Goal: Communication & Community: Answer question/provide support

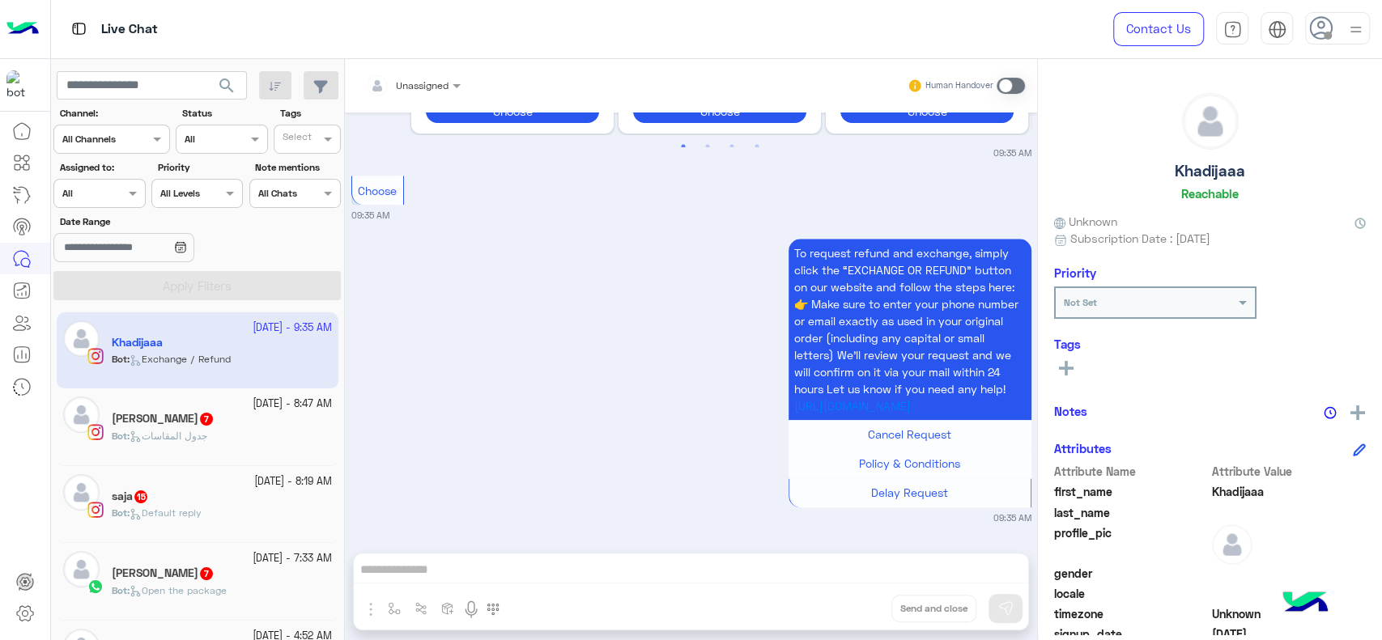
scroll to position [1234, 0]
click at [122, 198] on div "Assigned on All" at bounding box center [89, 193] width 70 height 15
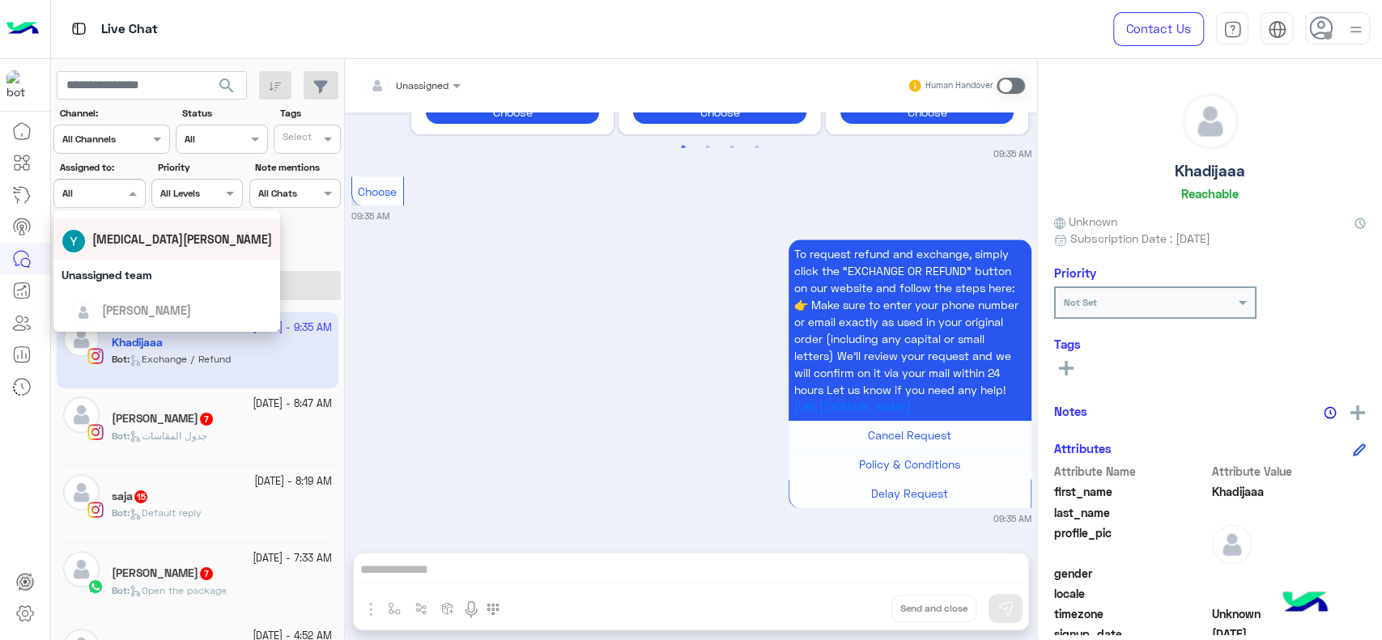
scroll to position [180, 0]
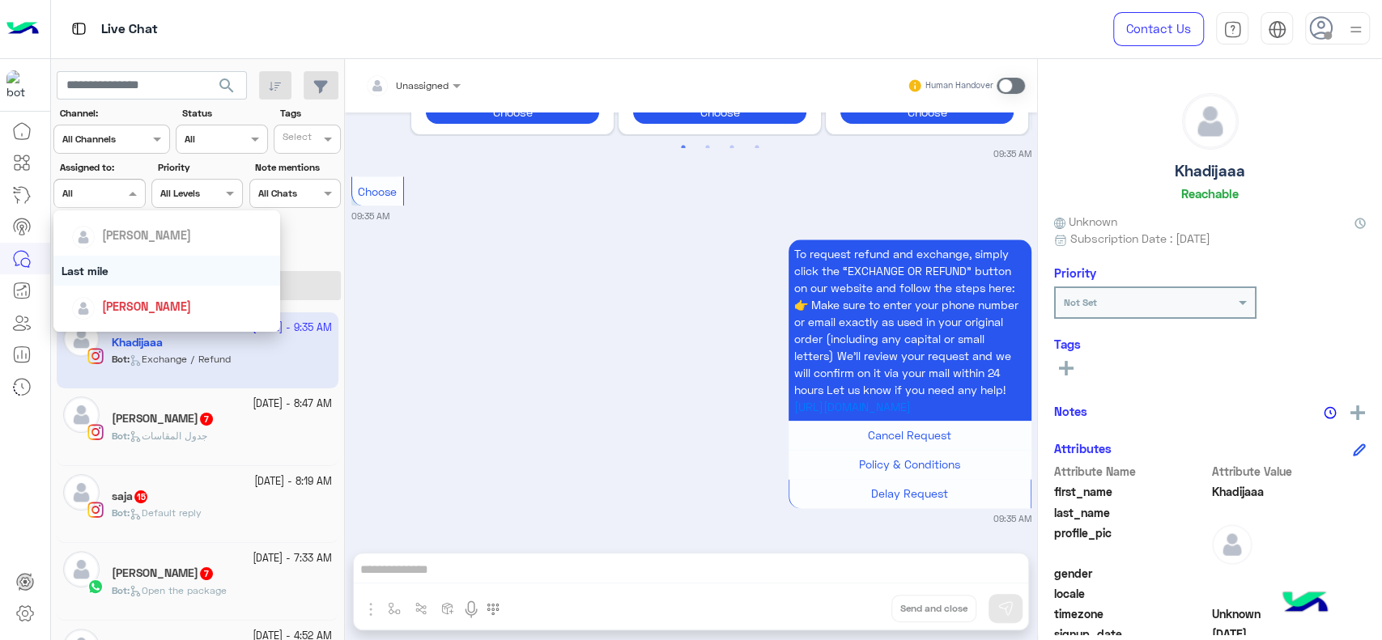
click at [127, 283] on div "Last mile" at bounding box center [166, 271] width 227 height 30
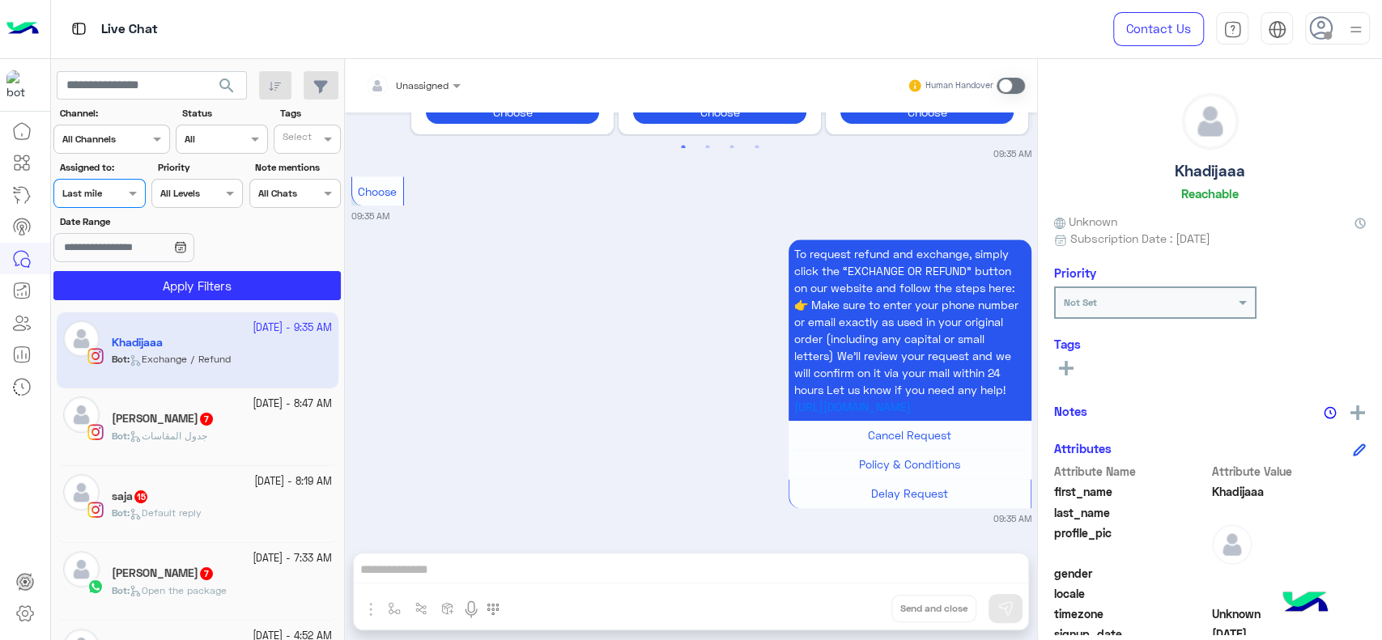
click at [108, 198] on div "Assigned on Last mile" at bounding box center [89, 193] width 70 height 15
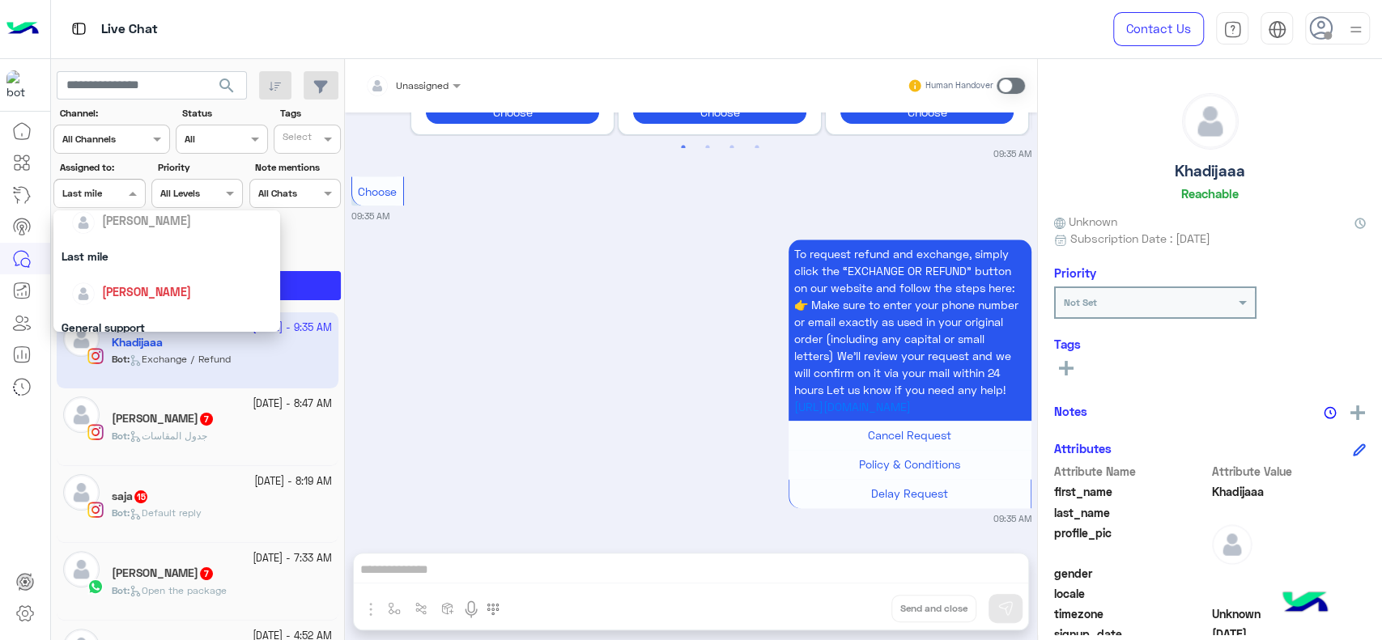
scroll to position [198, 0]
click at [116, 278] on div "[PERSON_NAME]" at bounding box center [171, 288] width 201 height 28
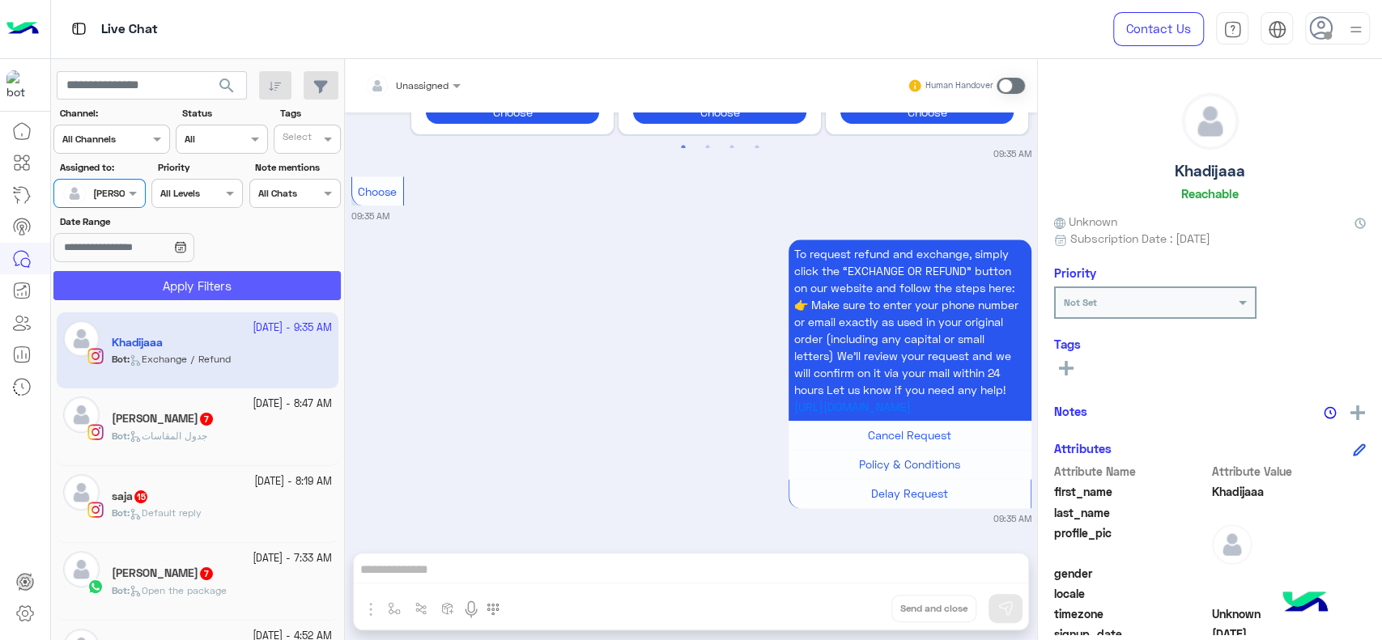
click at [116, 278] on button "Apply Filters" at bounding box center [196, 285] width 287 height 29
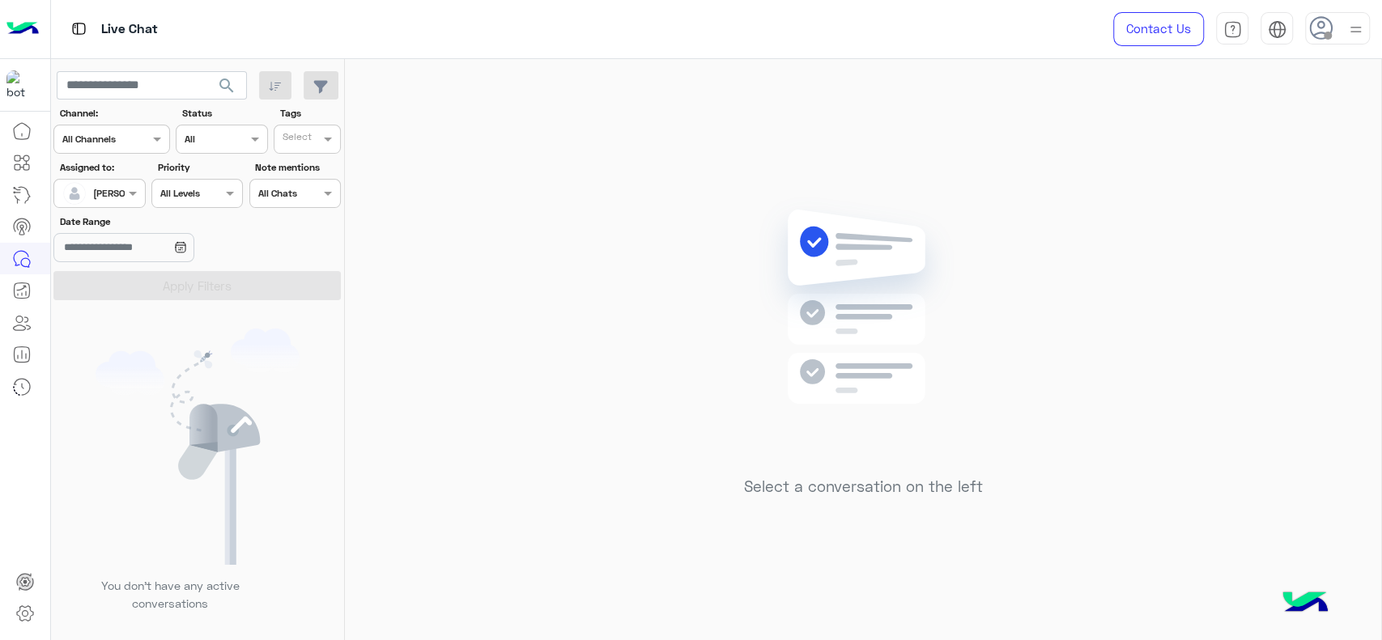
click at [1365, 13] on div at bounding box center [1356, 28] width 20 height 31
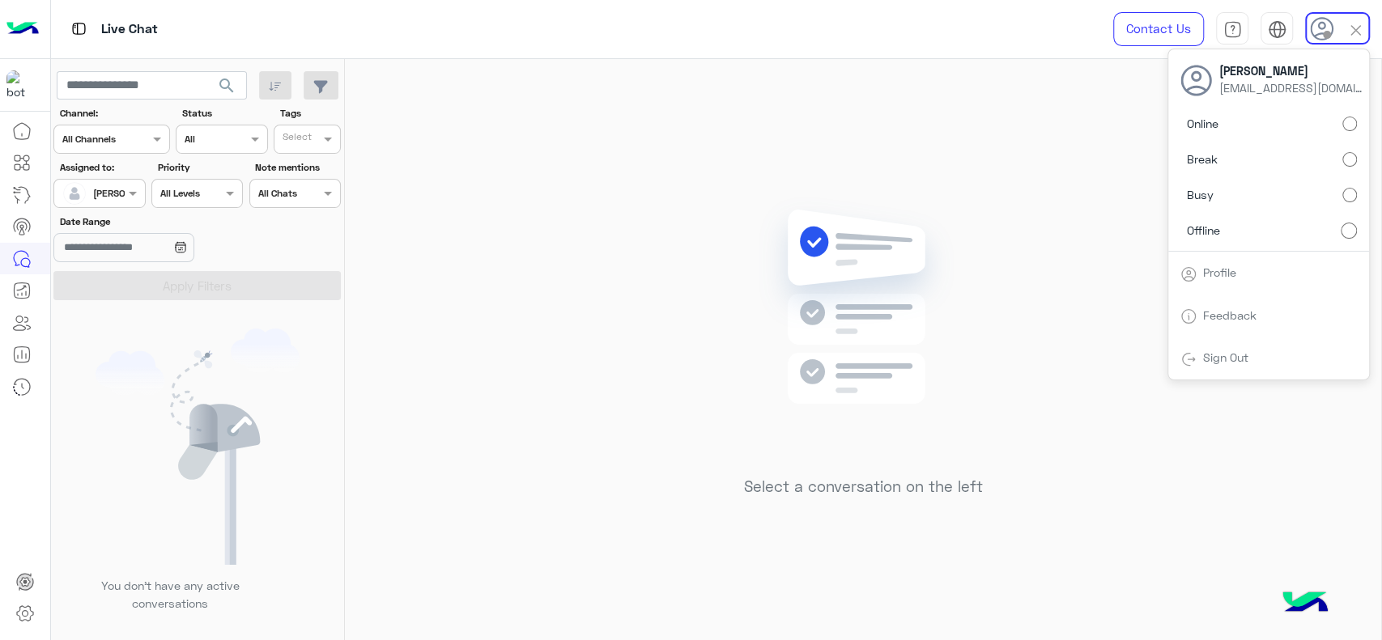
click at [1341, 116] on label "Online" at bounding box center [1268, 123] width 177 height 29
click at [746, 328] on img at bounding box center [863, 331] width 234 height 269
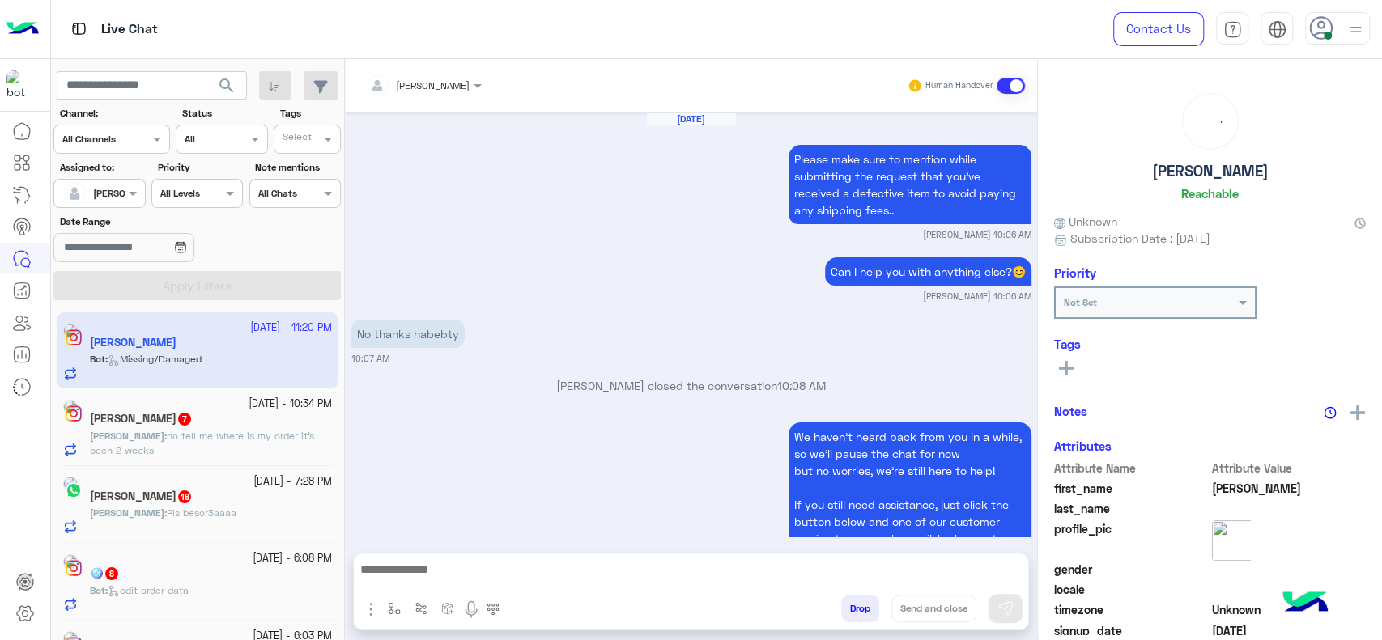
scroll to position [1907, 0]
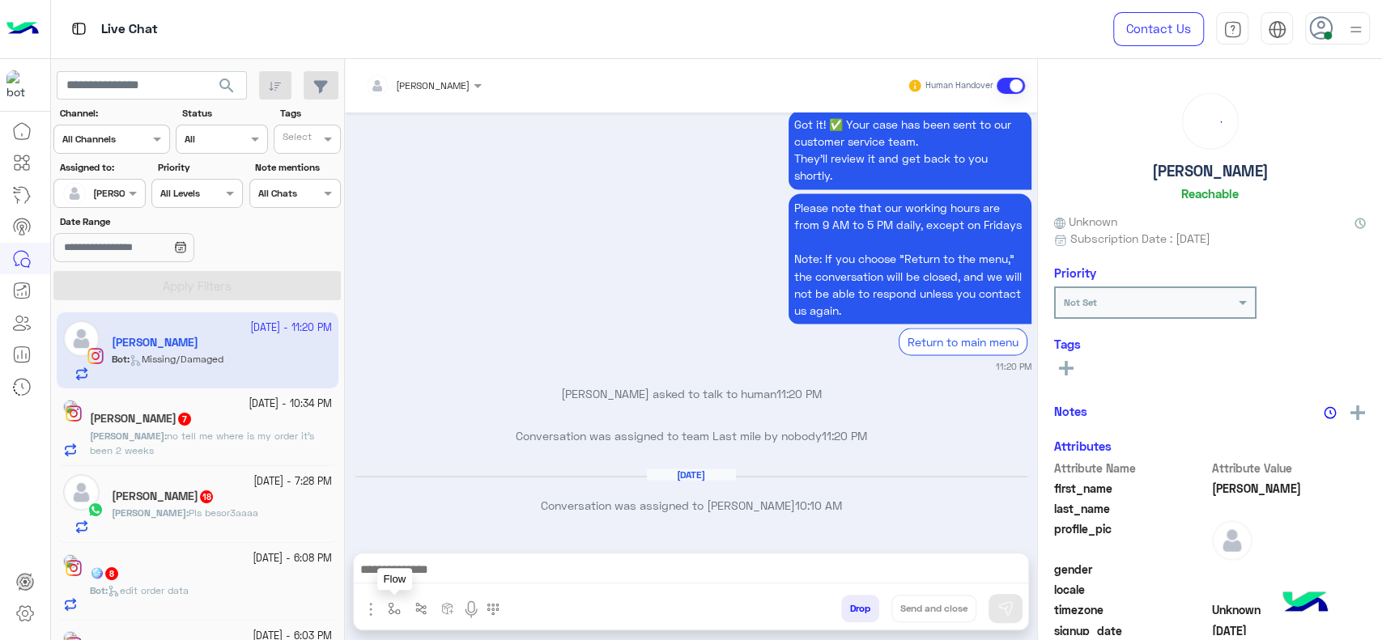
drag, startPoint x: 387, startPoint y: 605, endPoint x: 394, endPoint y: 595, distance: 12.1
click at [388, 605] on img "button" at bounding box center [394, 608] width 13 height 13
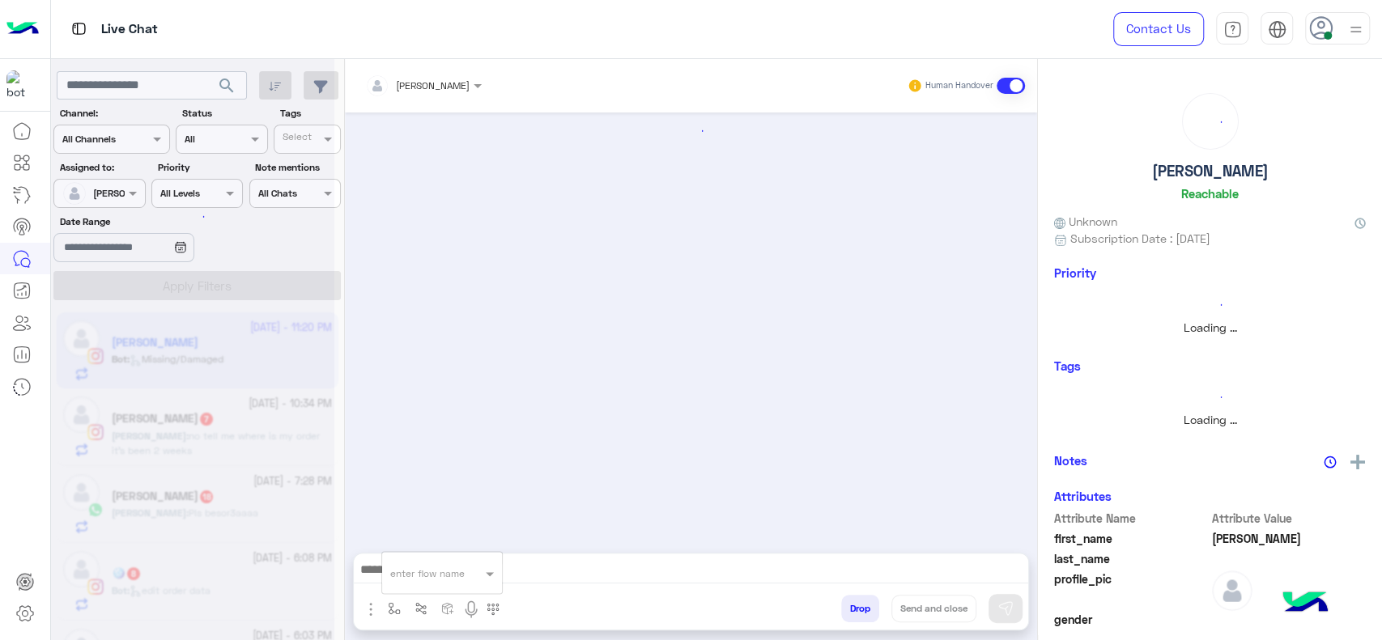
click at [409, 558] on div "enter flow name" at bounding box center [441, 573] width 121 height 43
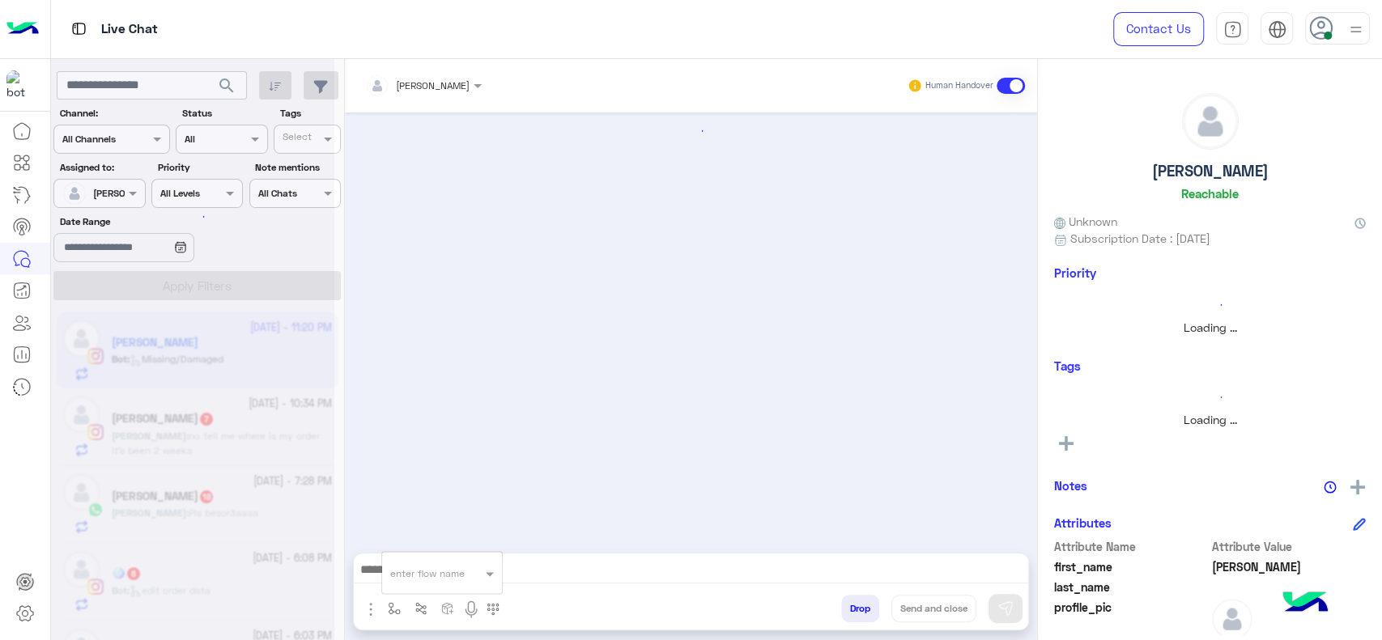
click at [409, 567] on input "text" at bounding box center [422, 571] width 64 height 15
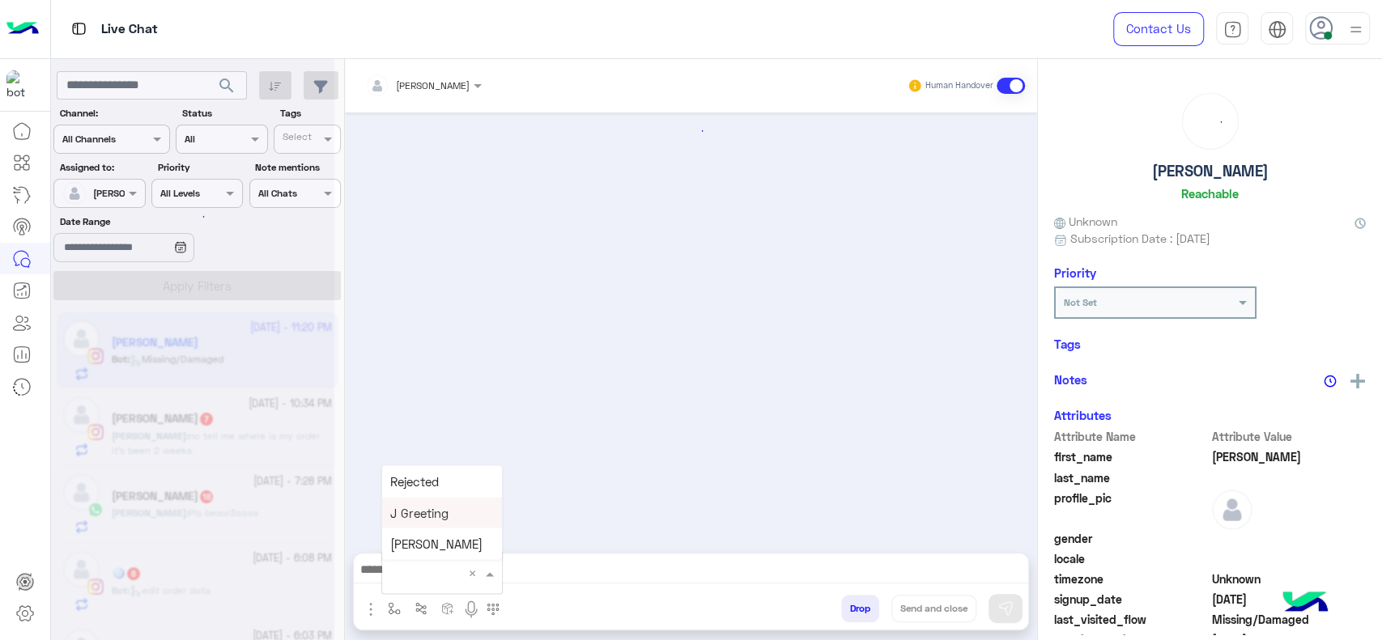
type input "*"
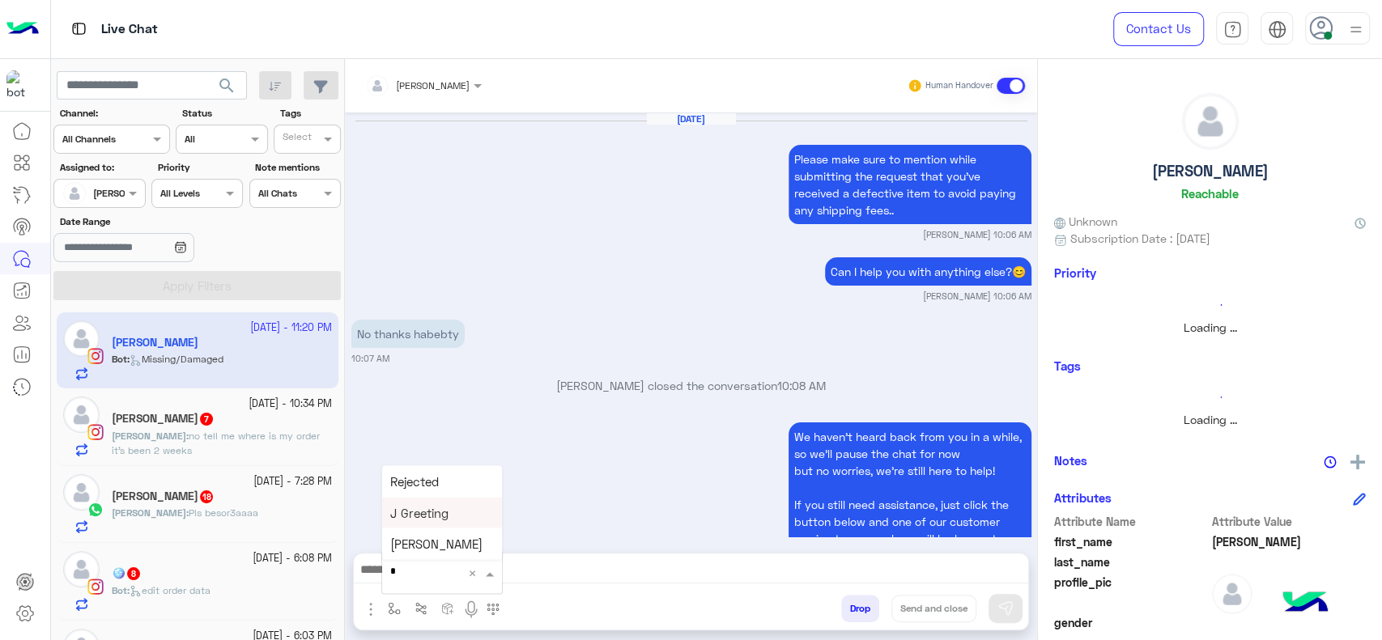
scroll to position [1907, 0]
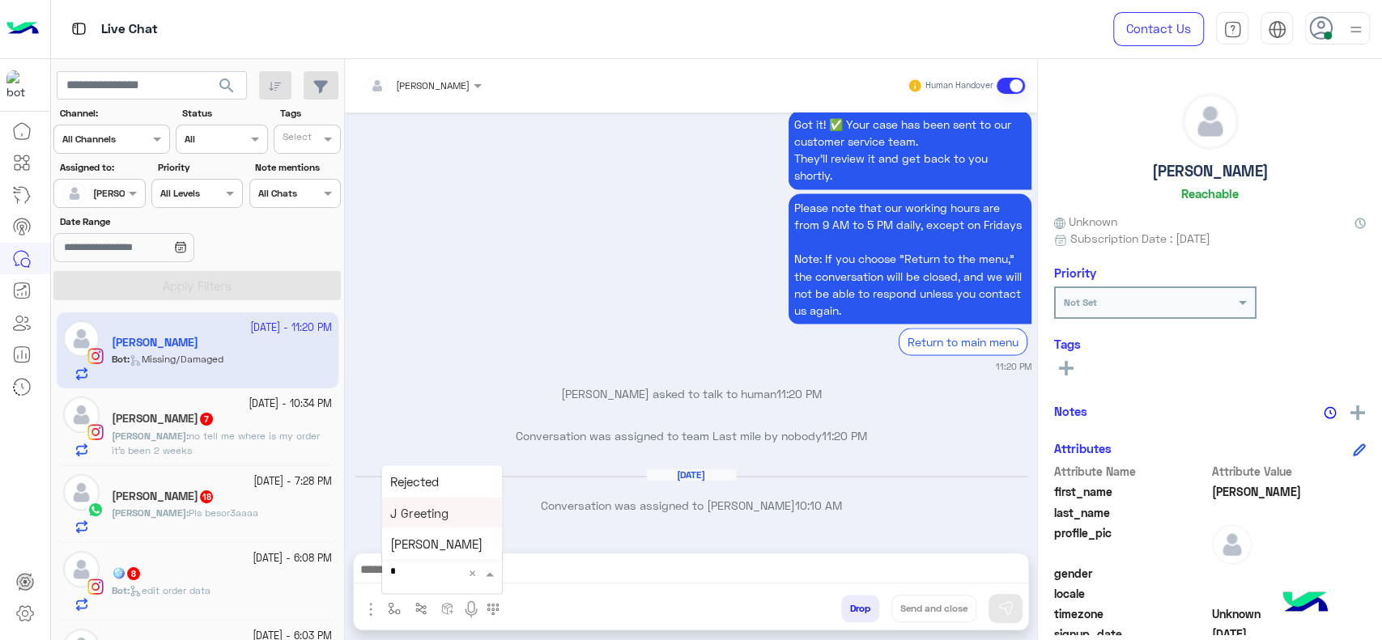
click at [432, 521] on div "J Greeting" at bounding box center [442, 513] width 120 height 32
type textarea "**********"
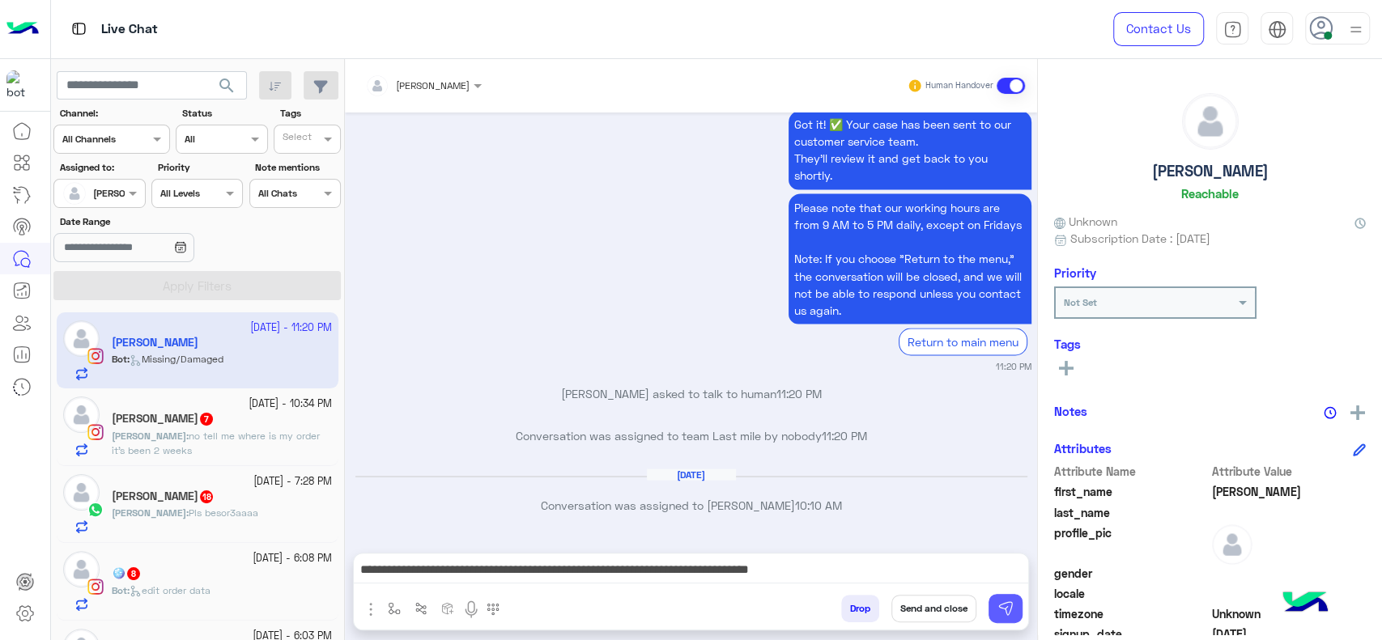
click at [989, 603] on button at bounding box center [1006, 608] width 34 height 29
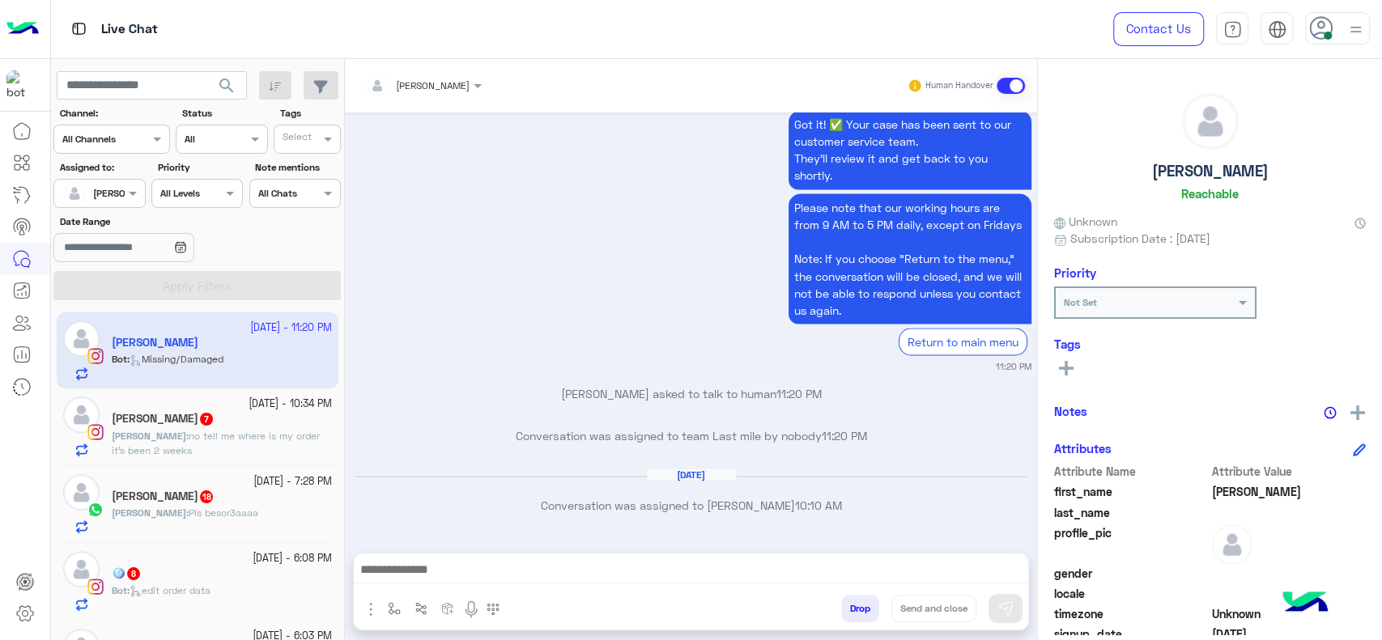
click at [240, 417] on div "Nathalie 7" at bounding box center [222, 420] width 220 height 17
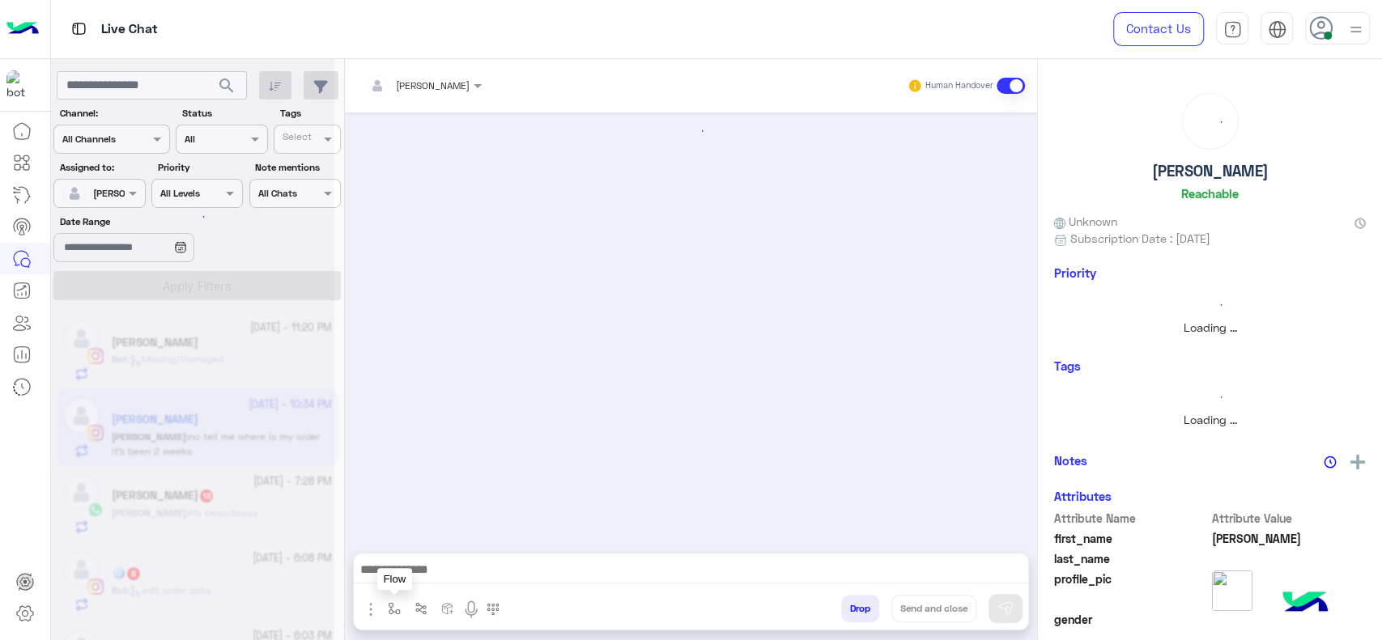
click at [395, 602] on img "button" at bounding box center [394, 608] width 13 height 13
click at [417, 577] on input "text" at bounding box center [422, 571] width 64 height 15
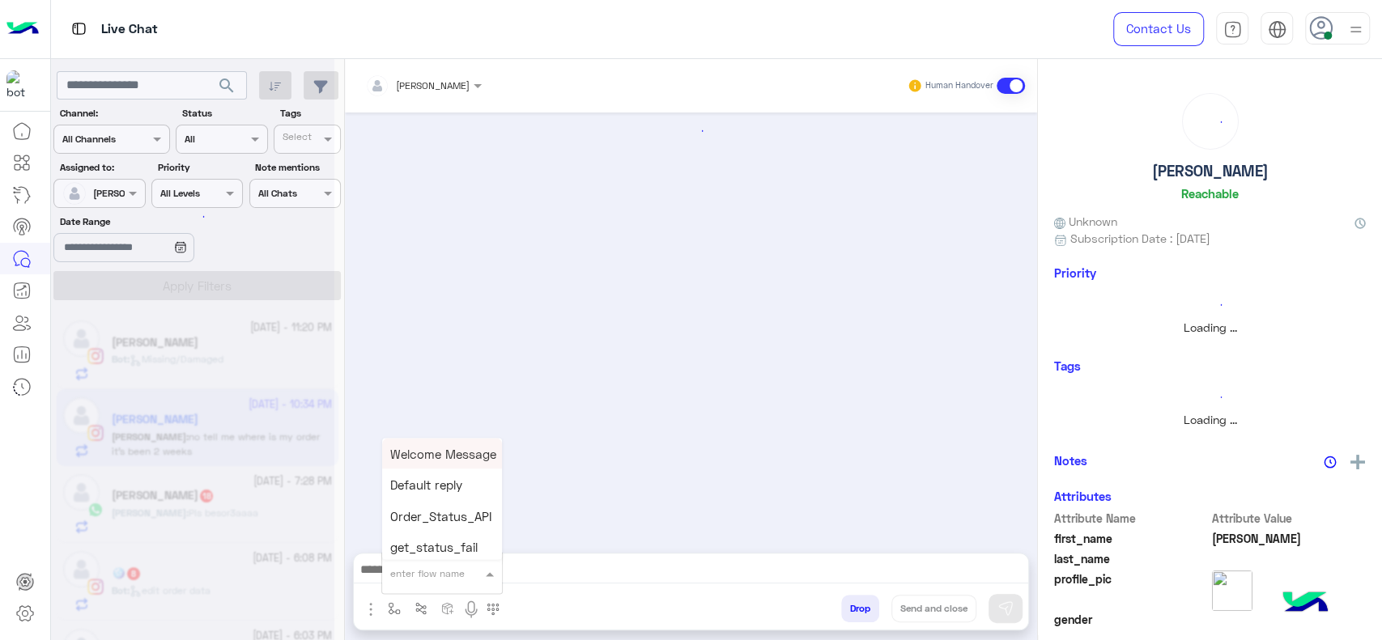
type input "*"
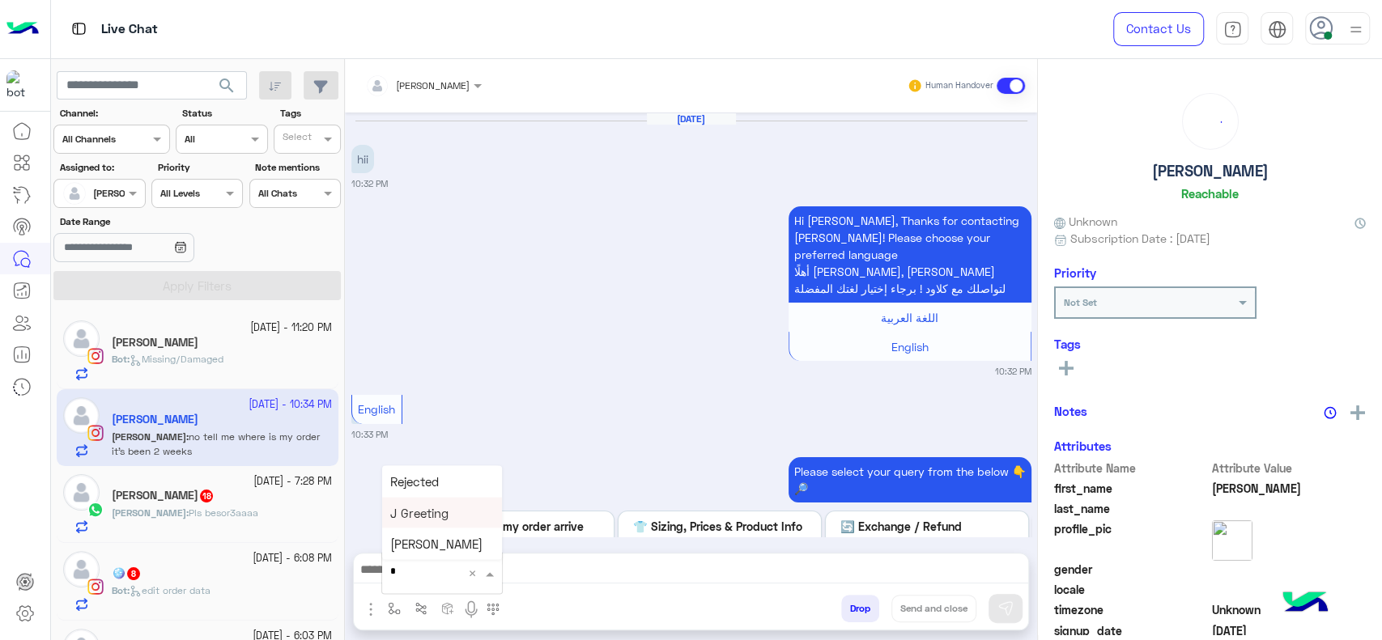
scroll to position [1329, 0]
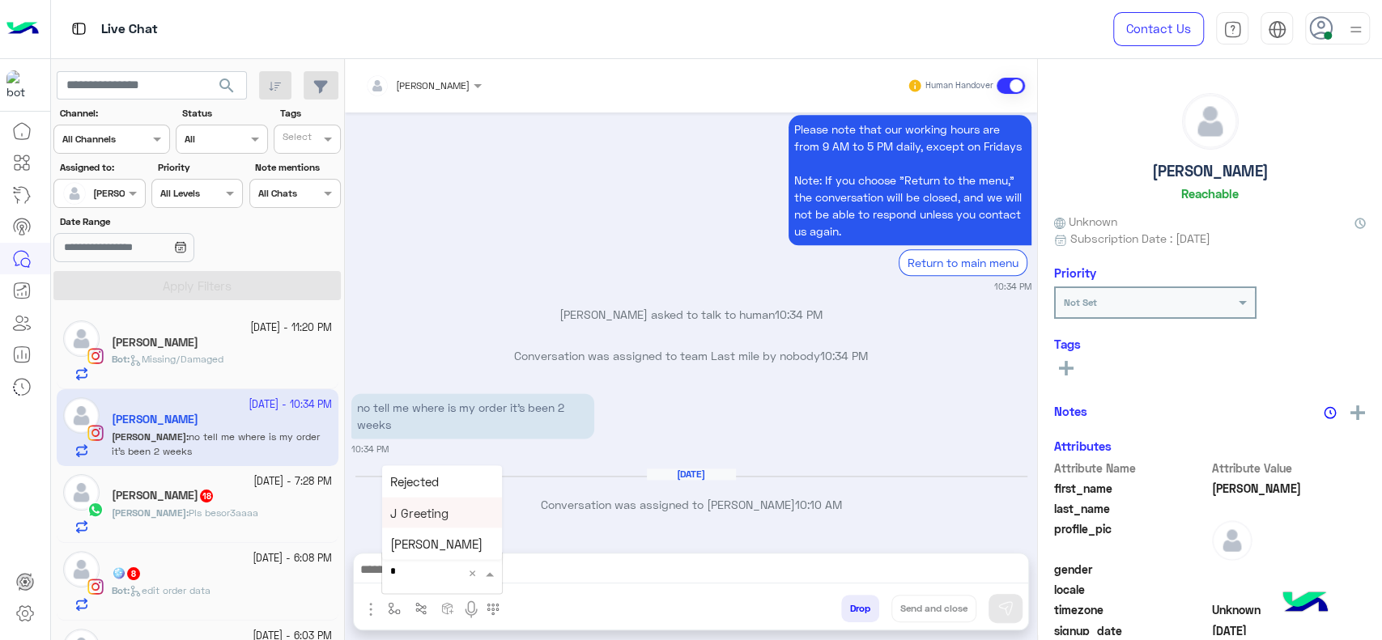
click at [443, 509] on span "J Greeting" at bounding box center [419, 512] width 58 height 15
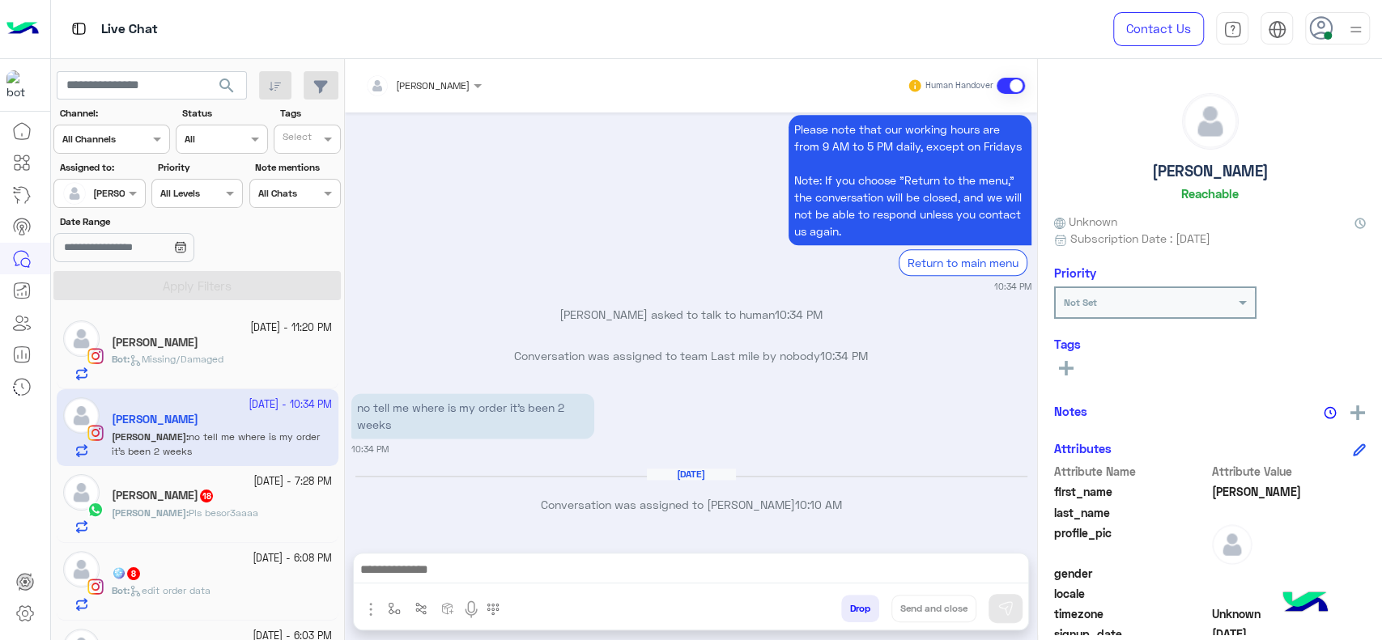
type textarea "**********"
click at [397, 605] on img "button" at bounding box center [394, 608] width 13 height 13
click at [413, 584] on div "enter flow name" at bounding box center [442, 573] width 120 height 29
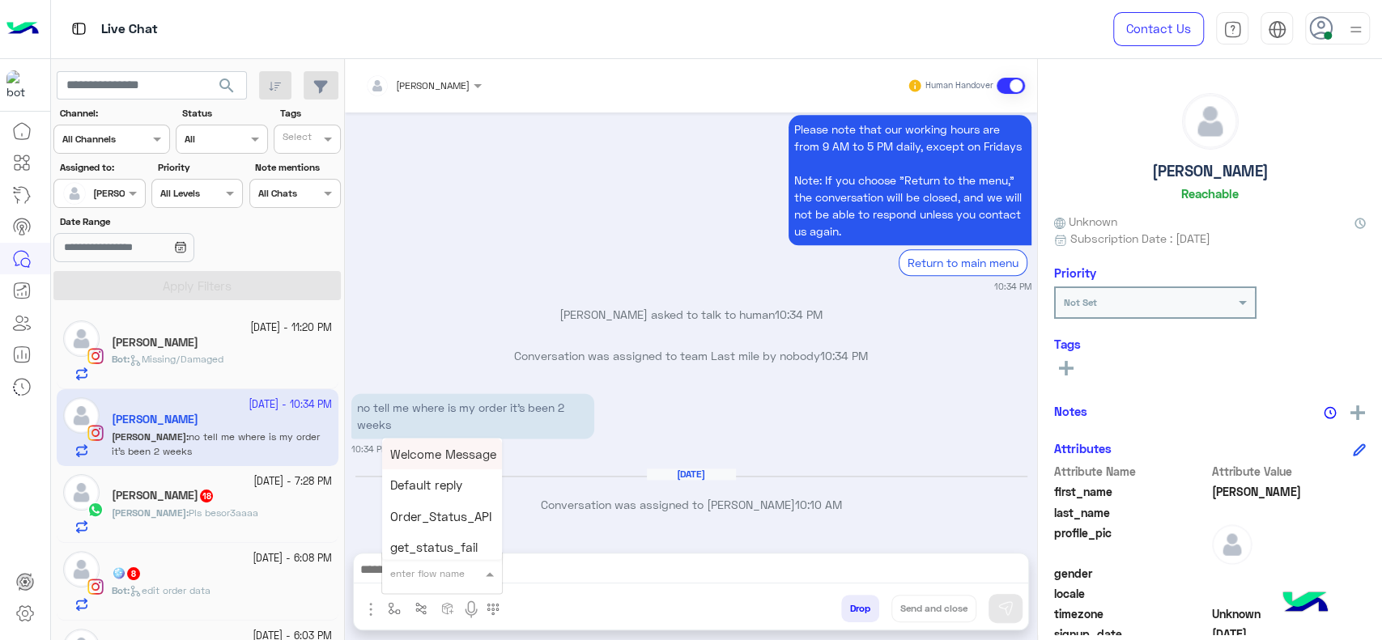
type input "*"
click at [432, 510] on span "J Greeting" at bounding box center [419, 512] width 58 height 15
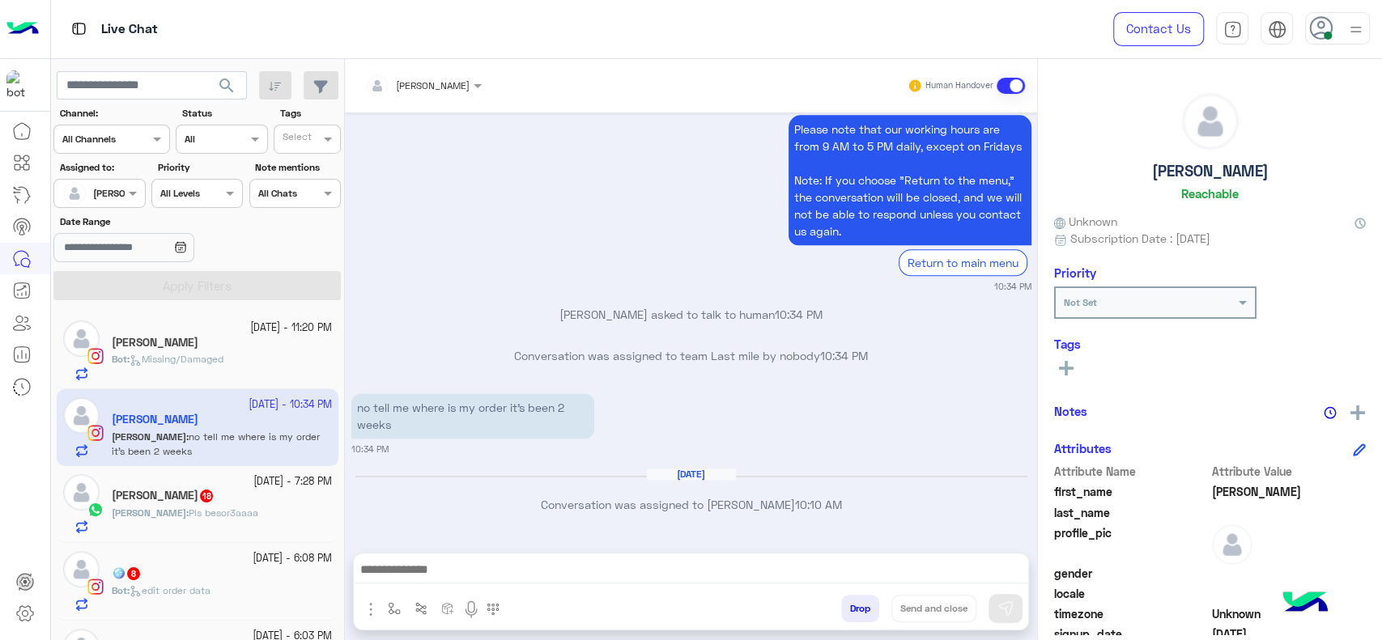
type textarea "**********"
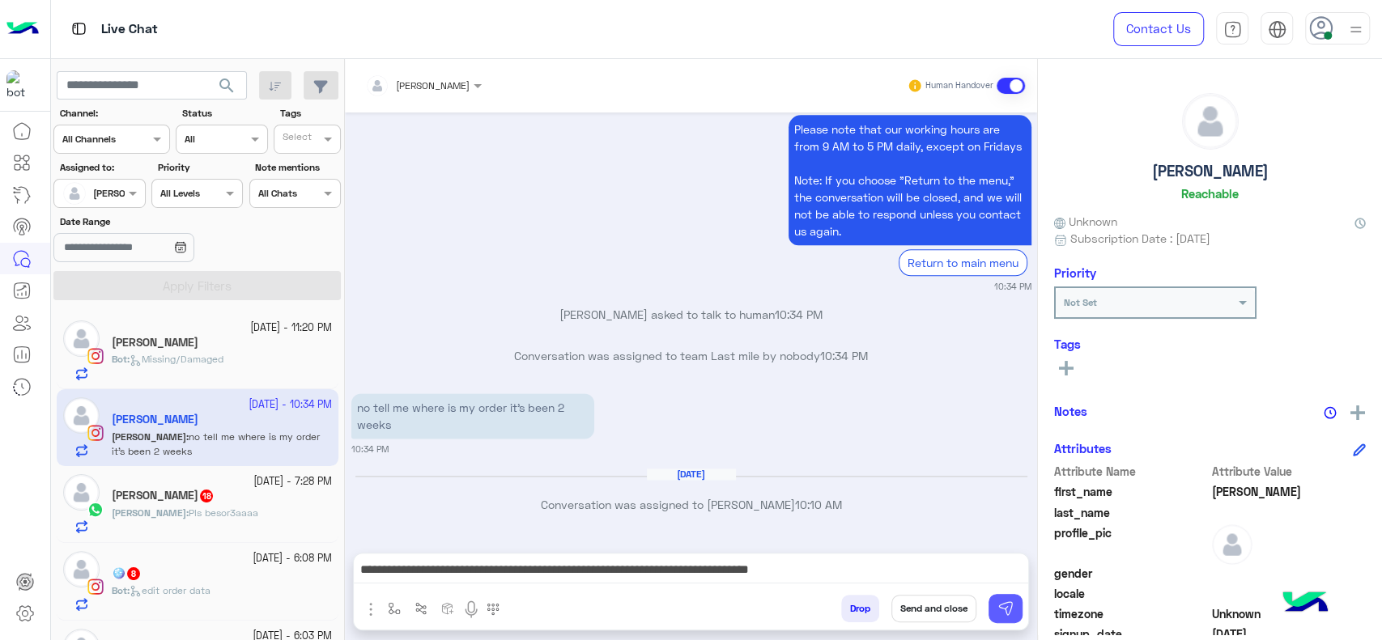
click at [1003, 609] on img at bounding box center [1005, 609] width 16 height 16
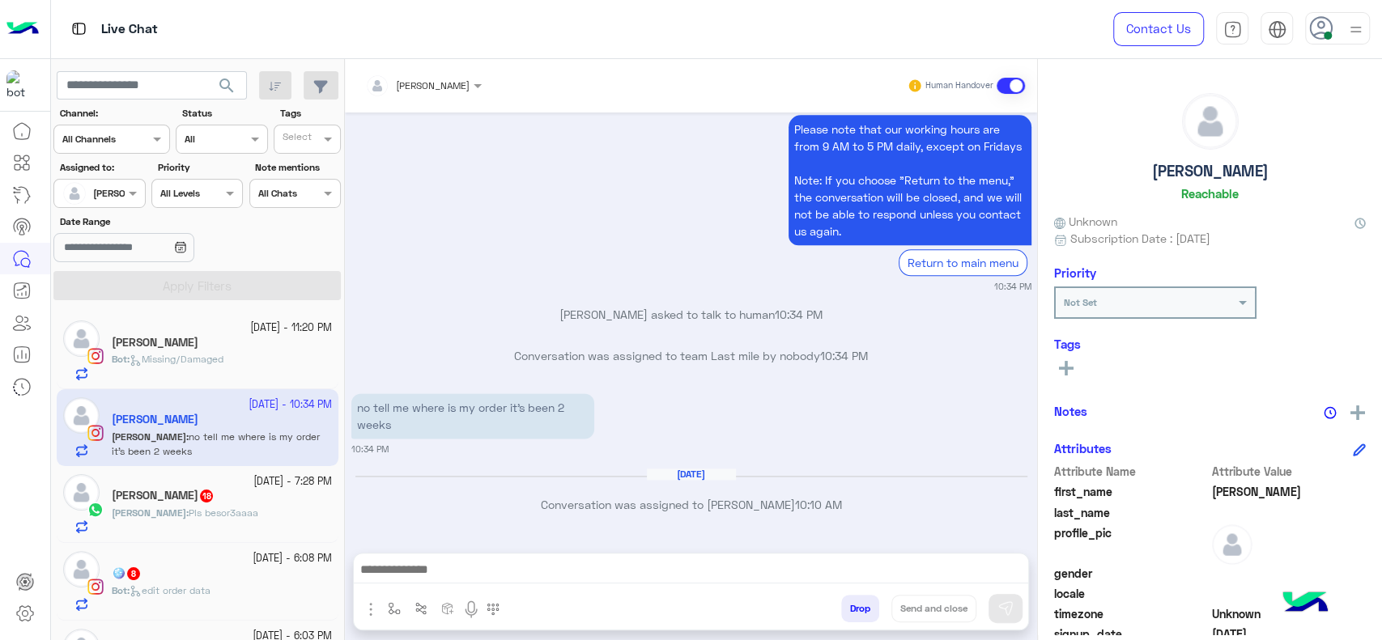
click at [209, 359] on span "Missing/Damaged" at bounding box center [177, 359] width 94 height 12
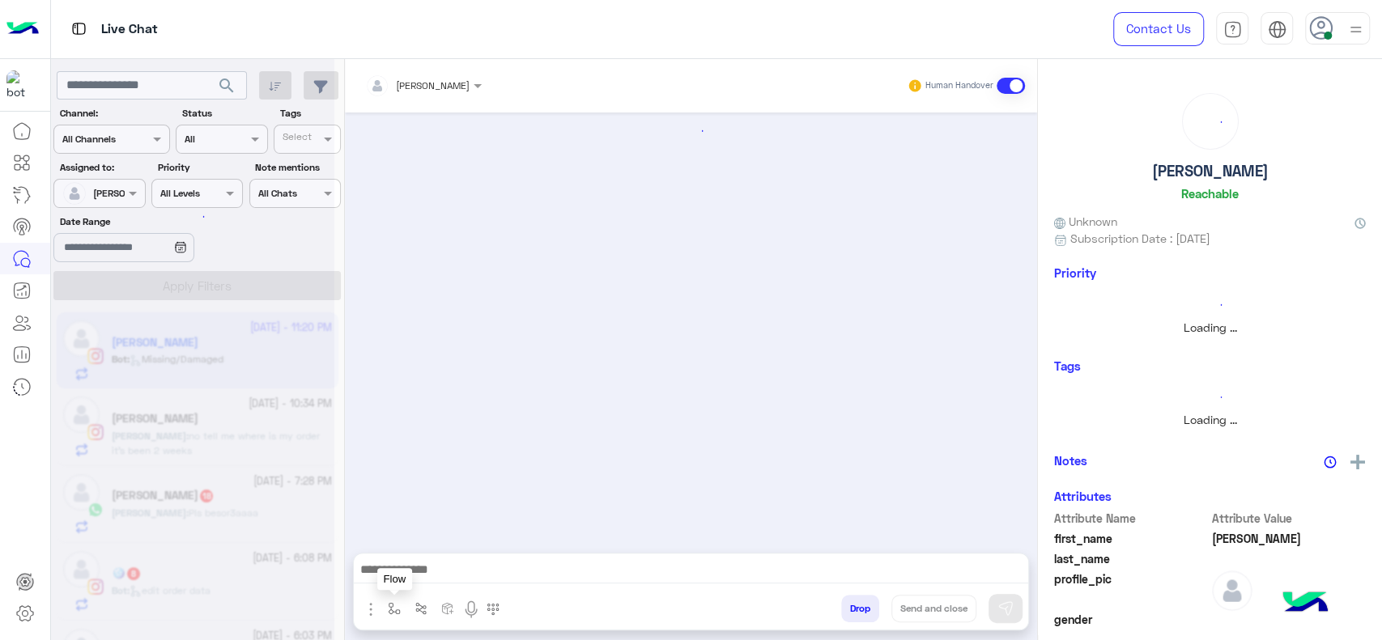
click at [381, 598] on button "button" at bounding box center [394, 608] width 27 height 27
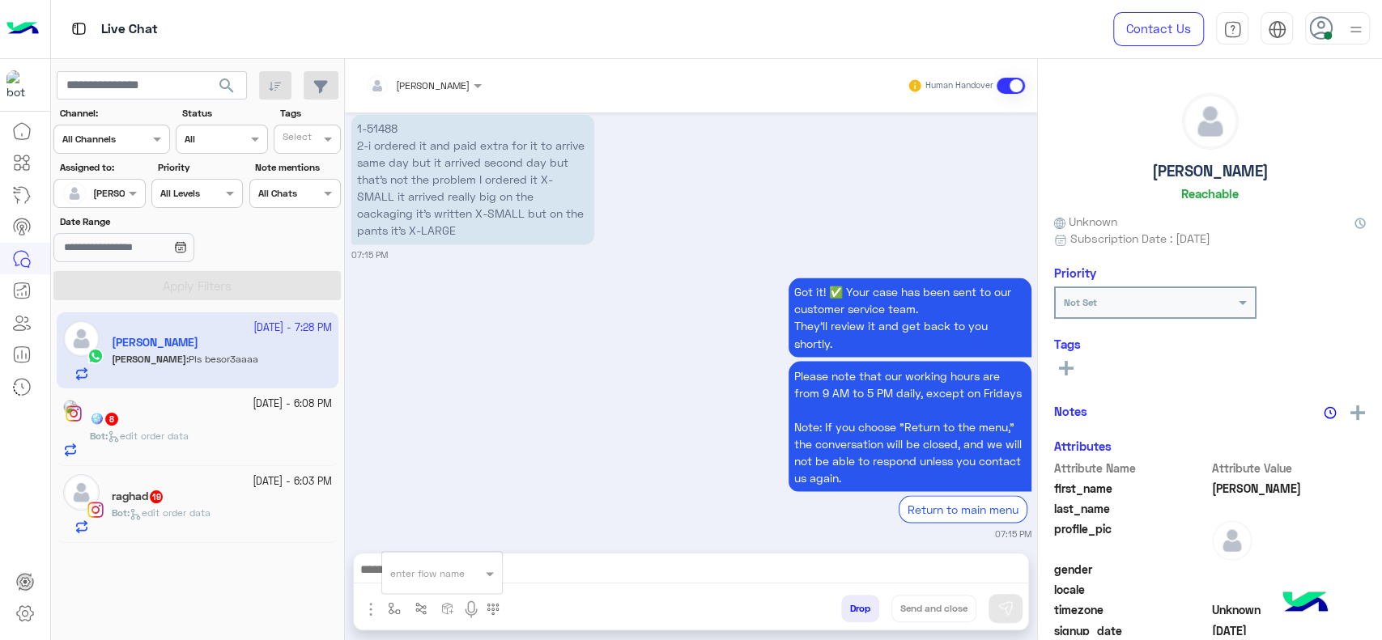
scroll to position [4437, 0]
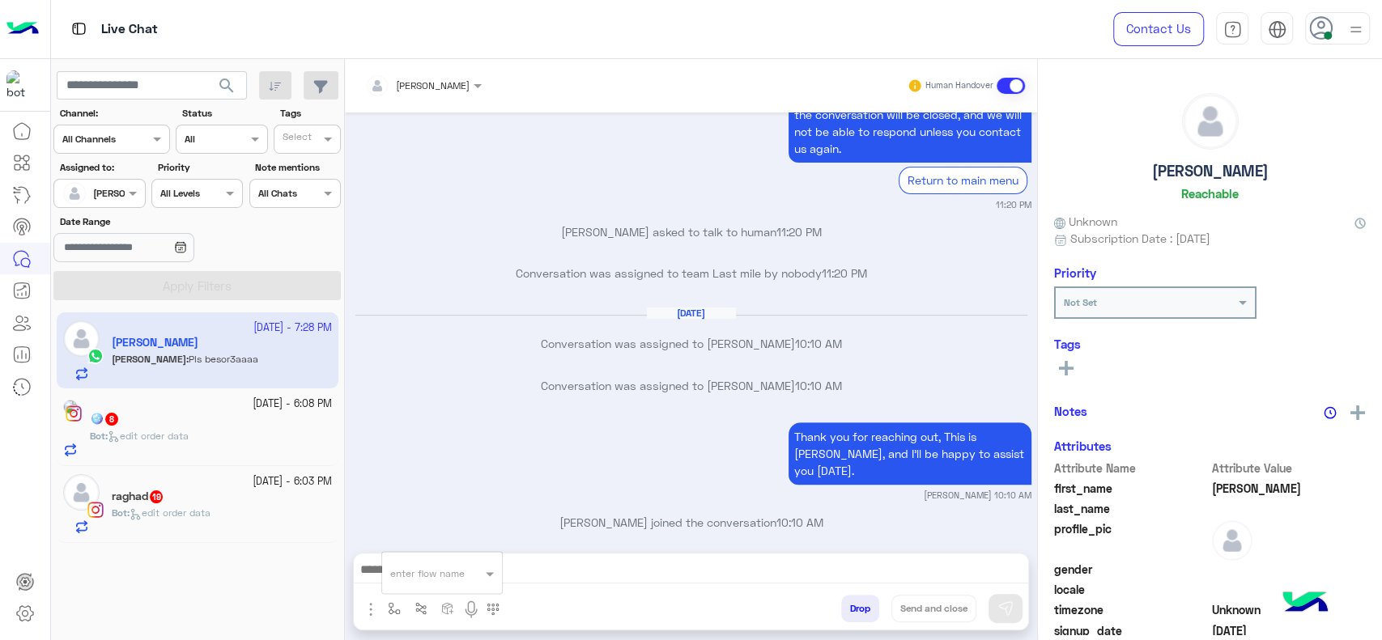
click at [402, 574] on input "text" at bounding box center [422, 571] width 64 height 15
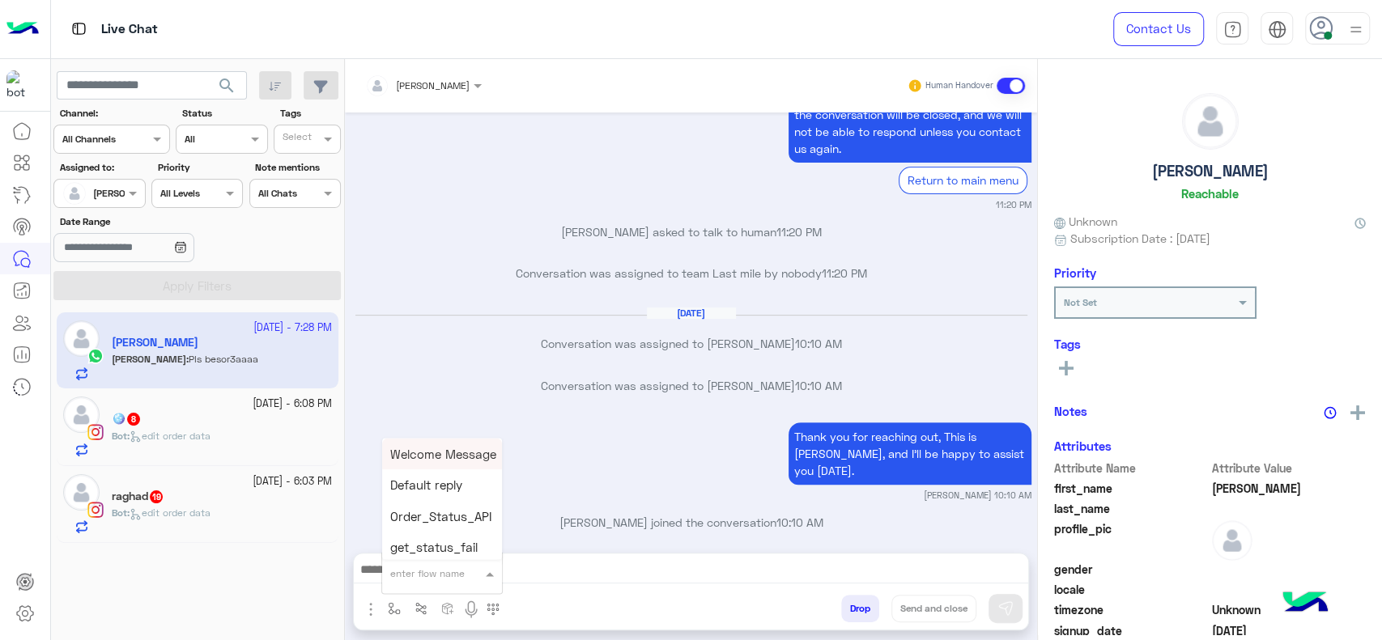
click at [445, 398] on div "Conversation was assigned to Jana Aboelseoud 10:10 AM" at bounding box center [691, 391] width 680 height 29
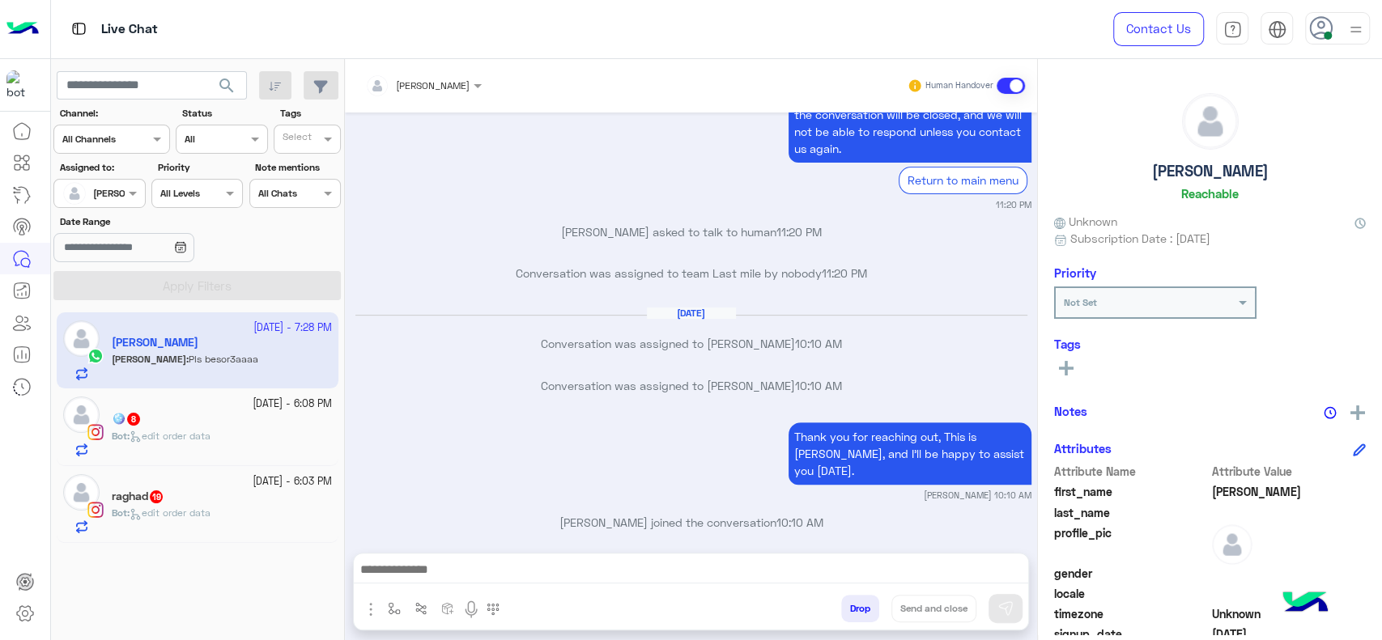
click at [212, 417] on div "🪩 8" at bounding box center [222, 420] width 220 height 17
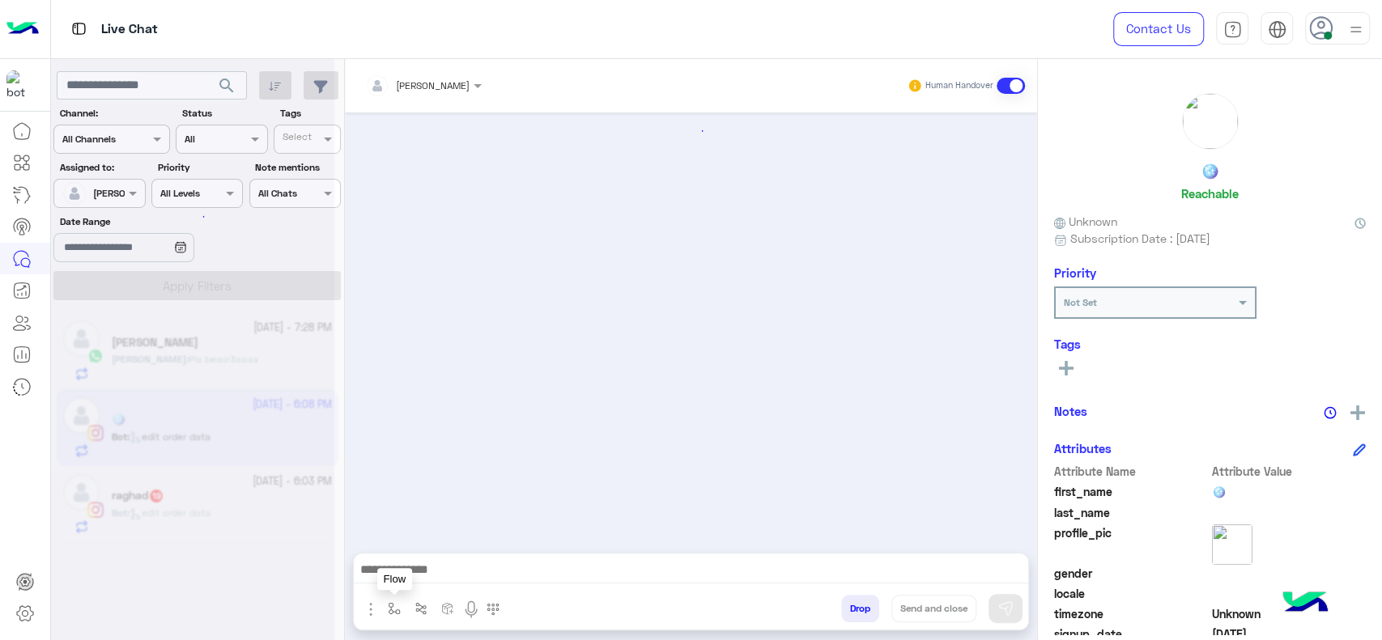
drag, startPoint x: 392, startPoint y: 612, endPoint x: 424, endPoint y: 596, distance: 36.2
click at [392, 610] on img "button" at bounding box center [394, 608] width 13 height 13
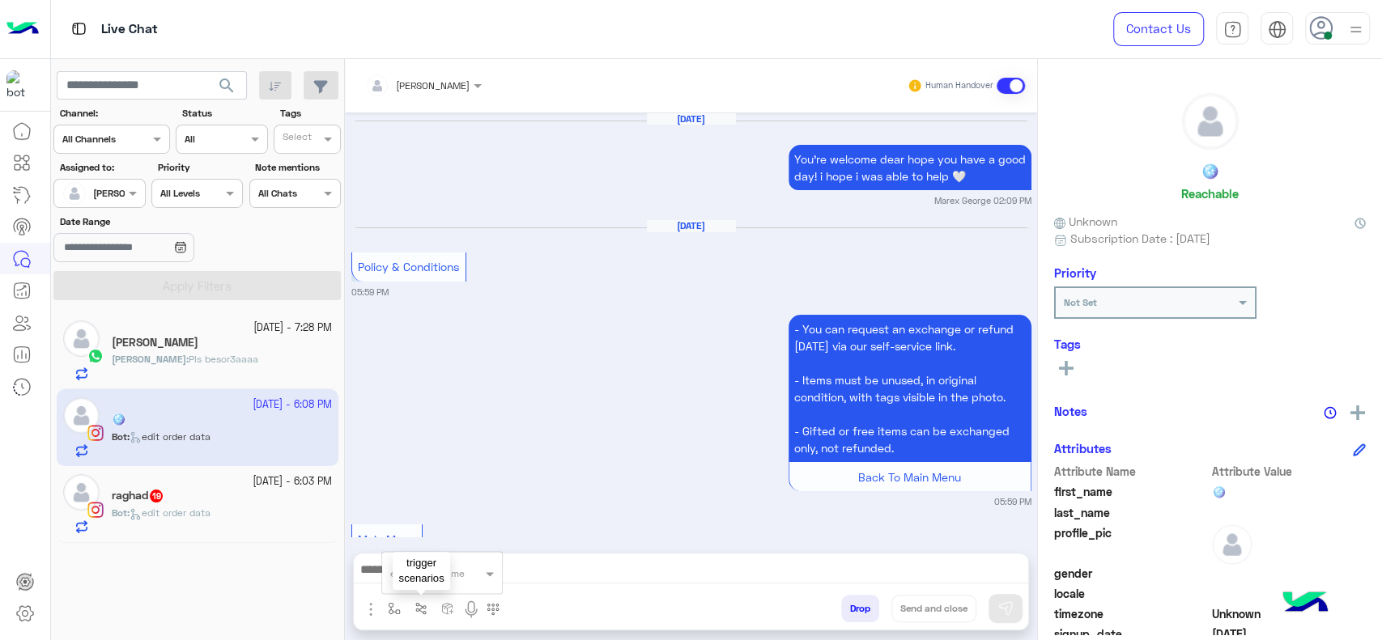
scroll to position [1814, 0]
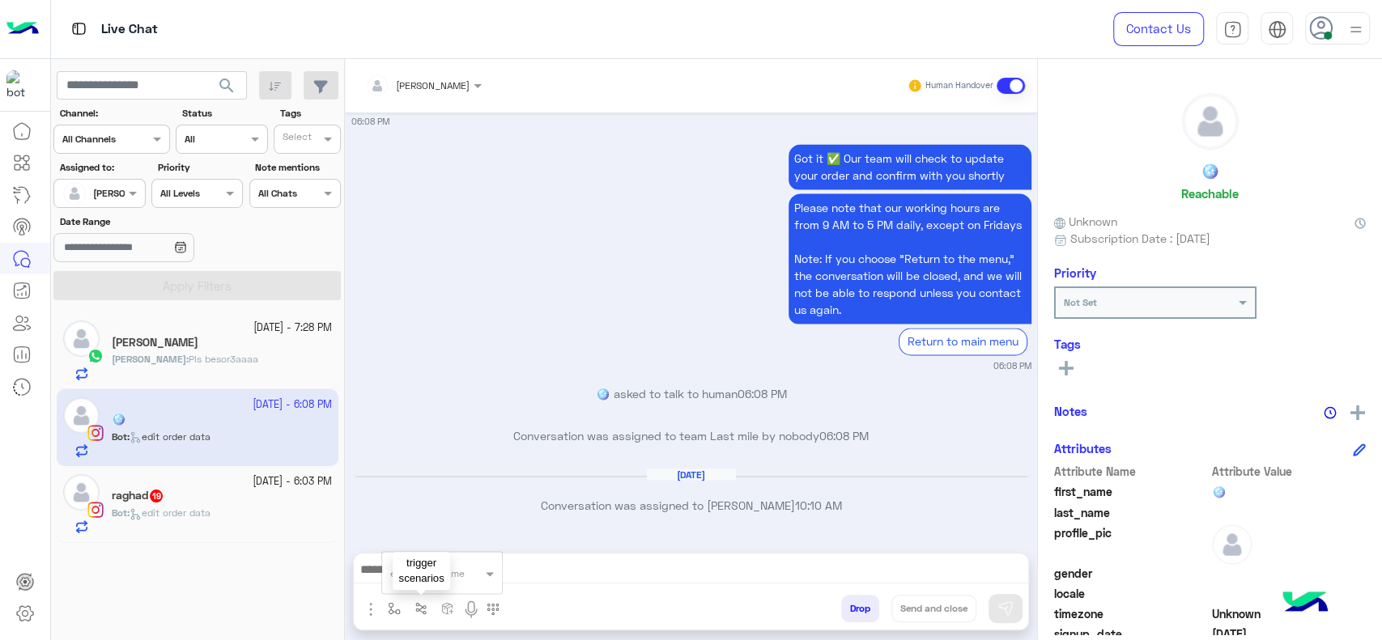
click at [449, 582] on div "enter flow name" at bounding box center [442, 573] width 120 height 29
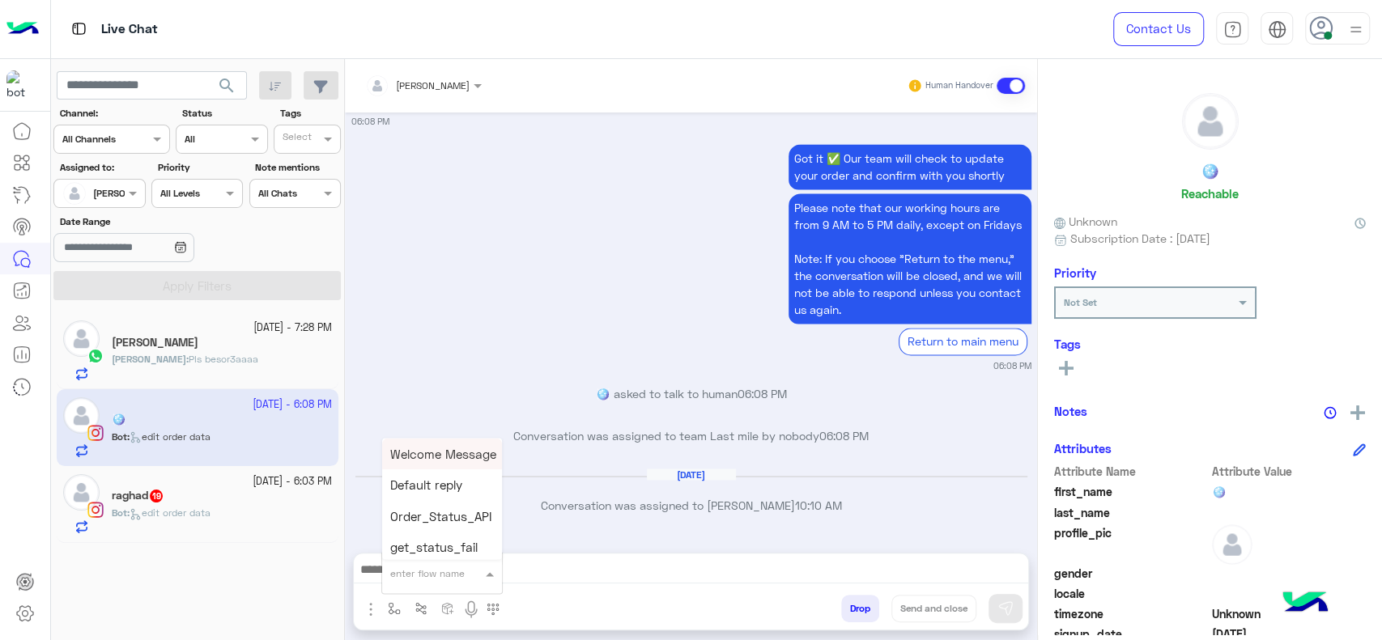
type input "*"
click at [432, 504] on div "J Greeting" at bounding box center [442, 513] width 120 height 32
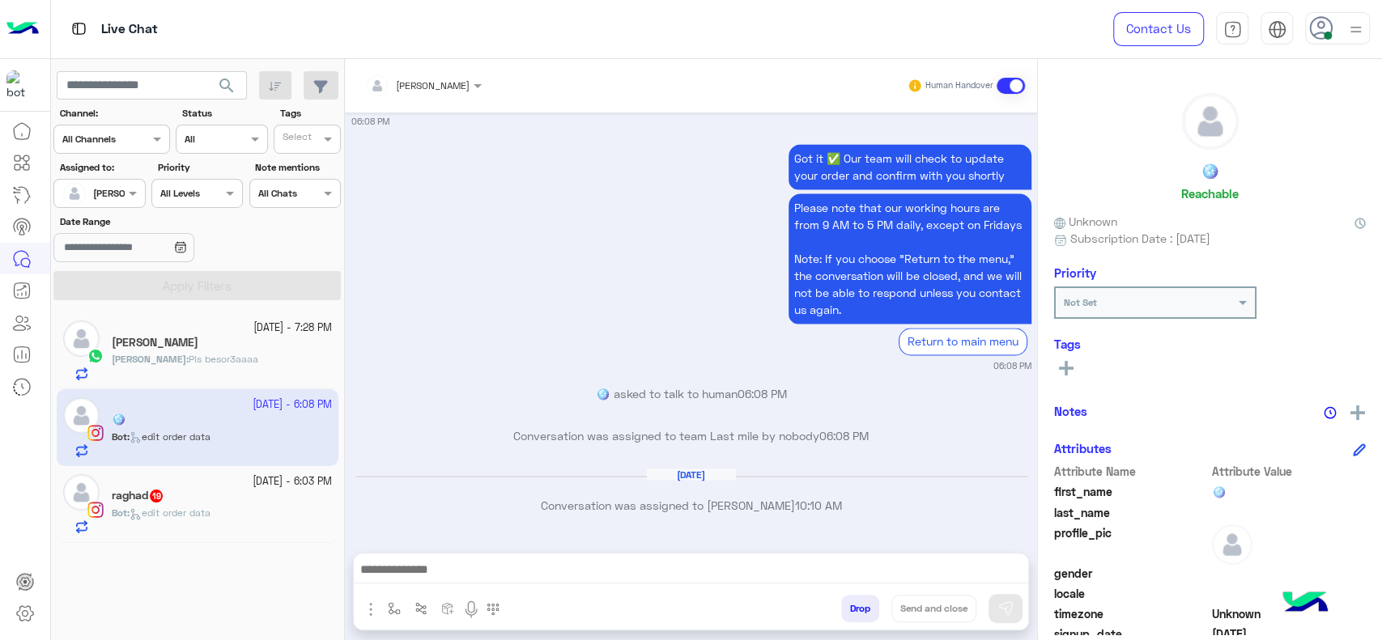
type textarea "**********"
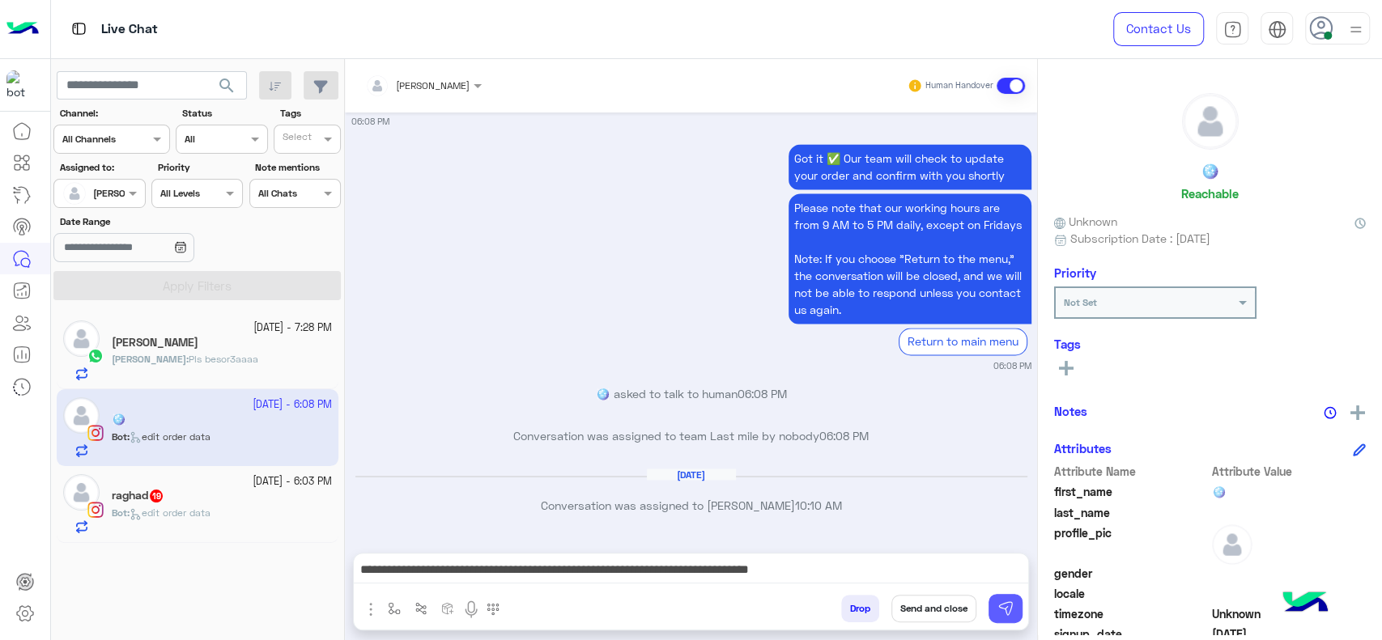
click at [1017, 612] on button at bounding box center [1006, 608] width 34 height 29
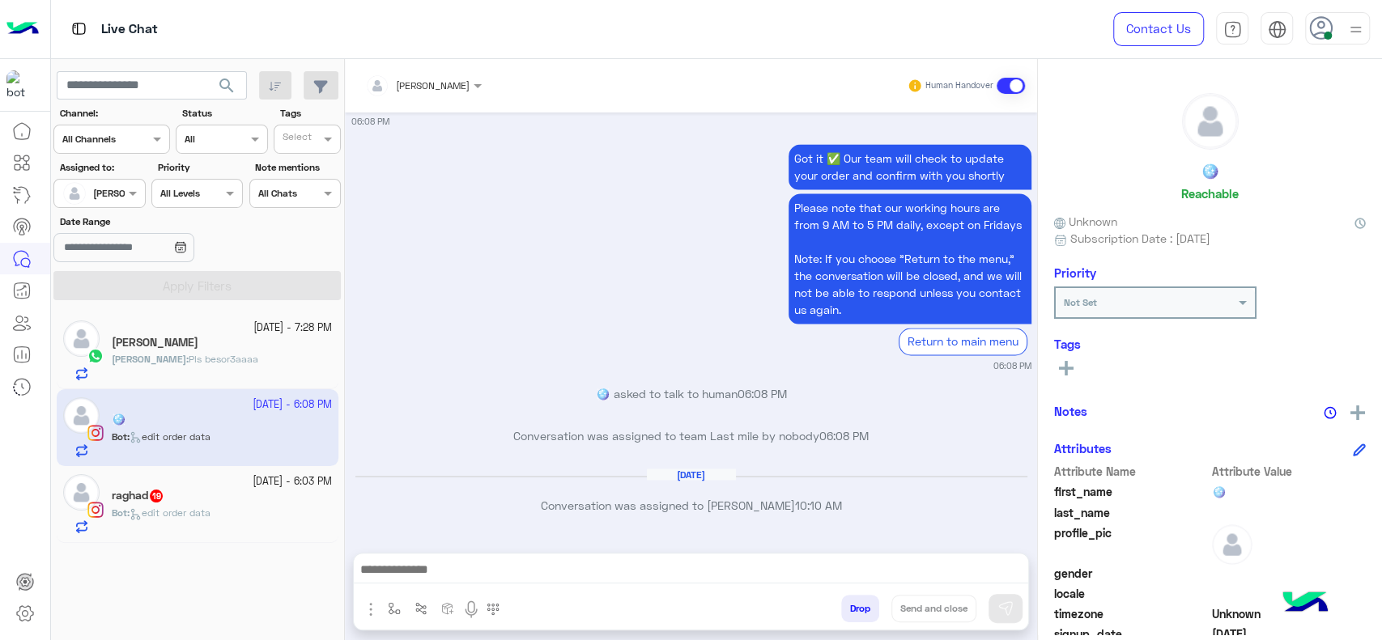
click at [233, 487] on div "4 October - 6:03 PM" at bounding box center [222, 481] width 220 height 15
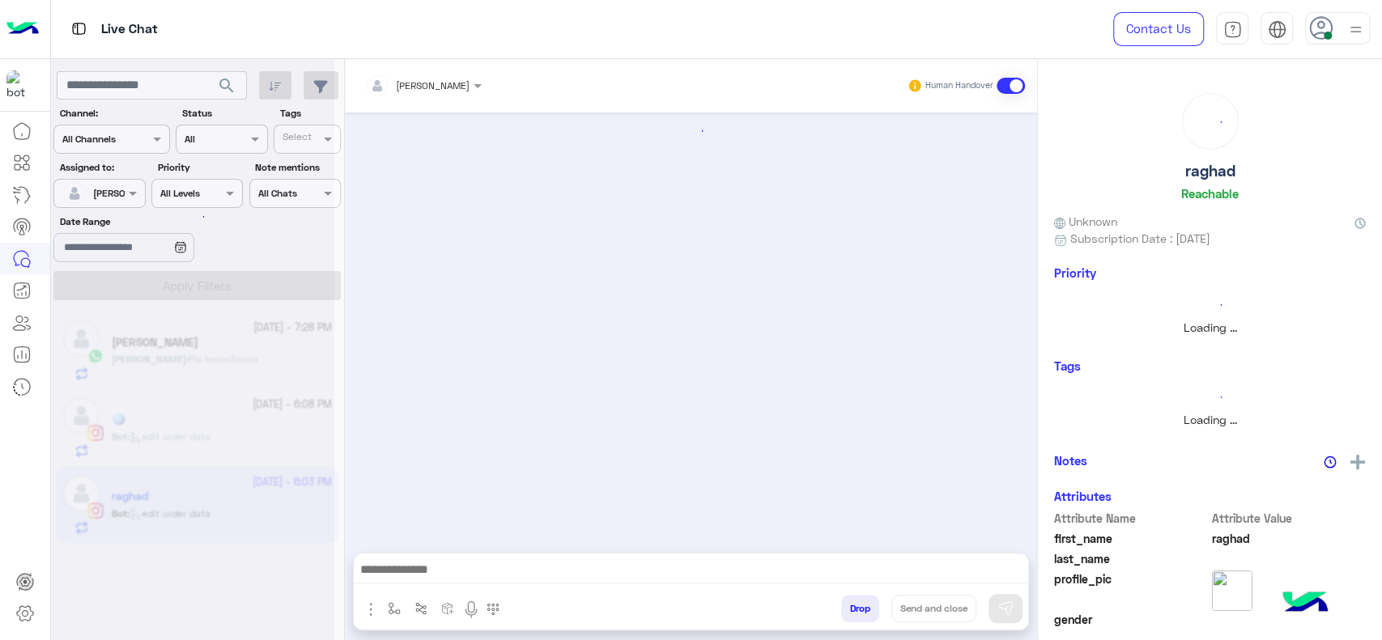
click at [390, 589] on div at bounding box center [691, 574] width 674 height 40
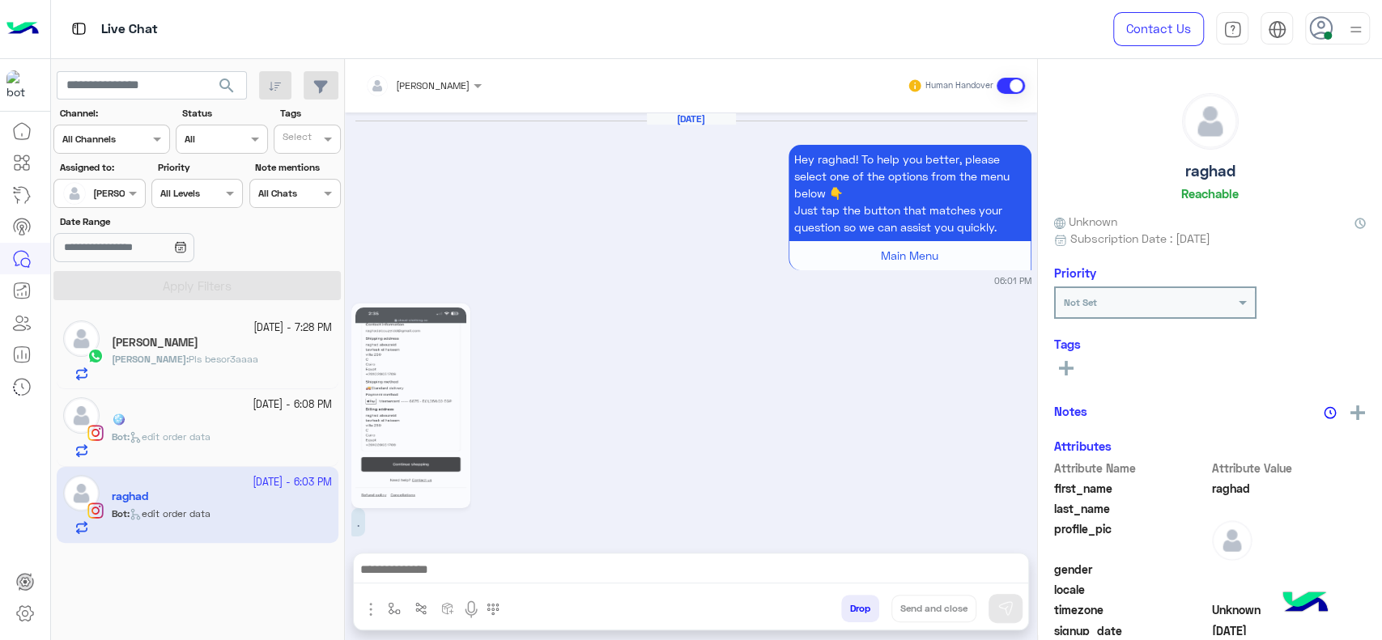
scroll to position [1909, 0]
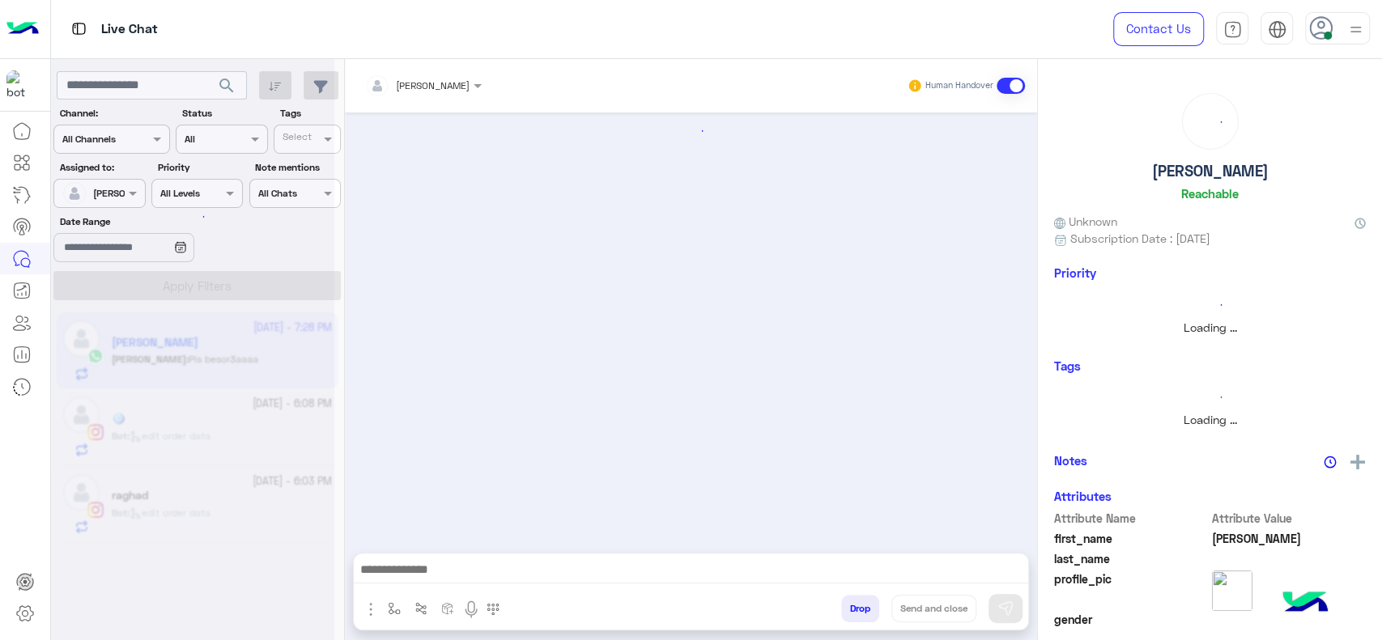
click at [390, 592] on div at bounding box center [691, 574] width 674 height 40
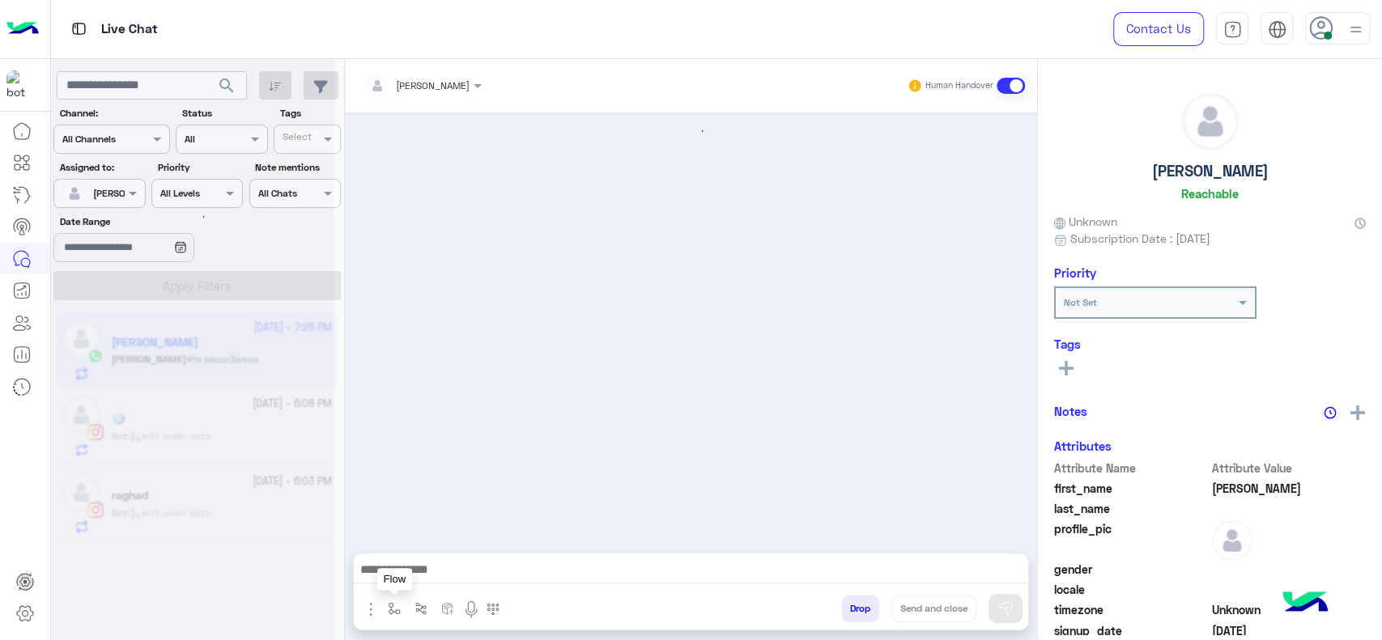
scroll to position [2217, 0]
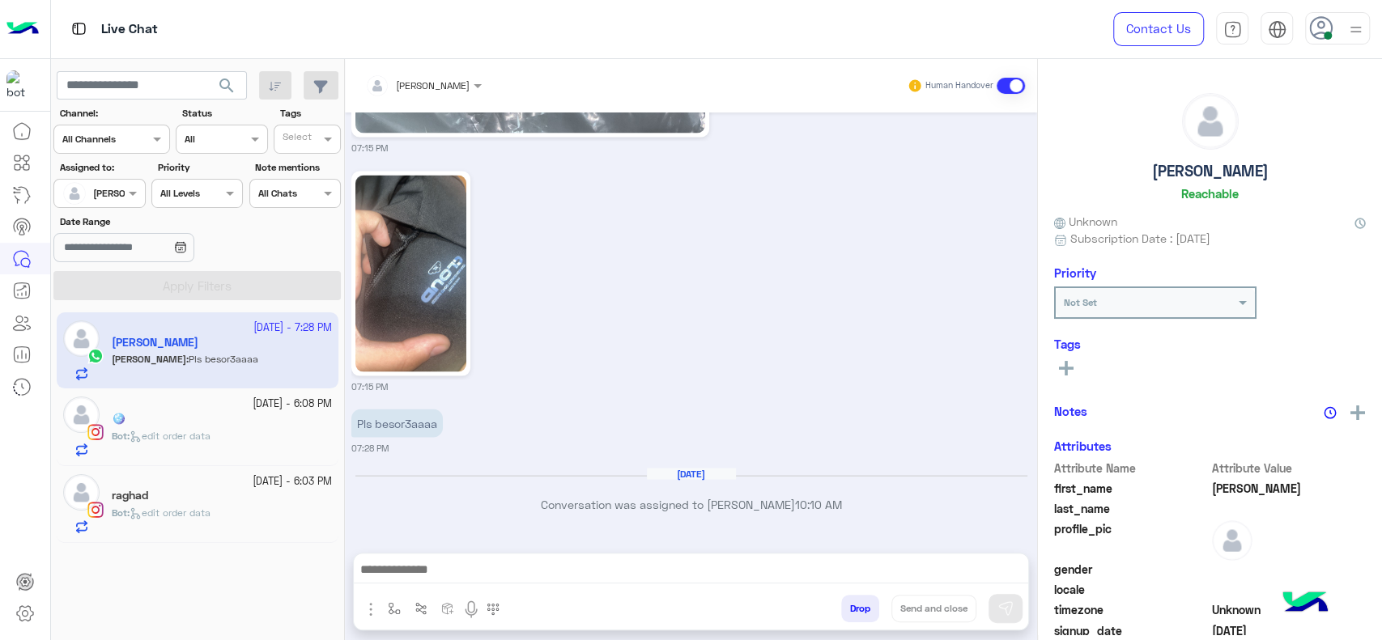
click at [265, 487] on small "4 October - 6:03 PM" at bounding box center [292, 481] width 79 height 15
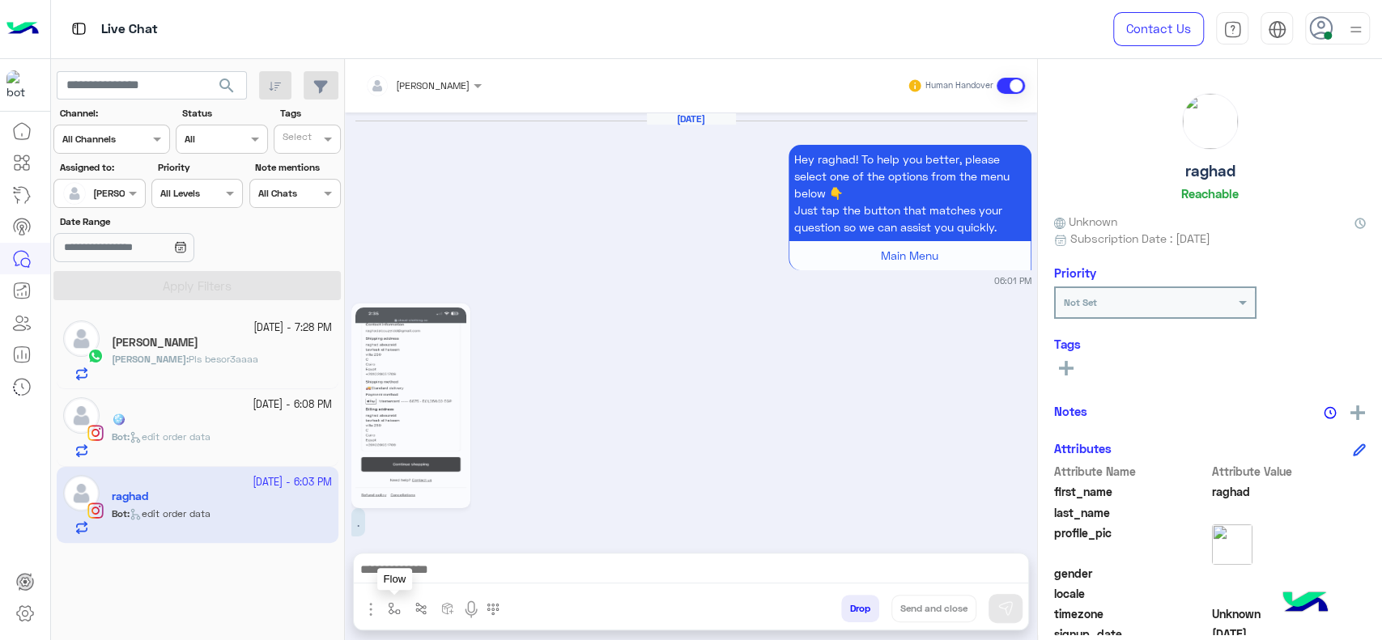
scroll to position [1909, 0]
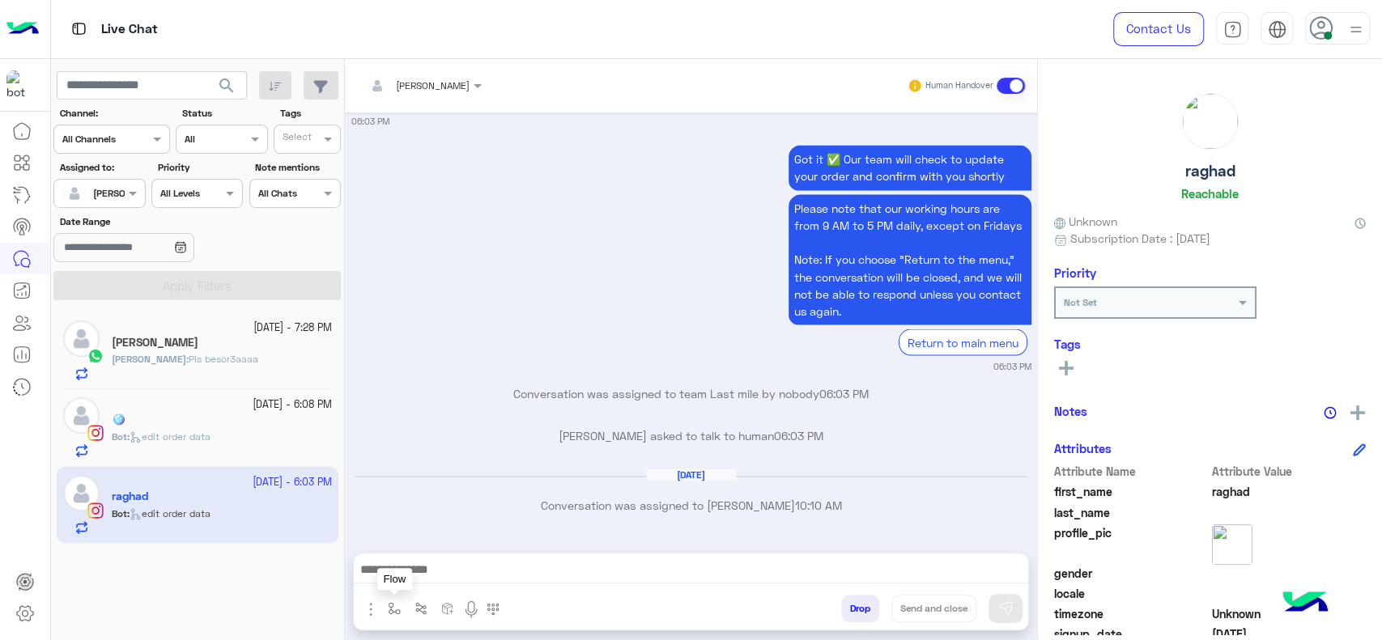
click at [401, 605] on button "button" at bounding box center [394, 608] width 27 height 27
click at [408, 595] on div at bounding box center [421, 608] width 27 height 27
click at [413, 585] on div at bounding box center [691, 574] width 674 height 40
click at [385, 606] on button "button" at bounding box center [394, 608] width 27 height 27
click at [406, 588] on div "enter flow name" at bounding box center [442, 573] width 120 height 29
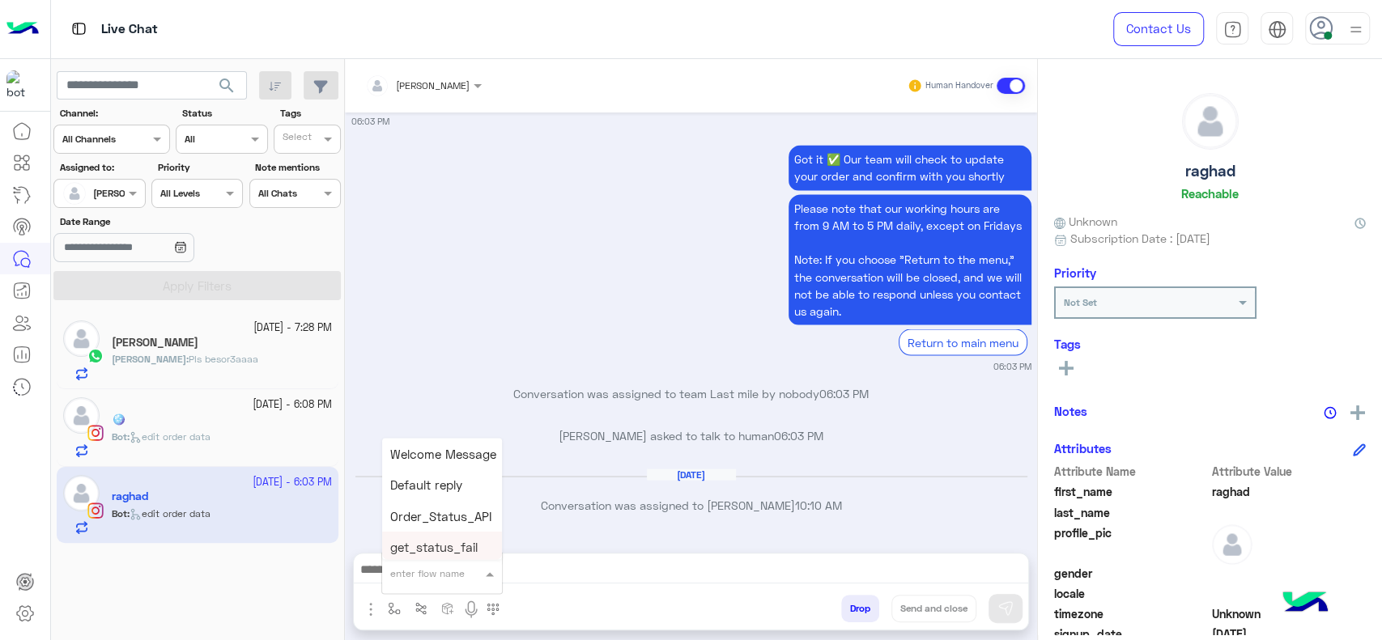
type input "*"
click at [427, 521] on div "J Greeting" at bounding box center [442, 513] width 120 height 32
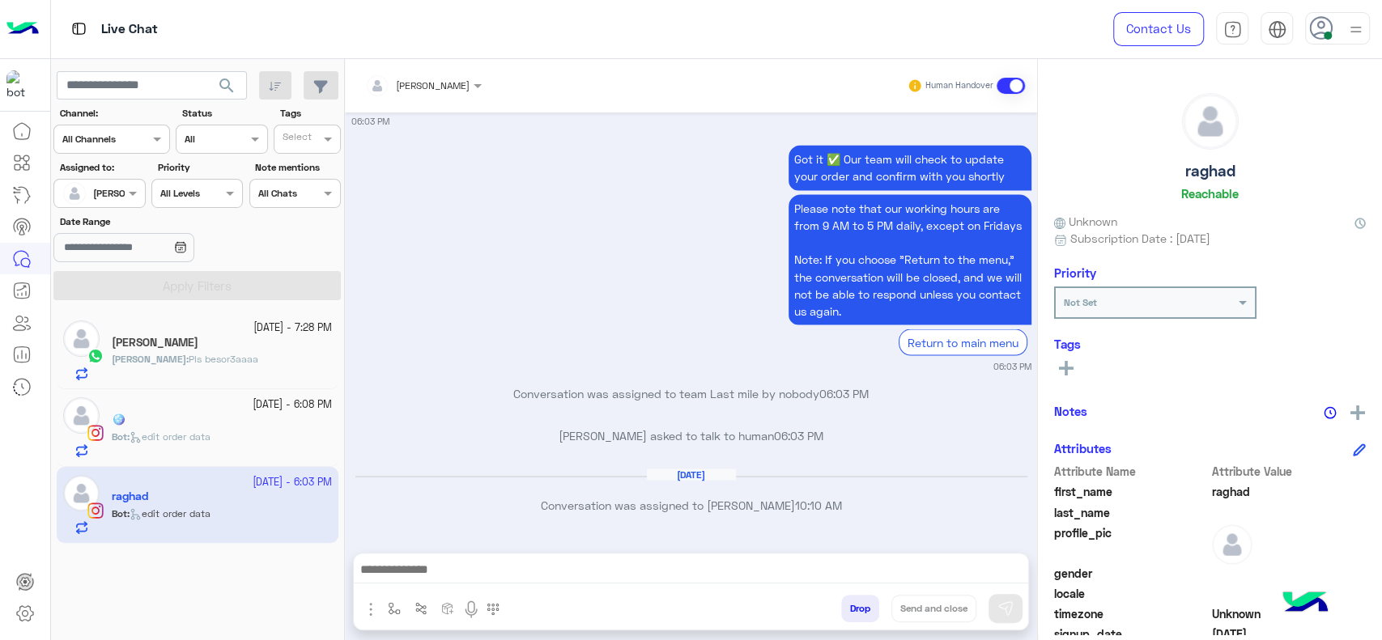
type textarea "**********"
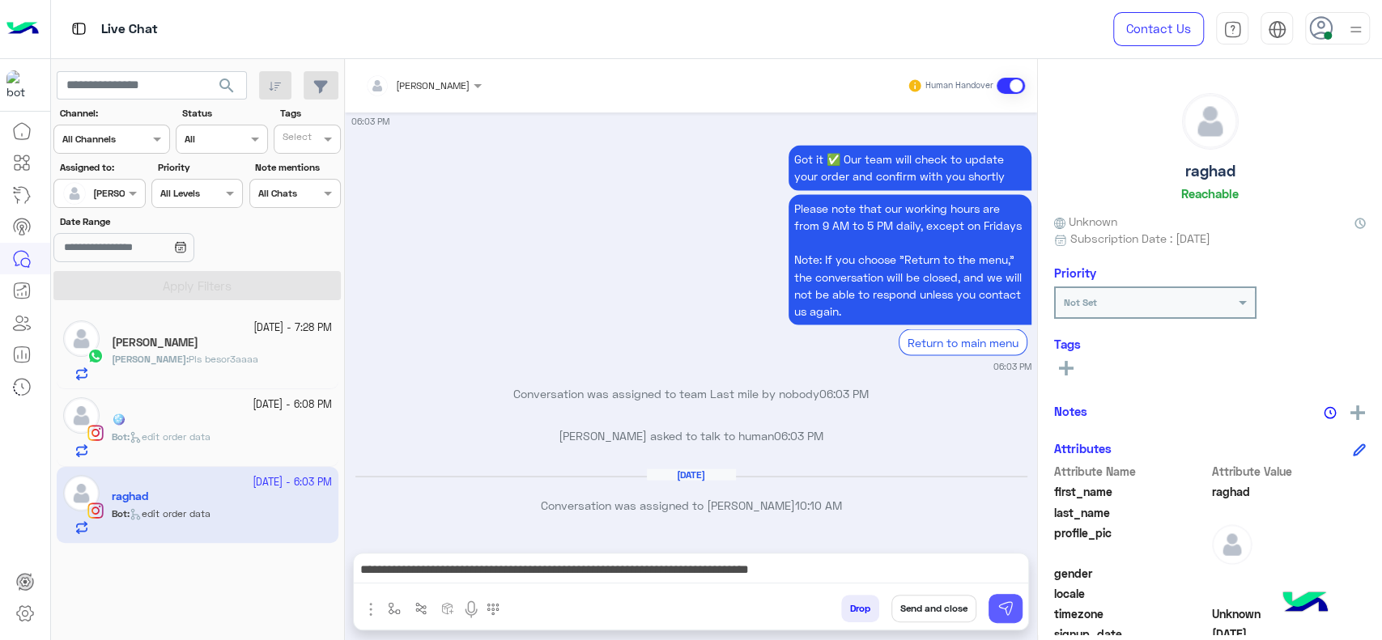
click at [999, 606] on img at bounding box center [1005, 609] width 16 height 16
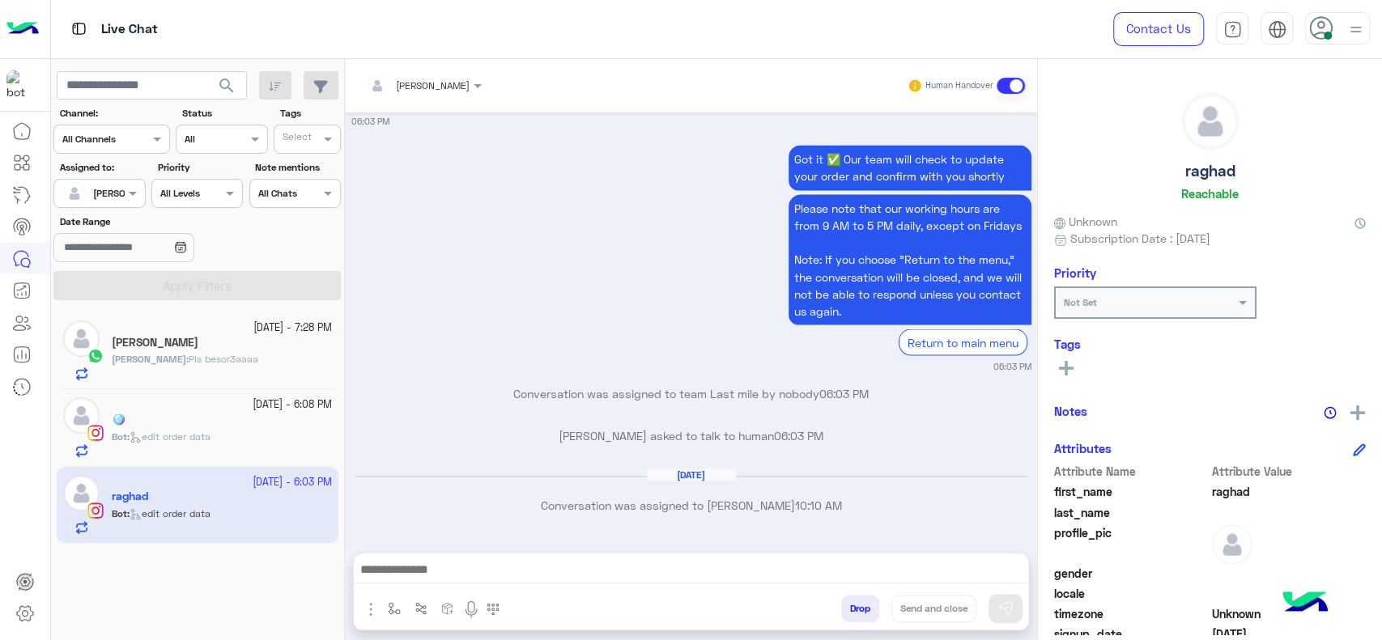
click at [677, 353] on div "Got it ✅ Our team will check to update your order and confirm with you shortly …" at bounding box center [691, 257] width 680 height 232
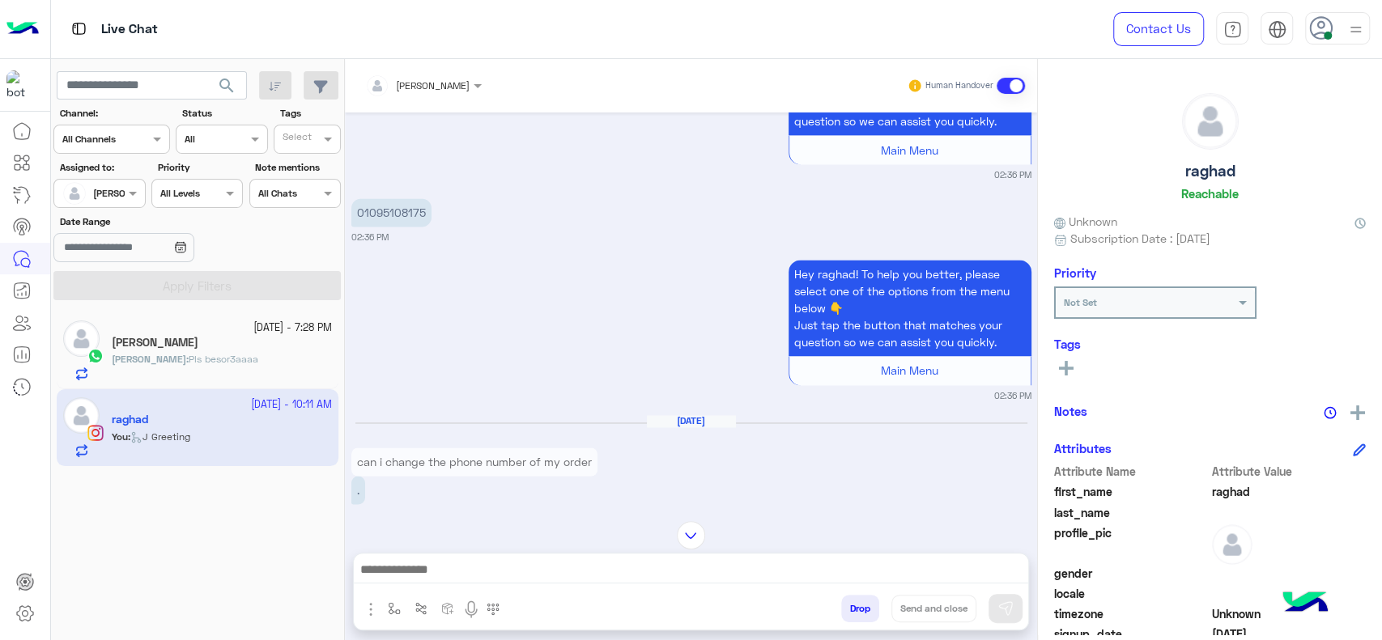
scroll to position [1825, 0]
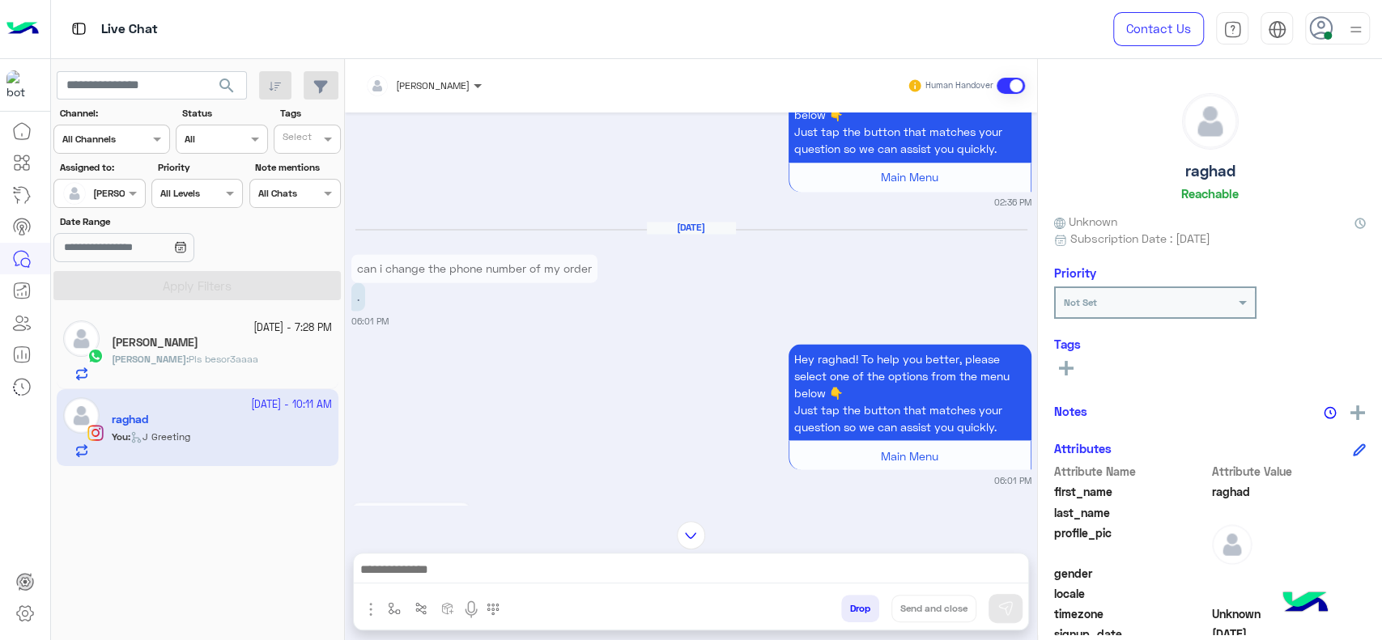
click at [479, 77] on span at bounding box center [480, 85] width 20 height 17
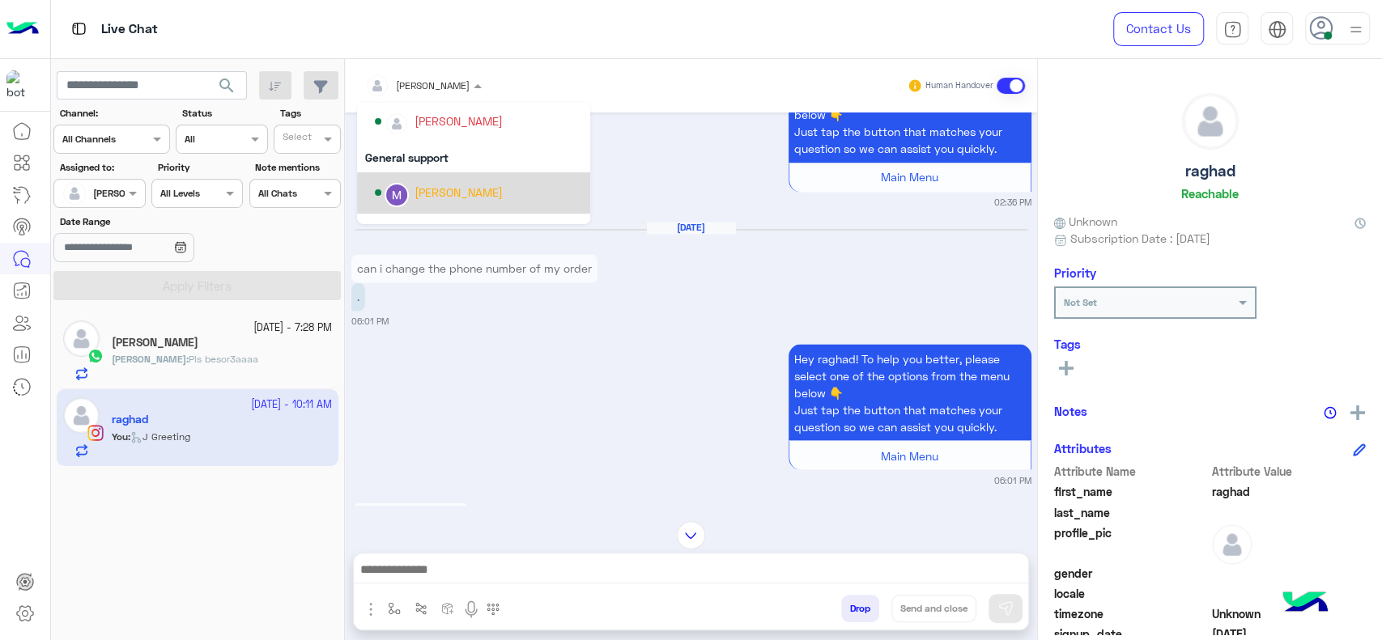
scroll to position [210, 0]
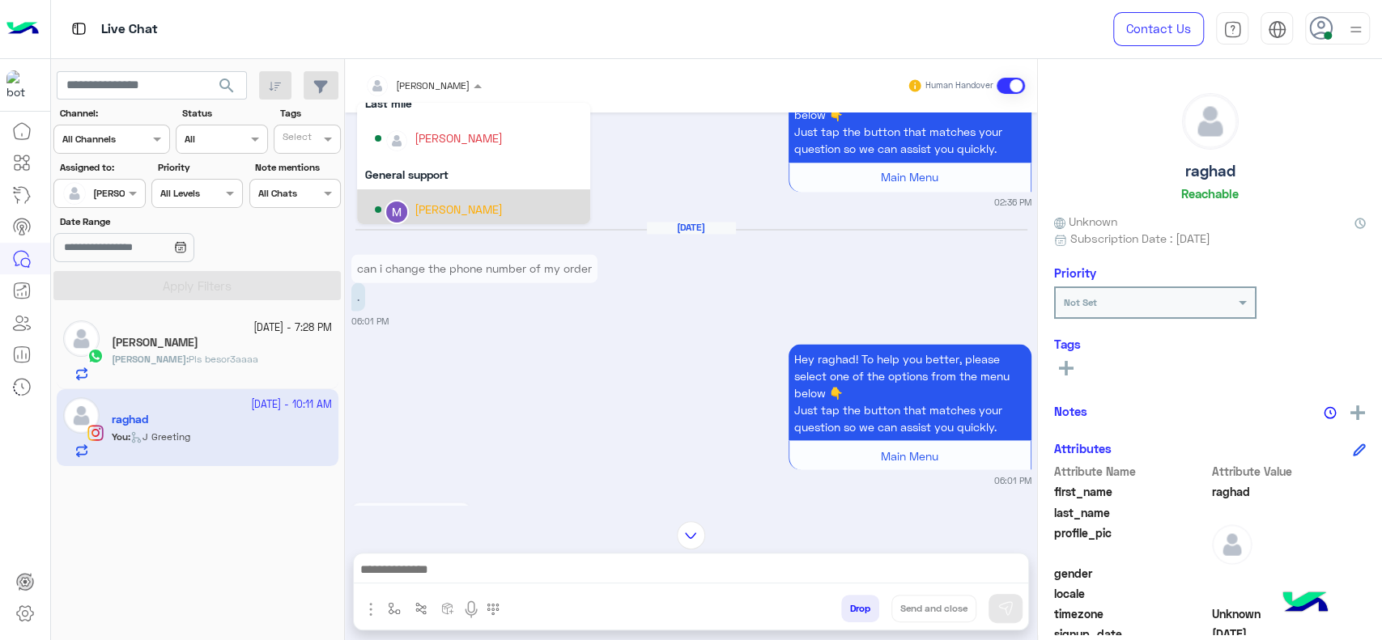
click at [462, 201] on div "Marex George" at bounding box center [459, 209] width 88 height 17
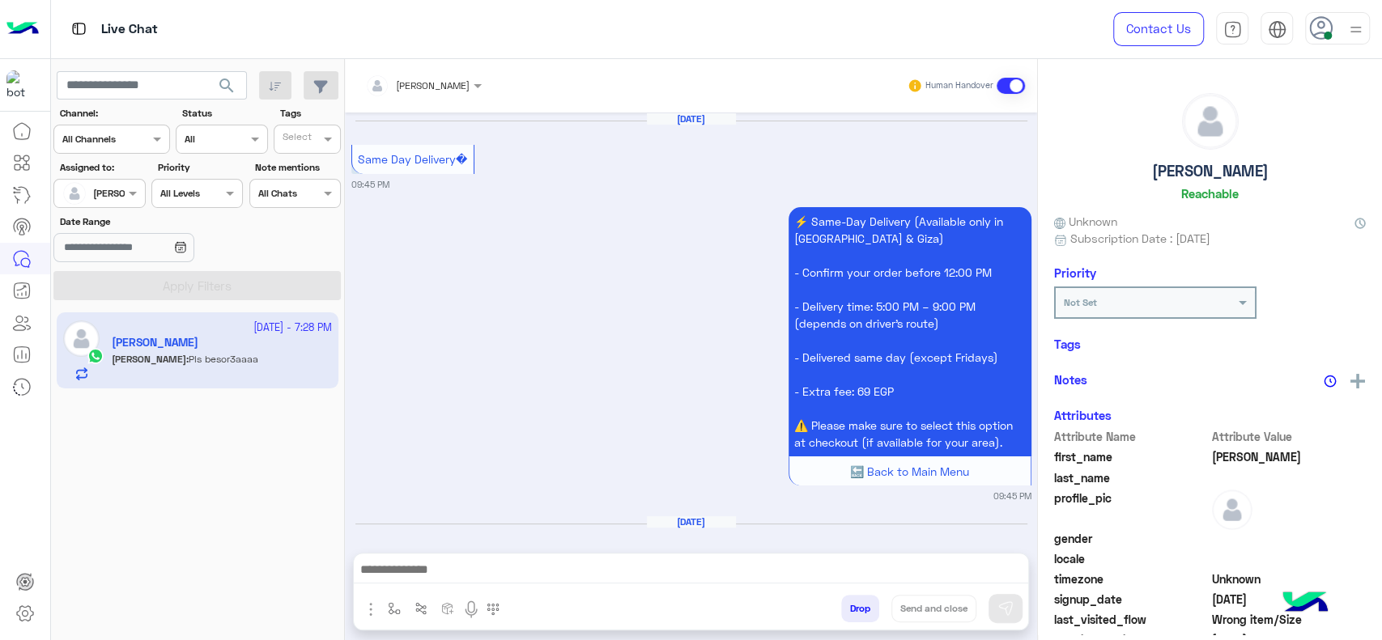
scroll to position [2217, 0]
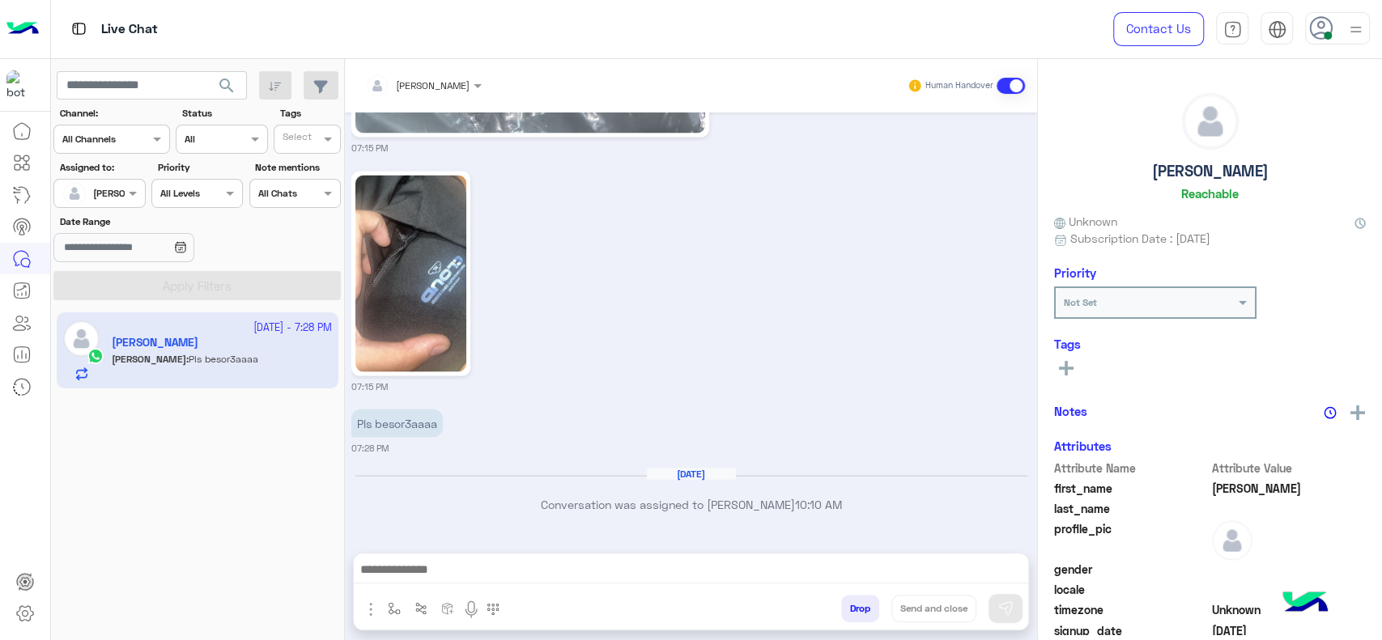
click at [597, 322] on div "07:15 PM" at bounding box center [691, 281] width 680 height 226
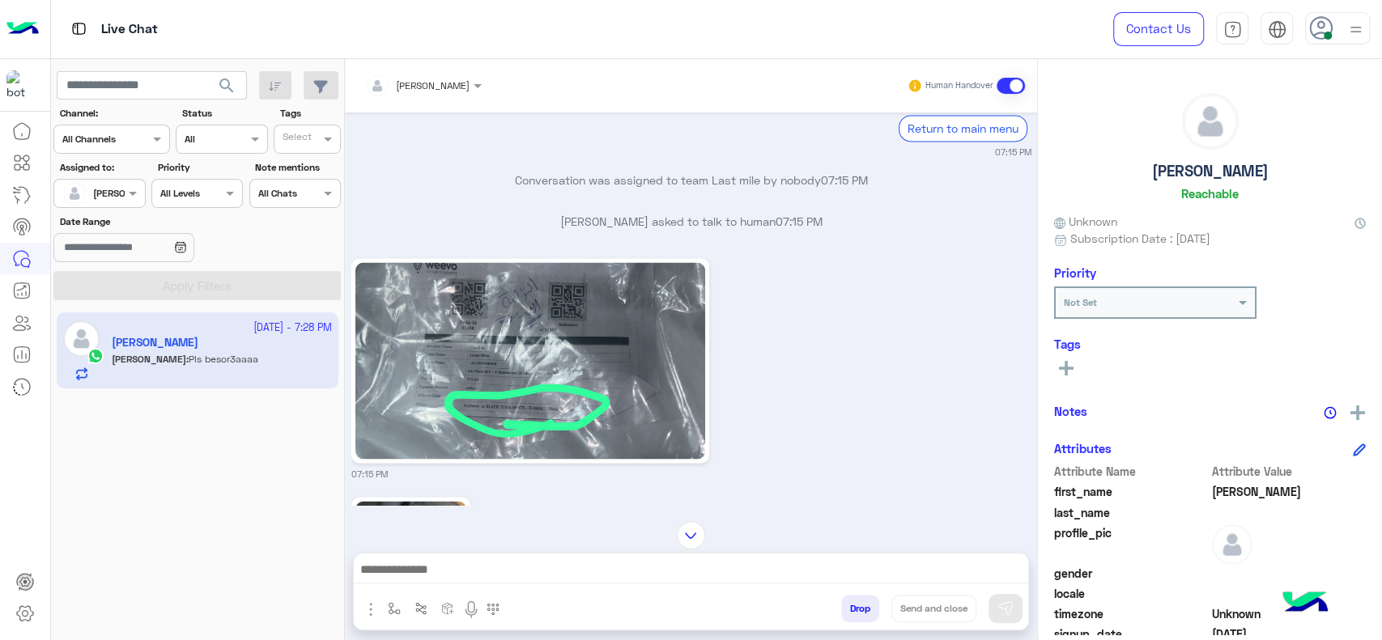
scroll to position [1893, 0]
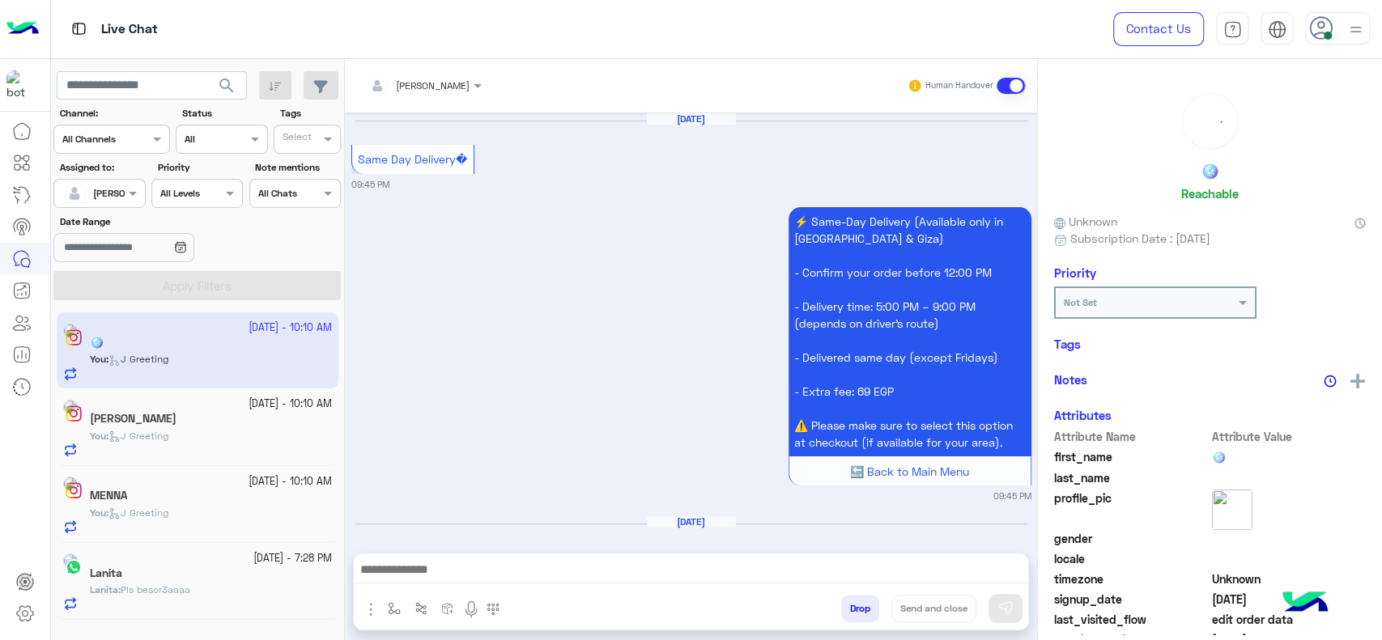
scroll to position [4349, 0]
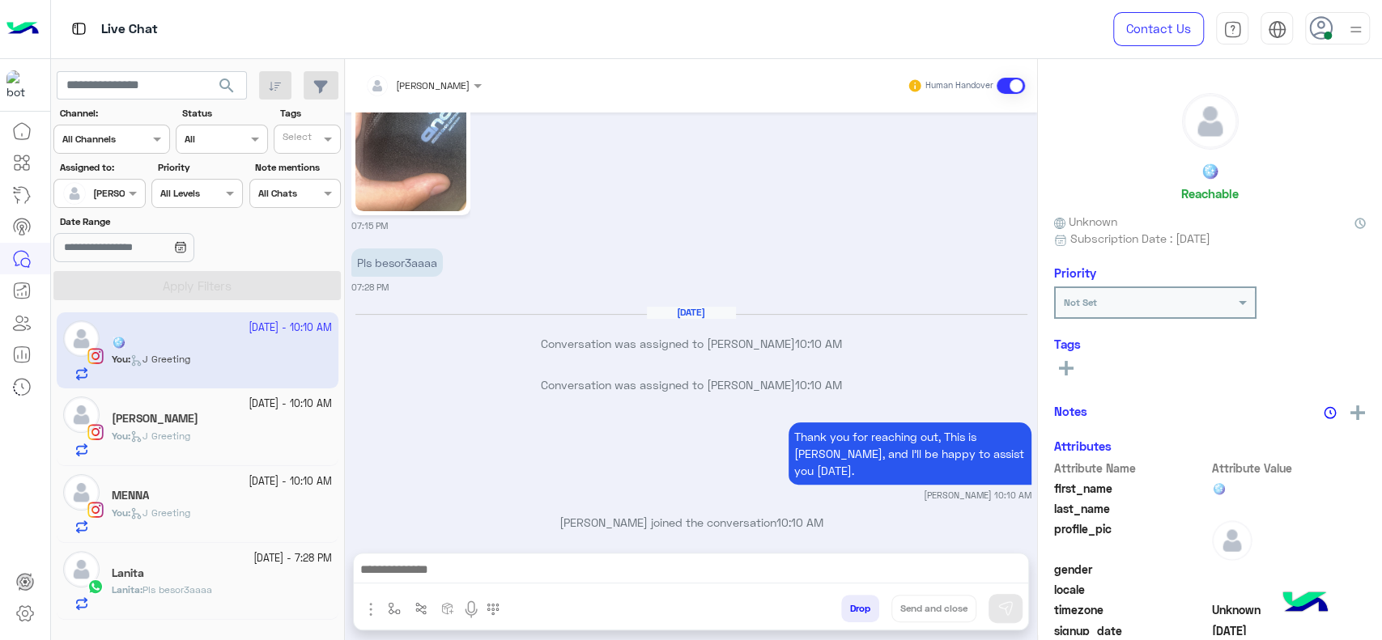
click at [225, 576] on div "[PERSON_NAME]" at bounding box center [222, 575] width 220 height 17
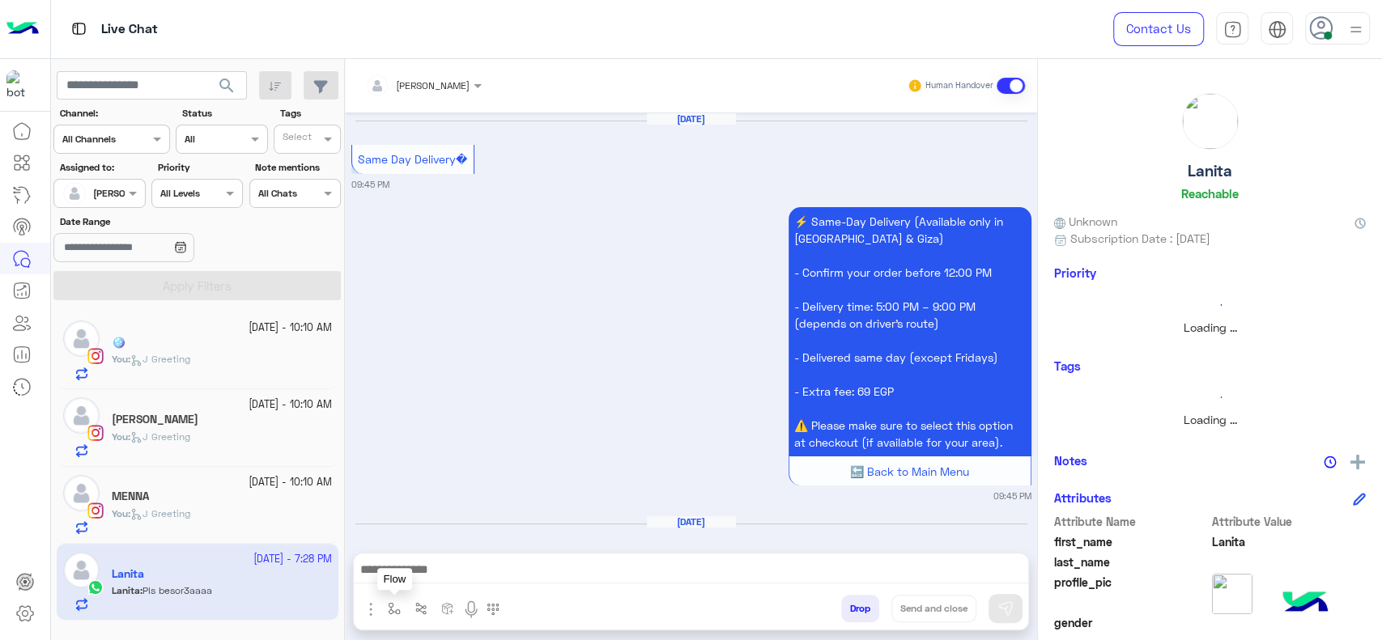
scroll to position [2217, 0]
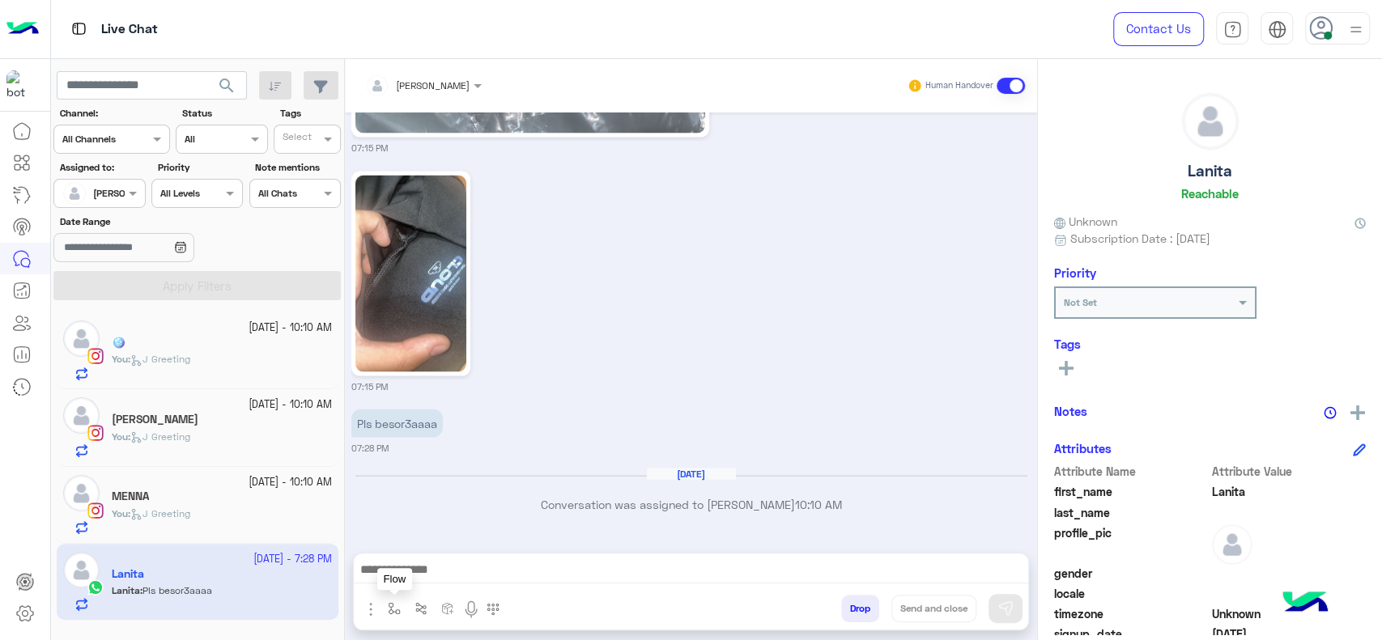
click at [398, 614] on img "button" at bounding box center [394, 608] width 13 height 13
click at [424, 575] on input "text" at bounding box center [422, 571] width 64 height 15
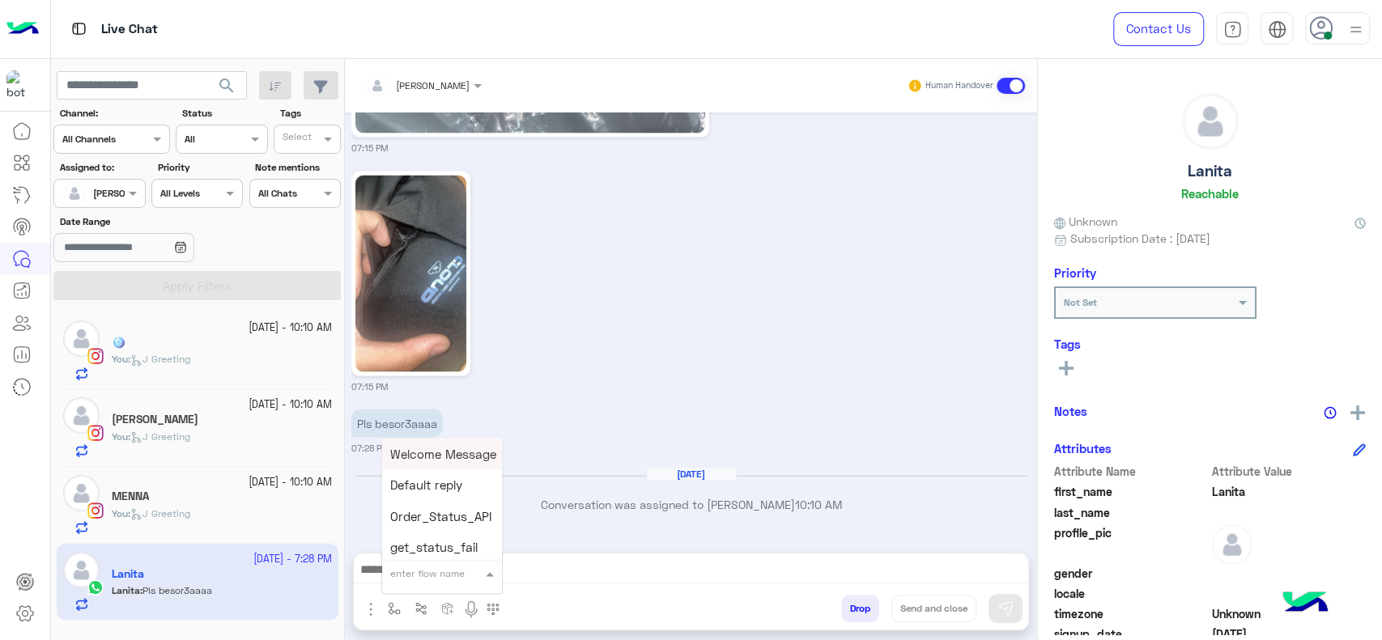
type input "*"
click at [435, 517] on span "J Greeting" at bounding box center [419, 512] width 58 height 15
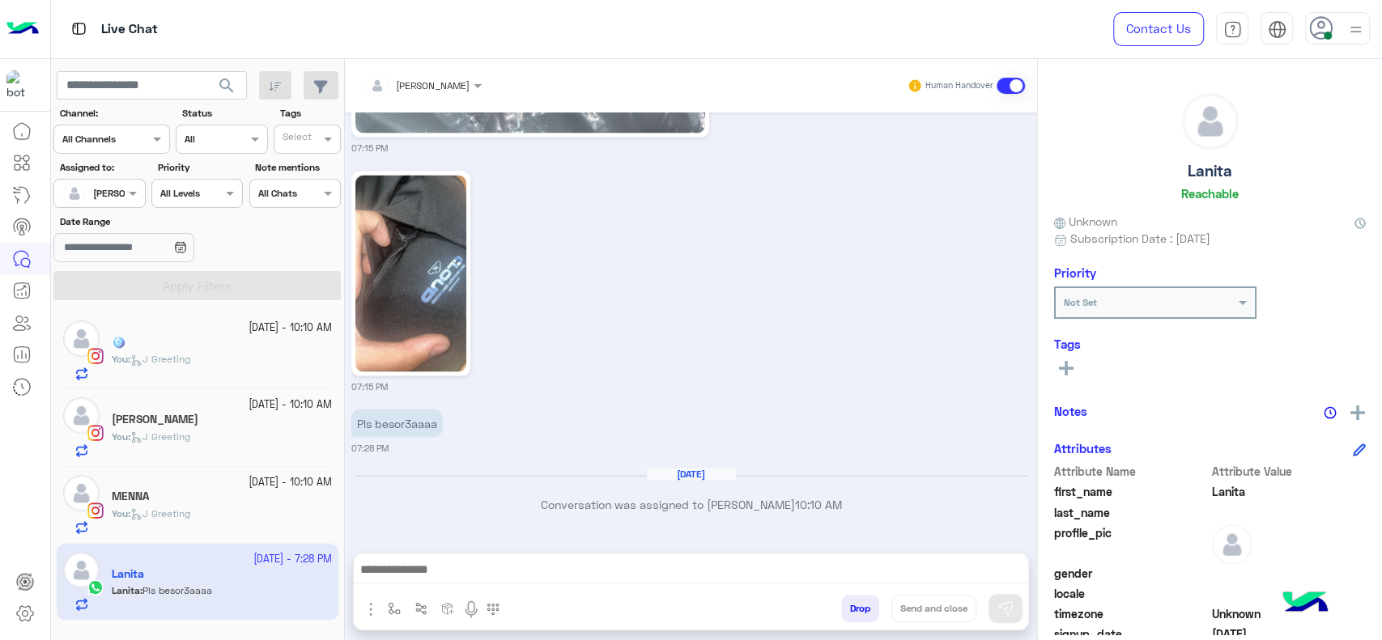
type textarea "**********"
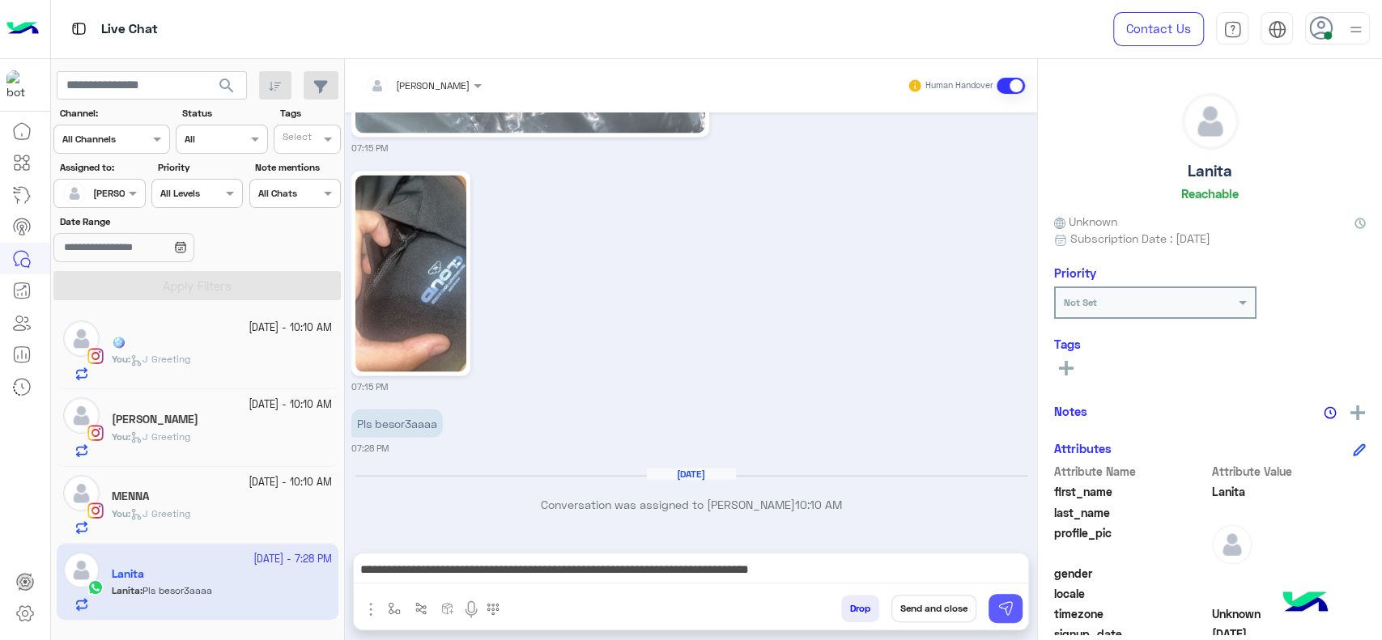
click at [1012, 606] on img at bounding box center [1005, 609] width 16 height 16
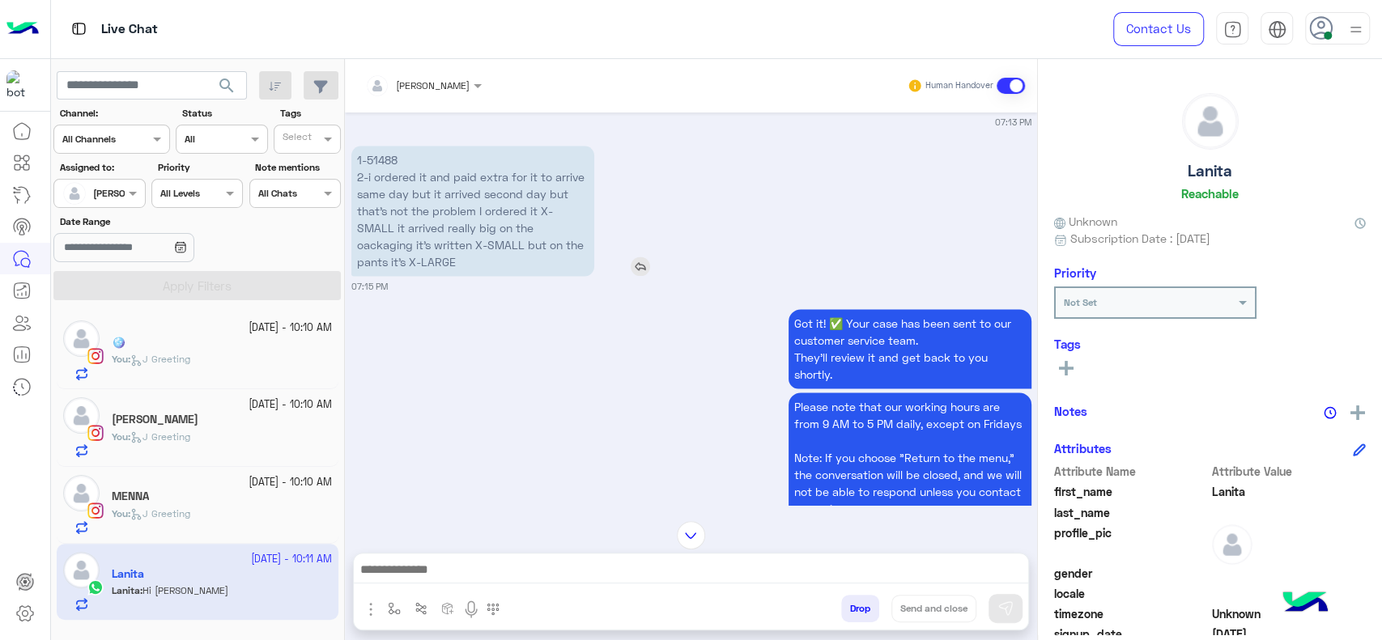
scroll to position [1464, 0]
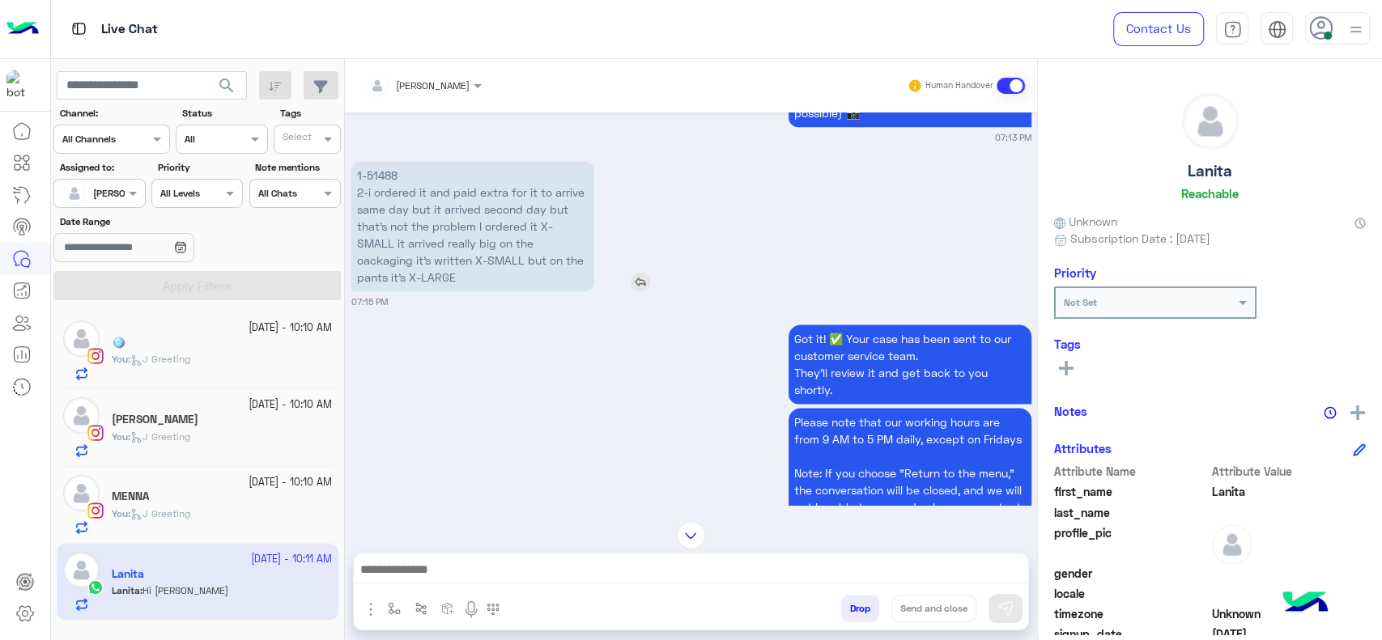
click at [387, 168] on p "1-51488 2-i ordered it and paid extra for it to arrive same day but it arrived …" at bounding box center [472, 226] width 243 height 130
copy p "51488"
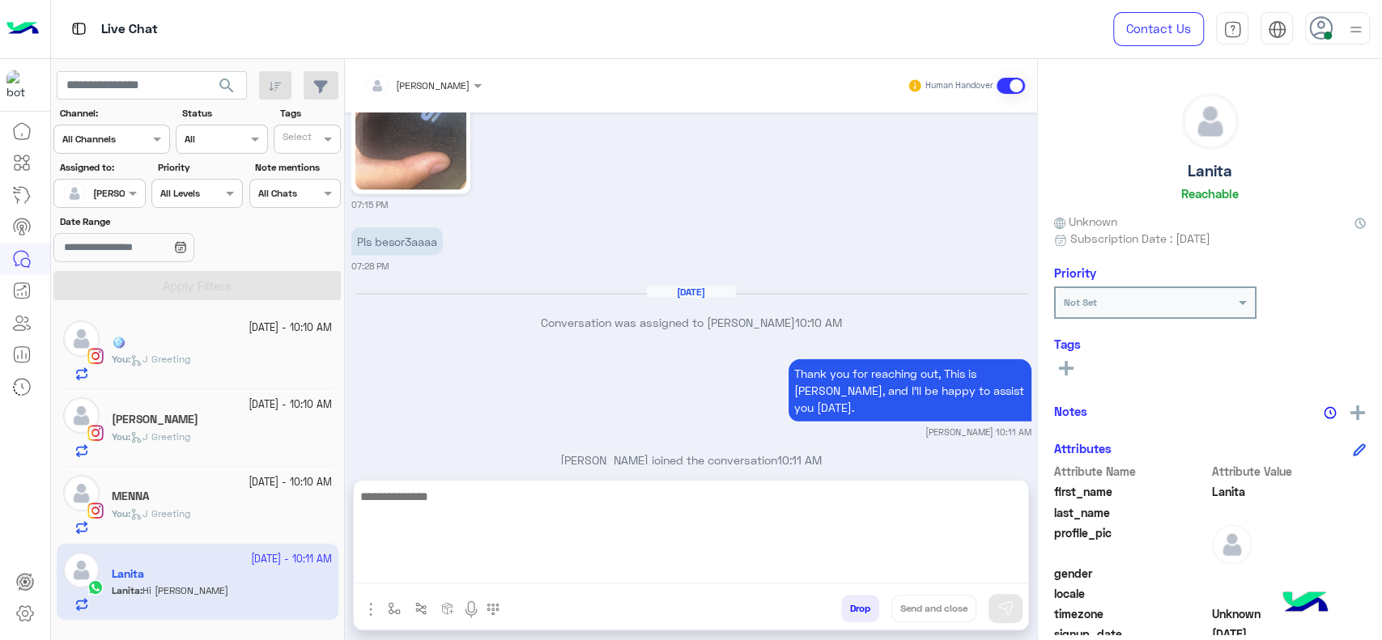
click at [495, 564] on textarea at bounding box center [691, 535] width 674 height 97
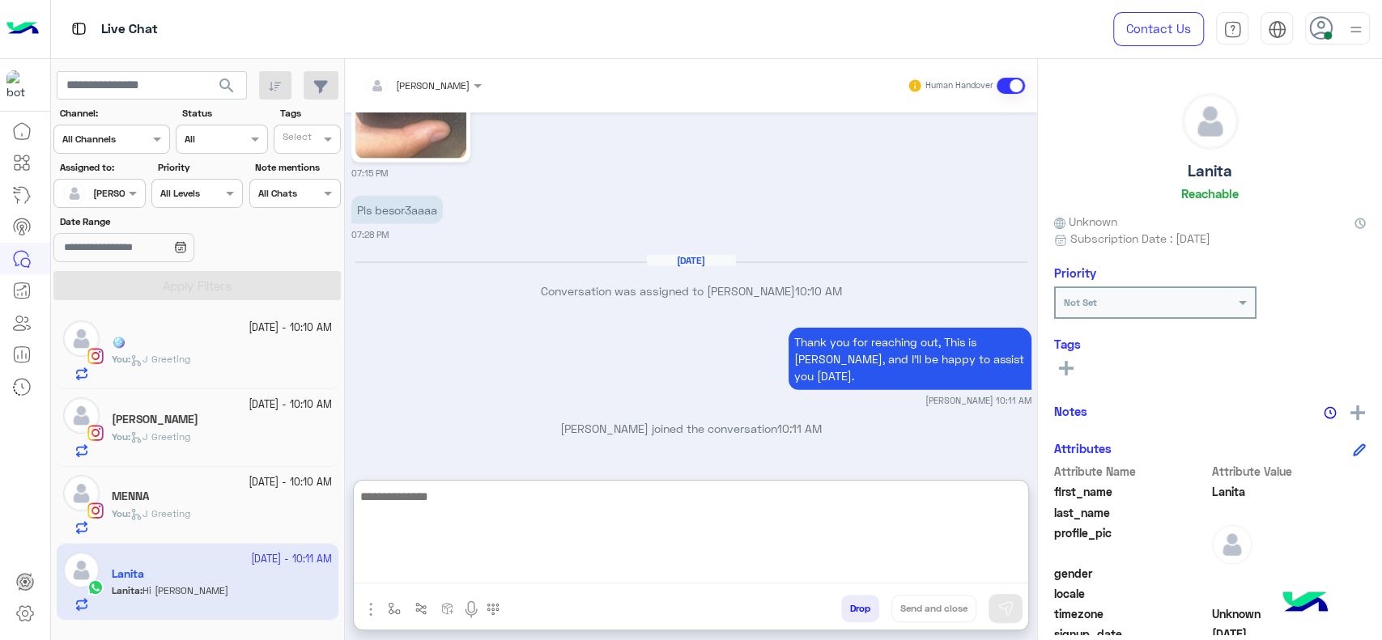
scroll to position [2472, 0]
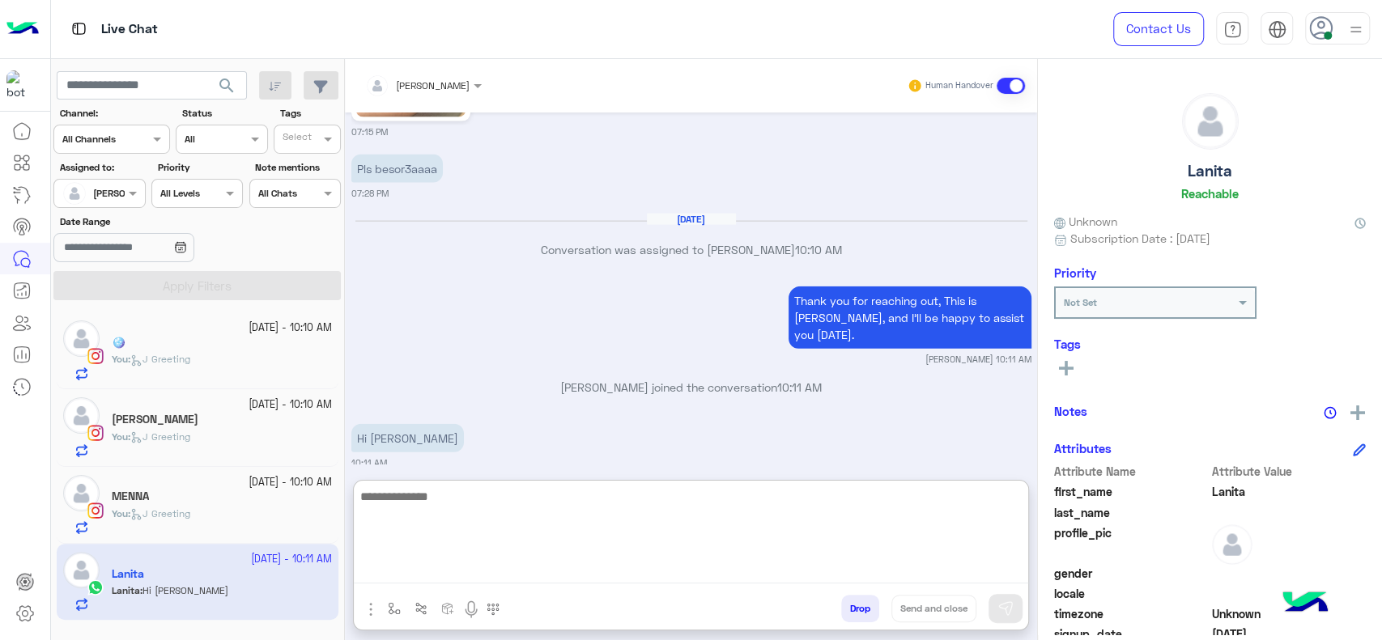
click at [473, 535] on textarea at bounding box center [691, 535] width 674 height 97
click at [457, 502] on textarea "**********" at bounding box center [691, 535] width 674 height 97
type textarea "**********"
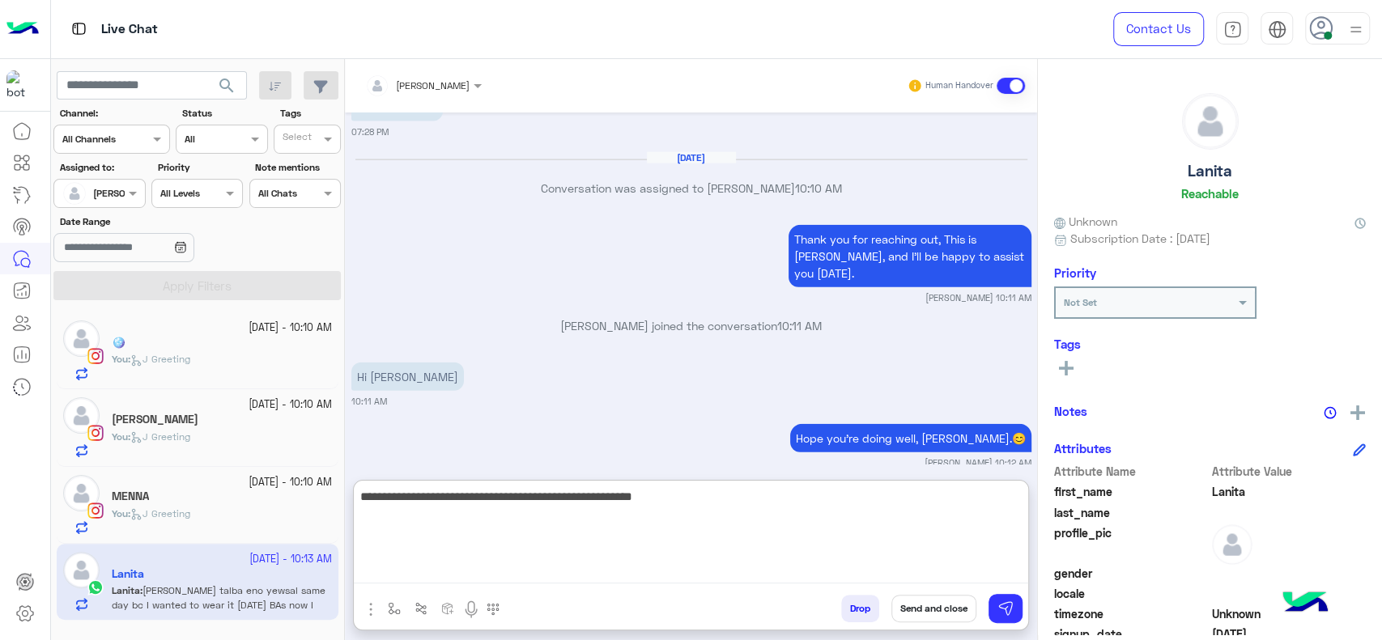
scroll to position [2698, 0]
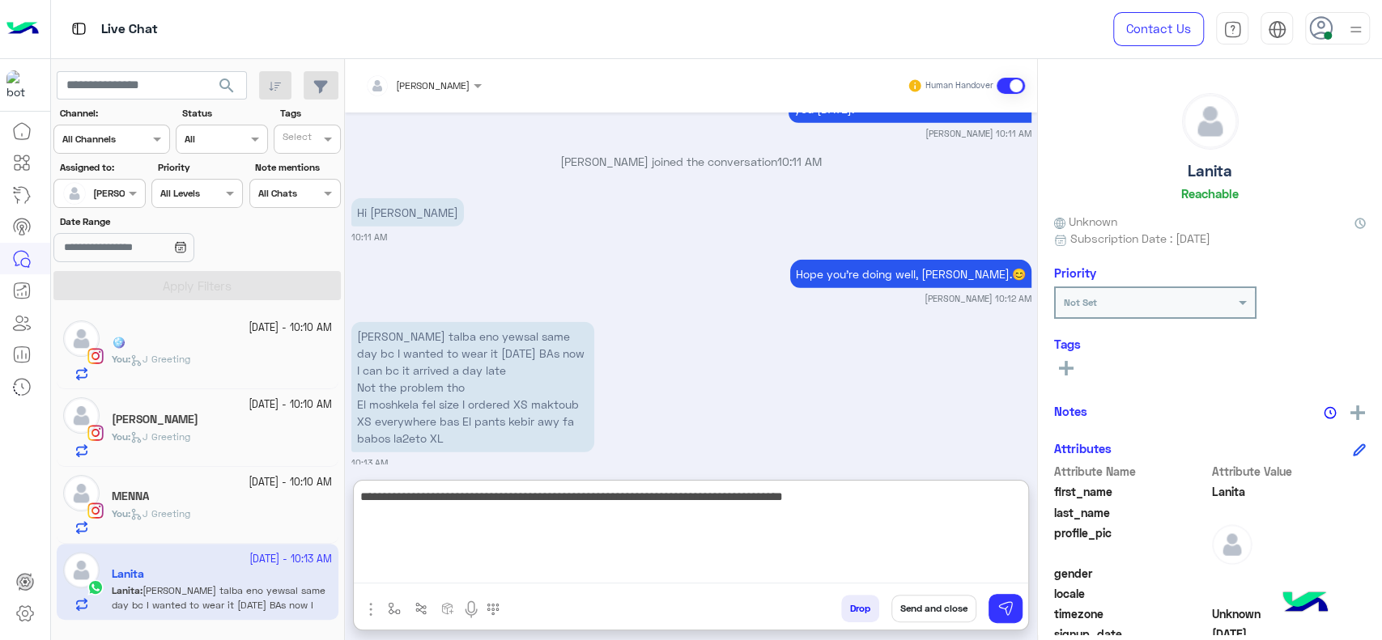
click at [671, 500] on textarea "**********" at bounding box center [691, 535] width 674 height 97
click at [619, 523] on textarea "**********" at bounding box center [691, 535] width 674 height 97
click at [621, 520] on textarea "**********" at bounding box center [691, 535] width 674 height 97
click at [826, 501] on textarea "**********" at bounding box center [691, 535] width 674 height 97
click at [797, 545] on textarea "**********" at bounding box center [691, 535] width 674 height 97
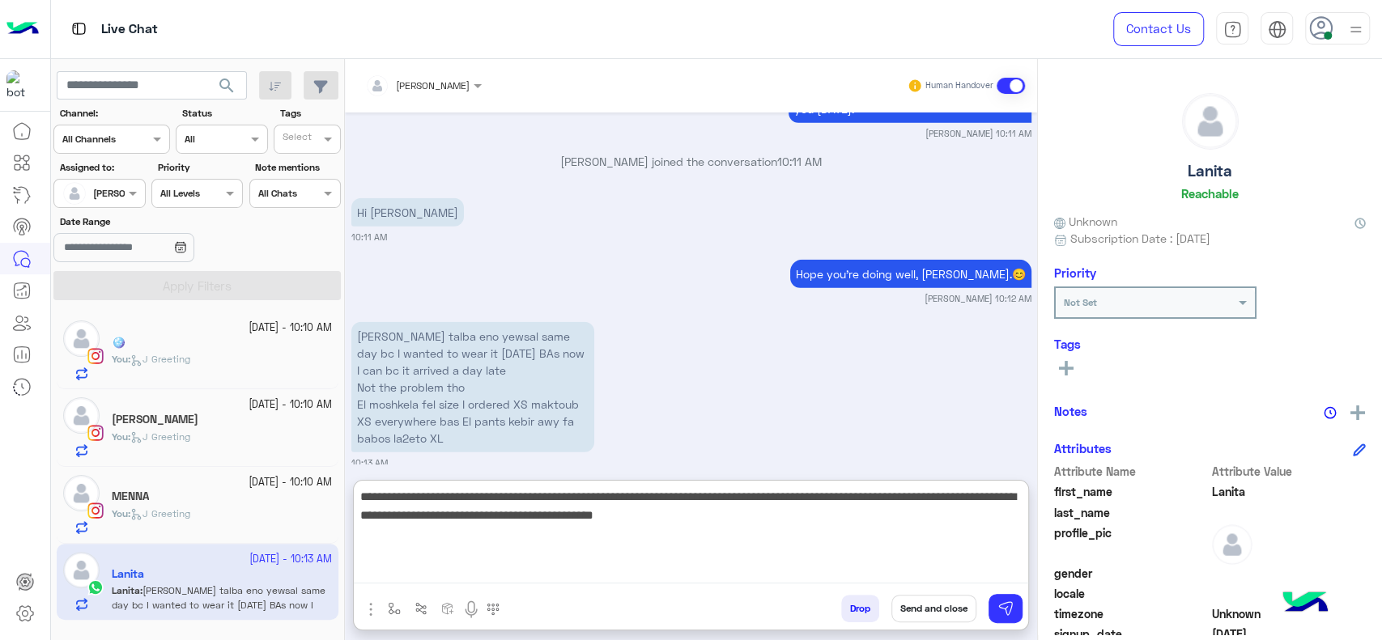
type textarea "**********"
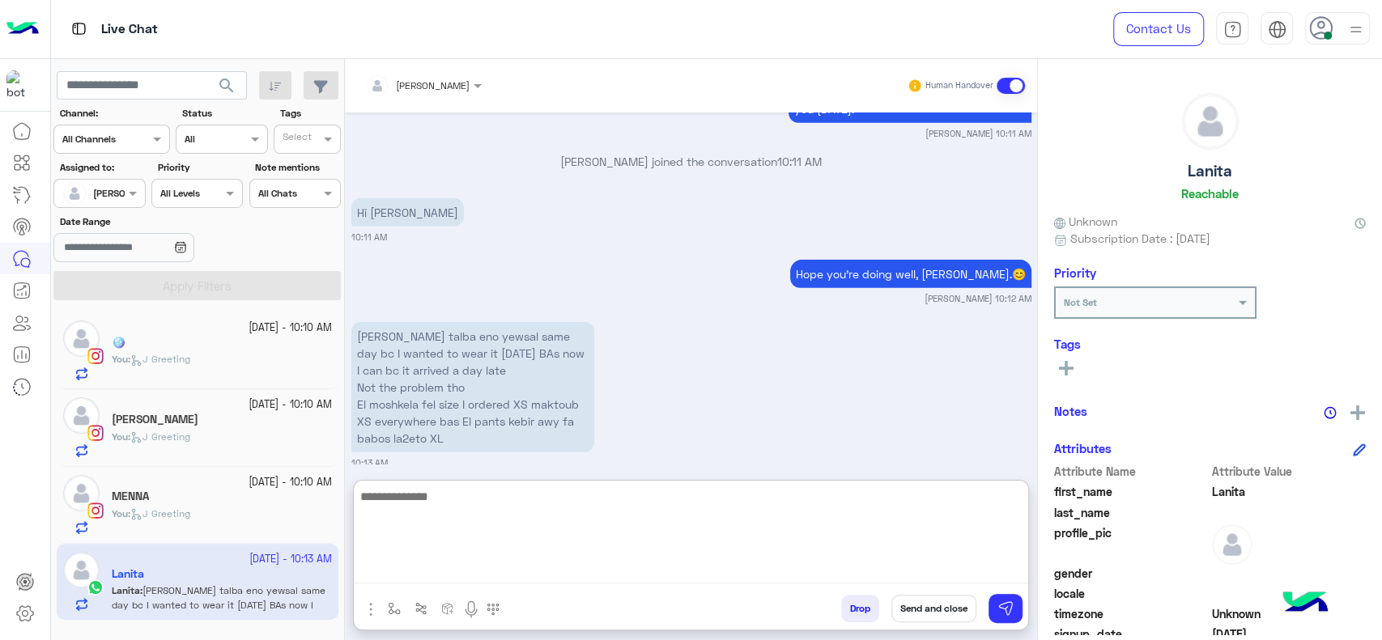
scroll to position [2827, 0]
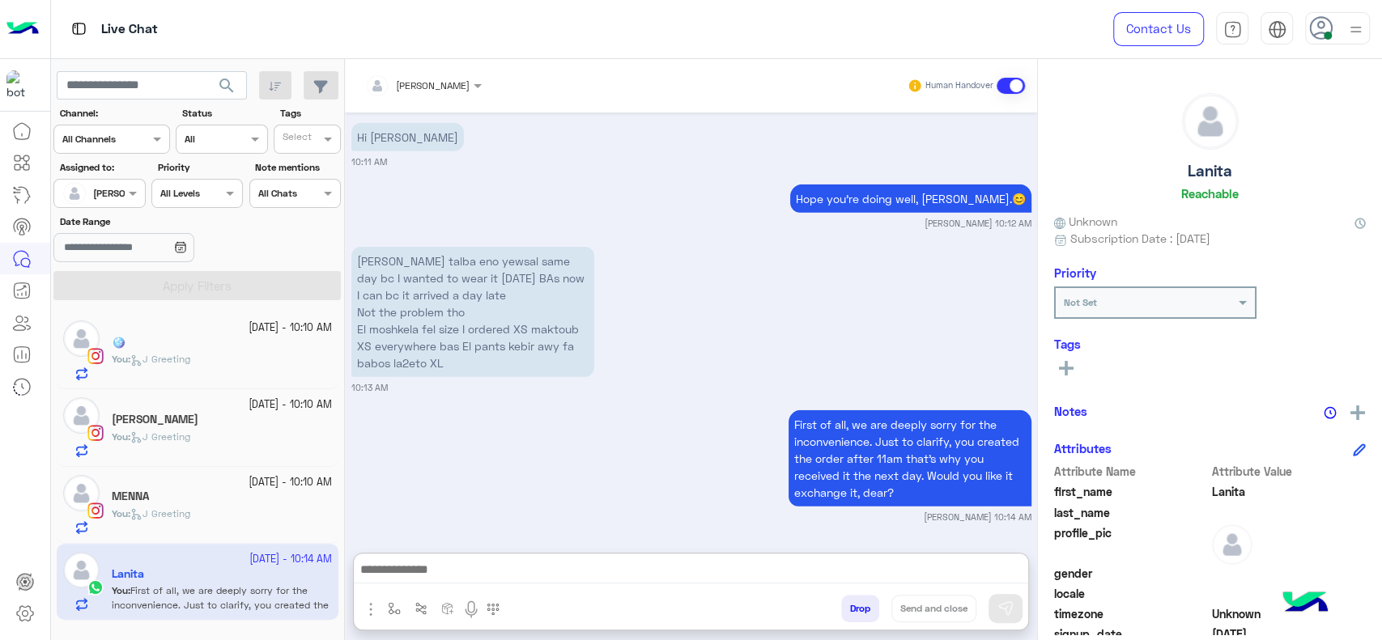
click at [544, 406] on div "First of all, we are deeply sorry for the inconvenience. Just to clarify, you c…" at bounding box center [691, 464] width 680 height 117
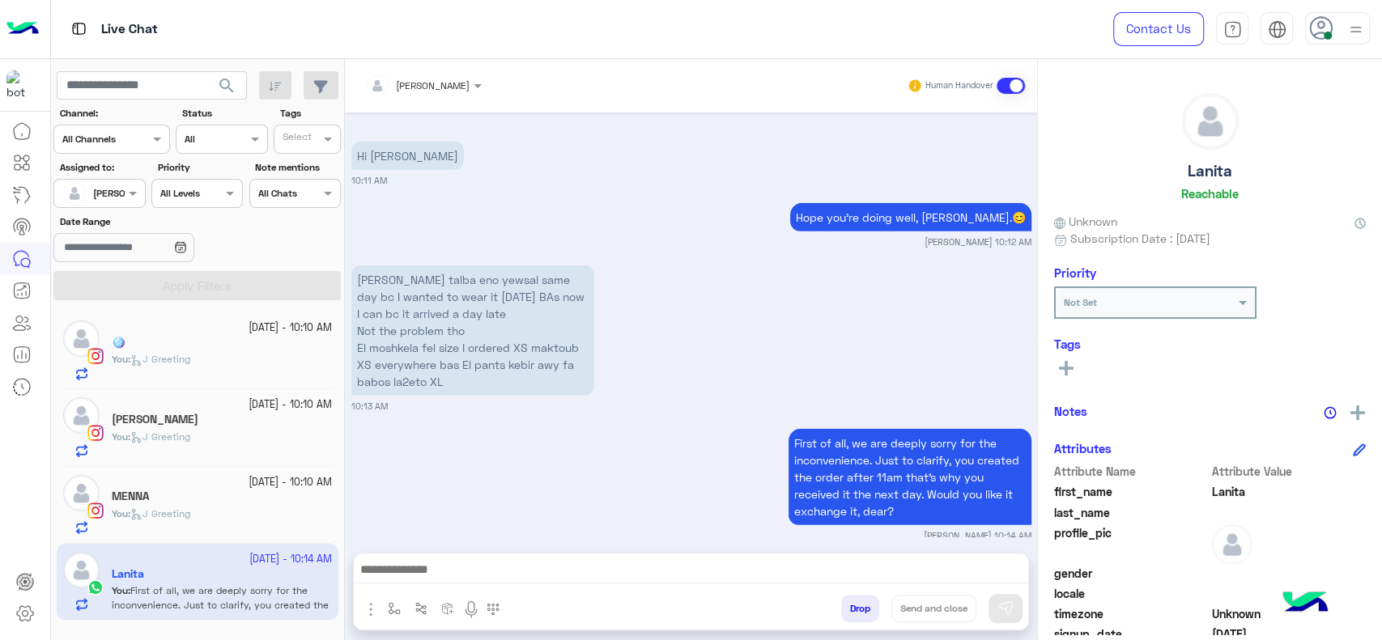
click at [197, 500] on div "MENNA" at bounding box center [222, 498] width 220 height 17
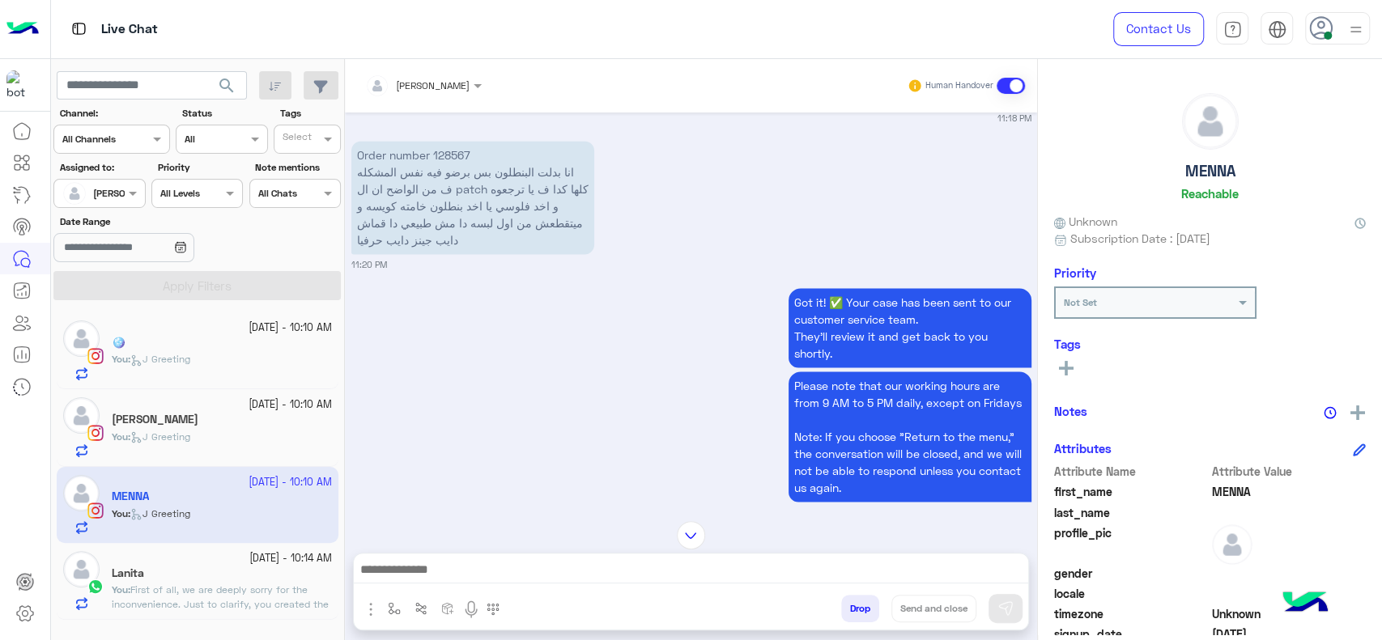
scroll to position [1564, 0]
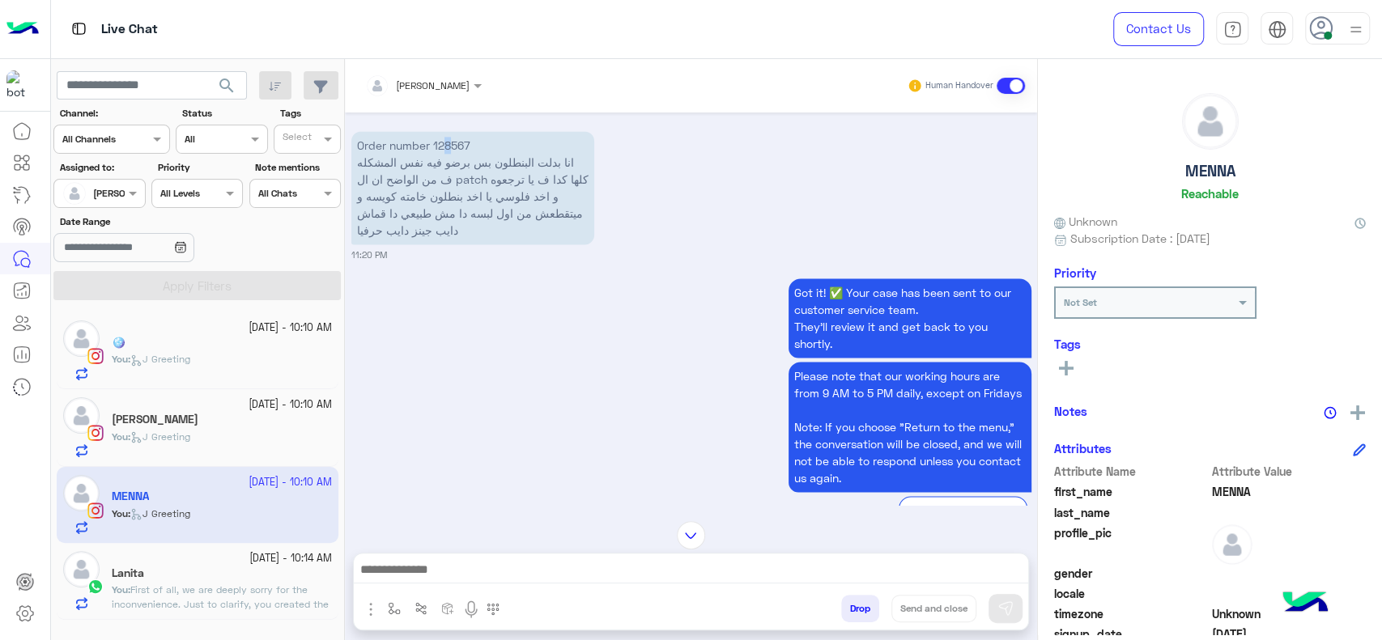
click at [447, 146] on p "Order number 128567 انا بدلت البنطلون بس برضو فيه نفس المشكله ف من الواضح ان ال…" at bounding box center [472, 187] width 243 height 113
click at [450, 146] on p "Order number 128567 انا بدلت البنطلون بس برضو فيه نفس المشكله ف من الواضح ان ال…" at bounding box center [472, 187] width 243 height 113
copy p "128567"
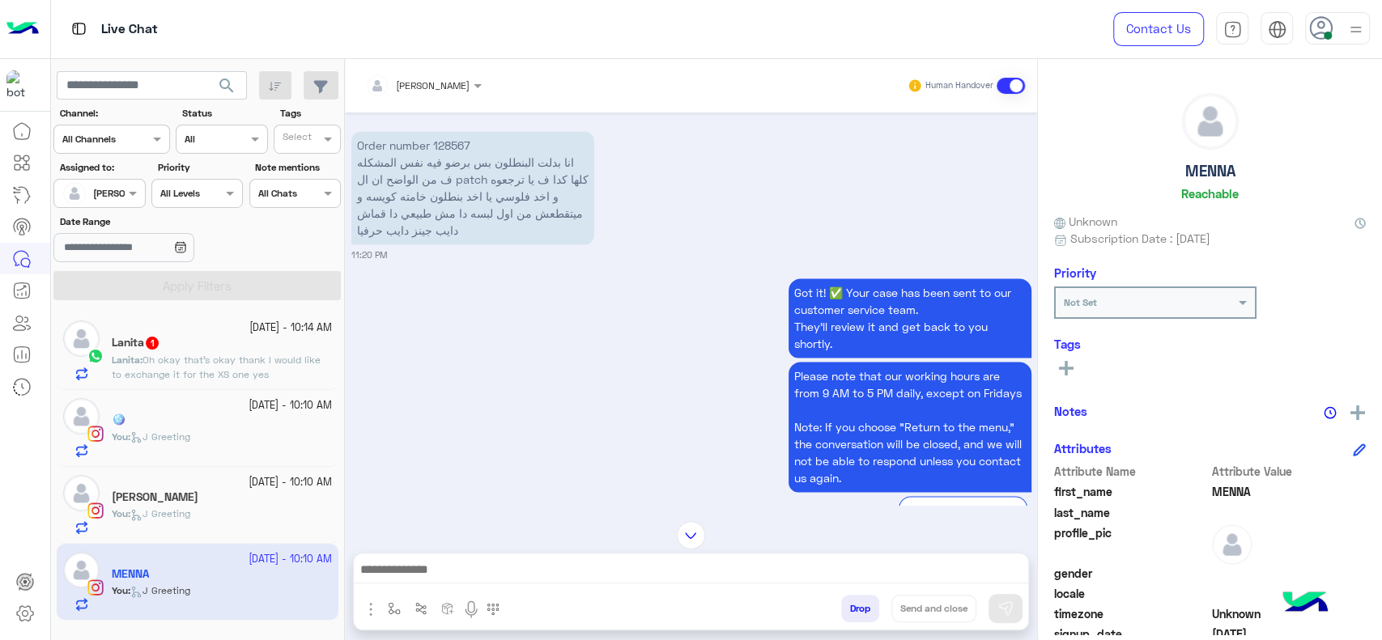
click at [252, 327] on small "5 October - 10:14 AM" at bounding box center [290, 328] width 83 height 15
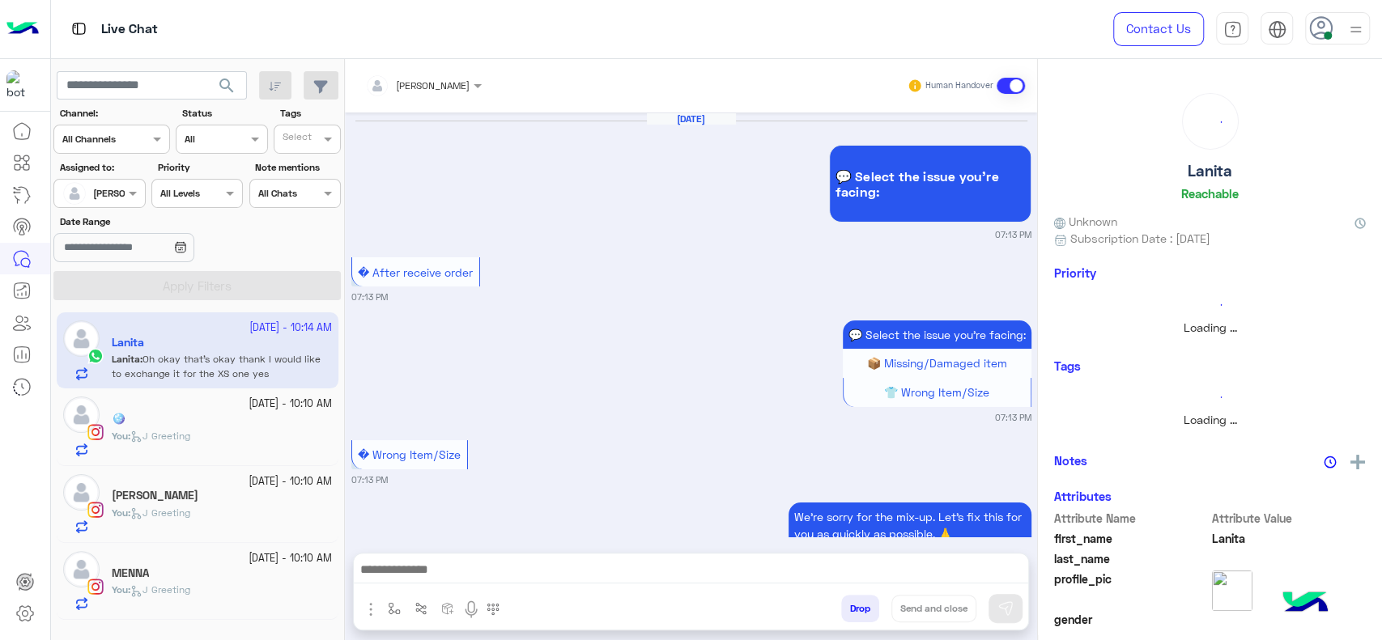
scroll to position [1942, 0]
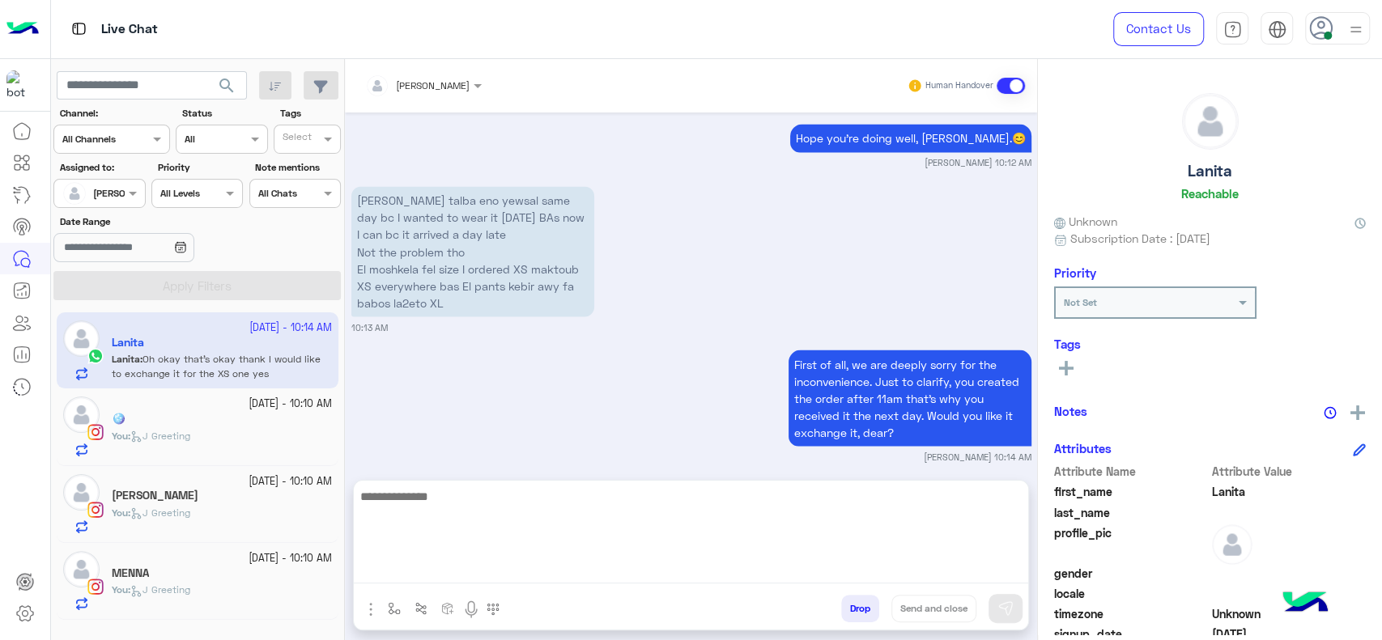
click at [610, 570] on textarea at bounding box center [691, 535] width 674 height 97
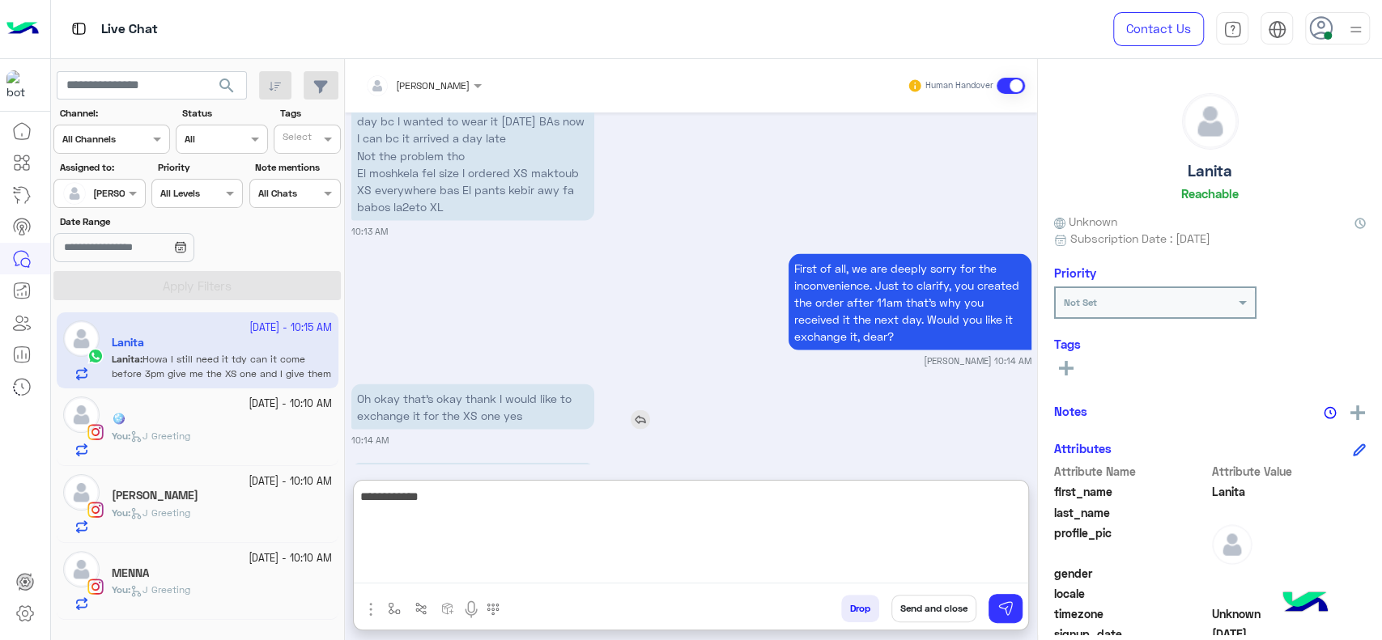
paste textarea "**********"
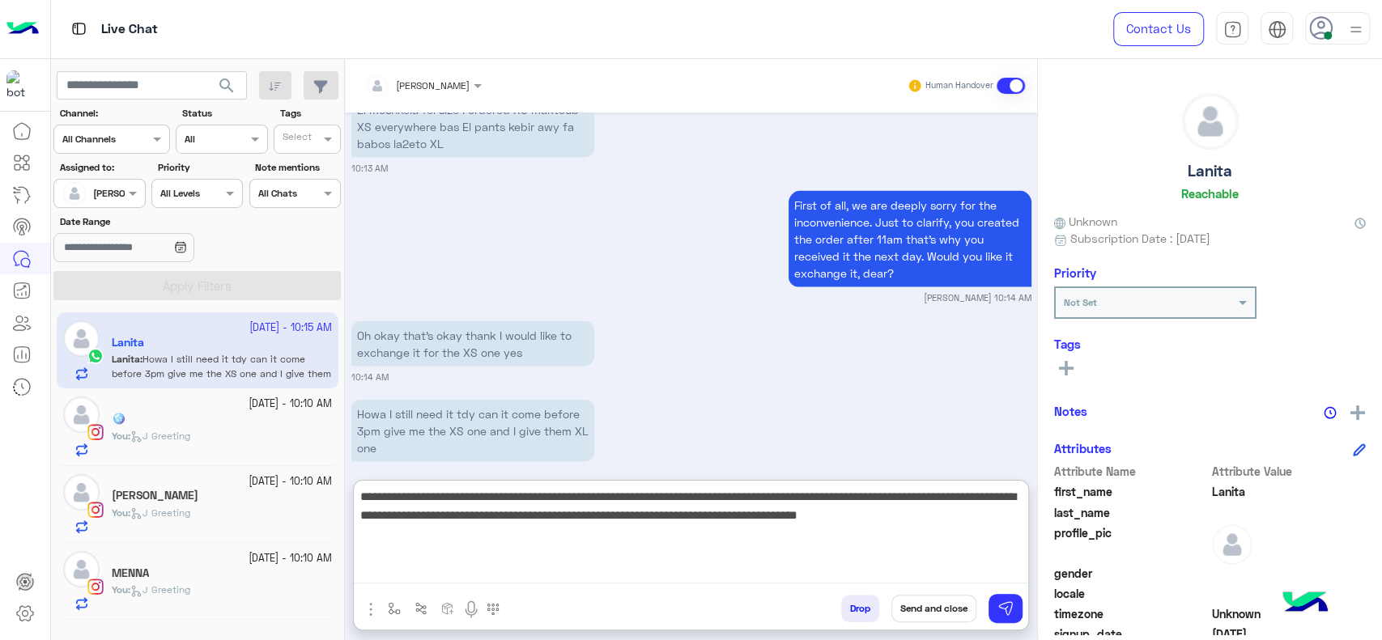
scroll to position [2112, 0]
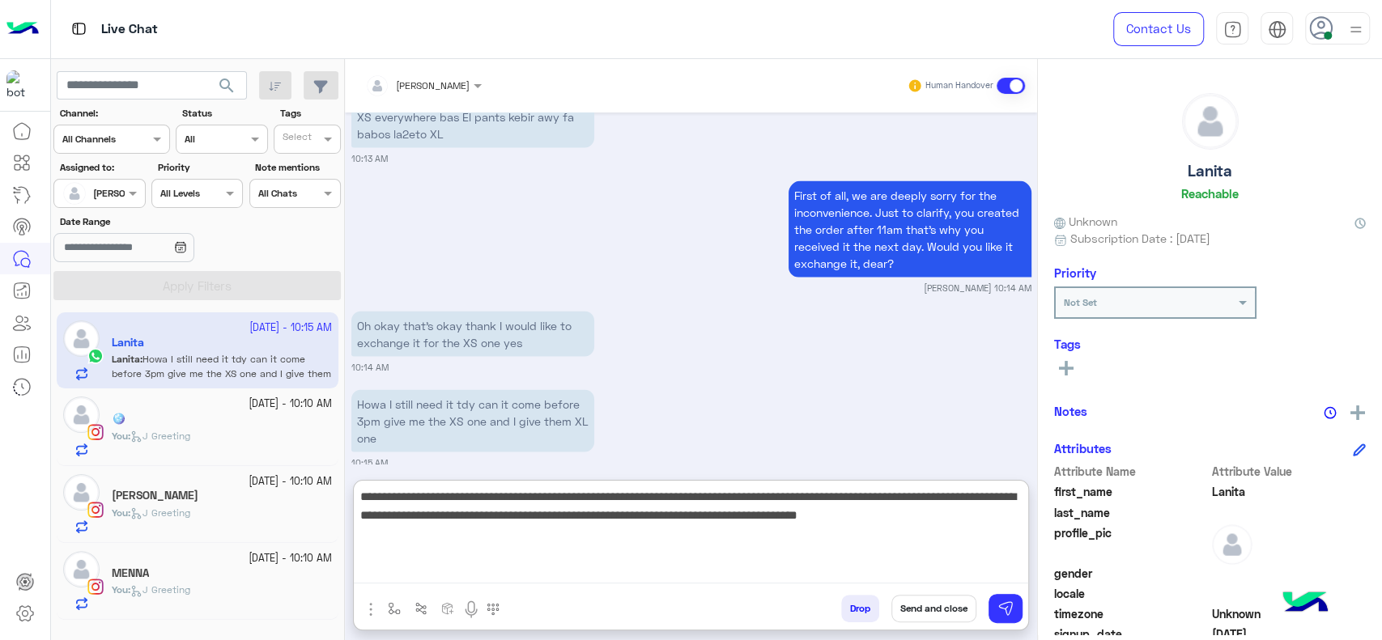
drag, startPoint x: 583, startPoint y: 517, endPoint x: 1011, endPoint y: 536, distance: 428.7
click at [1011, 536] on textarea "**********" at bounding box center [691, 535] width 674 height 97
type textarea "**********"
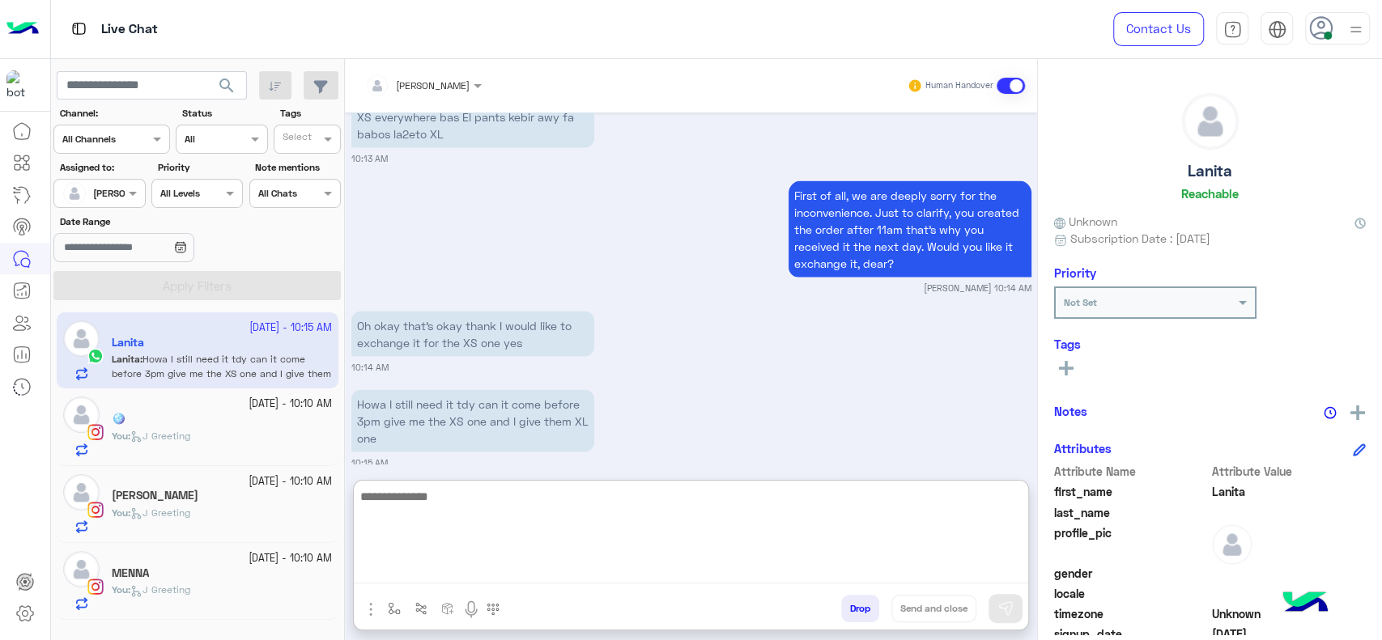
scroll to position [2223, 0]
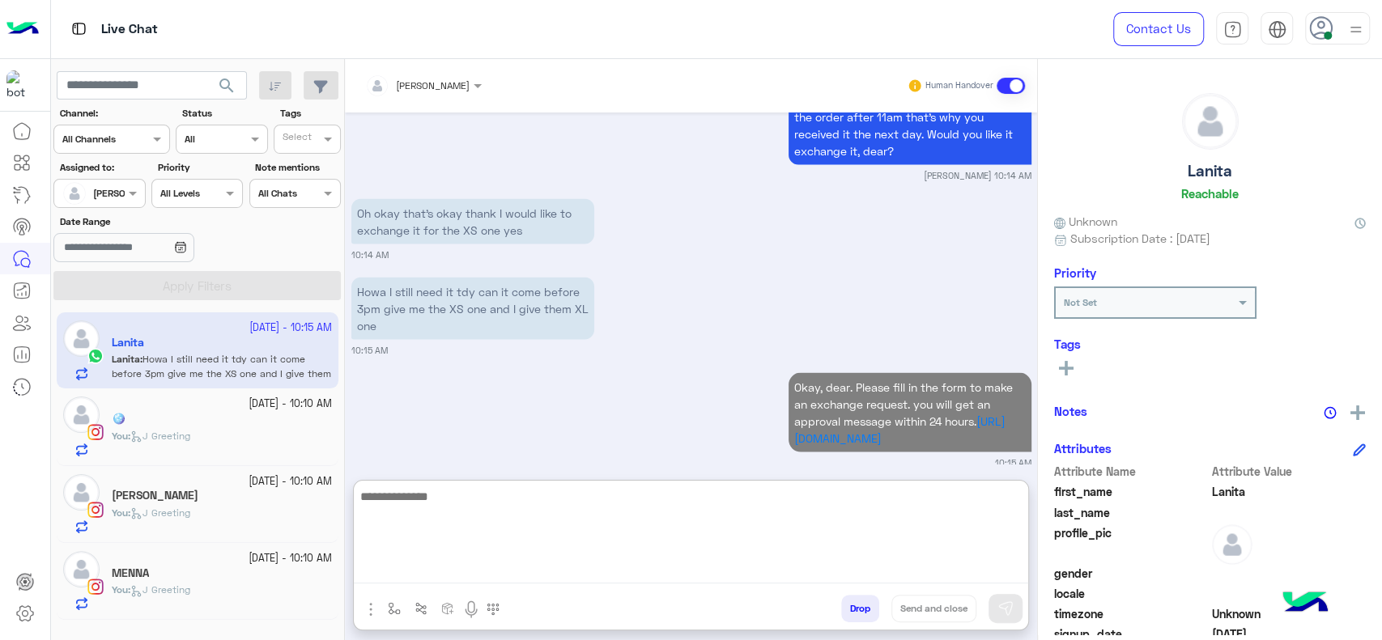
paste textarea "**********"
type textarea "**********"
click at [878, 513] on textarea "**********" at bounding box center [691, 535] width 674 height 97
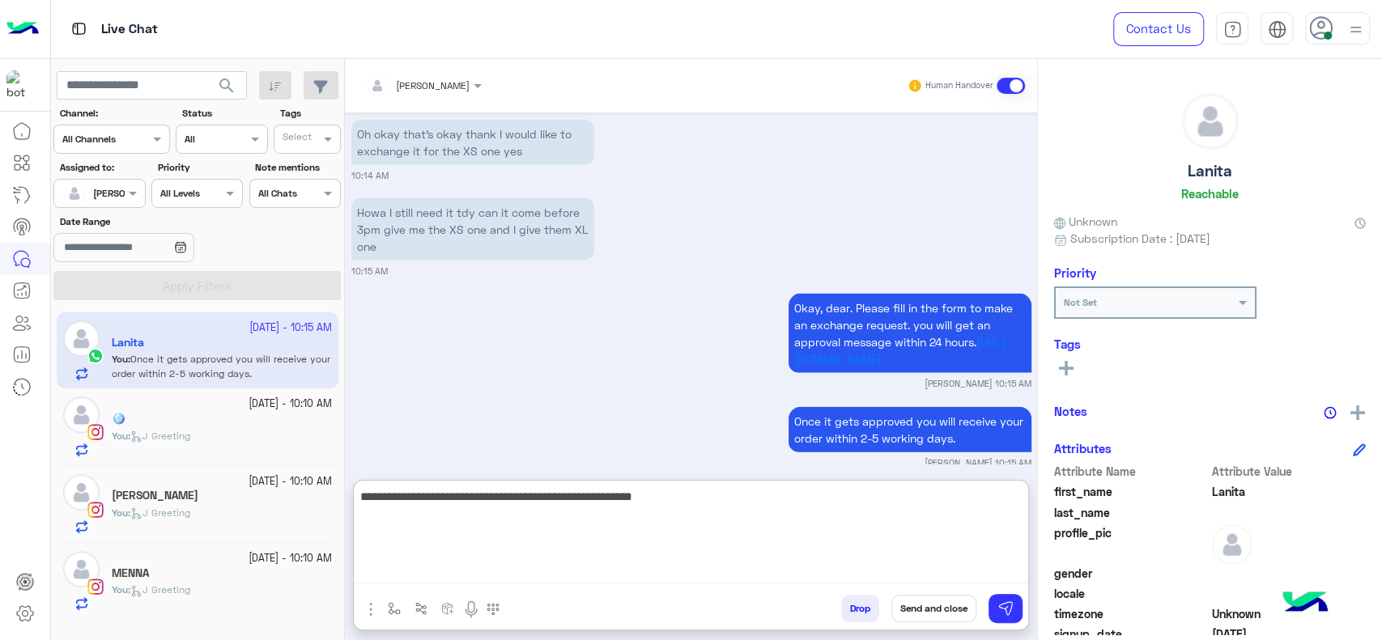
scroll to position [2364, 0]
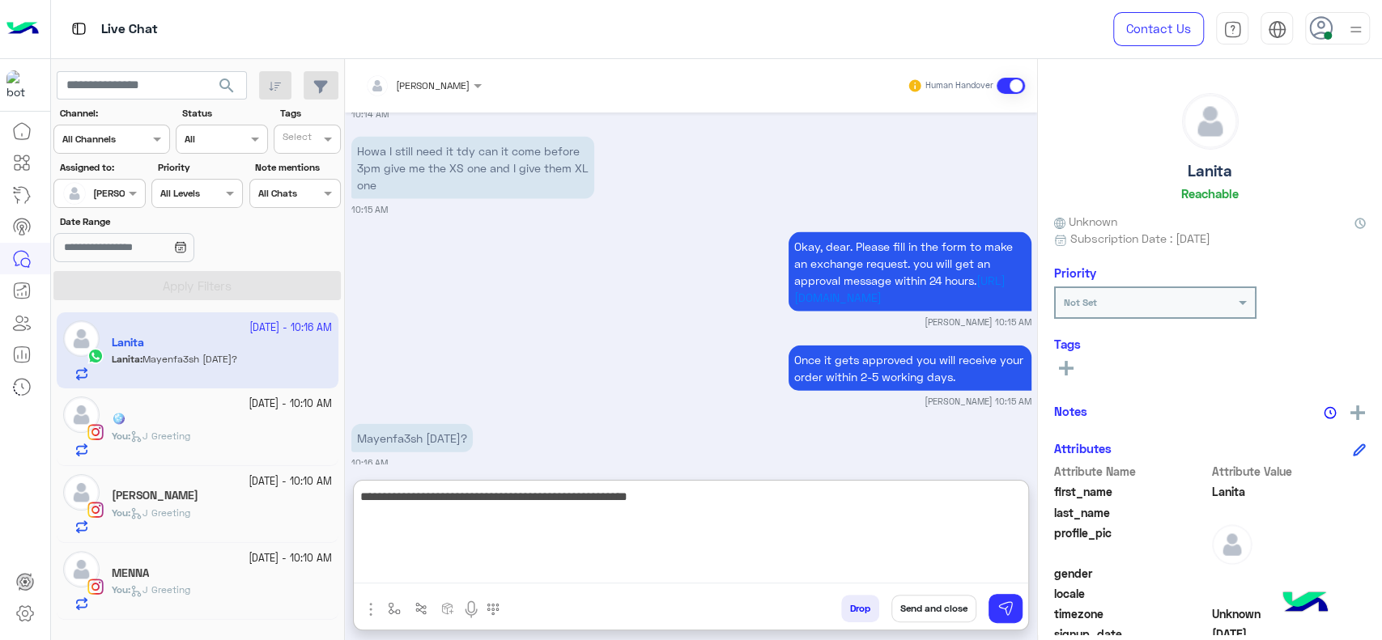
type textarea "**********"
click at [746, 528] on textarea "**********" at bounding box center [691, 535] width 674 height 97
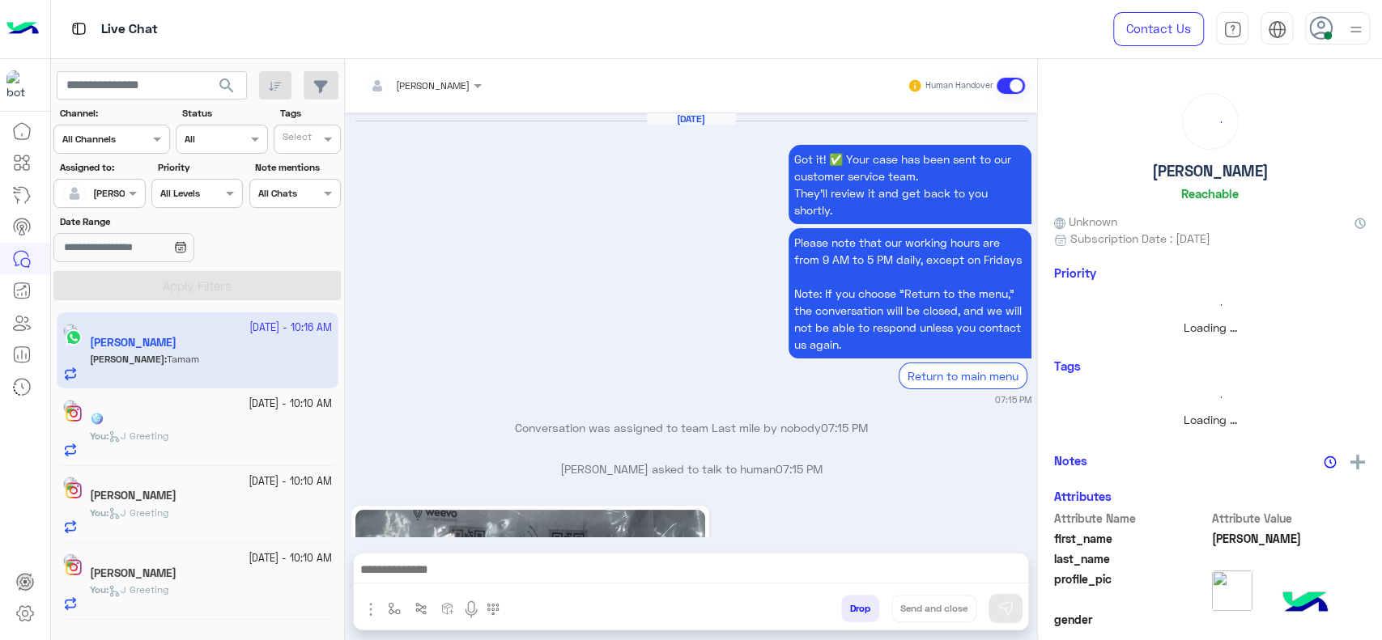
scroll to position [1680, 0]
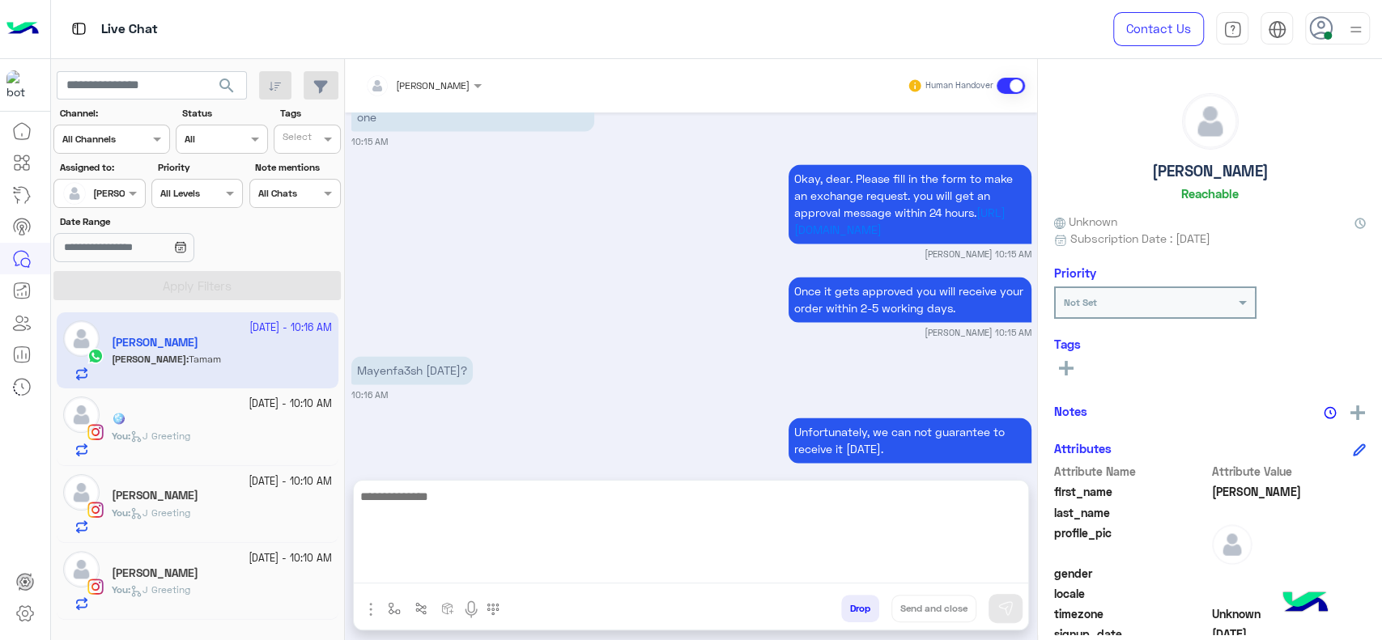
click at [627, 559] on textarea at bounding box center [691, 535] width 674 height 97
paste textarea "**********"
type textarea "**********"
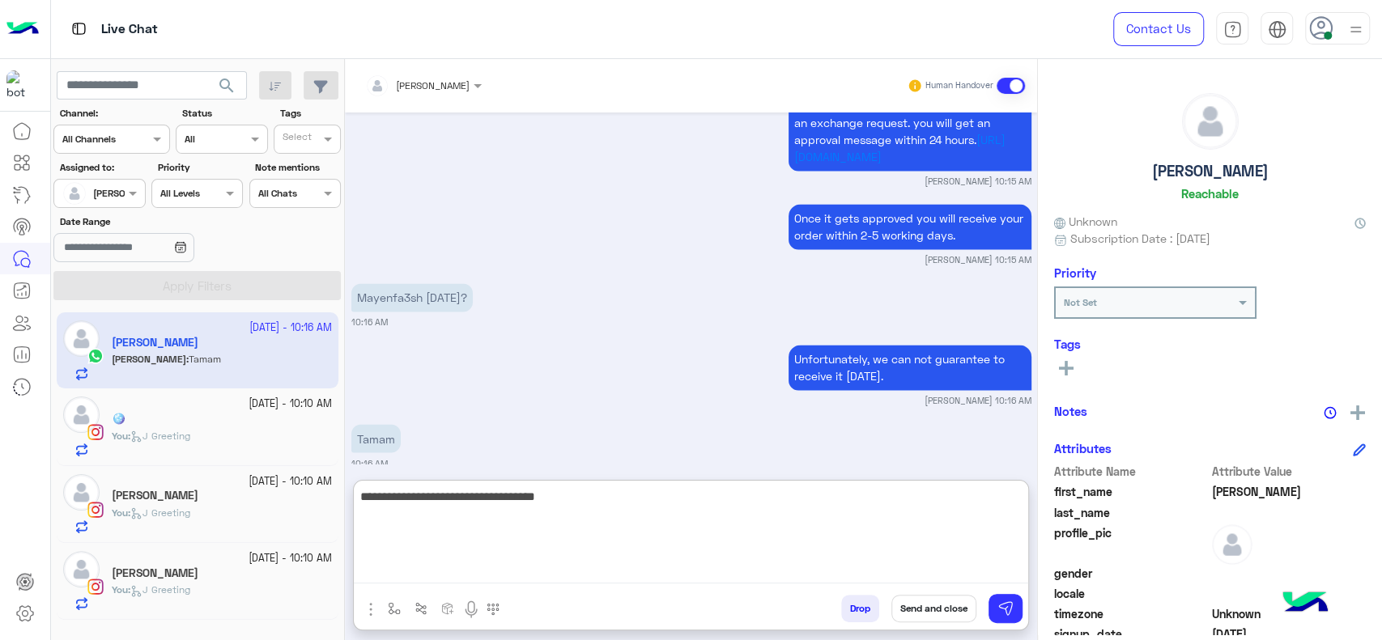
click at [591, 513] on textarea "**********" at bounding box center [691, 535] width 674 height 97
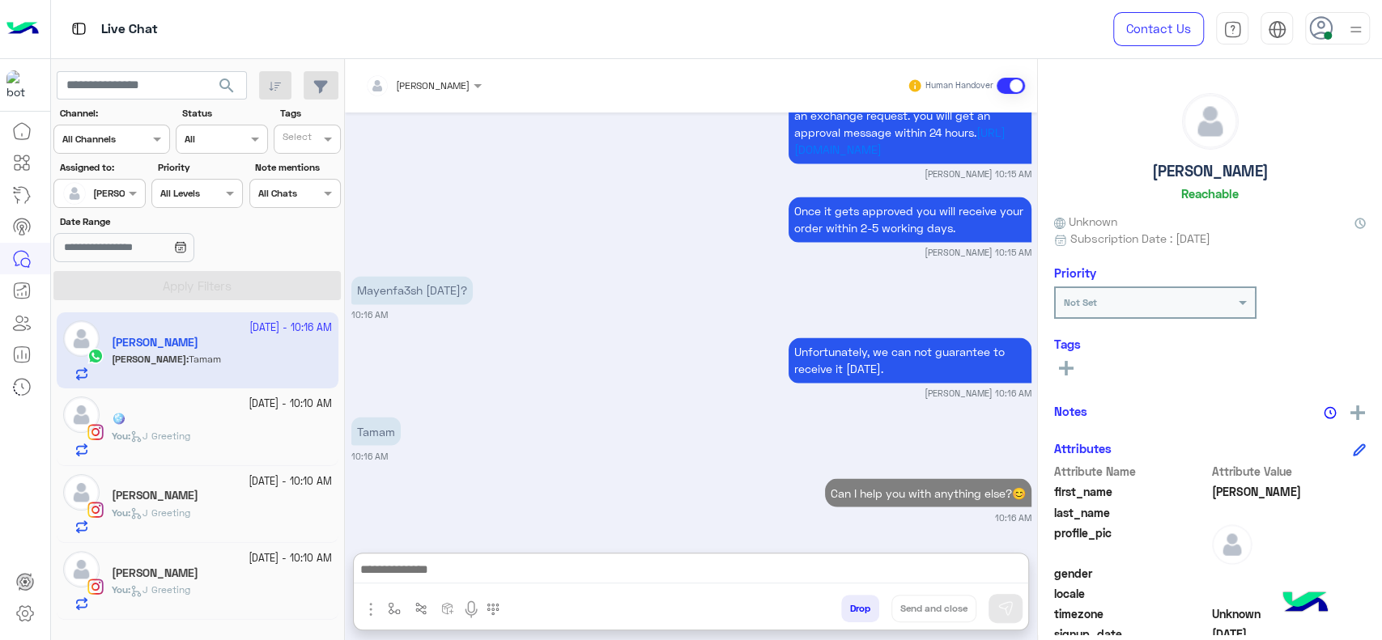
click at [225, 446] on div "You : J Greeting" at bounding box center [222, 443] width 220 height 28
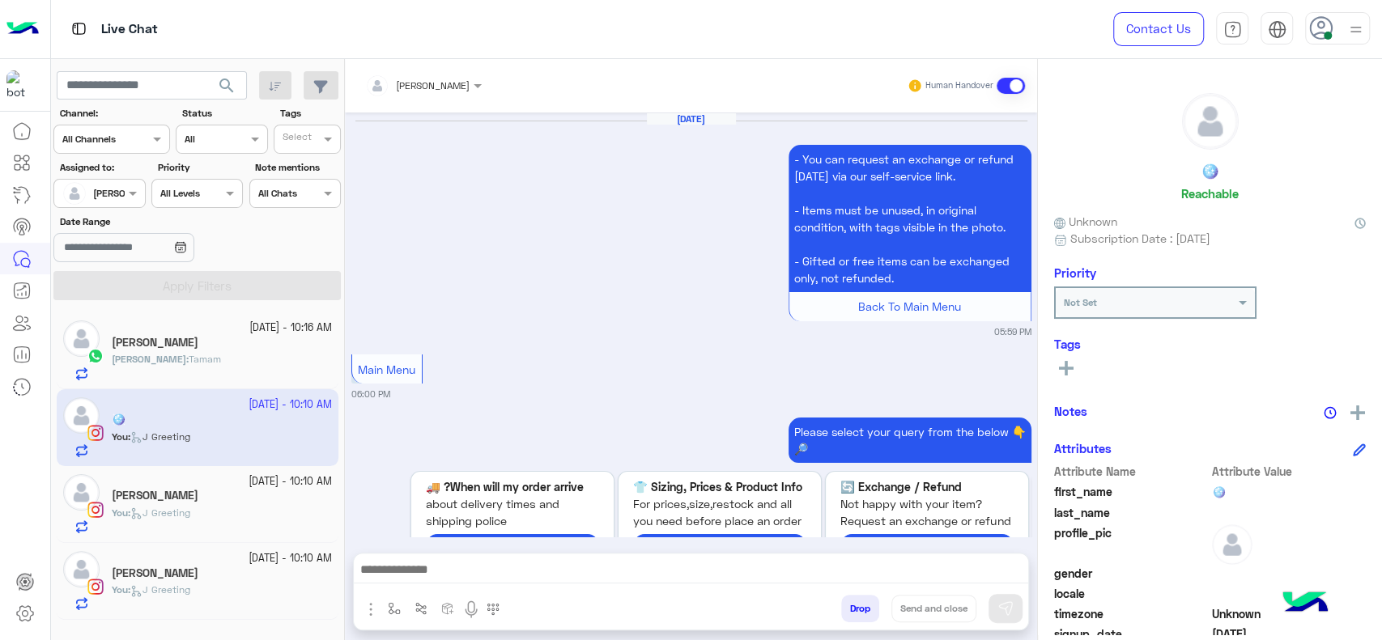
scroll to position [1764, 0]
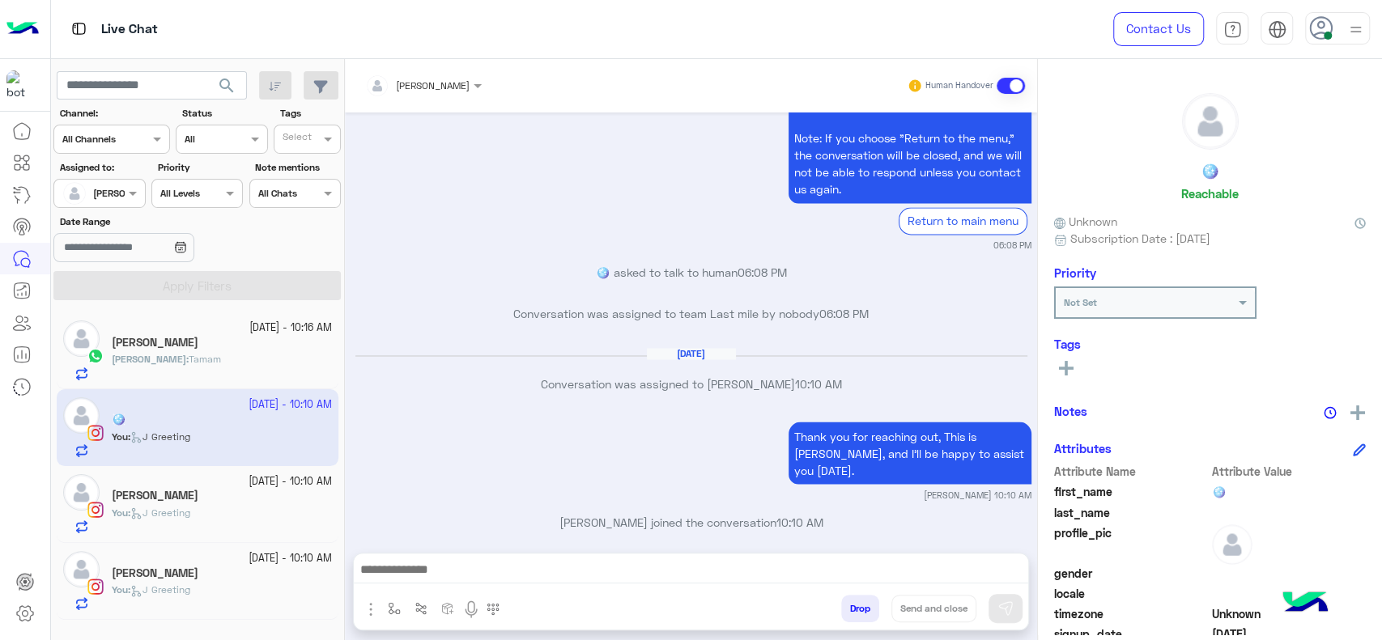
click at [214, 365] on div "Lanita : Tamam" at bounding box center [222, 366] width 220 height 28
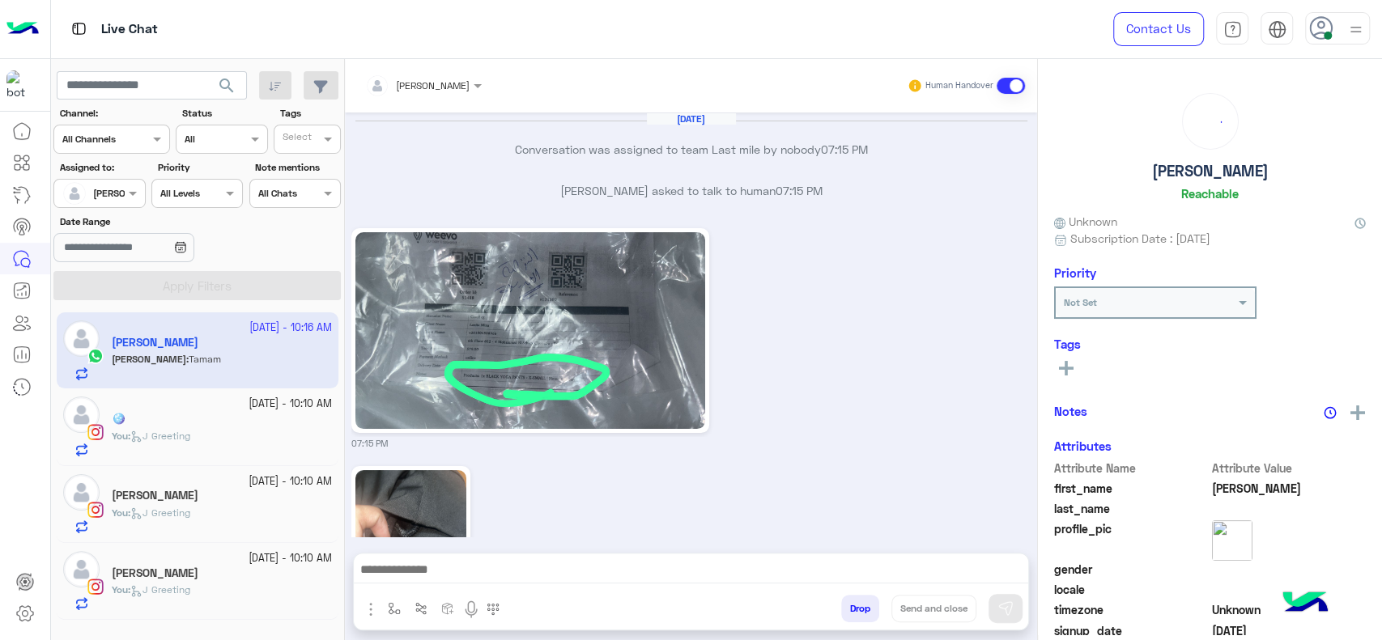
scroll to position [1464, 0]
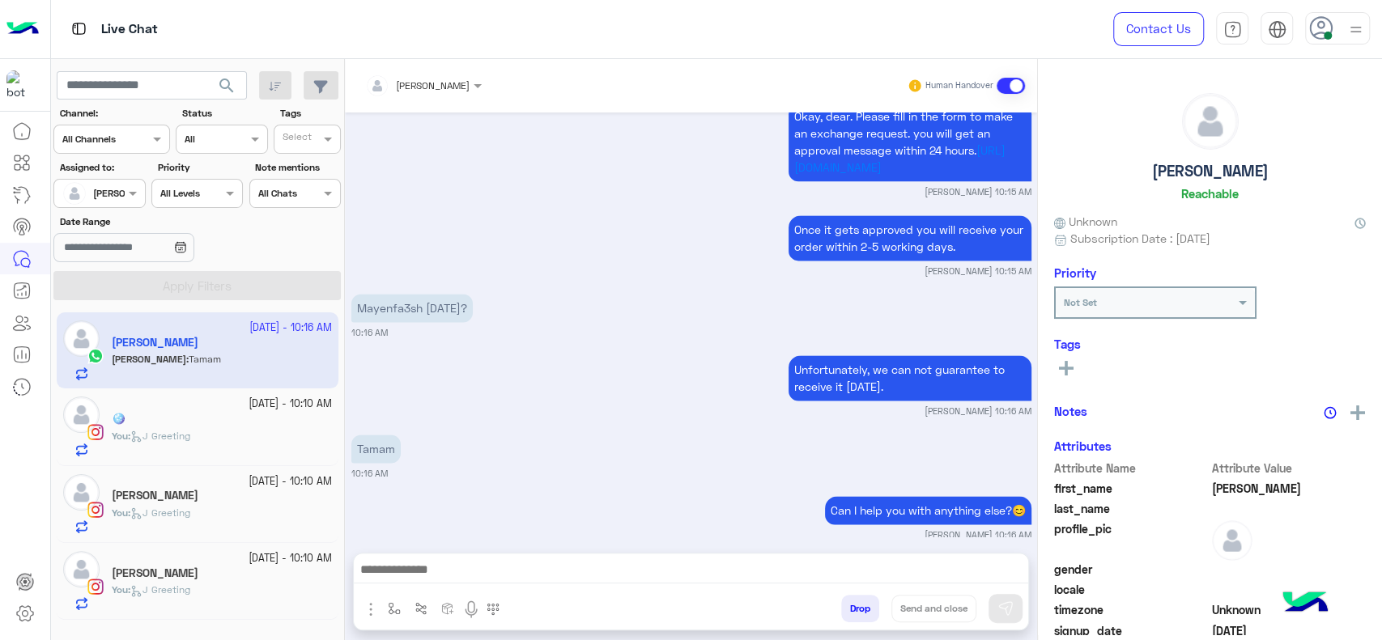
click at [185, 590] on span "J Greeting" at bounding box center [160, 590] width 60 height 12
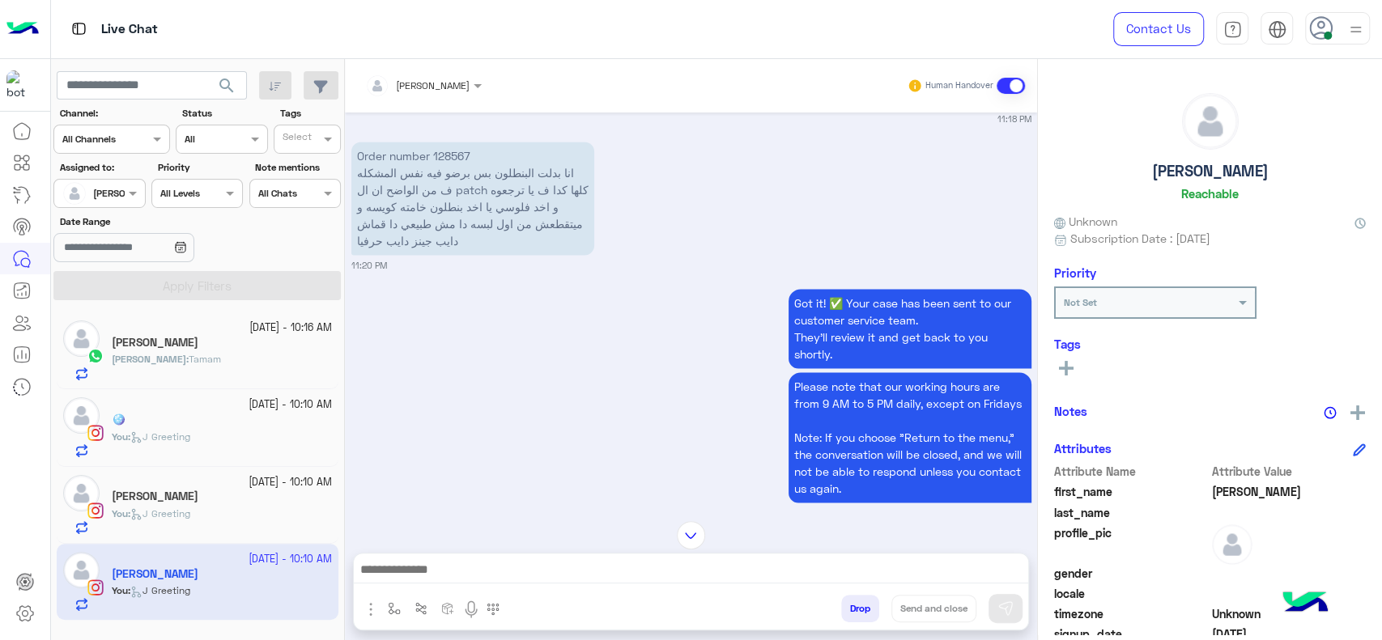
scroll to position [1547, 0]
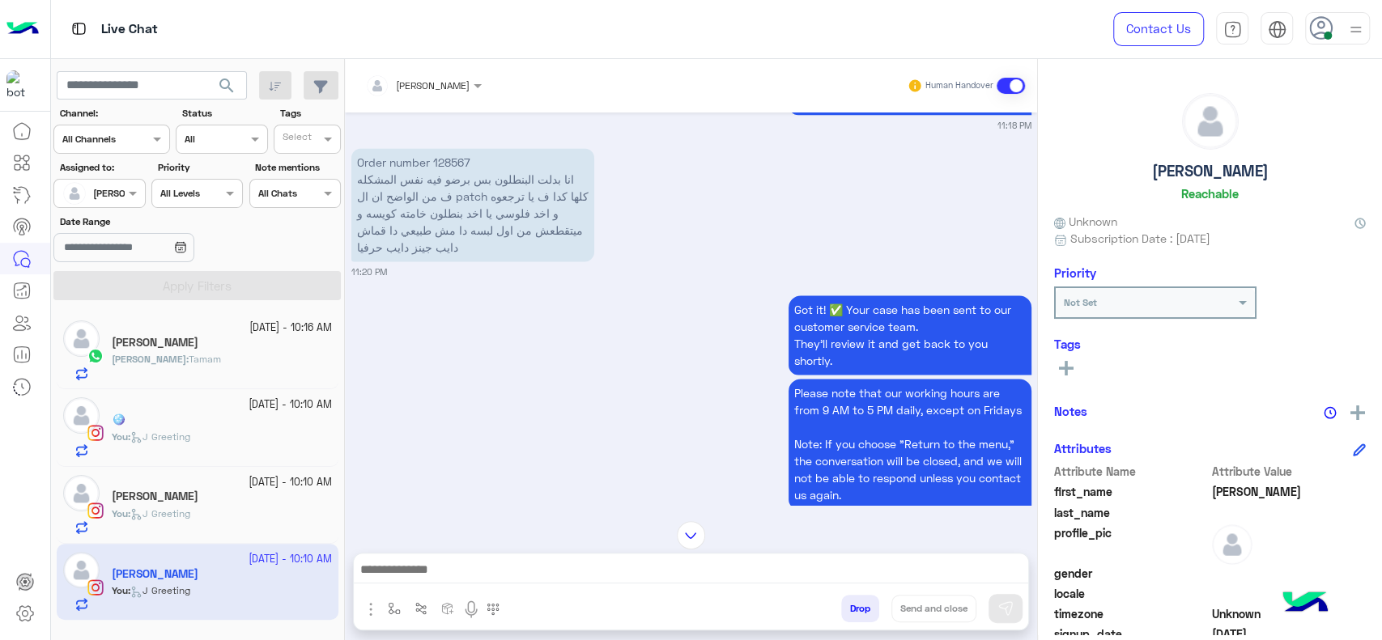
click at [441, 159] on p "Order number 128567 انا بدلت البنطلون بس برضو فيه نفس المشكله ف من الواضح ان ال…" at bounding box center [472, 204] width 243 height 113
copy p "128567"
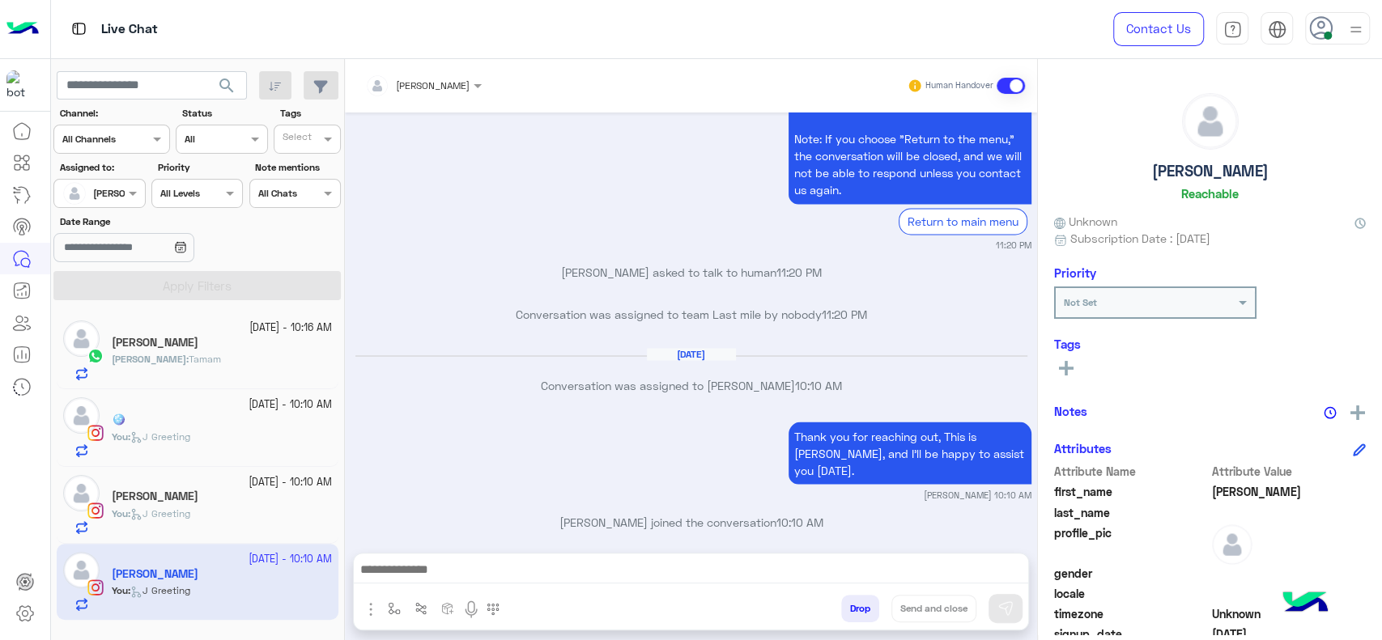
scroll to position [0, 0]
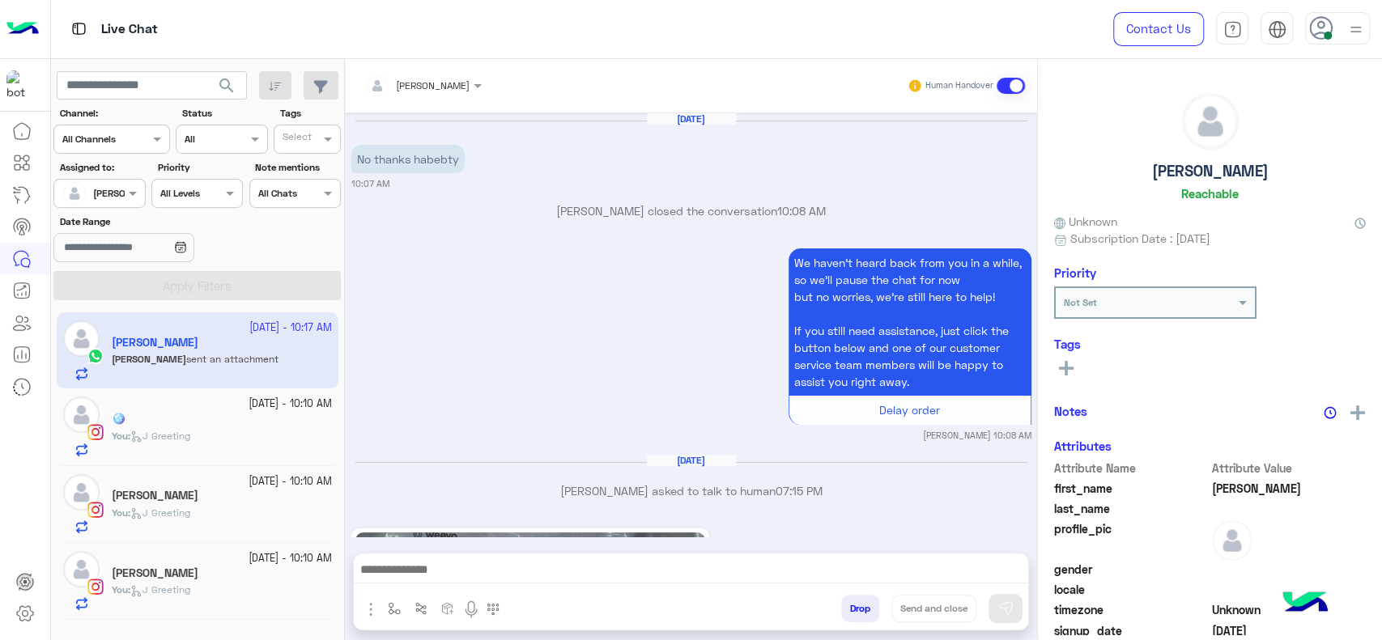
scroll to position [3881, 0]
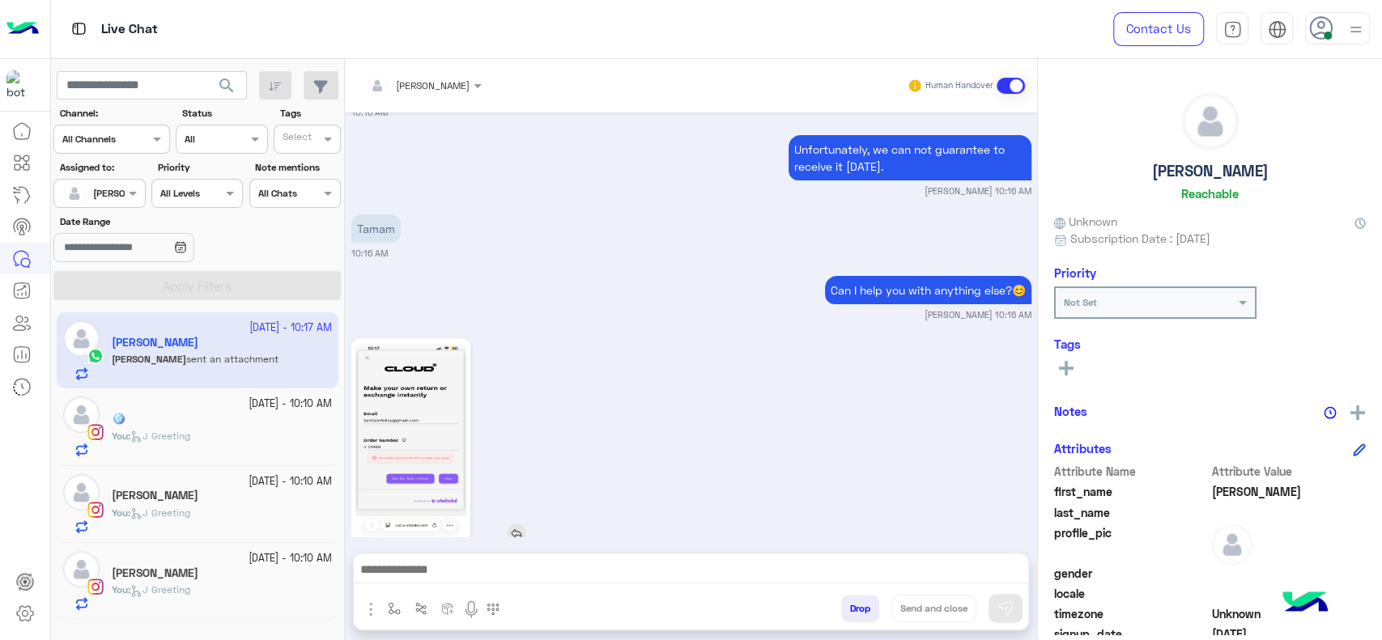
click at [428, 432] on img at bounding box center [410, 440] width 111 height 197
click at [419, 558] on div at bounding box center [691, 574] width 674 height 40
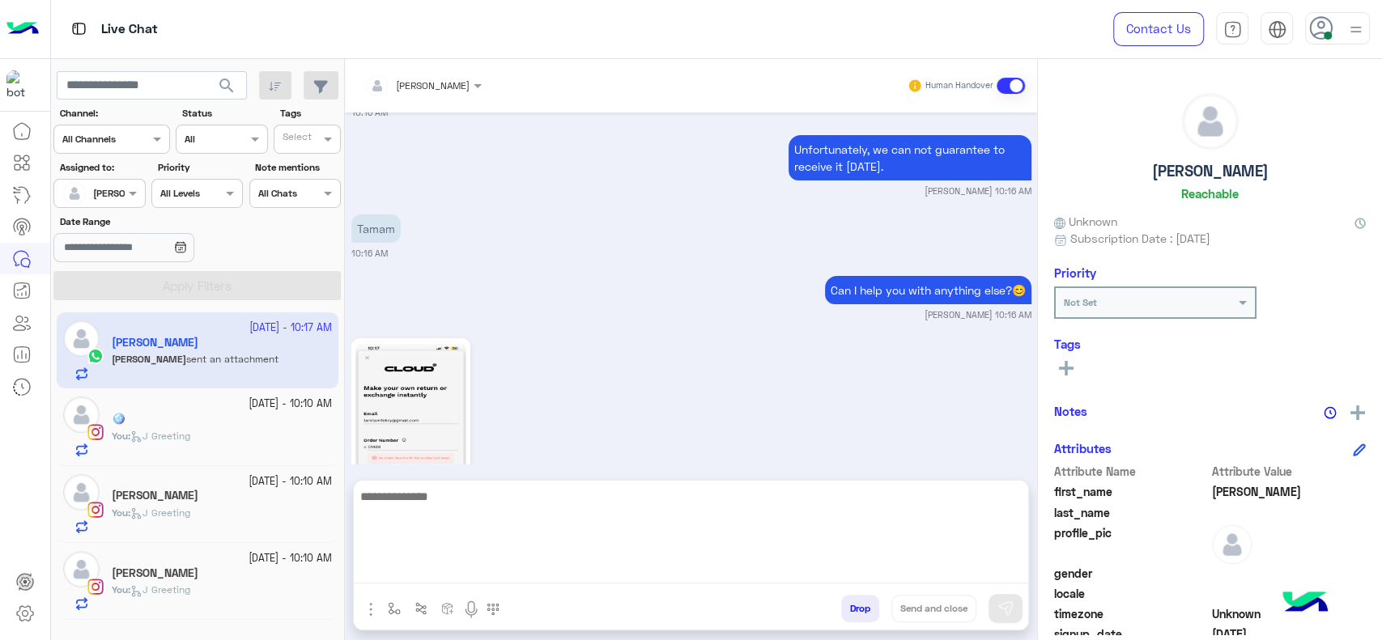
click at [415, 568] on textarea at bounding box center [691, 535] width 674 height 97
paste textarea "*******"
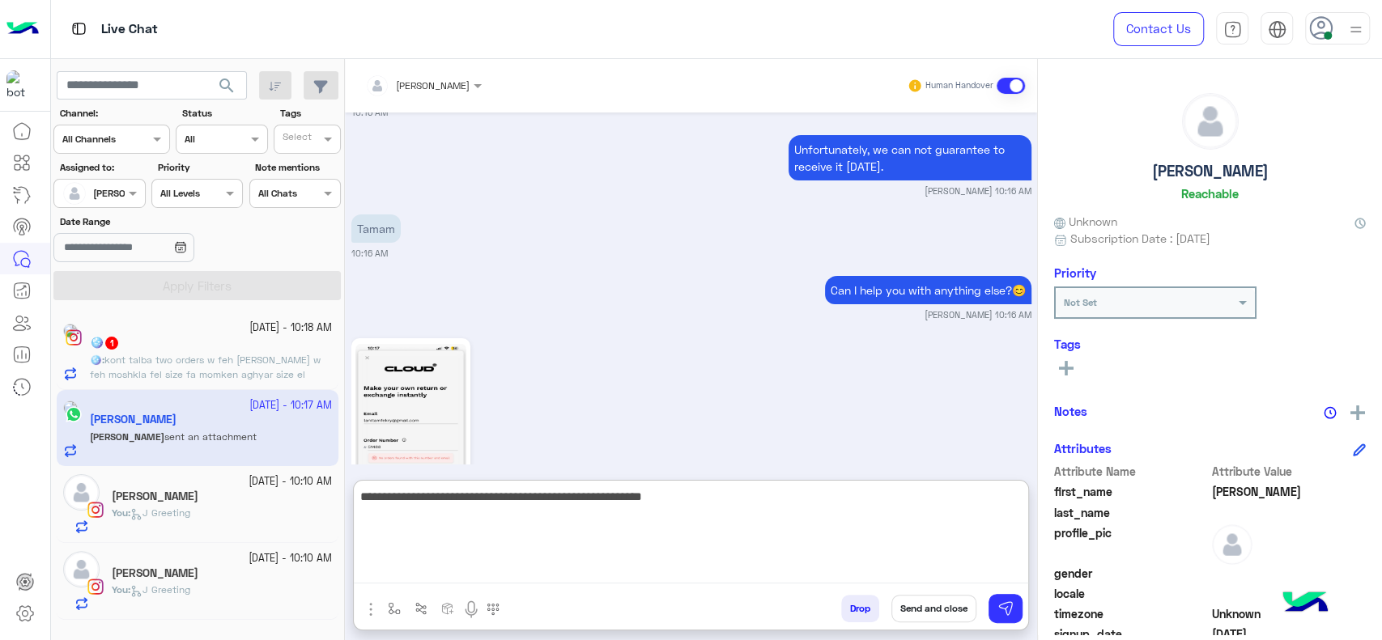
type textarea "**********"
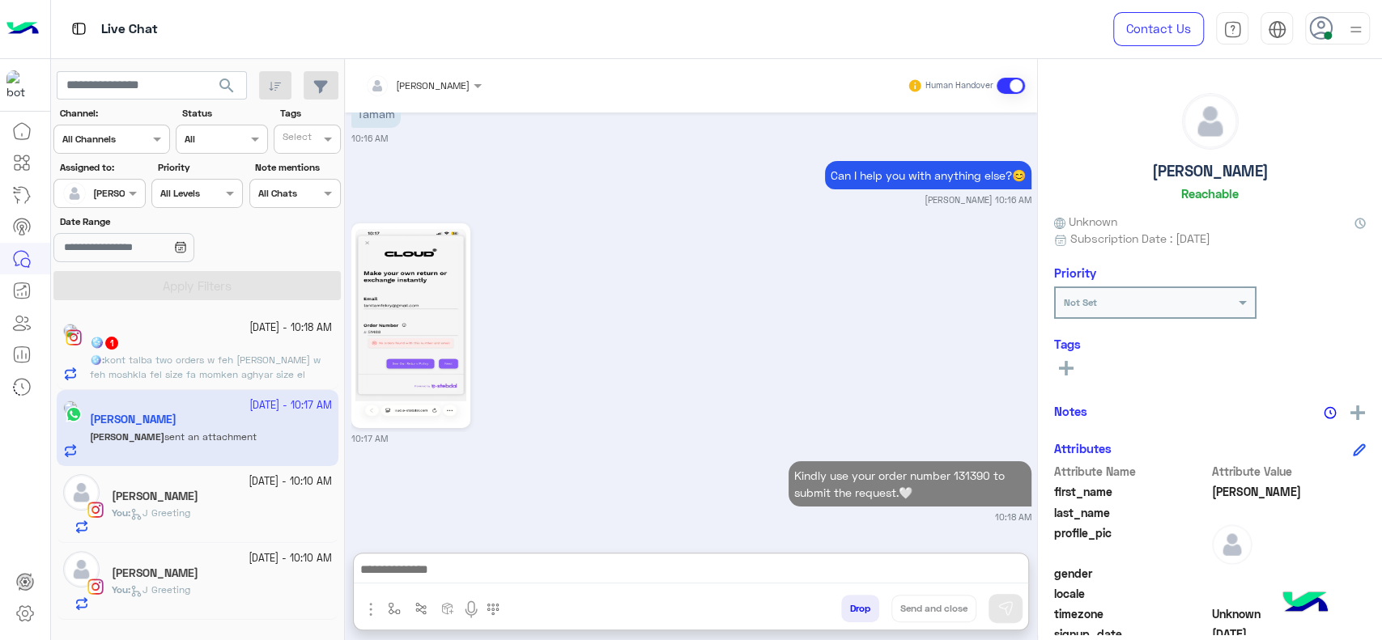
click at [253, 351] on div "🪩 1" at bounding box center [211, 344] width 242 height 17
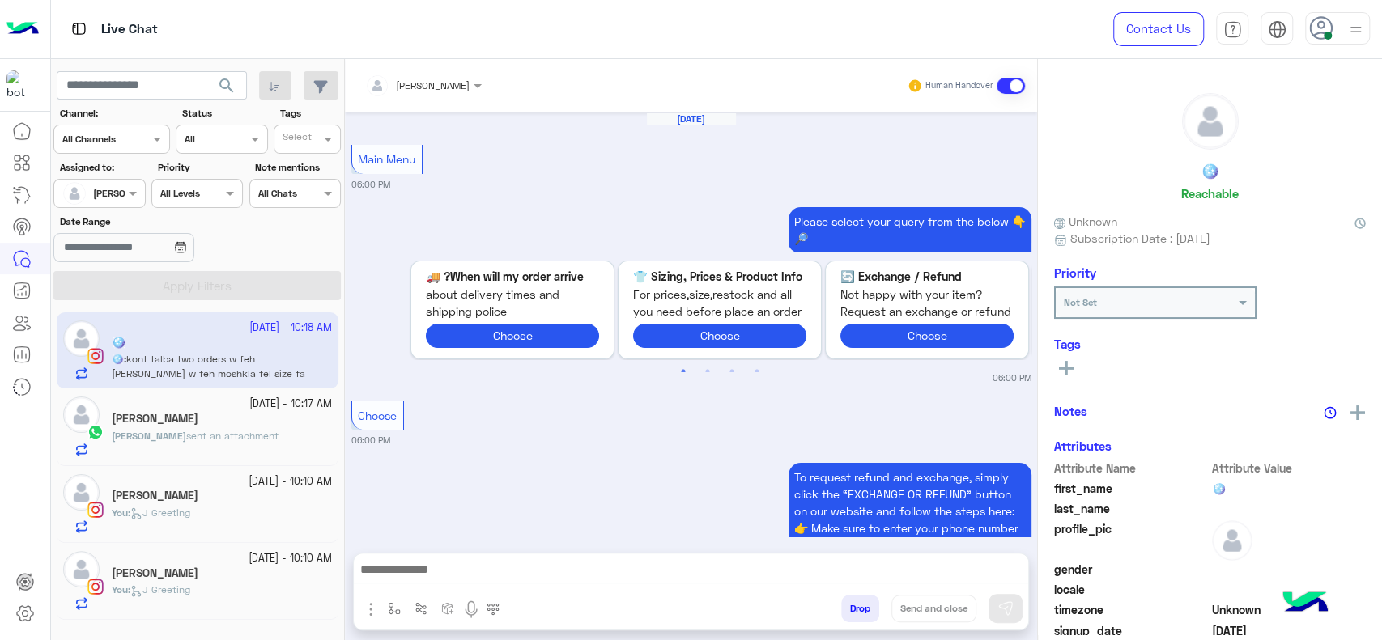
scroll to position [1667, 0]
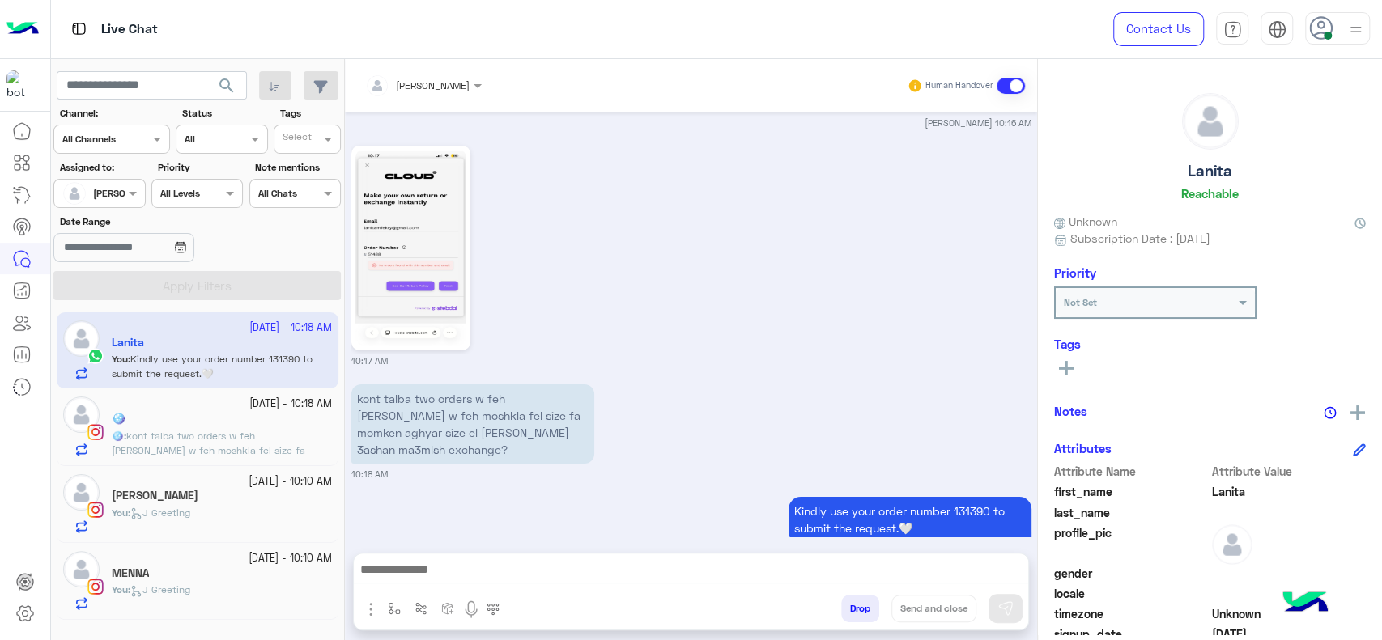
scroll to position [3795, 0]
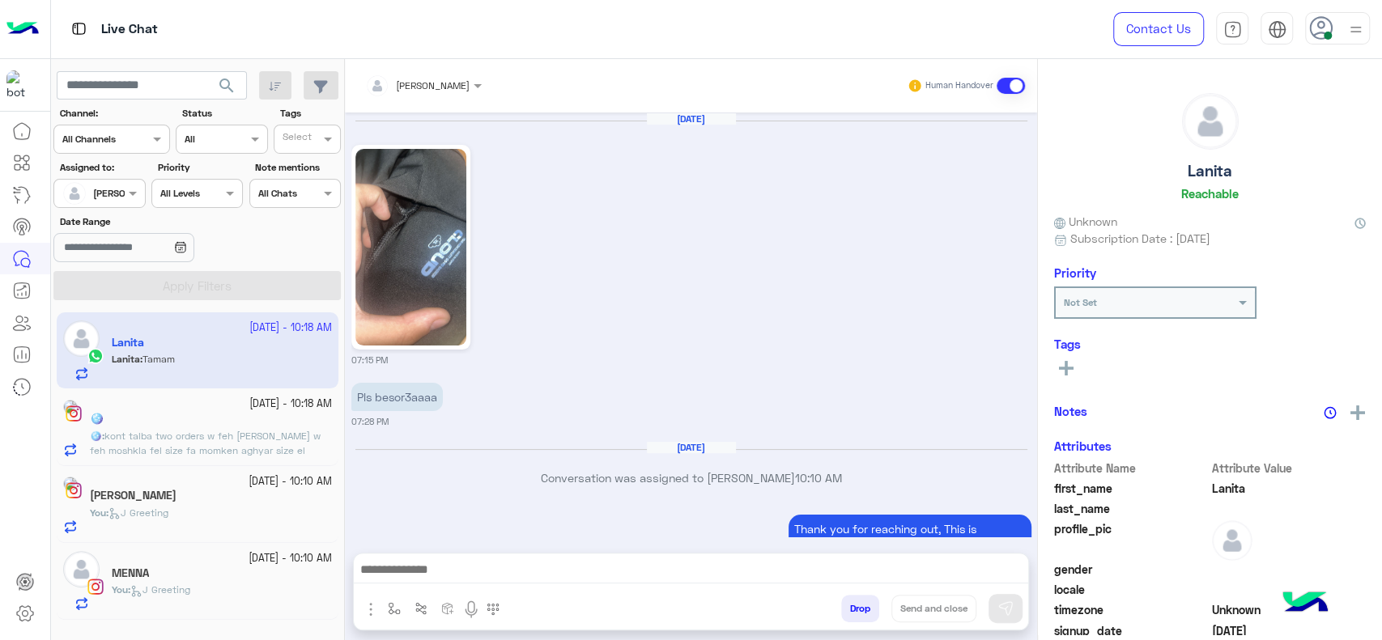
scroll to position [1522, 0]
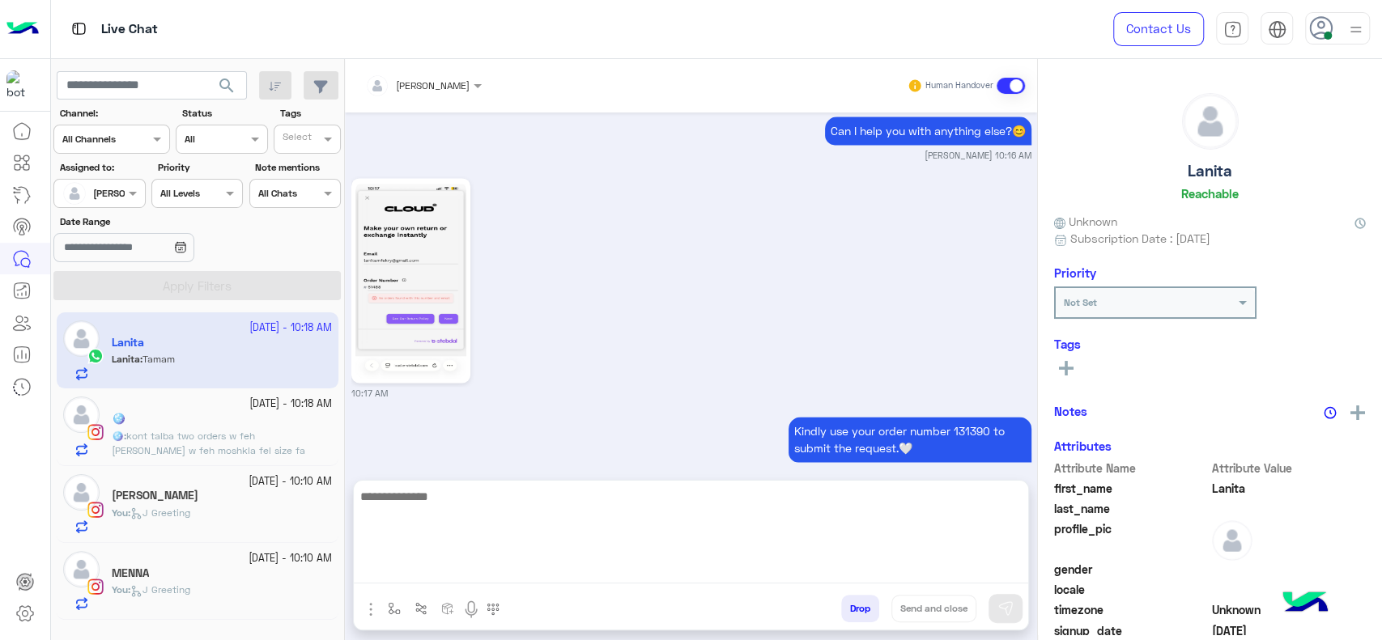
click at [573, 579] on textarea at bounding box center [691, 535] width 674 height 97
paste textarea "**********"
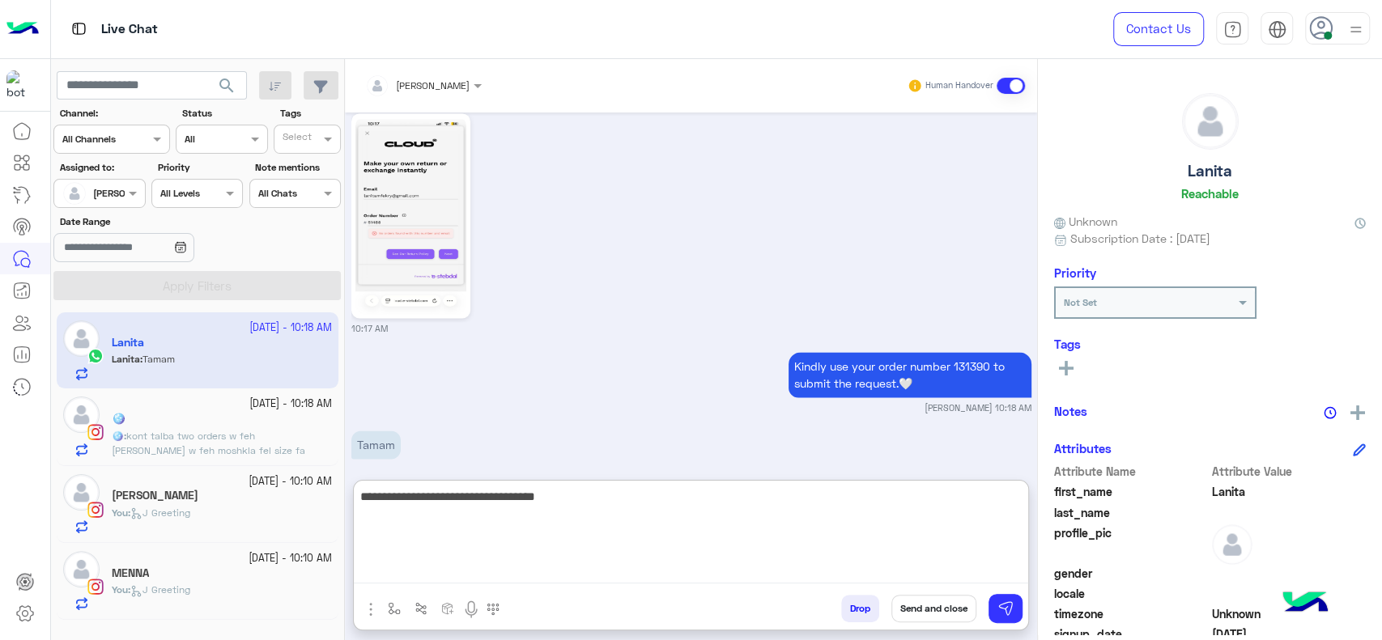
scroll to position [1594, 0]
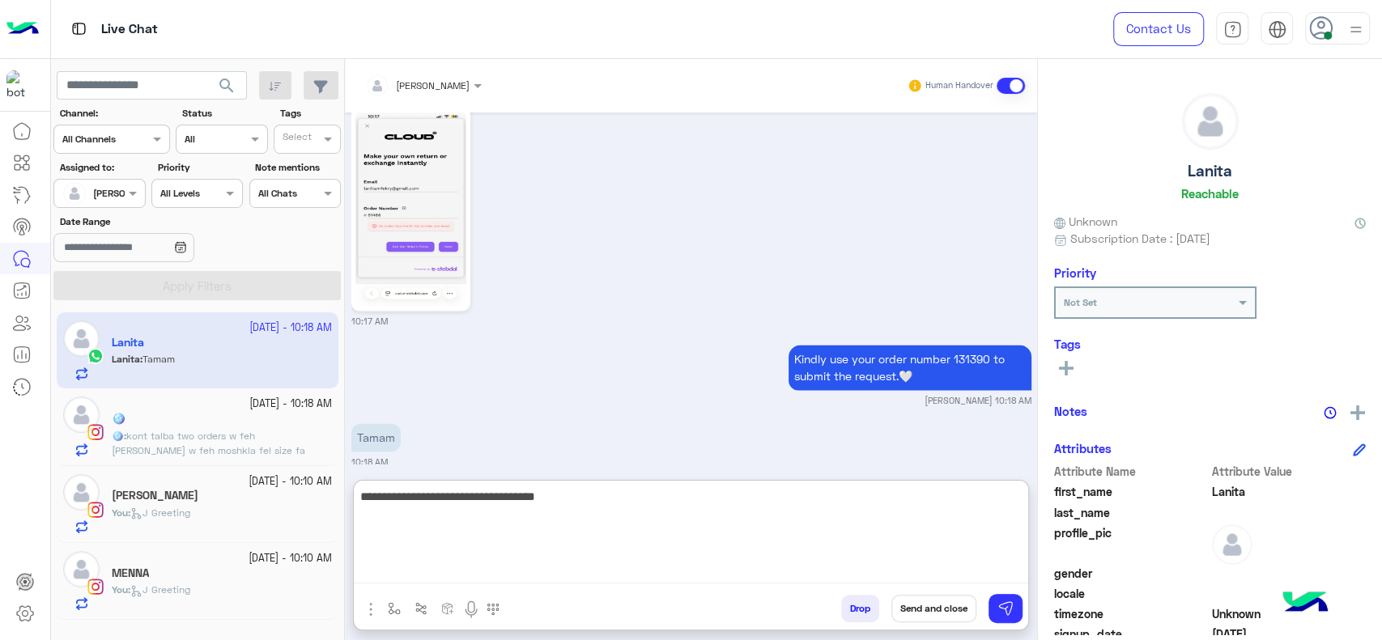
click at [644, 491] on textarea "**********" at bounding box center [691, 535] width 674 height 97
type textarea "**********"
click at [602, 512] on textarea "**********" at bounding box center [691, 535] width 674 height 97
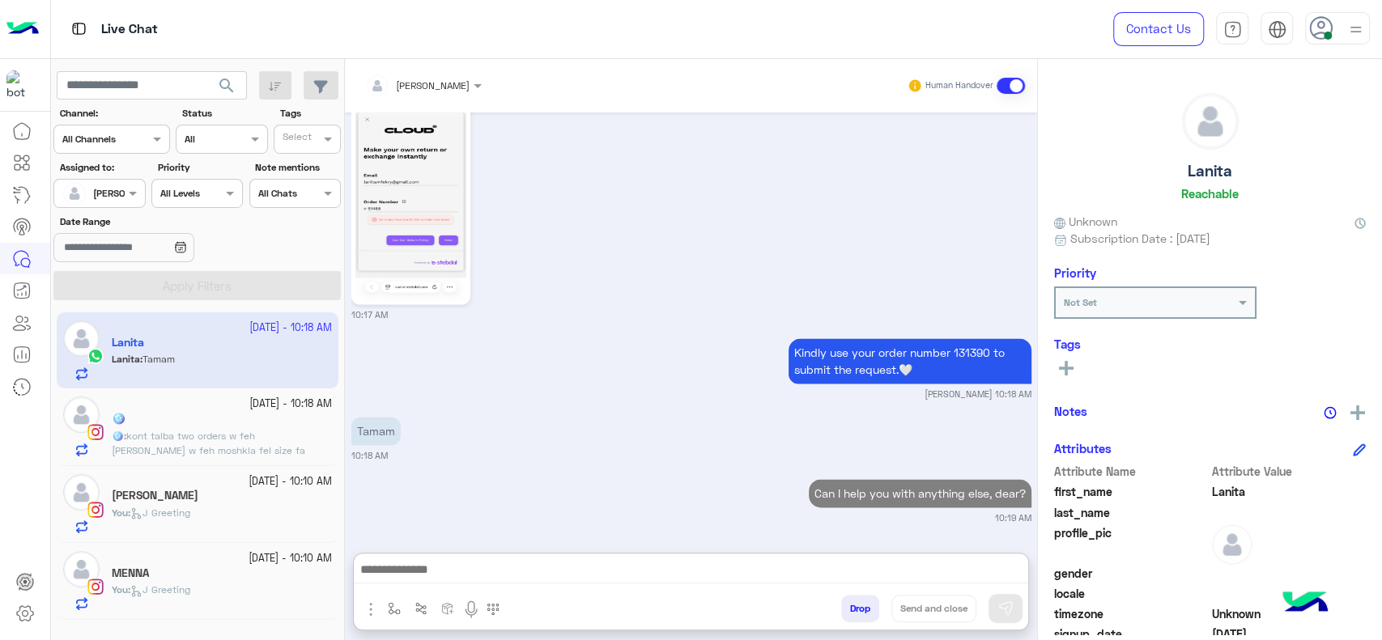
click at [263, 435] on span "kont talba two orders w feh [PERSON_NAME] w feh moshkla fel size fa momken aghy…" at bounding box center [221, 458] width 219 height 56
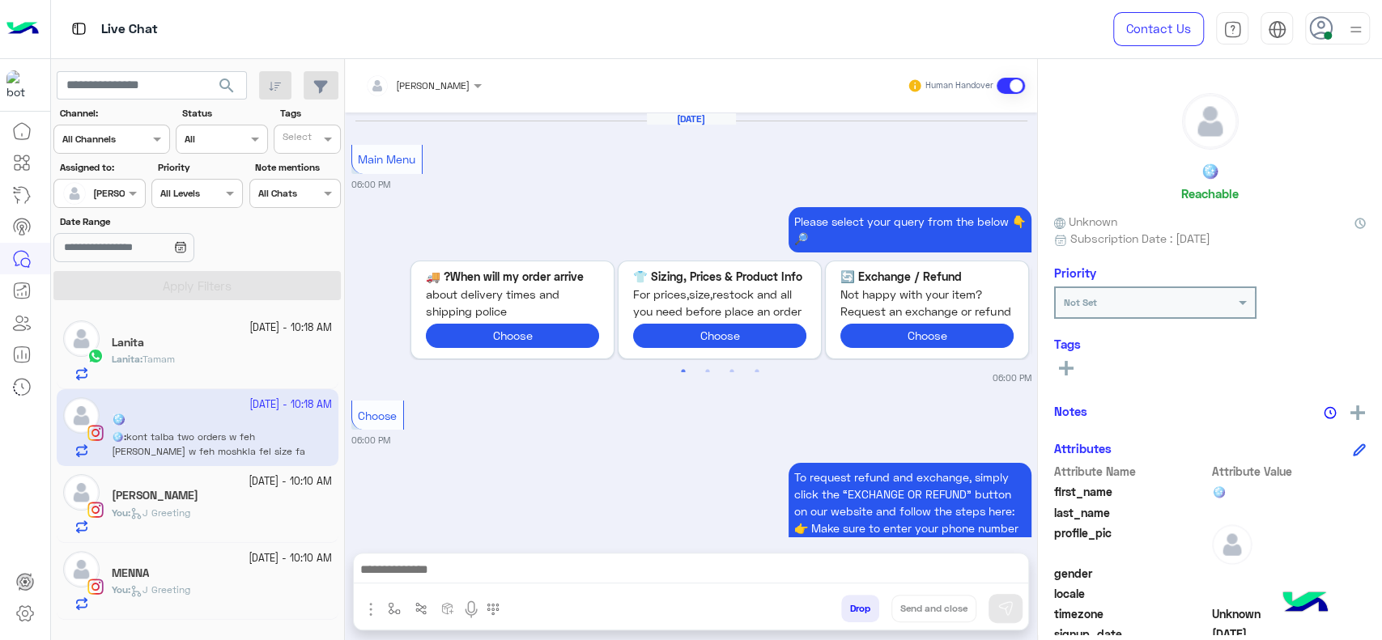
scroll to position [1667, 0]
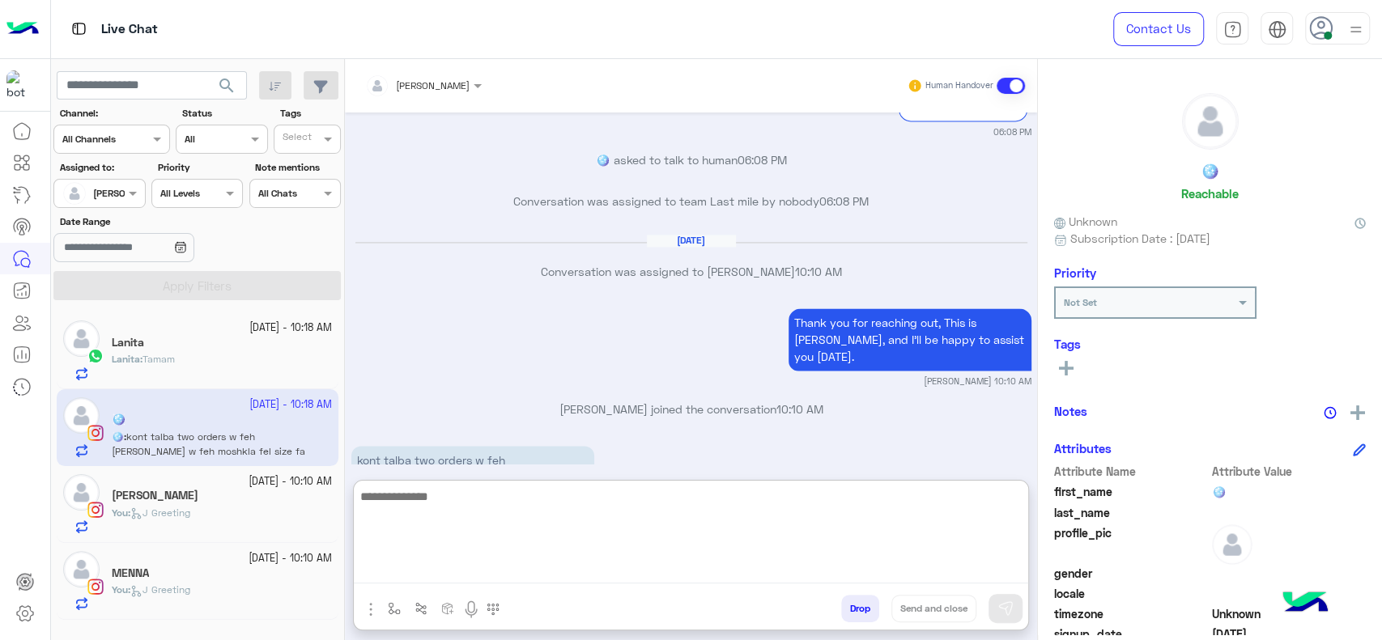
click at [542, 568] on textarea at bounding box center [691, 535] width 674 height 97
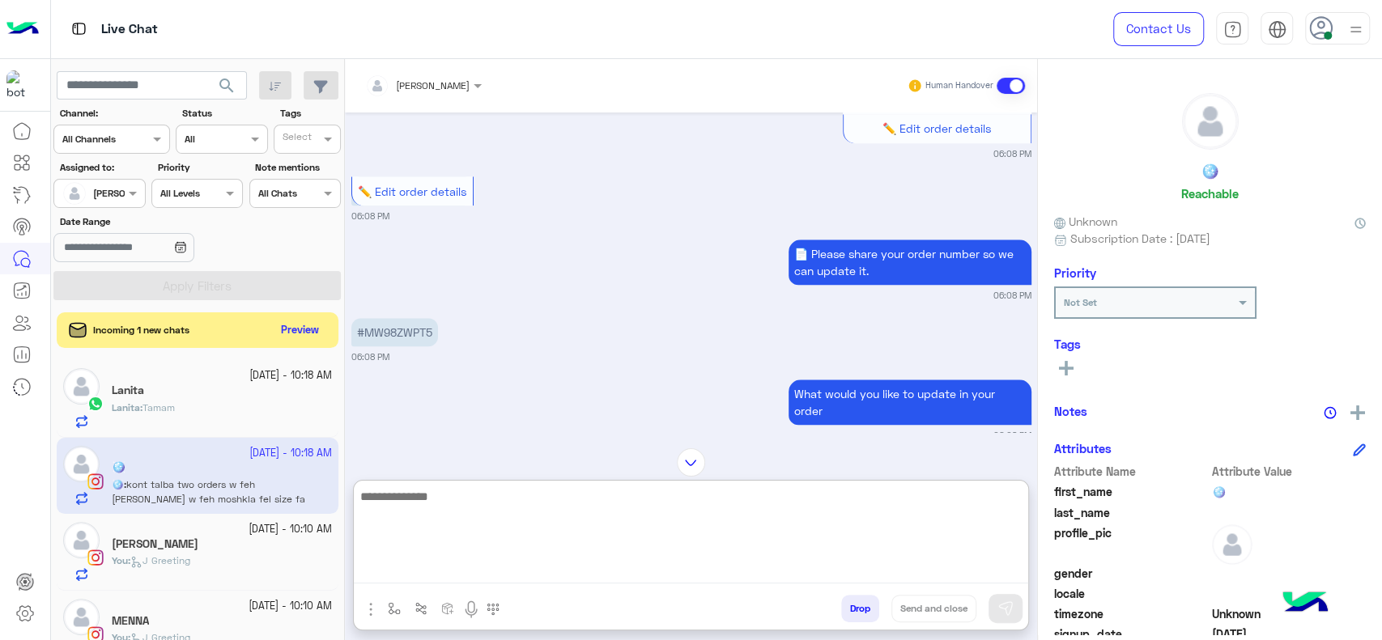
scroll to position [1056, 0]
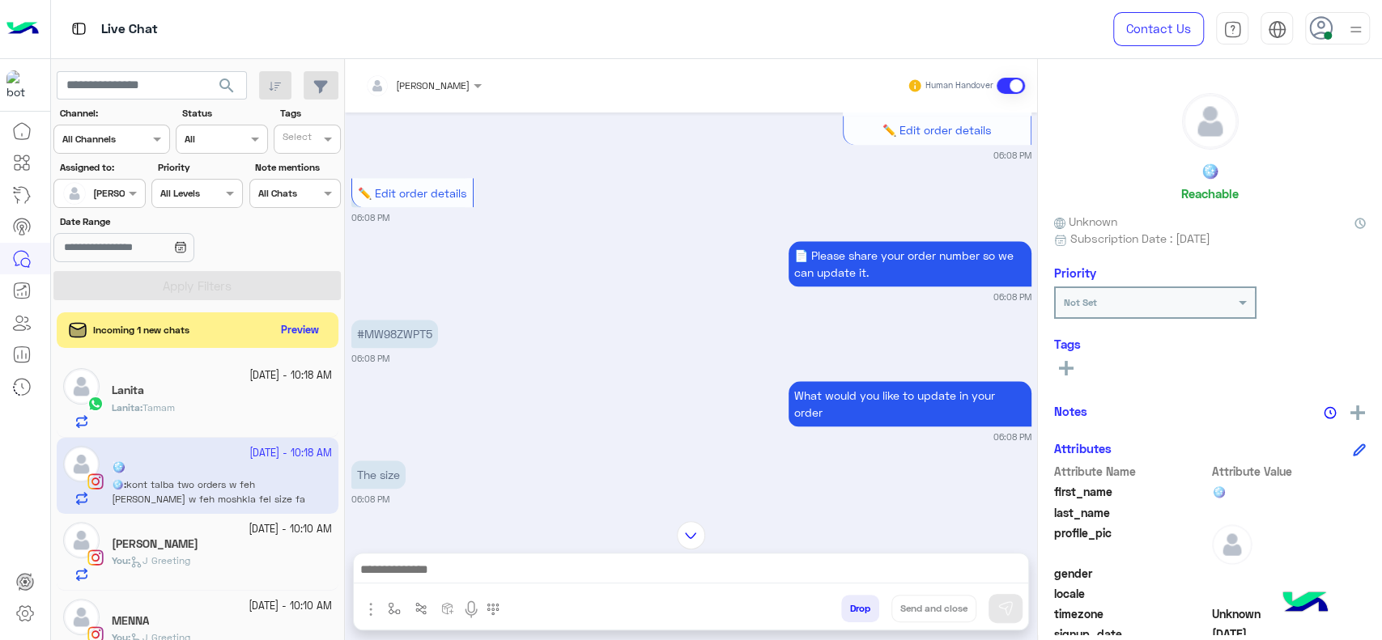
click at [399, 334] on p "#MW98ZWPT5" at bounding box center [394, 334] width 87 height 28
copy p "MW98ZWPT5"
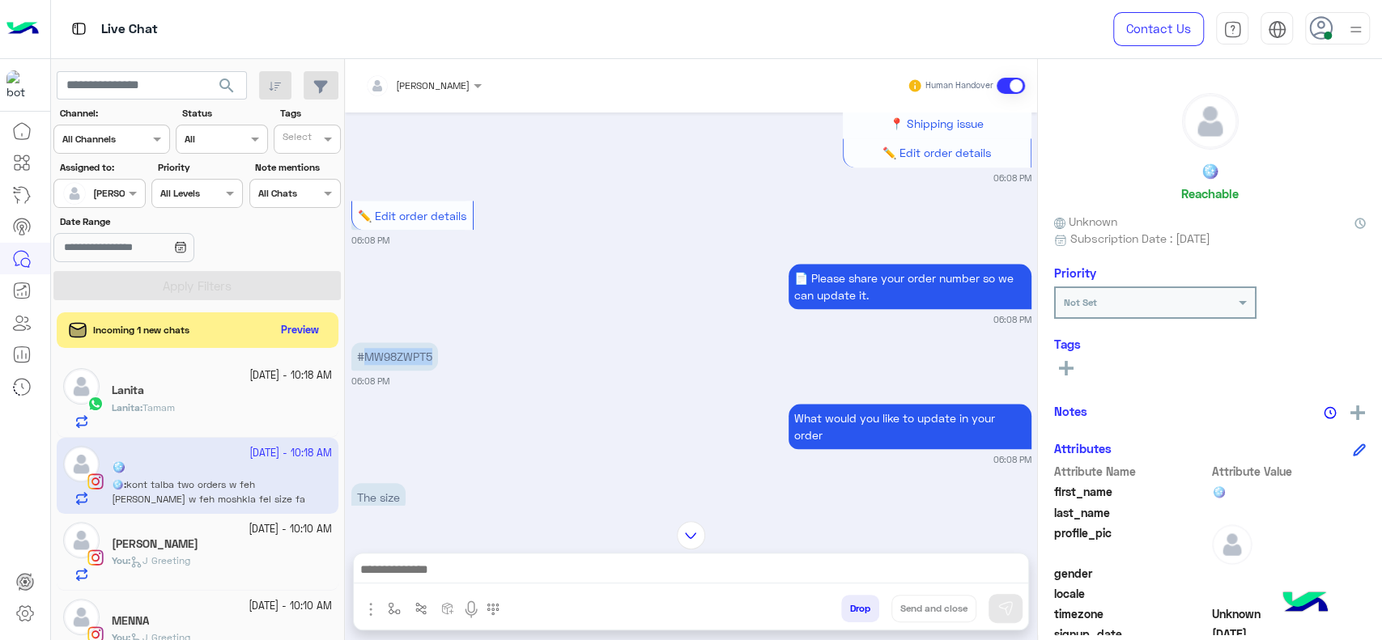
scroll to position [1019, 0]
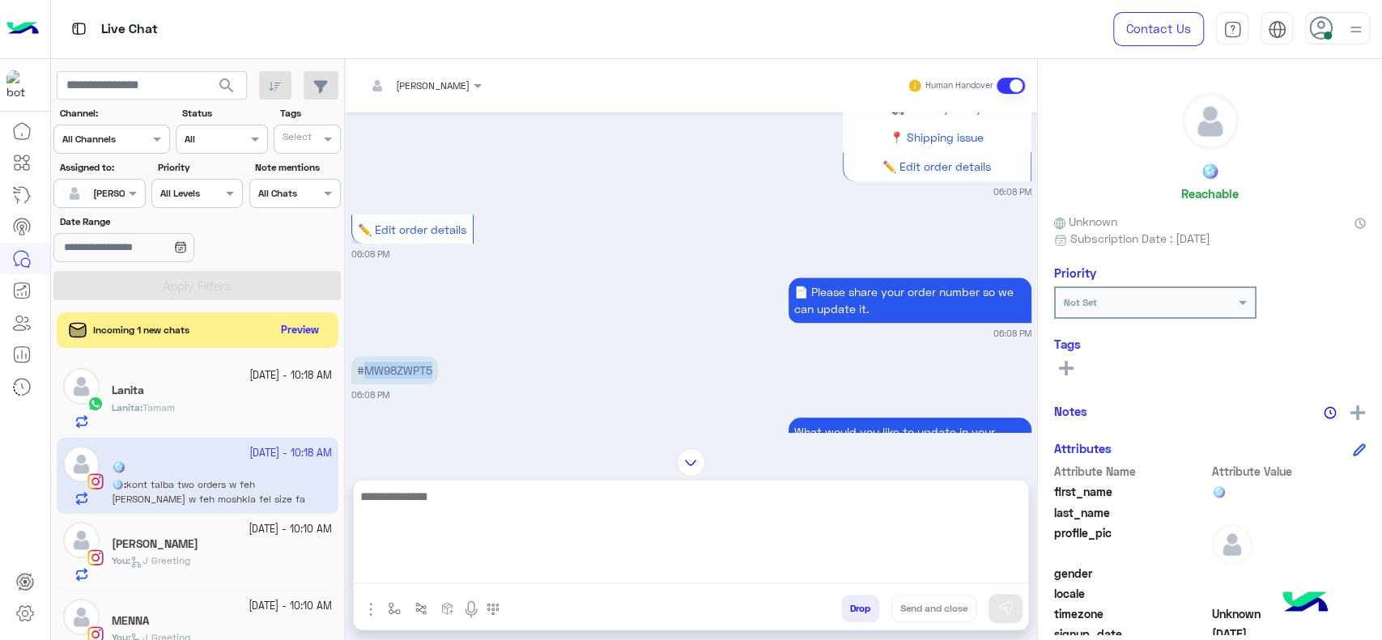
click at [535, 565] on textarea at bounding box center [691, 535] width 674 height 97
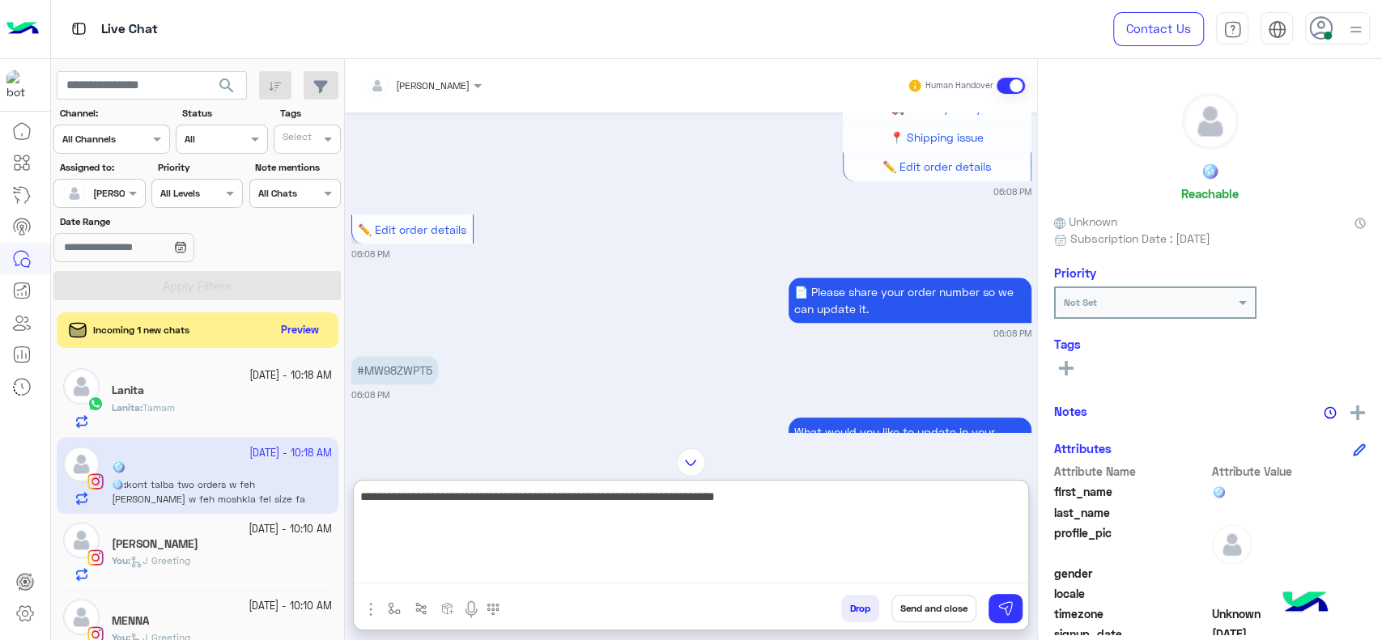
type textarea "**********"
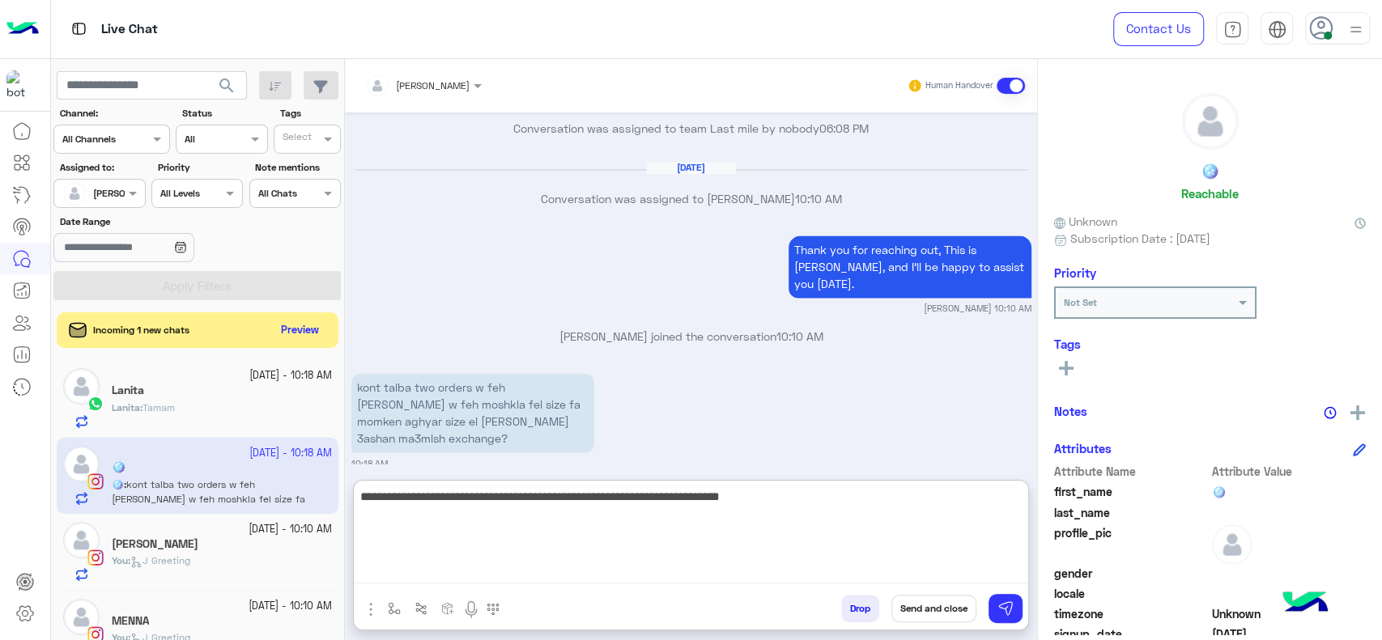
click at [555, 517] on textarea "**********" at bounding box center [691, 535] width 674 height 97
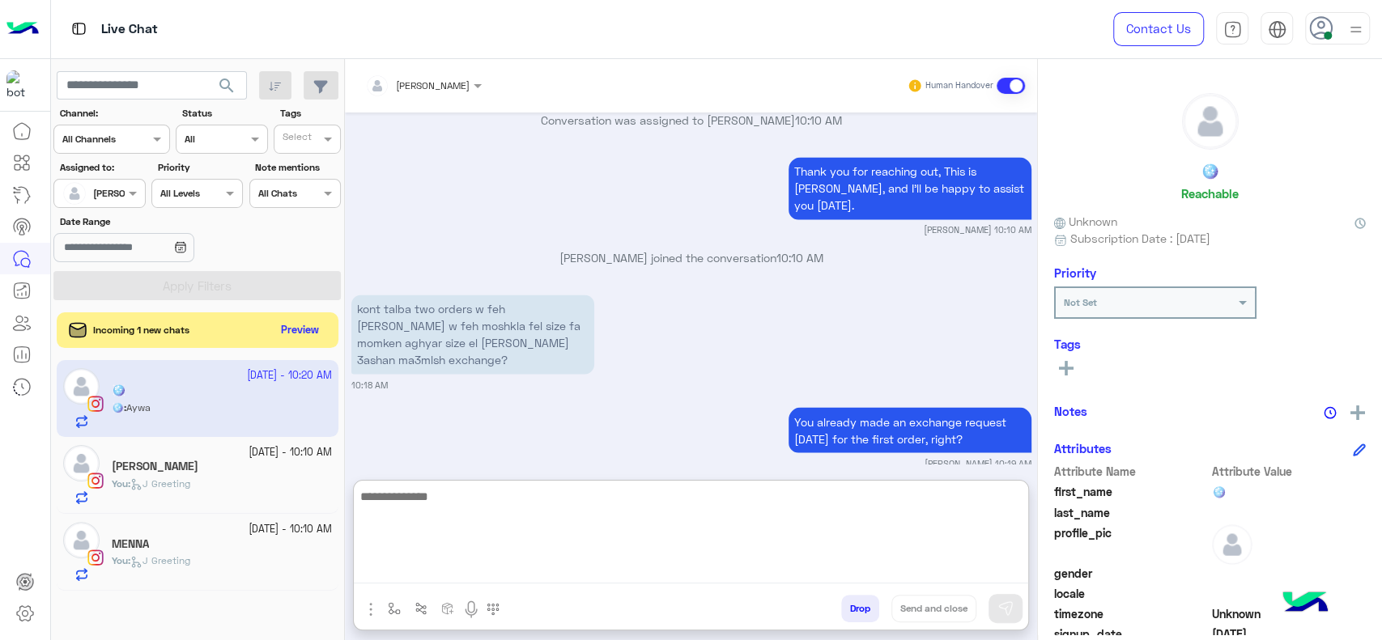
scroll to position [1880, 0]
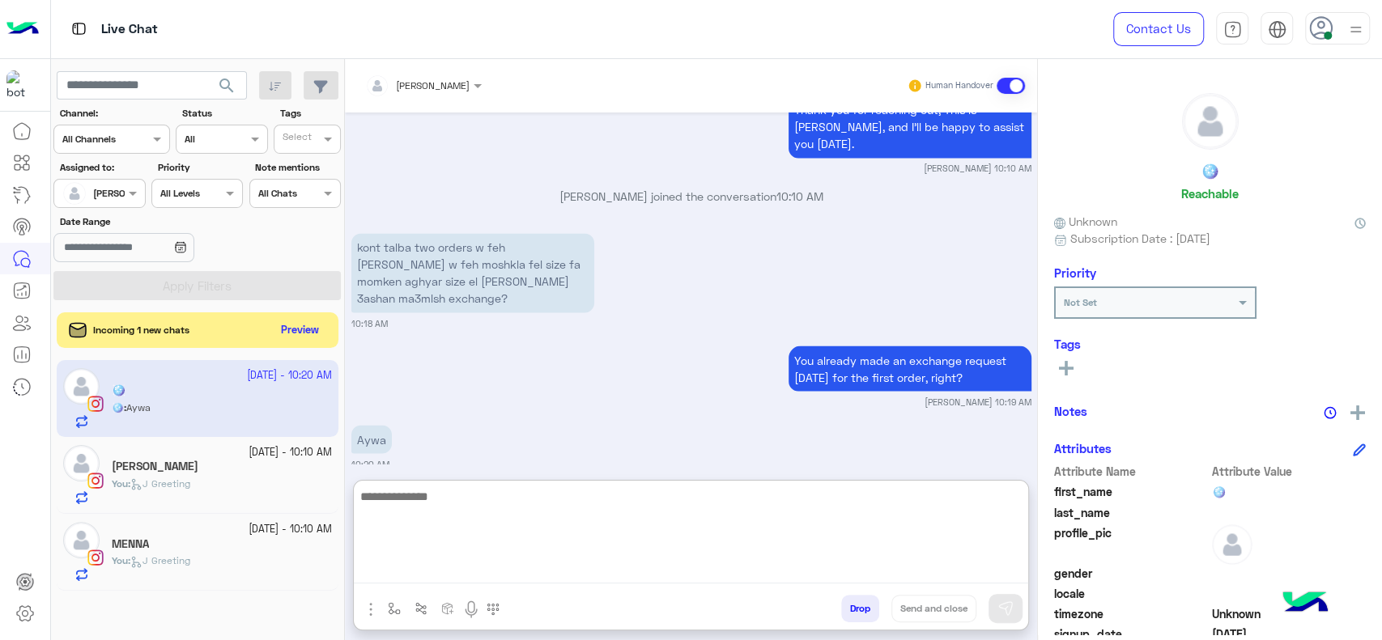
click at [487, 524] on textarea at bounding box center [691, 535] width 674 height 97
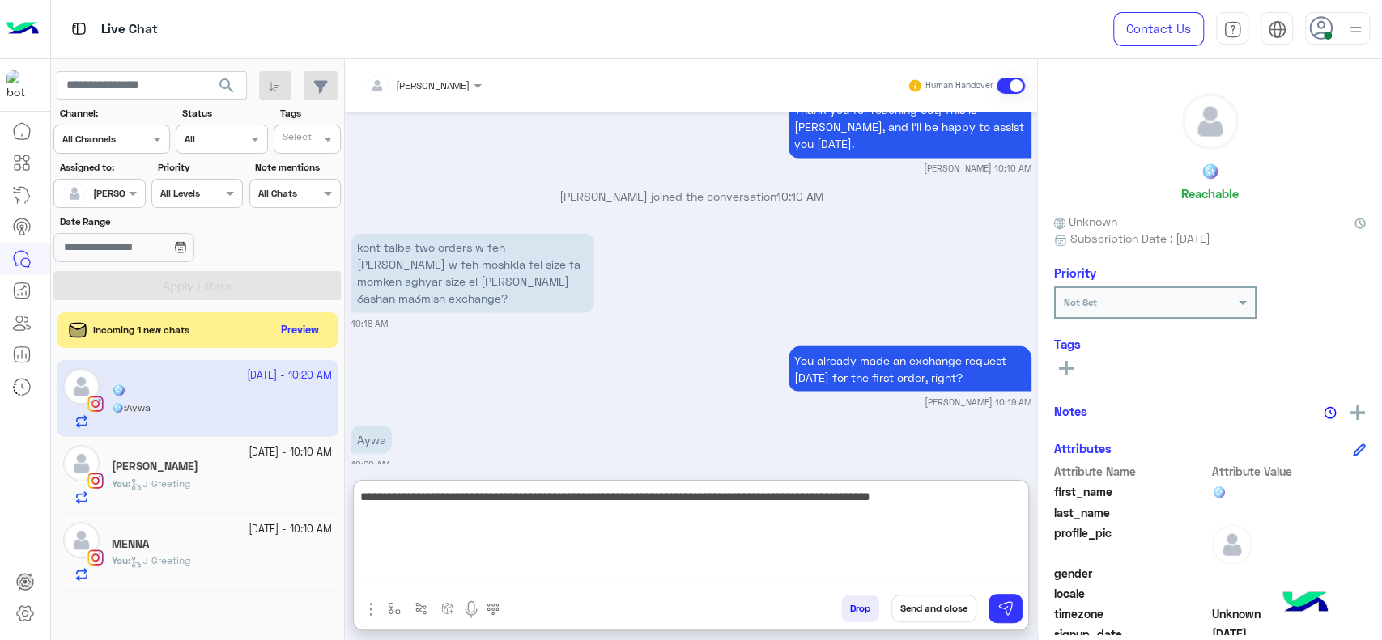
type textarea "**********"
click at [1007, 522] on textarea "**********" at bounding box center [691, 535] width 674 height 97
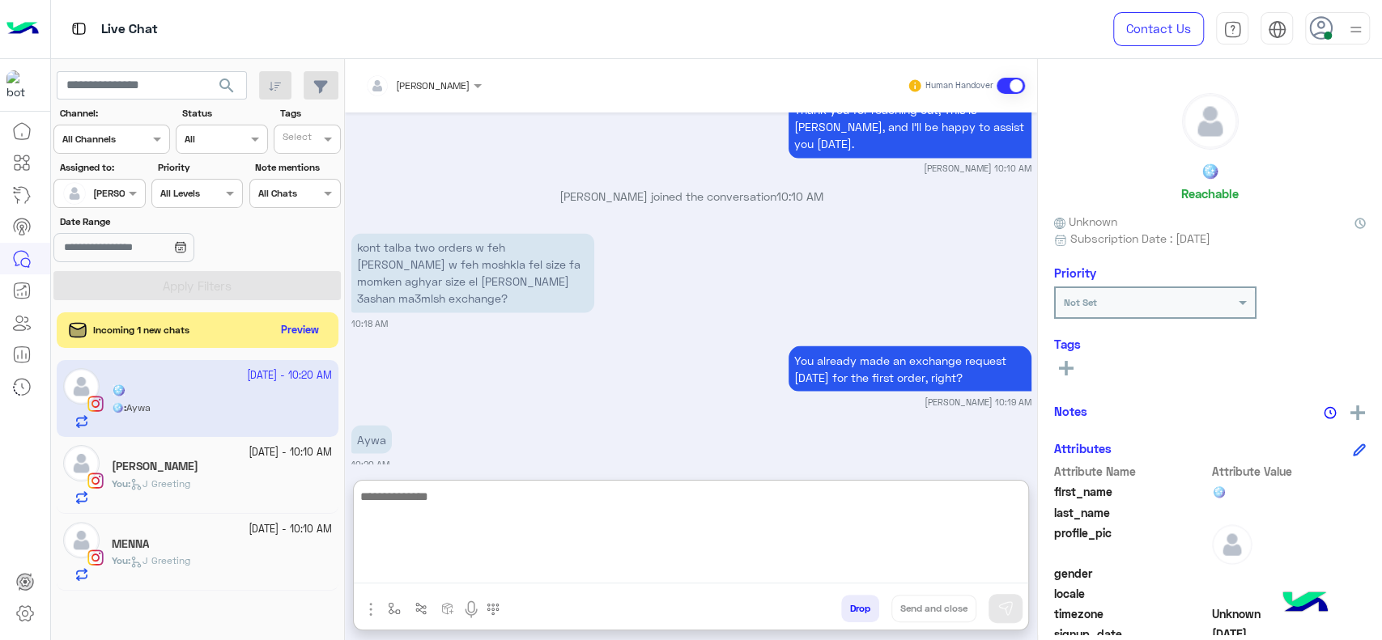
scroll to position [1976, 0]
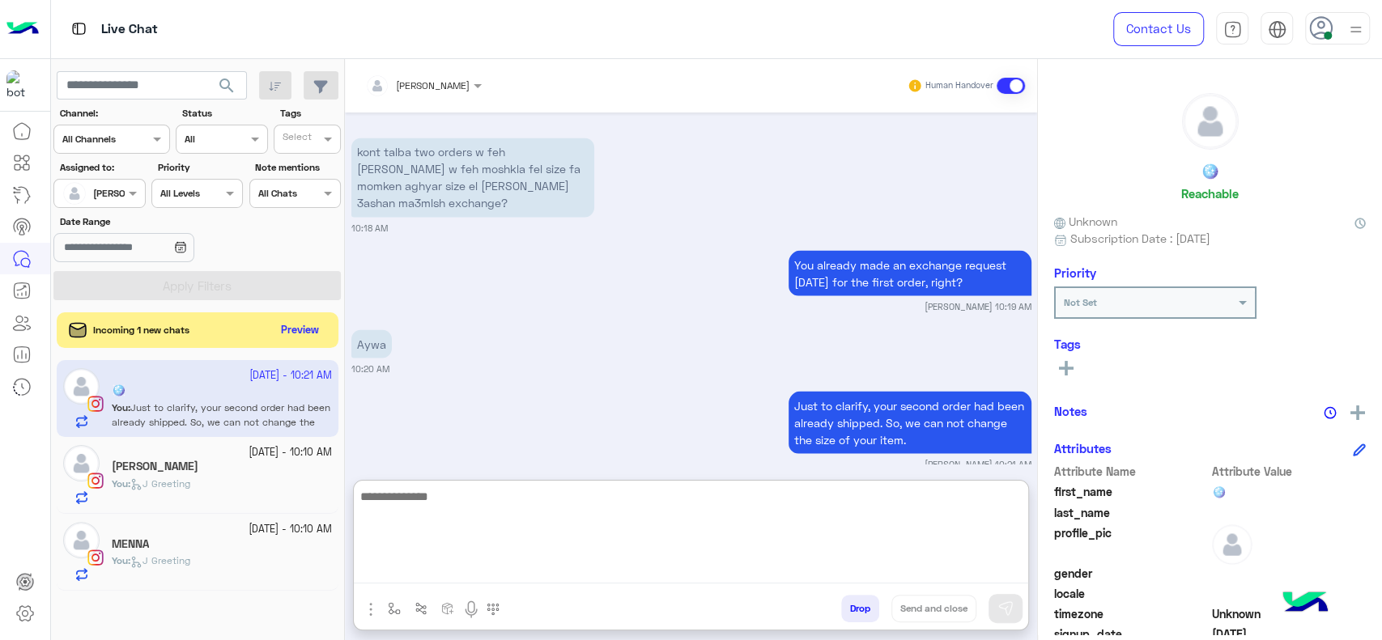
click at [452, 513] on textarea at bounding box center [691, 535] width 674 height 97
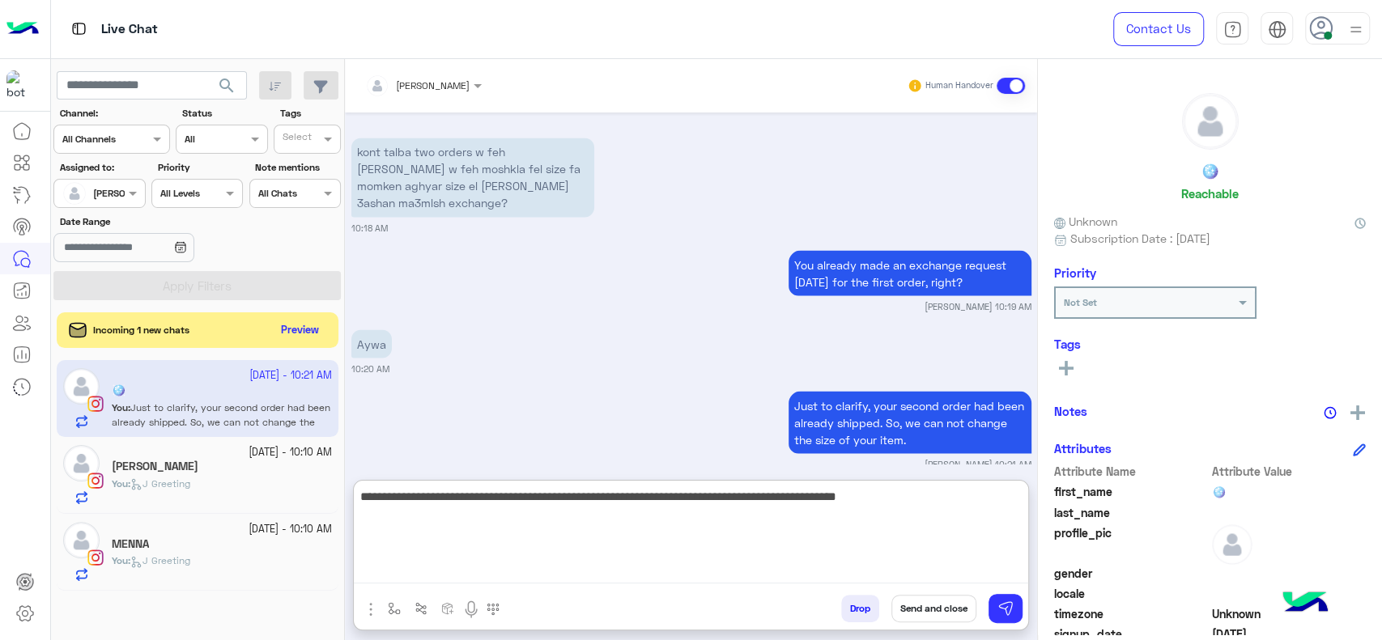
type textarea "**********"
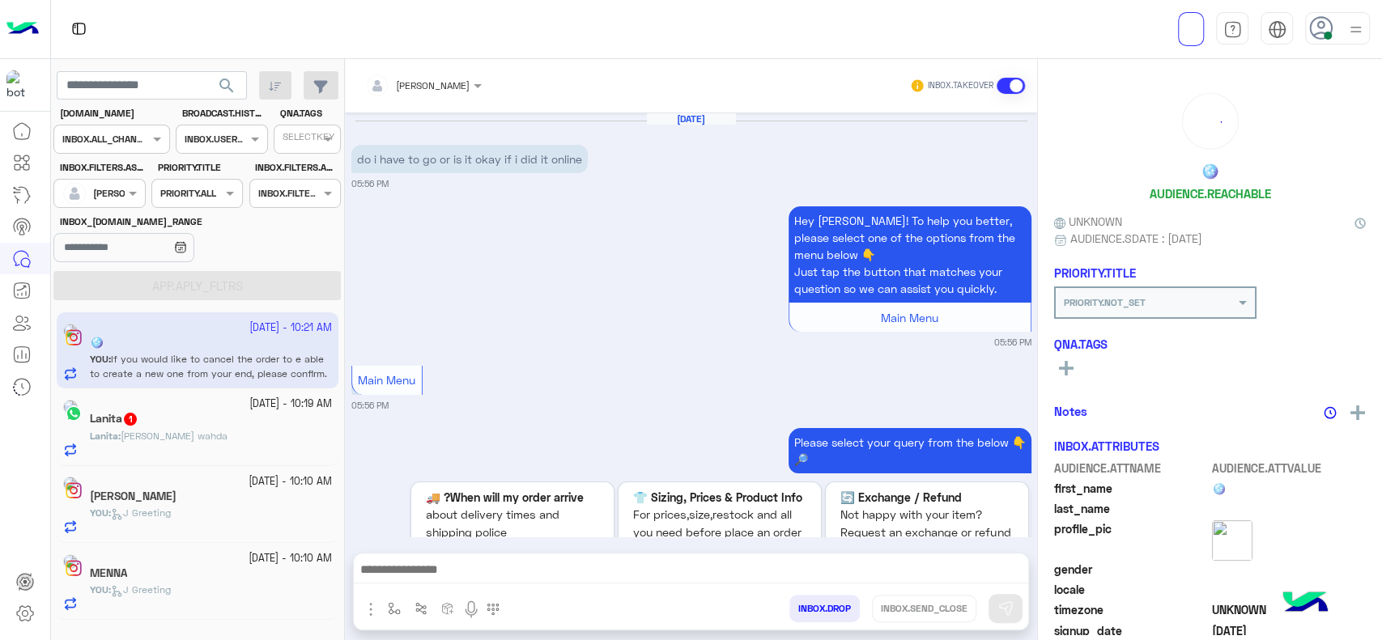
scroll to position [3490, 0]
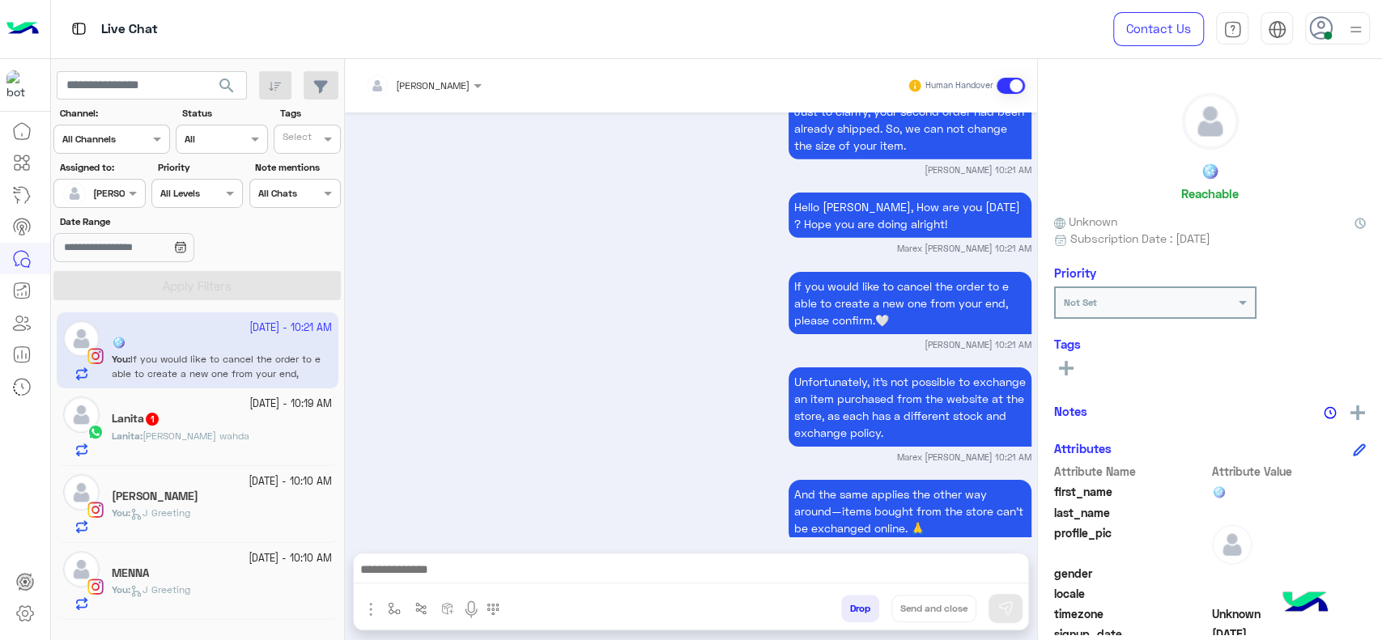
click at [247, 431] on div "[PERSON_NAME] : [PERSON_NAME] wahda" at bounding box center [222, 443] width 220 height 28
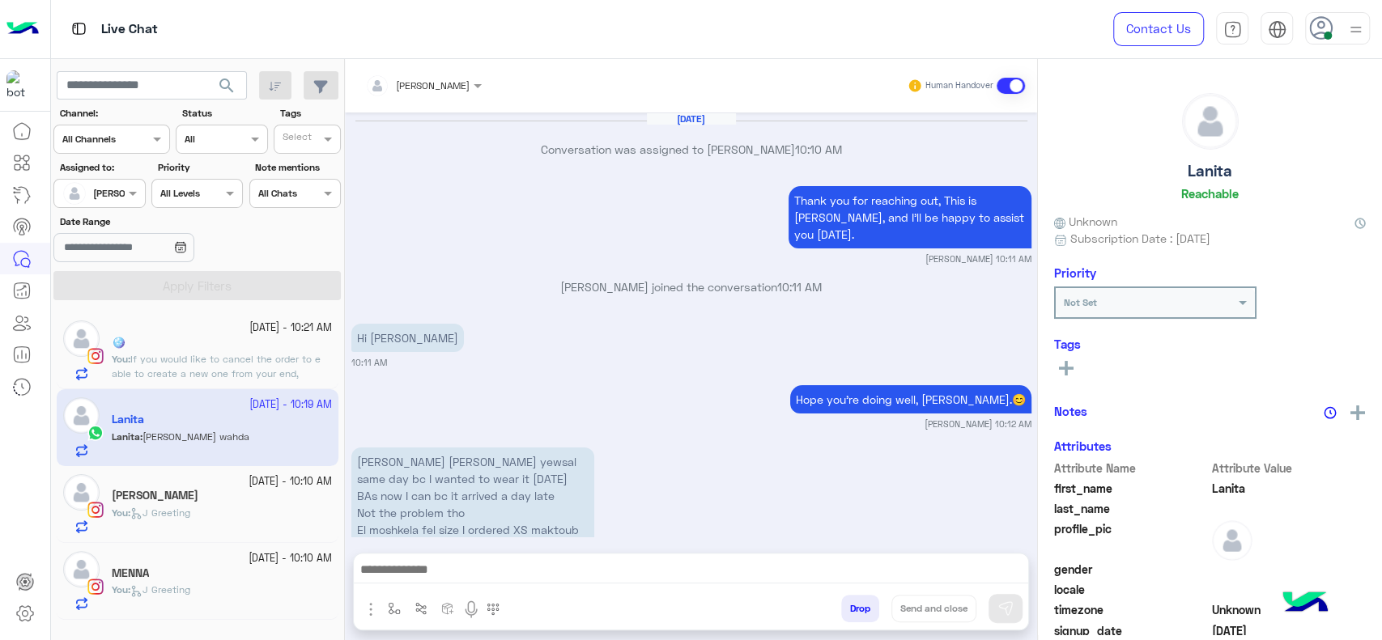
scroll to position [1316, 0]
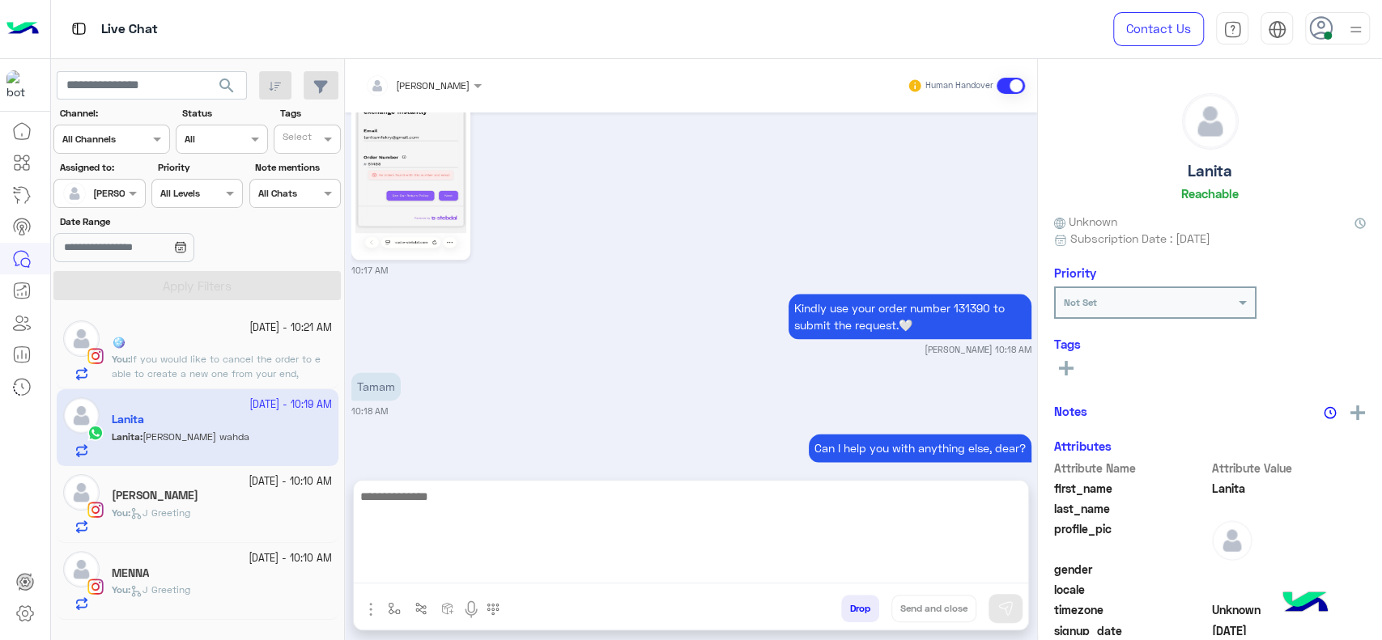
click at [547, 575] on textarea at bounding box center [691, 535] width 674 height 97
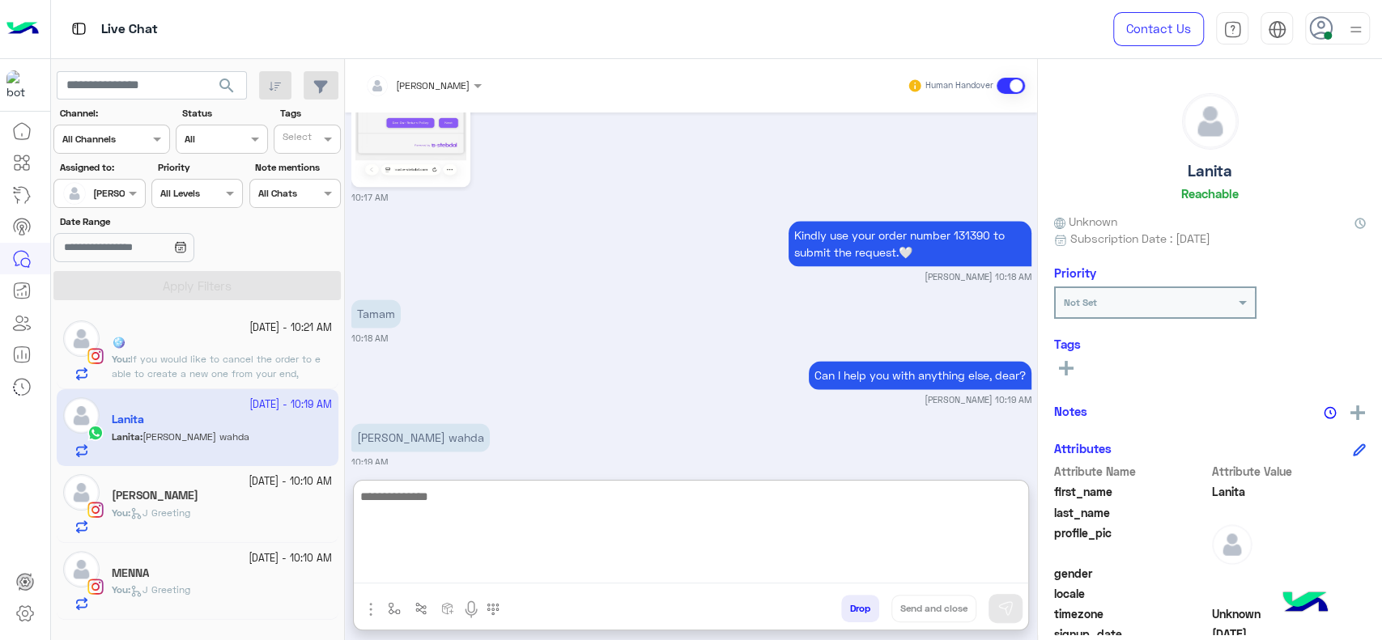
click at [622, 532] on textarea at bounding box center [691, 535] width 674 height 97
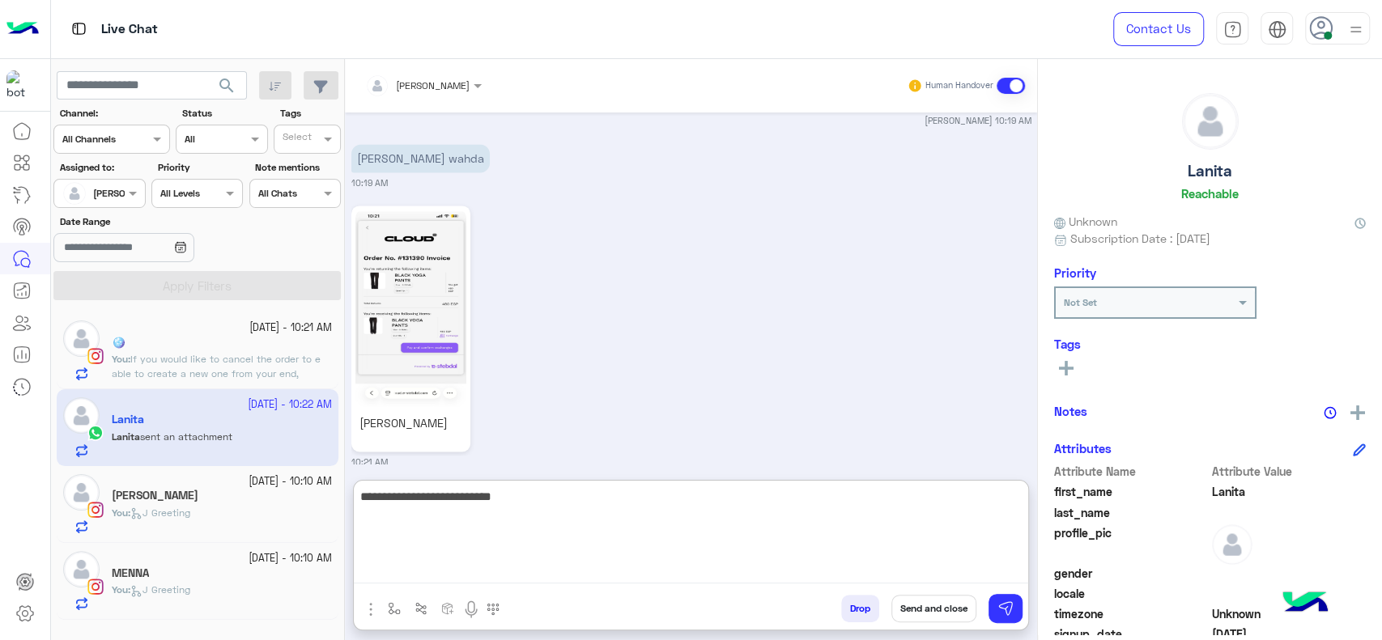
scroll to position [1907, 0]
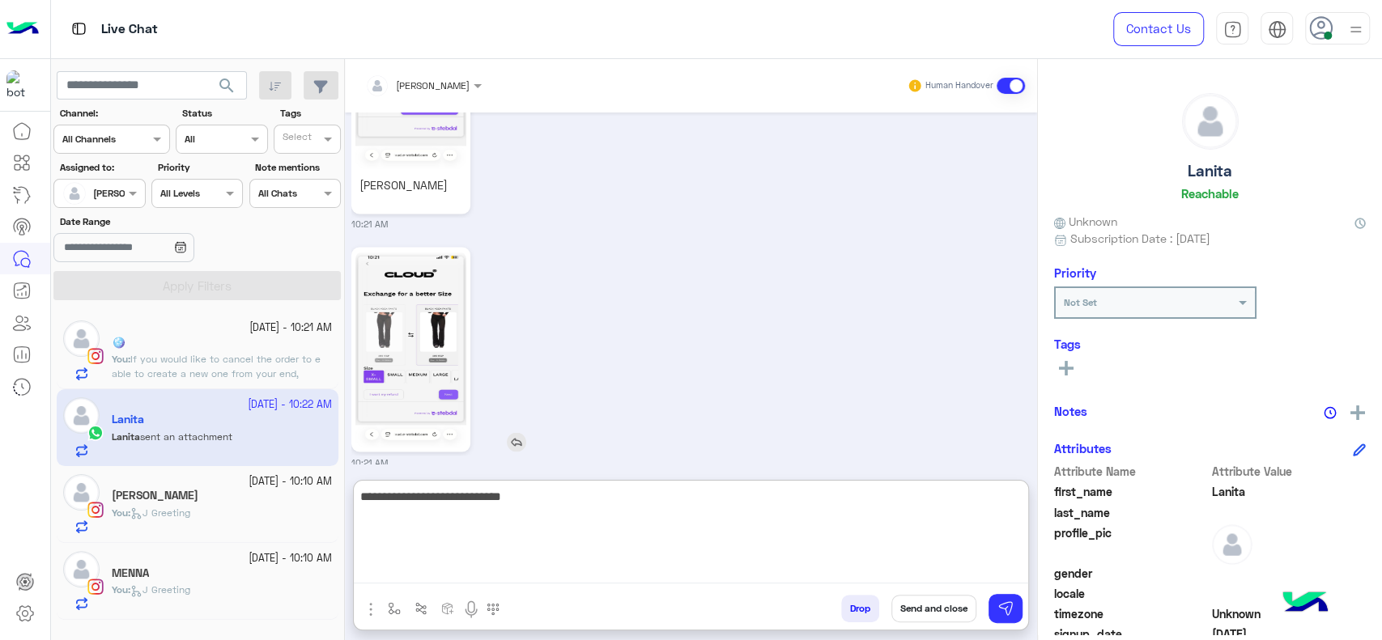
type textarea "**********"
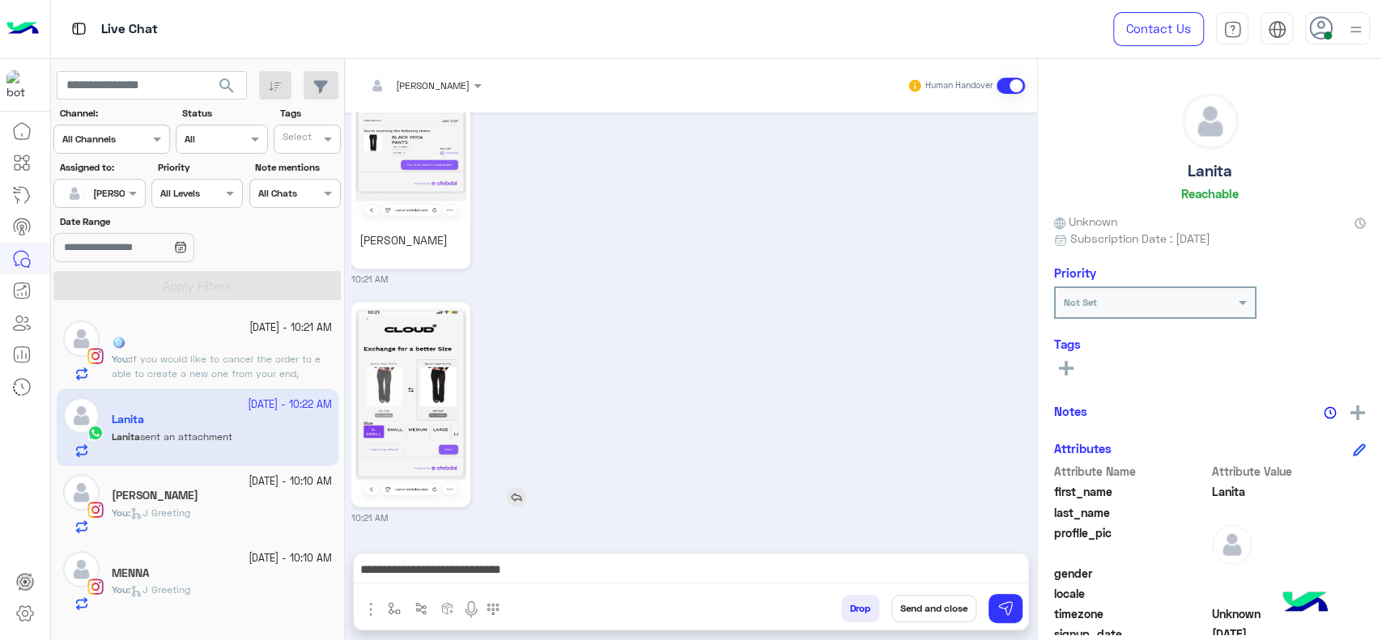
scroll to position [1834, 0]
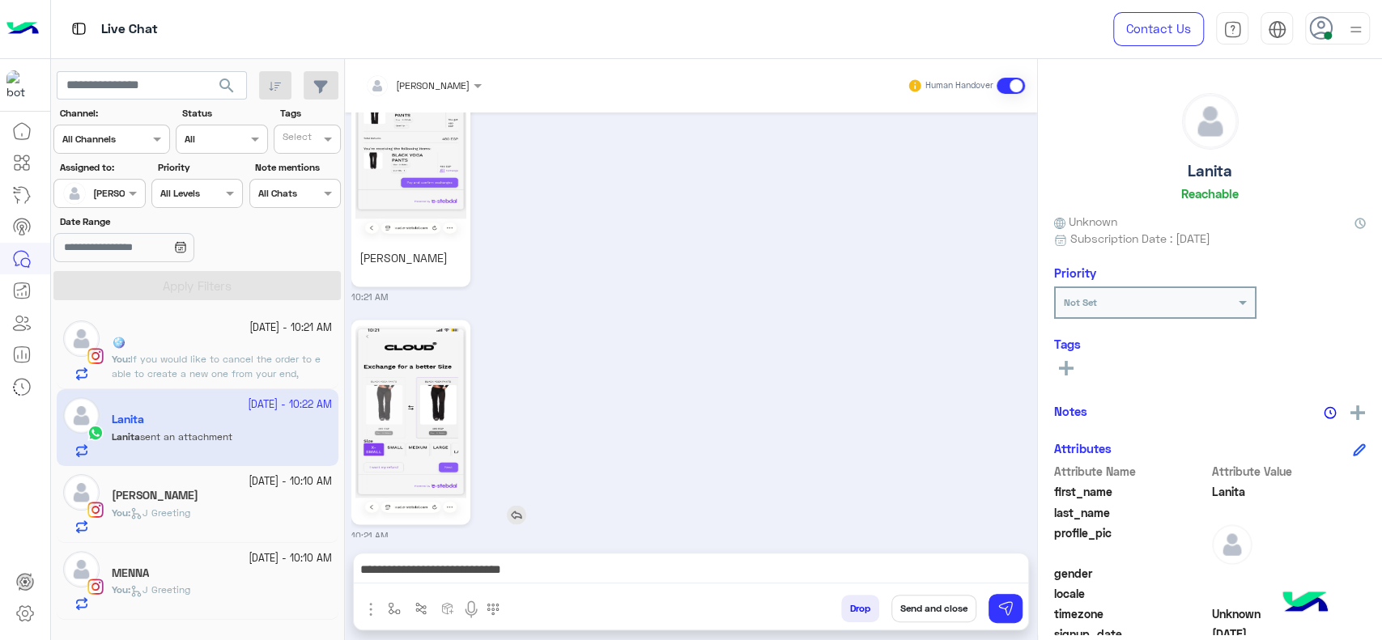
click at [391, 366] on img at bounding box center [410, 422] width 111 height 197
click at [440, 215] on img at bounding box center [410, 143] width 111 height 197
click at [583, 557] on div "**********" at bounding box center [691, 574] width 674 height 40
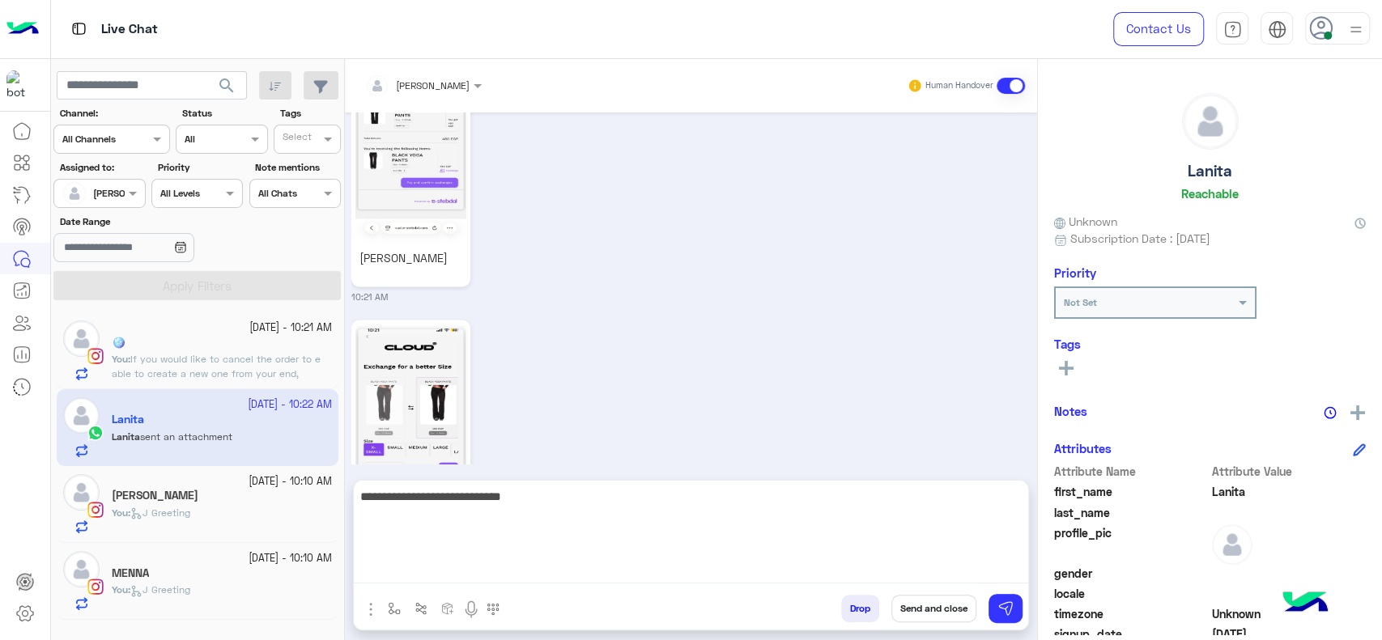
click at [583, 578] on textarea "**********" at bounding box center [691, 535] width 674 height 97
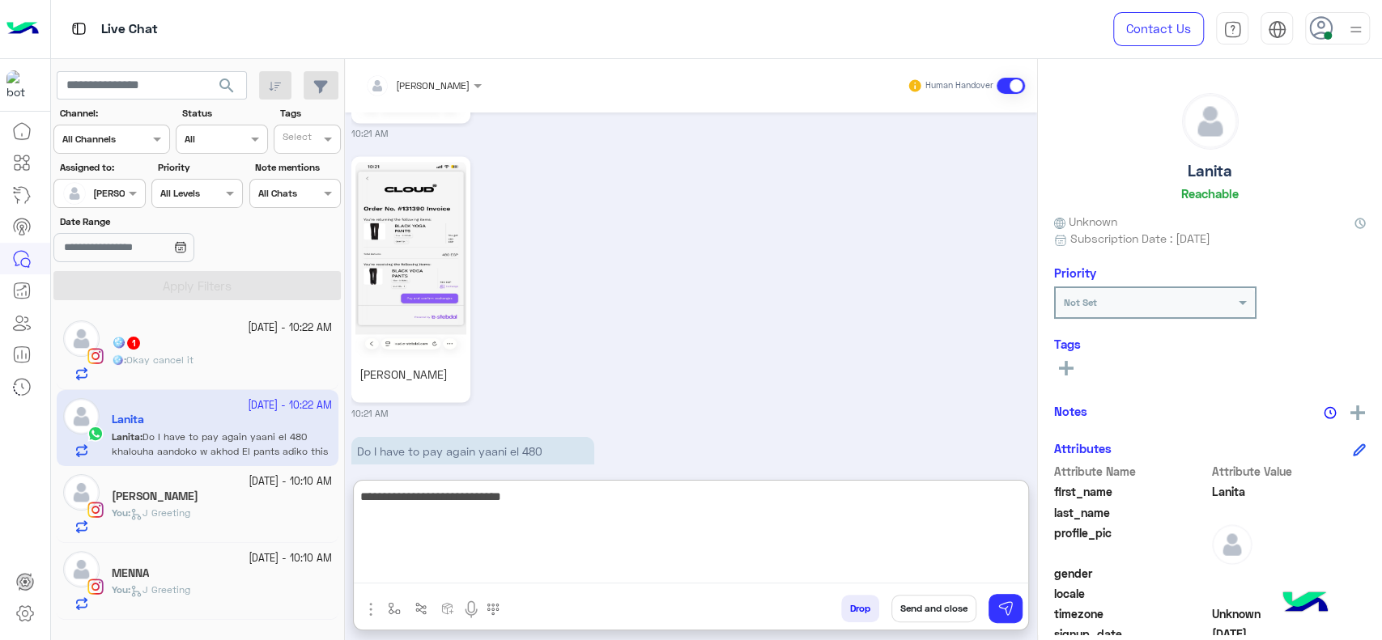
click at [583, 578] on textarea "**********" at bounding box center [691, 535] width 674 height 97
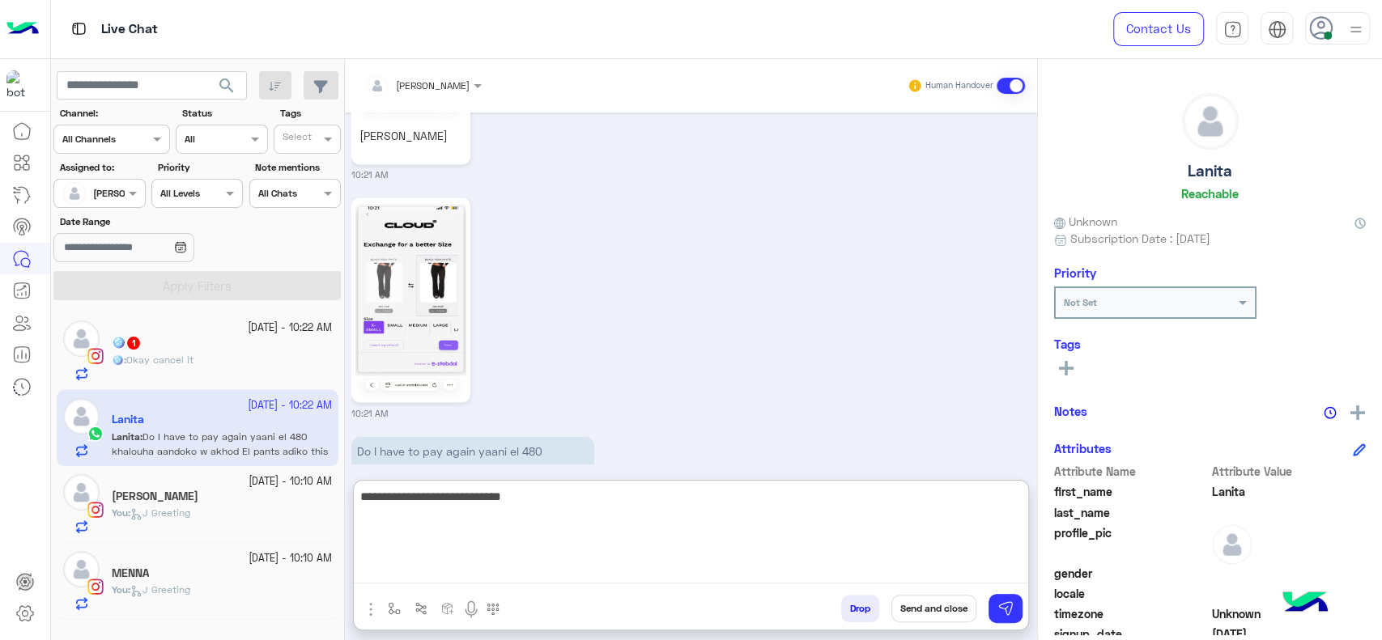
click at [583, 578] on textarea "**********" at bounding box center [691, 535] width 674 height 97
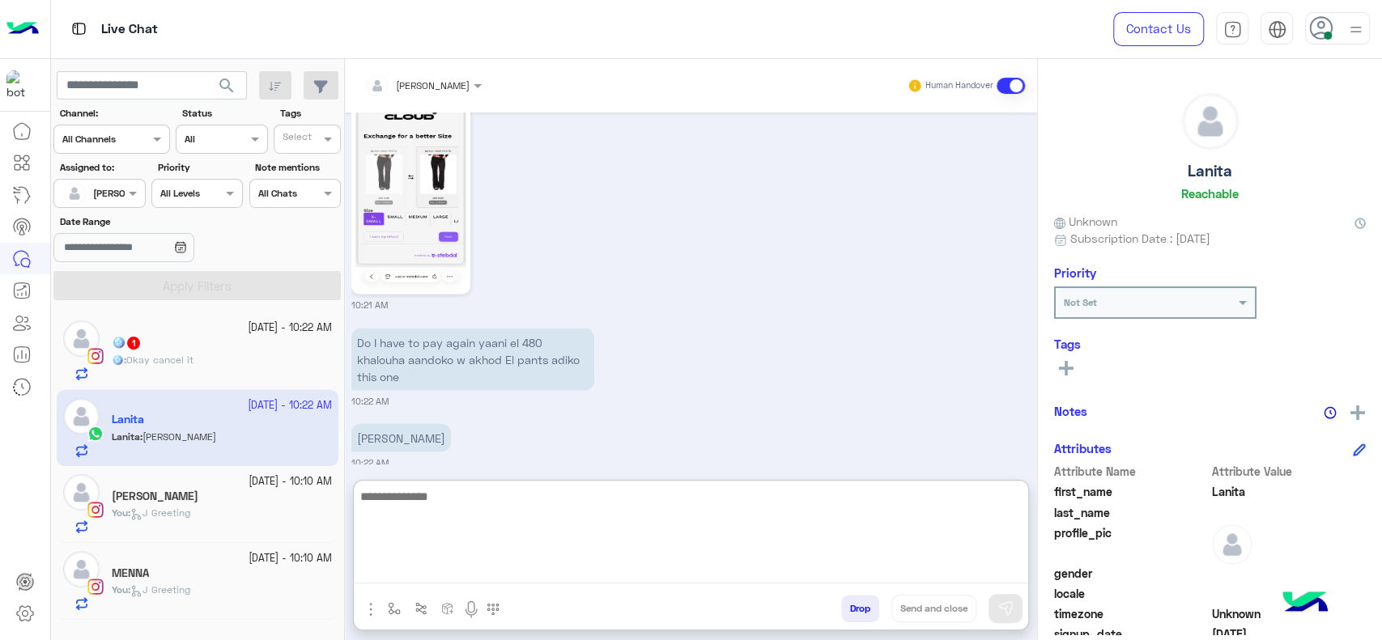
click at [415, 513] on textarea at bounding box center [691, 535] width 674 height 97
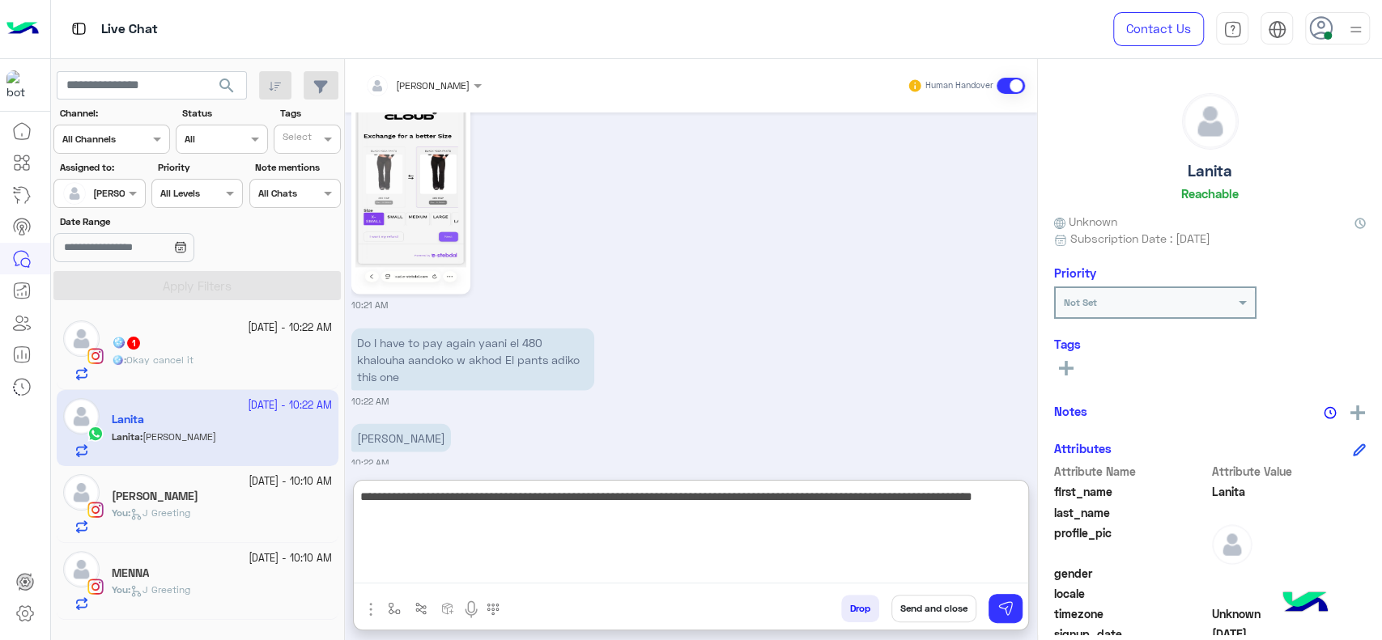
type textarea "**********"
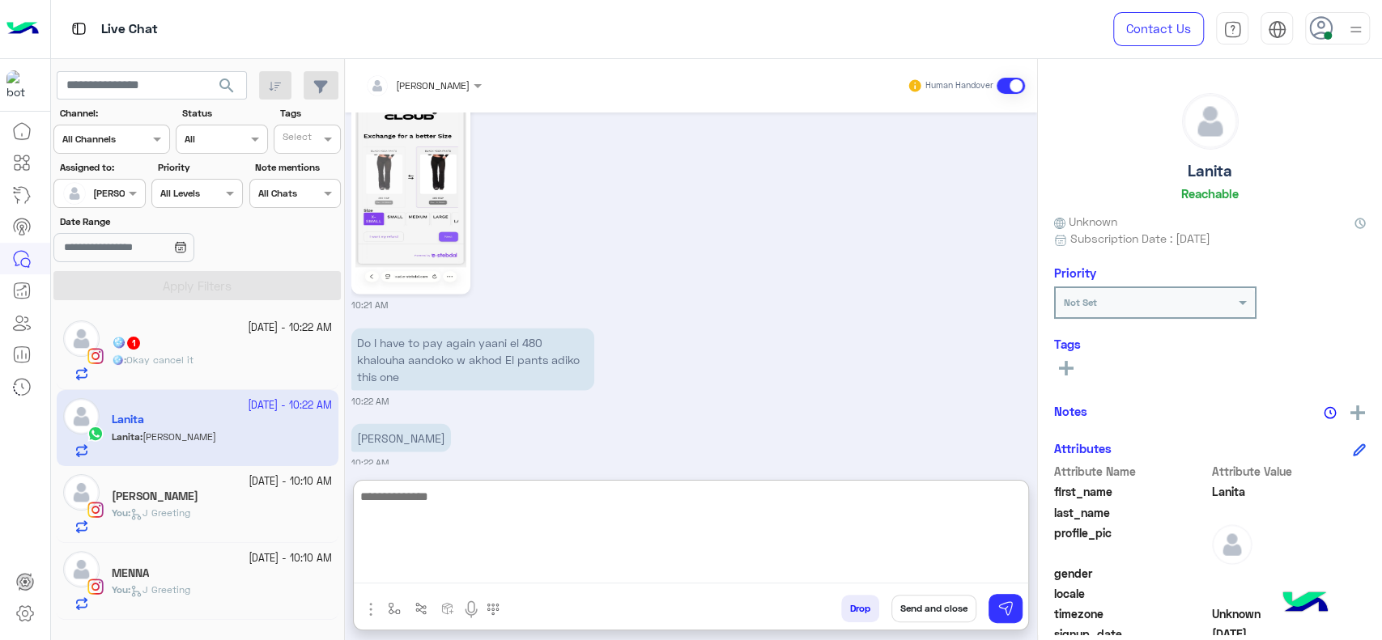
scroll to position [2177, 0]
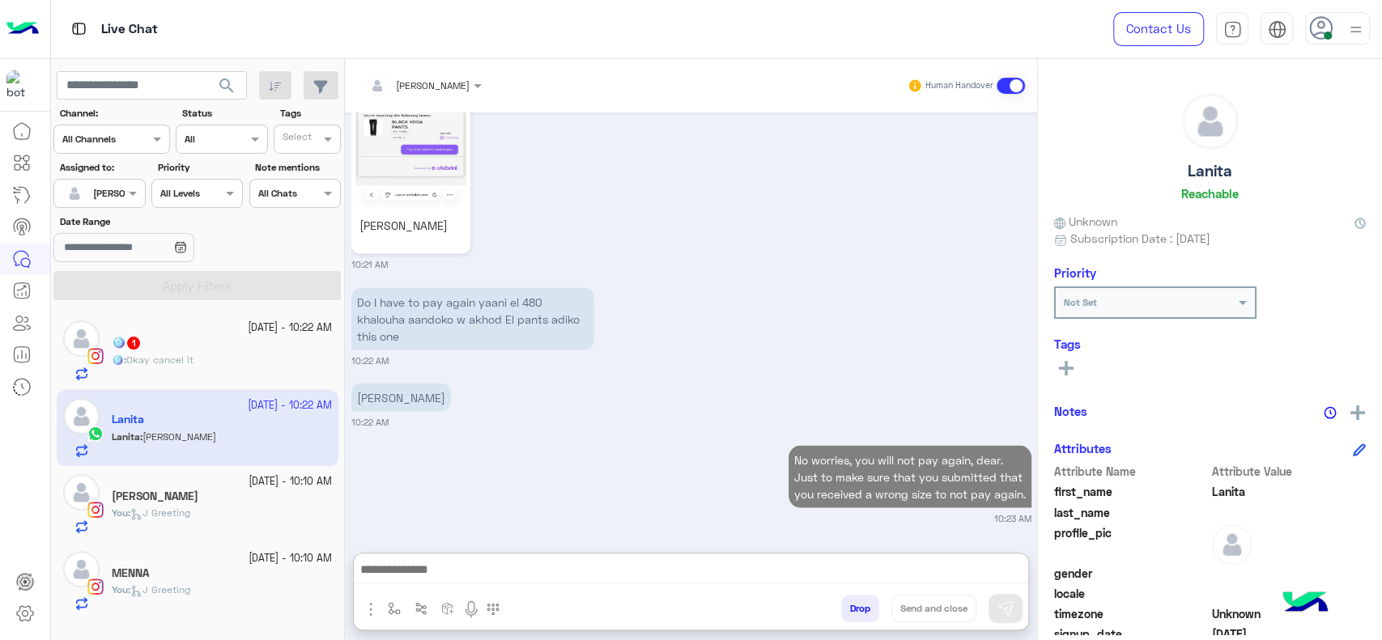
click at [147, 325] on div "5 October - 10:22 AM" at bounding box center [222, 328] width 220 height 15
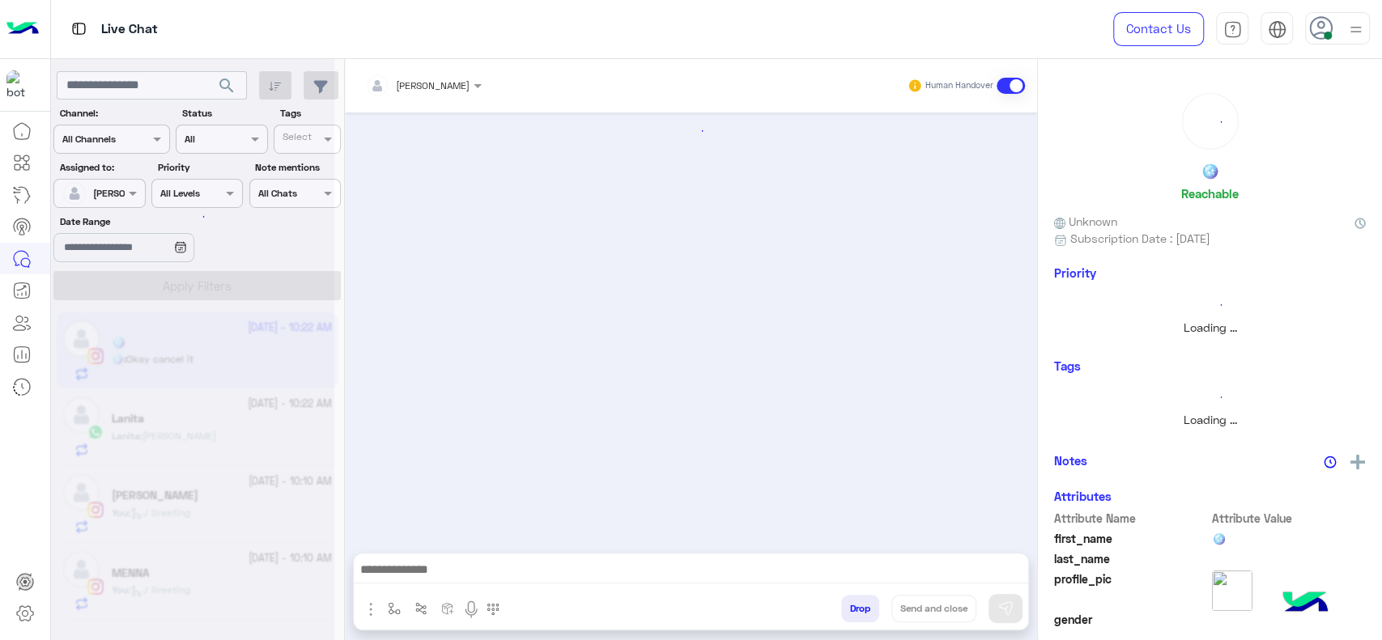
click at [155, 368] on div at bounding box center [192, 326] width 283 height 640
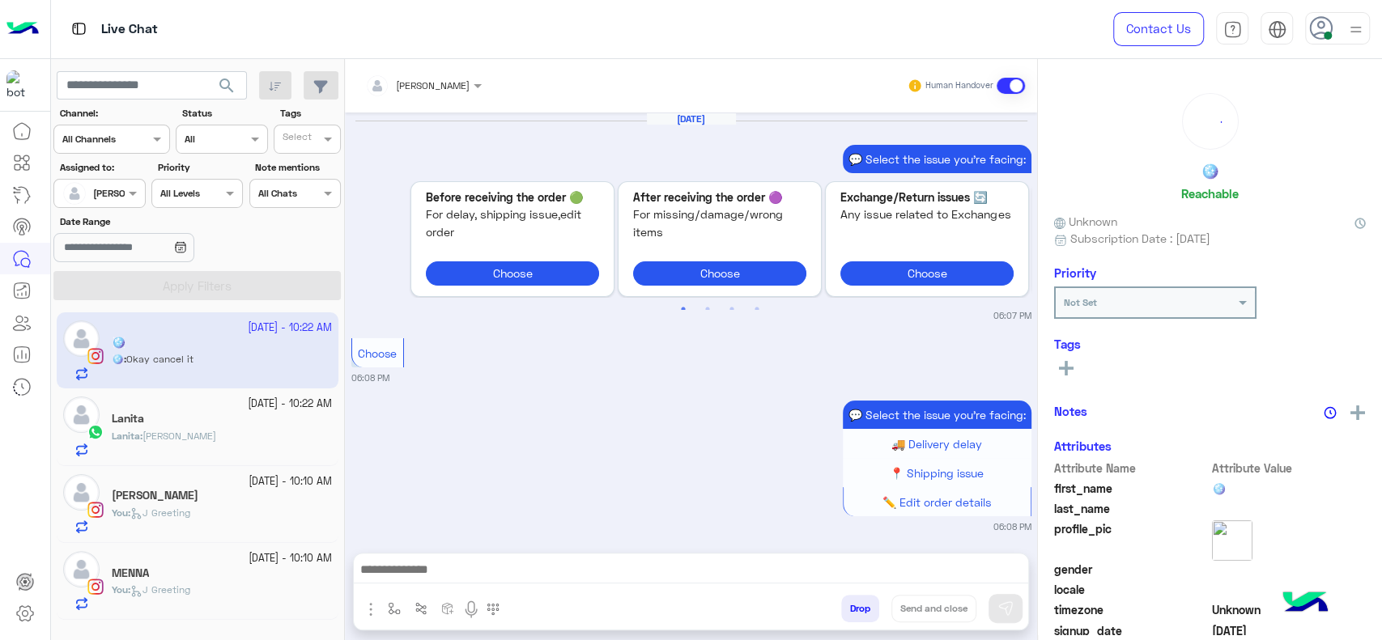
scroll to position [1378, 0]
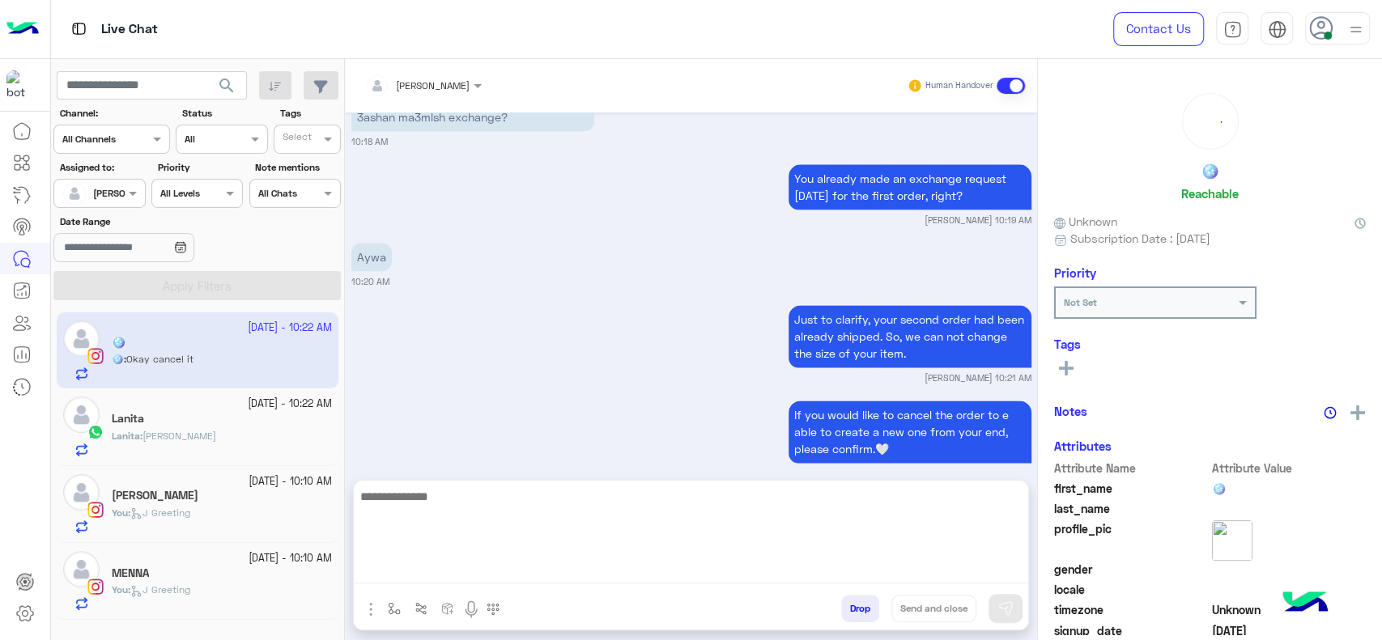
click at [521, 571] on textarea at bounding box center [691, 535] width 674 height 97
type textarea "******"
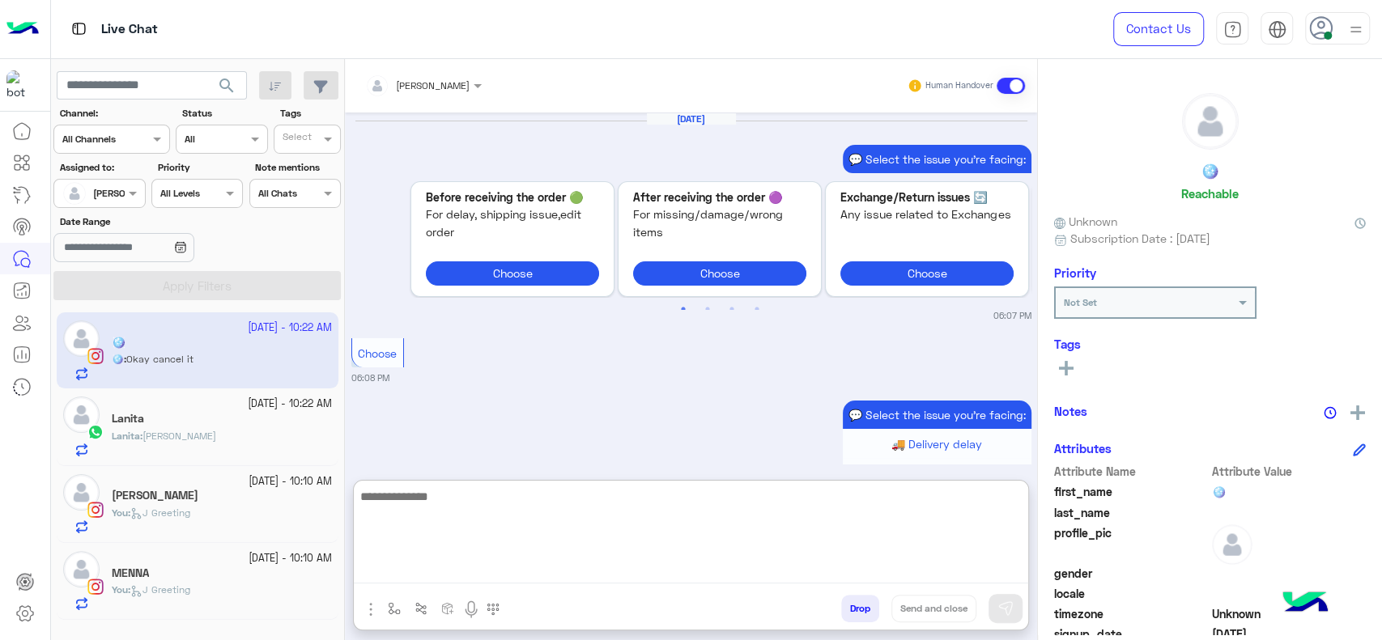
scroll to position [1451, 0]
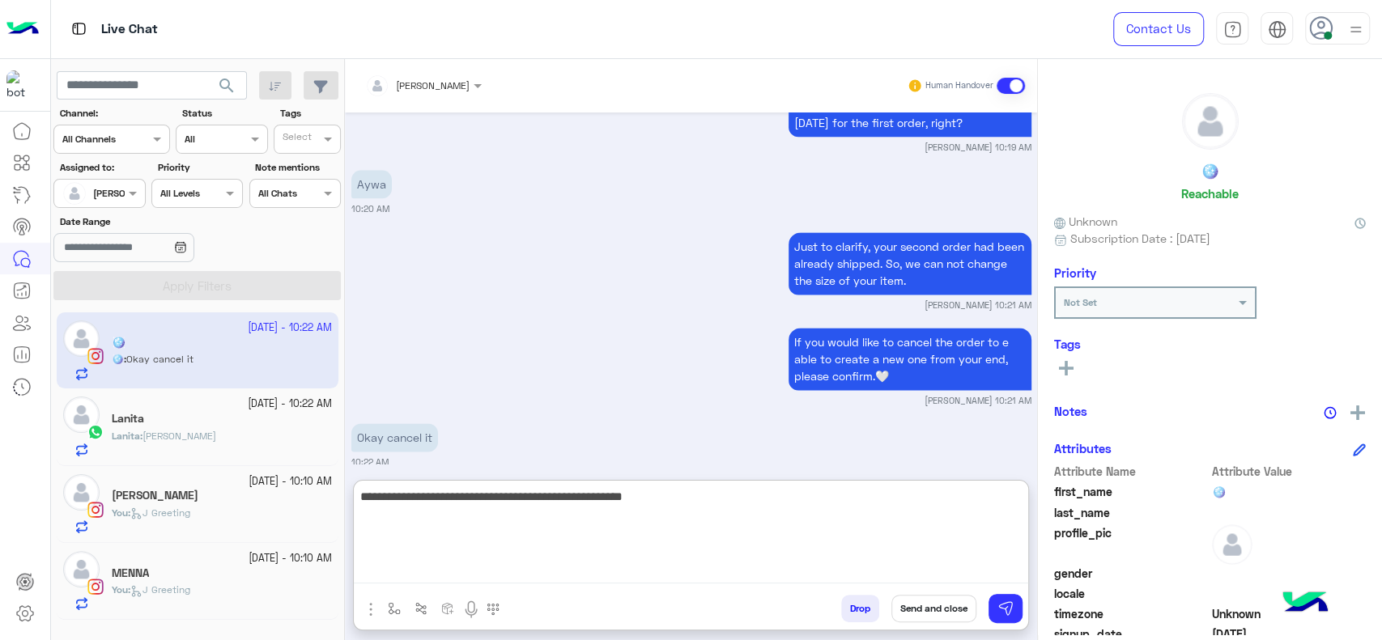
click at [712, 508] on textarea "**********" at bounding box center [691, 535] width 674 height 97
type textarea "**********"
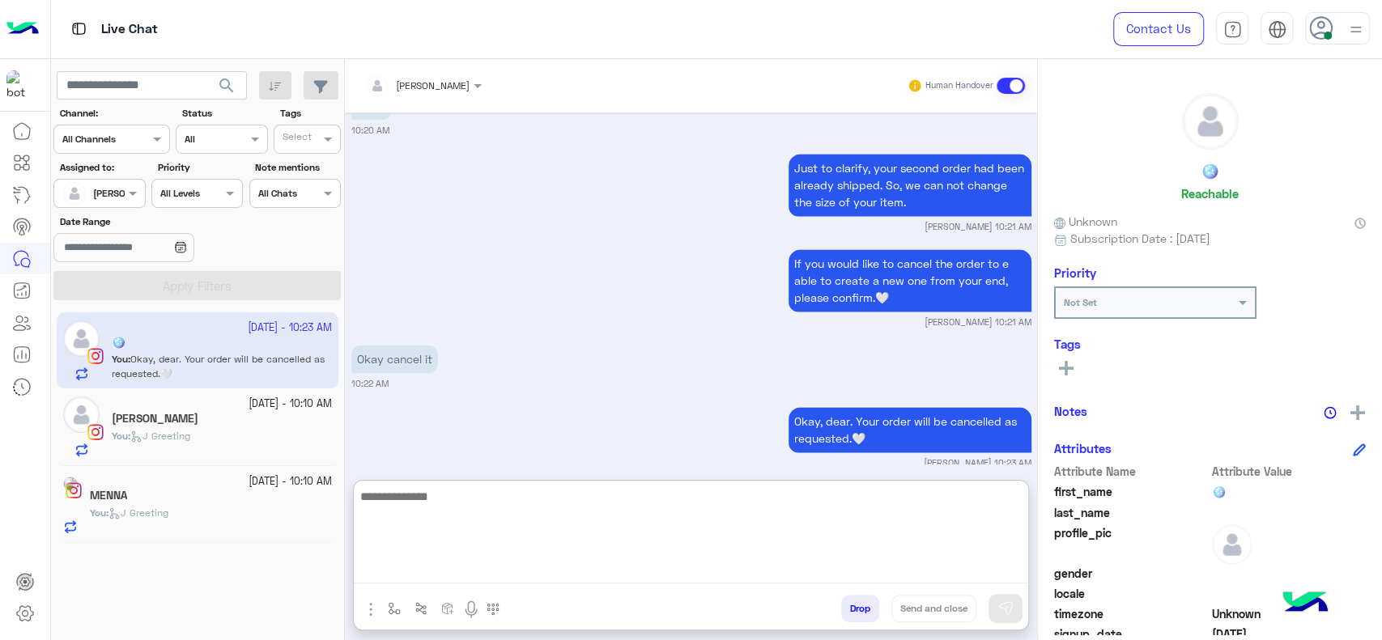
paste textarea "**********"
type textarea "**********"
click at [554, 547] on textarea "**********" at bounding box center [691, 535] width 674 height 97
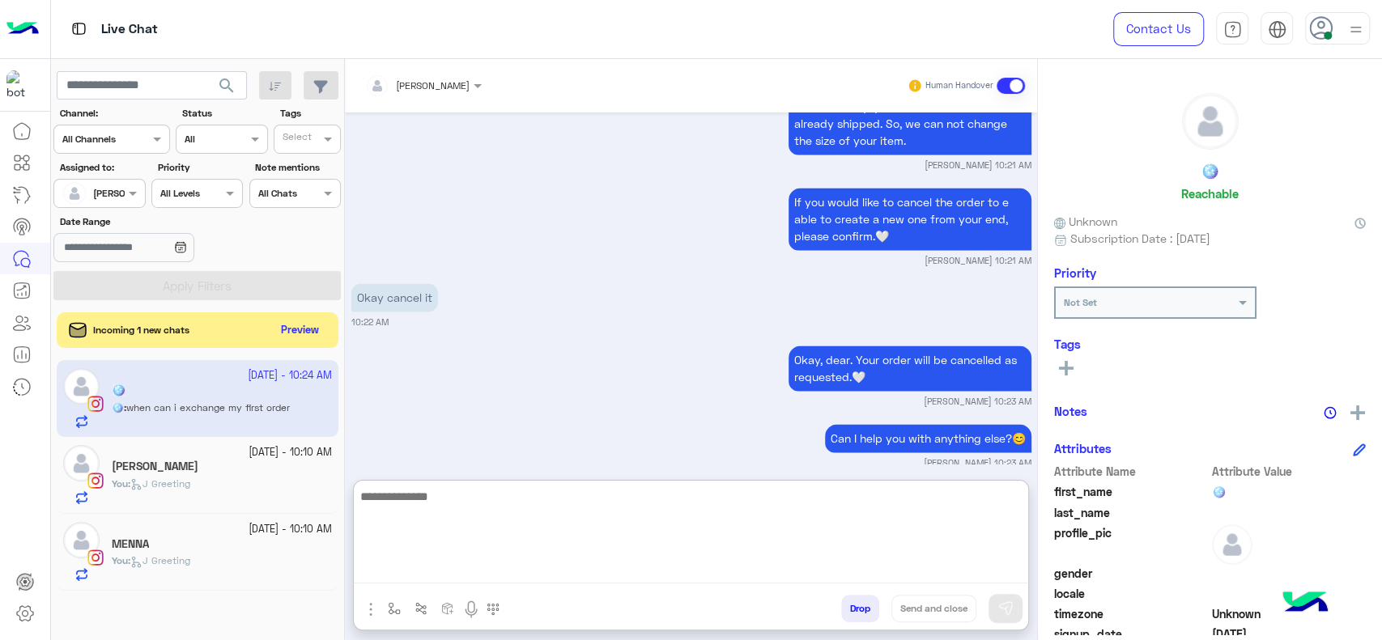
scroll to position [1652, 0]
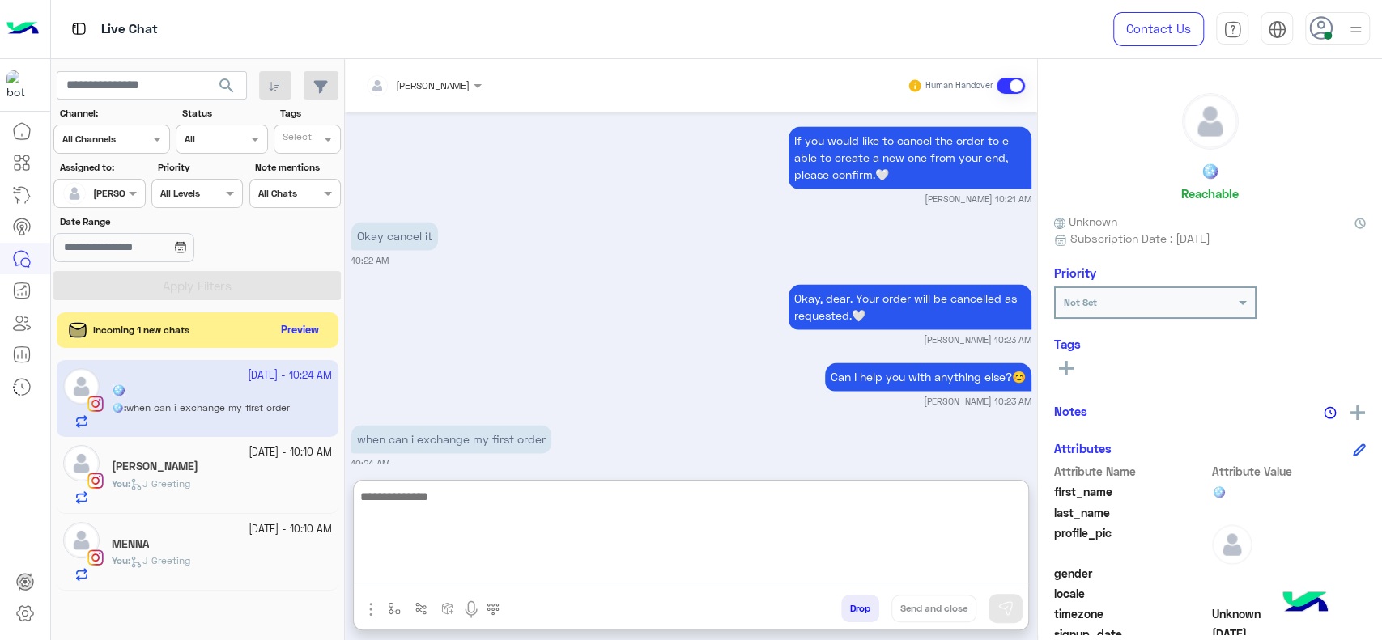
click at [459, 509] on textarea at bounding box center [691, 535] width 674 height 97
type textarea "*"
paste textarea "**********"
type textarea "**********"
click at [663, 548] on textarea "**********" at bounding box center [691, 535] width 674 height 97
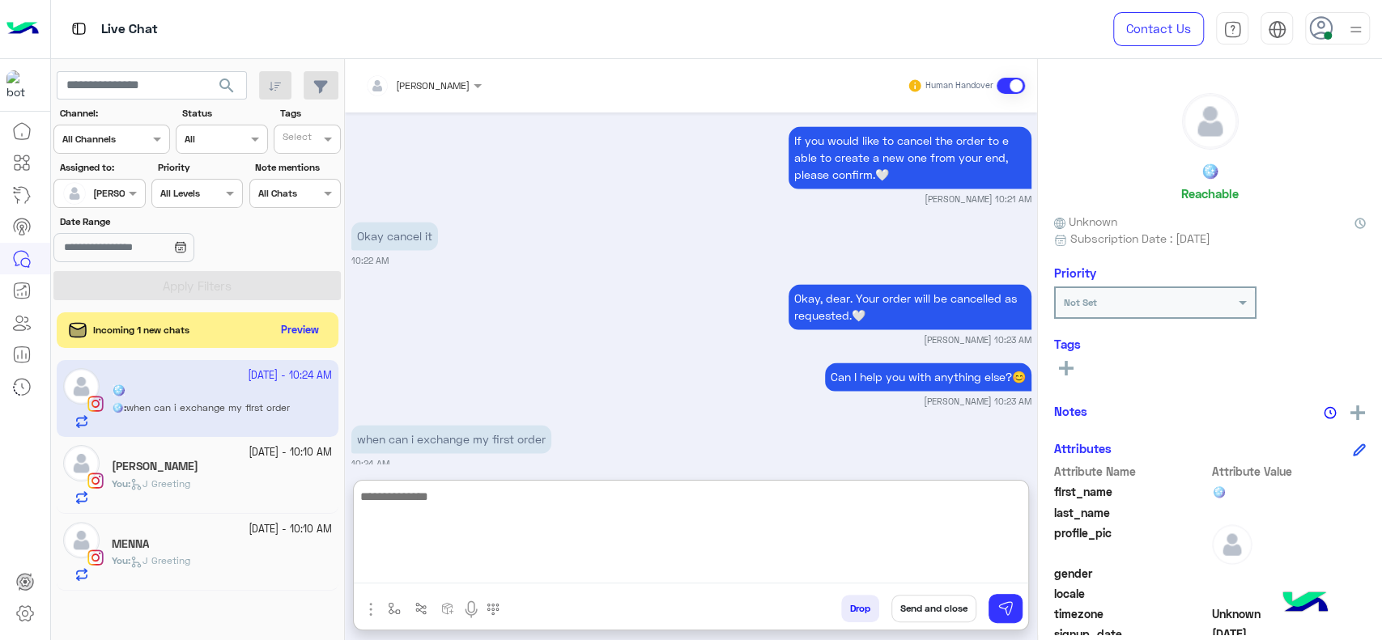
scroll to position [1732, 0]
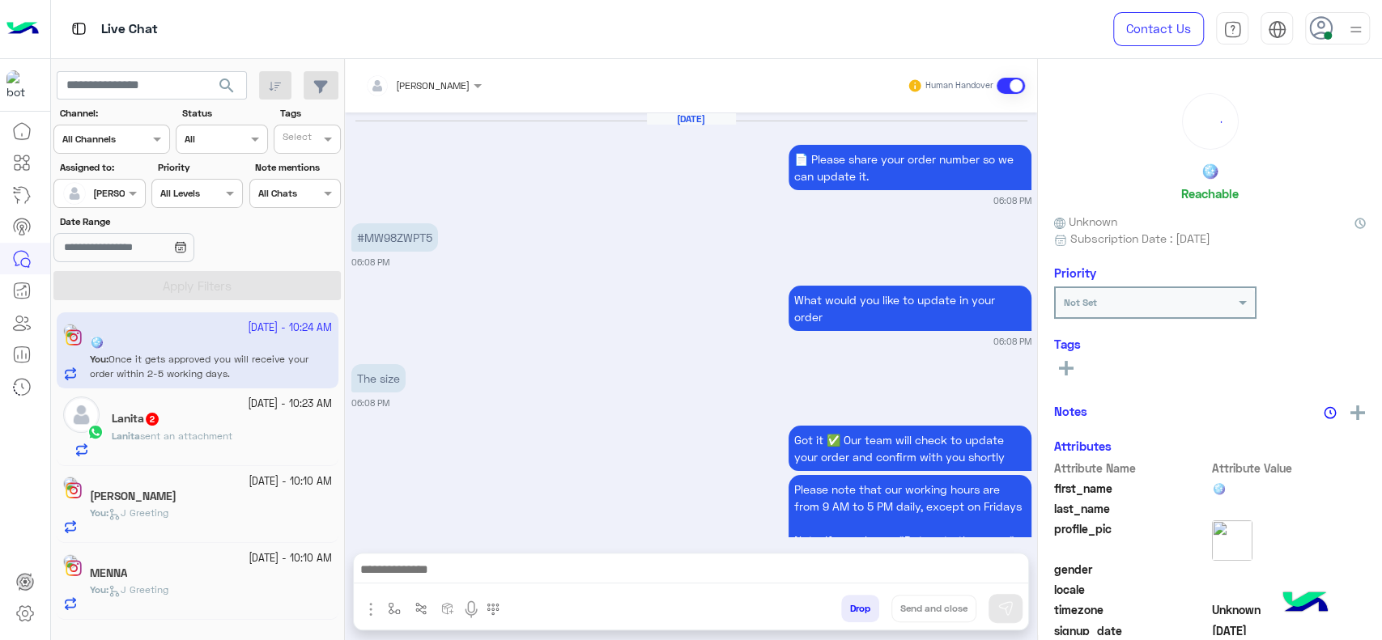
scroll to position [1192, 0]
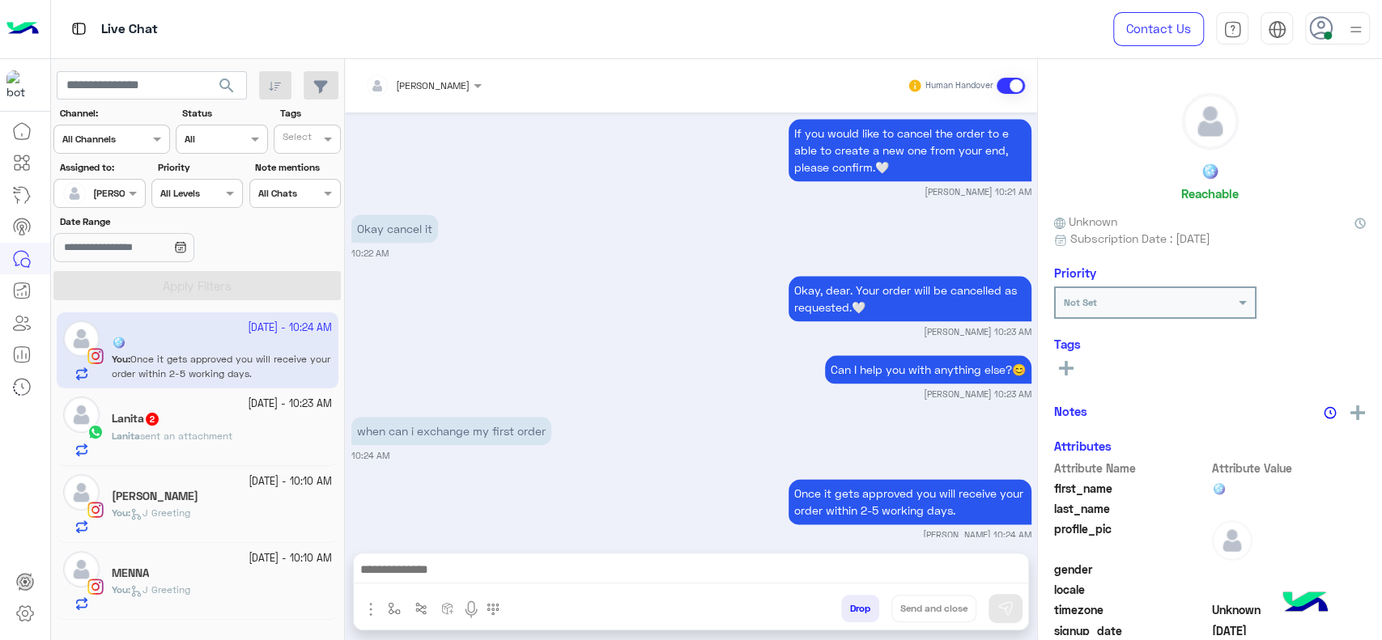
click at [227, 442] on span "sent an attachment" at bounding box center [186, 436] width 92 height 12
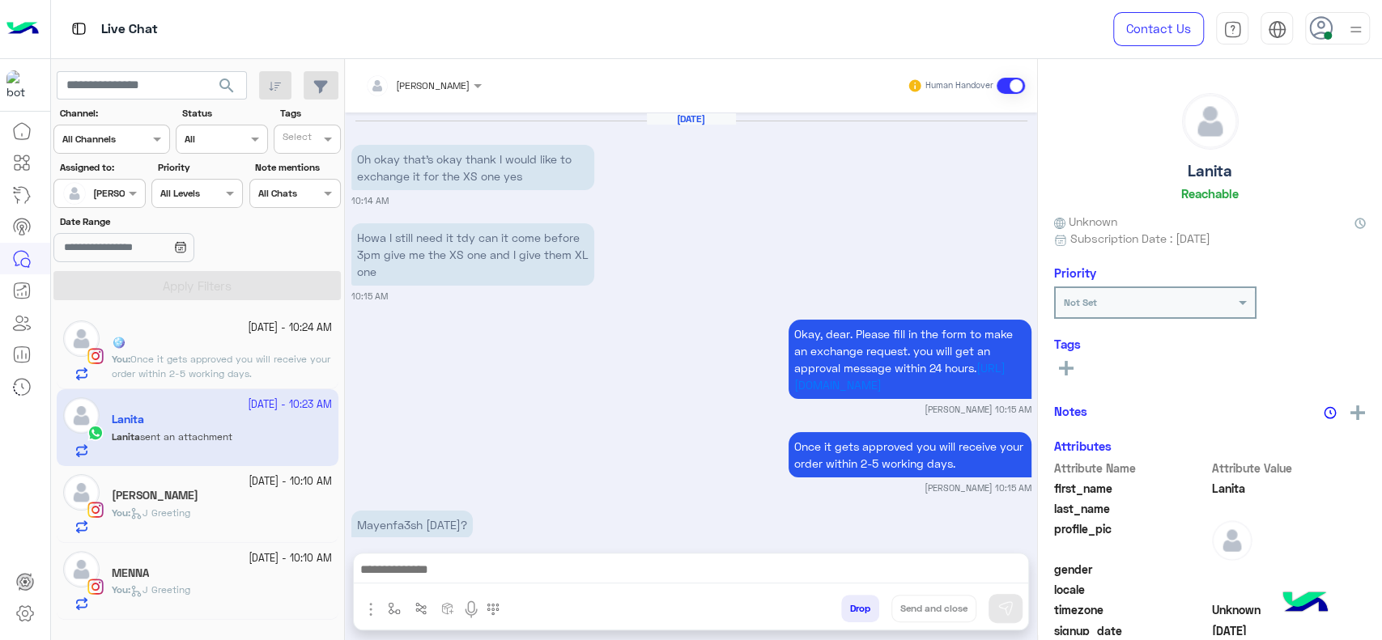
scroll to position [1867, 0]
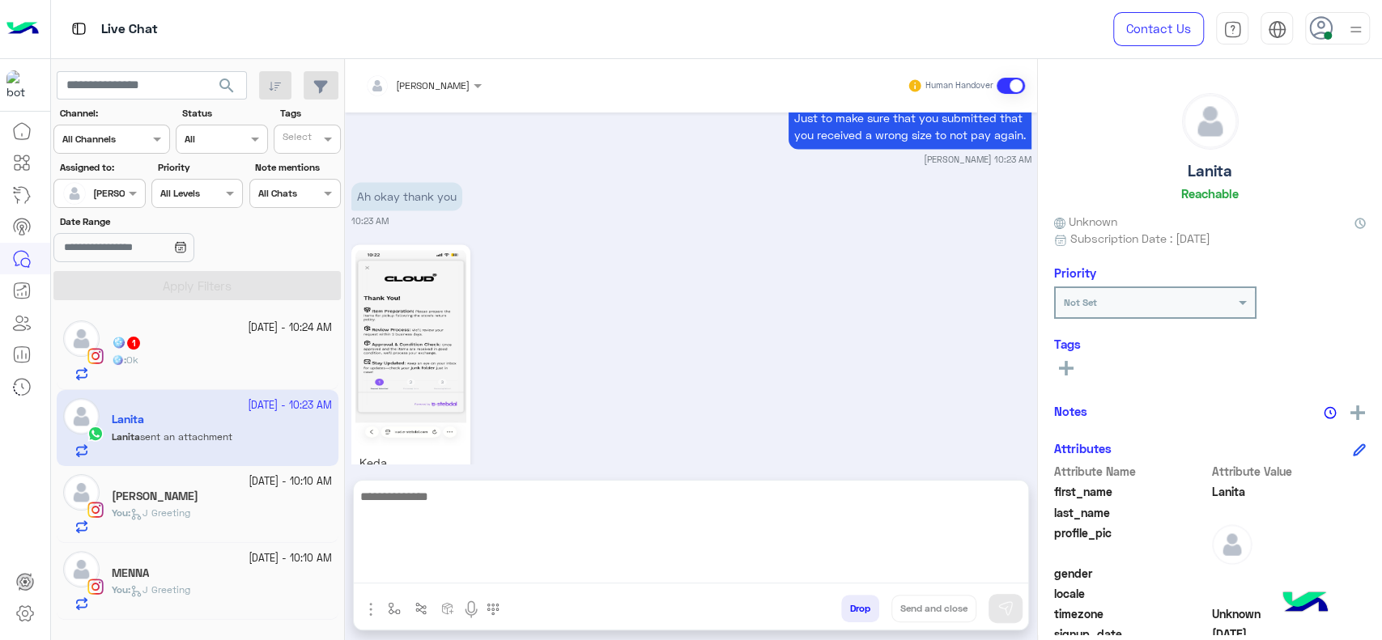
click at [557, 571] on textarea at bounding box center [691, 535] width 674 height 97
type textarea "**********"
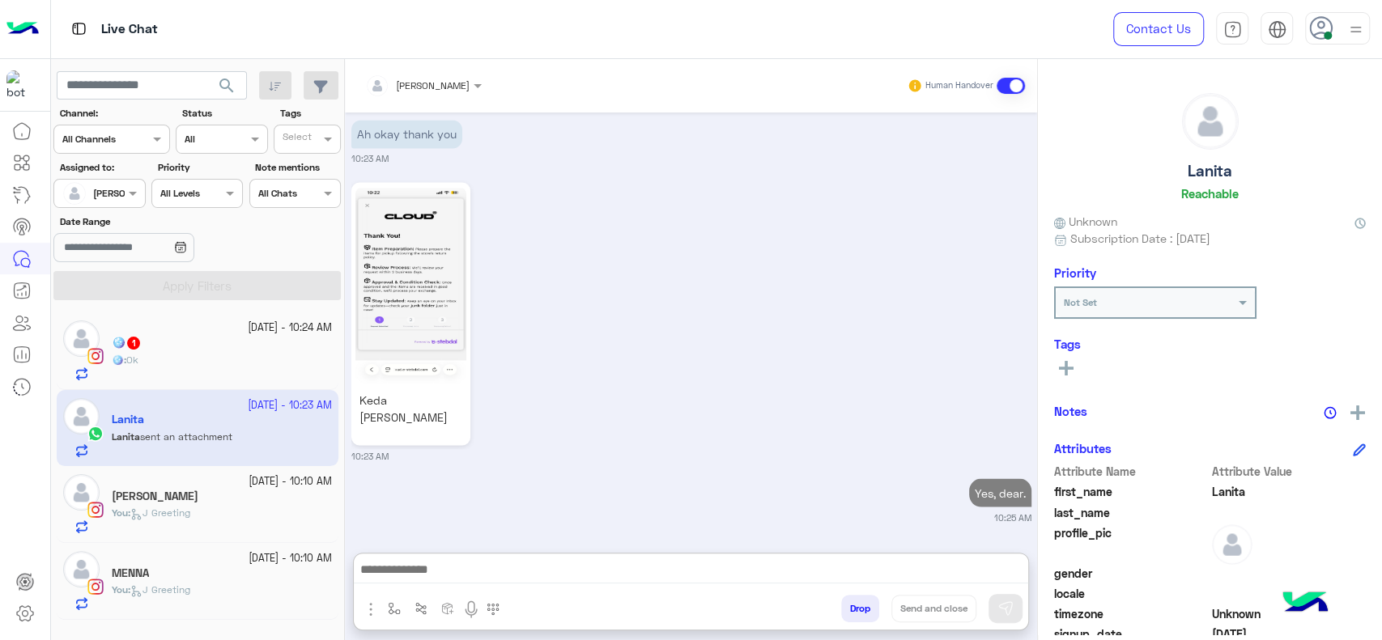
click at [233, 338] on div "🪩 1" at bounding box center [222, 344] width 220 height 17
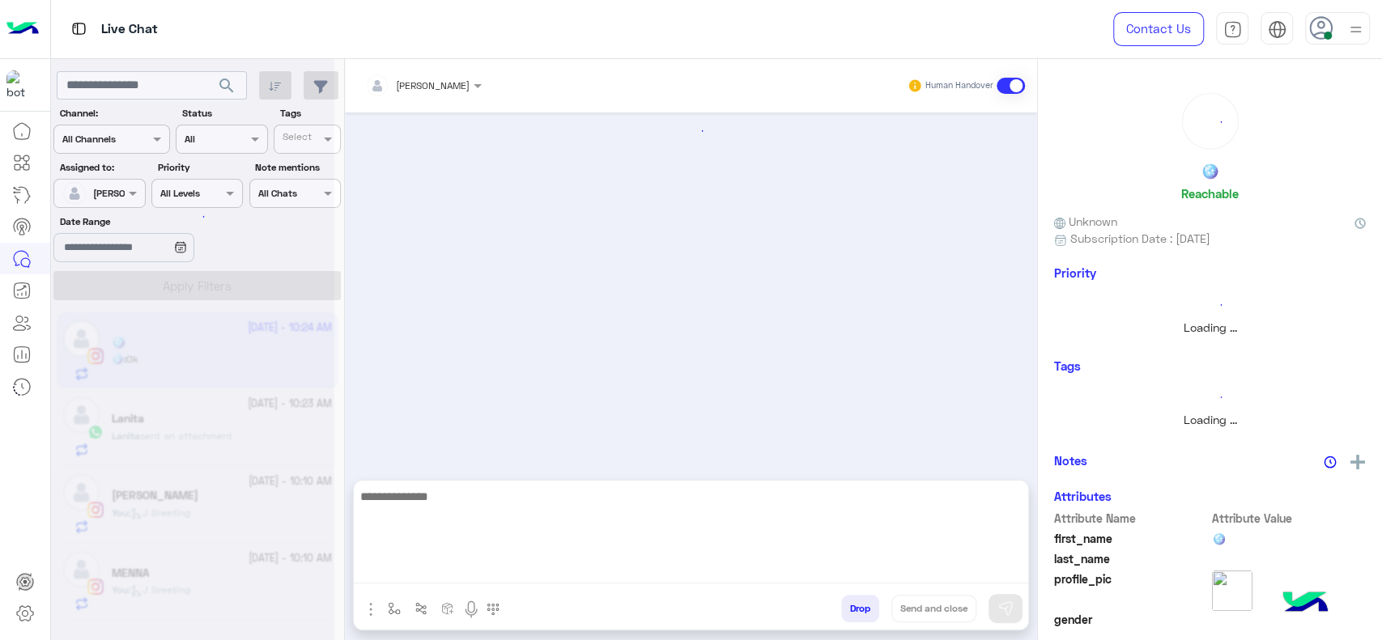
click at [505, 568] on textarea at bounding box center [691, 535] width 674 height 97
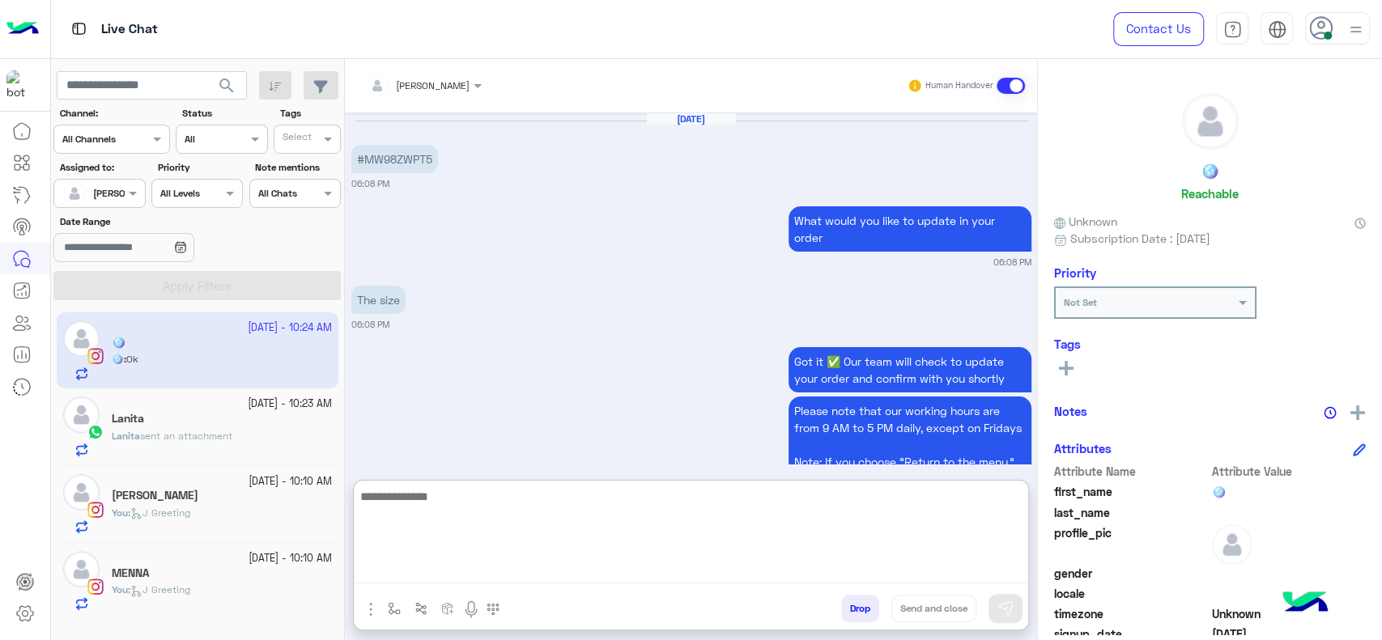
scroll to position [1247, 0]
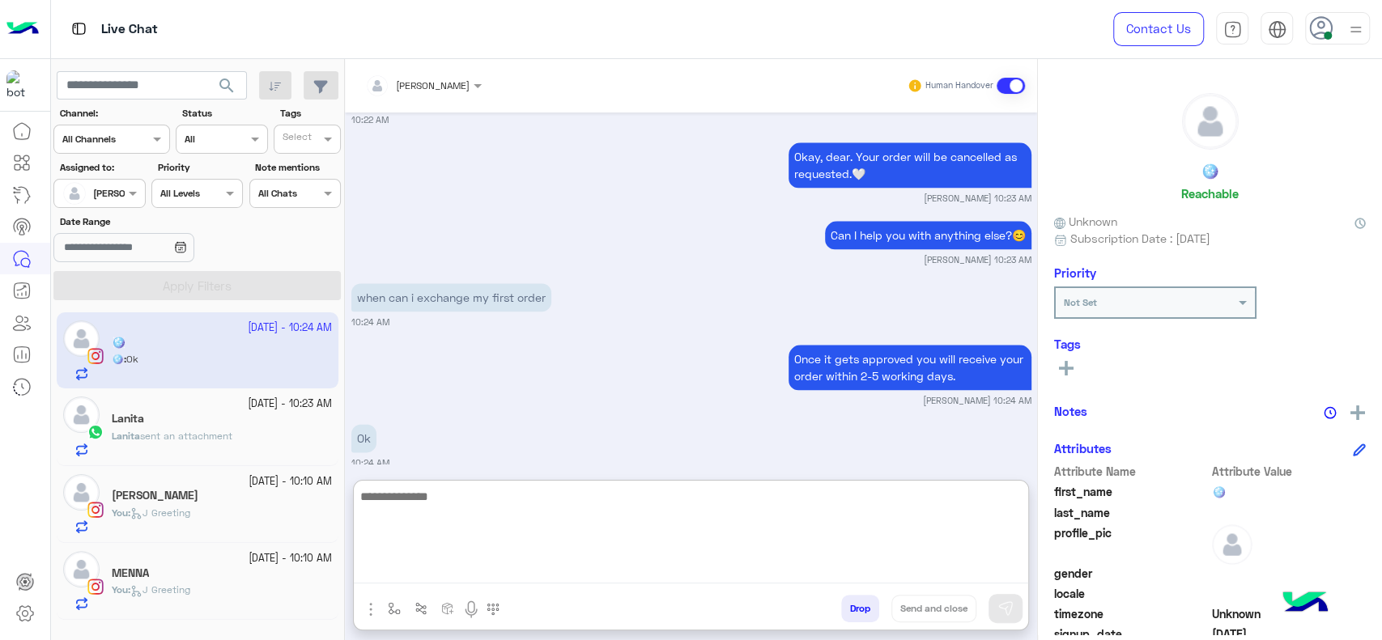
paste textarea "**********"
type textarea "**********"
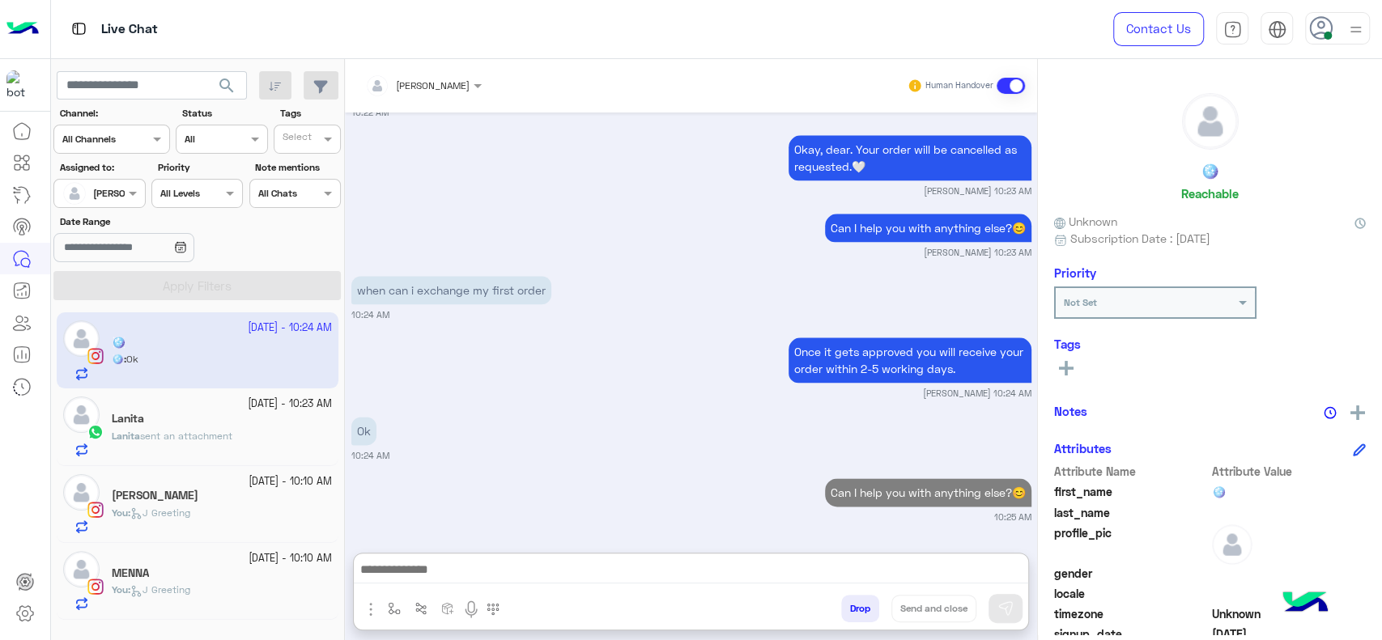
click at [266, 431] on div "[PERSON_NAME] sent an attachment" at bounding box center [222, 443] width 220 height 28
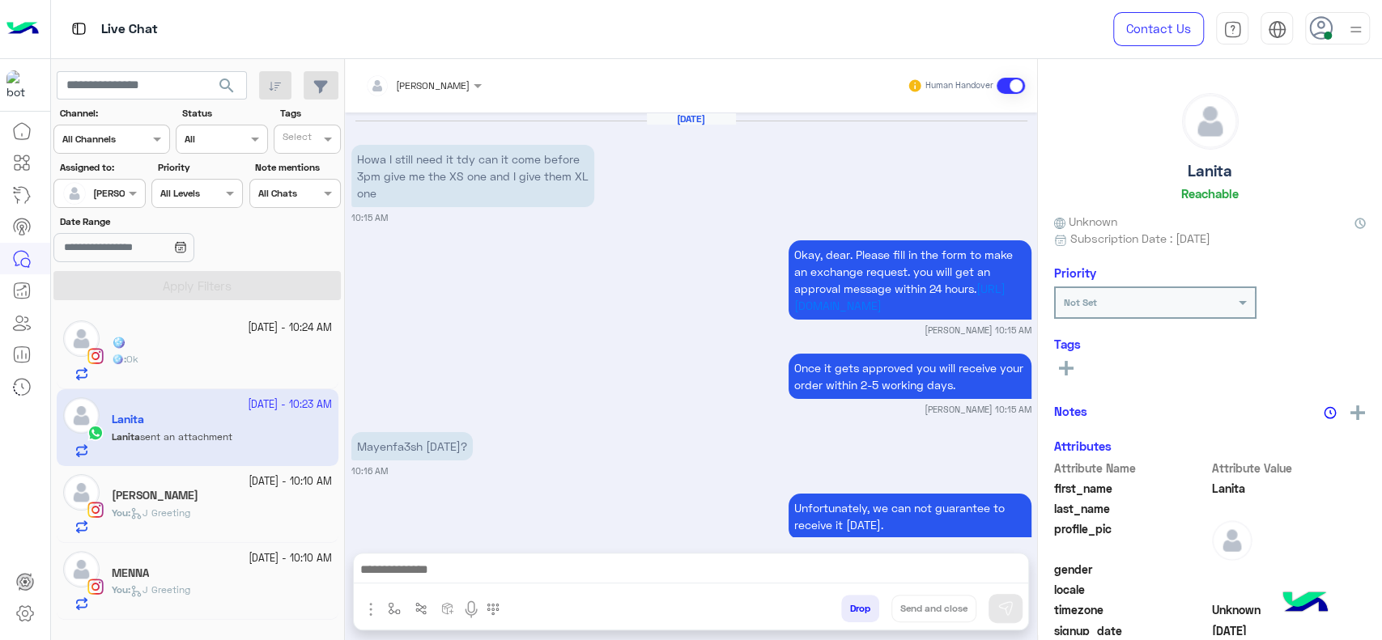
scroll to position [1850, 0]
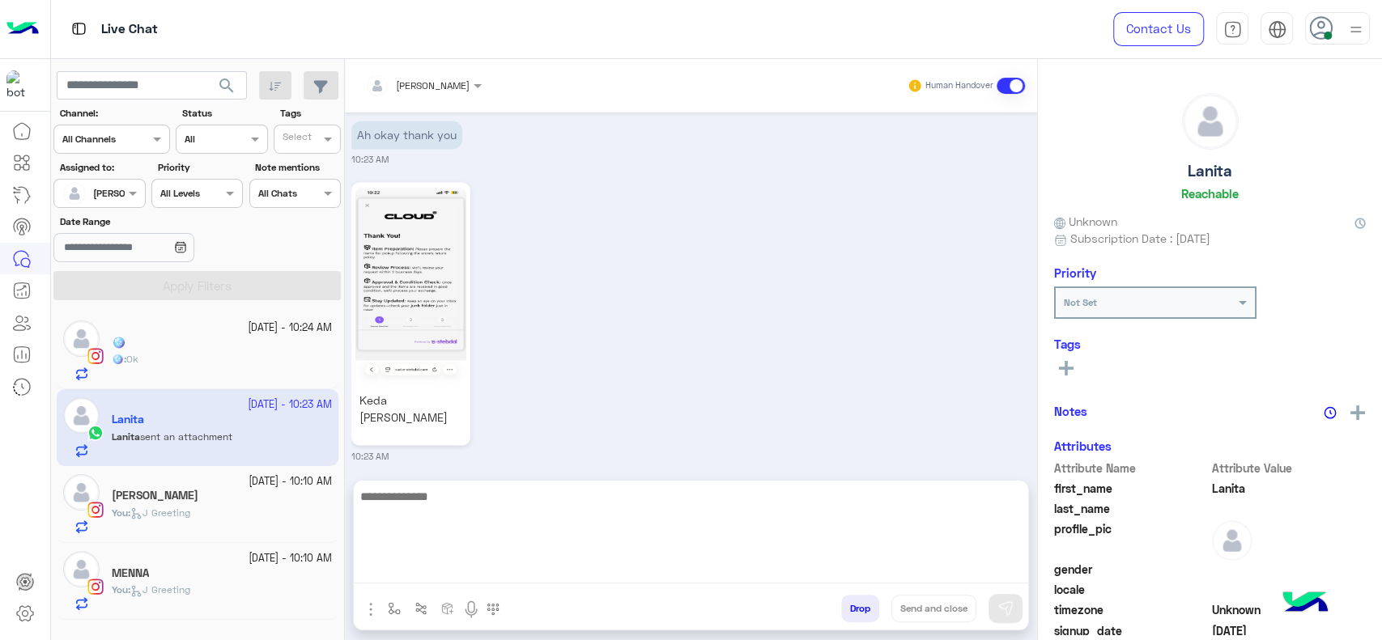
click at [627, 572] on textarea at bounding box center [691, 535] width 674 height 97
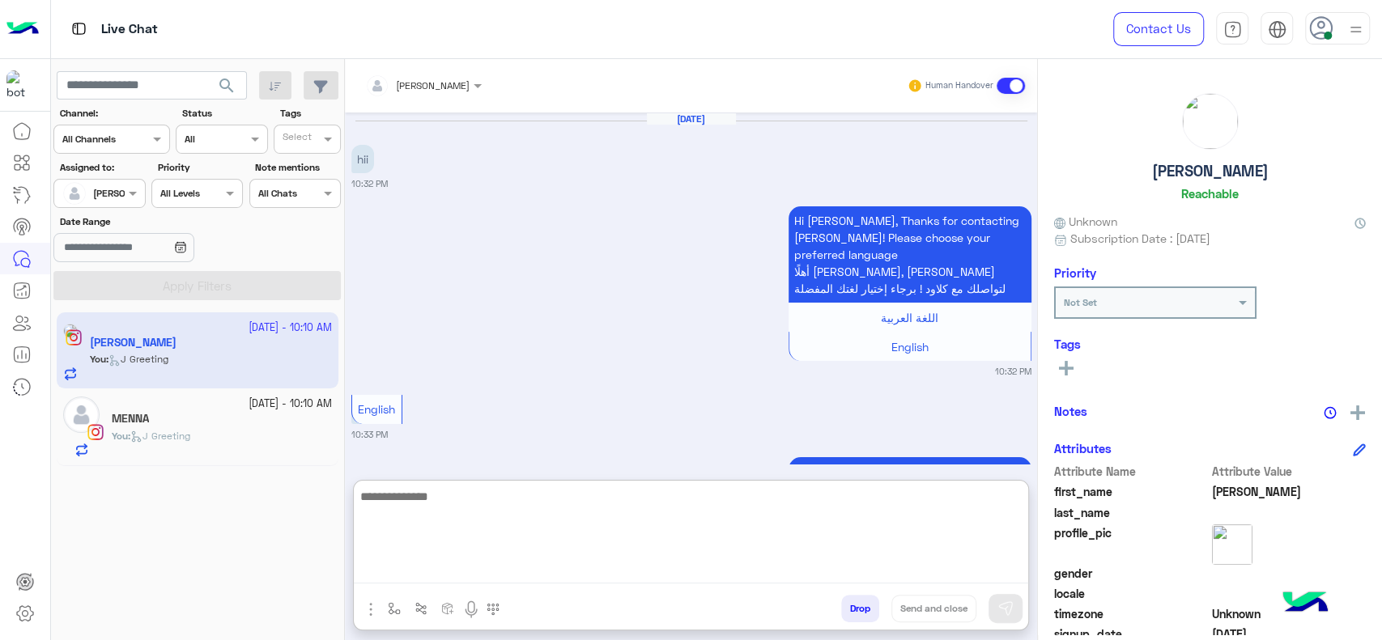
scroll to position [1522, 0]
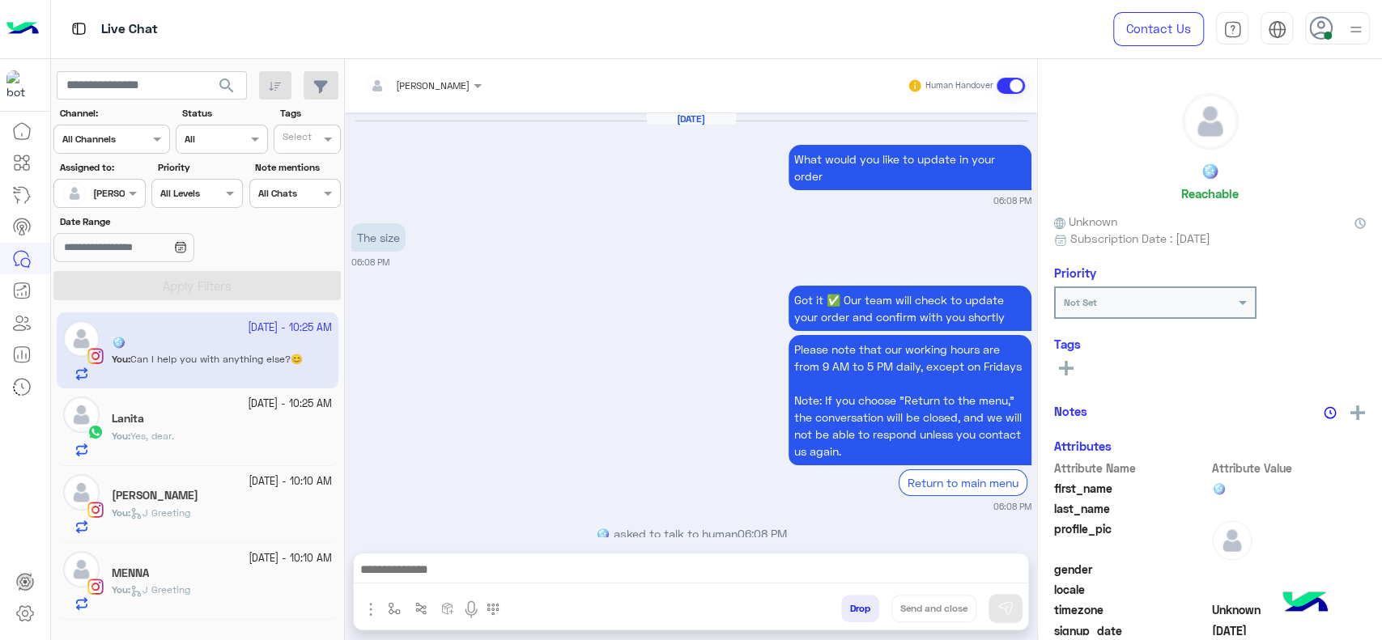
scroll to position [2992, 0]
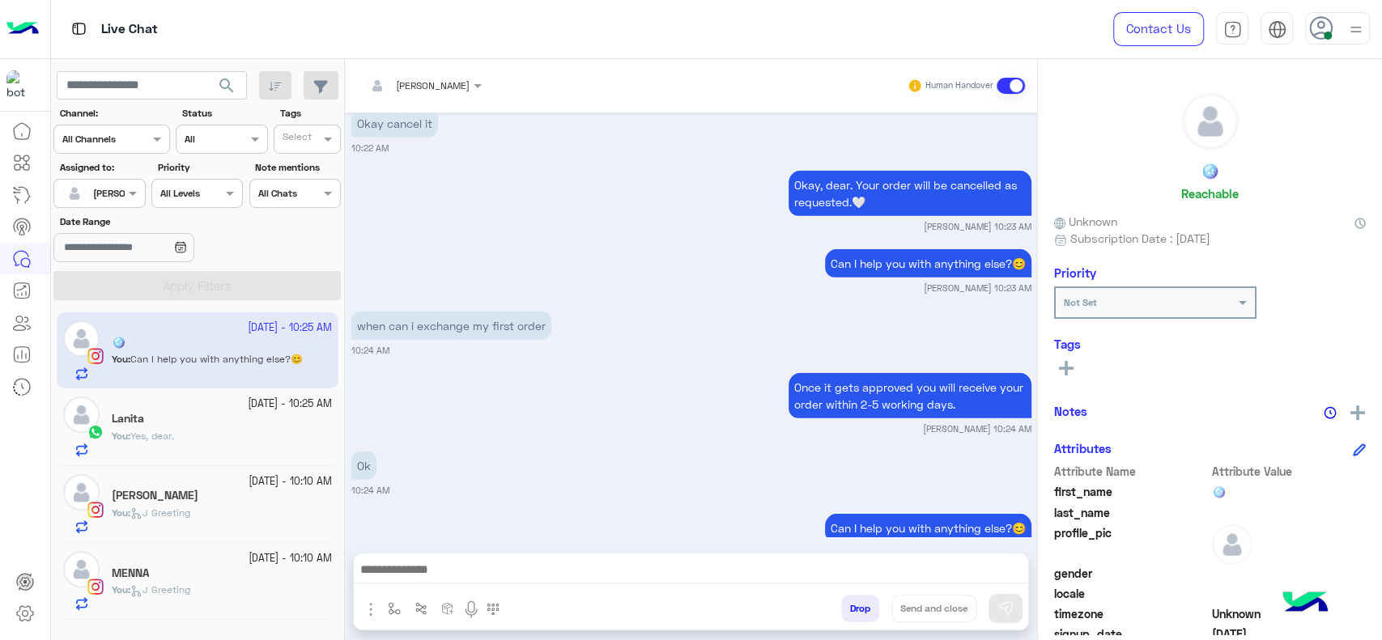
click at [287, 400] on small "5 October - 10:25 AM" at bounding box center [290, 404] width 84 height 15
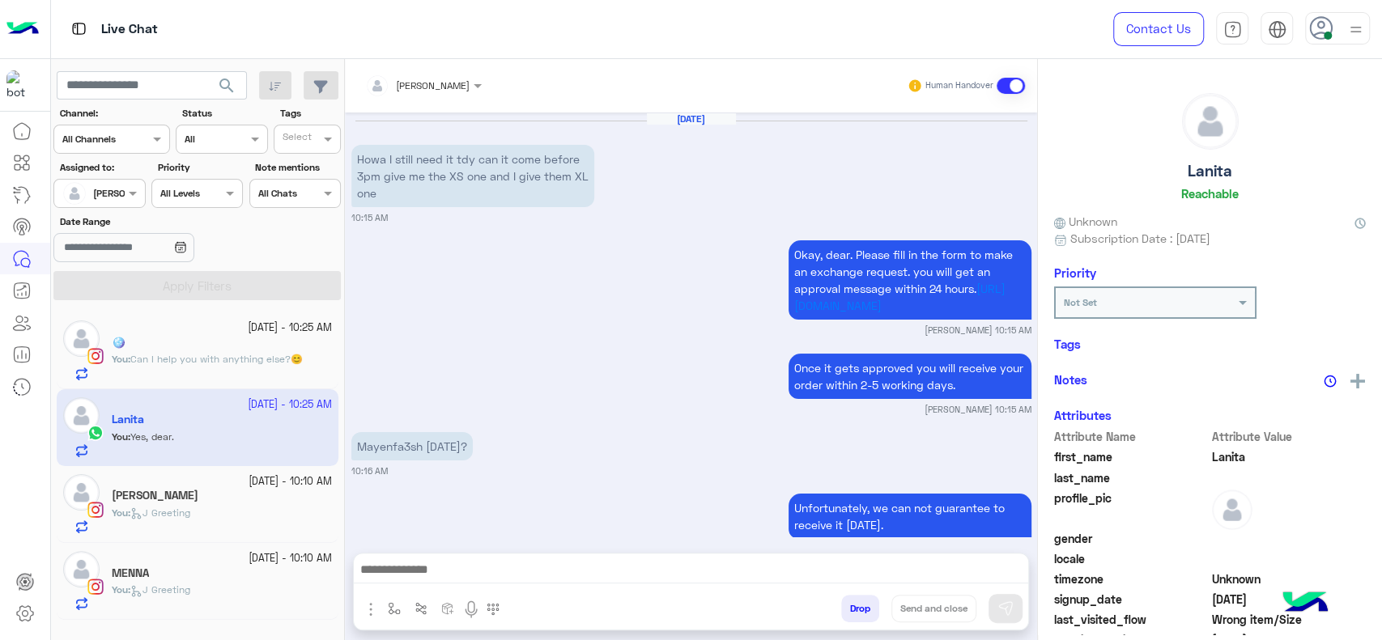
scroll to position [1850, 0]
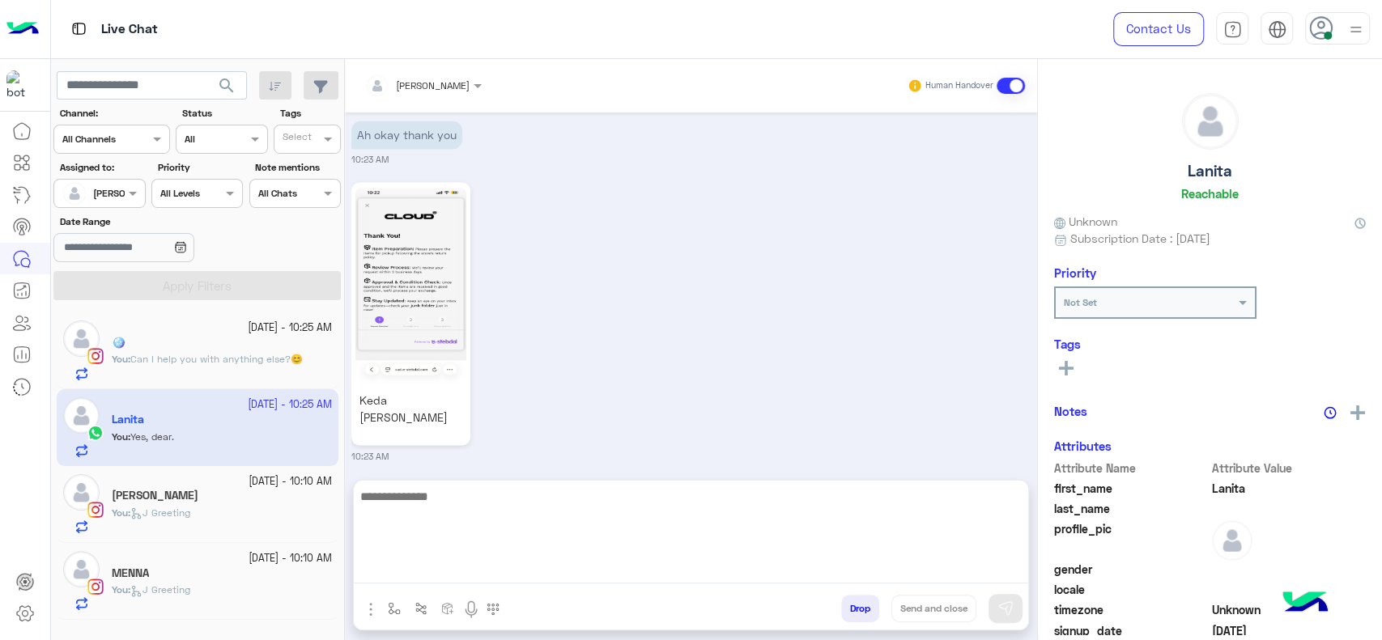
click at [611, 577] on textarea at bounding box center [691, 535] width 674 height 97
paste textarea "**********"
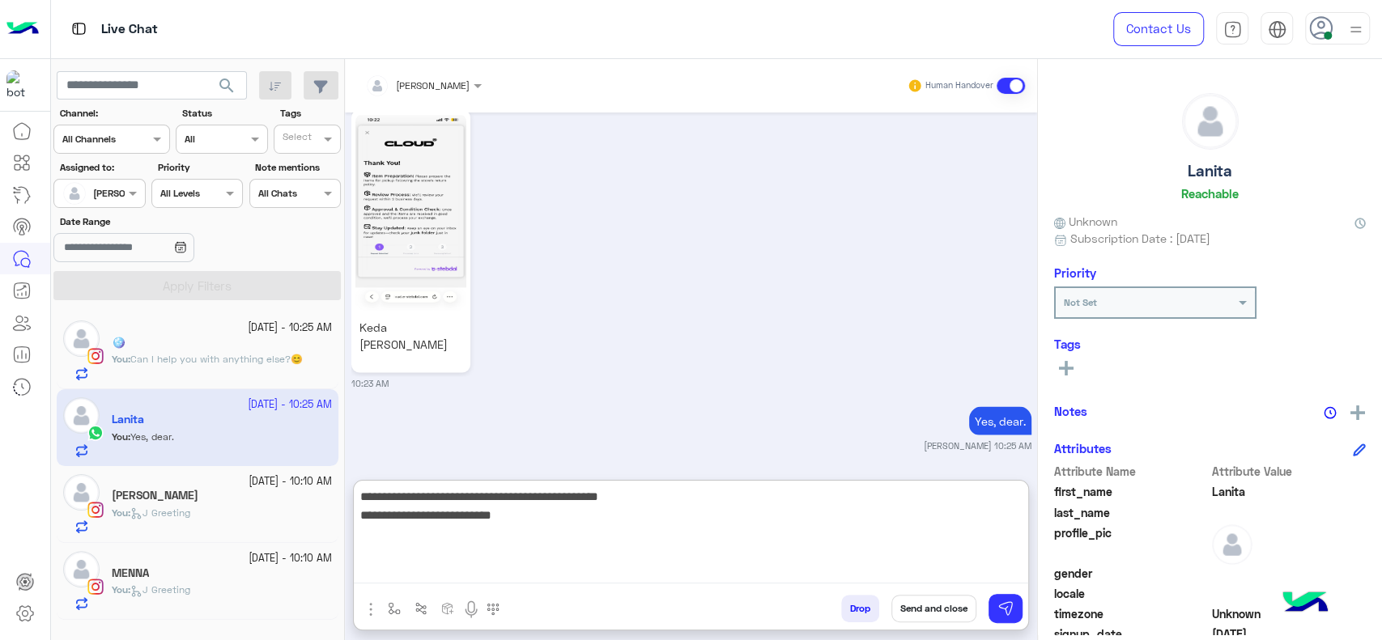
type textarea "**********"
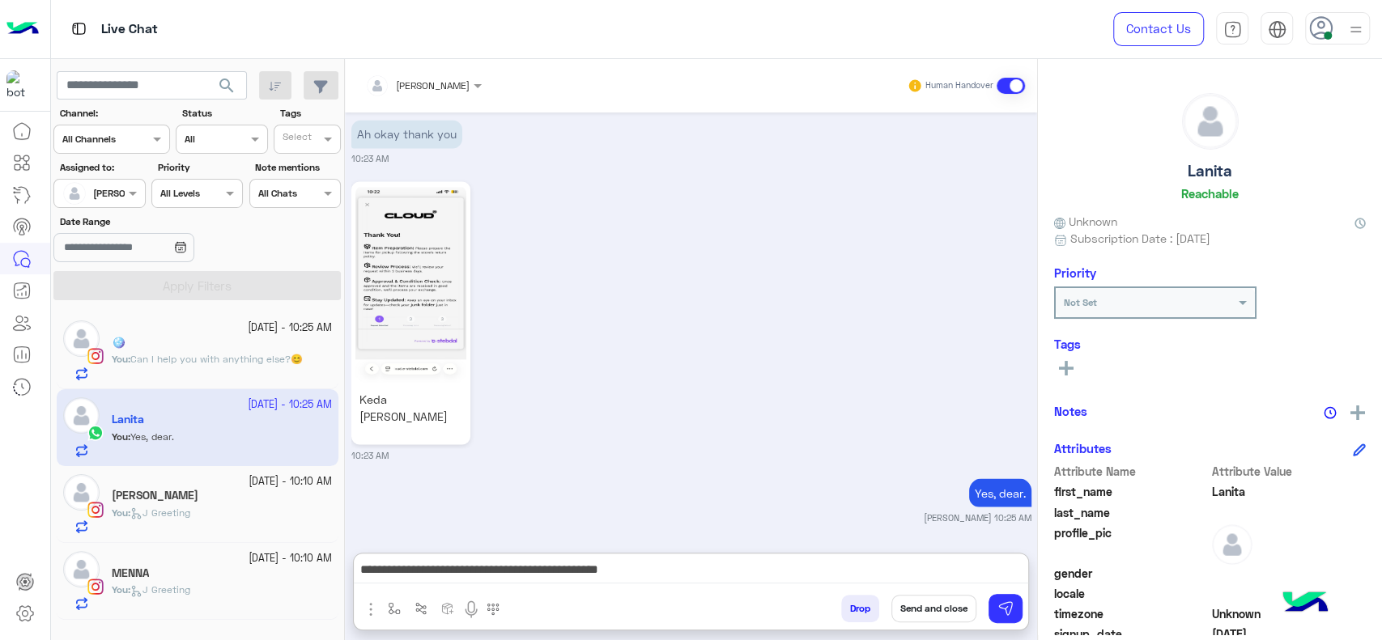
click at [922, 614] on button "Send and close" at bounding box center [933, 609] width 85 height 28
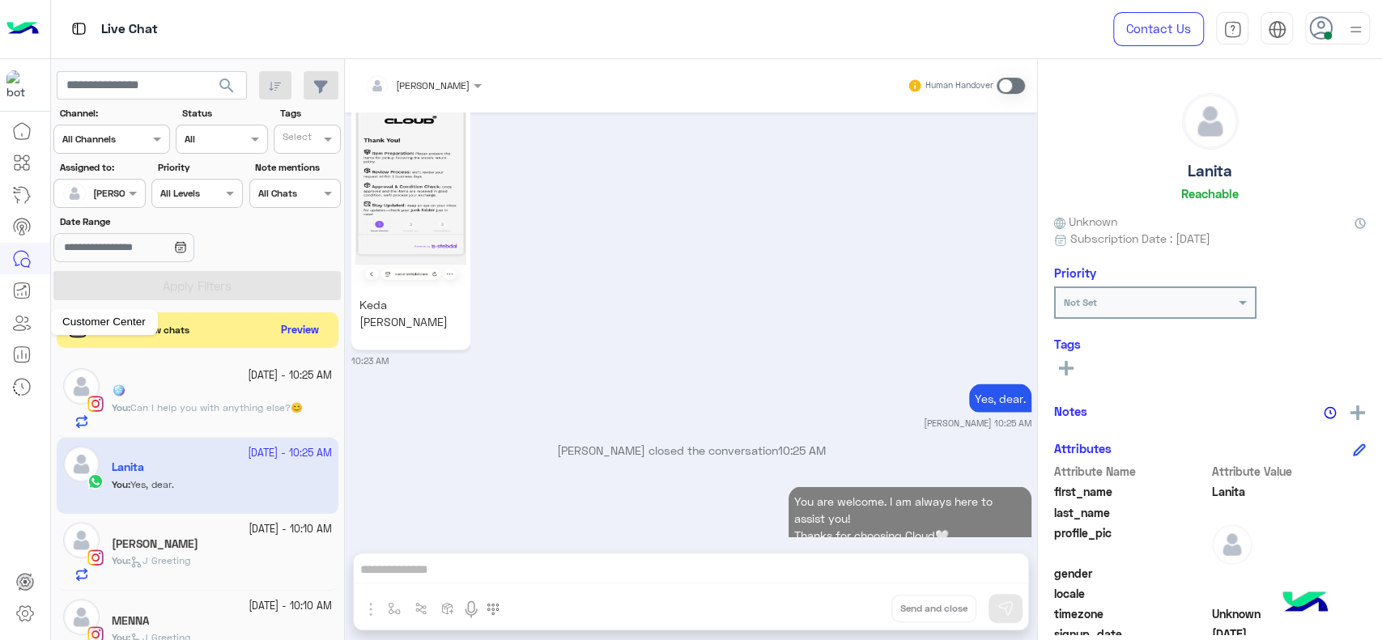
scroll to position [1988, 0]
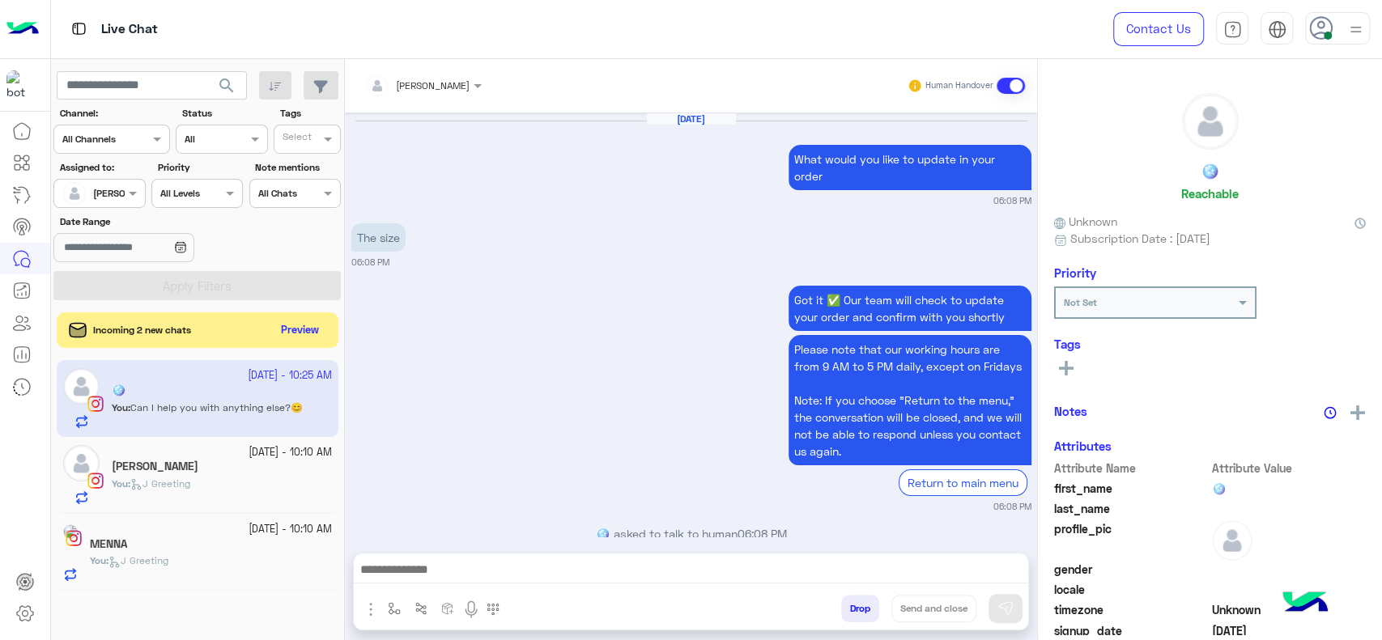
scroll to position [1174, 0]
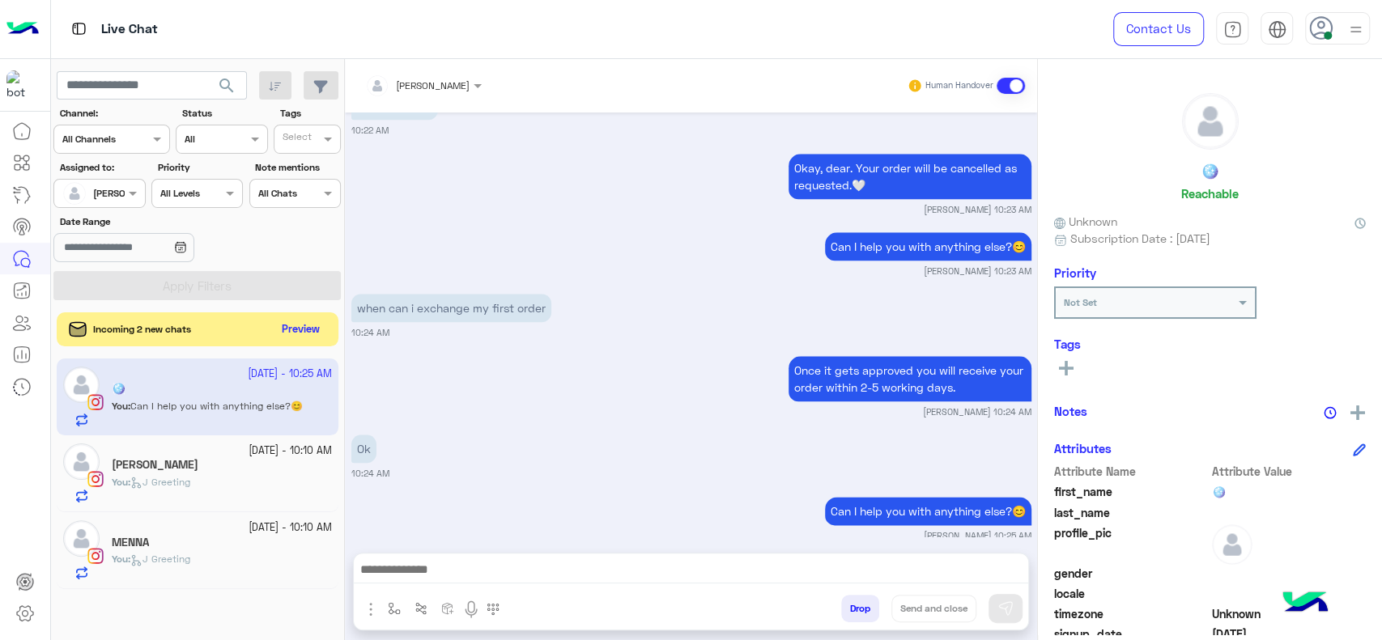
click at [291, 326] on button "Preview" at bounding box center [301, 330] width 50 height 22
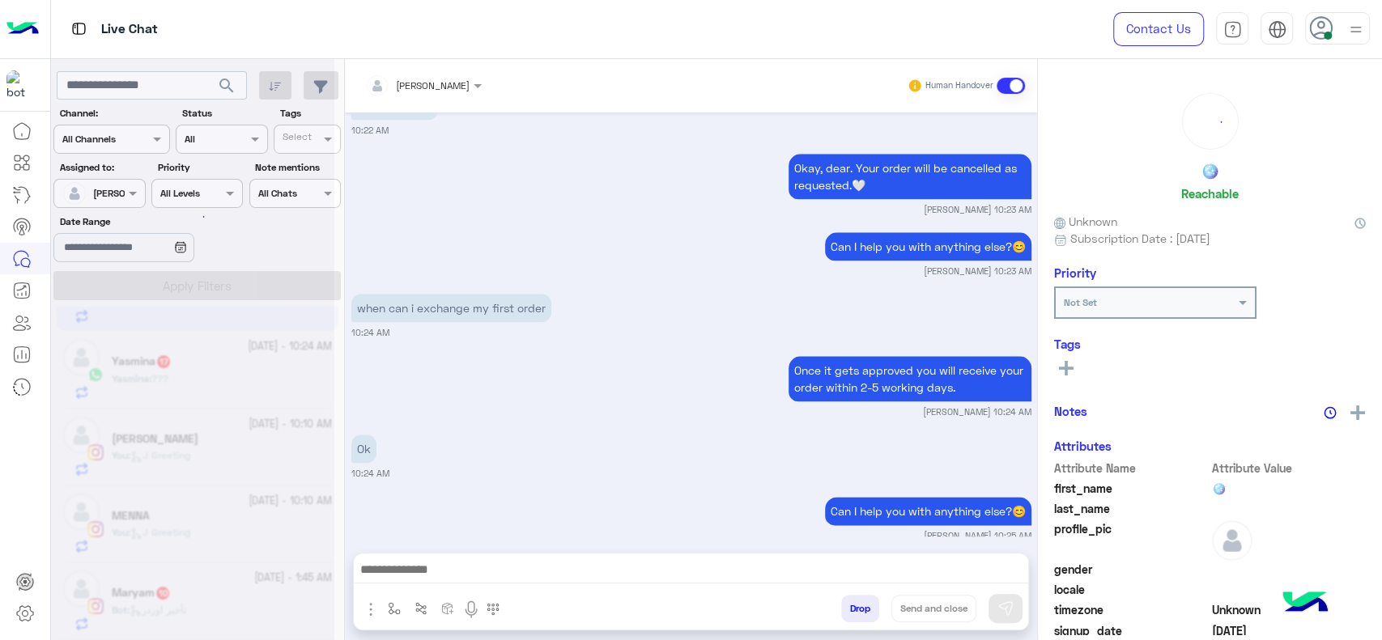
click at [238, 331] on app-inbox-user "5 October - 10:25 AM 🪩 You : Can I help you with anything else?😊" at bounding box center [198, 293] width 282 height 76
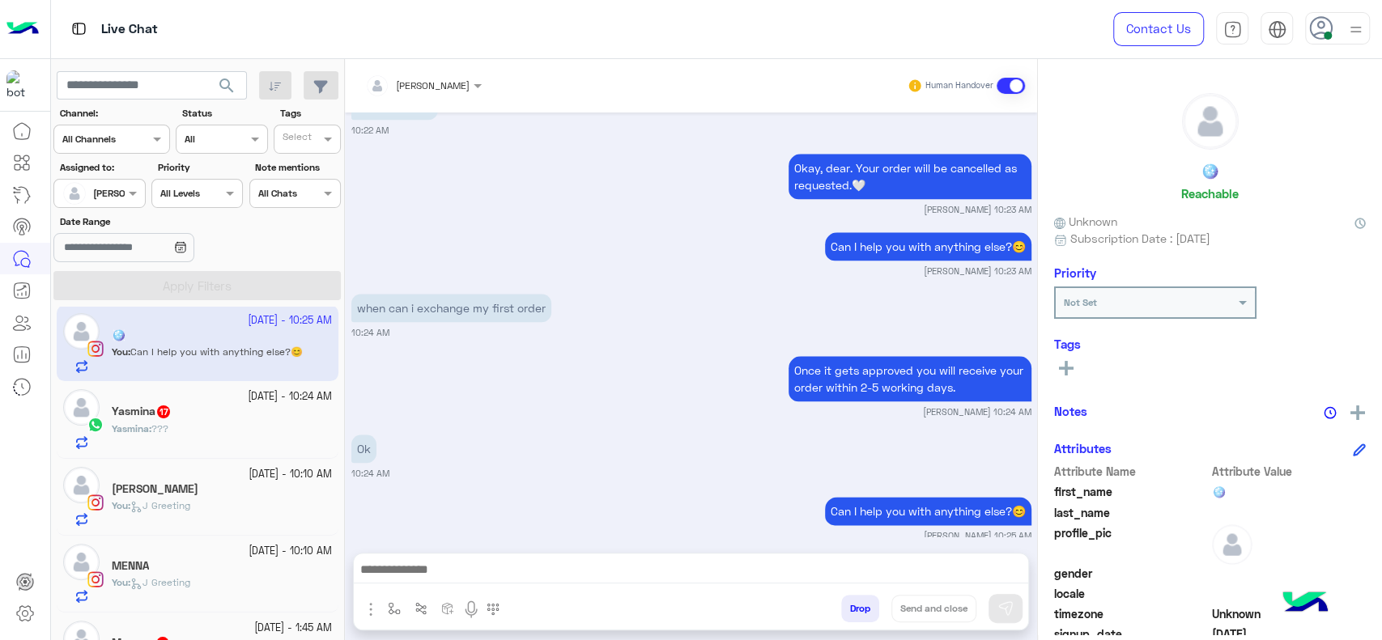
click at [238, 408] on div "Yasmina 17" at bounding box center [222, 413] width 220 height 17
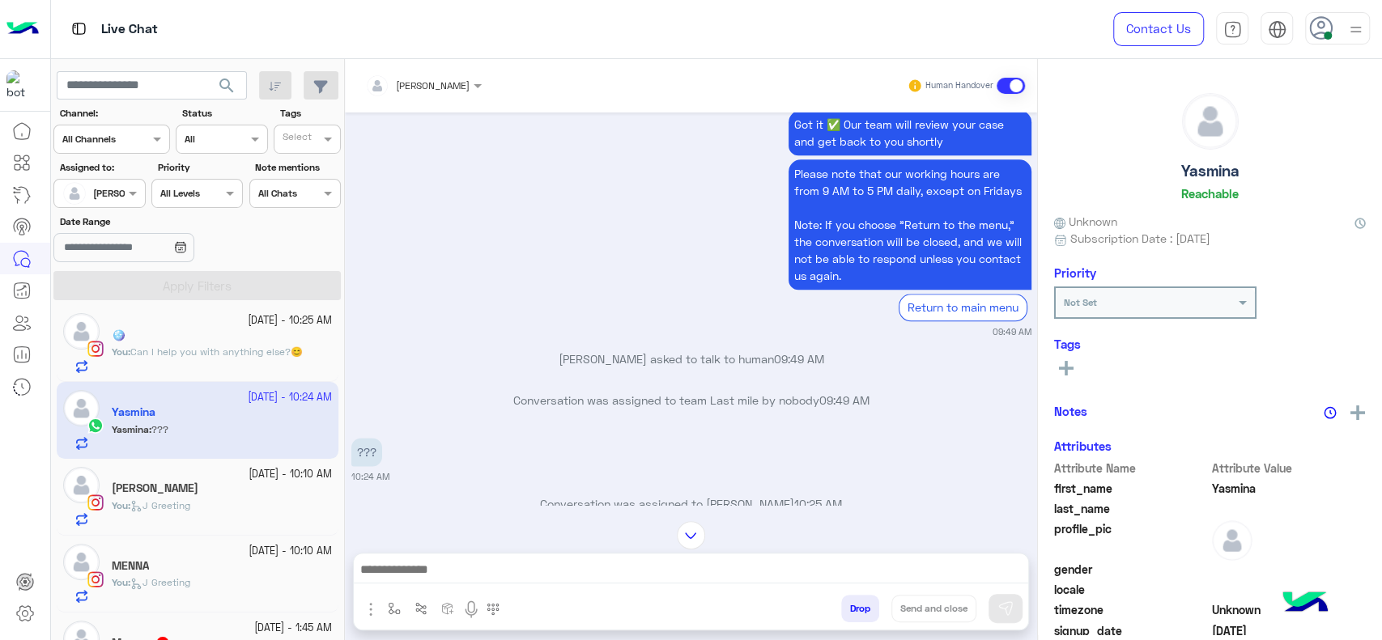
scroll to position [927, 0]
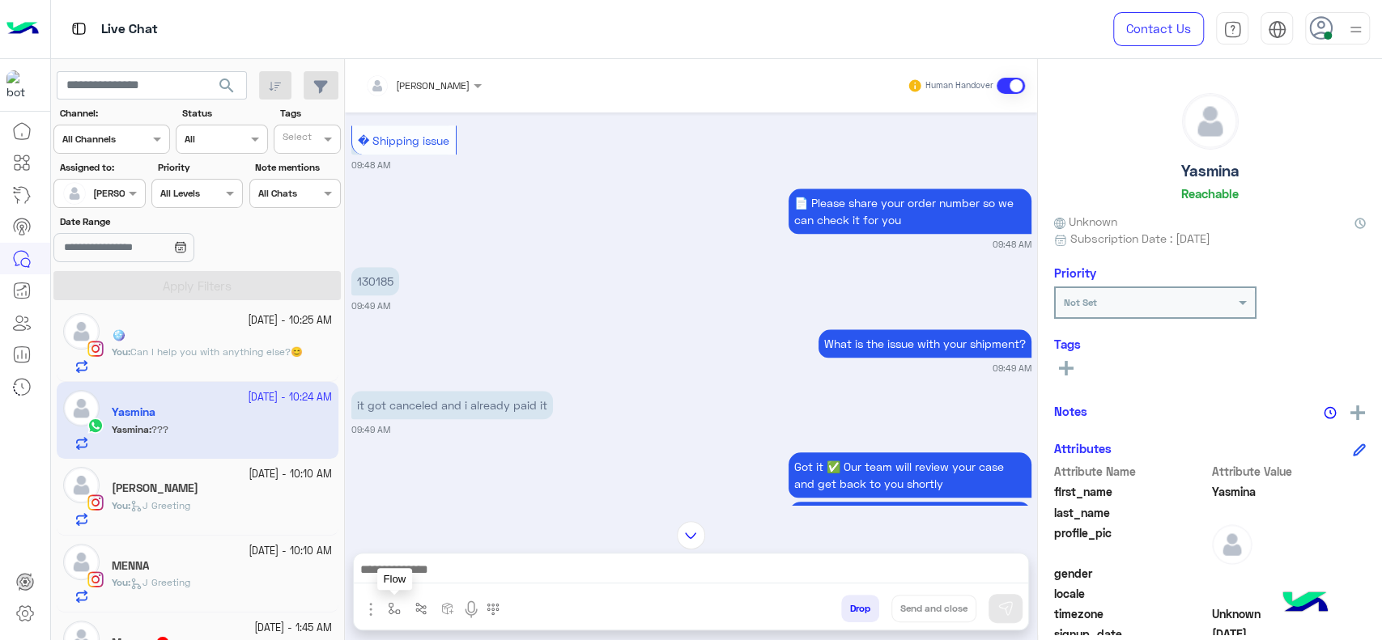
click at [398, 610] on img "button" at bounding box center [394, 608] width 13 height 13
click at [412, 562] on div "enter flow name" at bounding box center [442, 573] width 120 height 29
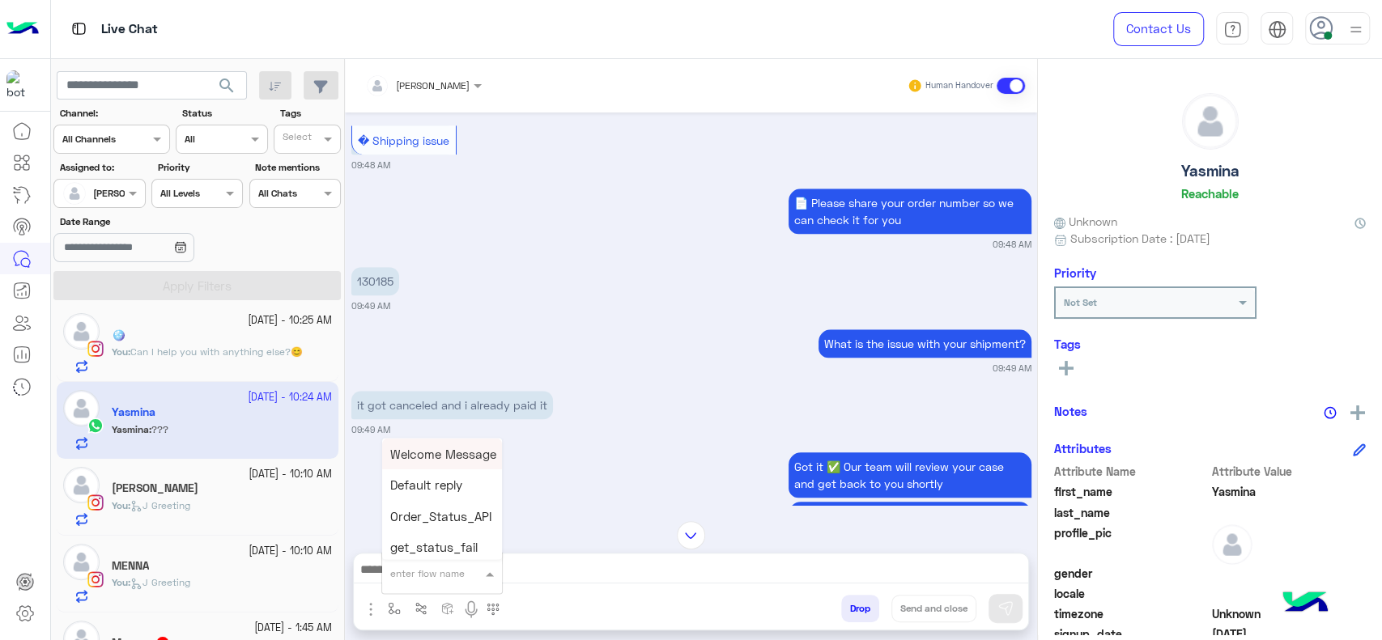
type input "*"
click at [408, 516] on span "J Greeting" at bounding box center [419, 512] width 58 height 15
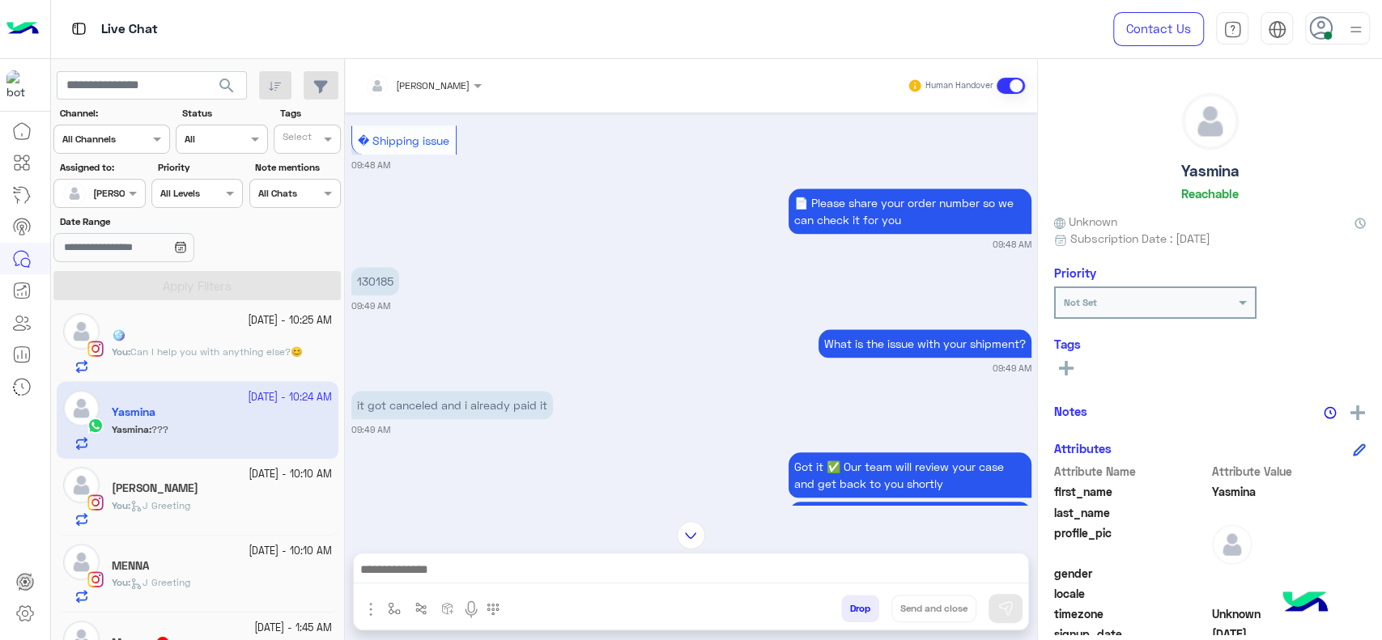
type textarea "**********"
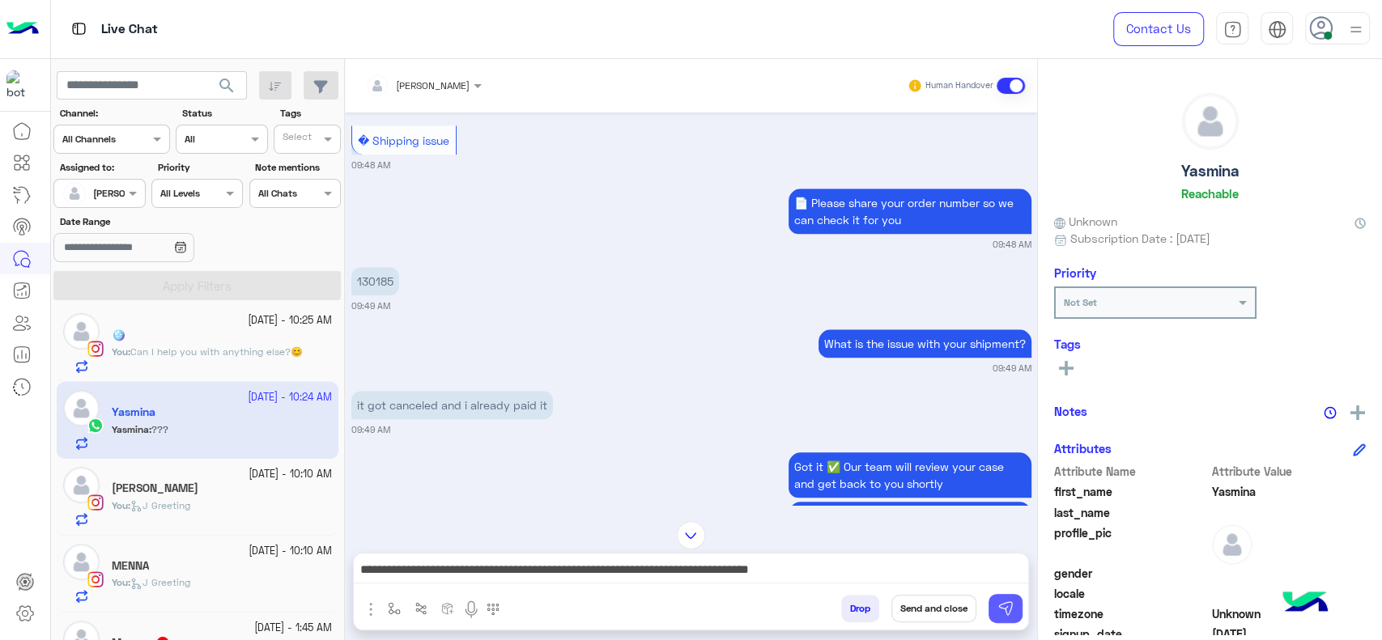
click at [1009, 606] on img at bounding box center [1005, 609] width 16 height 16
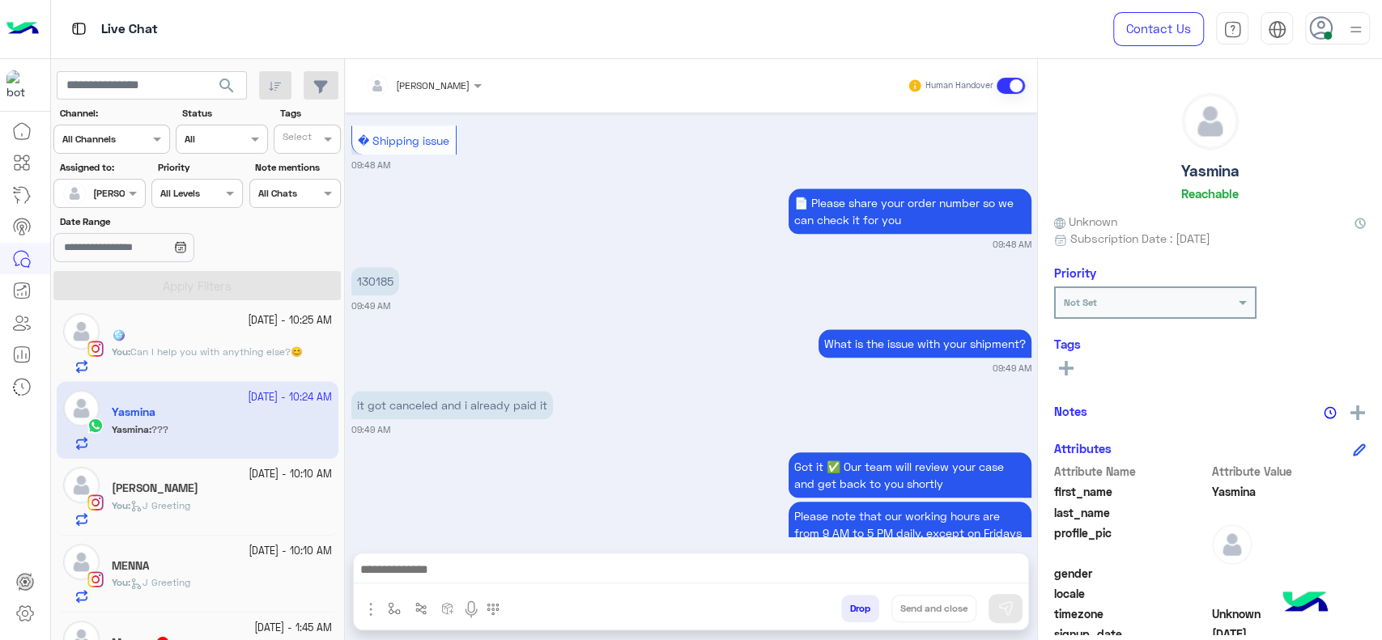
scroll to position [1270, 0]
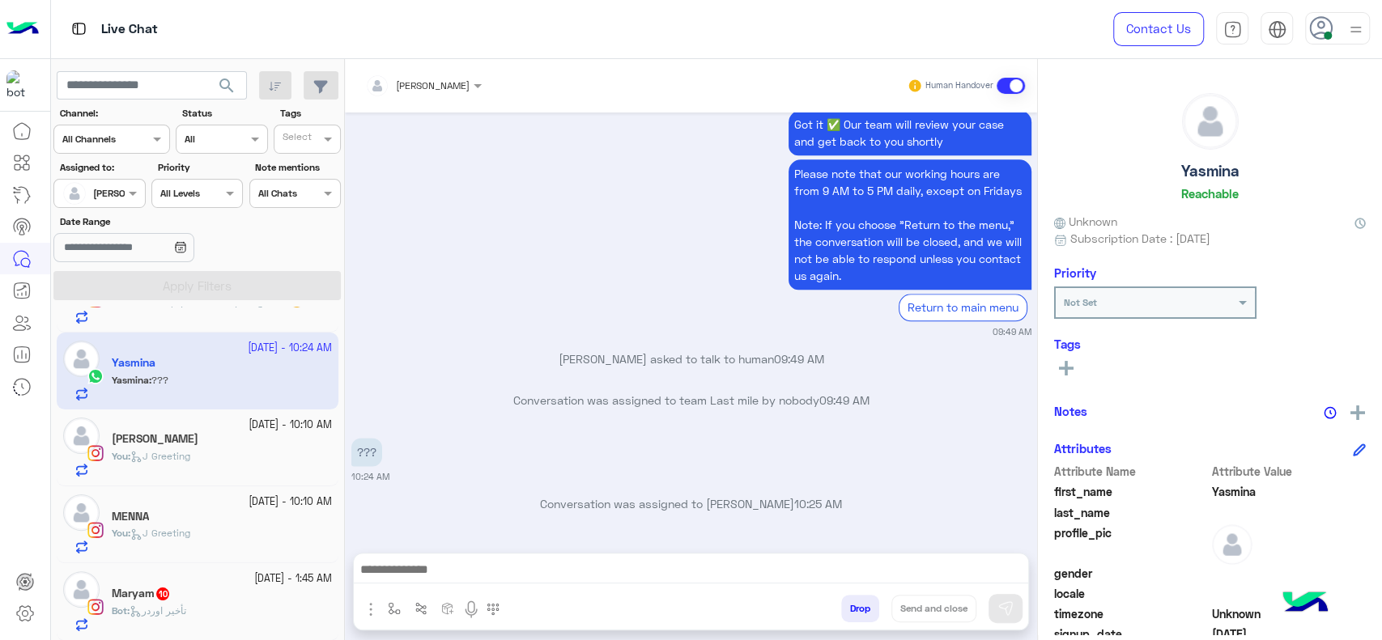
click at [218, 587] on div "Maryam 10" at bounding box center [222, 595] width 220 height 17
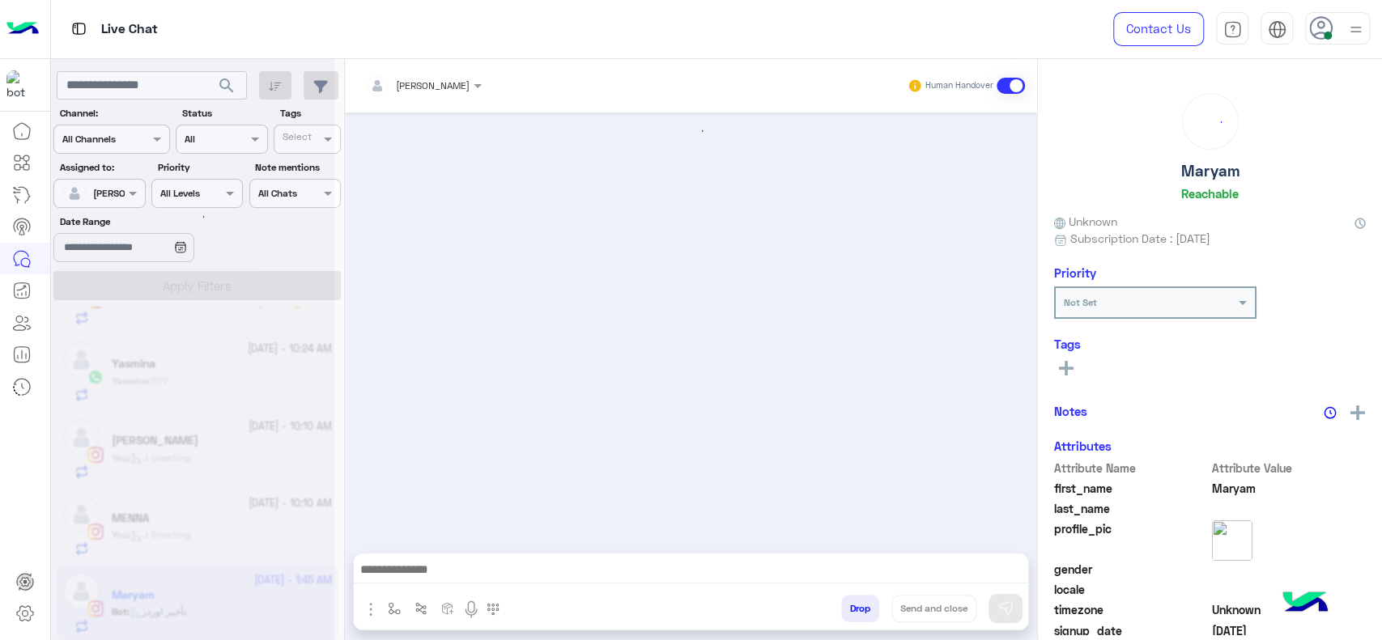
click at [415, 604] on img "button" at bounding box center [421, 608] width 13 height 13
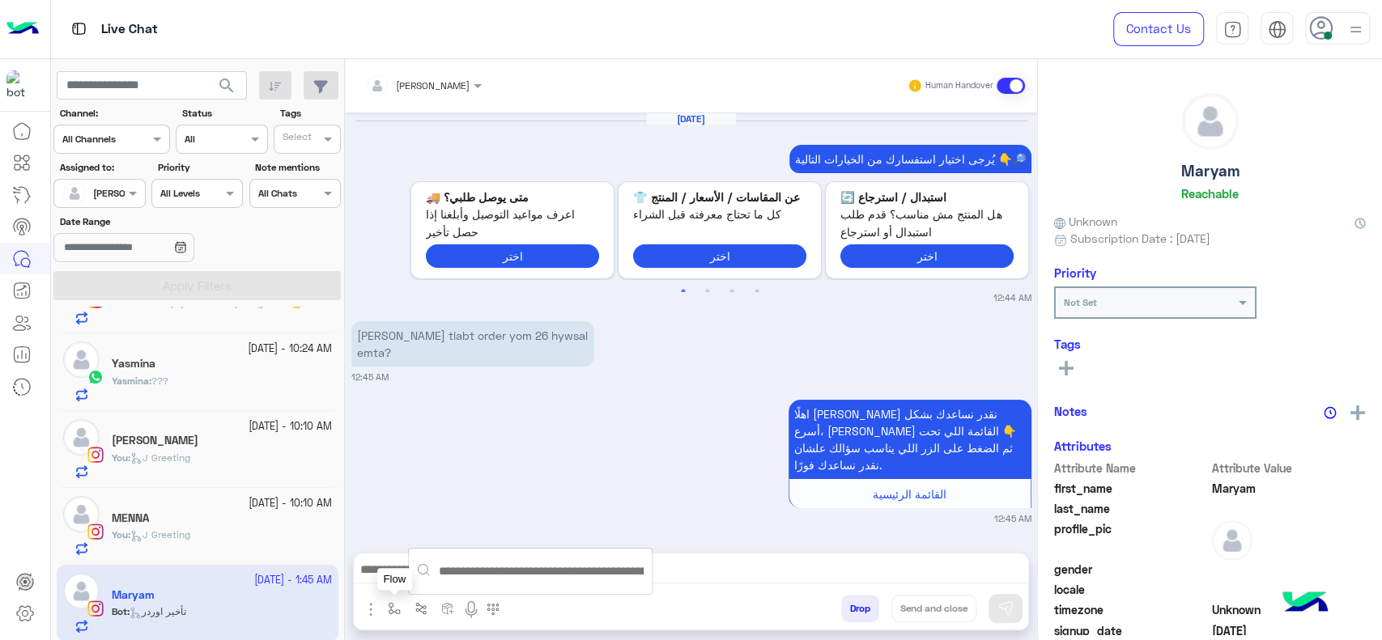
click at [388, 604] on img "button" at bounding box center [394, 608] width 13 height 13
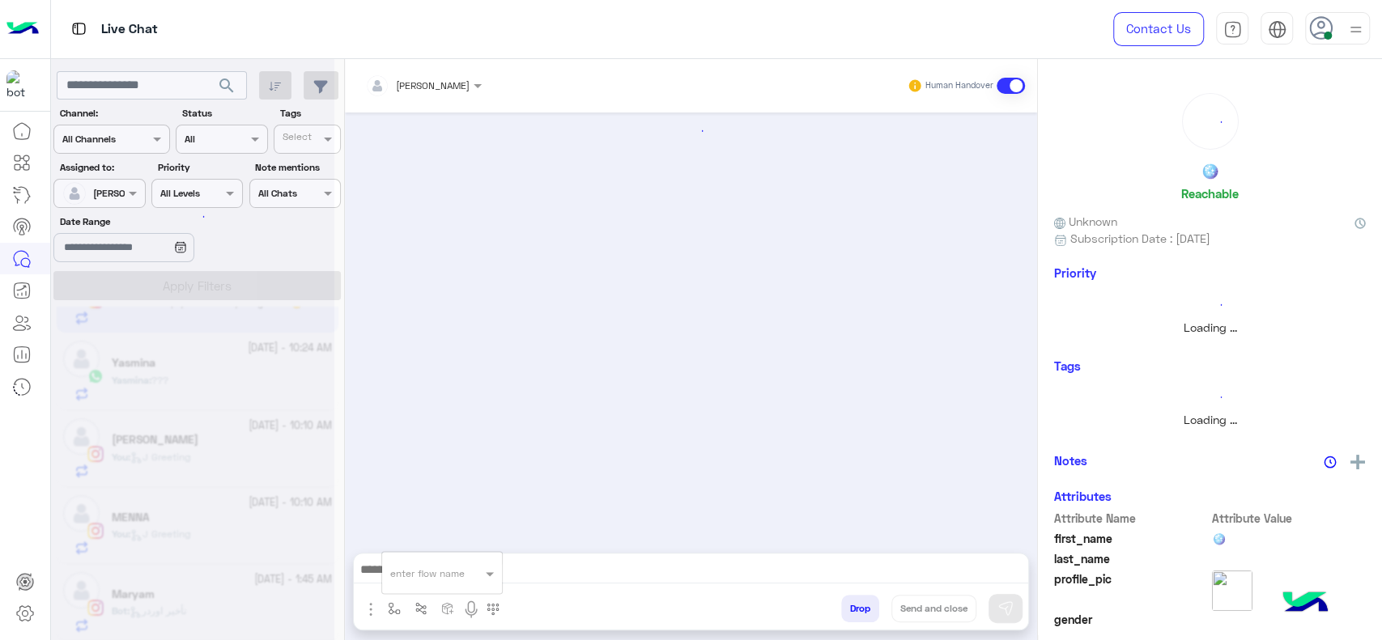
click at [408, 578] on div "enter flow name" at bounding box center [427, 573] width 74 height 15
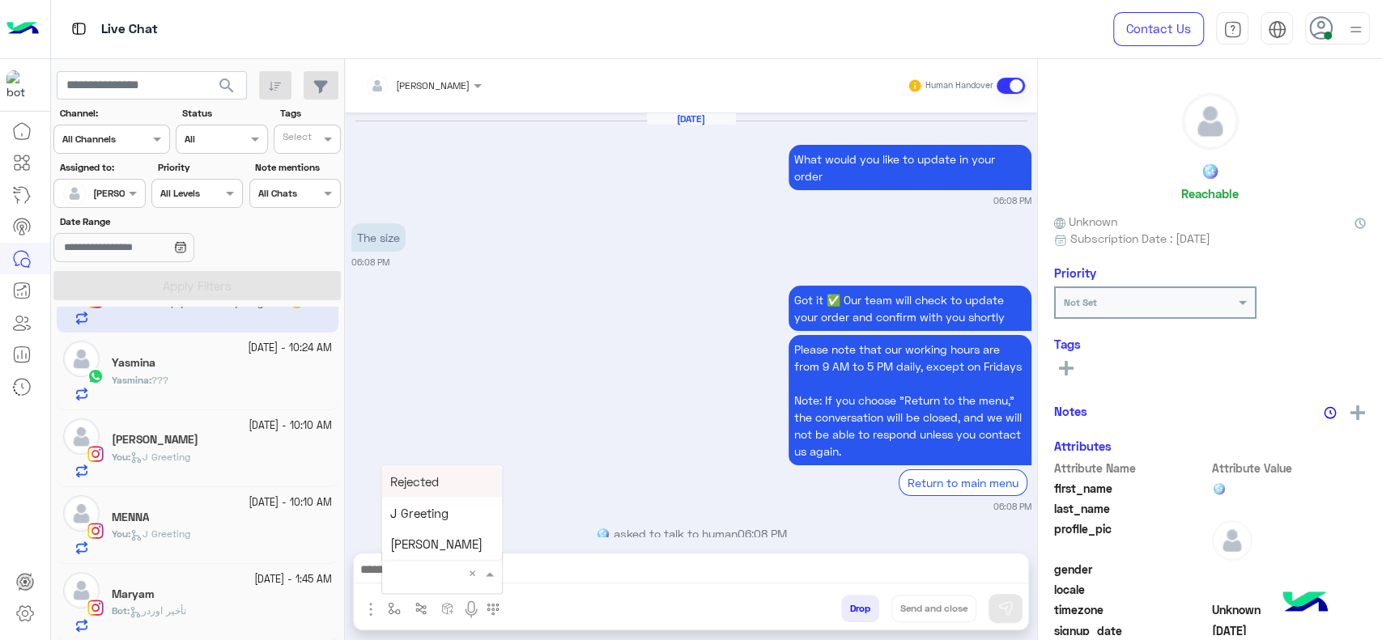
type input "*"
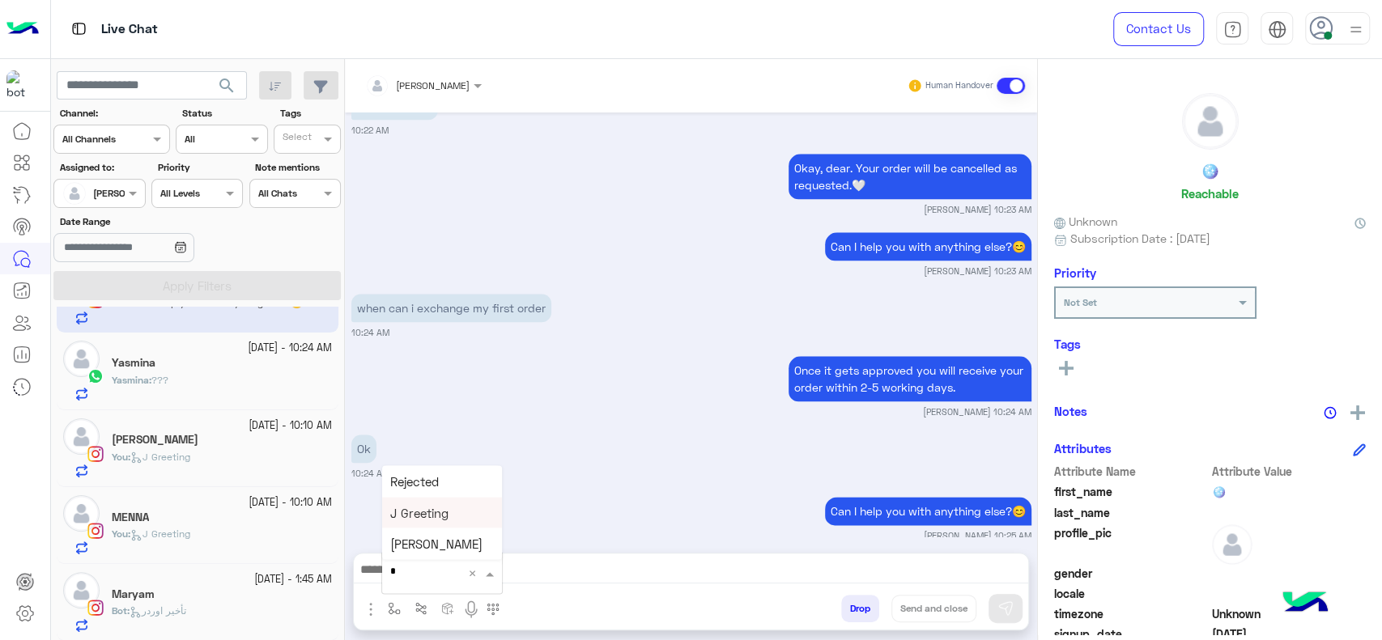
click at [163, 614] on span "تأخير اوردر" at bounding box center [158, 611] width 57 height 12
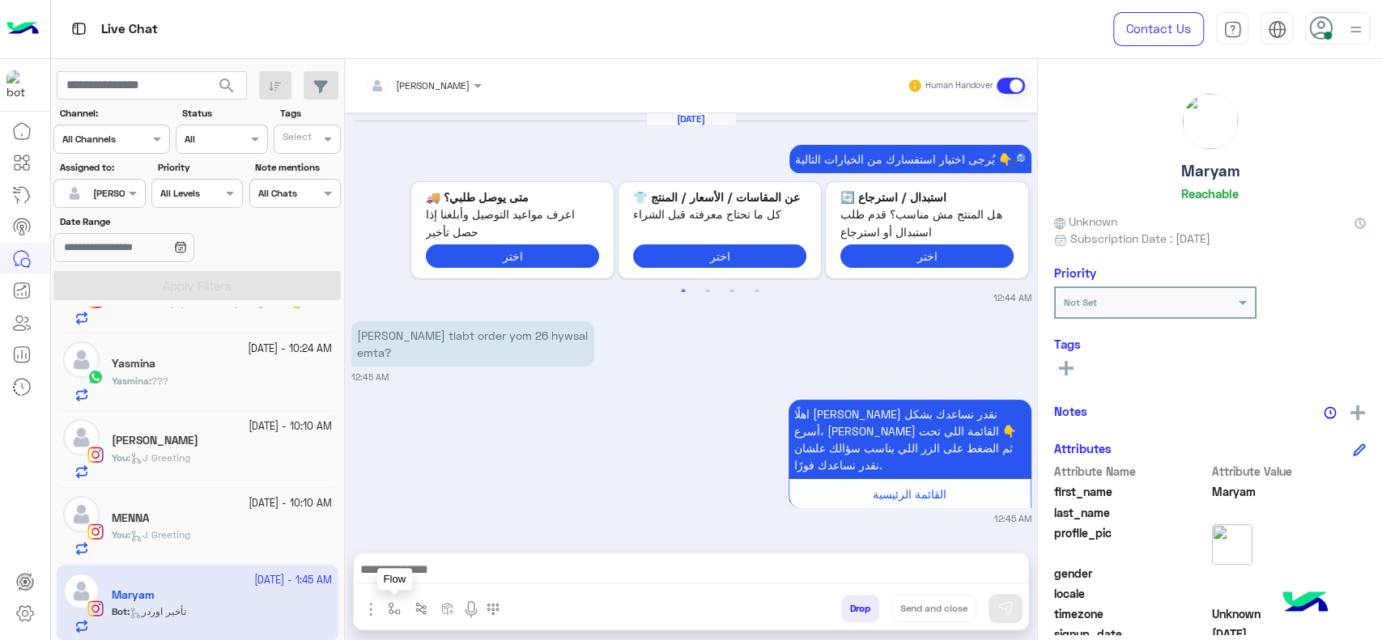
scroll to position [1827, 0]
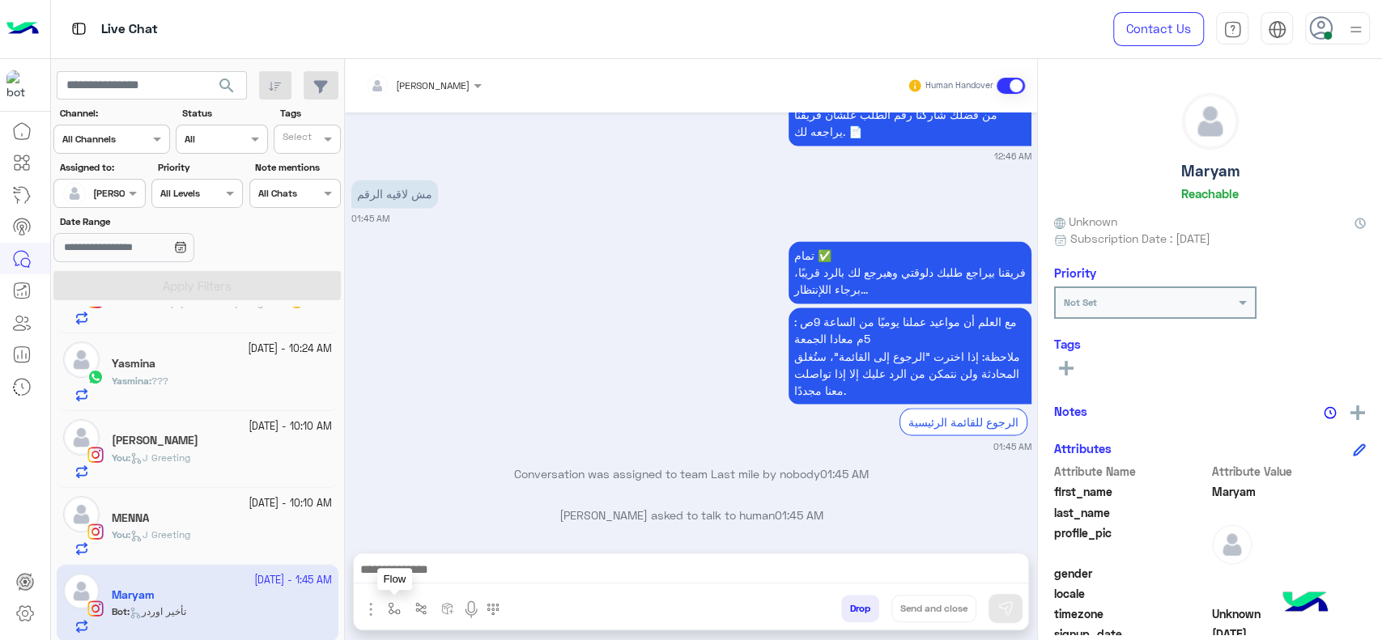
click at [391, 612] on img "button" at bounding box center [394, 608] width 13 height 13
click at [405, 570] on input "text" at bounding box center [422, 571] width 64 height 15
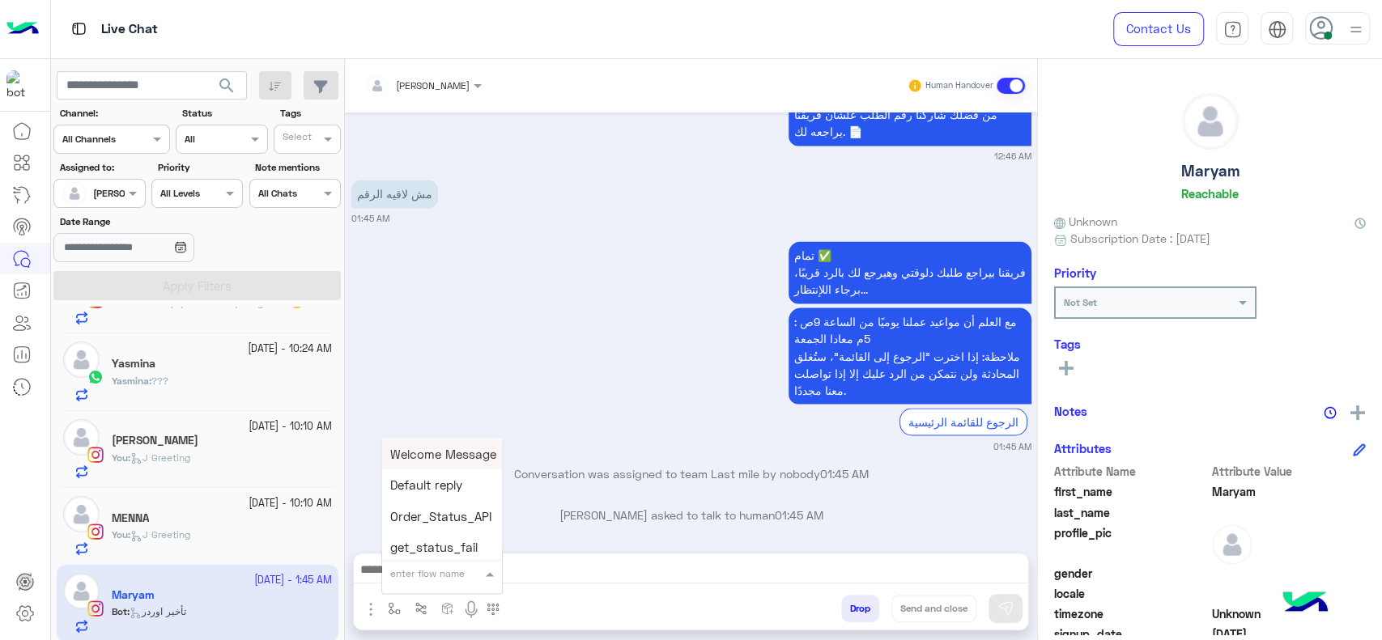
type input "*"
type input "****"
click at [420, 440] on span "چنى greeting" at bounding box center [426, 434] width 73 height 15
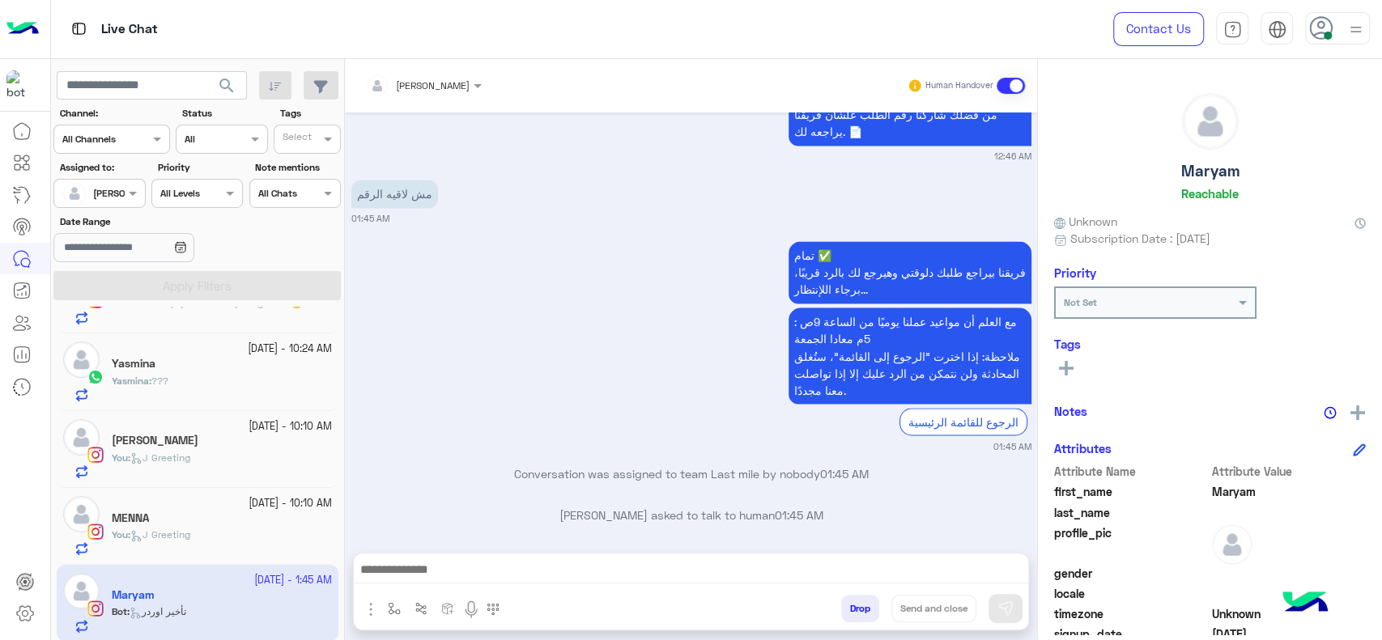
type textarea "**********"
click at [999, 609] on img at bounding box center [1005, 609] width 16 height 16
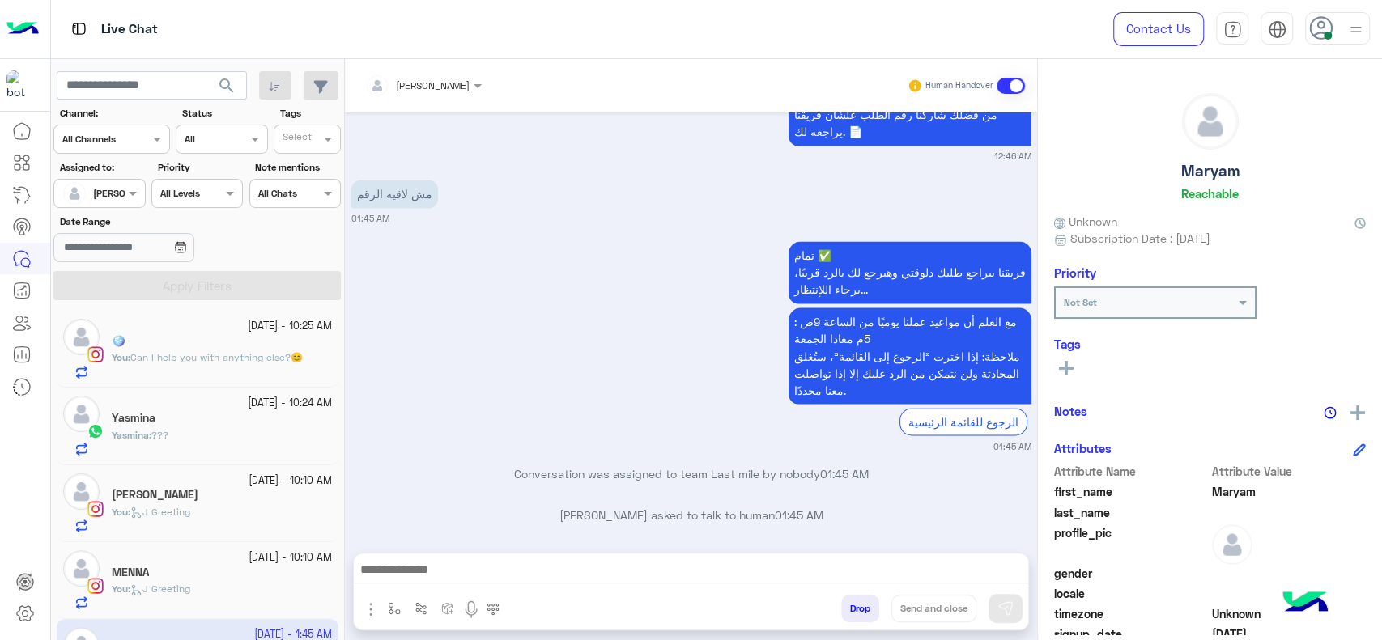
scroll to position [0, 0]
click at [204, 333] on div "5 October - 10:25 AM" at bounding box center [222, 328] width 220 height 15
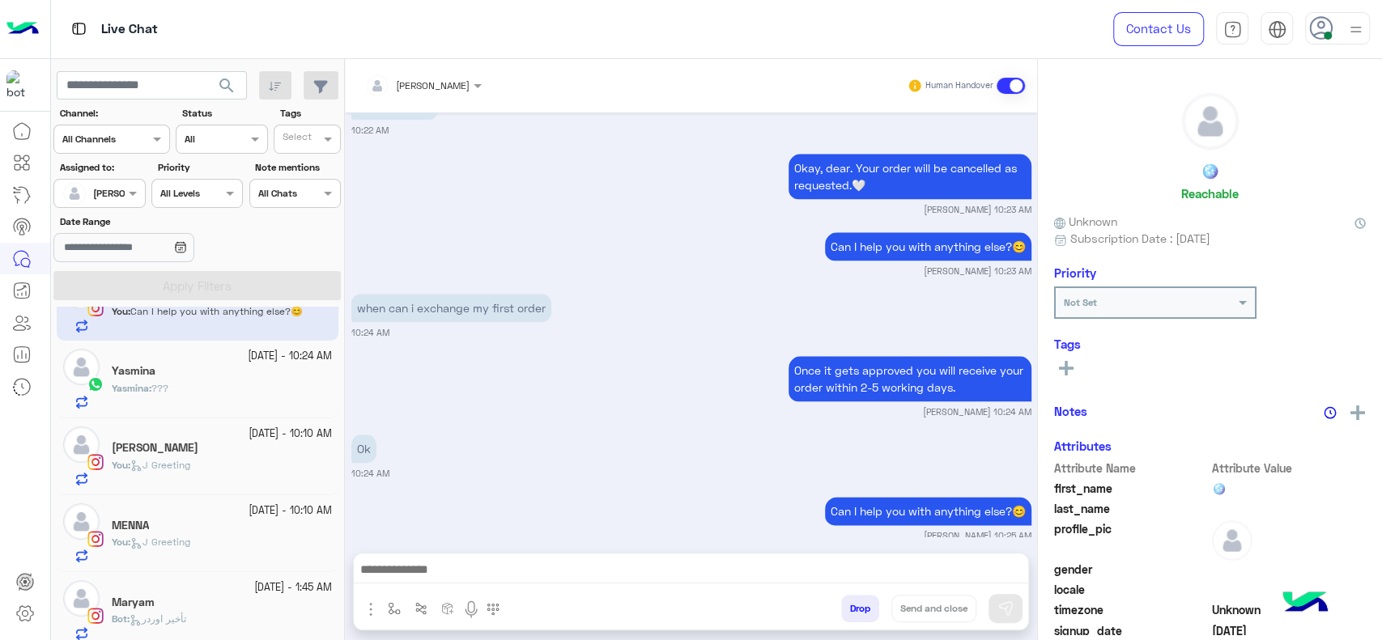
scroll to position [56, 0]
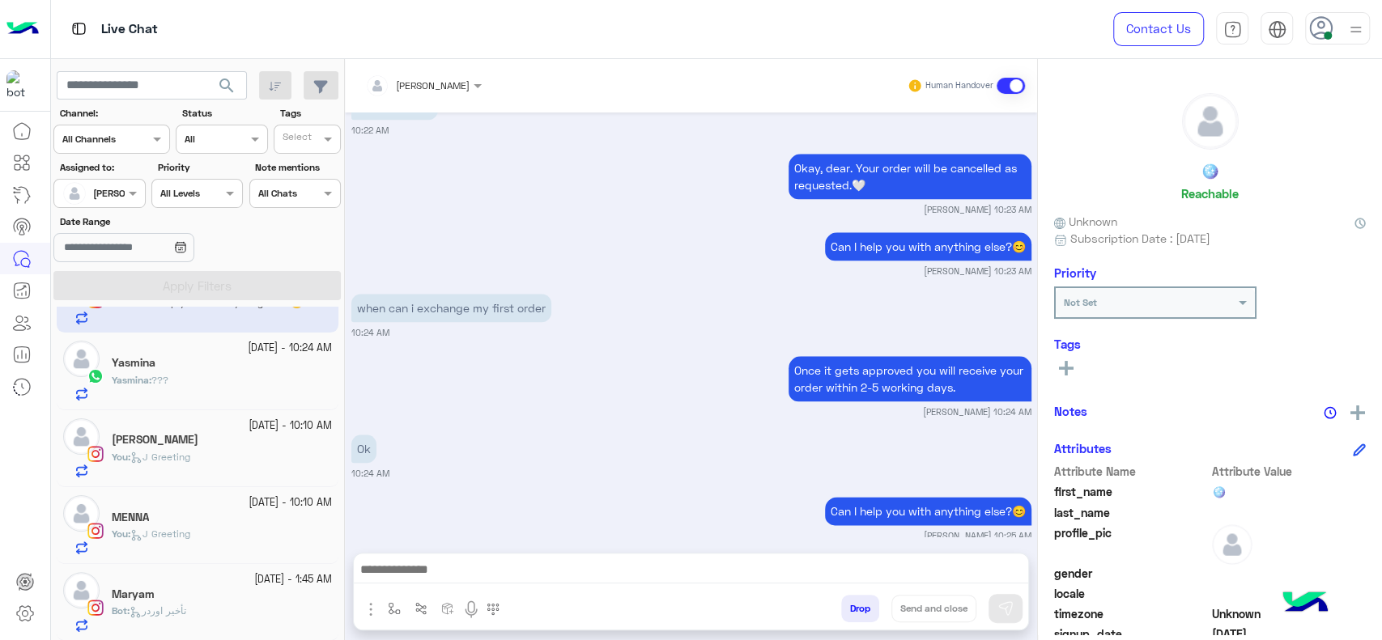
click at [189, 367] on div "Yasmina" at bounding box center [222, 364] width 220 height 17
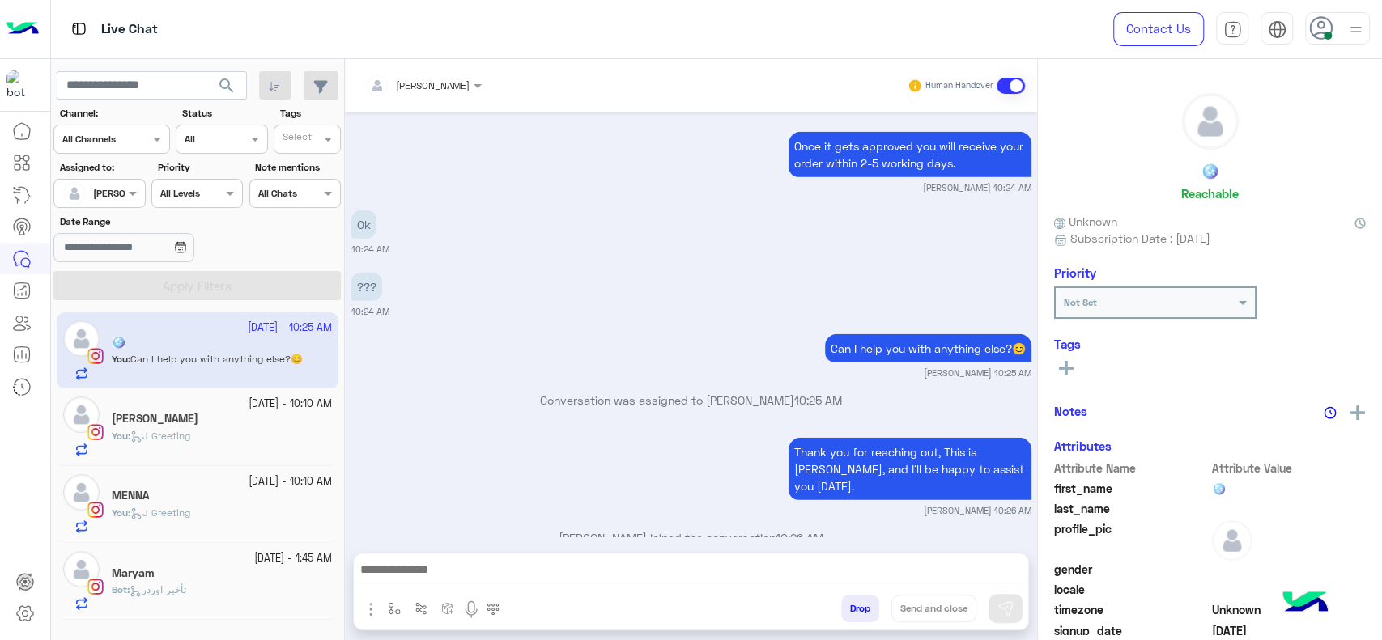
scroll to position [2740, 0]
click at [230, 587] on div "Bot : تأخير اوردر" at bounding box center [222, 597] width 220 height 28
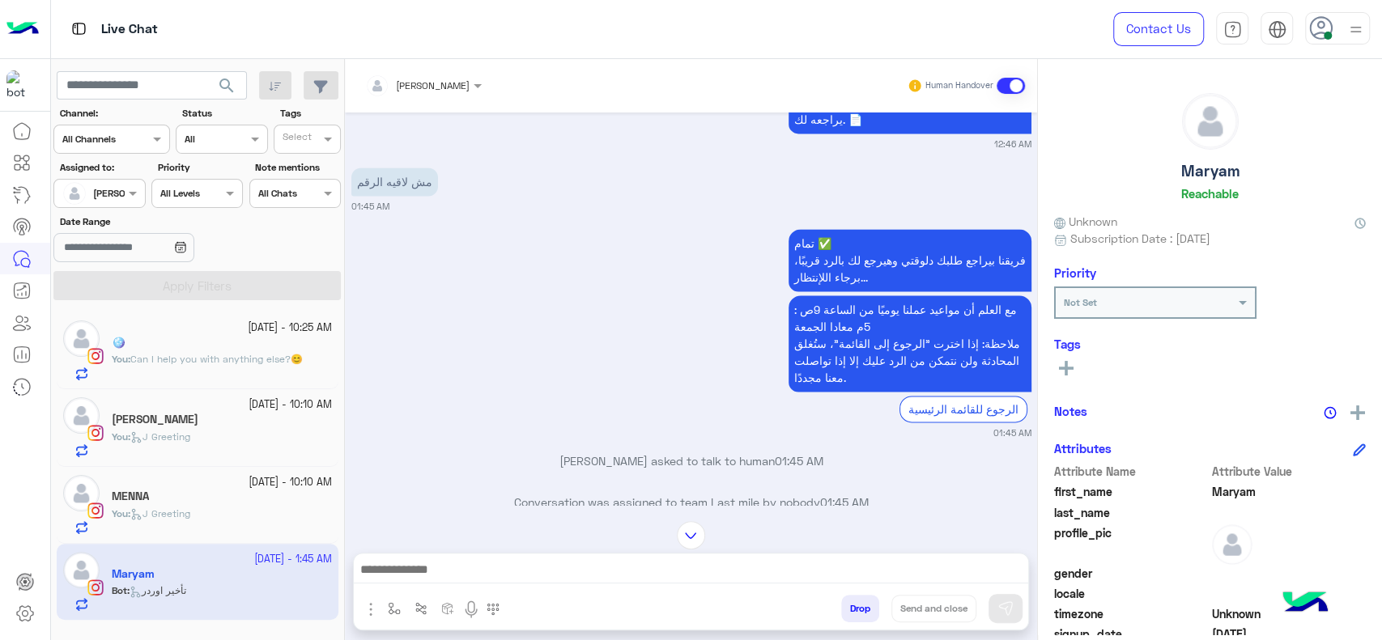
click at [245, 515] on div "You : J Greeting" at bounding box center [222, 521] width 220 height 28
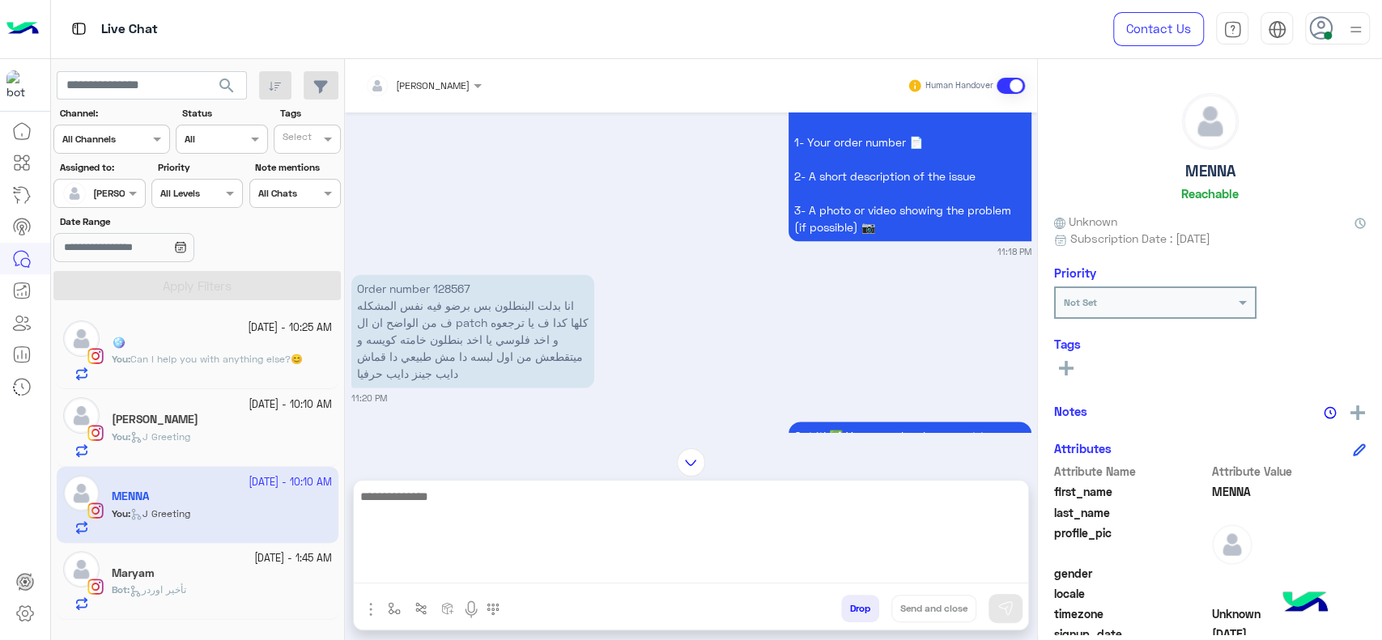
click at [585, 569] on textarea at bounding box center [691, 535] width 674 height 97
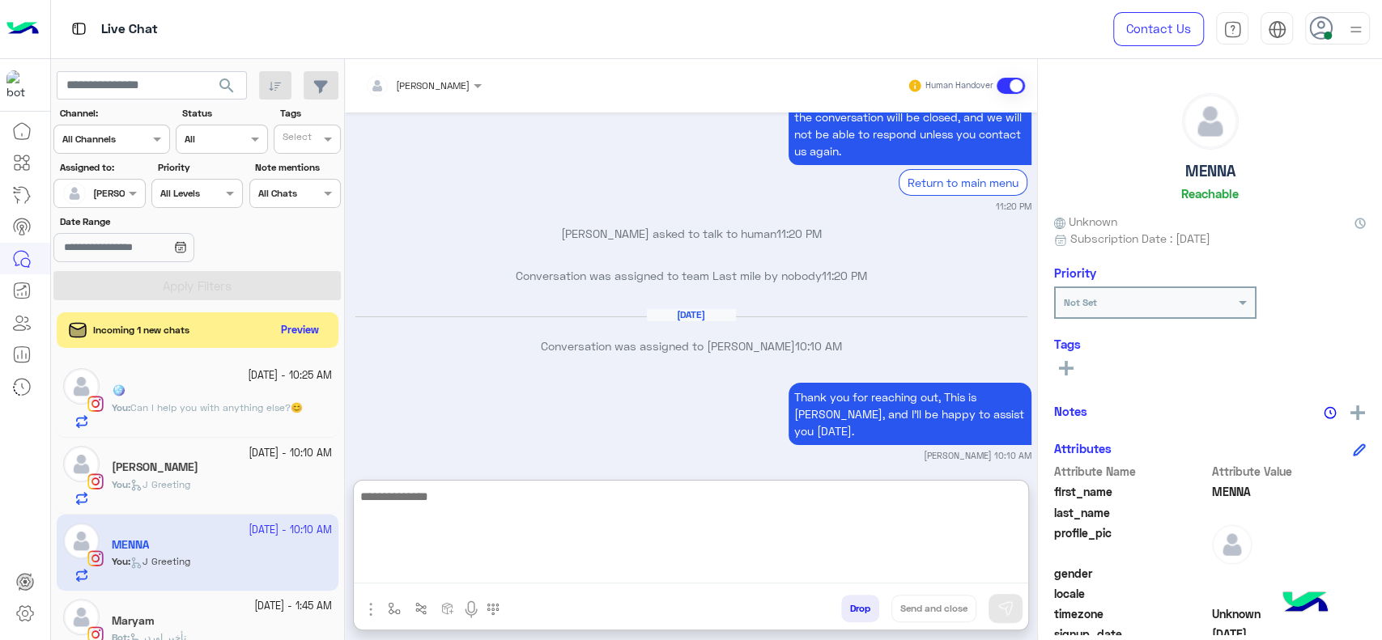
click at [532, 513] on textarea at bounding box center [691, 535] width 674 height 97
click at [563, 501] on textarea "**********" at bounding box center [691, 535] width 674 height 97
click at [508, 552] on textarea "**********" at bounding box center [691, 535] width 674 height 97
click at [585, 501] on textarea "**********" at bounding box center [691, 535] width 674 height 97
click at [618, 509] on textarea "**********" at bounding box center [691, 535] width 674 height 97
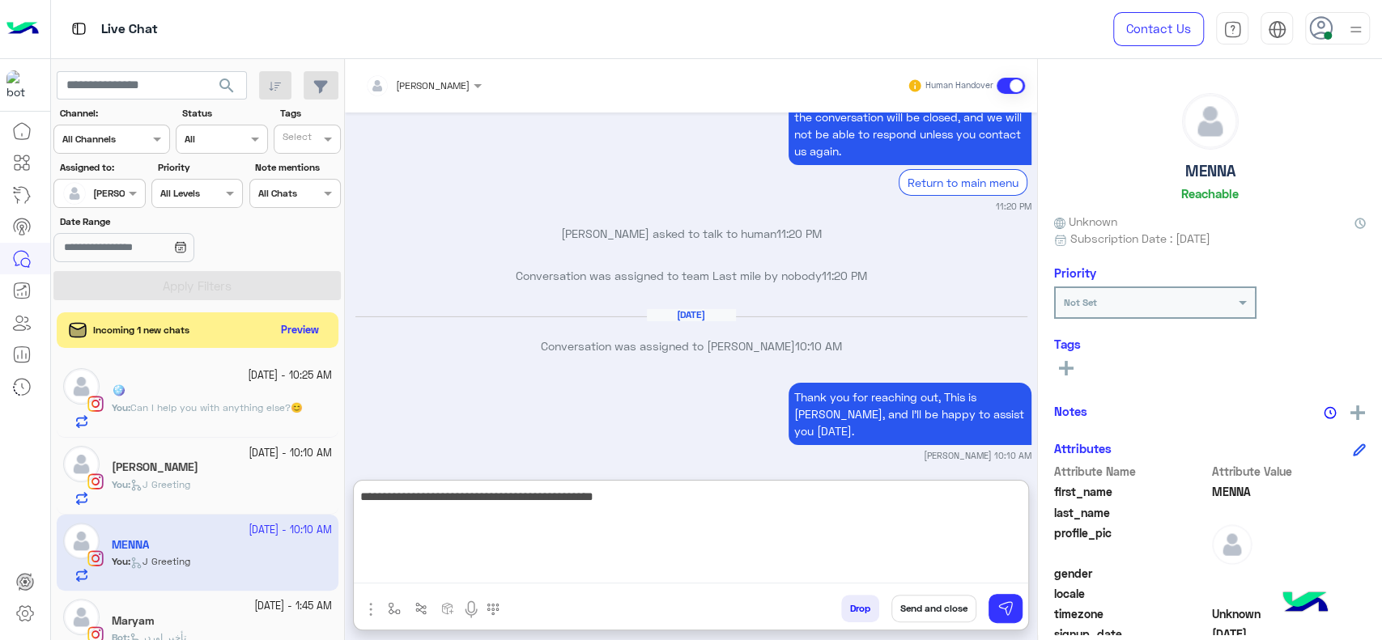
type textarea "**********"
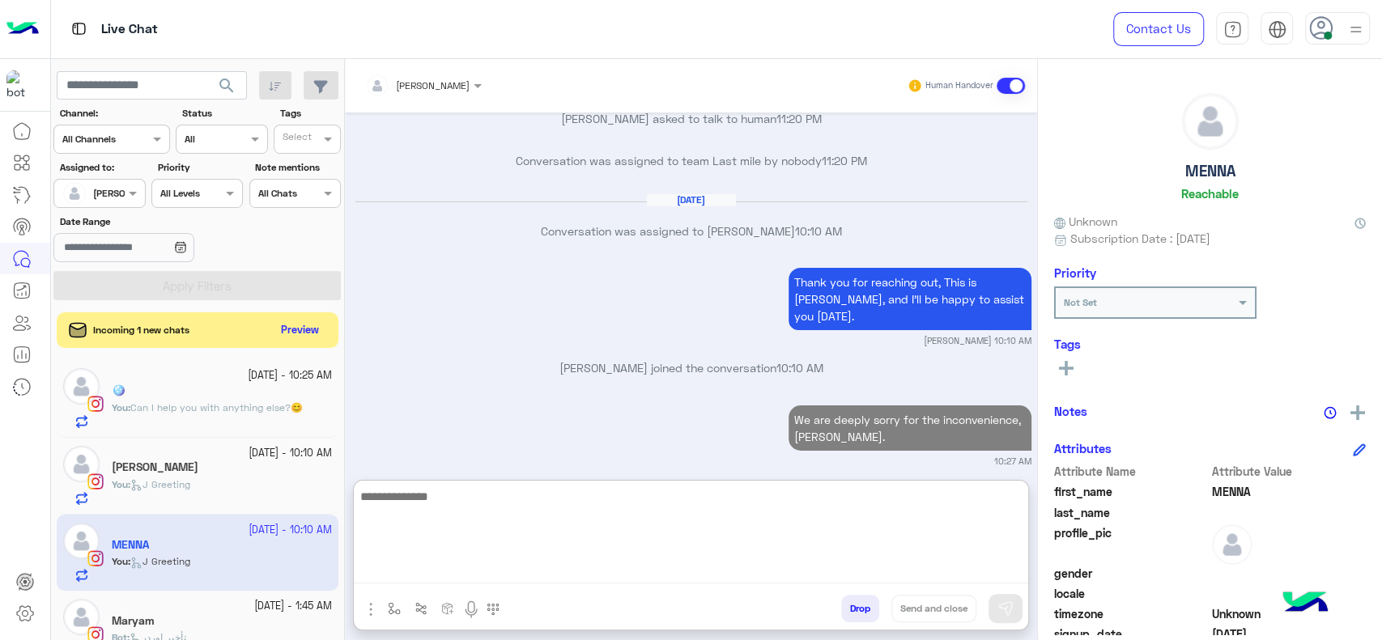
scroll to position [3742, 0]
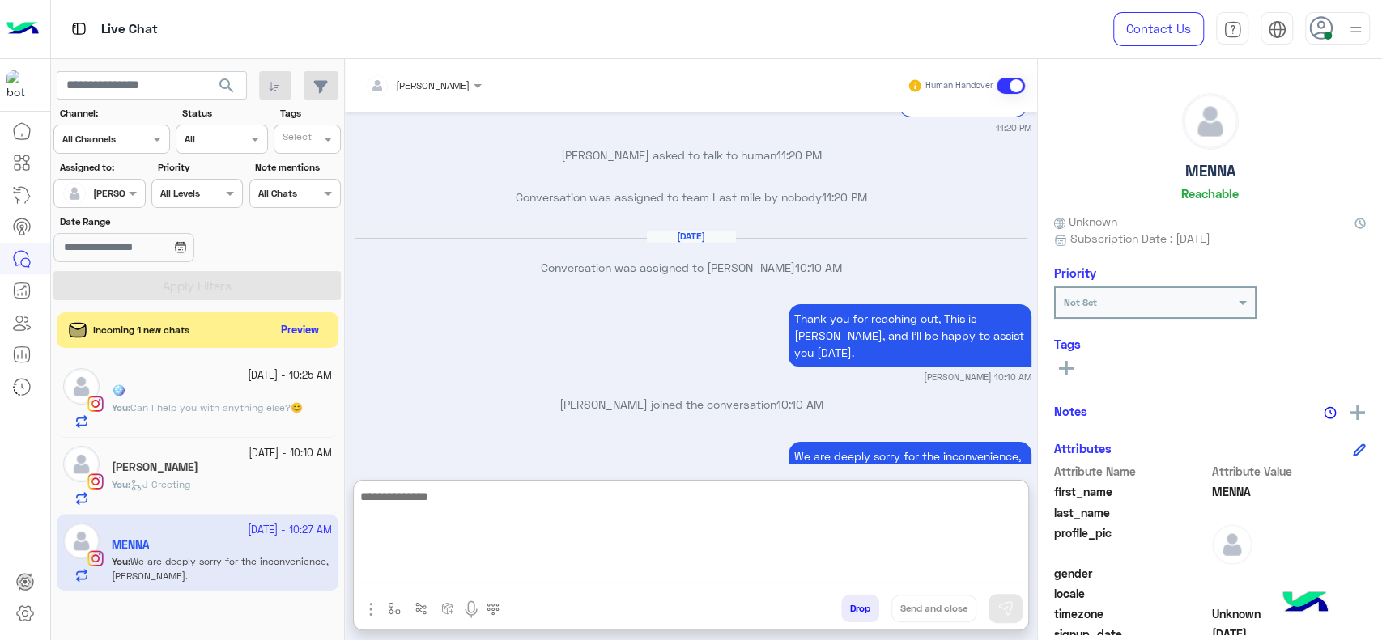
paste textarea "**********"
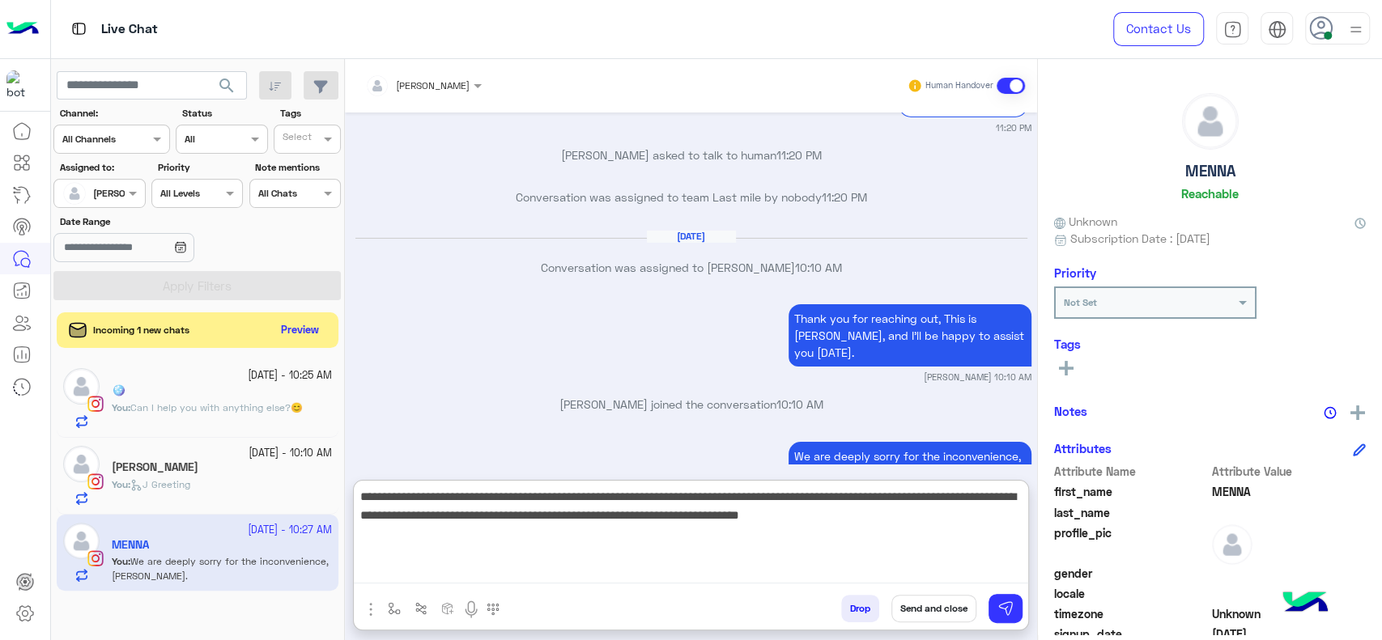
click at [786, 502] on textarea "**********" at bounding box center [691, 535] width 674 height 97
click at [929, 534] on textarea "**********" at bounding box center [691, 535] width 674 height 97
click at [769, 522] on textarea "**********" at bounding box center [691, 535] width 674 height 97
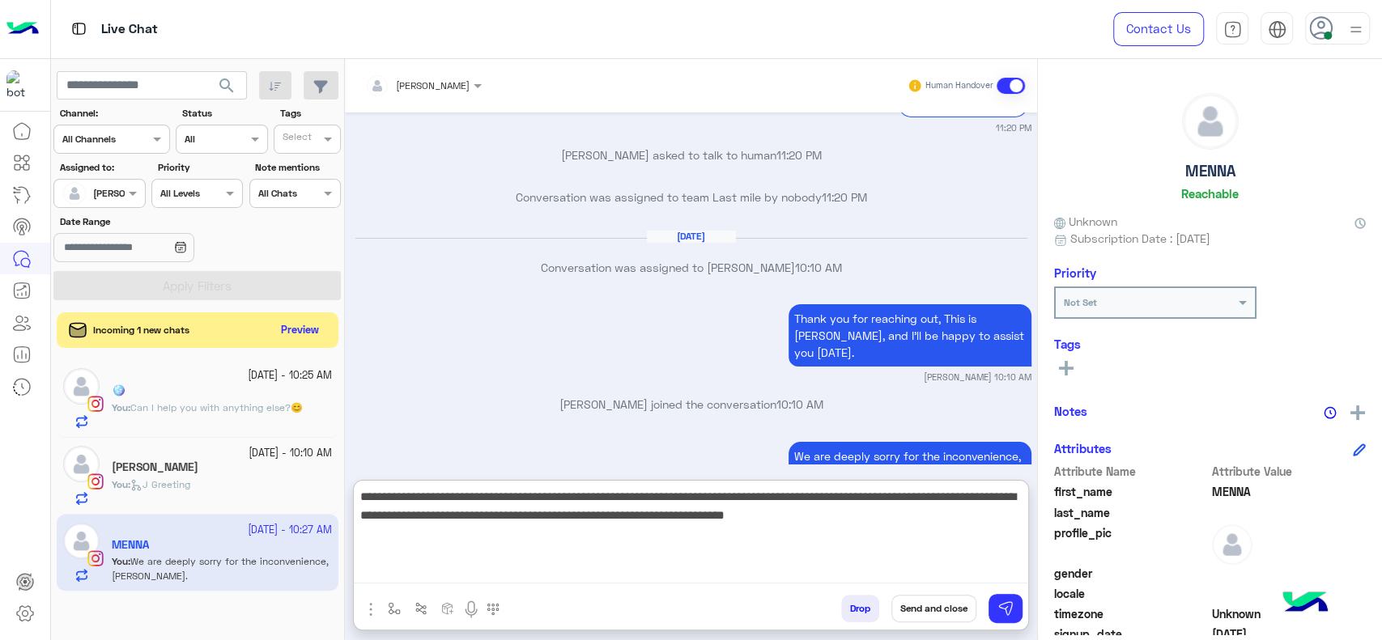
type textarea "**********"
click at [836, 514] on textarea "**********" at bounding box center [691, 535] width 674 height 97
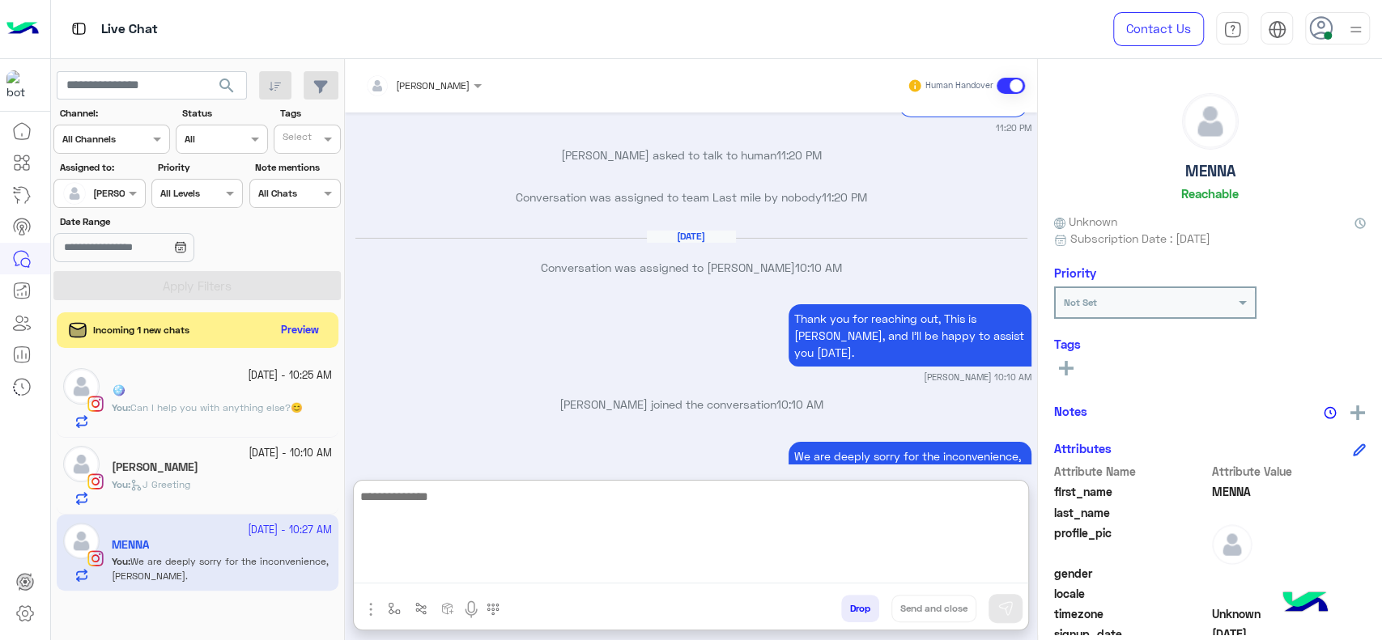
scroll to position [3873, 0]
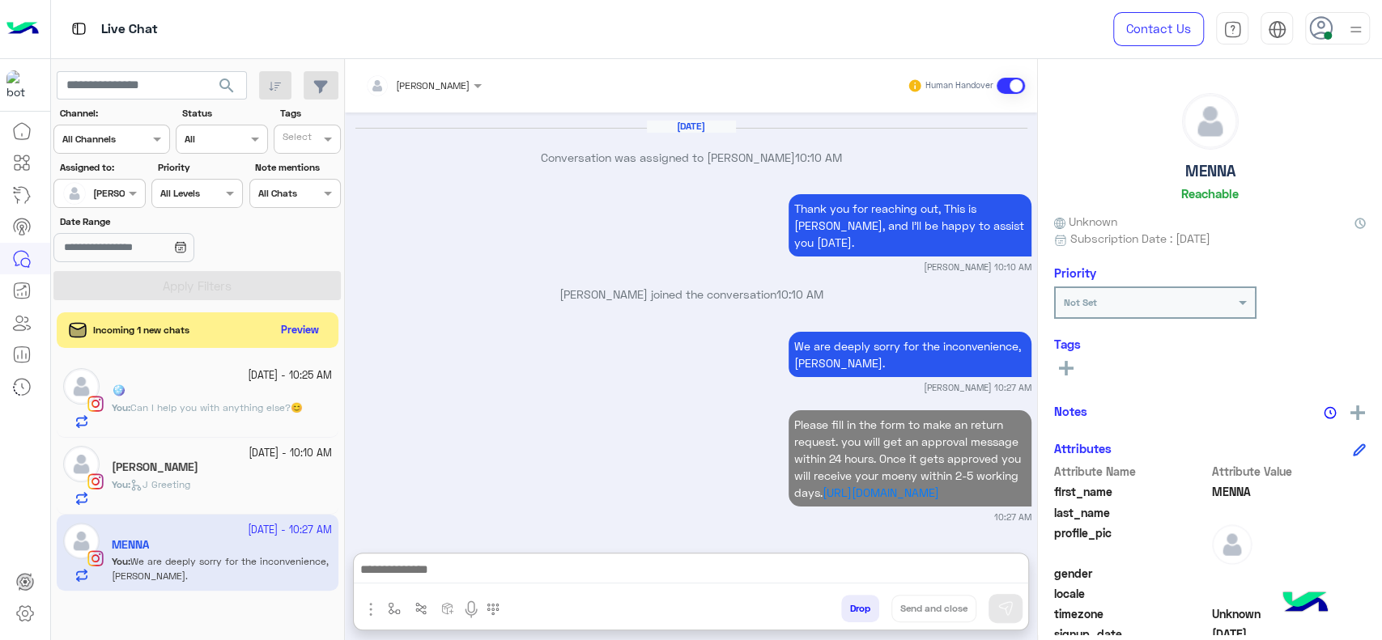
click at [175, 401] on p "You : Can I help you with anything else?😊" at bounding box center [207, 408] width 191 height 15
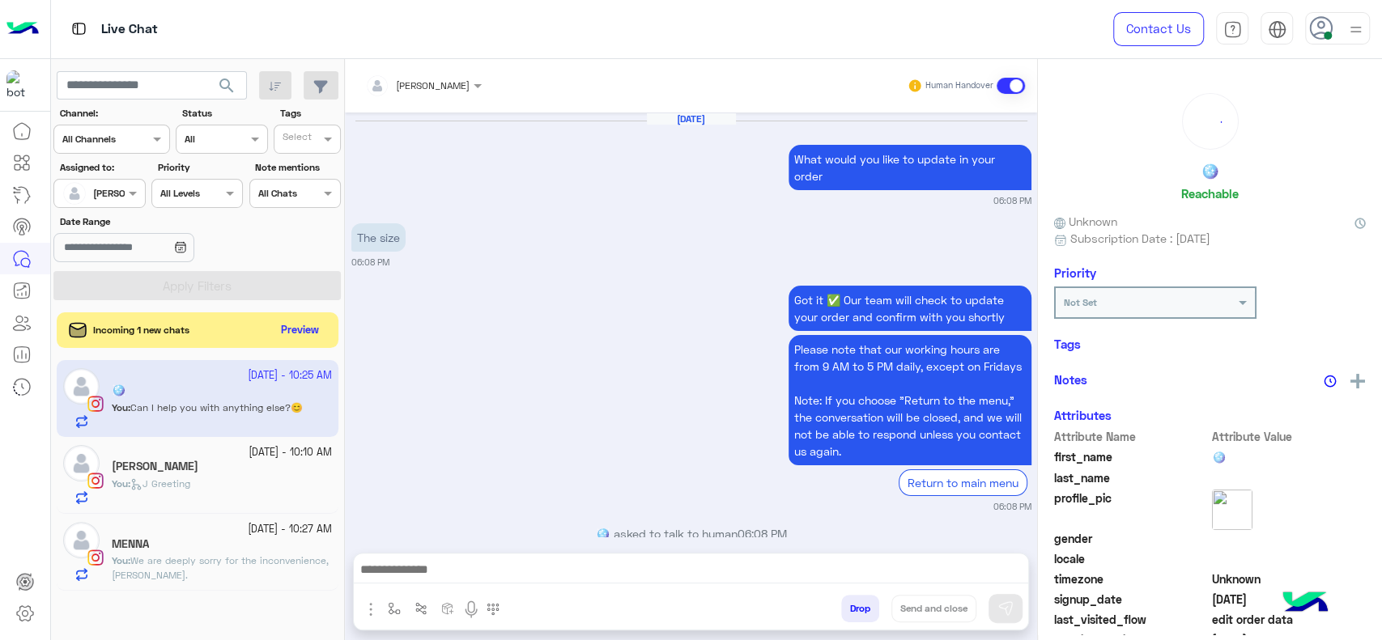
scroll to position [1174, 0]
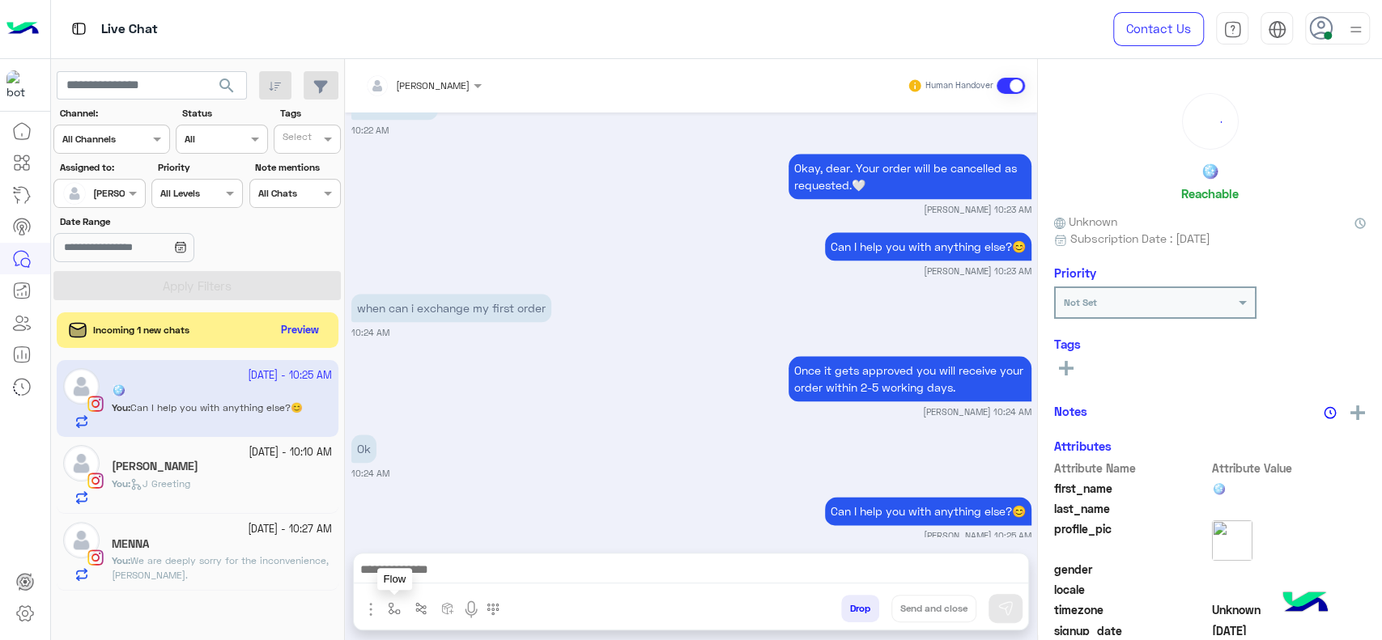
click at [389, 597] on button "button" at bounding box center [394, 608] width 27 height 27
click at [408, 573] on input "text" at bounding box center [422, 571] width 64 height 15
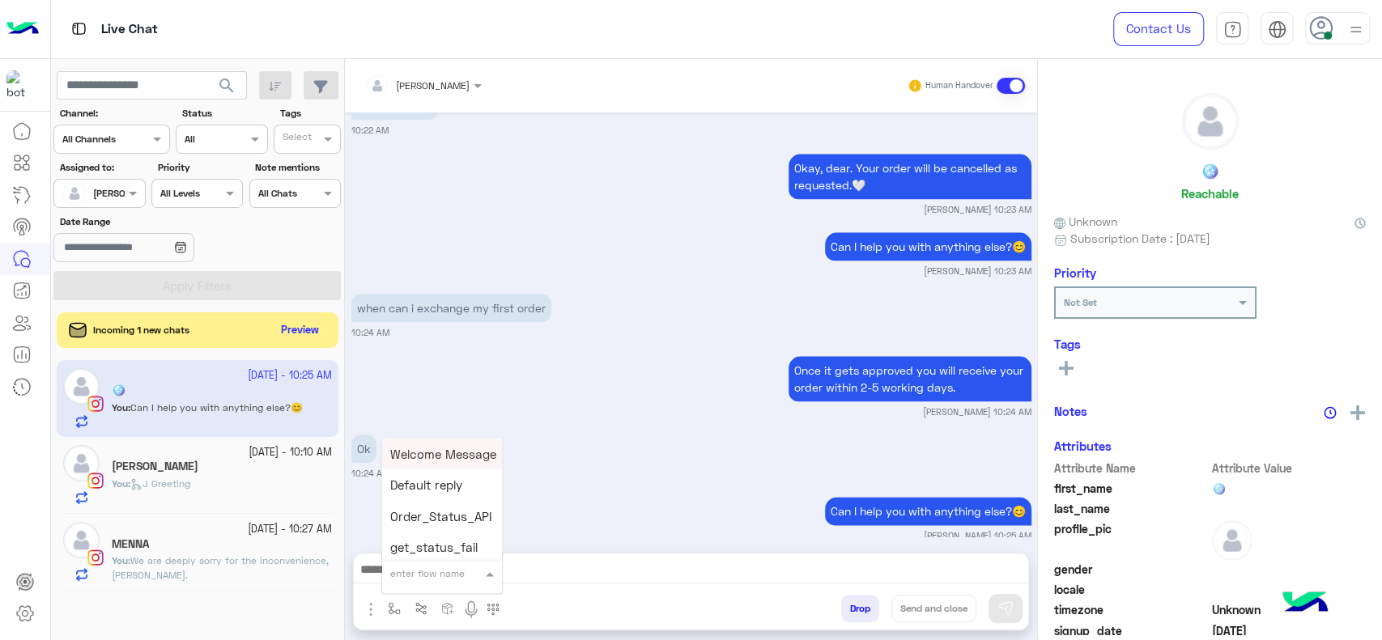
type input "*"
click at [491, 539] on div "[PERSON_NAME]" at bounding box center [442, 545] width 120 height 32
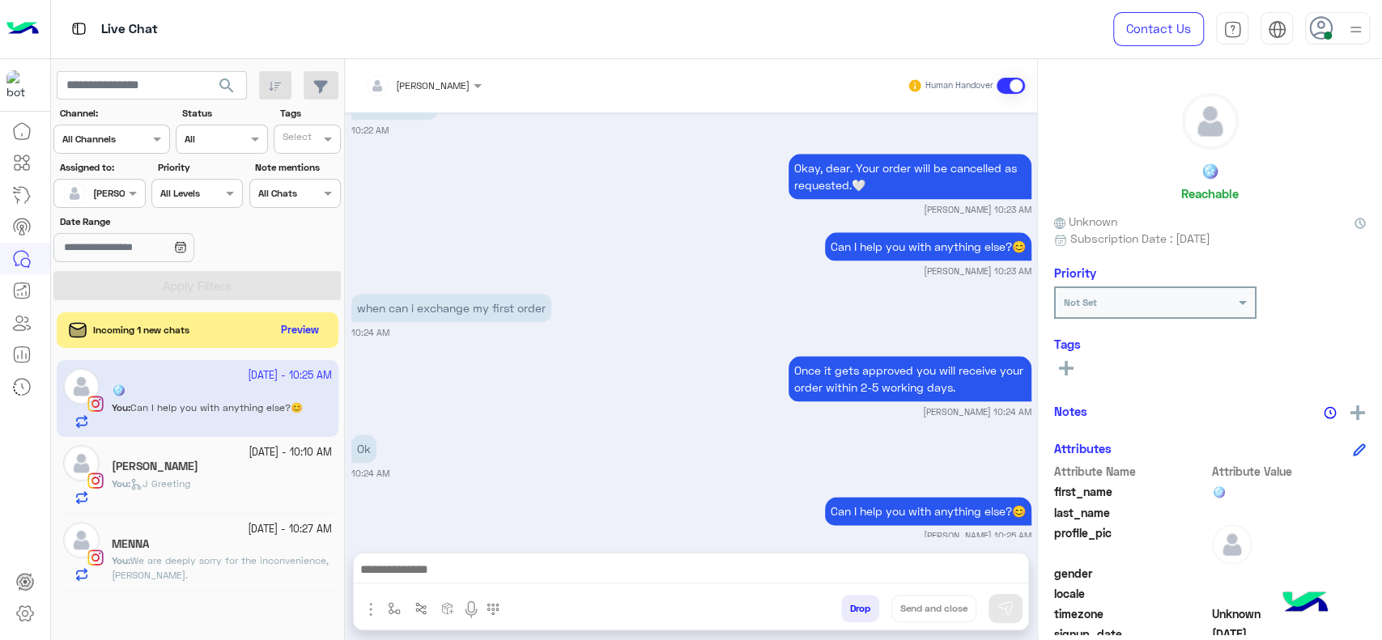
type textarea "**********"
click at [928, 602] on button "Send and close" at bounding box center [933, 609] width 85 height 28
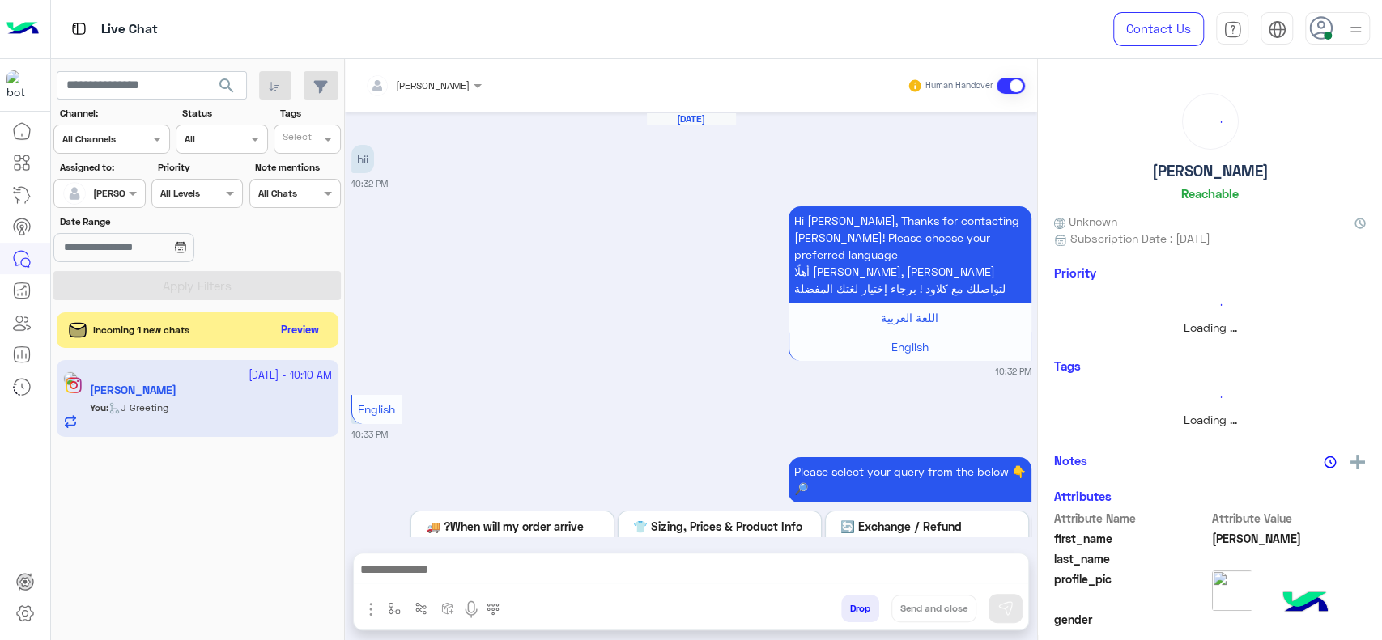
scroll to position [1449, 0]
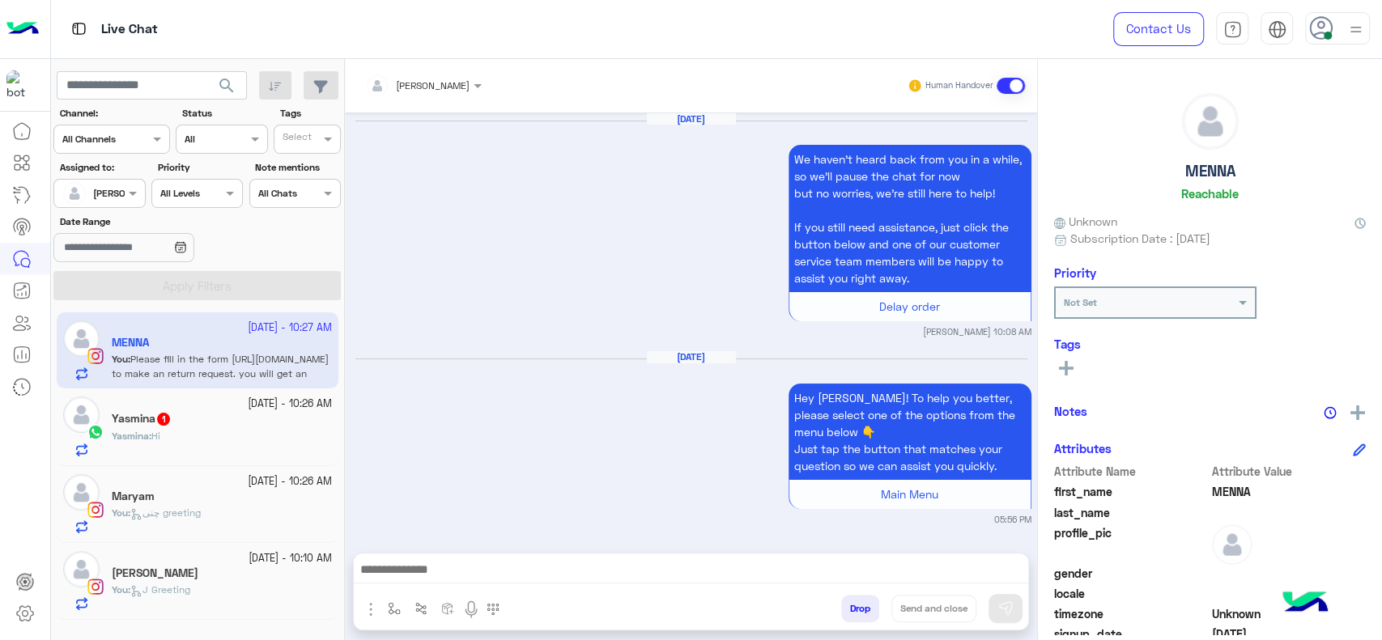
scroll to position [7491, 0]
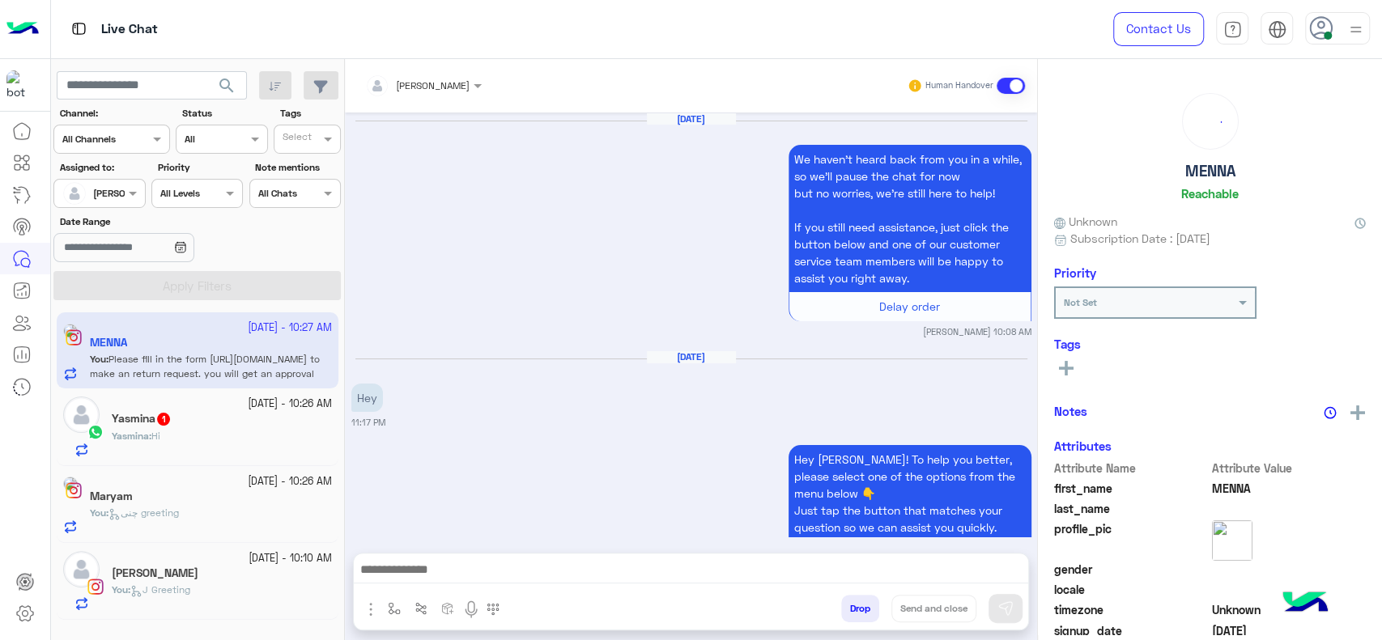
scroll to position [1958, 0]
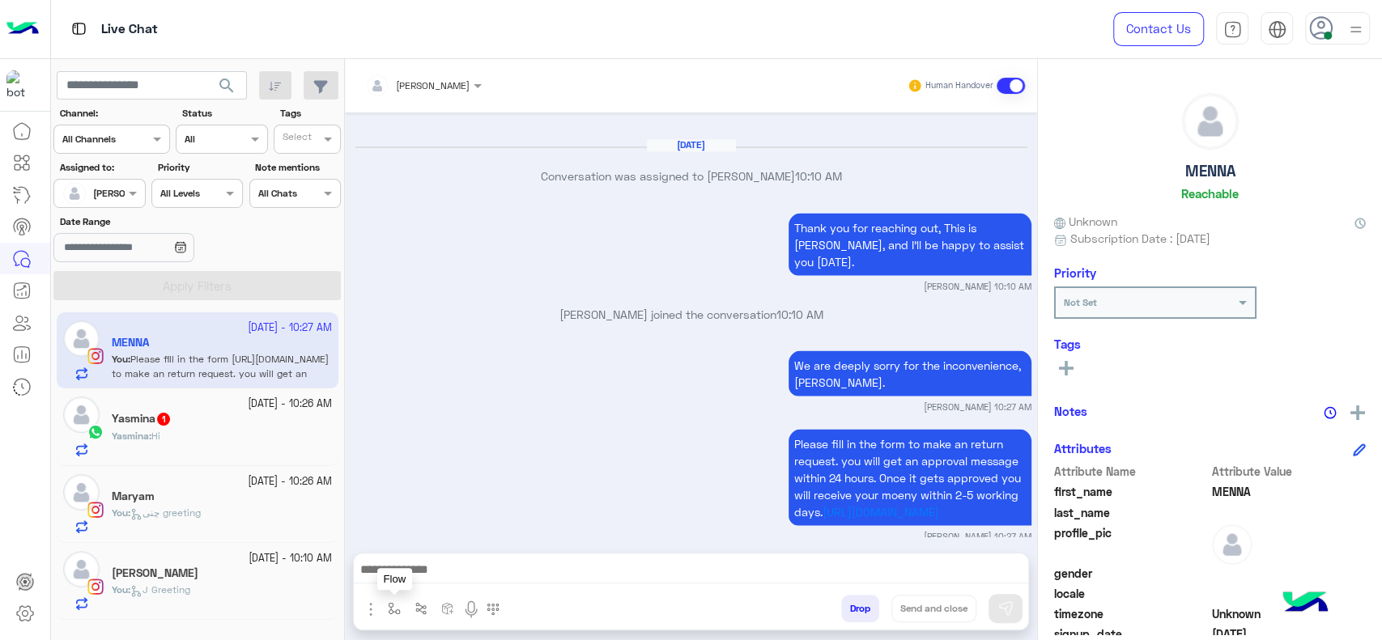
click at [398, 612] on img "button" at bounding box center [394, 608] width 13 height 13
click at [410, 586] on div "enter flow name" at bounding box center [442, 573] width 120 height 29
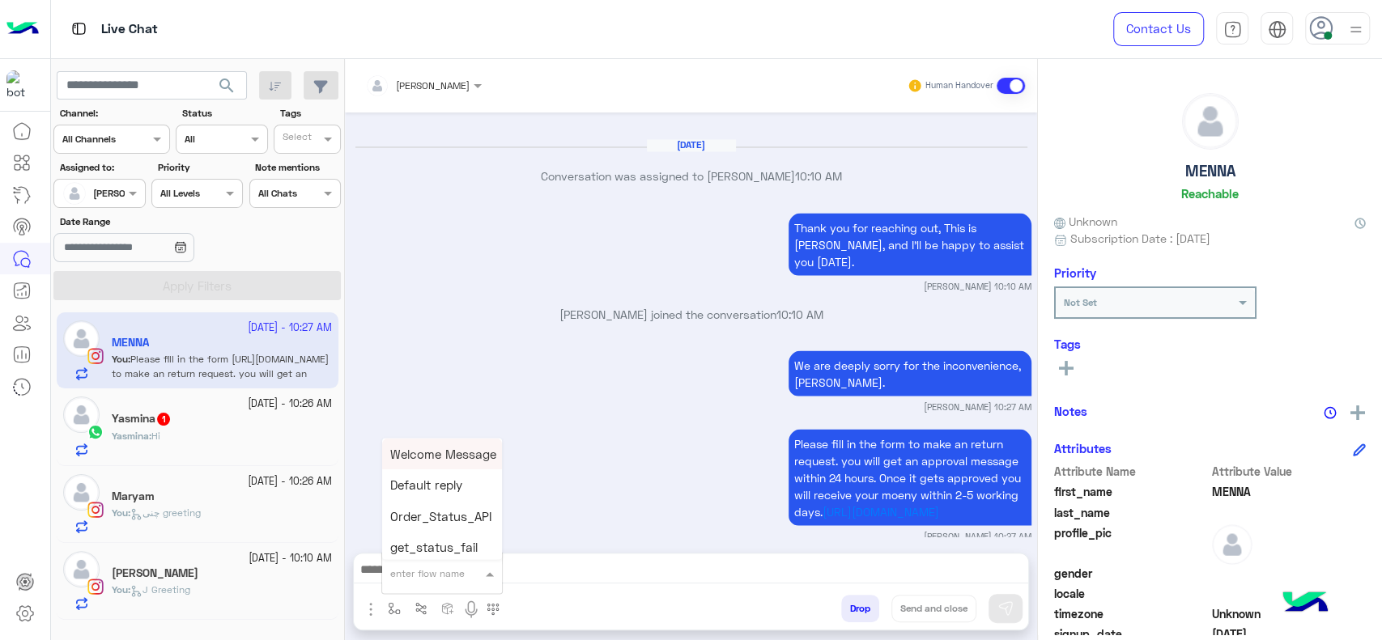
type input "*"
click at [436, 540] on span "[PERSON_NAME]" at bounding box center [436, 544] width 92 height 15
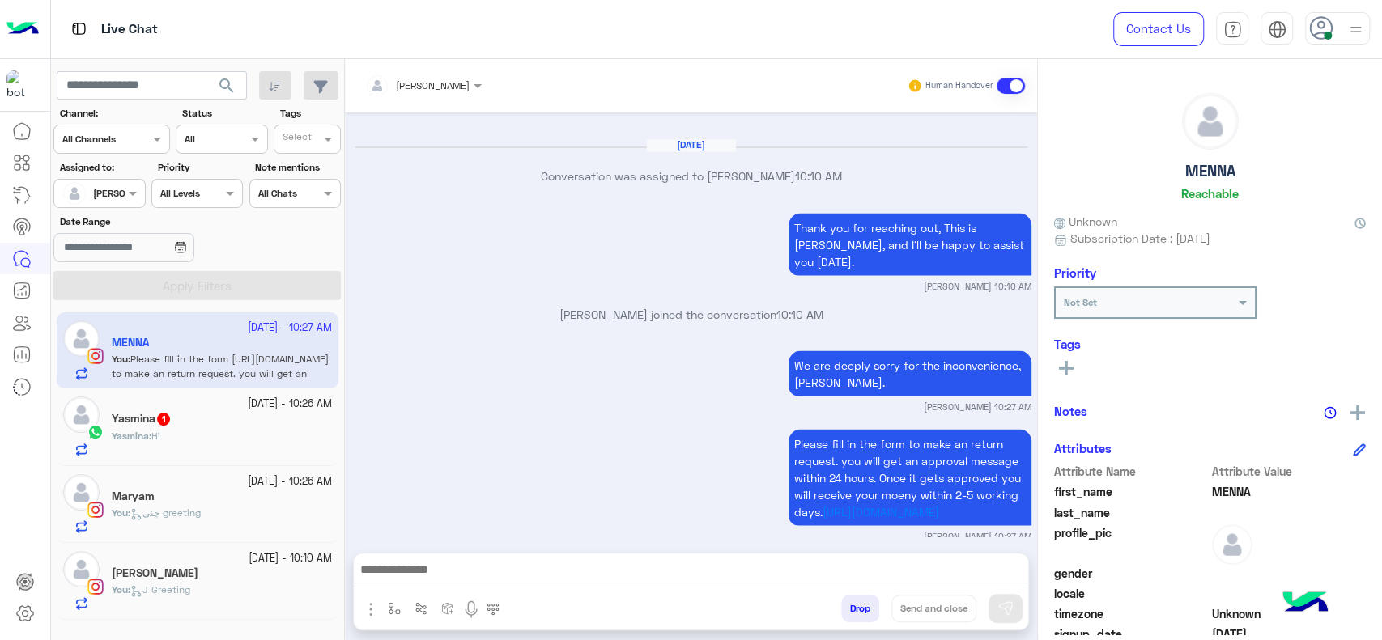
type textarea "**********"
click at [904, 609] on button "Send and close" at bounding box center [933, 609] width 85 height 28
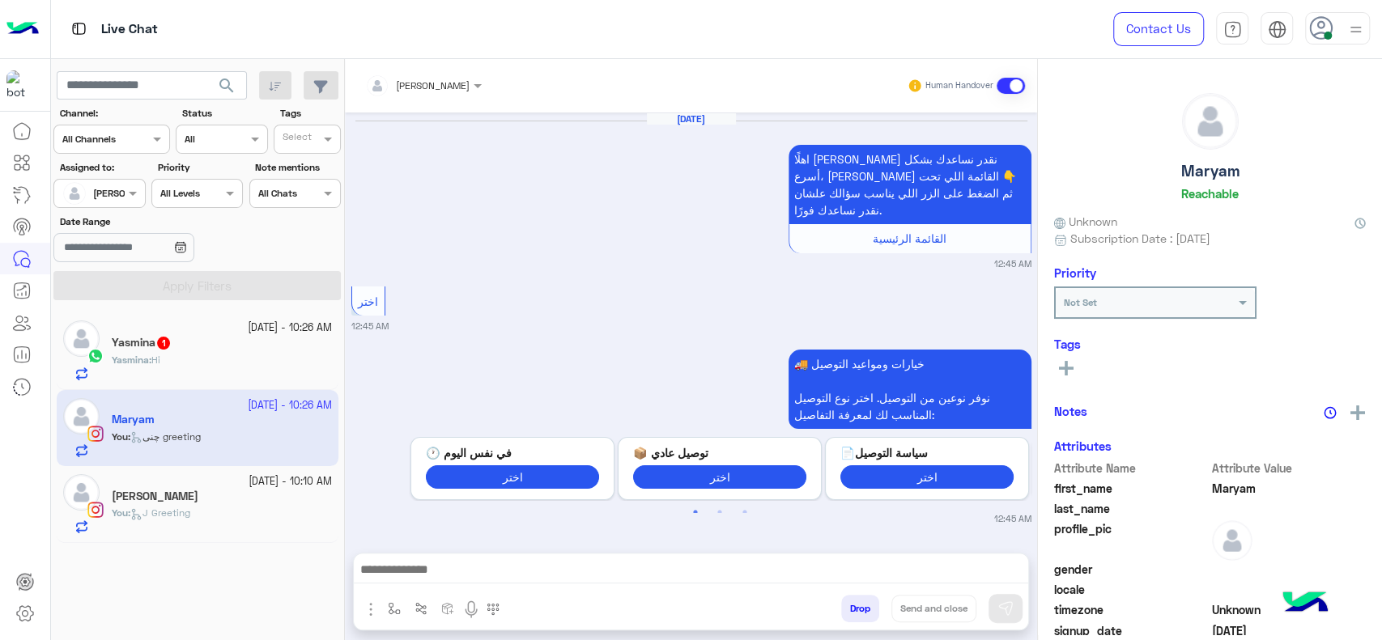
scroll to position [3256, 0]
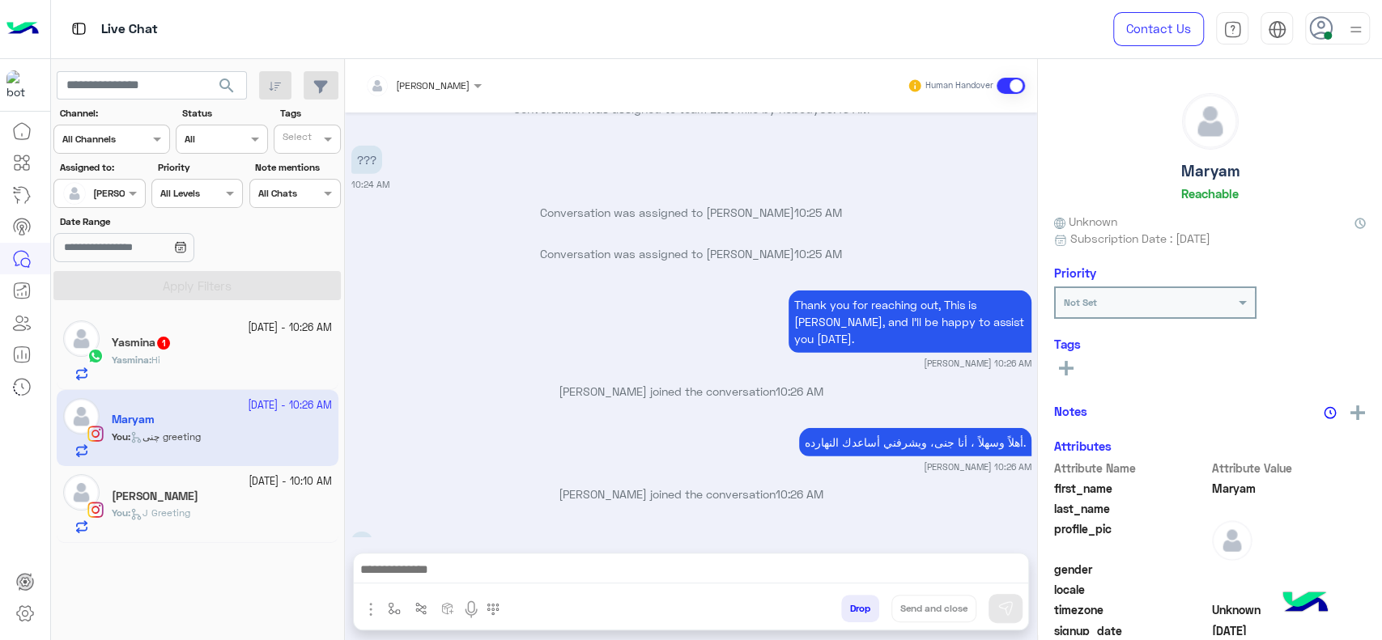
click at [259, 330] on small "5 October - 10:26 AM" at bounding box center [290, 328] width 84 height 15
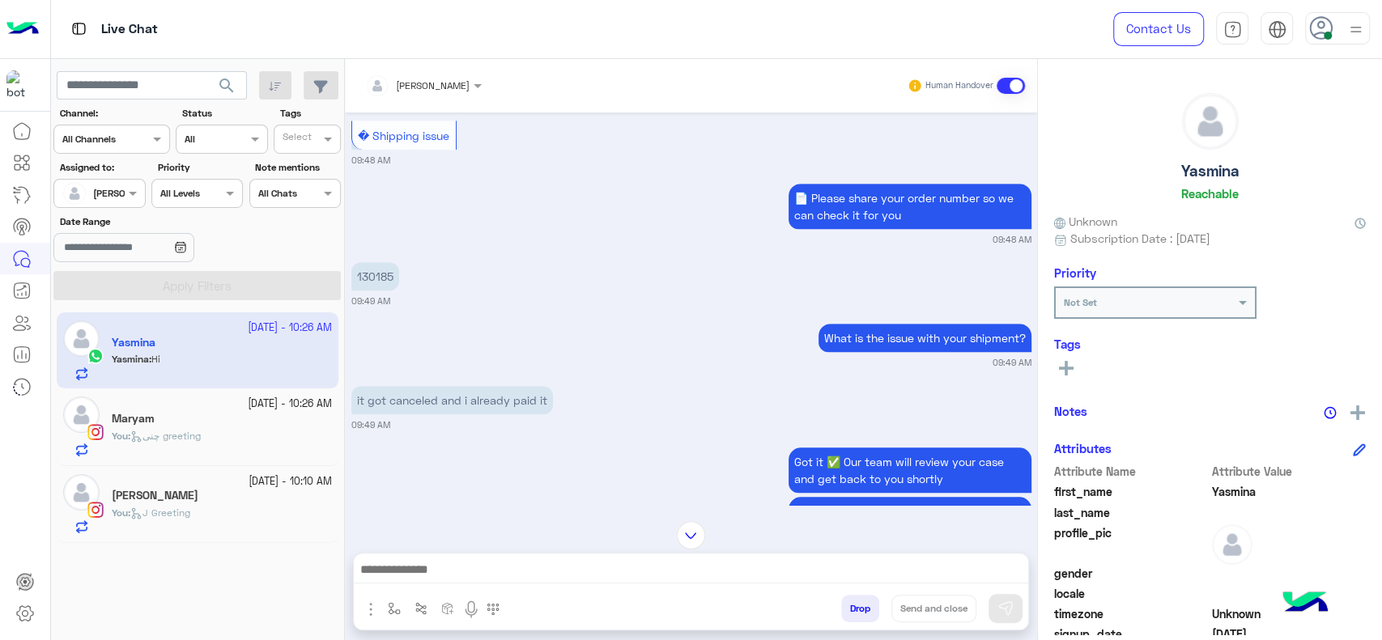
scroll to position [646, 0]
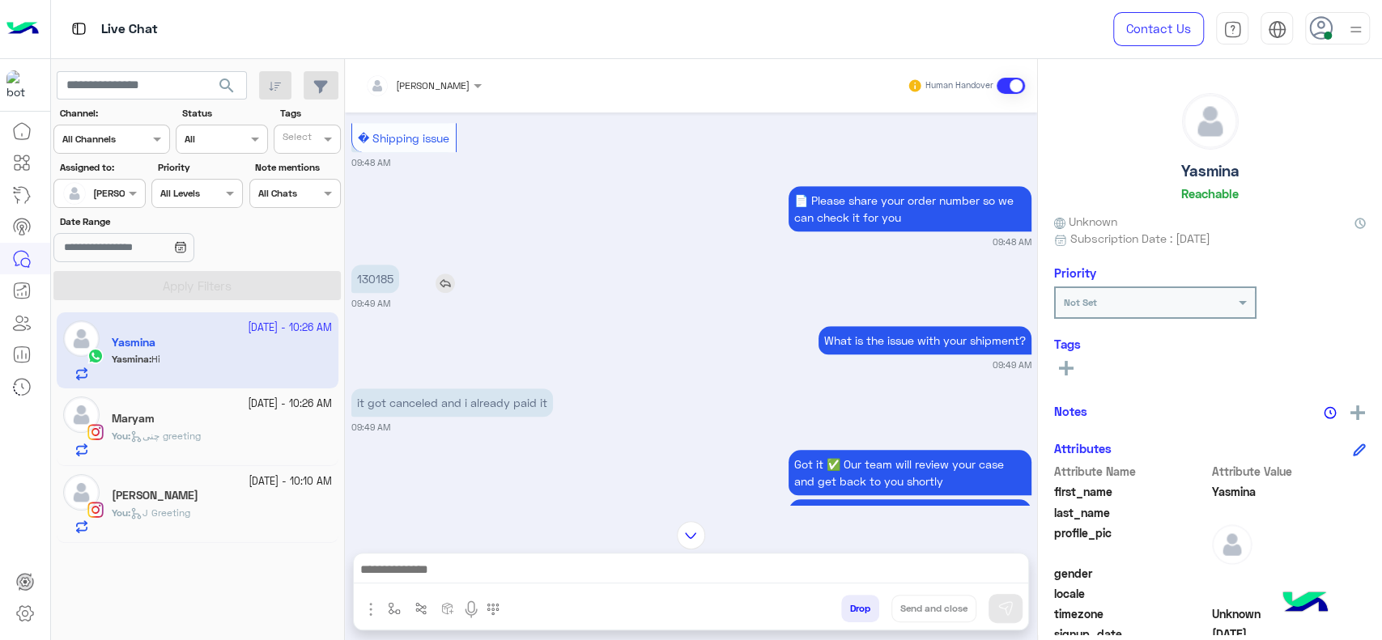
click at [364, 269] on p "130185" at bounding box center [375, 279] width 48 height 28
click at [364, 271] on p "130185" at bounding box center [375, 279] width 48 height 28
copy p "130185"
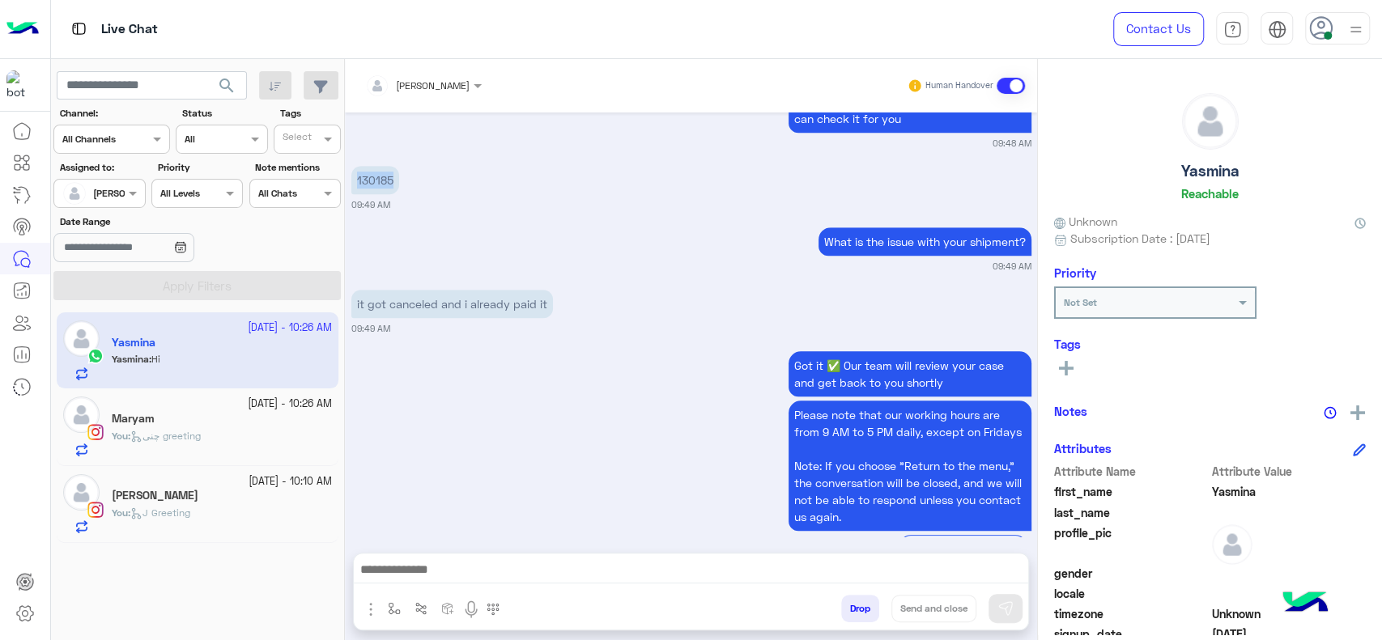
scroll to position [1168, 0]
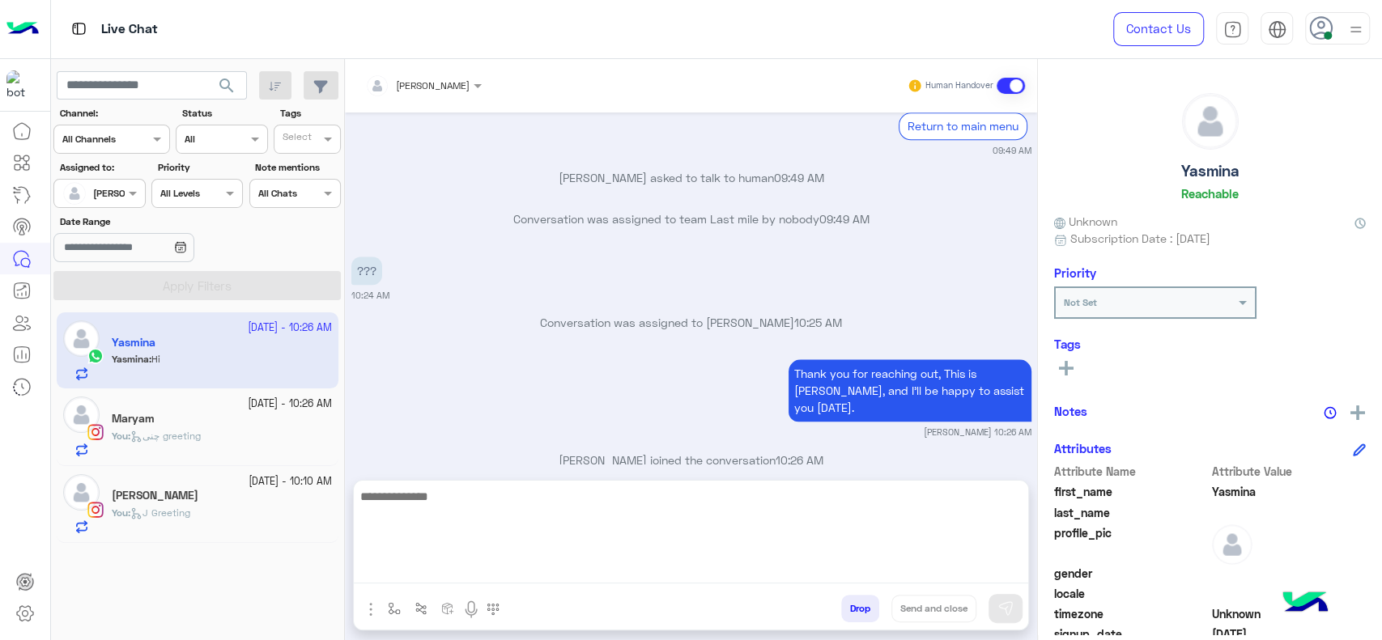
click at [544, 569] on textarea at bounding box center [691, 535] width 674 height 97
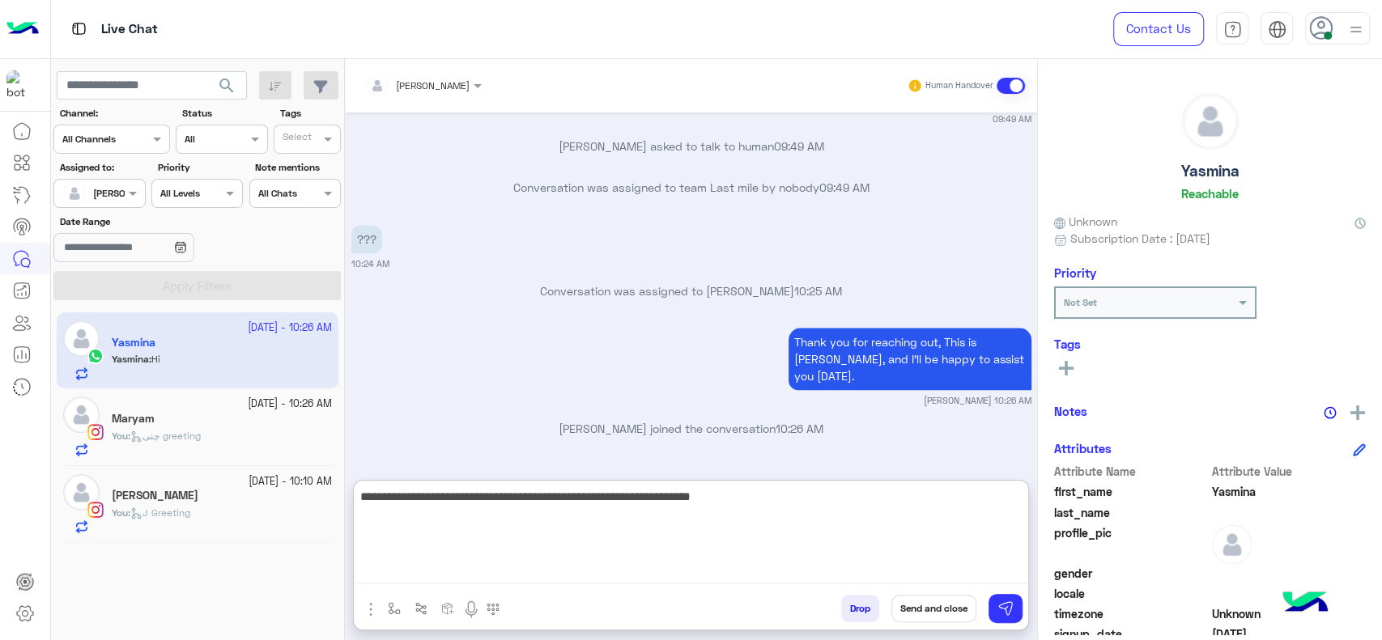
type textarea "**********"
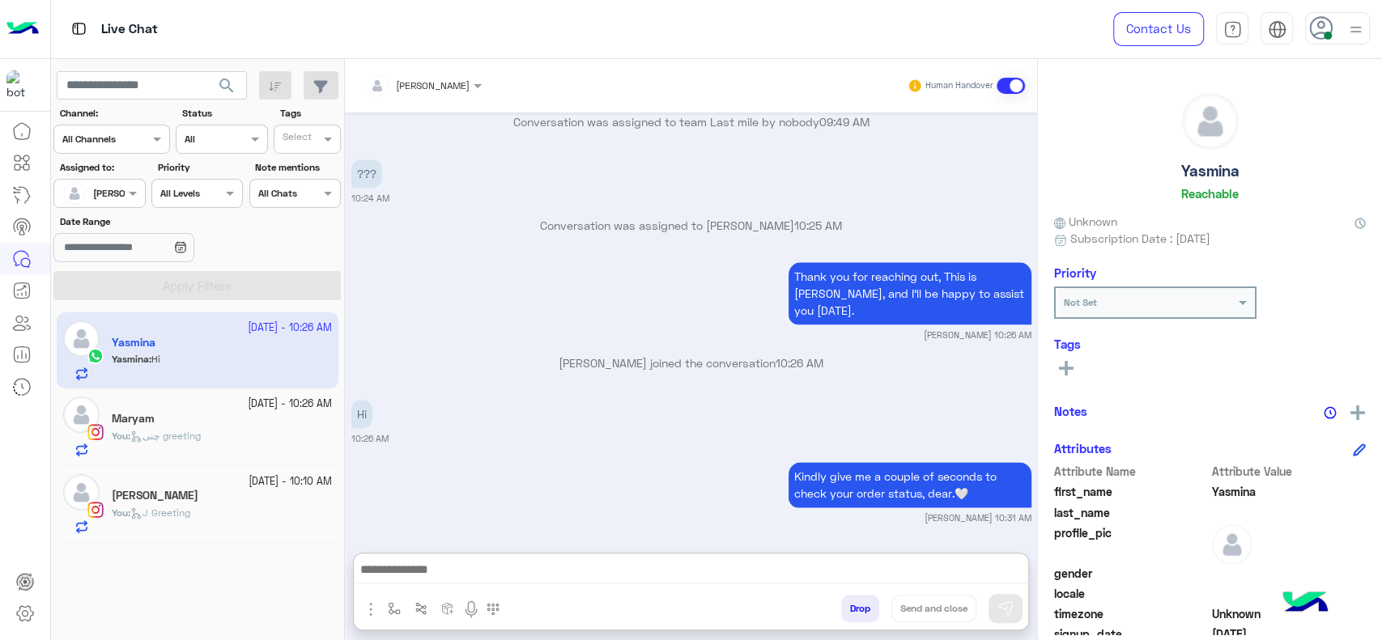
click at [213, 449] on div "You : چنى greeting" at bounding box center [222, 443] width 220 height 28
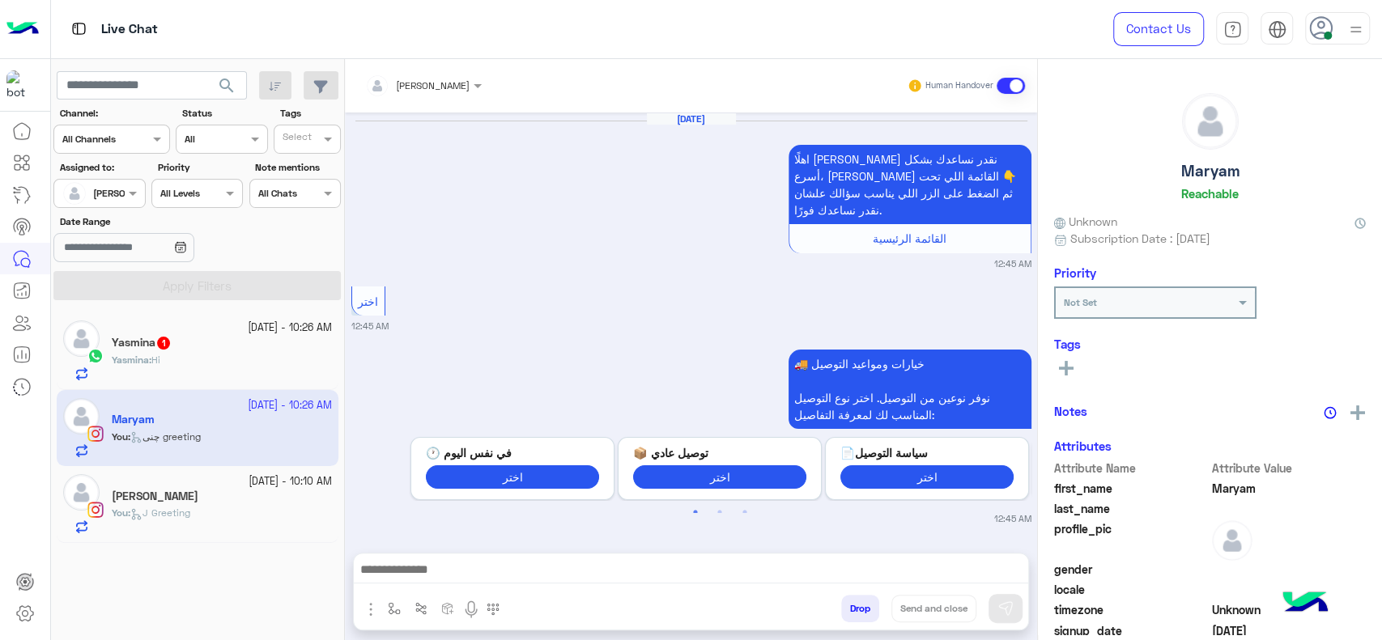
scroll to position [1691, 0]
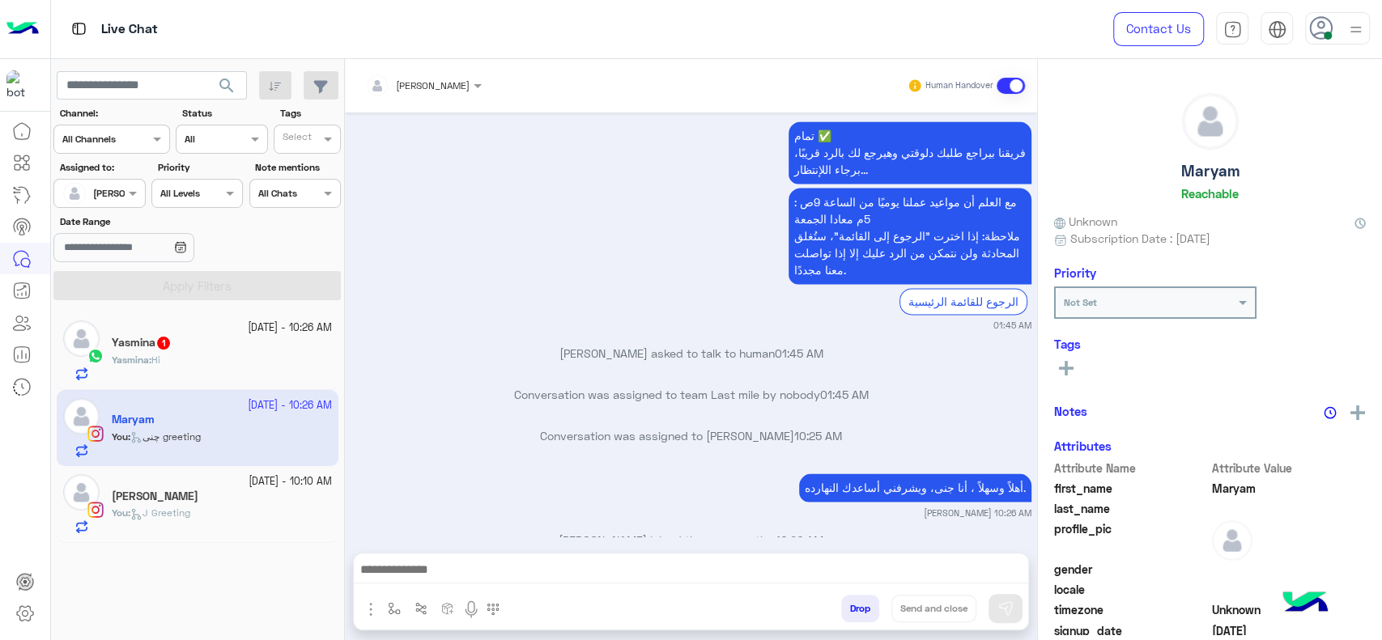
click at [240, 348] on div "Yasmina 1" at bounding box center [222, 344] width 220 height 17
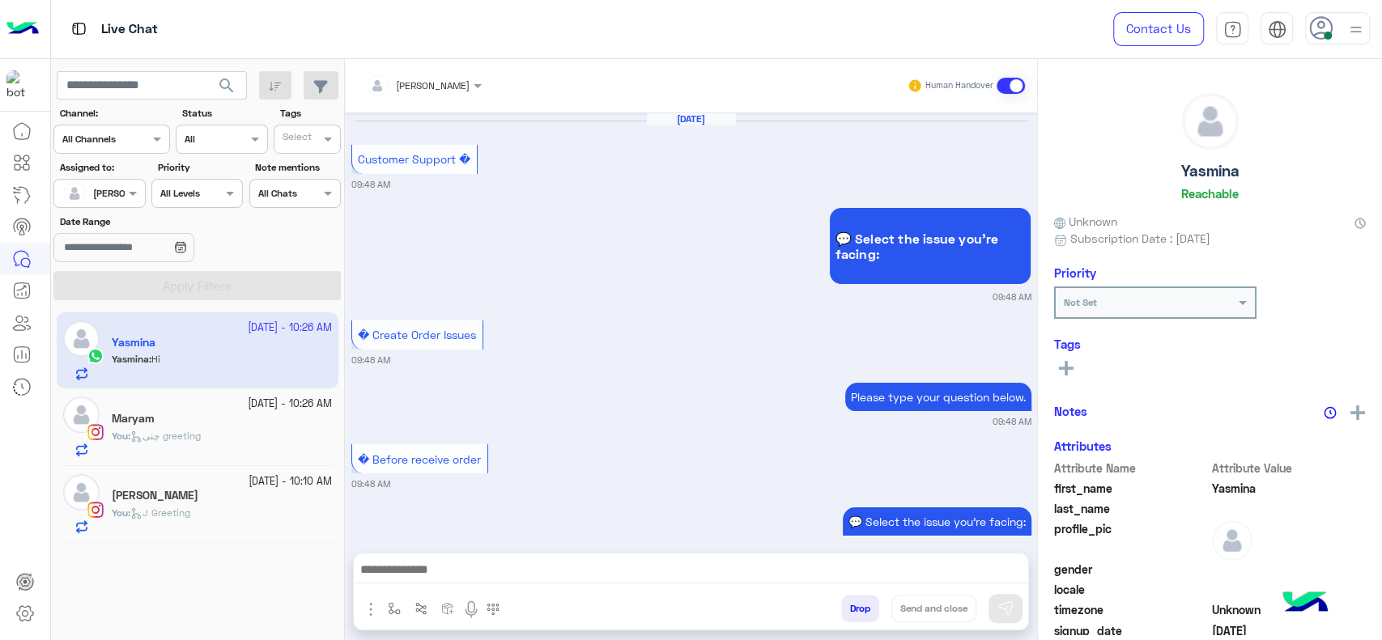
scroll to position [1133, 0]
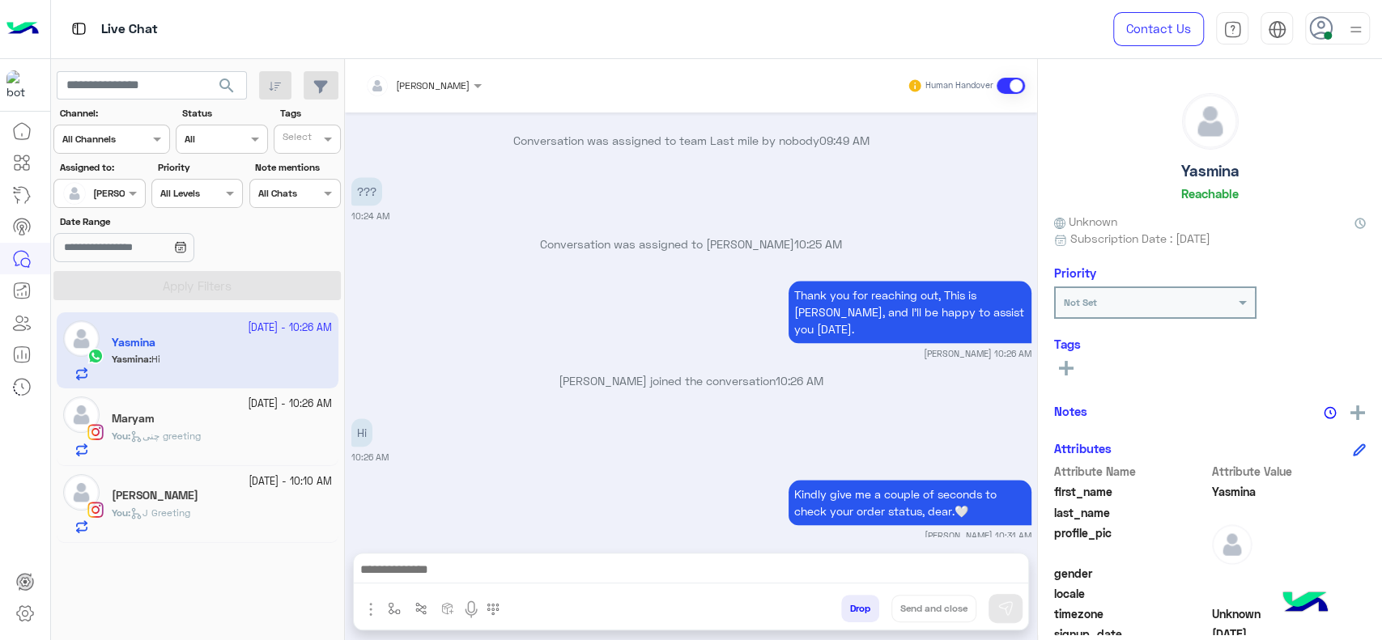
click at [203, 427] on div "Maryam" at bounding box center [222, 420] width 220 height 17
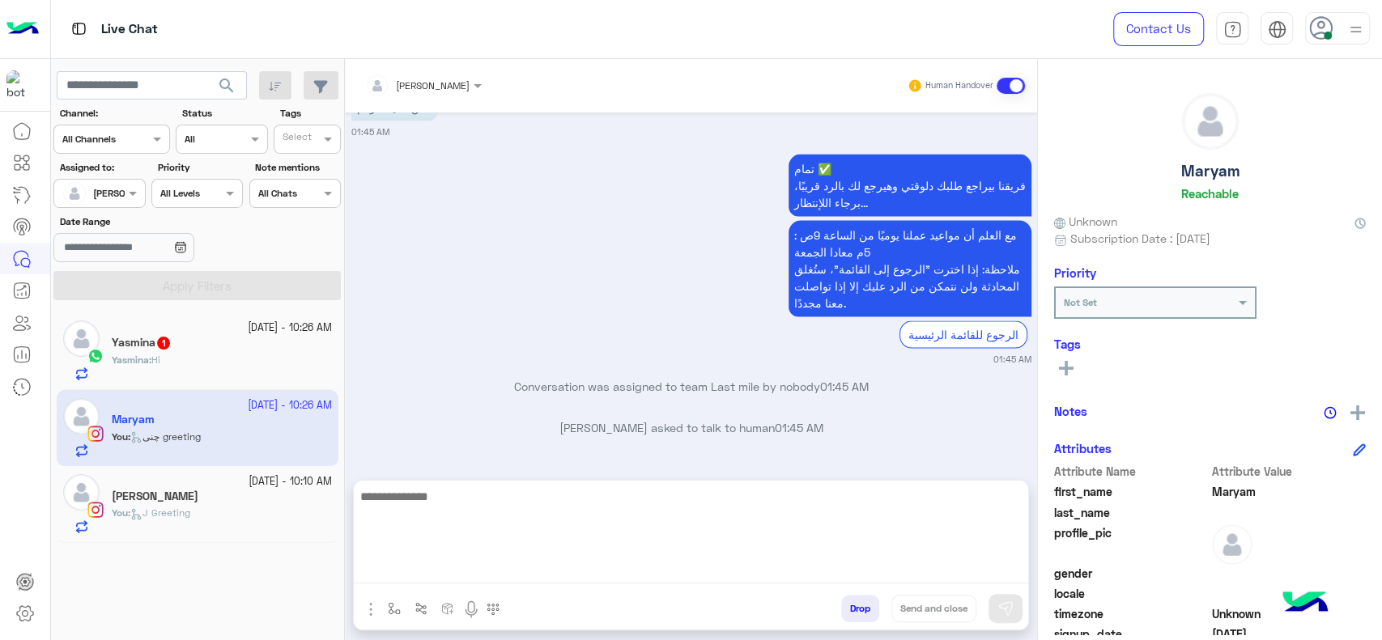
click at [512, 573] on textarea at bounding box center [691, 535] width 674 height 97
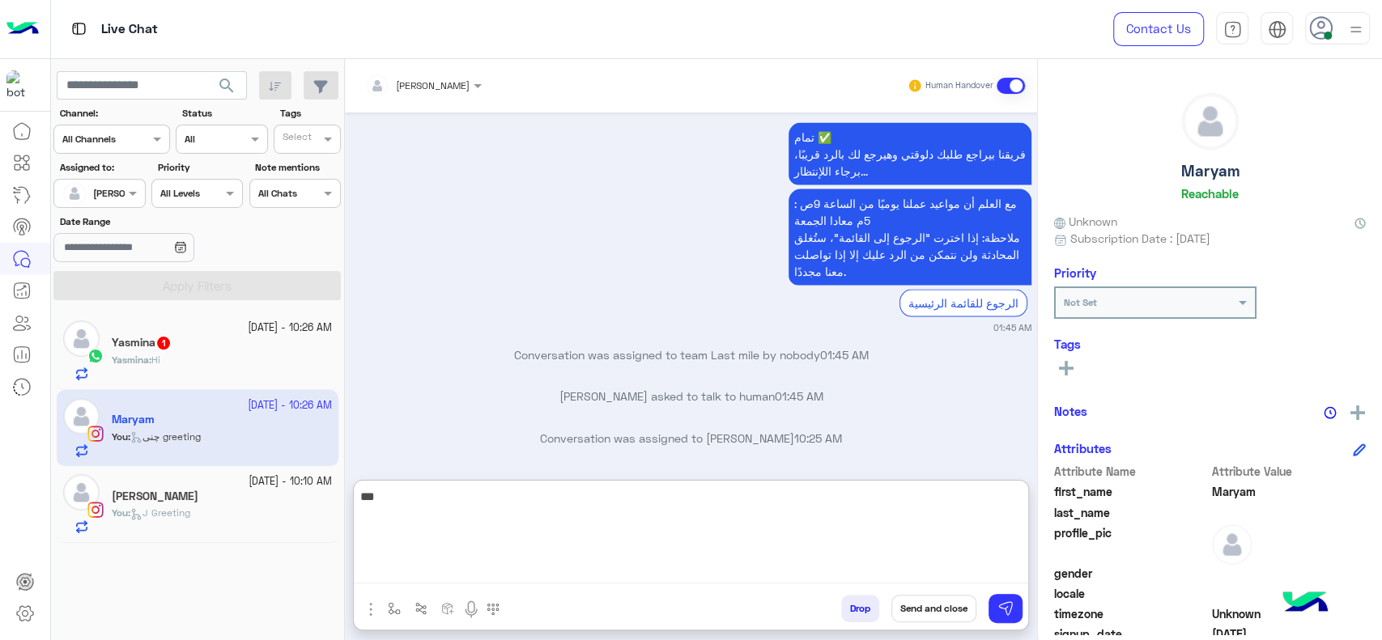
type textarea "****"
click at [479, 514] on textarea "****" at bounding box center [691, 535] width 674 height 97
type textarea "**********"
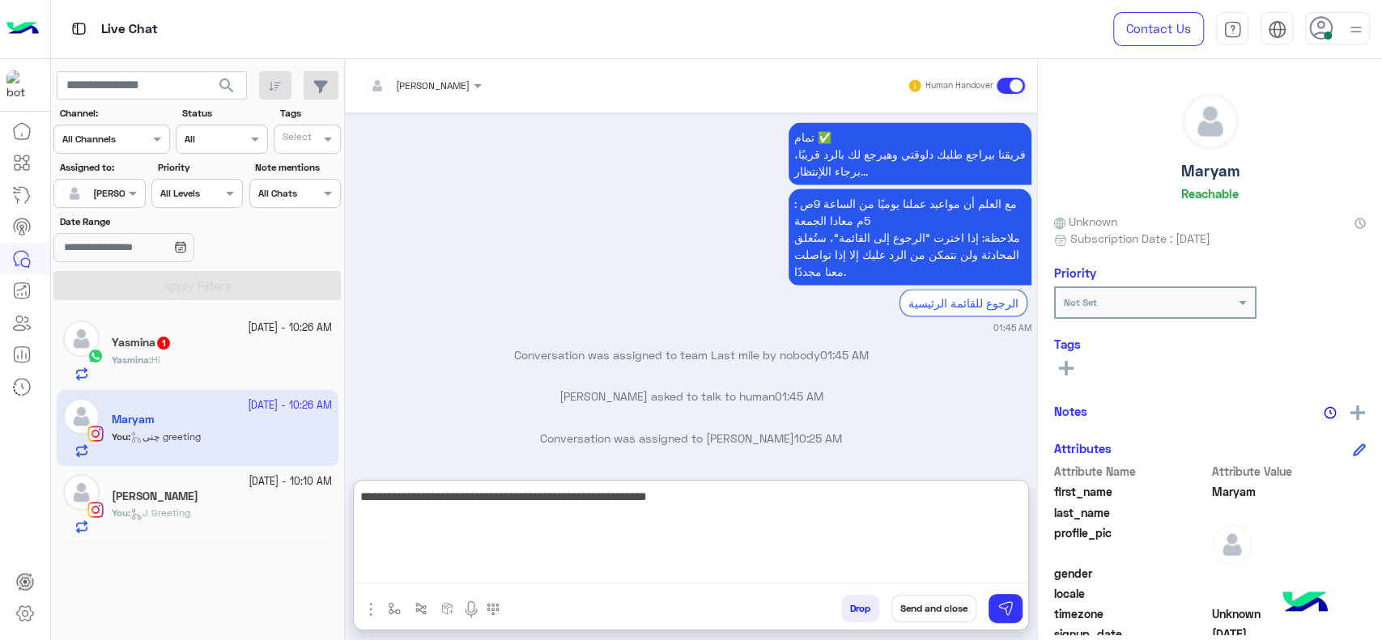
click at [785, 514] on textarea "**********" at bounding box center [691, 535] width 674 height 97
click at [922, 517] on textarea "**********" at bounding box center [691, 535] width 674 height 97
click at [692, 545] on textarea "**********" at bounding box center [691, 535] width 674 height 97
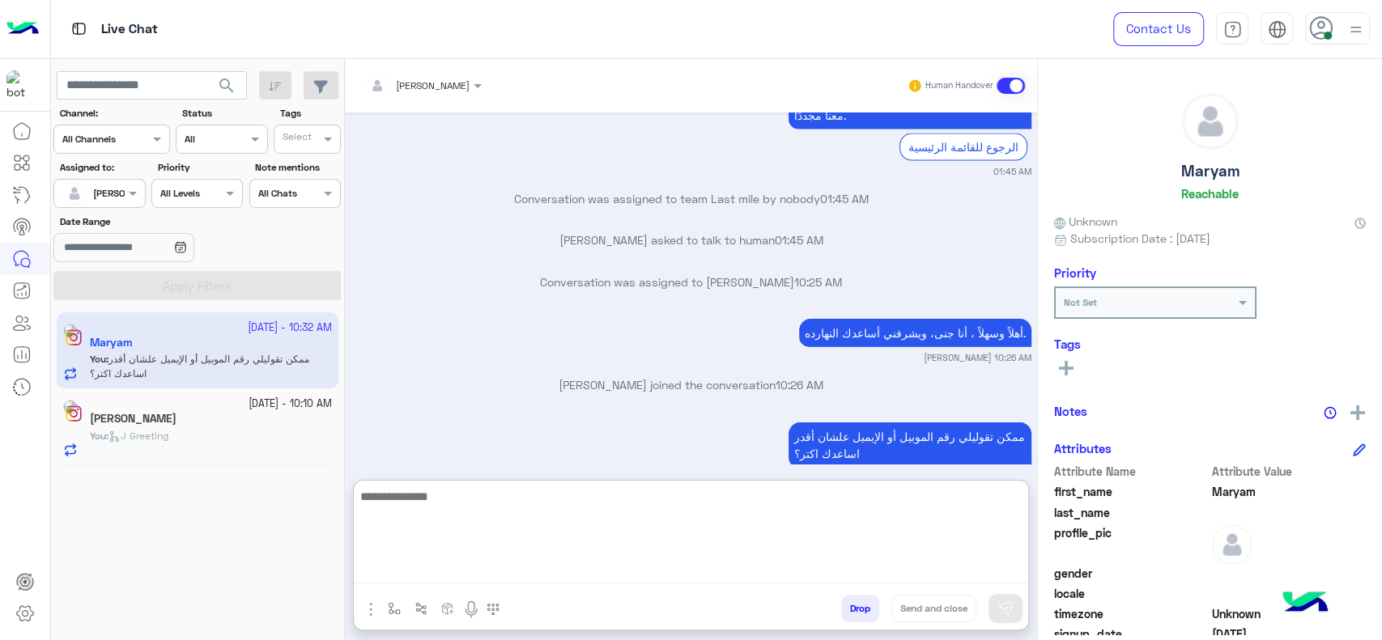
scroll to position [2377, 0]
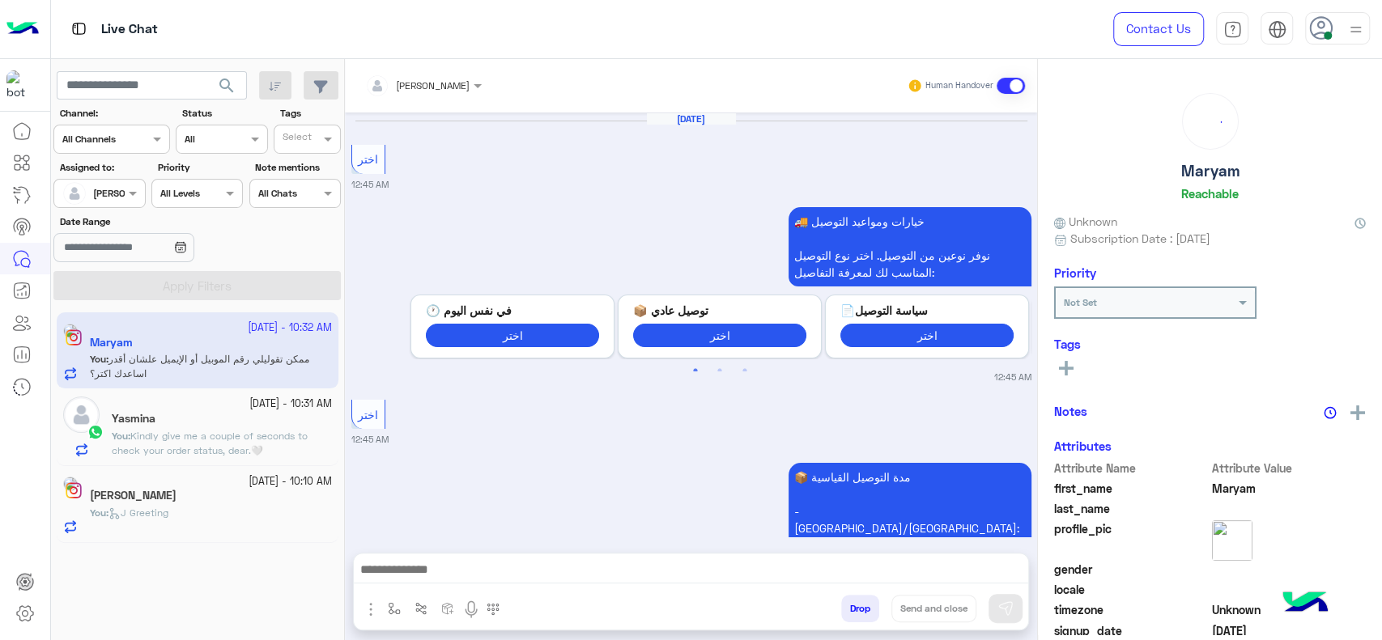
scroll to position [1629, 0]
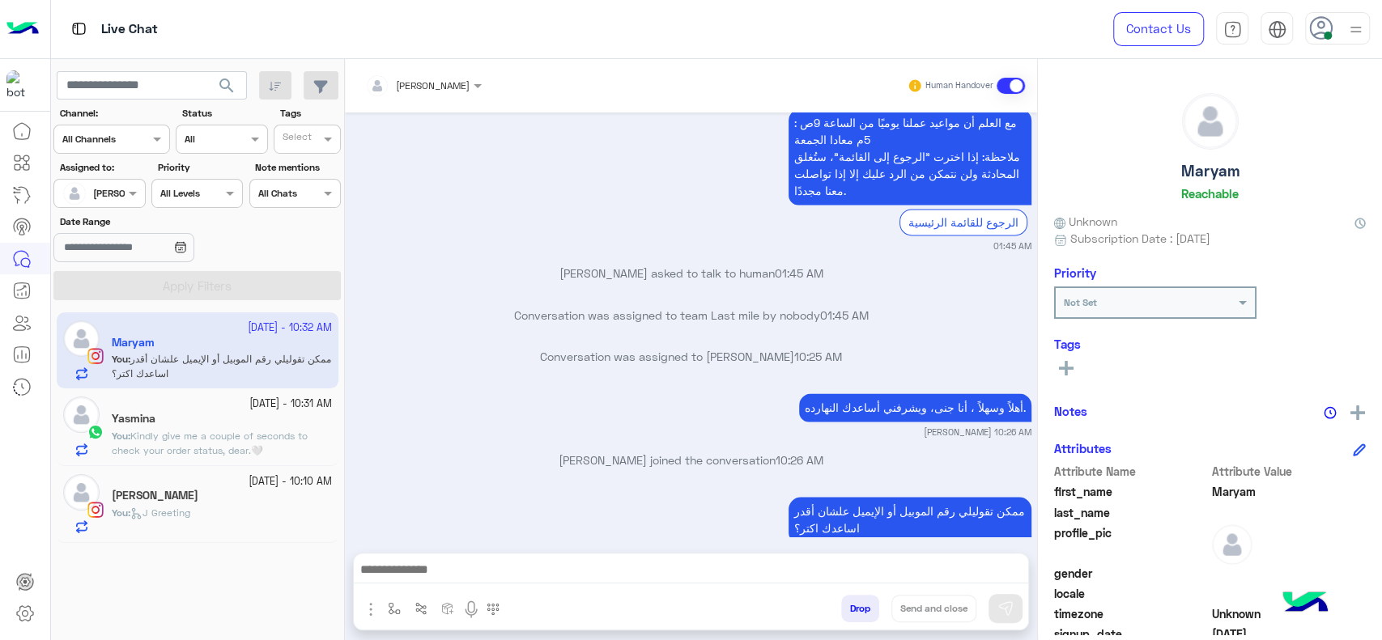
click at [551, 497] on div "ممكن تقوليلي رقم الموبيل أو الإيميل علشان أقدر اساعدك اكتر؟ [PERSON_NAME] 10:32…" at bounding box center [691, 526] width 680 height 66
click at [162, 491] on div "[PERSON_NAME]" at bounding box center [222, 497] width 220 height 17
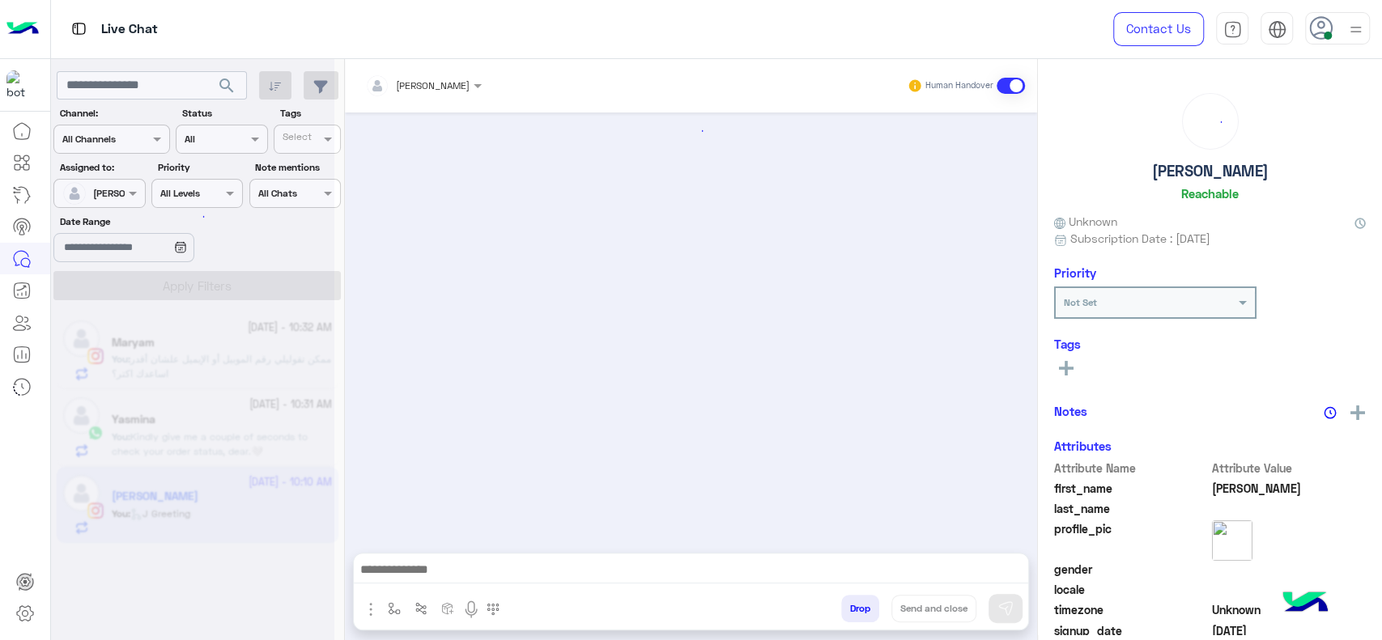
scroll to position [1449, 0]
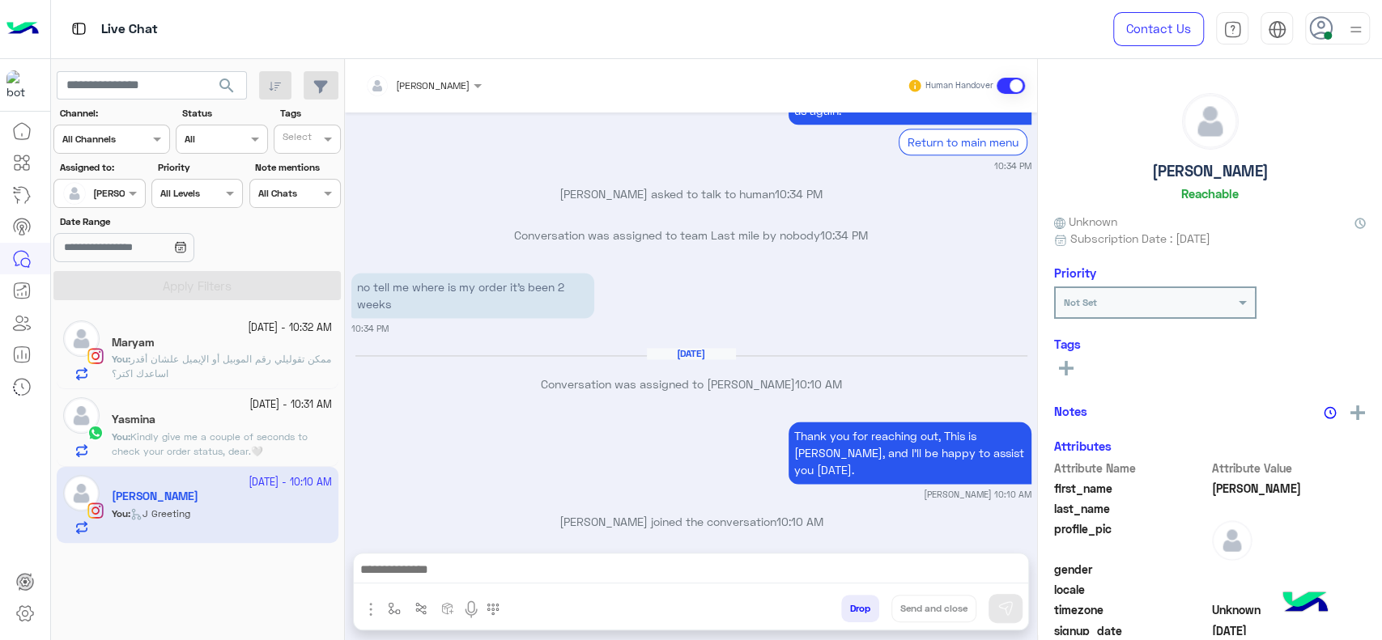
click at [615, 411] on div "[DATE] hii 10:32 PM Hi [PERSON_NAME], Thanks for contacting [PERSON_NAME]! Plea…" at bounding box center [691, 325] width 692 height 424
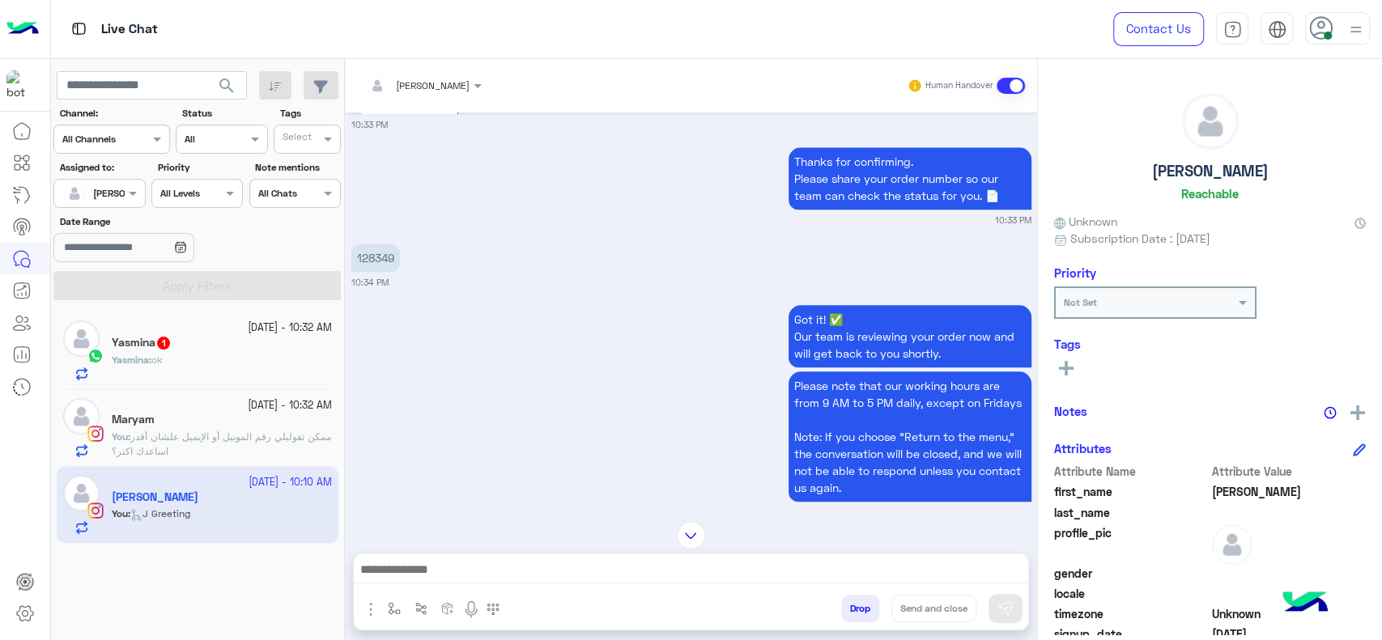
scroll to position [1071, 0]
click at [368, 254] on p "128349" at bounding box center [375, 259] width 49 height 28
copy p "128349"
click at [228, 359] on div "[PERSON_NAME] : ok" at bounding box center [222, 367] width 220 height 28
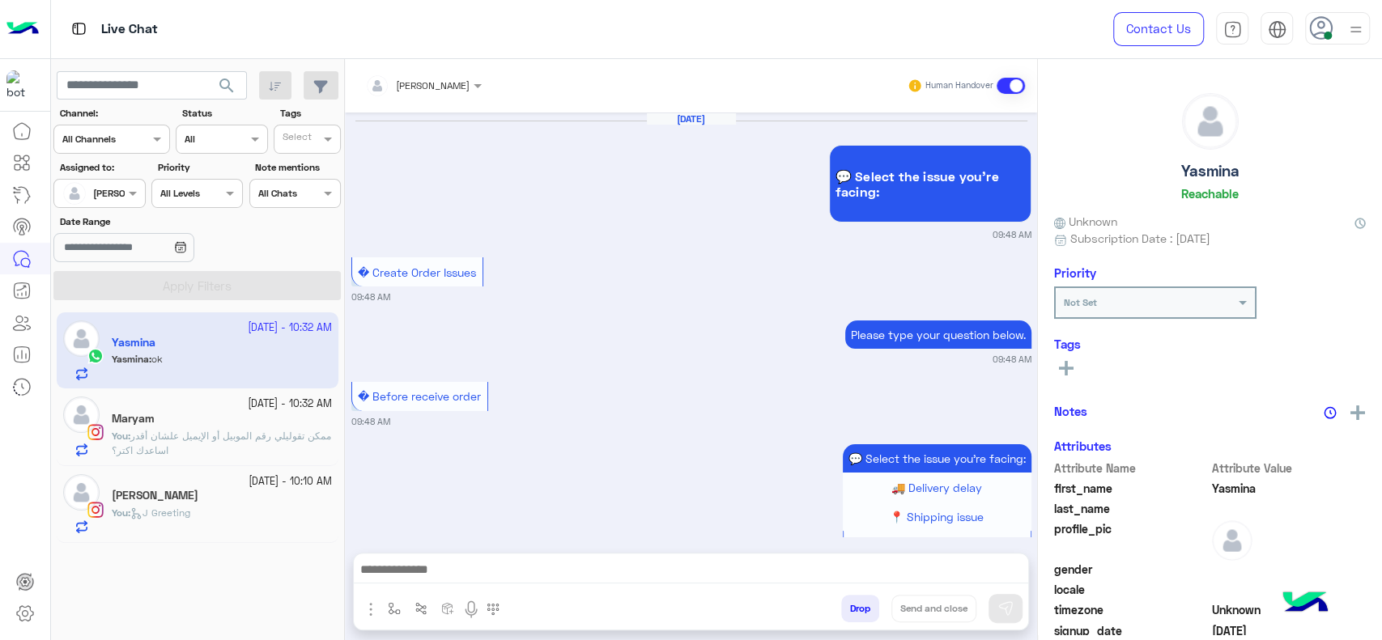
scroll to position [1133, 0]
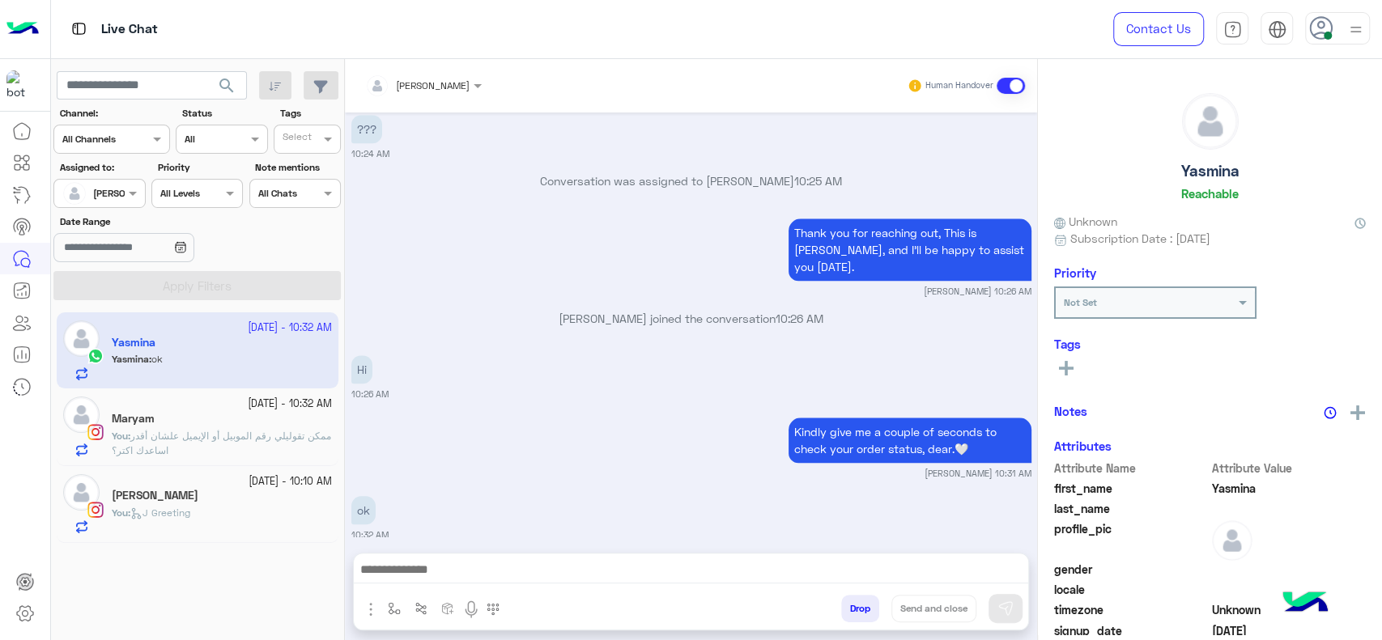
click at [237, 447] on p "You : ممكن تقوليلي رقم الموبيل أو الإيميل علشان أقدر اساعدك اكتر؟" at bounding box center [222, 443] width 220 height 29
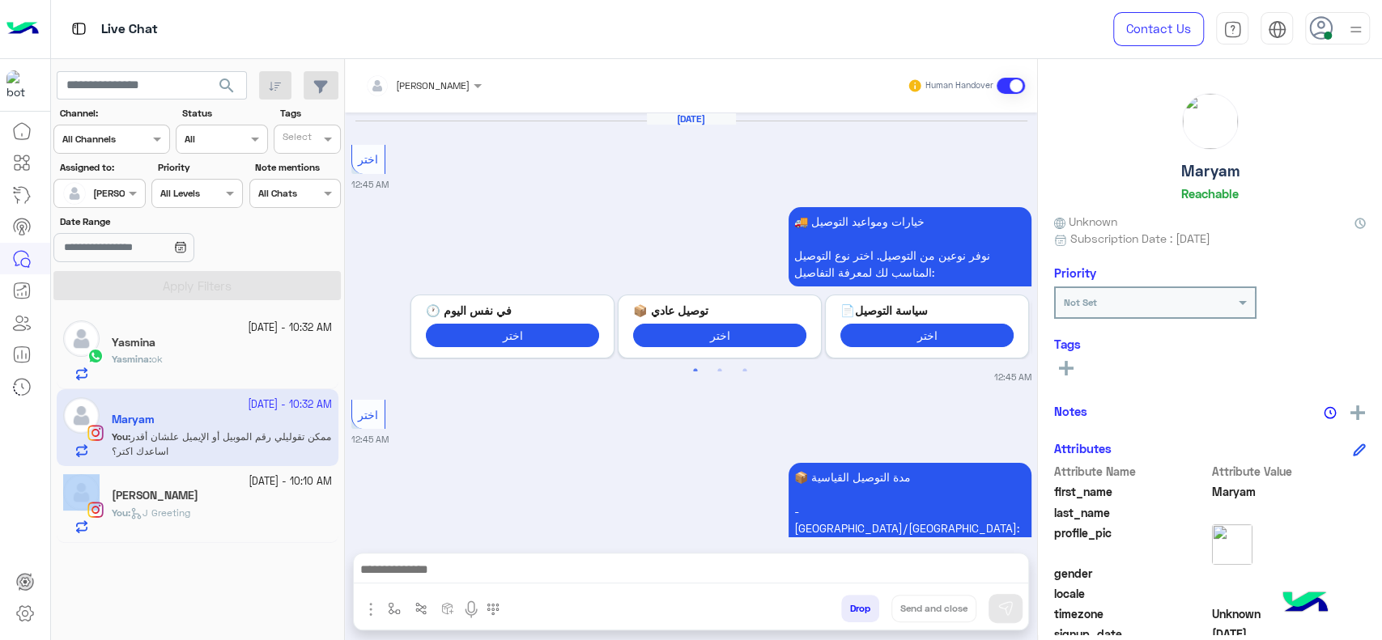
scroll to position [1629, 0]
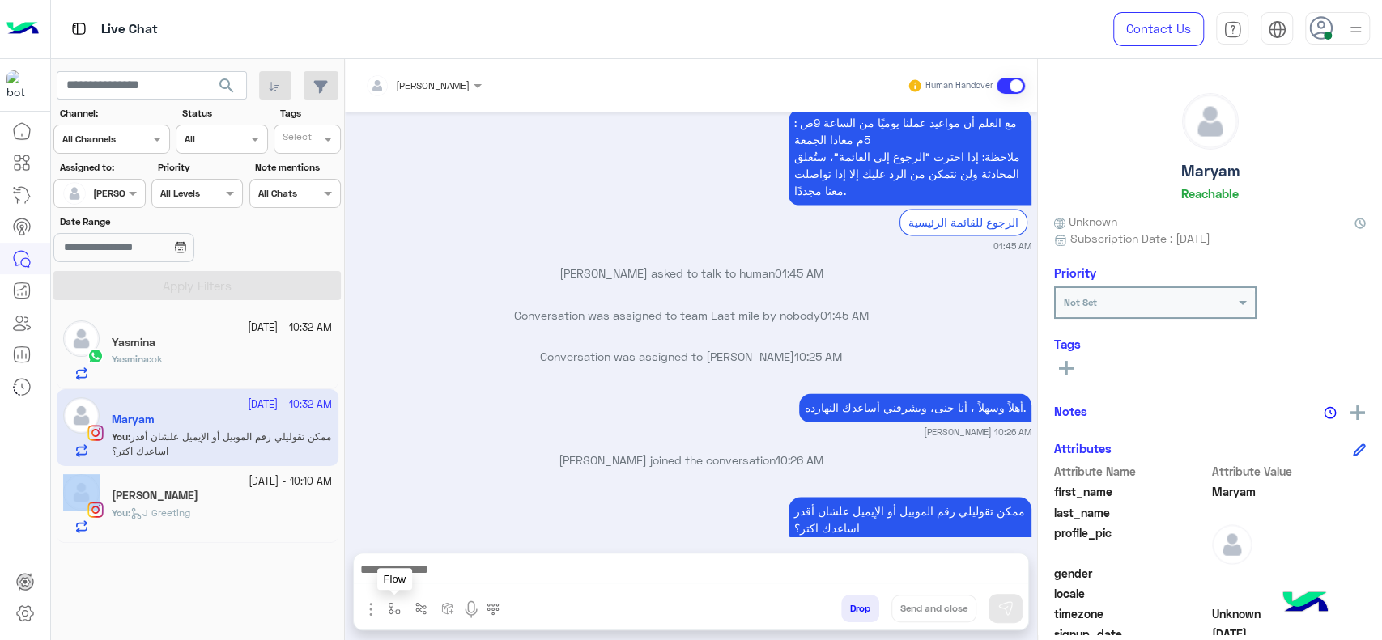
click at [393, 602] on img "button" at bounding box center [394, 608] width 13 height 13
click at [418, 577] on input "text" at bounding box center [422, 571] width 64 height 15
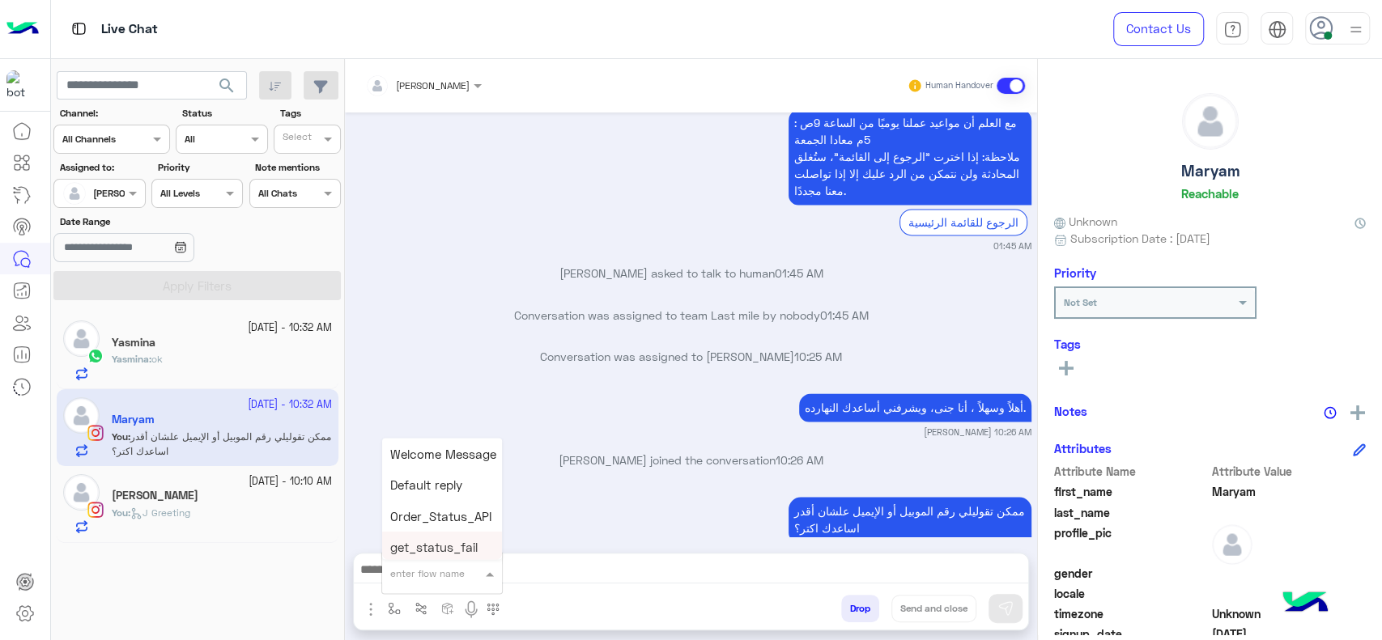
click at [417, 583] on div "enter flow name" at bounding box center [442, 573] width 120 height 29
type input "*"
type input "****"
click at [440, 555] on div "close جانا" at bounding box center [442, 545] width 120 height 32
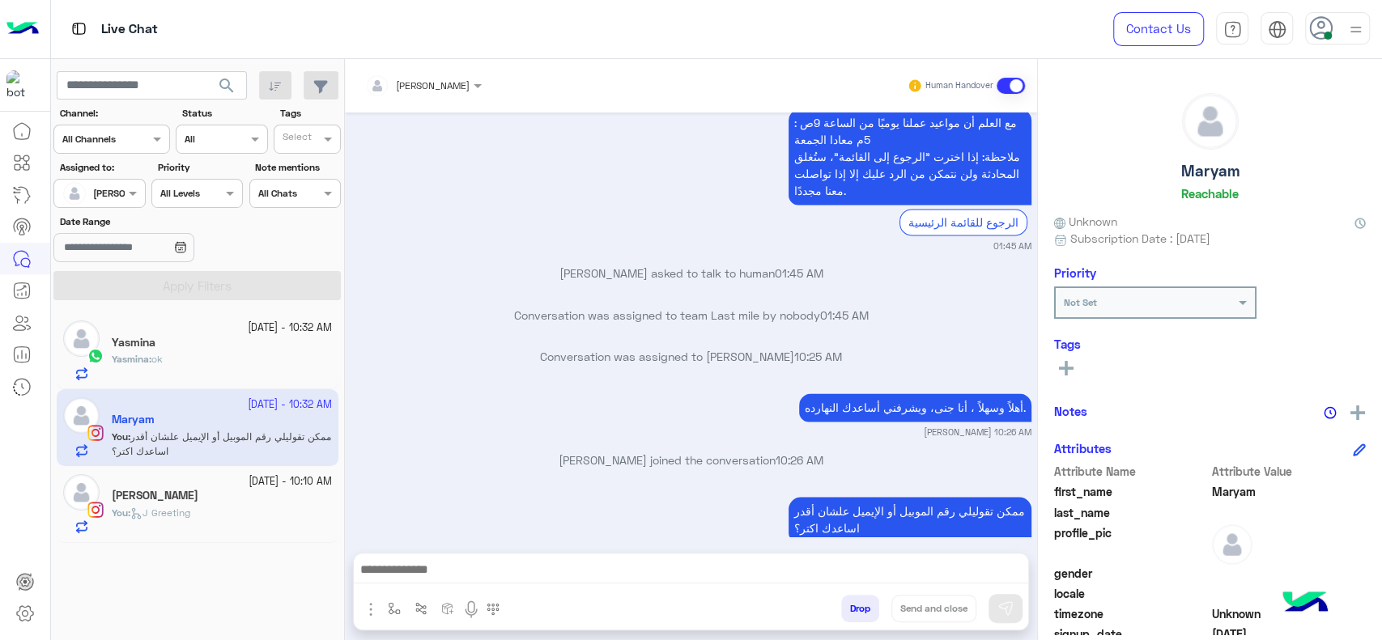
type textarea "**********"
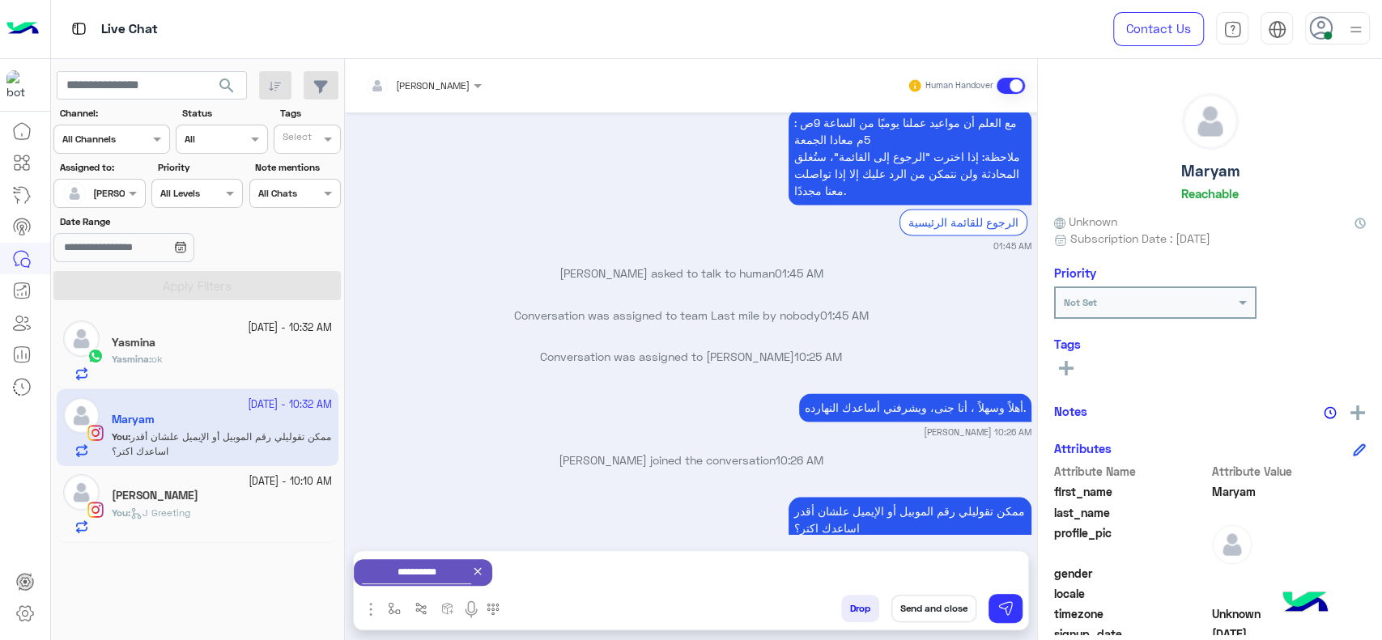
click at [934, 615] on button "Send and close" at bounding box center [933, 609] width 85 height 28
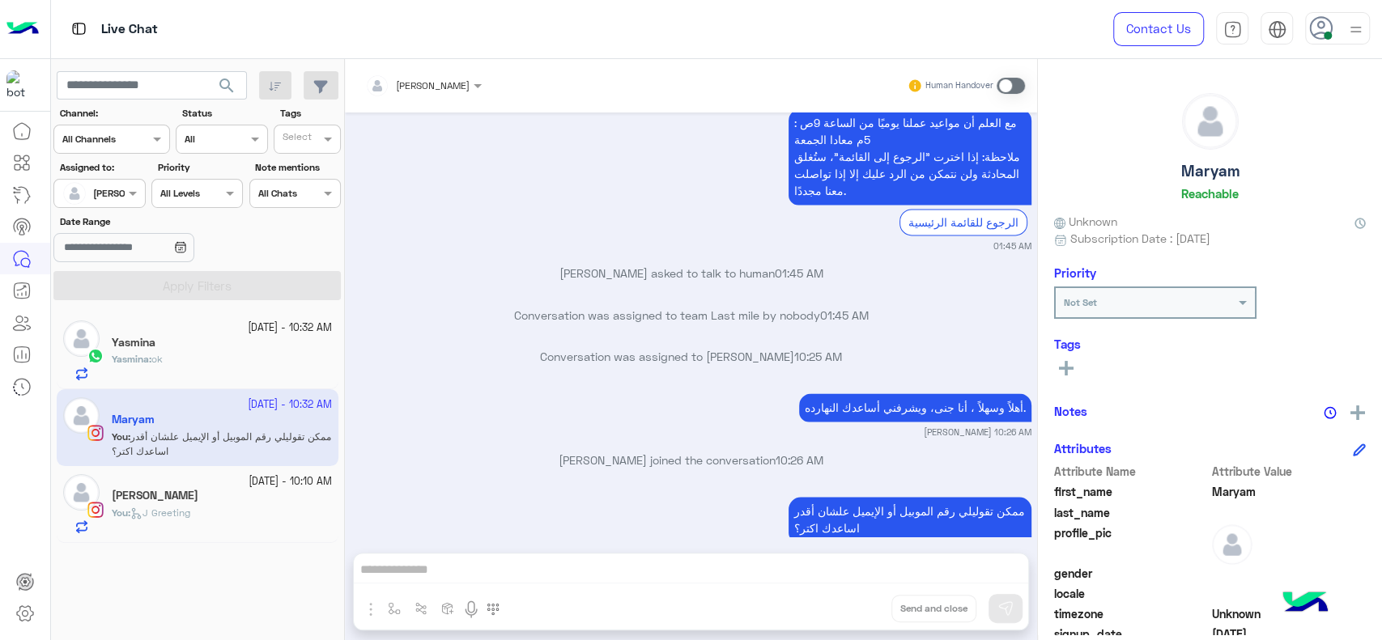
scroll to position [1670, 0]
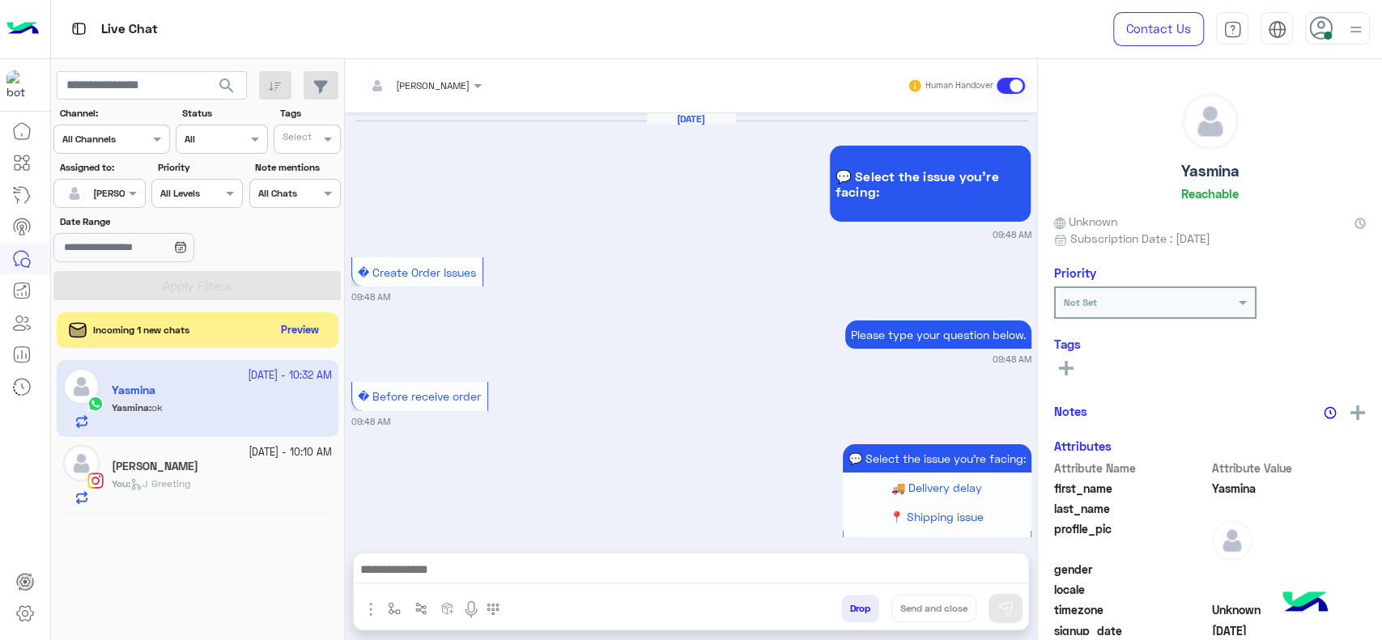
scroll to position [1133, 0]
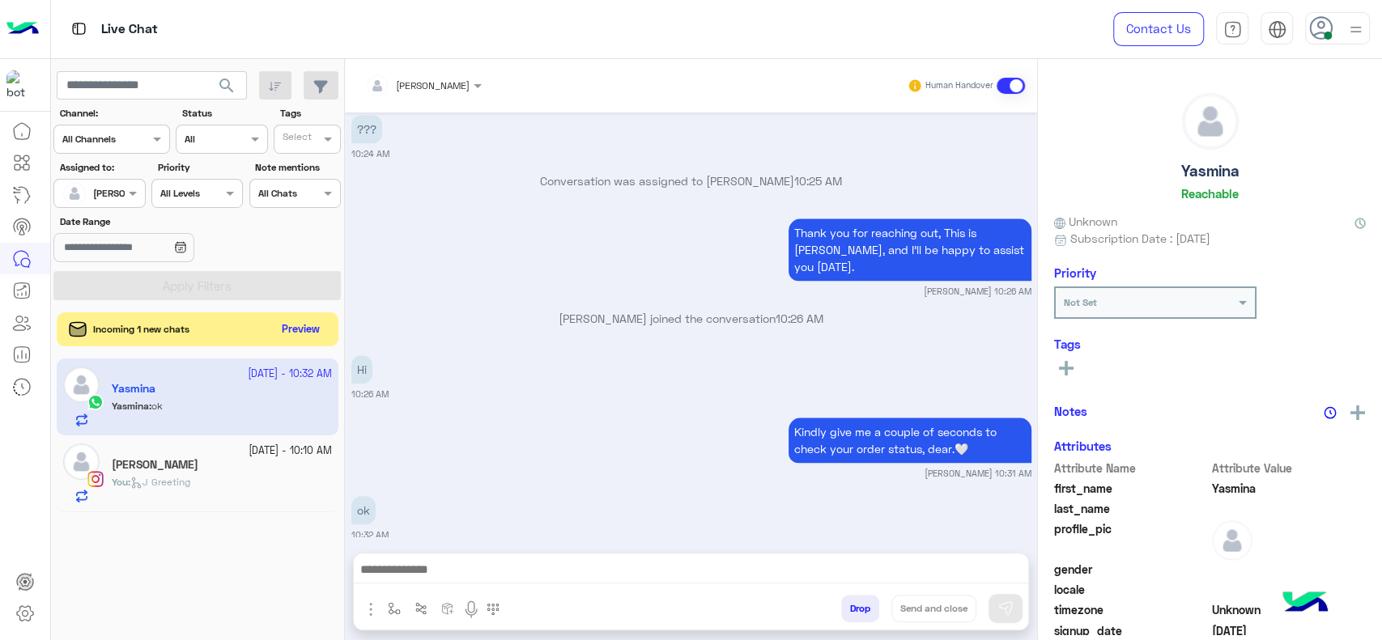
click at [316, 325] on button "Preview" at bounding box center [301, 330] width 50 height 22
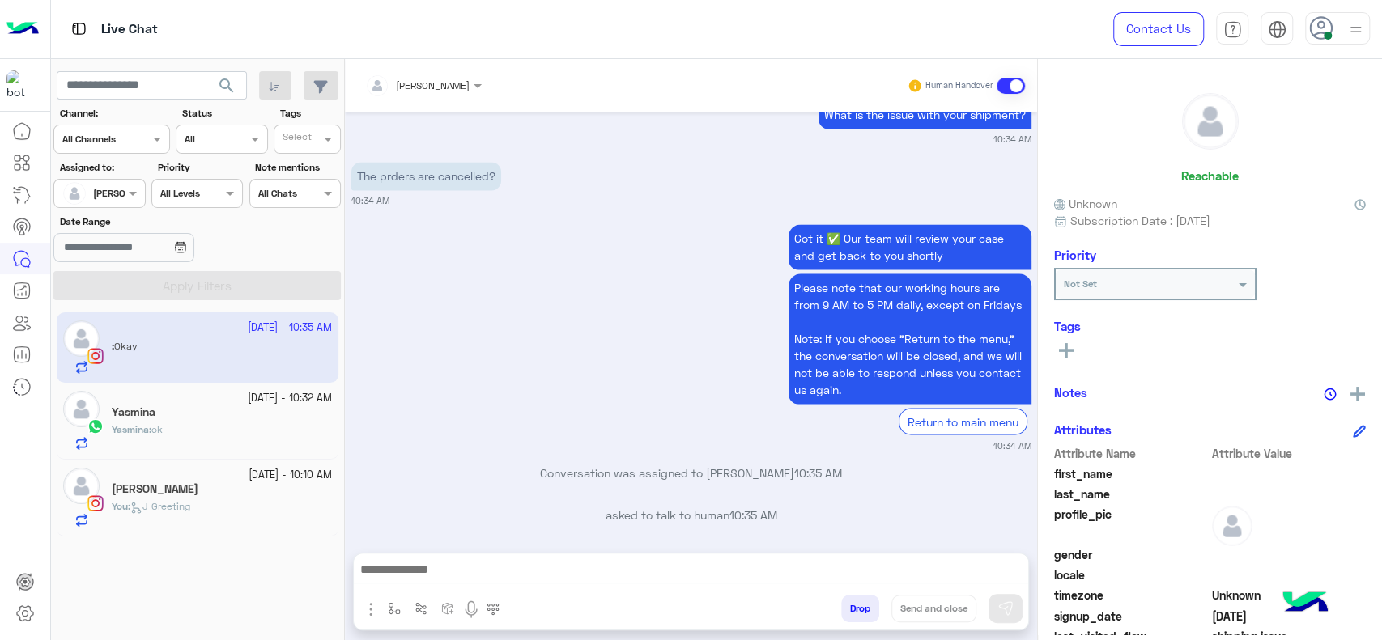
scroll to position [1767, 0]
drag, startPoint x: 391, startPoint y: 606, endPoint x: 452, endPoint y: 552, distance: 80.9
click at [393, 606] on img "button" at bounding box center [394, 608] width 13 height 13
click at [452, 552] on div "enter flow name" at bounding box center [441, 573] width 121 height 43
click at [440, 568] on input "text" at bounding box center [422, 571] width 64 height 15
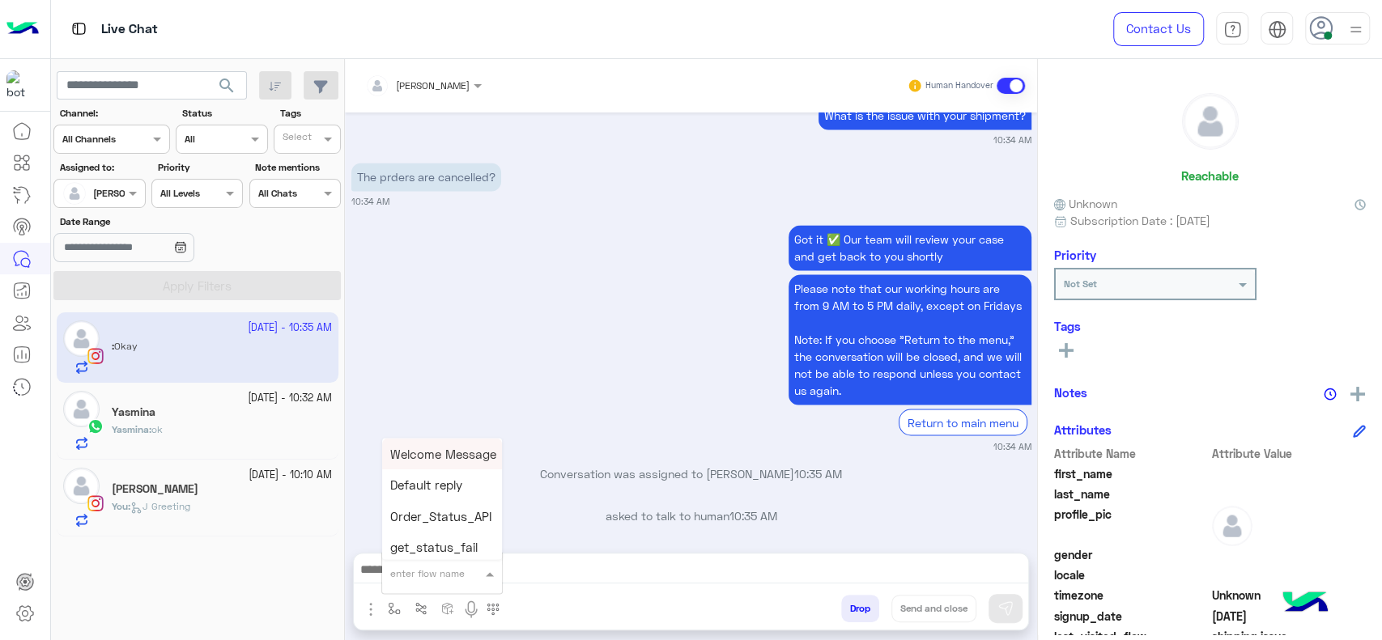
type input "*"
click at [449, 514] on div "J Greeting" at bounding box center [442, 513] width 120 height 32
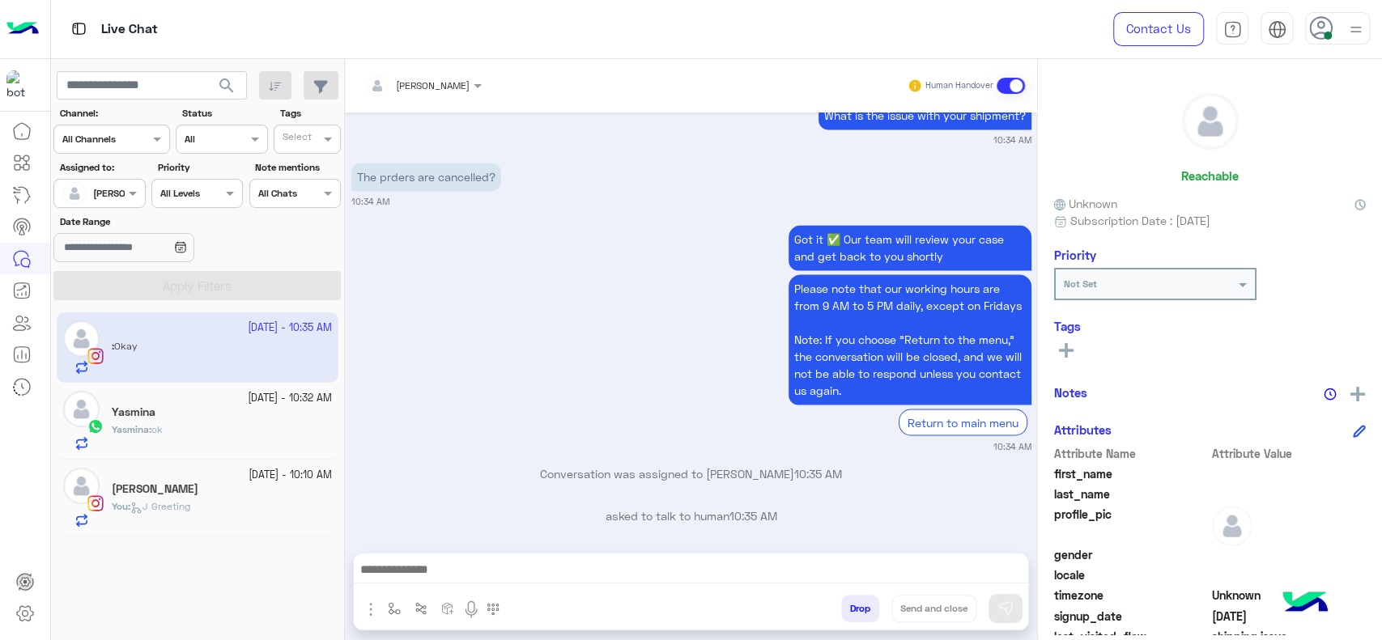
type textarea "**********"
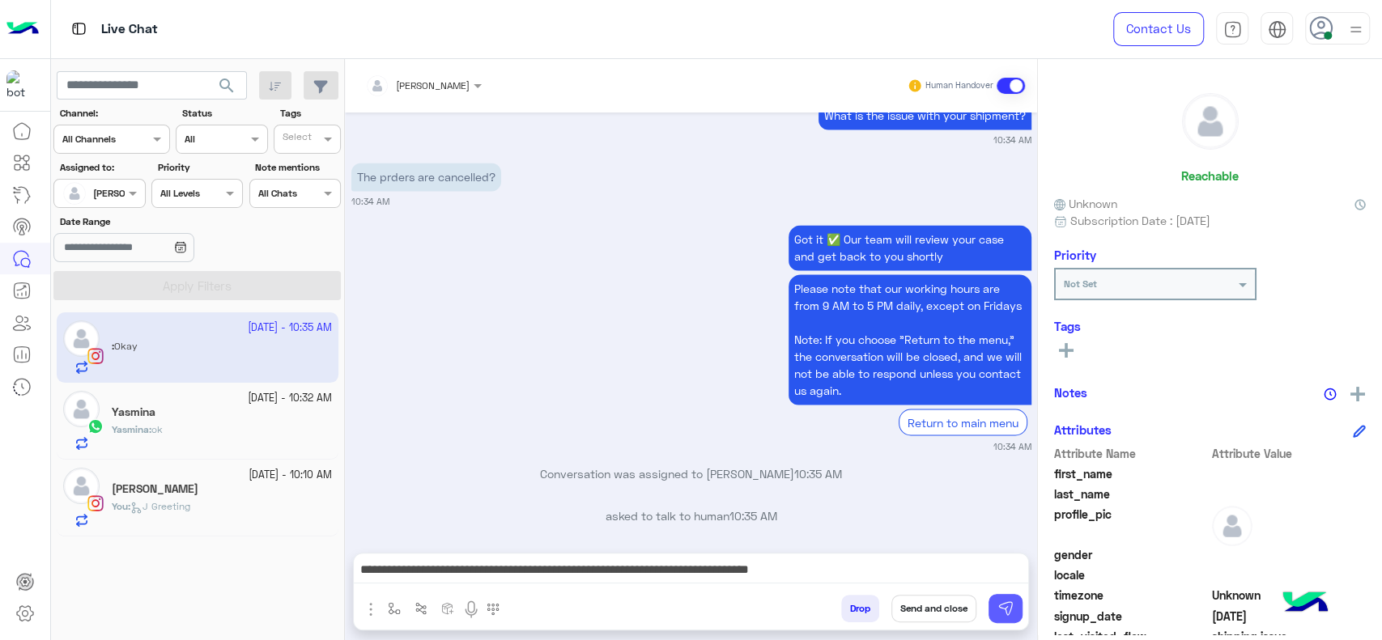
click at [1010, 606] on img at bounding box center [1005, 609] width 16 height 16
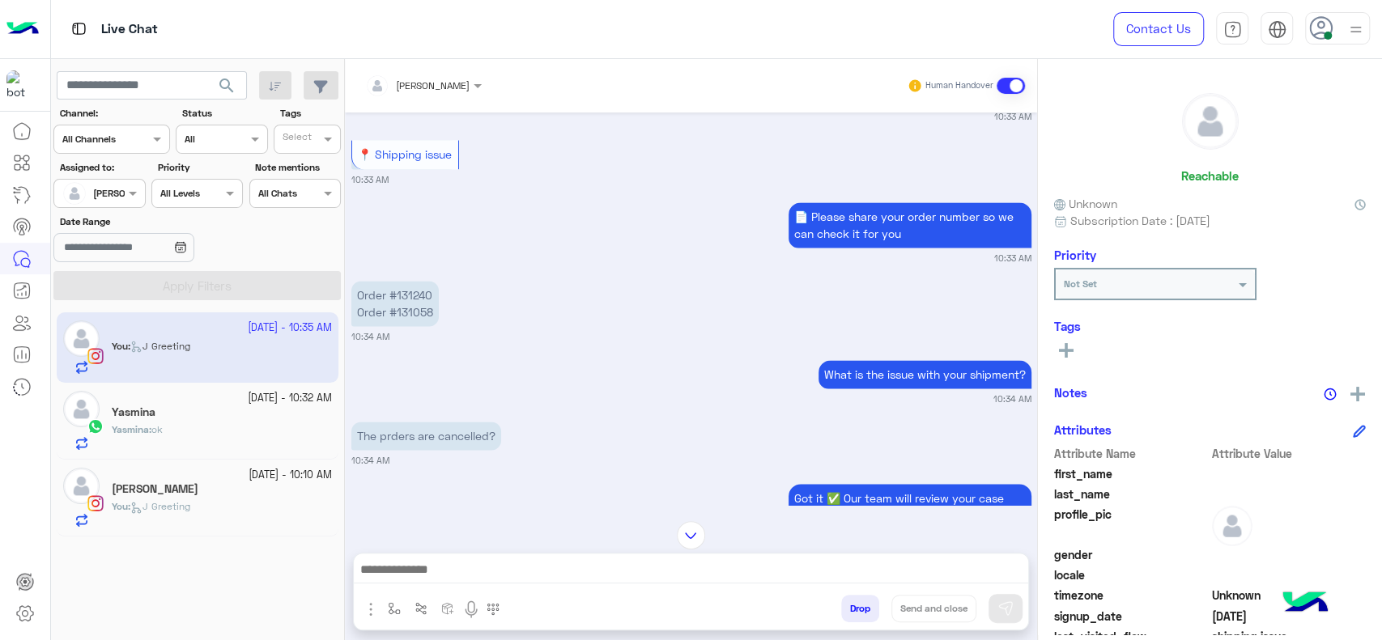
scroll to position [1491, 0]
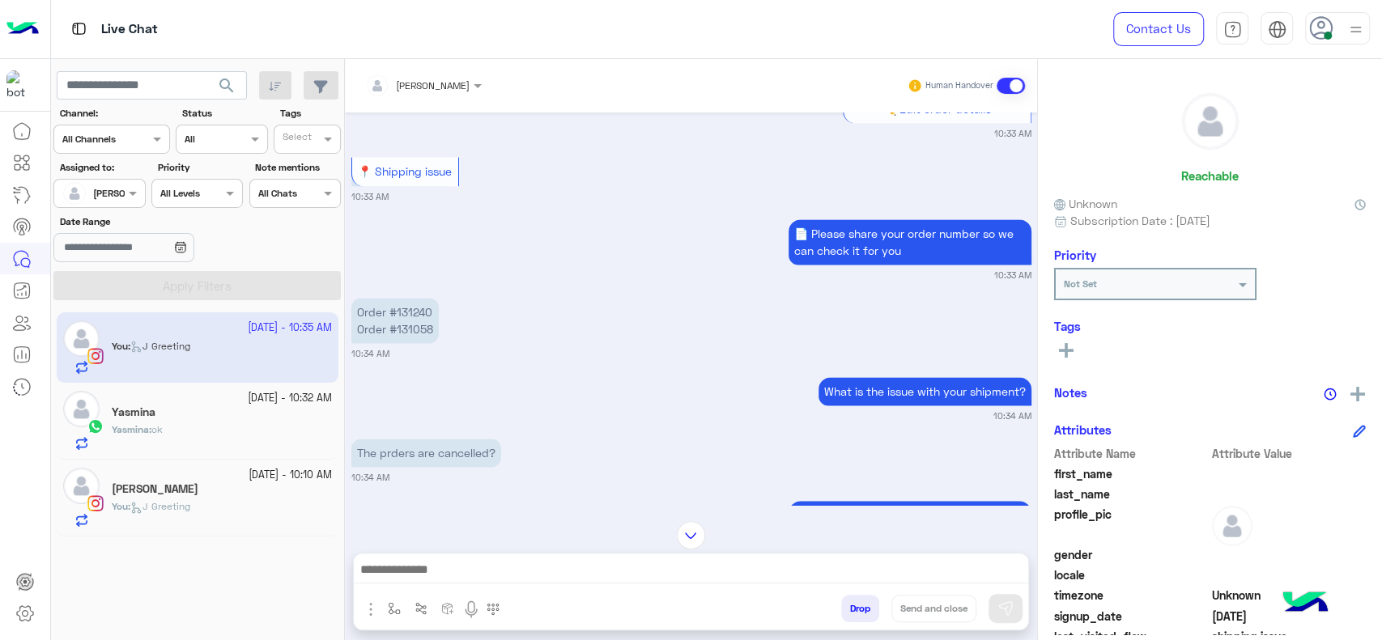
click at [417, 313] on p "Order #131240 Order #131058" at bounding box center [394, 320] width 87 height 45
copy p "131240"
click at [423, 332] on p "Order #131240 Order #131058" at bounding box center [394, 320] width 87 height 45
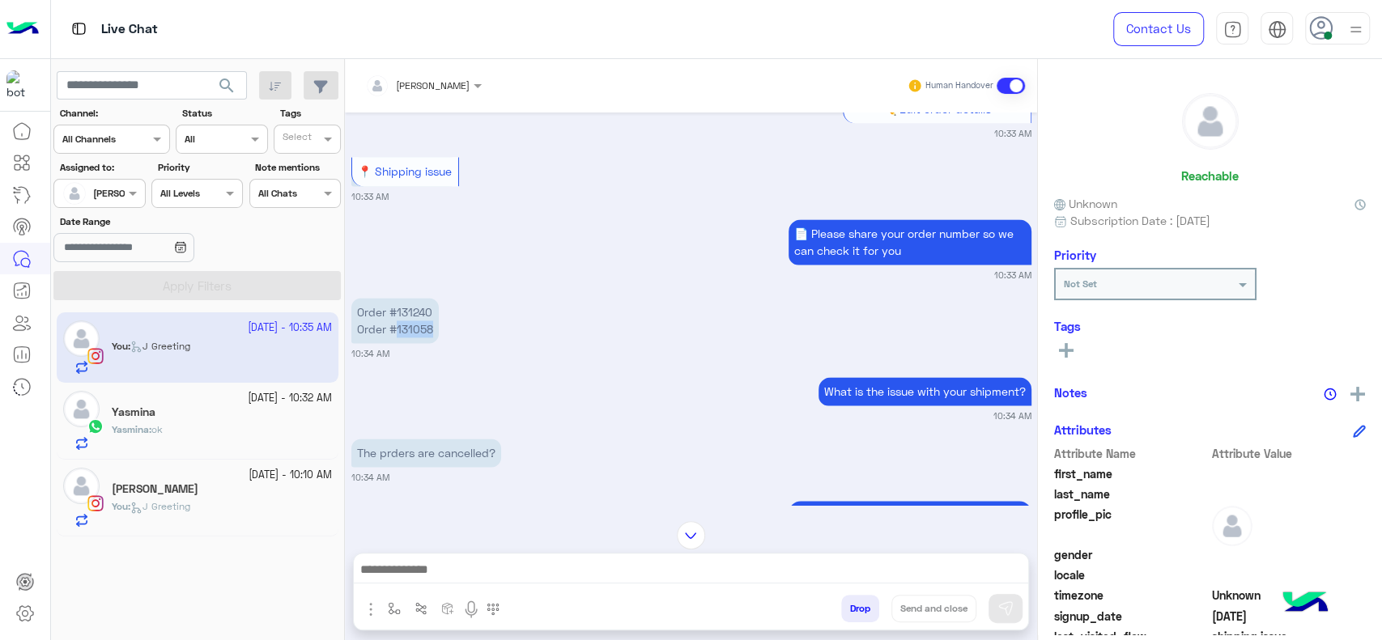
copy p "131058"
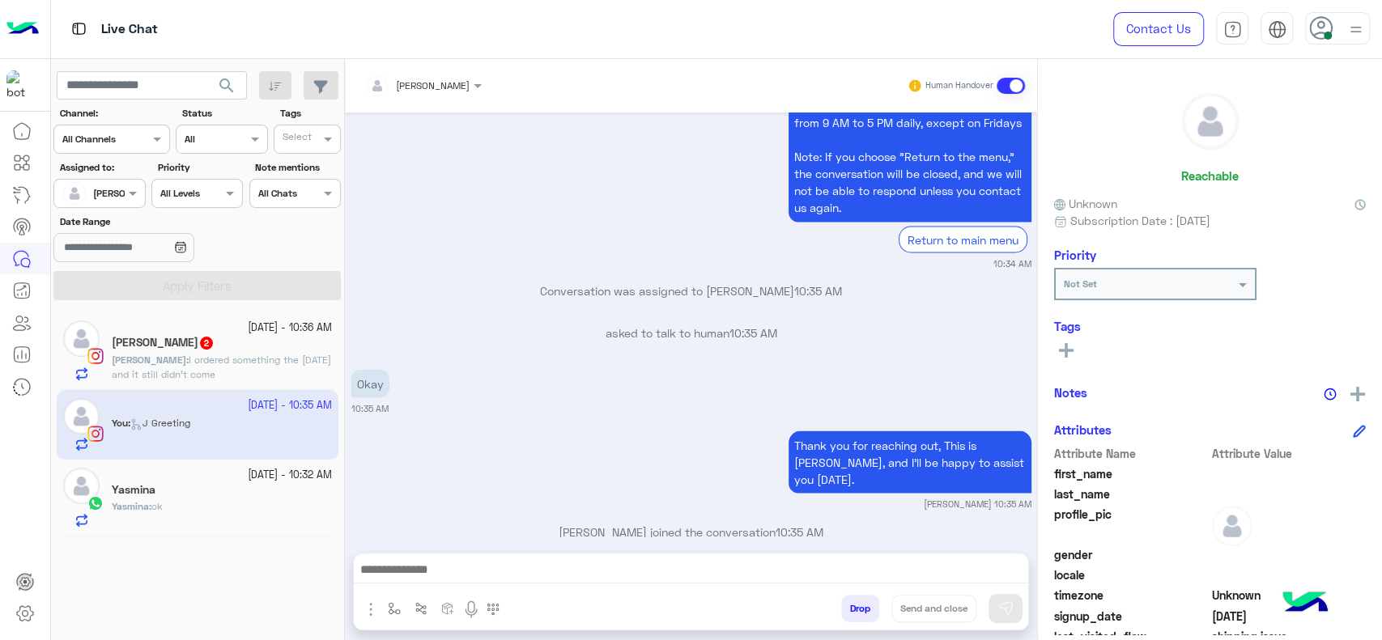
scroll to position [1959, 0]
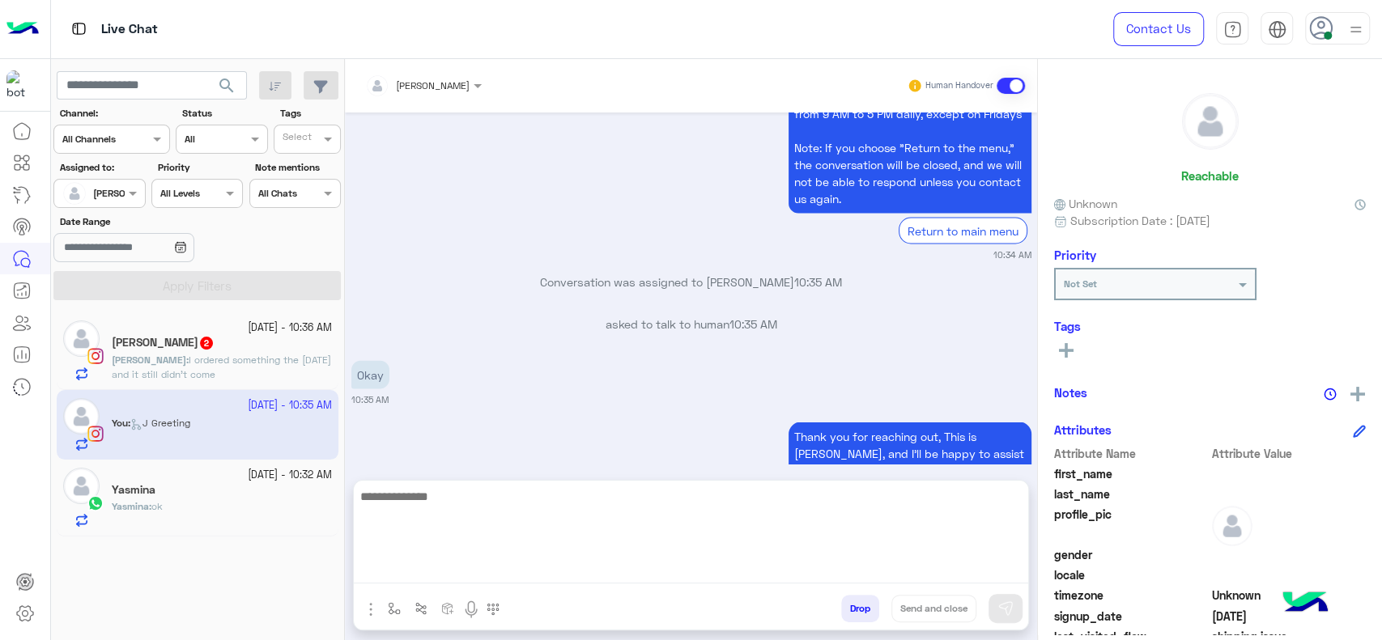
click at [571, 573] on textarea at bounding box center [691, 535] width 674 height 97
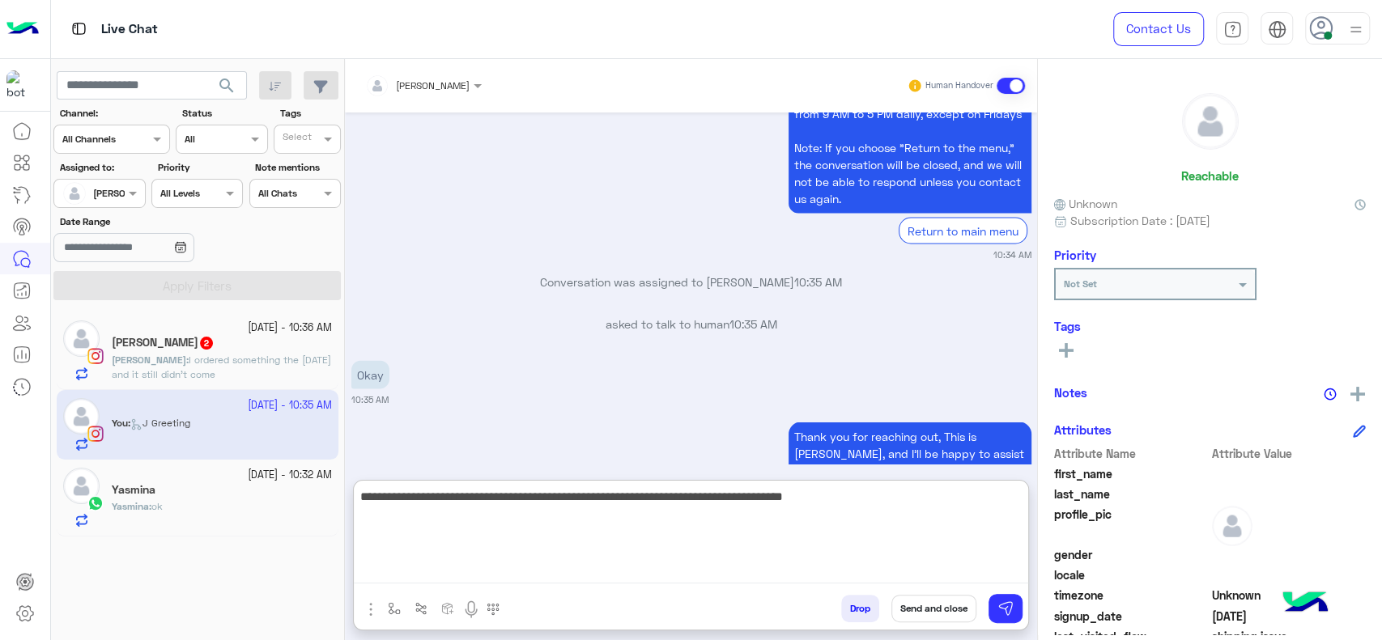
type textarea "**********"
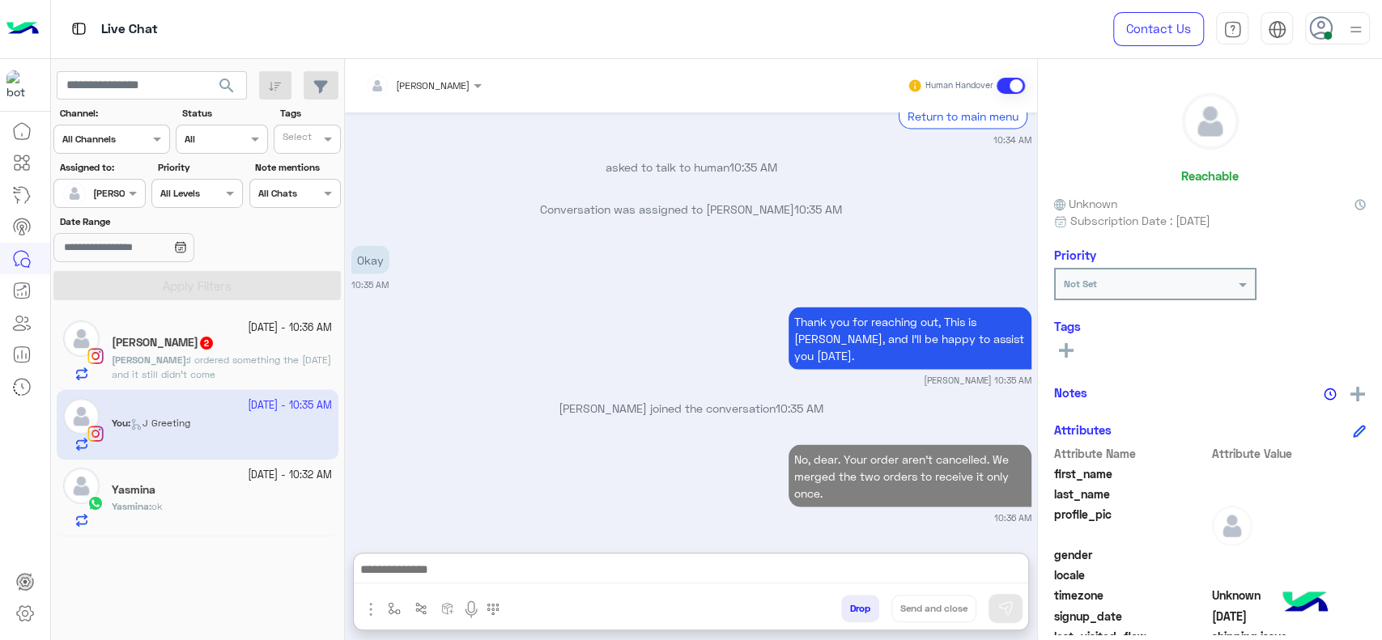
click at [223, 378] on span "I ordered something the 23rd of September and it still didn’t come" at bounding box center [221, 367] width 219 height 27
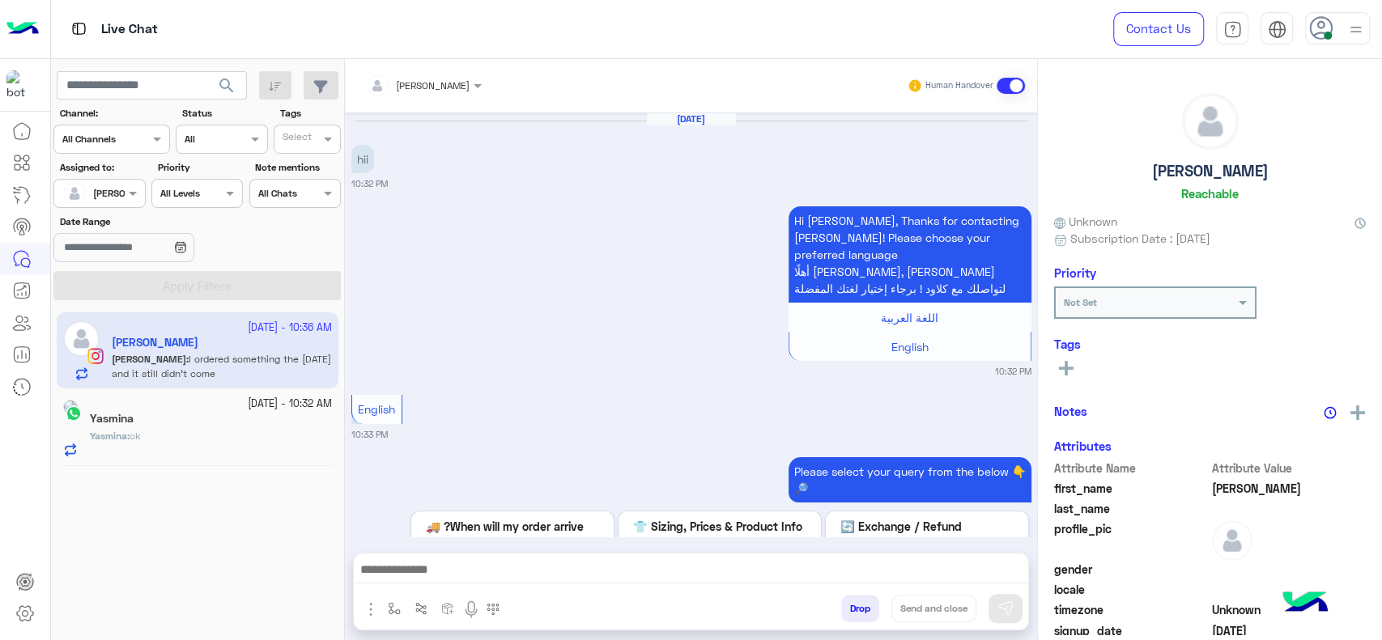
scroll to position [1590, 0]
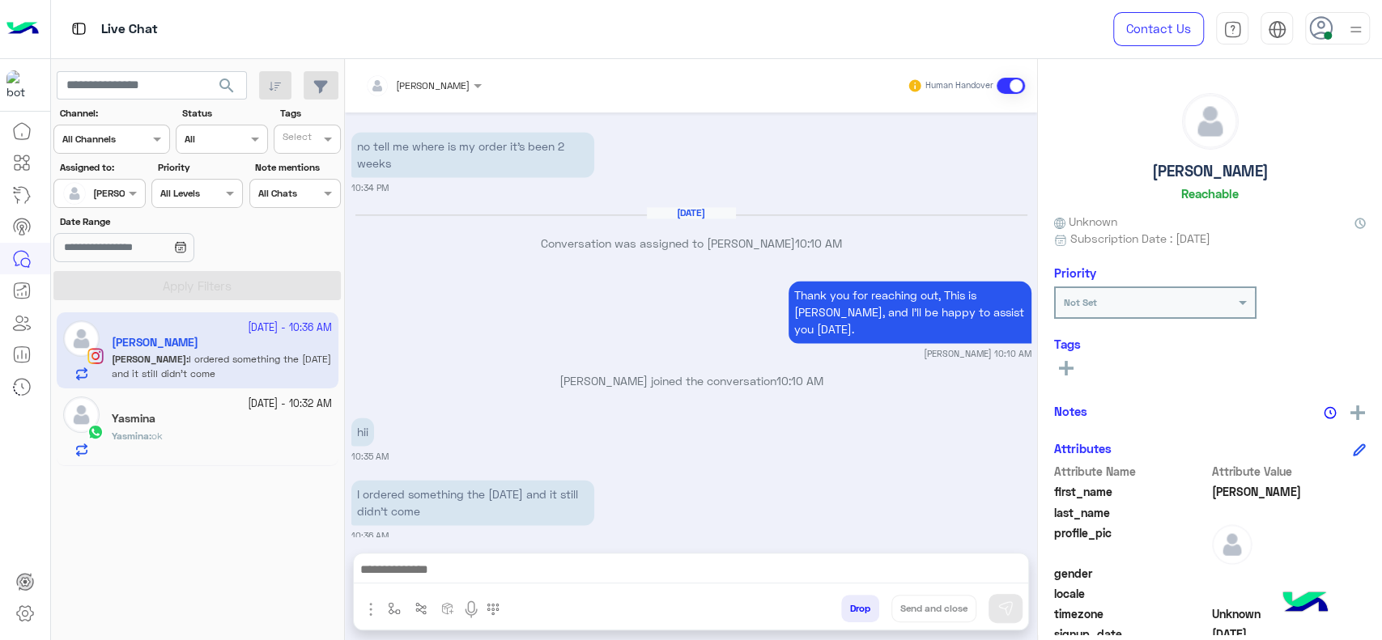
click at [268, 431] on div "Yasmina : ok" at bounding box center [222, 443] width 220 height 28
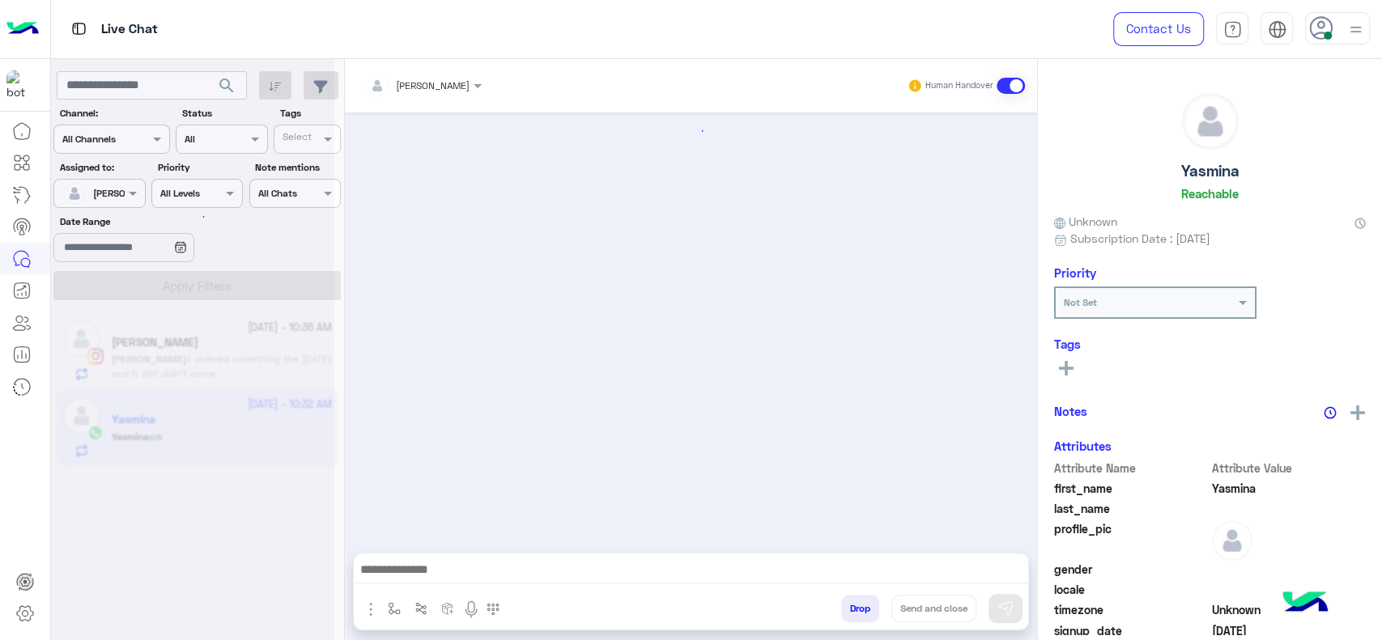
scroll to position [1133, 0]
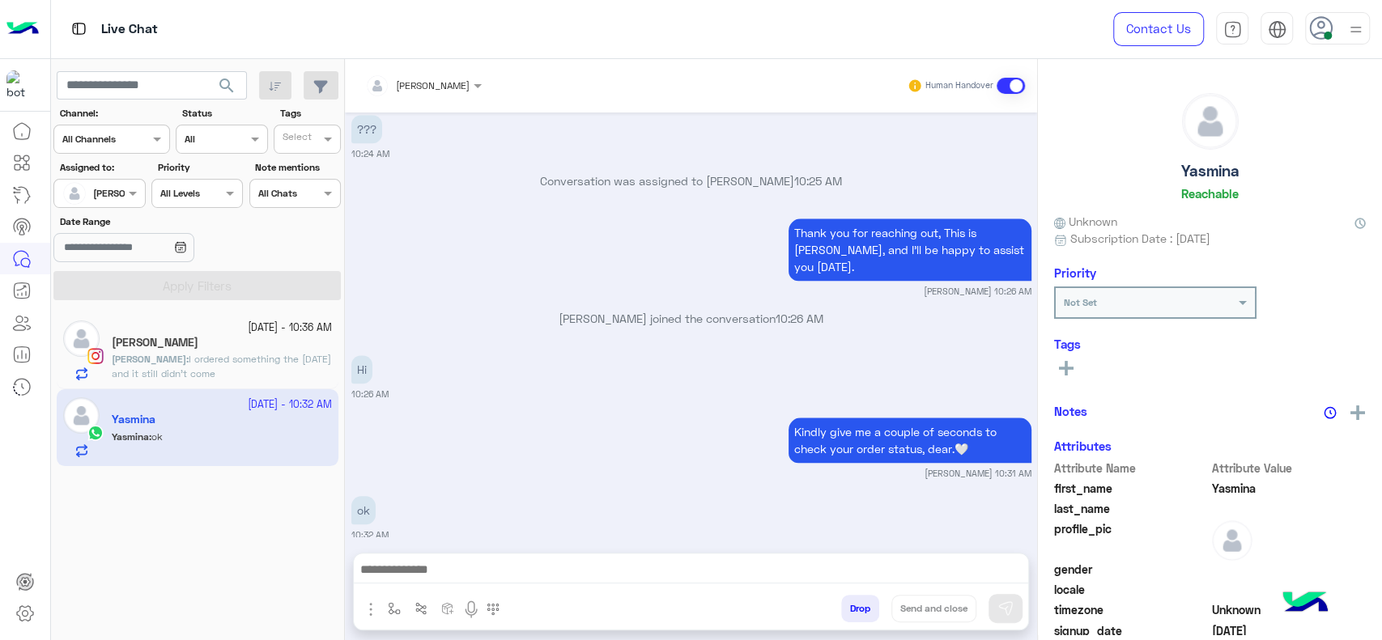
click at [525, 421] on div "Kindly give me a couple of seconds to check your order status, dear.🤍 Jana Aboe…" at bounding box center [691, 447] width 680 height 66
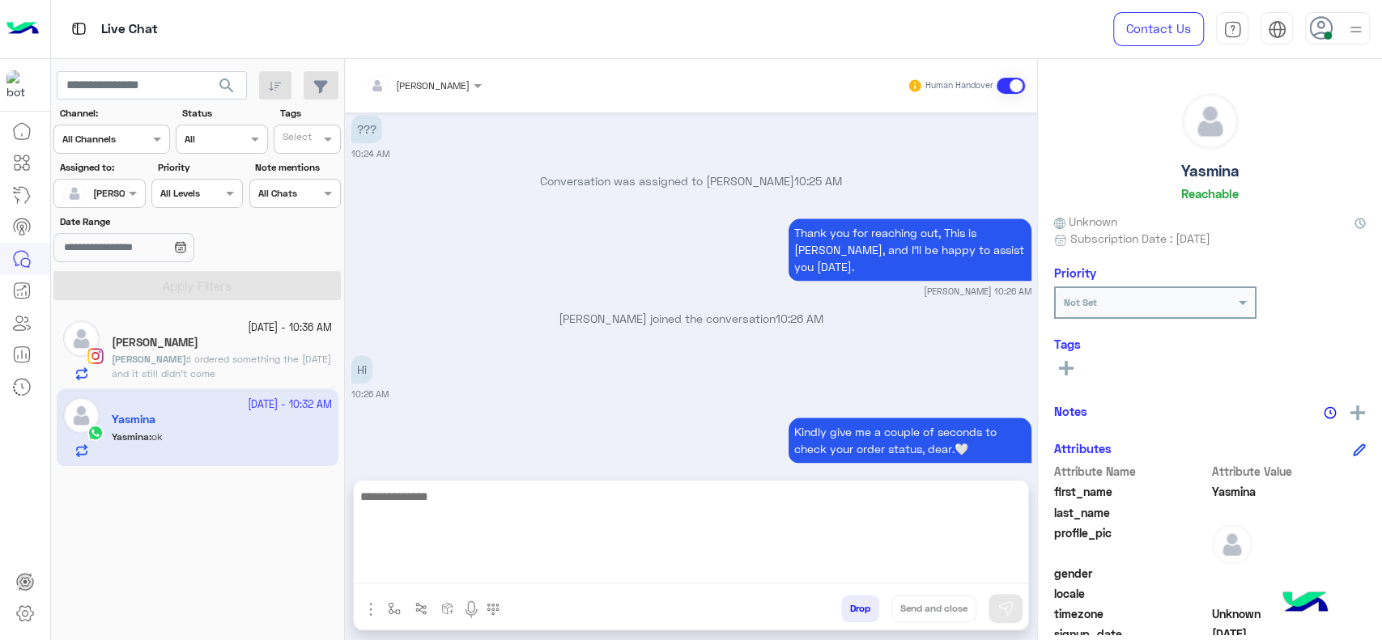
click at [430, 569] on textarea at bounding box center [691, 535] width 674 height 97
click at [504, 501] on textarea "**********" at bounding box center [691, 535] width 674 height 97
click at [525, 497] on textarea "**********" at bounding box center [691, 535] width 674 height 97
type textarea "**********"
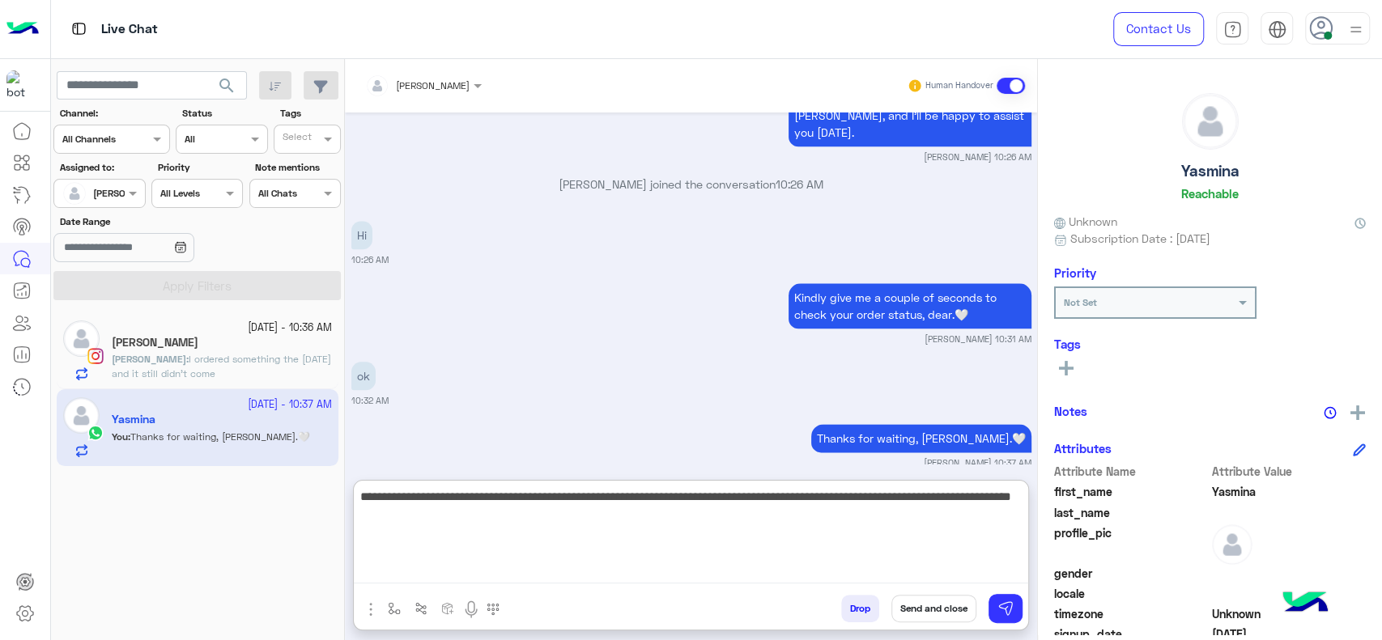
type textarea "**********"
click at [598, 555] on textarea "**********" at bounding box center [691, 535] width 674 height 97
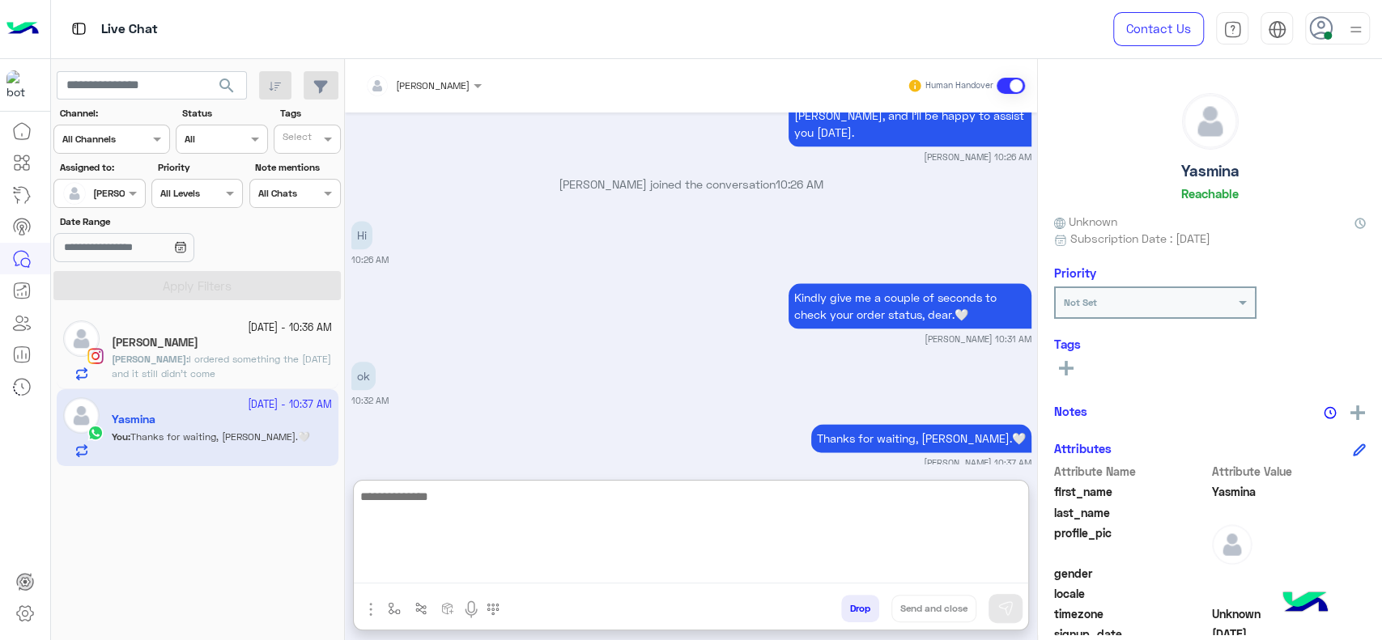
scroll to position [1380, 0]
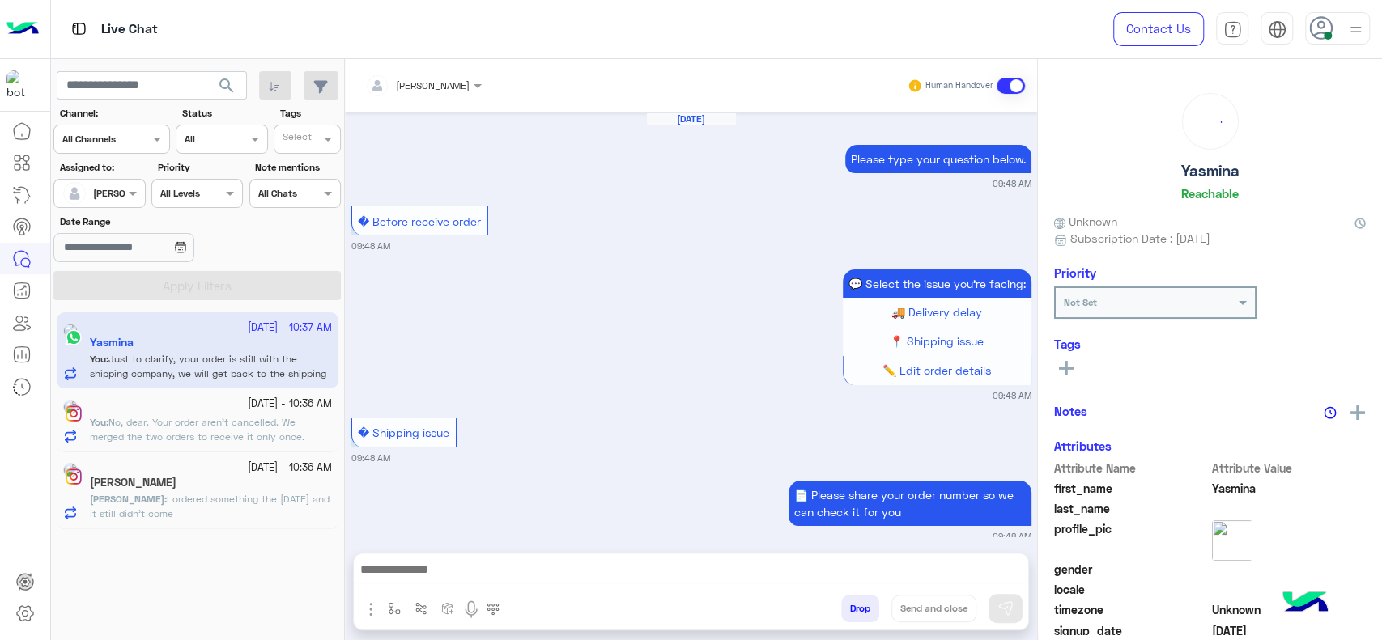
scroll to position [1133, 0]
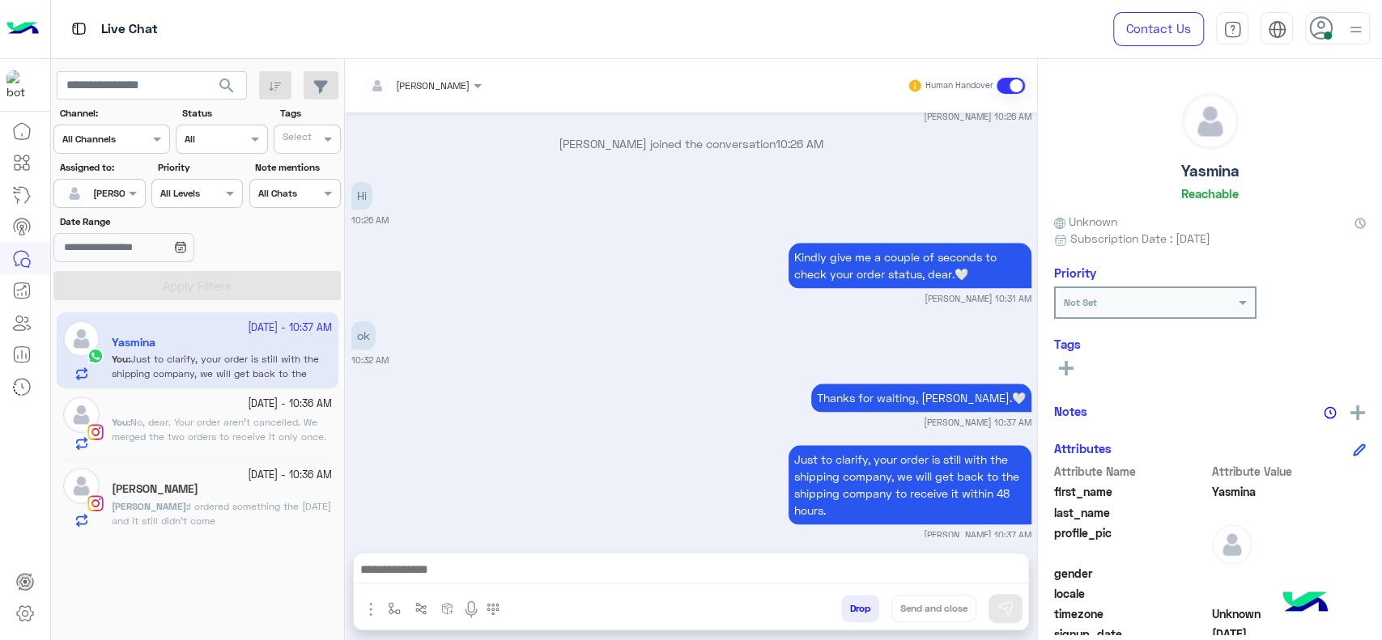
click at [266, 521] on span "I ordered something the [DATE] and it still didn’t come" at bounding box center [221, 513] width 219 height 27
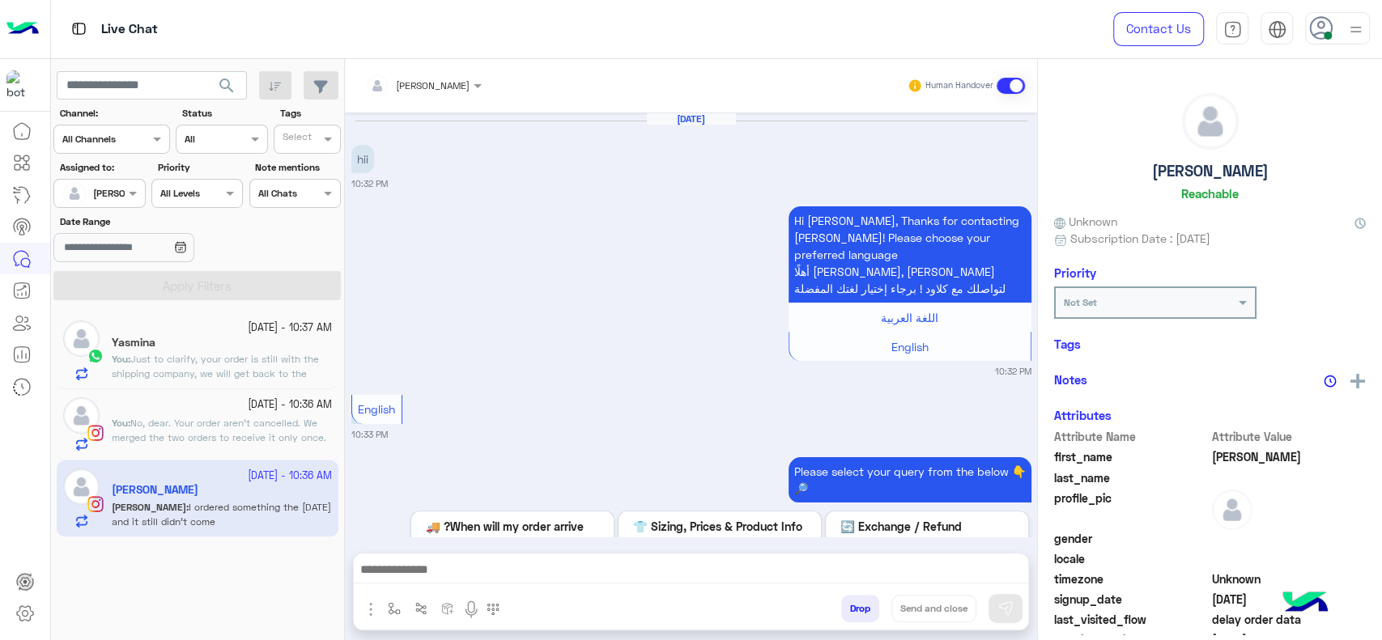
scroll to position [1590, 0]
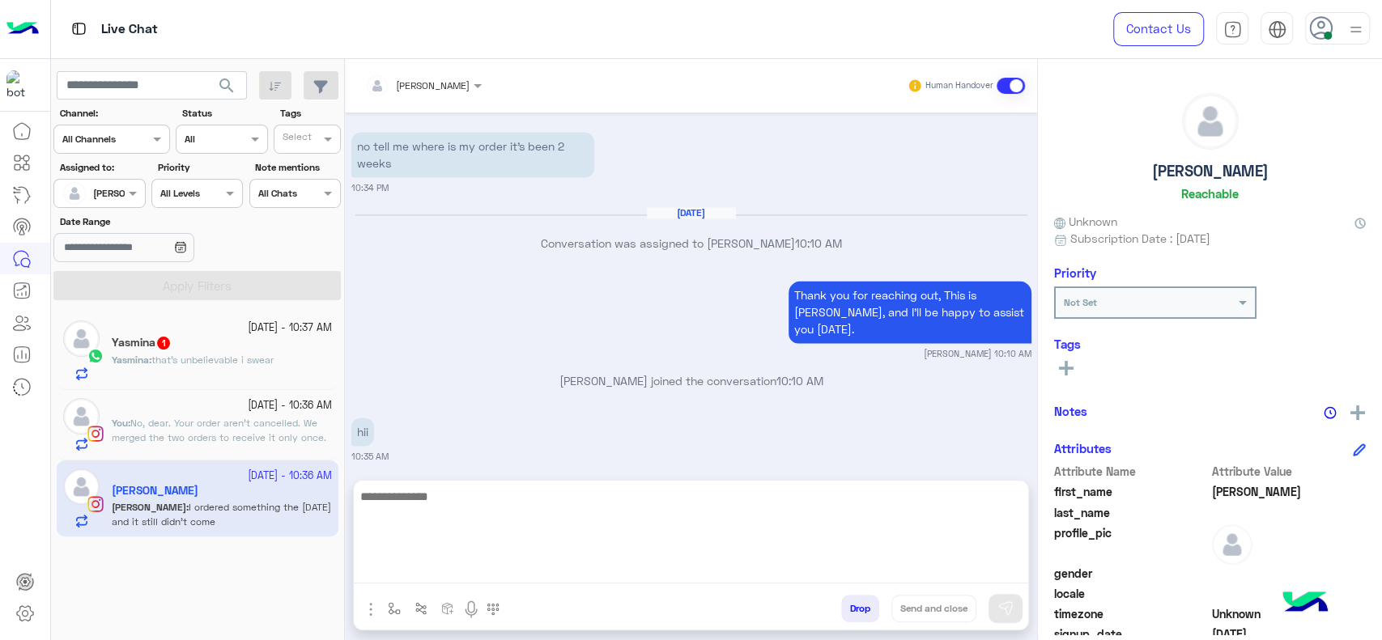
click at [641, 564] on textarea at bounding box center [691, 535] width 674 height 97
type textarea "**********"
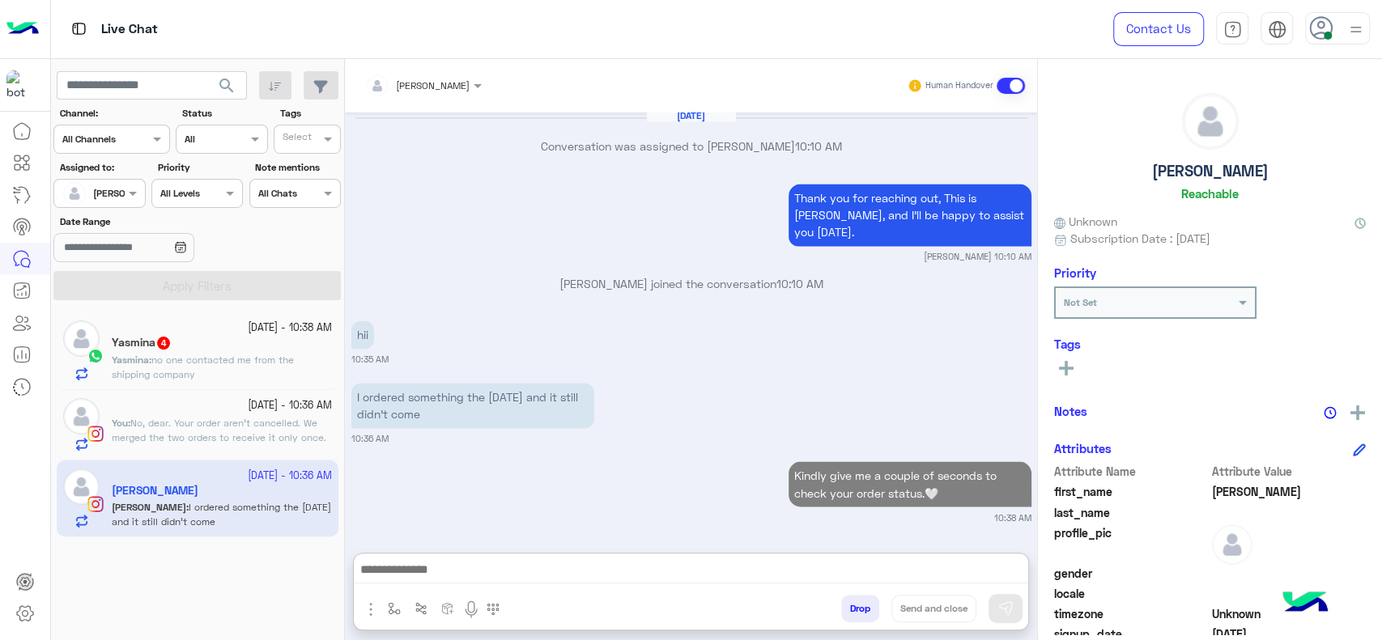
click at [295, 427] on span "No, dear. Your order aren't cancelled. We merged the two orders to receive it o…" at bounding box center [219, 430] width 215 height 27
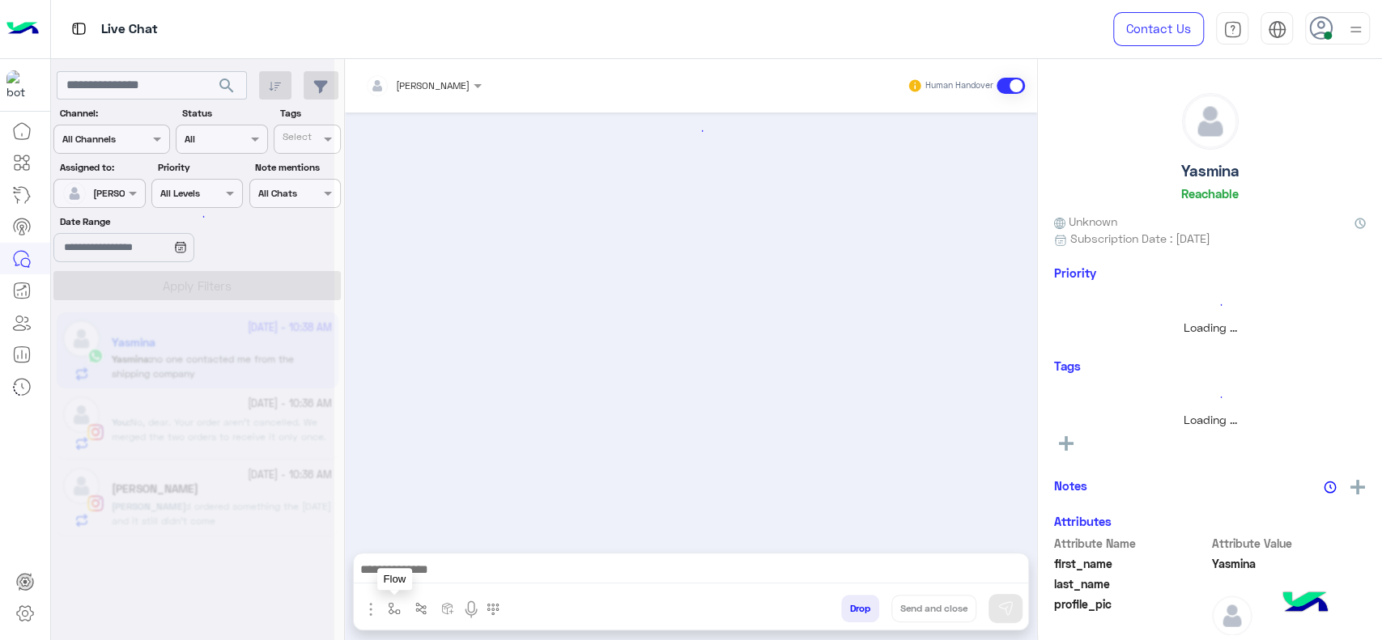
click at [389, 599] on button "button" at bounding box center [394, 608] width 27 height 27
click at [404, 567] on input "text" at bounding box center [422, 571] width 64 height 15
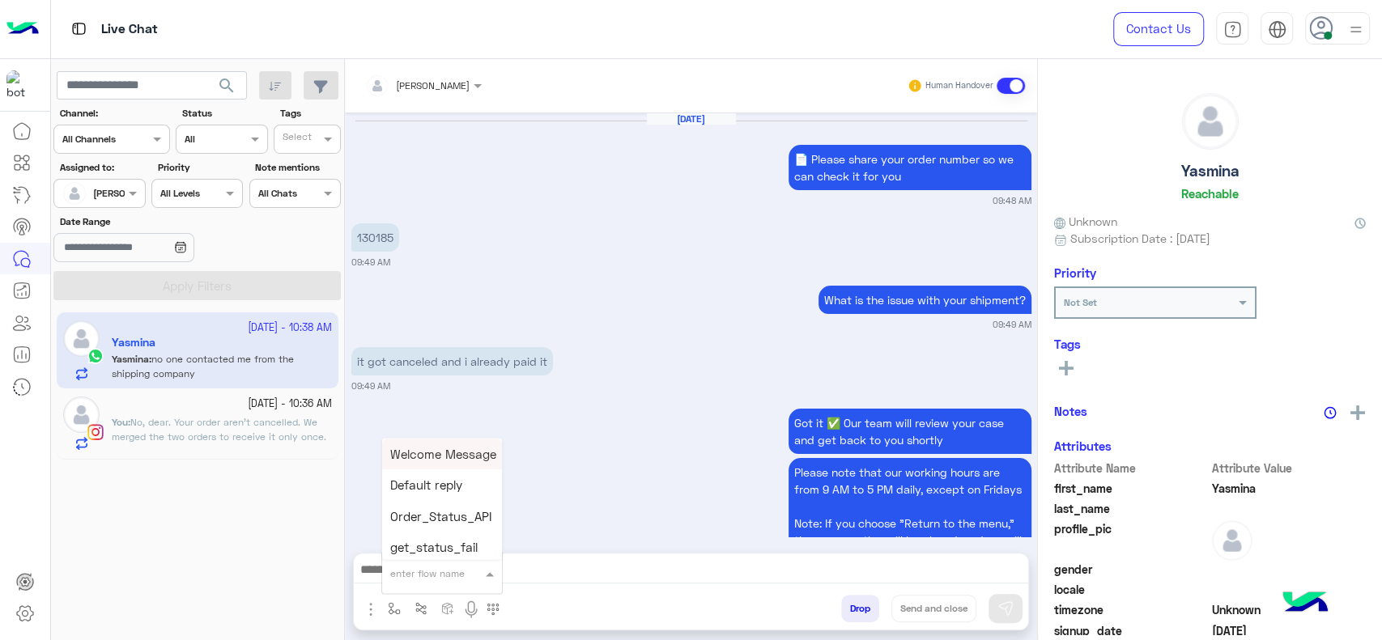
scroll to position [2989, 0]
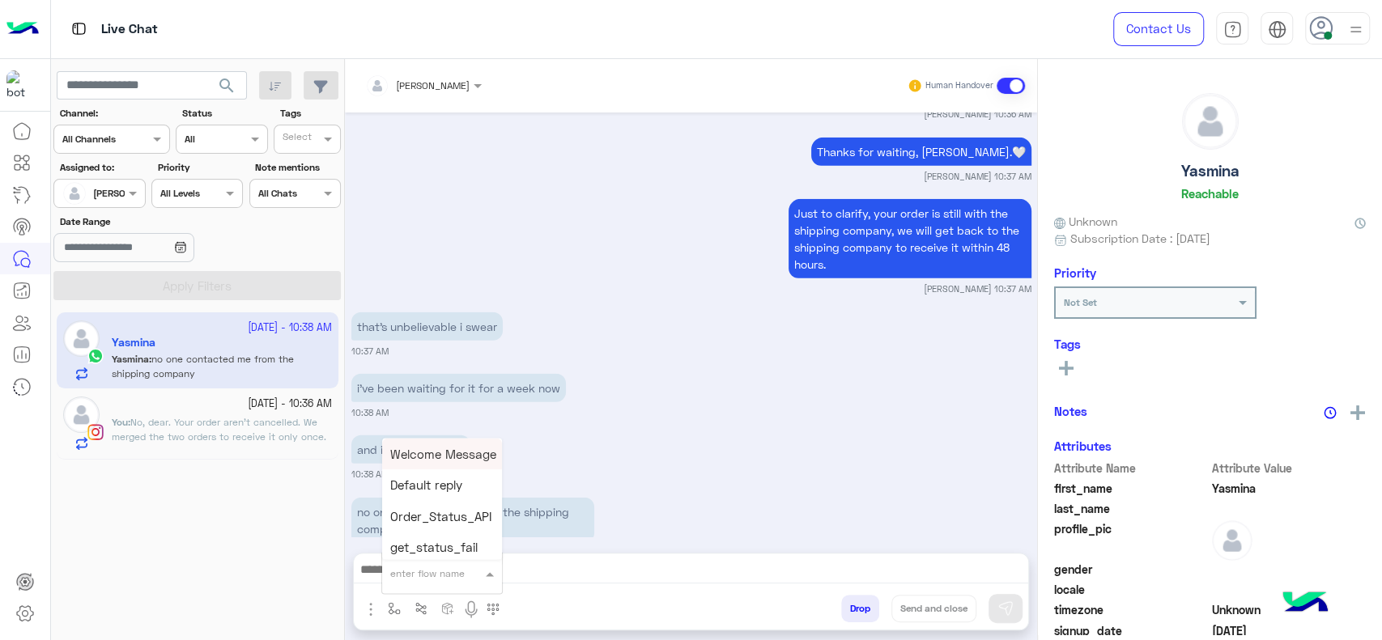
type input "*"
click at [598, 506] on div "no one contacted me from the shipping company" at bounding box center [518, 520] width 335 height 45
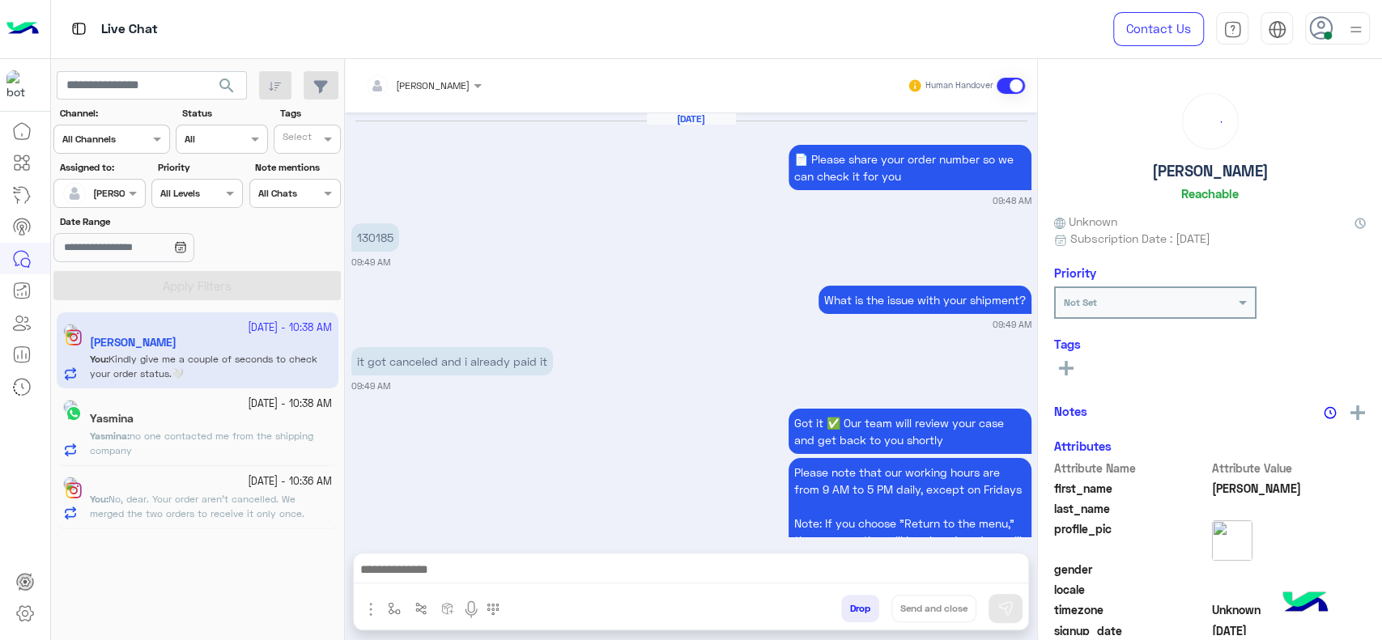
scroll to position [3064, 0]
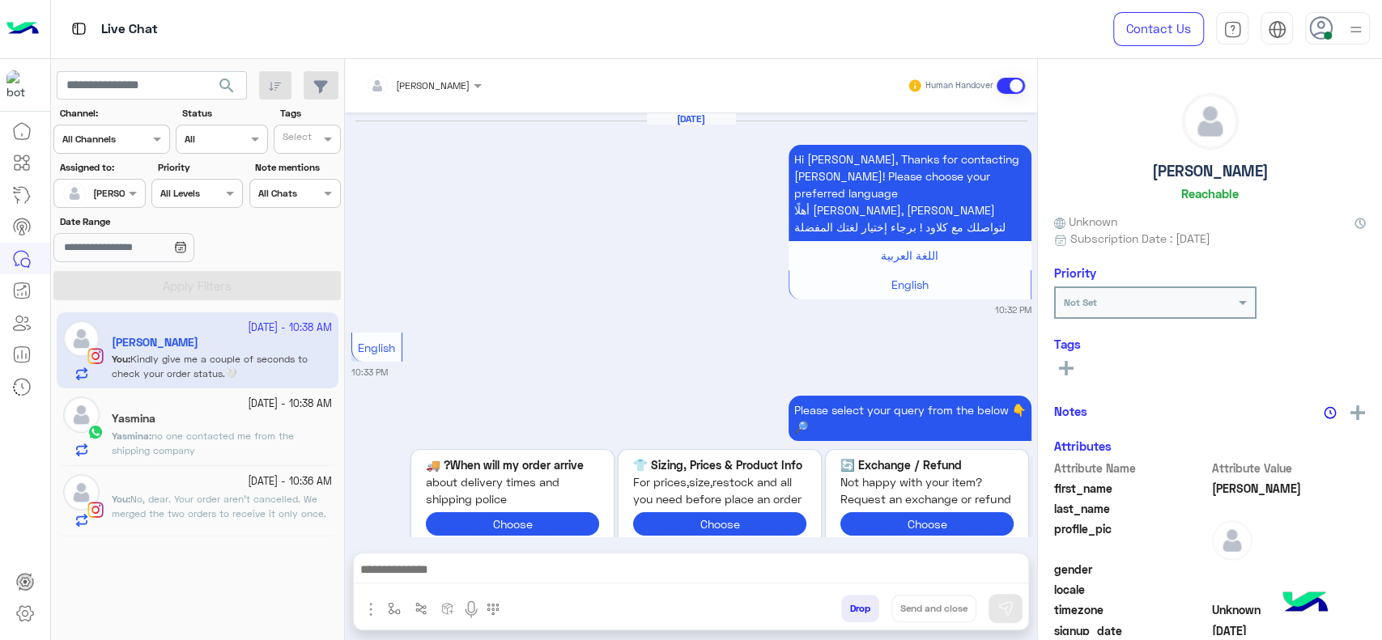
scroll to position [1606, 0]
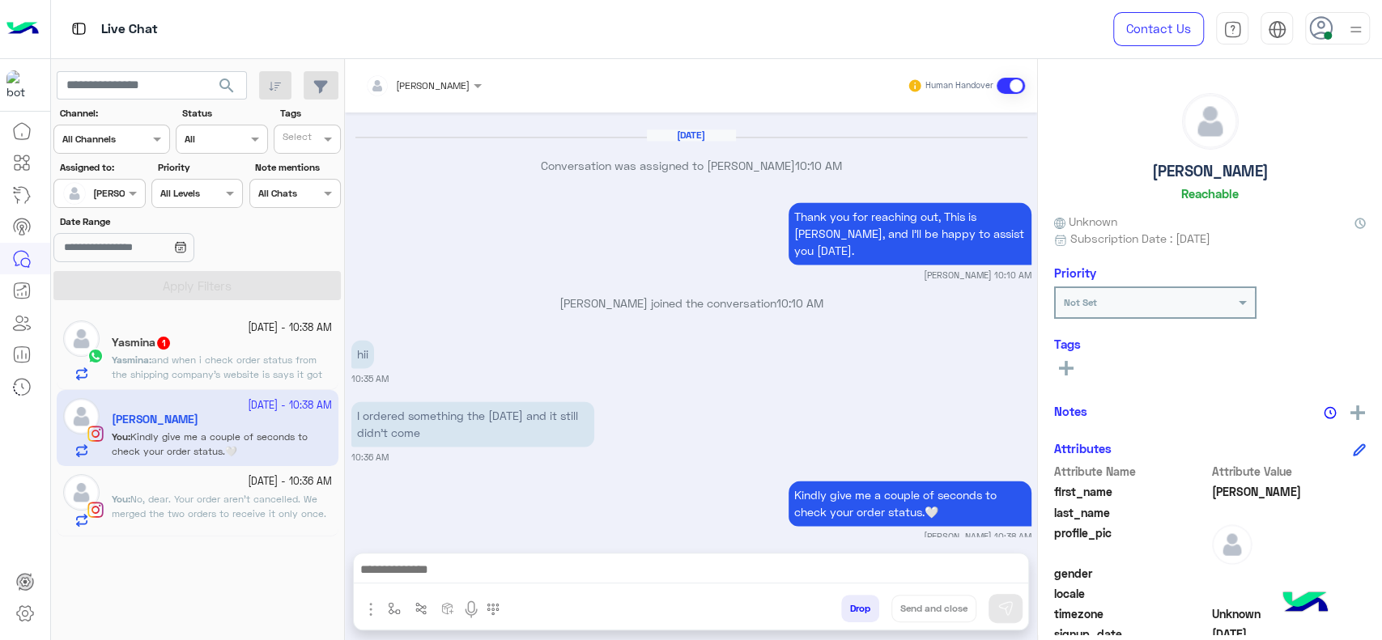
click at [274, 500] on span "No, dear. Your order aren't cancelled. We merged the two orders to receive it o…" at bounding box center [219, 506] width 215 height 27
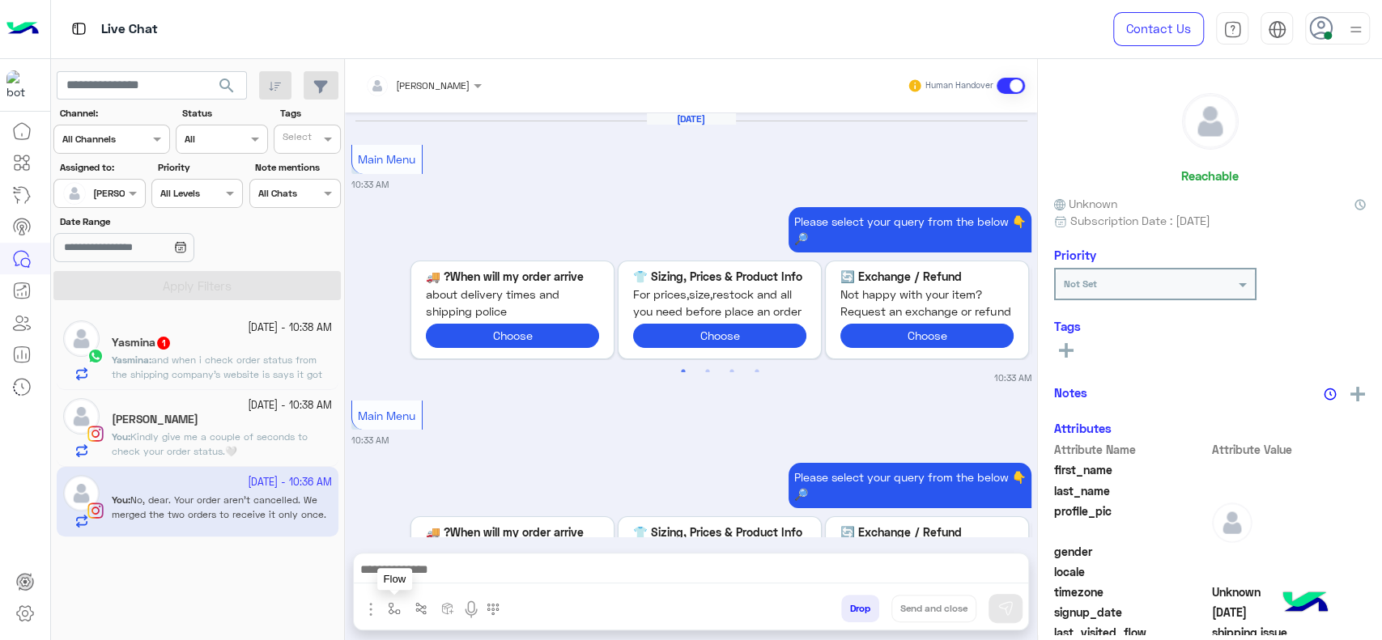
click at [385, 602] on button "button" at bounding box center [394, 608] width 27 height 27
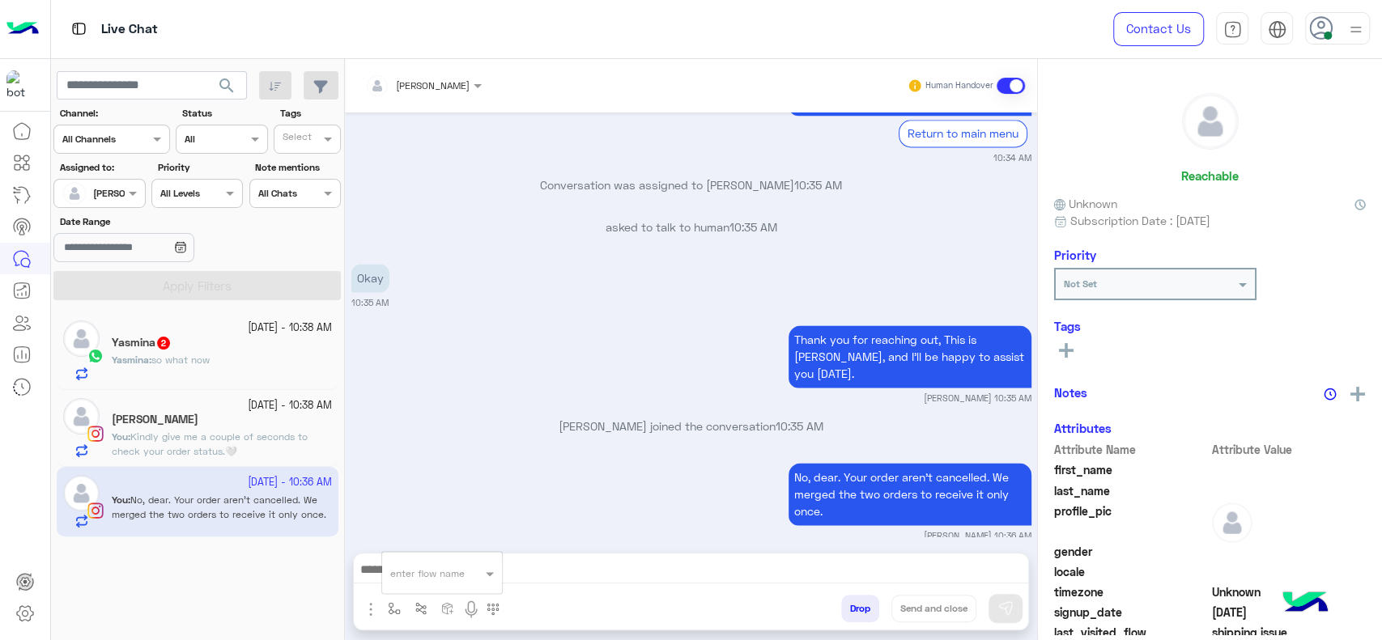
click at [398, 580] on div "enter flow name" at bounding box center [427, 573] width 74 height 15
type input "*"
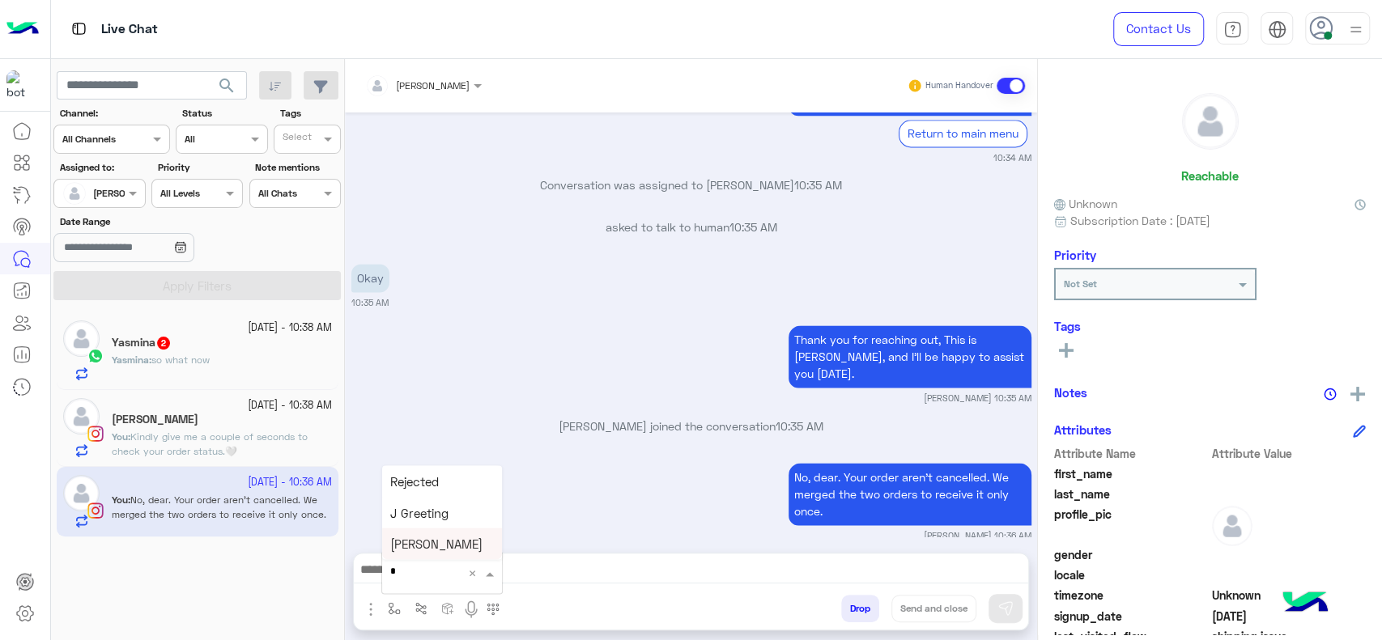
click at [402, 551] on span "[PERSON_NAME]" at bounding box center [436, 544] width 92 height 15
type textarea "**********"
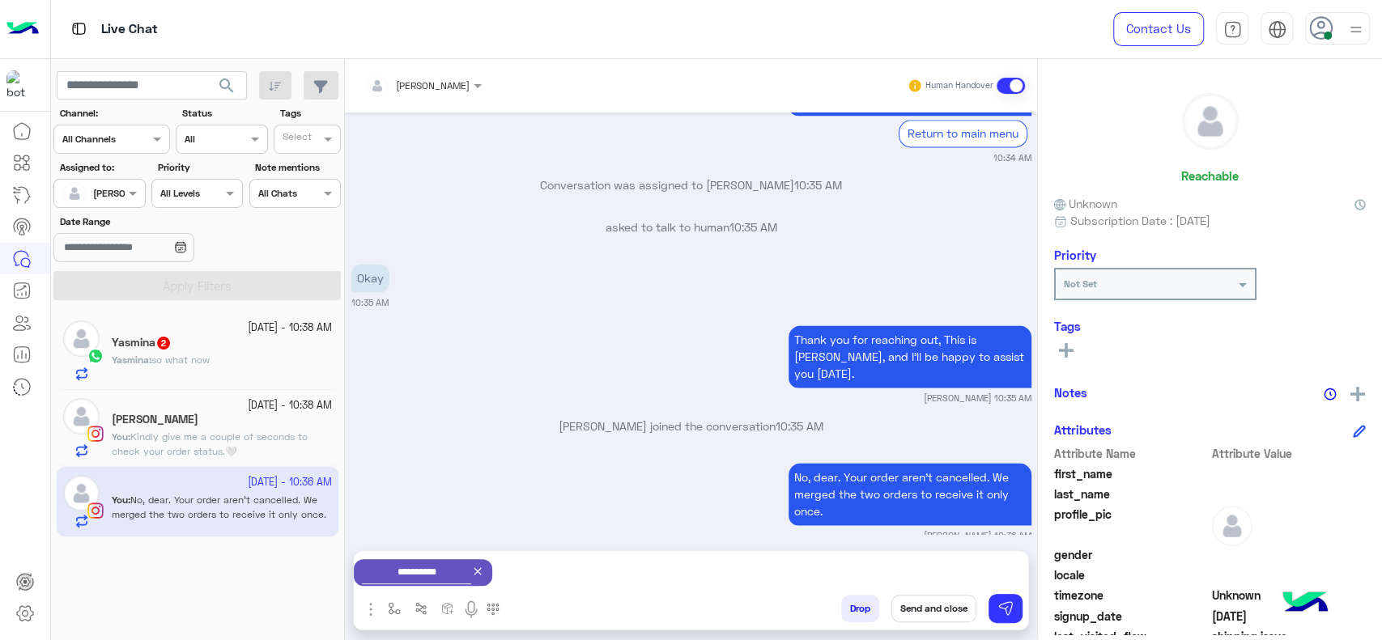
click at [484, 571] on icon at bounding box center [477, 571] width 13 height 13
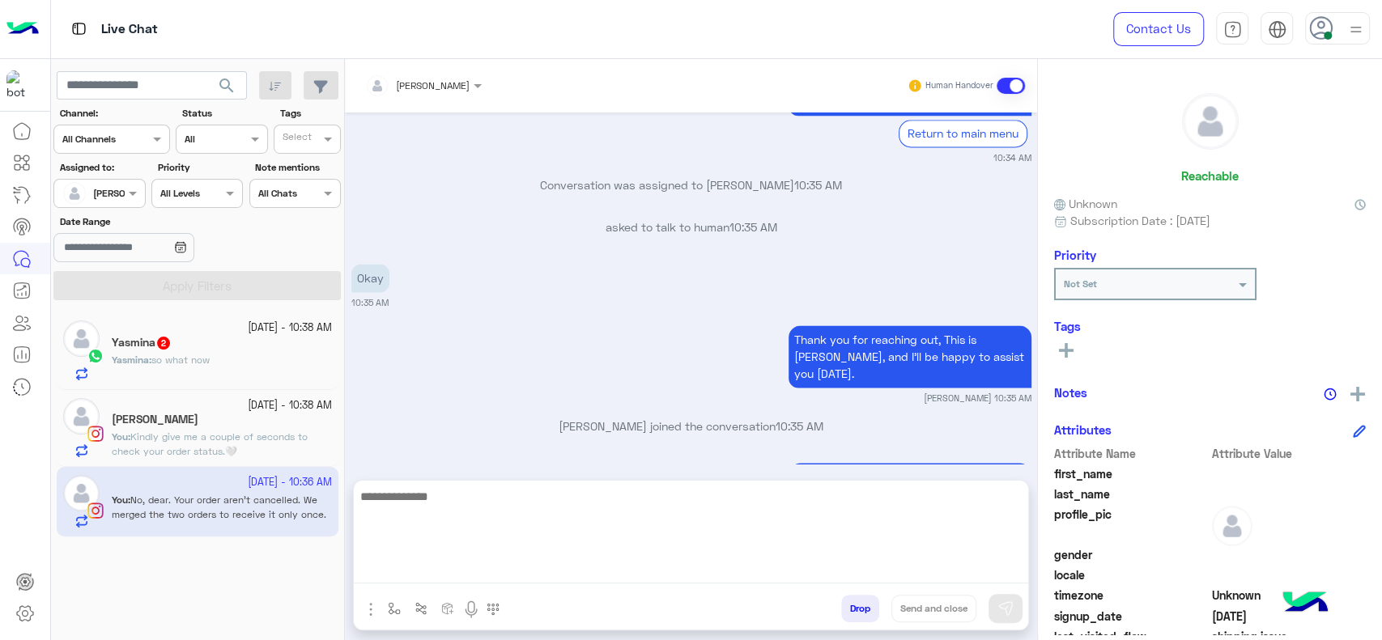
click at [500, 569] on textarea at bounding box center [691, 535] width 674 height 97
type textarea "**********"
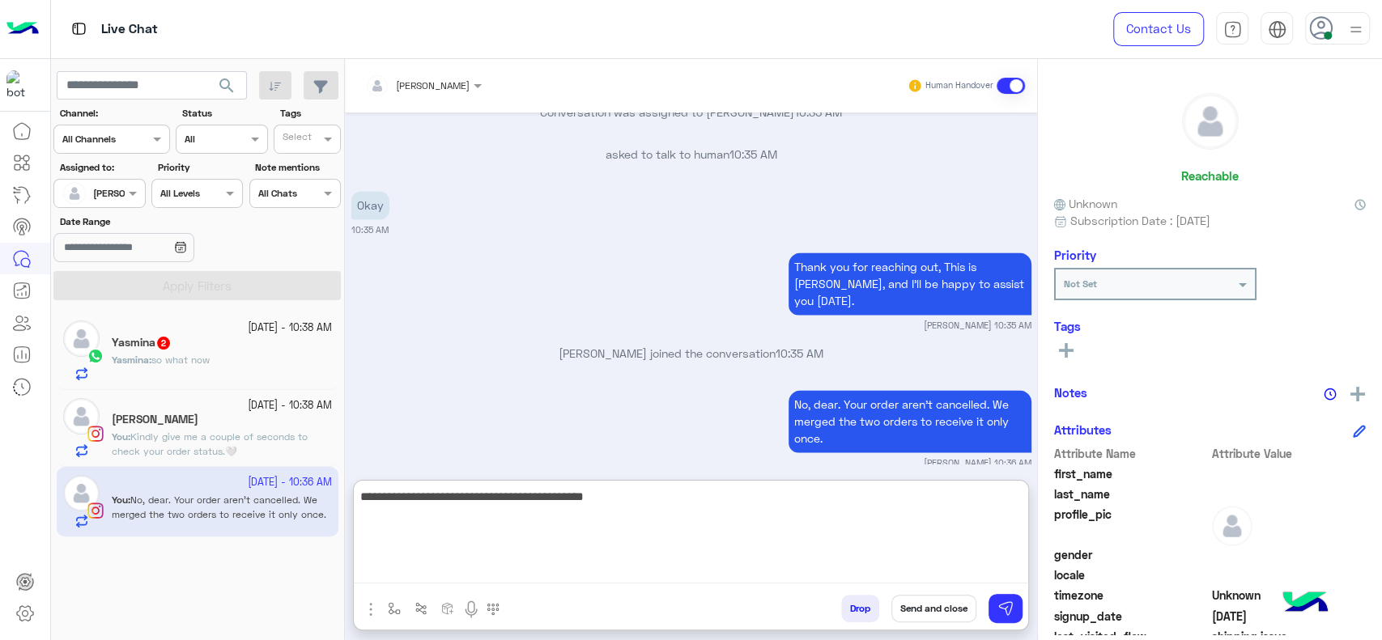
click at [931, 571] on textarea "**********" at bounding box center [691, 535] width 674 height 97
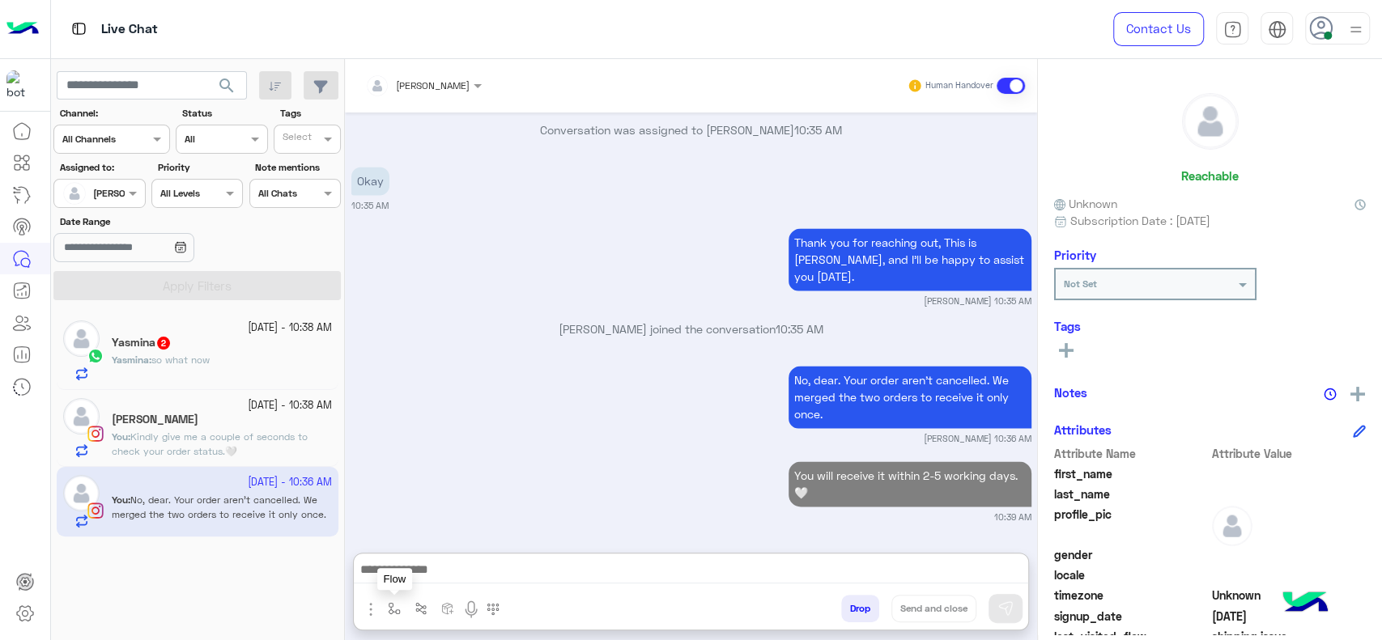
click at [393, 607] on img "button" at bounding box center [394, 608] width 13 height 13
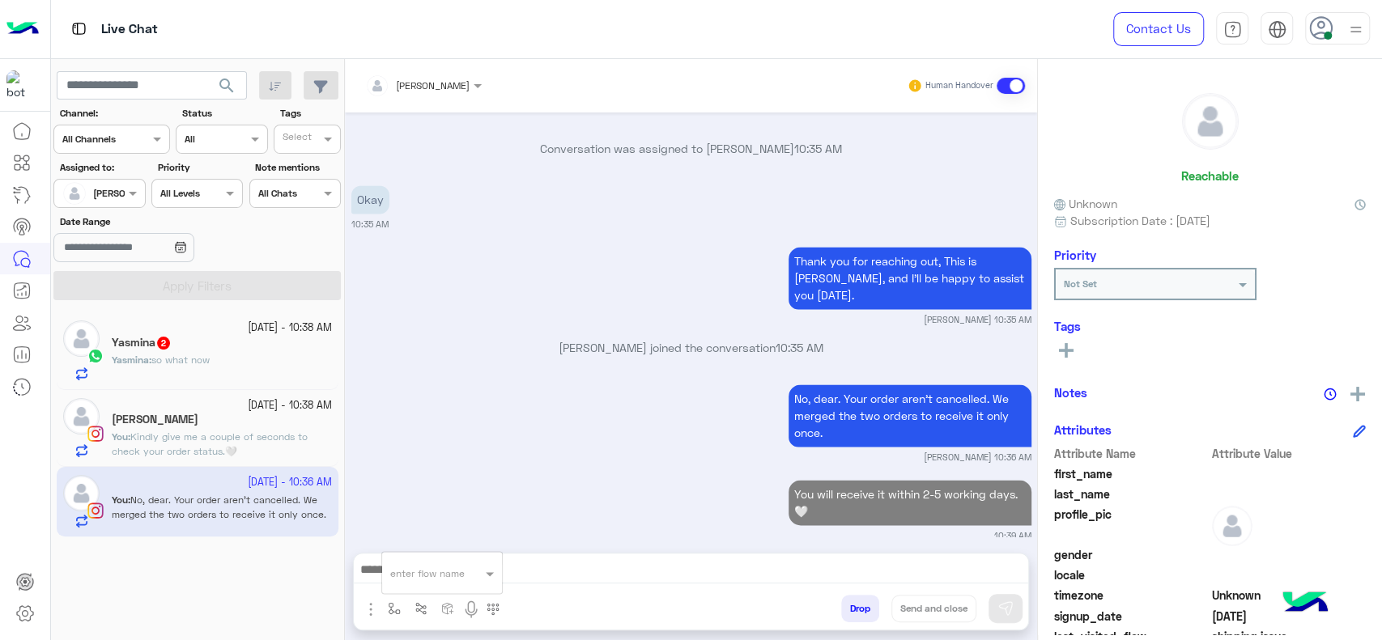
click at [427, 552] on div "enter flow name" at bounding box center [441, 573] width 121 height 43
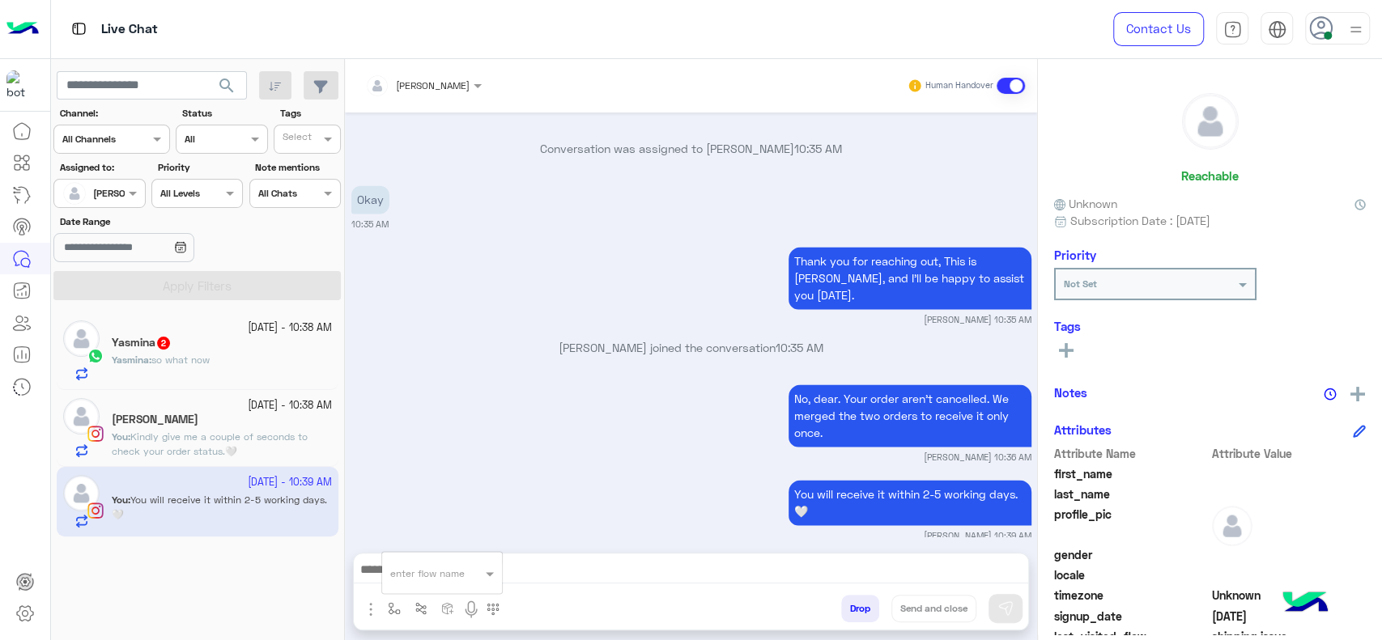
click at [415, 576] on input "text" at bounding box center [422, 571] width 64 height 15
type input "*"
click at [411, 552] on div "[PERSON_NAME]" at bounding box center [442, 545] width 120 height 32
type textarea "**********"
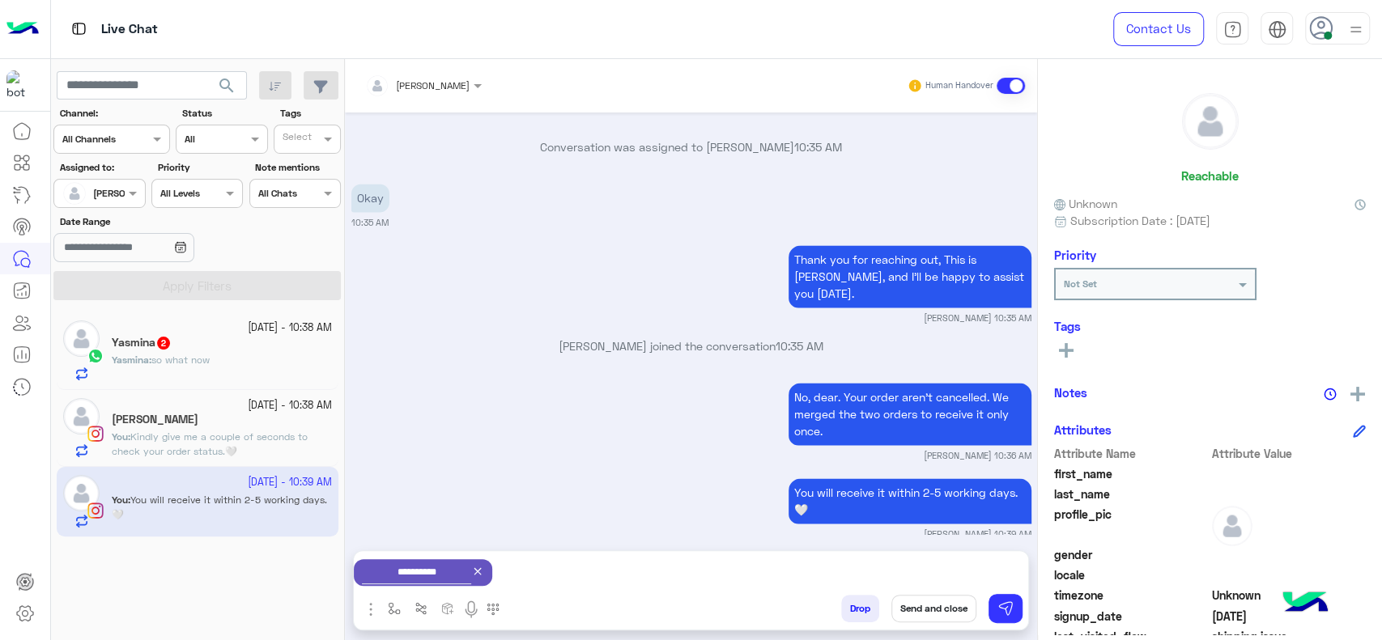
click at [942, 615] on button "Send and close" at bounding box center [933, 609] width 85 height 28
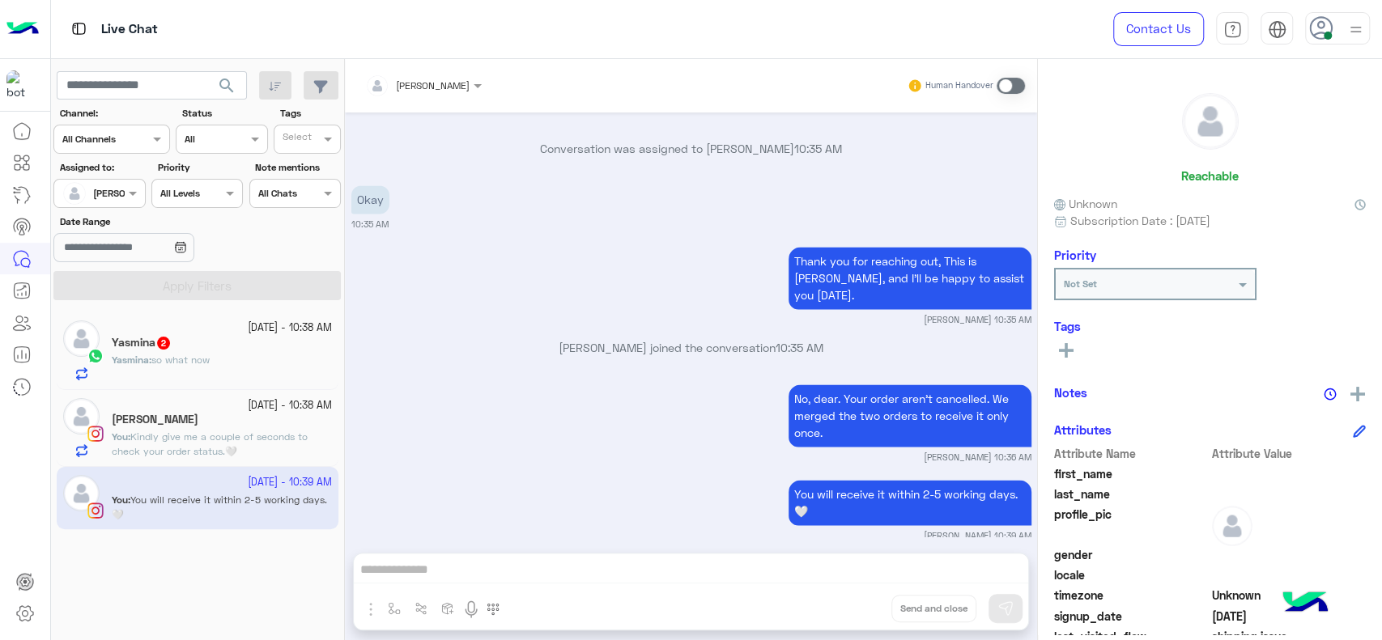
scroll to position [1652, 0]
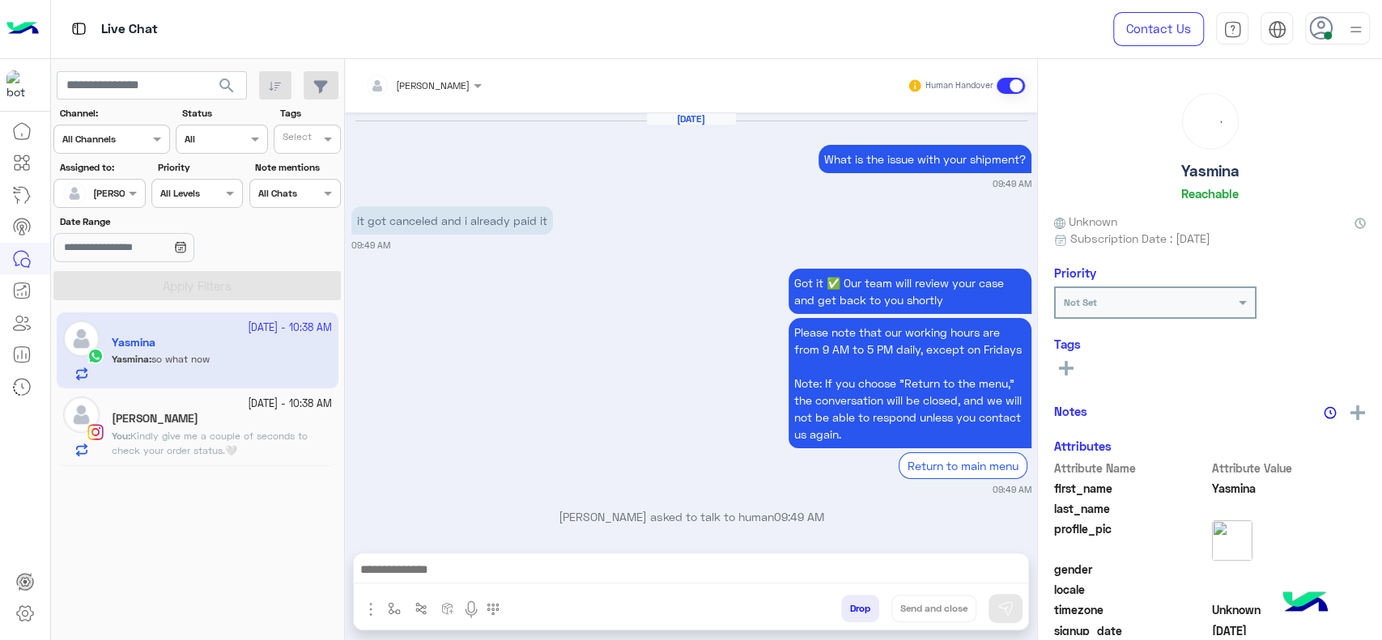
scroll to position [1078, 0]
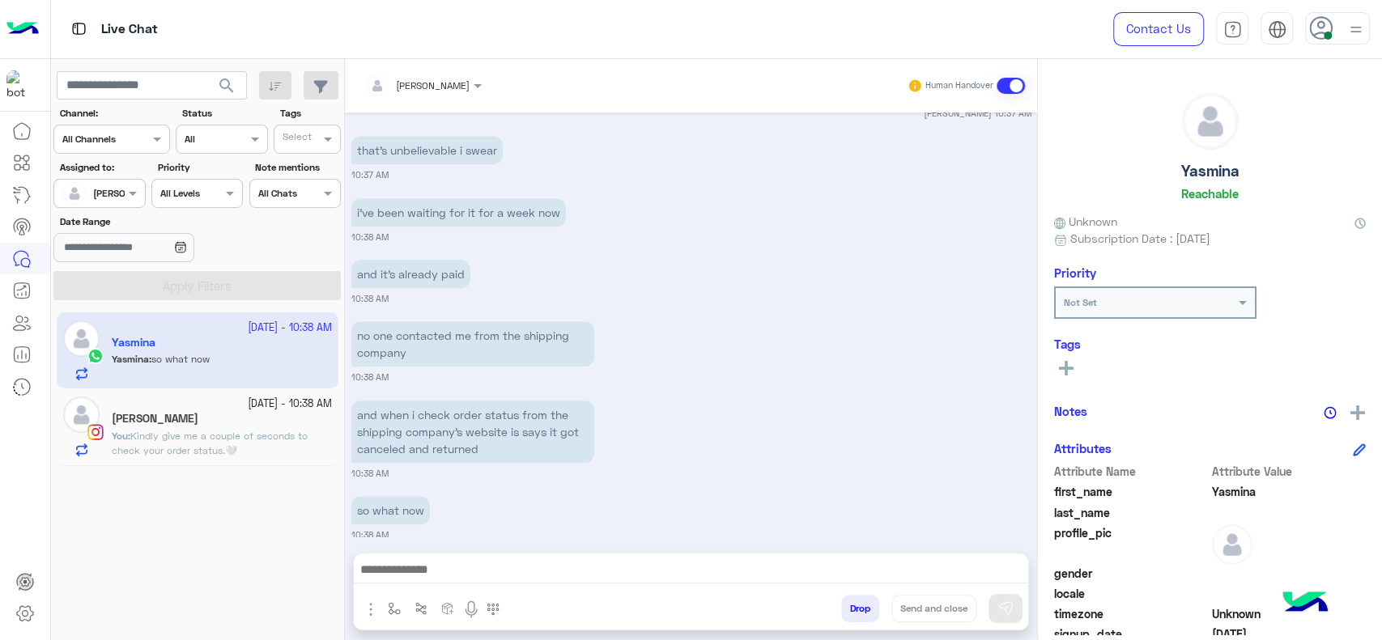
click at [231, 453] on span "Kindly give me a couple of seconds to check your order status.🤍" at bounding box center [210, 443] width 196 height 27
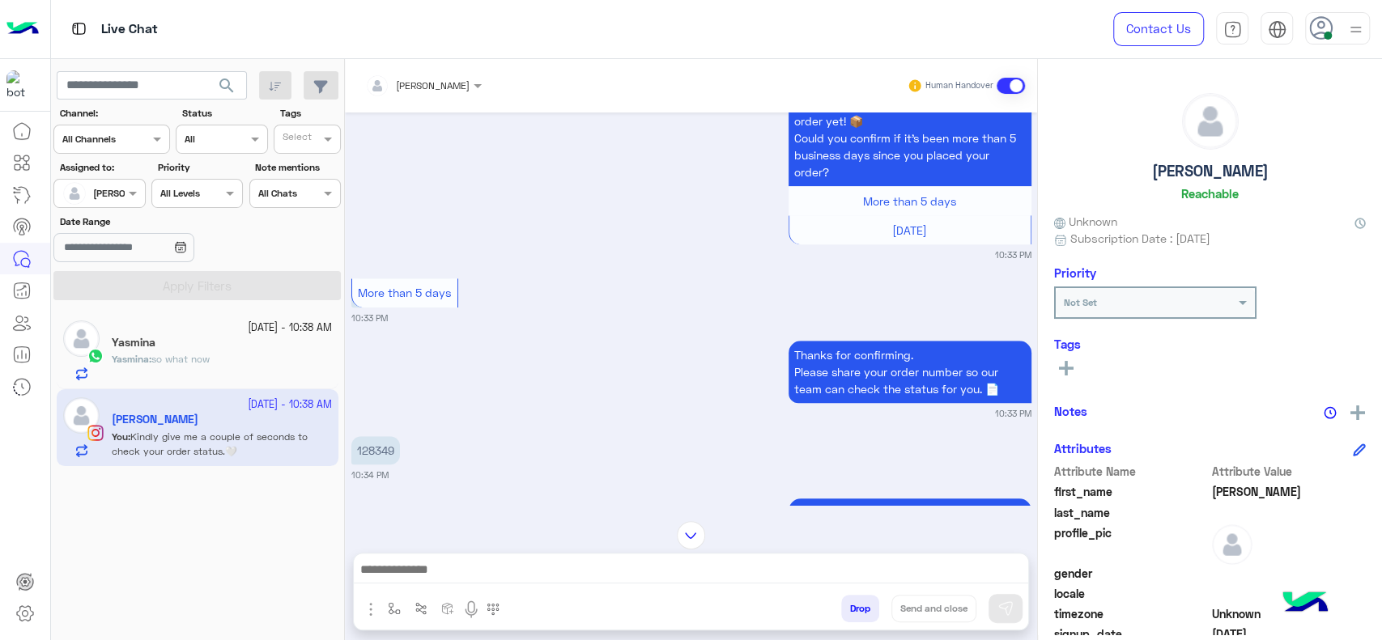
scroll to position [815, 0]
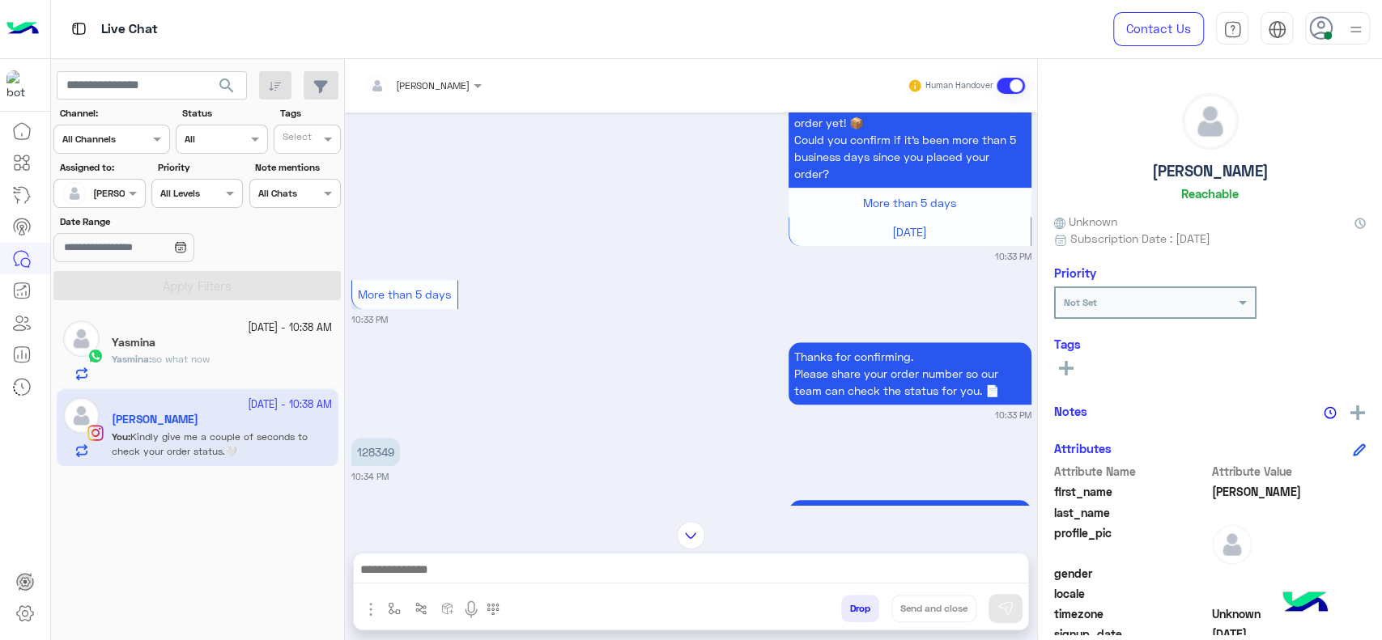
click at [390, 450] on p "128349" at bounding box center [375, 452] width 49 height 28
copy p "128349"
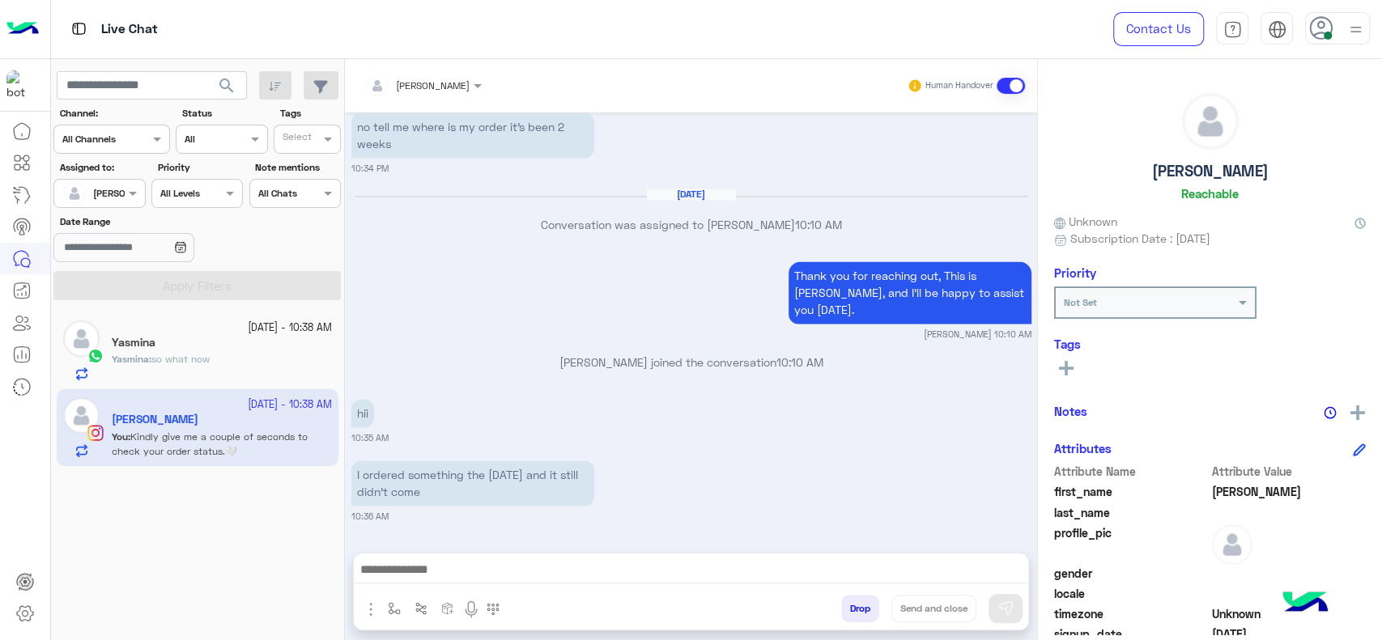
scroll to position [1606, 0]
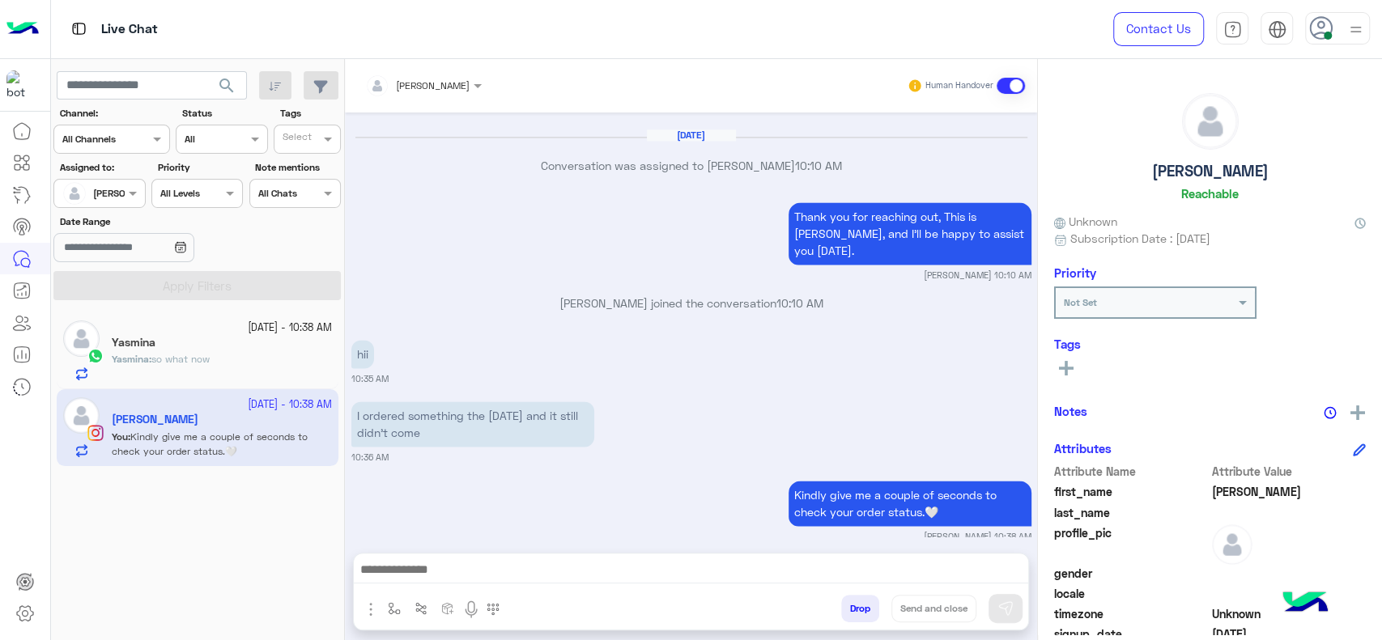
click at [257, 340] on div "Yasmina" at bounding box center [222, 344] width 220 height 17
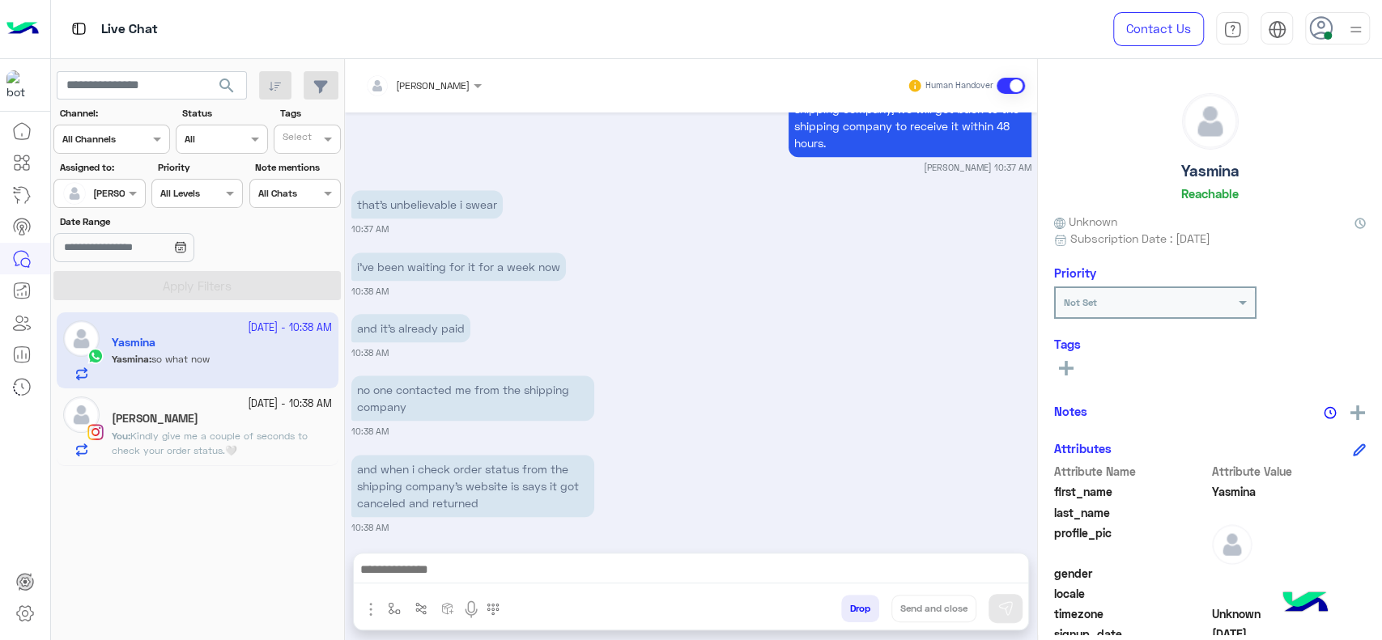
scroll to position [1078, 0]
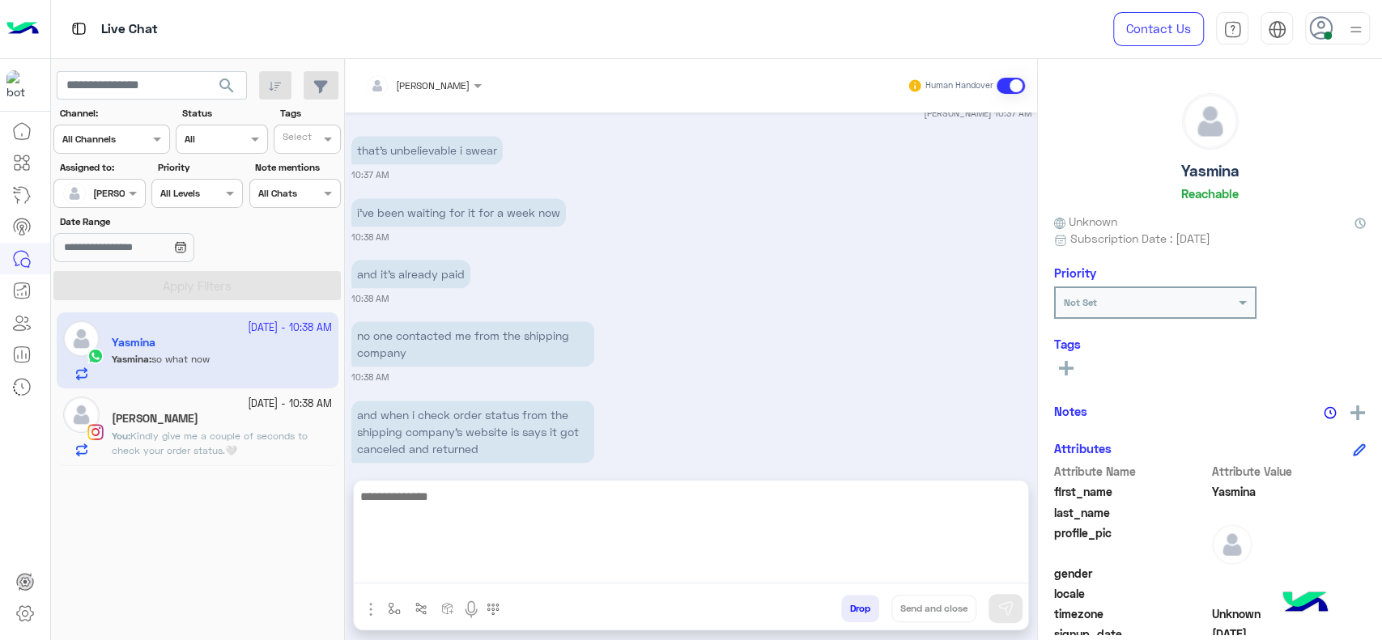
click at [599, 572] on textarea at bounding box center [691, 535] width 674 height 97
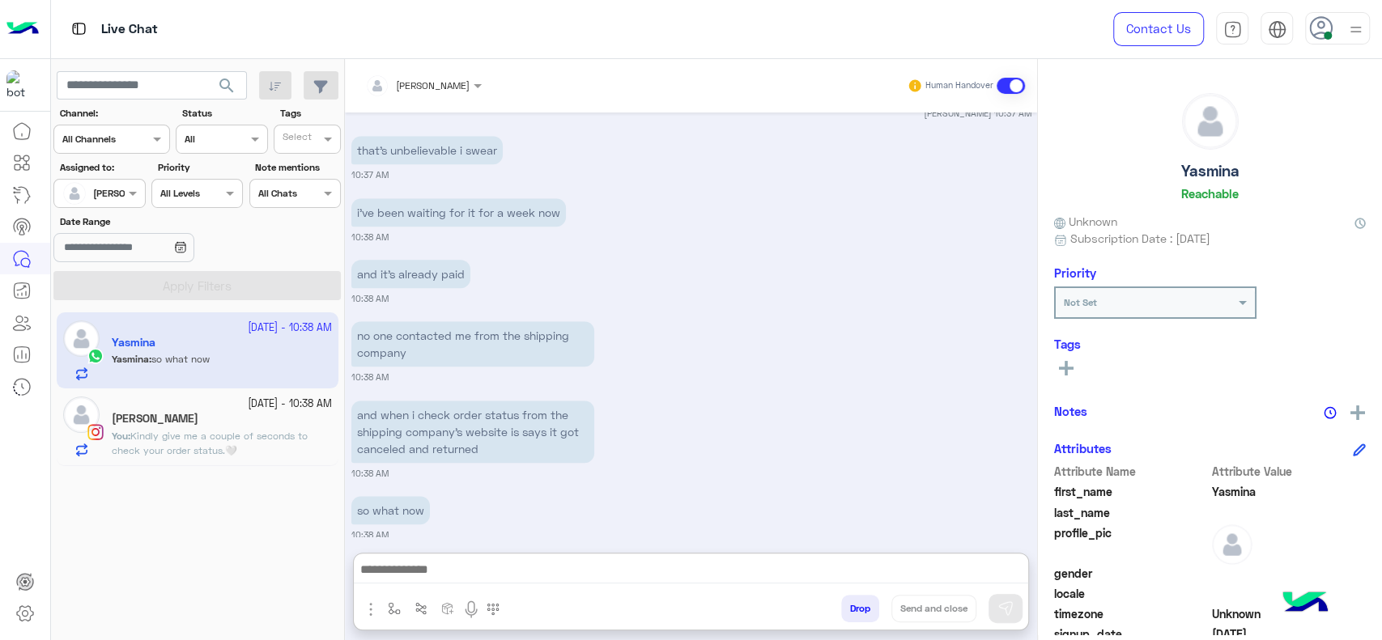
click at [207, 440] on span "Kindly give me a couple of seconds to check your order status.🤍" at bounding box center [210, 443] width 196 height 27
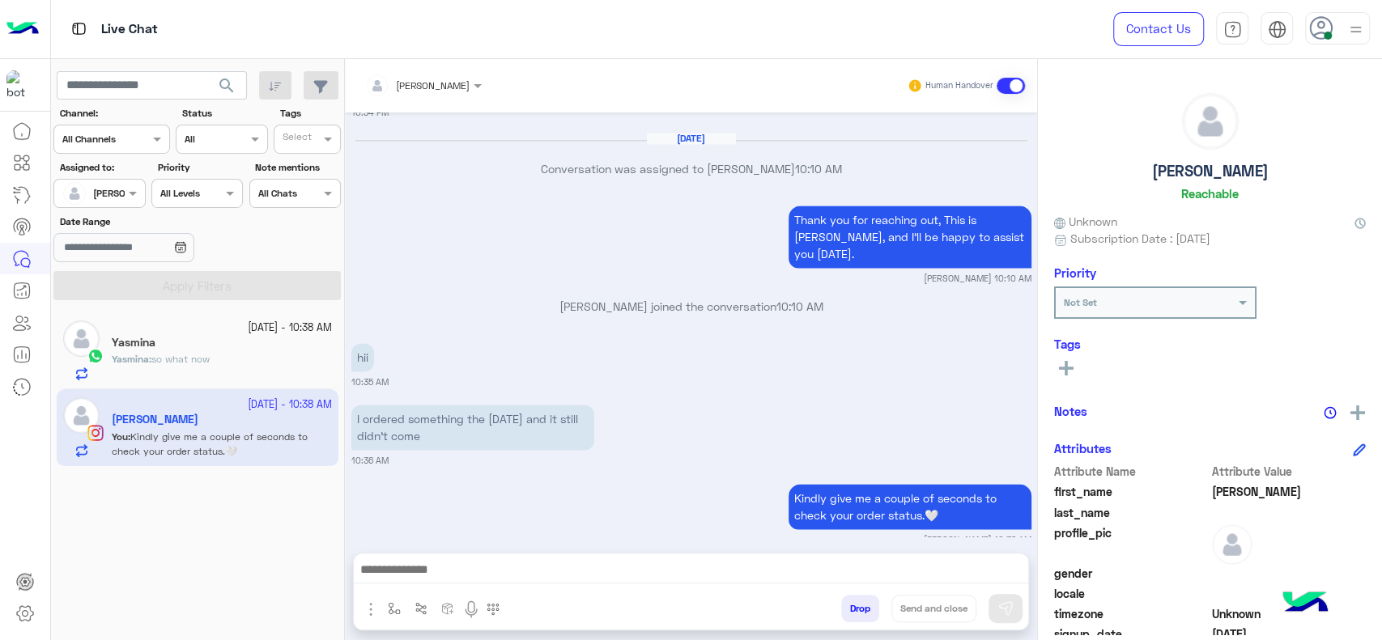
scroll to position [1606, 0]
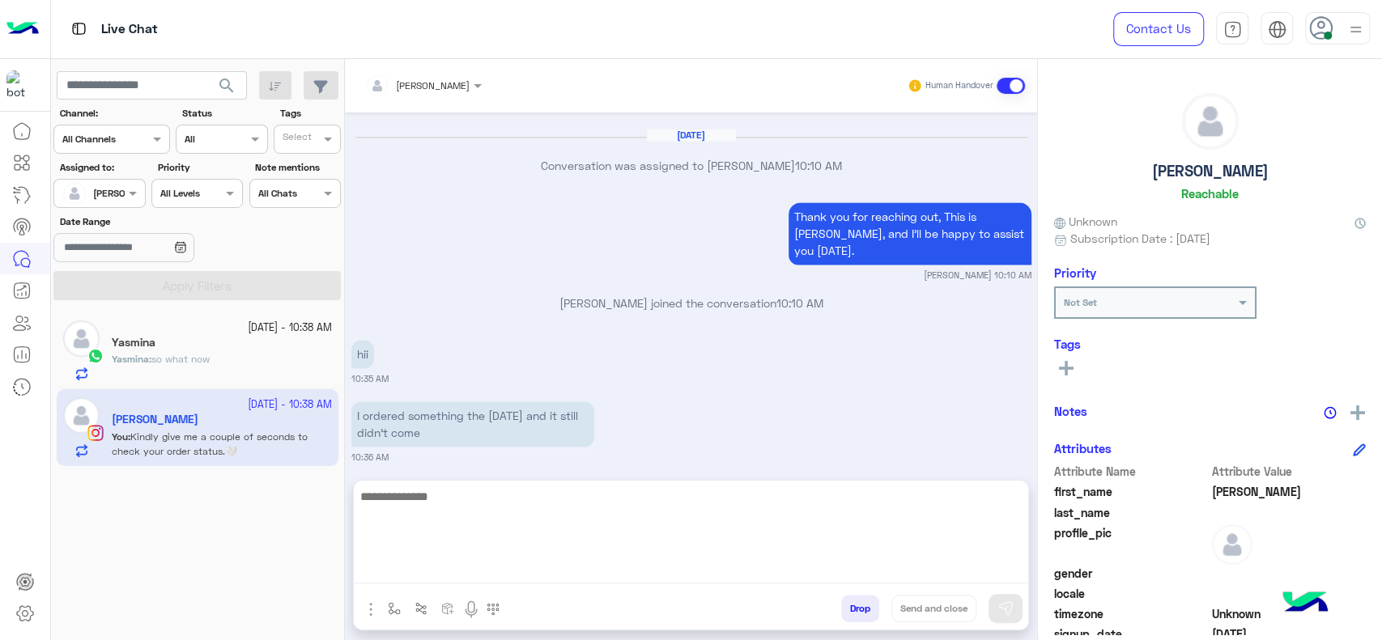
click at [522, 564] on textarea at bounding box center [691, 535] width 674 height 97
type textarea "**********"
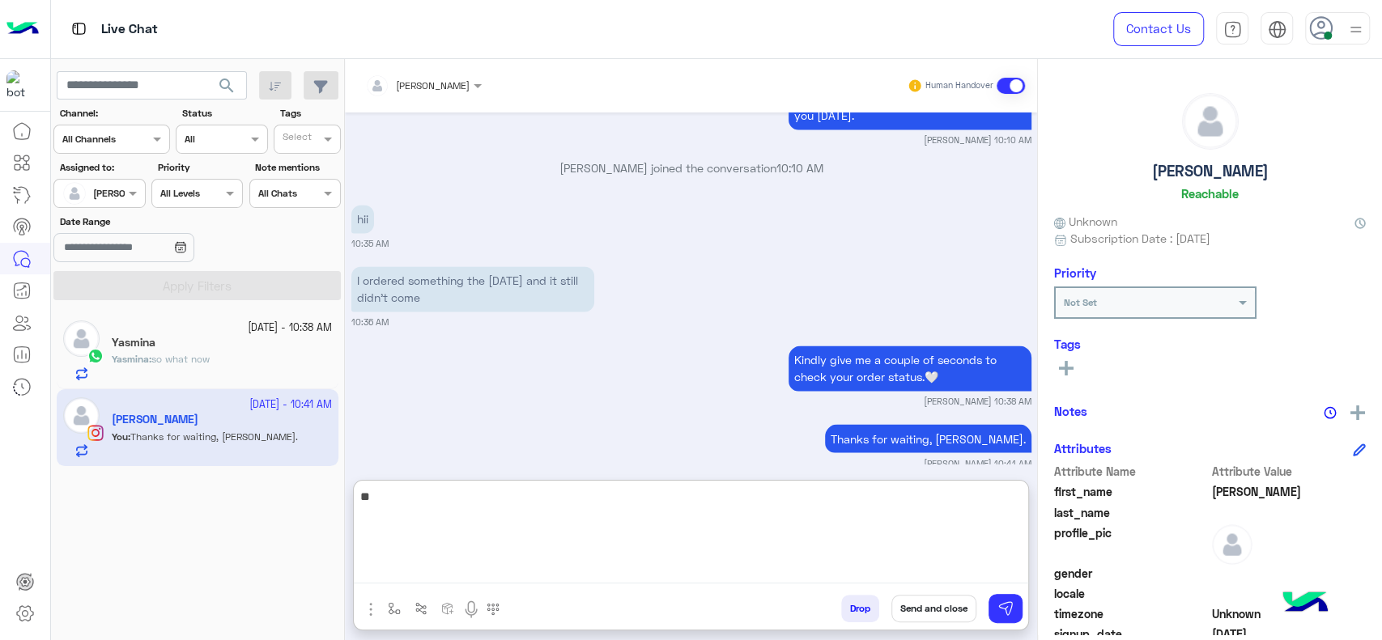
type textarea "*"
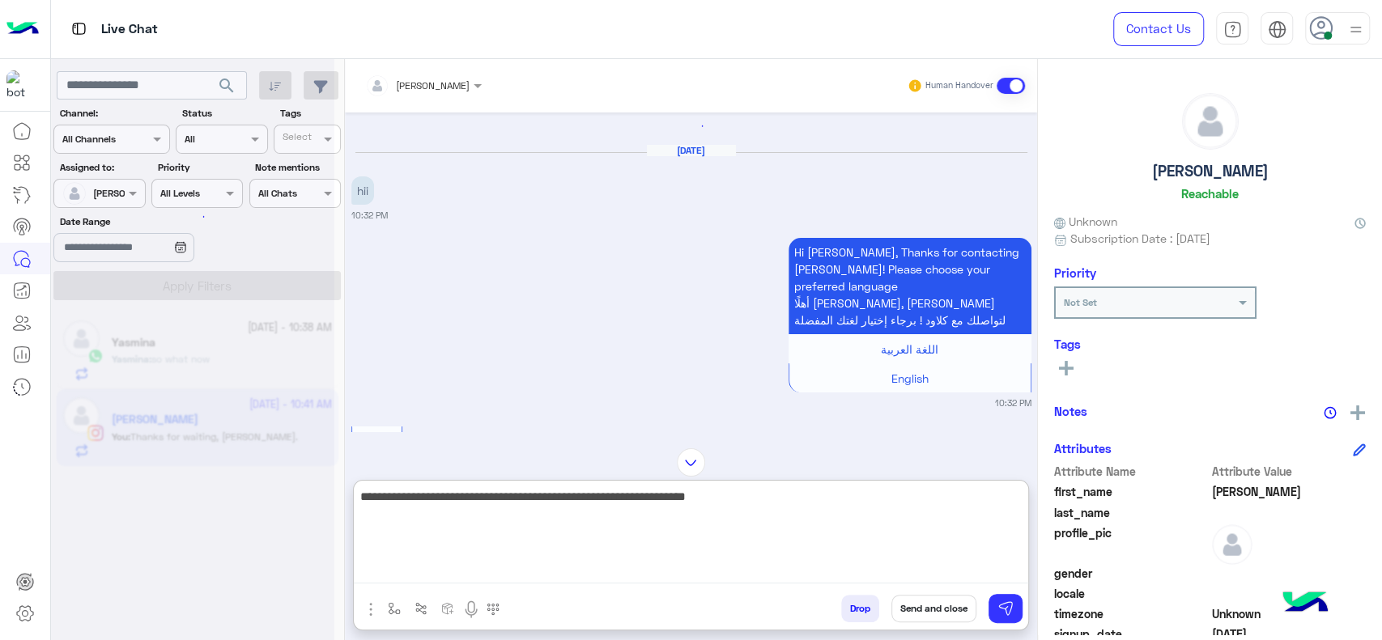
scroll to position [0, 0]
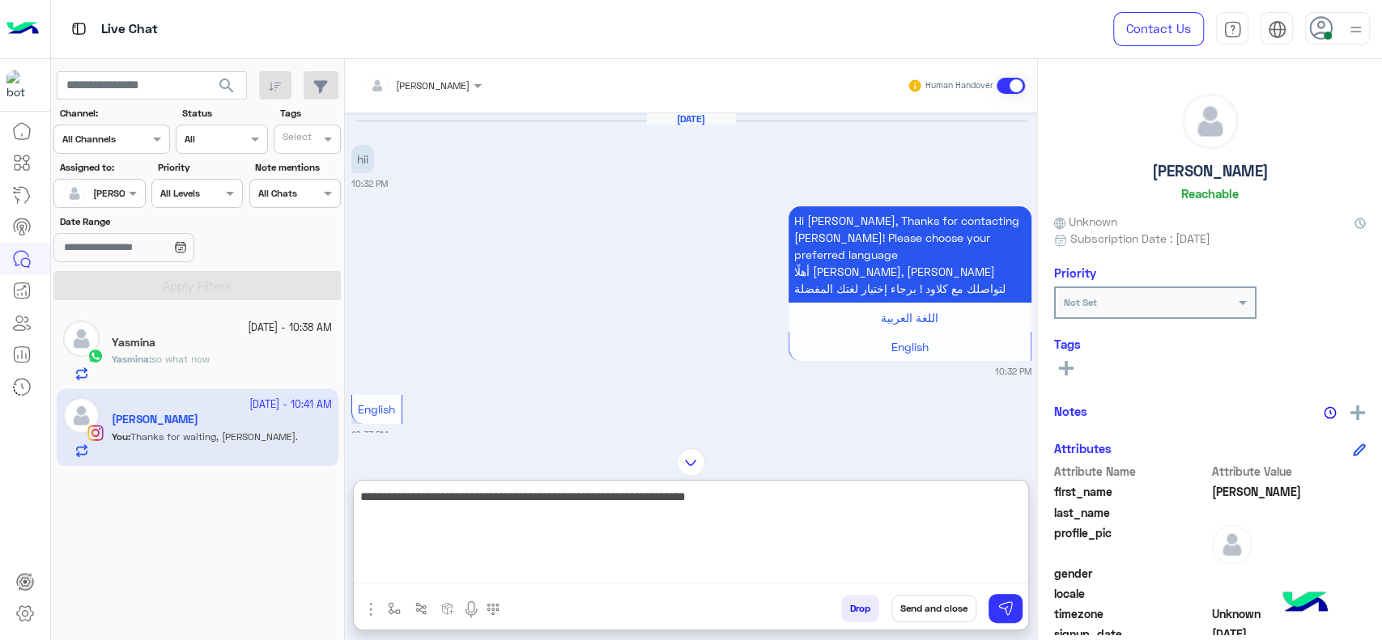
click at [814, 521] on textarea "**********" at bounding box center [691, 535] width 674 height 97
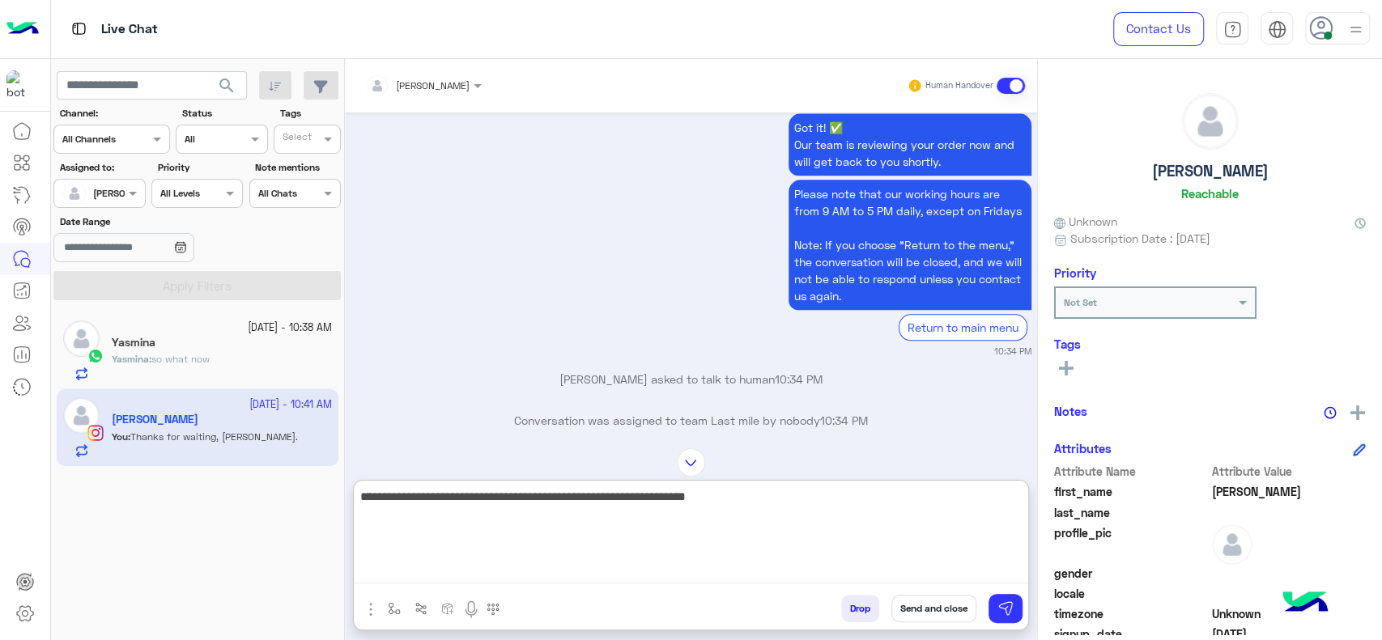
scroll to position [1349, 0]
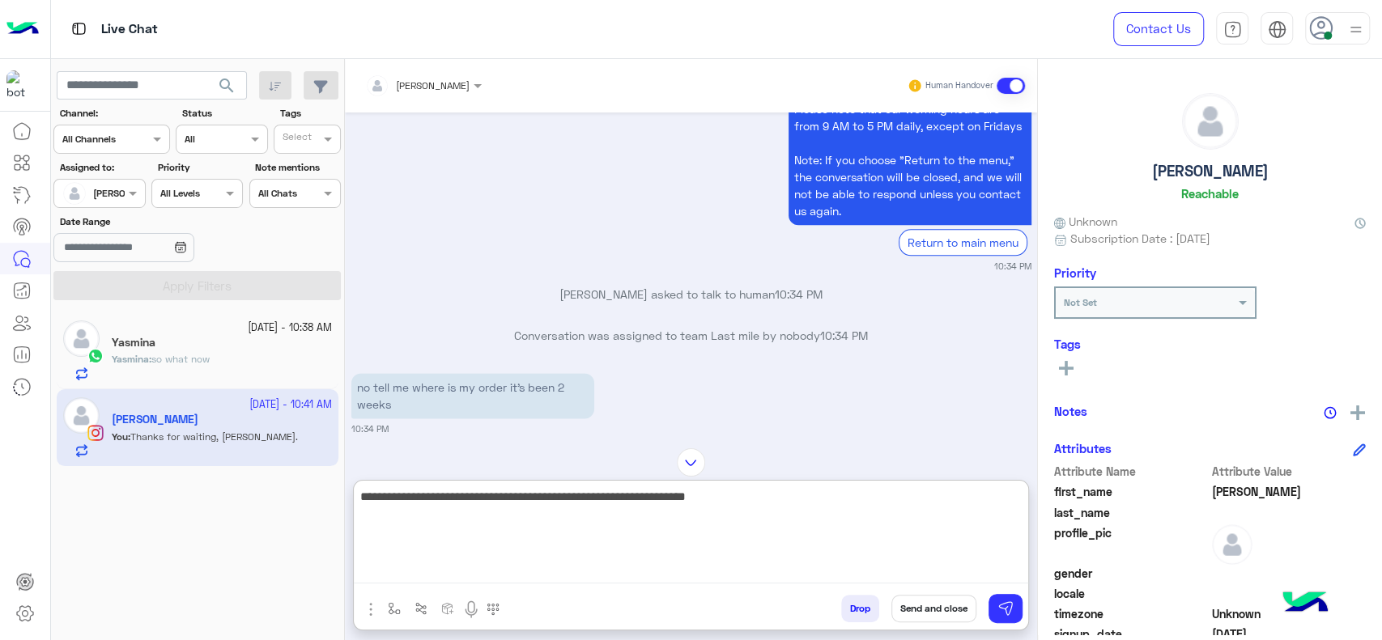
click at [774, 513] on textarea "**********" at bounding box center [691, 535] width 674 height 97
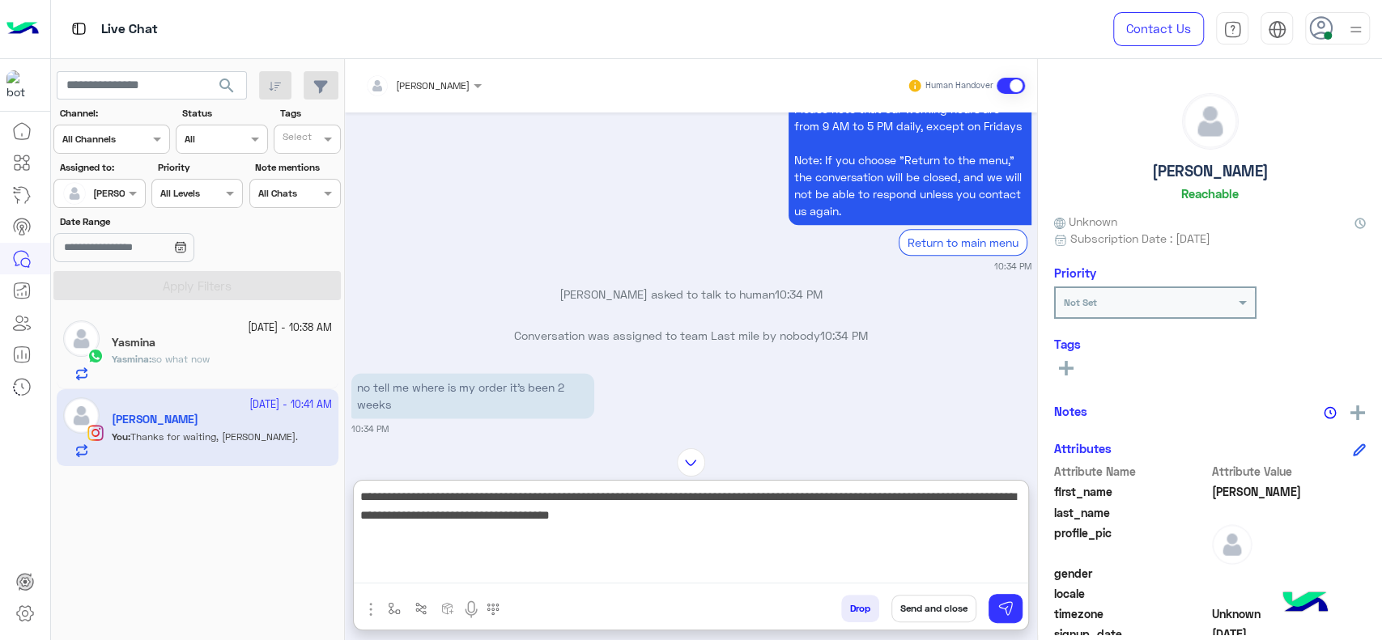
click at [581, 514] on textarea "**********" at bounding box center [691, 535] width 674 height 97
paste textarea "**********"
click at [874, 534] on textarea "**********" at bounding box center [691, 535] width 674 height 97
type textarea "**********"
click at [849, 529] on textarea "**********" at bounding box center [691, 535] width 674 height 97
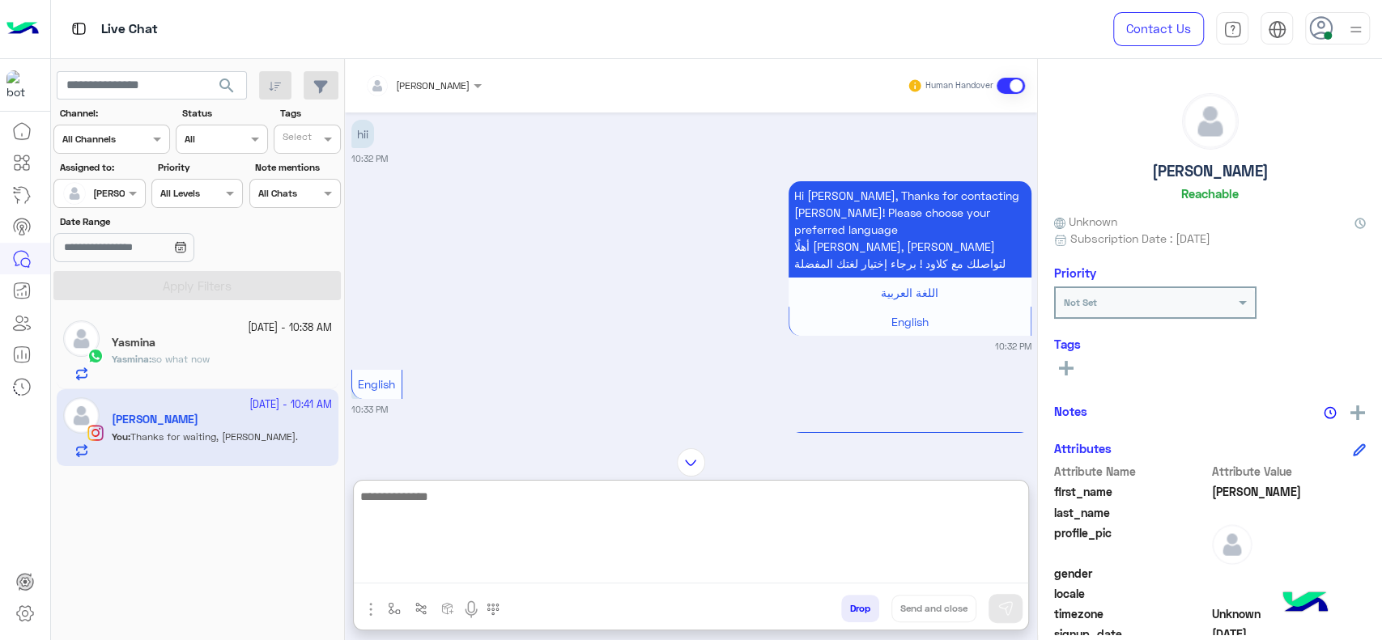
scroll to position [1995, 0]
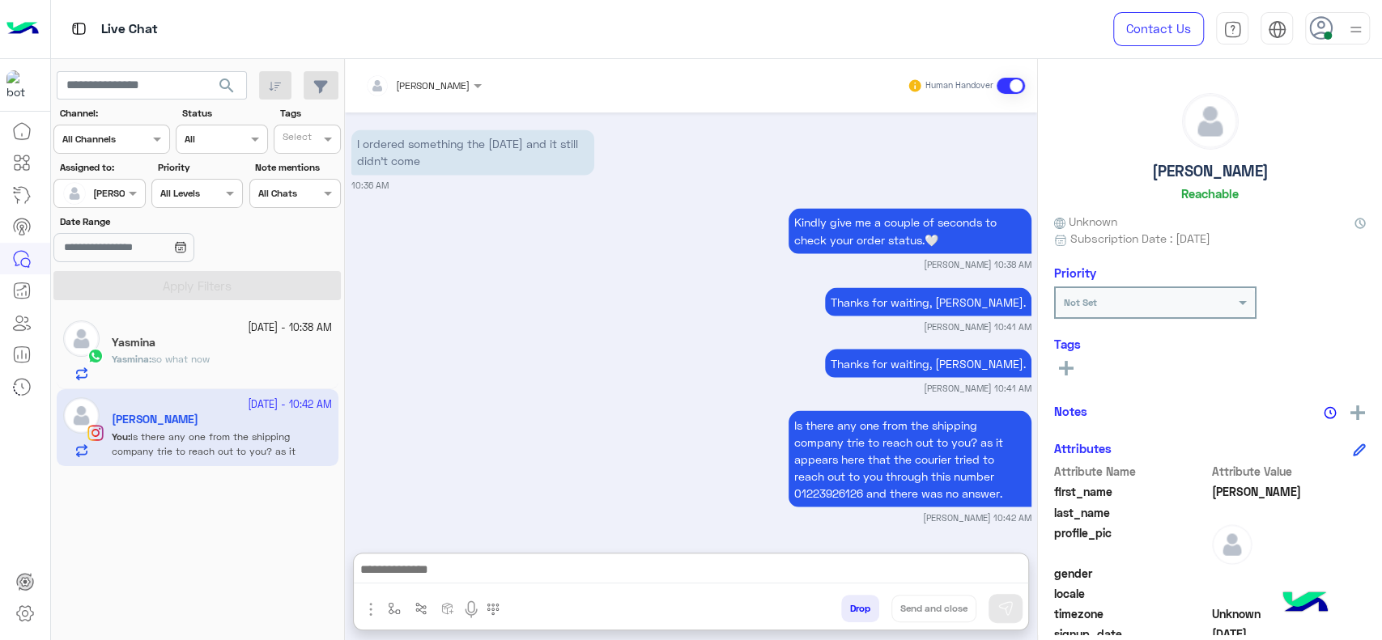
click at [247, 350] on div "Yasmina" at bounding box center [222, 344] width 220 height 17
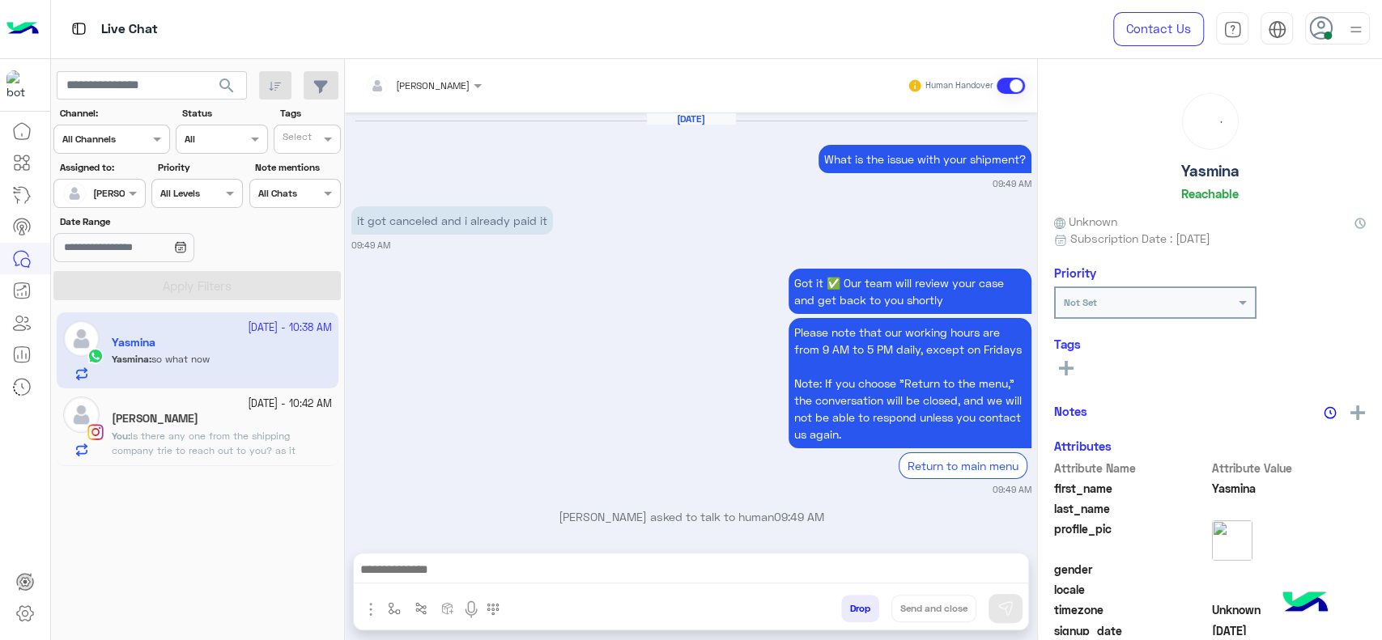
scroll to position [1078, 0]
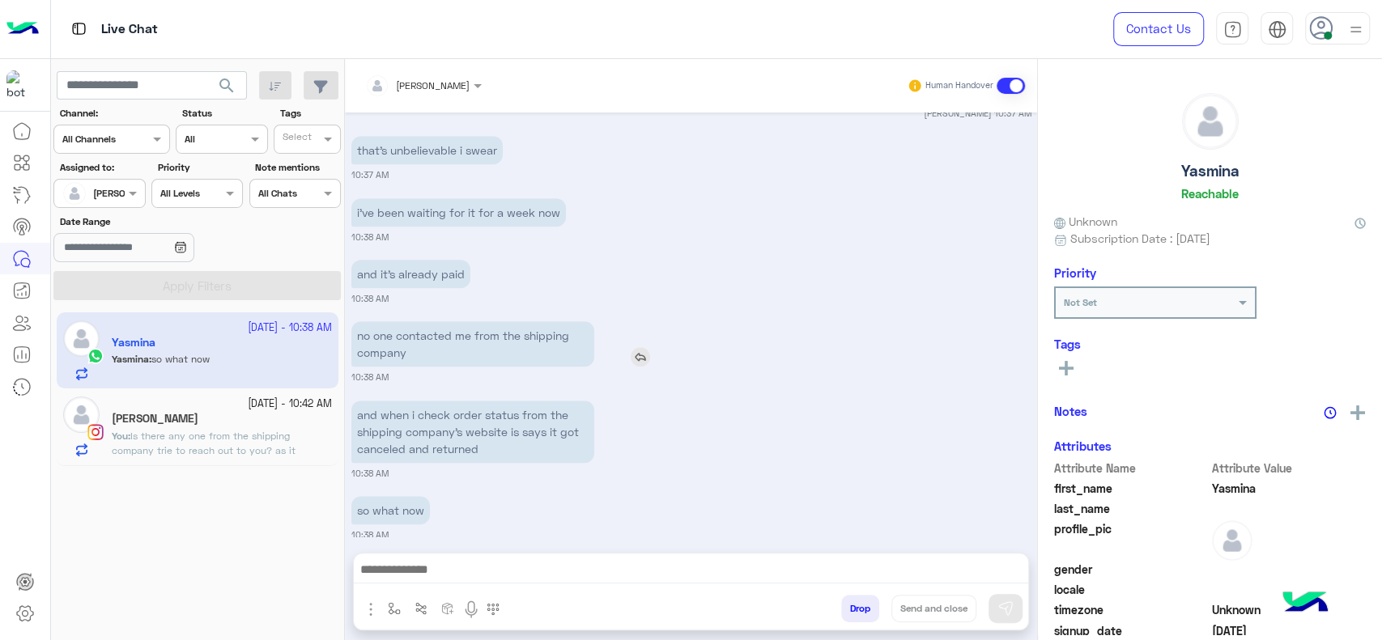
click at [678, 345] on div "no one contacted me from the shipping company" at bounding box center [518, 343] width 335 height 45
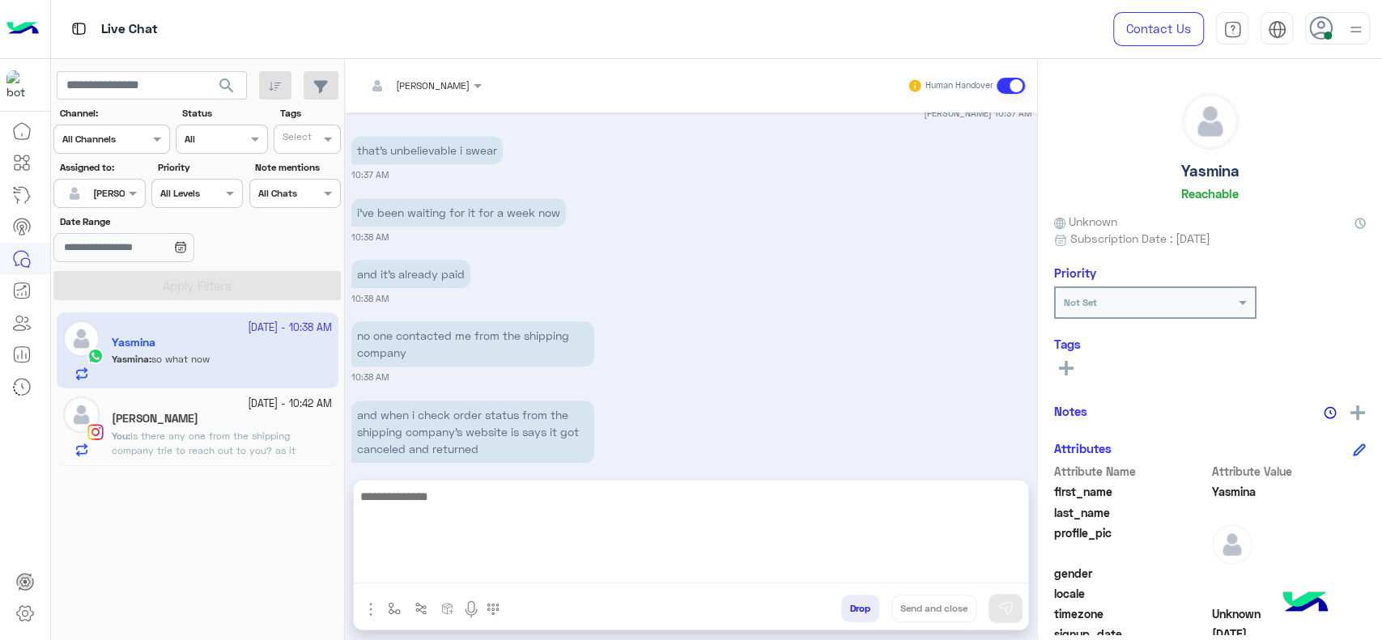
click at [553, 564] on textarea at bounding box center [691, 535] width 674 height 97
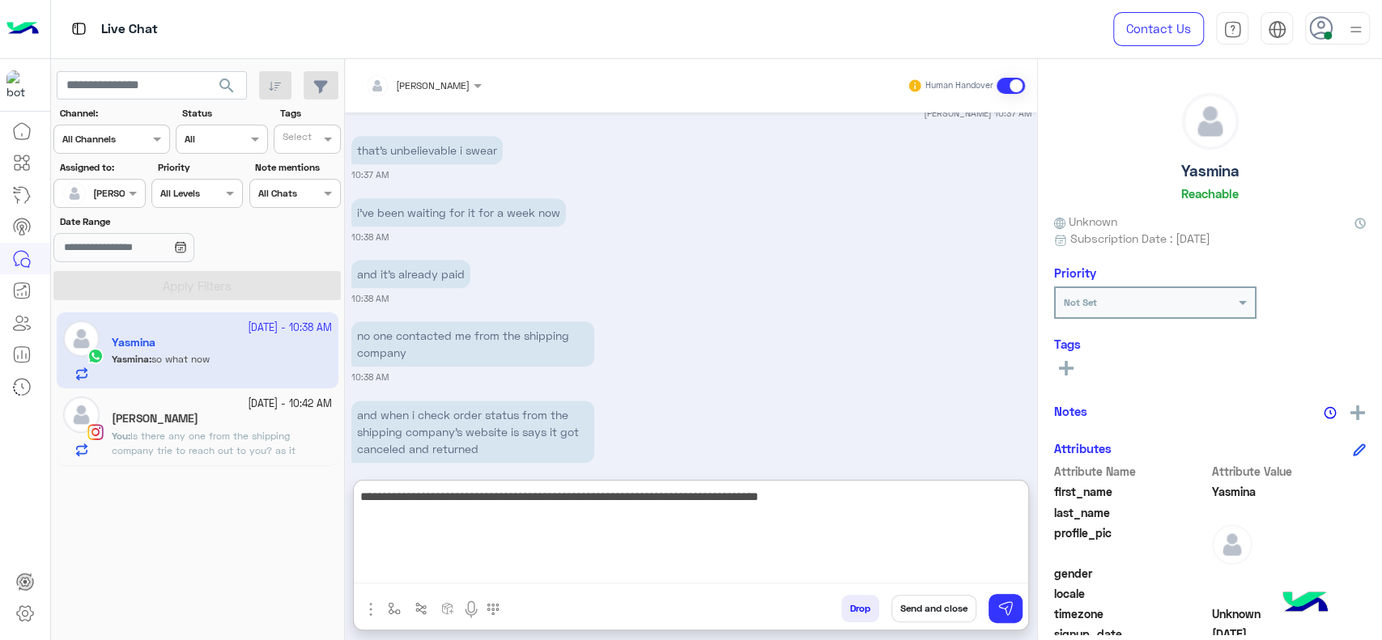
type textarea "**********"
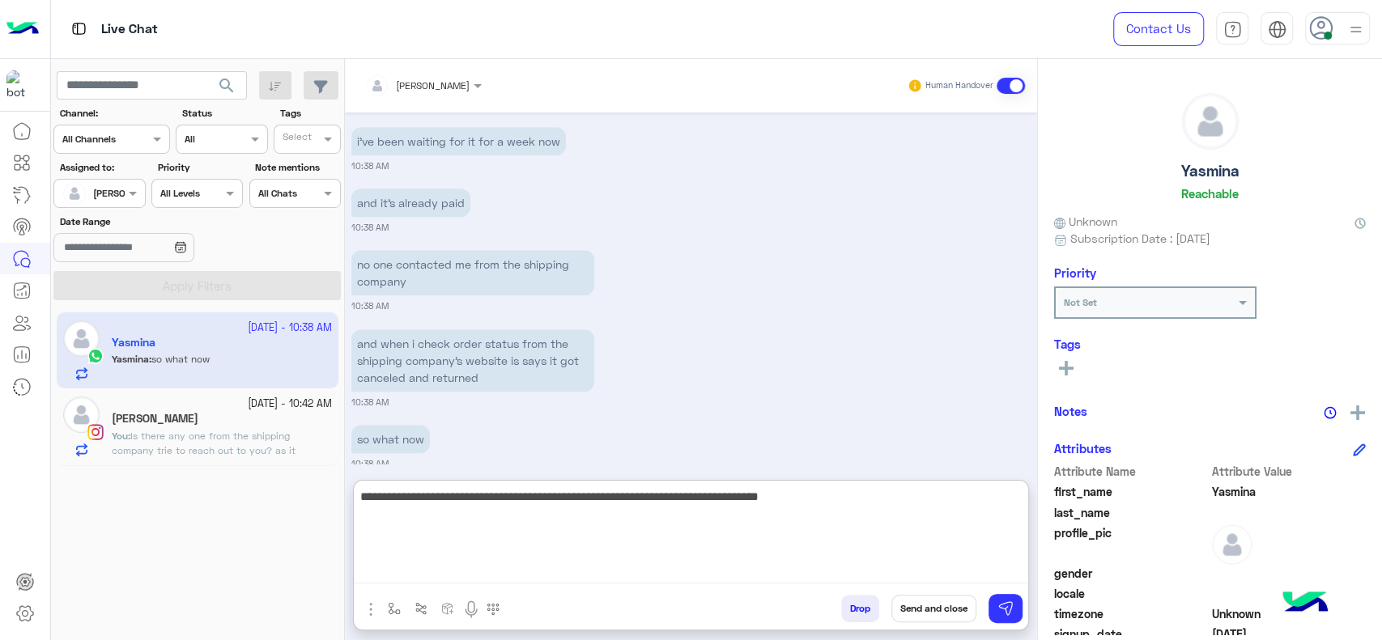
scroll to position [1150, 0]
click at [839, 526] on textarea "**********" at bounding box center [691, 535] width 674 height 97
click at [395, 521] on textarea "**********" at bounding box center [691, 535] width 674 height 97
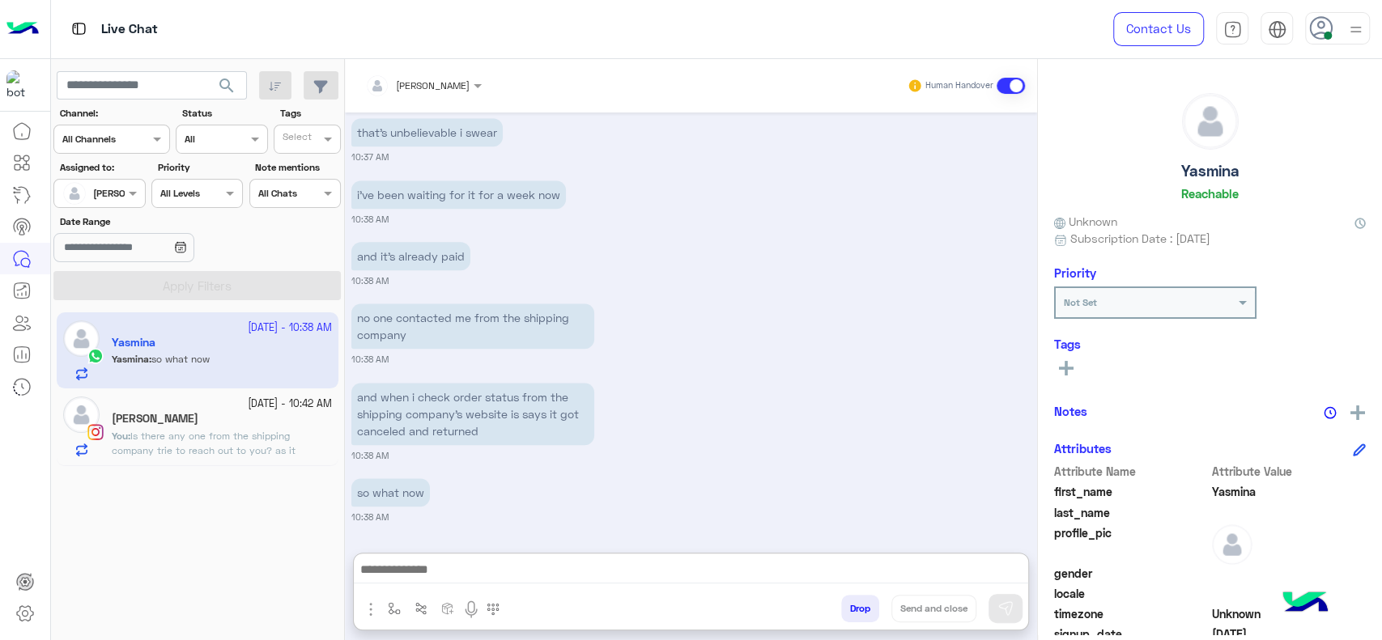
click at [217, 422] on div "Nathalie" at bounding box center [222, 420] width 220 height 17
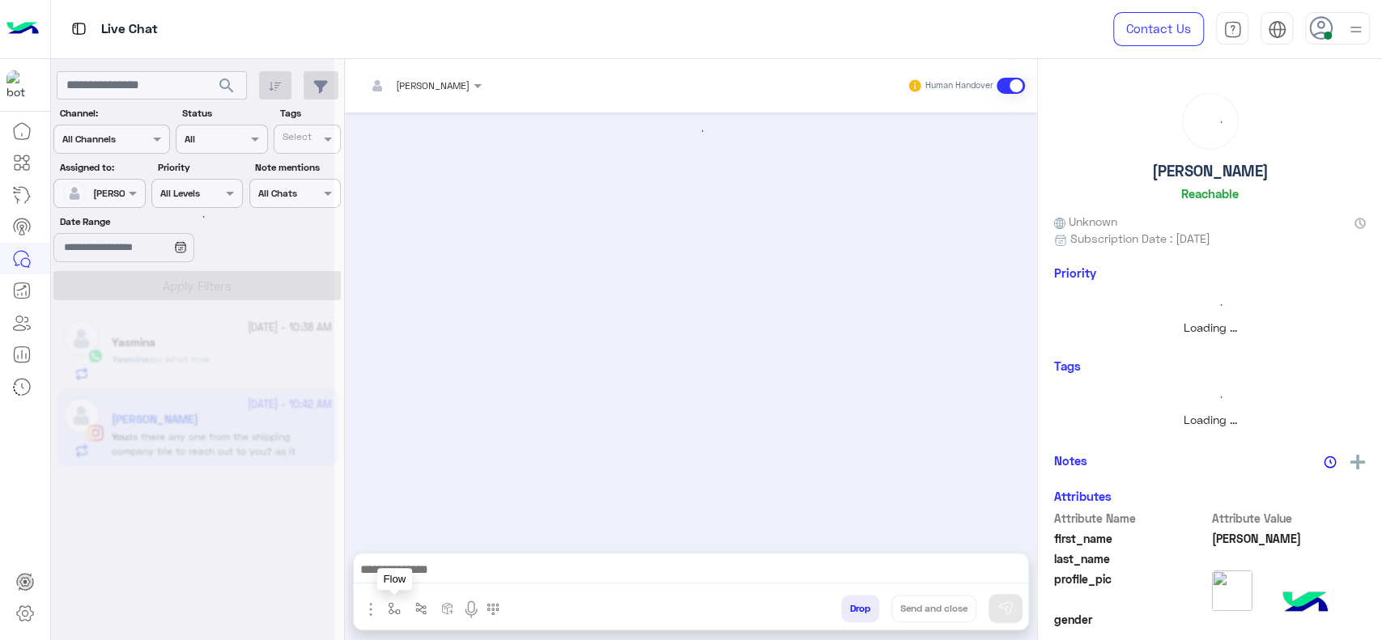
click at [388, 608] on img "button" at bounding box center [394, 608] width 13 height 13
click at [413, 581] on div "enter flow name" at bounding box center [427, 573] width 74 height 15
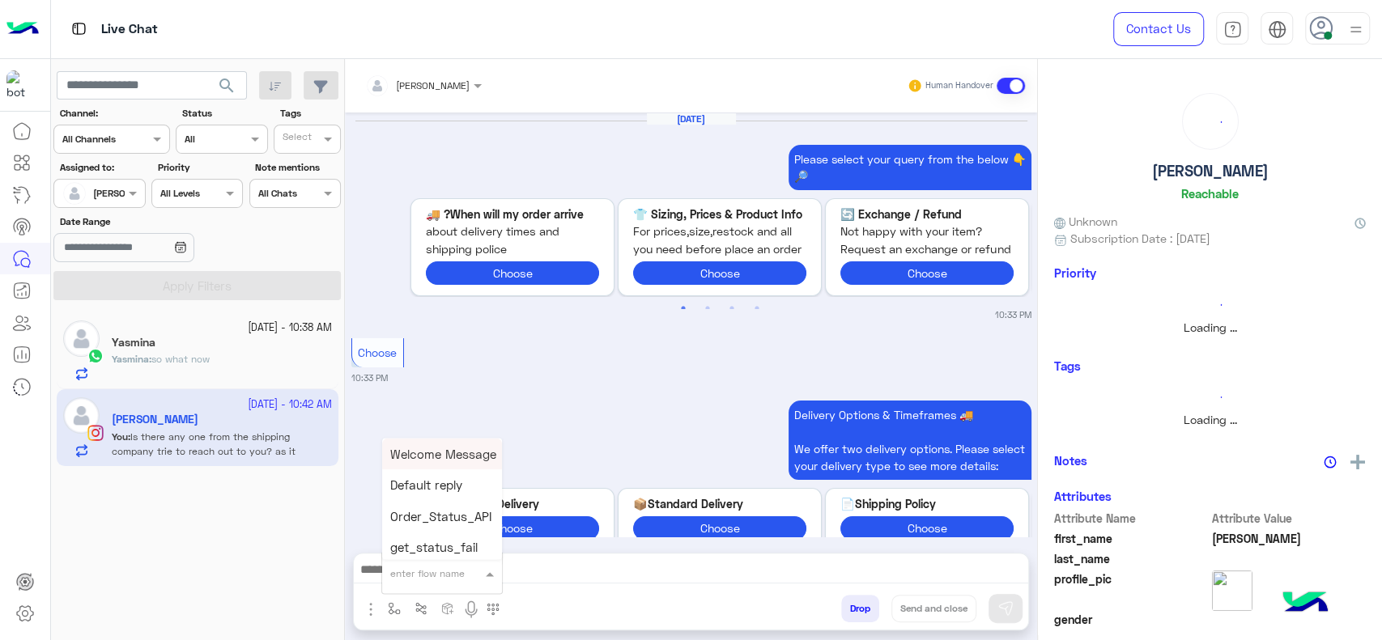
scroll to position [1565, 0]
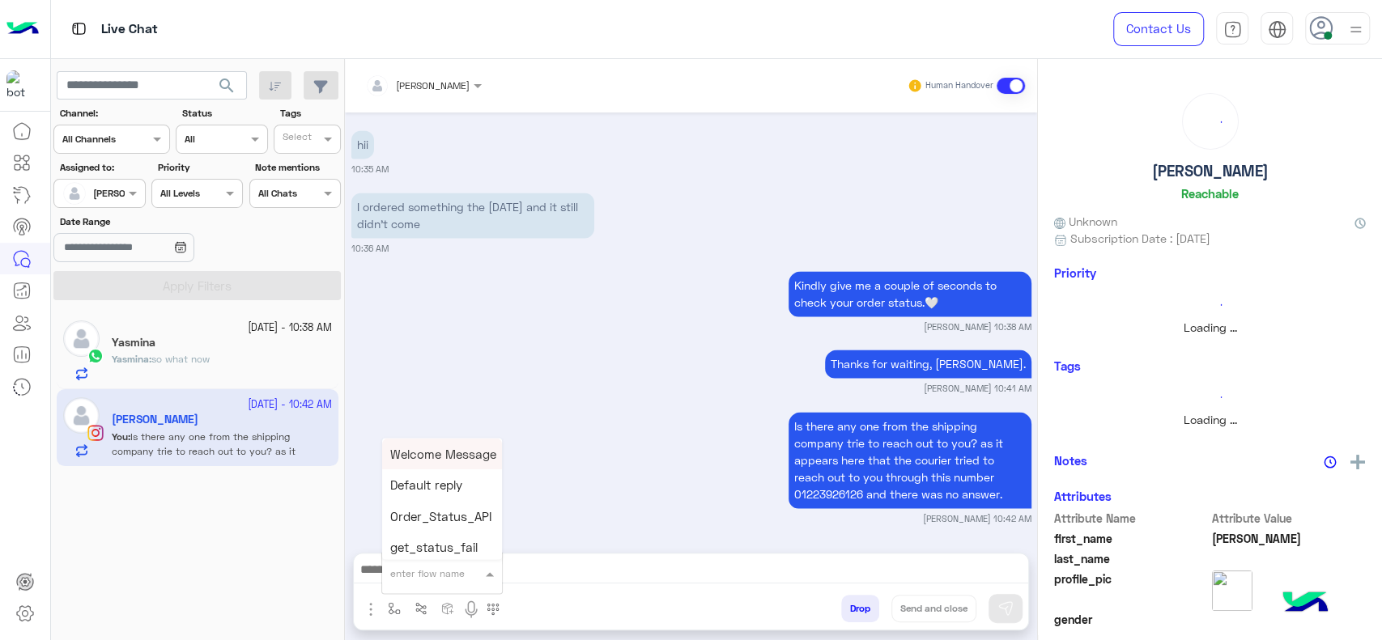
type input "*"
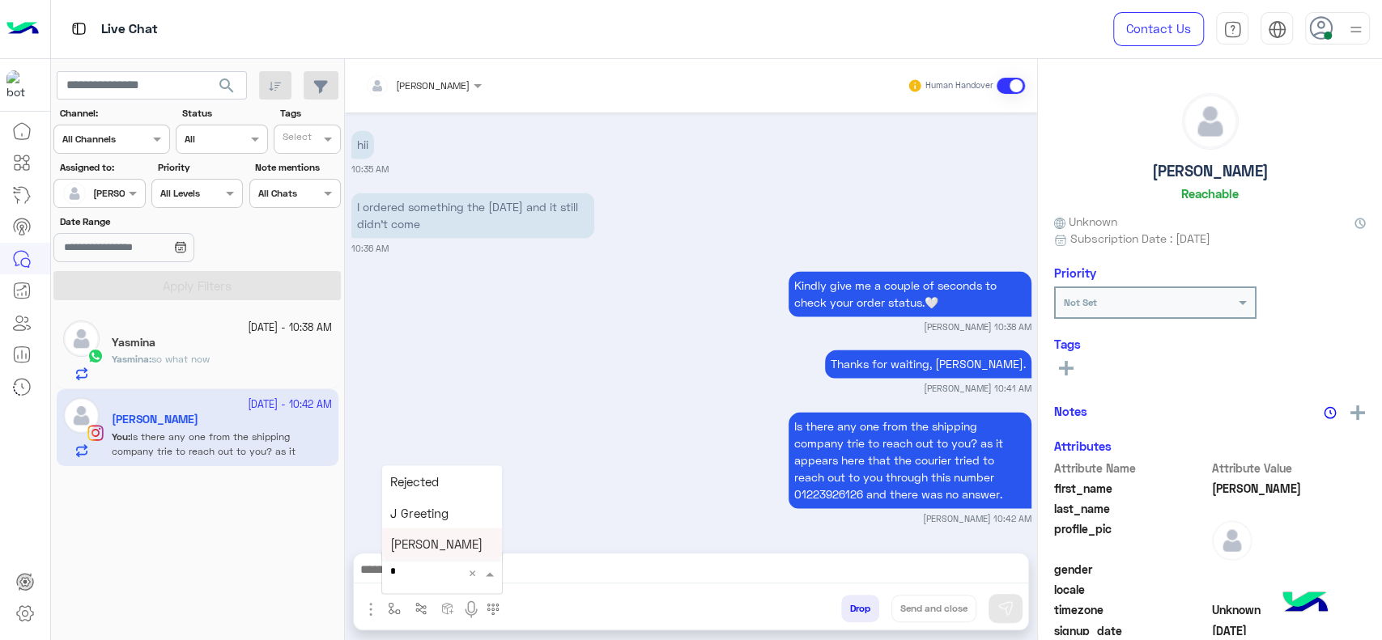
click at [436, 542] on span "[PERSON_NAME]" at bounding box center [436, 544] width 92 height 15
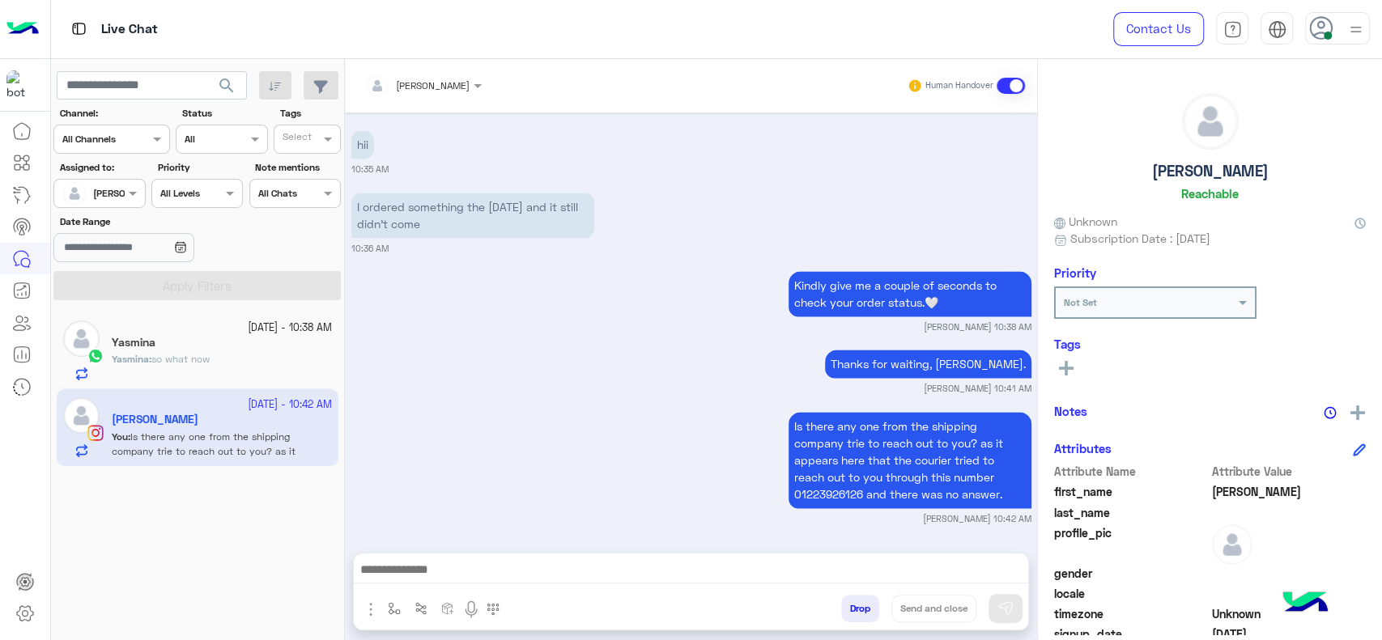
type textarea "**********"
click at [926, 619] on button "Send and close" at bounding box center [933, 609] width 85 height 28
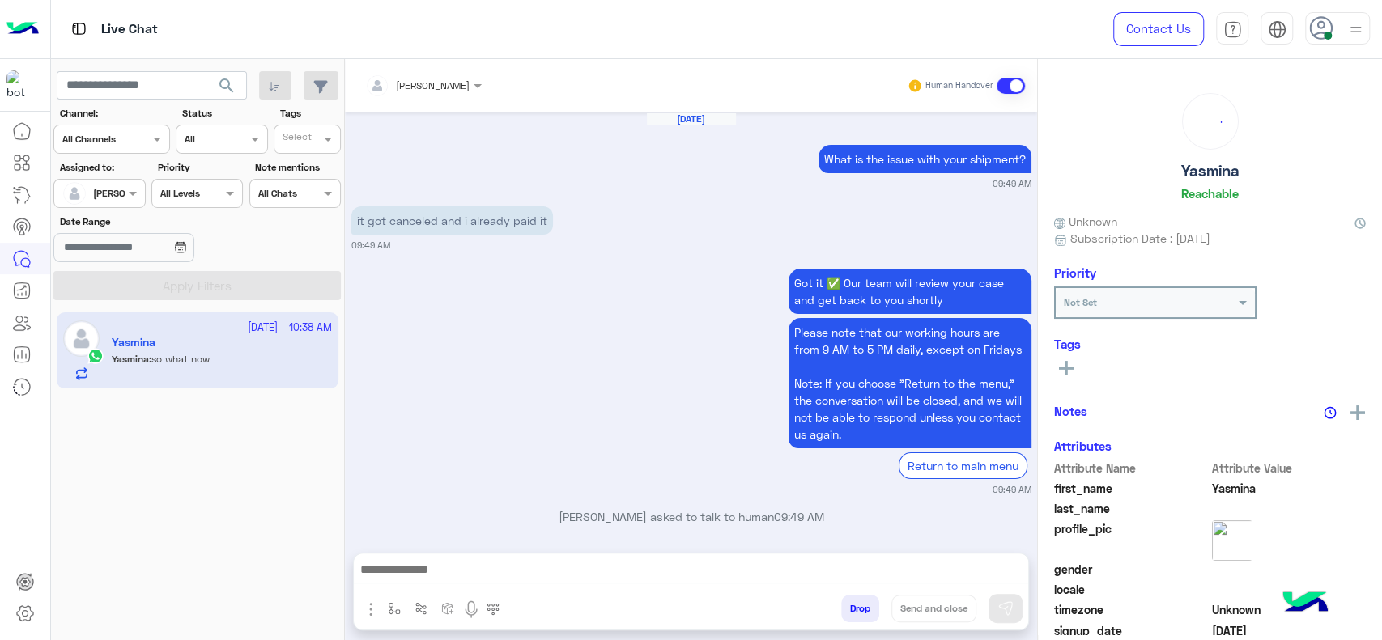
scroll to position [1078, 0]
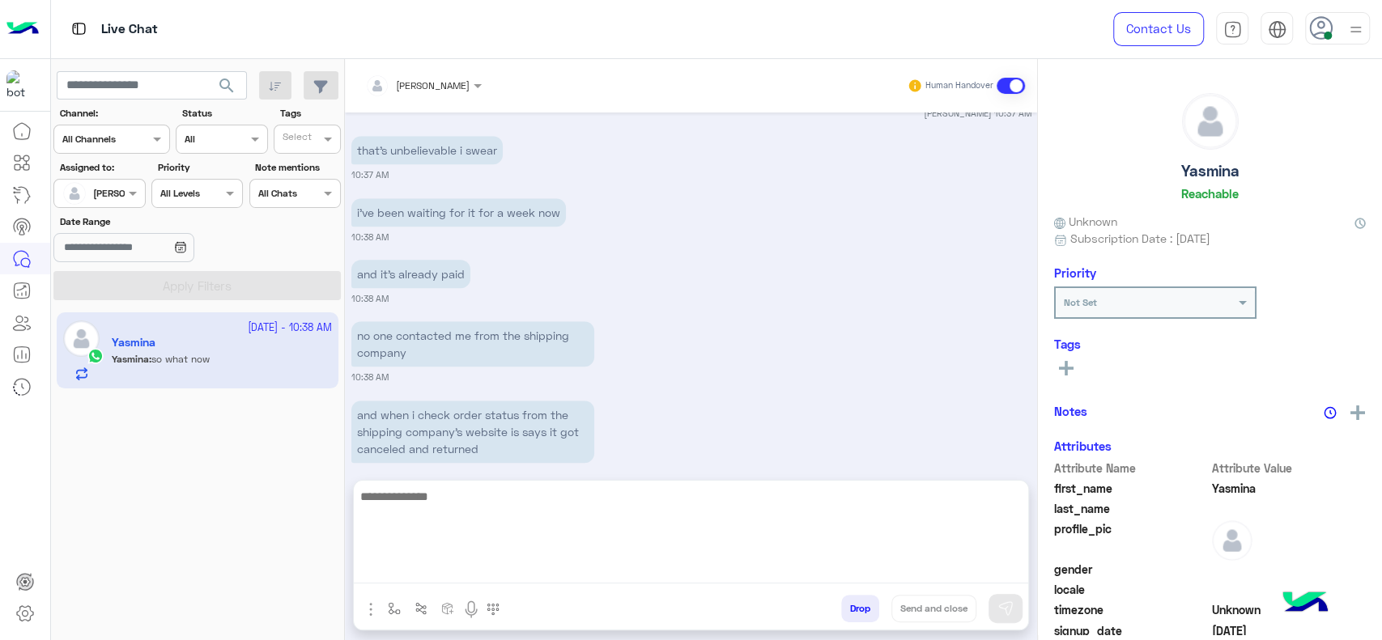
click at [436, 560] on textarea at bounding box center [691, 535] width 674 height 97
paste textarea "**********"
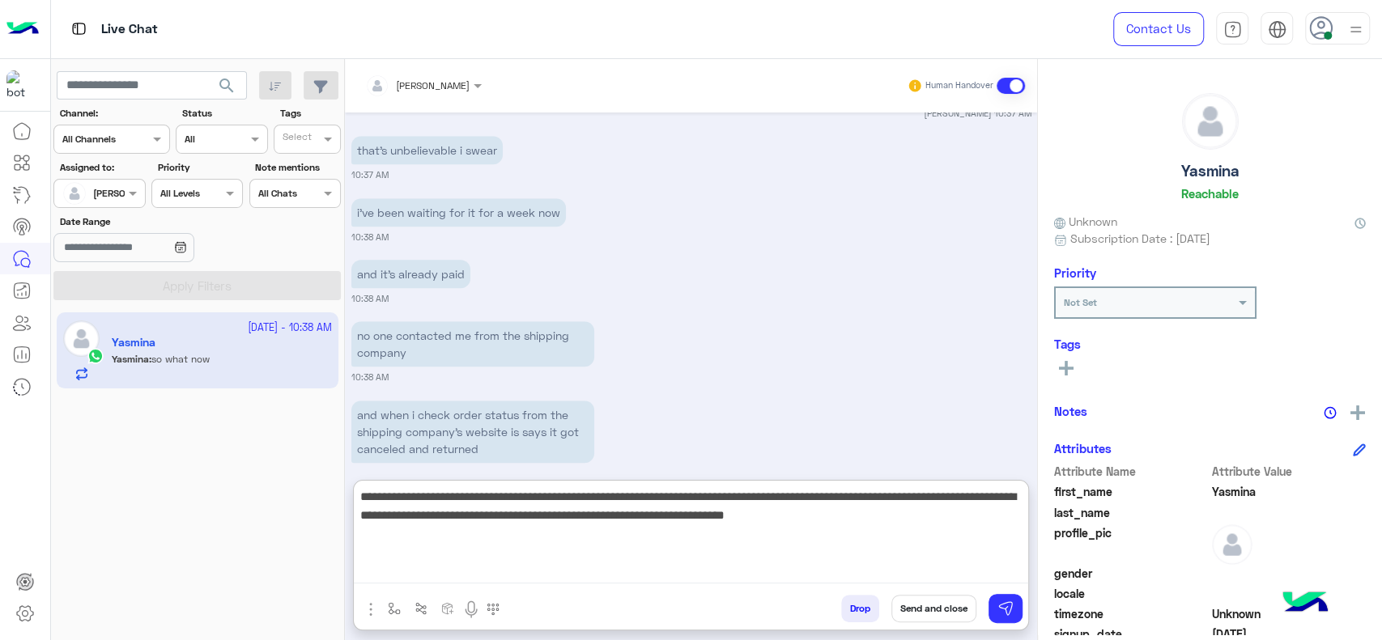
click at [751, 527] on textarea "**********" at bounding box center [691, 535] width 674 height 97
type textarea "**********"
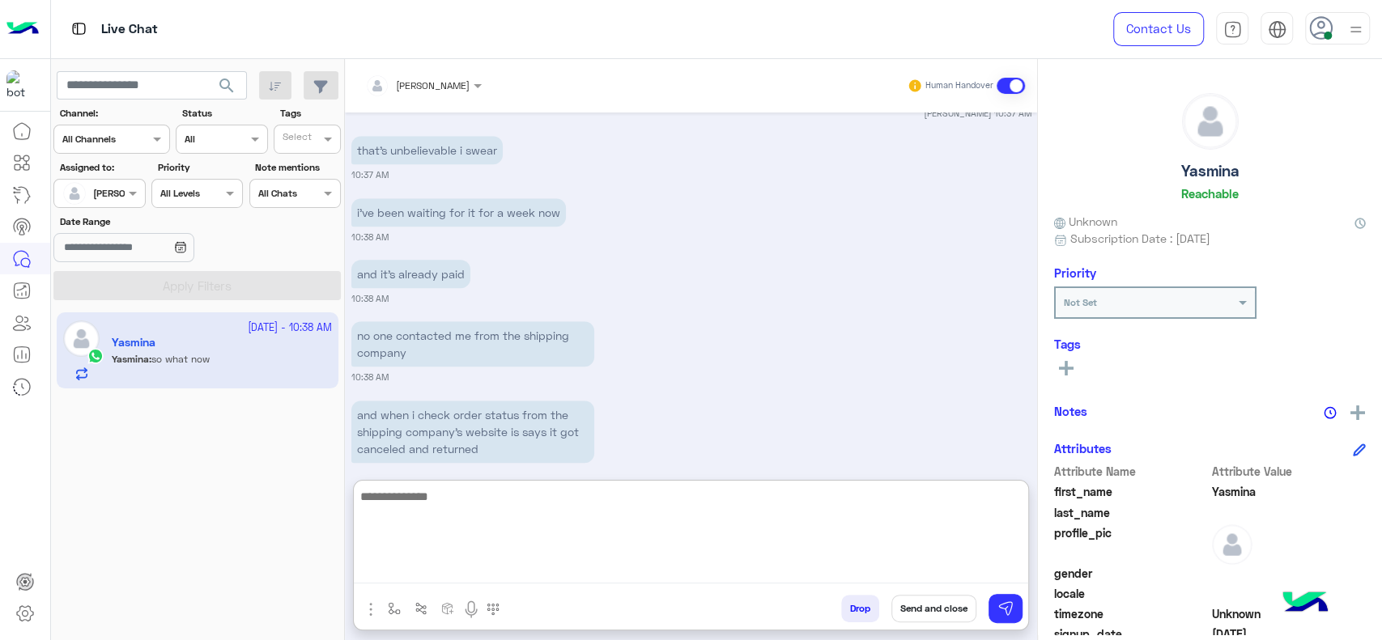
scroll to position [1297, 0]
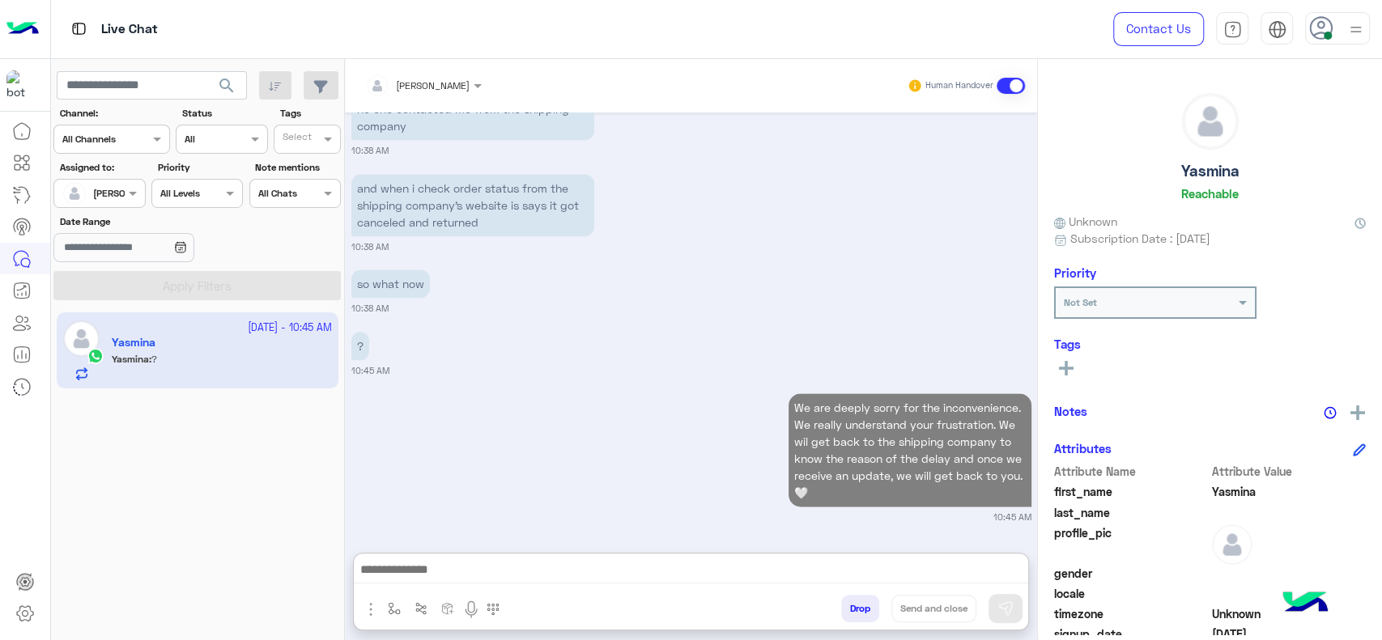
click at [1066, 359] on button at bounding box center [1066, 367] width 24 height 19
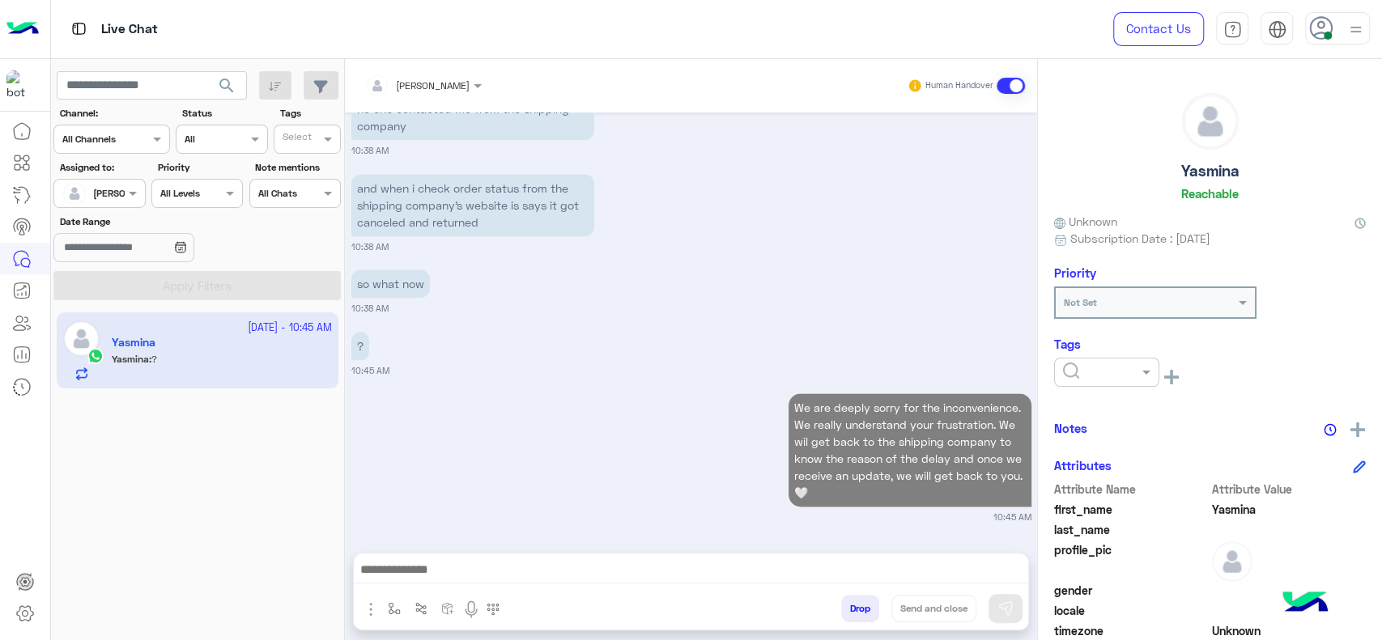
scroll to position [1287, 0]
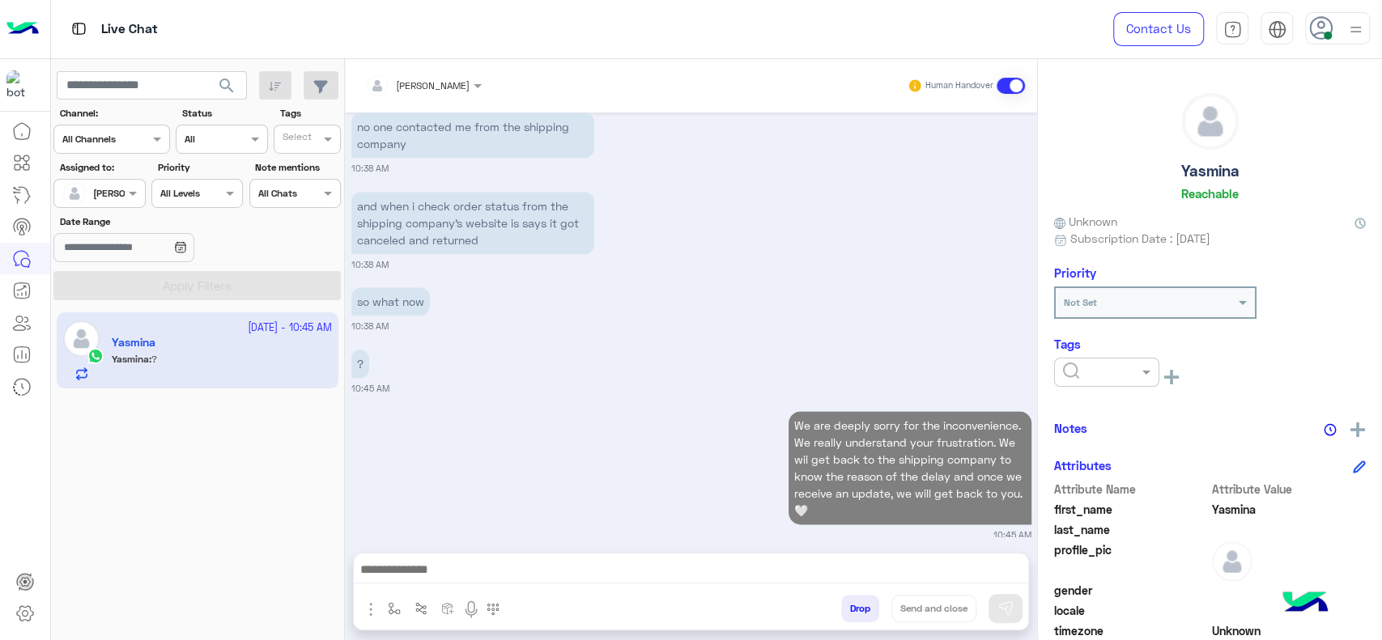
click at [1075, 372] on input "text" at bounding box center [1087, 371] width 49 height 15
click at [1078, 402] on div "J FOLLOW UP" at bounding box center [1106, 412] width 105 height 30
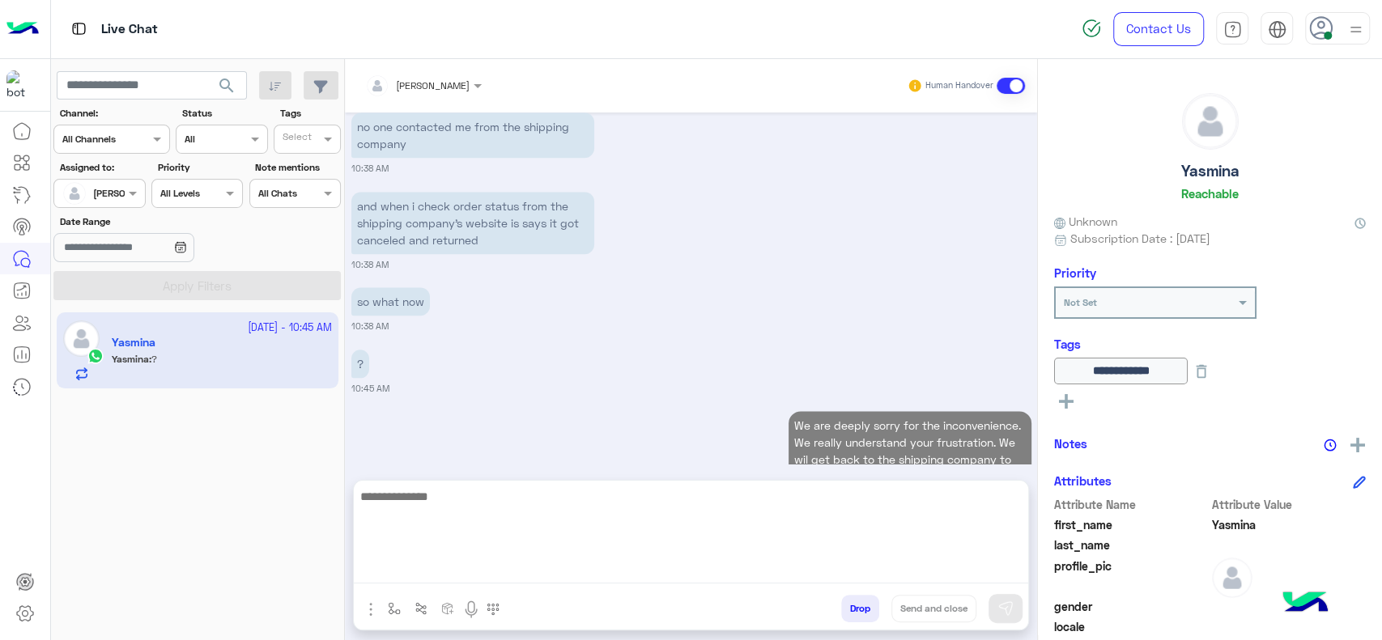
click at [766, 568] on textarea at bounding box center [691, 535] width 674 height 97
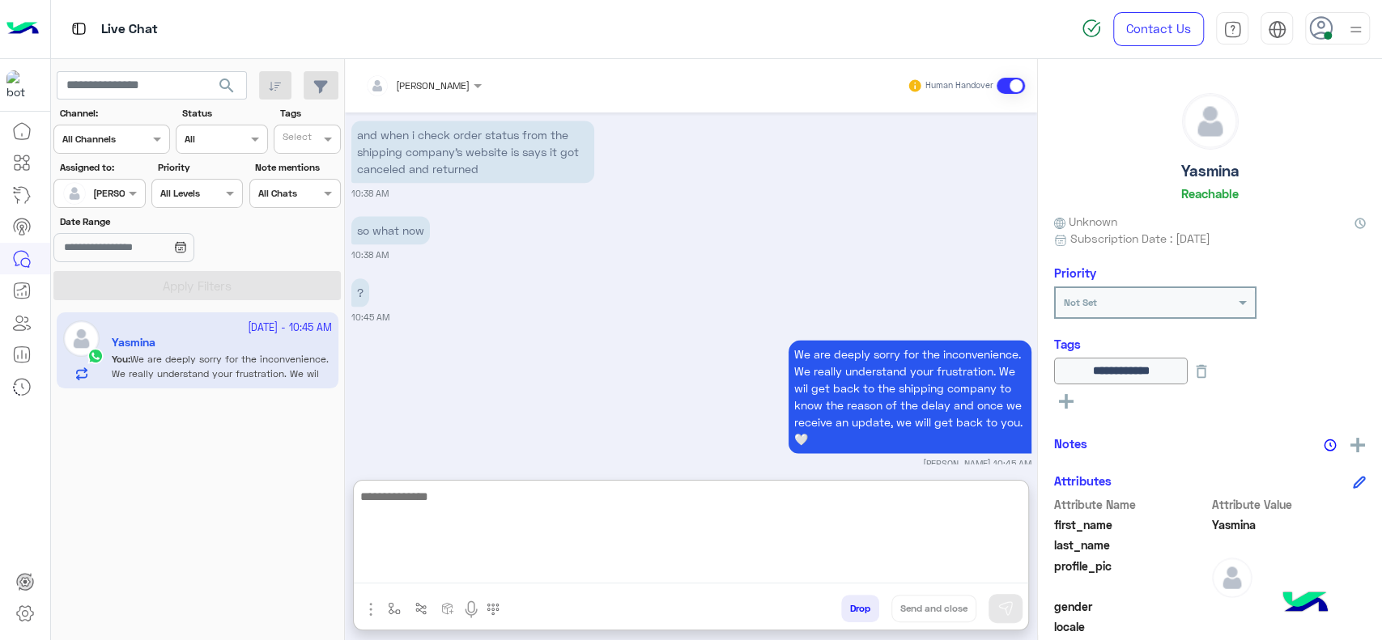
scroll to position [1359, 0]
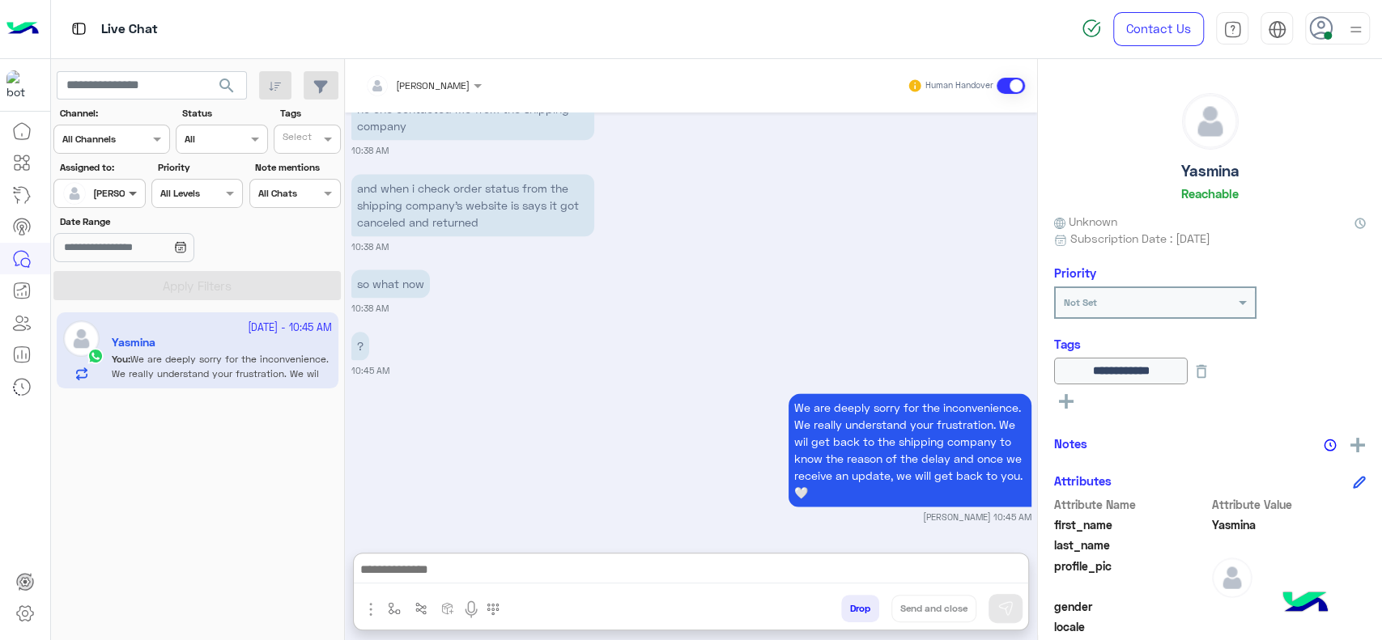
click at [125, 189] on span at bounding box center [135, 193] width 20 height 17
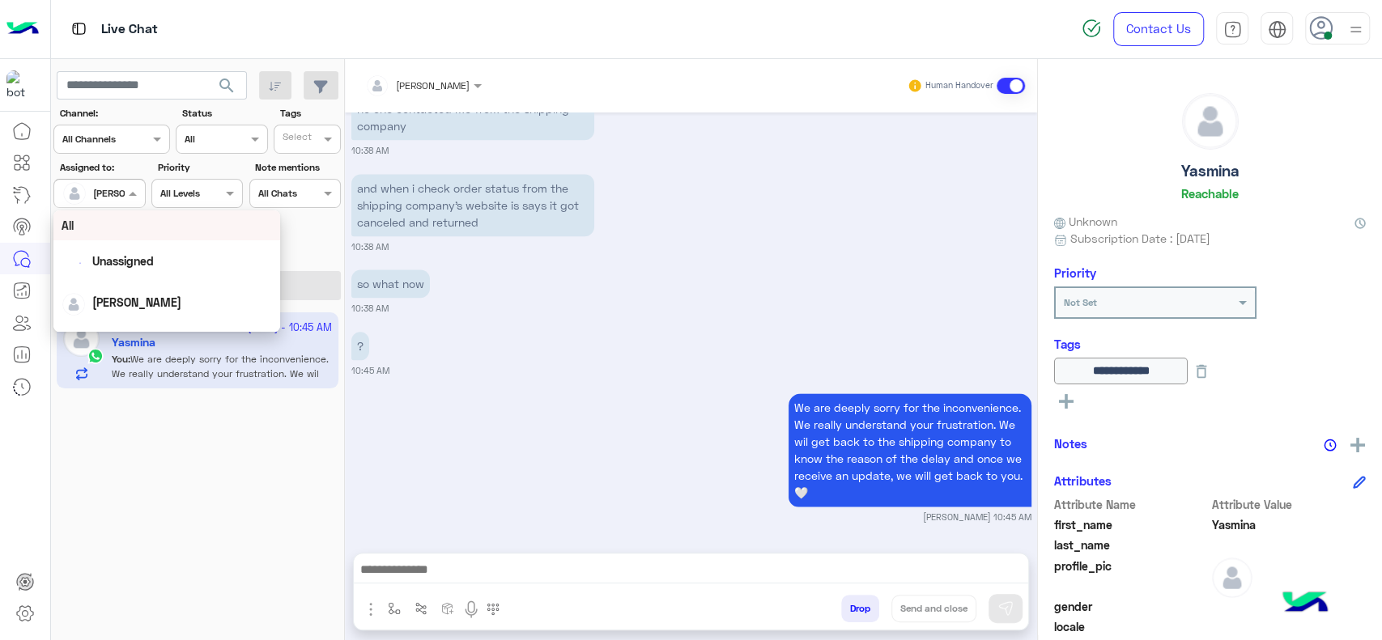
scroll to position [1287, 0]
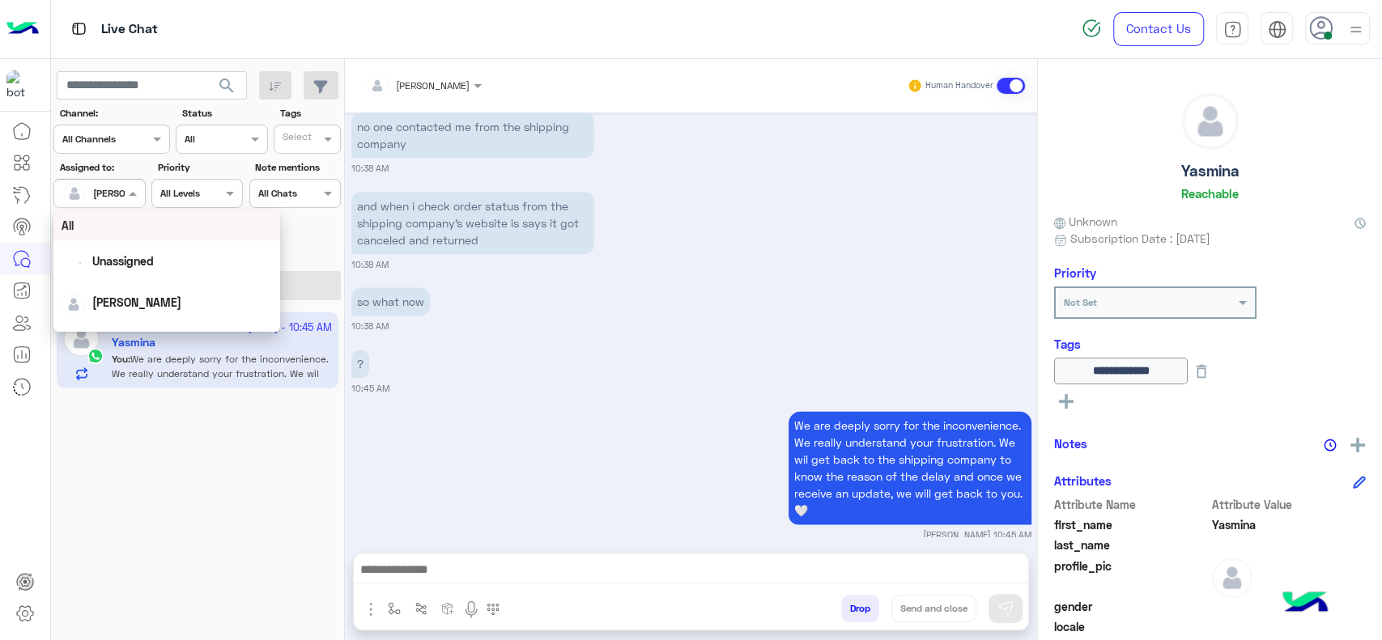
click at [635, 36] on div "Live Chat" at bounding box center [494, 29] width 887 height 58
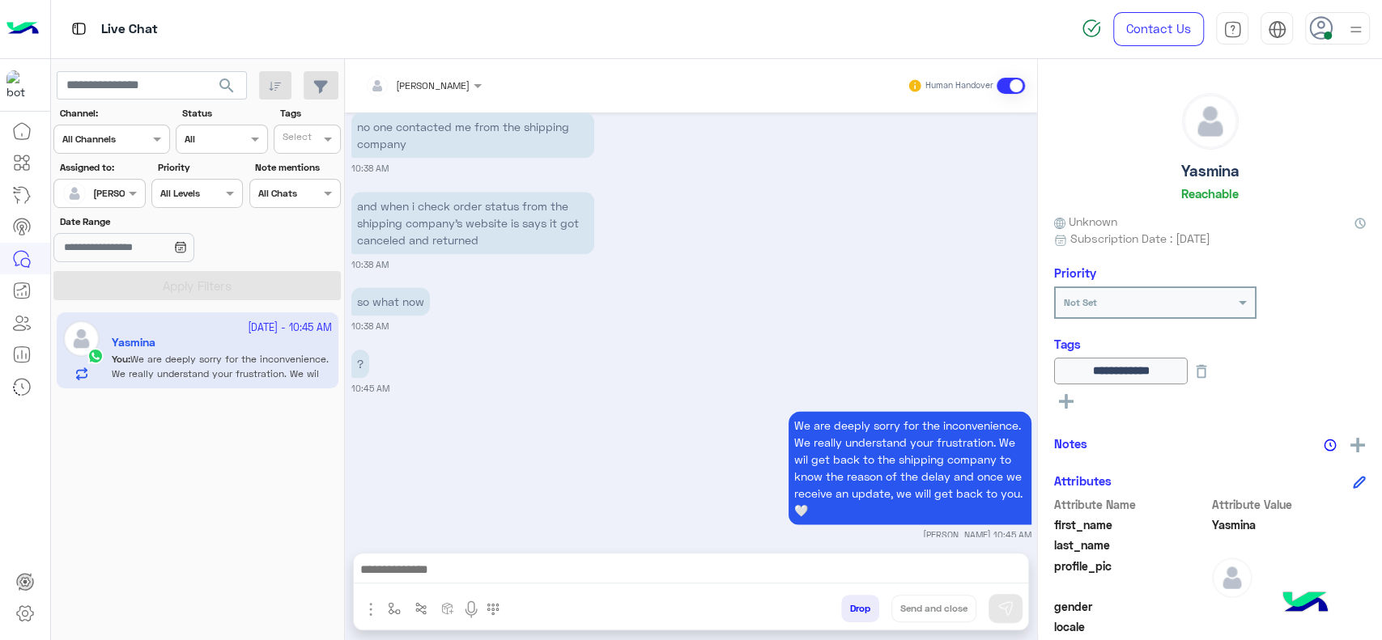
click at [91, 202] on div at bounding box center [77, 193] width 31 height 32
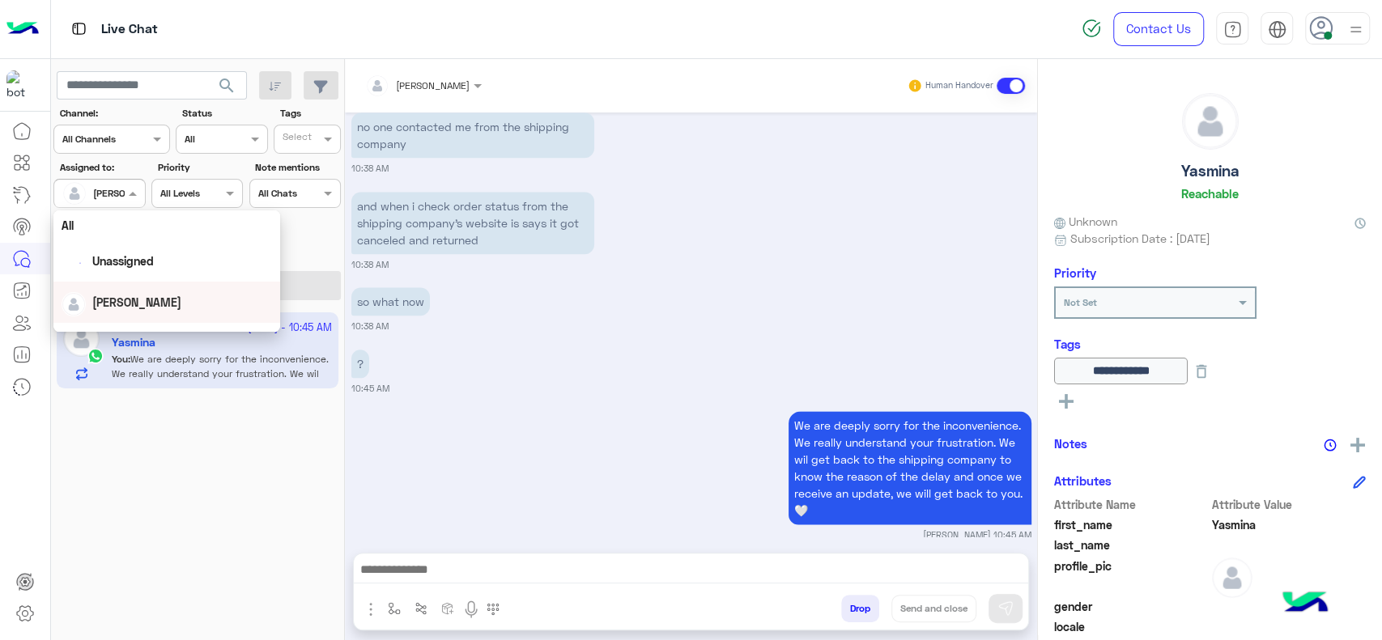
scroll to position [317, 0]
click at [142, 291] on div "loujy haitham" at bounding box center [166, 311] width 227 height 41
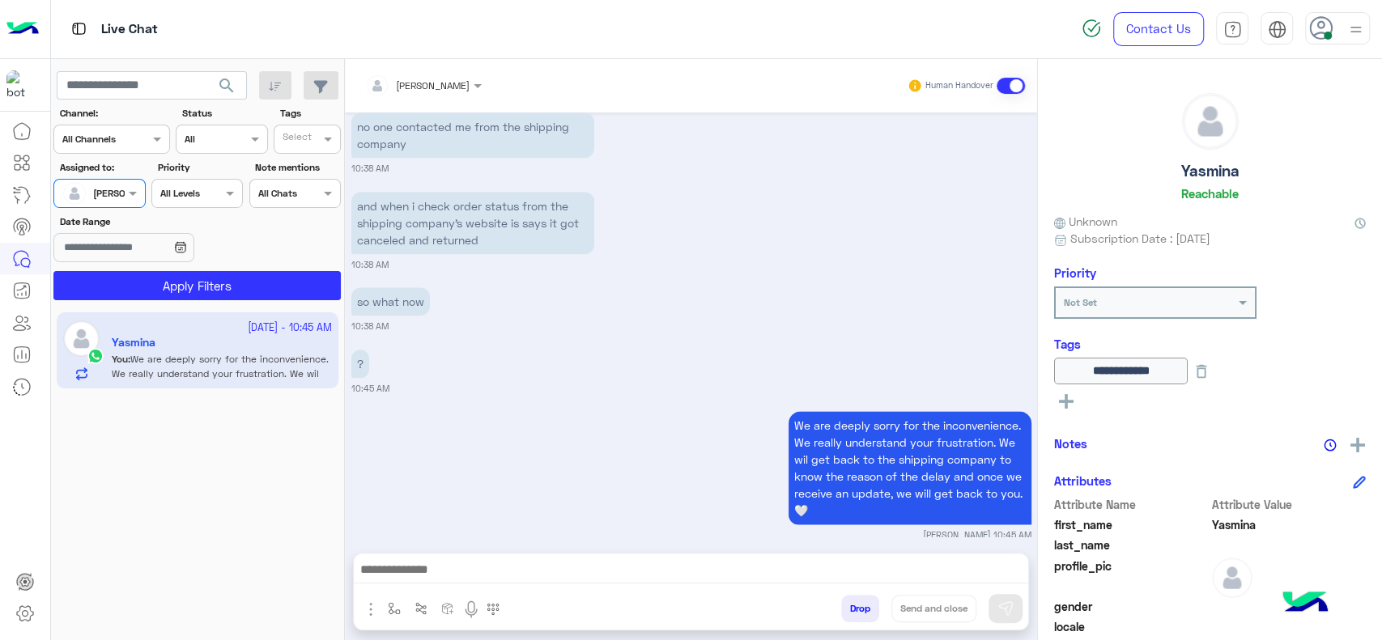
click at [108, 194] on div at bounding box center [99, 191] width 90 height 15
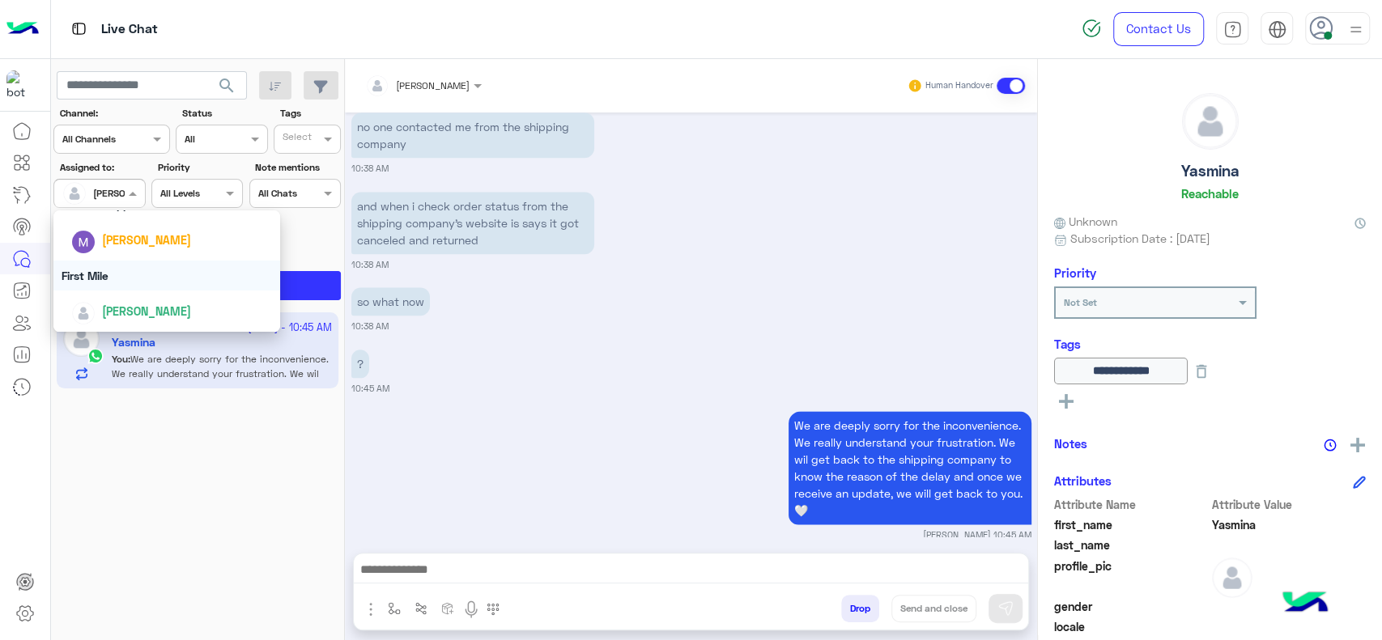
click at [113, 279] on div "First Mile" at bounding box center [166, 276] width 227 height 30
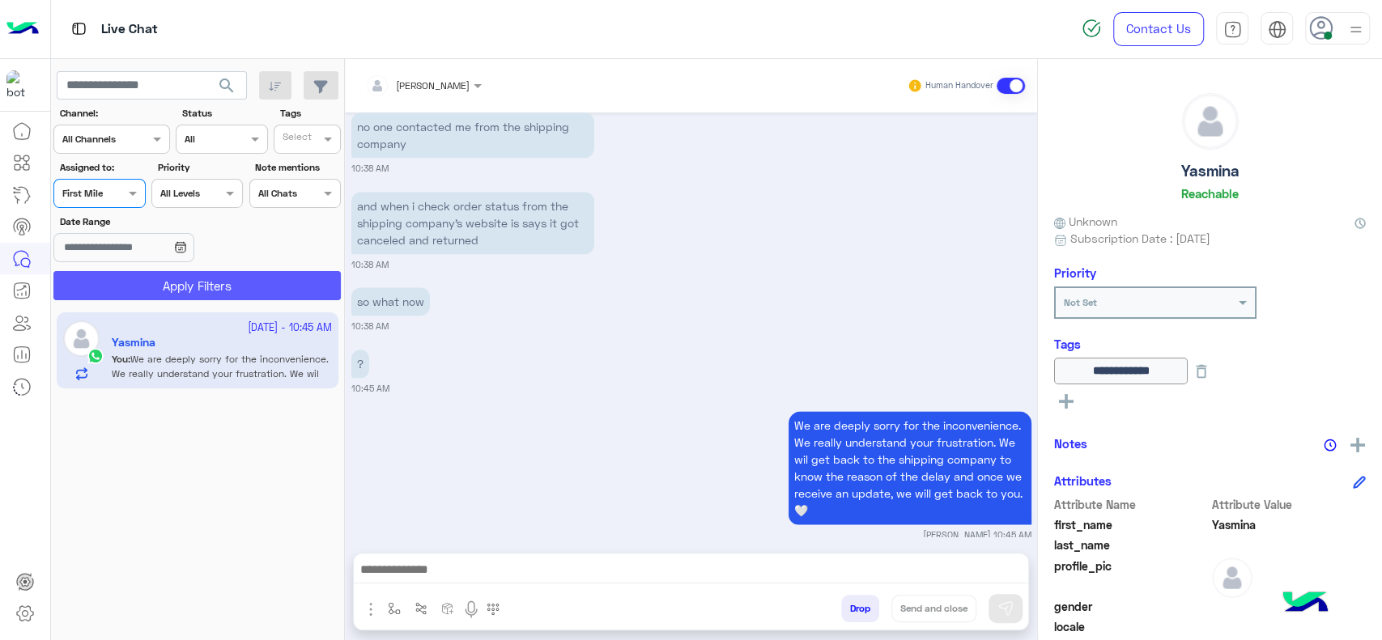
click at [113, 279] on button "Apply Filters" at bounding box center [196, 285] width 287 height 29
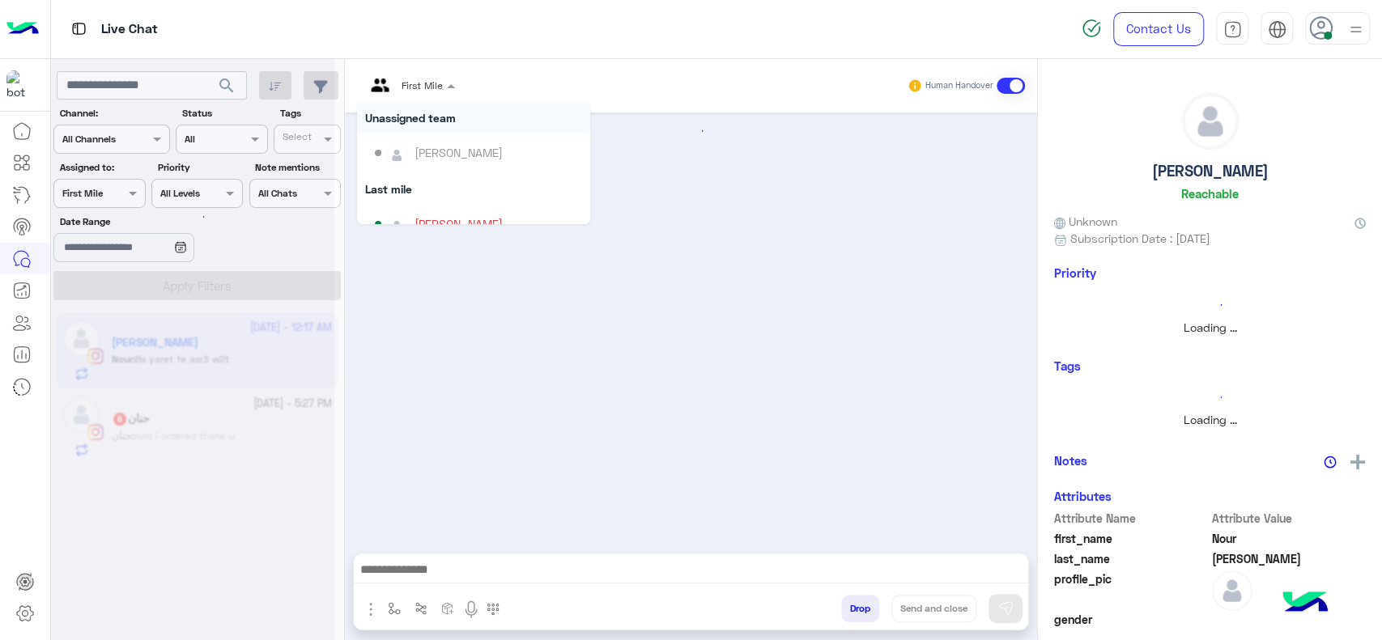
click at [418, 88] on div at bounding box center [410, 82] width 106 height 15
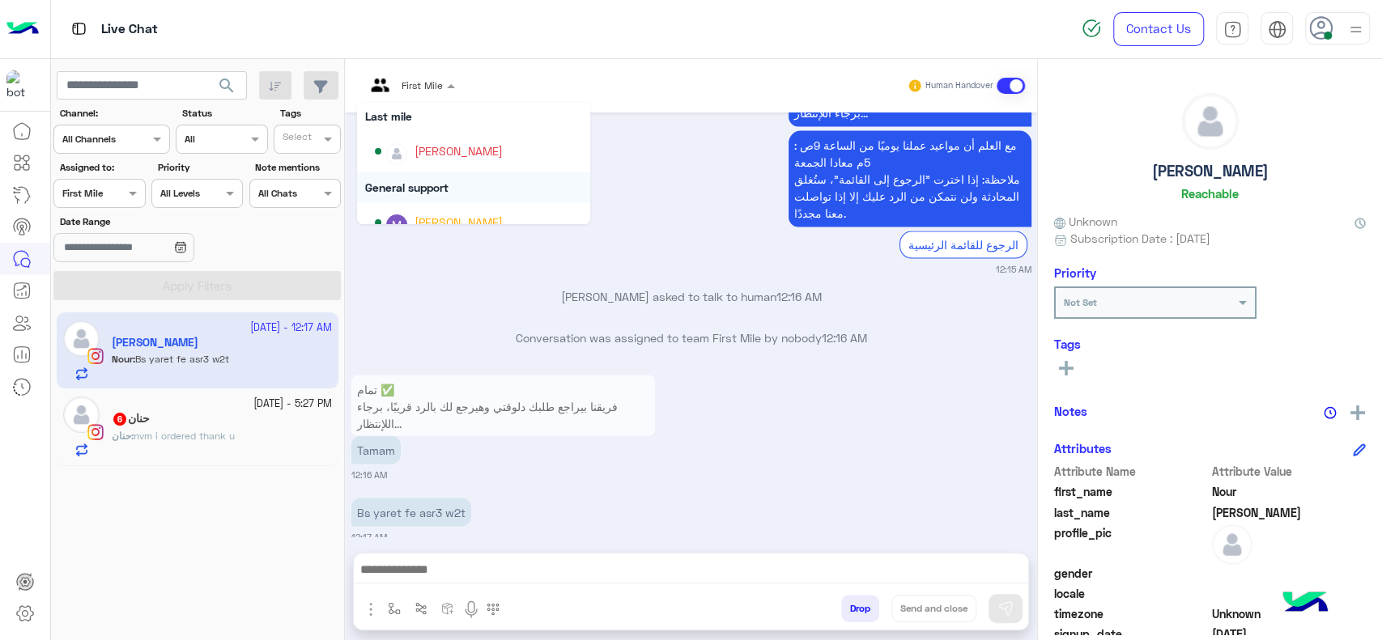
scroll to position [192, 0]
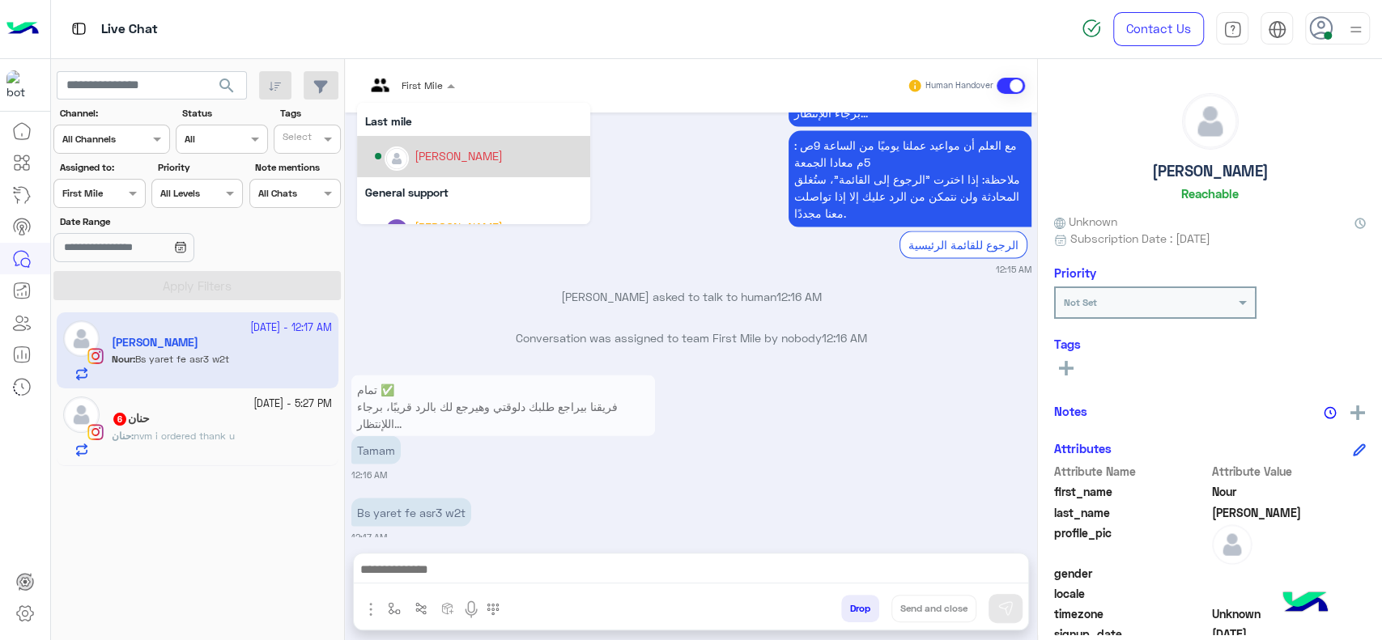
click at [418, 168] on div "[PERSON_NAME]" at bounding box center [478, 156] width 207 height 28
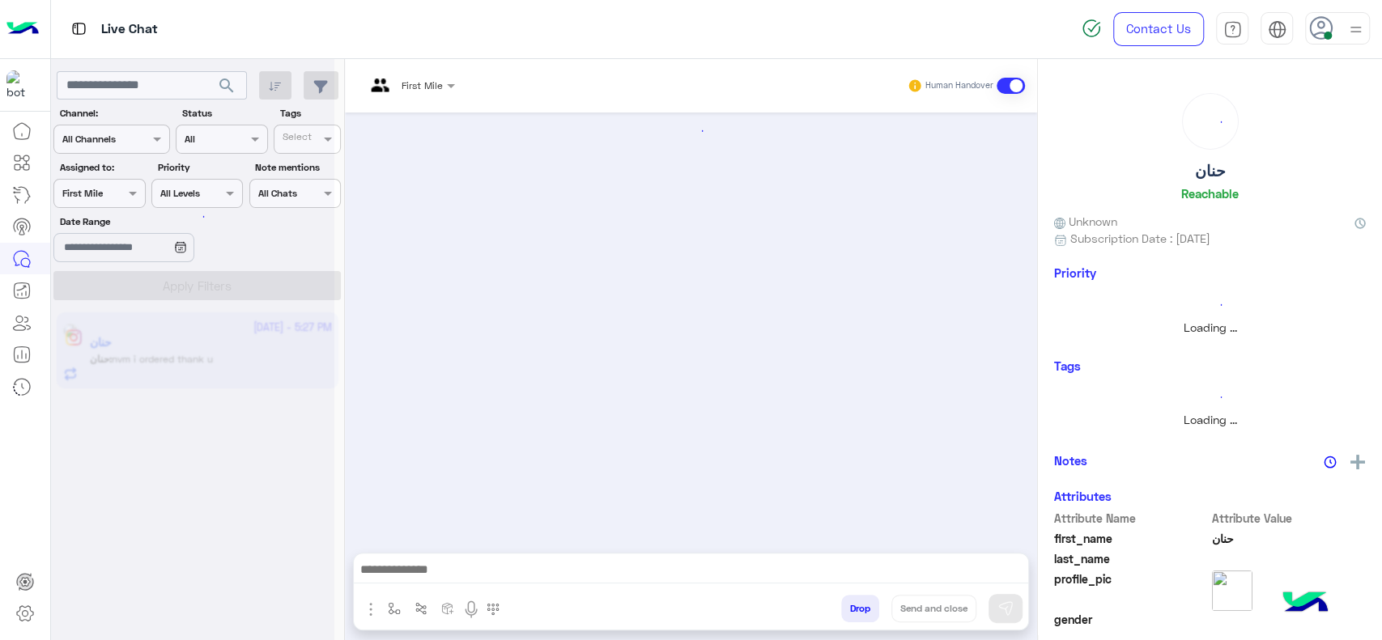
click at [430, 82] on div at bounding box center [410, 82] width 106 height 15
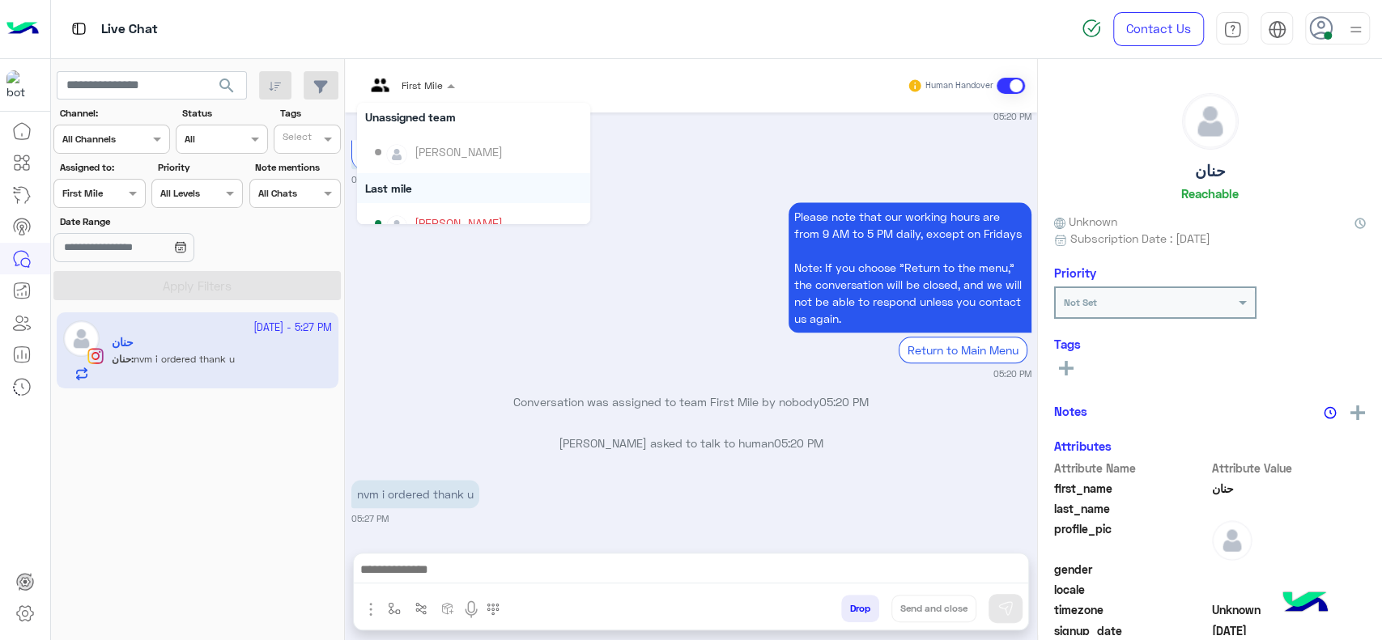
scroll to position [125, 0]
click at [428, 206] on div "[PERSON_NAME]" at bounding box center [473, 222] width 233 height 41
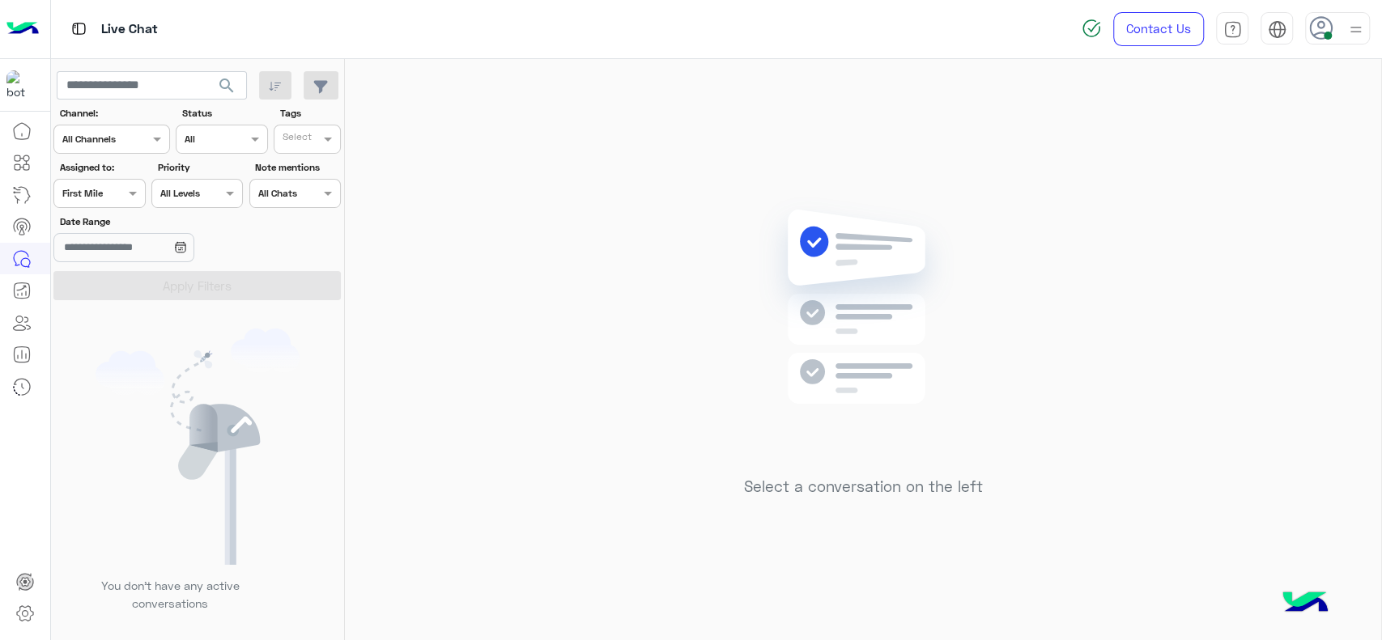
click at [122, 177] on div "Assigned to: Assigned on First Mile" at bounding box center [98, 184] width 91 height 48
click at [125, 190] on span at bounding box center [135, 193] width 20 height 17
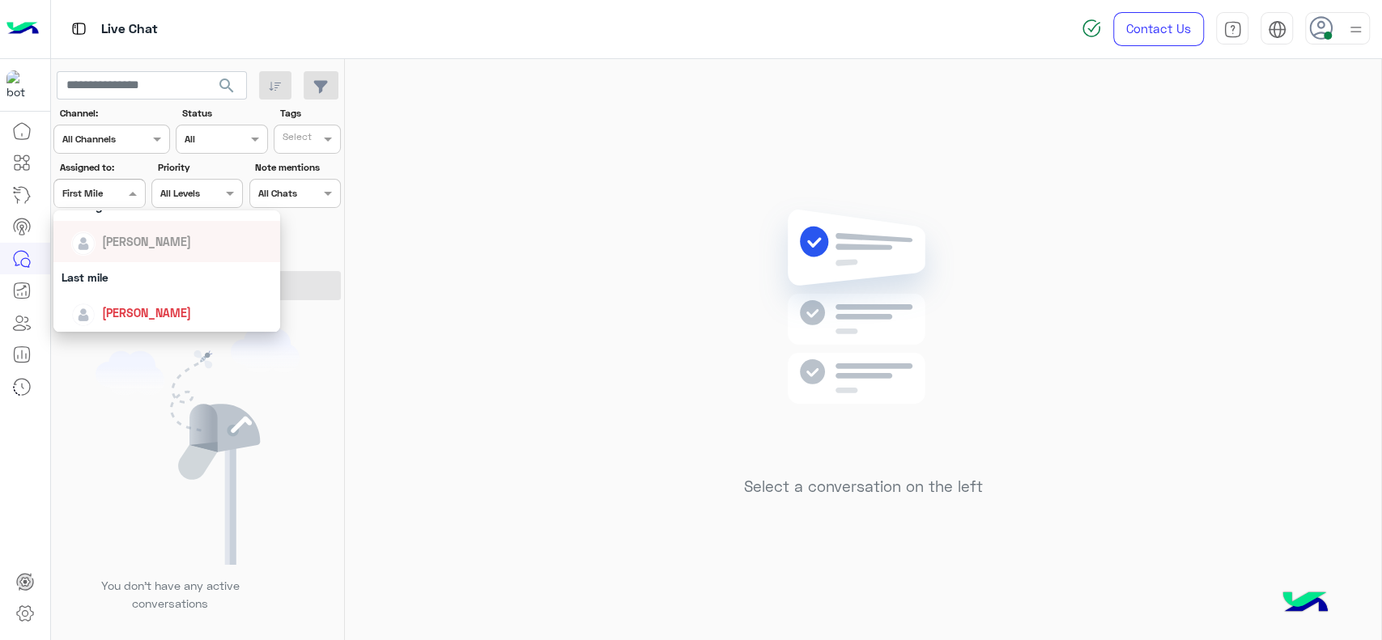
scroll to position [180, 0]
click at [130, 293] on div "[PERSON_NAME]" at bounding box center [171, 306] width 201 height 28
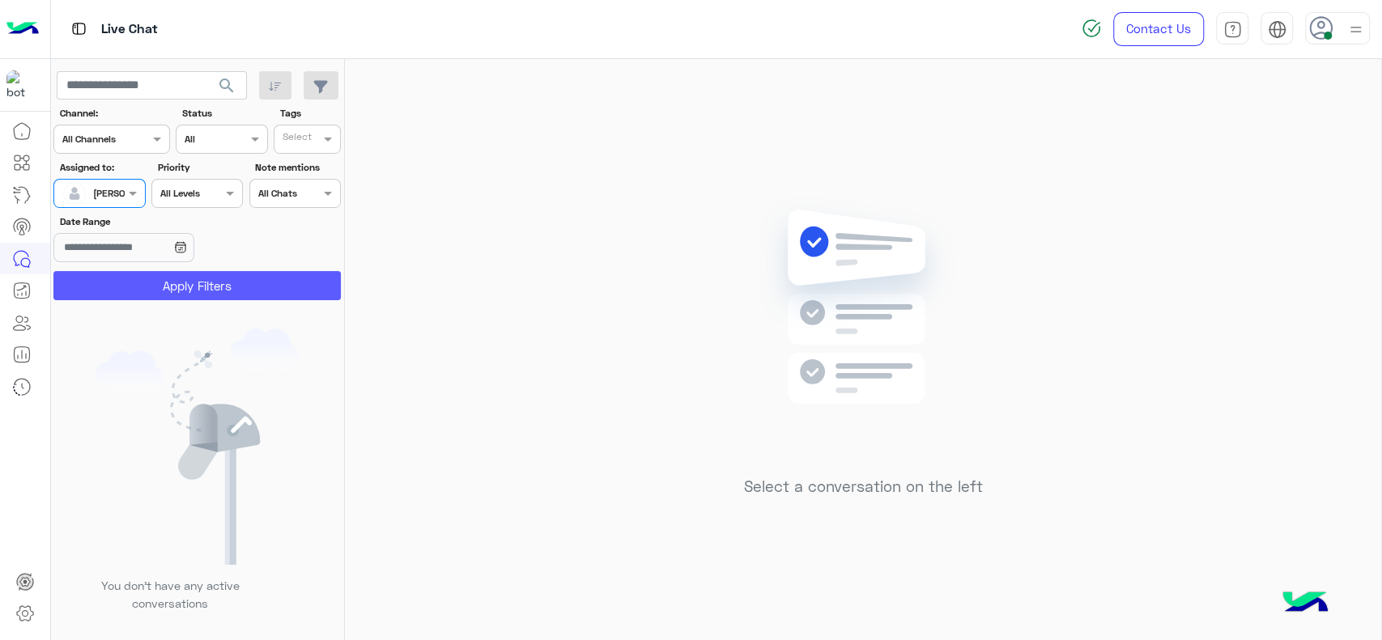
click at [137, 282] on button "Apply Filters" at bounding box center [196, 285] width 287 height 29
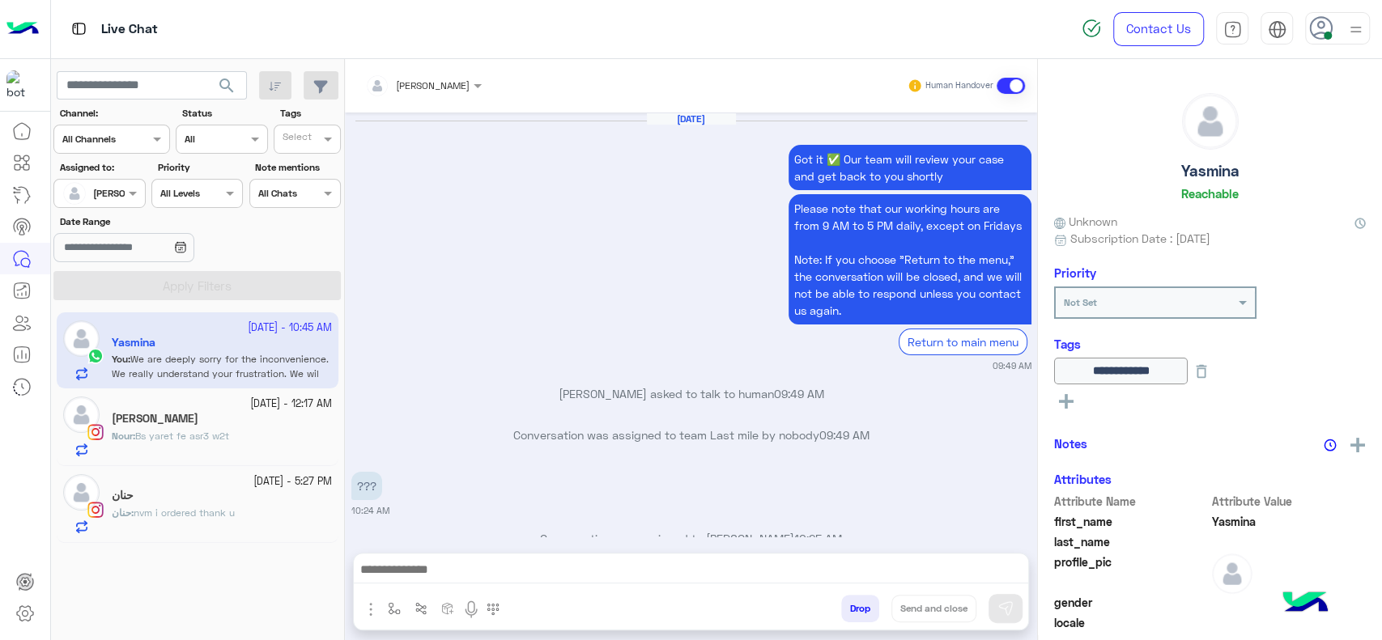
scroll to position [1163, 0]
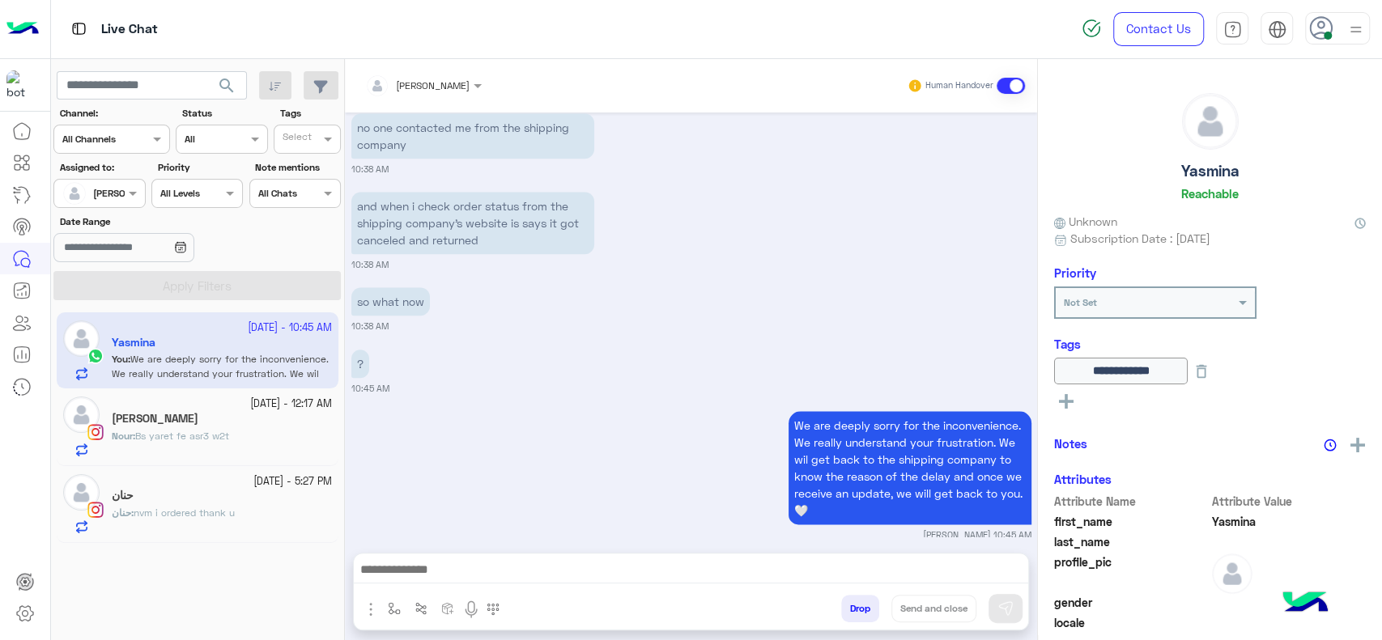
click at [257, 436] on div "Nour : Bs yaret fe asr3 w2t" at bounding box center [222, 443] width 220 height 28
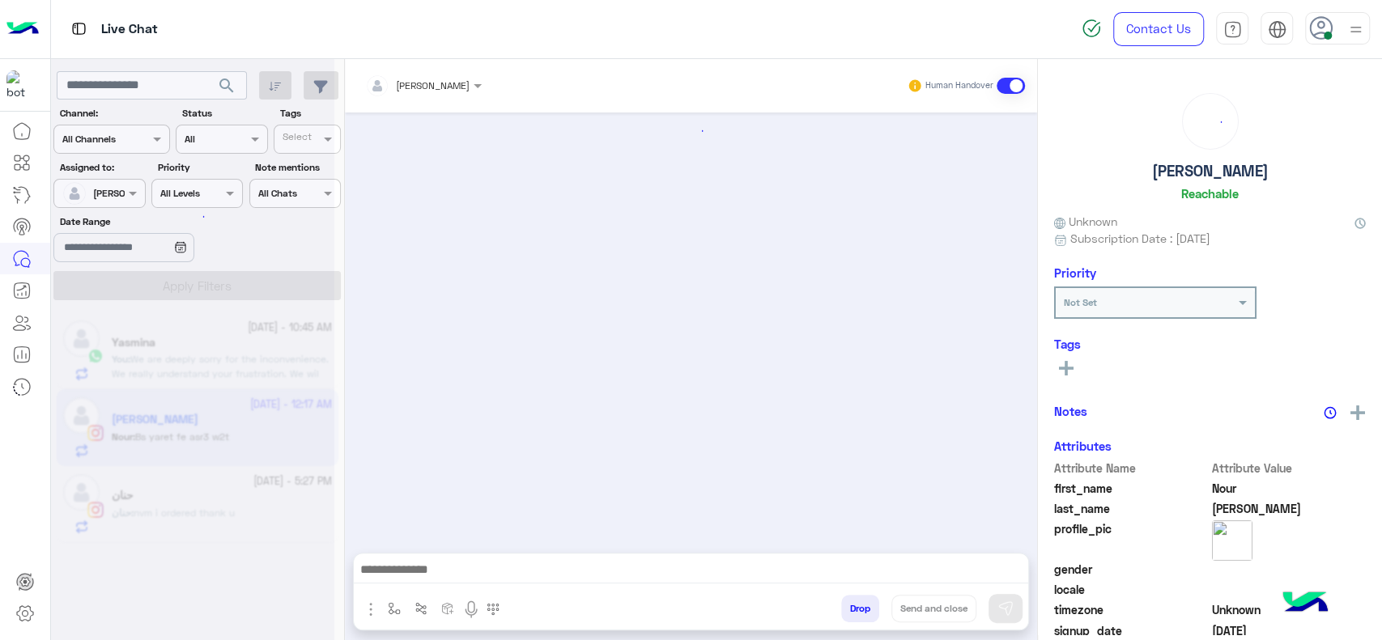
scroll to position [2075, 0]
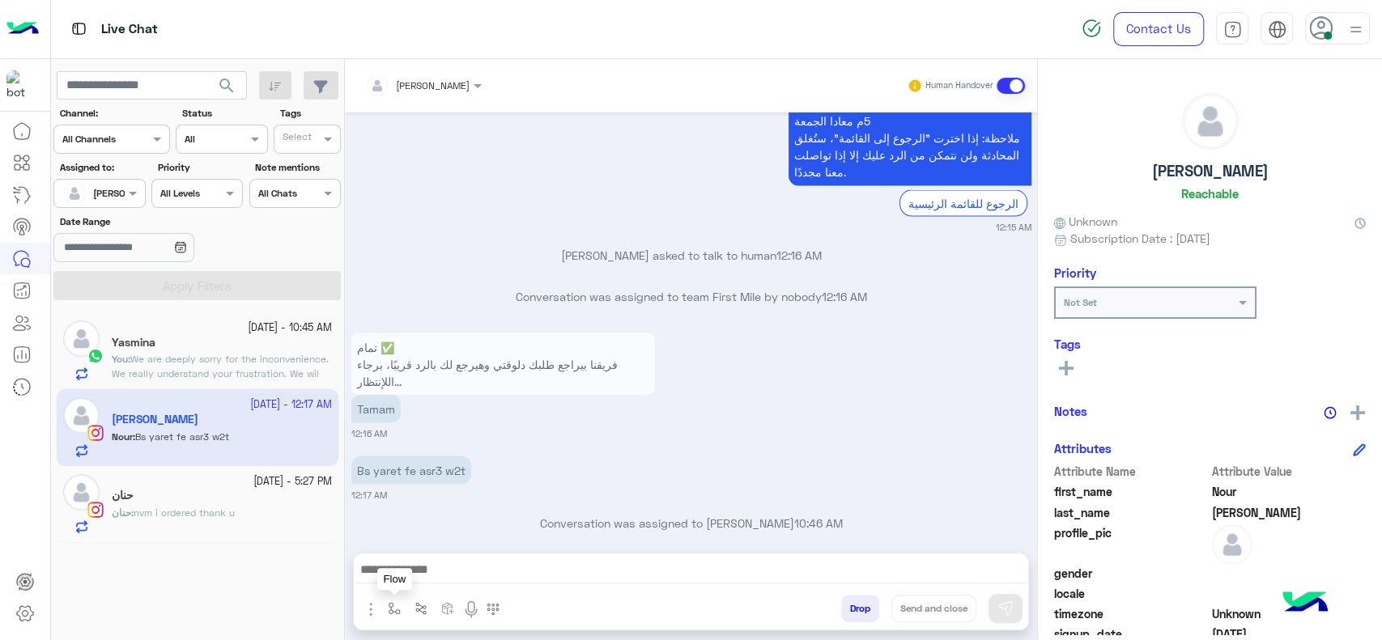
click at [390, 604] on img "button" at bounding box center [394, 608] width 13 height 13
click at [402, 587] on div "enter flow name" at bounding box center [442, 573] width 120 height 29
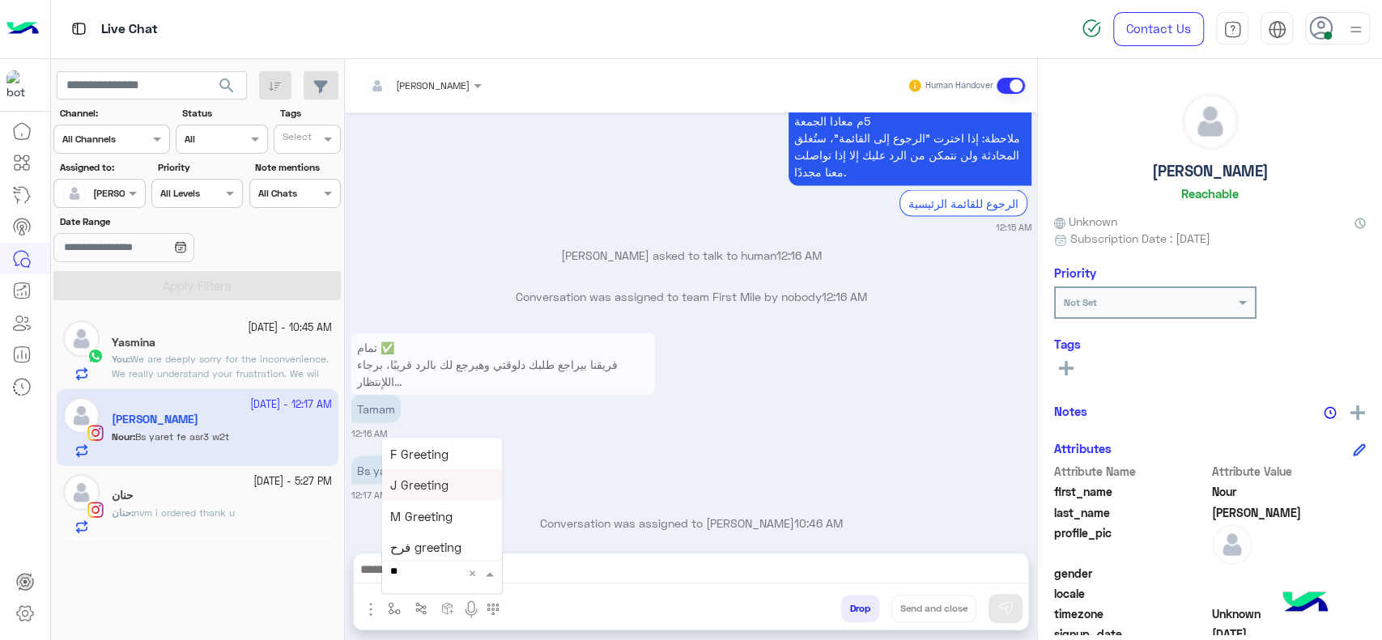
type input "***"
click at [452, 492] on span "چنى greeting" at bounding box center [426, 488] width 73 height 15
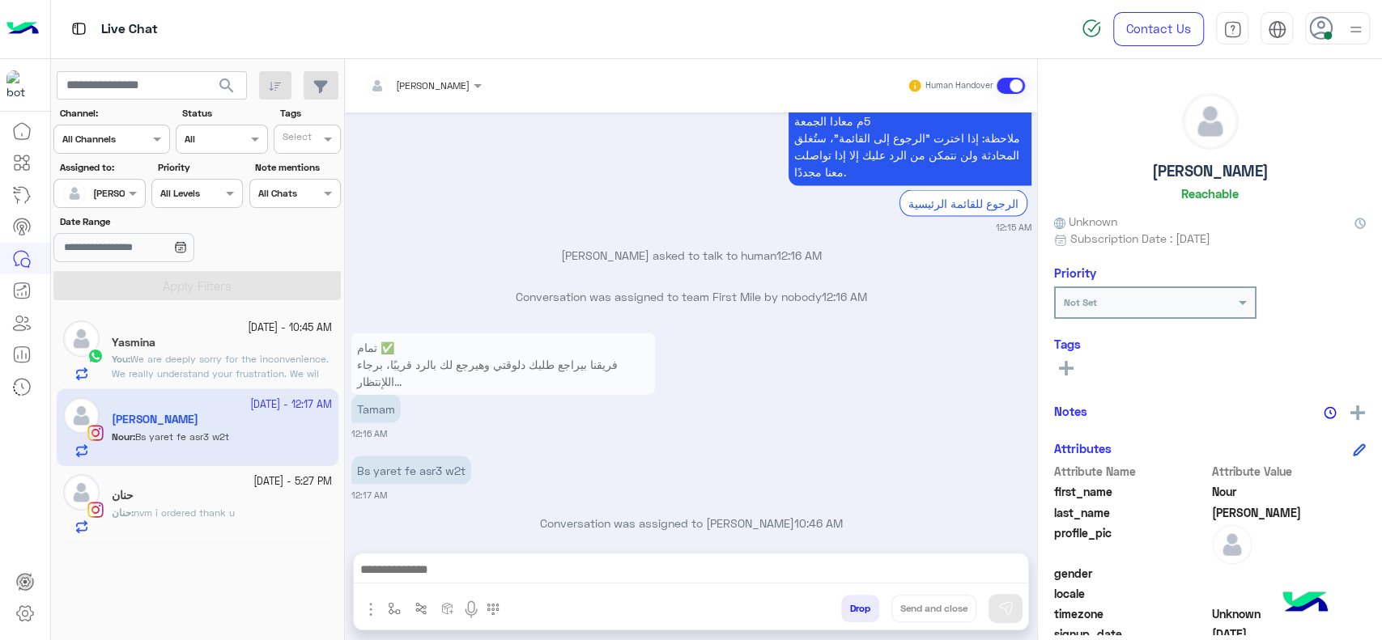
type textarea "**********"
click at [1008, 609] on img at bounding box center [1005, 609] width 16 height 16
click at [264, 499] on div "حنان" at bounding box center [222, 497] width 220 height 17
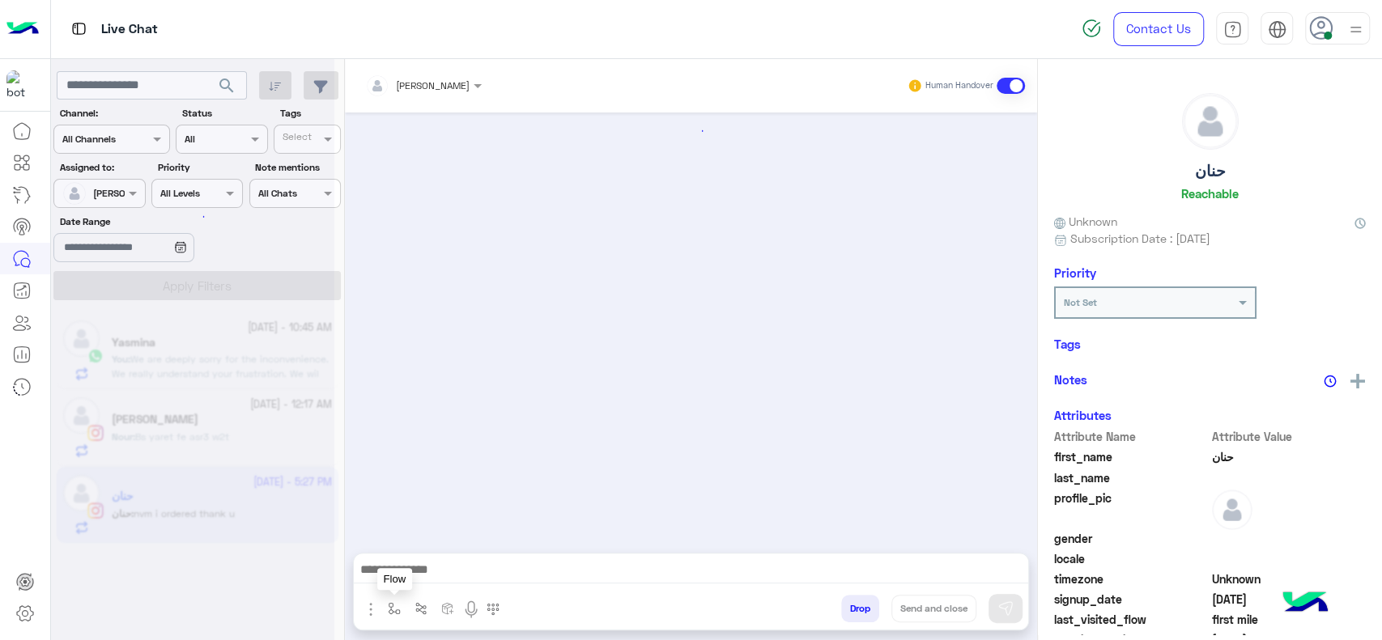
click at [396, 612] on img "button" at bounding box center [394, 608] width 13 height 13
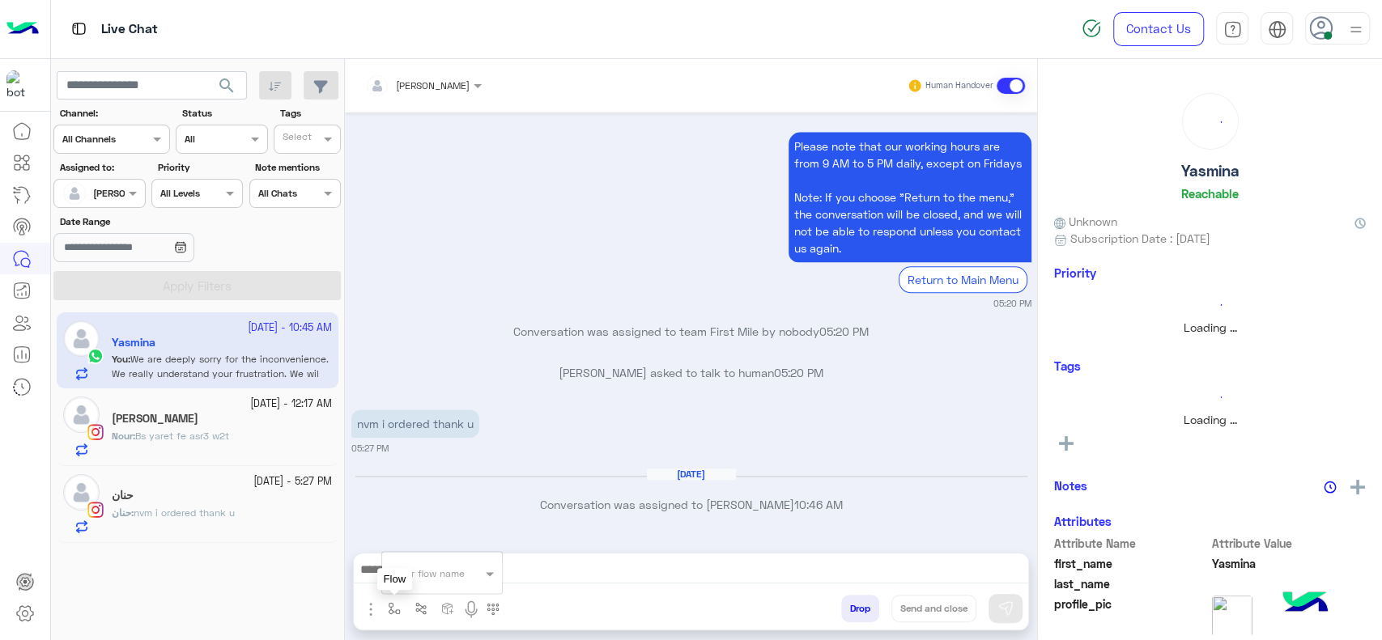
click at [422, 570] on input "text" at bounding box center [422, 571] width 64 height 15
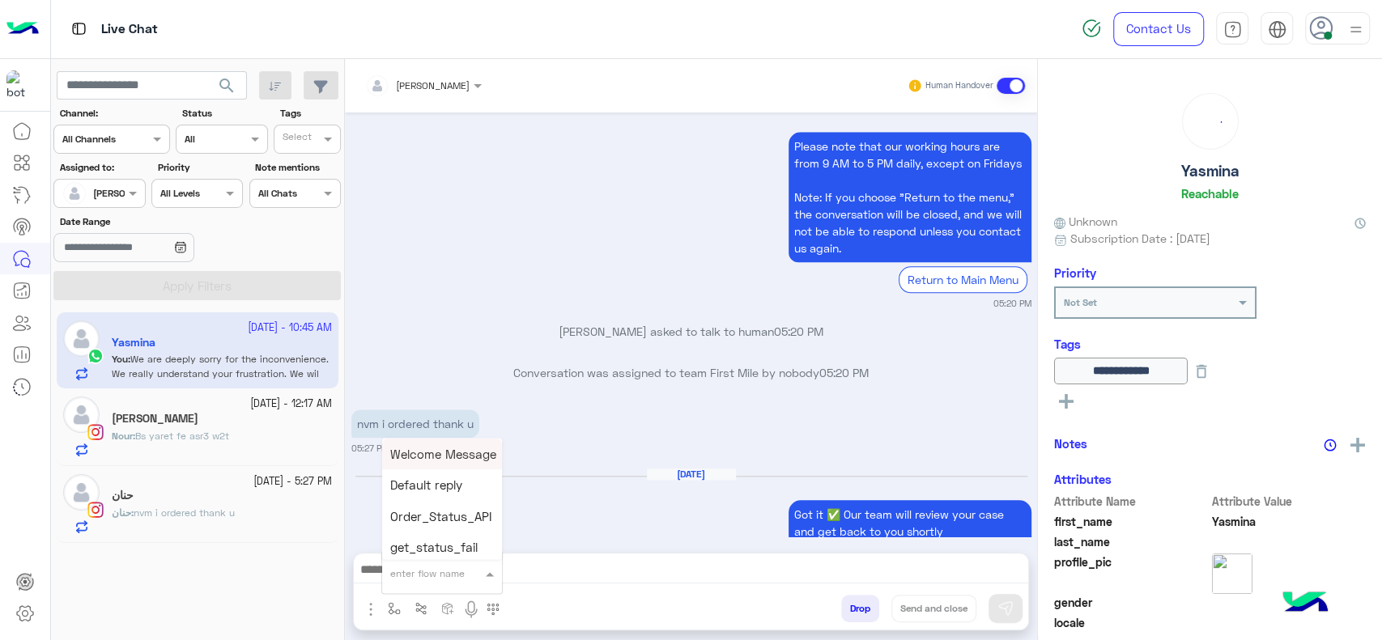
scroll to position [2708, 0]
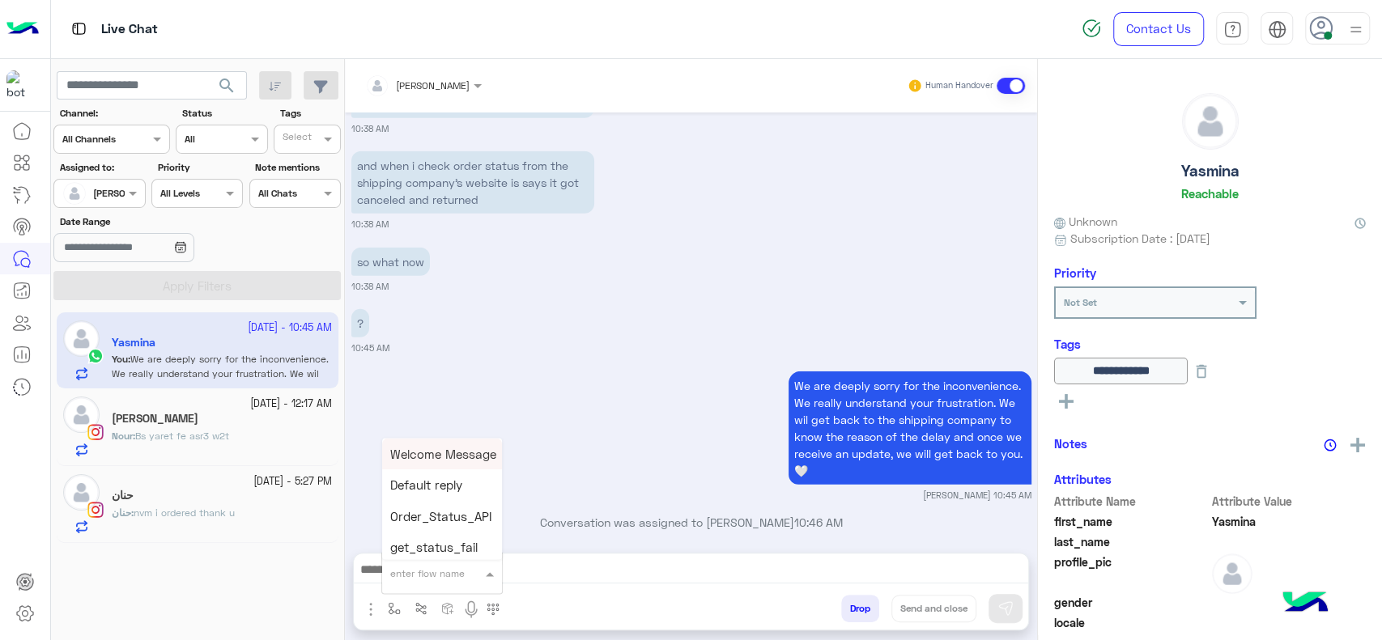
type input "*"
click at [179, 521] on div "حنان : nvm i ordered thank u" at bounding box center [222, 520] width 220 height 28
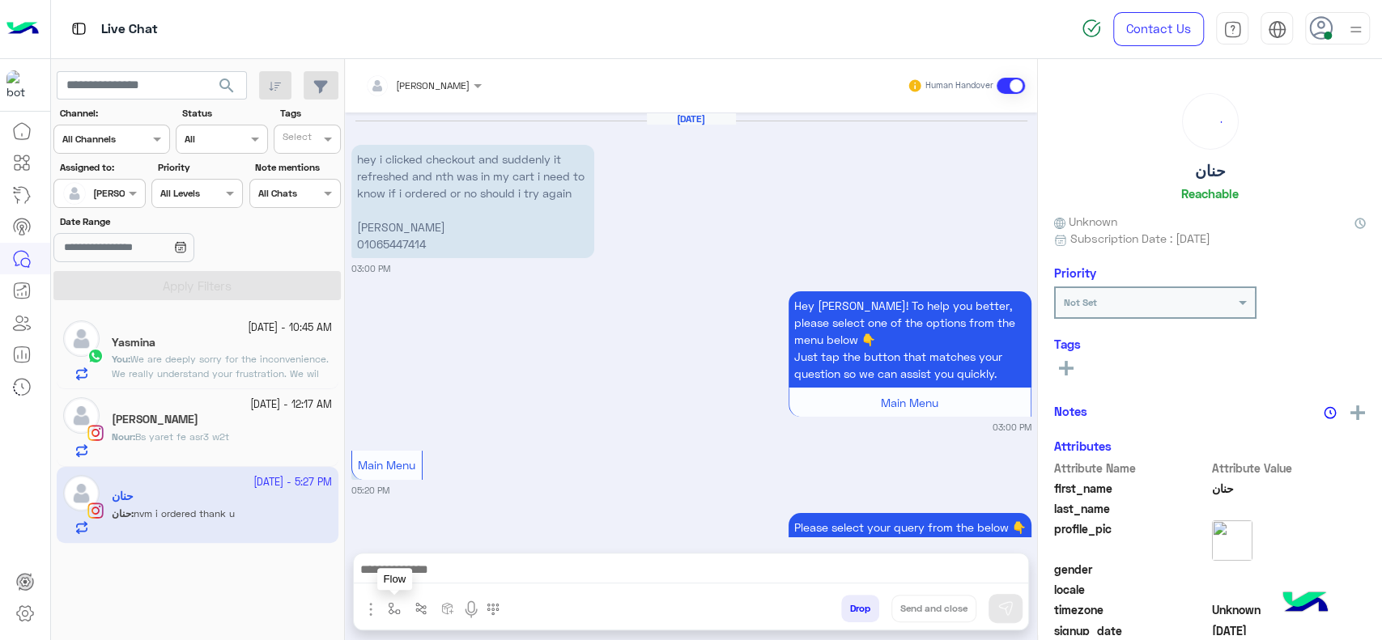
scroll to position [1150, 0]
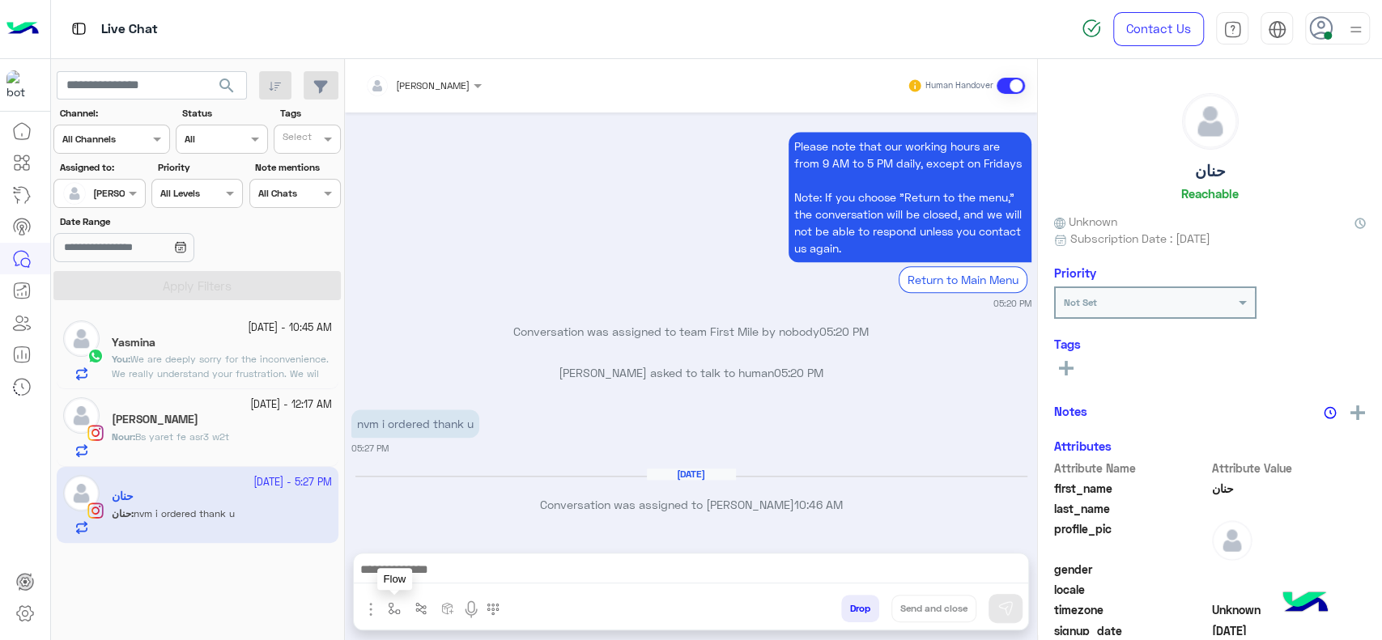
click at [389, 609] on img "button" at bounding box center [394, 608] width 13 height 13
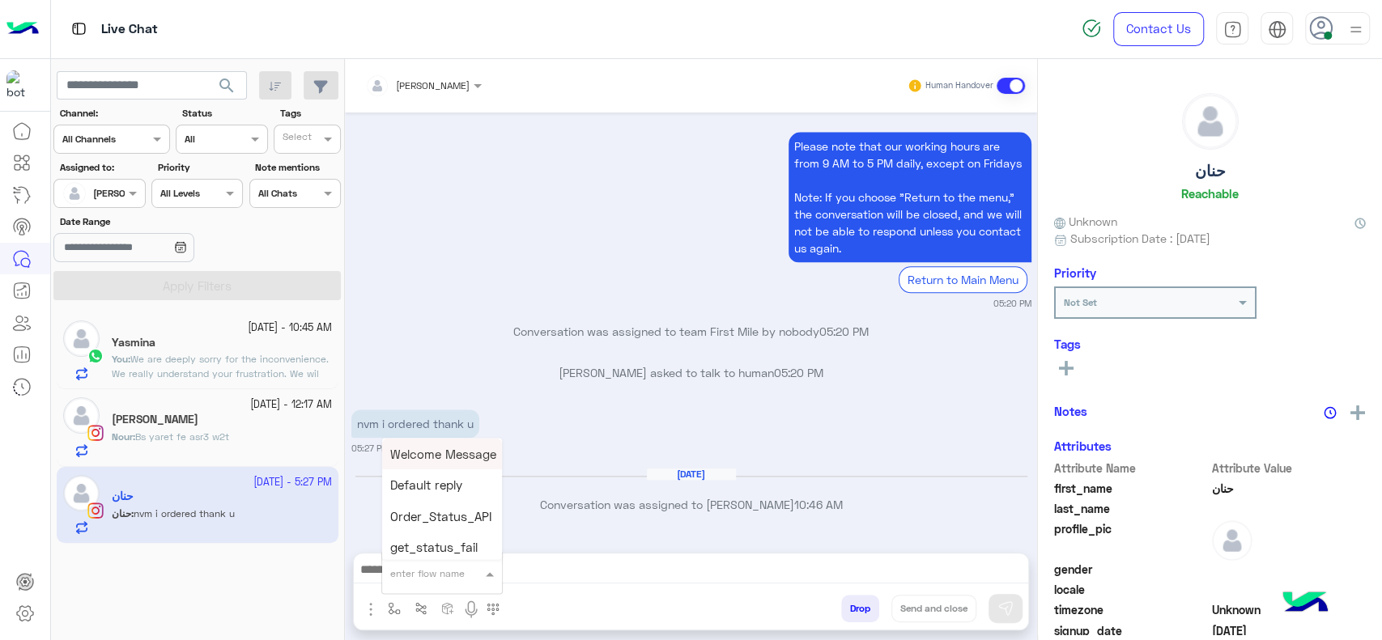
click at [418, 576] on input "text" at bounding box center [422, 571] width 64 height 15
type input "*"
click at [426, 517] on span "J Greeting" at bounding box center [419, 512] width 58 height 15
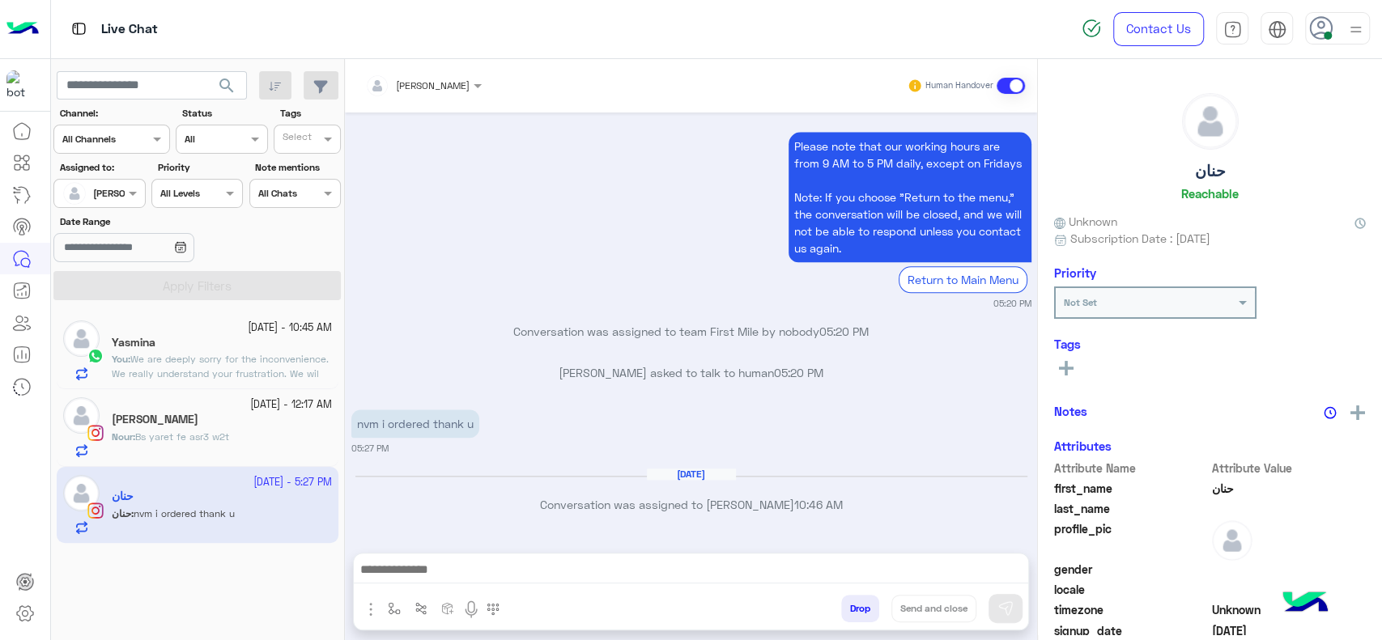
type textarea "**********"
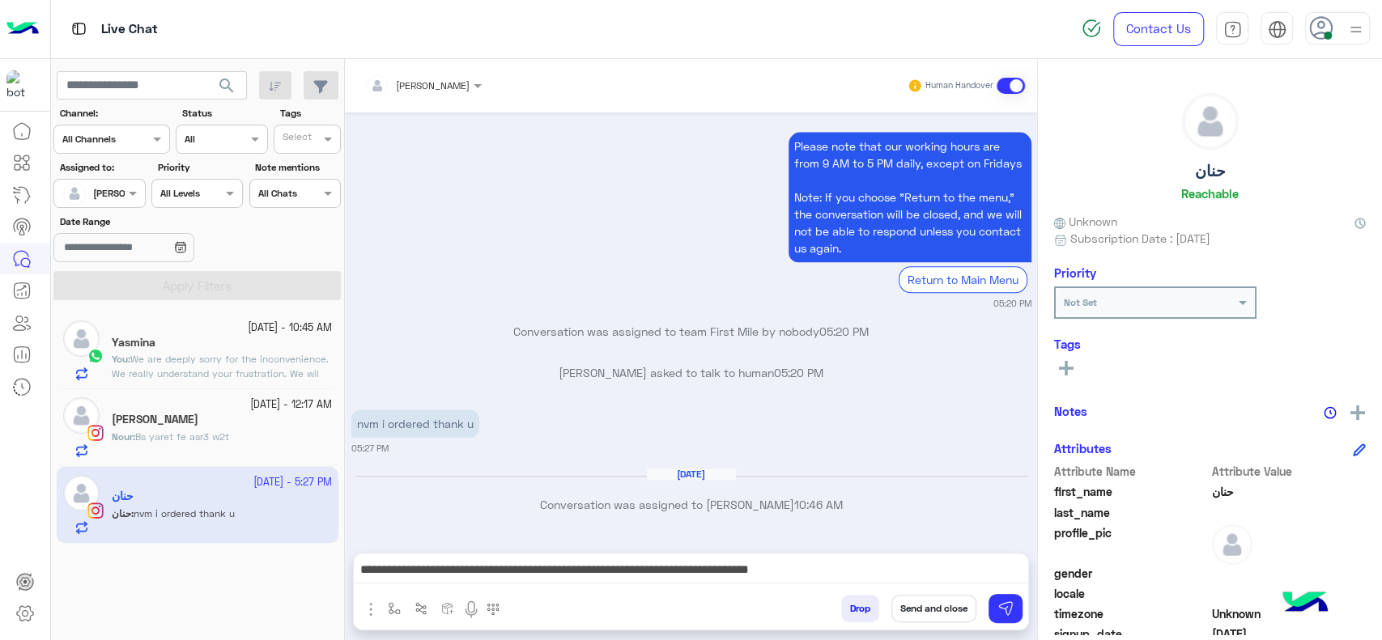
click at [1023, 599] on div "Drop Send and close" at bounding box center [770, 612] width 517 height 36
click at [1014, 599] on button at bounding box center [1006, 608] width 34 height 29
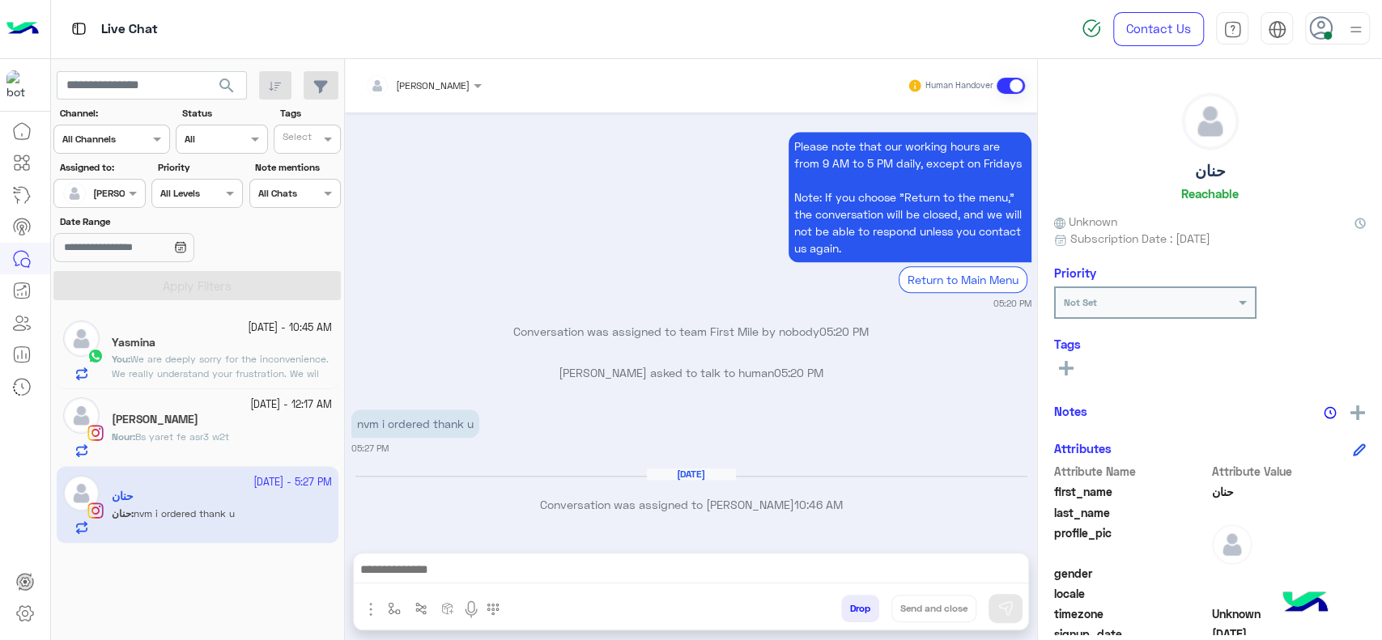
click at [876, 476] on div "[DATE]" at bounding box center [691, 482] width 672 height 12
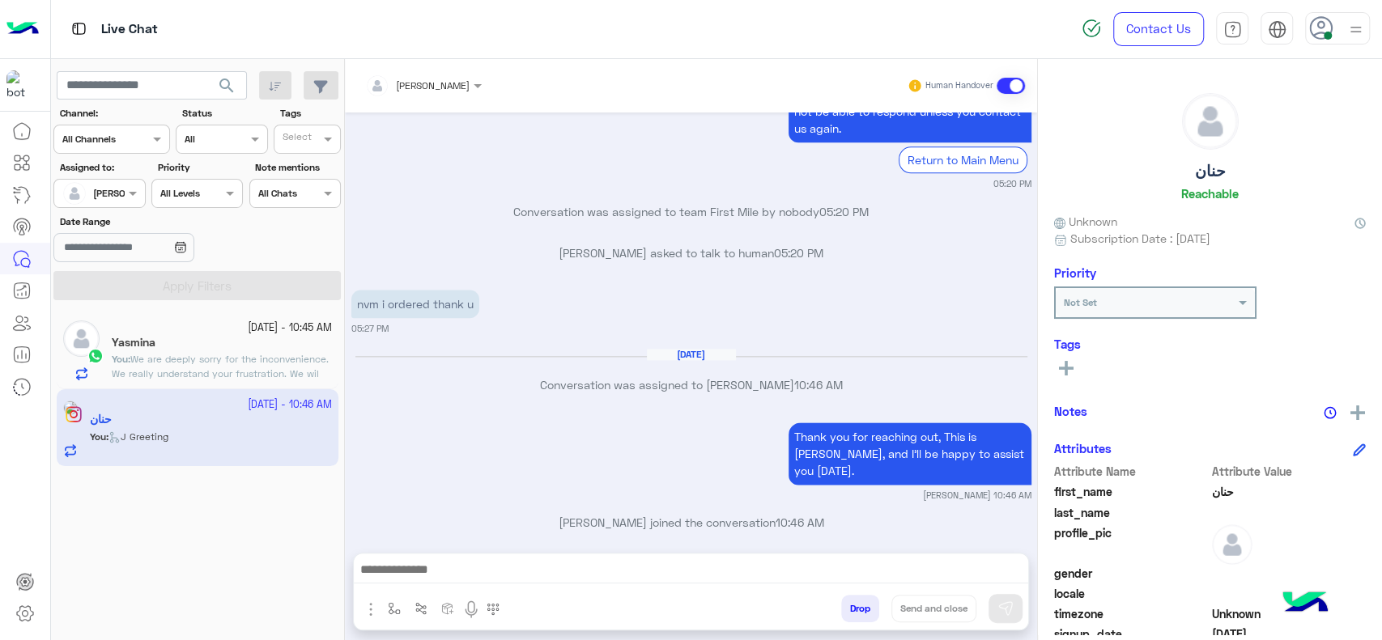
scroll to position [1252, 0]
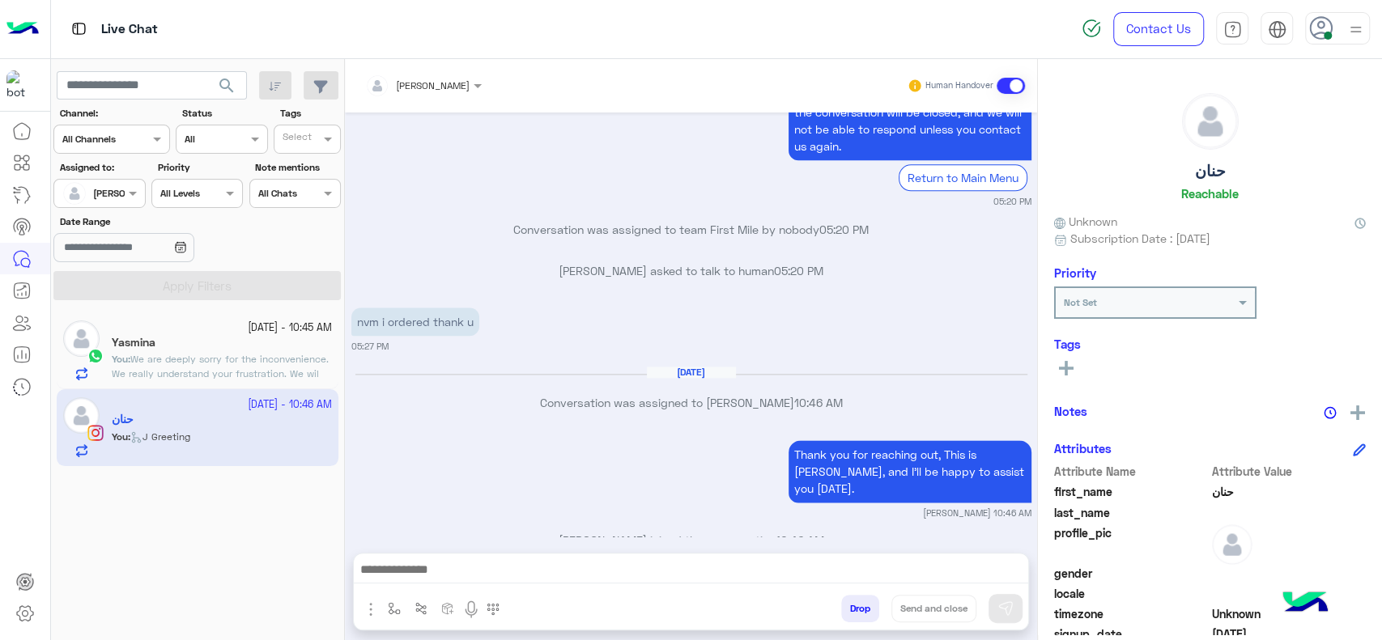
click at [266, 418] on app-inbox-user "5 October - 10:46 AM حنان You : J Greeting" at bounding box center [198, 427] width 282 height 76
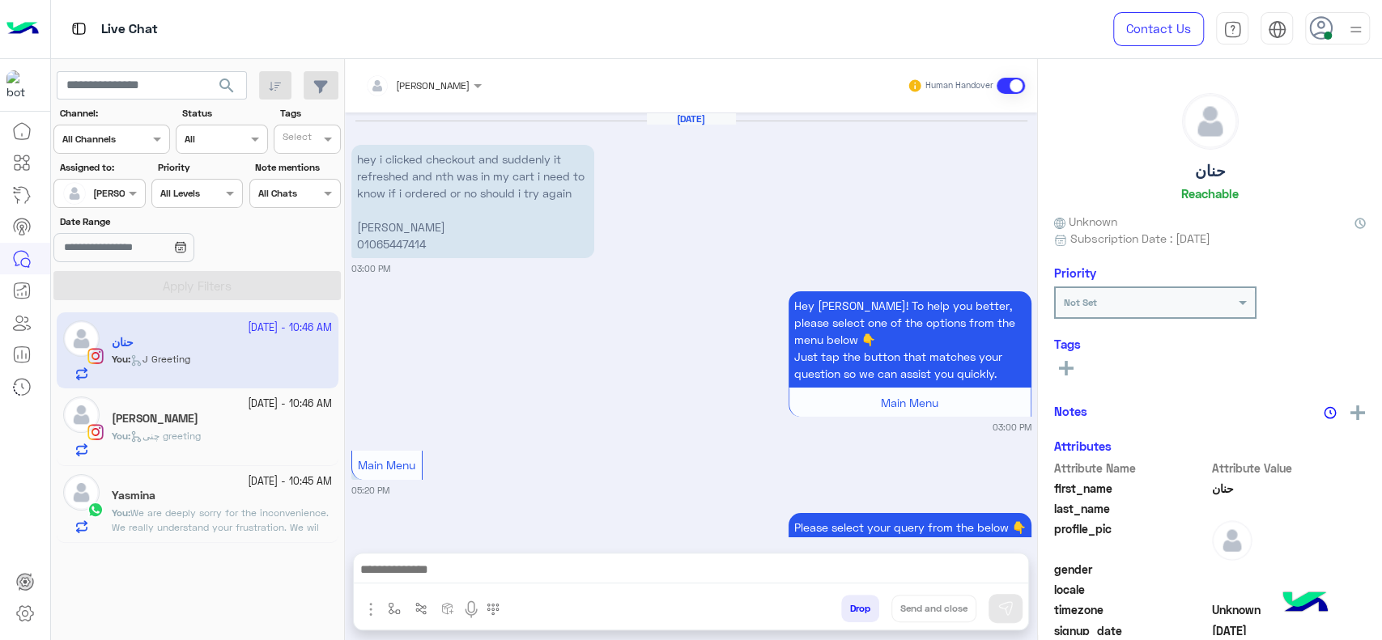
scroll to position [1270, 0]
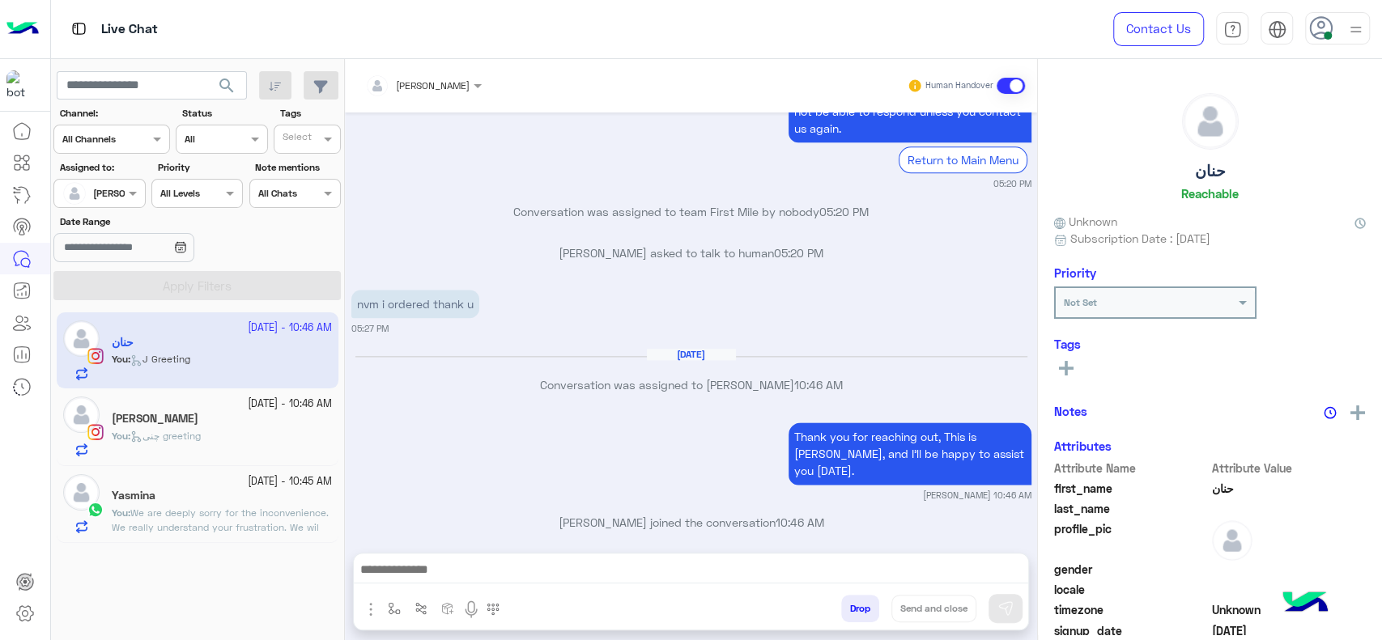
click at [440, 420] on div "Thank you for reaching out, This is [PERSON_NAME], and I’ll be happy to assist …" at bounding box center [691, 460] width 680 height 83
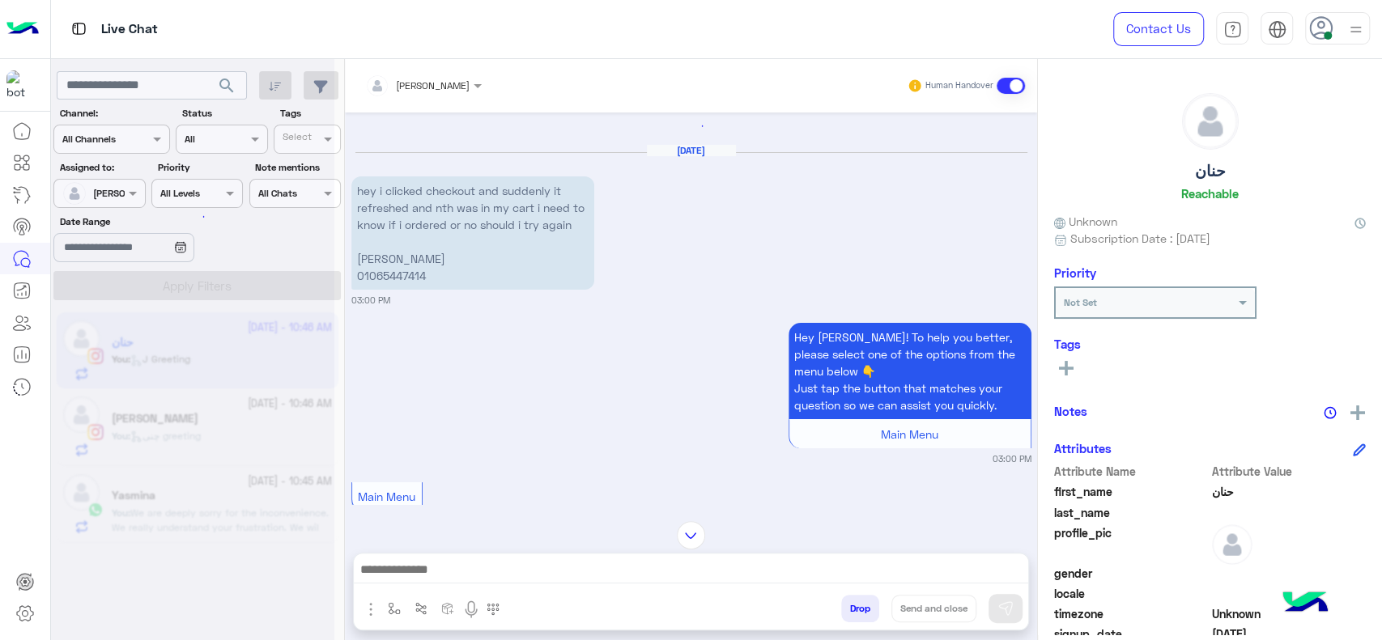
scroll to position [0, 0]
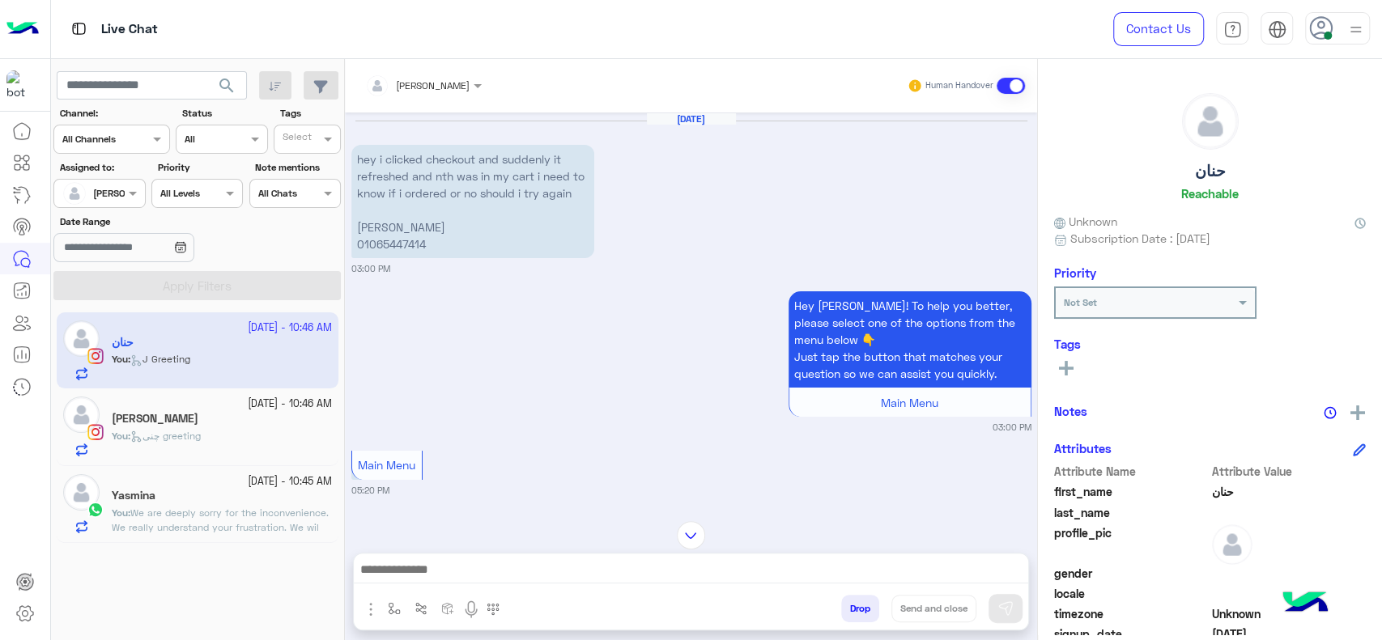
click at [398, 240] on p "hey i clicked checkout and suddenly it refreshed and nth was in my cart i need …" at bounding box center [472, 201] width 243 height 113
copy p "01065447414"
click at [205, 521] on span "We are deeply sorry for the inconvenience. We really understand your frustratio…" at bounding box center [221, 542] width 219 height 70
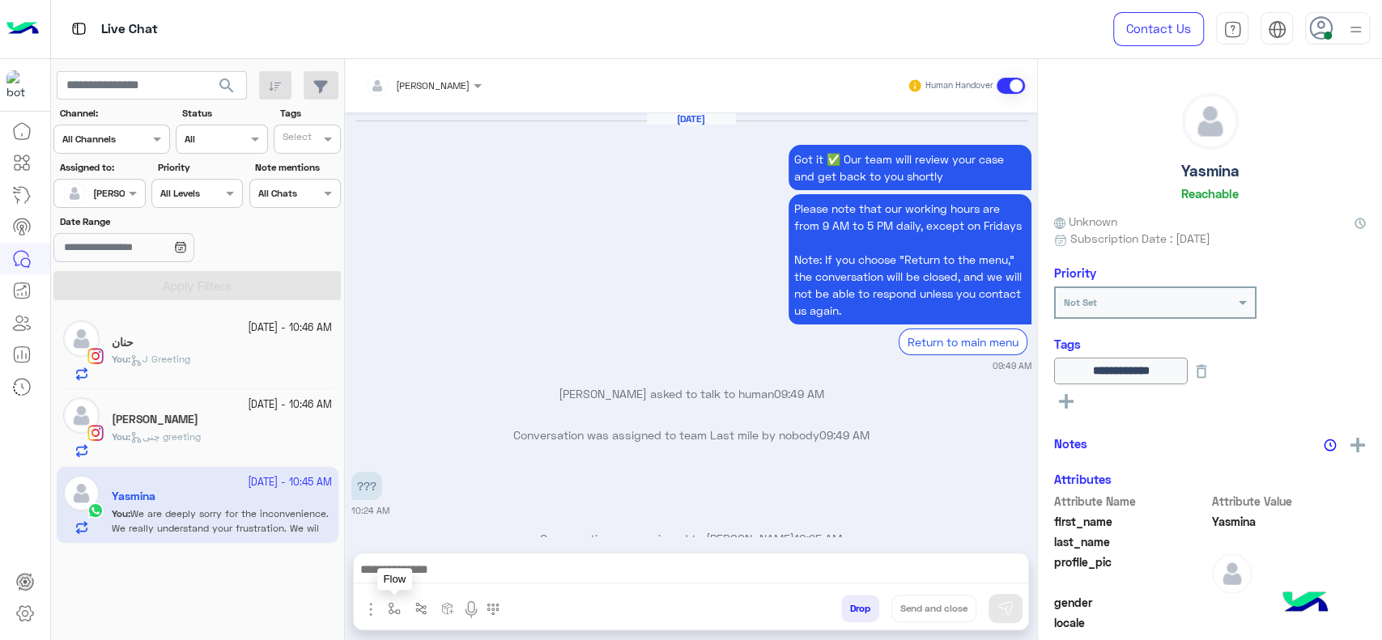
click at [388, 606] on img "button" at bounding box center [394, 608] width 13 height 13
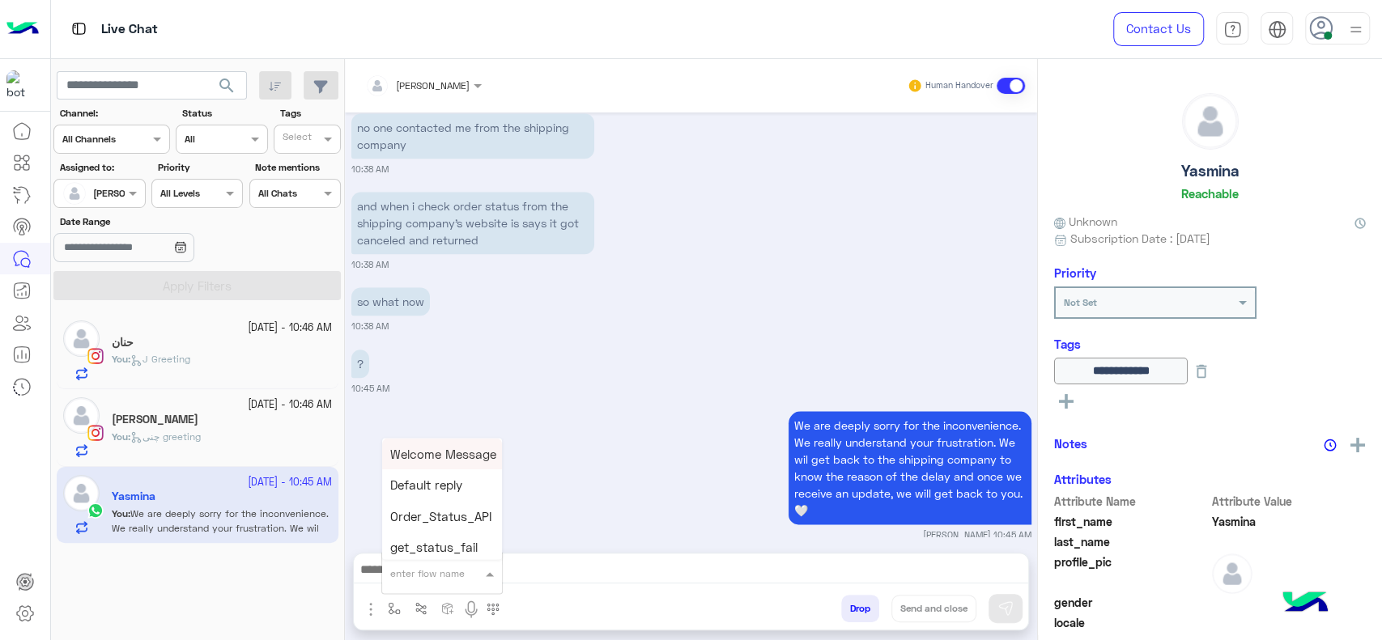
type input "*"
click at [435, 549] on span "[PERSON_NAME]" at bounding box center [436, 544] width 92 height 15
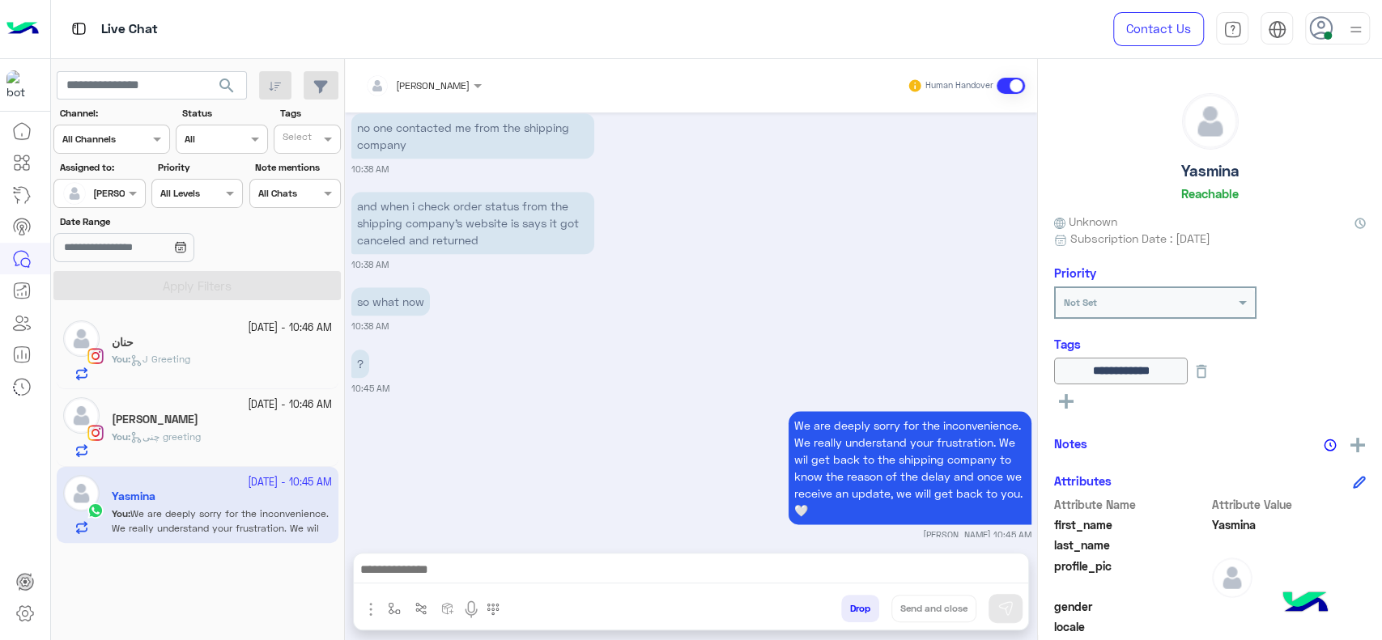
type textarea "**********"
click at [917, 599] on button "Send and close" at bounding box center [933, 609] width 85 height 28
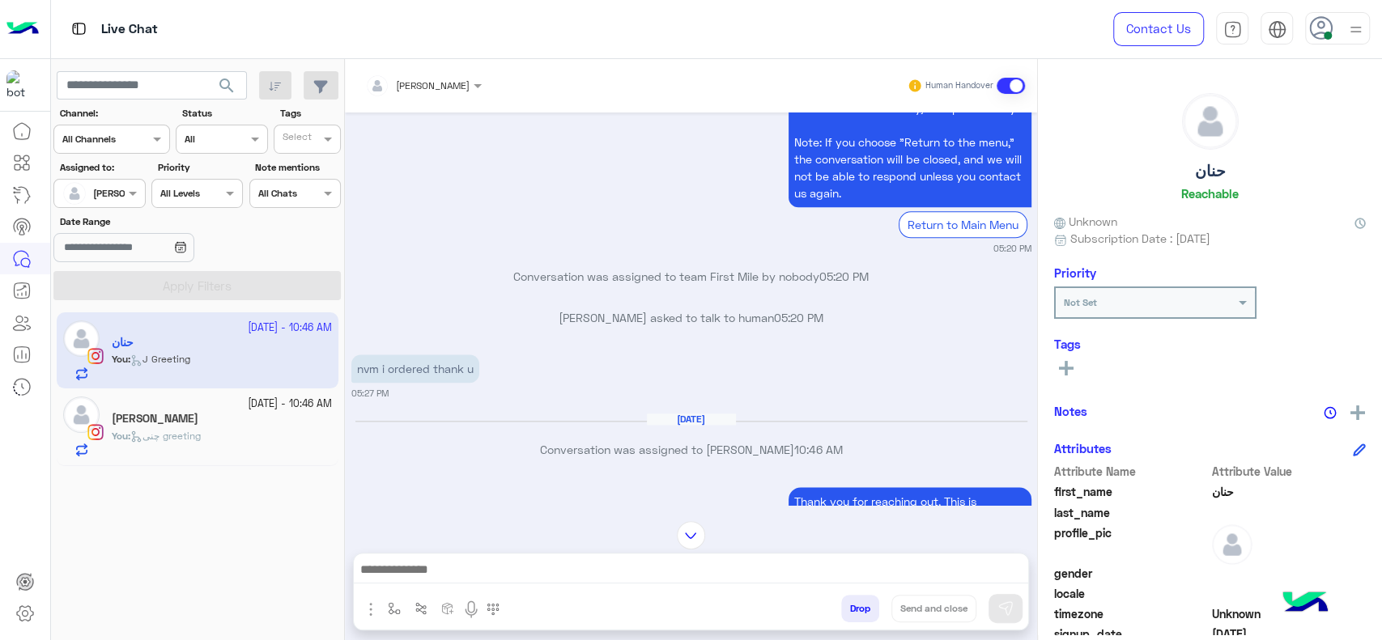
scroll to position [1270, 0]
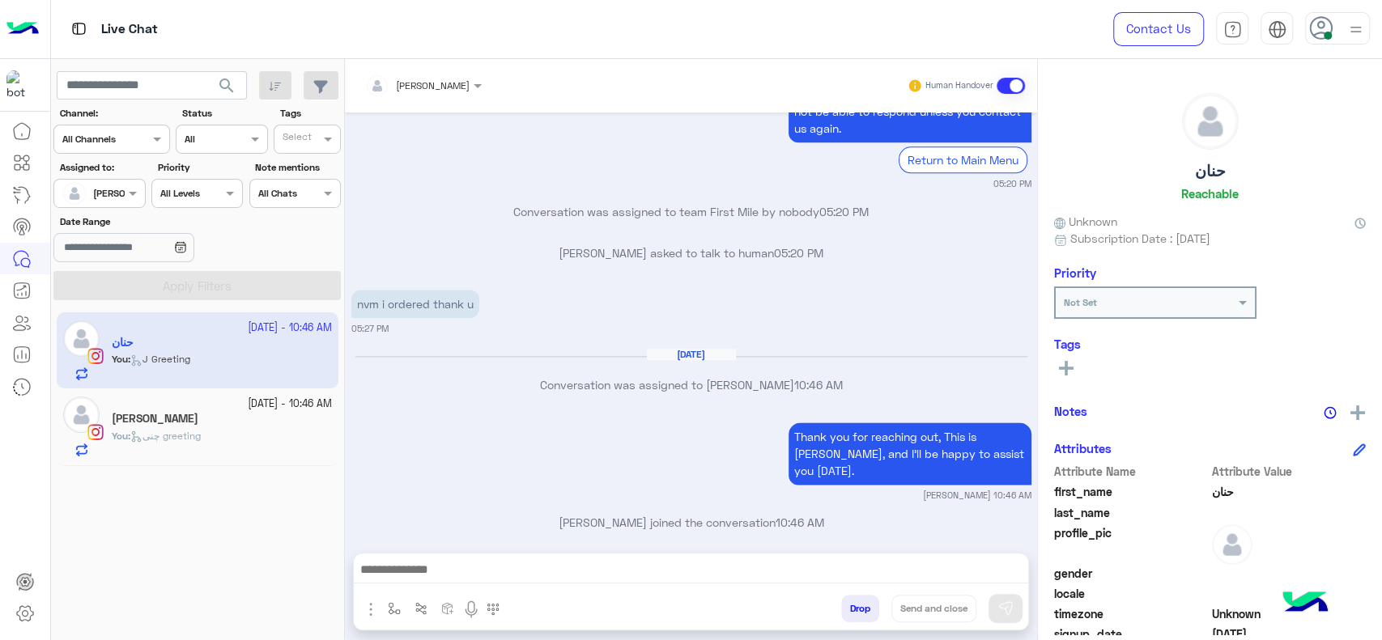
click at [540, 590] on div at bounding box center [691, 574] width 674 height 40
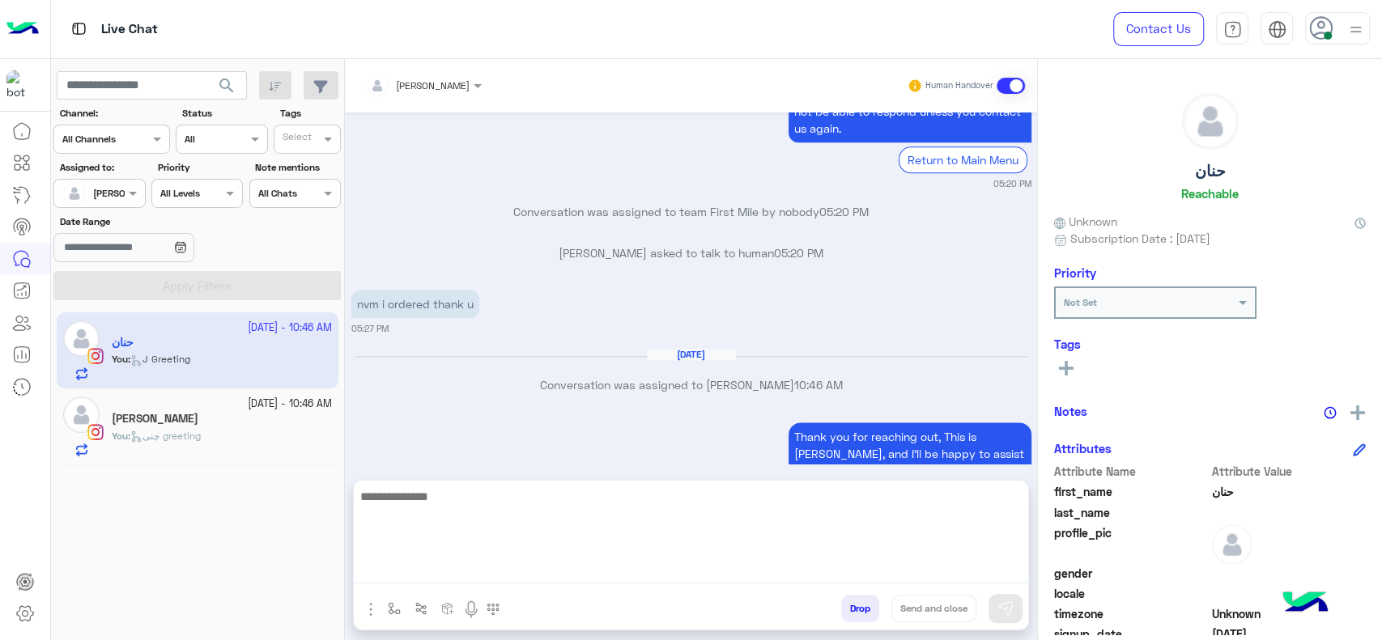
click at [540, 567] on textarea at bounding box center [691, 535] width 674 height 97
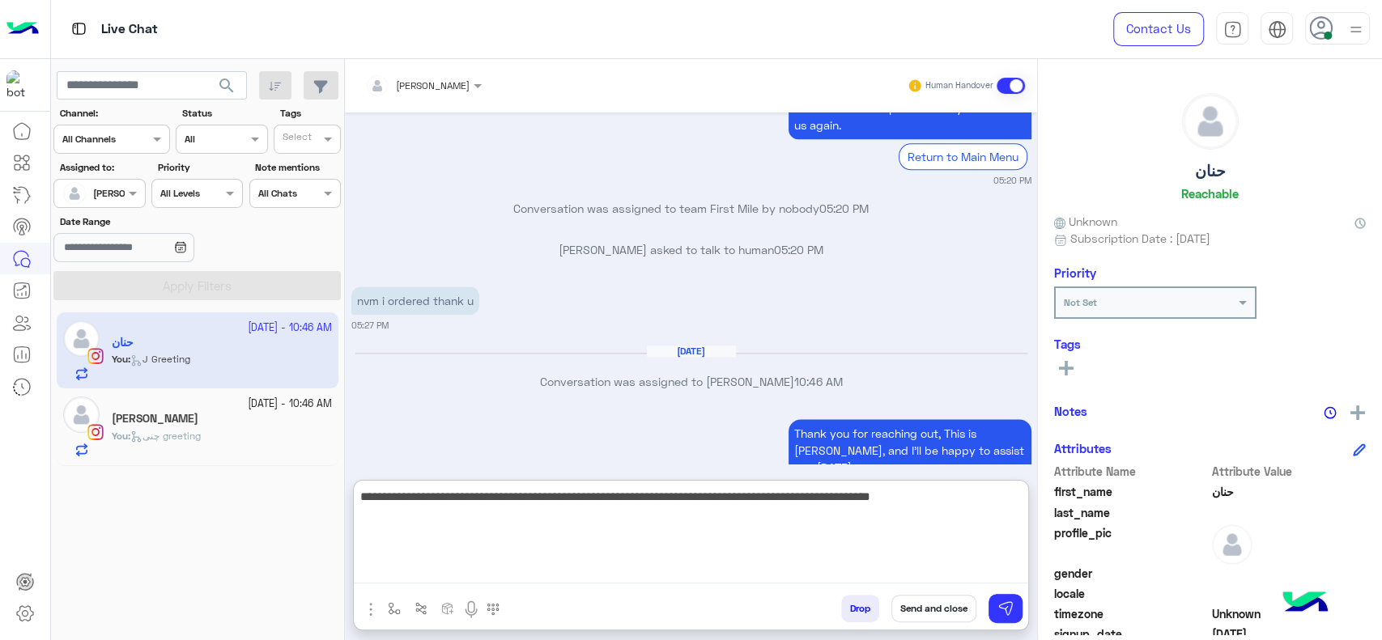
click at [612, 509] on textarea "**********" at bounding box center [691, 535] width 674 height 97
type textarea "**********"
click at [612, 509] on textarea "**********" at bounding box center [691, 535] width 674 height 97
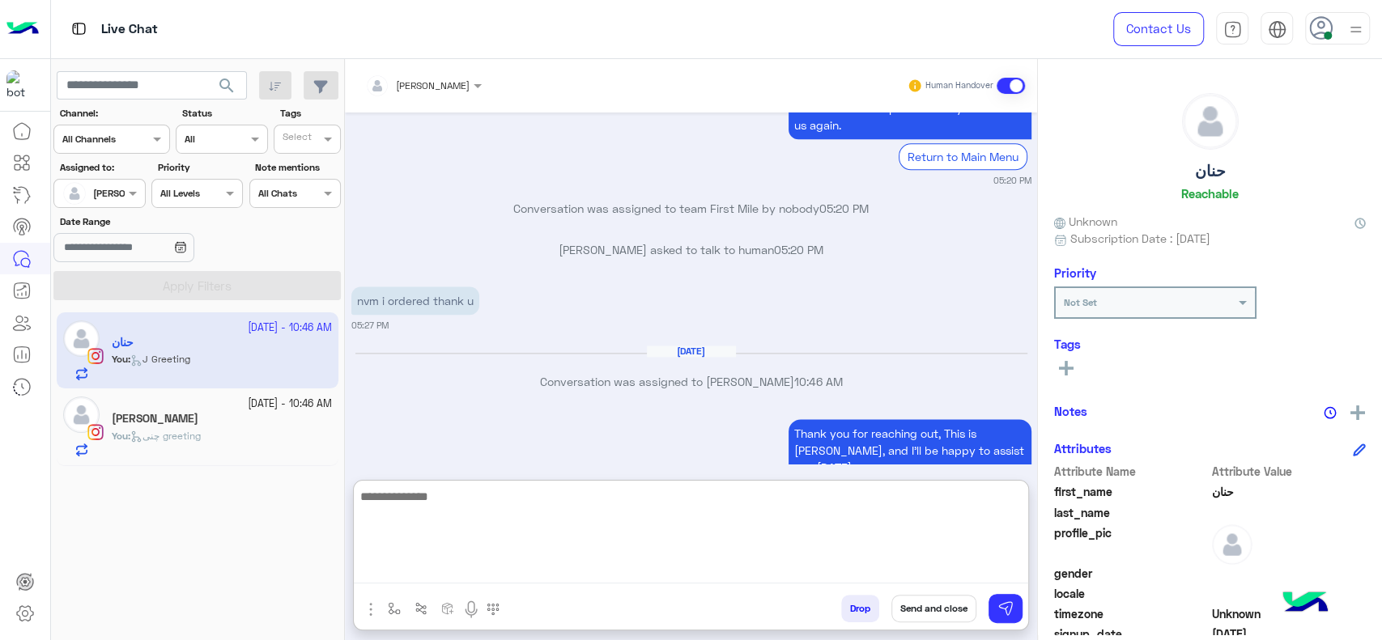
scroll to position [1438, 0]
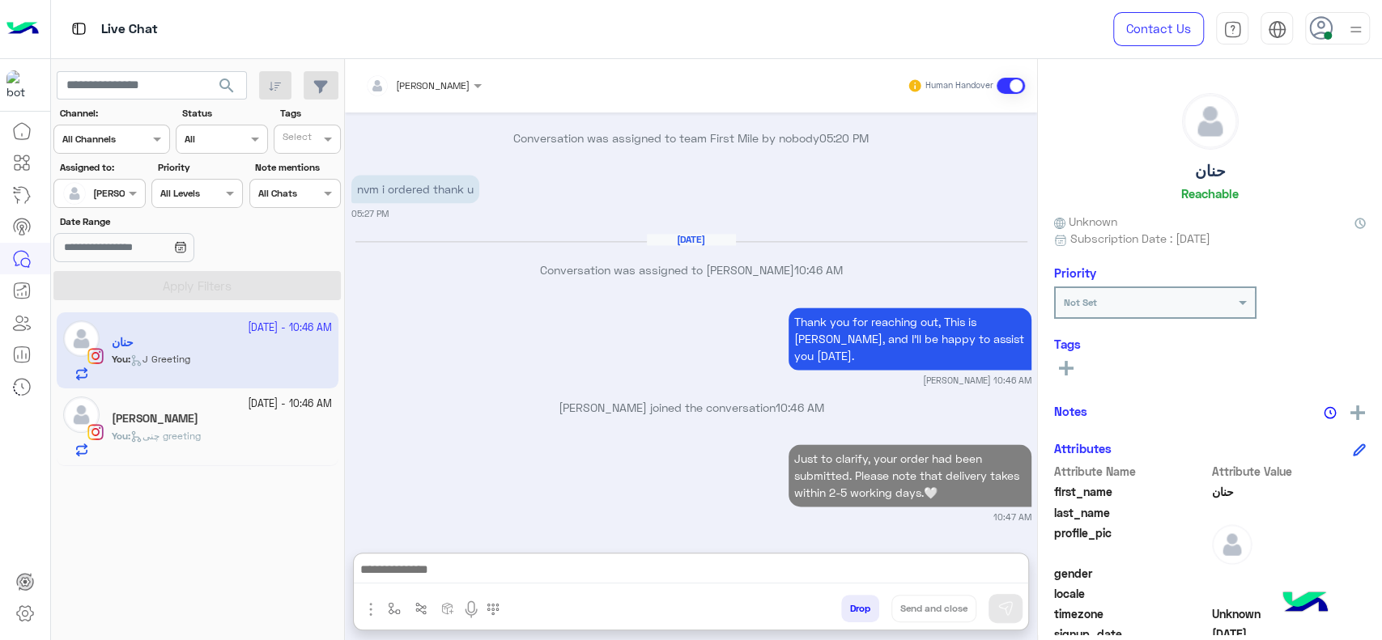
click at [245, 446] on div "You : چنى greeting" at bounding box center [222, 443] width 220 height 28
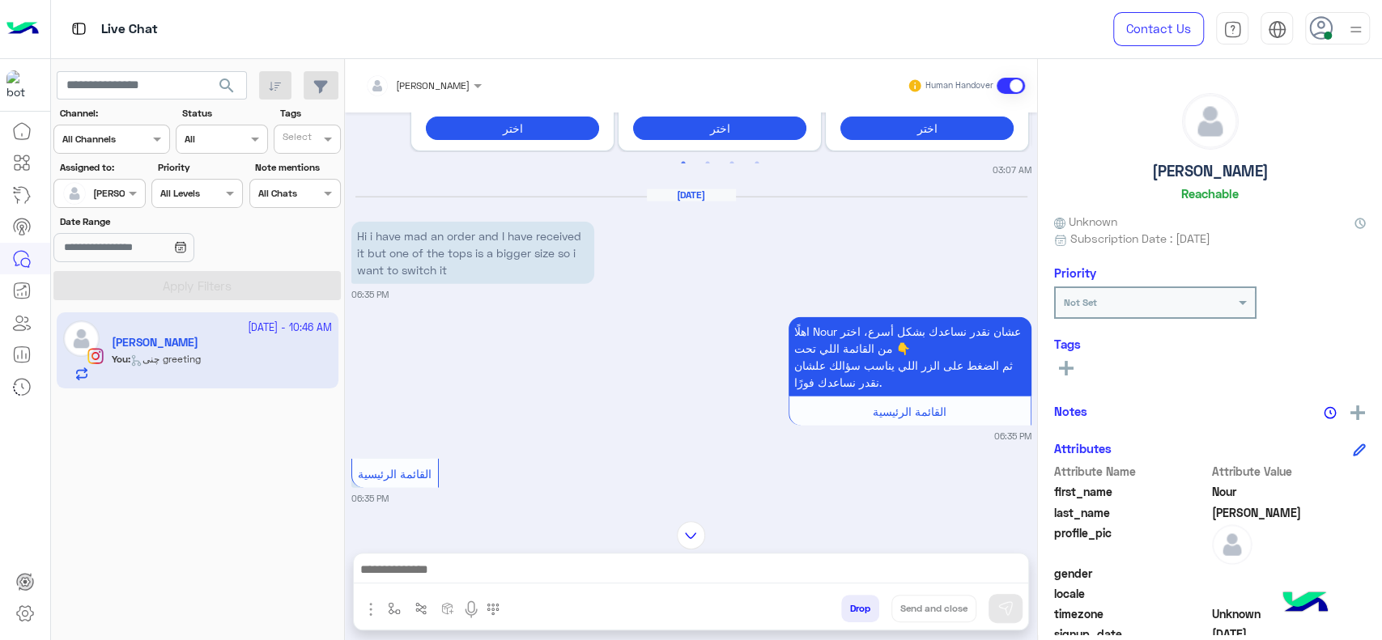
scroll to position [2578, 0]
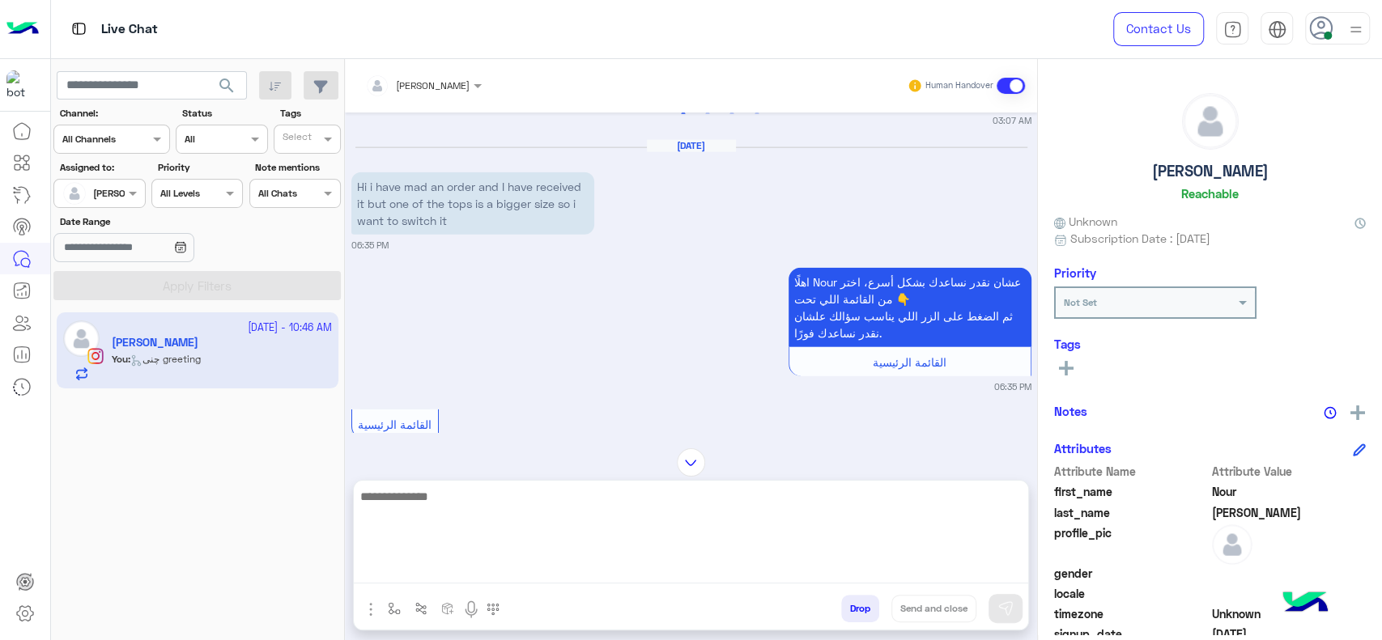
click at [581, 582] on textarea at bounding box center [691, 535] width 674 height 97
click at [496, 505] on textarea at bounding box center [691, 535] width 674 height 97
paste textarea "**********"
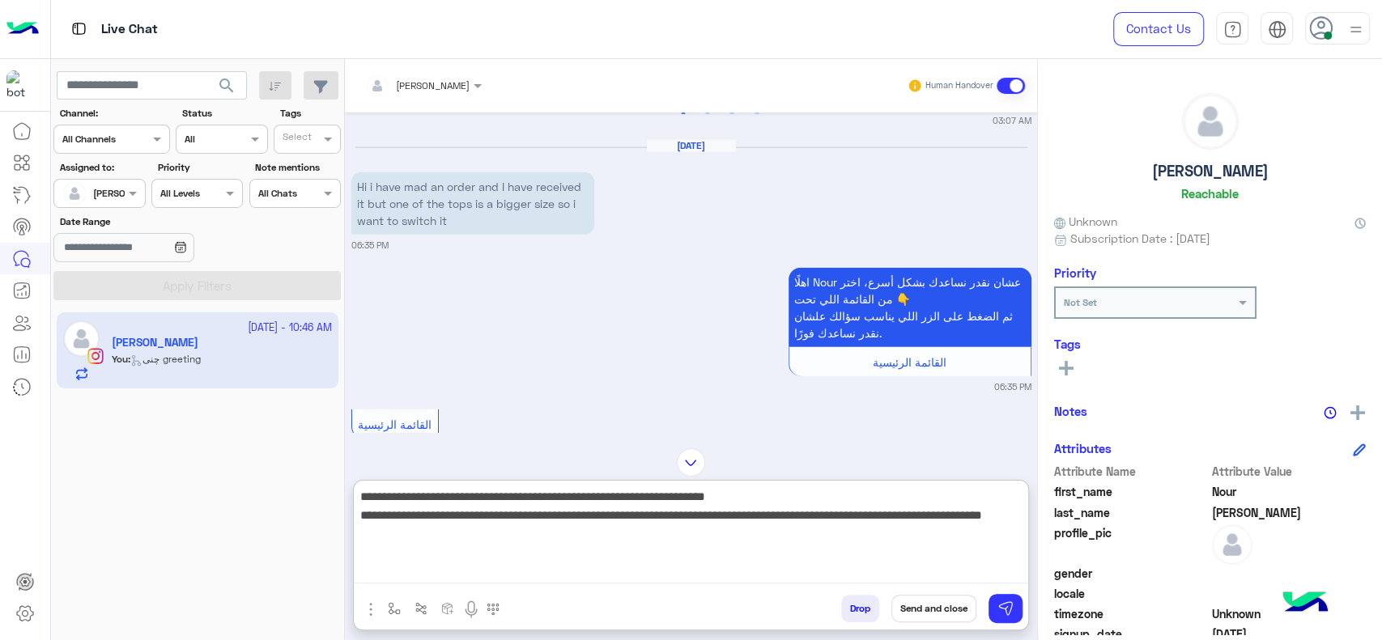
click at [1019, 490] on textarea "**********" at bounding box center [691, 535] width 674 height 97
type textarea "**********"
click at [933, 524] on textarea "**********" at bounding box center [691, 535] width 674 height 97
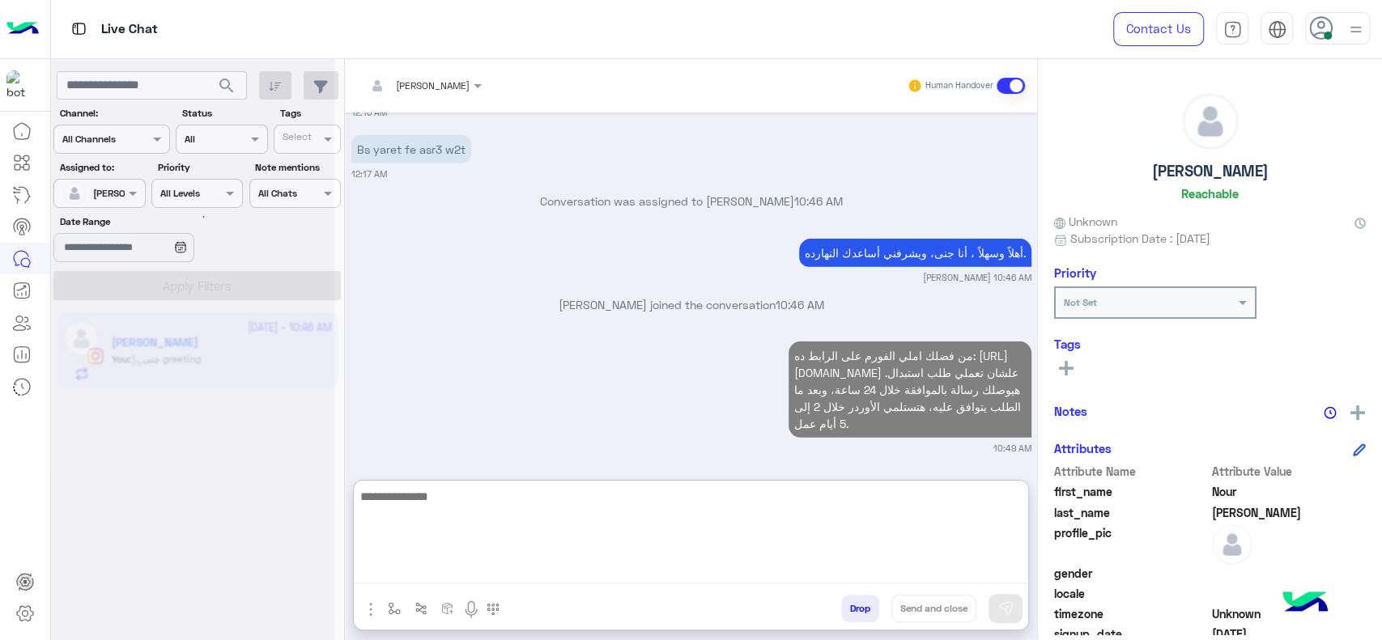
scroll to position [7126, 0]
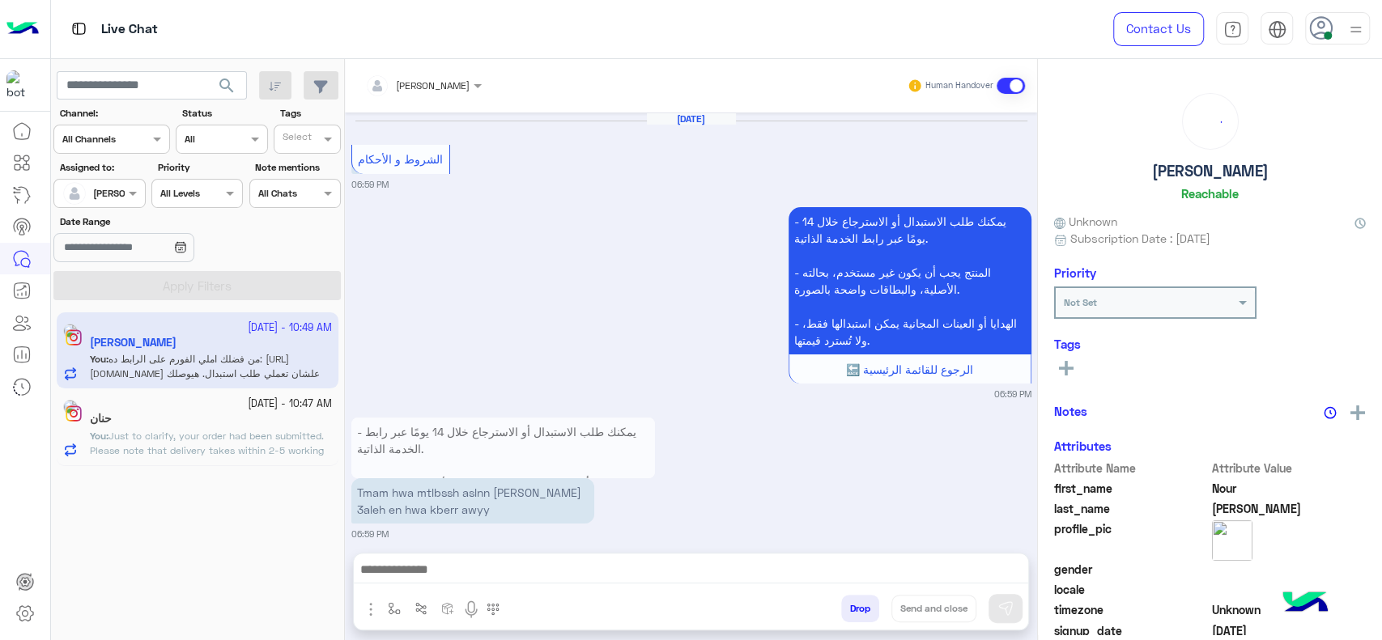
scroll to position [1768, 0]
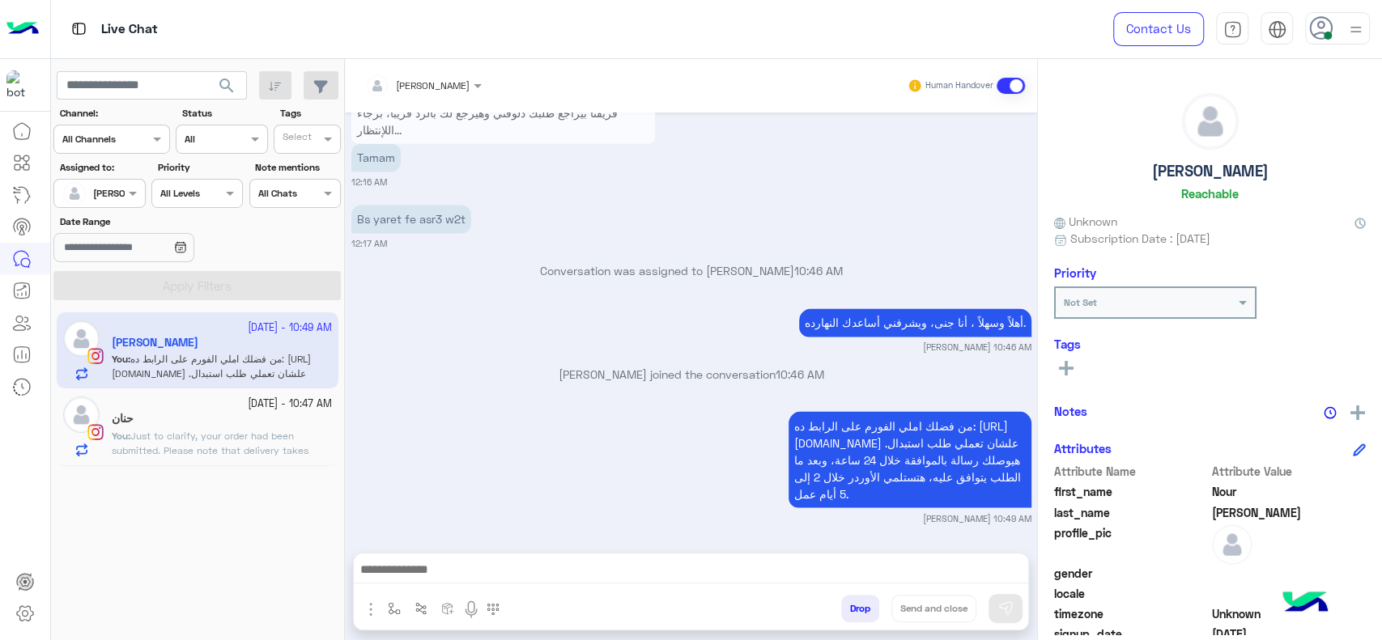
click at [227, 412] on div "حنان" at bounding box center [222, 420] width 220 height 17
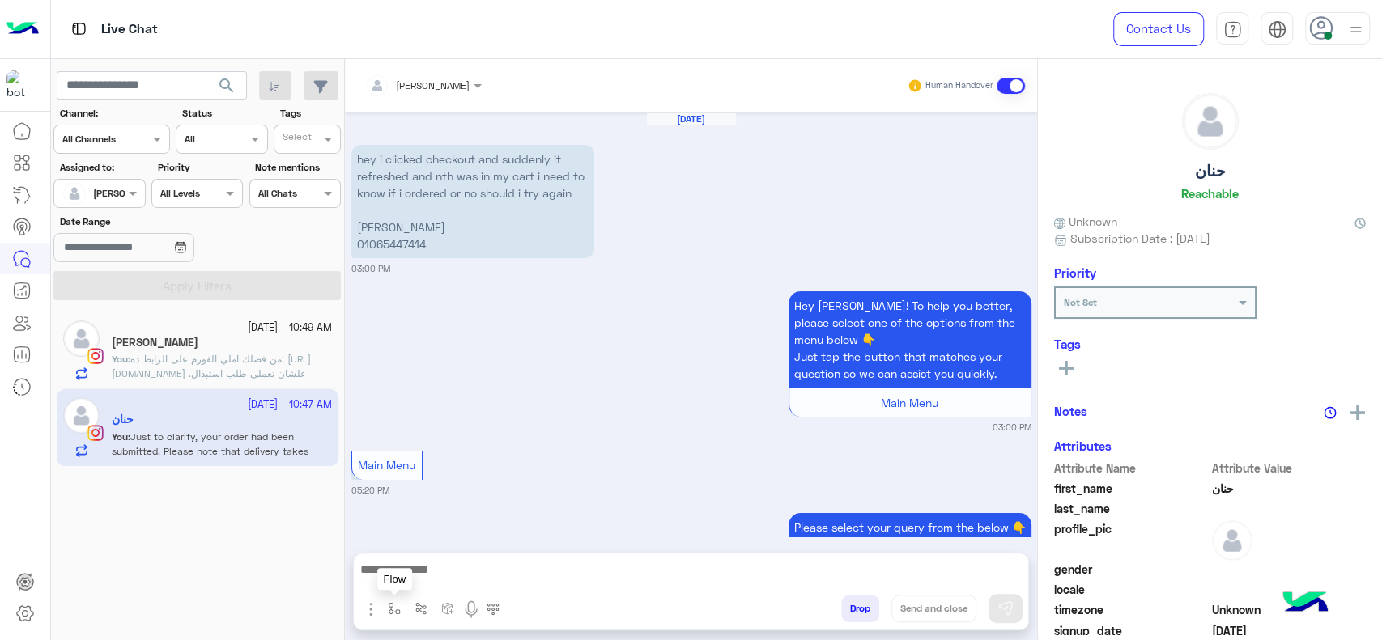
scroll to position [1366, 0]
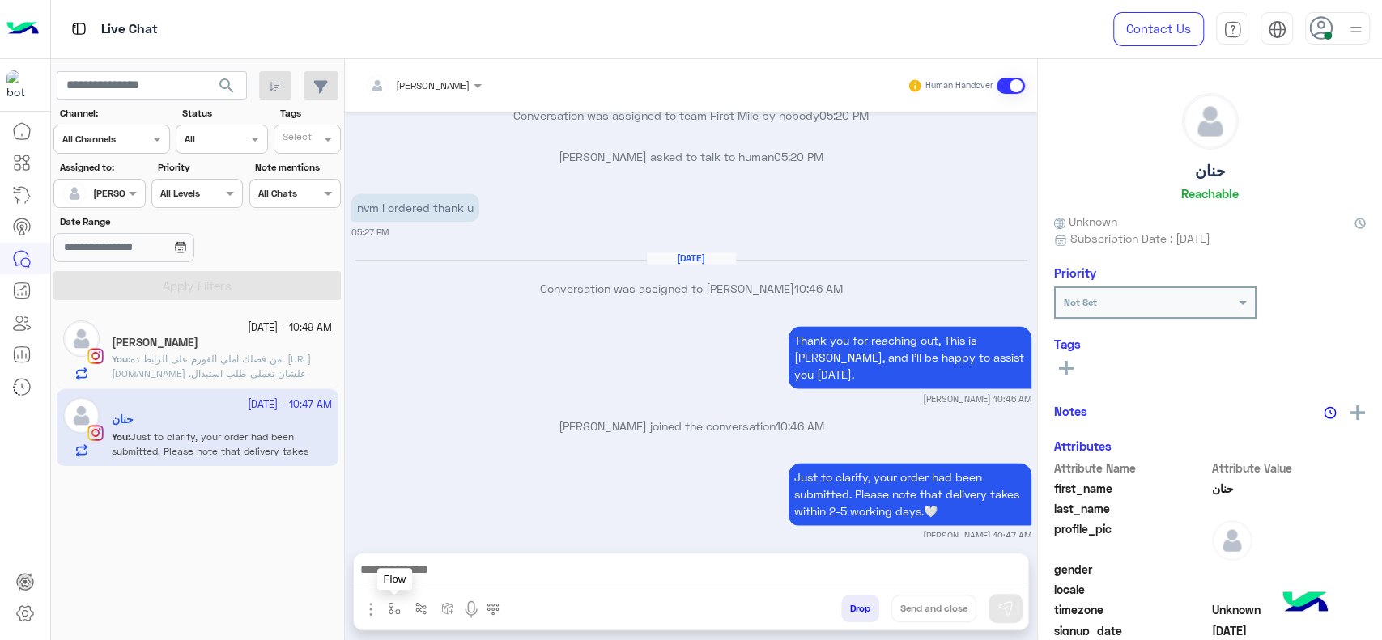
click at [393, 603] on img "button" at bounding box center [394, 608] width 13 height 13
click at [402, 577] on input "text" at bounding box center [422, 571] width 64 height 15
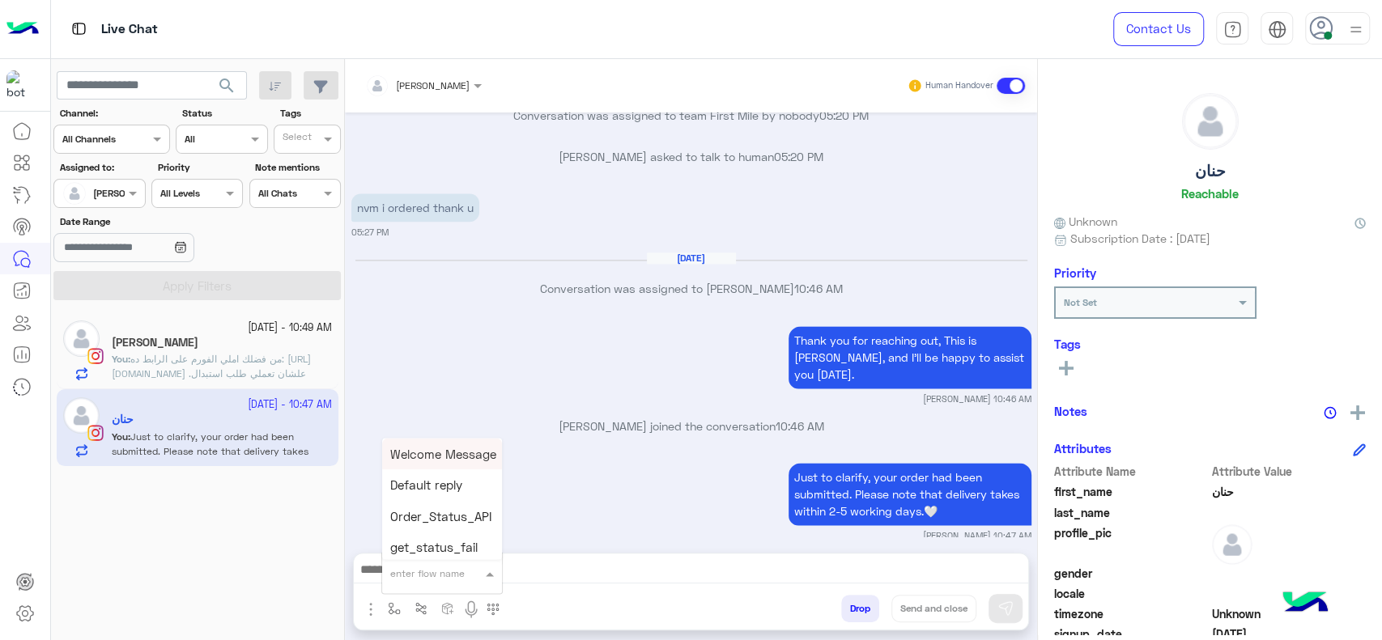
type input "*"
click at [454, 546] on div "[PERSON_NAME]" at bounding box center [442, 545] width 120 height 32
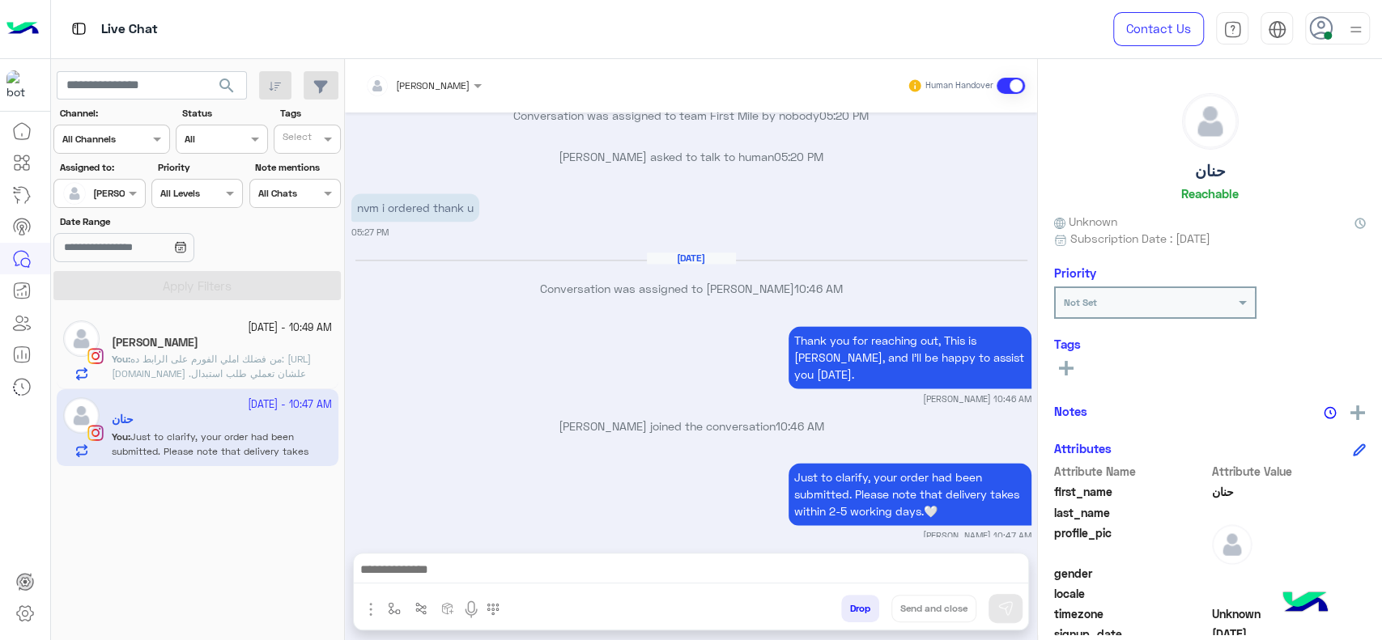
type textarea "**********"
click at [921, 609] on button "Send and close" at bounding box center [933, 609] width 85 height 28
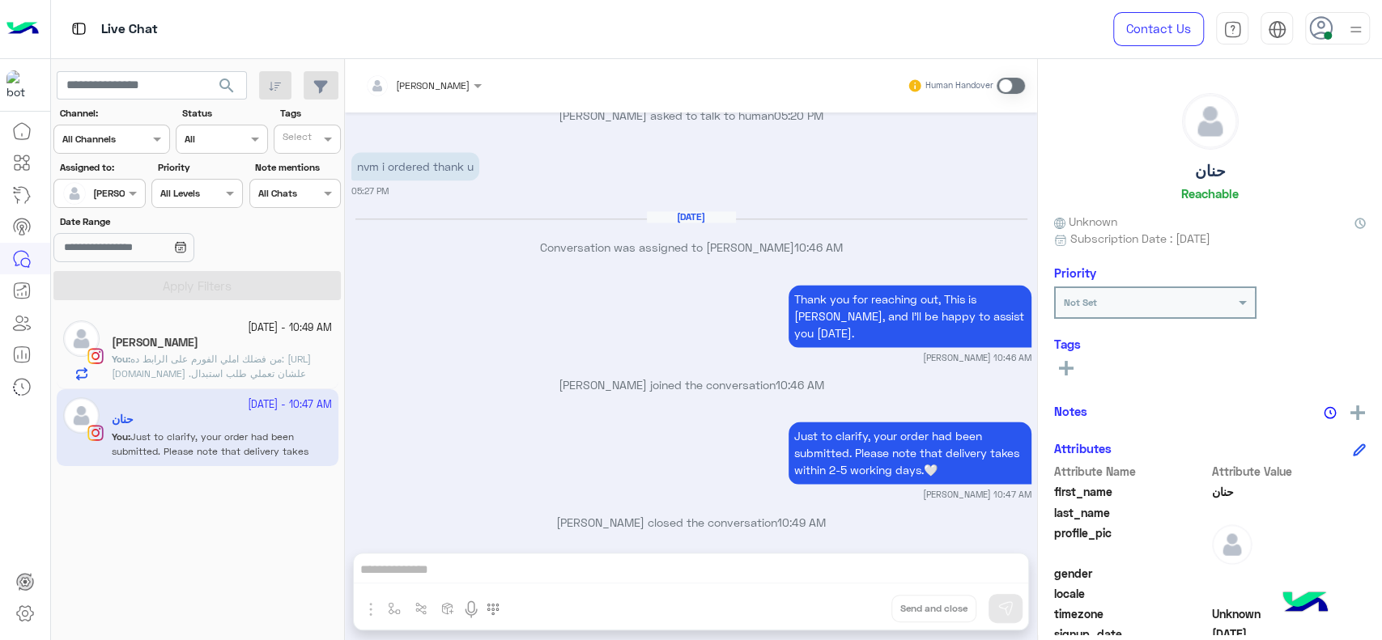
click at [240, 343] on div "[PERSON_NAME]" at bounding box center [222, 344] width 220 height 17
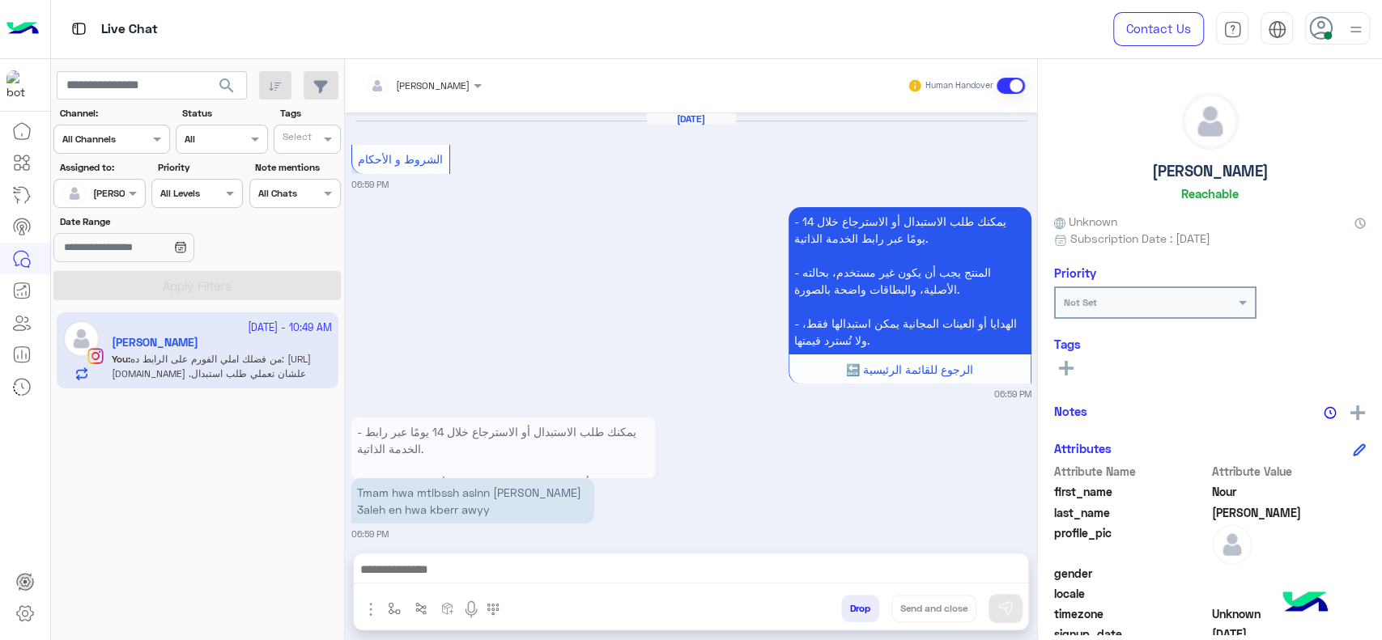
scroll to position [1768, 0]
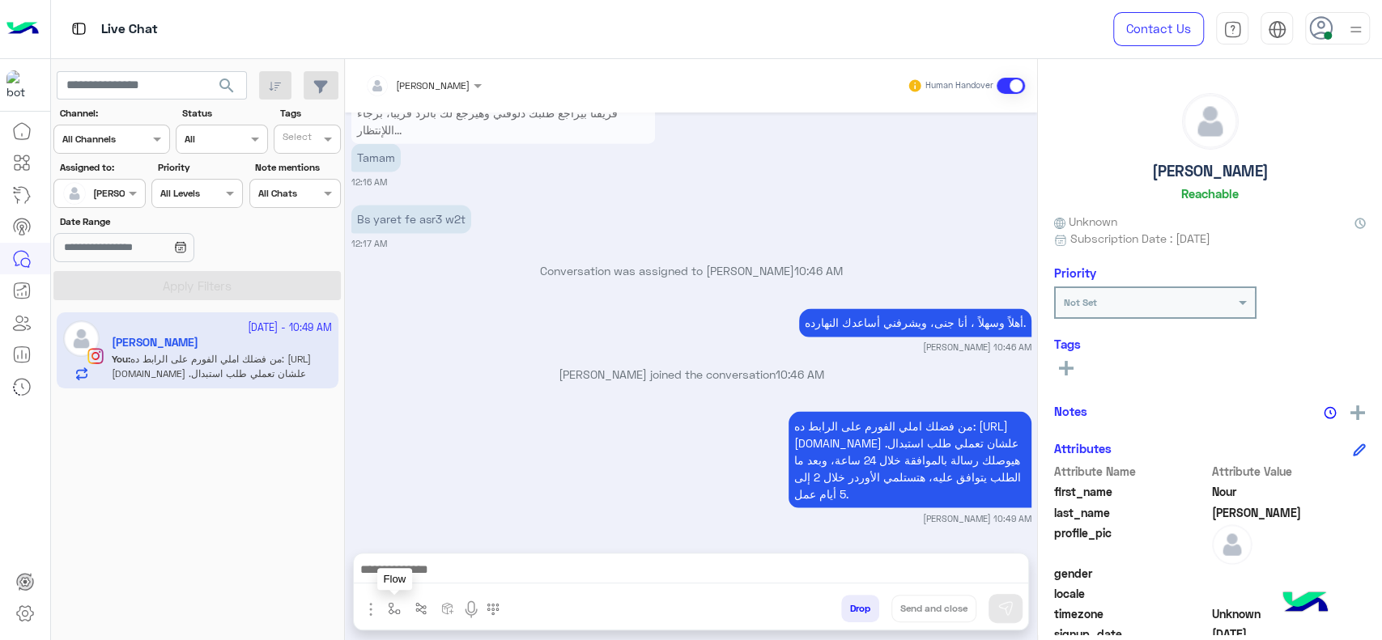
click at [395, 611] on img "button" at bounding box center [394, 608] width 13 height 13
click at [397, 582] on div "enter flow name" at bounding box center [442, 573] width 120 height 29
type input "****"
click at [430, 539] on span "close جانا" at bounding box center [416, 544] width 53 height 15
type textarea "**********"
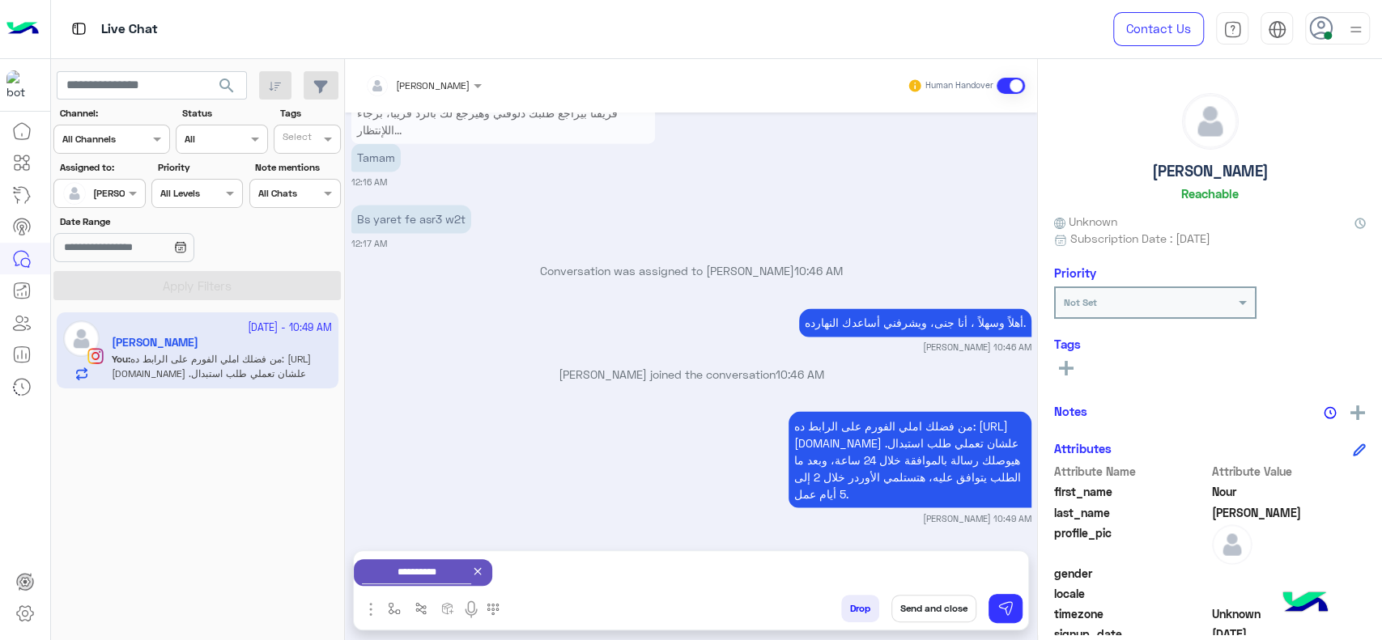
click at [923, 605] on button "Send and close" at bounding box center [933, 609] width 85 height 28
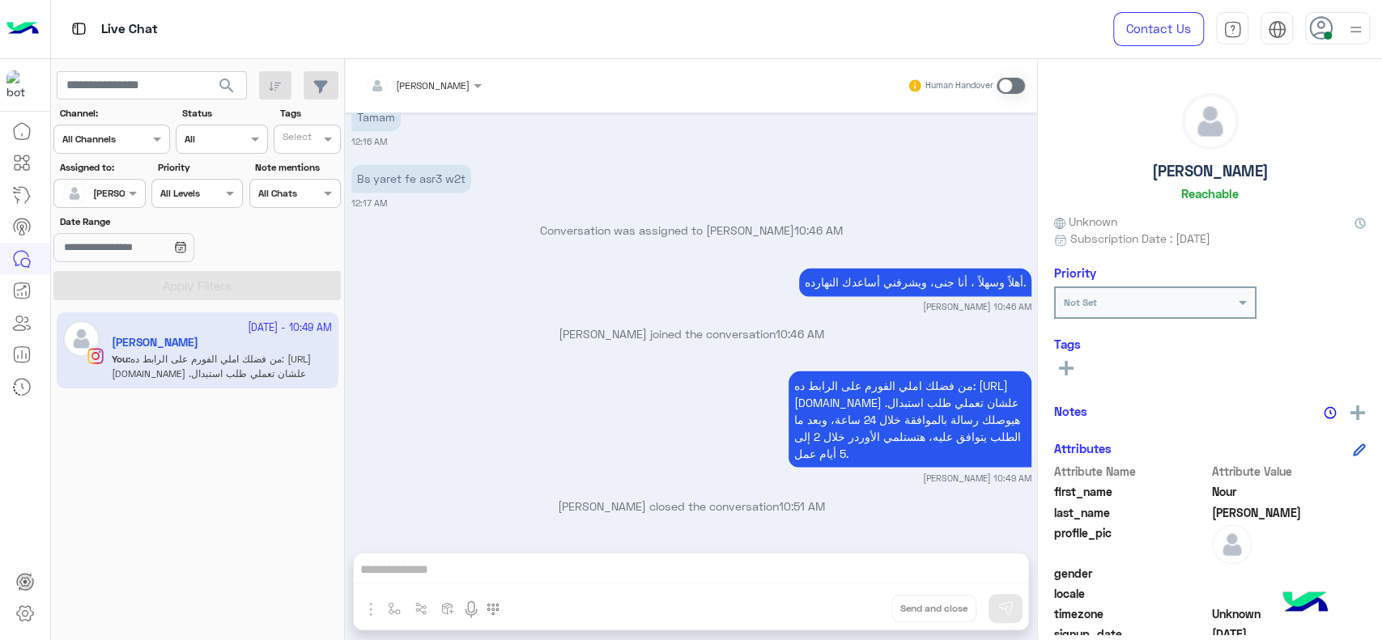
scroll to position [2019, 0]
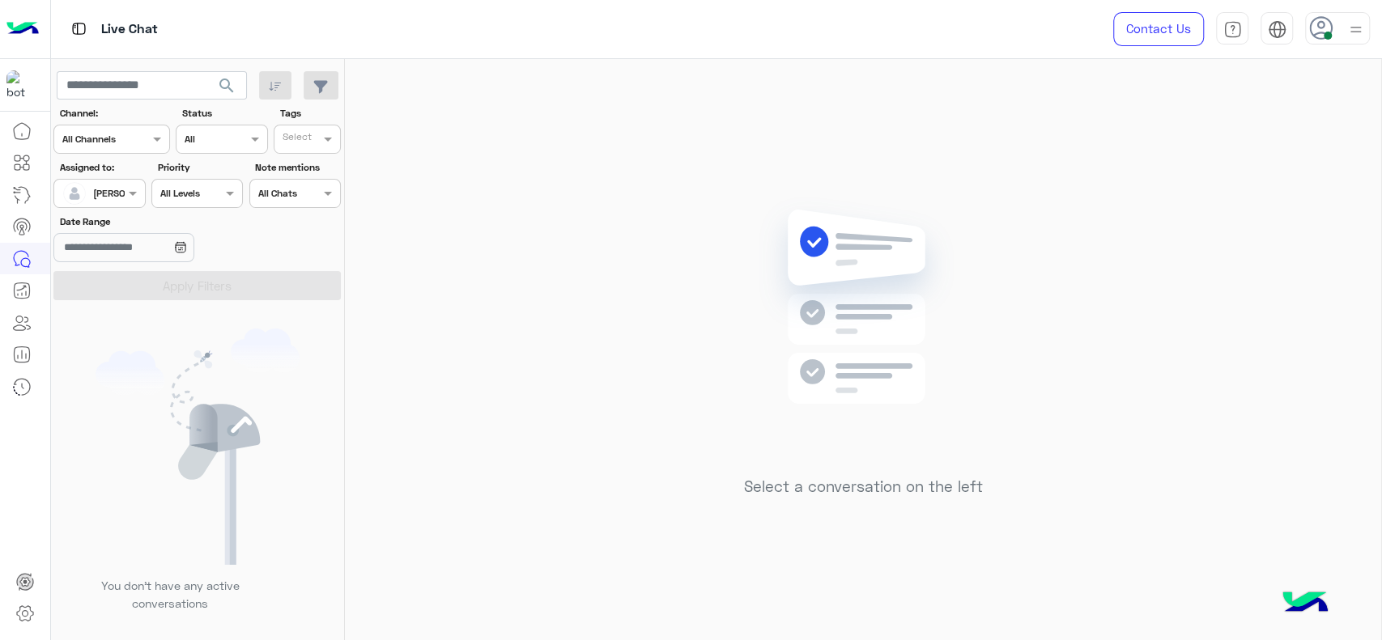
click at [788, 349] on img at bounding box center [863, 331] width 234 height 269
click at [446, 191] on div "Select a conversation on the left" at bounding box center [863, 353] width 1036 height 588
click at [808, 190] on div "Select a conversation on the left" at bounding box center [863, 353] width 1036 height 588
click at [113, 189] on div at bounding box center [99, 191] width 90 height 15
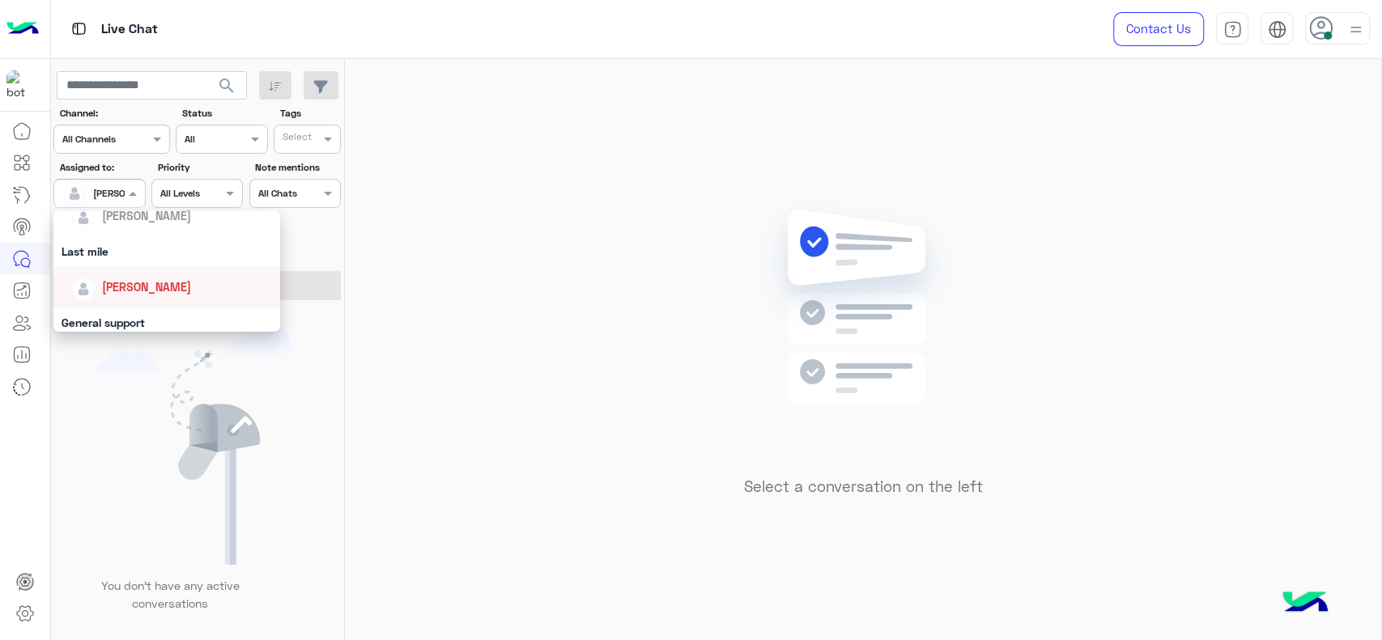
scroll to position [317, 0]
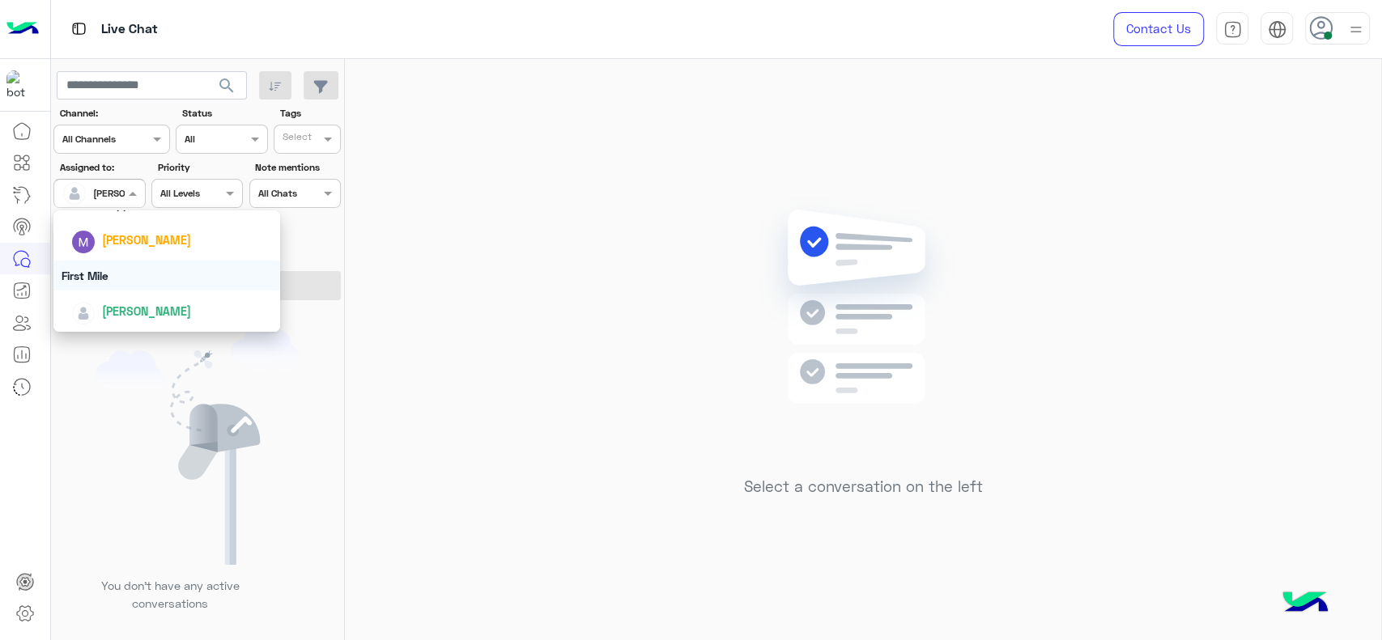
click at [115, 275] on div "First Mile" at bounding box center [166, 276] width 227 height 30
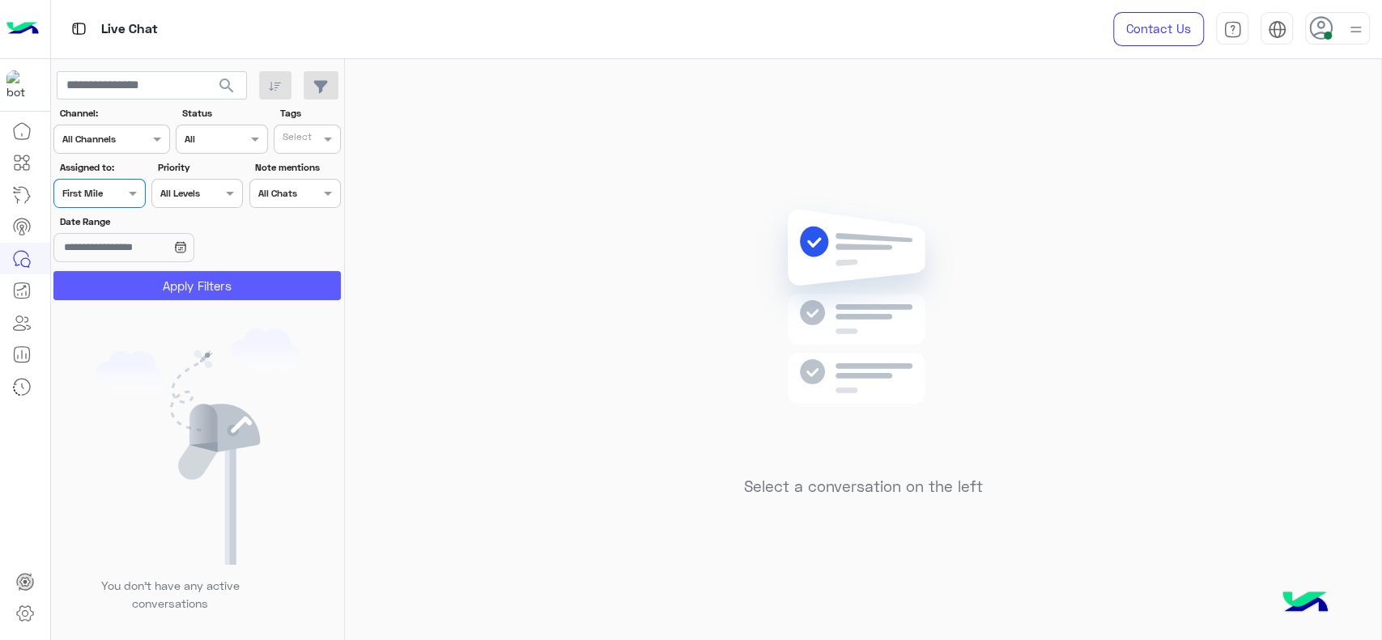
click at [117, 291] on button "Apply Filters" at bounding box center [196, 285] width 287 height 29
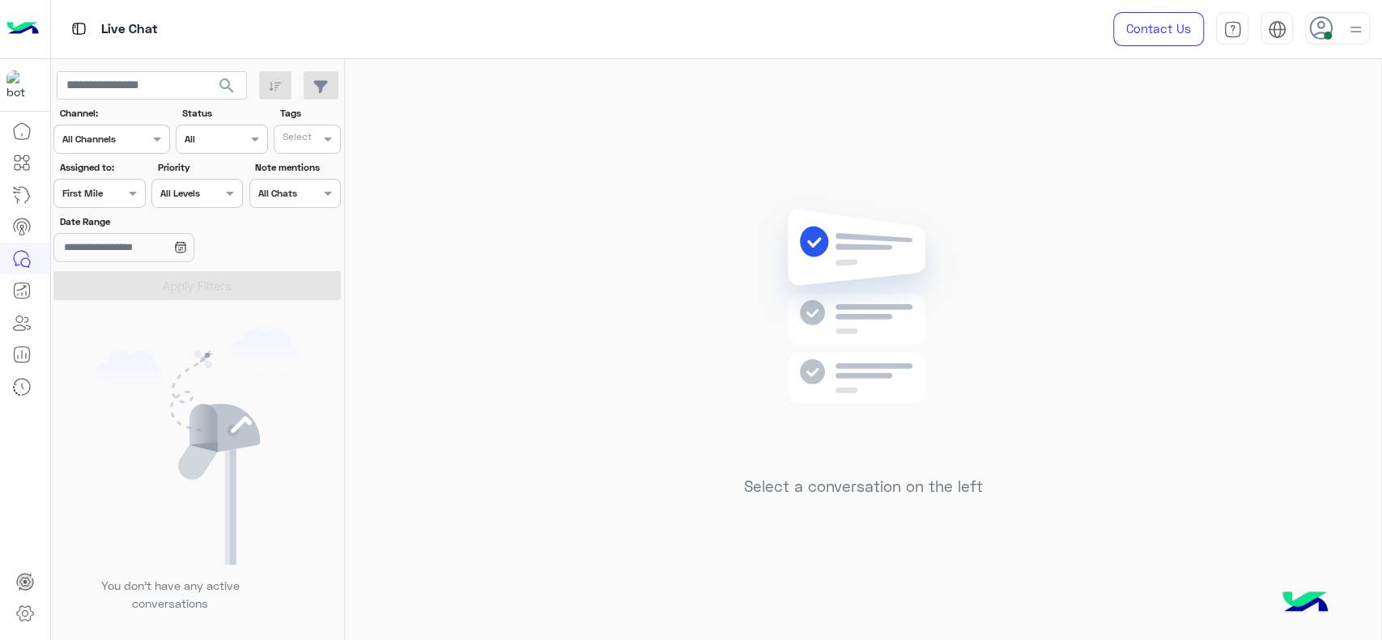
click at [108, 192] on div at bounding box center [99, 191] width 90 height 15
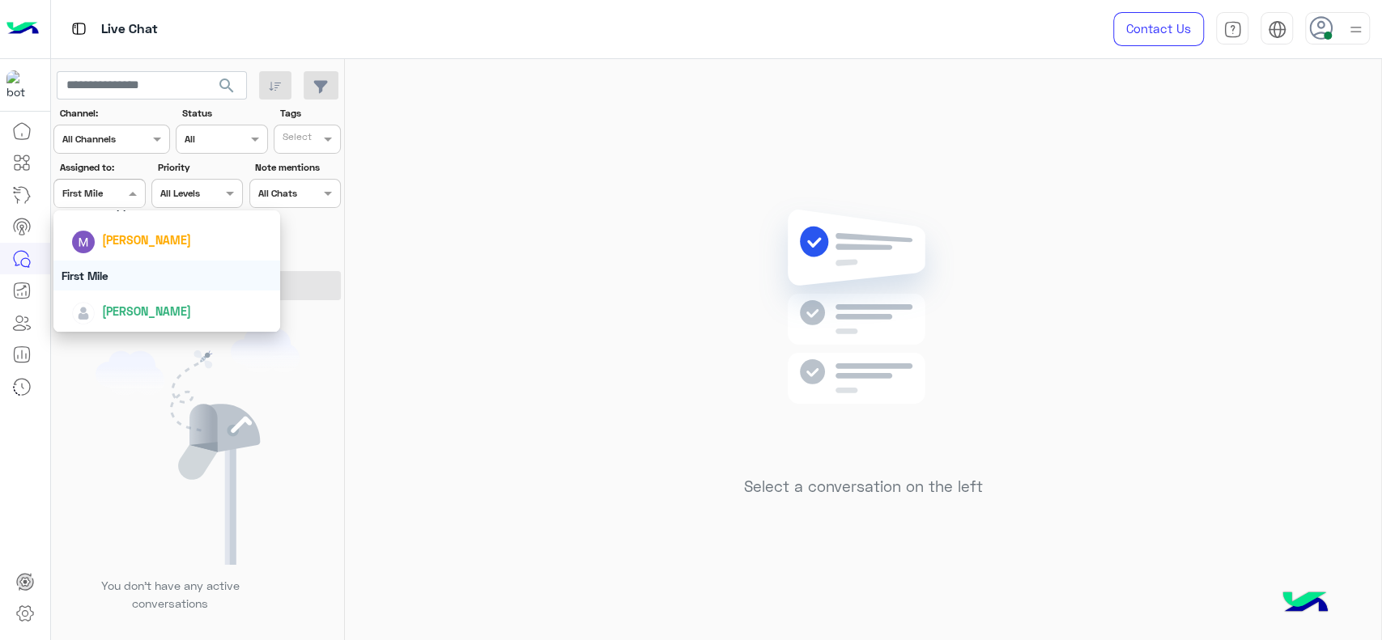
click at [113, 272] on div "First Mile" at bounding box center [166, 276] width 227 height 30
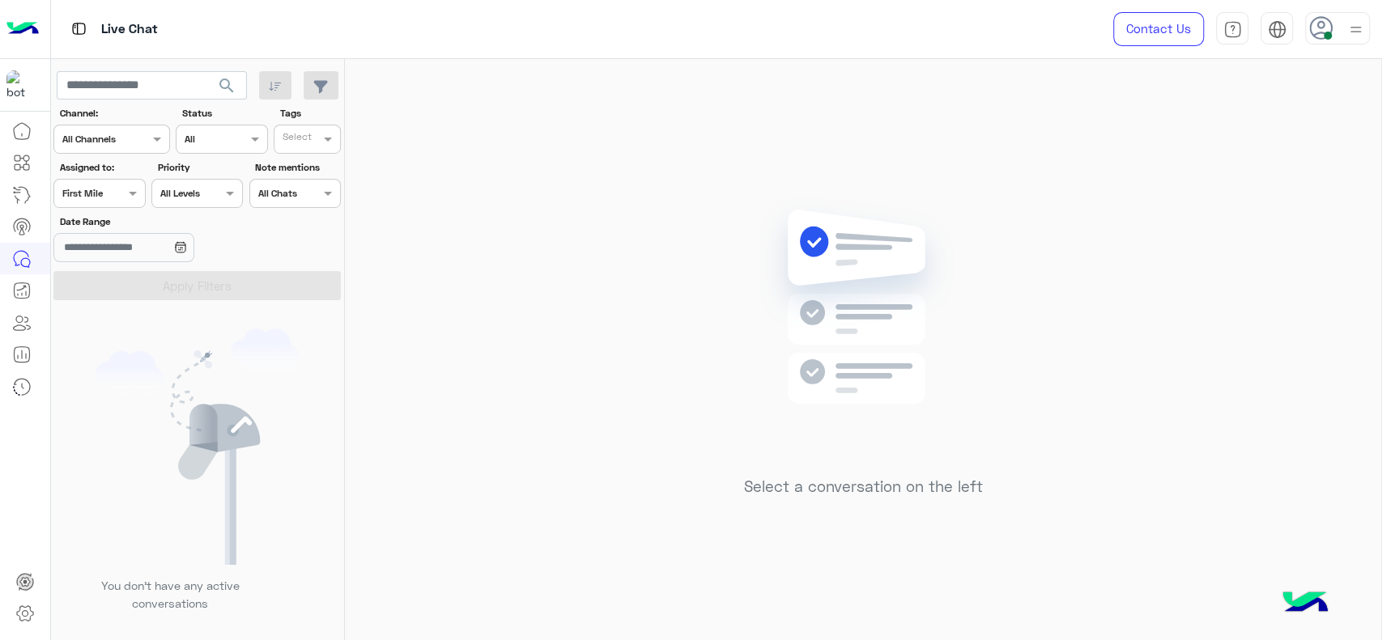
click at [129, 182] on div "Assigned on First Mile" at bounding box center [98, 193] width 91 height 29
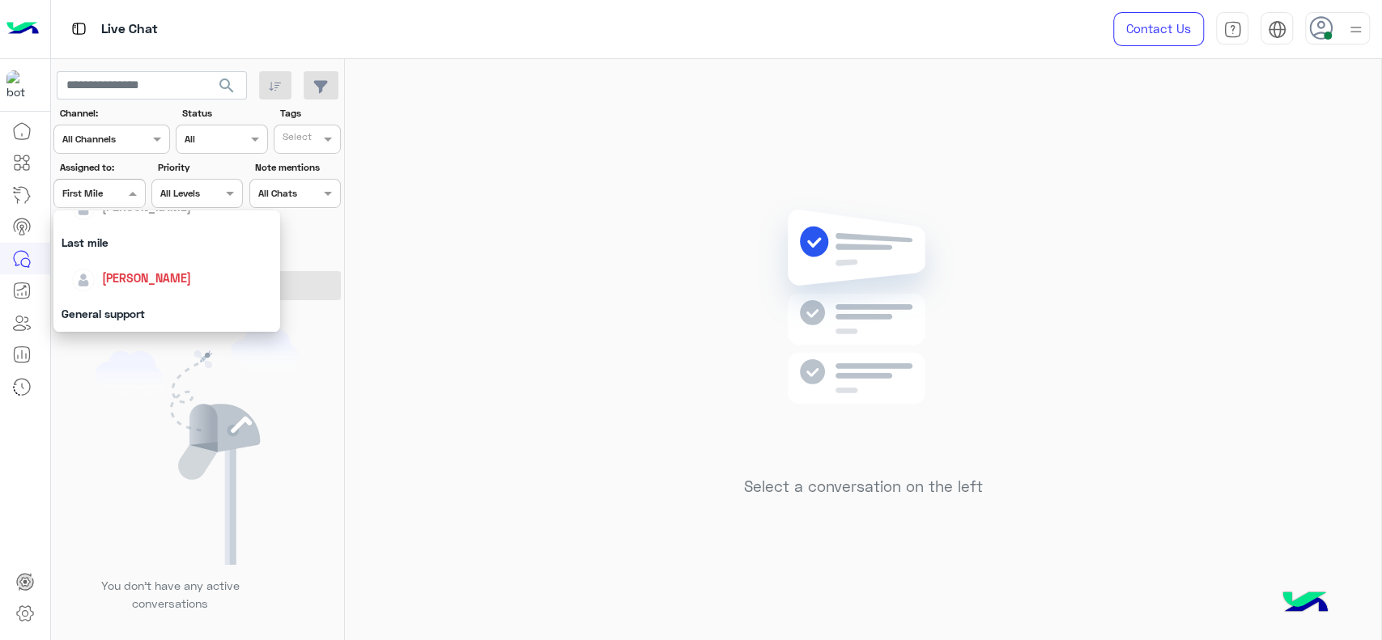
scroll to position [180, 0]
click at [120, 288] on div "[PERSON_NAME]" at bounding box center [166, 306] width 227 height 41
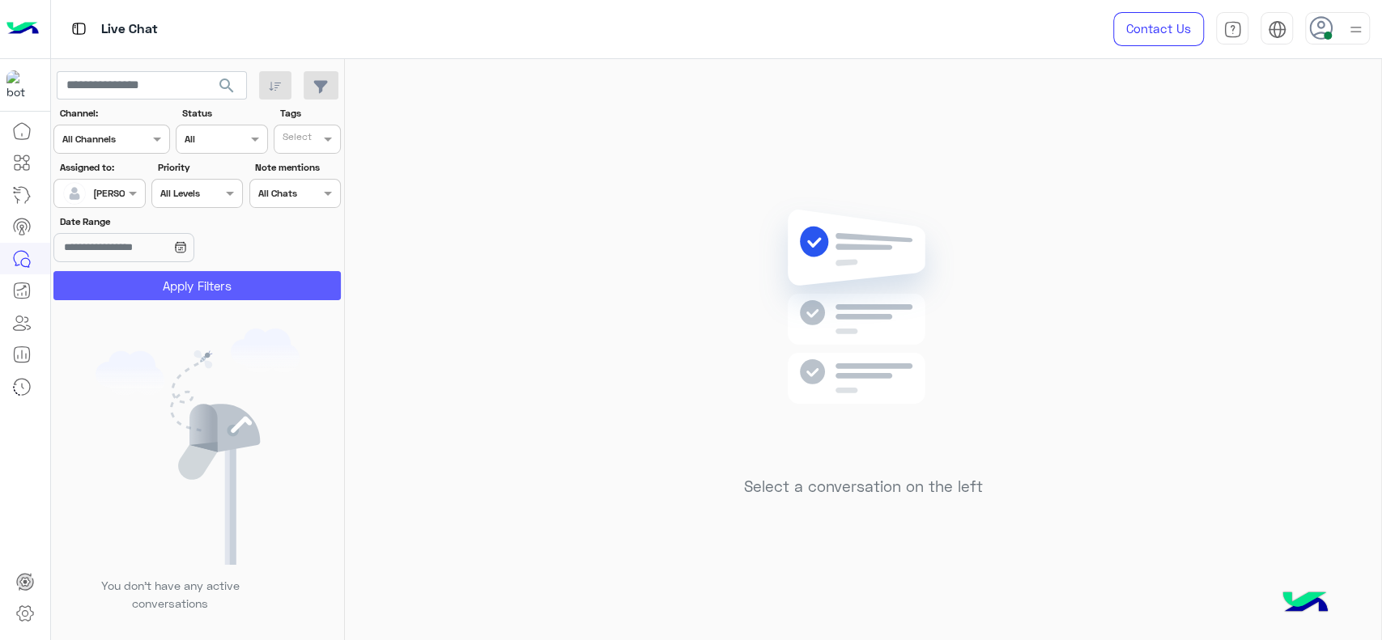
click at [120, 288] on button "Apply Filters" at bounding box center [196, 285] width 287 height 29
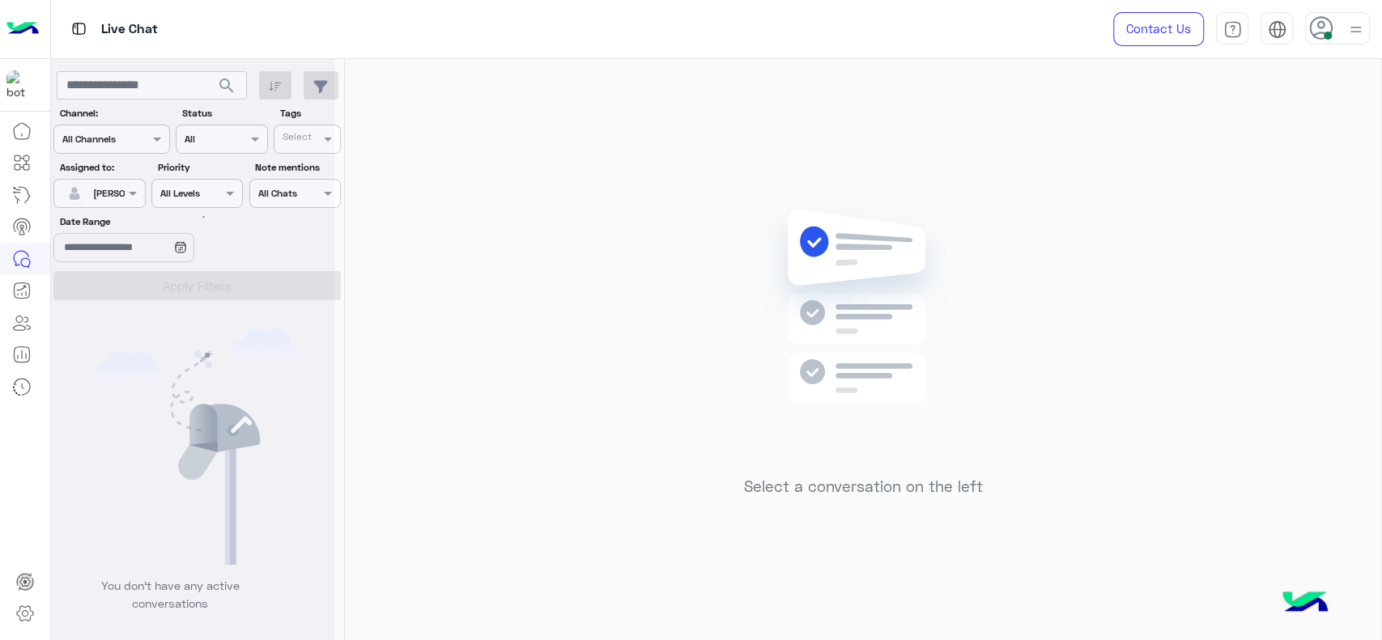
click at [578, 258] on div "Select a conversation on the left" at bounding box center [863, 353] width 1036 height 588
click at [1346, 34] on img at bounding box center [1356, 29] width 20 height 20
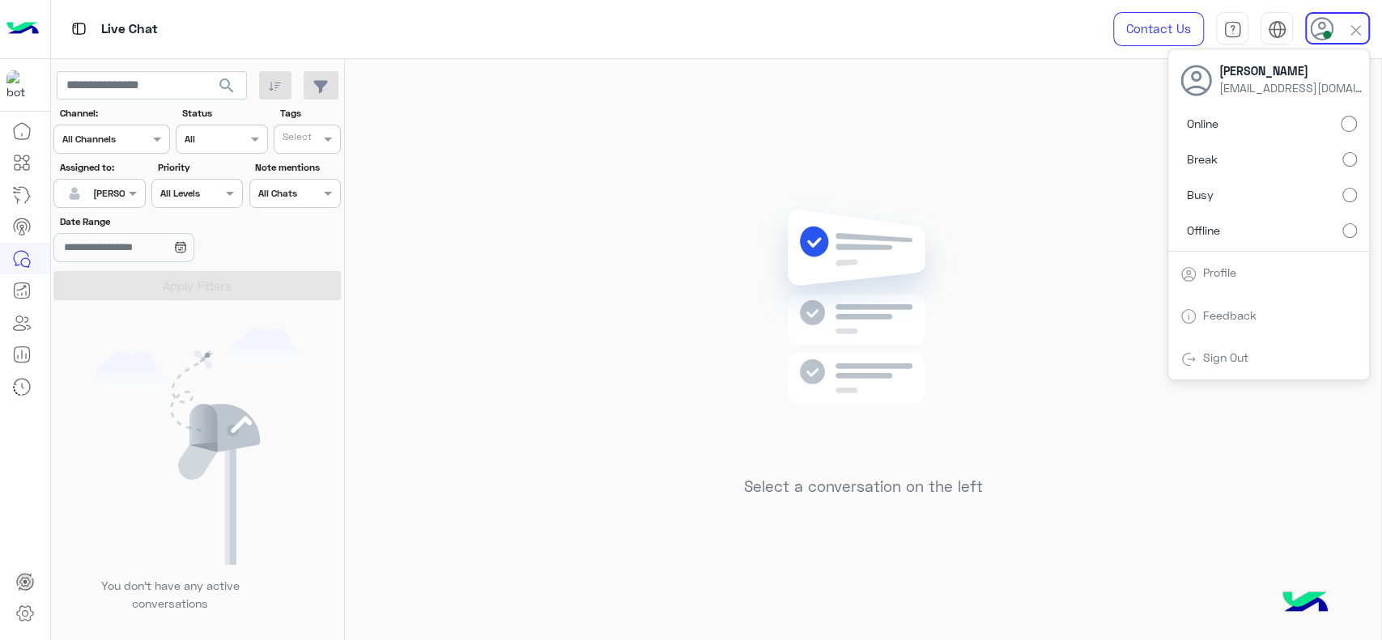
click at [1347, 168] on label "Break" at bounding box center [1268, 159] width 177 height 29
click at [735, 165] on div "Select a conversation on the left" at bounding box center [863, 353] width 1036 height 588
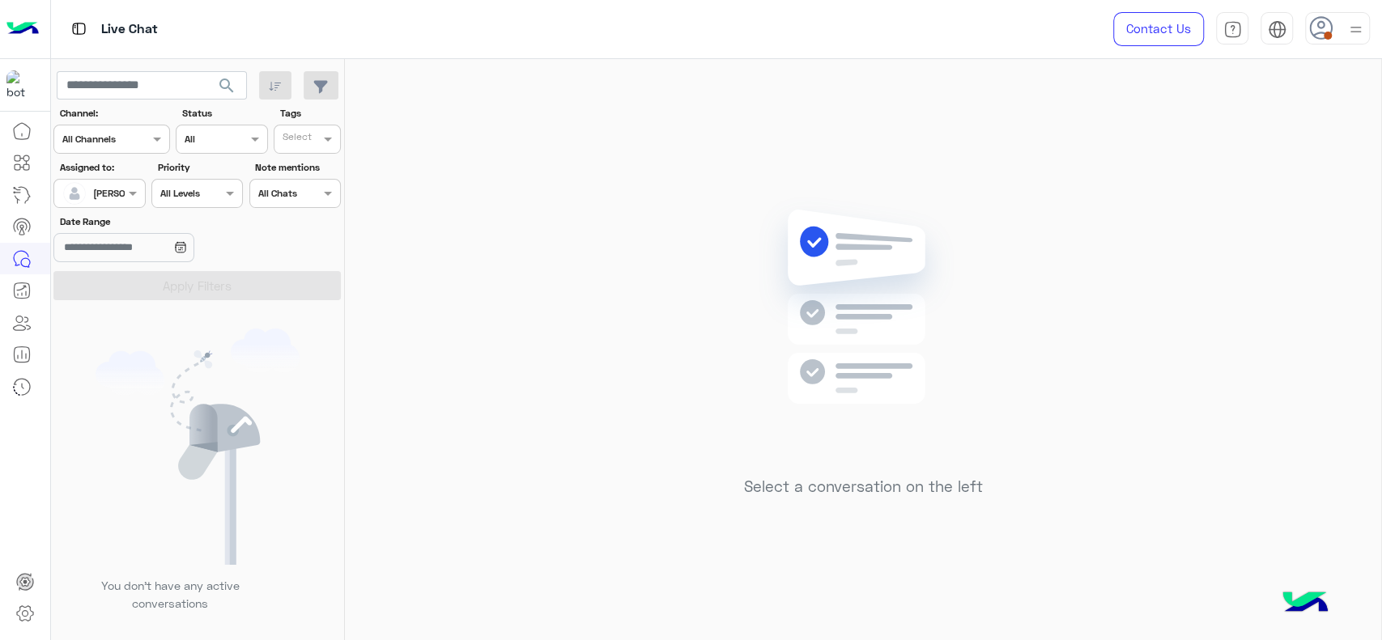
click at [1338, 34] on div at bounding box center [1337, 28] width 65 height 32
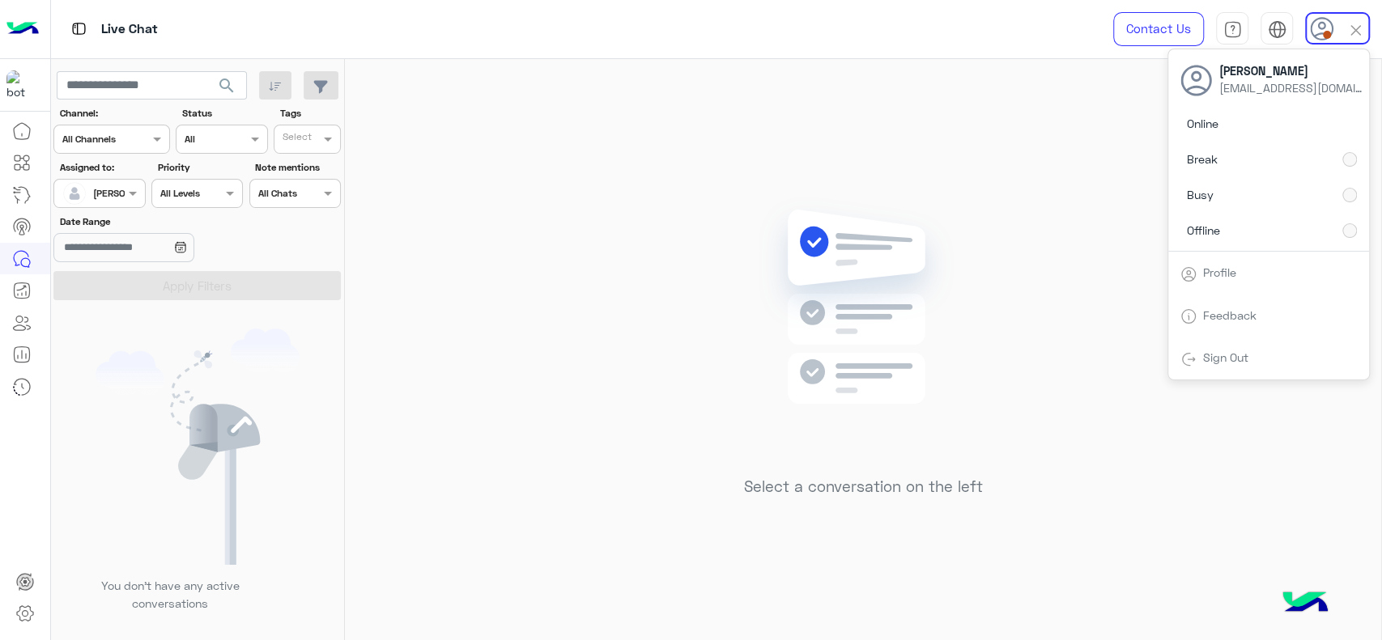
click at [969, 150] on div "Select a conversation on the left" at bounding box center [863, 353] width 1036 height 588
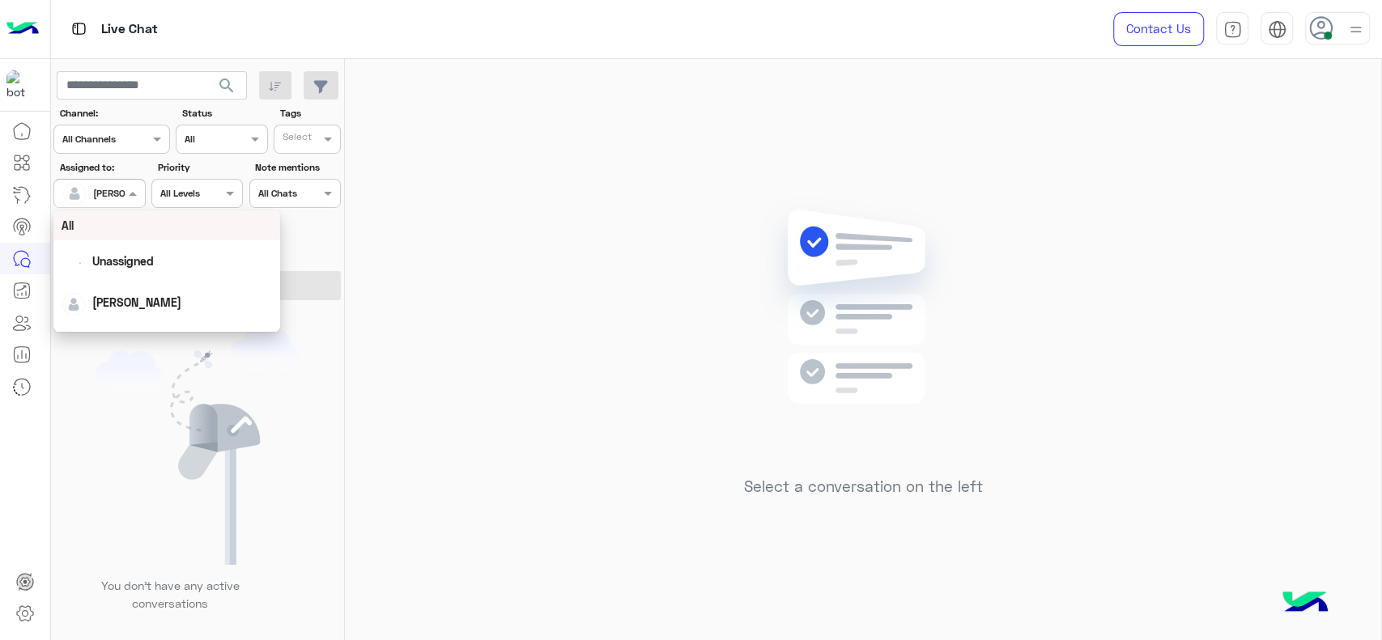
click at [99, 185] on input "text" at bounding box center [80, 192] width 37 height 15
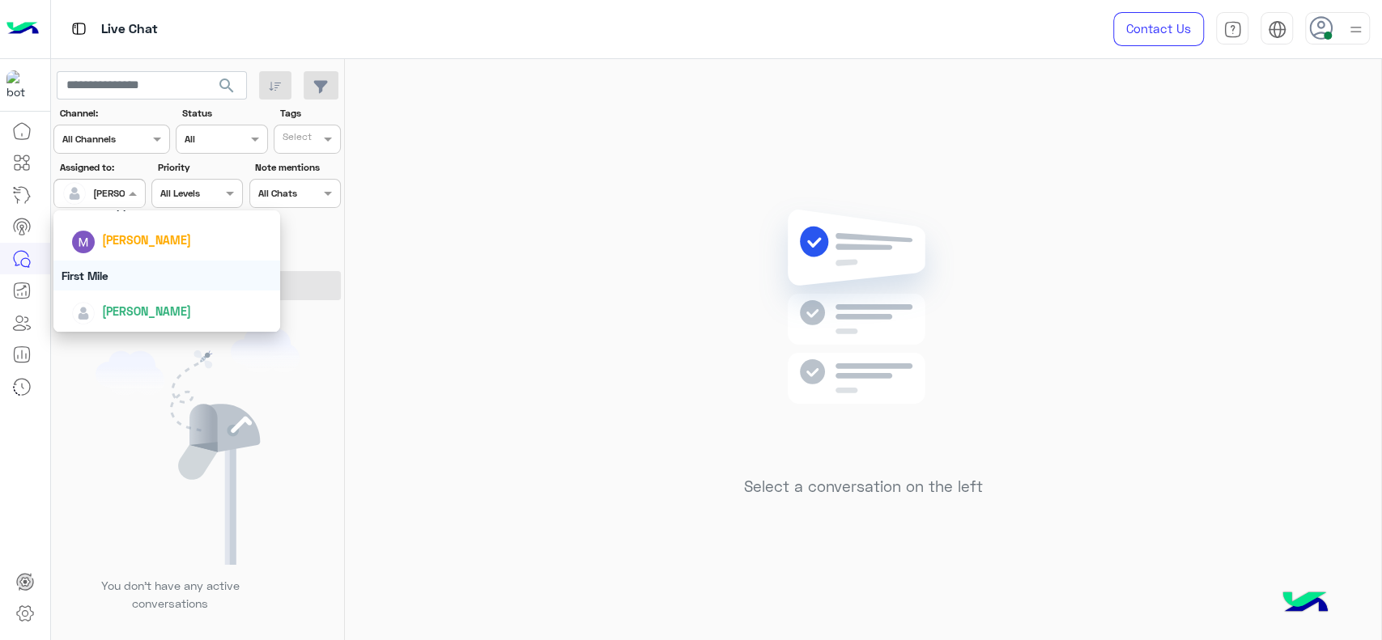
click at [116, 275] on div "First Mile" at bounding box center [166, 276] width 227 height 30
click at [116, 275] on button "Apply Filters" at bounding box center [196, 285] width 287 height 29
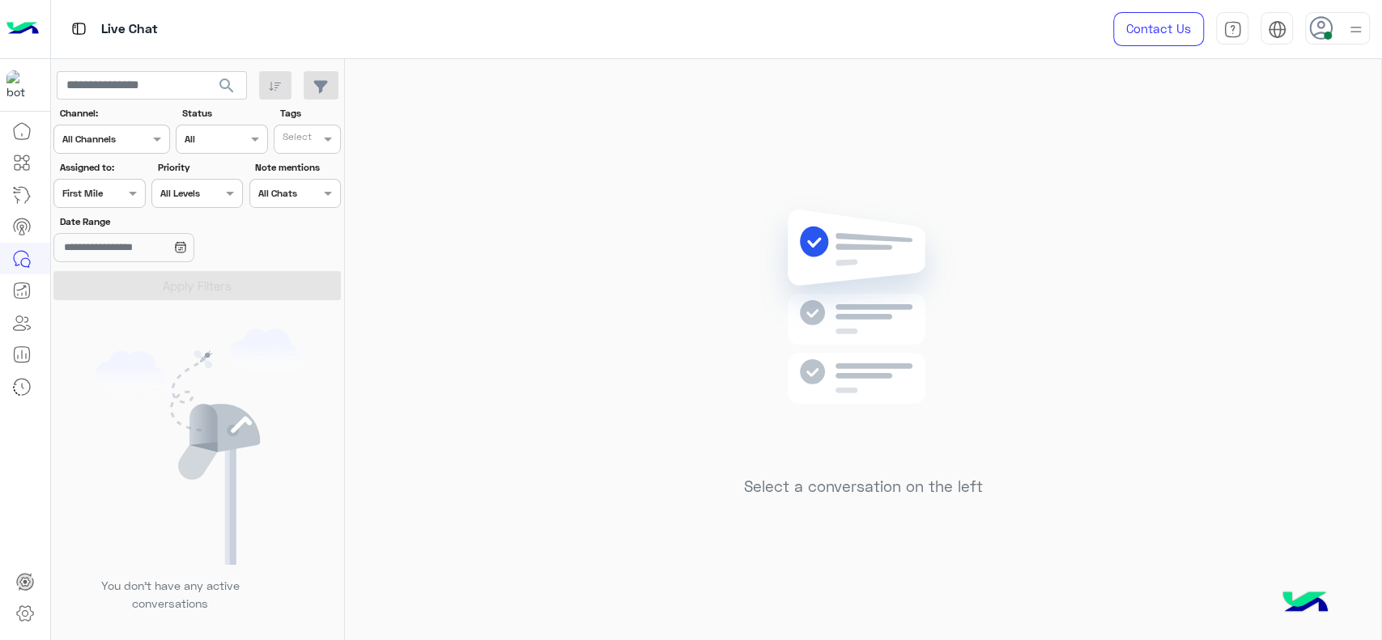
click at [117, 185] on div at bounding box center [99, 191] width 90 height 15
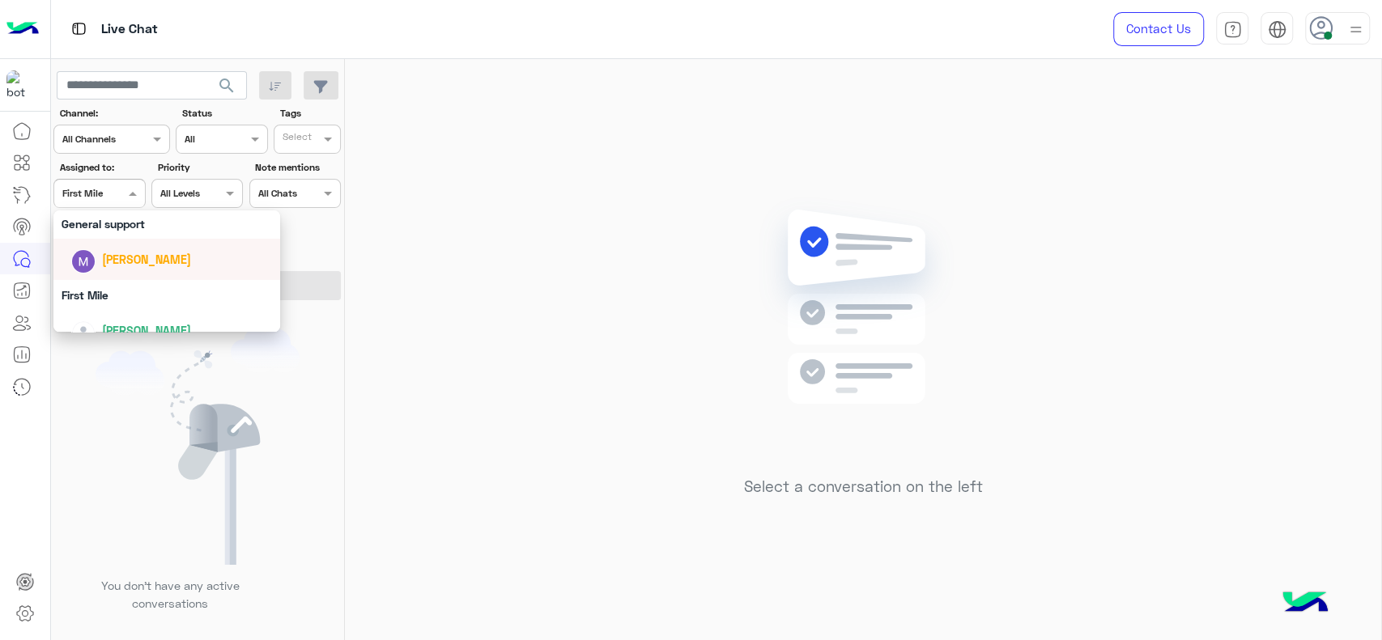
scroll to position [263, 0]
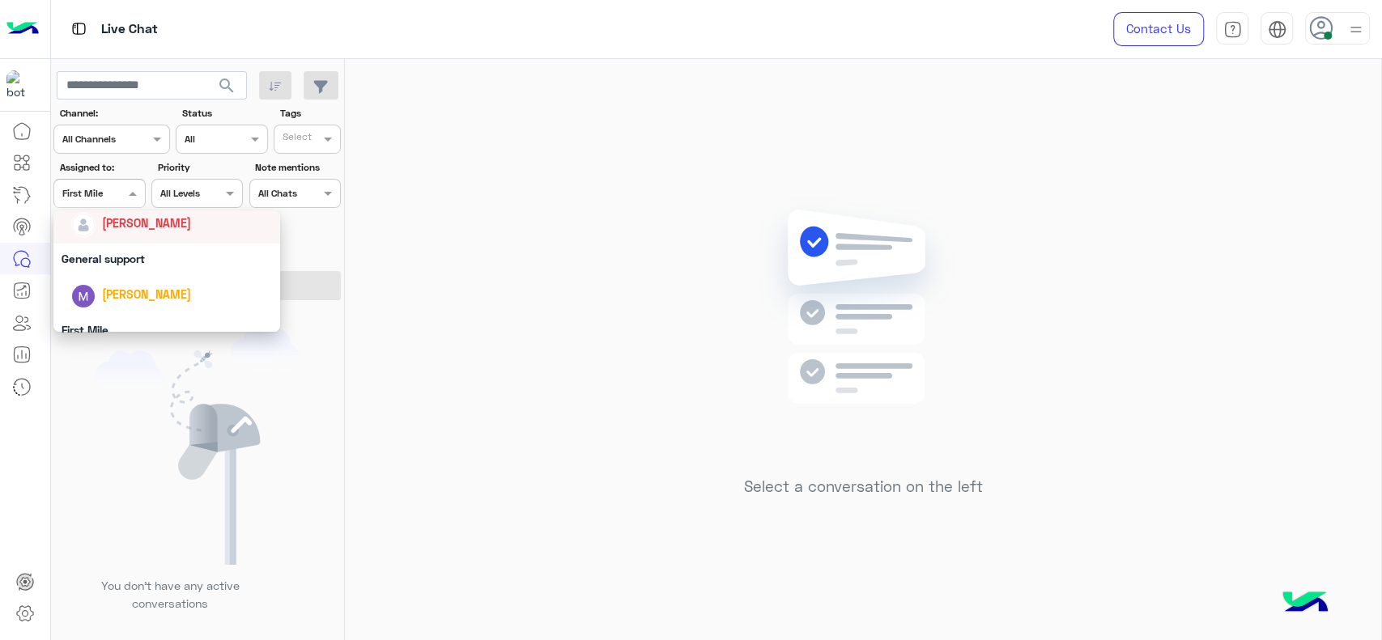
click at [122, 240] on div "[PERSON_NAME]" at bounding box center [166, 222] width 227 height 41
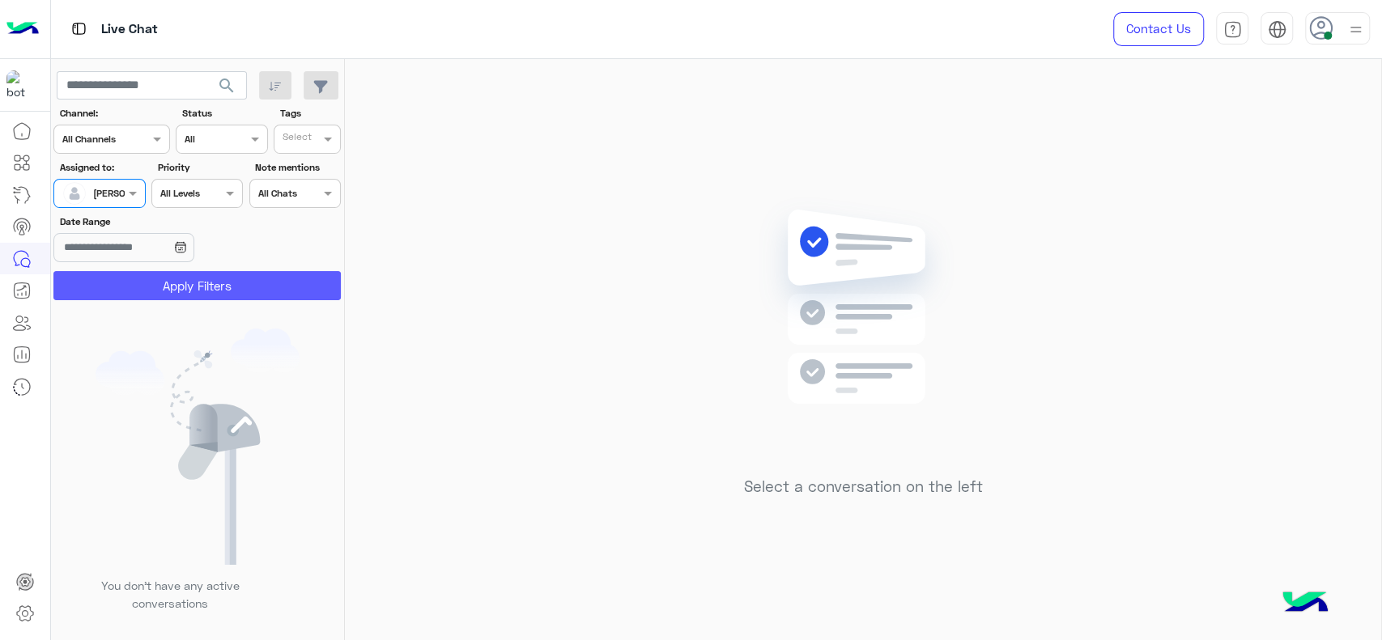
click at [181, 286] on button "Apply Filters" at bounding box center [196, 285] width 287 height 29
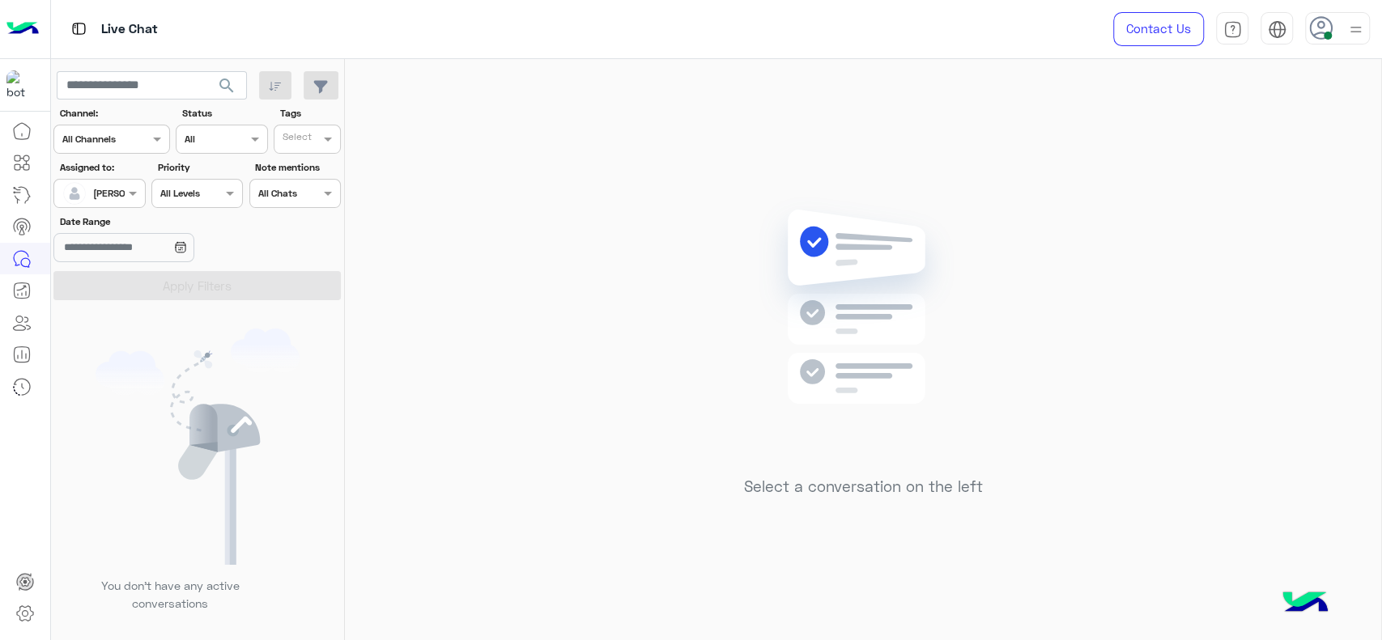
click at [796, 219] on img at bounding box center [863, 331] width 234 height 269
click at [144, 177] on div "Assigned to: Assigned on Jana Aboelseoud" at bounding box center [98, 184] width 91 height 48
click at [148, 198] on div "Priority All Levels All Levels" at bounding box center [197, 184] width 98 height 48
click at [125, 190] on span at bounding box center [135, 193] width 20 height 17
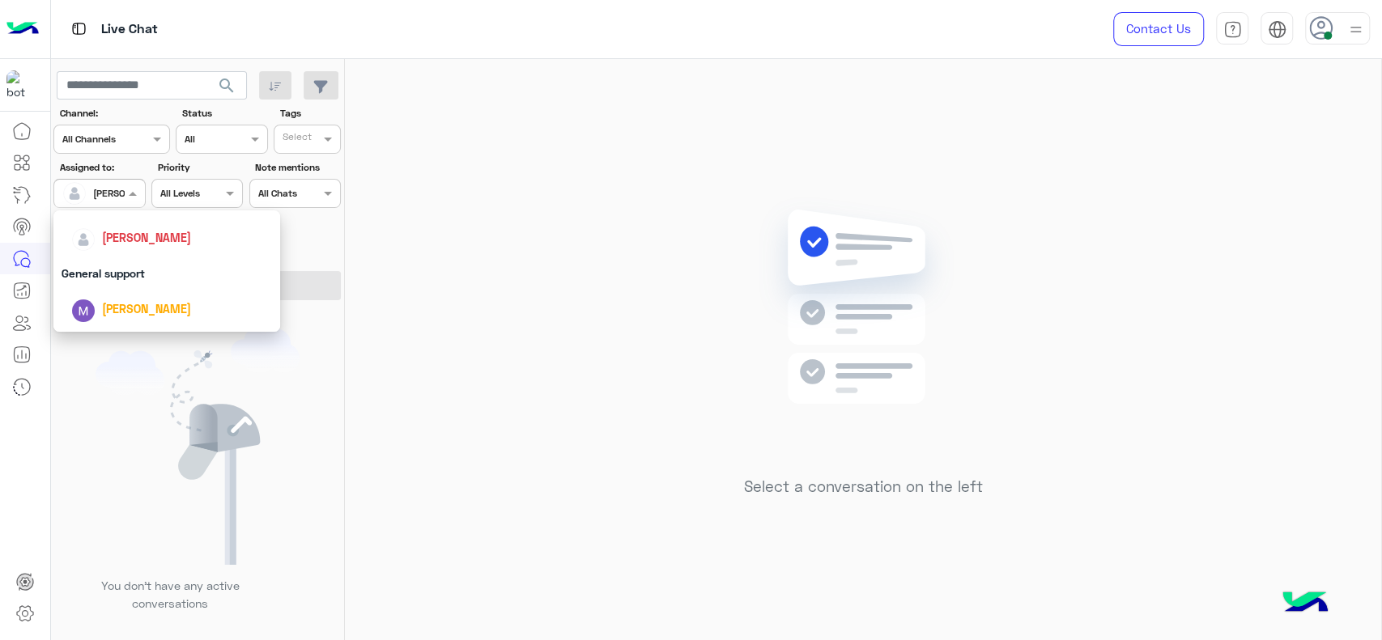
scroll to position [252, 0]
click at [126, 239] on span "[PERSON_NAME]" at bounding box center [146, 235] width 89 height 14
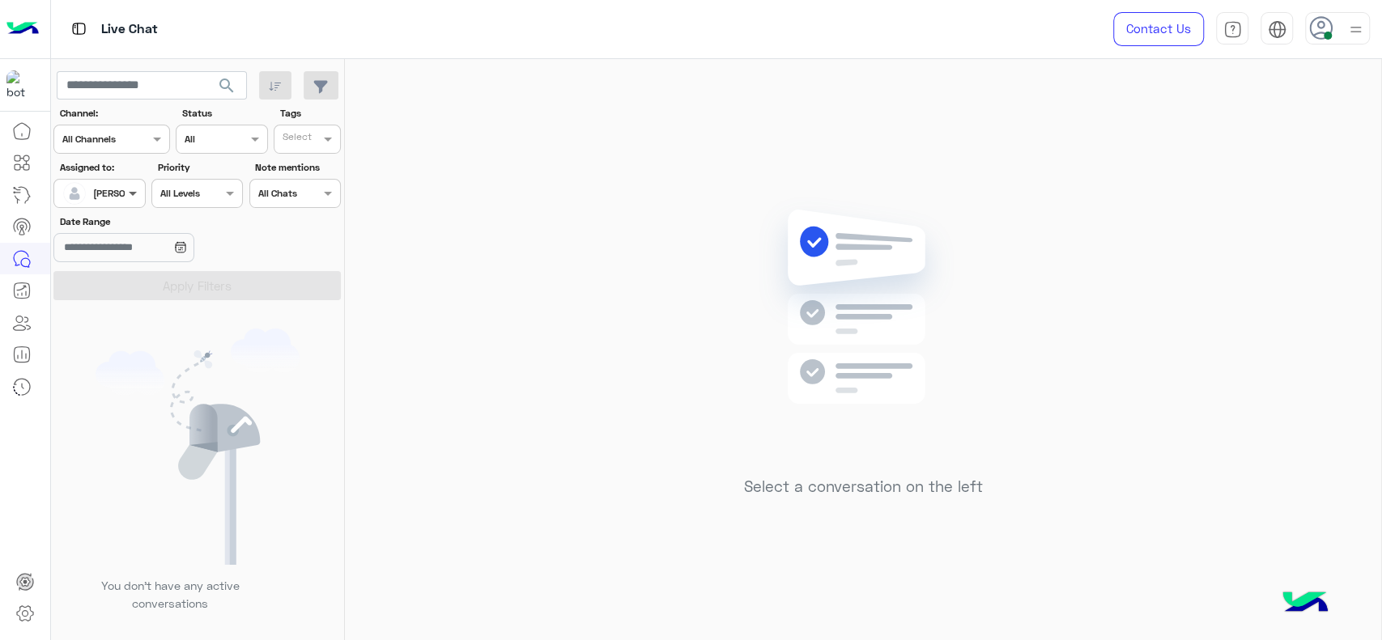
click at [138, 184] on div at bounding box center [99, 191] width 90 height 15
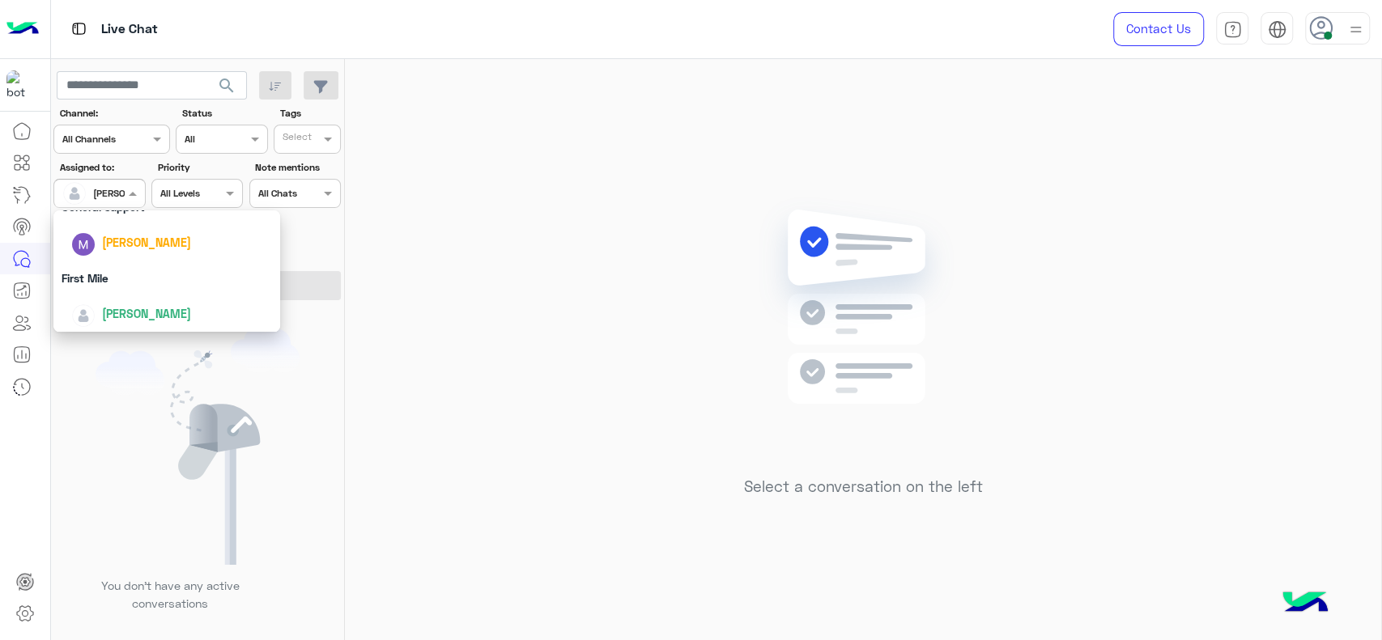
scroll to position [317, 0]
click at [141, 269] on div "First Mile" at bounding box center [166, 276] width 227 height 30
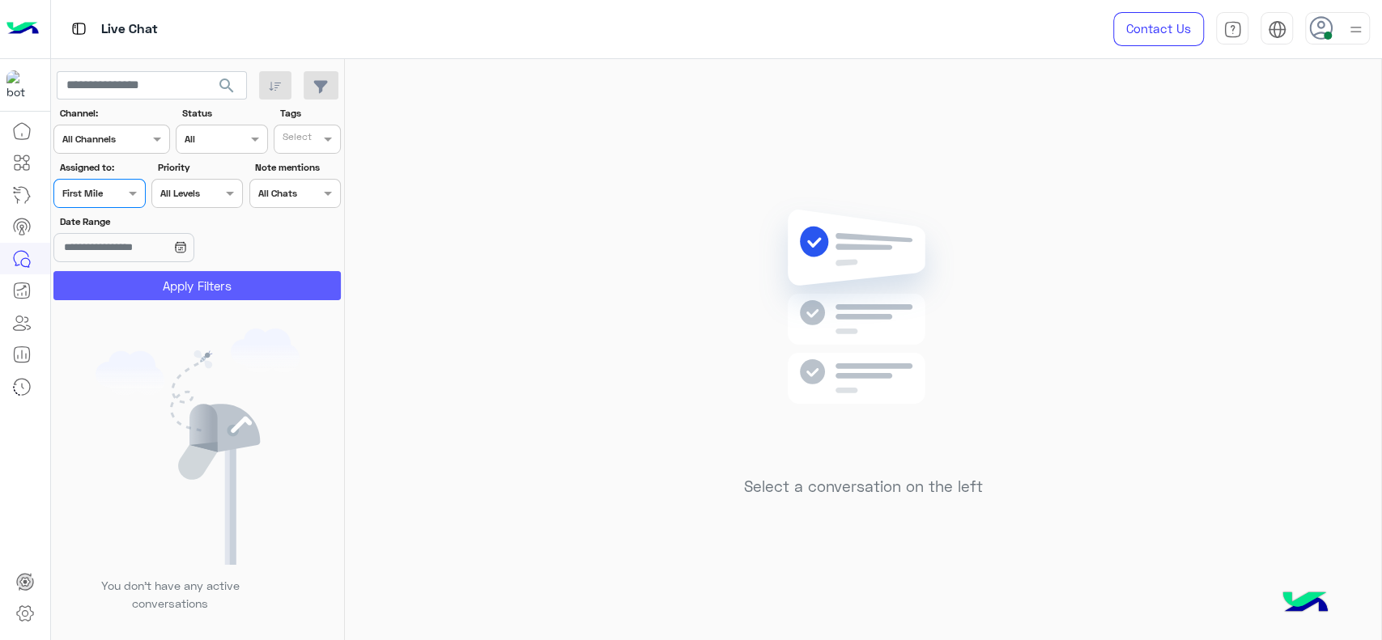
click at [142, 286] on button "Apply Filters" at bounding box center [196, 285] width 287 height 29
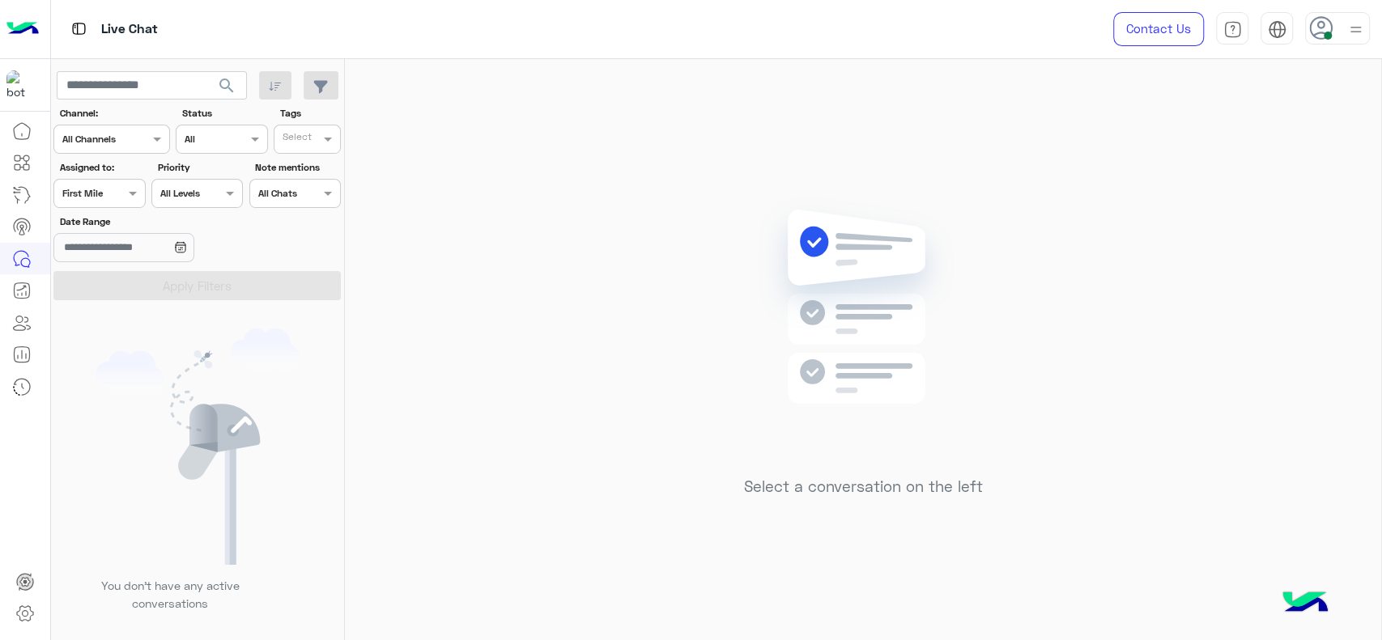
click at [122, 198] on div "Assigned on First Mile" at bounding box center [89, 193] width 70 height 15
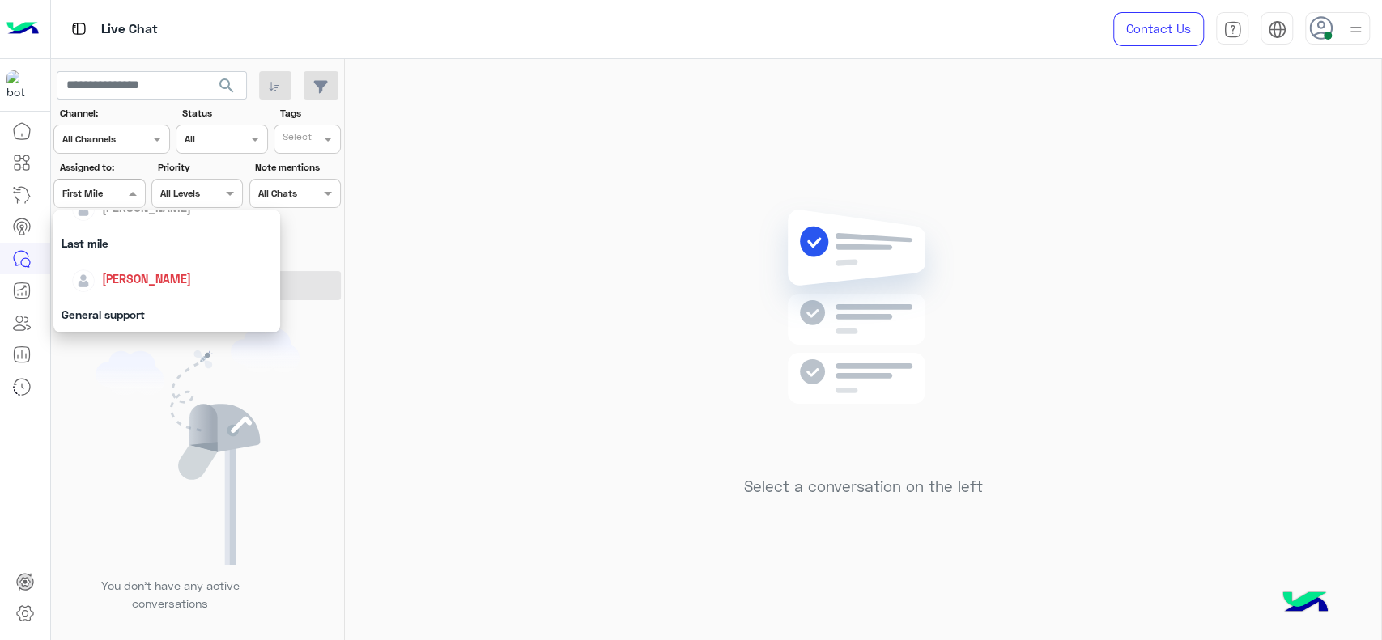
scroll to position [215, 0]
click at [129, 272] on span "[PERSON_NAME]" at bounding box center [146, 271] width 89 height 14
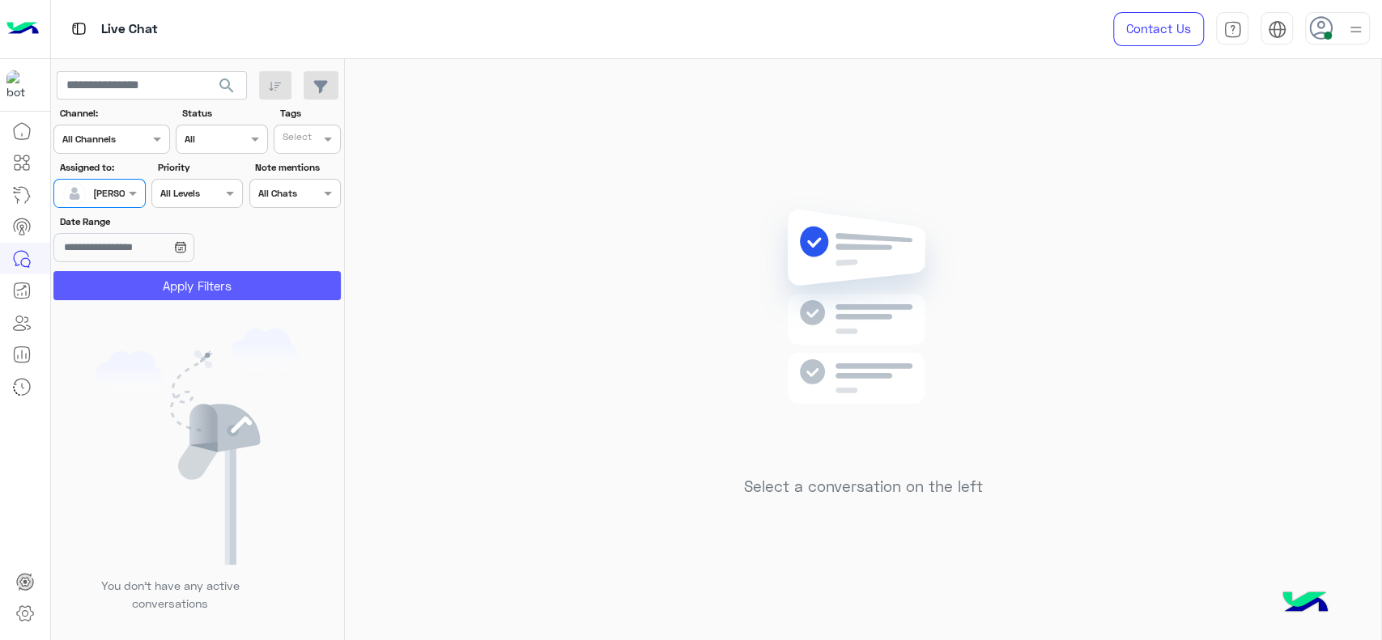
click at [130, 275] on button "Apply Filters" at bounding box center [196, 285] width 287 height 29
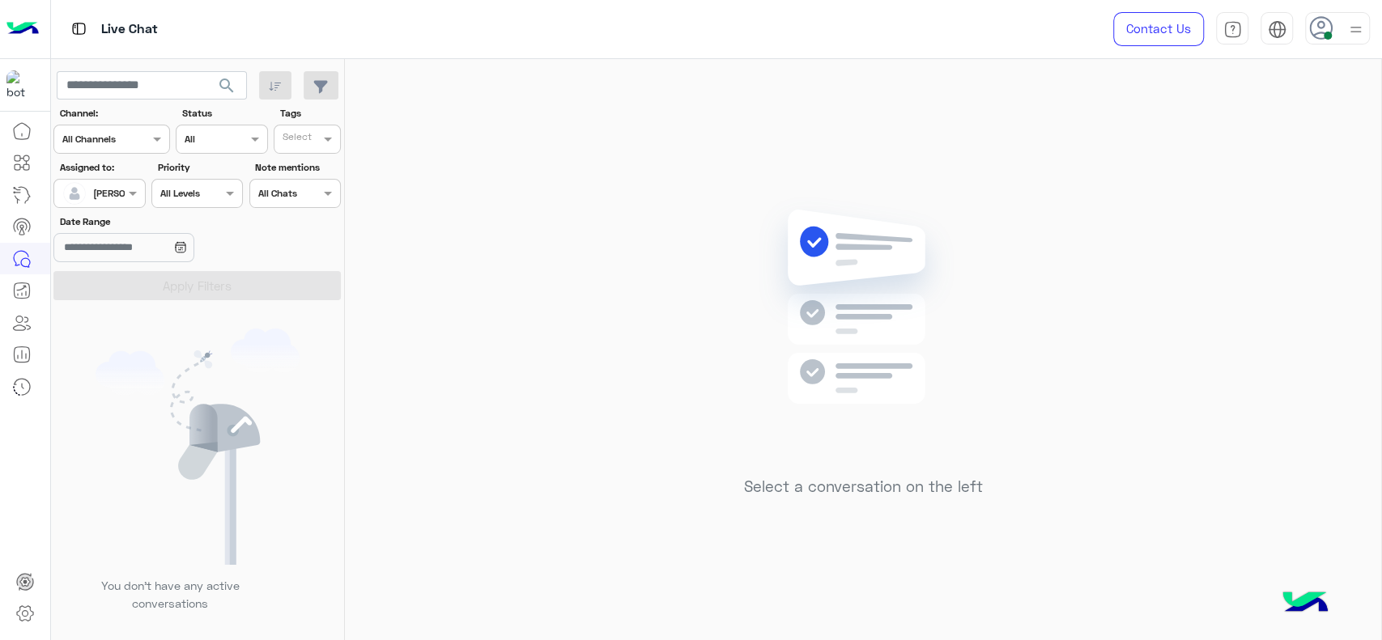
click at [1350, 28] on img at bounding box center [1356, 29] width 20 height 20
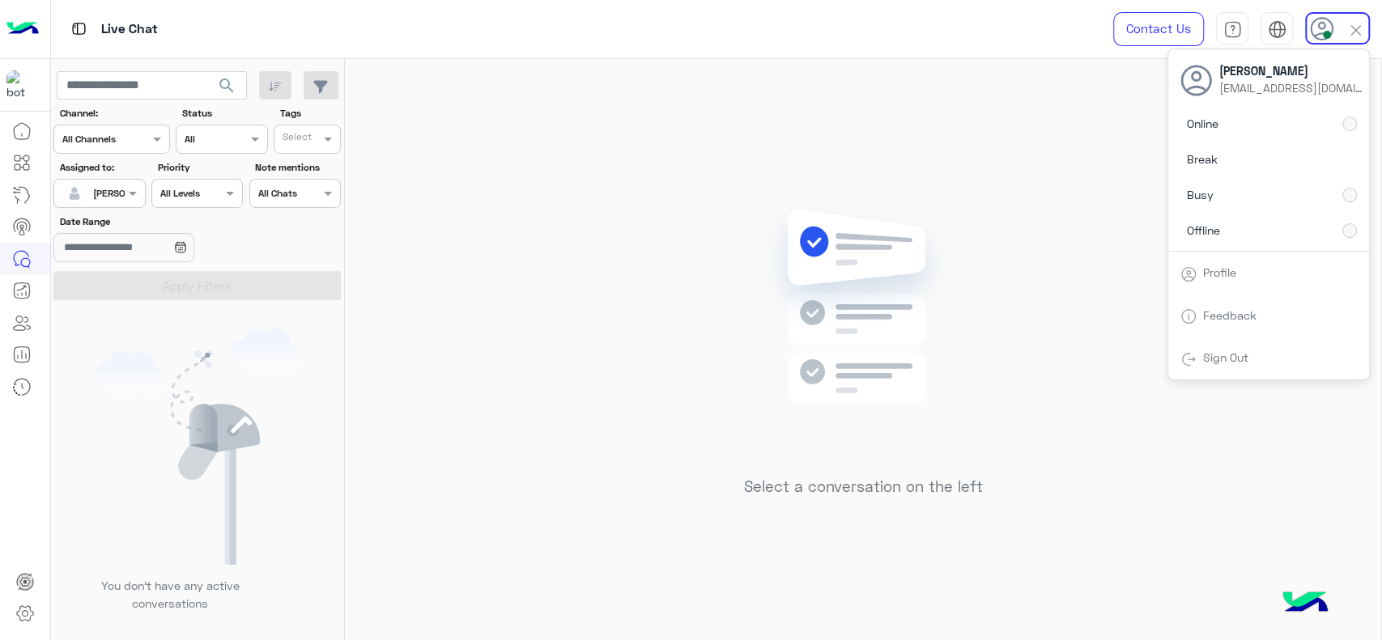
click at [861, 177] on div "Select a conversation on the left" at bounding box center [863, 353] width 1036 height 588
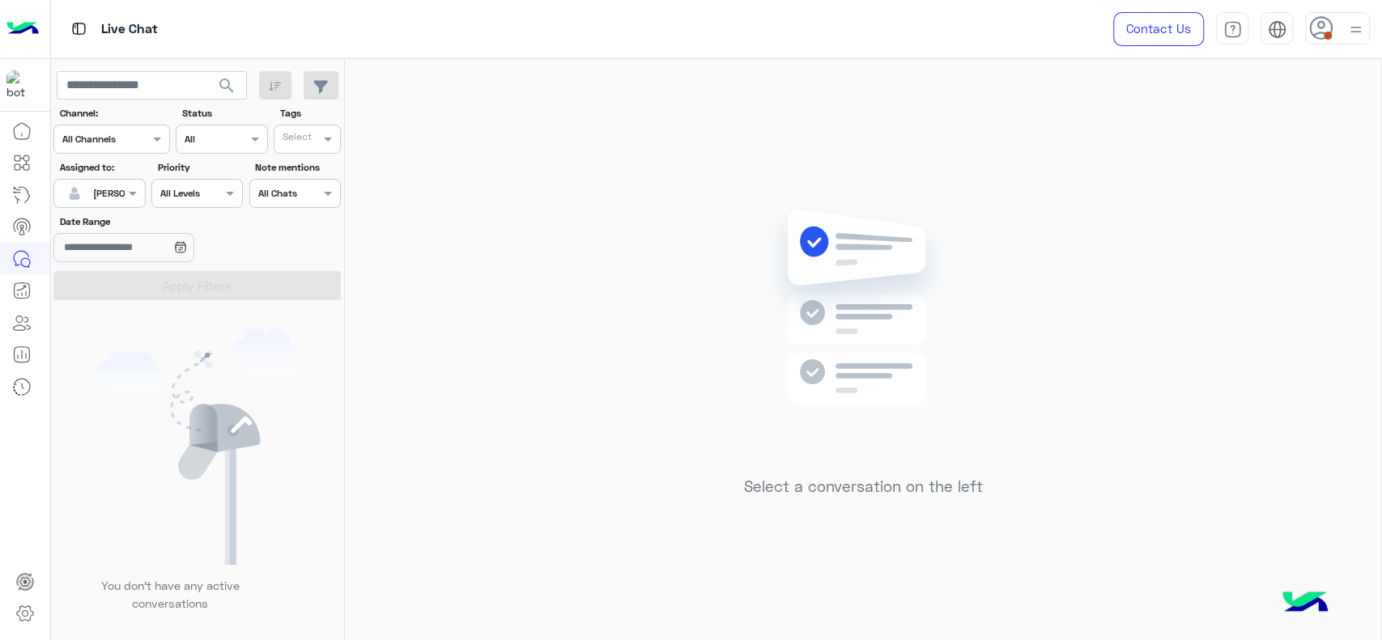
click at [1339, 45] on div "Contact Us Help Center عربي English" at bounding box center [1235, 29] width 293 height 58
click at [1320, 44] on div at bounding box center [1337, 28] width 65 height 32
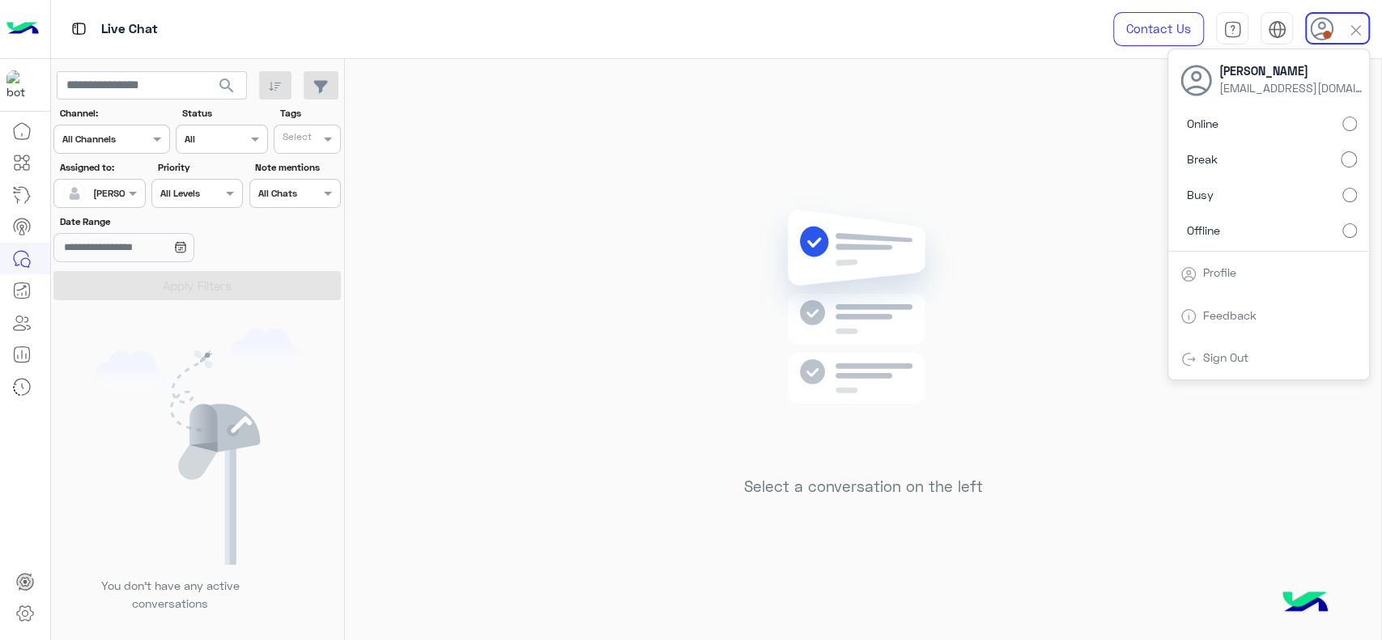
click at [1345, 35] on div at bounding box center [1337, 28] width 65 height 32
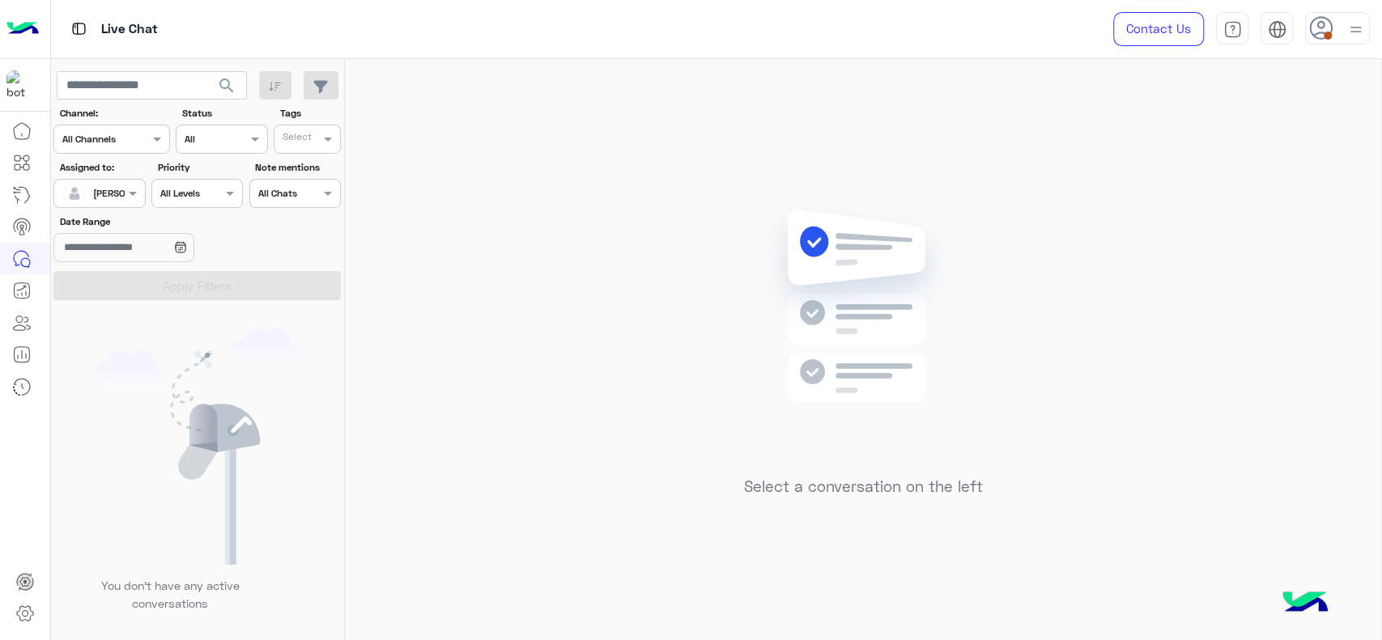
click at [1354, 29] on img at bounding box center [1356, 29] width 20 height 20
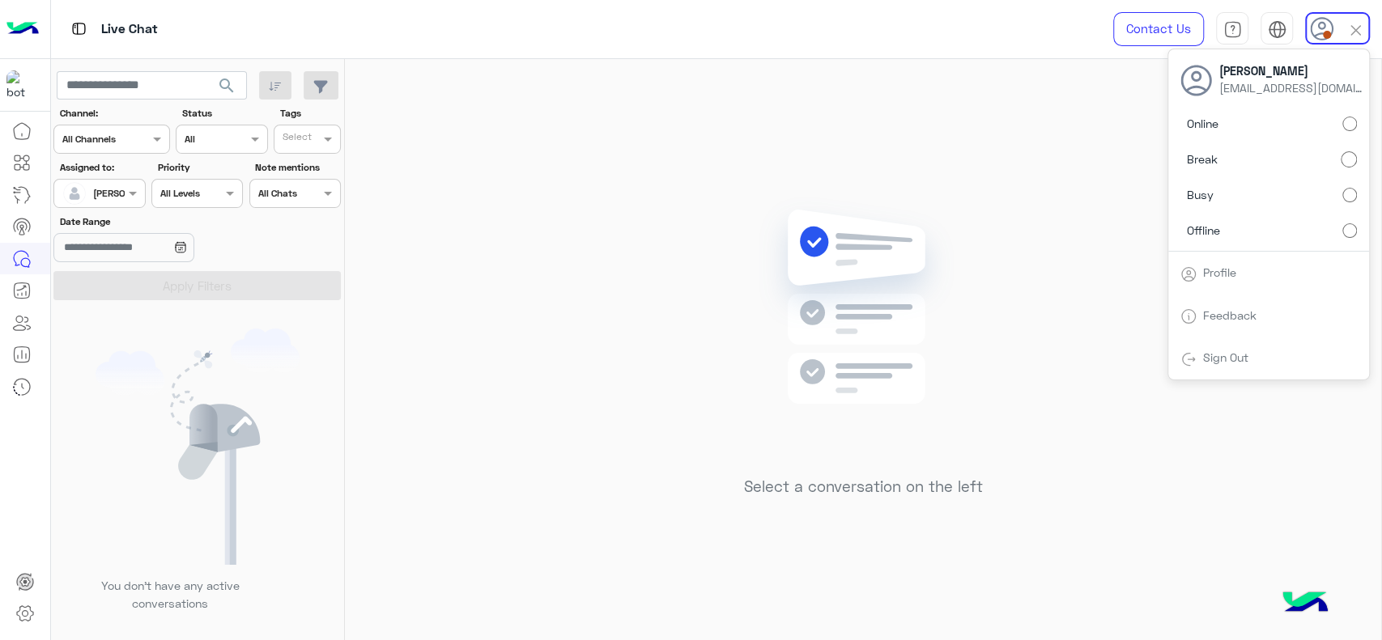
click at [1346, 113] on label "Online" at bounding box center [1268, 123] width 177 height 29
click at [588, 212] on div "Select a conversation on the left" at bounding box center [863, 353] width 1036 height 588
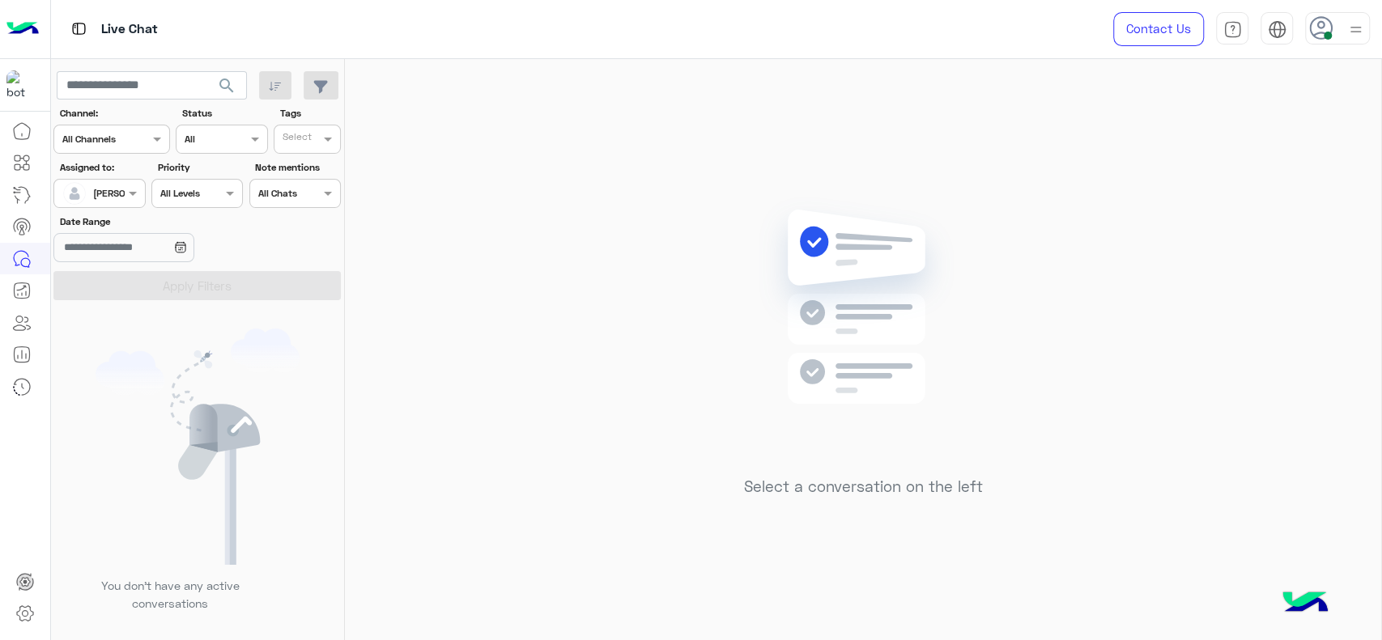
click at [113, 186] on div at bounding box center [99, 191] width 90 height 15
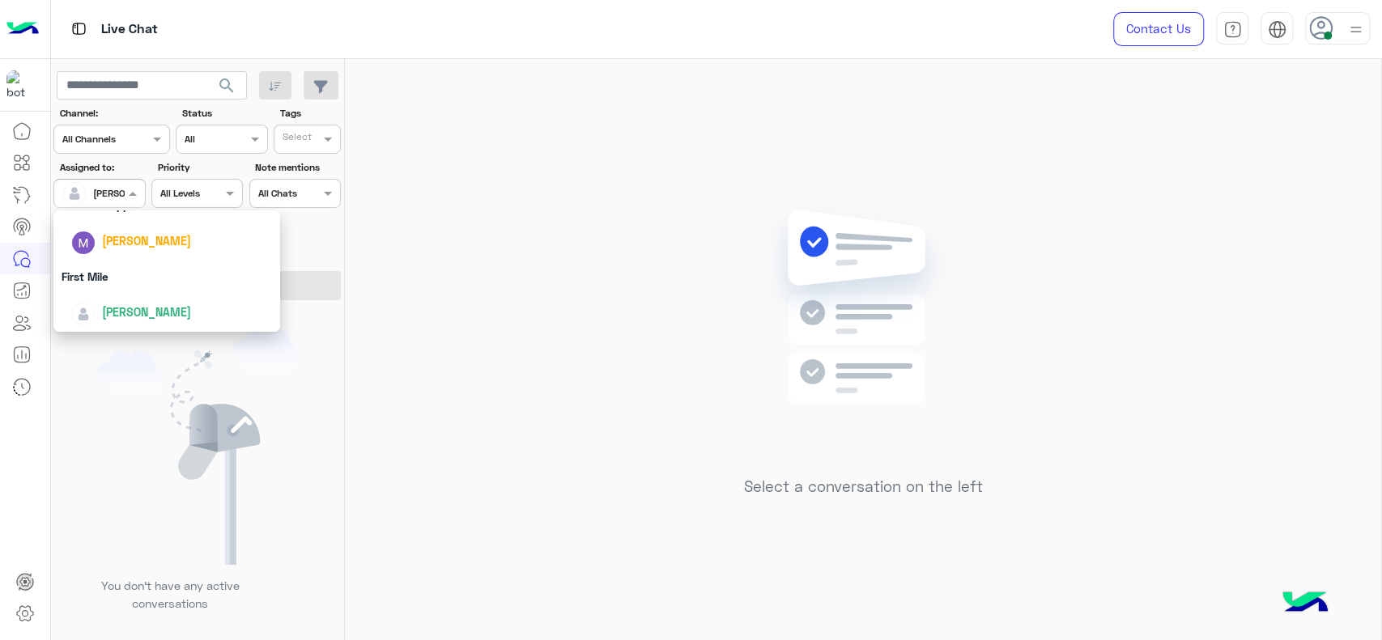
scroll to position [317, 0]
click at [116, 281] on div "First Mile" at bounding box center [166, 276] width 227 height 30
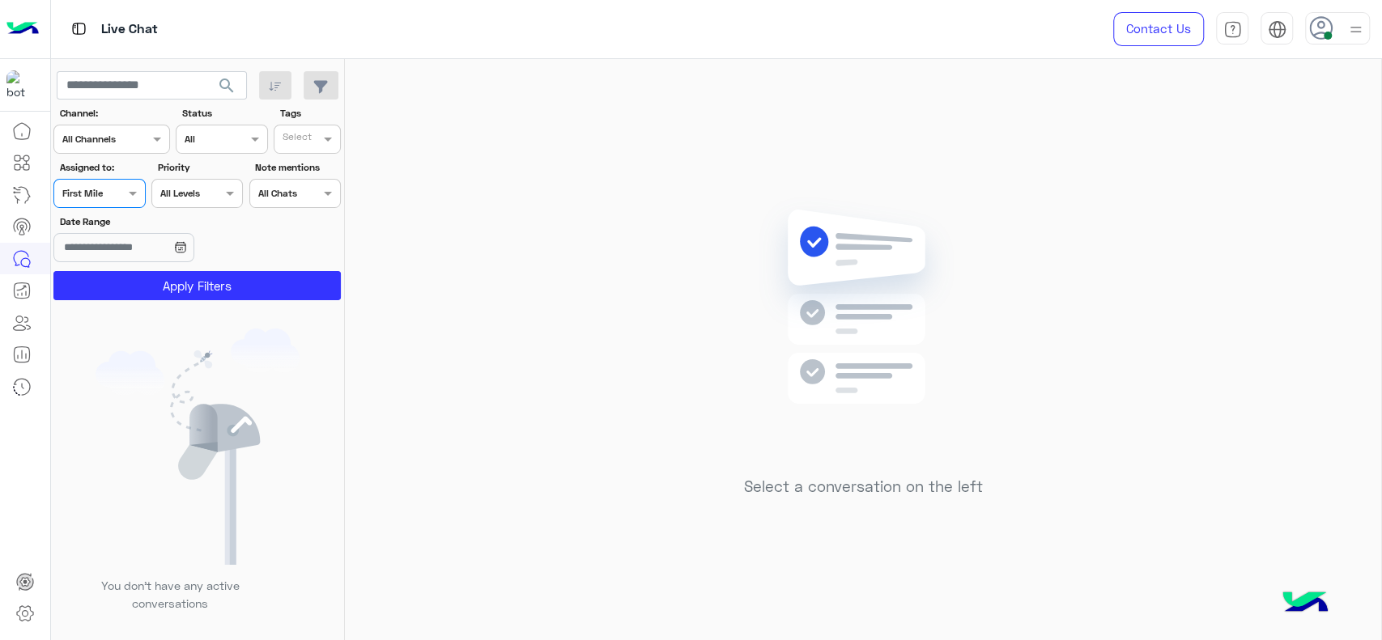
click at [116, 281] on button "Apply Filters" at bounding box center [196, 285] width 287 height 29
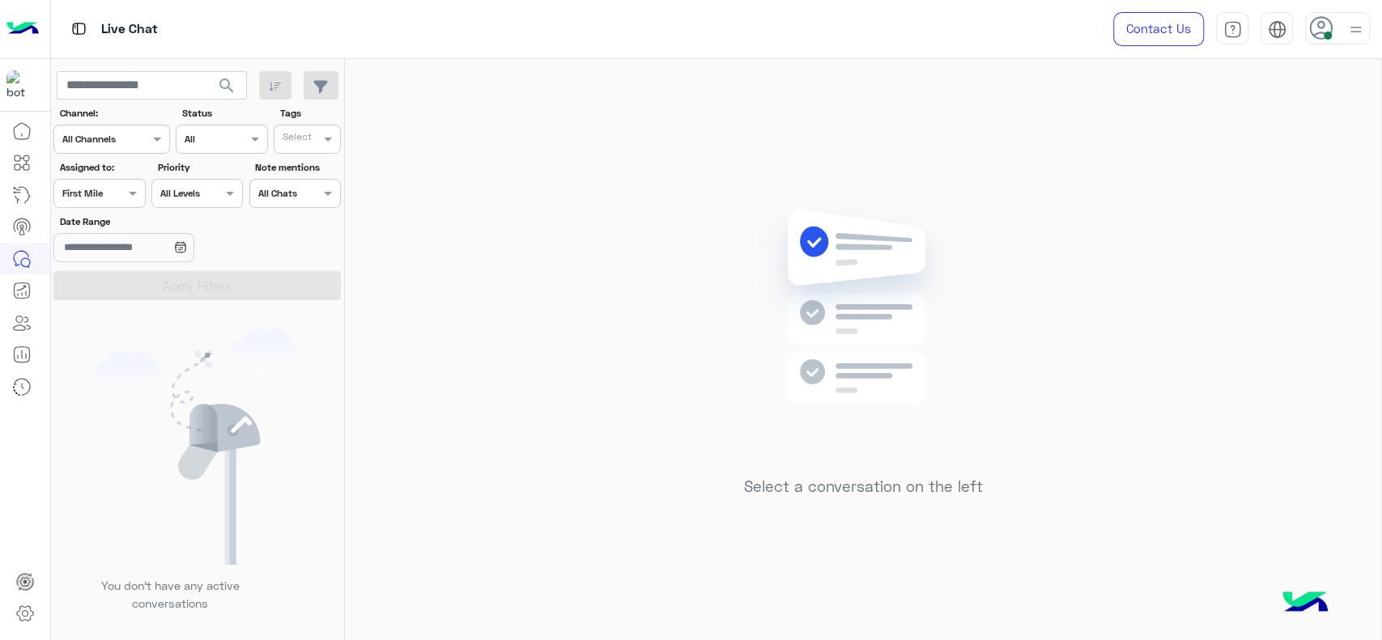
click at [109, 189] on div at bounding box center [99, 191] width 90 height 15
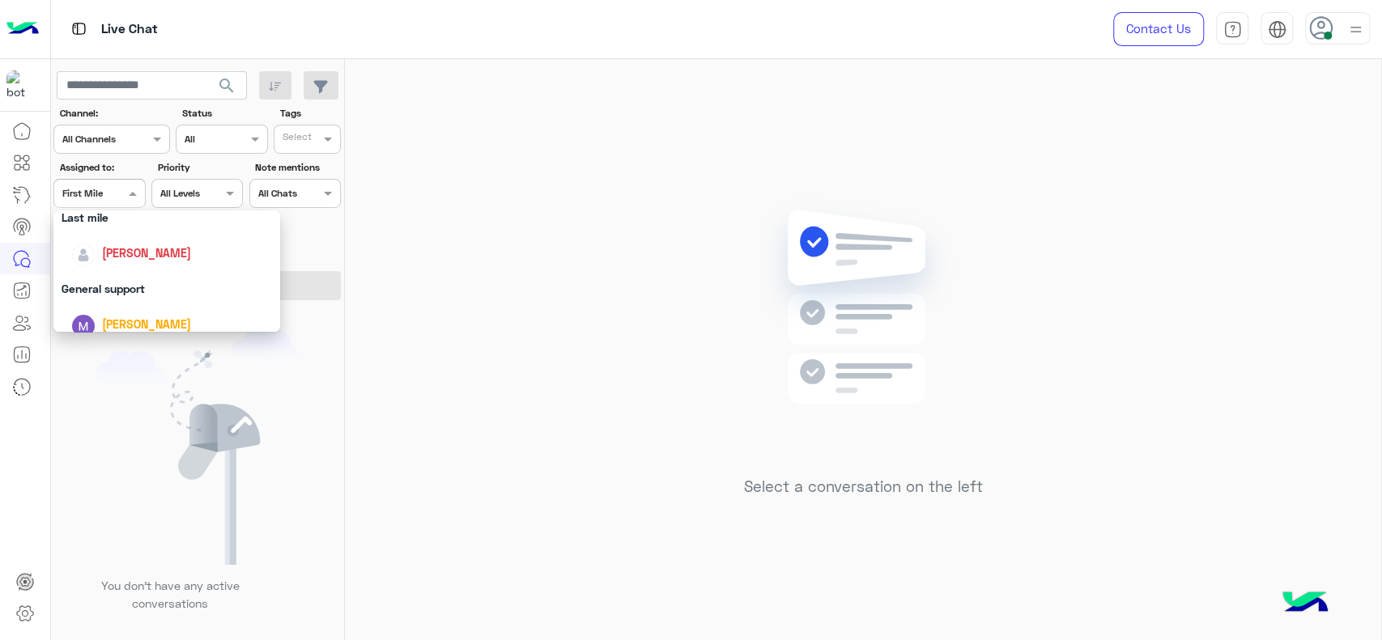
scroll to position [252, 0]
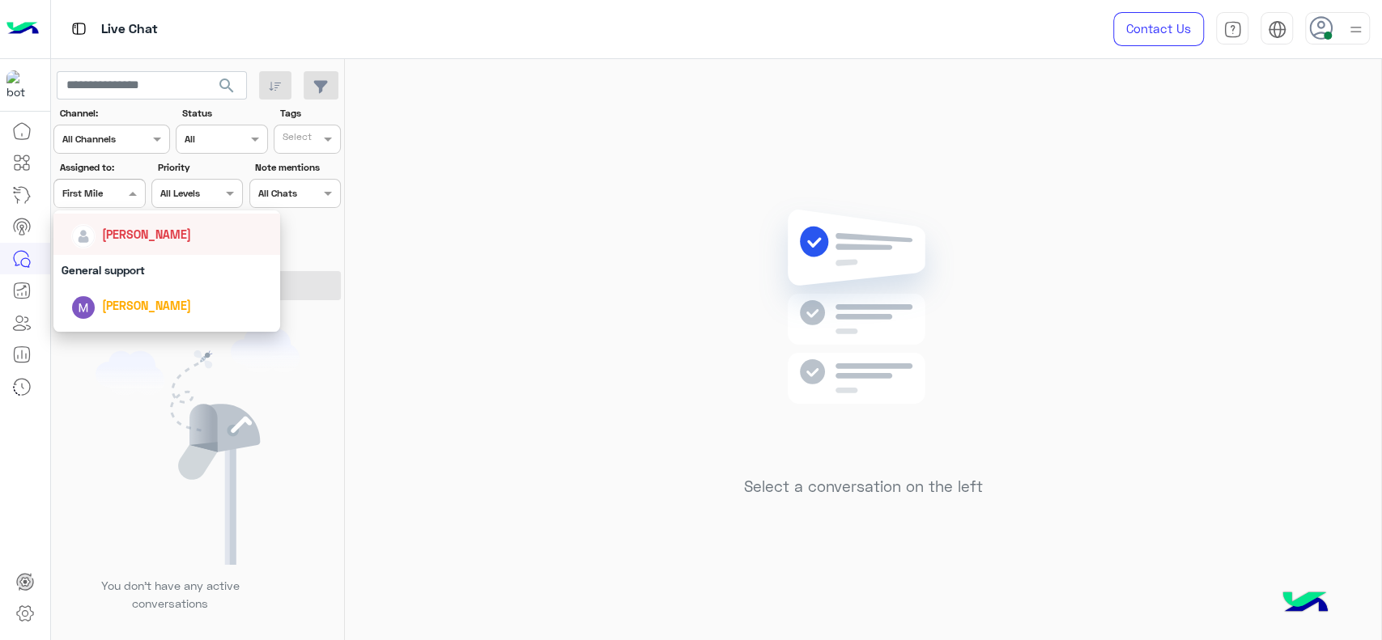
click at [111, 241] on div "[PERSON_NAME]" at bounding box center [146, 234] width 89 height 17
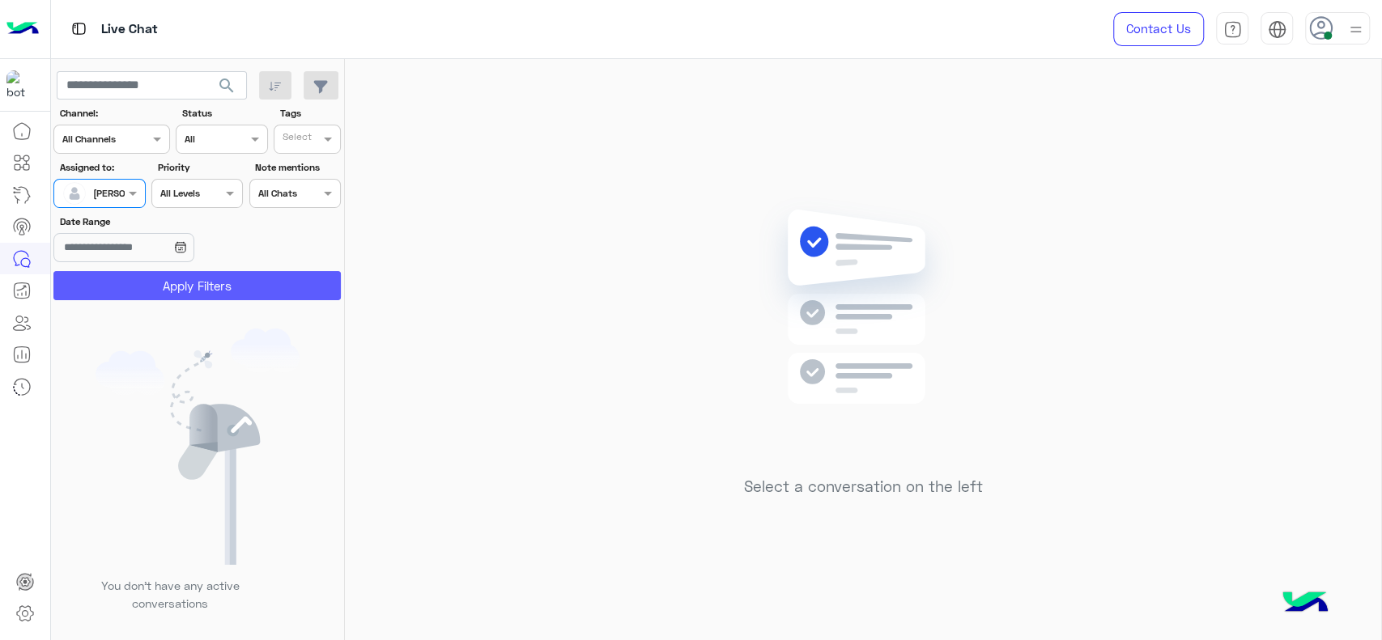
click at [121, 275] on button "Apply Filters" at bounding box center [196, 285] width 287 height 29
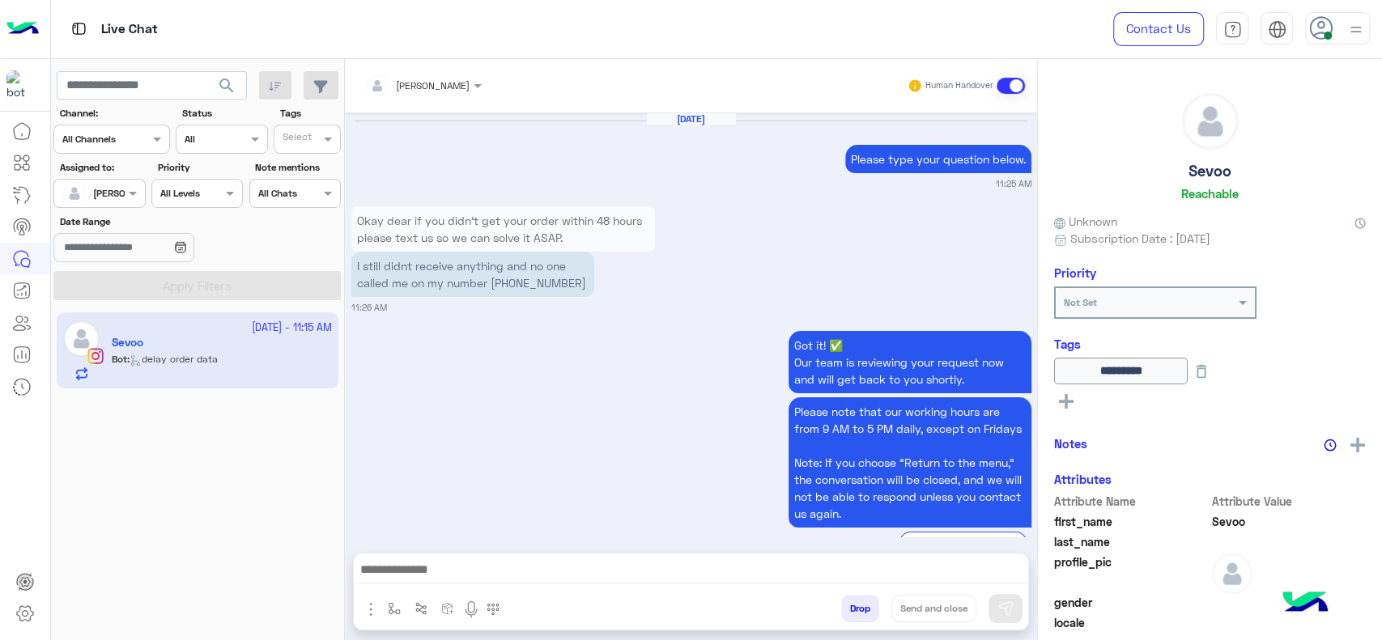
scroll to position [1682, 0]
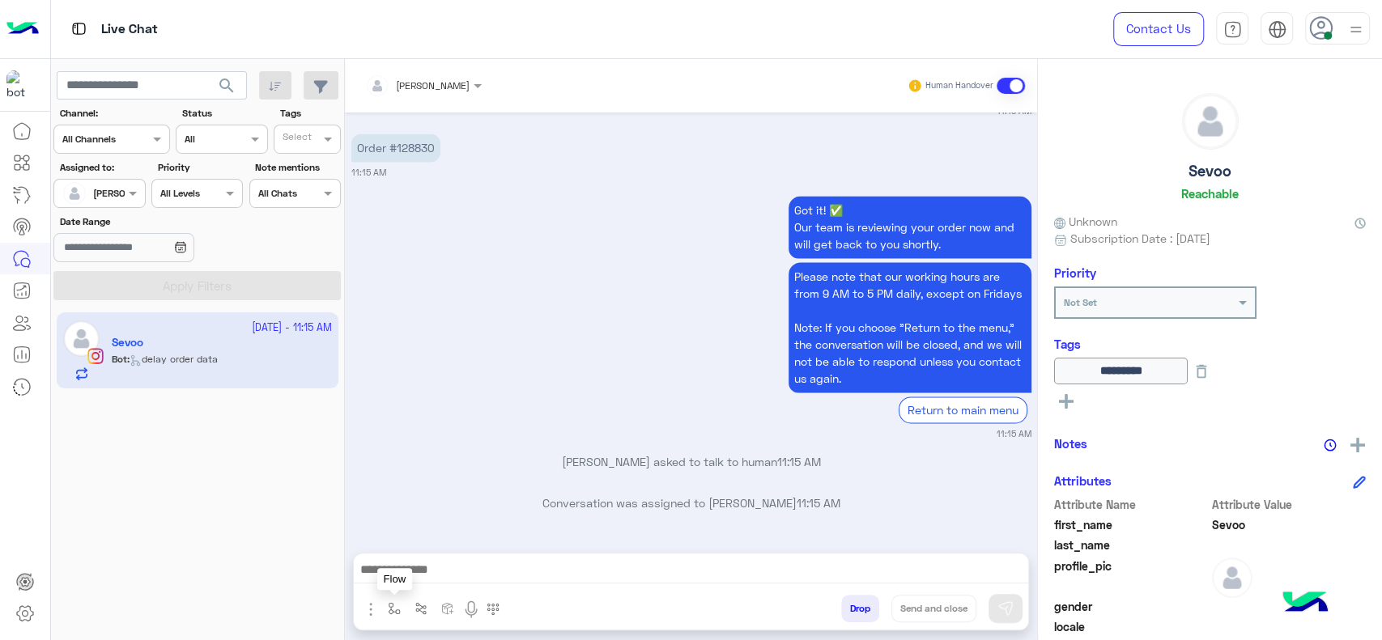
click at [398, 598] on button "button" at bounding box center [394, 608] width 27 height 27
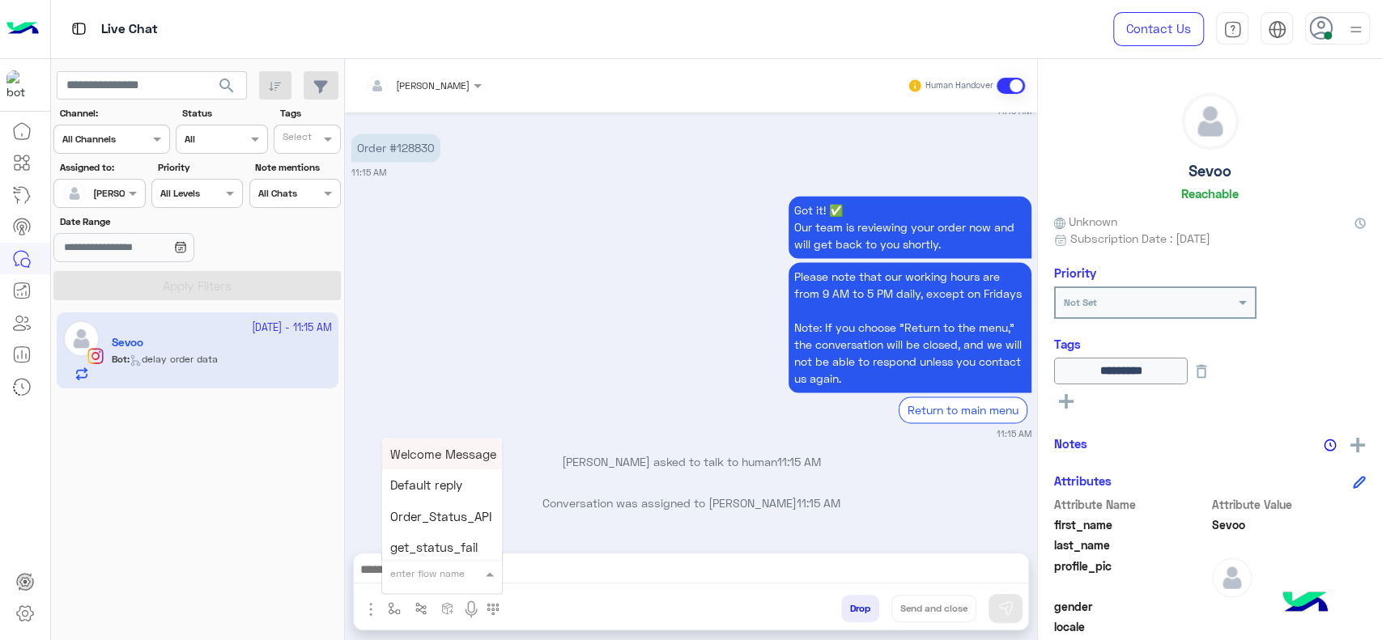
click at [406, 571] on input "text" at bounding box center [422, 571] width 64 height 15
type input "*"
click at [423, 517] on span "J Greeting" at bounding box center [419, 512] width 58 height 15
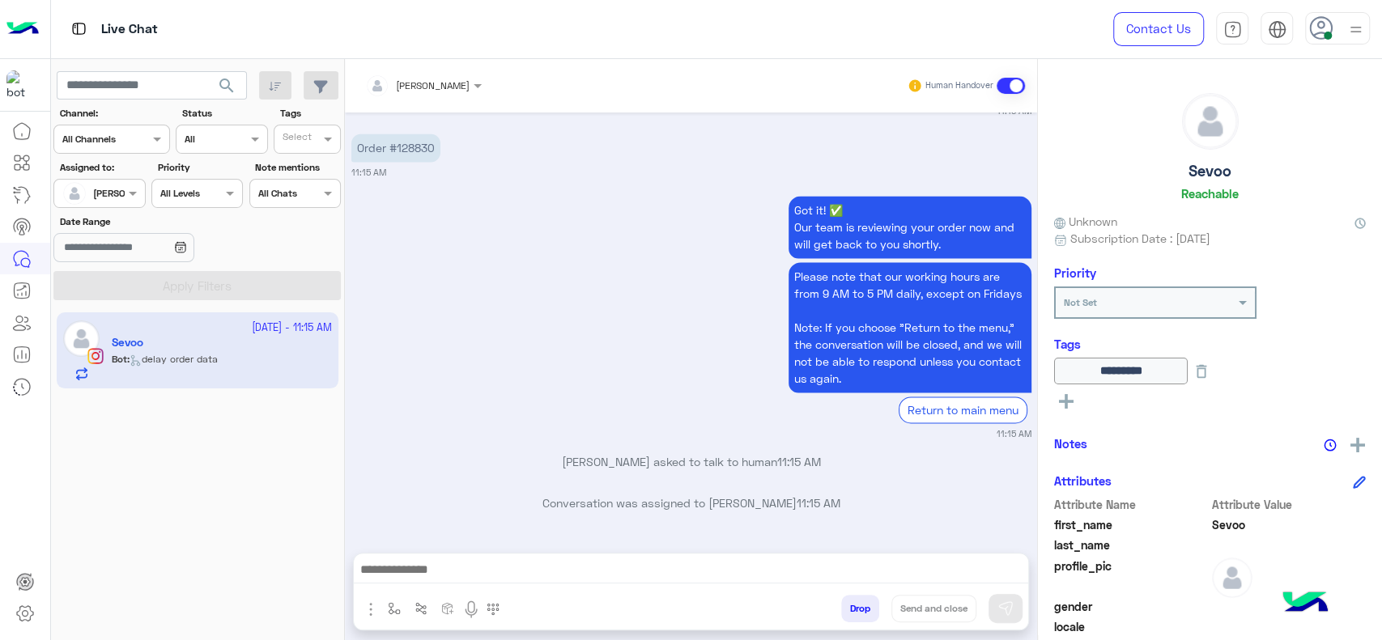
click at [492, 444] on div "Sep 23, 2025 Please type your question below. 11:25 AM Okay dear if you didn't …" at bounding box center [691, 325] width 692 height 424
type textarea "**********"
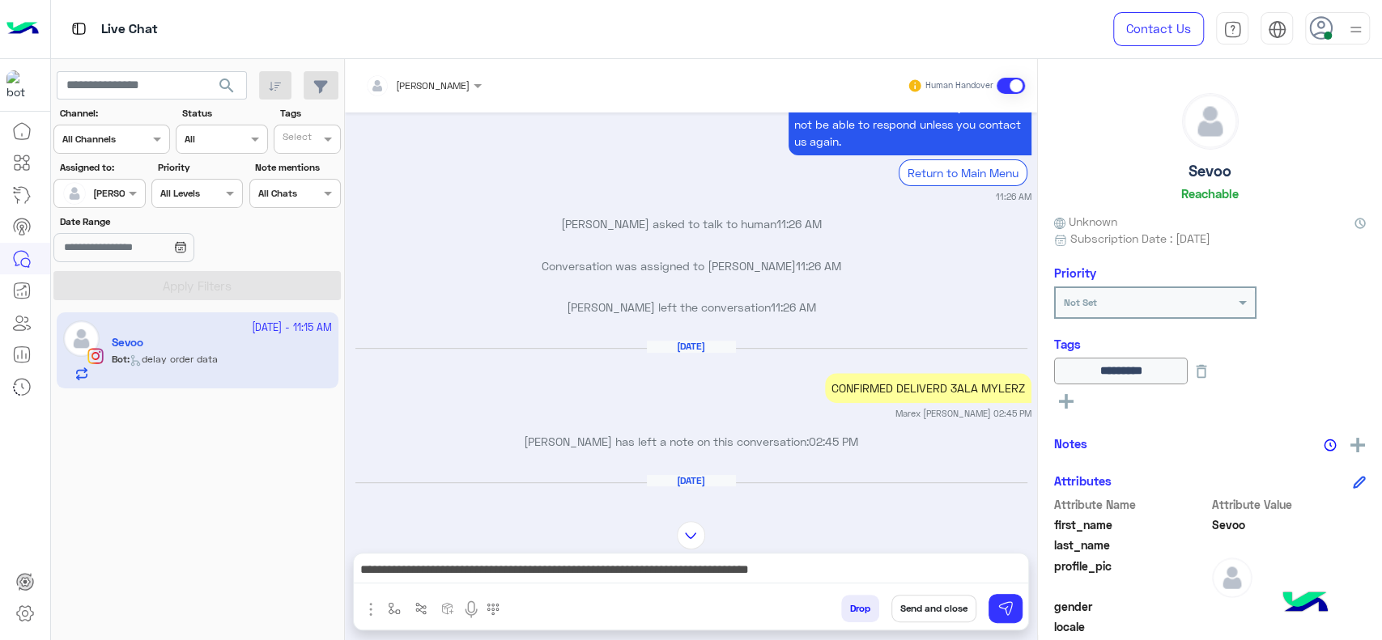
scroll to position [368, 0]
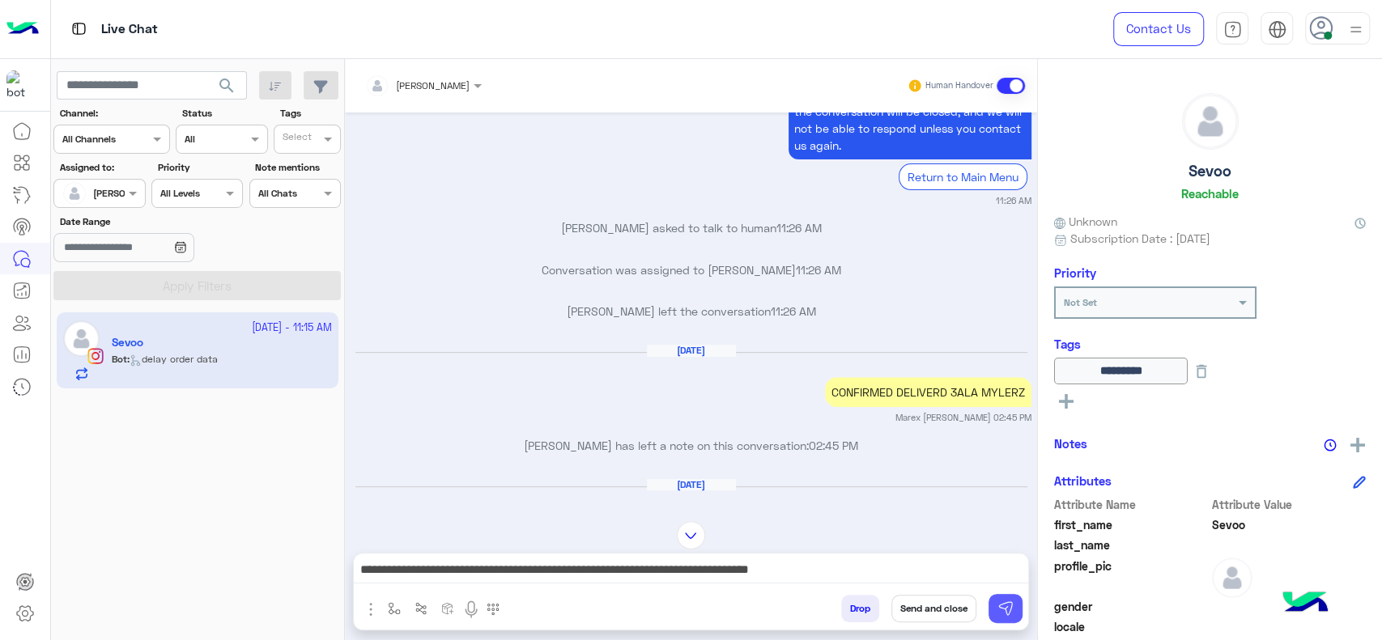
click at [1002, 613] on img at bounding box center [1005, 609] width 16 height 16
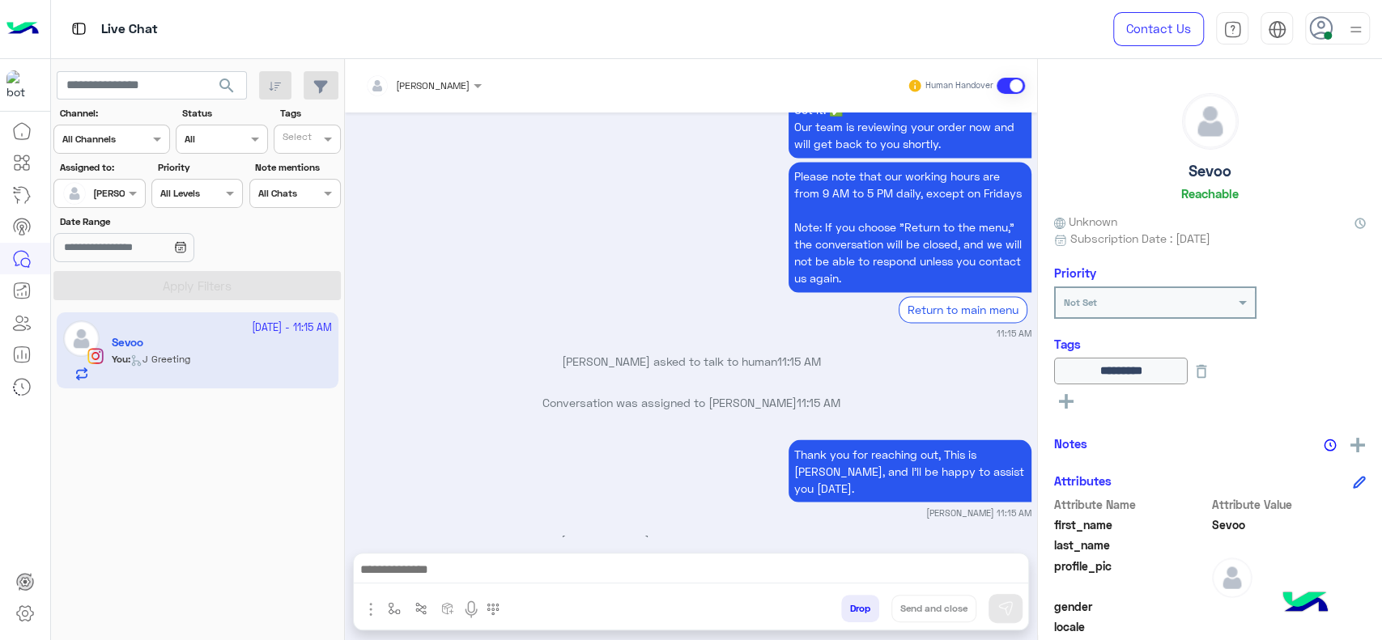
scroll to position [1658, 0]
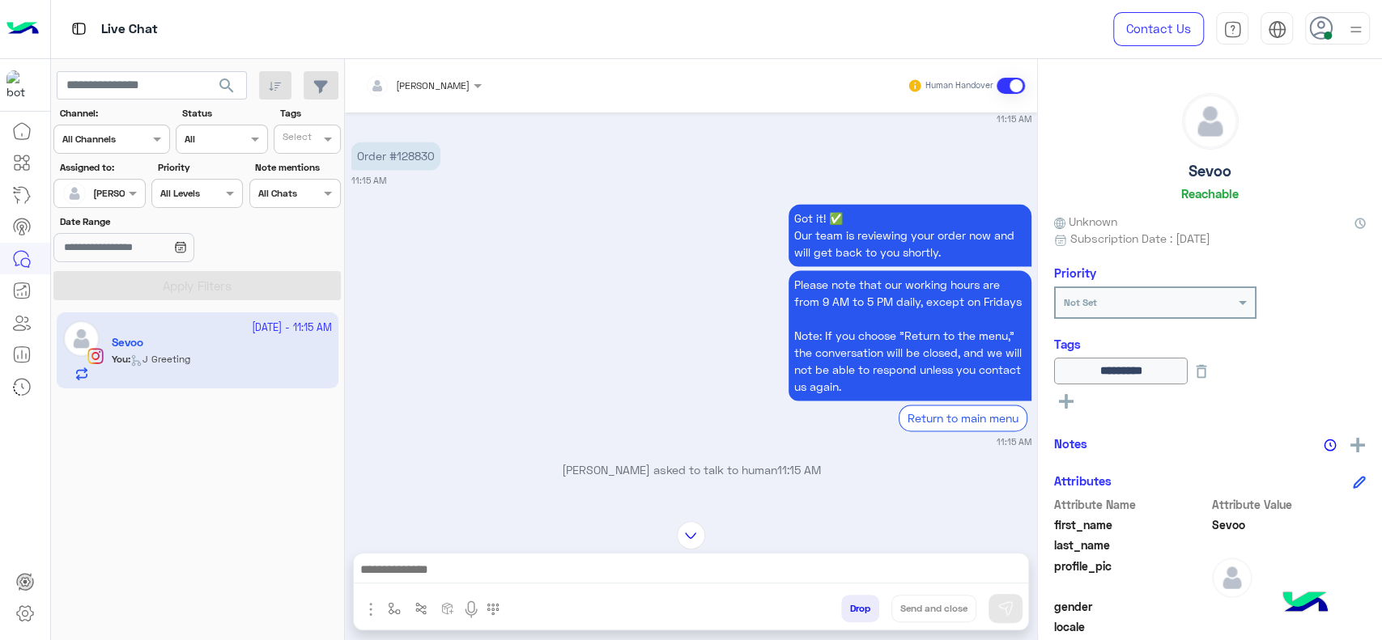
click at [416, 168] on p "Order #128830" at bounding box center [395, 156] width 89 height 28
copy p "128830"
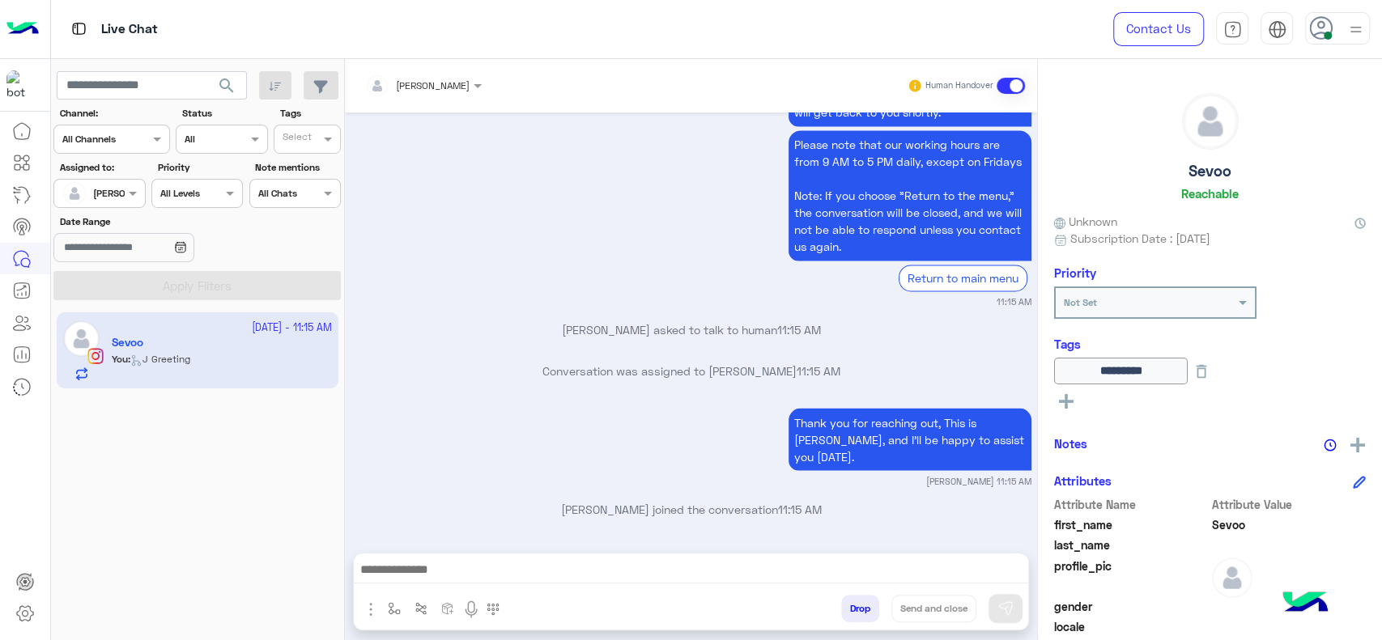
scroll to position [1801, 0]
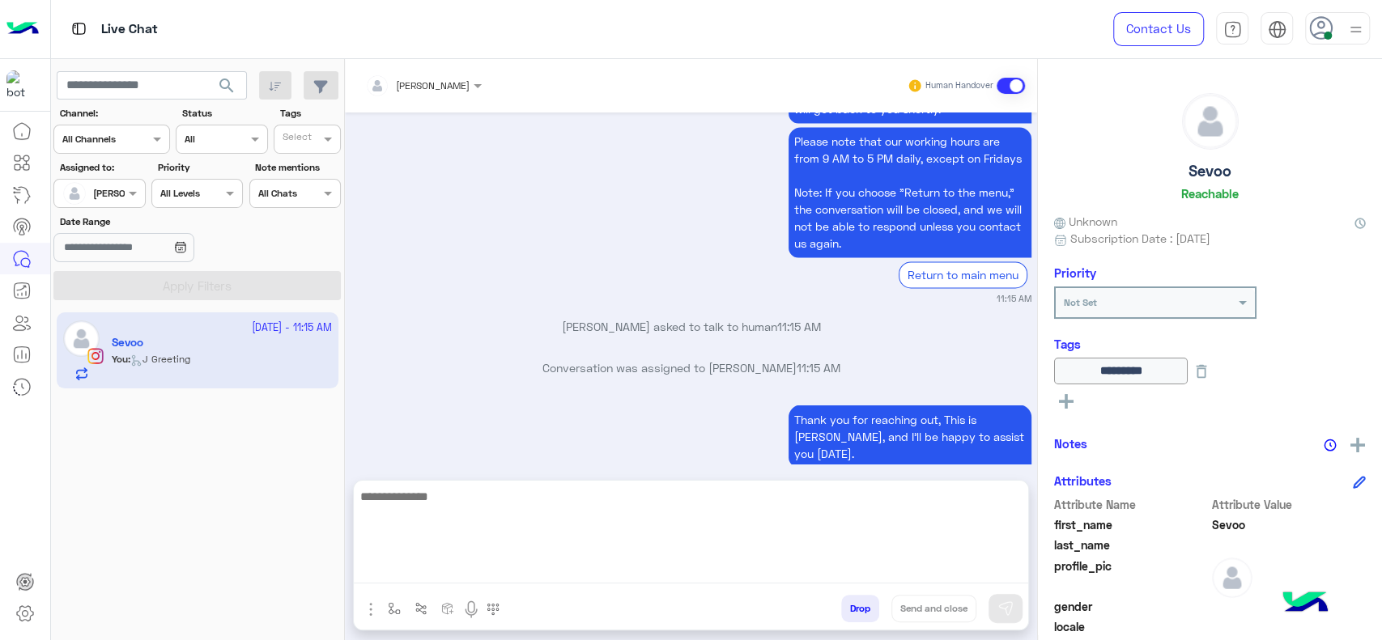
click at [492, 576] on textarea at bounding box center [691, 535] width 674 height 97
type textarea "**********"
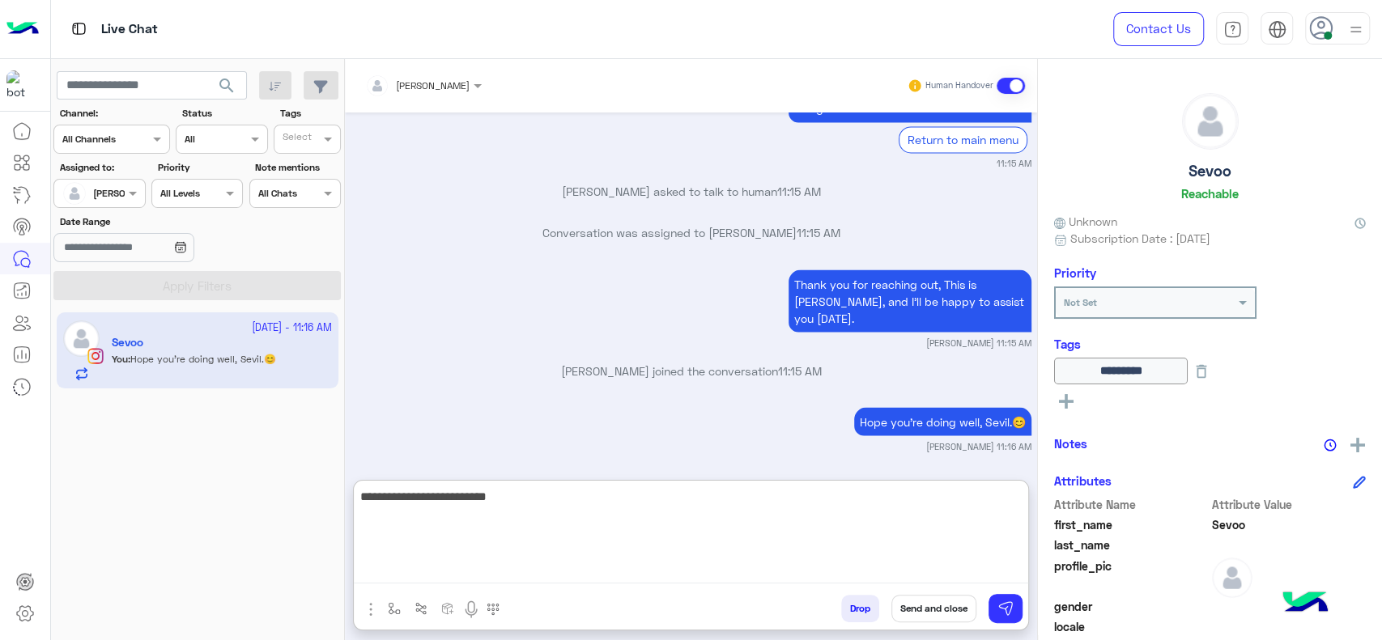
type textarea "**********"
click at [468, 524] on textarea "**********" at bounding box center [691, 535] width 674 height 97
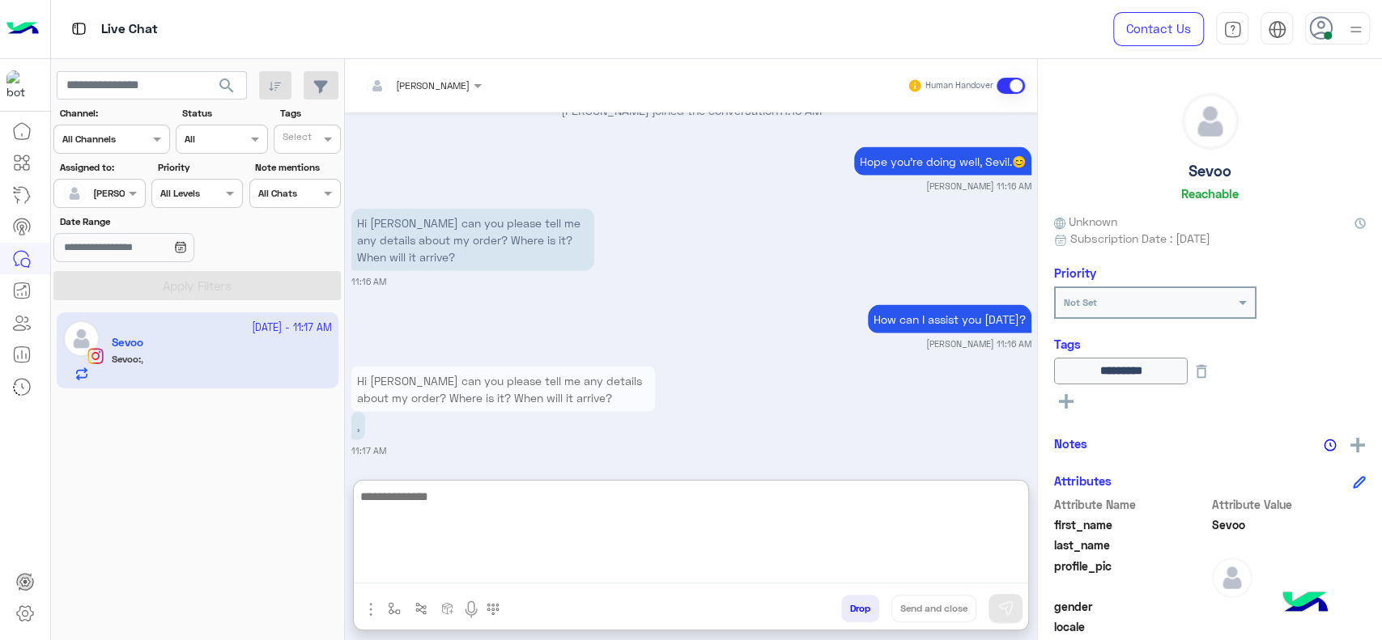
scroll to position [2201, 0]
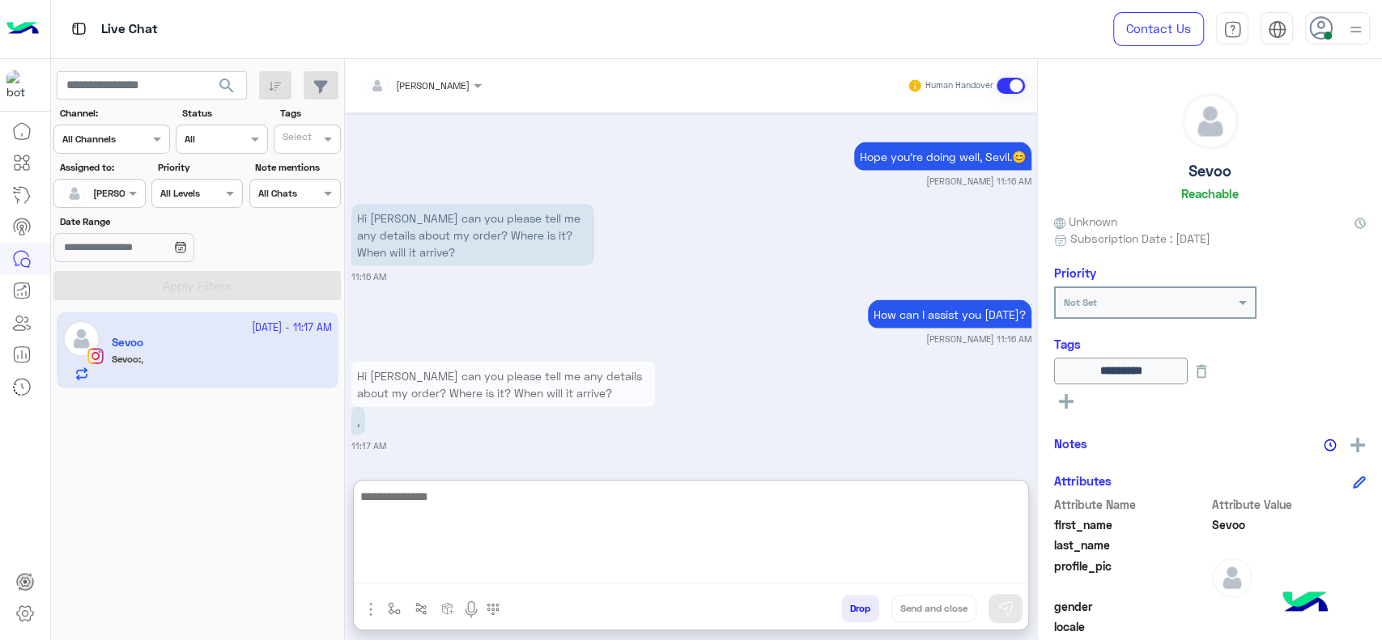
click at [434, 499] on textarea at bounding box center [691, 535] width 674 height 97
type textarea "**********"
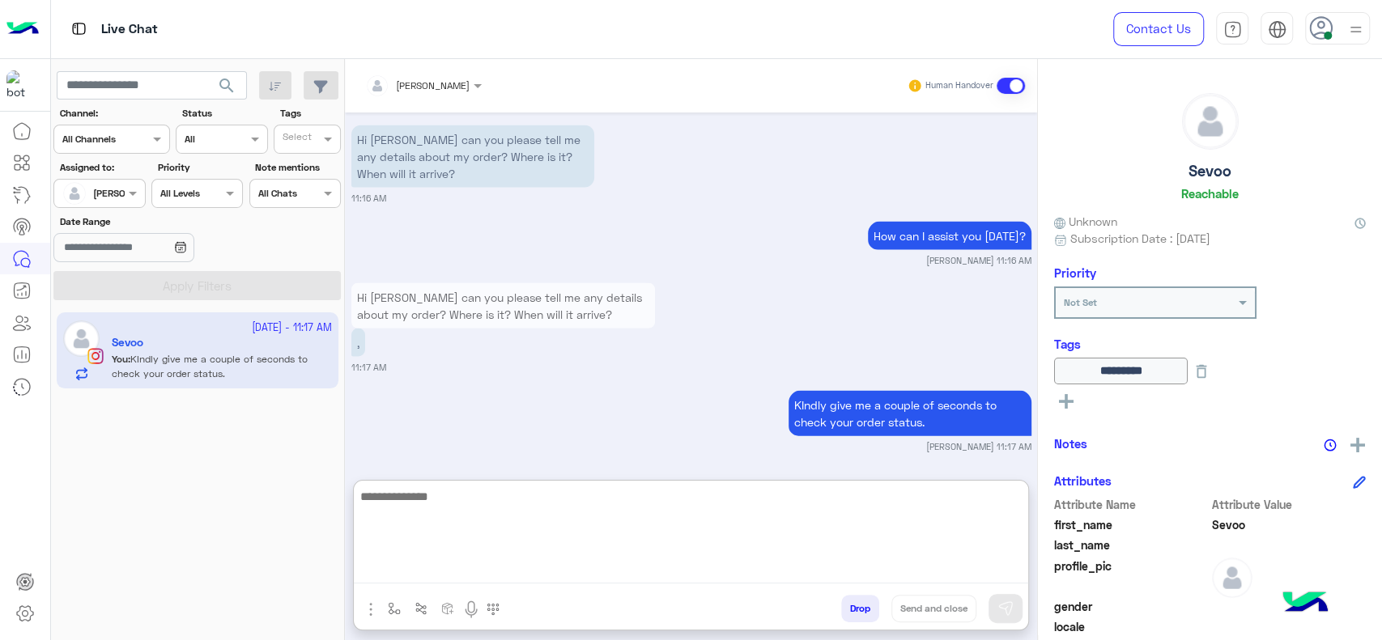
click at [429, 526] on textarea at bounding box center [691, 535] width 674 height 97
type textarea "**********"
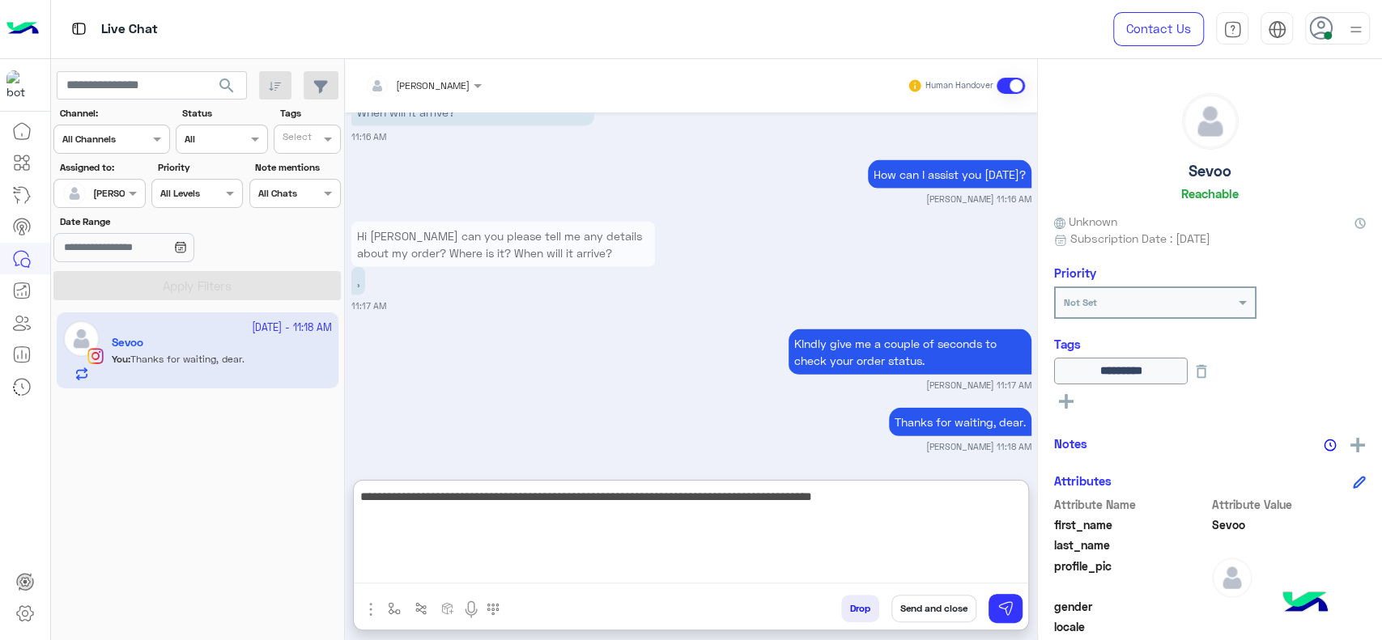
click at [660, 511] on textarea "**********" at bounding box center [691, 535] width 674 height 97
click at [845, 516] on textarea "**********" at bounding box center [691, 535] width 674 height 97
click at [874, 497] on textarea "**********" at bounding box center [691, 535] width 674 height 97
type textarea "**********"
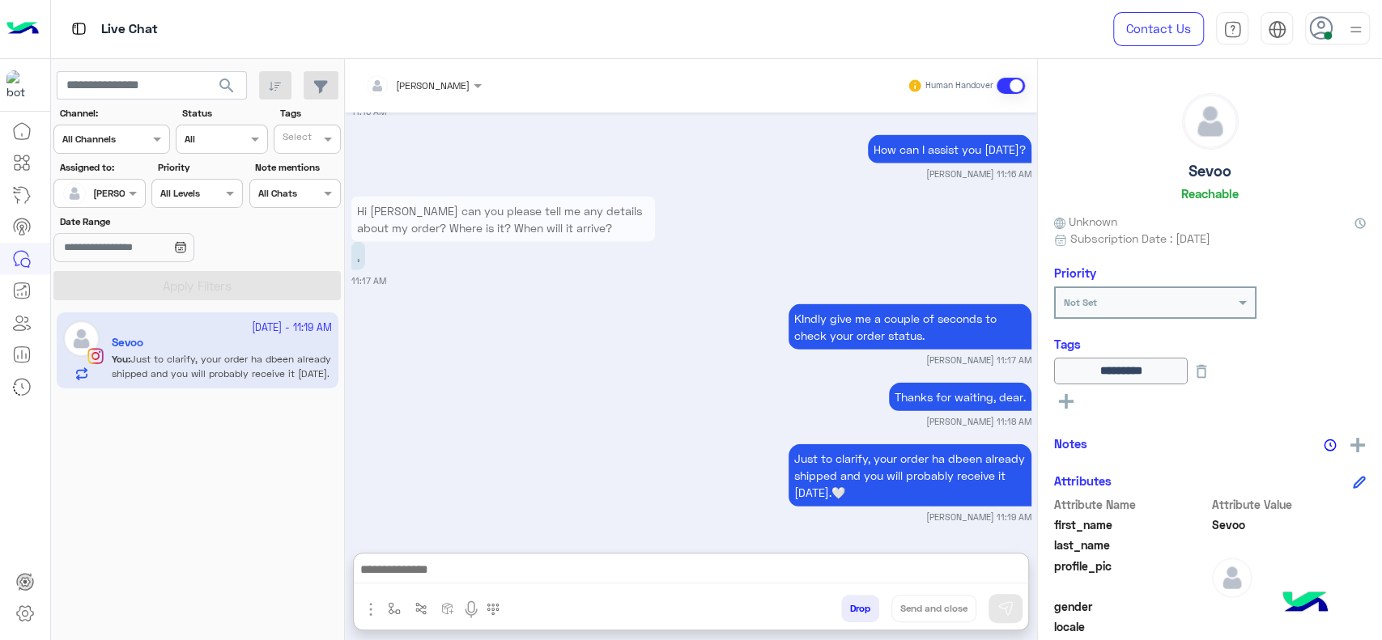
click at [1230, 385] on div "******** See All" at bounding box center [1210, 387] width 312 height 58
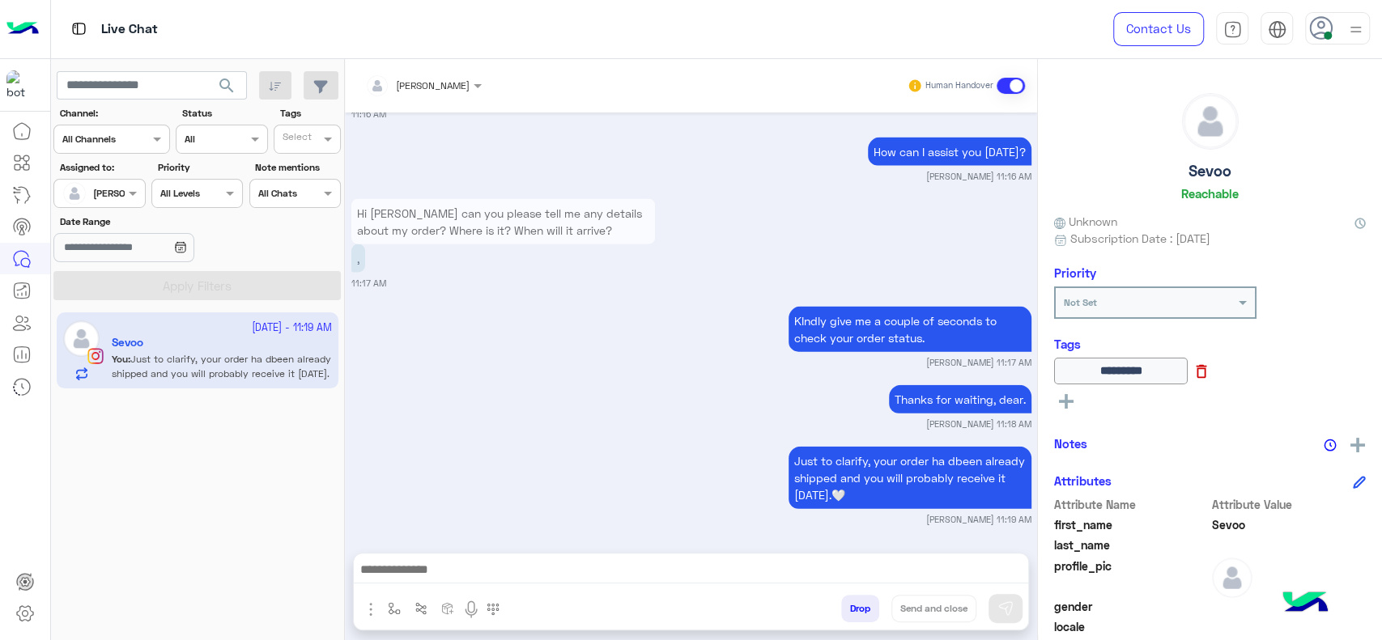
click at [1210, 372] on icon at bounding box center [1202, 372] width 18 height 18
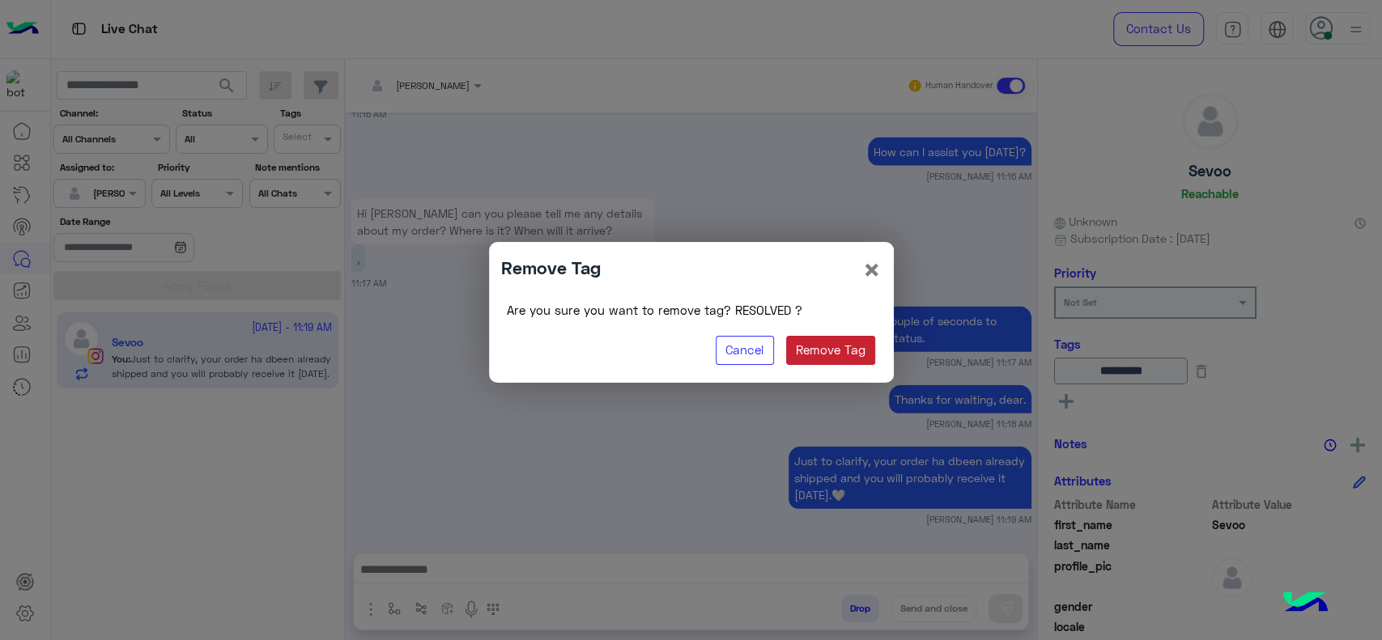
click at [825, 347] on button "Remove Tag" at bounding box center [831, 350] width 90 height 29
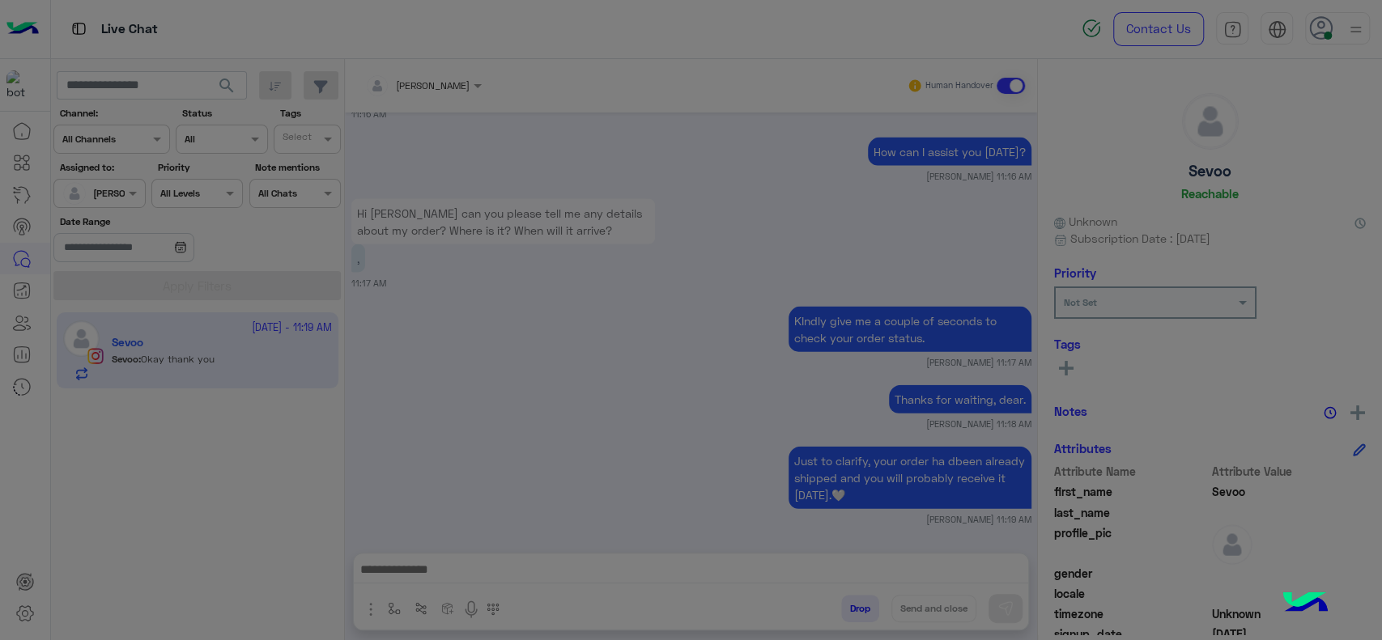
scroll to position [2426, 0]
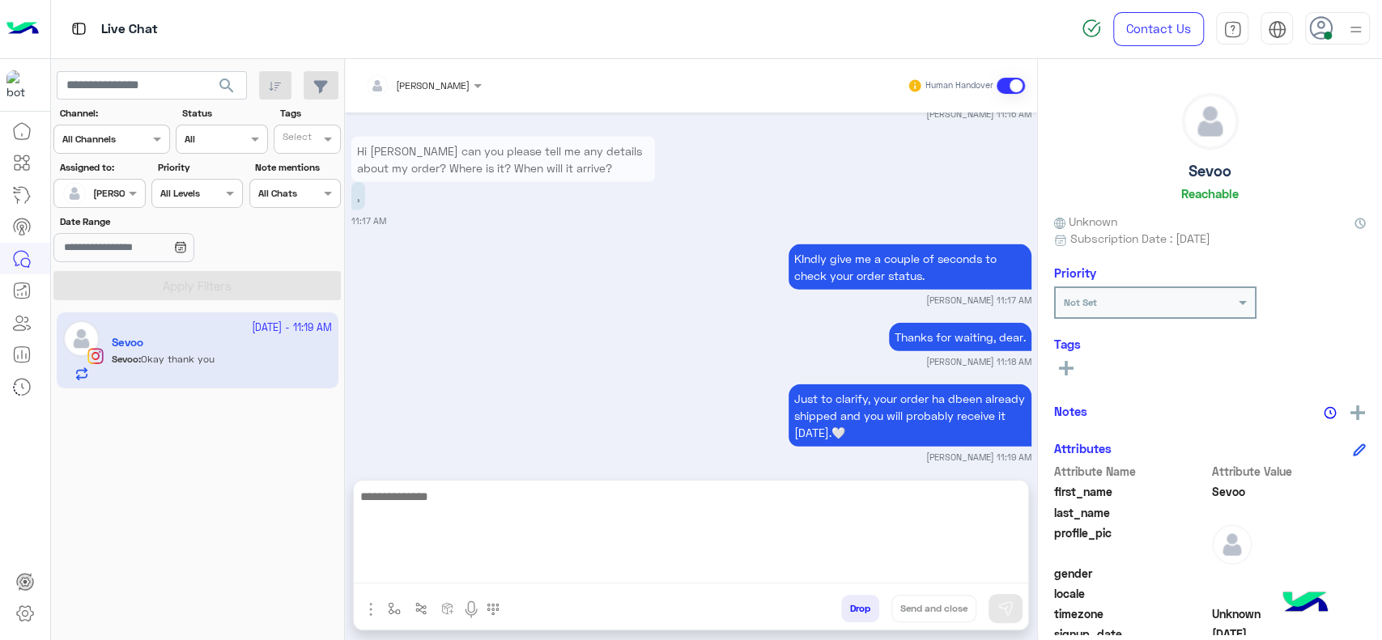
click at [530, 573] on textarea at bounding box center [691, 535] width 674 height 97
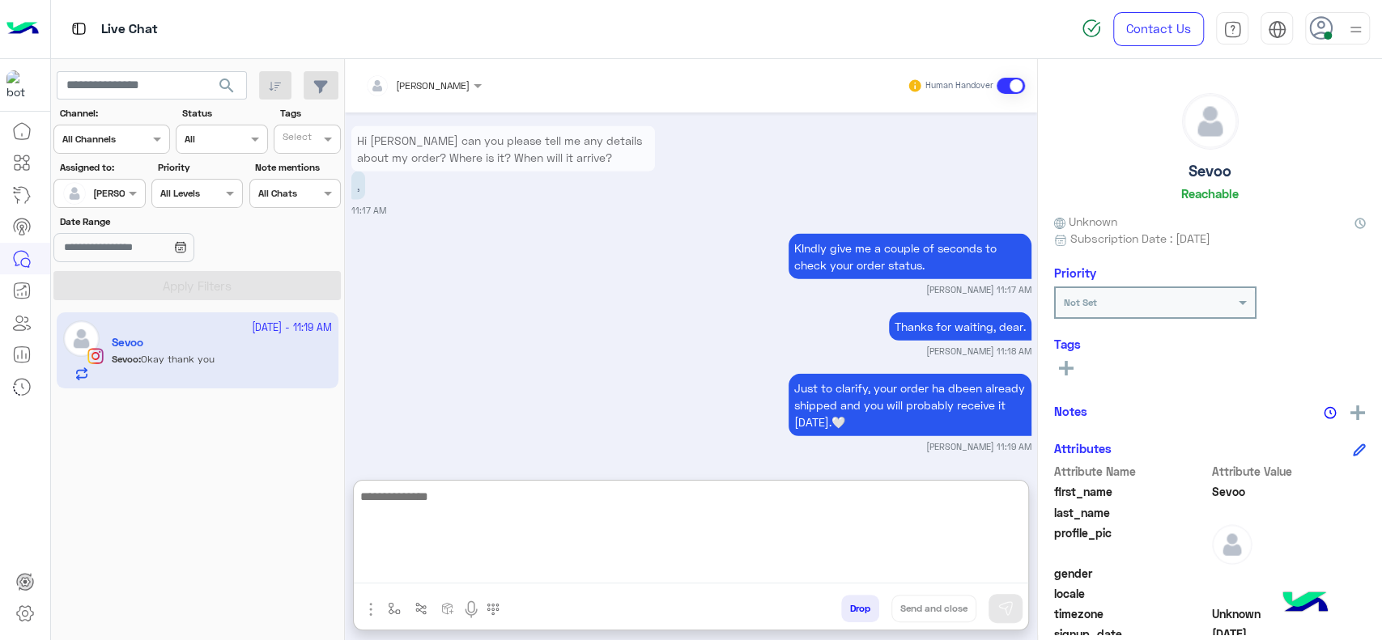
paste textarea "**********"
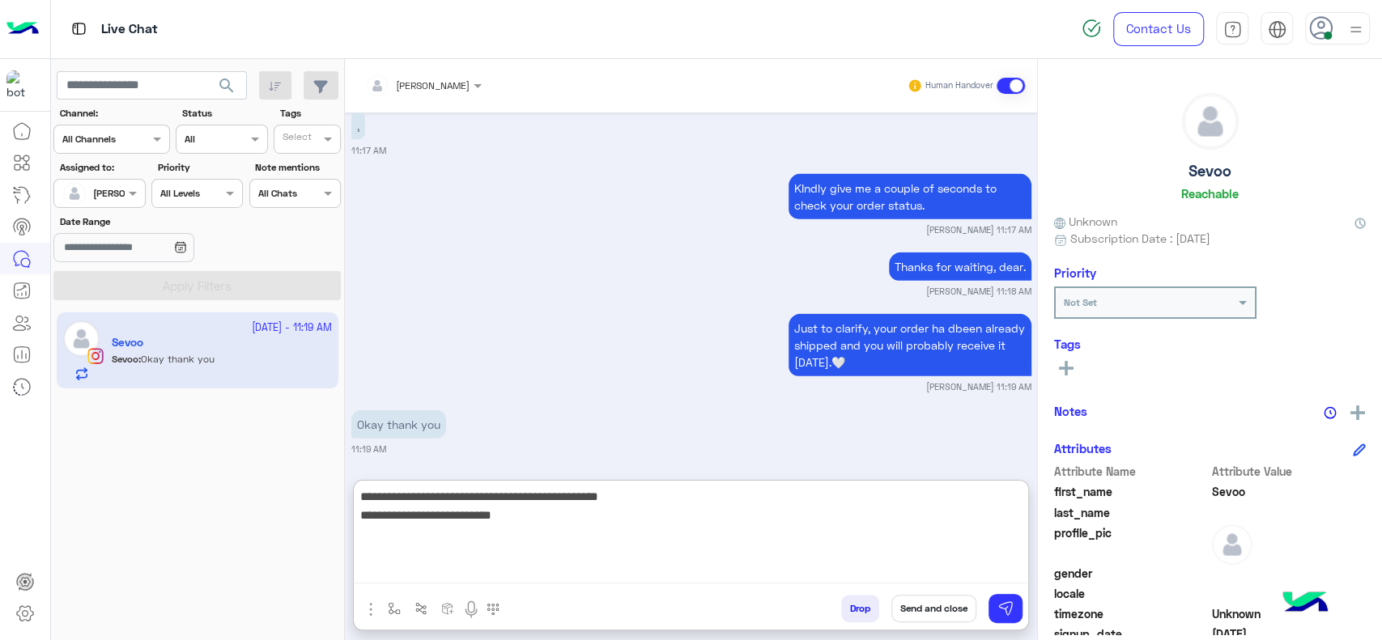
scroll to position [2499, 0]
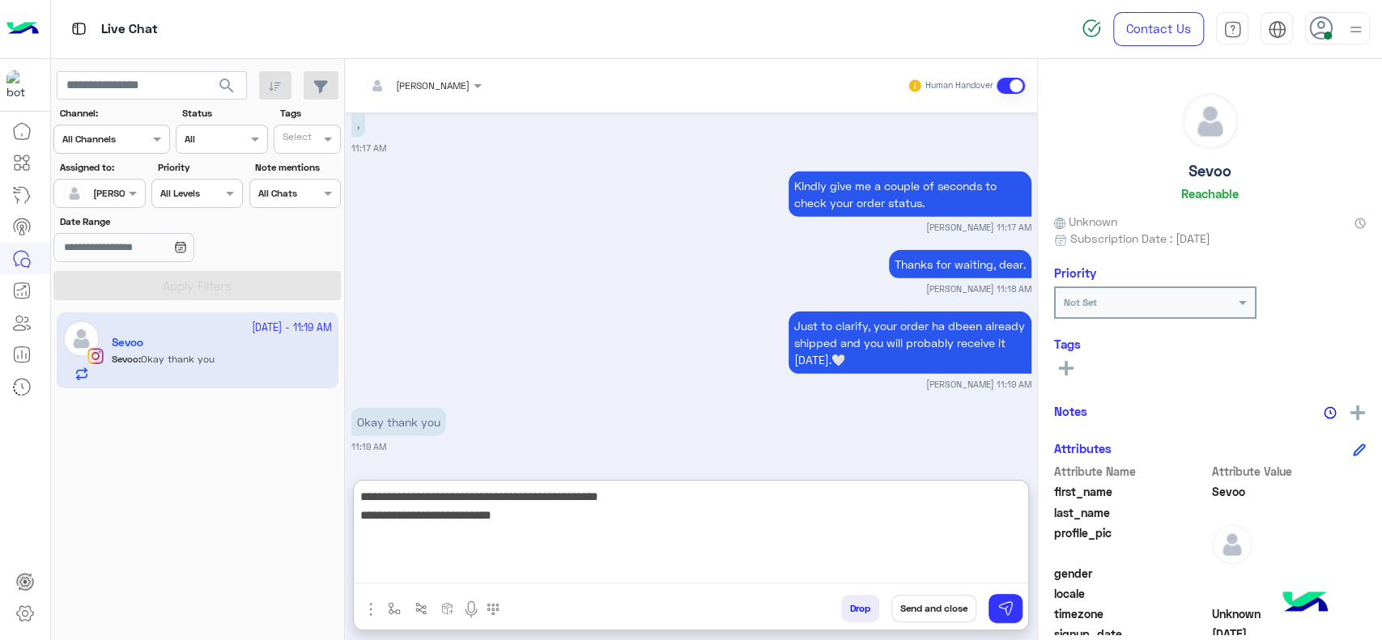
type textarea "**********"
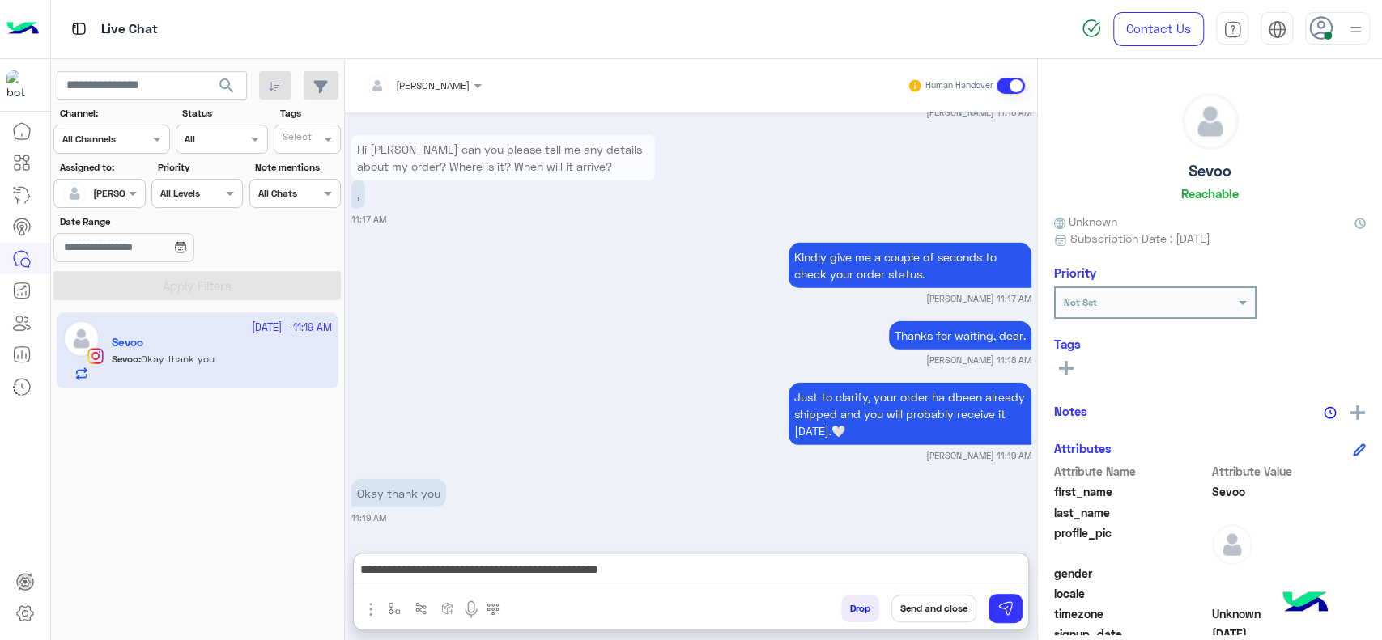
click at [929, 619] on button "Send and close" at bounding box center [933, 609] width 85 height 28
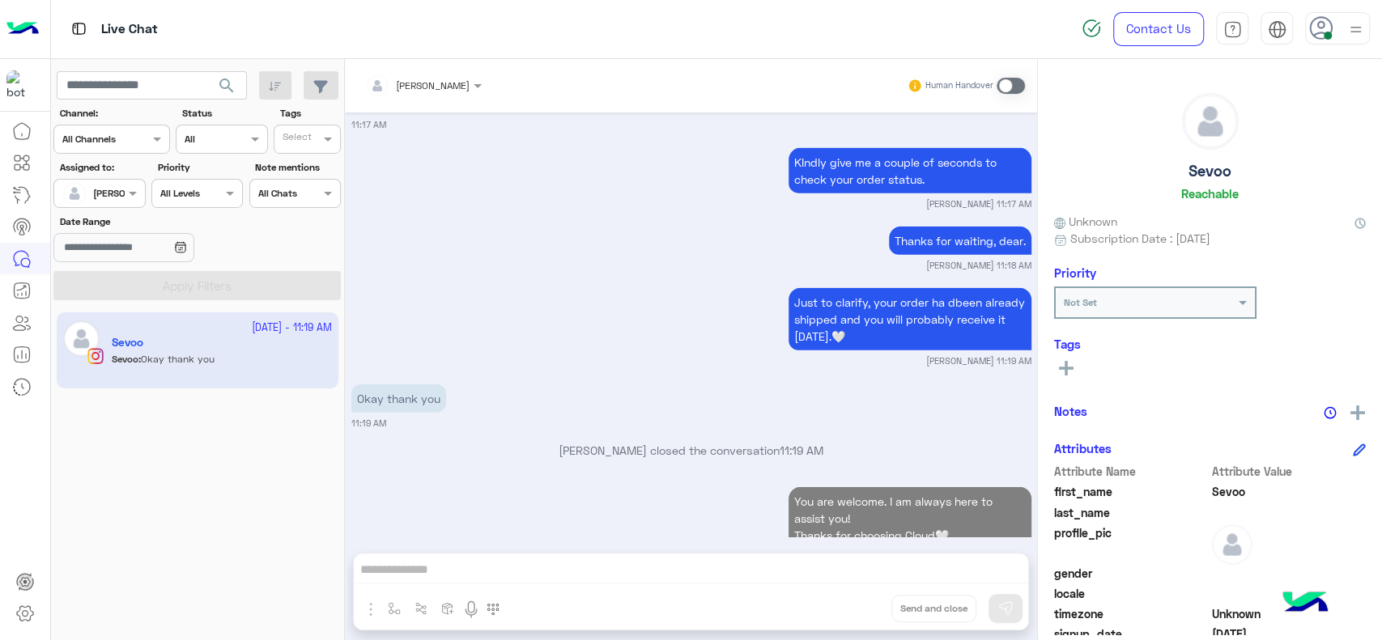
scroll to position [2564, 0]
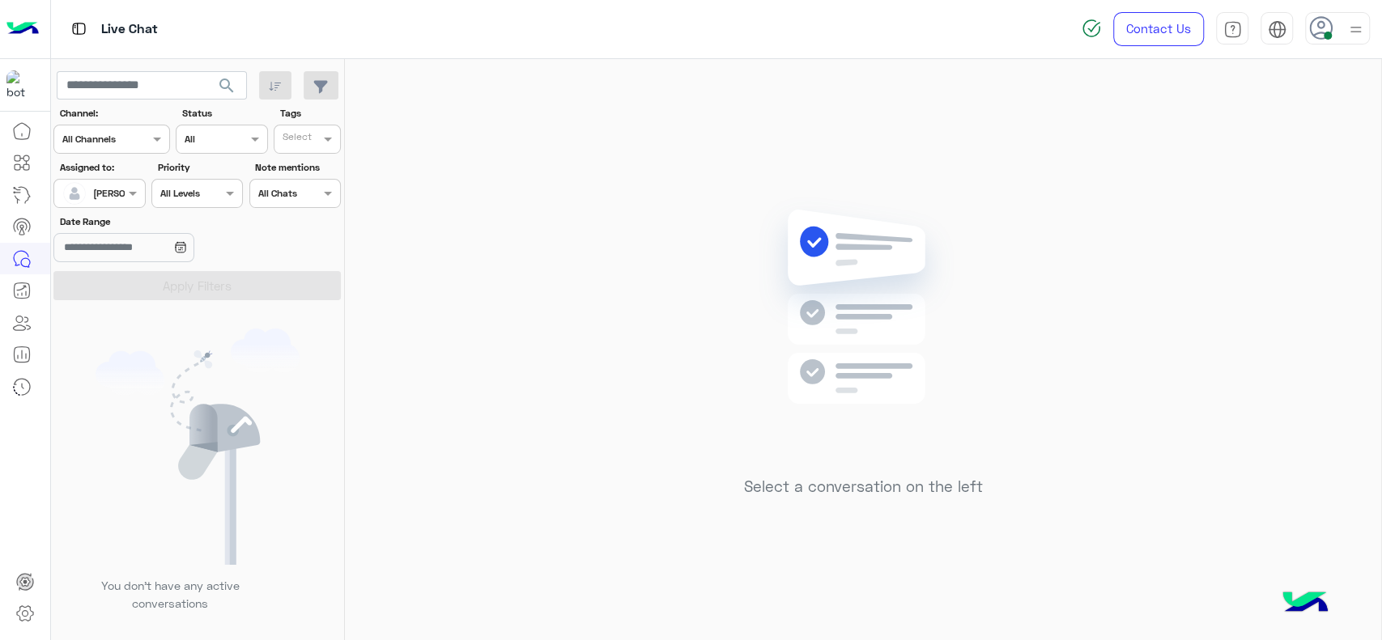
click at [149, 189] on div "Priority All Levels All Levels" at bounding box center [197, 184] width 98 height 48
click at [136, 189] on span at bounding box center [135, 193] width 20 height 17
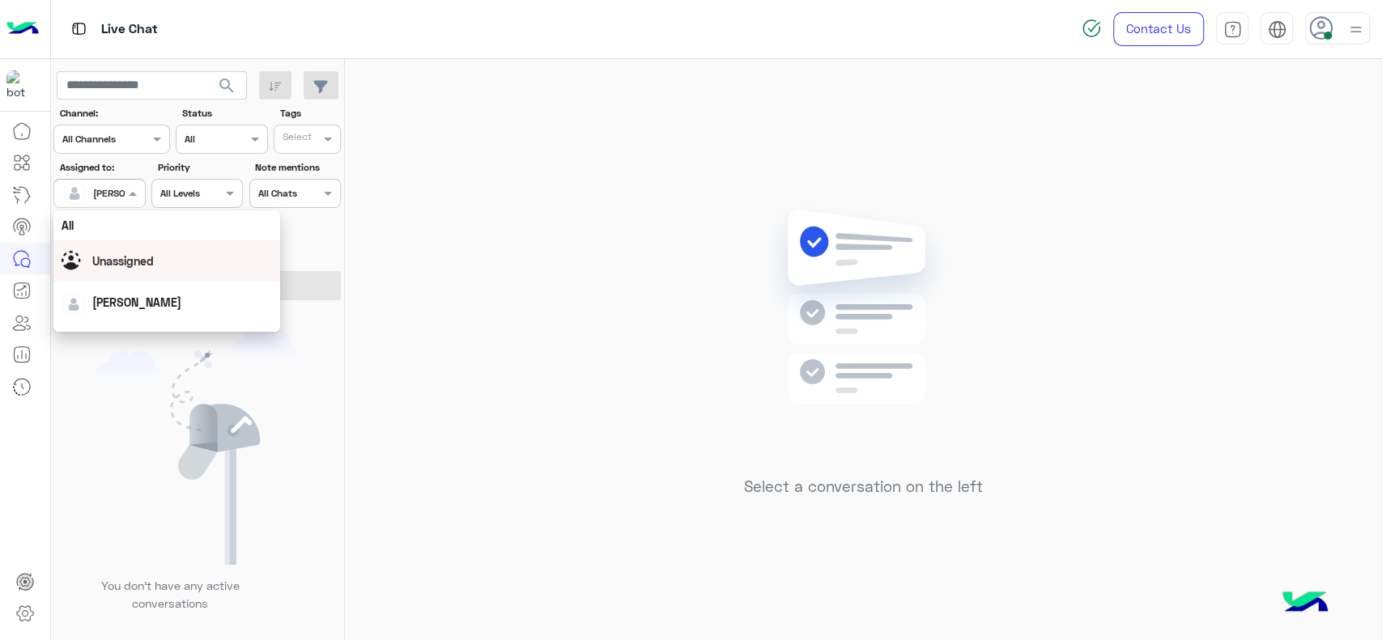
scroll to position [317, 0]
click at [564, 449] on div "Select a conversation on the left" at bounding box center [863, 353] width 1036 height 588
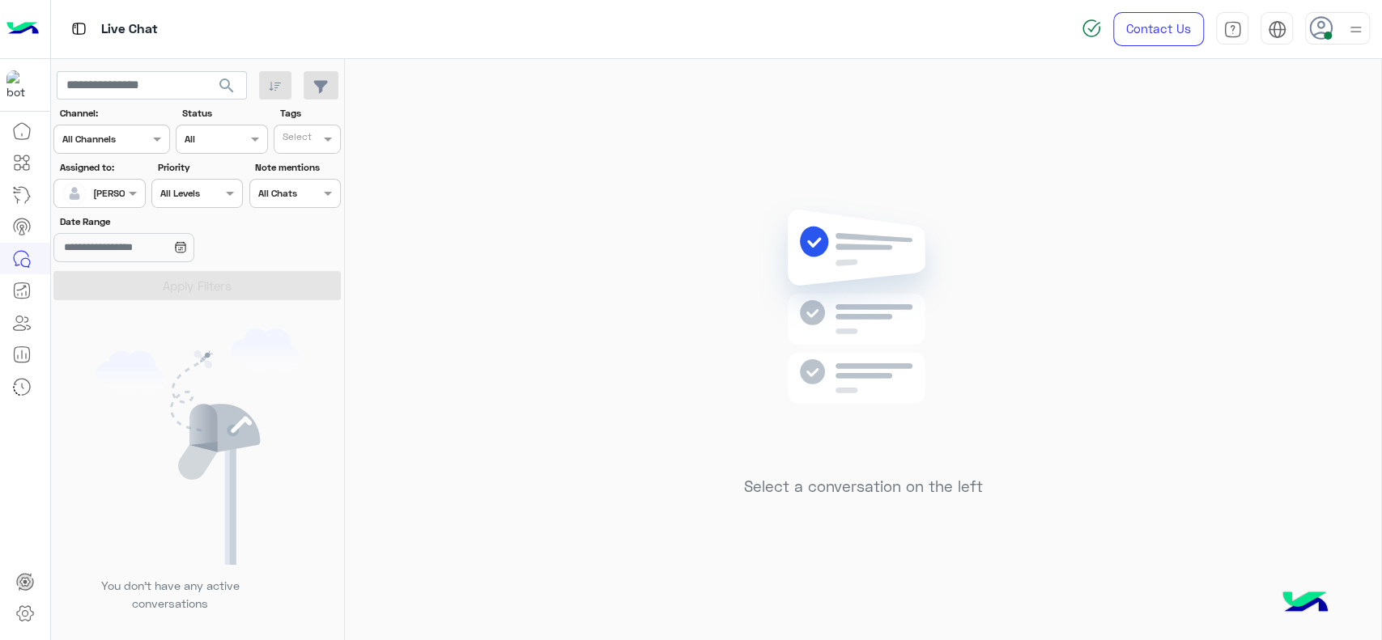
click at [101, 182] on div "[PERSON_NAME]" at bounding box center [93, 193] width 62 height 32
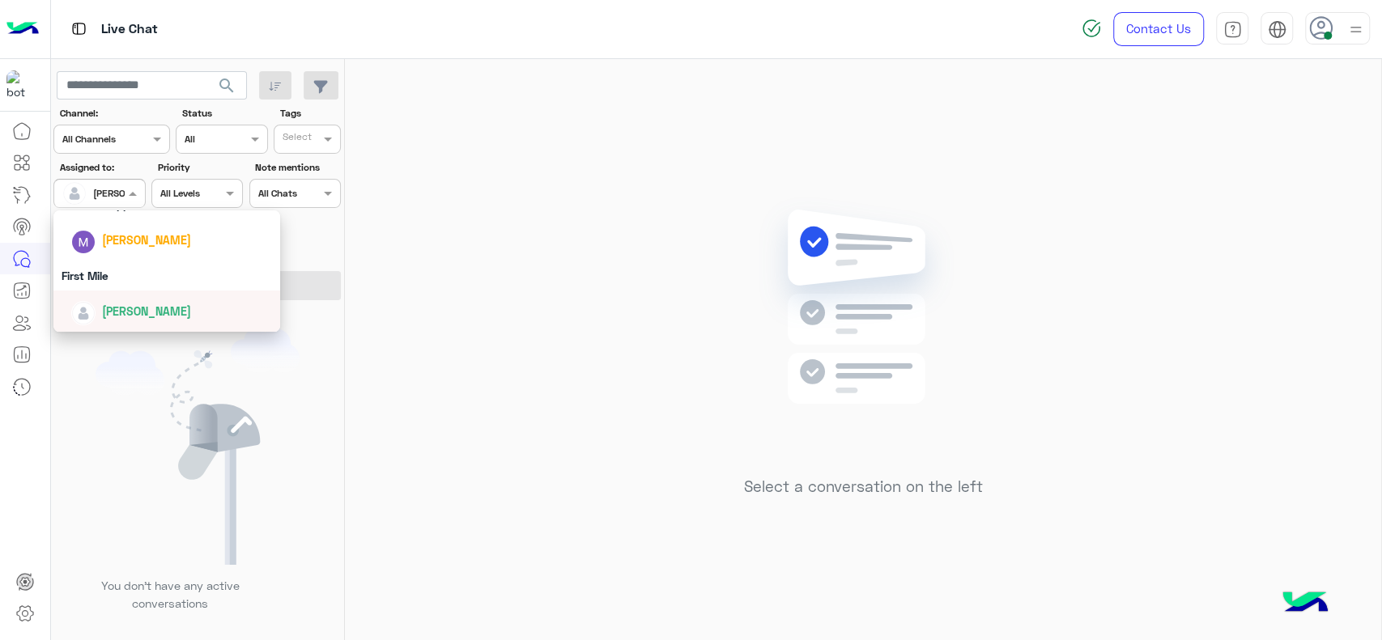
drag, startPoint x: 131, startPoint y: 262, endPoint x: 154, endPoint y: 284, distance: 31.5
click at [154, 284] on div "First Mile" at bounding box center [166, 276] width 227 height 30
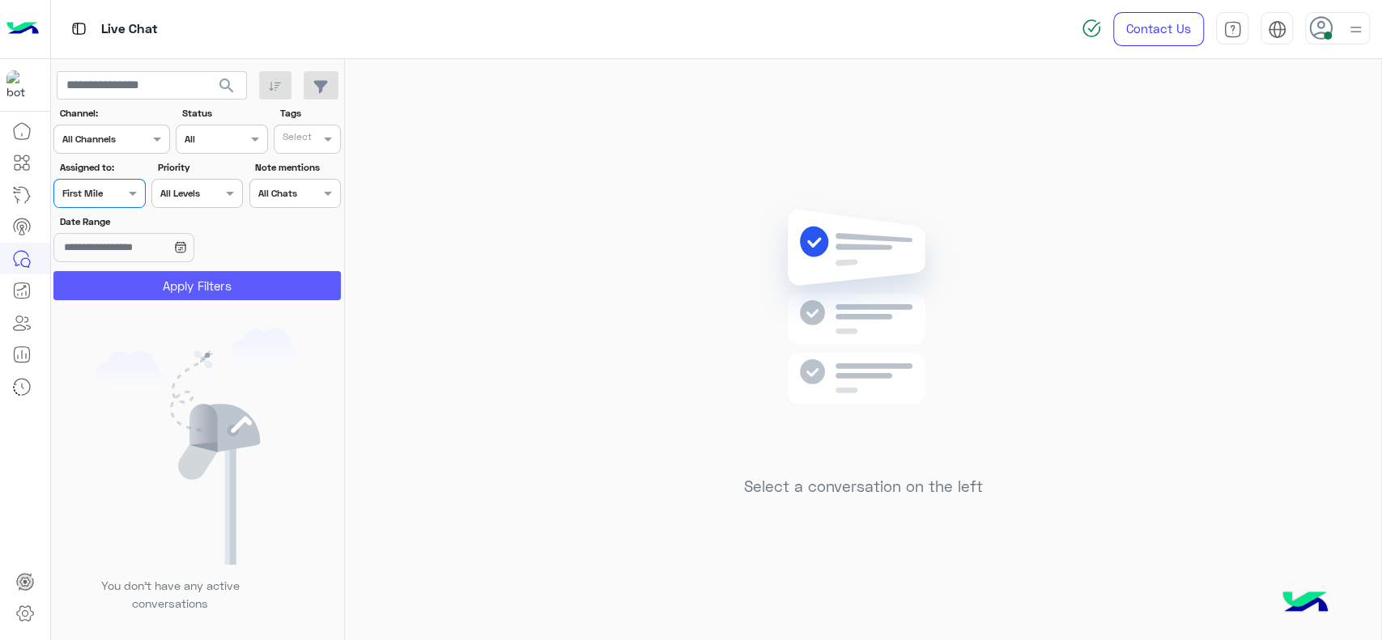
click at [154, 284] on button "Apply Filters" at bounding box center [196, 285] width 287 height 29
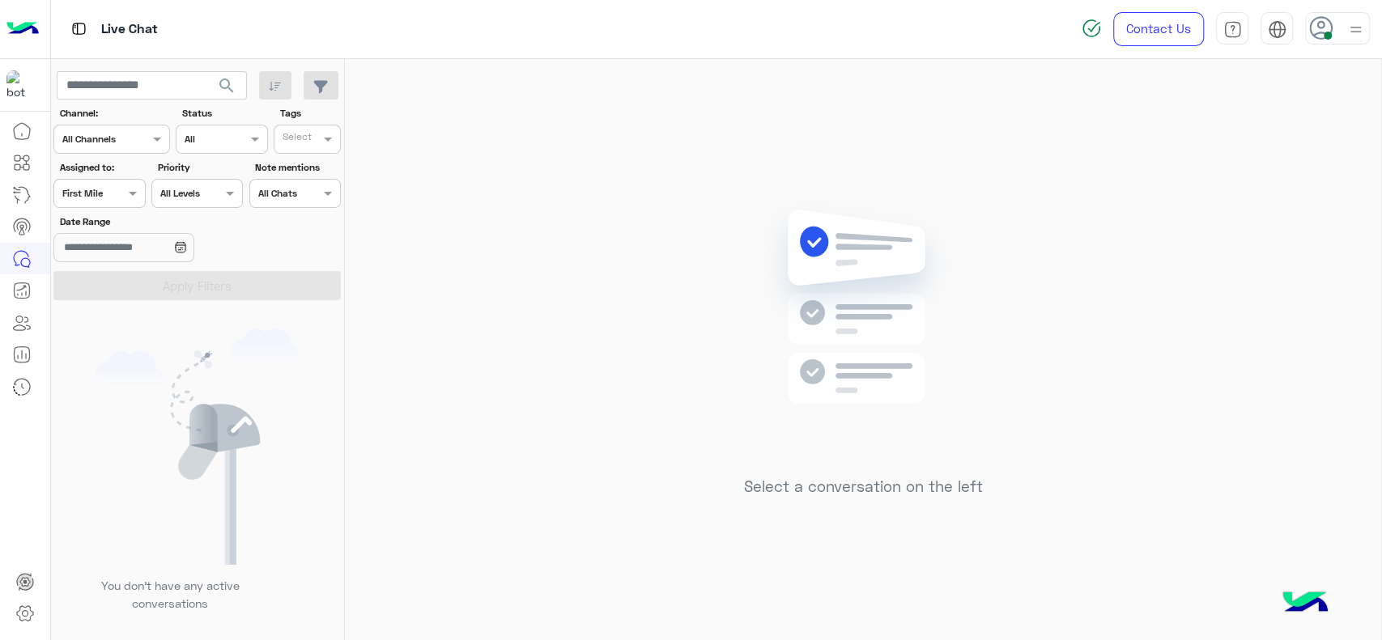
click at [111, 196] on div at bounding box center [99, 191] width 90 height 15
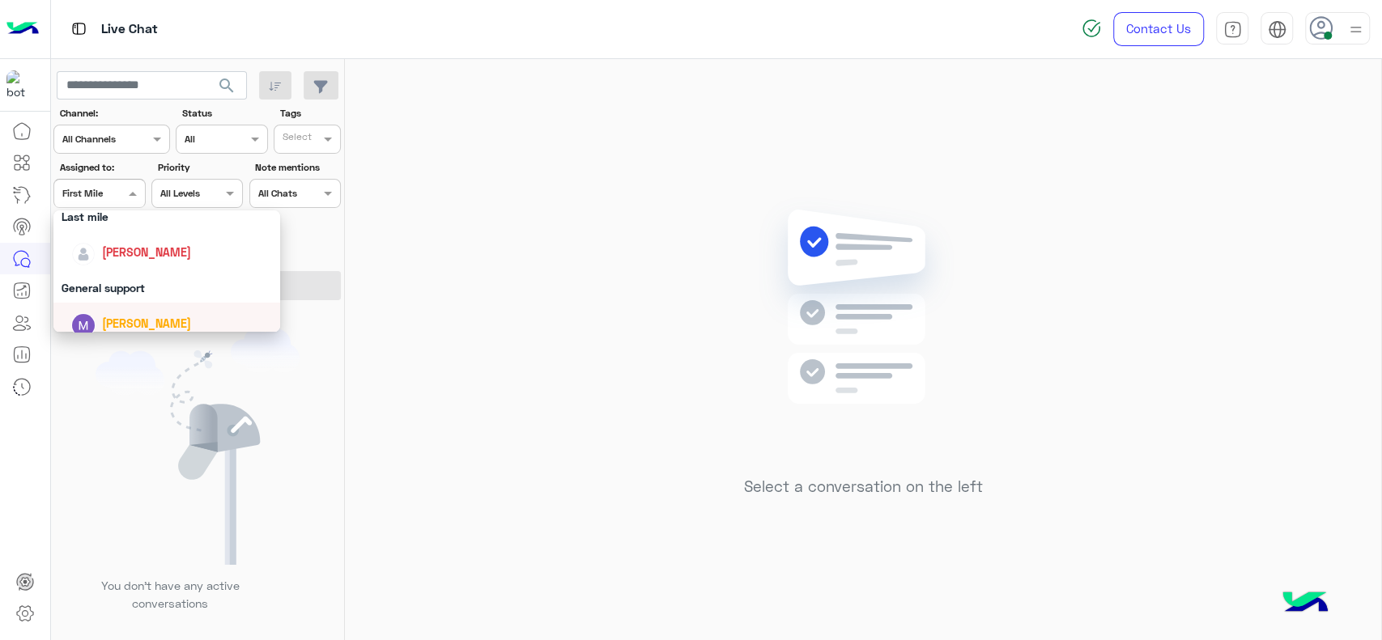
scroll to position [227, 0]
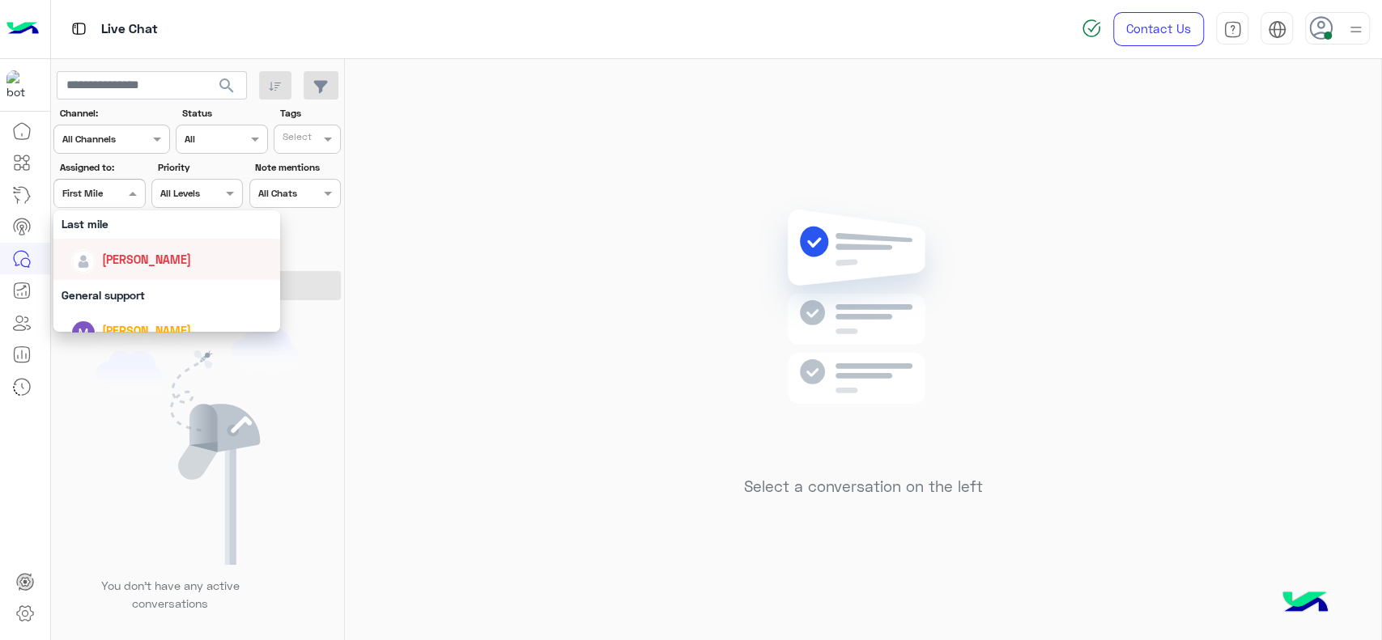
click at [142, 253] on span "[PERSON_NAME]" at bounding box center [146, 260] width 89 height 14
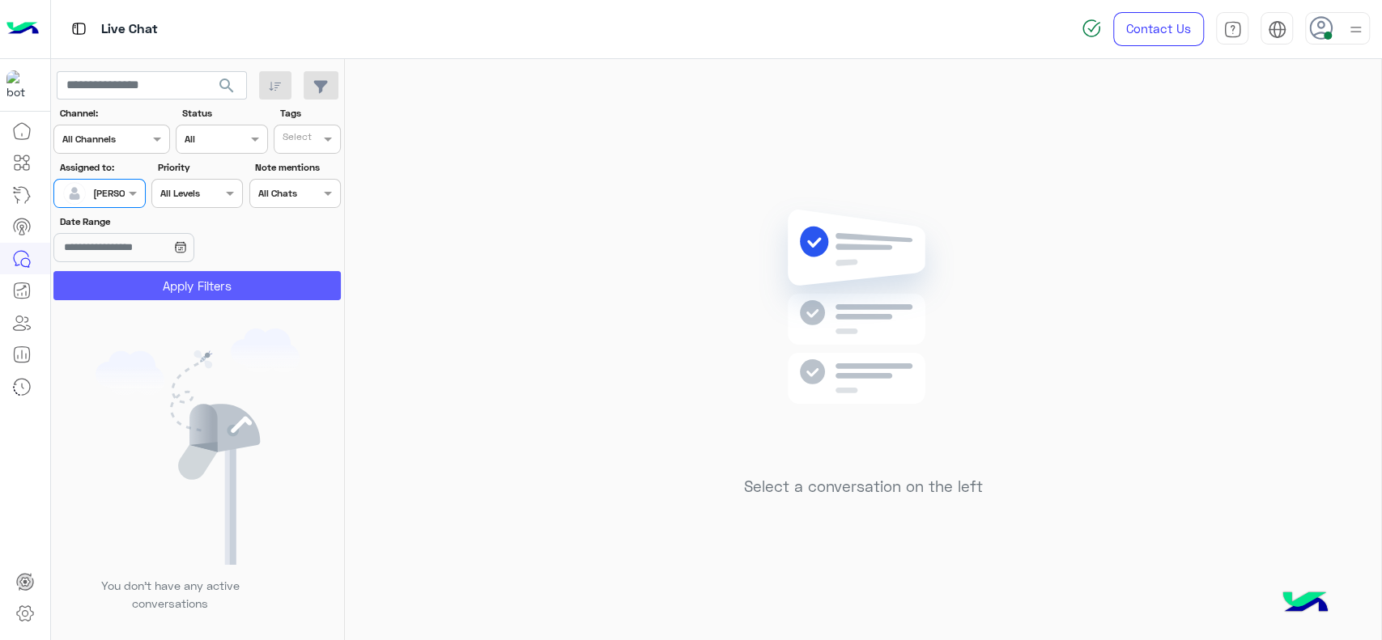
click at [162, 275] on button "Apply Filters" at bounding box center [196, 285] width 287 height 29
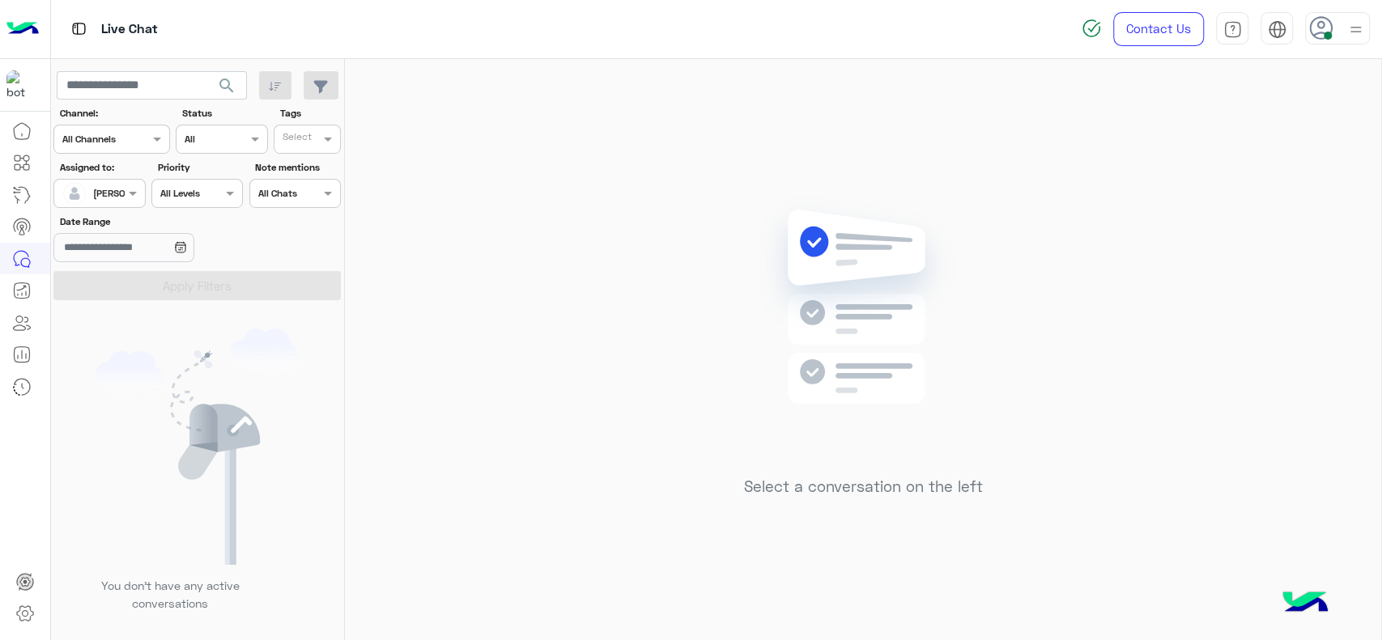
click at [417, 281] on div "Select a conversation on the left" at bounding box center [863, 353] width 1036 height 588
click at [130, 201] on span at bounding box center [135, 193] width 20 height 17
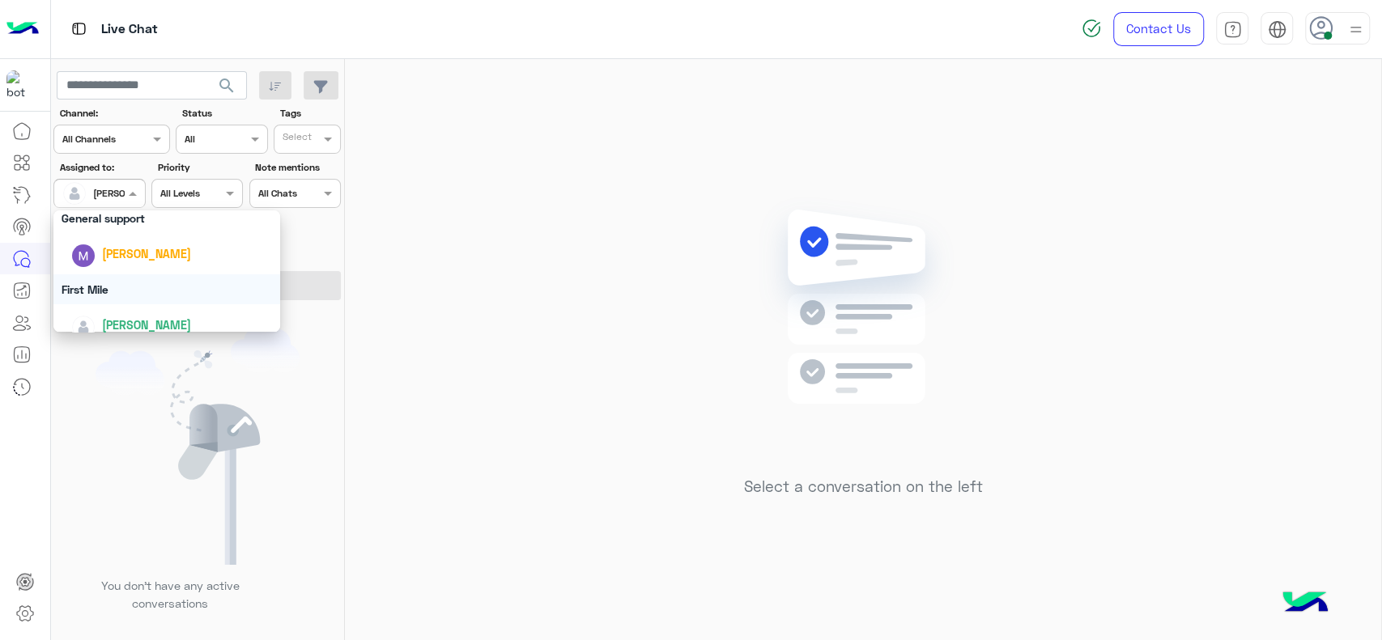
scroll to position [299, 0]
click at [111, 287] on div "First Mile" at bounding box center [166, 294] width 227 height 30
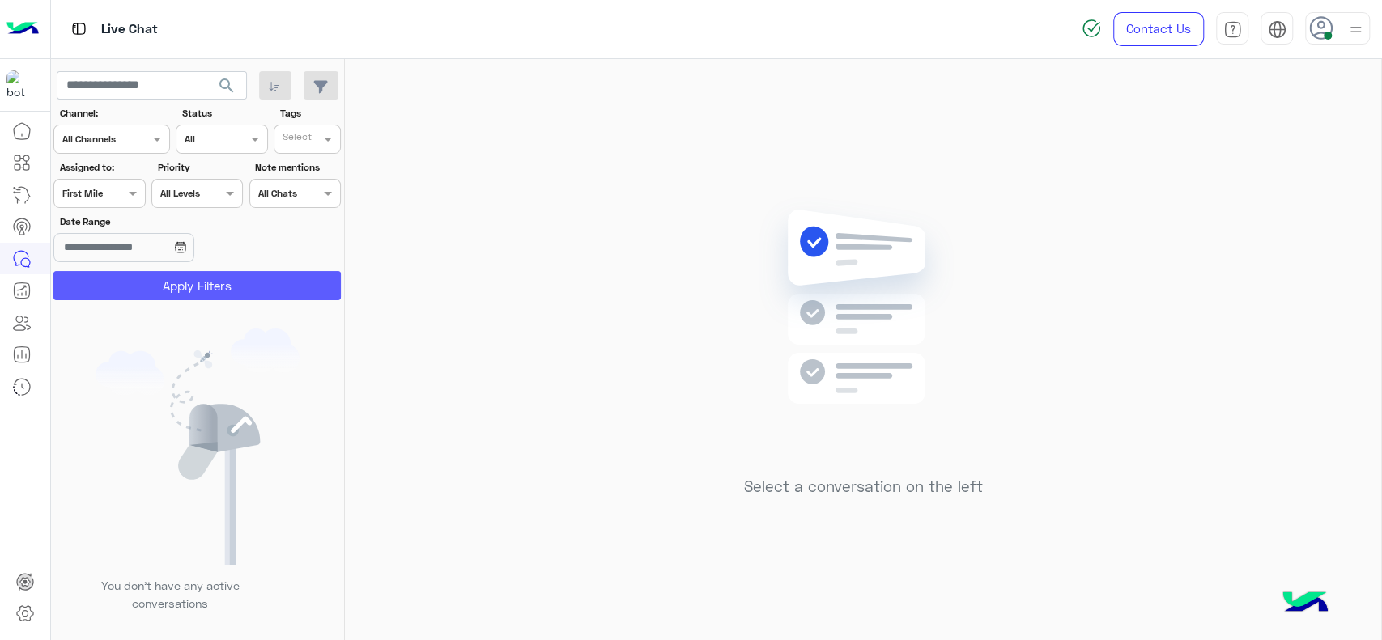
click at [118, 300] on button "Apply Filters" at bounding box center [196, 285] width 287 height 29
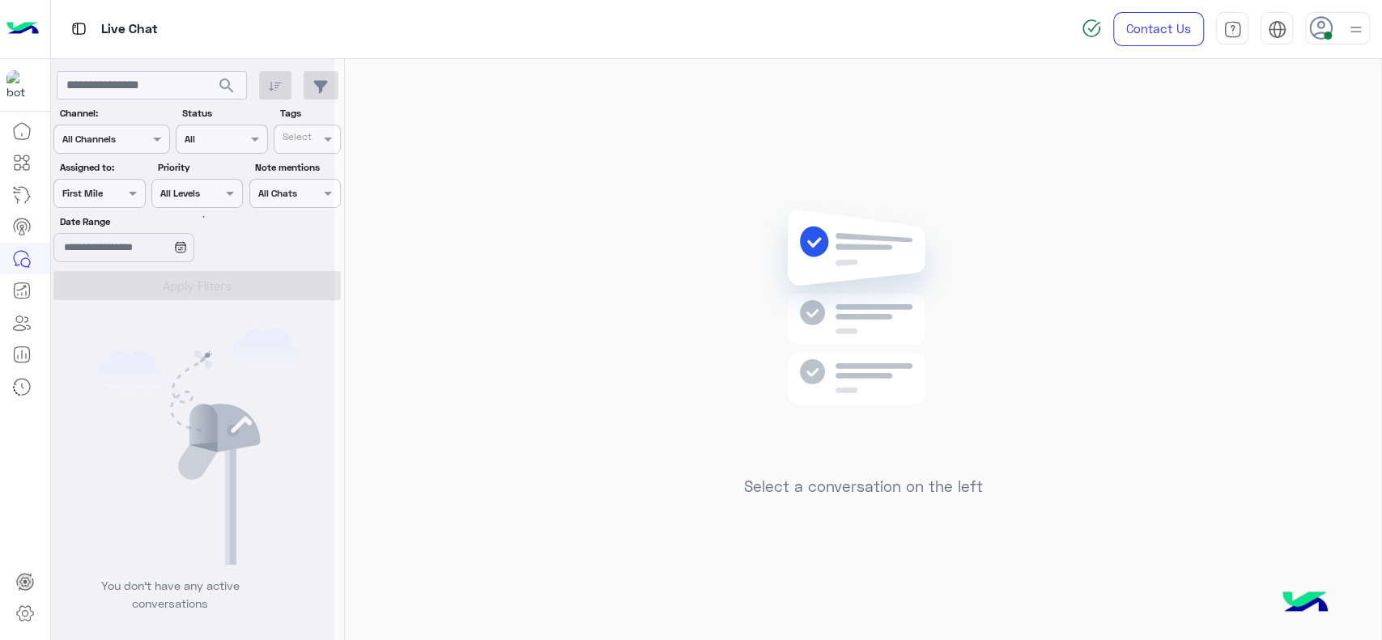
click at [107, 194] on div at bounding box center [99, 191] width 90 height 15
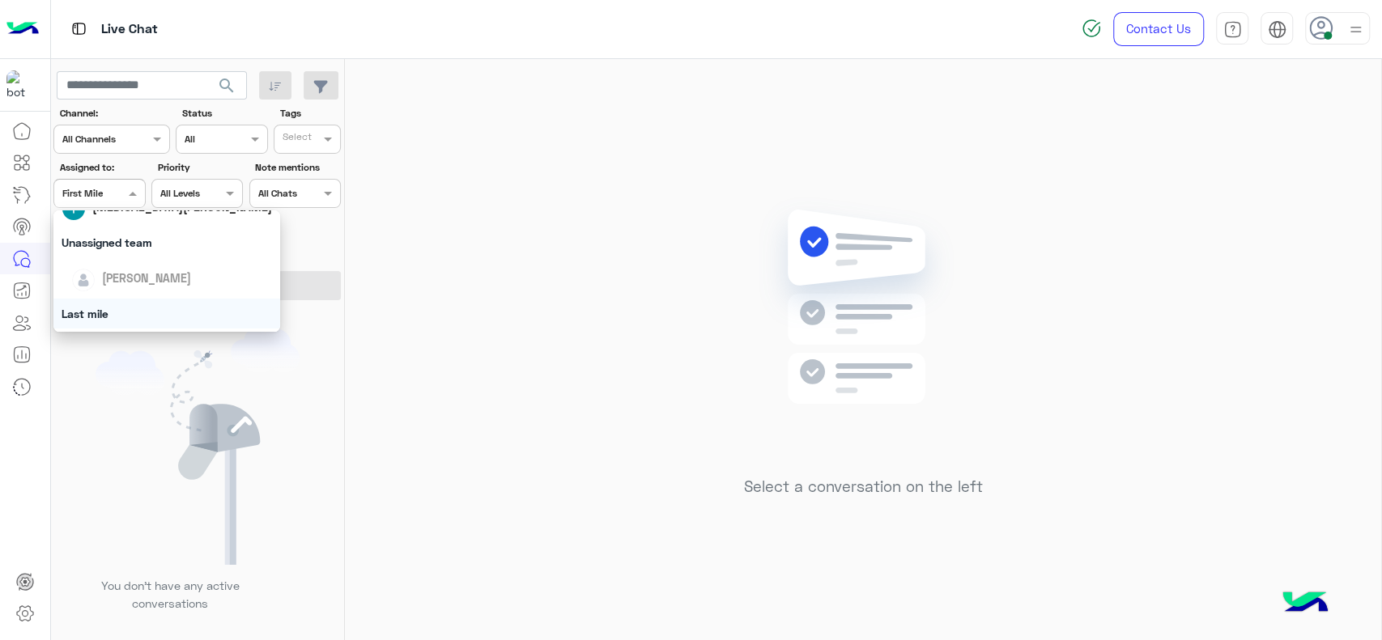
scroll to position [155, 0]
click at [161, 312] on div "[PERSON_NAME]" at bounding box center [166, 330] width 227 height 41
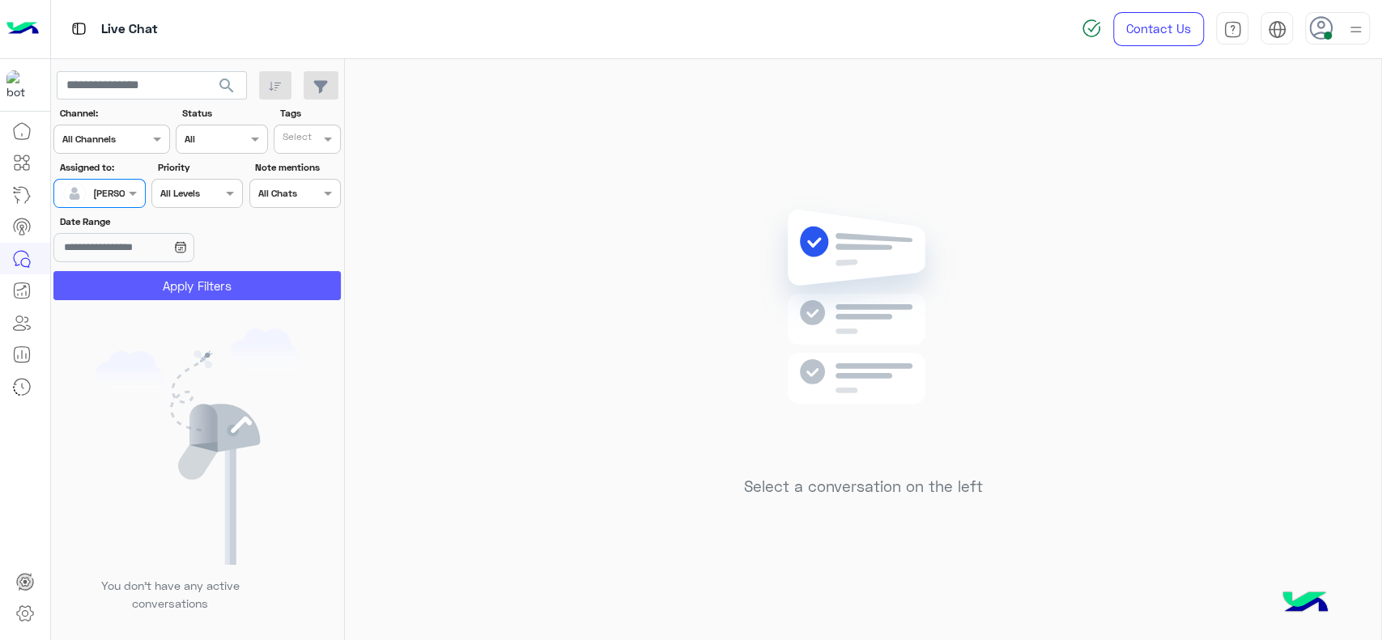
click at [161, 300] on button "Apply Filters" at bounding box center [196, 285] width 287 height 29
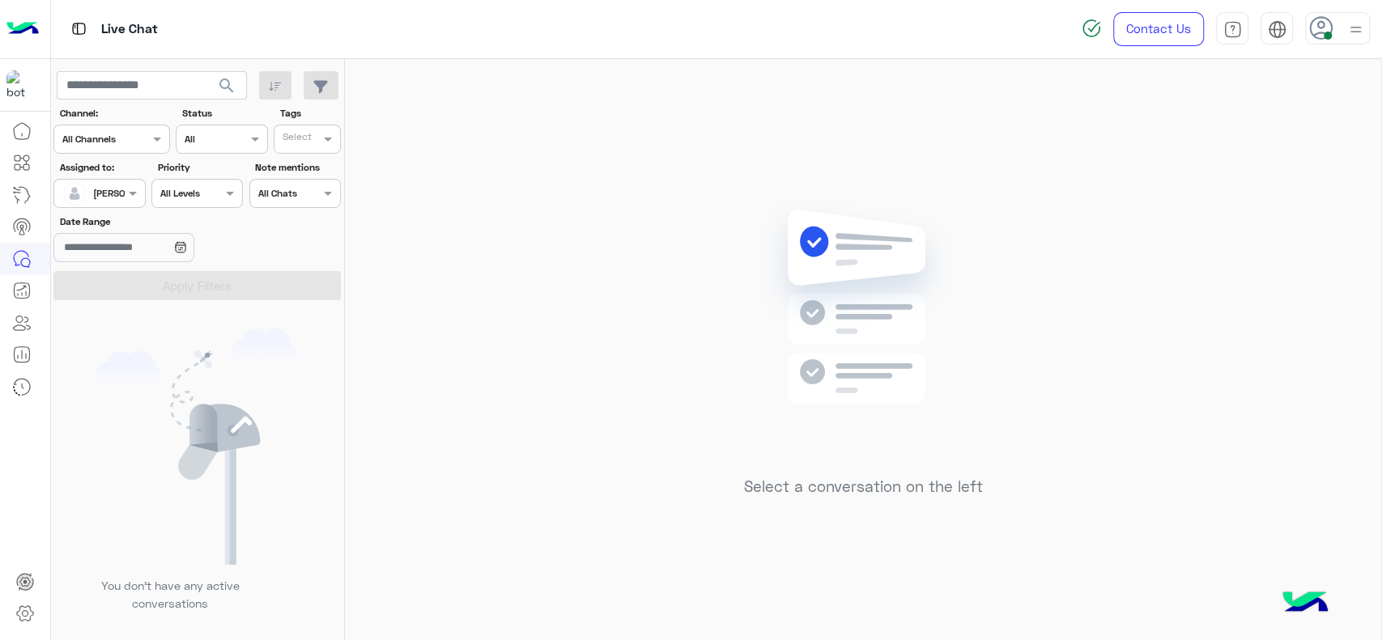
click at [405, 269] on div "Select a conversation on the left" at bounding box center [863, 353] width 1036 height 588
click at [106, 204] on div "[PERSON_NAME]" at bounding box center [93, 193] width 62 height 32
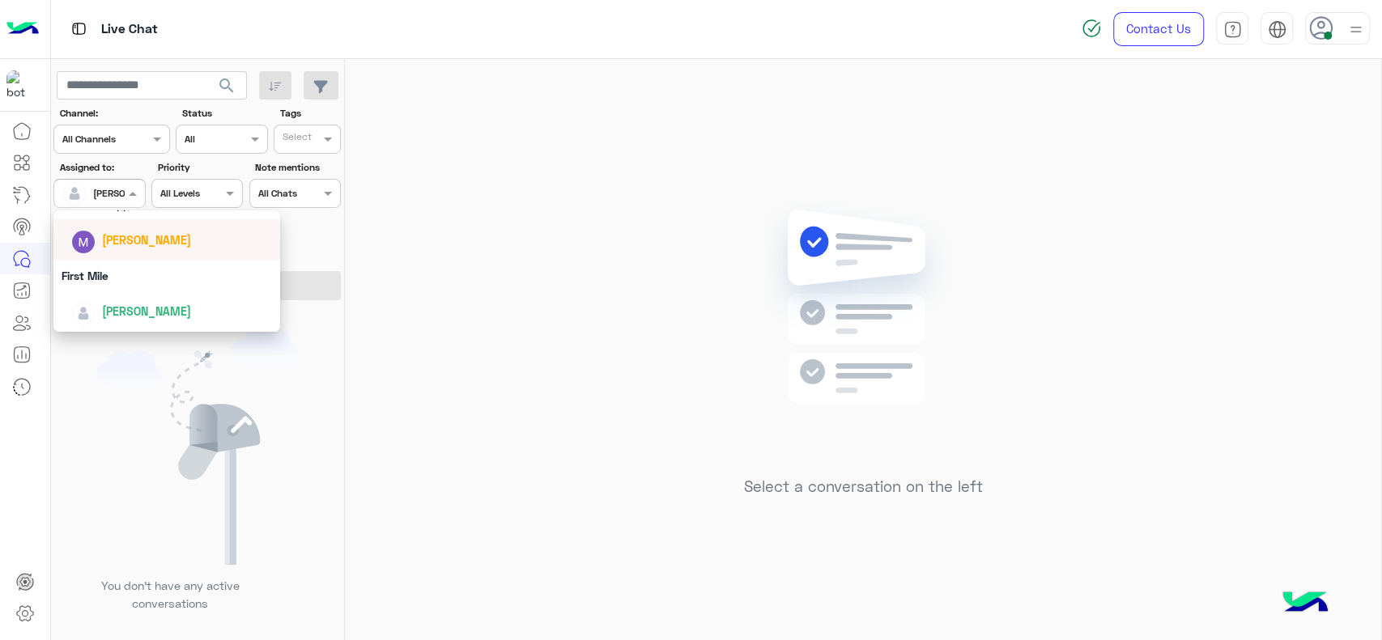
scroll to position [0, 0]
click at [121, 249] on div "Unassigned" at bounding box center [167, 261] width 211 height 28
click at [121, 249] on input "Date Range" at bounding box center [123, 247] width 140 height 29
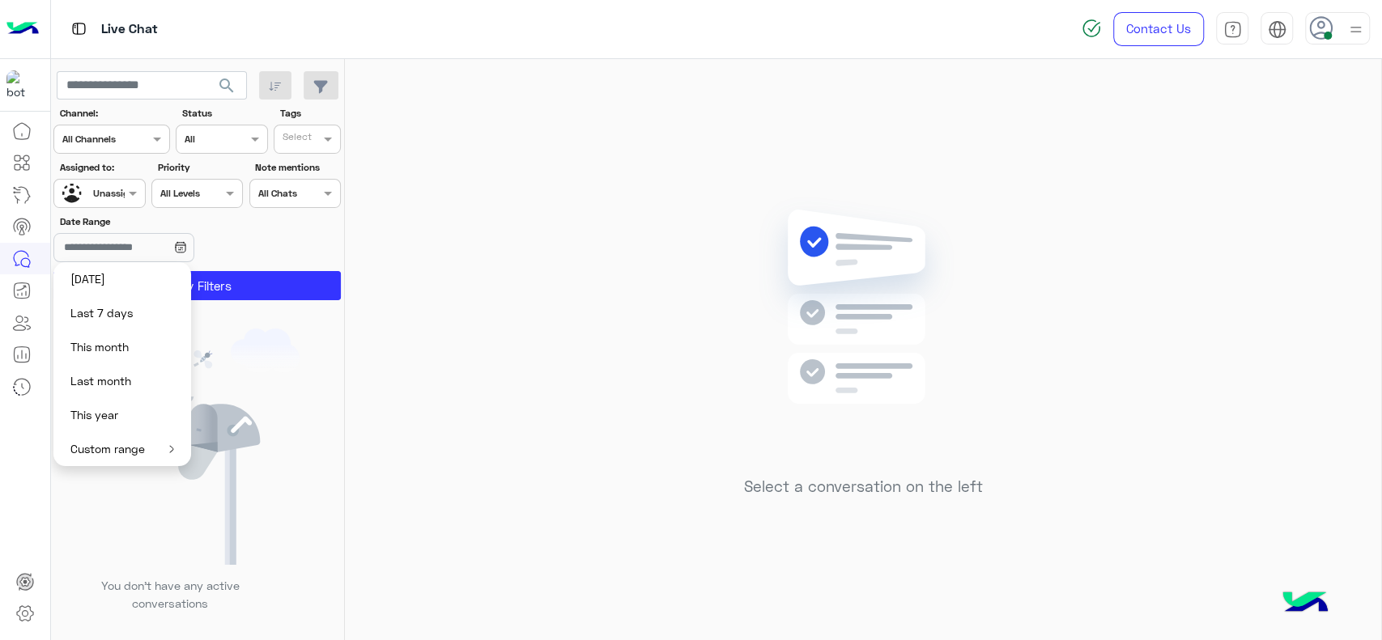
click at [287, 208] on section "Channel: Channel All Channels Status Channel All Tags Select Assigned to: Assig…" at bounding box center [198, 203] width 270 height 194
drag, startPoint x: 291, startPoint y: 126, endPoint x: 300, endPoint y: 181, distance: 55.8
click at [300, 181] on body "Live Chat Contact Us Help Center عربي English search Channel: Channel All Chann…" at bounding box center [691, 320] width 1382 height 640
click at [300, 181] on div "J FOLLOW UP" at bounding box center [353, 171] width 158 height 30
drag, startPoint x: 270, startPoint y: 256, endPoint x: 259, endPoint y: 290, distance: 35.6
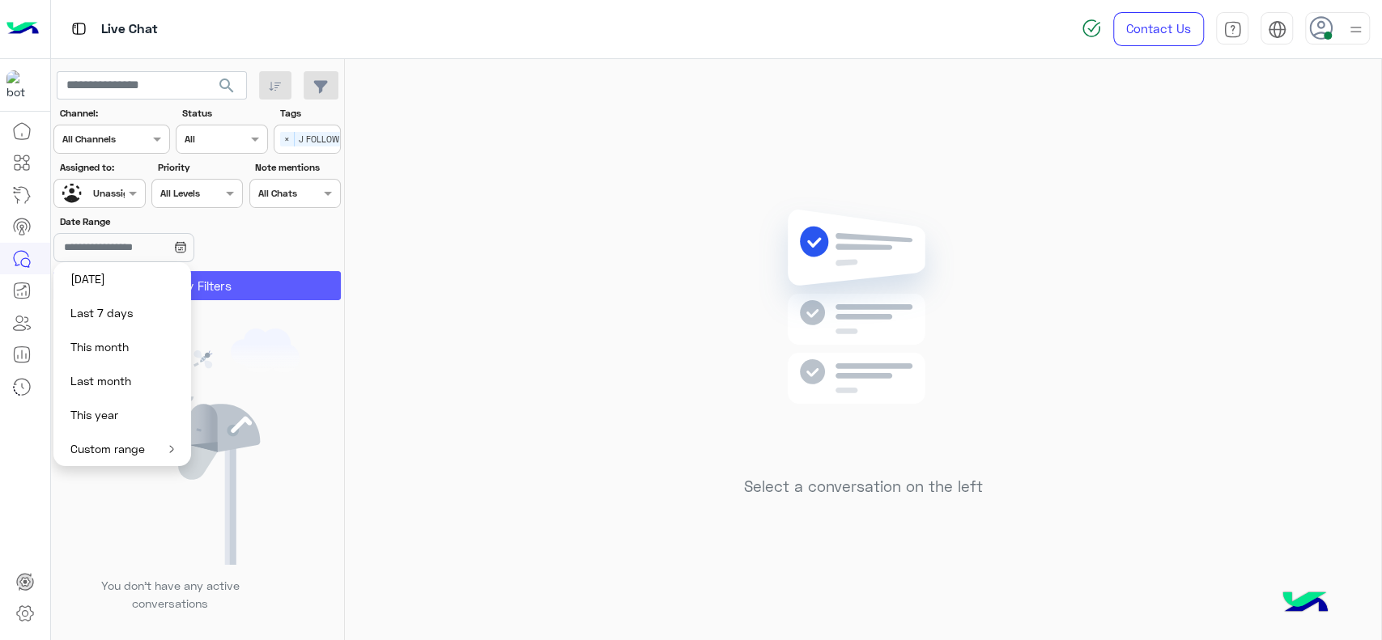
click at [259, 290] on section "Channel: Channel All Channels Status Channel All Tags Select × J FOLLOW UP Assi…" at bounding box center [198, 203] width 270 height 194
click at [259, 290] on button "Apply Filters" at bounding box center [196, 285] width 287 height 29
click at [215, 247] on div at bounding box center [192, 326] width 283 height 640
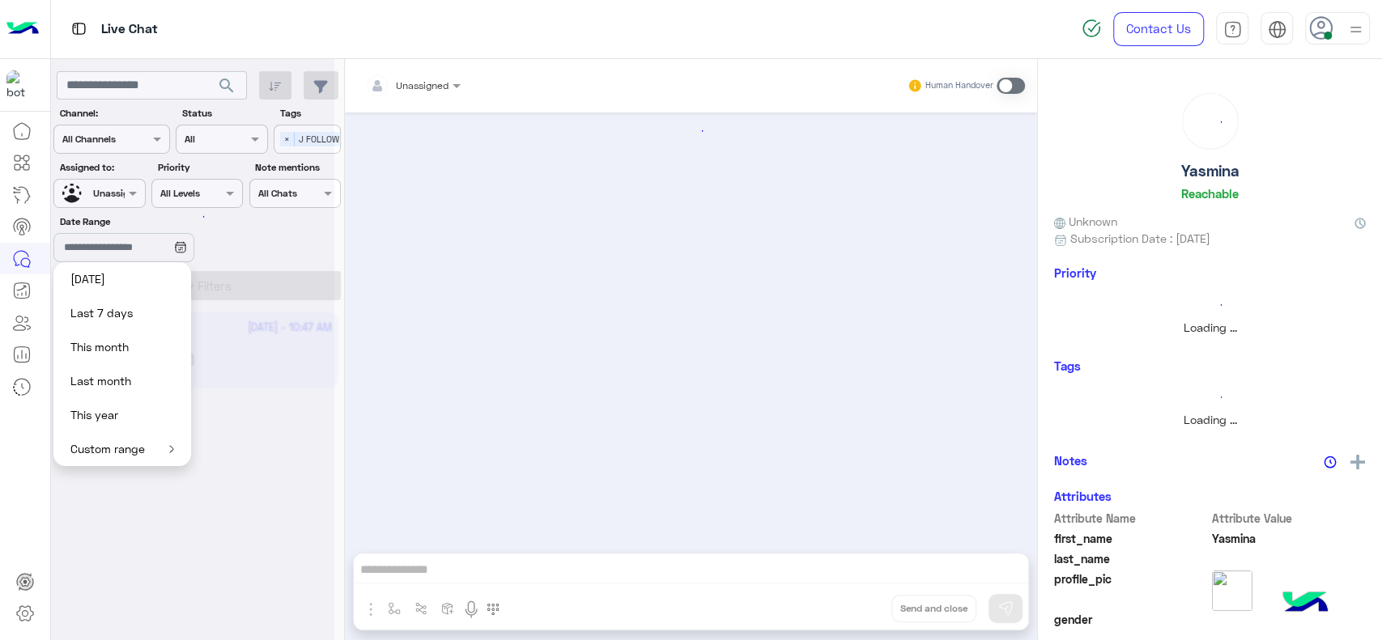
click at [215, 247] on div at bounding box center [192, 326] width 283 height 640
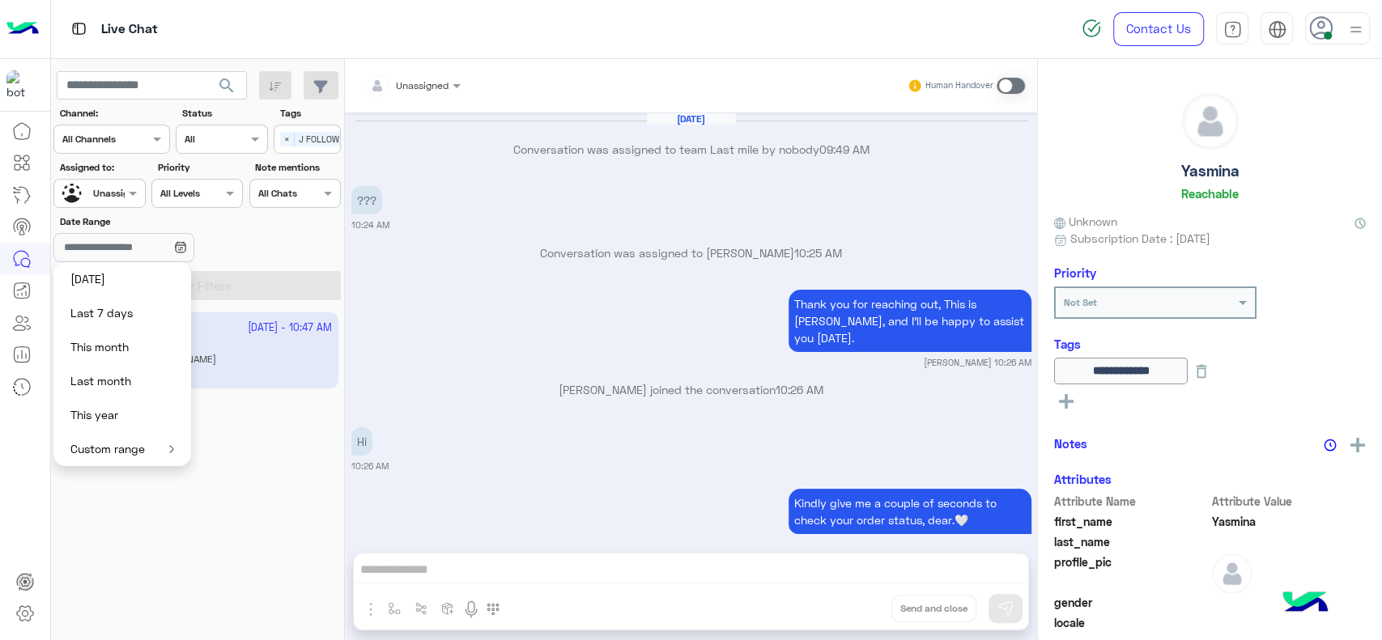
scroll to position [1129, 0]
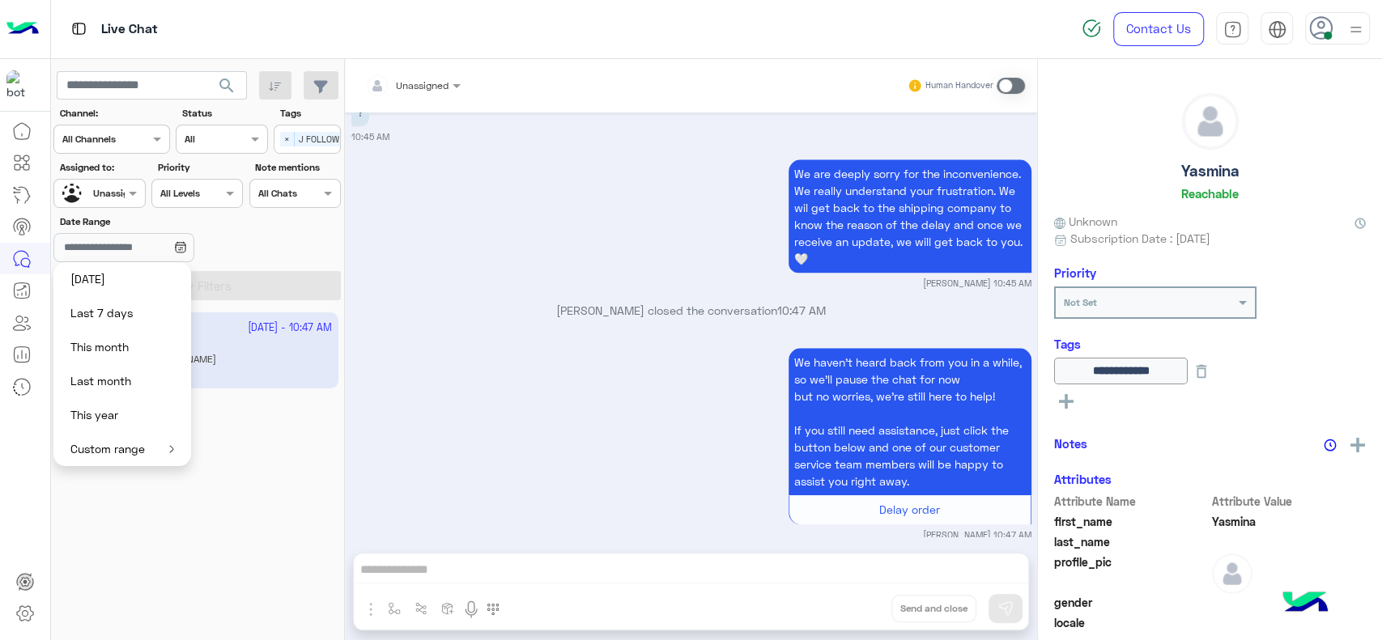
click at [187, 247] on icon at bounding box center [180, 247] width 13 height 13
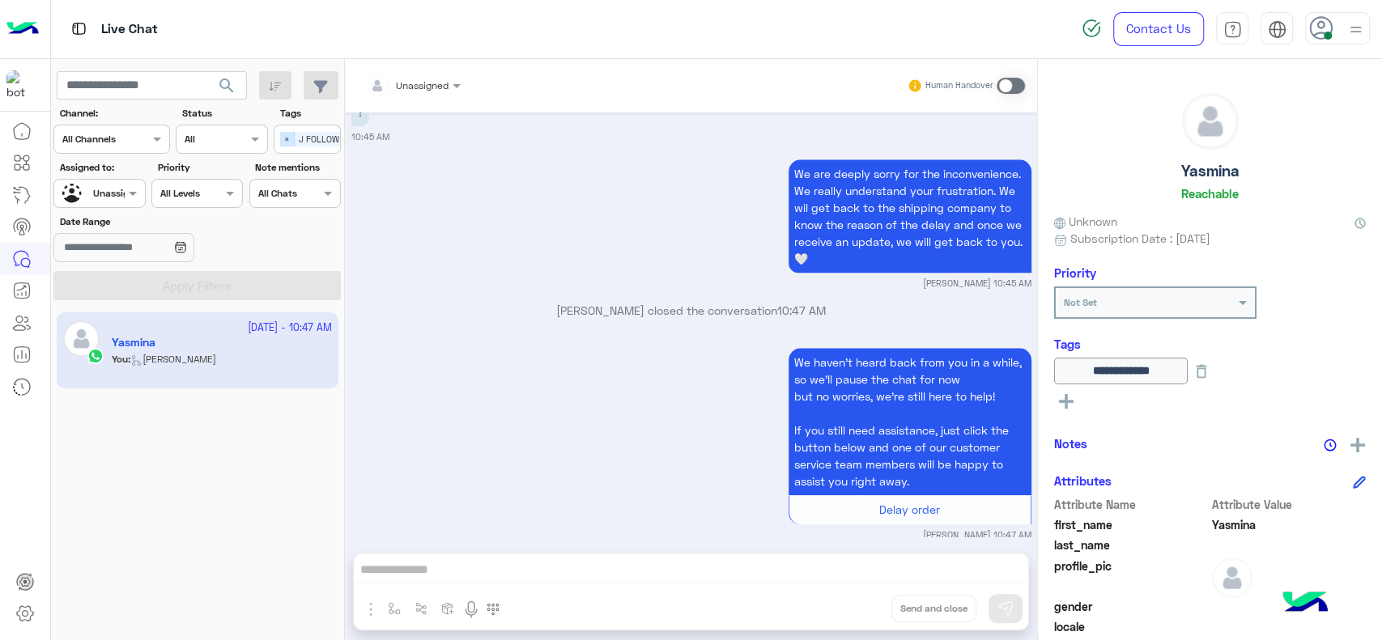
click at [280, 138] on span "×" at bounding box center [287, 139] width 15 height 15
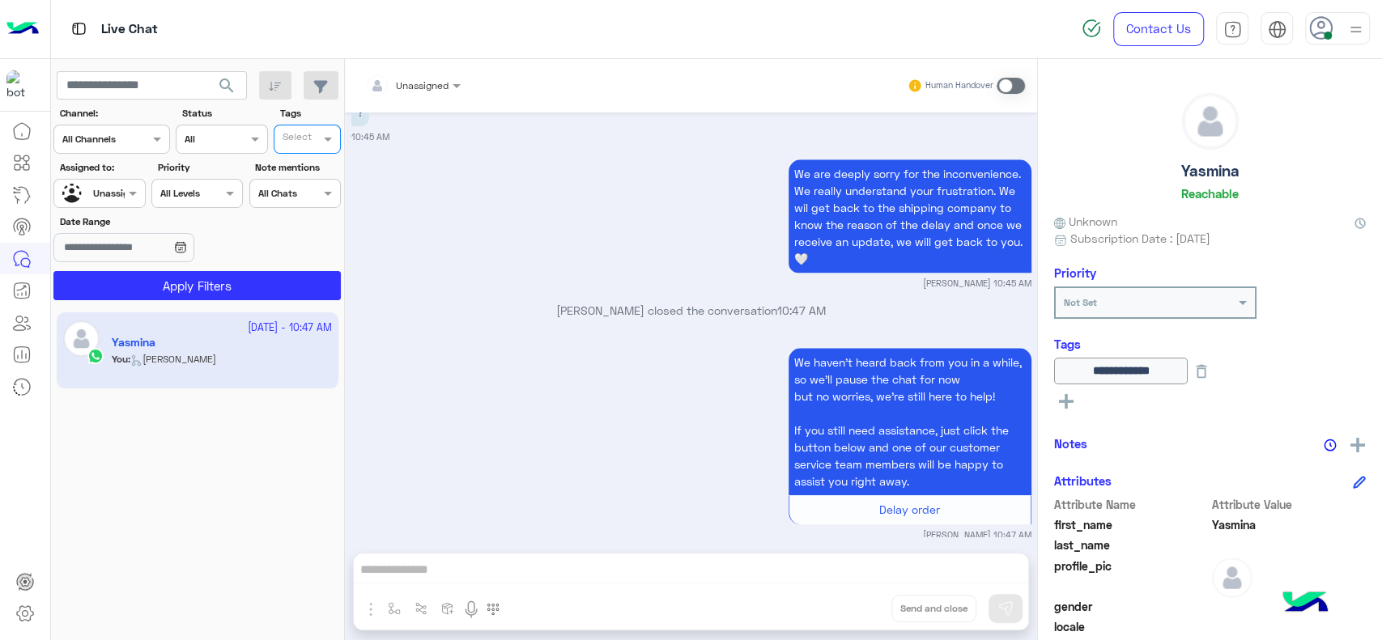
scroll to position [0, 0]
click at [110, 197] on div at bounding box center [99, 191] width 90 height 15
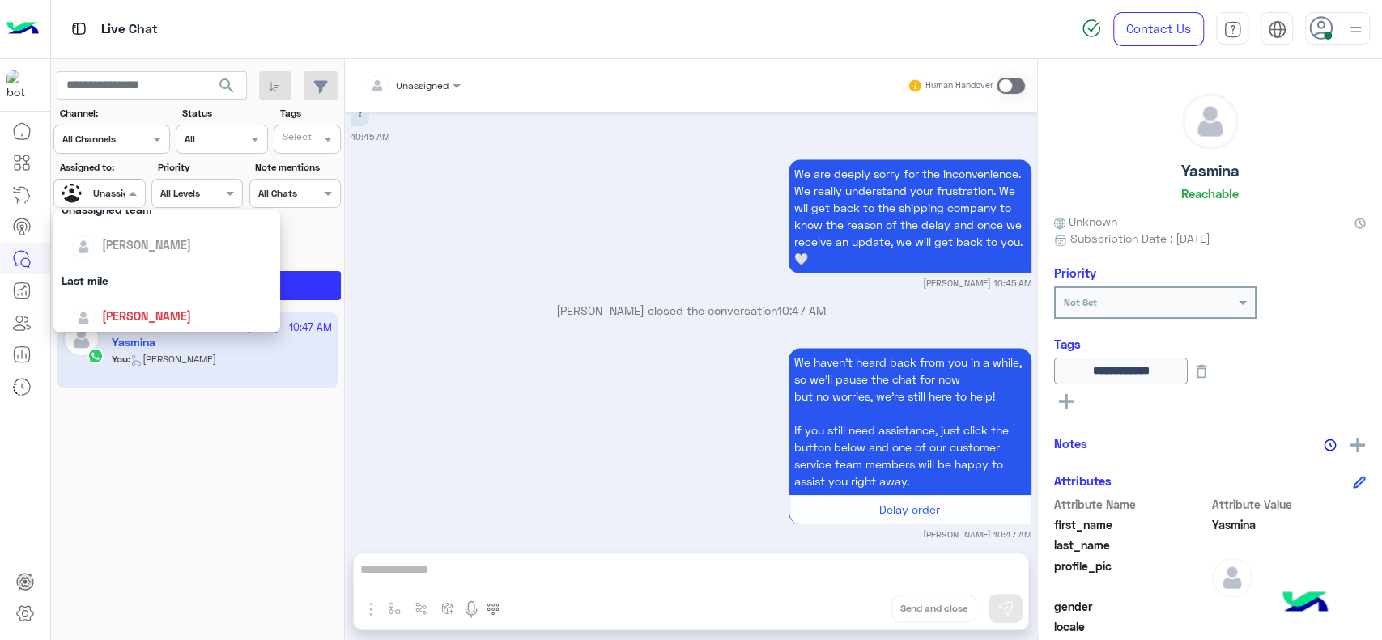
scroll to position [215, 0]
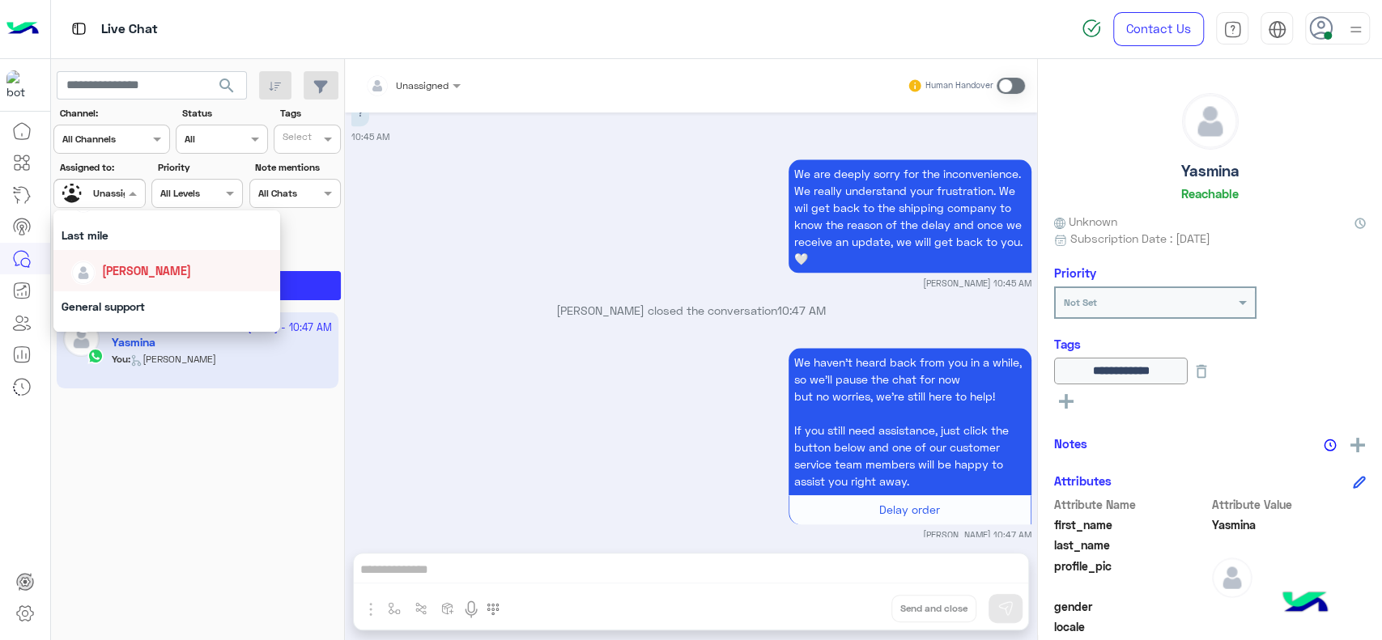
click at [159, 251] on div "[PERSON_NAME]" at bounding box center [166, 270] width 227 height 41
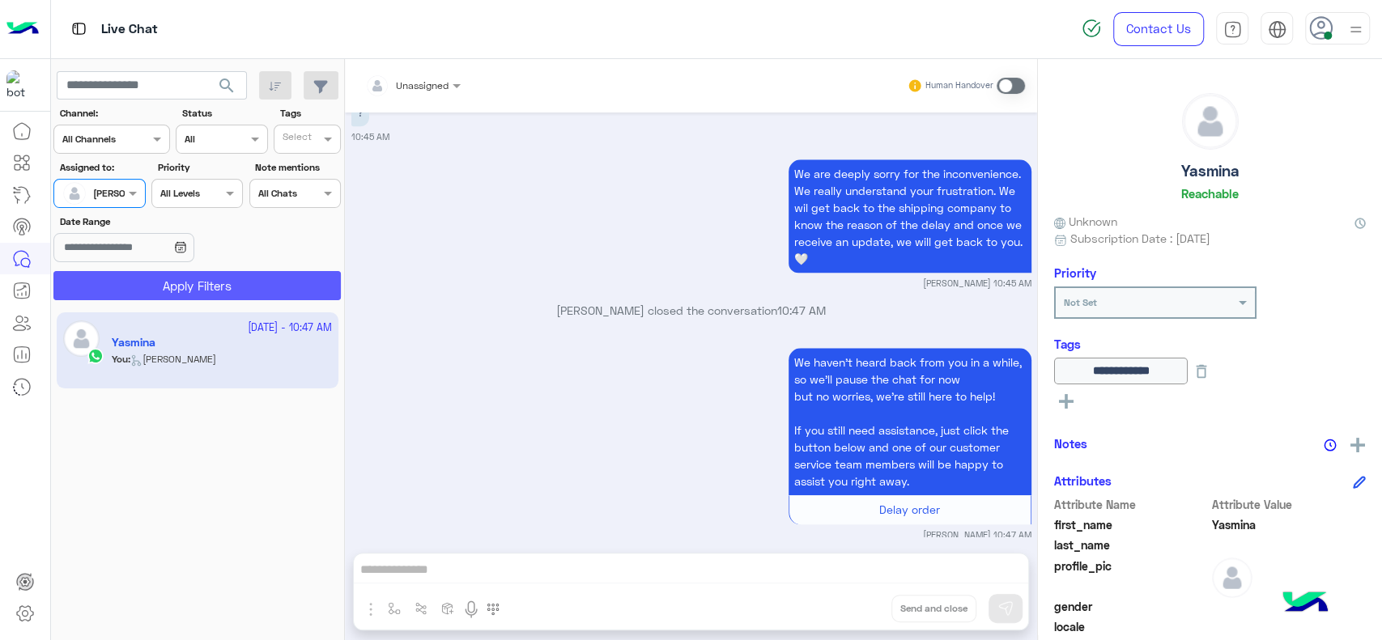
click at [181, 271] on button "Apply Filters" at bounding box center [196, 285] width 287 height 29
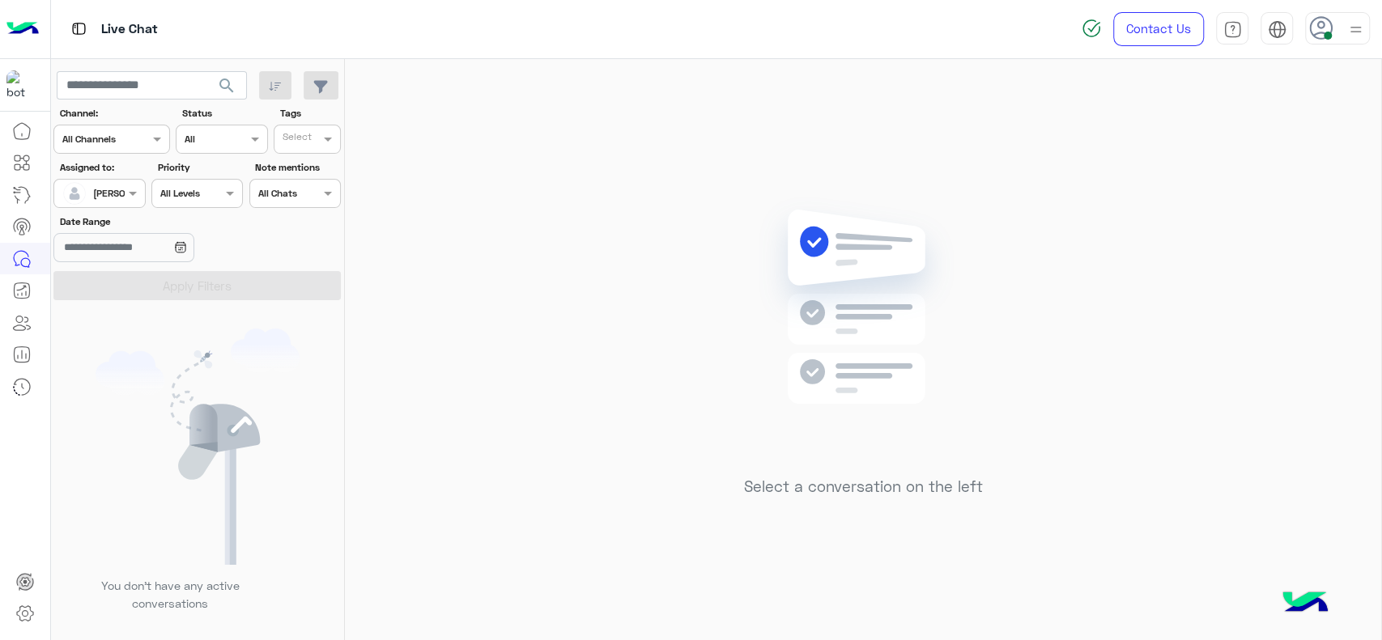
click at [144, 188] on div "Assigned on Jana Aboelseoud" at bounding box center [98, 193] width 91 height 29
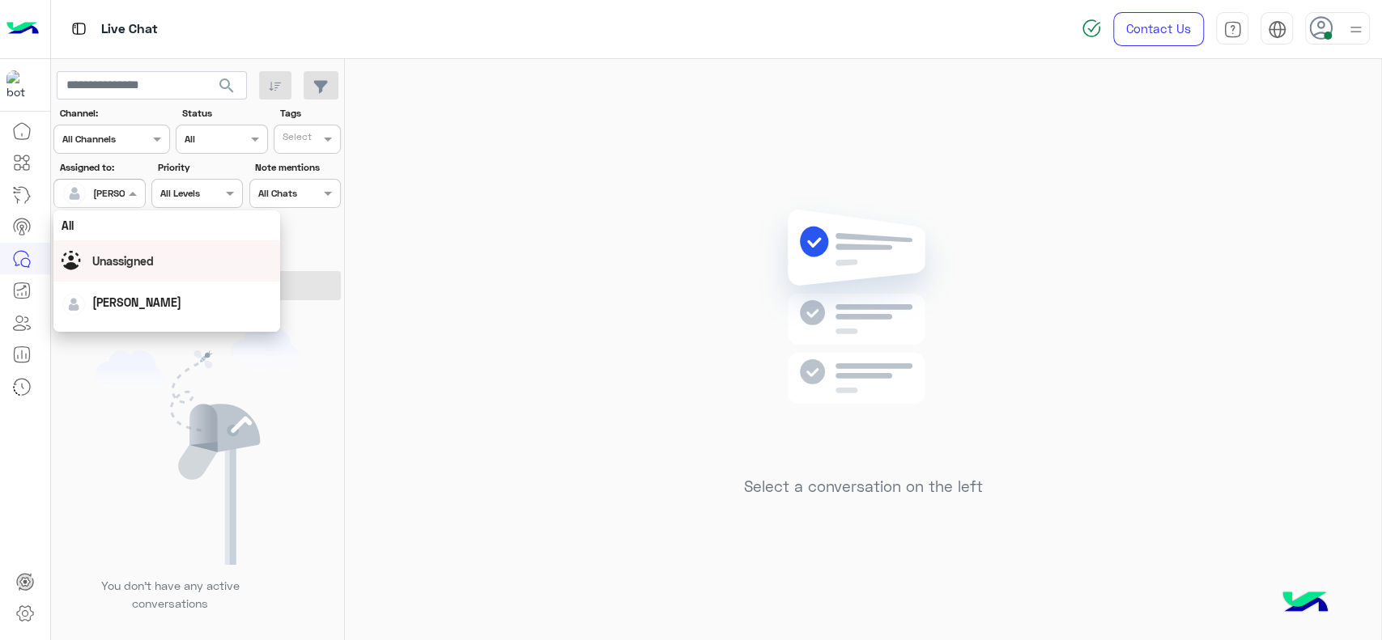
scroll to position [317, 0]
click at [177, 276] on div "First Mile" at bounding box center [166, 276] width 227 height 30
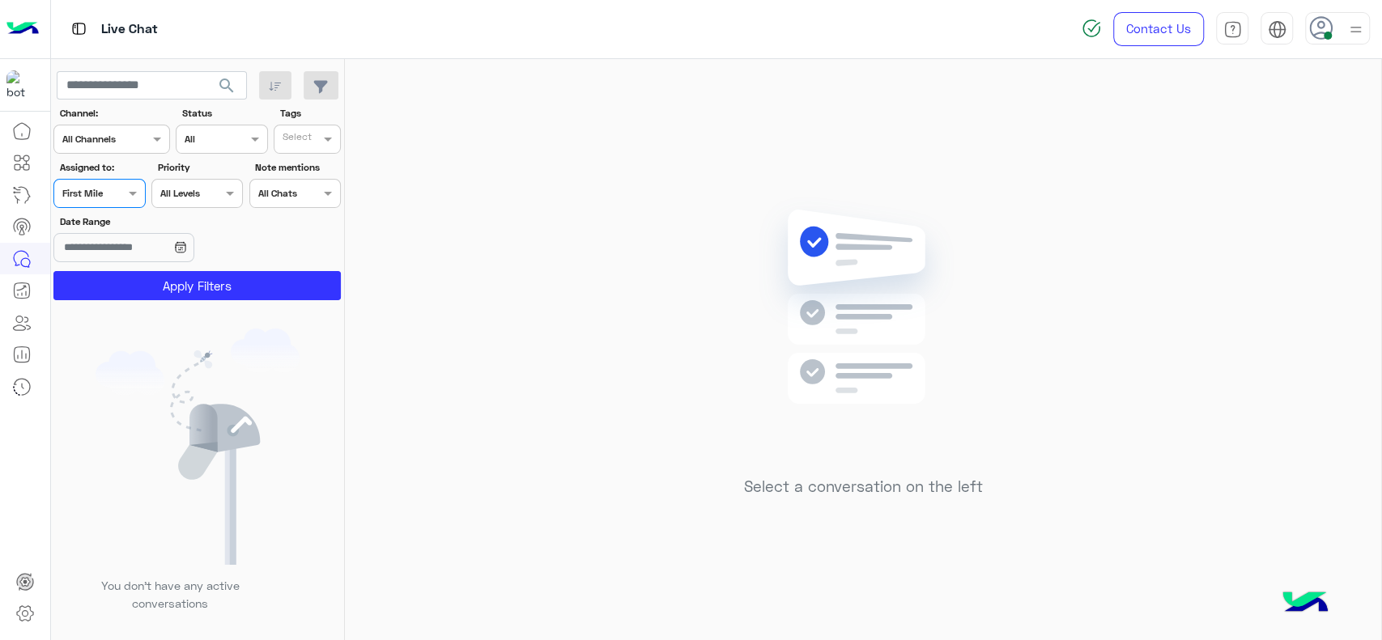
click at [177, 276] on button "Apply Filters" at bounding box center [196, 285] width 287 height 29
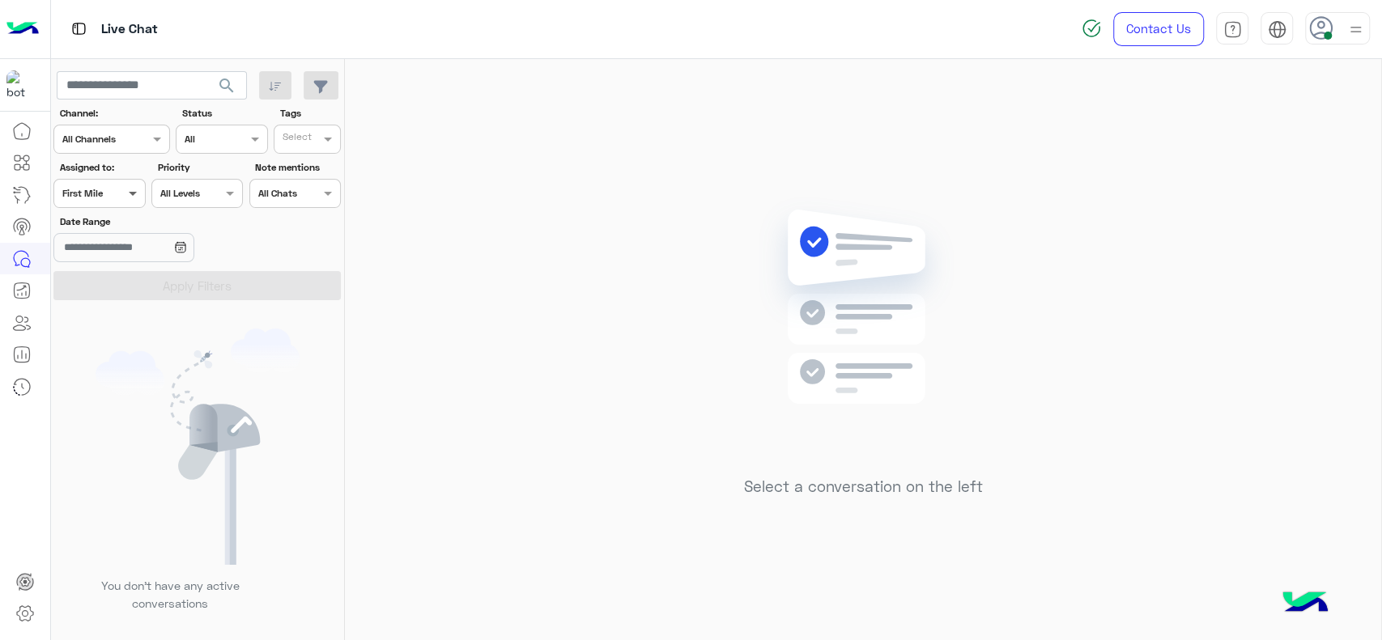
click at [136, 191] on span at bounding box center [135, 193] width 20 height 17
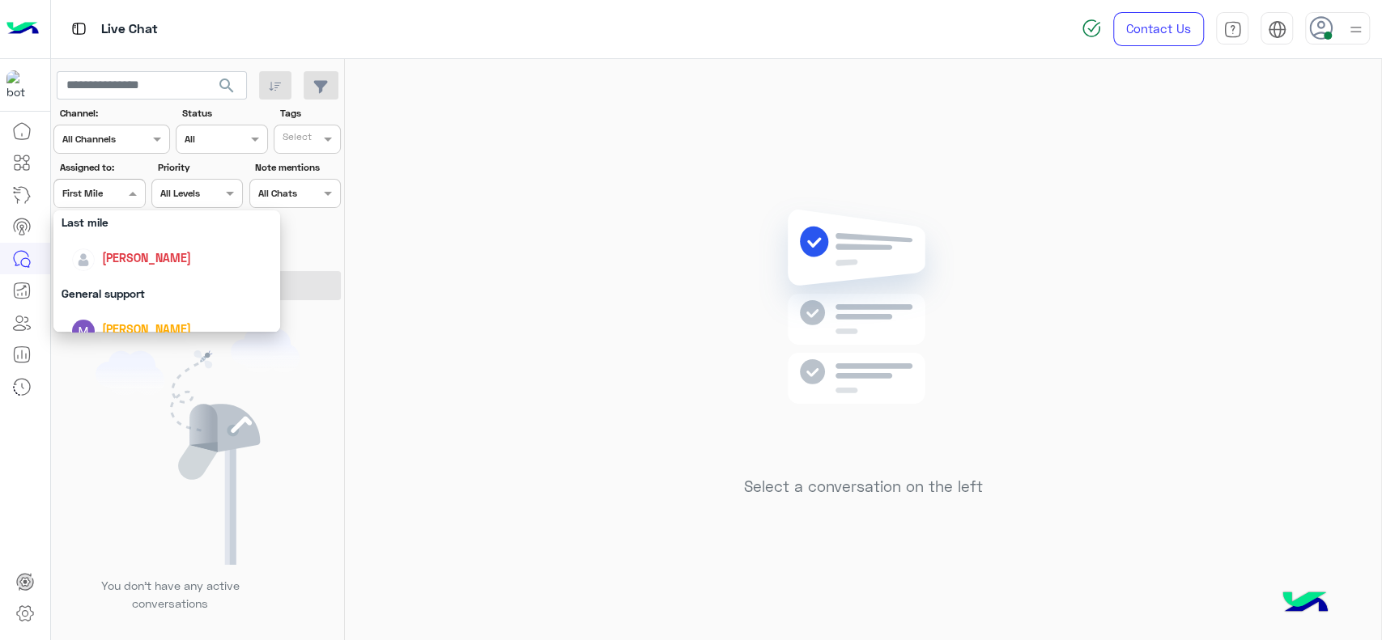
scroll to position [227, 0]
click at [116, 268] on div "[PERSON_NAME]" at bounding box center [171, 259] width 201 height 28
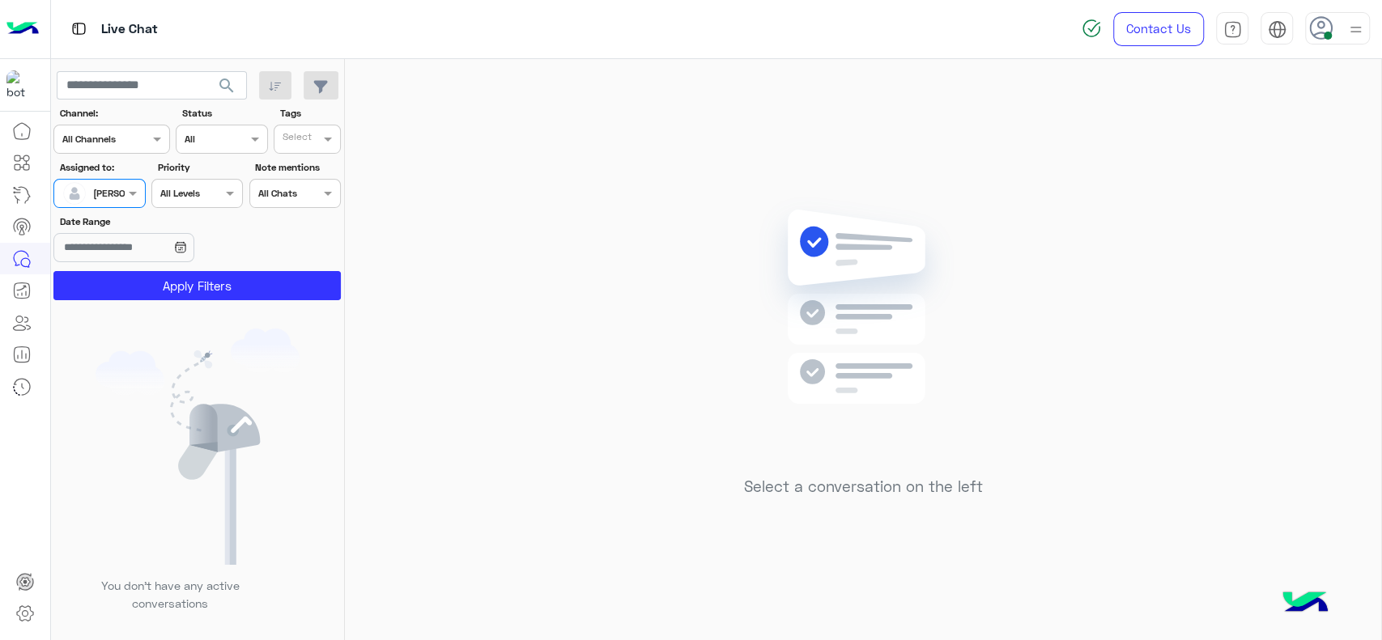
click at [123, 304] on app-inbox-users-filters "search Channel: Channel All Channels Status Channel All Tags Select Assigned to…" at bounding box center [198, 183] width 294 height 248
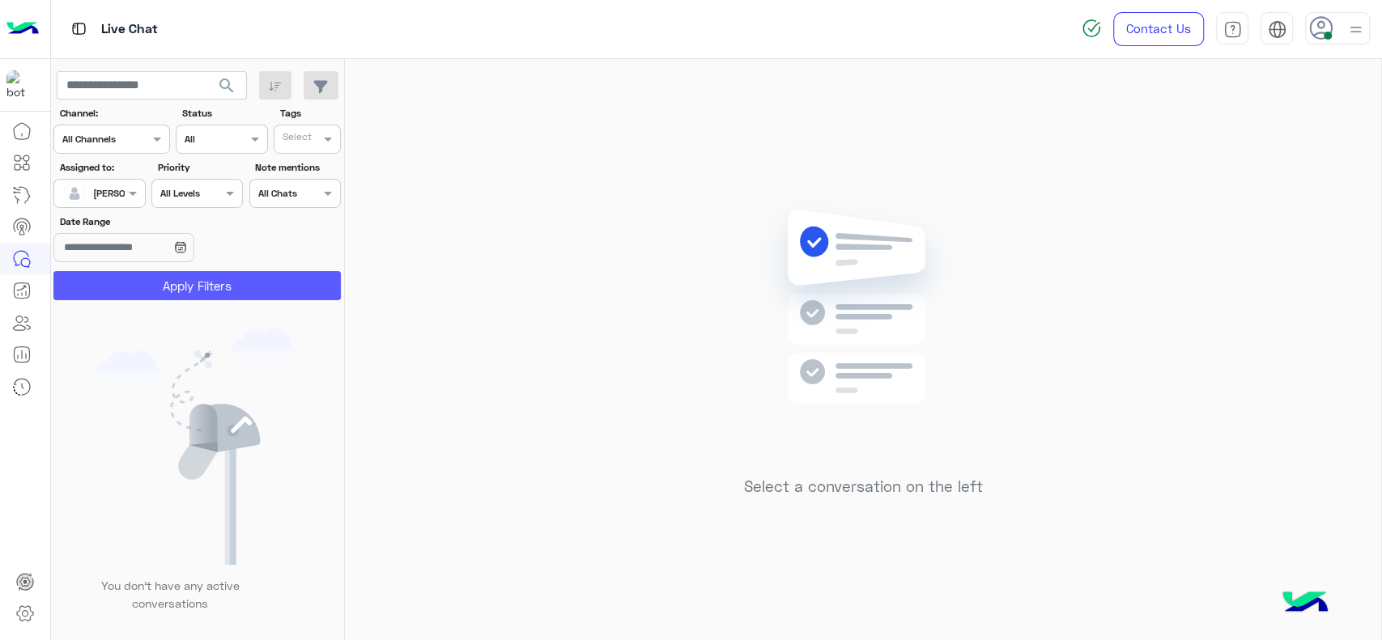
click at [311, 289] on button "Apply Filters" at bounding box center [196, 285] width 287 height 29
click at [988, 255] on div "Select a conversation on the left" at bounding box center [863, 353] width 1036 height 588
click at [1324, 28] on icon at bounding box center [1321, 28] width 24 height 24
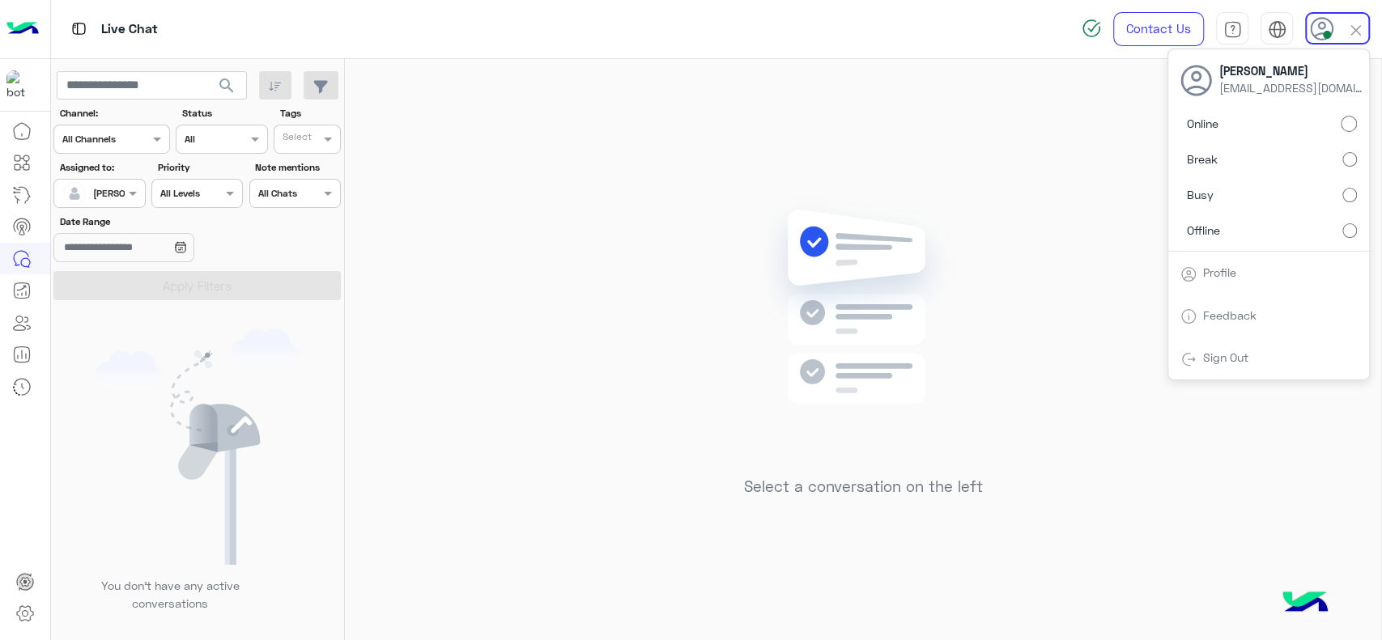
click at [995, 147] on div "Select a conversation on the left" at bounding box center [863, 353] width 1036 height 588
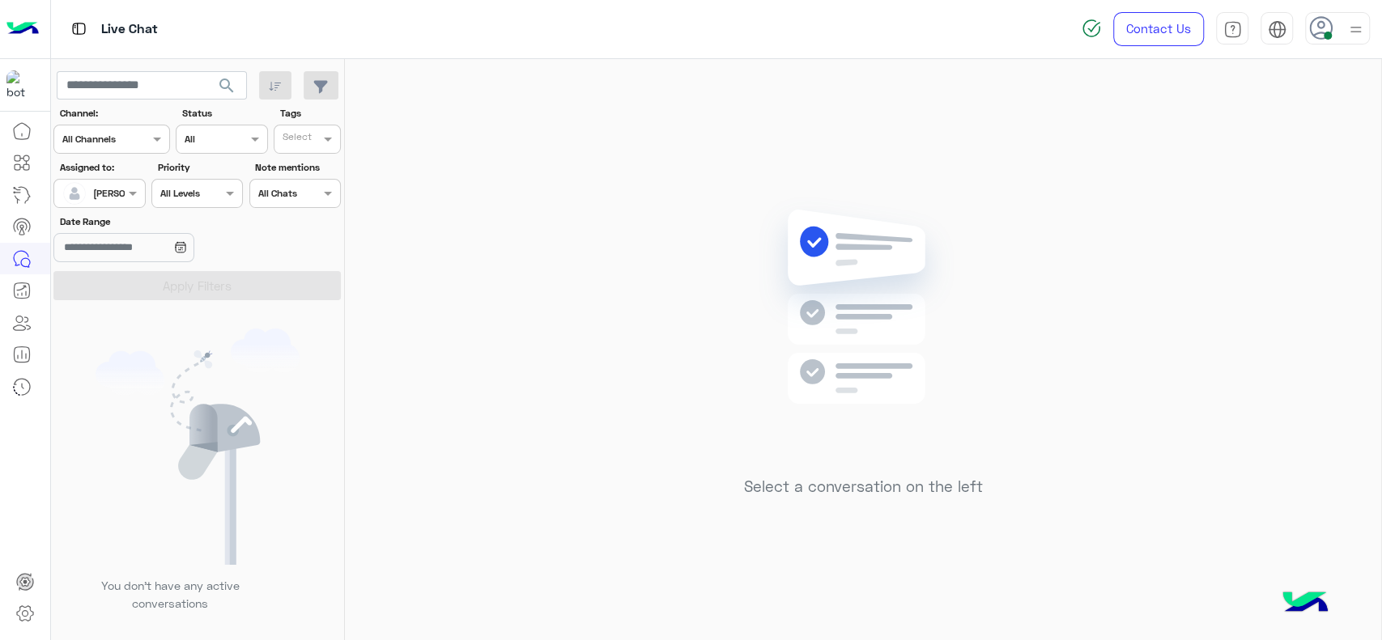
click at [109, 198] on span "[PERSON_NAME]" at bounding box center [130, 193] width 74 height 12
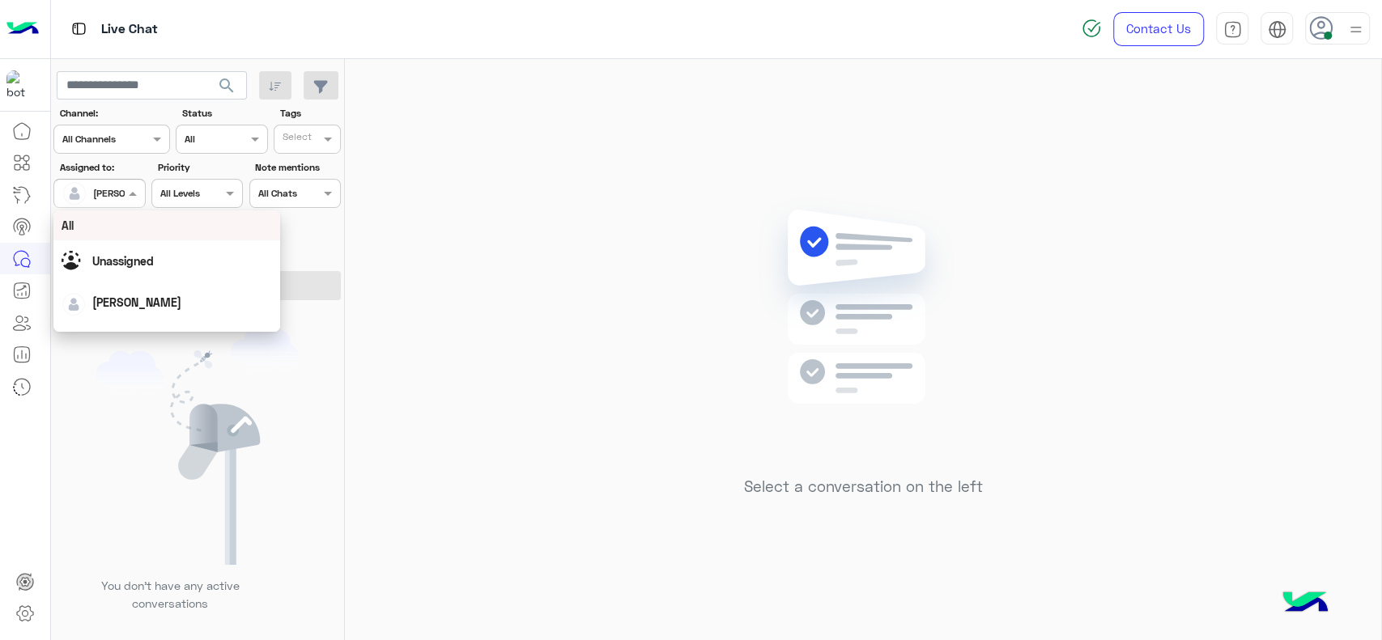
scroll to position [317, 0]
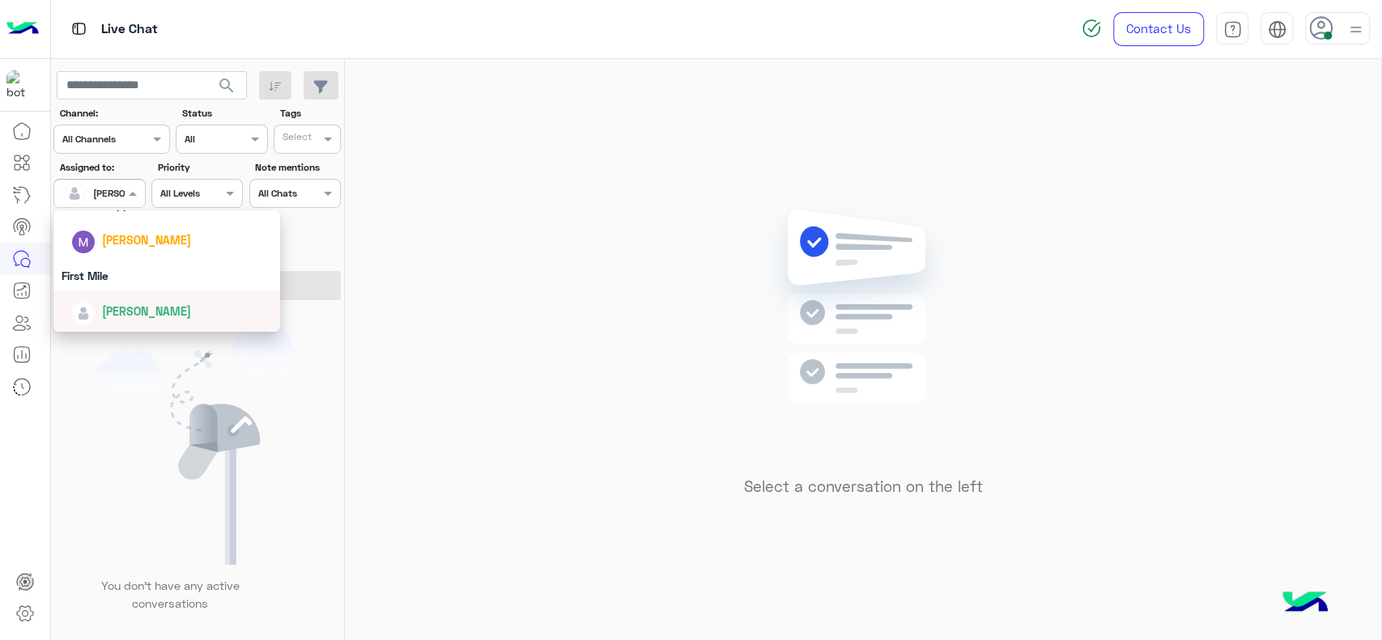
click at [122, 305] on span "[PERSON_NAME]" at bounding box center [146, 311] width 89 height 14
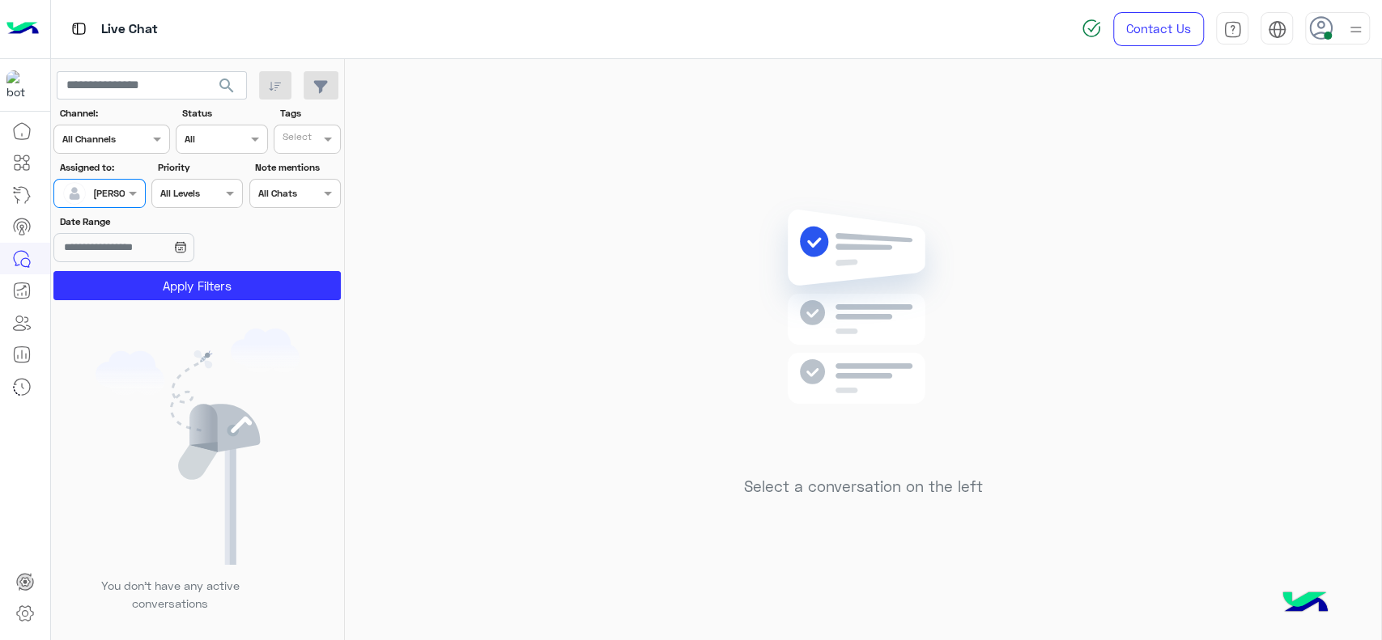
click at [104, 195] on div at bounding box center [99, 191] width 90 height 15
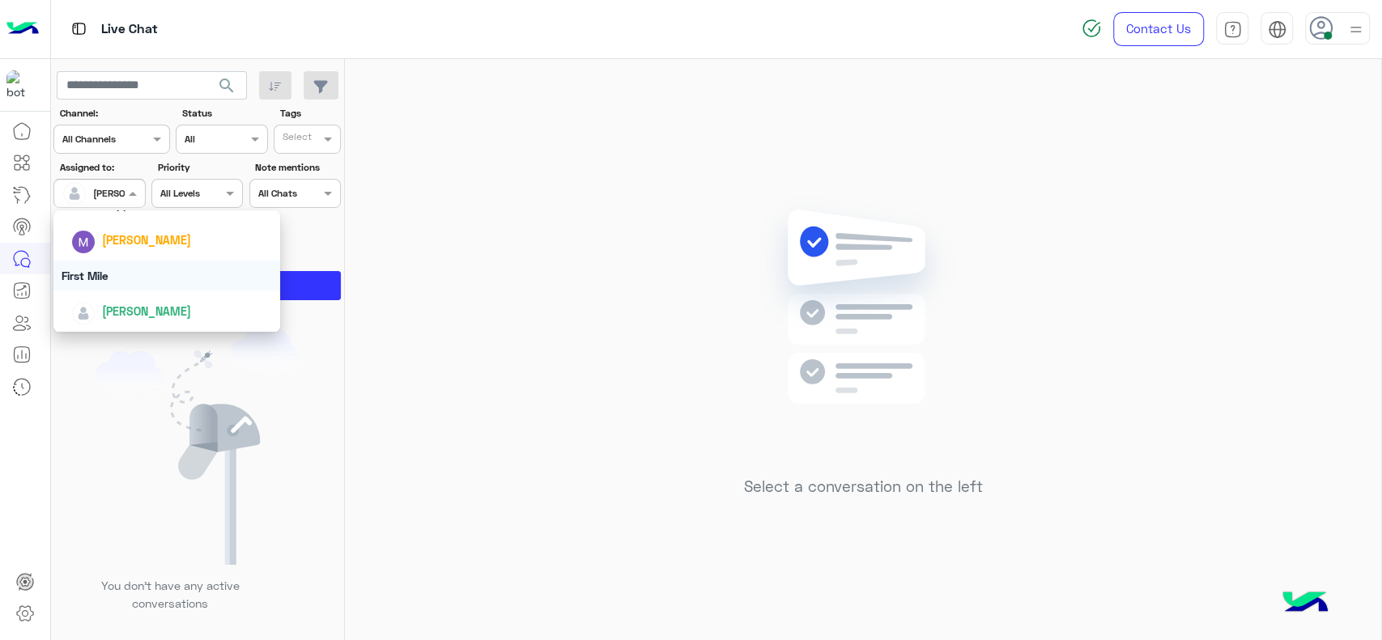
click at [114, 275] on div "First Mile" at bounding box center [166, 276] width 227 height 30
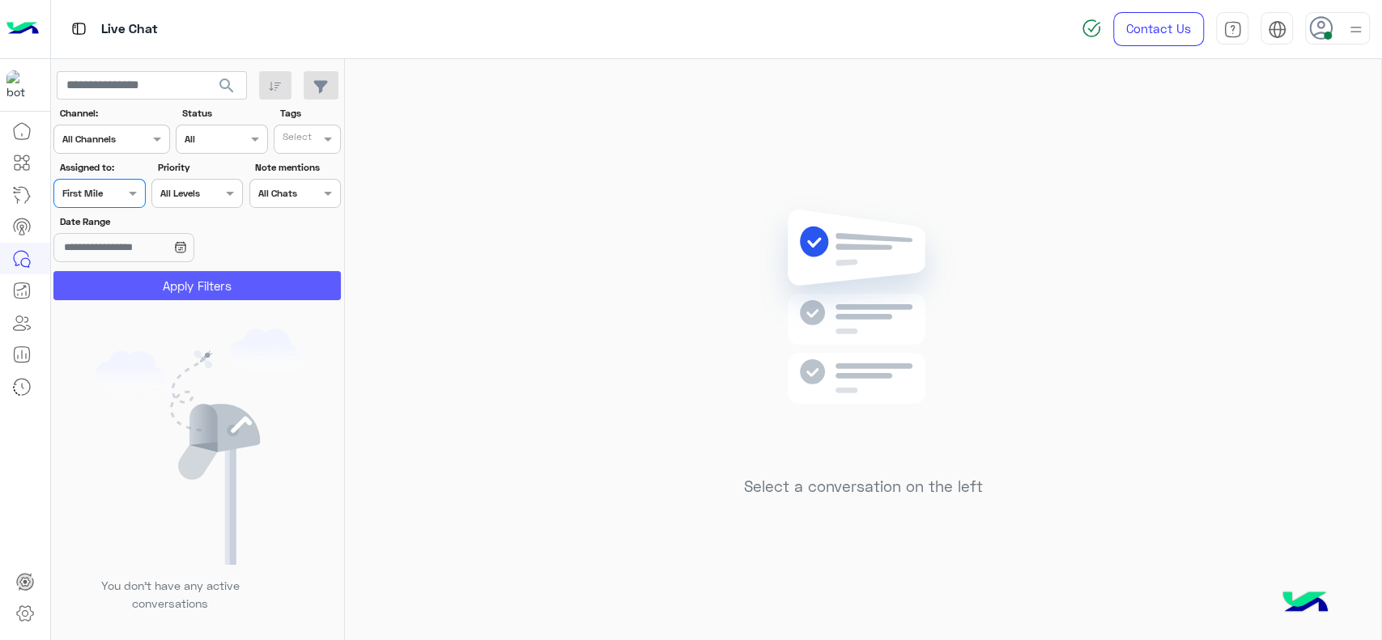
click at [163, 275] on button "Apply Filters" at bounding box center [196, 285] width 287 height 29
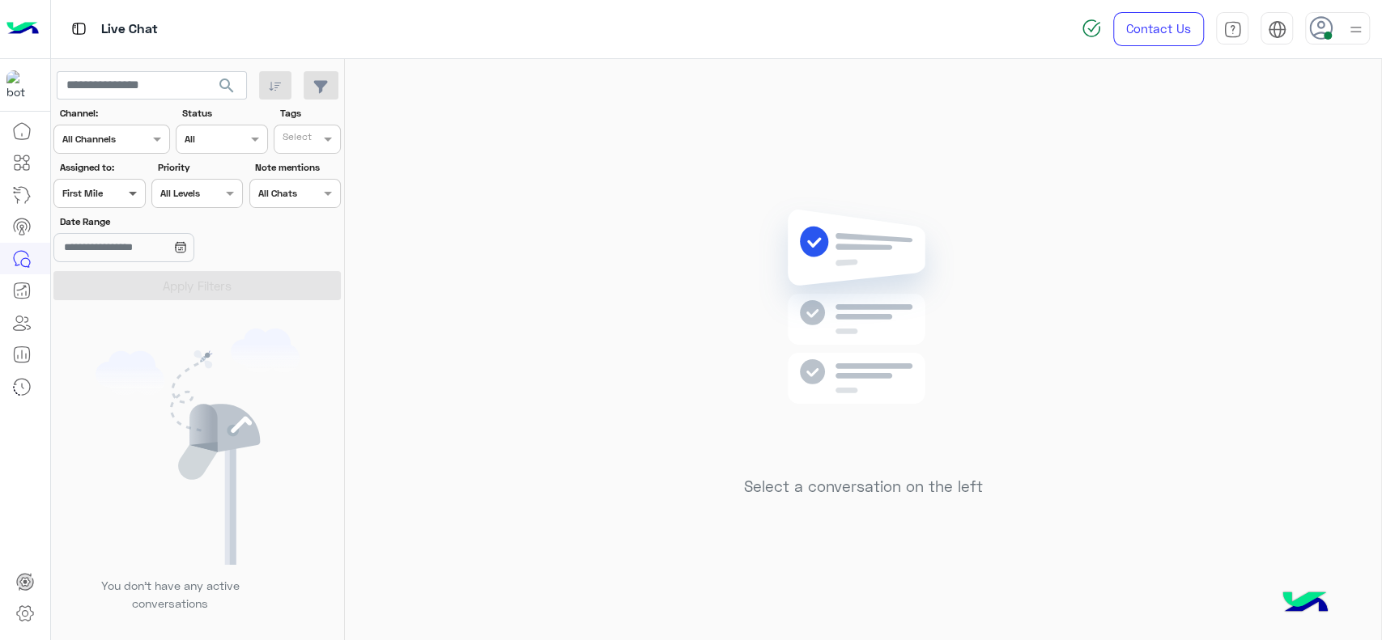
click at [132, 191] on span at bounding box center [135, 193] width 20 height 17
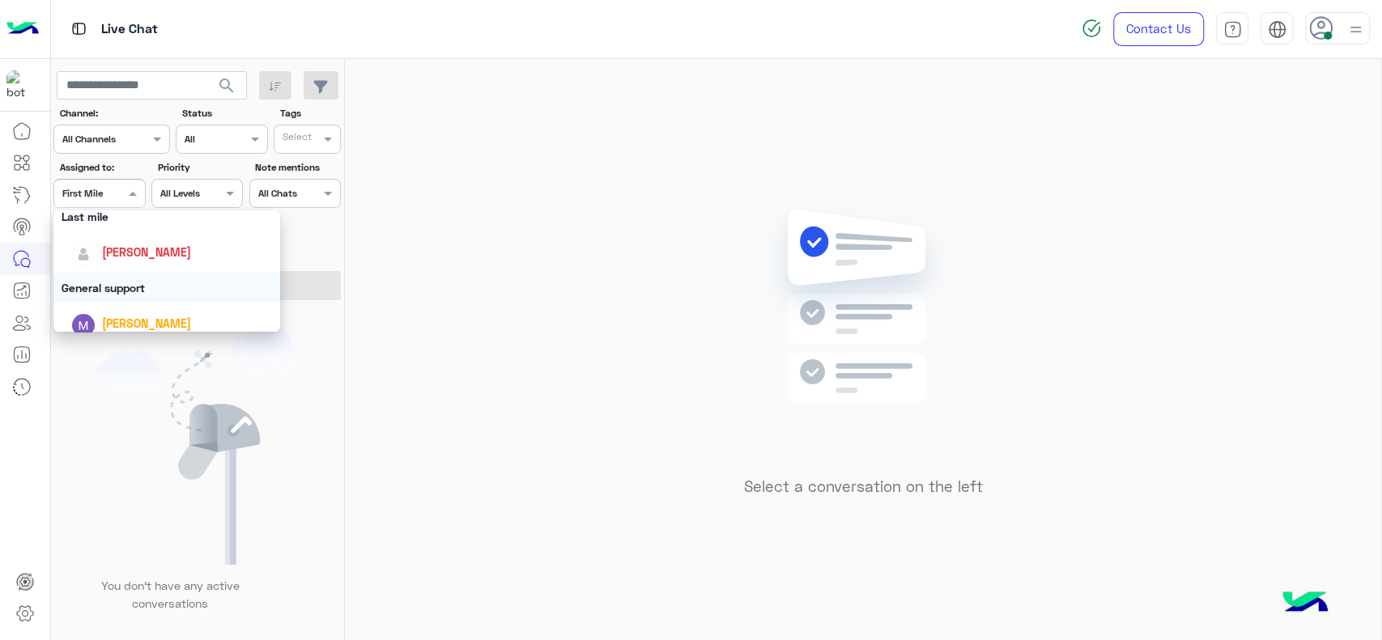
scroll to position [233, 0]
click at [136, 264] on div "[PERSON_NAME]" at bounding box center [171, 253] width 201 height 28
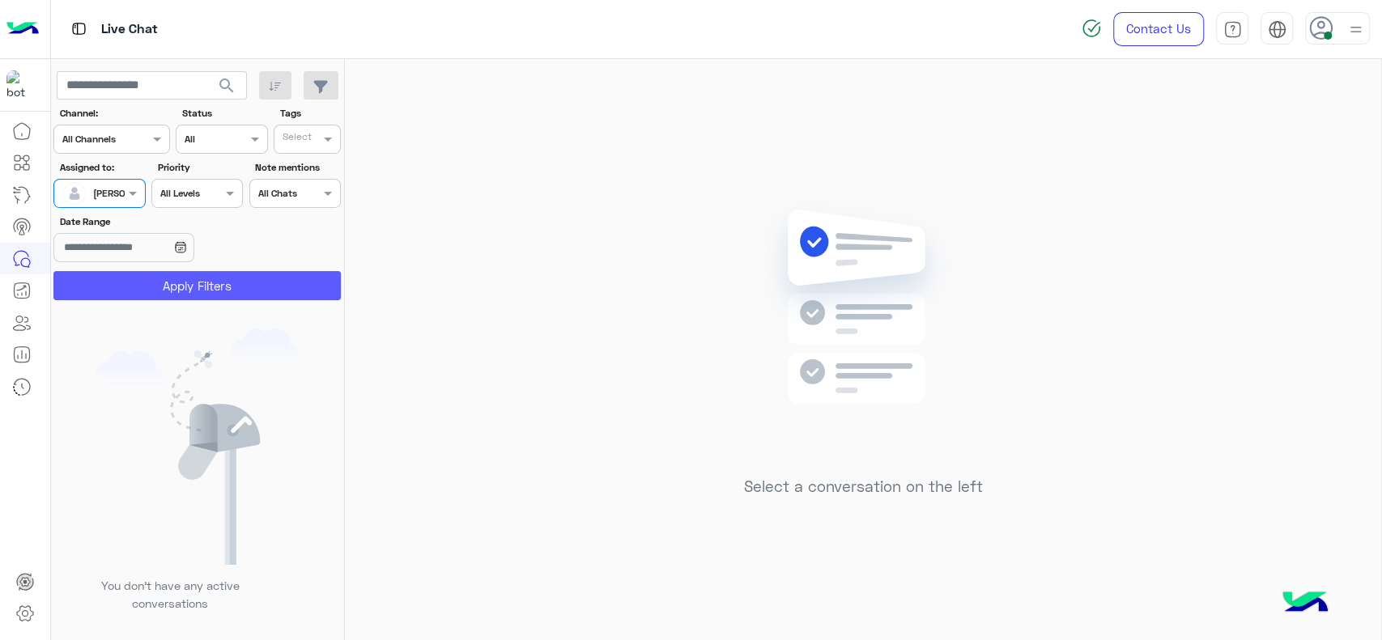
click at [142, 290] on button "Apply Filters" at bounding box center [196, 285] width 287 height 29
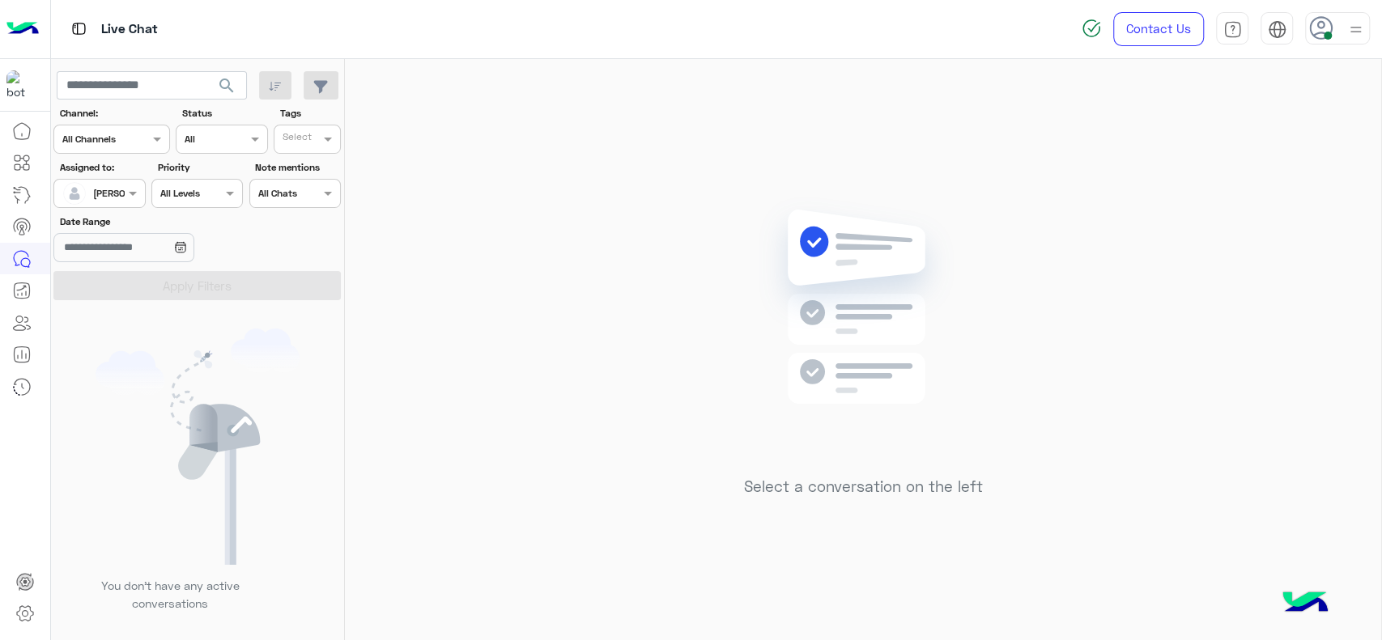
click at [1346, 29] on img at bounding box center [1356, 29] width 20 height 20
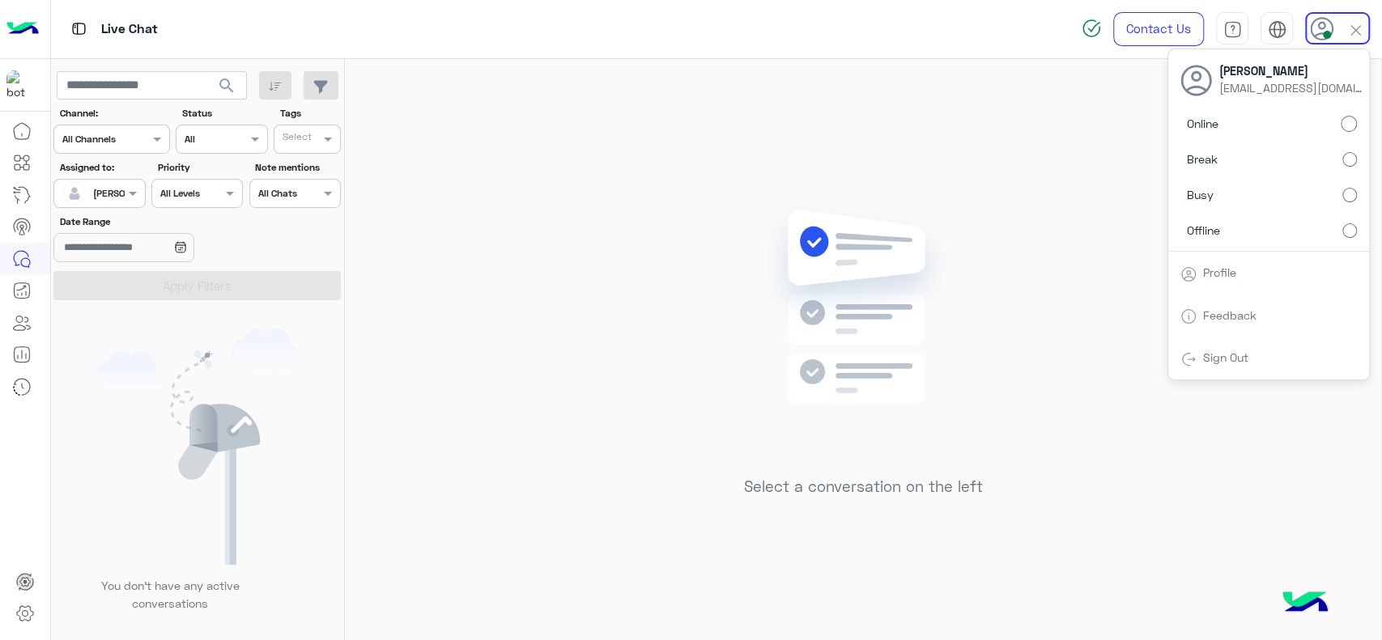
click at [572, 338] on div "Select a conversation on the left" at bounding box center [863, 353] width 1036 height 588
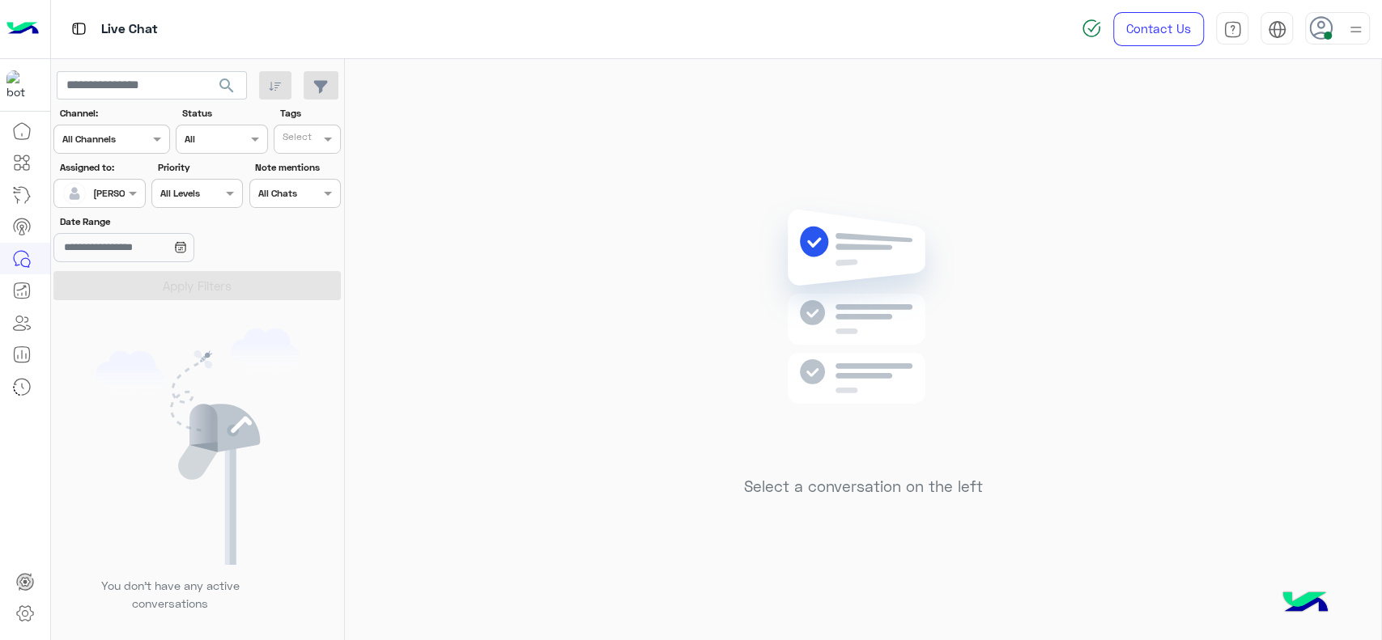
click at [117, 189] on div at bounding box center [99, 191] width 90 height 15
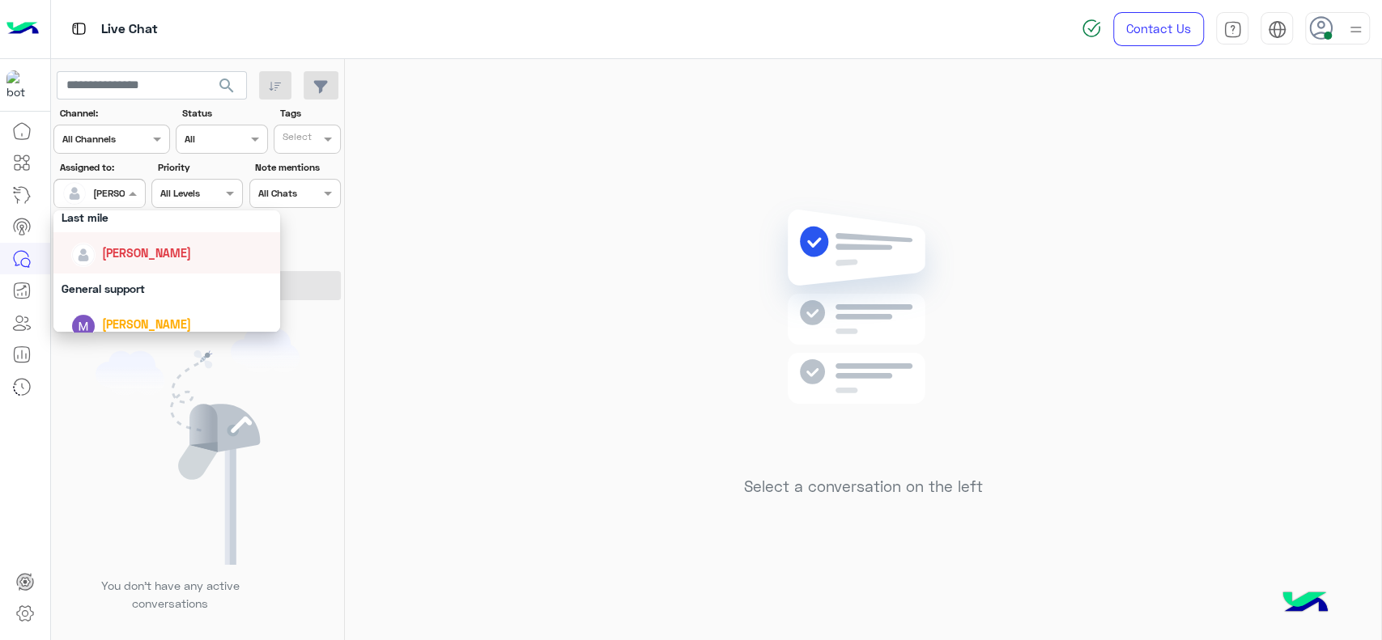
scroll to position [0, 0]
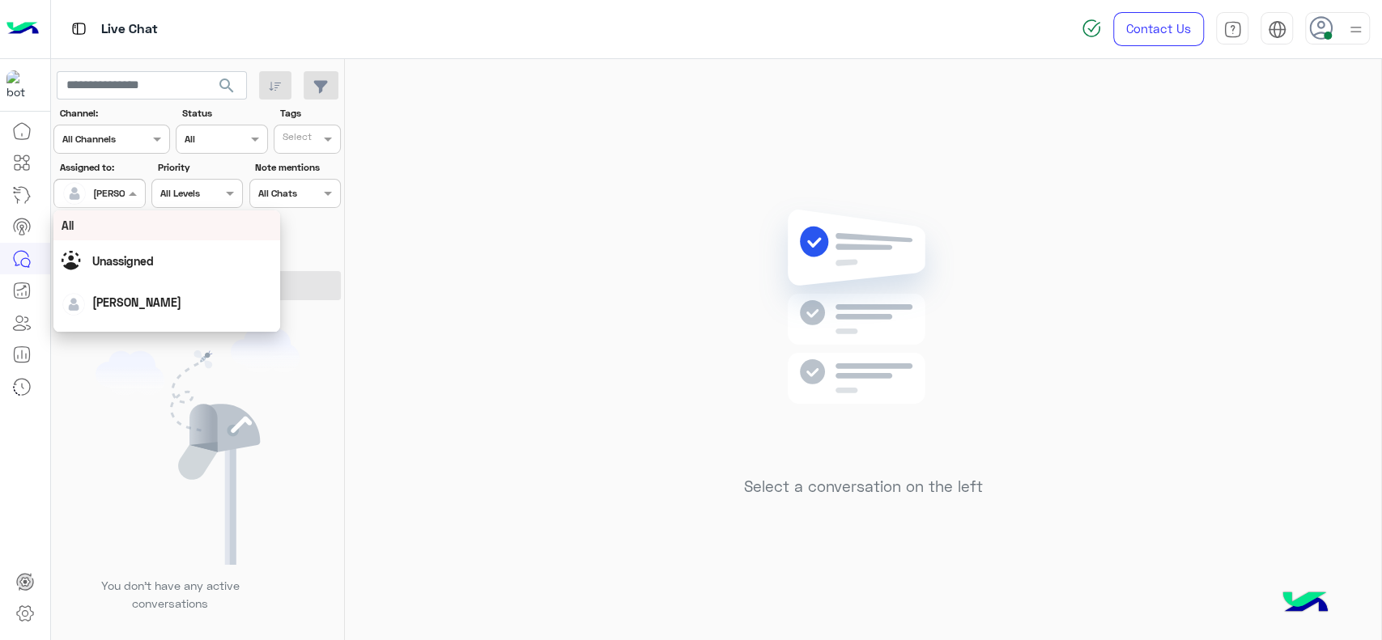
click at [114, 184] on div at bounding box center [99, 191] width 90 height 15
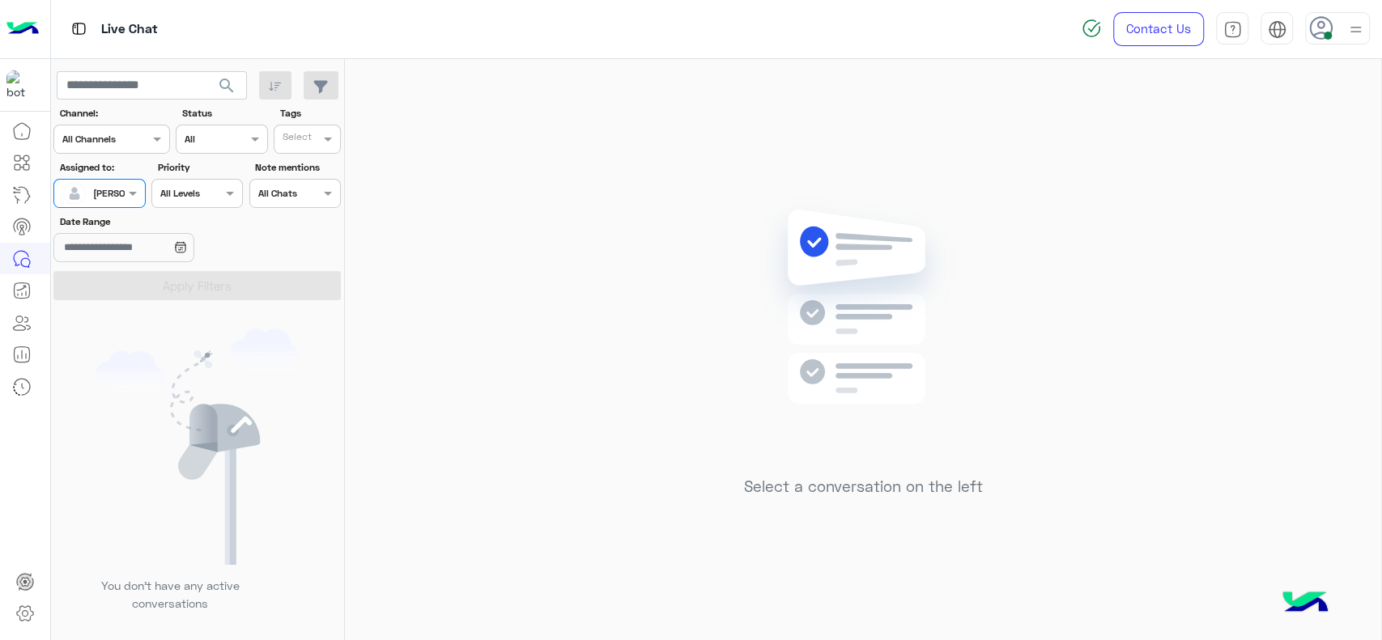
click at [114, 184] on div at bounding box center [99, 191] width 90 height 15
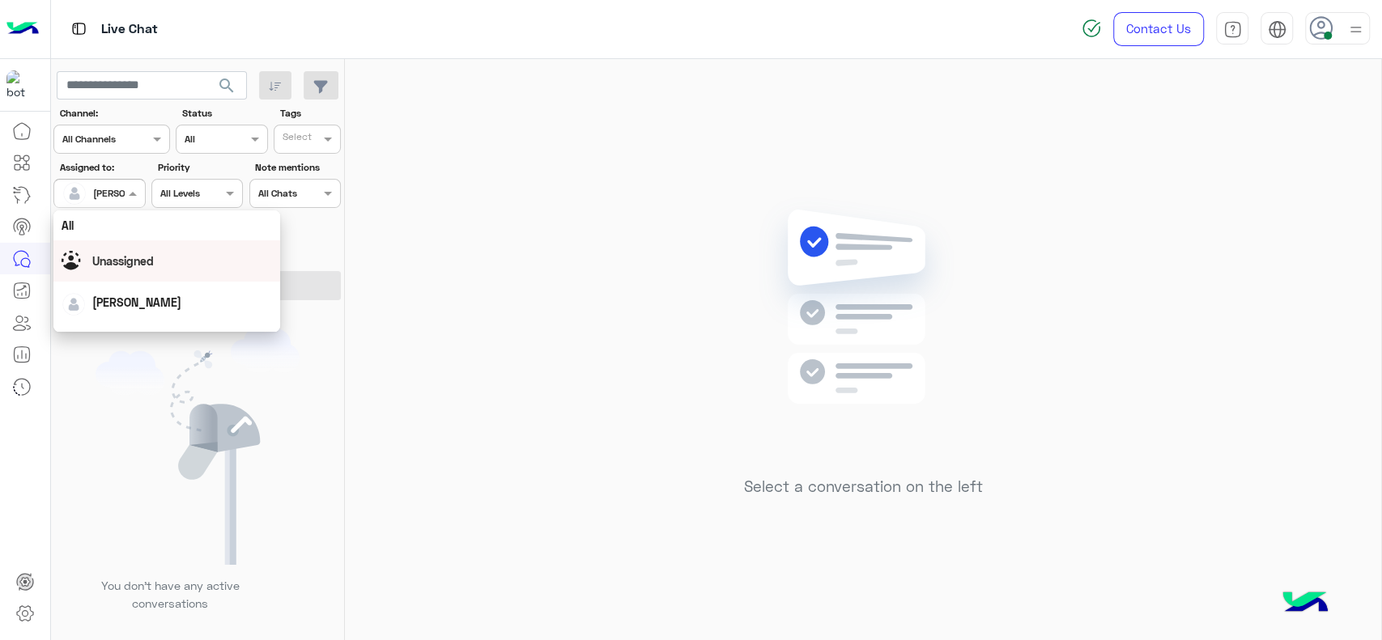
click at [143, 241] on div "Unassigned" at bounding box center [166, 260] width 227 height 41
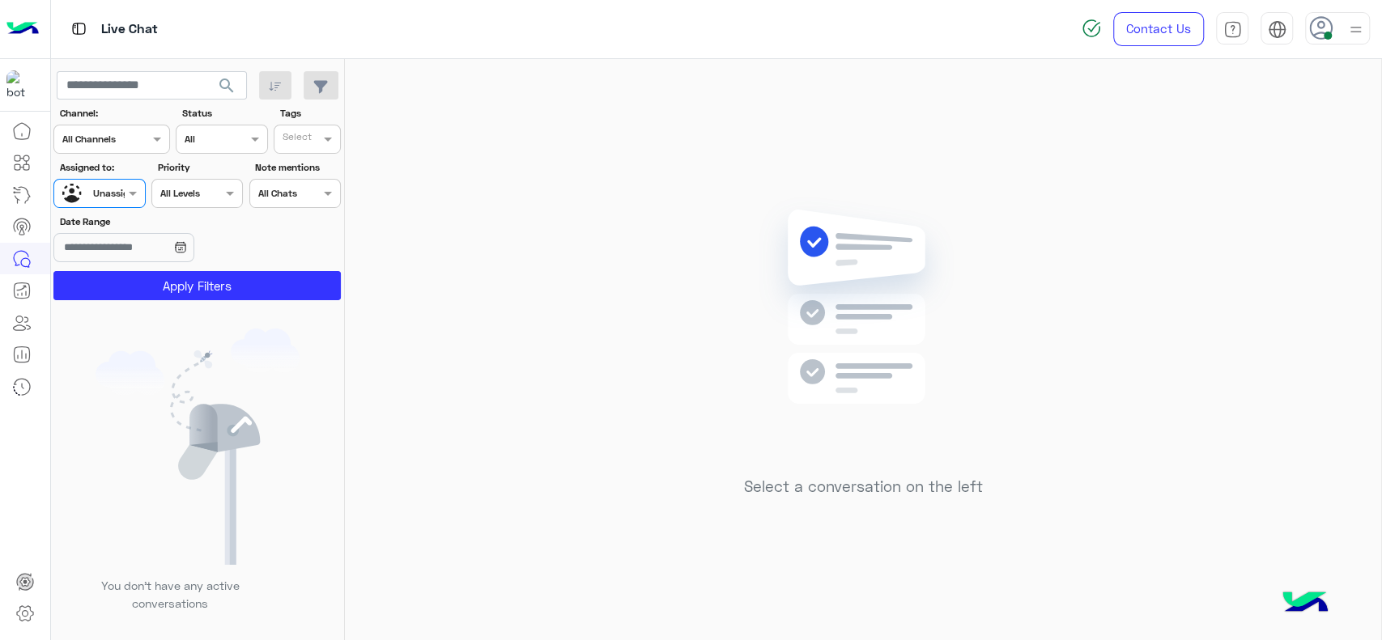
click at [302, 138] on input "text" at bounding box center [299, 141] width 33 height 15
click at [304, 159] on div "J FOLLOW UP" at bounding box center [353, 171] width 158 height 30
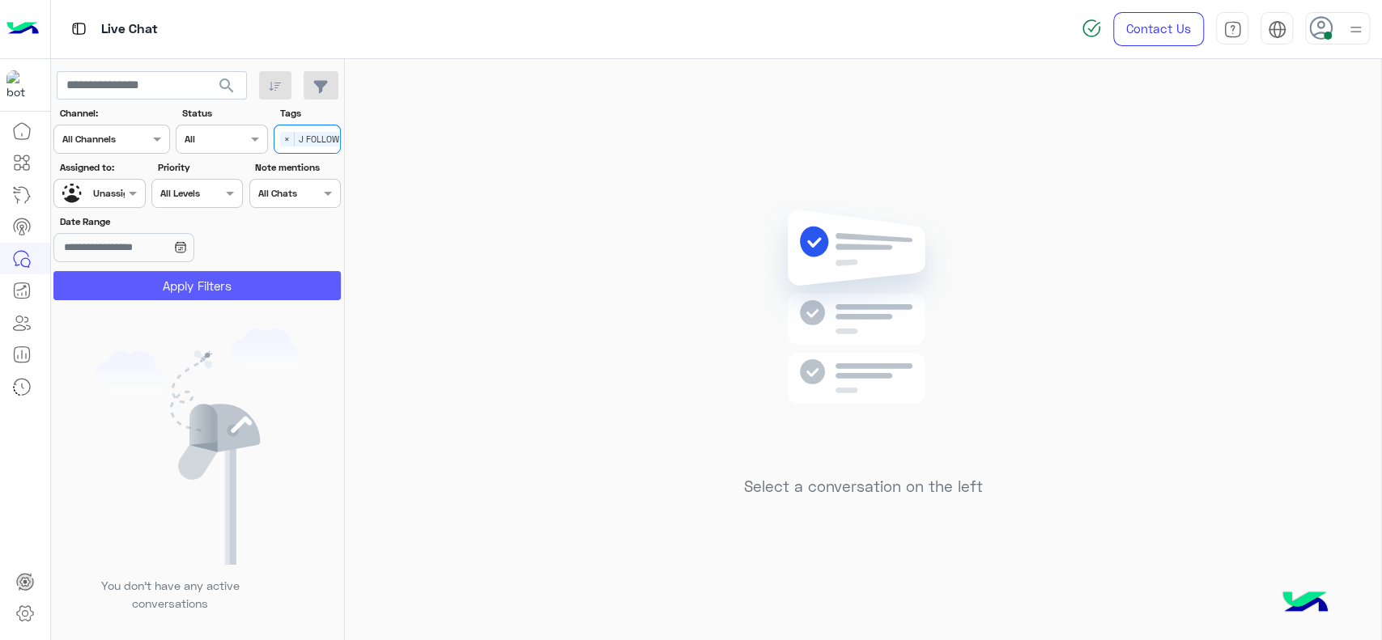
click at [282, 275] on button "Apply Filters" at bounding box center [196, 285] width 287 height 29
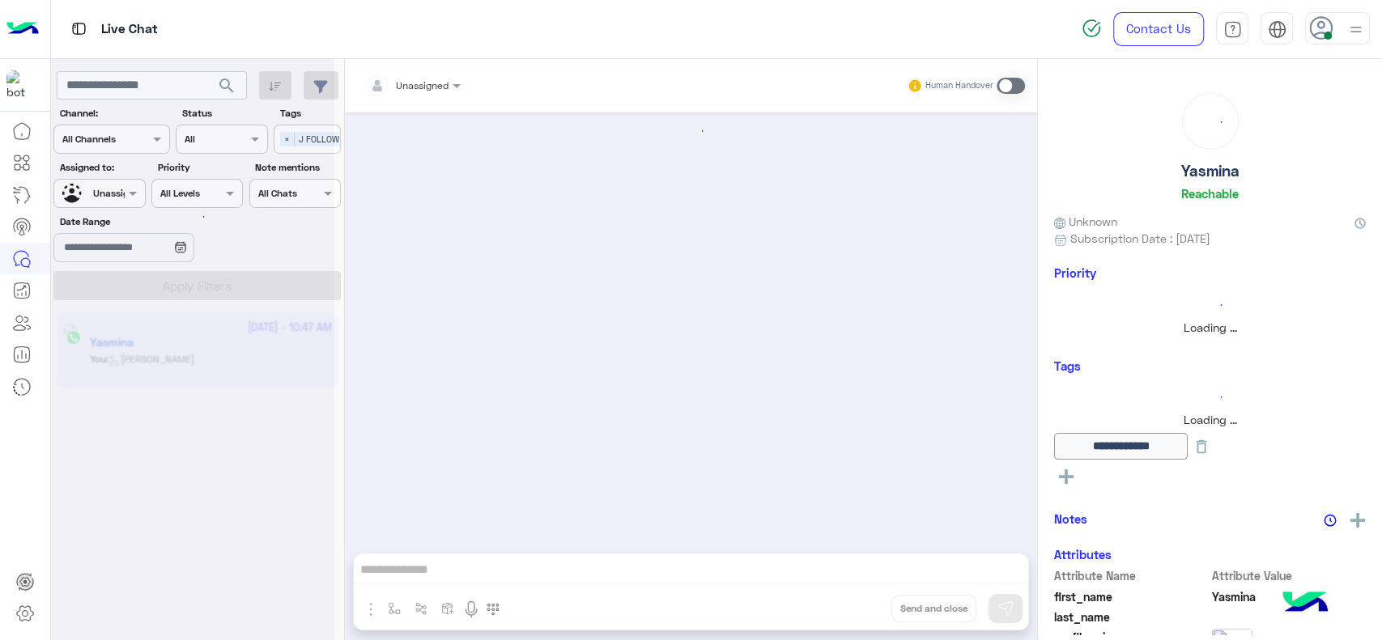
scroll to position [1129, 0]
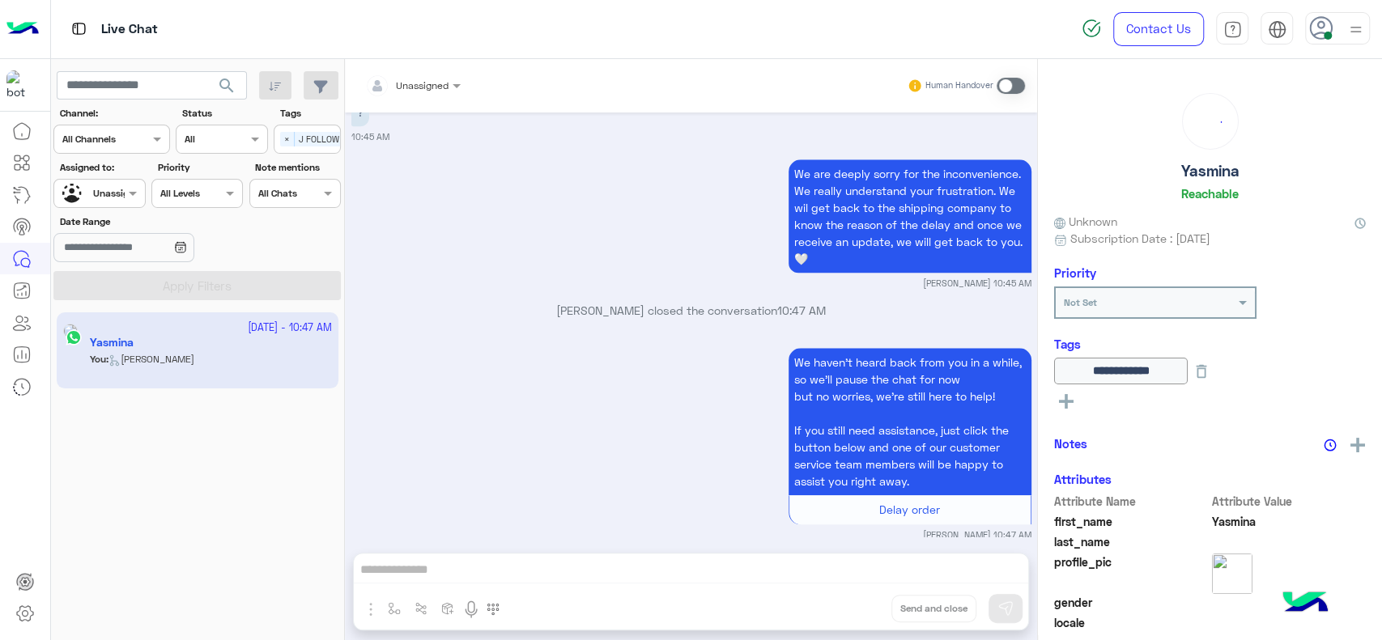
click at [435, 102] on div "Unassigned Human Handover" at bounding box center [691, 85] width 692 height 53
click at [435, 94] on div "Unassigned" at bounding box center [406, 86] width 83 height 32
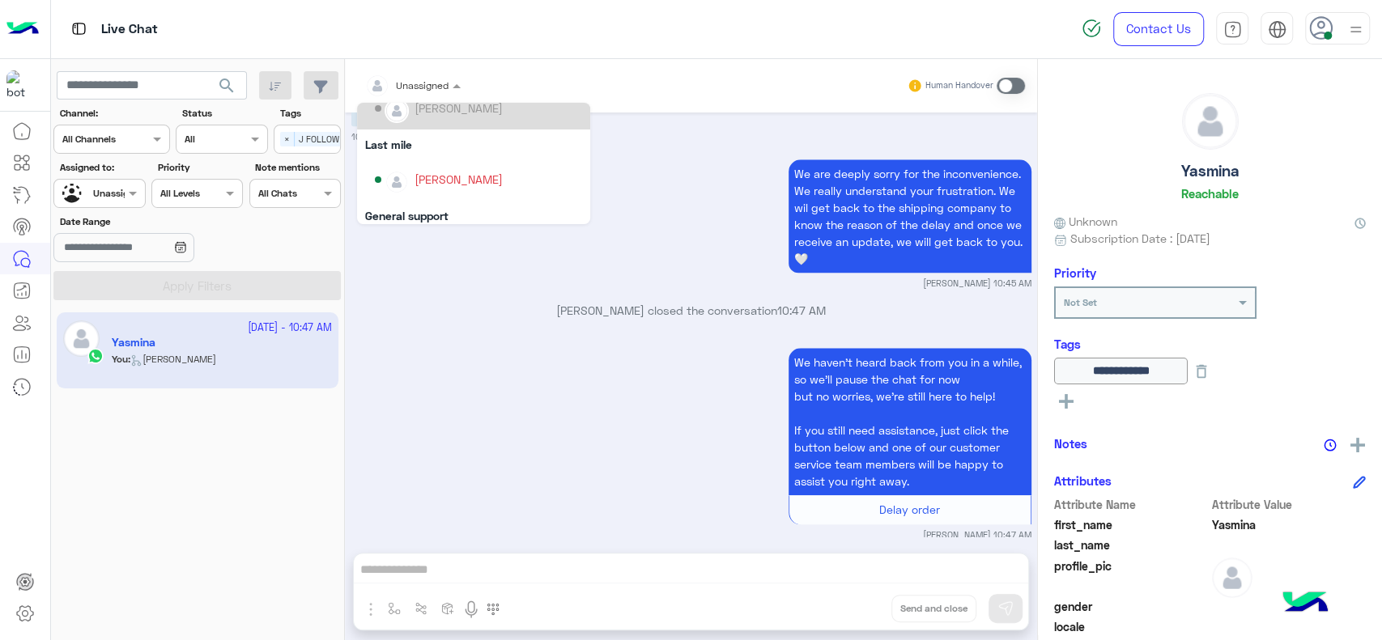
scroll to position [180, 0]
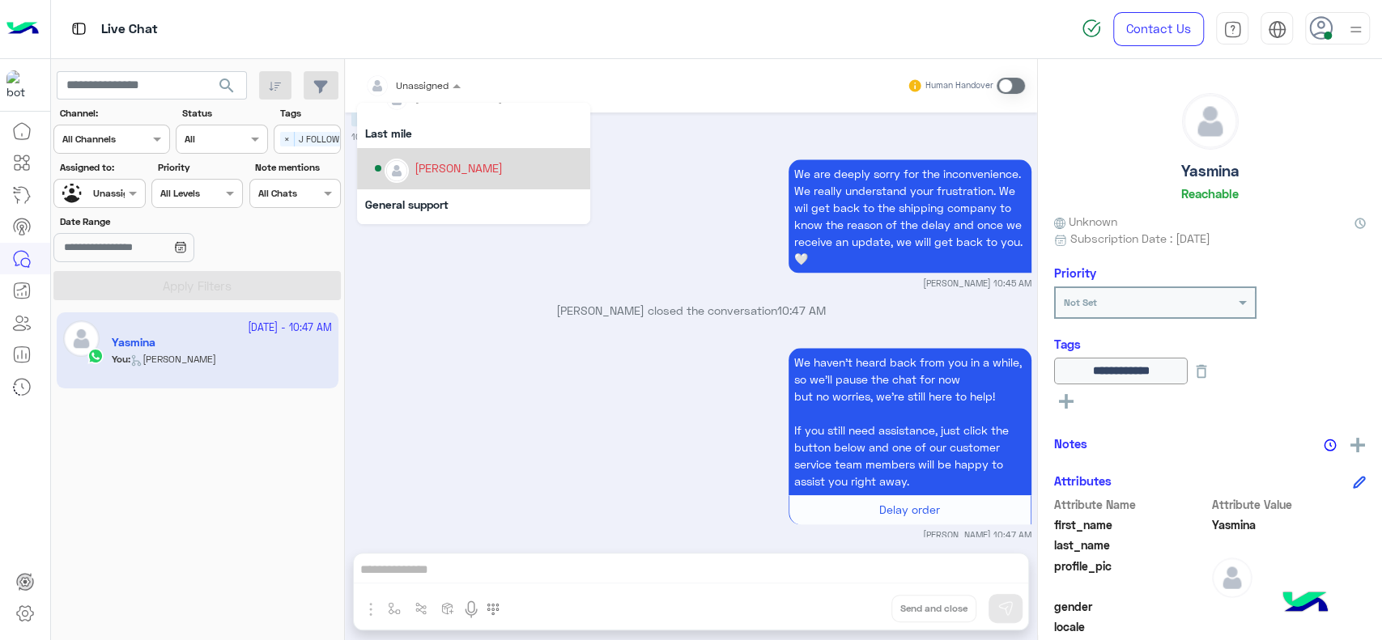
click at [449, 166] on div "[PERSON_NAME]" at bounding box center [459, 167] width 88 height 17
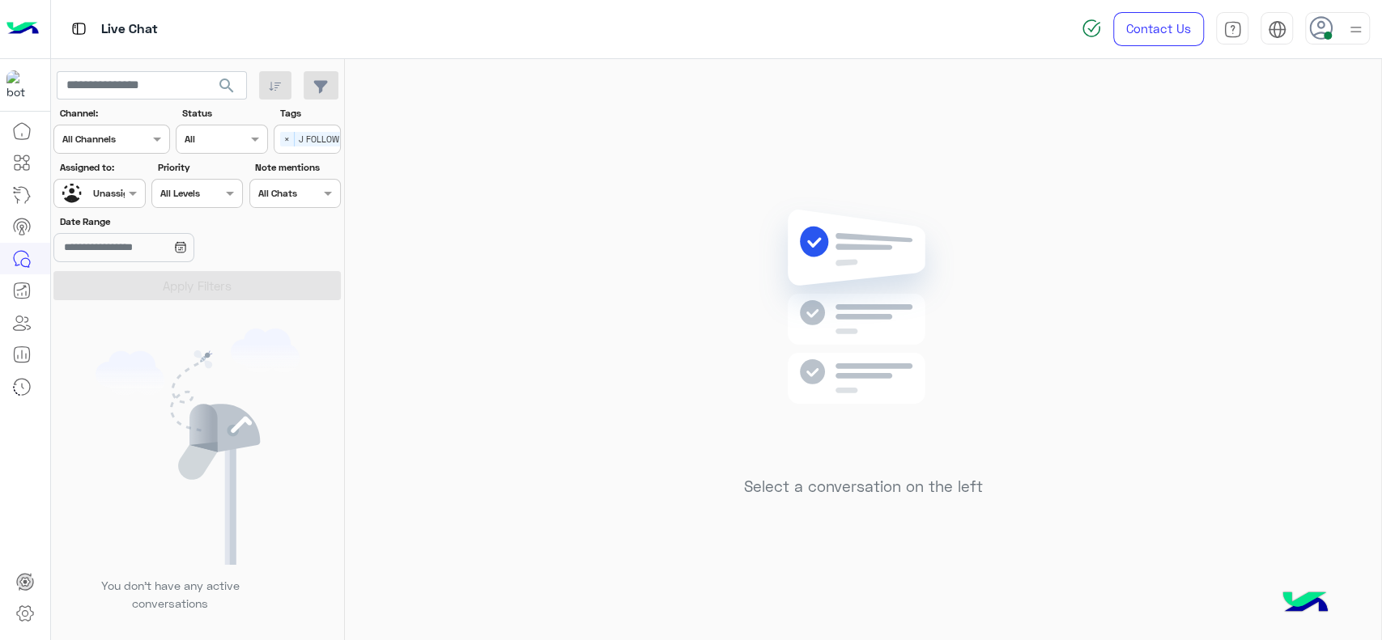
click at [112, 195] on div at bounding box center [99, 191] width 90 height 15
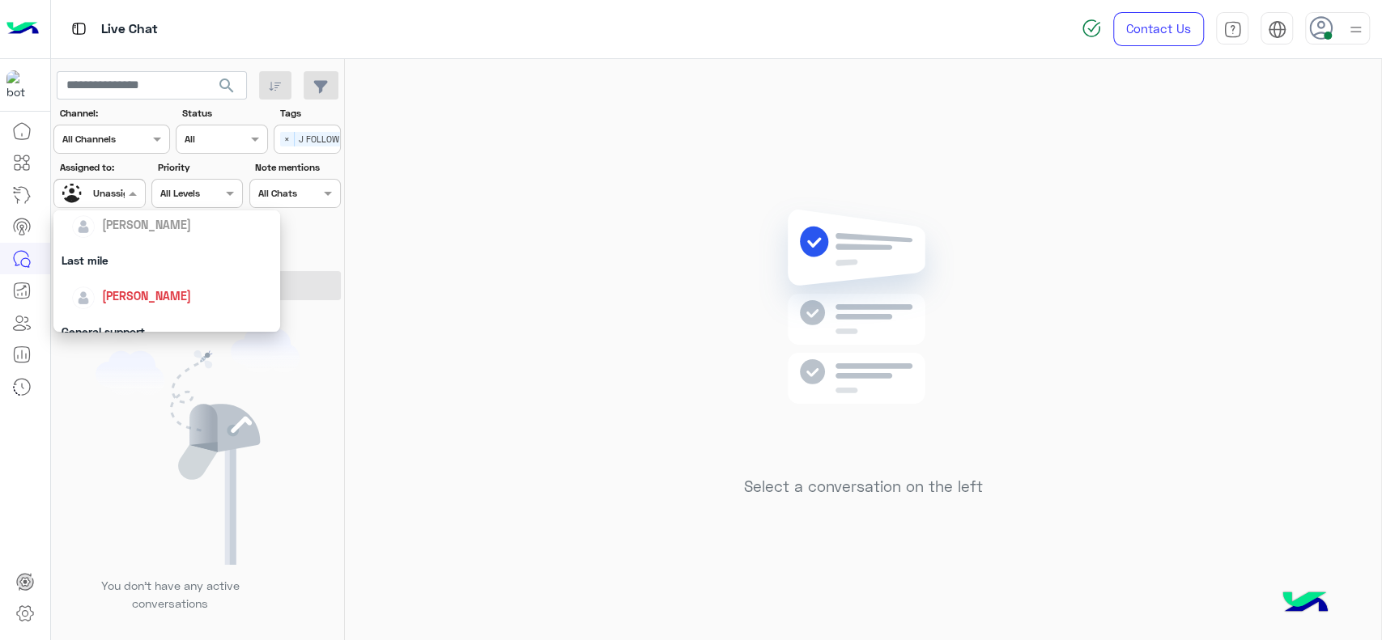
scroll to position [215, 0]
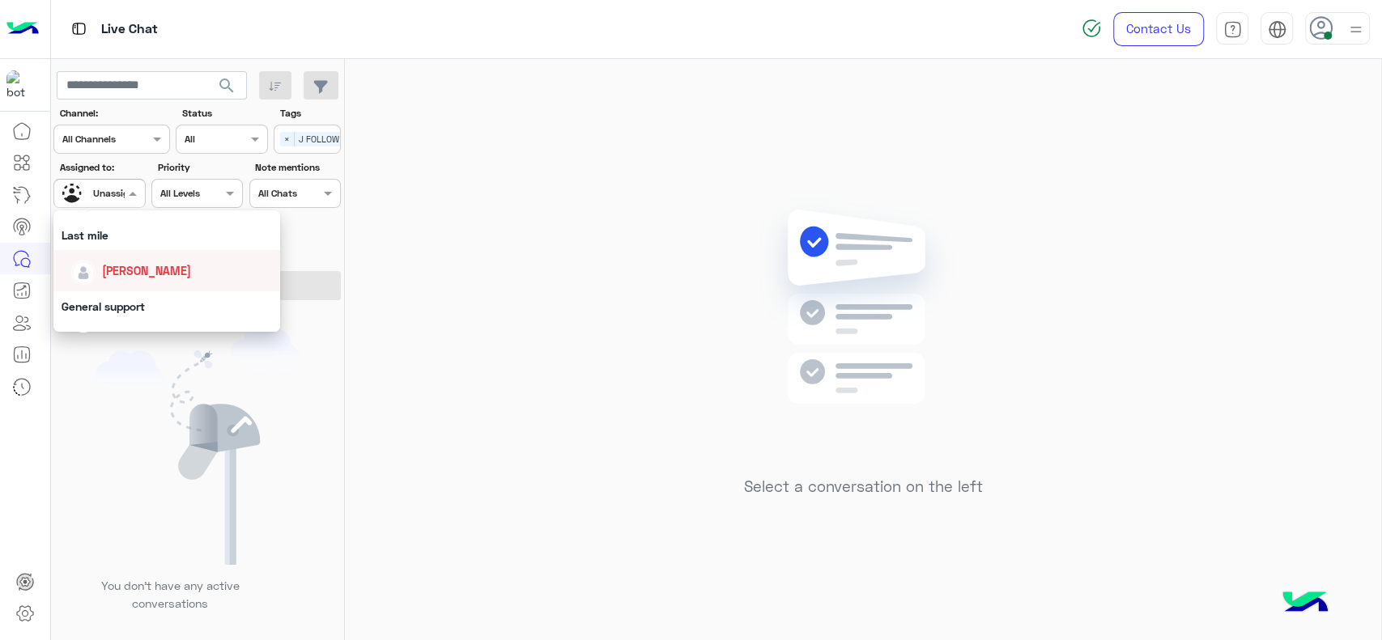
click at [142, 264] on span "[PERSON_NAME]" at bounding box center [146, 271] width 89 height 14
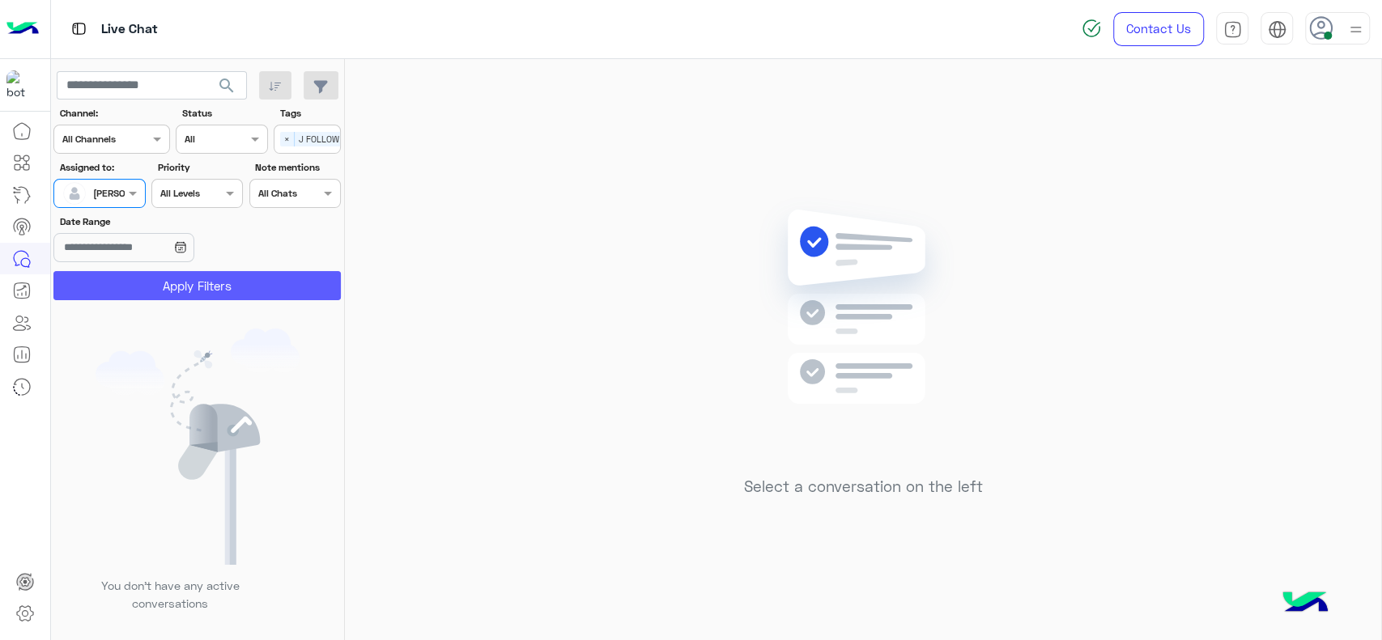
click at [162, 271] on button "Apply Filters" at bounding box center [196, 285] width 287 height 29
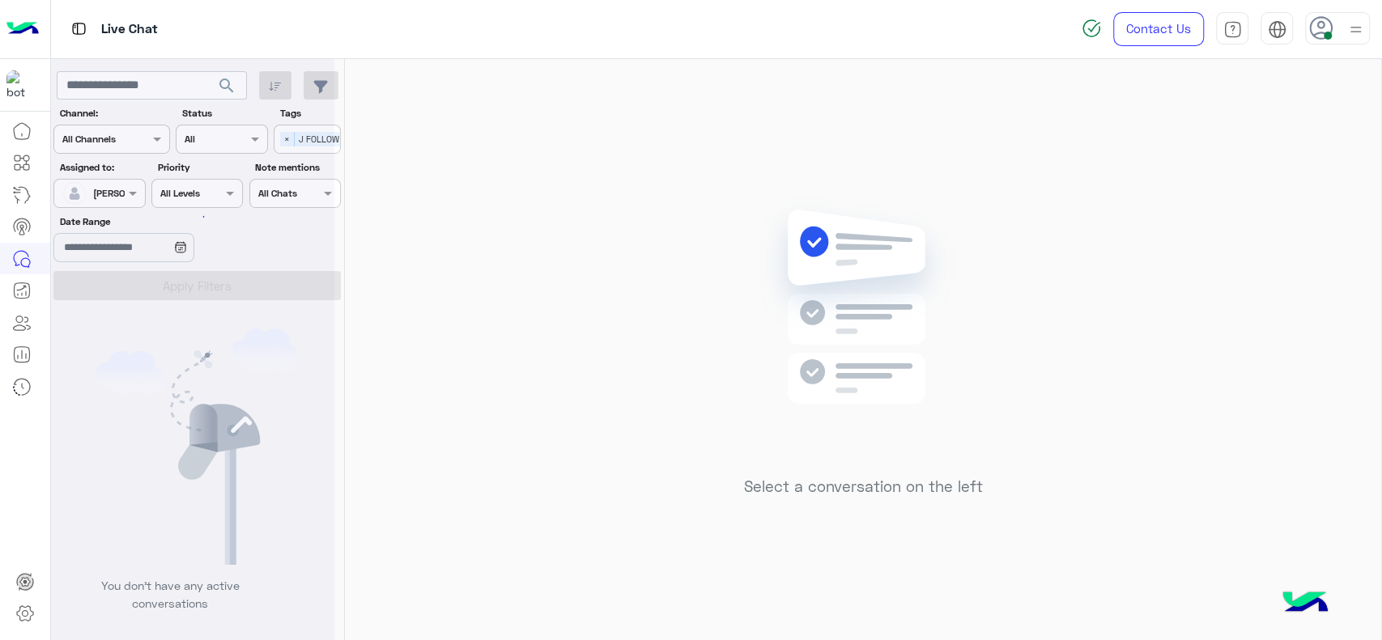
click at [285, 142] on div at bounding box center [192, 326] width 283 height 640
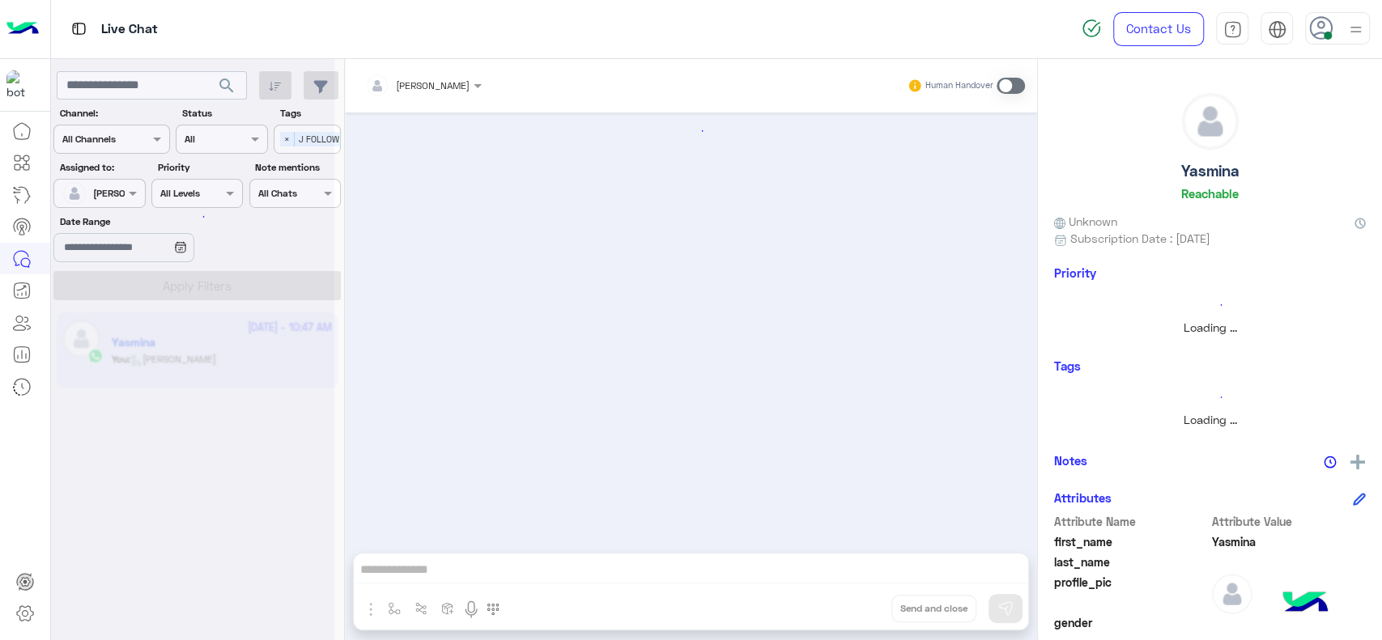
click at [284, 138] on div at bounding box center [192, 326] width 283 height 640
click at [690, 271] on div at bounding box center [691, 325] width 692 height 424
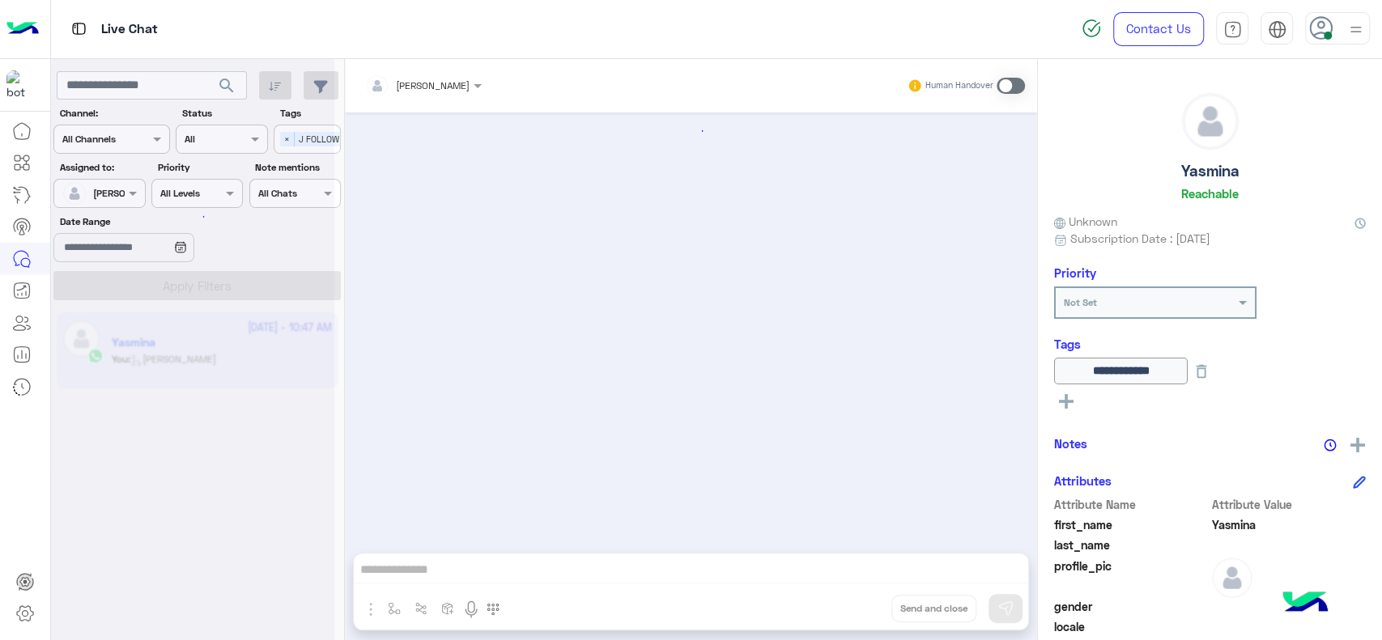
scroll to position [1129, 0]
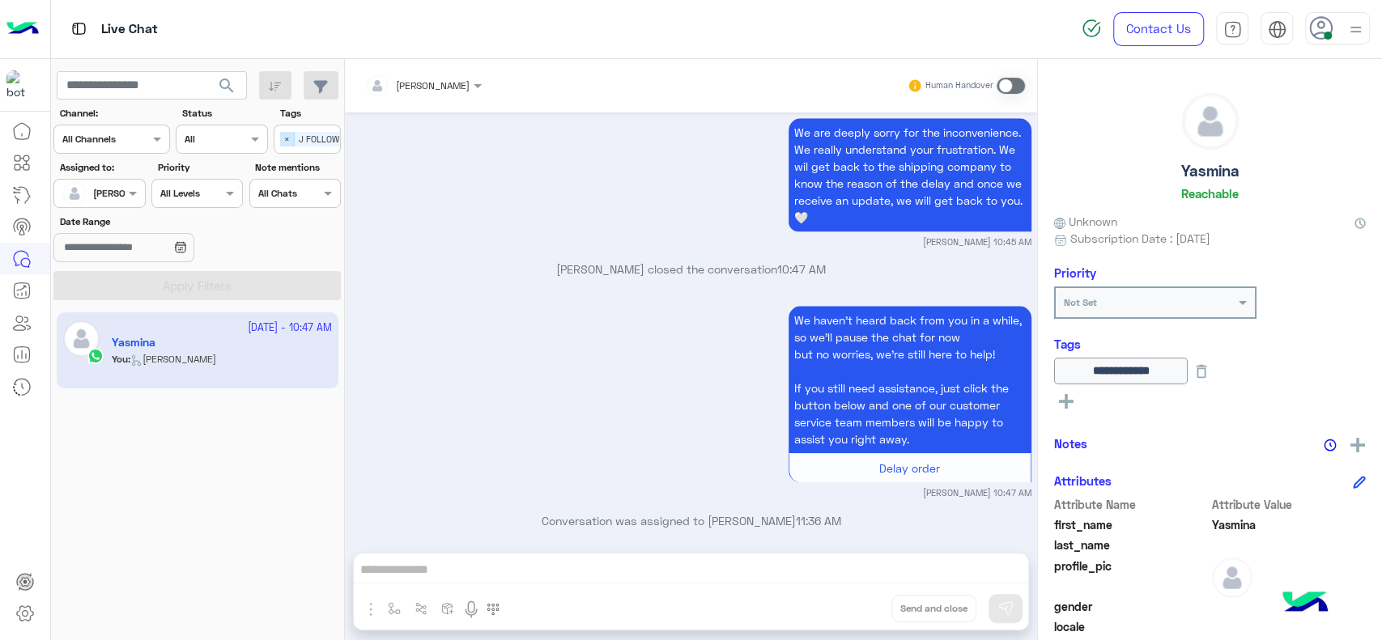
click at [287, 135] on span "×" at bounding box center [287, 139] width 15 height 15
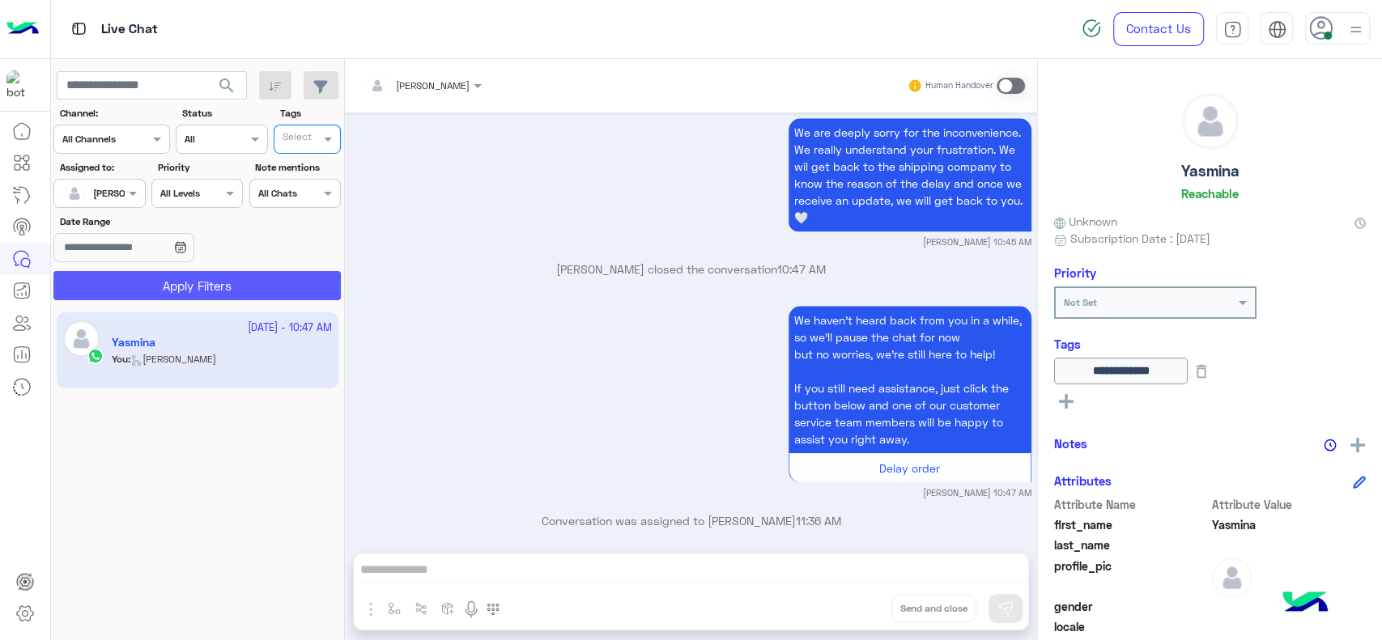
click at [308, 291] on button "Apply Filters" at bounding box center [196, 285] width 287 height 29
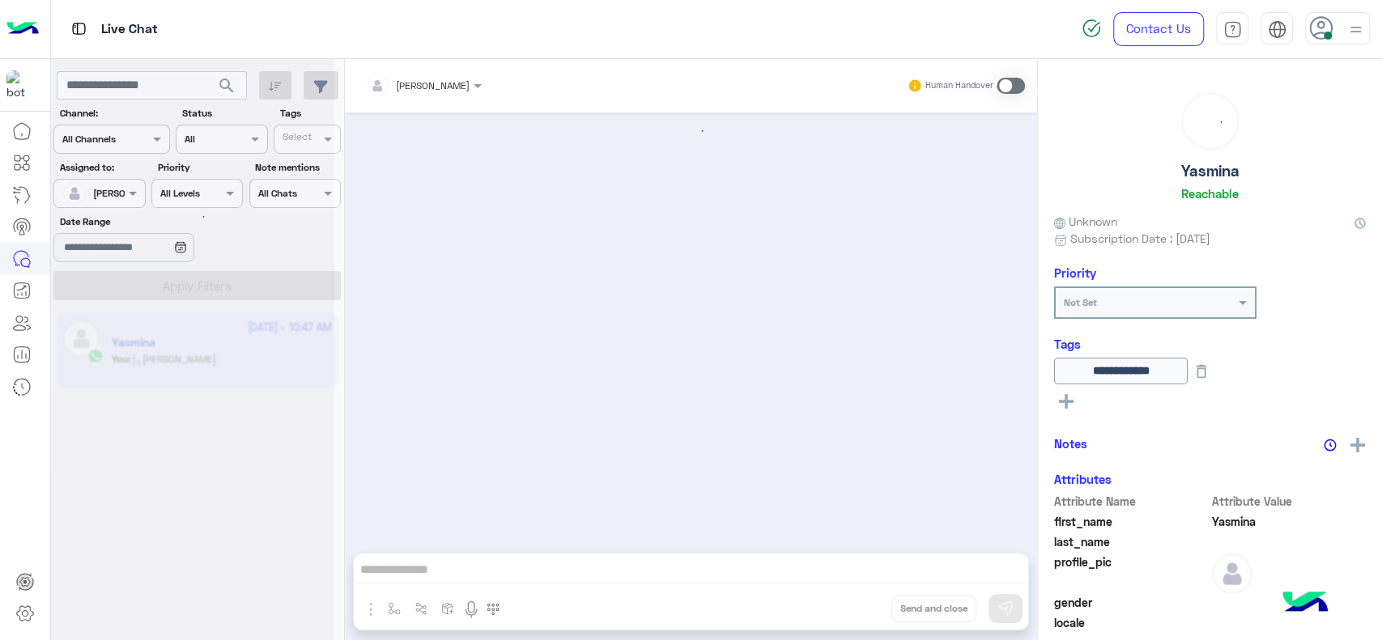
scroll to position [1129, 0]
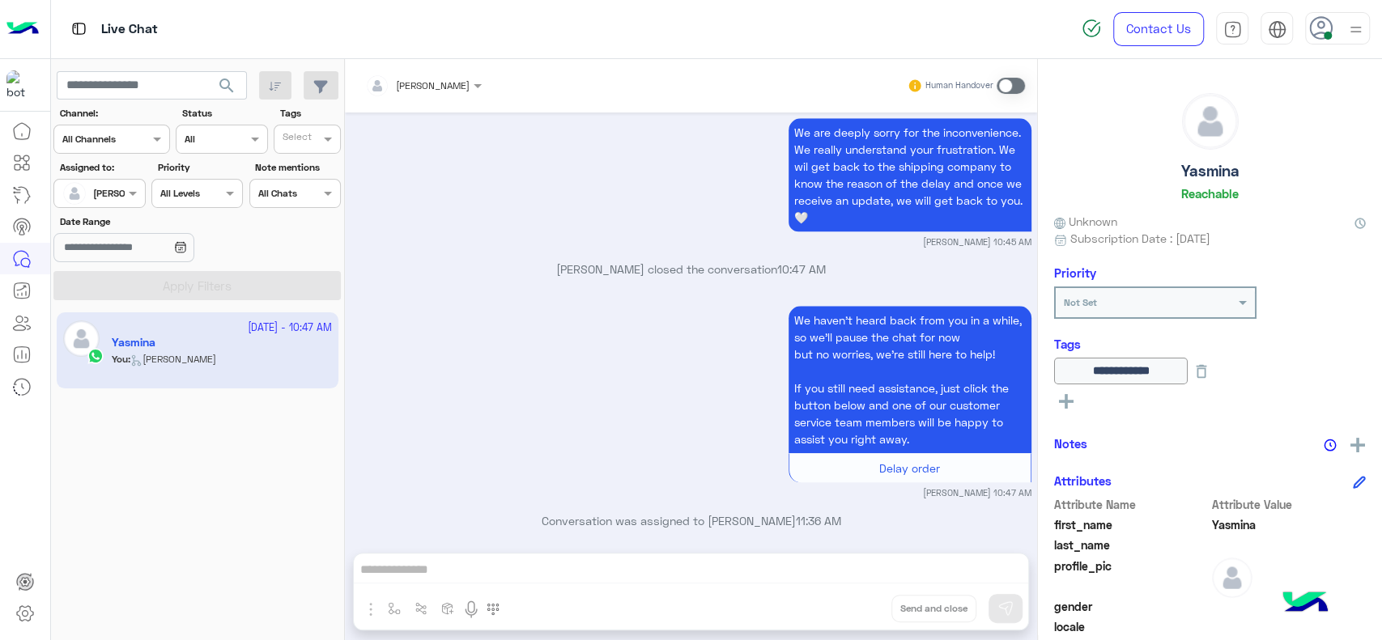
click at [1010, 84] on span at bounding box center [1011, 86] width 28 height 16
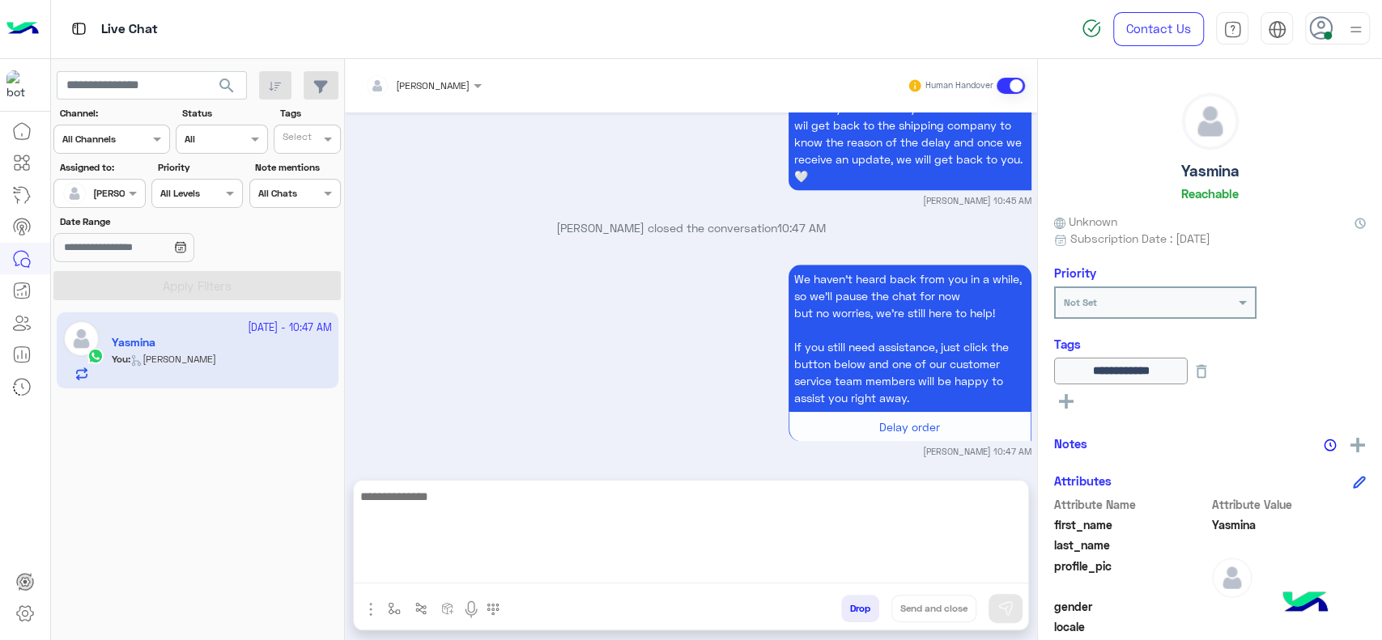
click at [562, 567] on textarea at bounding box center [691, 535] width 674 height 97
type textarea "*"
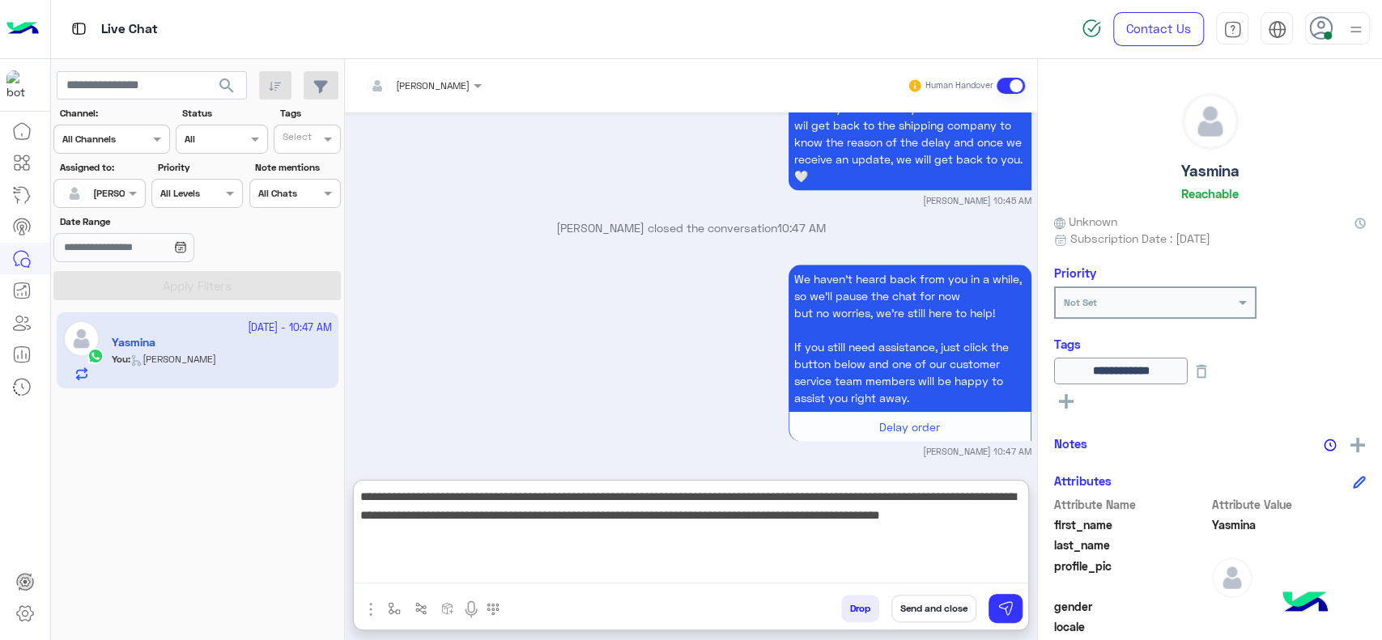
type textarea "**********"
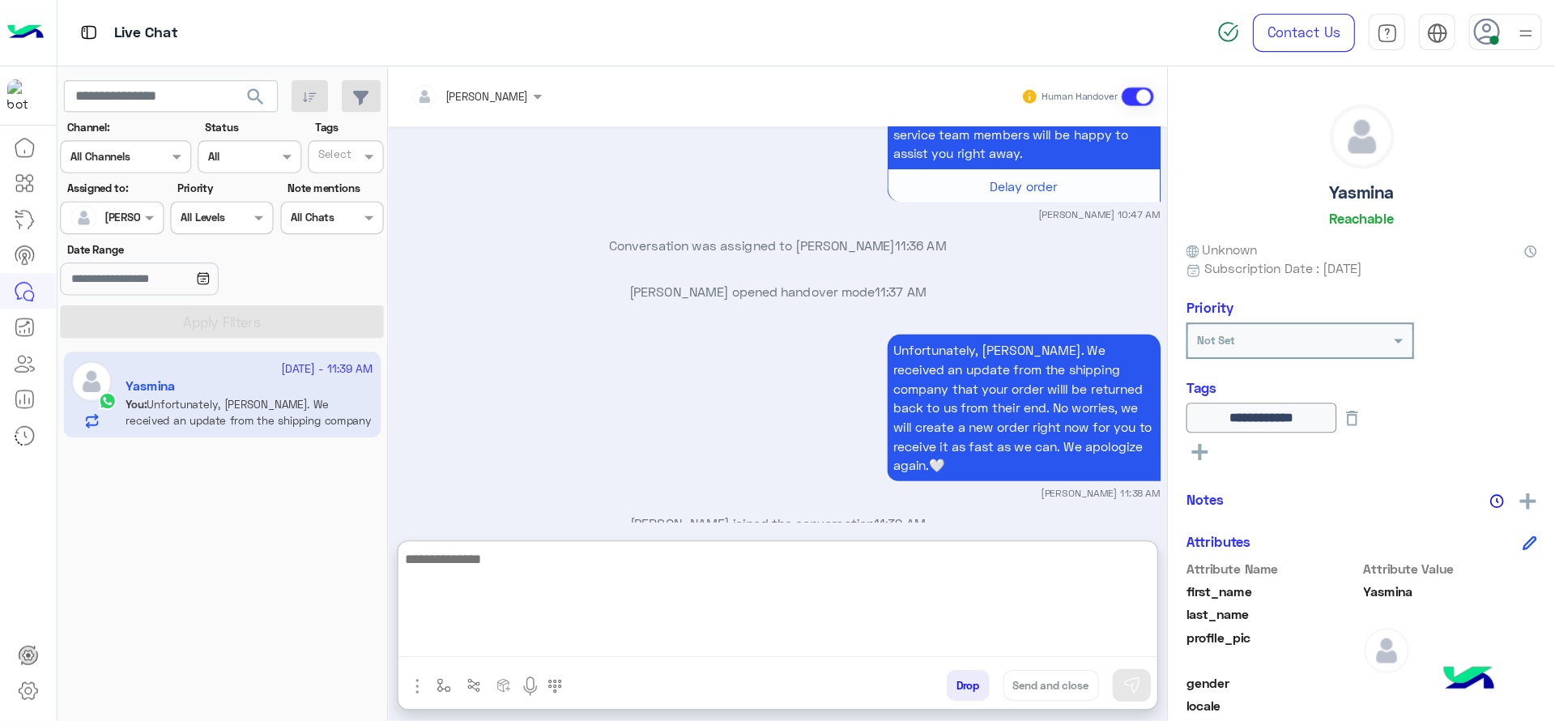
scroll to position [1352, 0]
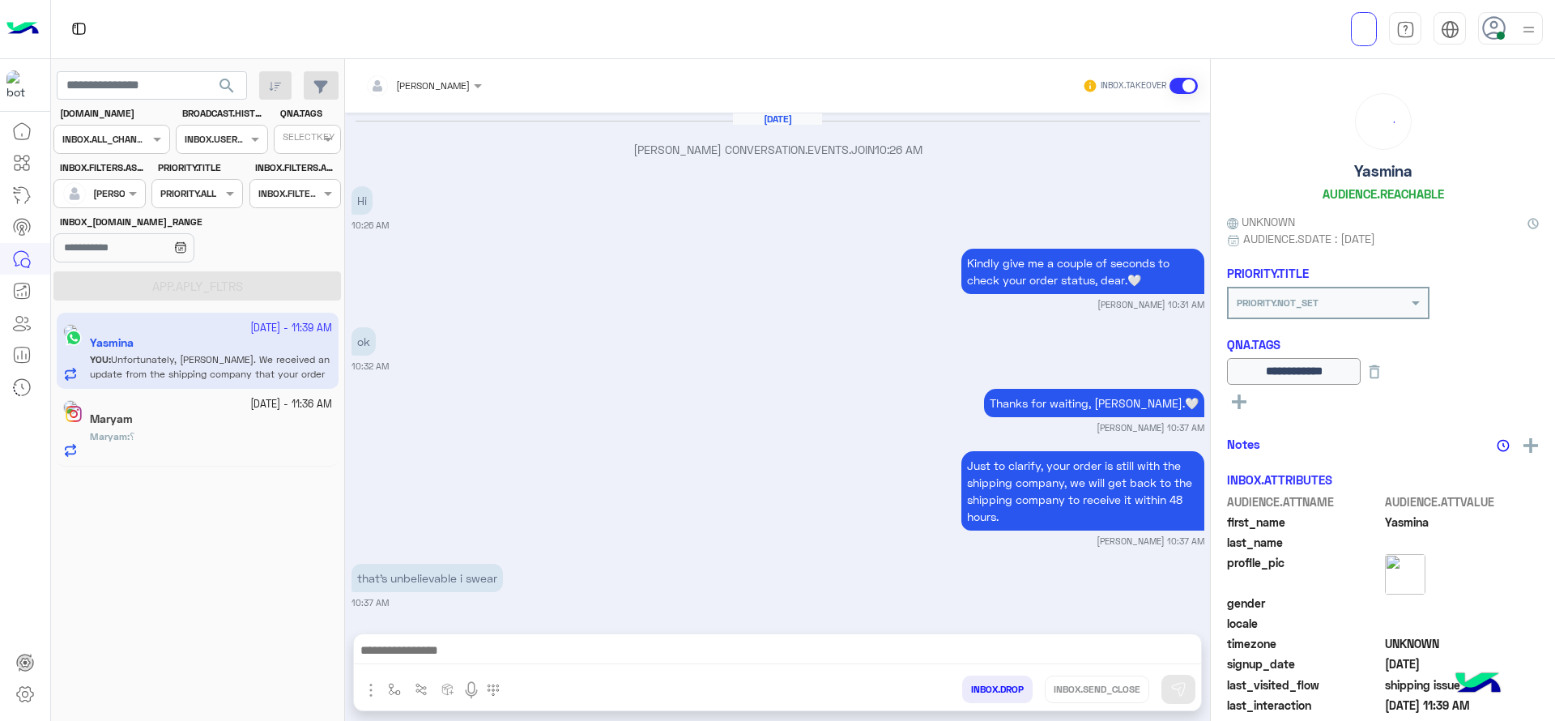
scroll to position [1097, 0]
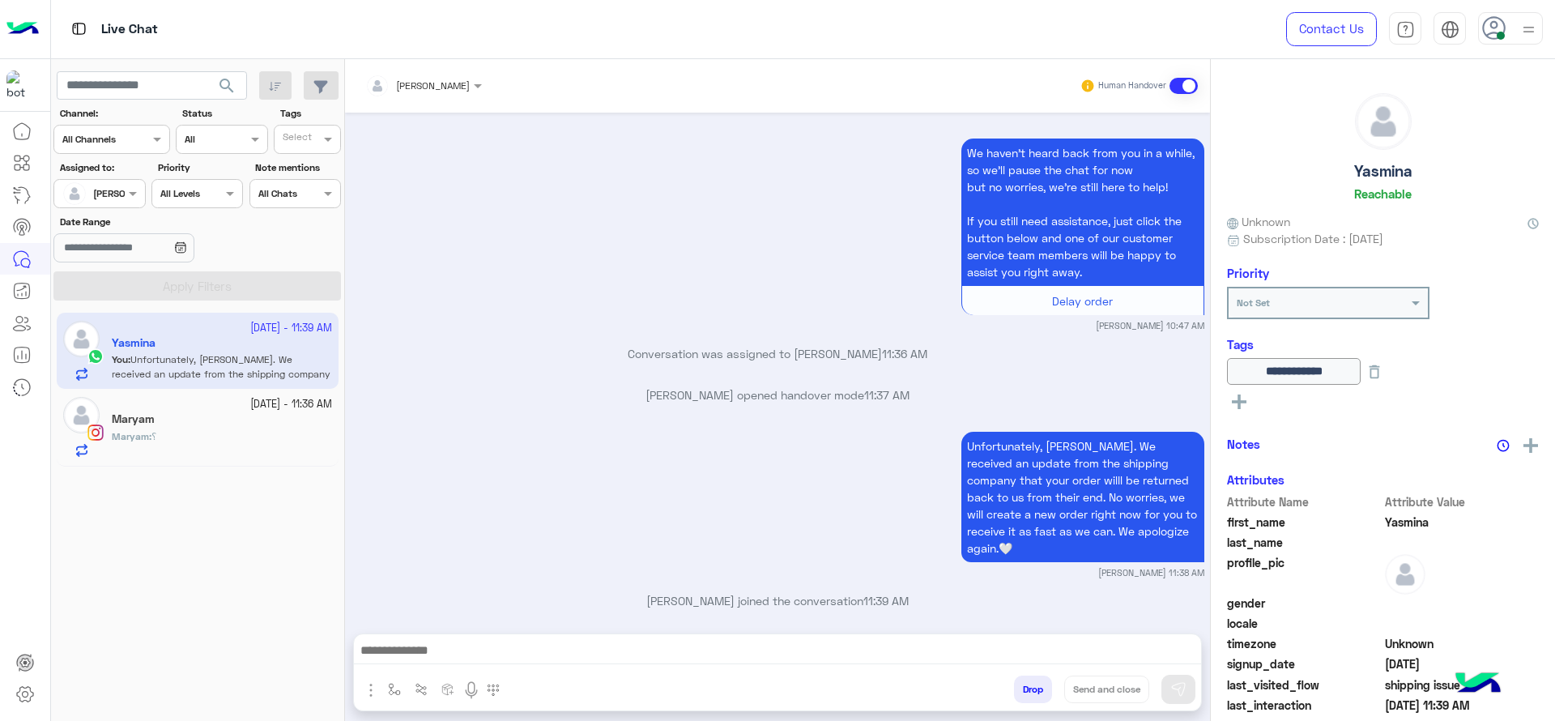
click at [685, 455] on div "Unfortunately, [PERSON_NAME]. We received an update from the shipping company t…" at bounding box center [777, 502] width 853 height 151
click at [174, 464] on div "[DATE] - 11:36 AM [PERSON_NAME] : ؟" at bounding box center [198, 427] width 282 height 77
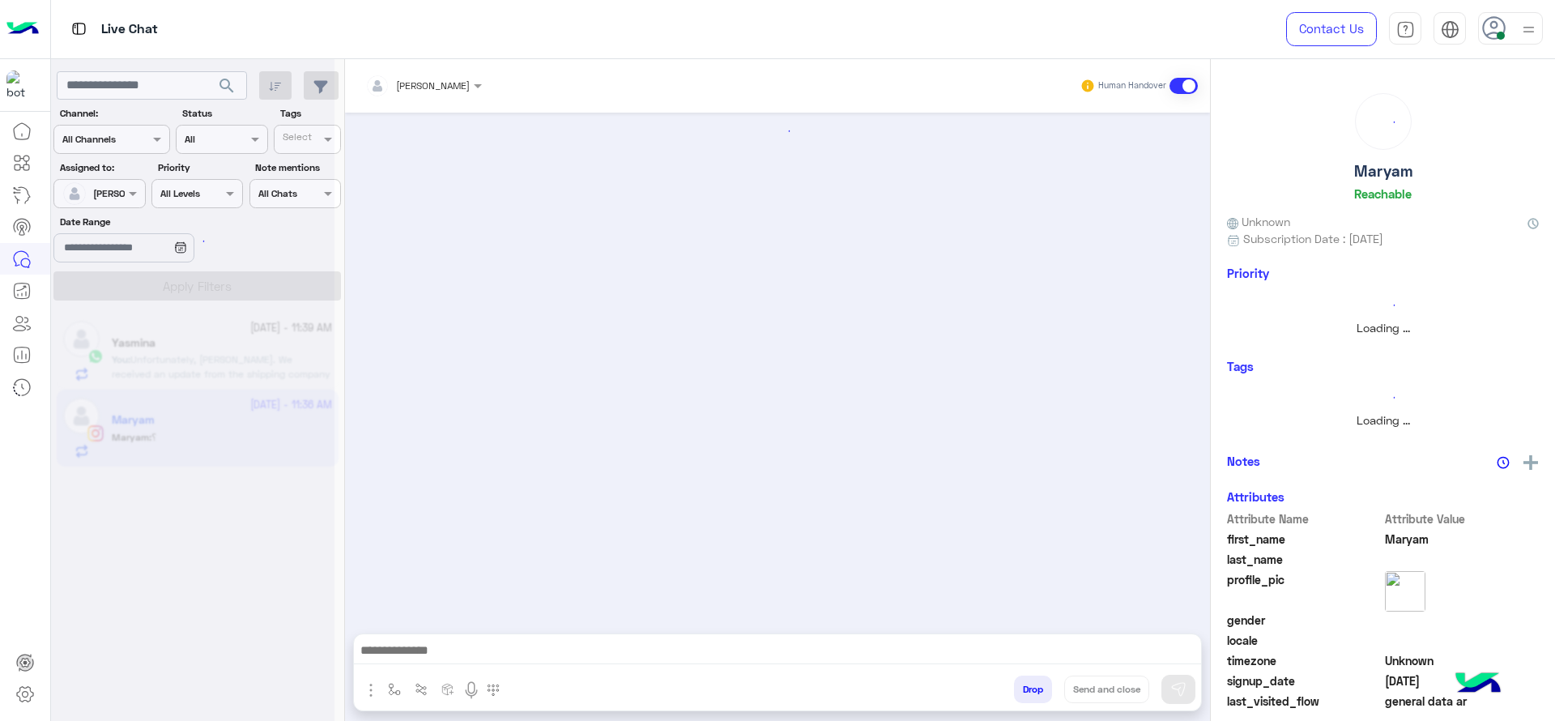
click at [184, 426] on div at bounding box center [192, 366] width 283 height 721
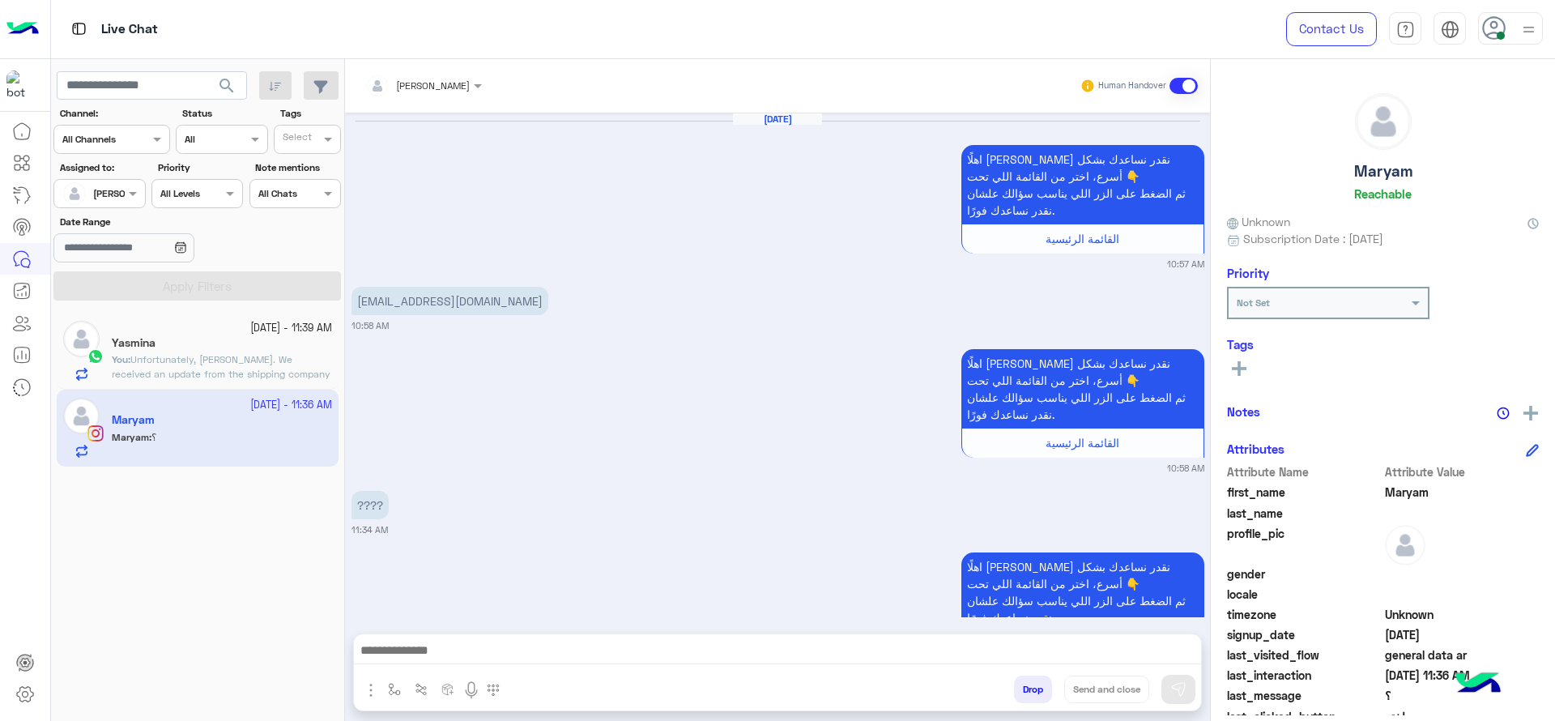
scroll to position [1391, 0]
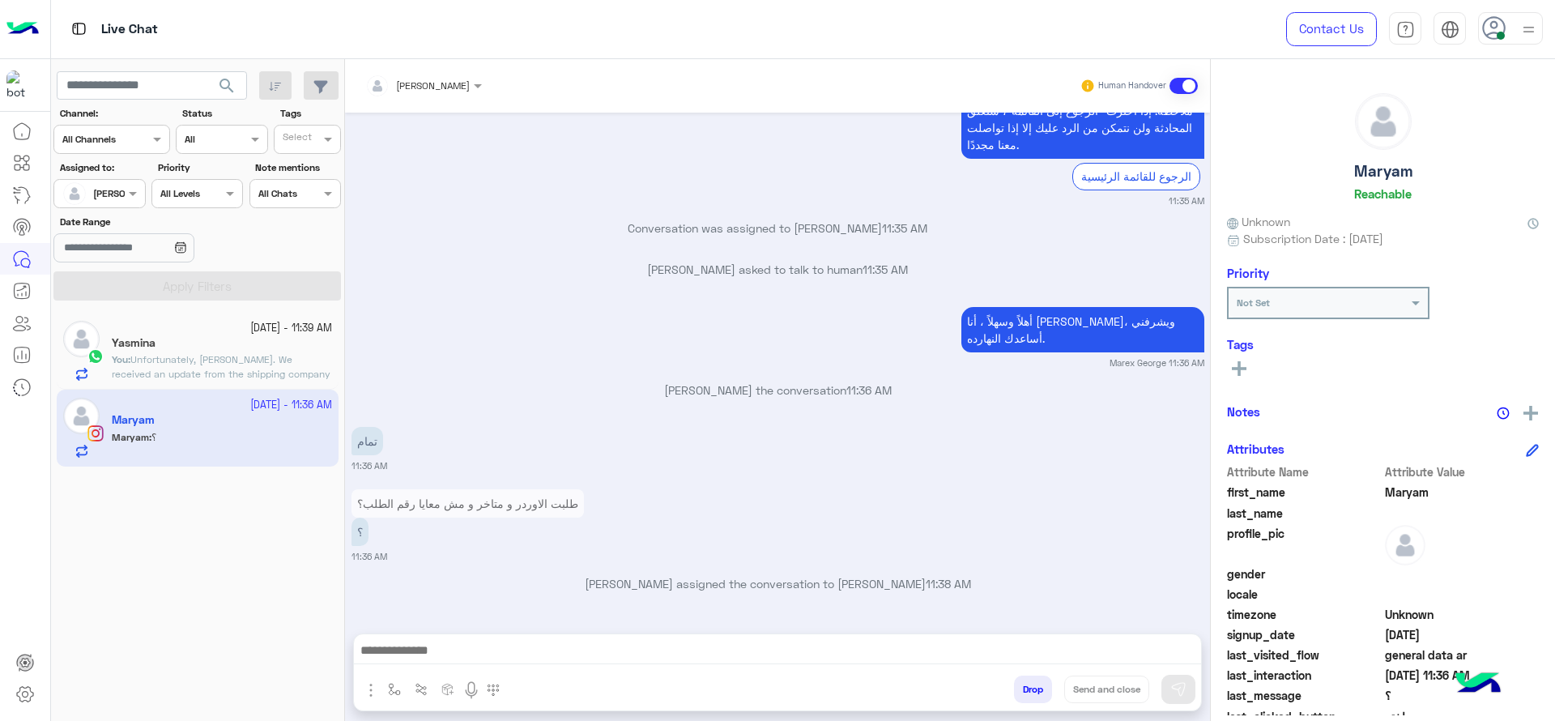
click at [645, 542] on div "طلبت الاوردر و متاخر و مش معايا رقم الطلب؟ ؟ 11:36 AM" at bounding box center [777, 524] width 853 height 78
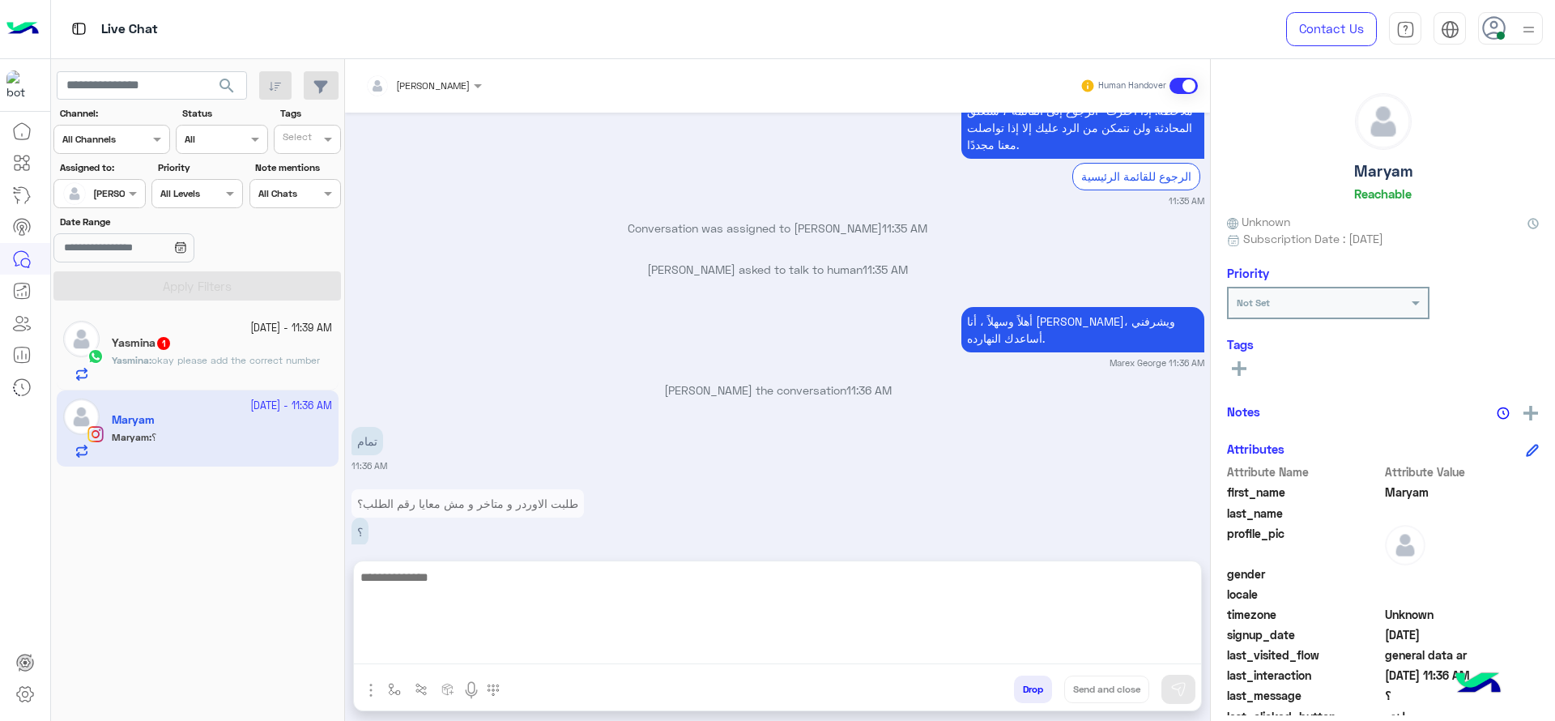
click at [492, 651] on textarea at bounding box center [777, 615] width 847 height 97
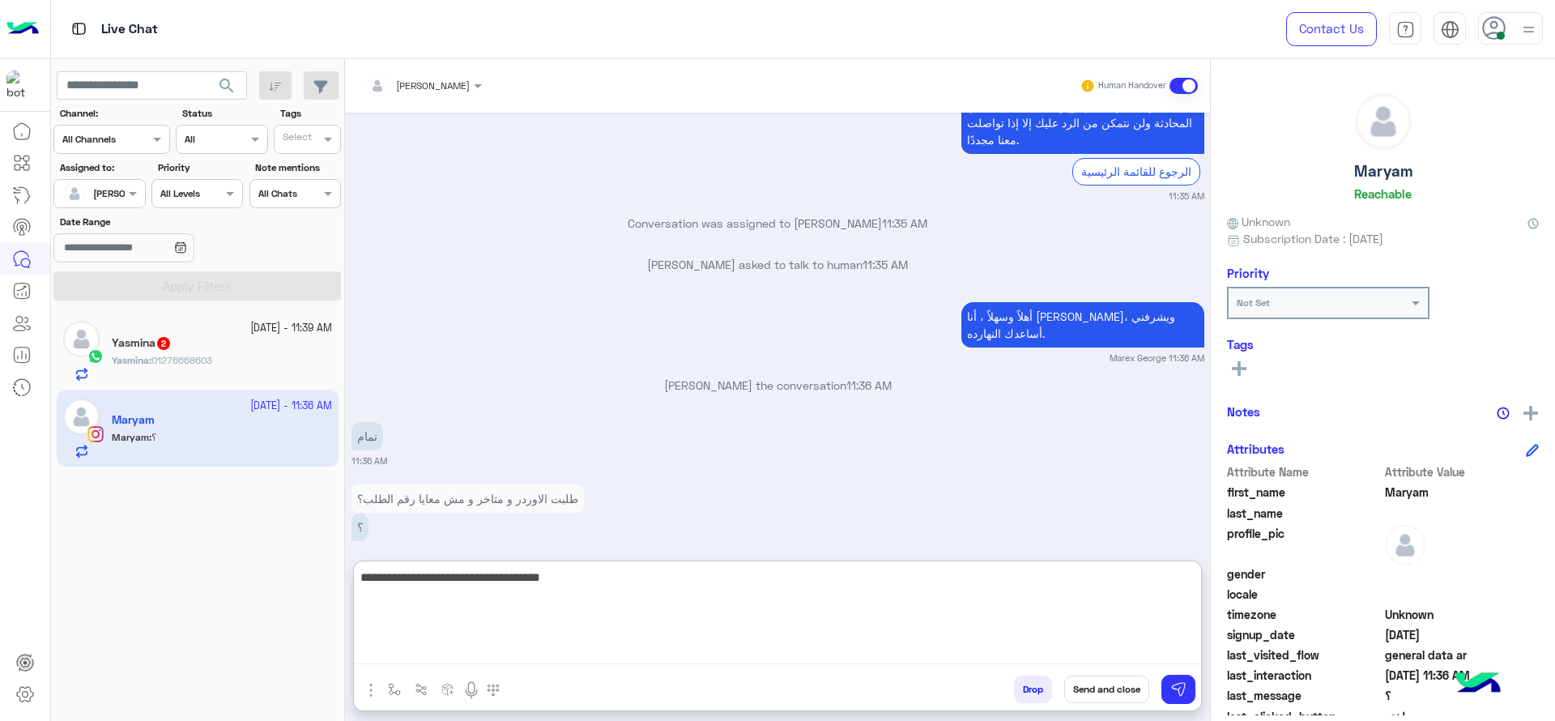
type textarea "**********"
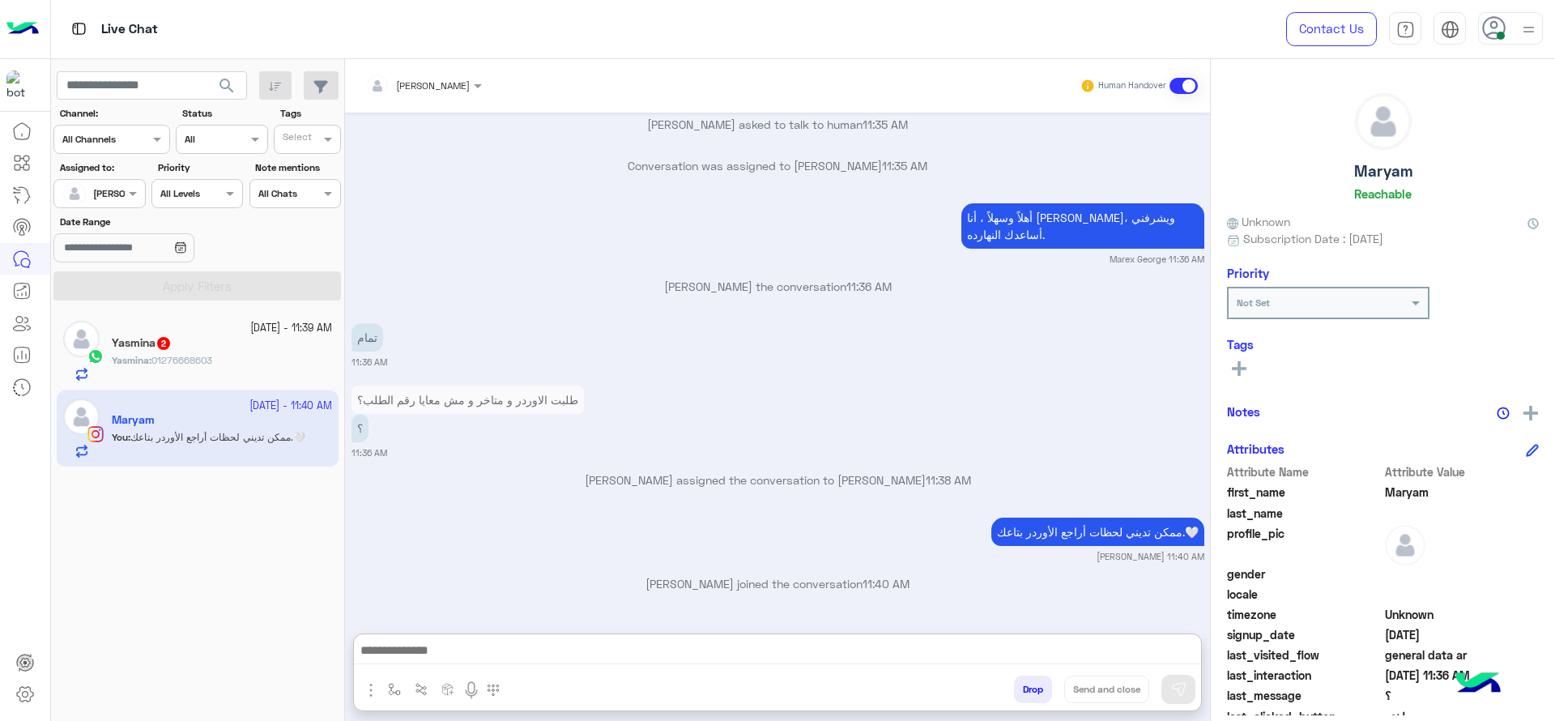
click at [377, 446] on small "11:36 AM" at bounding box center [369, 452] width 36 height 13
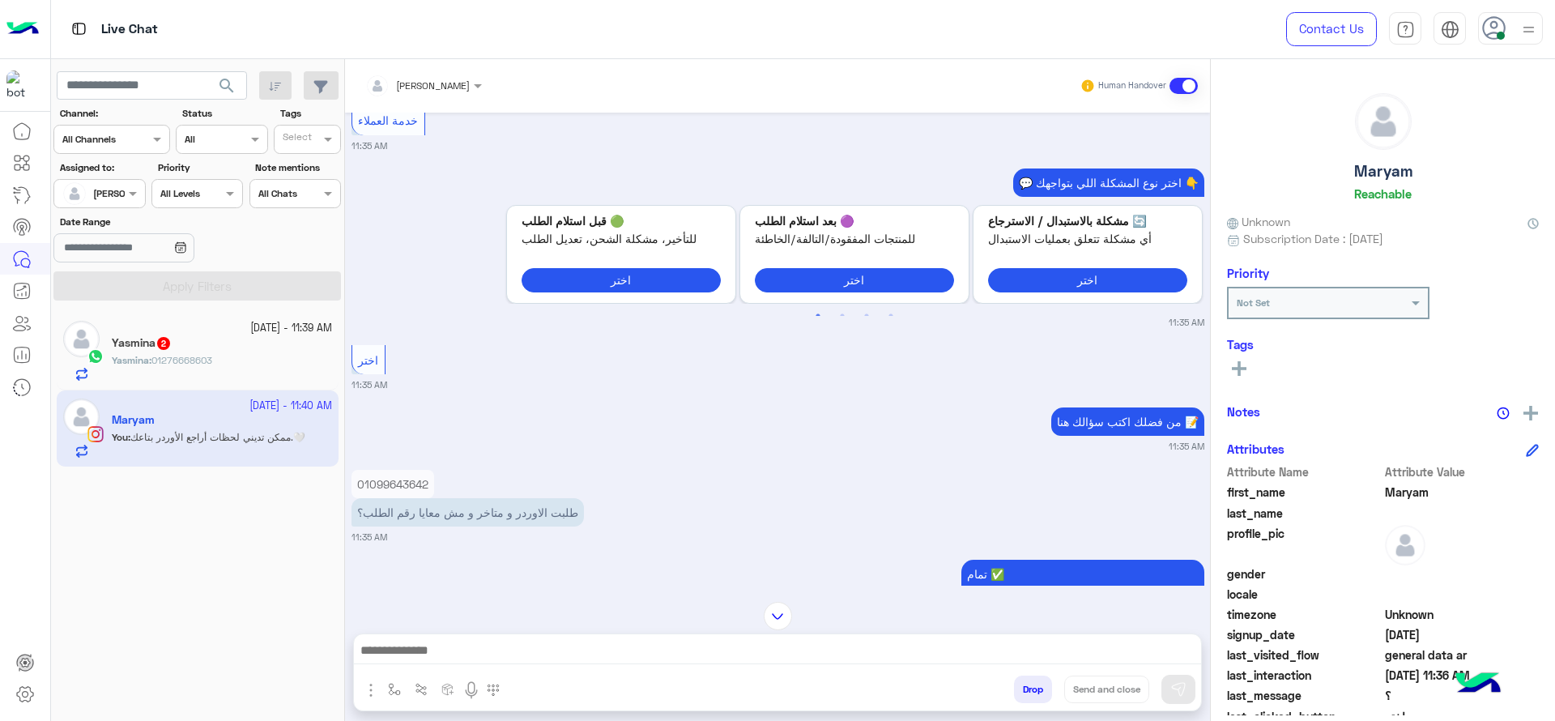
scroll to position [827, 0]
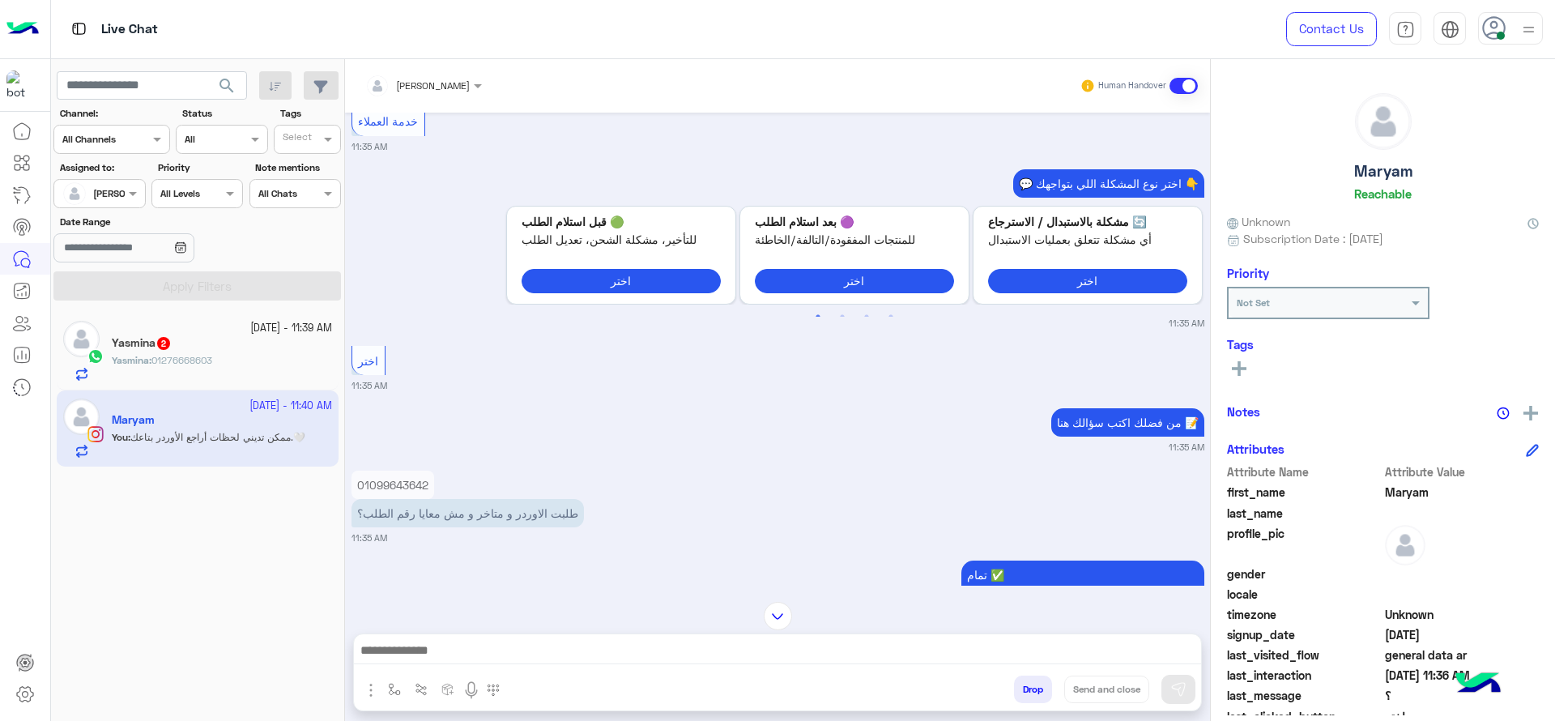
click at [382, 488] on p "01099643642" at bounding box center [392, 484] width 83 height 28
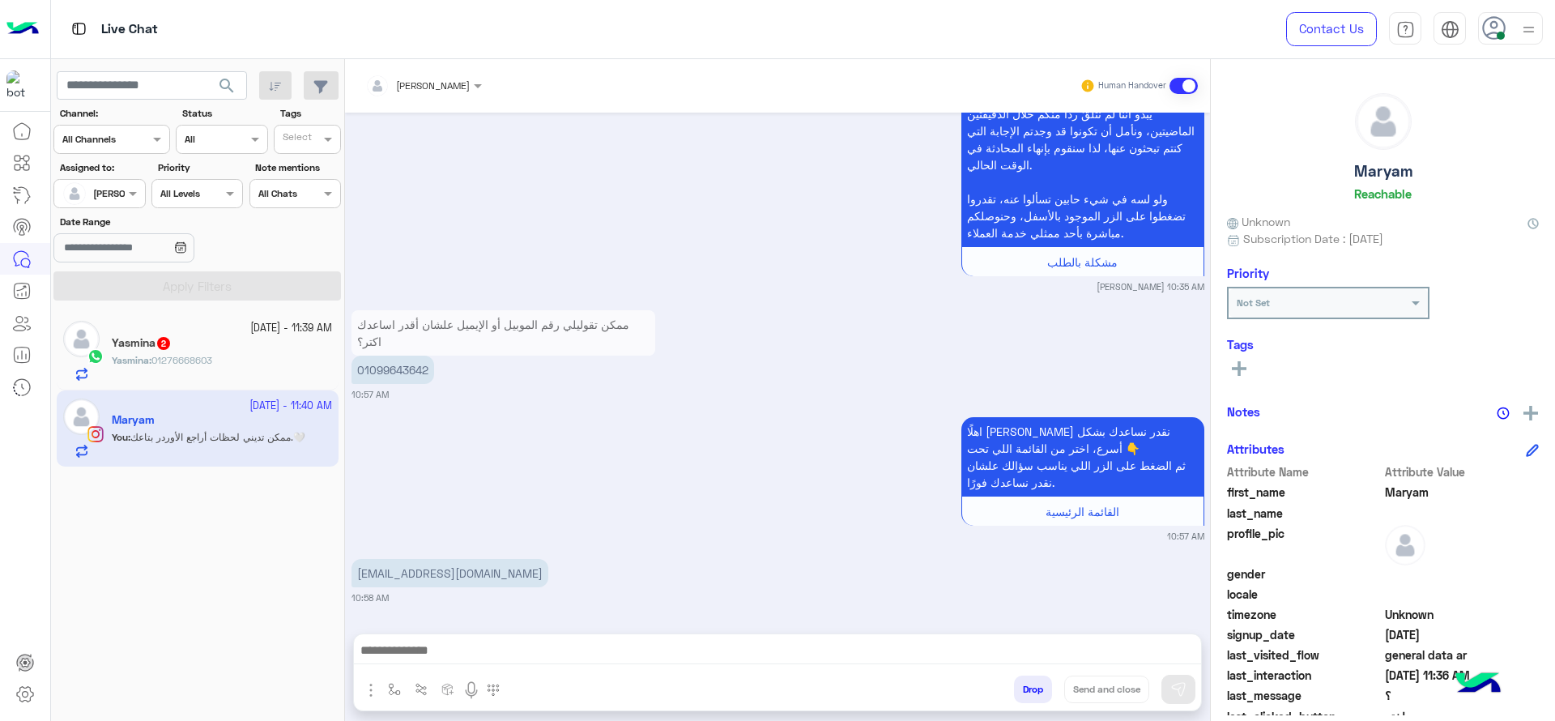
scroll to position [2, 0]
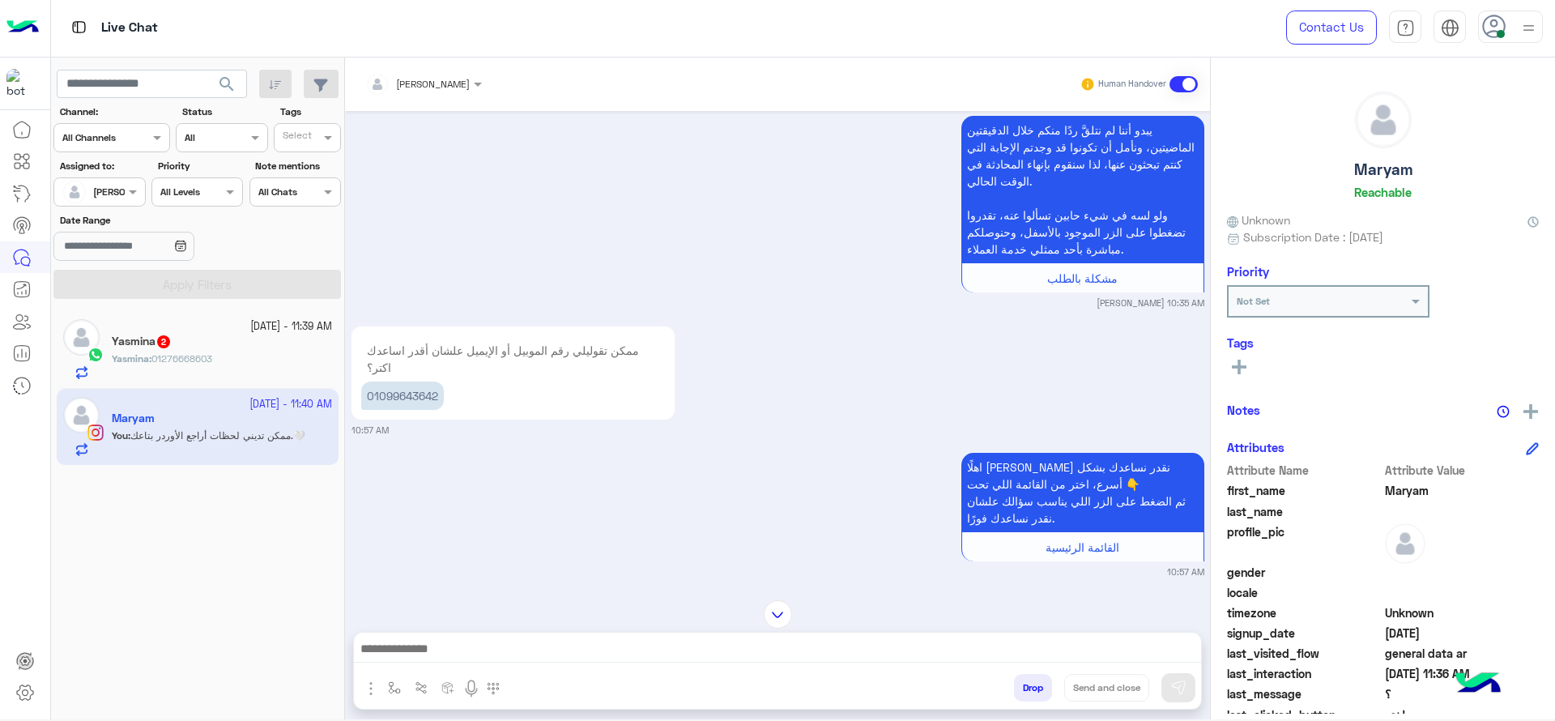
click at [417, 396] on p "01099643642" at bounding box center [402, 395] width 83 height 28
copy app-message "01099643642"
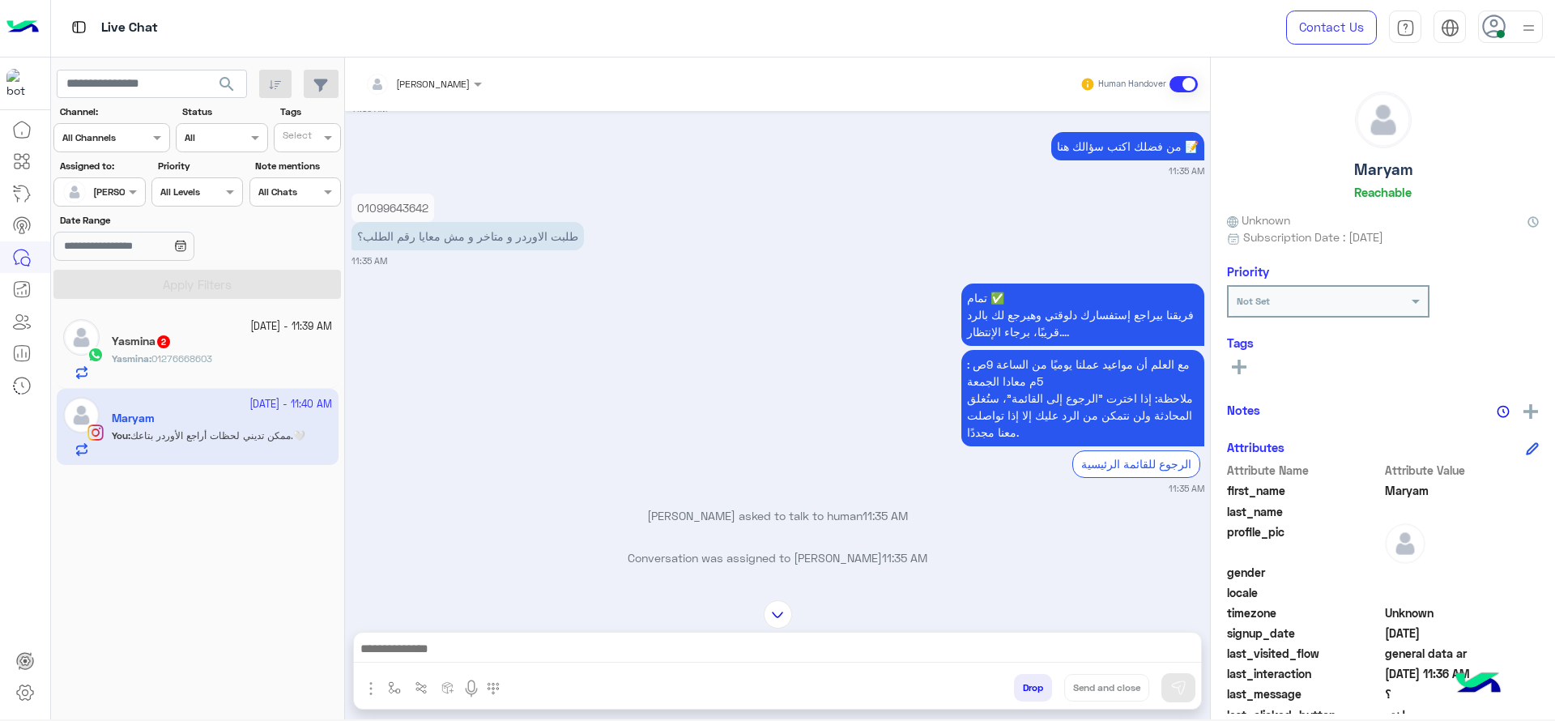
scroll to position [1291, 0]
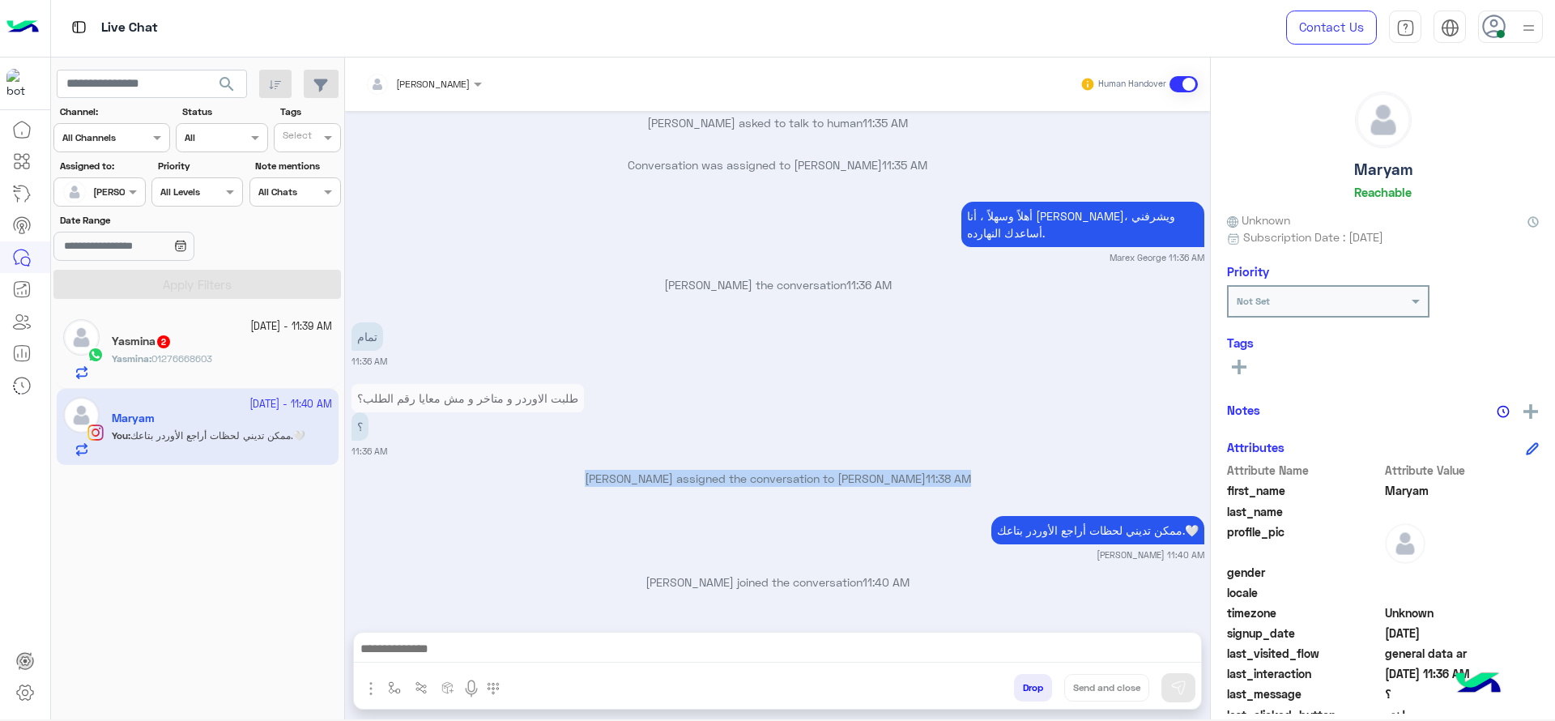
click at [315, 373] on div "[PERSON_NAME] : 01276668603" at bounding box center [222, 365] width 220 height 28
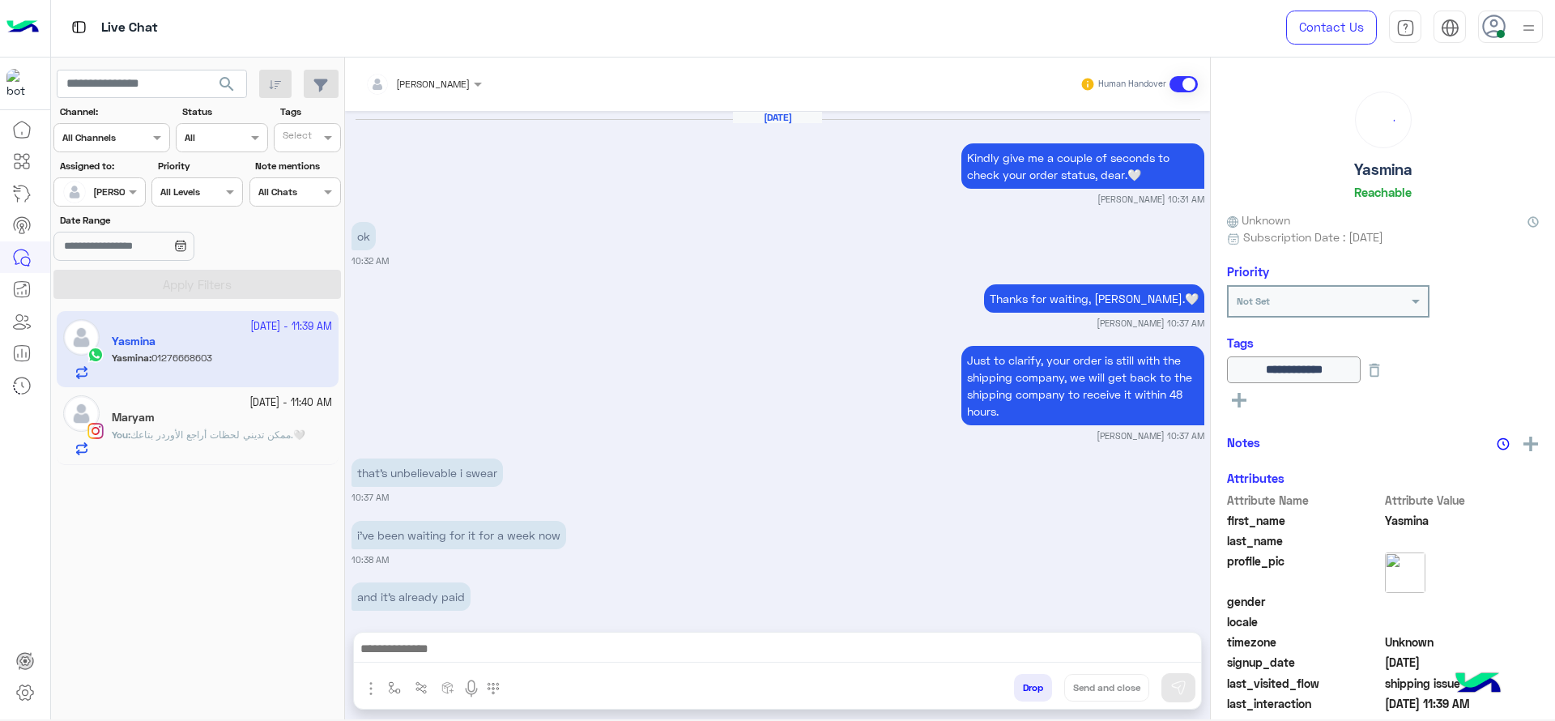
scroll to position [1117, 0]
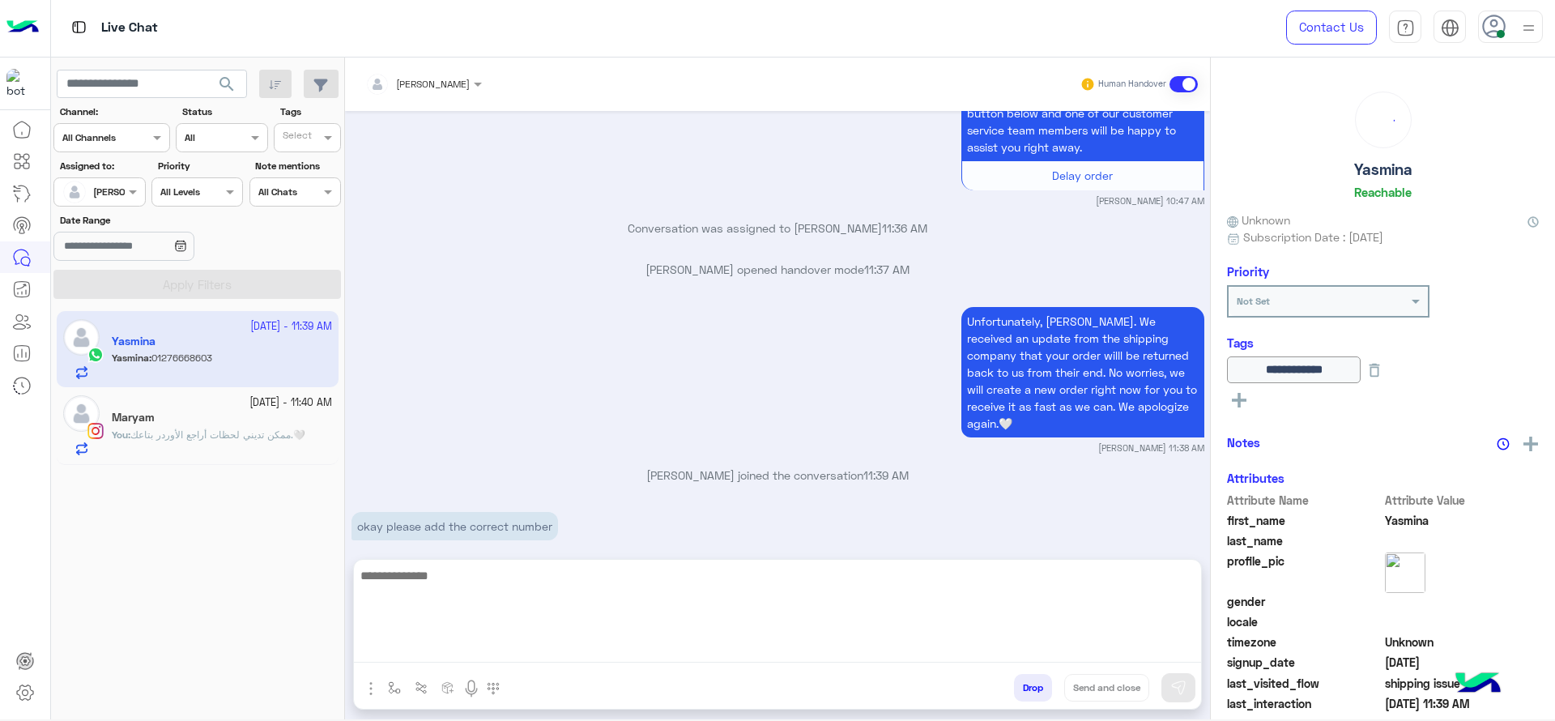
click at [578, 650] on textarea at bounding box center [777, 613] width 847 height 97
type textarea "**********"
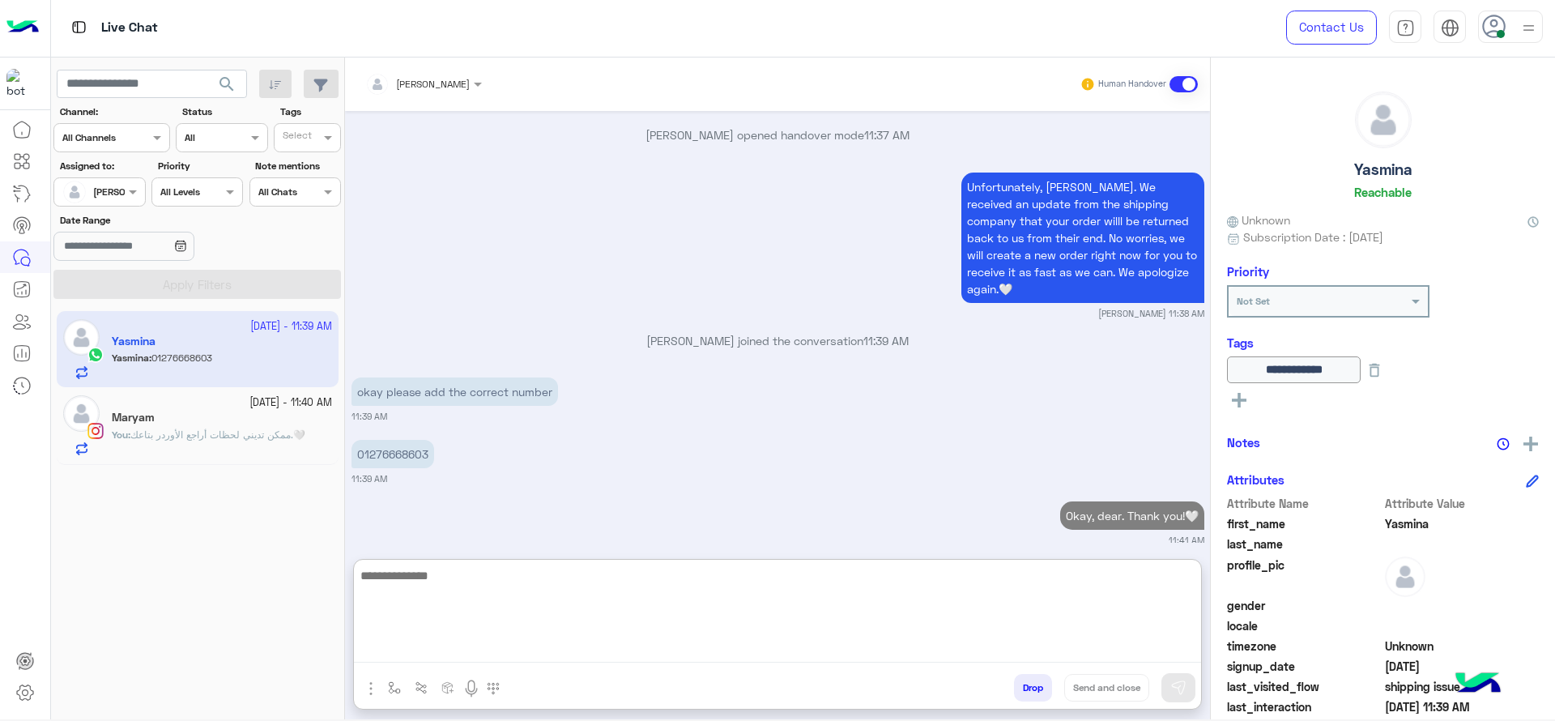
paste textarea "**********"
type textarea "**********"
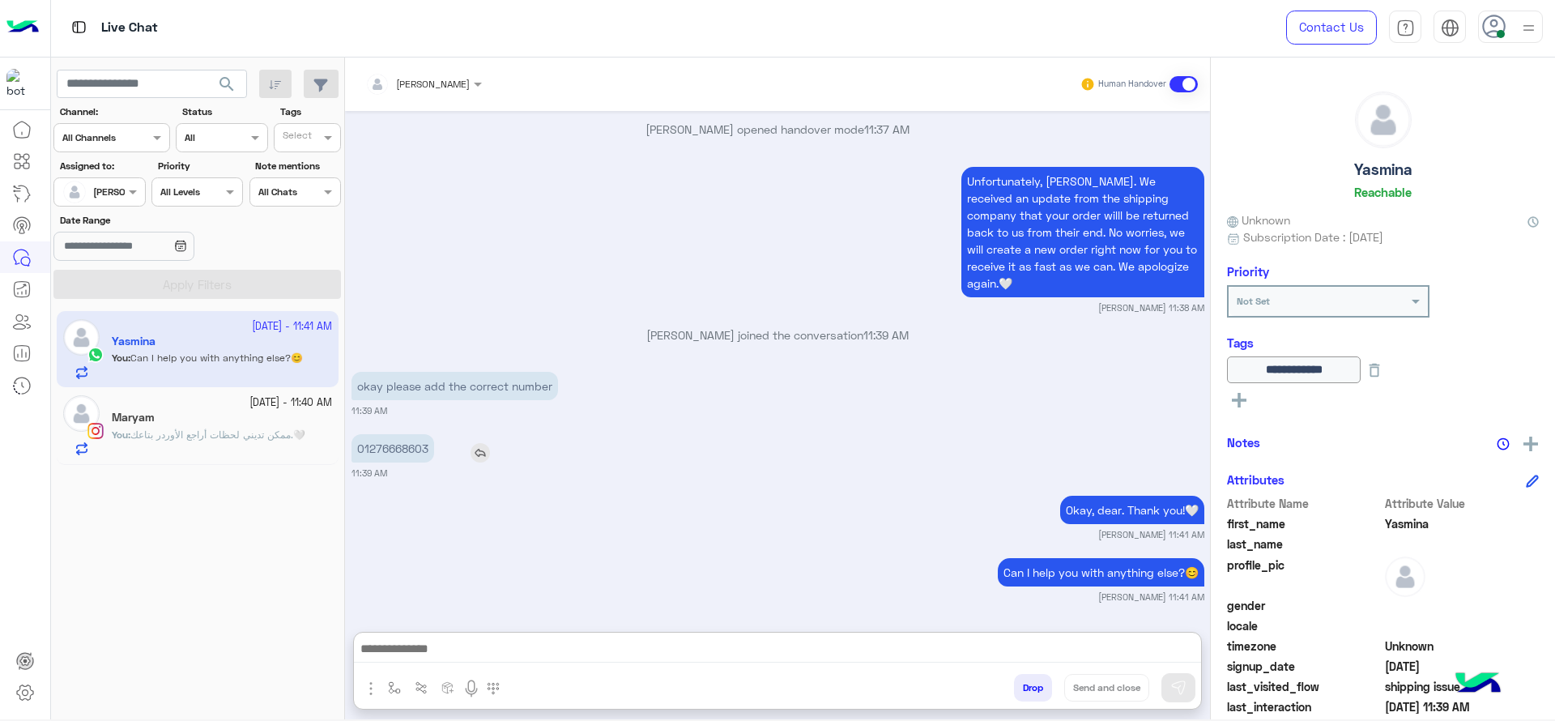
click at [366, 434] on p "01276668603" at bounding box center [392, 448] width 83 height 28
click at [368, 404] on small "11:39 AM" at bounding box center [369, 410] width 36 height 13
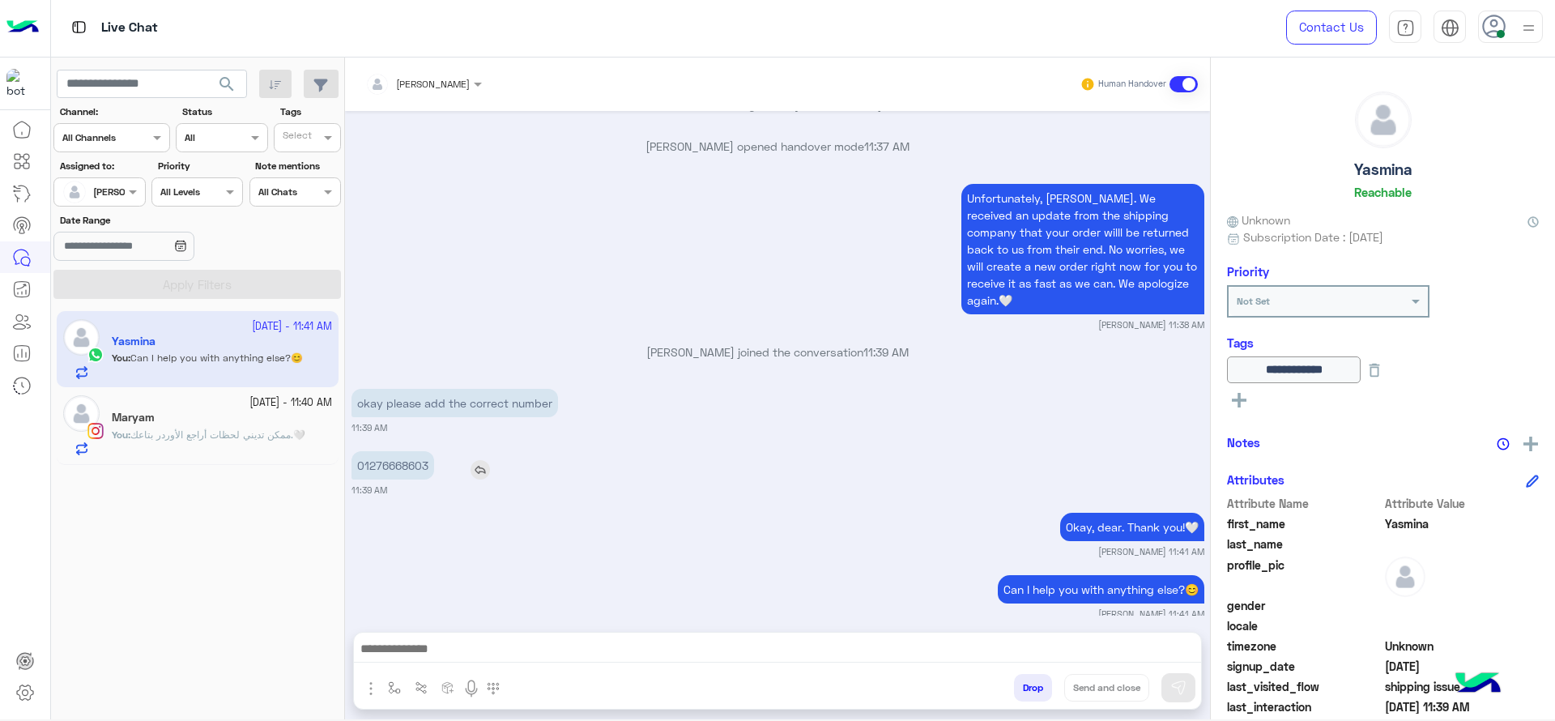
click at [385, 451] on p "01276668603" at bounding box center [392, 465] width 83 height 28
click at [383, 451] on p "01276668603" at bounding box center [392, 465] width 83 height 28
copy p "01276668603"
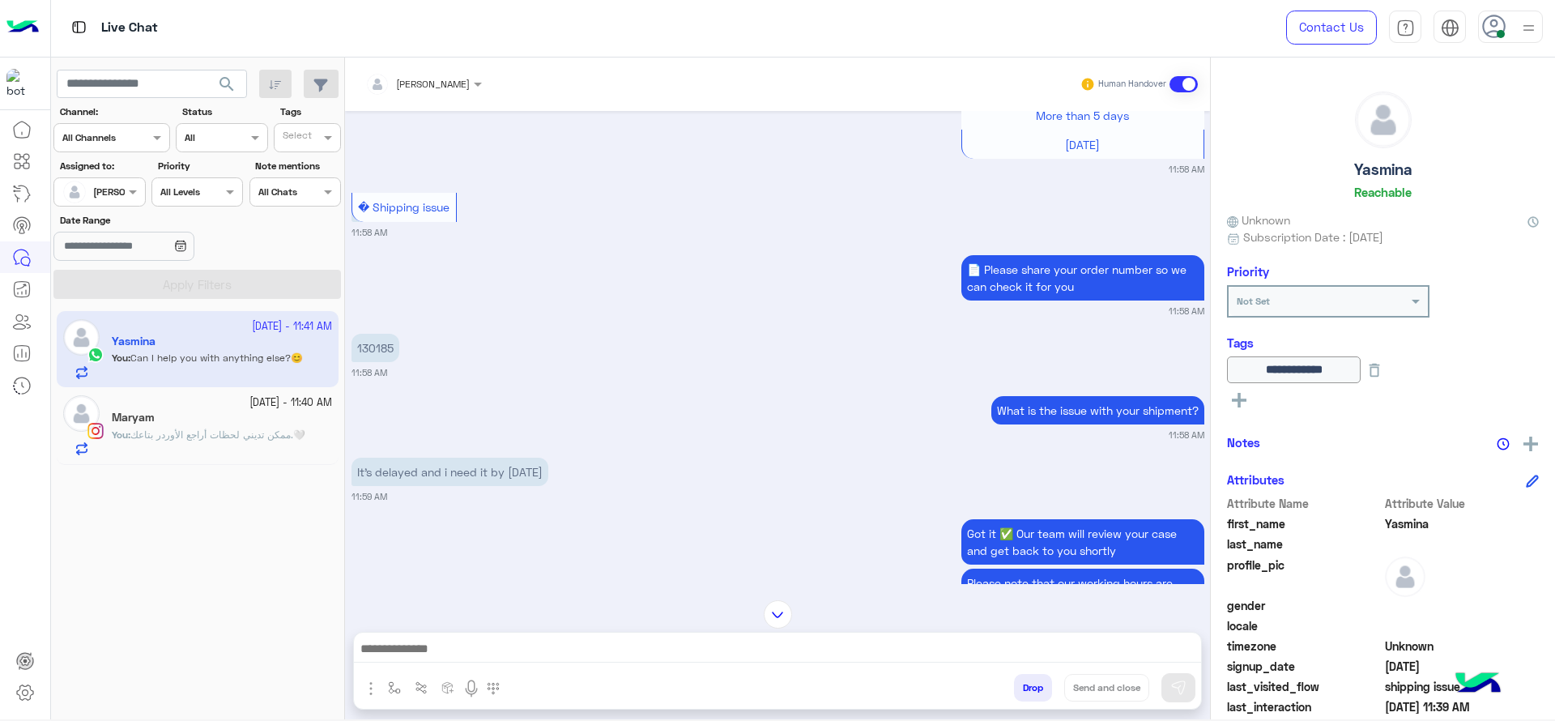
scroll to position [198, 0]
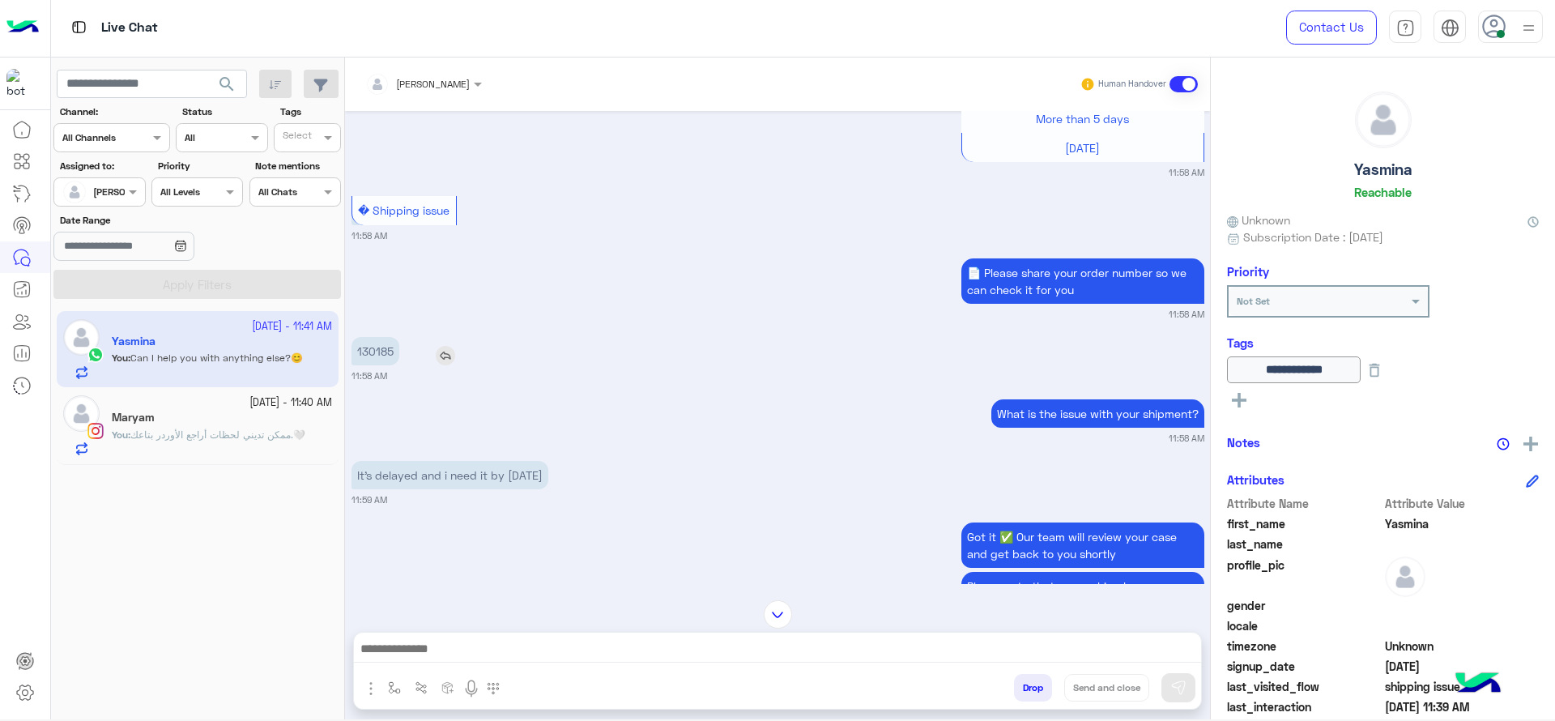
click at [371, 337] on p "130185" at bounding box center [375, 351] width 48 height 28
click at [385, 355] on p "130185" at bounding box center [375, 351] width 48 height 28
copy p "130185"
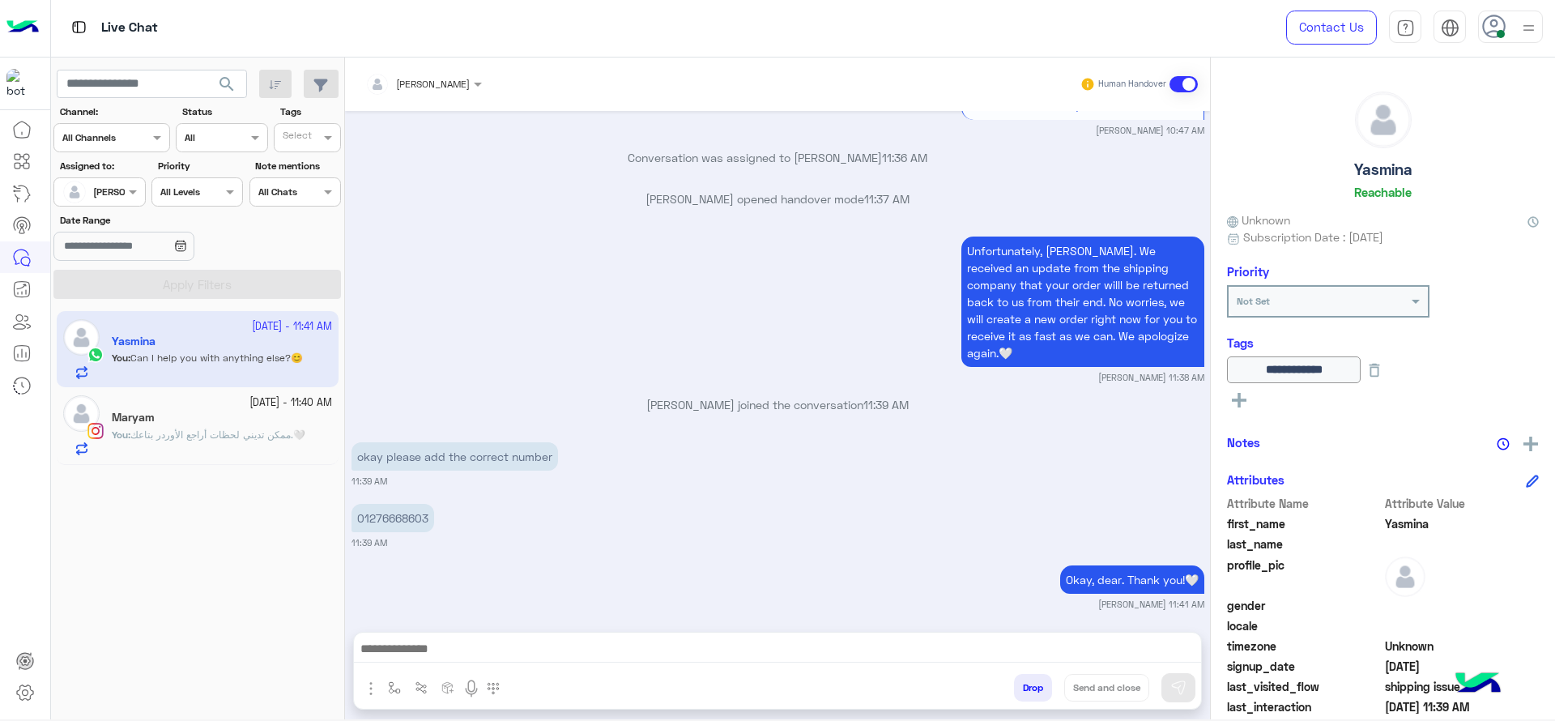
scroll to position [7779, 0]
click at [394, 685] on img "button" at bounding box center [394, 687] width 13 height 13
click at [423, 649] on input "text" at bounding box center [422, 649] width 64 height 15
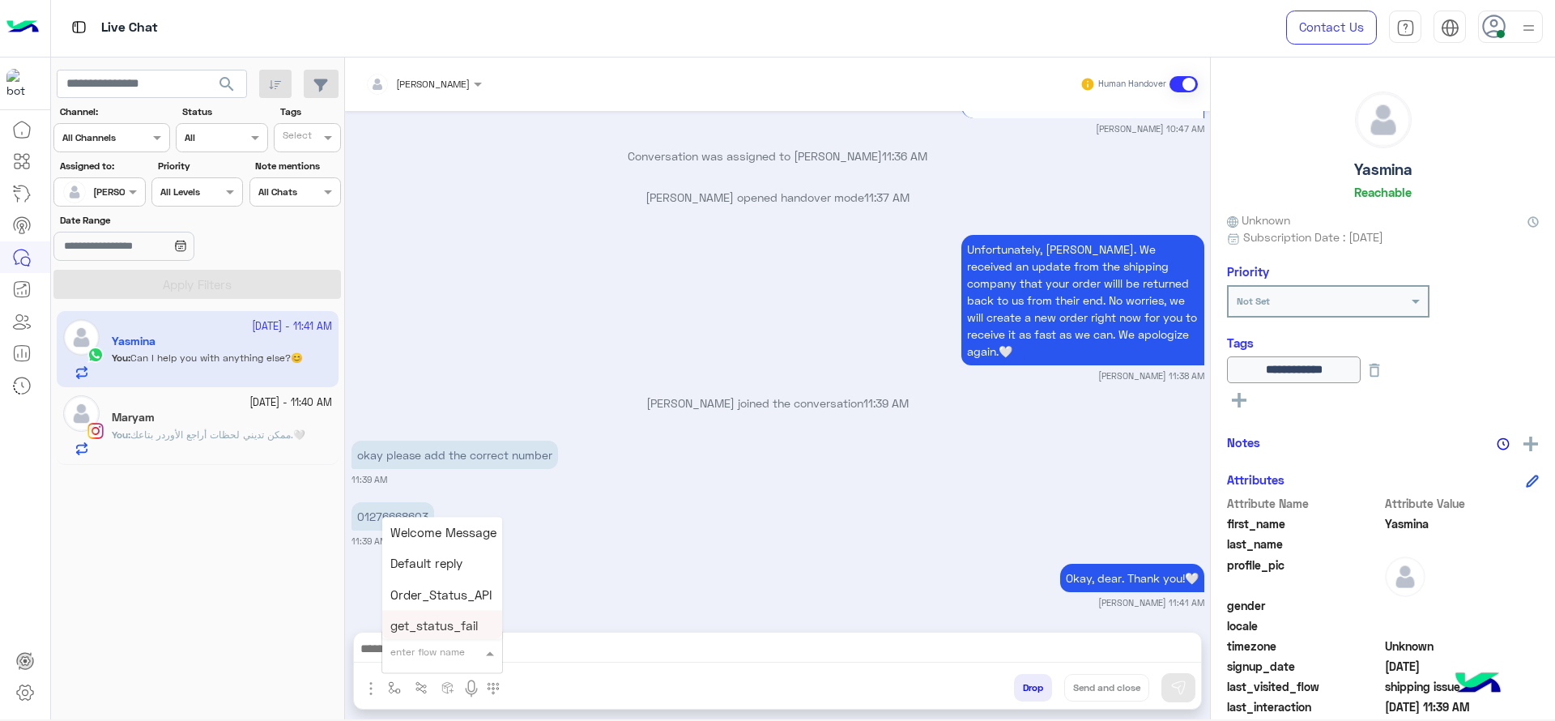
type input "*"
click at [449, 623] on span "[PERSON_NAME]" at bounding box center [436, 622] width 92 height 15
type textarea "**********"
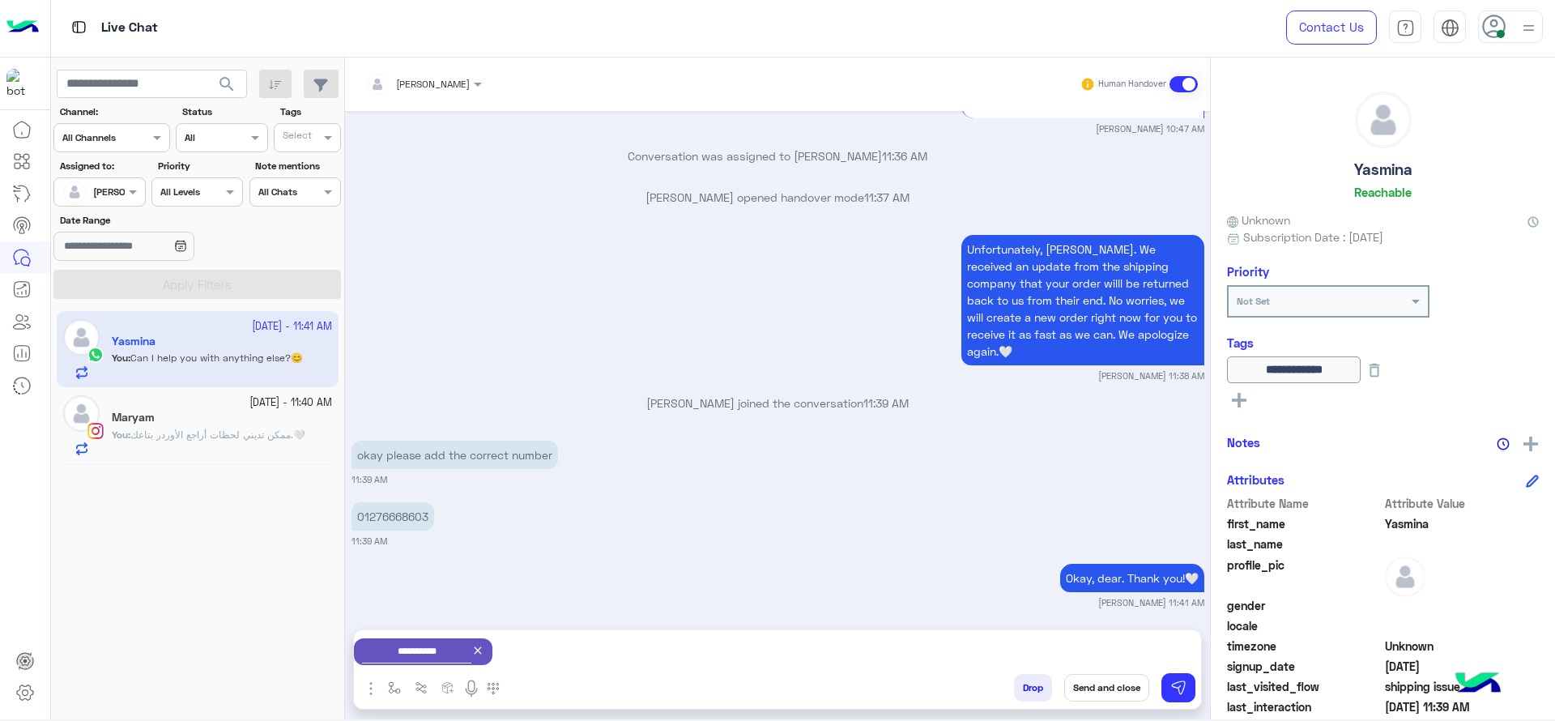
click at [1098, 694] on button "Send and close" at bounding box center [1106, 688] width 85 height 28
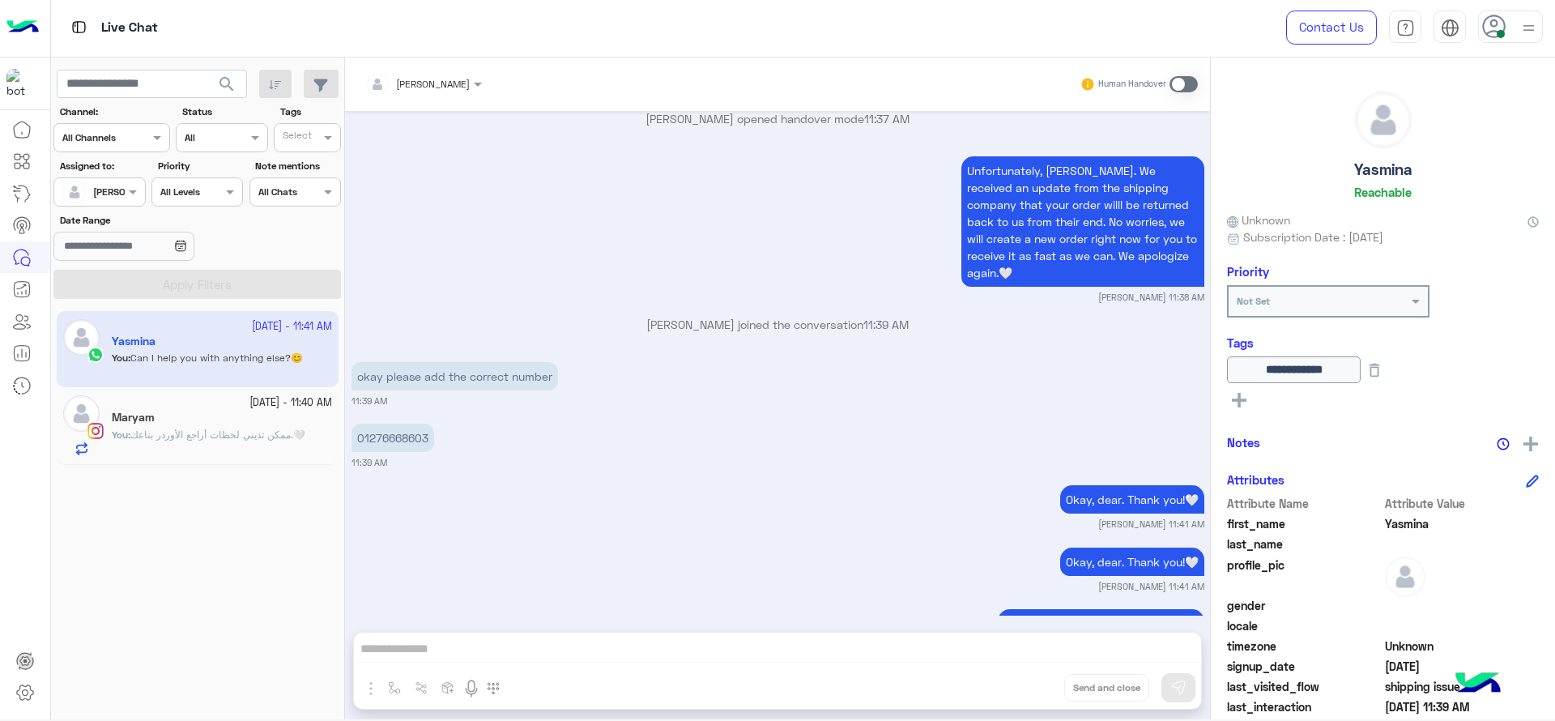
scroll to position [7986, 0]
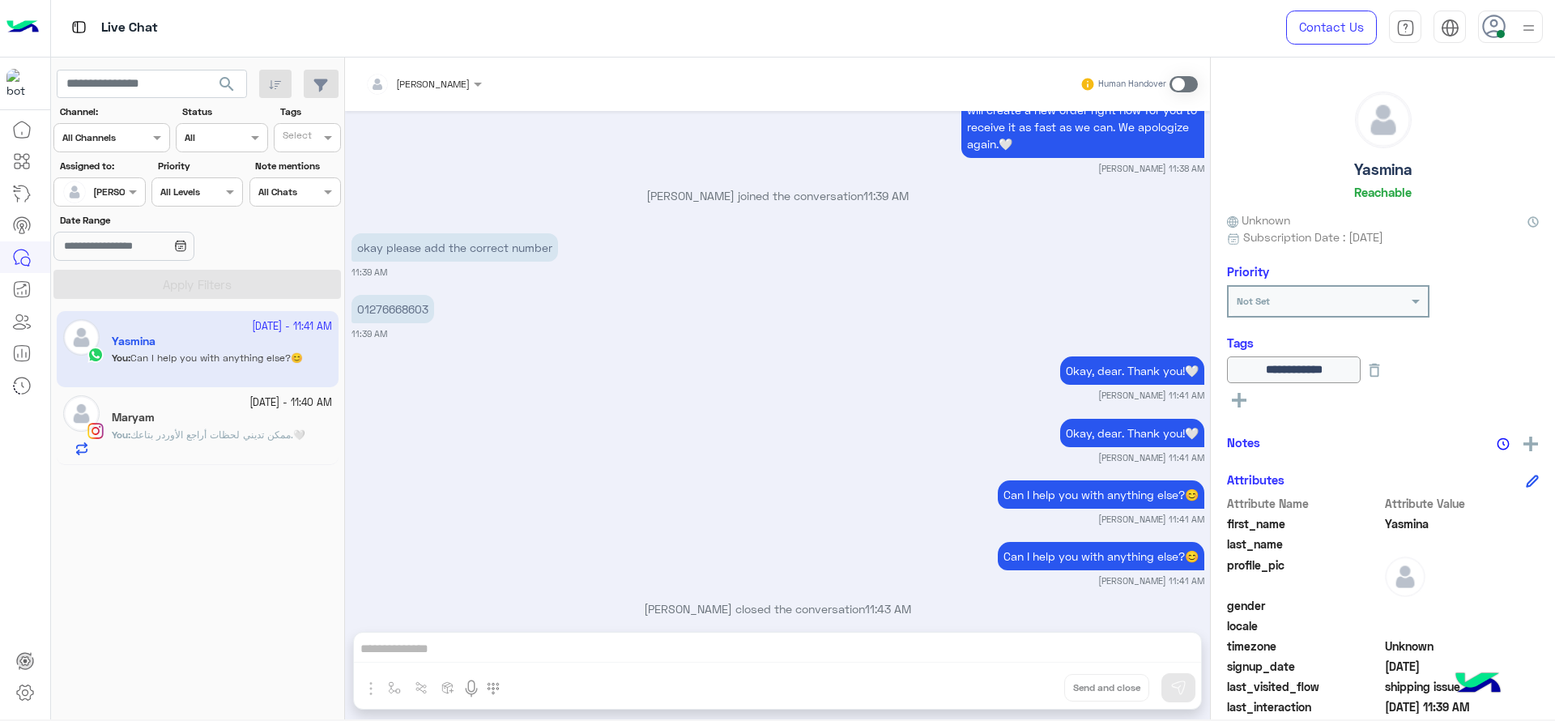
click at [224, 430] on span "ممكن تديني لحظات أراجع الأوردر بتاعك.🤍" at bounding box center [217, 434] width 175 height 12
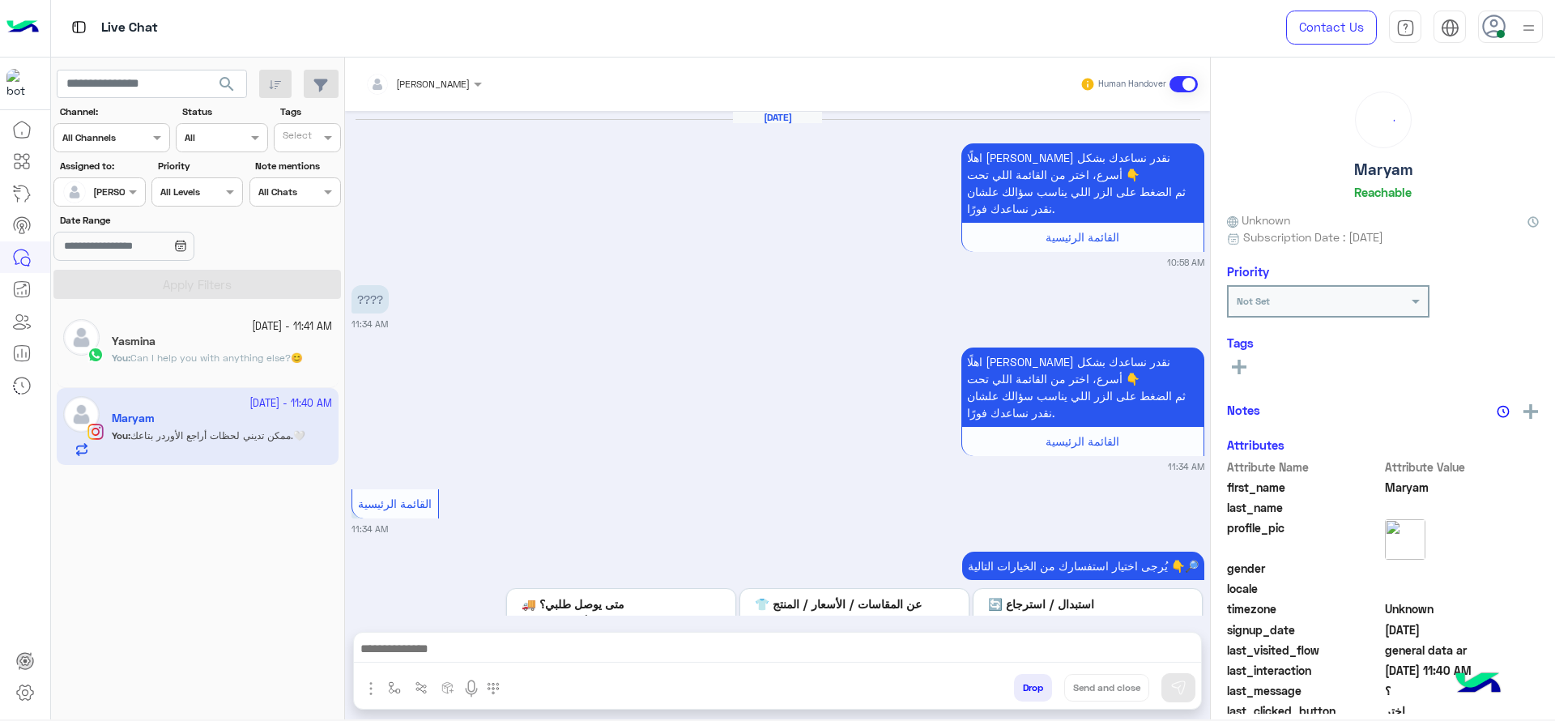
scroll to position [1291, 0]
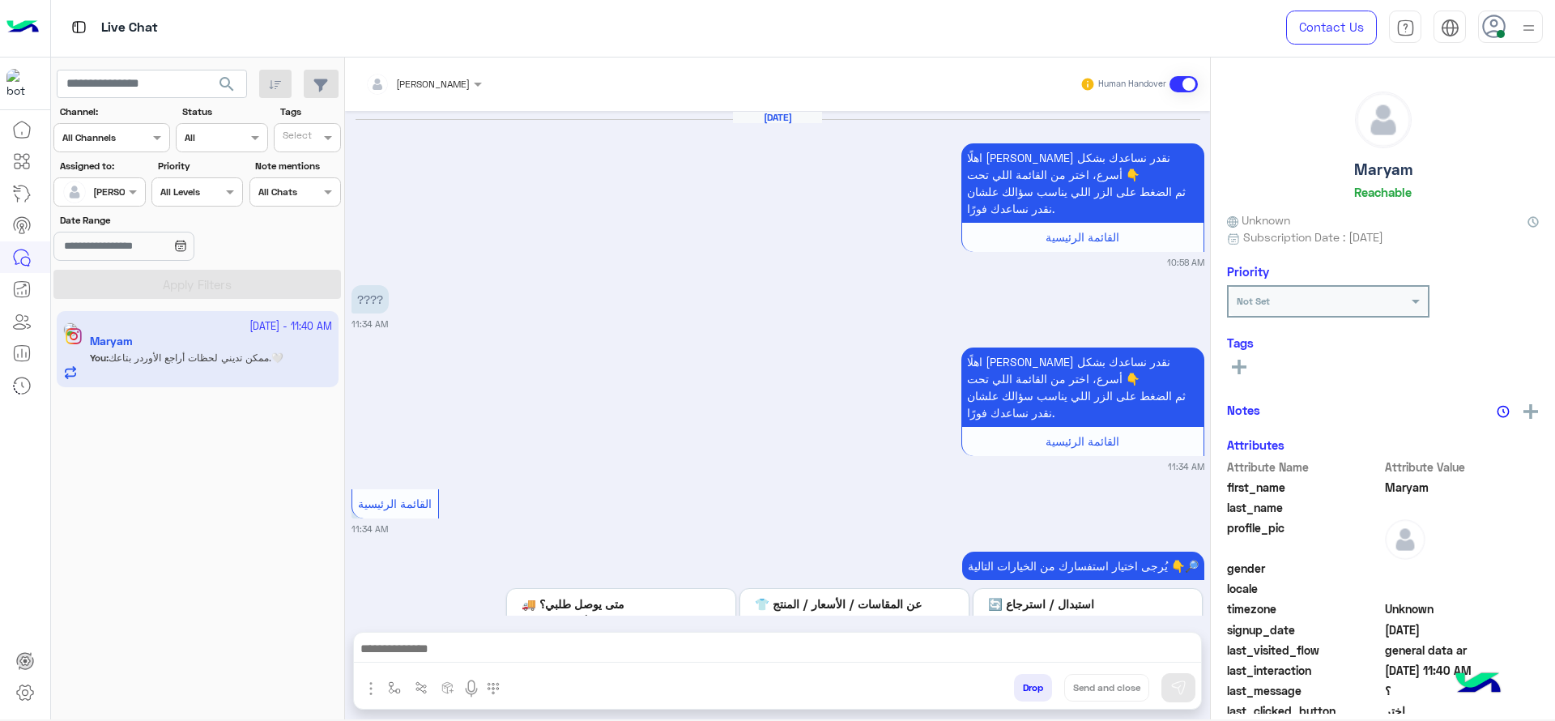
scroll to position [1291, 0]
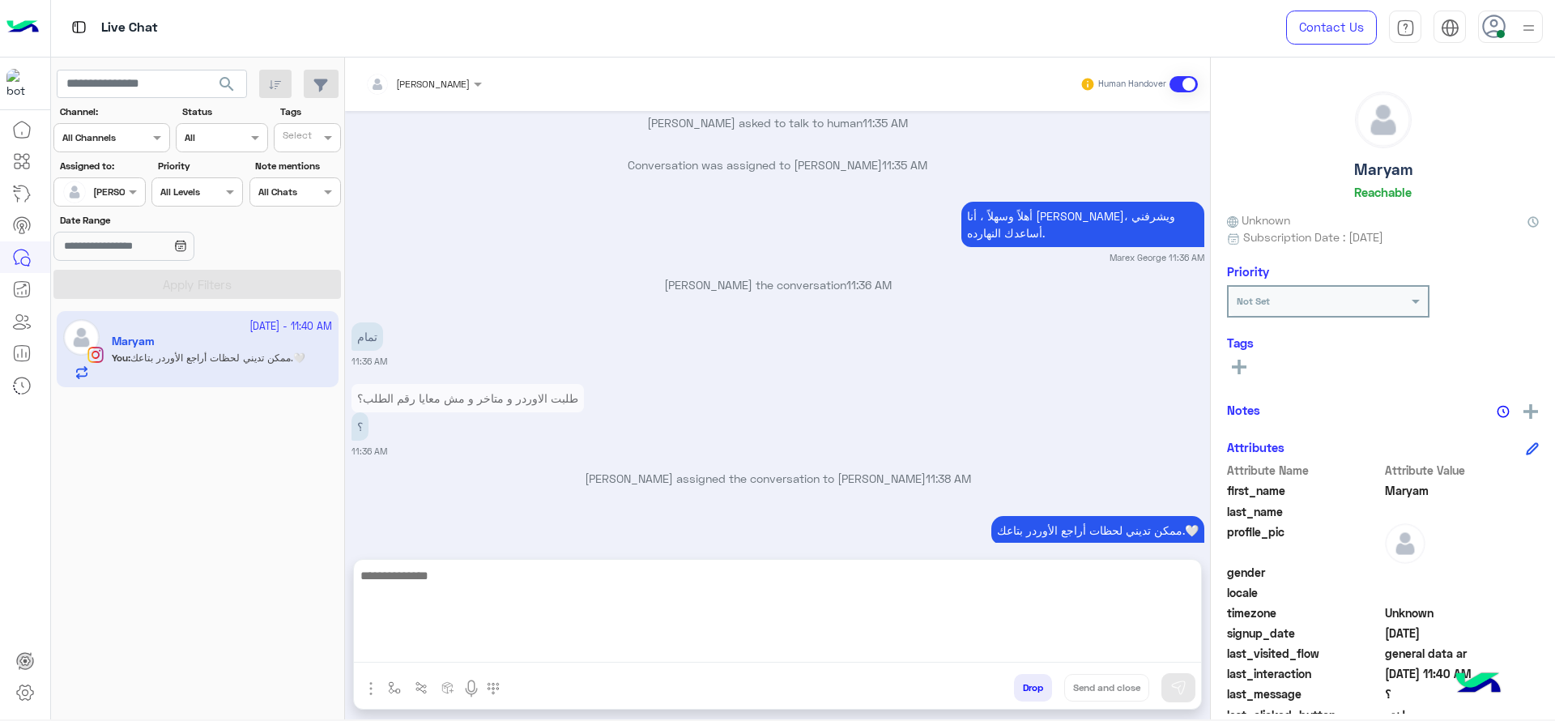
click at [500, 644] on textarea at bounding box center [777, 613] width 847 height 97
type textarea "**********"
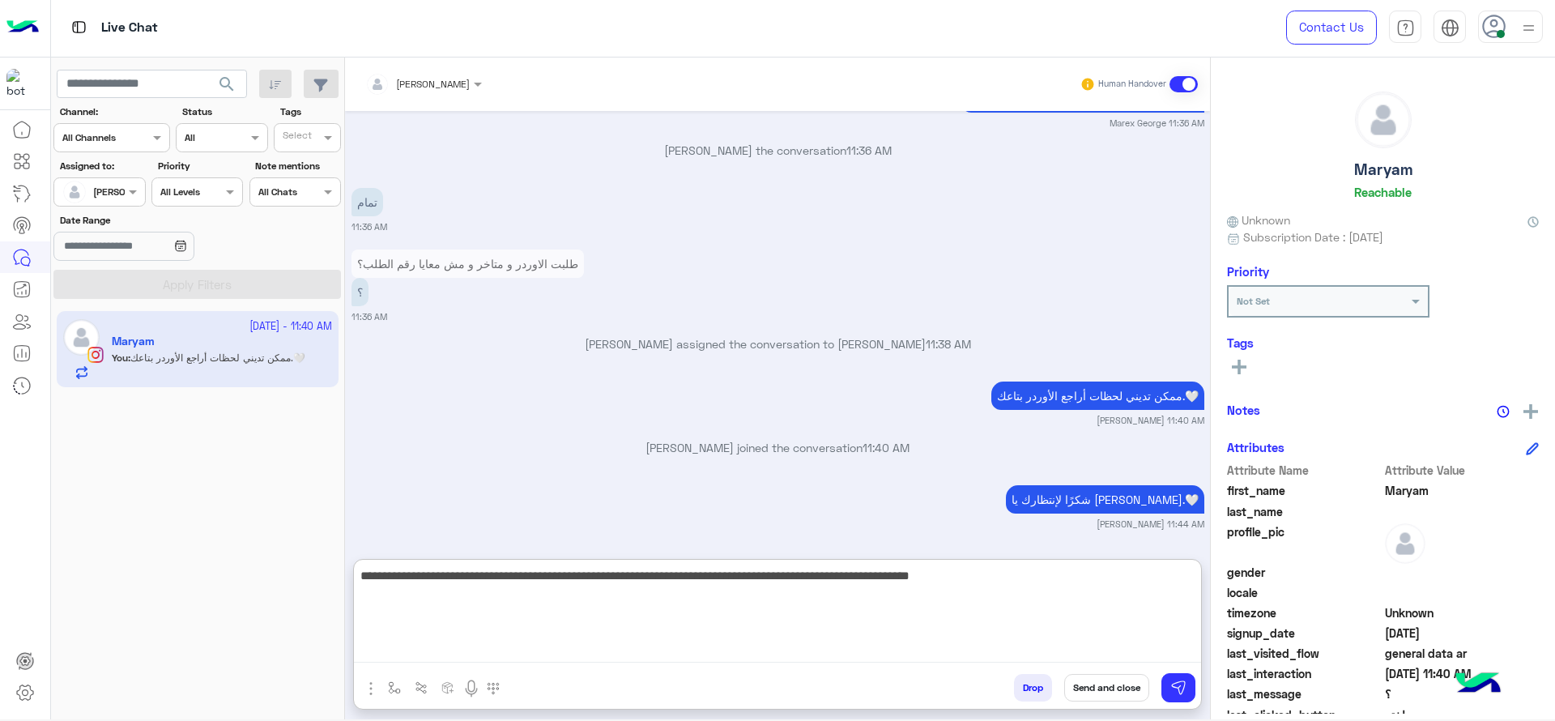
paste textarea "**********"
click at [456, 575] on textarea "**********" at bounding box center [777, 613] width 847 height 97
click at [447, 577] on textarea "**********" at bounding box center [777, 613] width 847 height 97
click at [433, 577] on textarea "**********" at bounding box center [777, 613] width 847 height 97
click at [769, 591] on textarea "**********" at bounding box center [777, 613] width 847 height 97
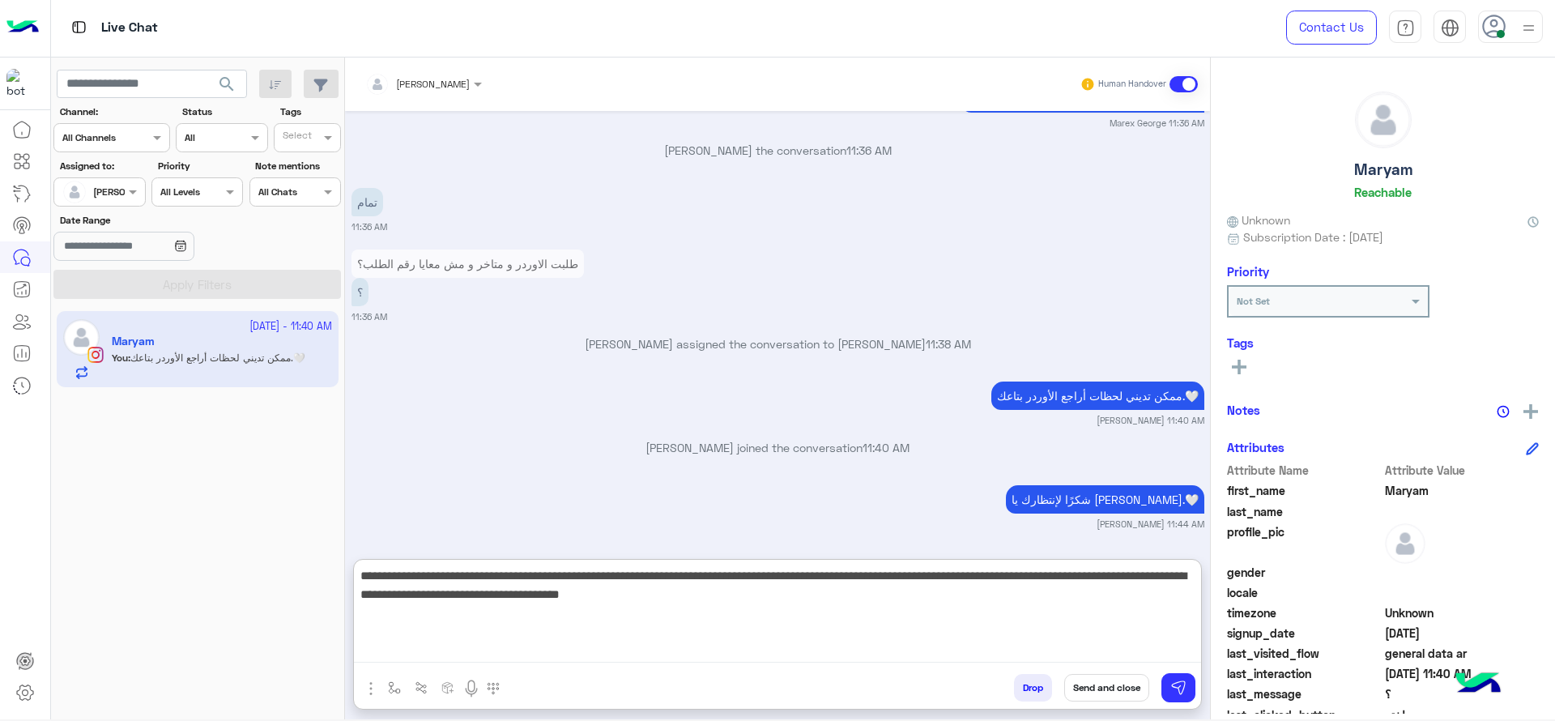
click at [681, 618] on textarea "**********" at bounding box center [777, 613] width 847 height 97
click at [615, 585] on textarea "**********" at bounding box center [777, 613] width 847 height 97
click at [622, 585] on textarea "**********" at bounding box center [777, 613] width 847 height 97
click at [622, 580] on textarea "**********" at bounding box center [777, 613] width 847 height 97
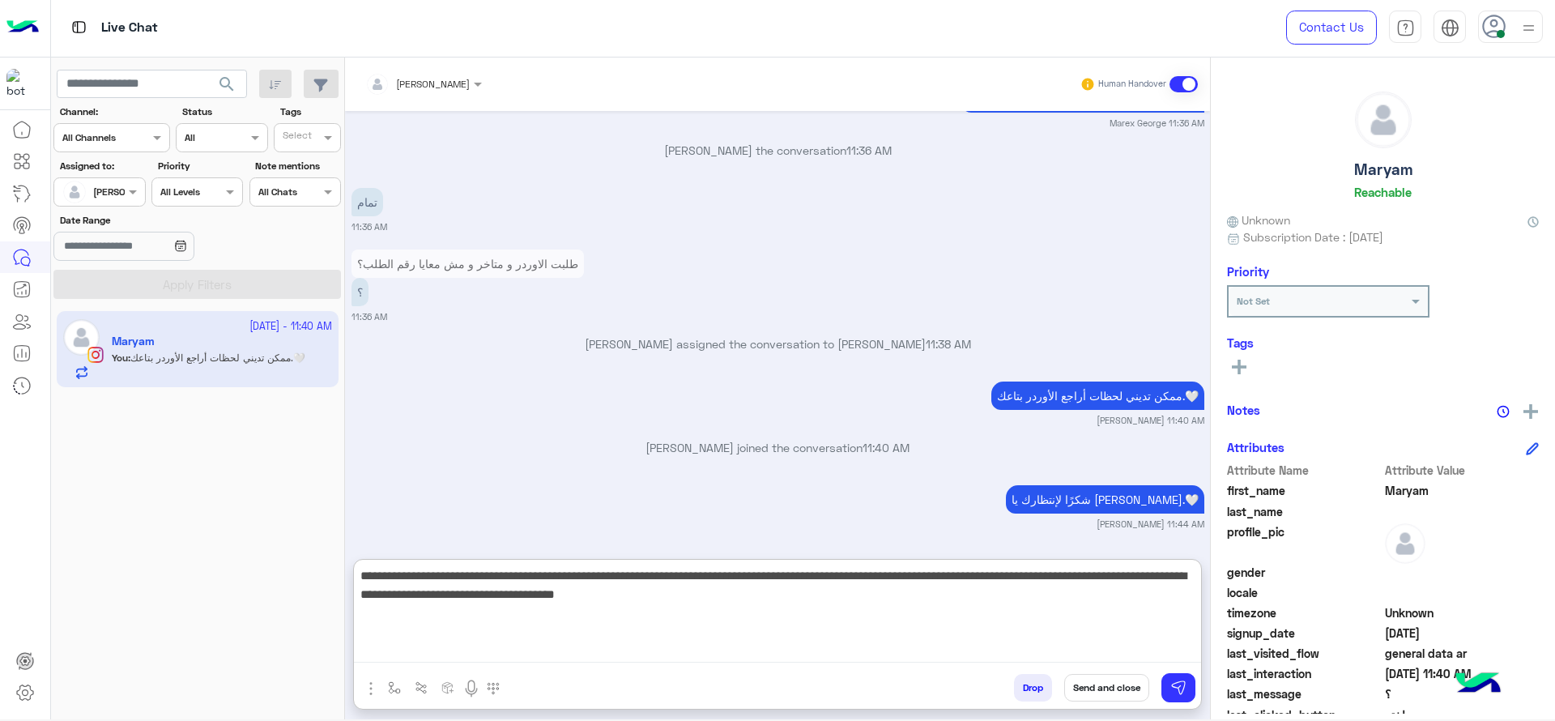
type textarea "**********"
click at [577, 620] on textarea "**********" at bounding box center [777, 613] width 847 height 97
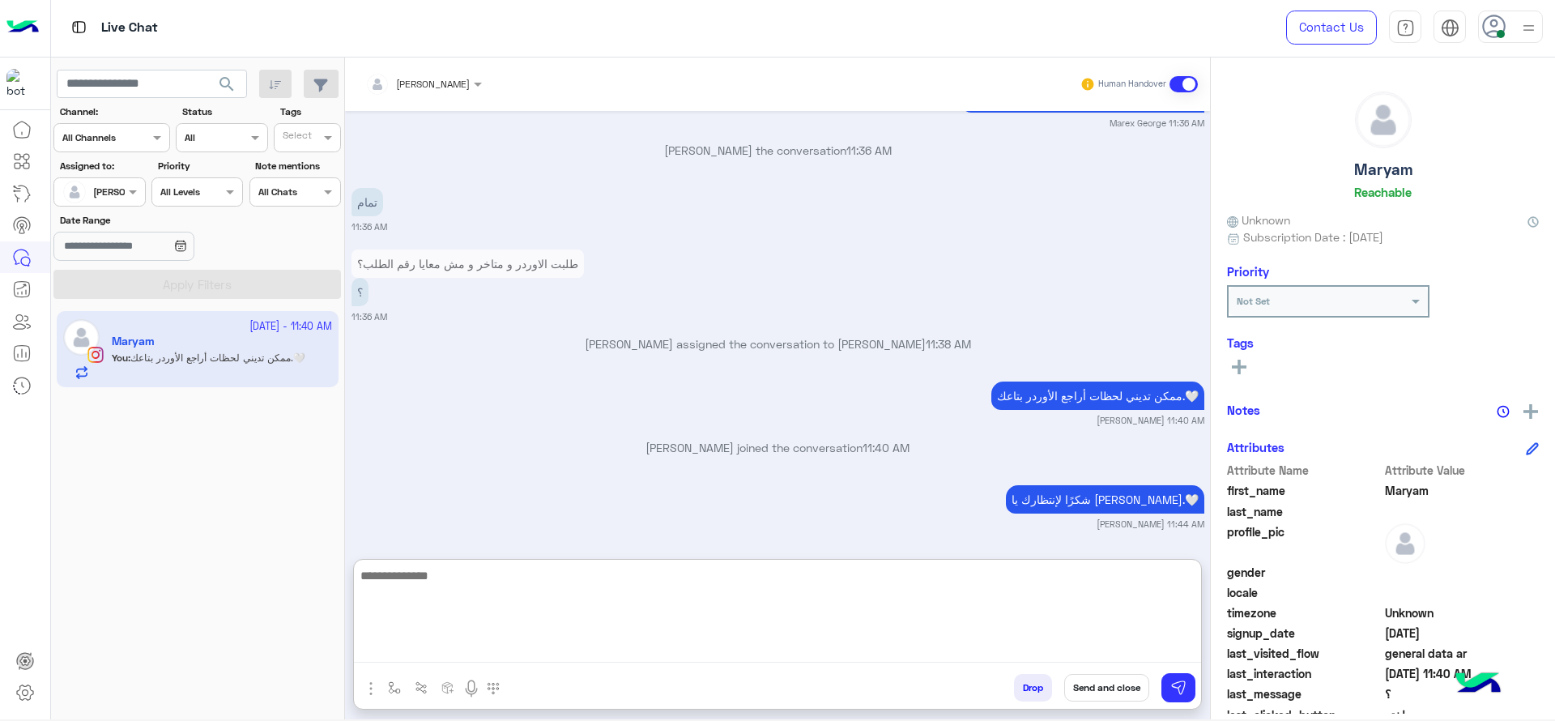
scroll to position [1555, 0]
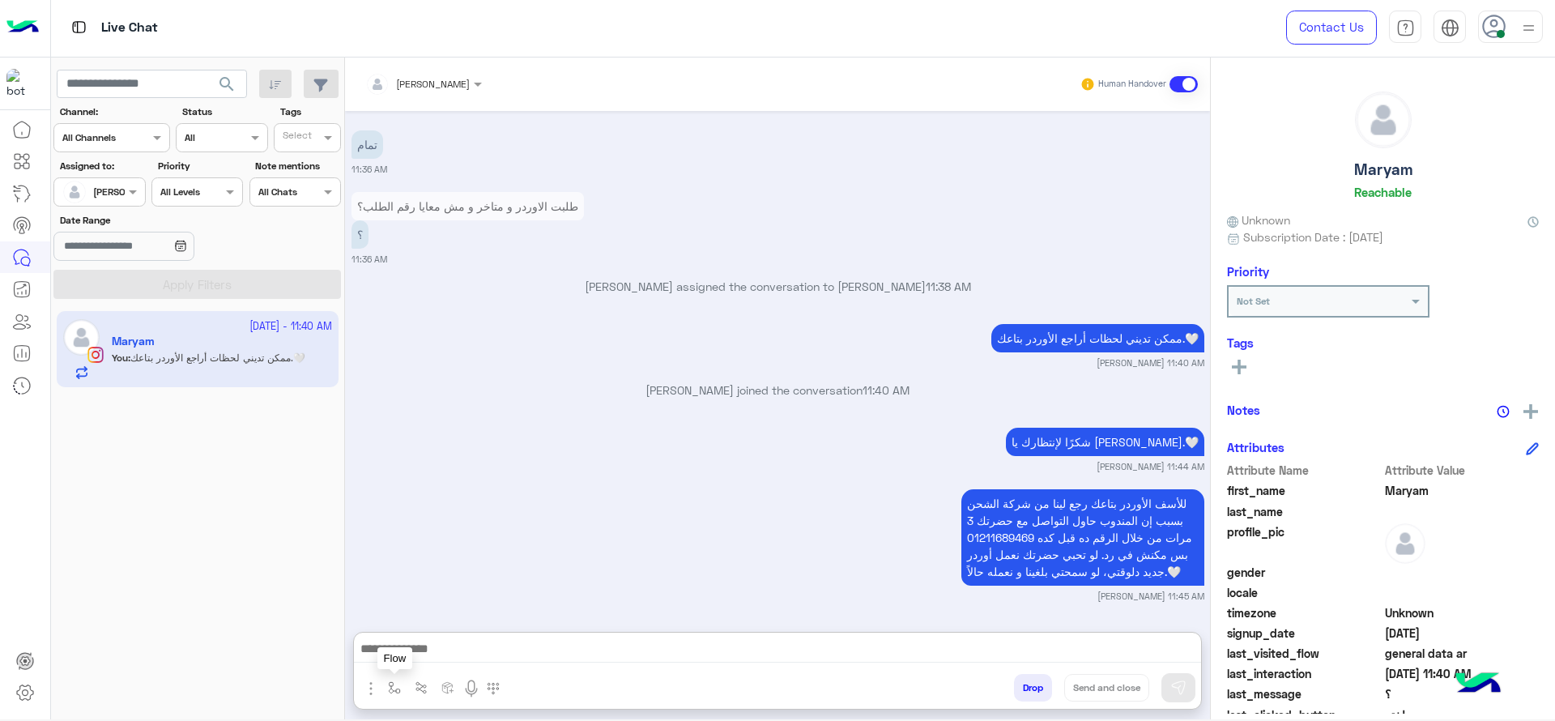
click at [393, 691] on img "button" at bounding box center [394, 687] width 13 height 13
click at [453, 642] on input "text" at bounding box center [422, 649] width 64 height 15
type input "**"
click at [436, 630] on span "close جانا" at bounding box center [416, 626] width 53 height 15
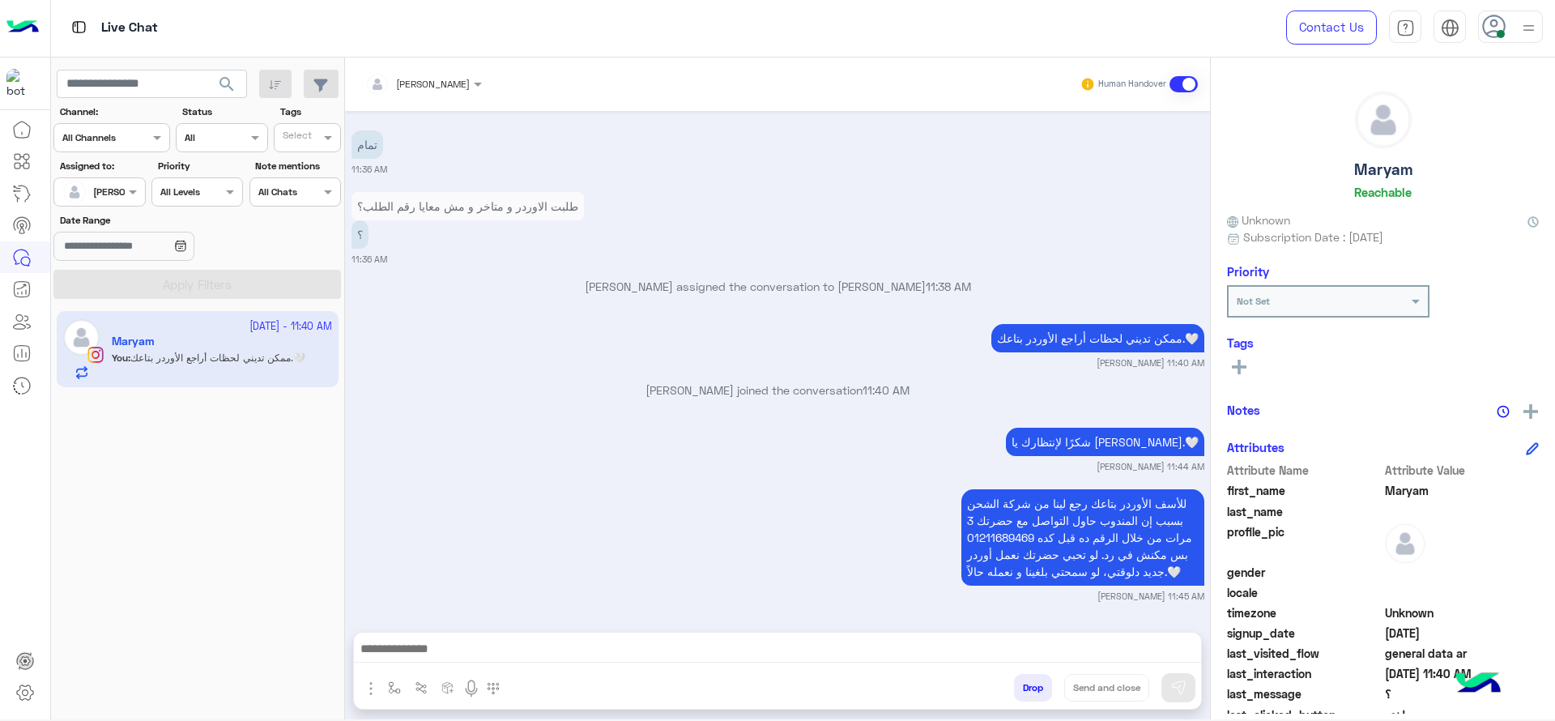
type textarea "**********"
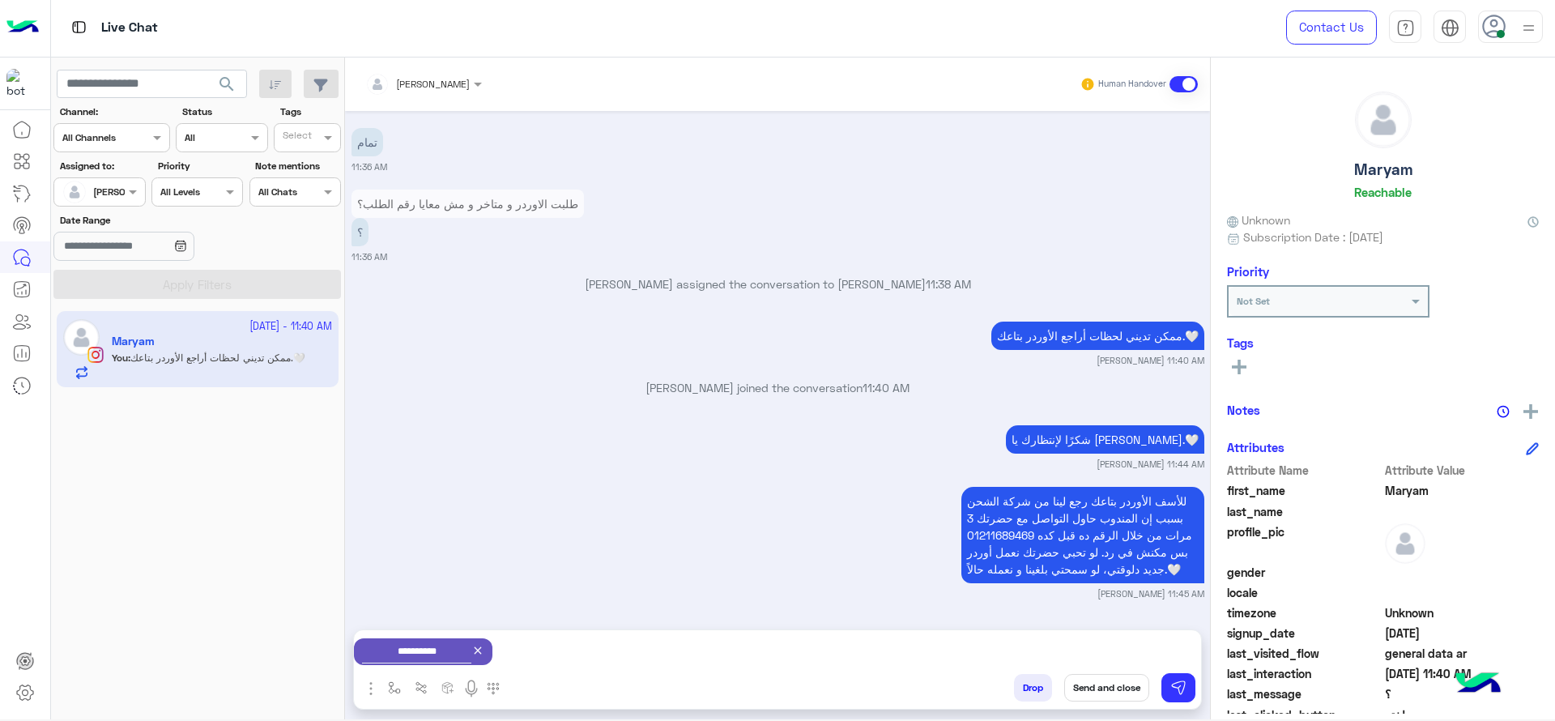
click at [1120, 682] on button "Send and close" at bounding box center [1106, 688] width 85 height 28
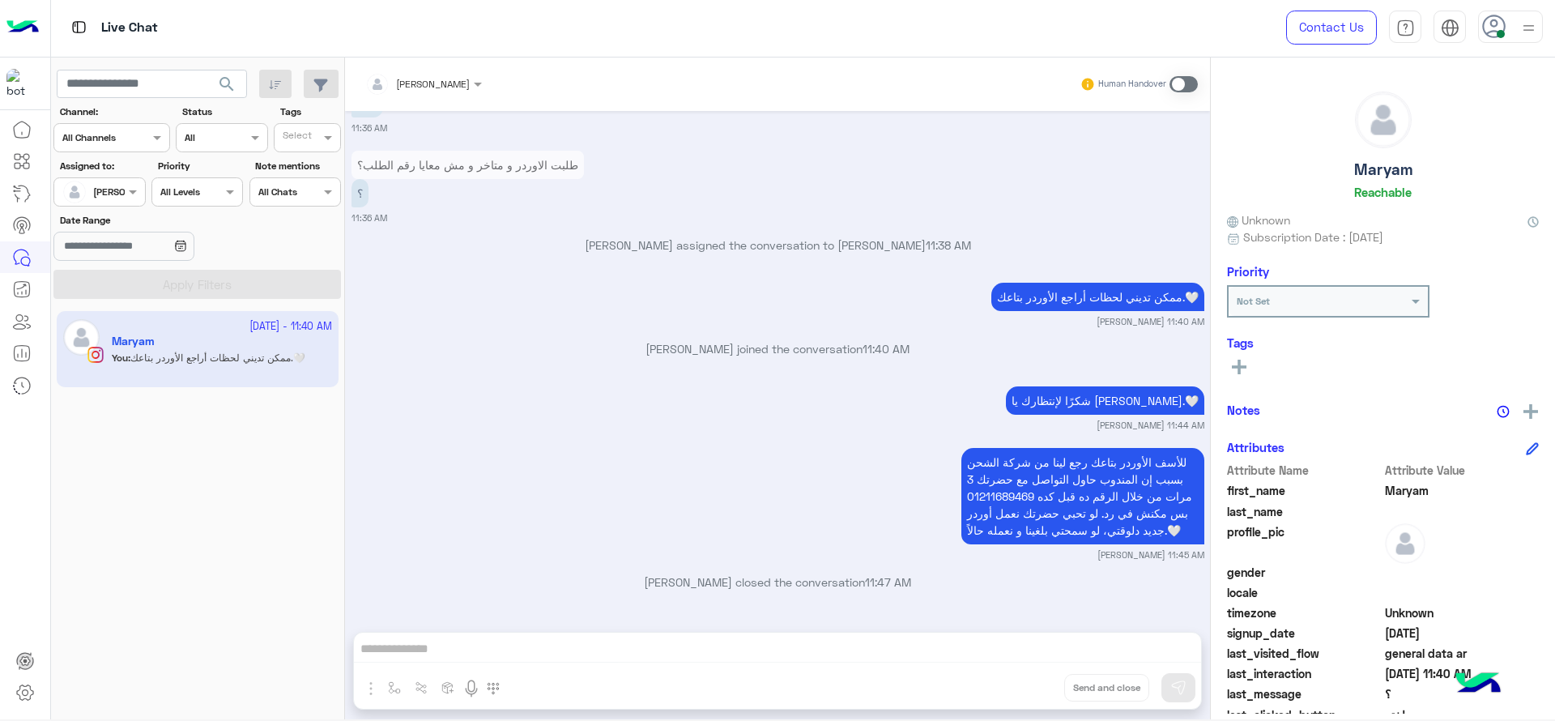
scroll to position [1733, 0]
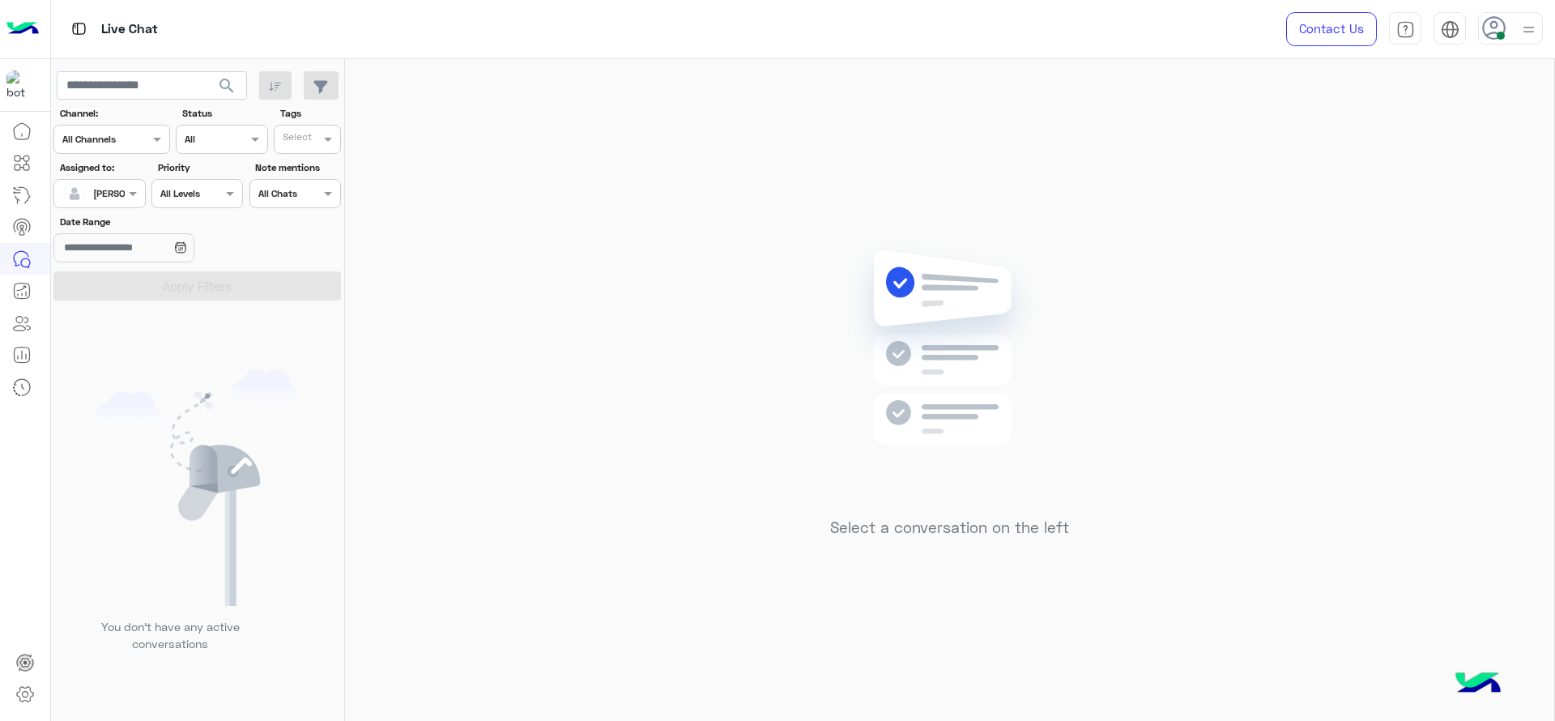
click at [113, 198] on div at bounding box center [99, 191] width 90 height 15
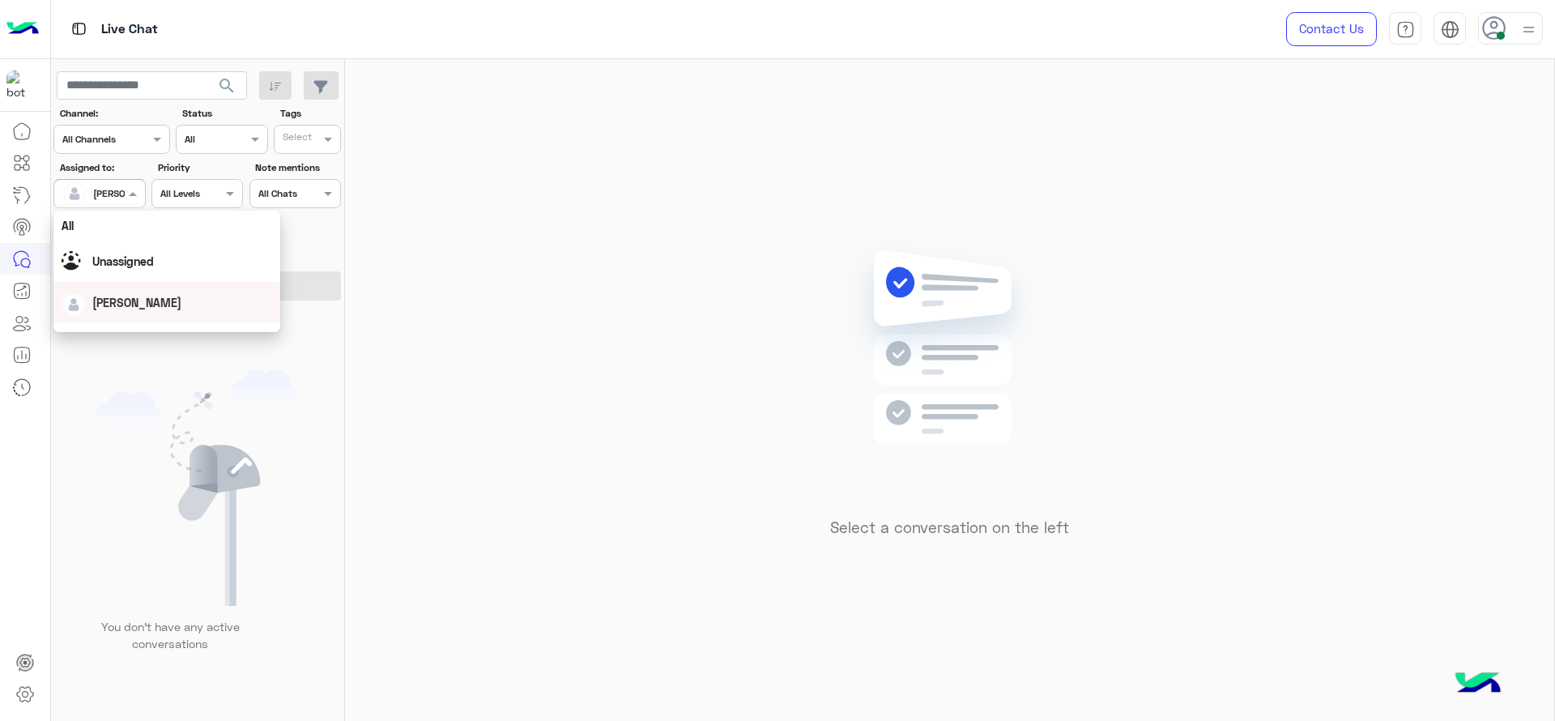
scroll to position [319, 0]
click at [119, 287] on div "First Mile" at bounding box center [166, 276] width 227 height 30
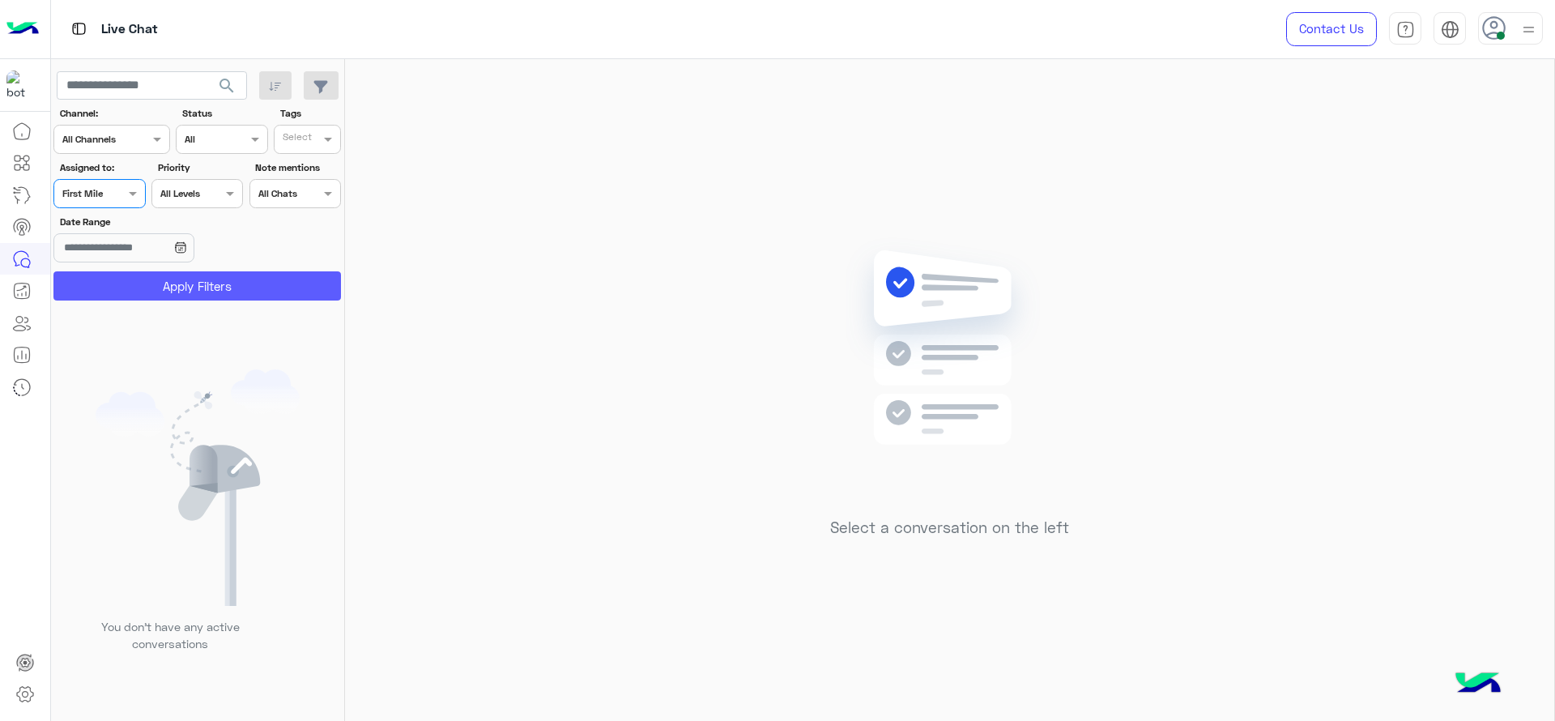
click at [121, 287] on button "Apply Filters" at bounding box center [196, 285] width 287 height 29
click at [124, 202] on div "Assigned on First Mile" at bounding box center [98, 193] width 91 height 29
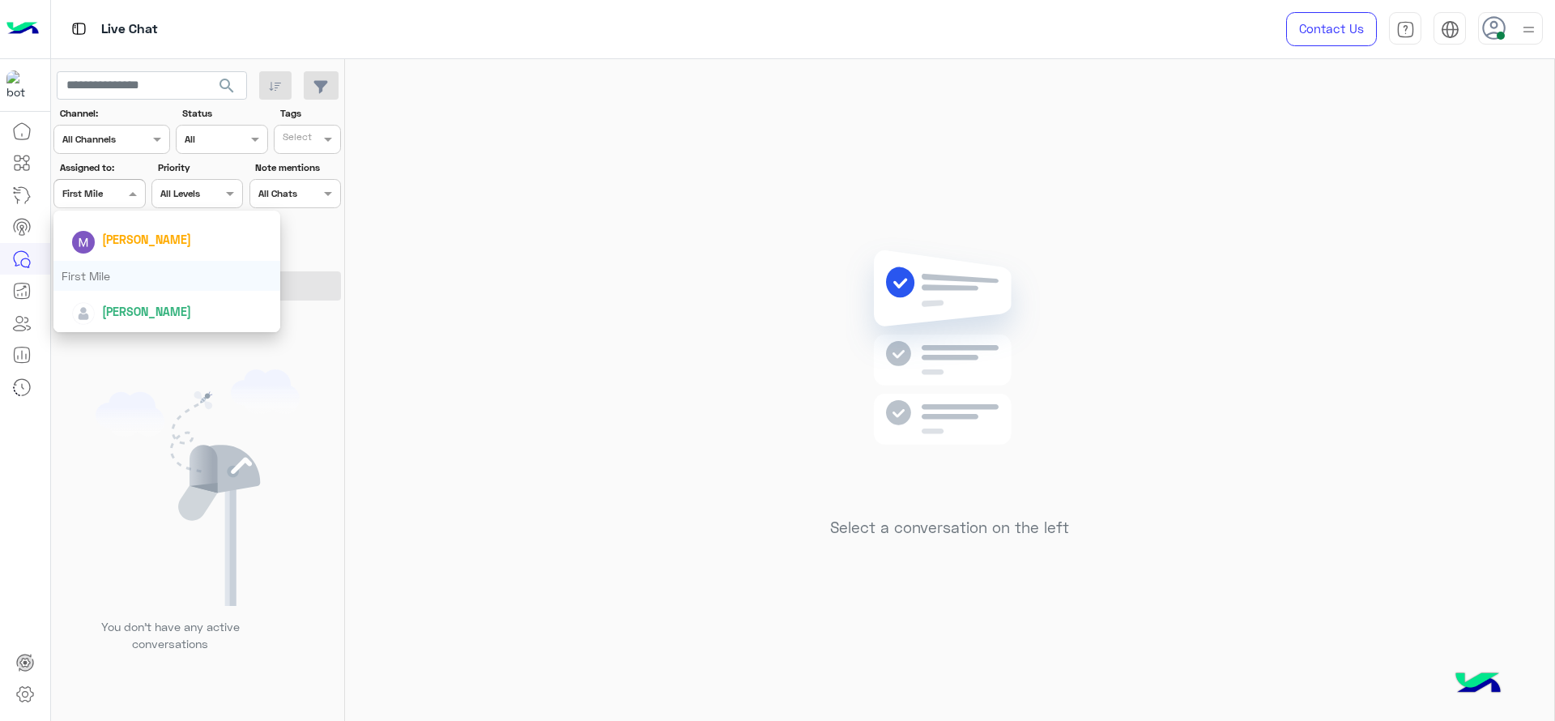
click at [114, 278] on div "First Mile" at bounding box center [166, 276] width 227 height 30
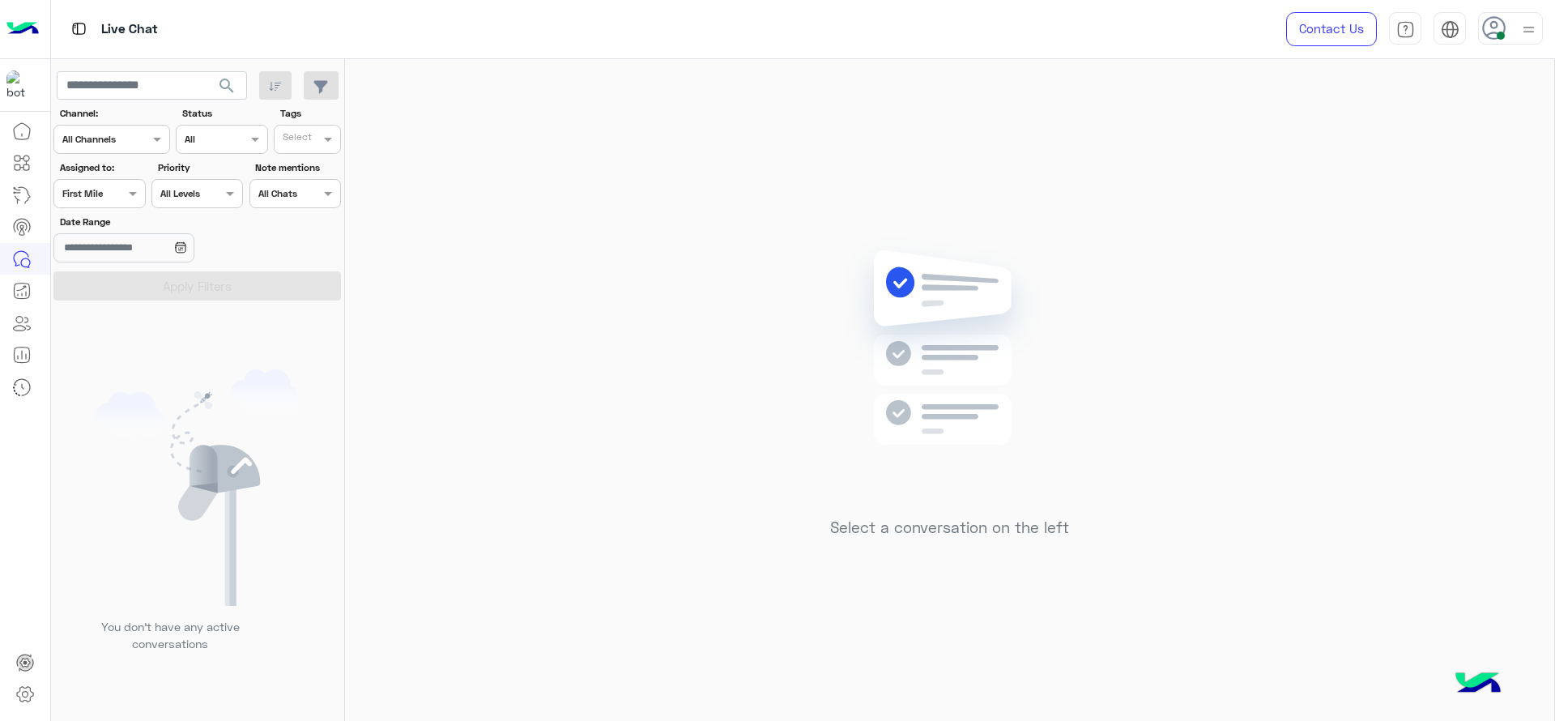
click at [123, 198] on div "Assigned on First Mile" at bounding box center [89, 193] width 70 height 15
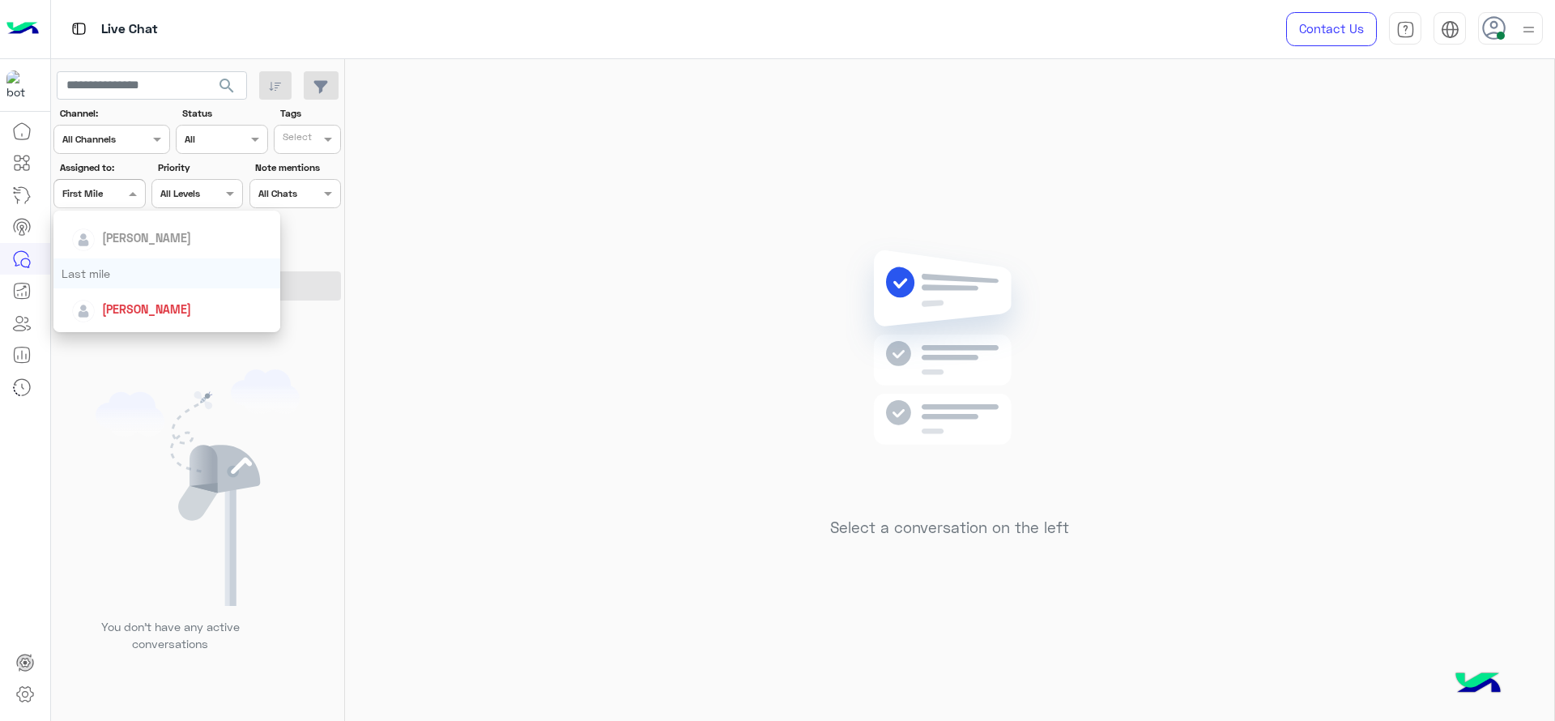
scroll to position [182, 0]
click at [130, 300] on span "[PERSON_NAME]" at bounding box center [146, 305] width 89 height 14
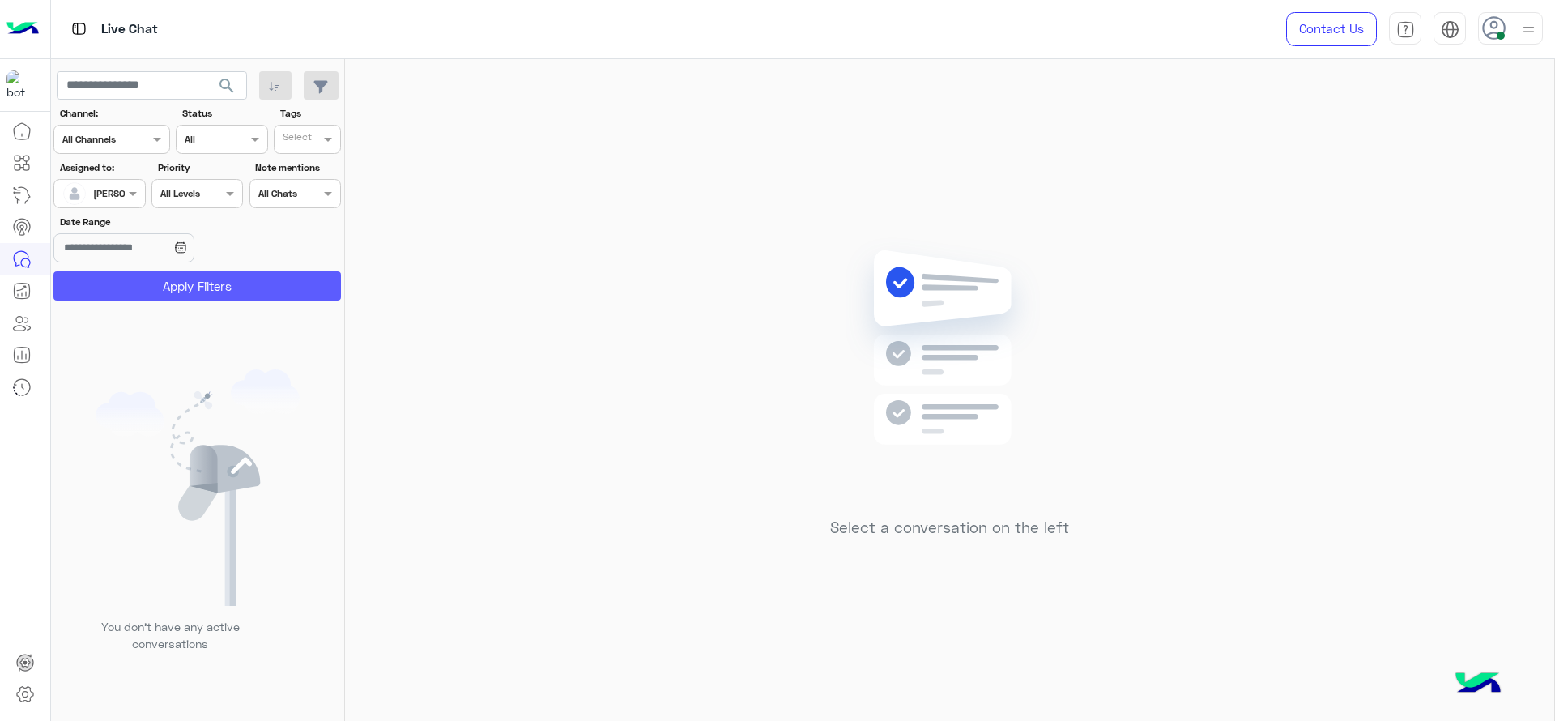
click at [168, 291] on button "Apply Filters" at bounding box center [196, 285] width 287 height 29
click at [130, 188] on span at bounding box center [135, 193] width 20 height 17
click at [1493, 125] on div "Select a conversation on the left" at bounding box center [949, 393] width 1209 height 668
click at [131, 193] on span at bounding box center [135, 193] width 20 height 17
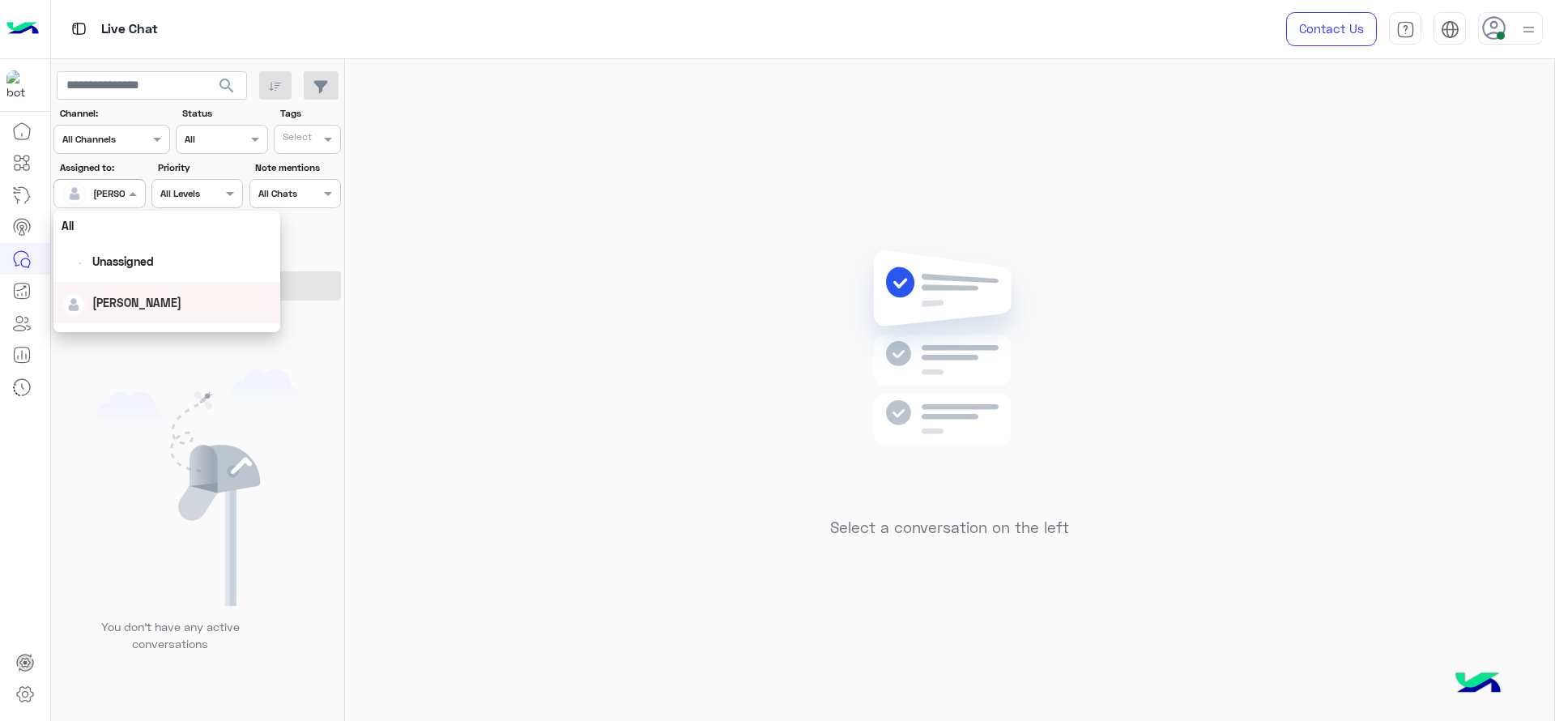
scroll to position [319, 0]
click at [117, 285] on div "First Mile" at bounding box center [166, 276] width 227 height 30
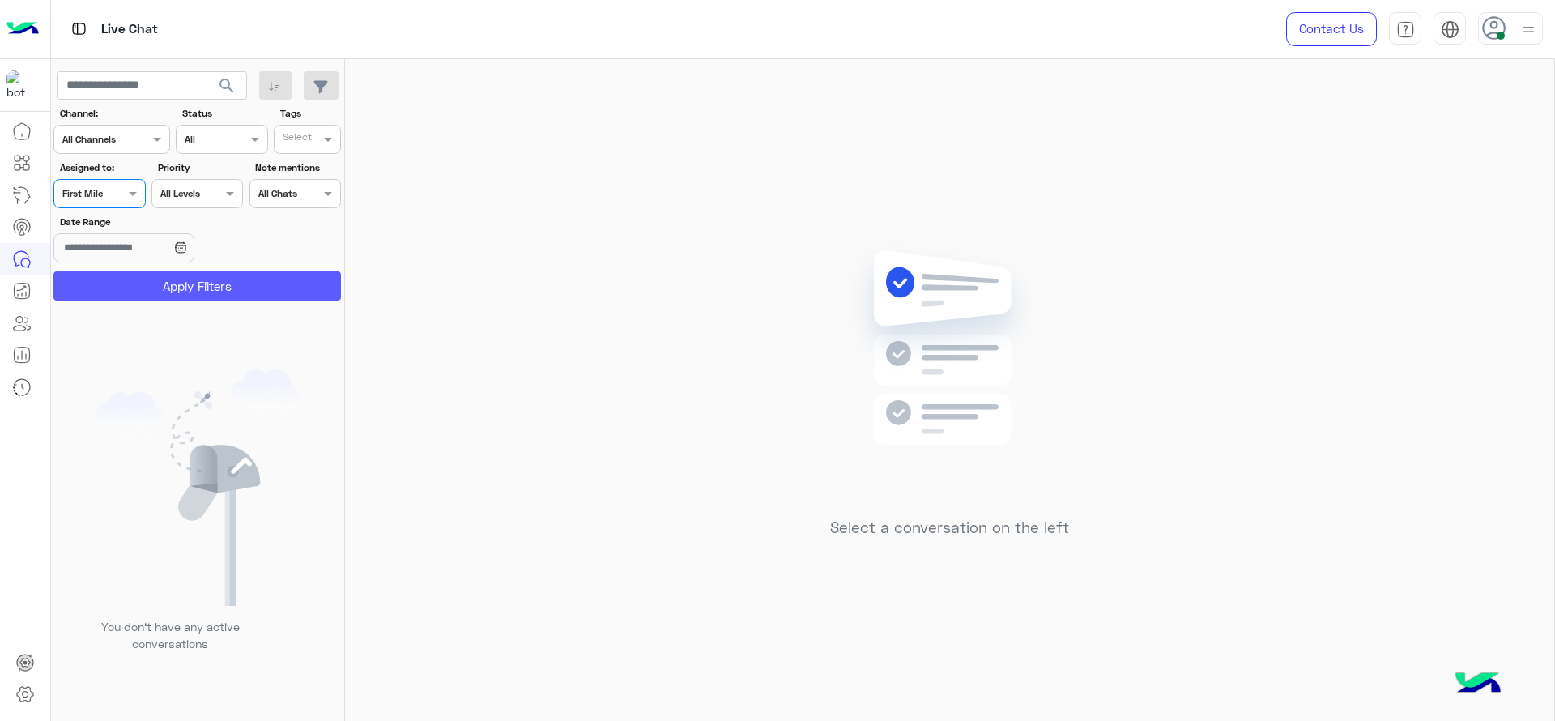
click at [130, 291] on button "Apply Filters" at bounding box center [196, 285] width 287 height 29
click at [94, 190] on input "text" at bounding box center [80, 192] width 37 height 15
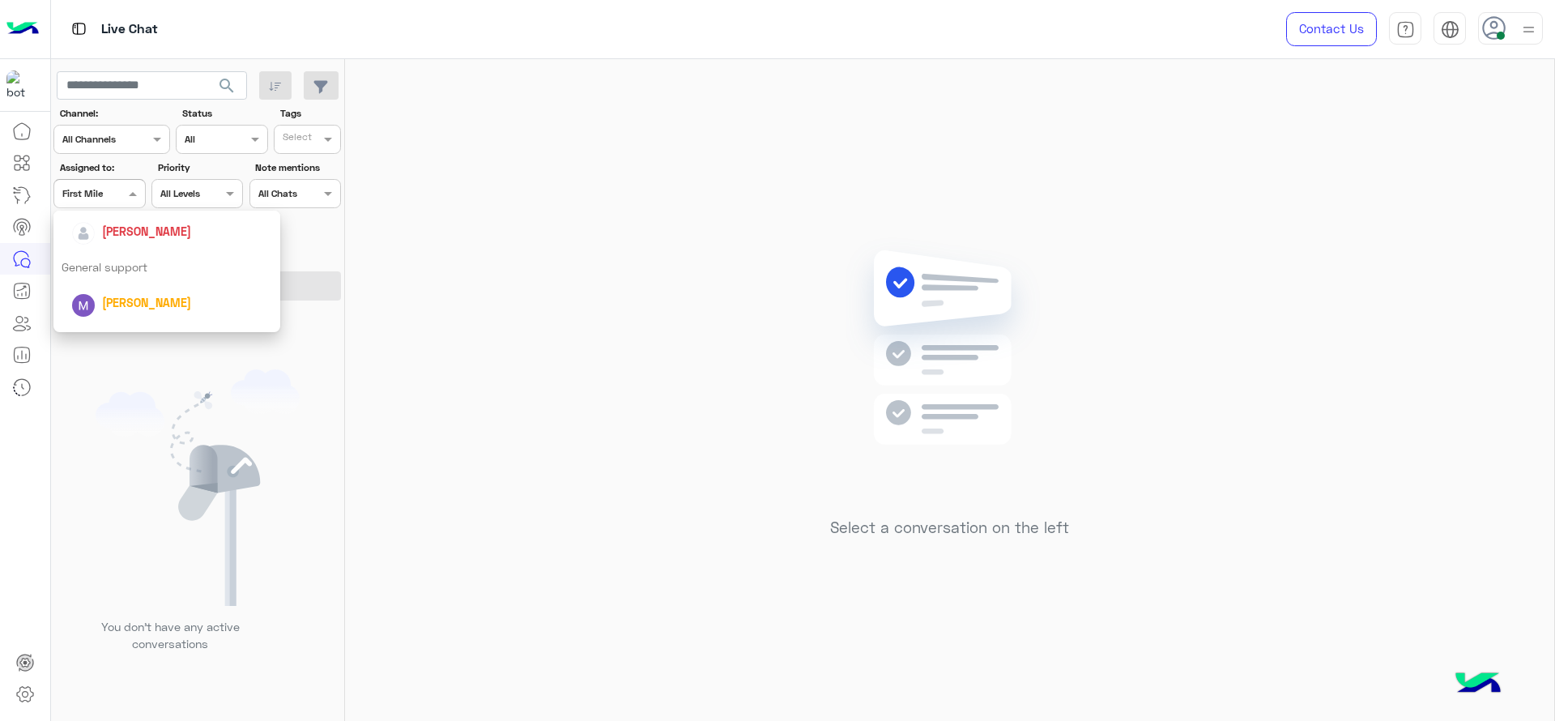
scroll to position [218, 0]
click at [105, 266] on span "[PERSON_NAME]" at bounding box center [146, 269] width 89 height 14
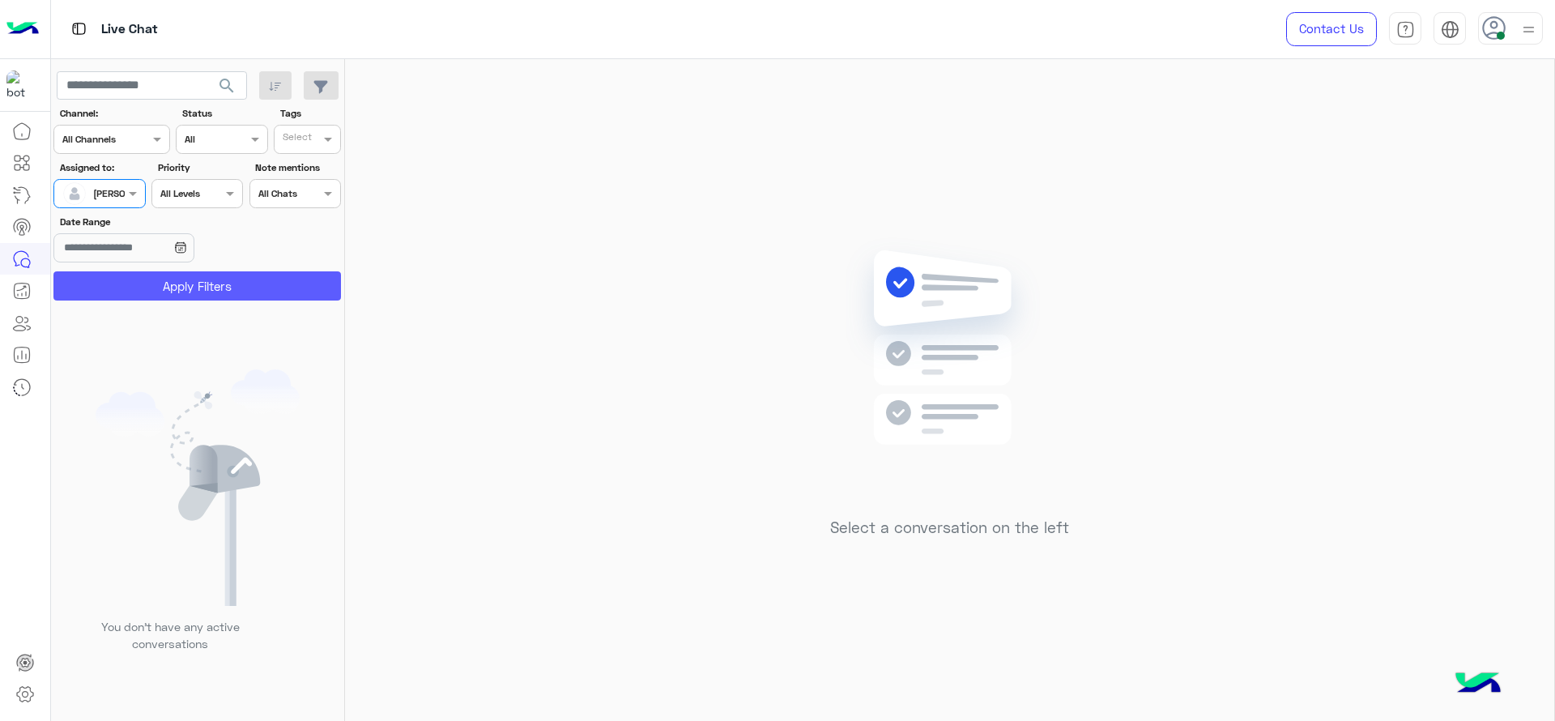
click at [117, 292] on button "Apply Filters" at bounding box center [196, 285] width 287 height 29
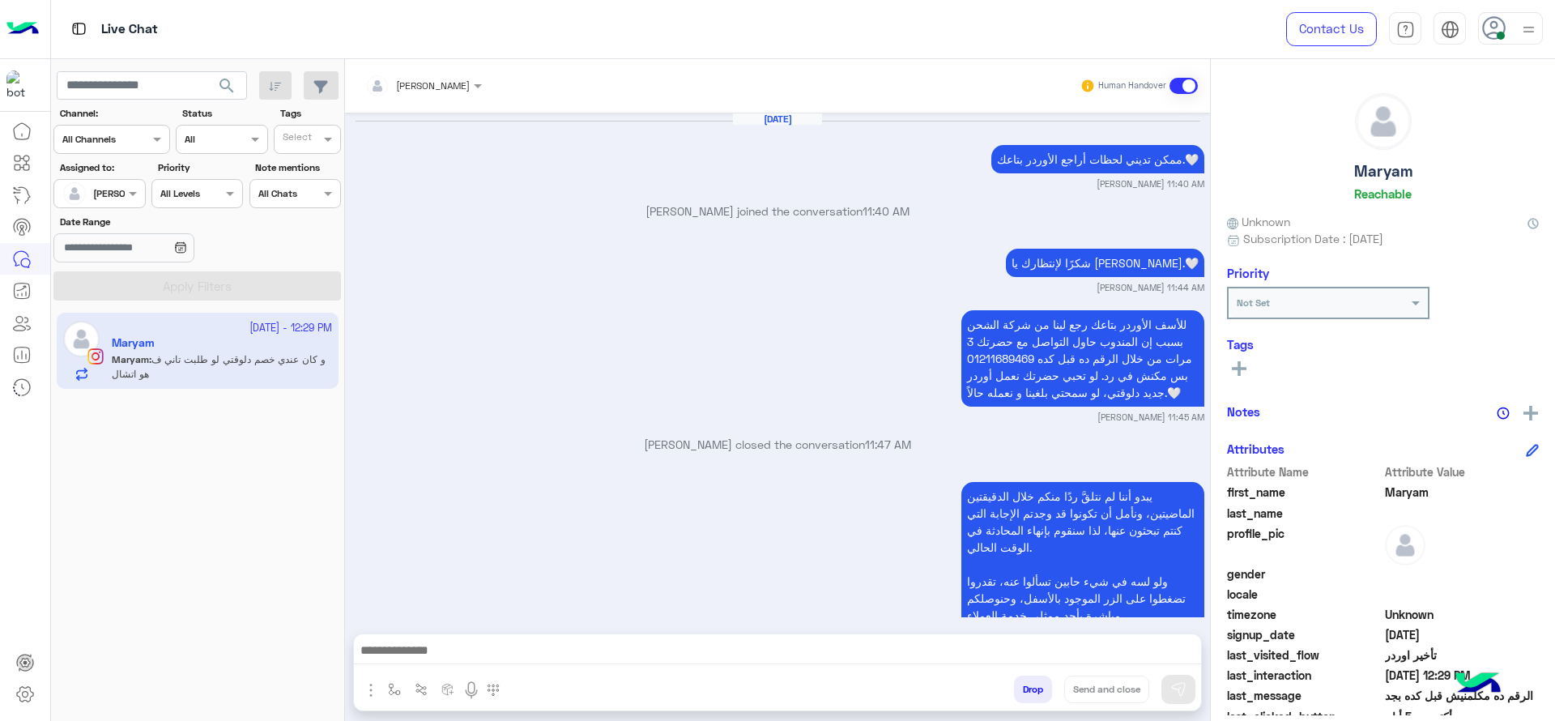
scroll to position [1733, 0]
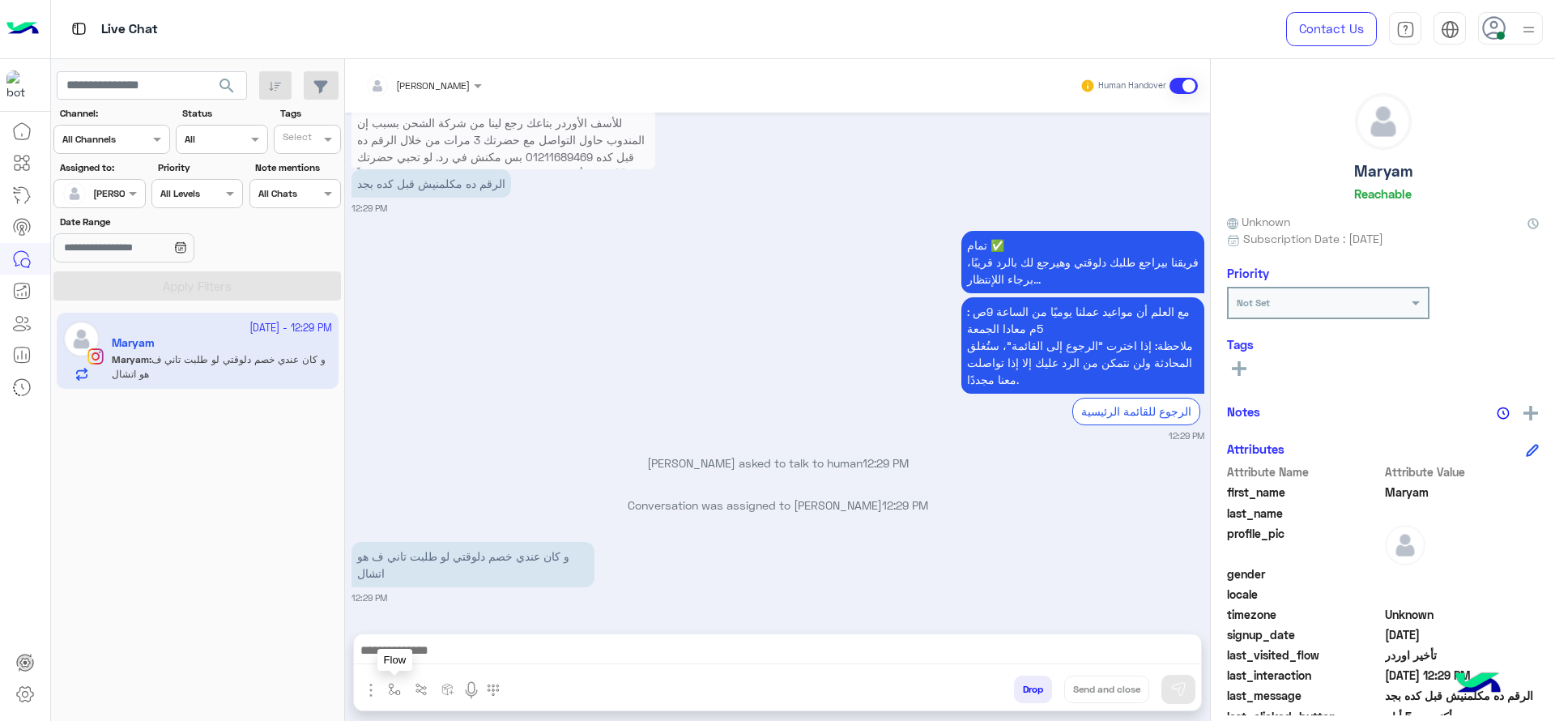
click at [393, 681] on button "button" at bounding box center [394, 688] width 27 height 27
click at [446, 663] on div "enter flow name" at bounding box center [442, 653] width 120 height 29
click at [585, 406] on div "تمام ✅ فريقنا بيراجع طلبك دلوقتي وهيرجع لك بالرد قريبًا، برجاء اللإنتظار... مع …" at bounding box center [777, 334] width 853 height 215
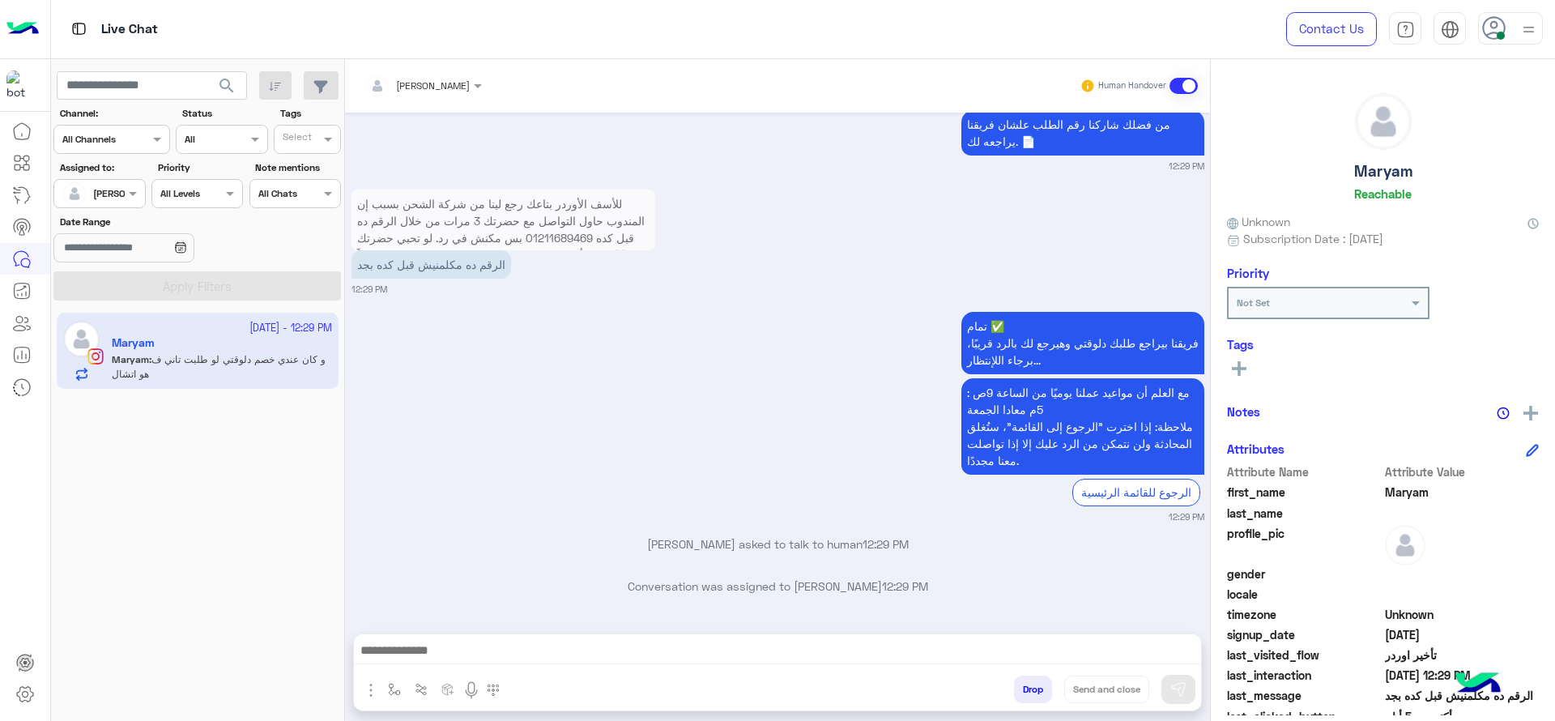
scroll to position [1733, 0]
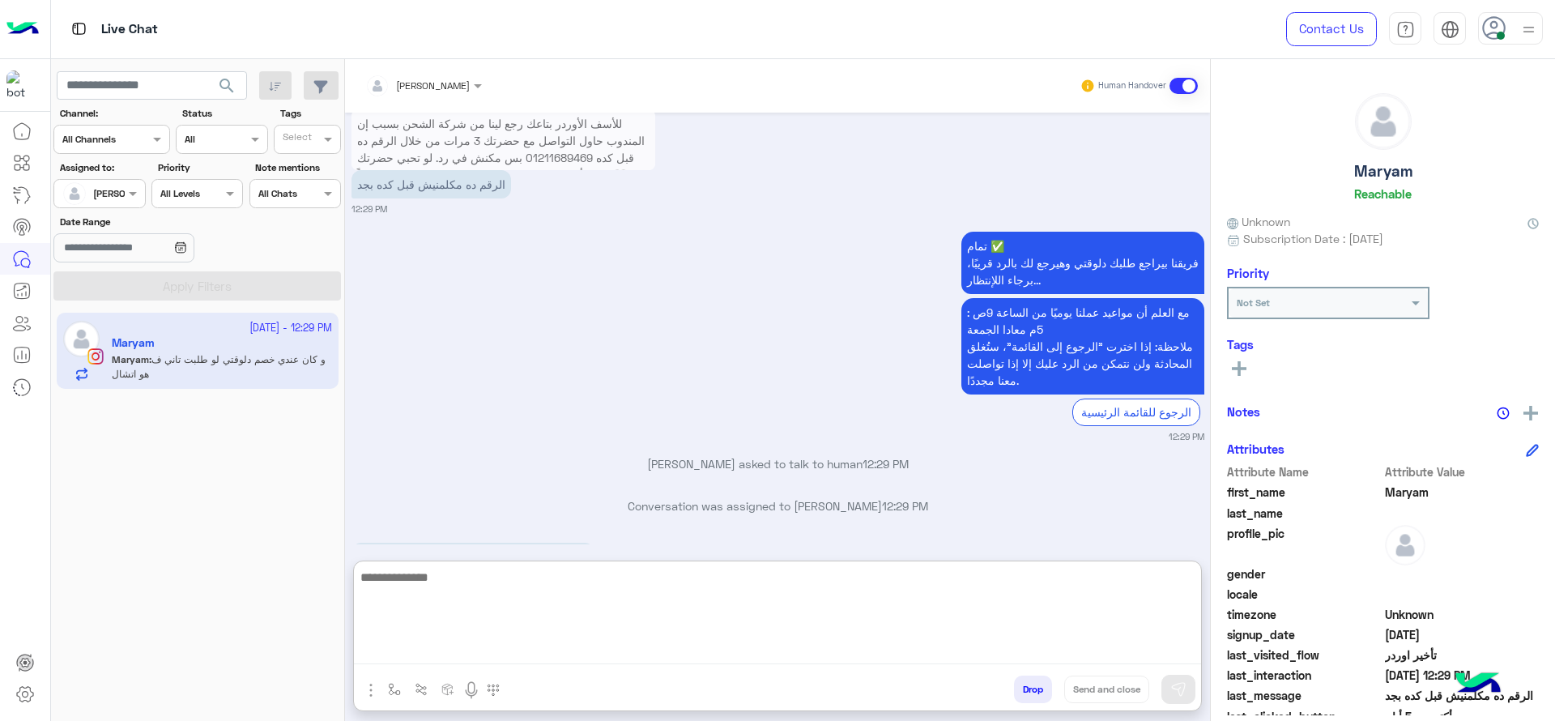
click at [580, 657] on textarea at bounding box center [777, 615] width 847 height 97
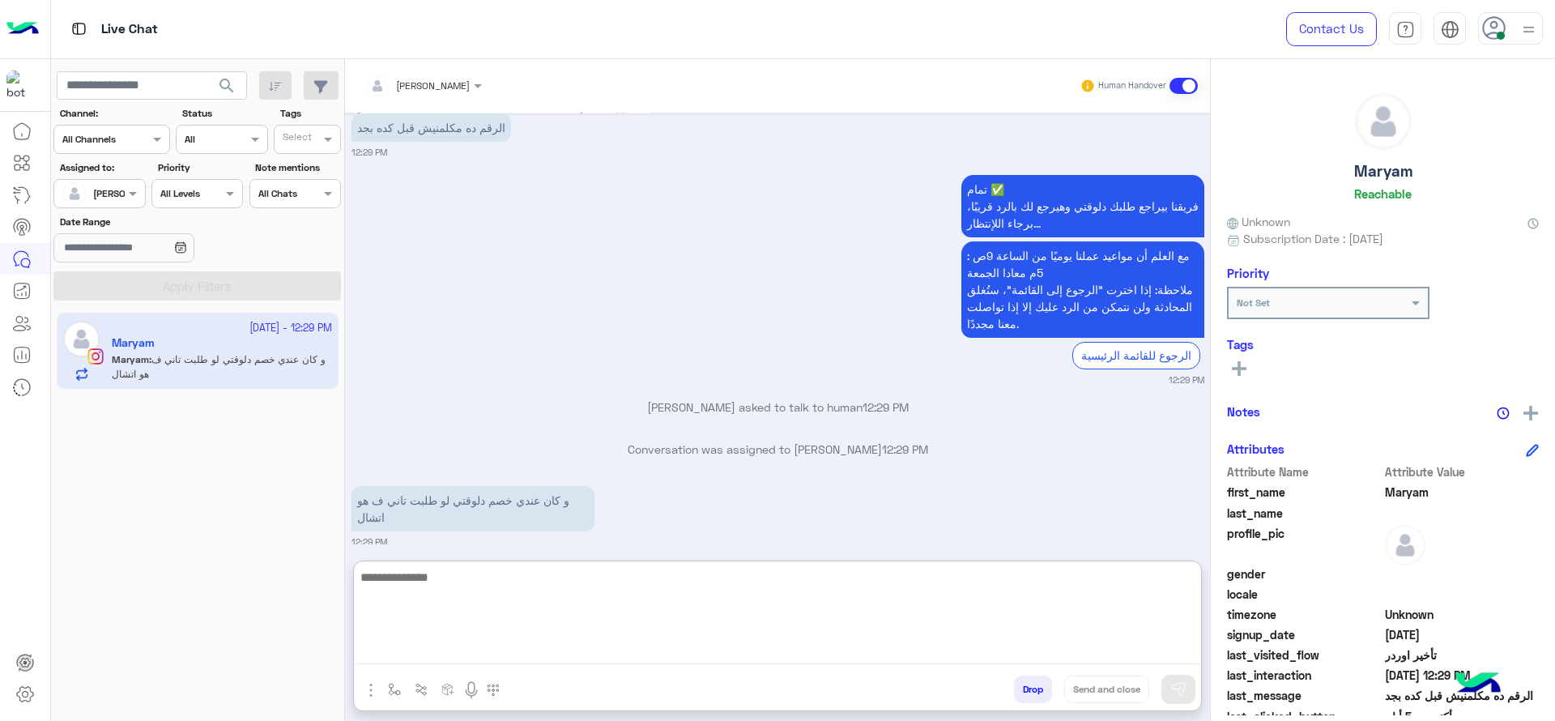
scroll to position [1805, 0]
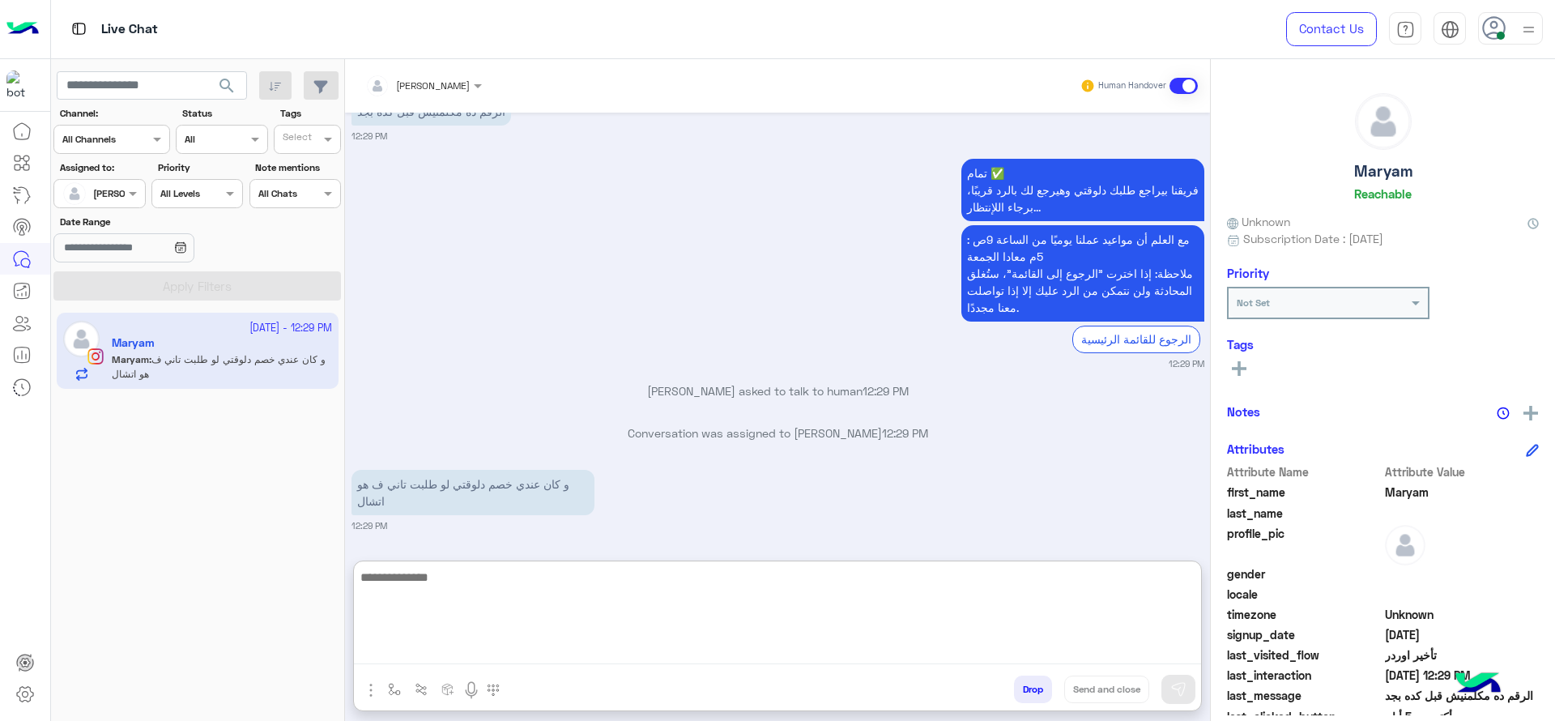
click at [525, 644] on textarea at bounding box center [777, 615] width 847 height 97
click at [682, 627] on textarea "**********" at bounding box center [777, 615] width 847 height 97
click at [827, 589] on textarea "**********" at bounding box center [777, 615] width 847 height 97
click at [772, 588] on textarea "**********" at bounding box center [777, 615] width 847 height 97
click at [725, 631] on textarea "**********" at bounding box center [777, 615] width 847 height 97
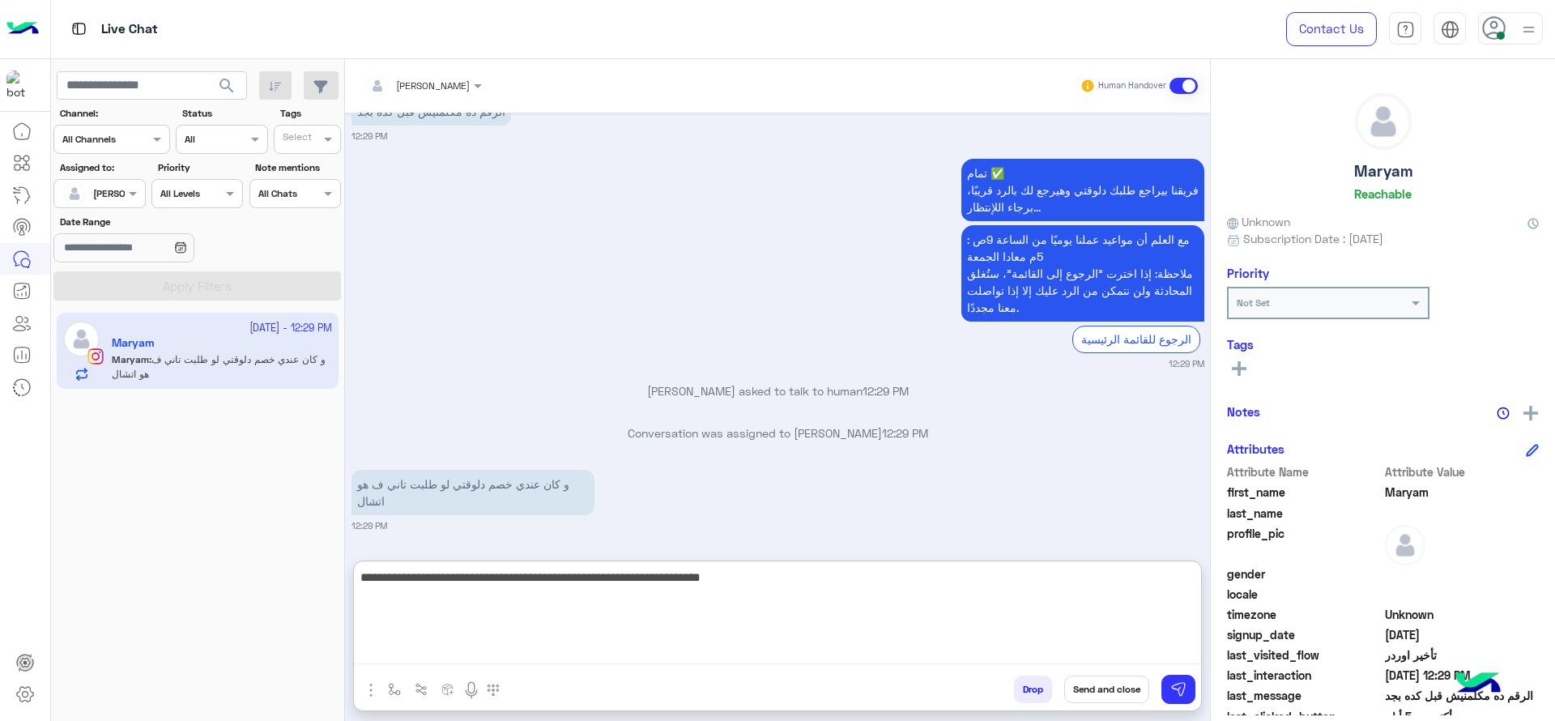
click at [852, 590] on textarea "**********" at bounding box center [777, 615] width 847 height 97
type textarea "**********"
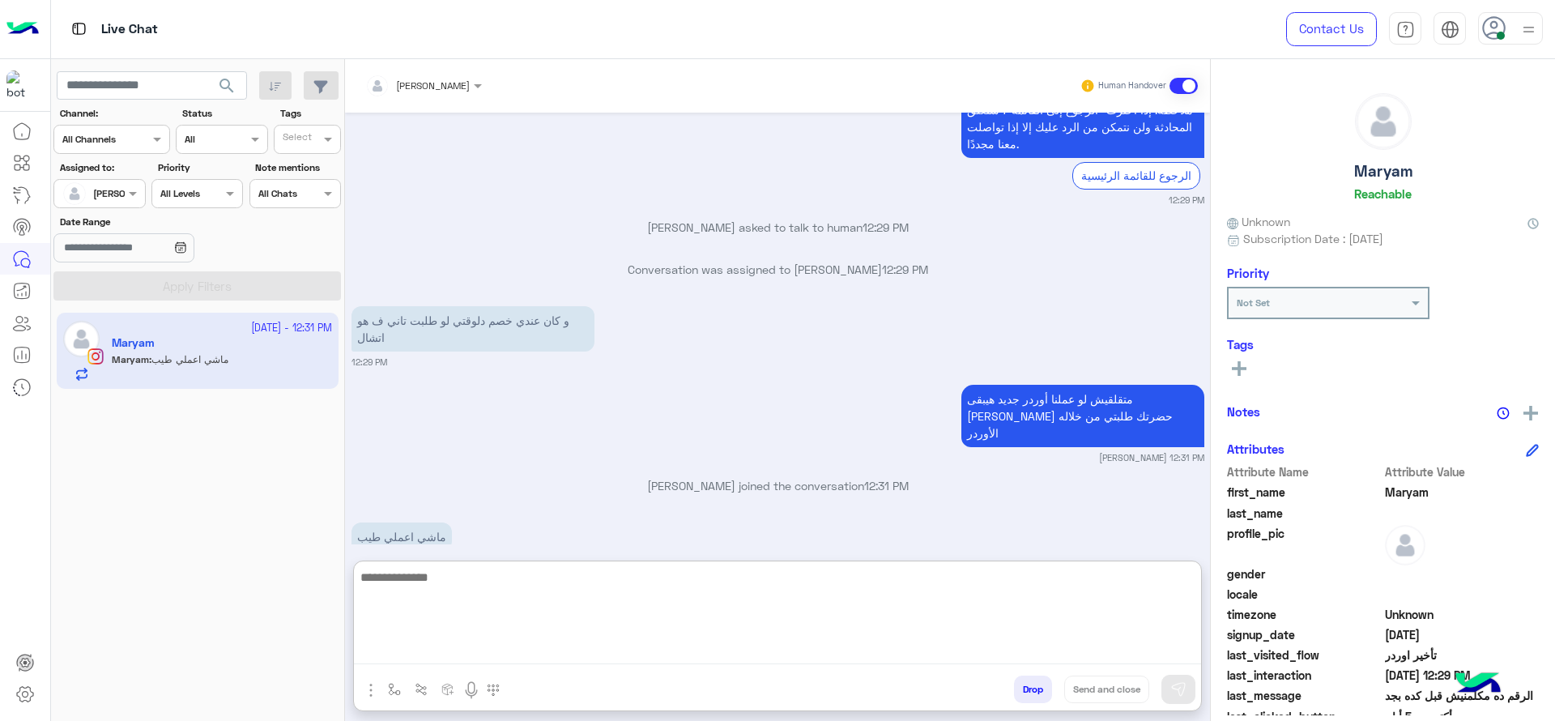
scroll to position [1988, 0]
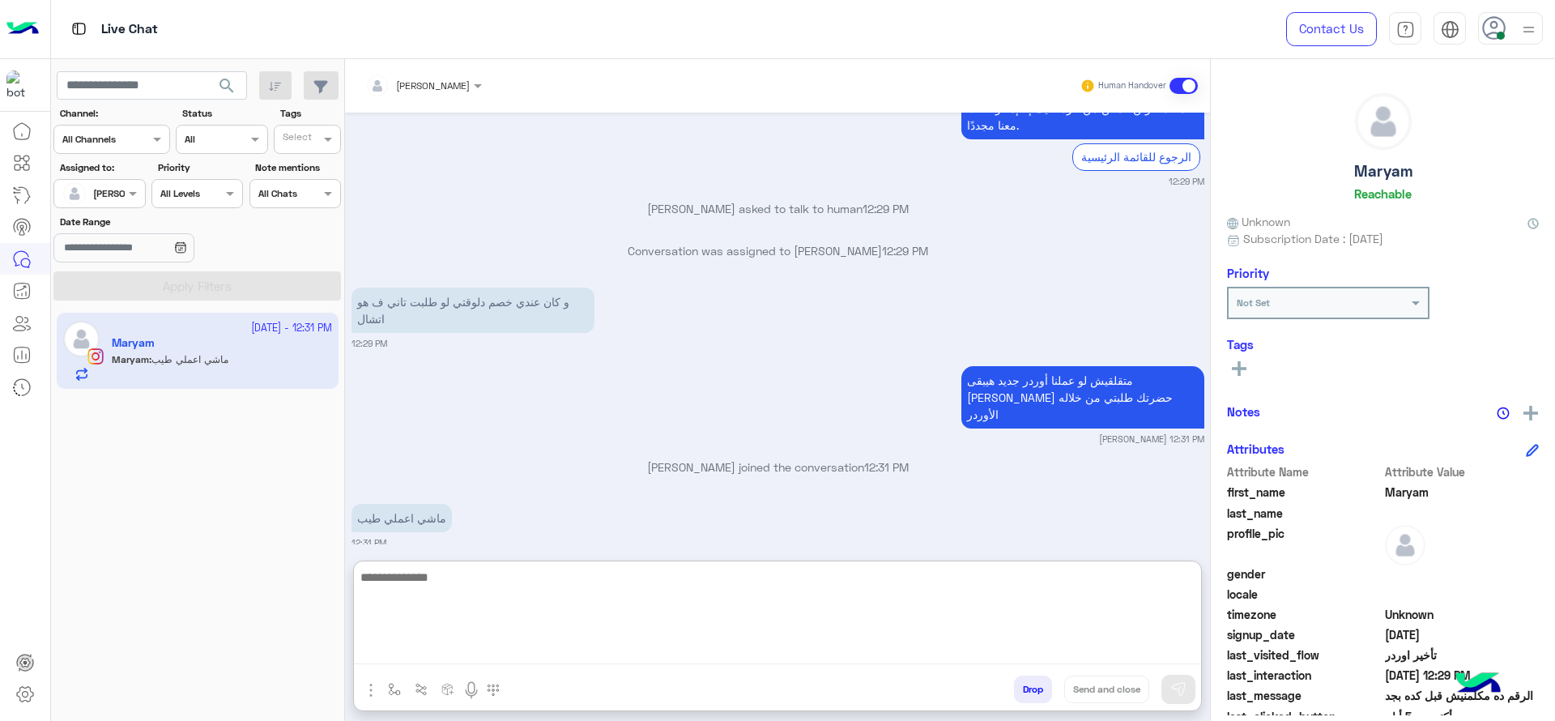
click at [476, 623] on textarea at bounding box center [777, 615] width 847 height 97
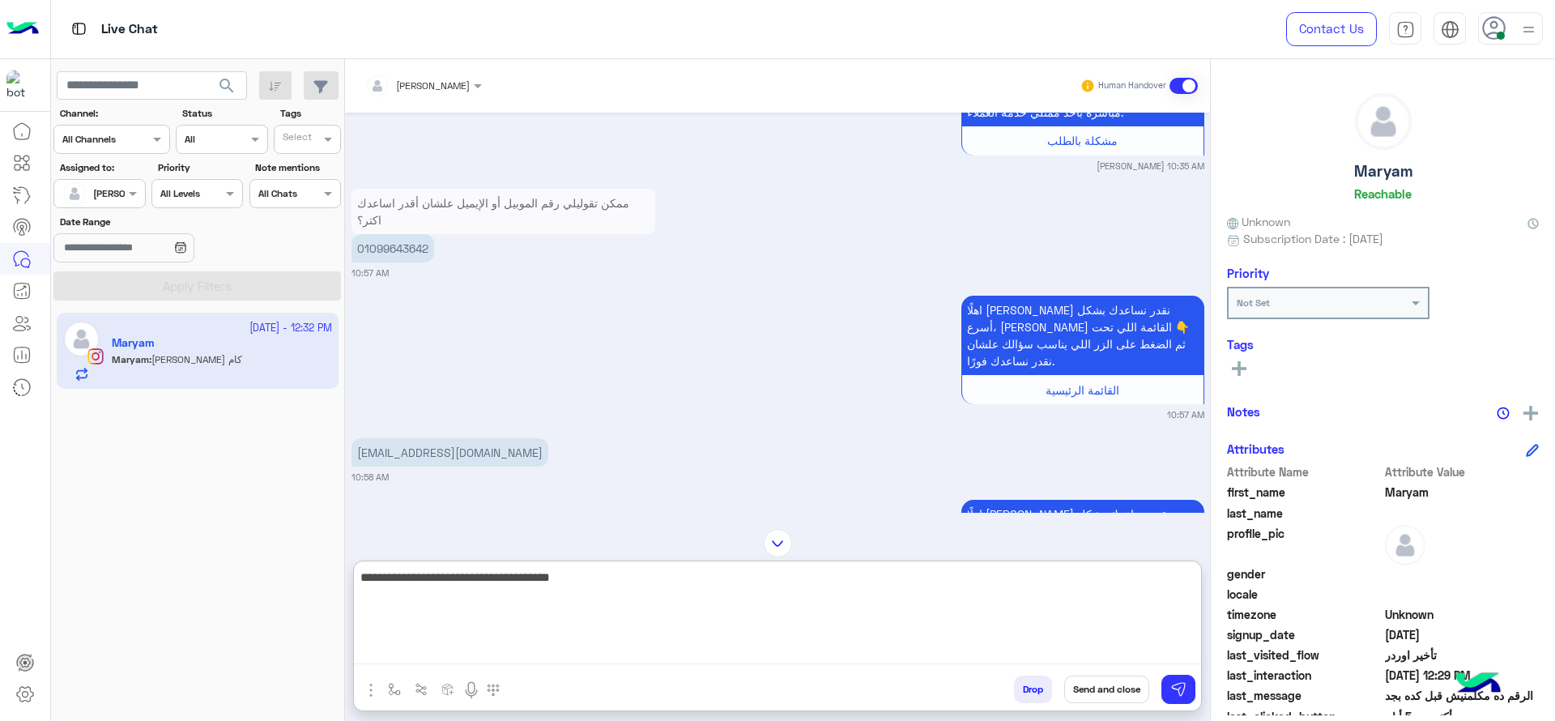
scroll to position [1130, 0]
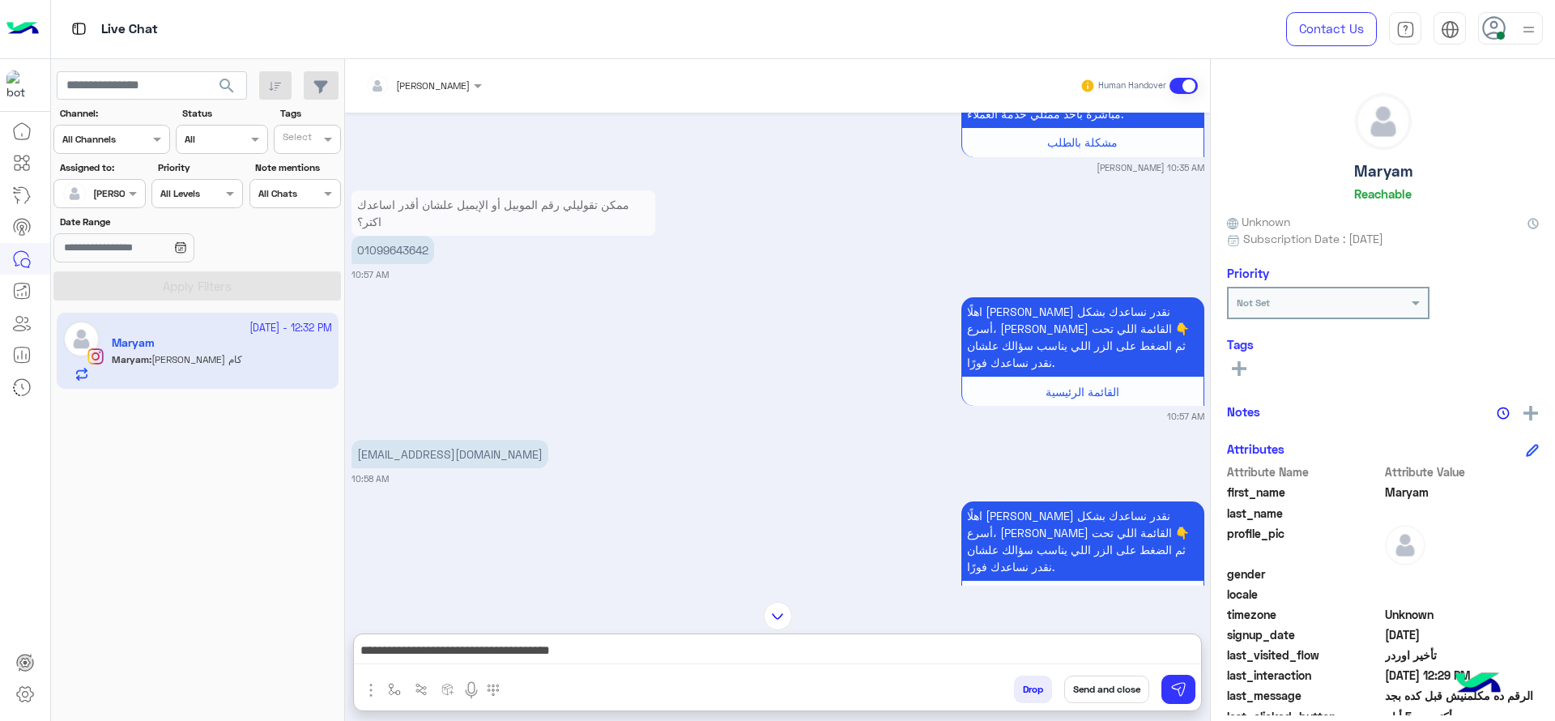
click at [385, 254] on p "01099643642" at bounding box center [392, 250] width 83 height 28
copy p "01099643642"
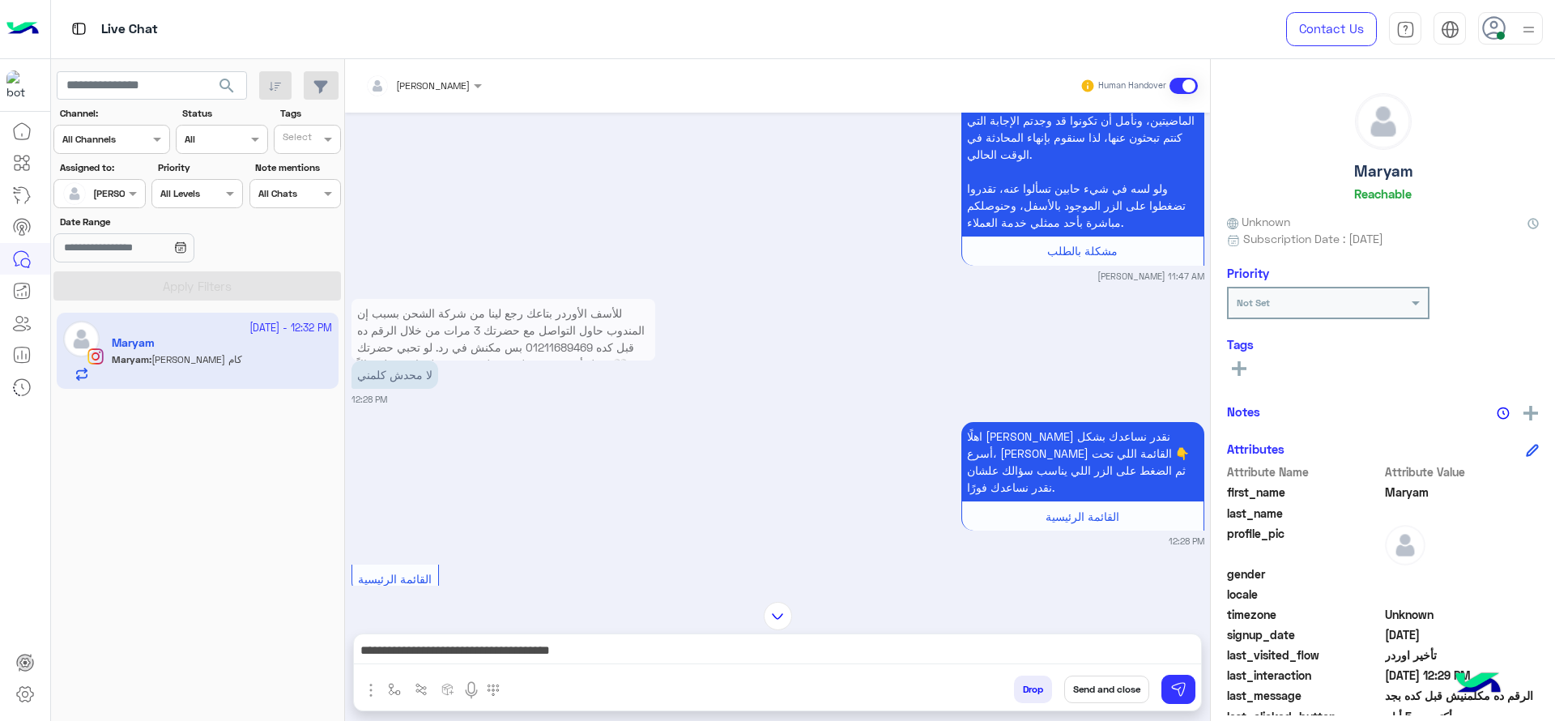
scroll to position [3559, 0]
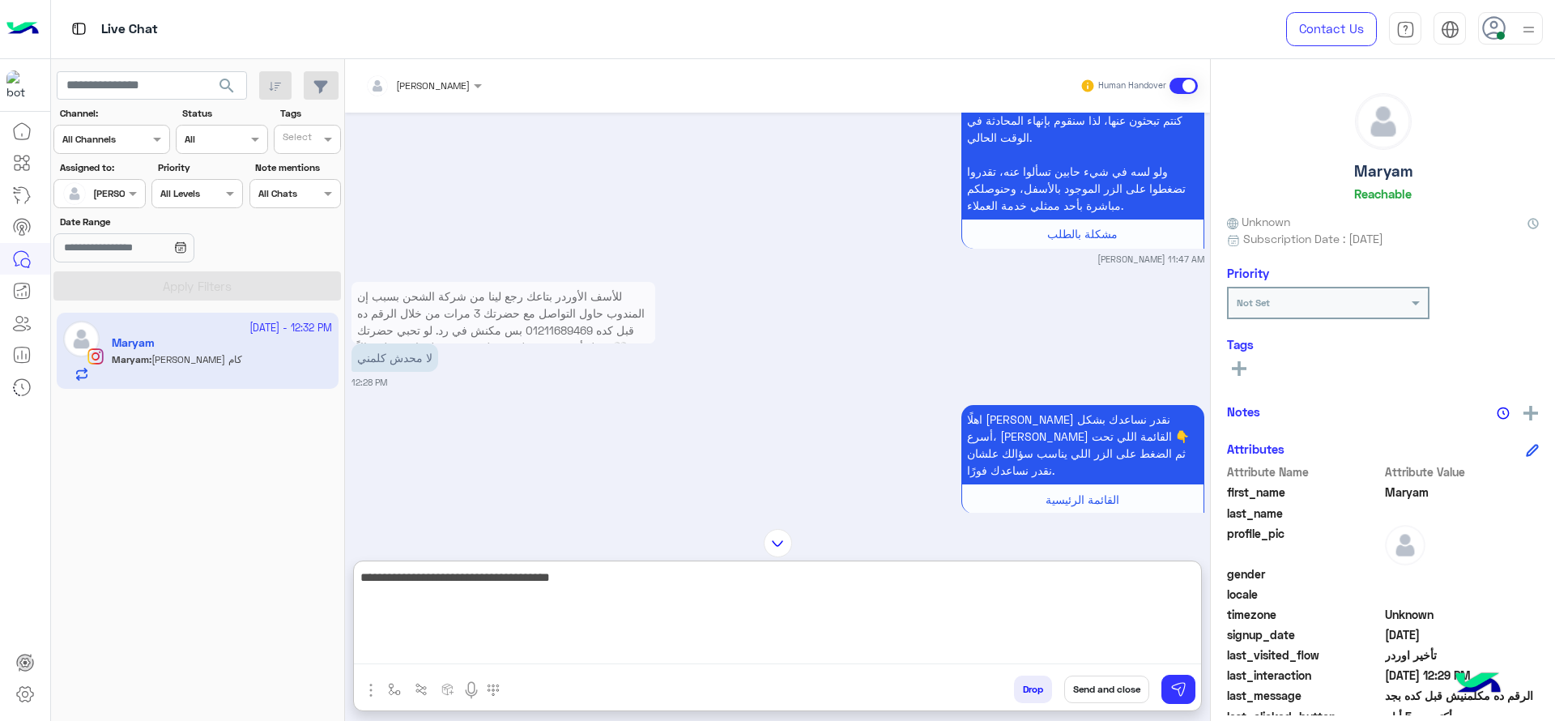
click at [690, 647] on textarea "**********" at bounding box center [777, 615] width 847 height 97
drag, startPoint x: 1169, startPoint y: 589, endPoint x: 1208, endPoint y: 589, distance: 38.9
click at [1208, 589] on div "[PERSON_NAME] Human Handover [DATE] آسفين إن طلبك ما وصلش لحد دلوقتي! 📦 هل مرّ …" at bounding box center [777, 393] width 865 height 668
click at [955, 621] on textarea "**********" at bounding box center [777, 615] width 847 height 97
type textarea "**********"
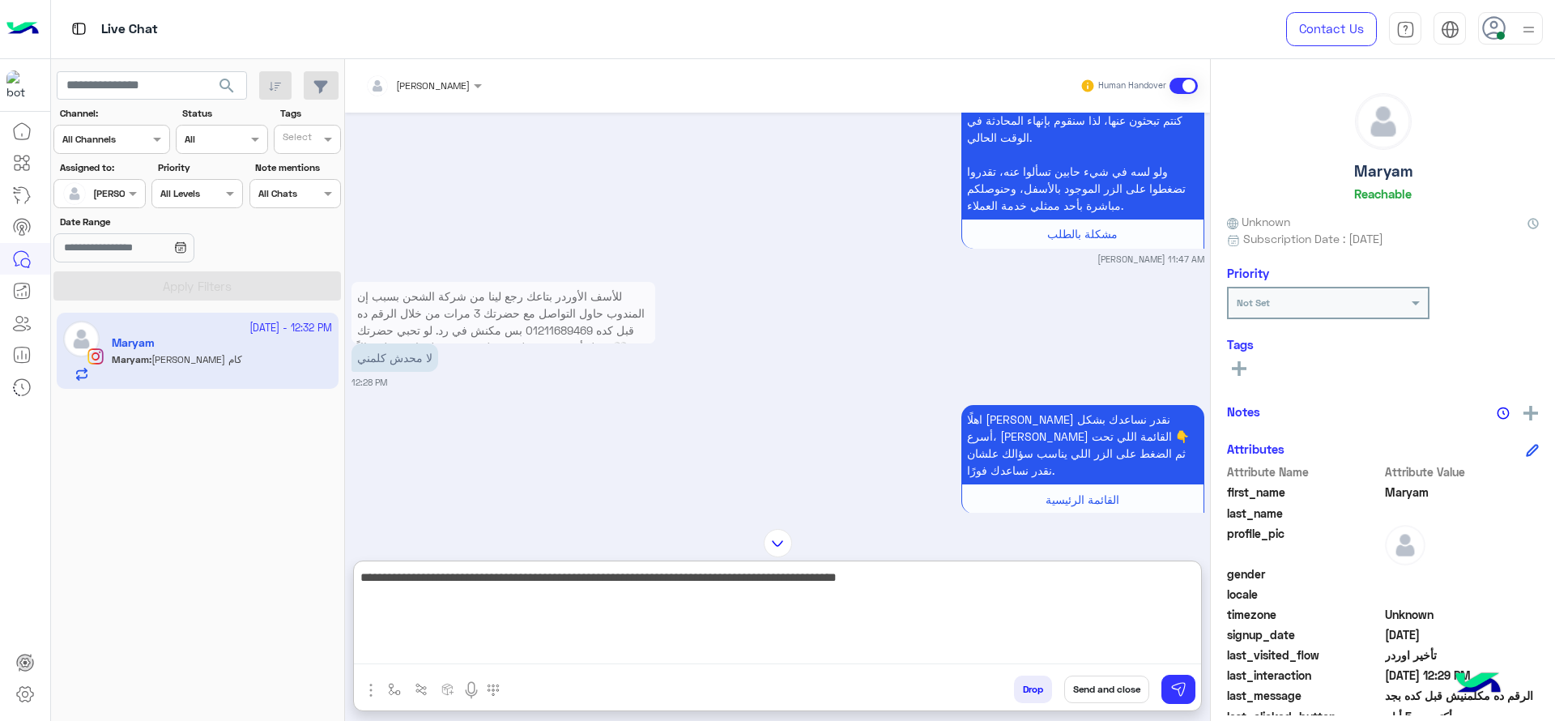
click at [586, 588] on textarea "**********" at bounding box center [777, 615] width 847 height 97
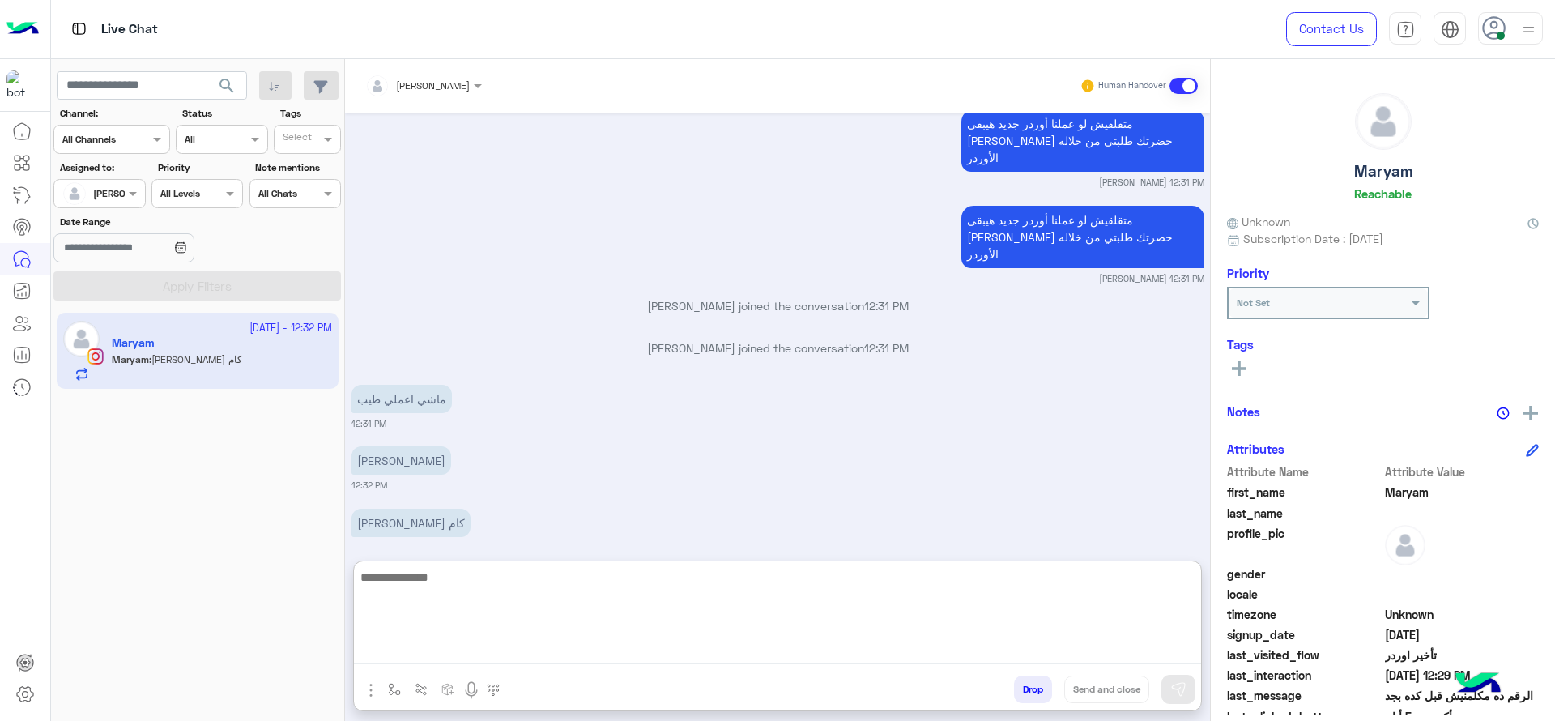
scroll to position [5478, 0]
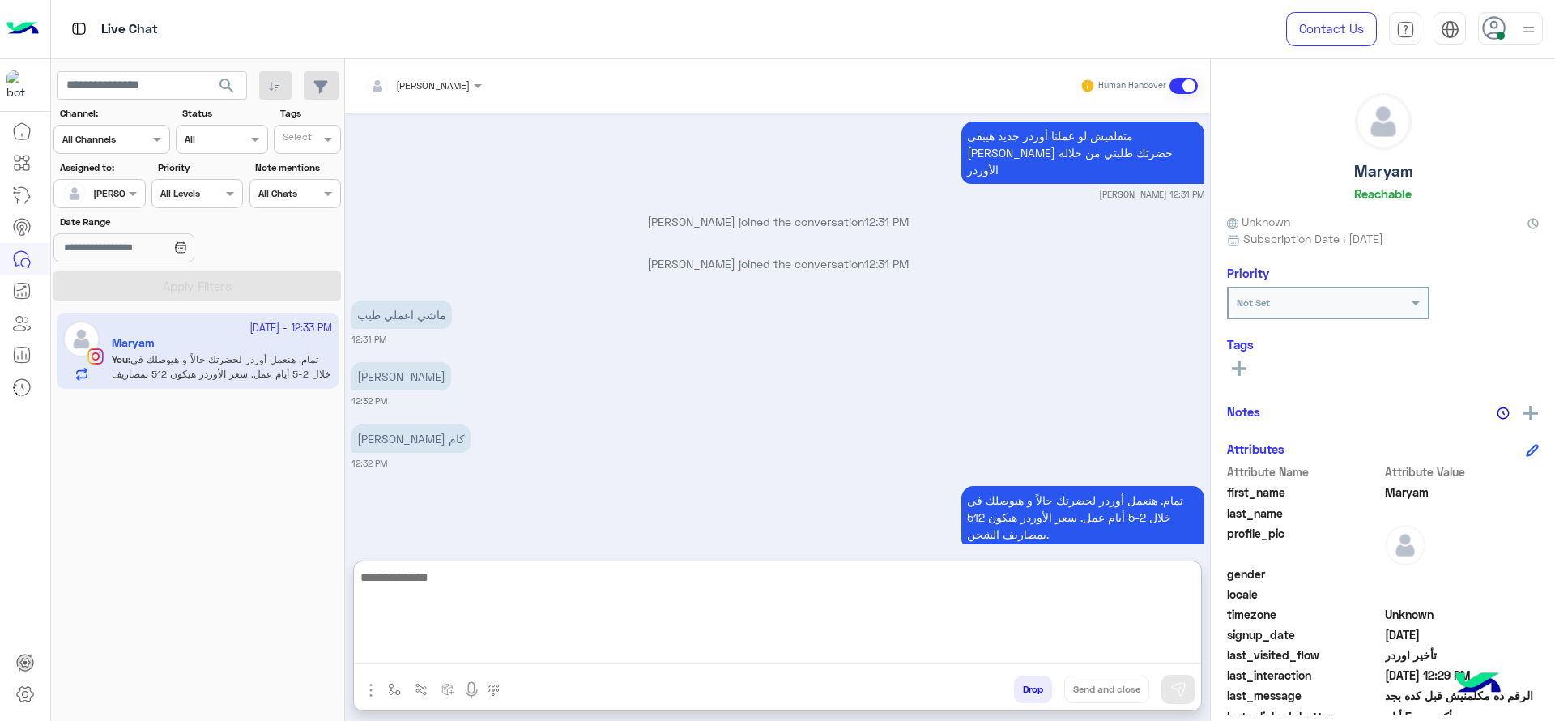
paste textarea "********"
type textarea "********"
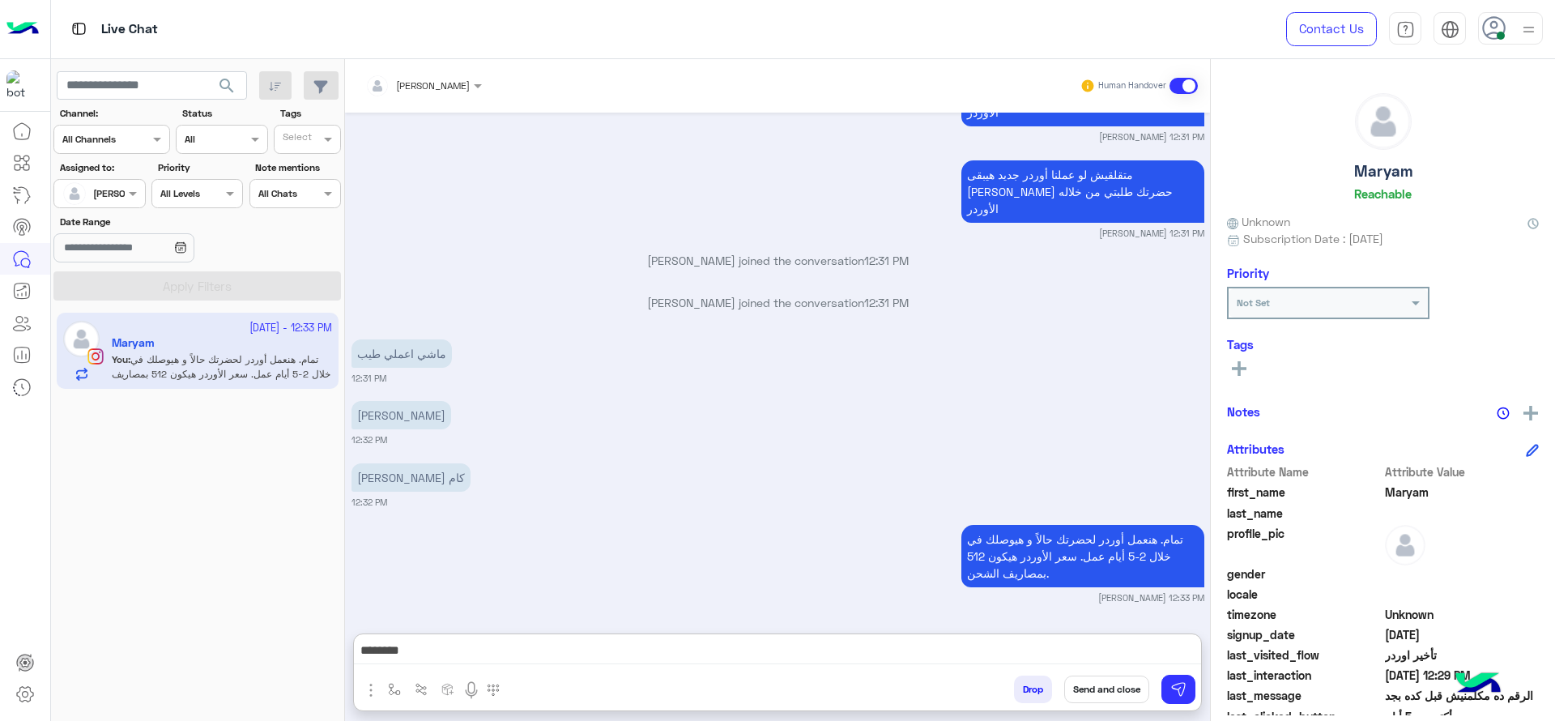
click at [663, 252] on div "Jana Aboelseoud joined the conversation 12:31 PM" at bounding box center [777, 266] width 853 height 29
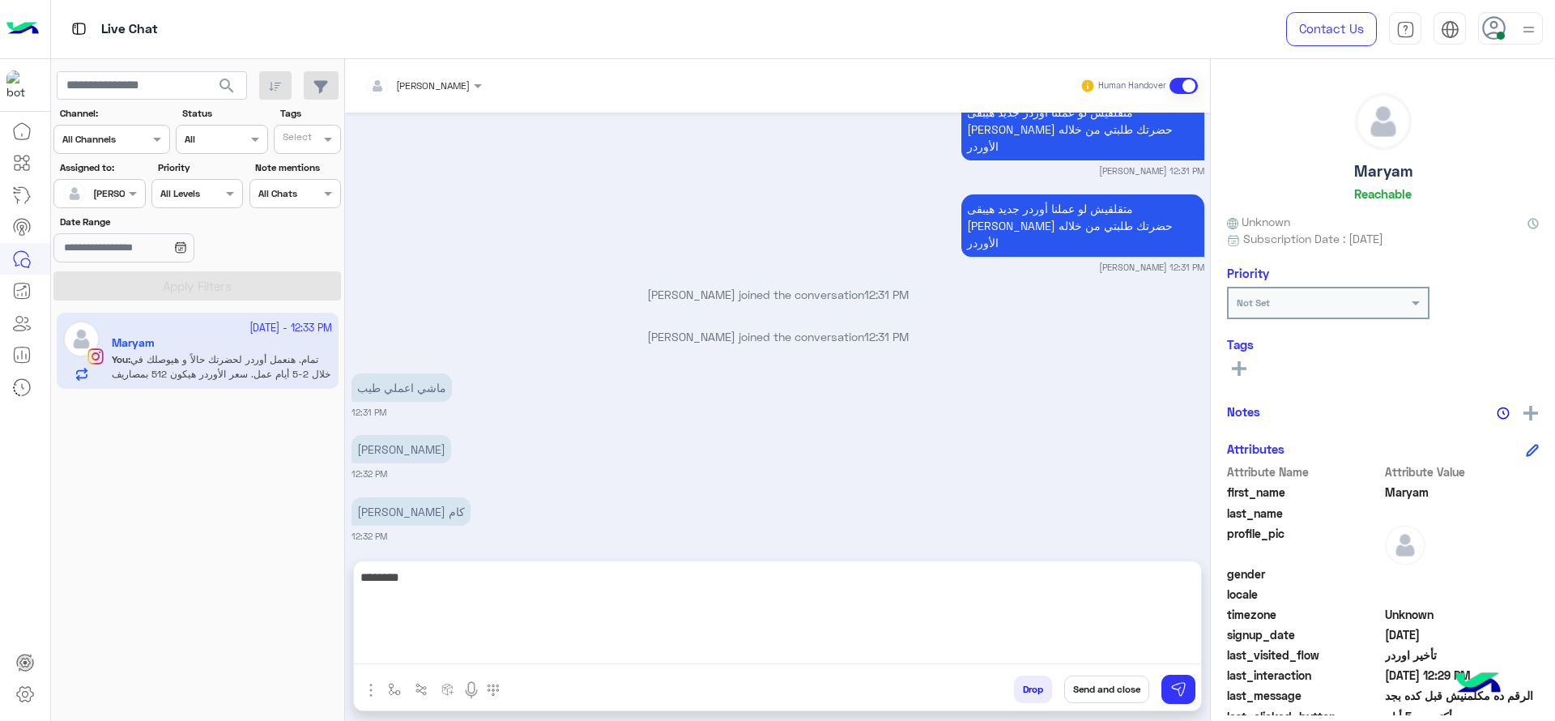
click at [511, 650] on textarea "********" at bounding box center [777, 615] width 847 height 97
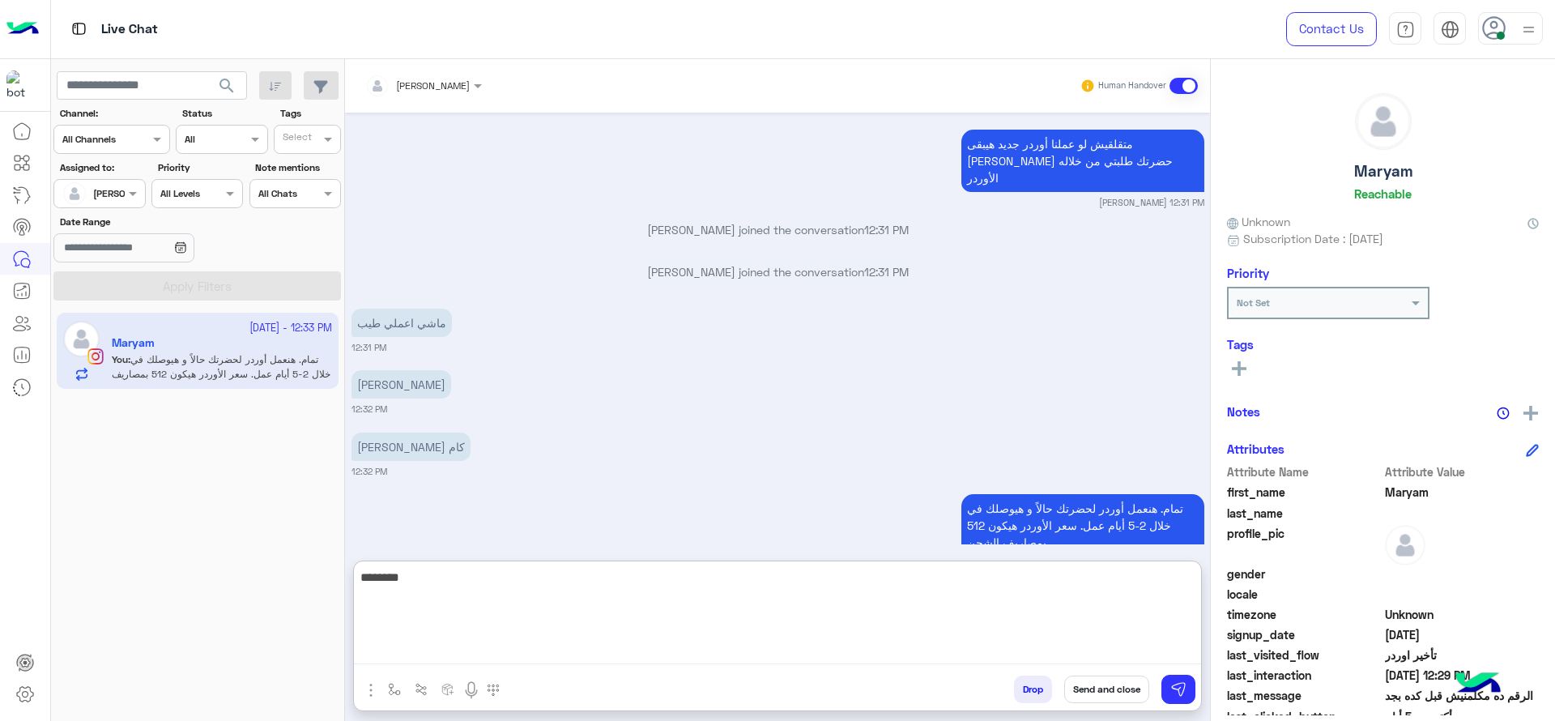
click at [511, 650] on textarea "********" at bounding box center [777, 615] width 847 height 97
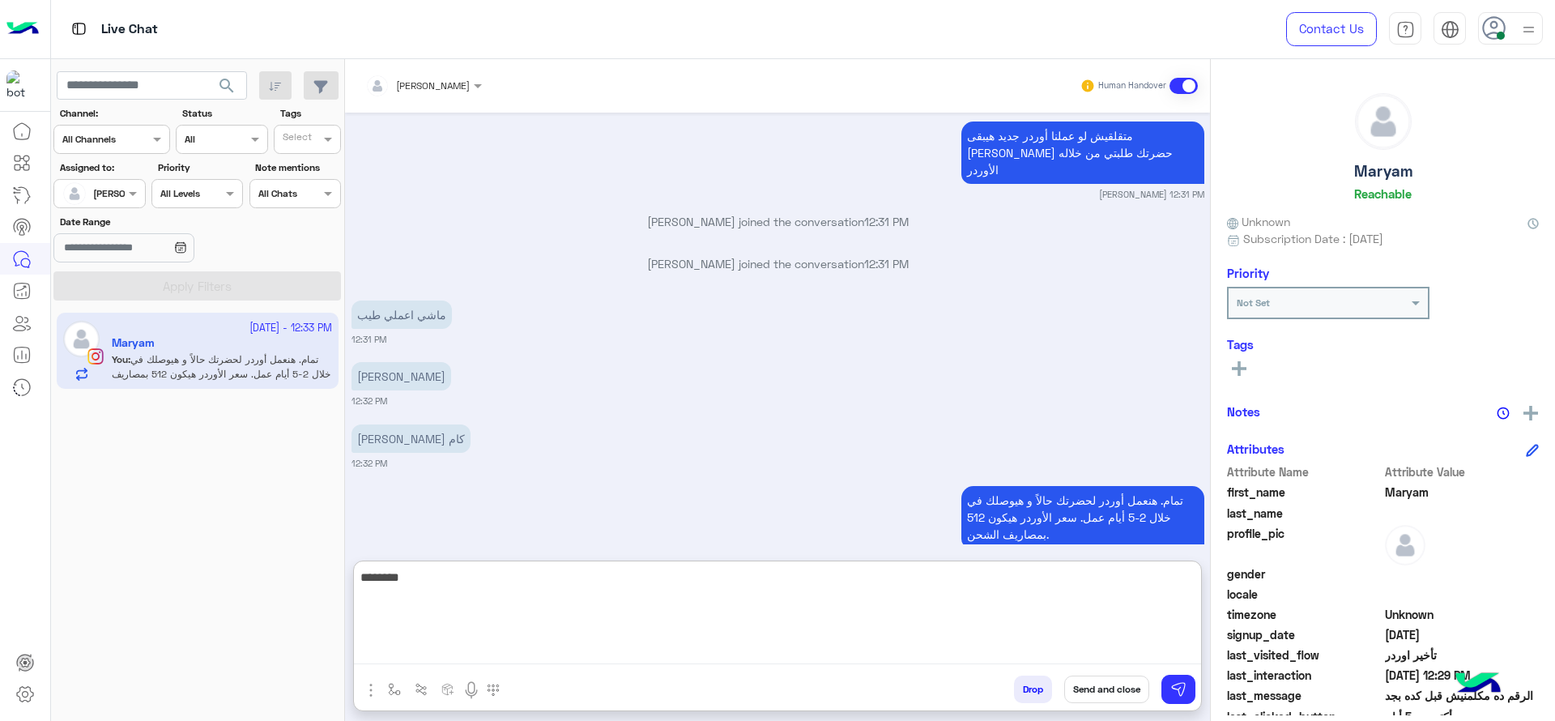
click at [511, 650] on textarea "********" at bounding box center [777, 615] width 847 height 97
click at [514, 609] on textarea at bounding box center [777, 615] width 847 height 97
type textarea "**********"
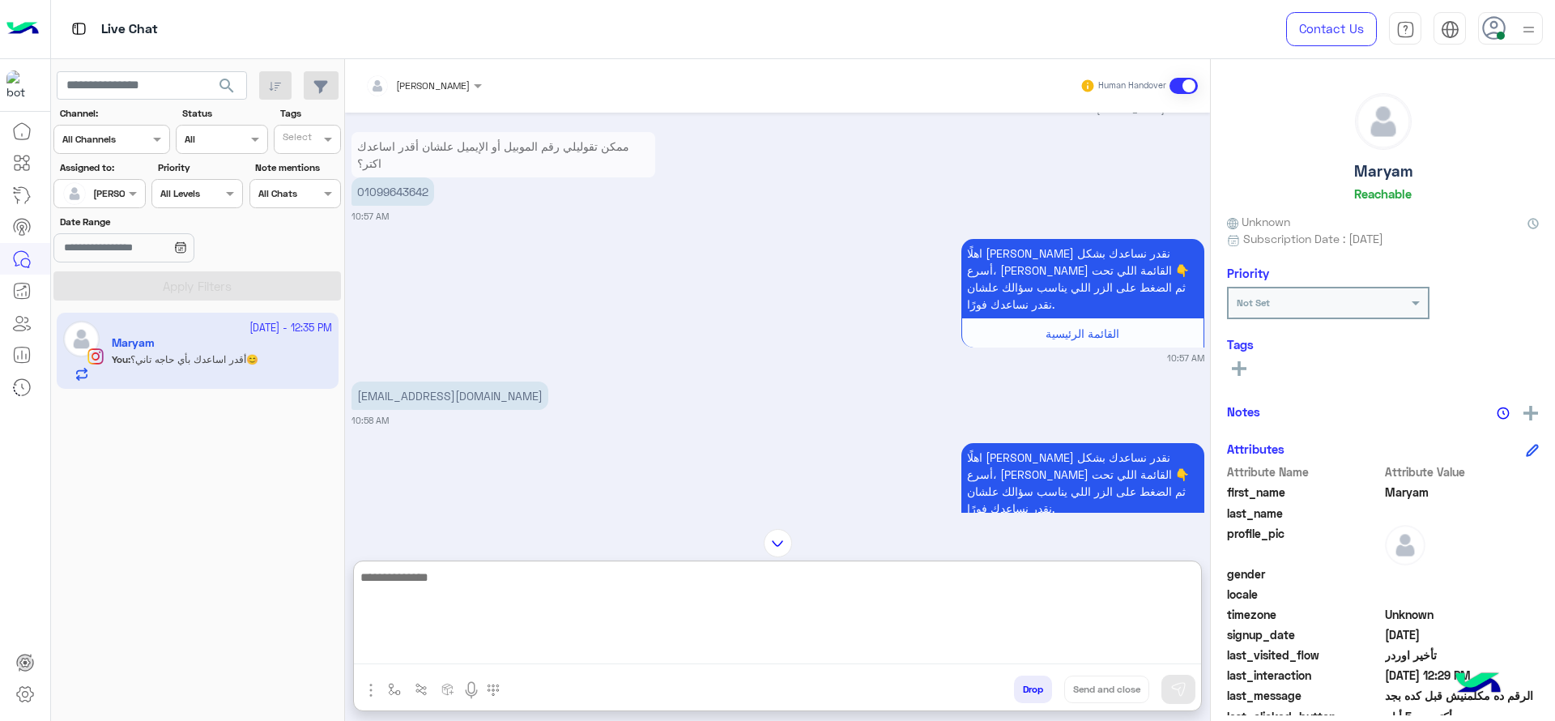
scroll to position [1168, 0]
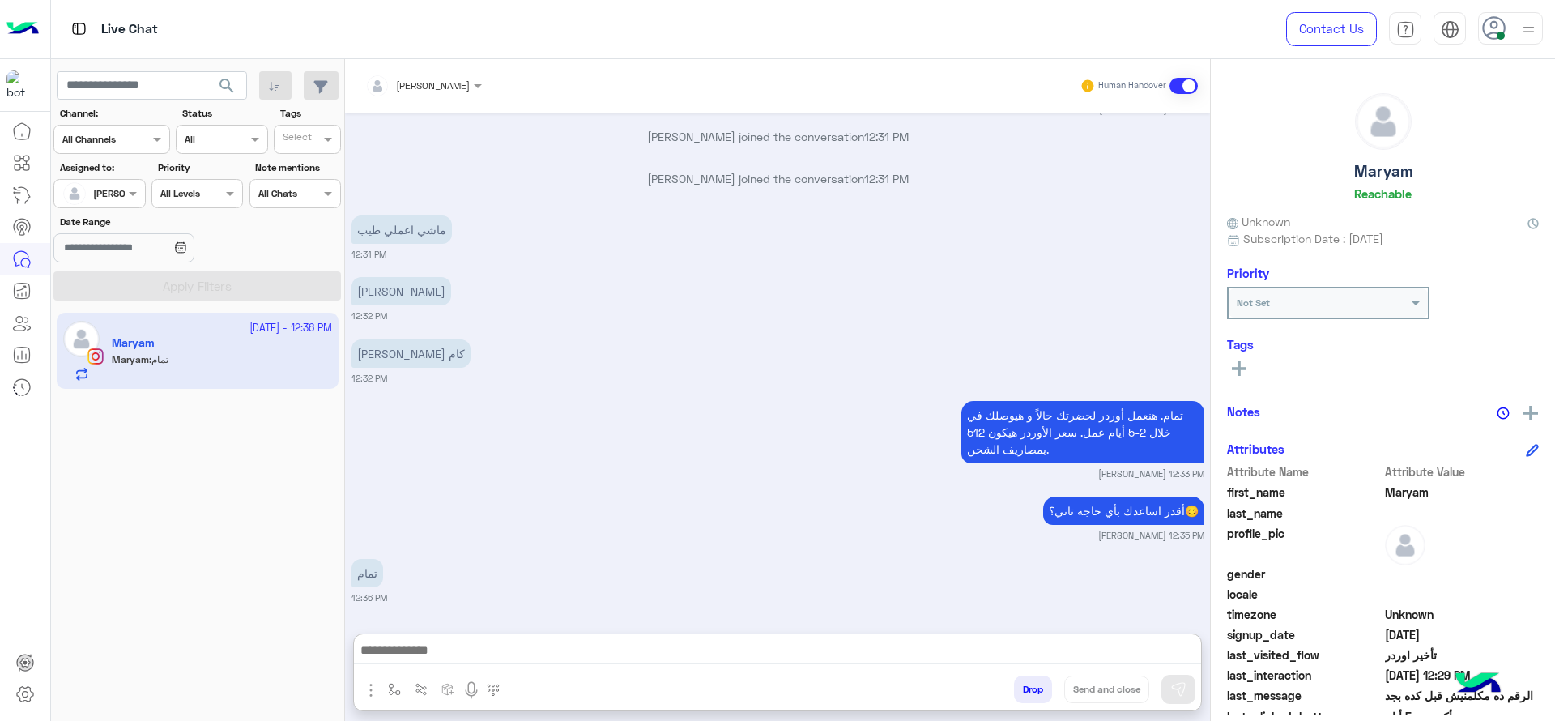
click at [402, 277] on p "قروليلي هيكون كام" at bounding box center [401, 291] width 100 height 28
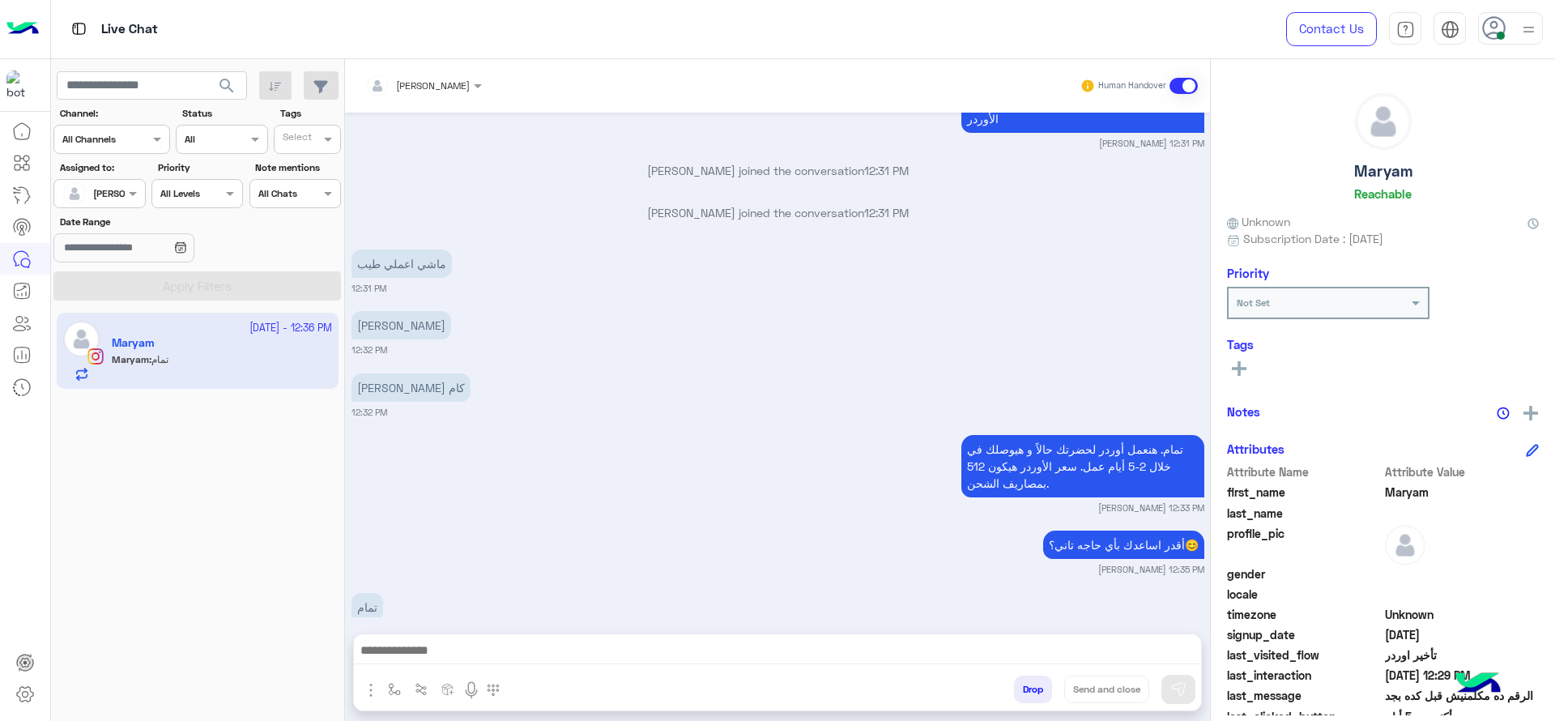
click at [618, 369] on div "قوليلي هيكون كام 12:32 PM" at bounding box center [777, 393] width 853 height 49
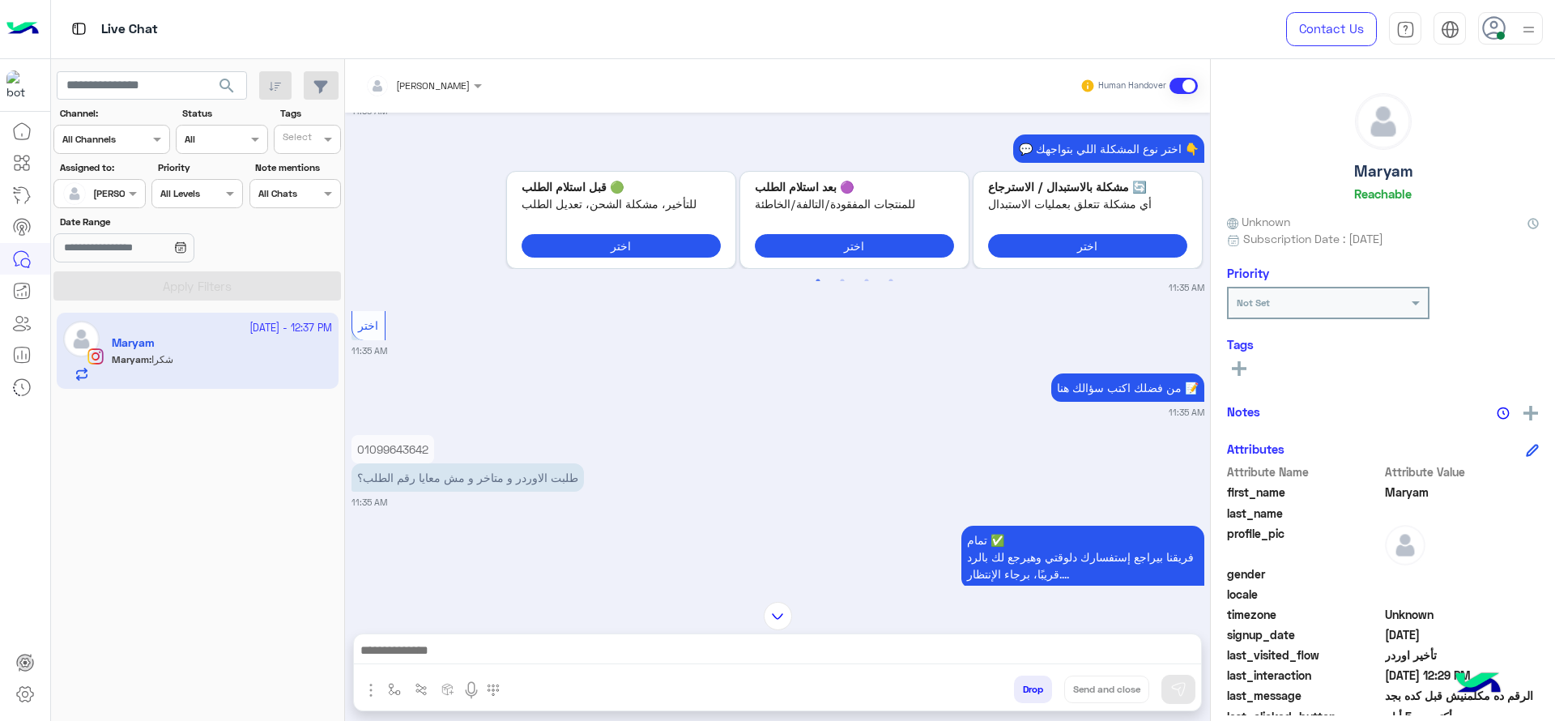
scroll to position [2177, 0]
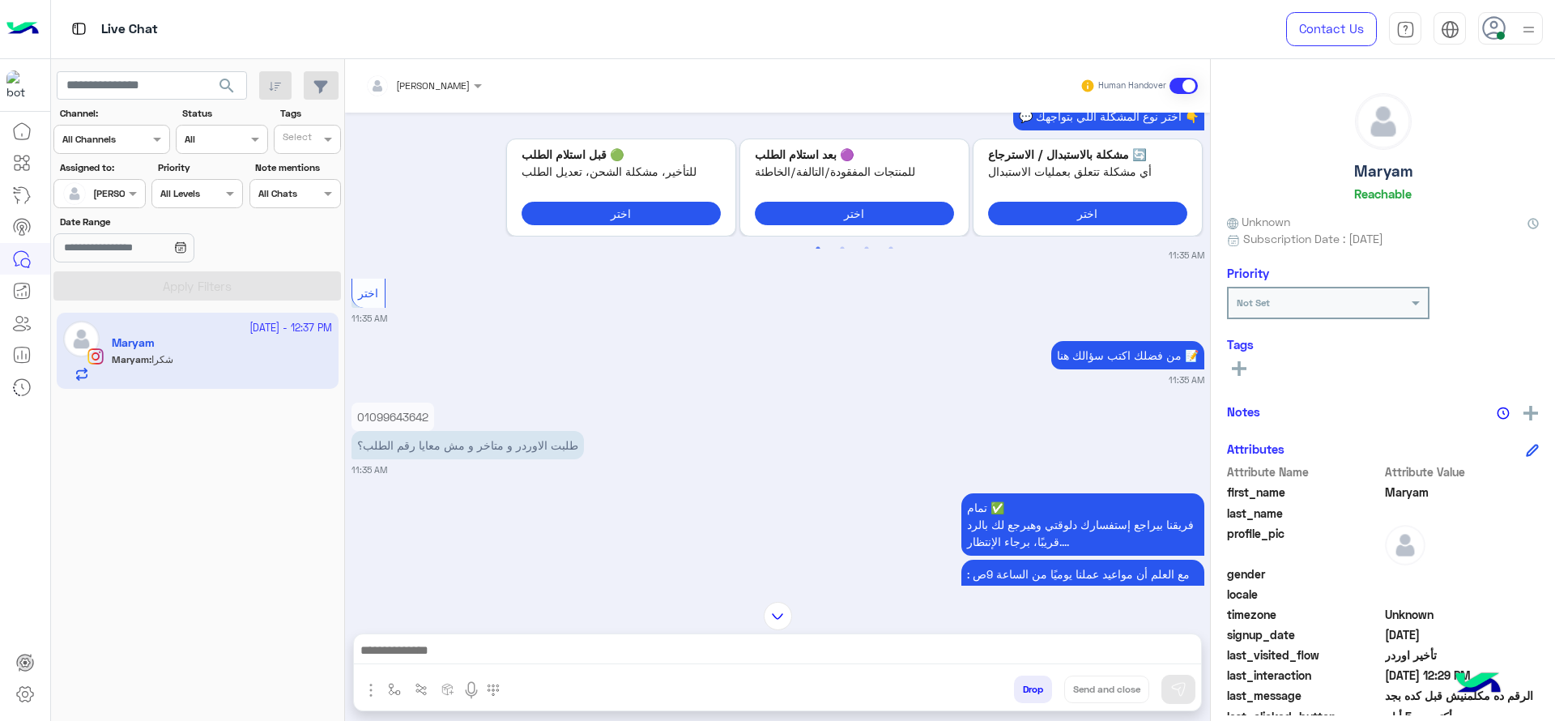
click at [407, 420] on p "01099643642" at bounding box center [392, 416] width 83 height 28
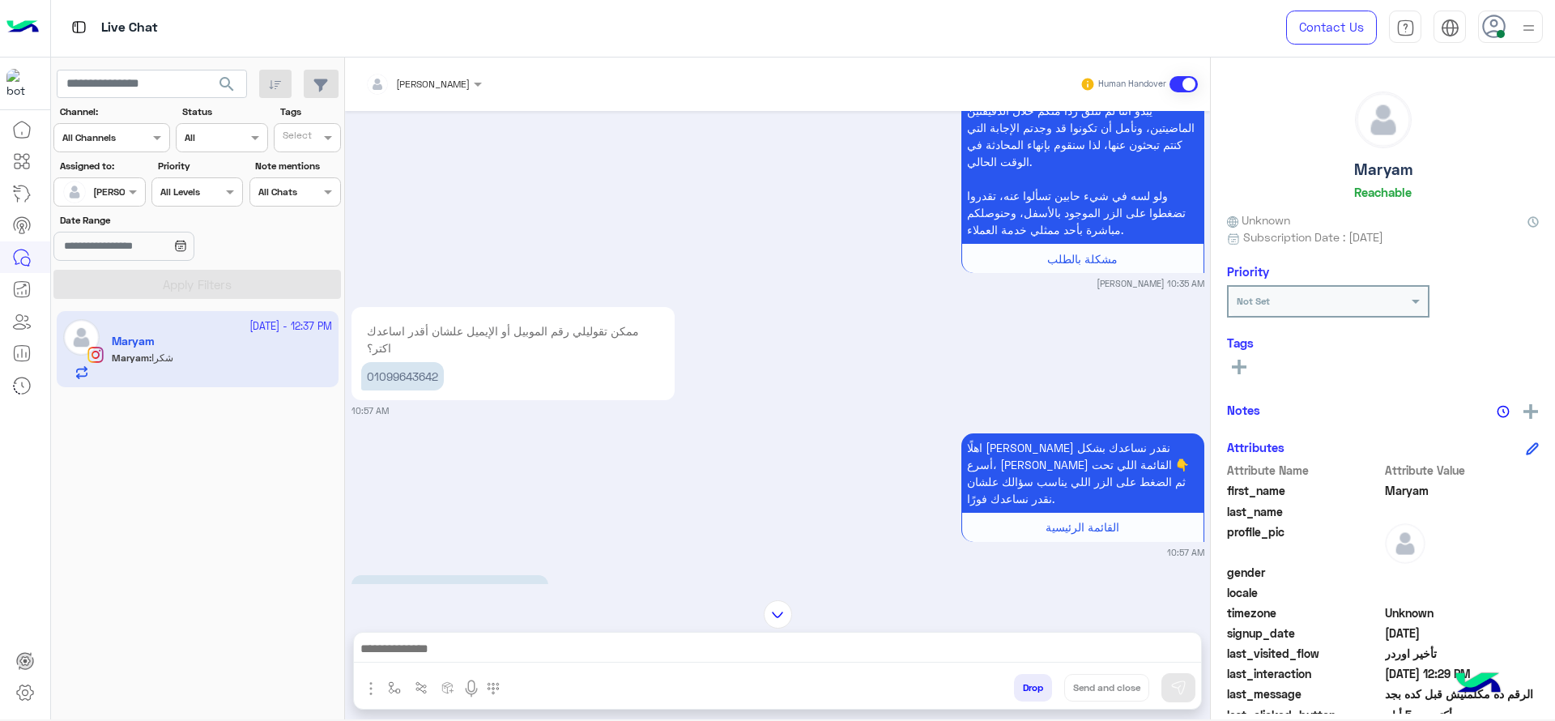
scroll to position [603, 0]
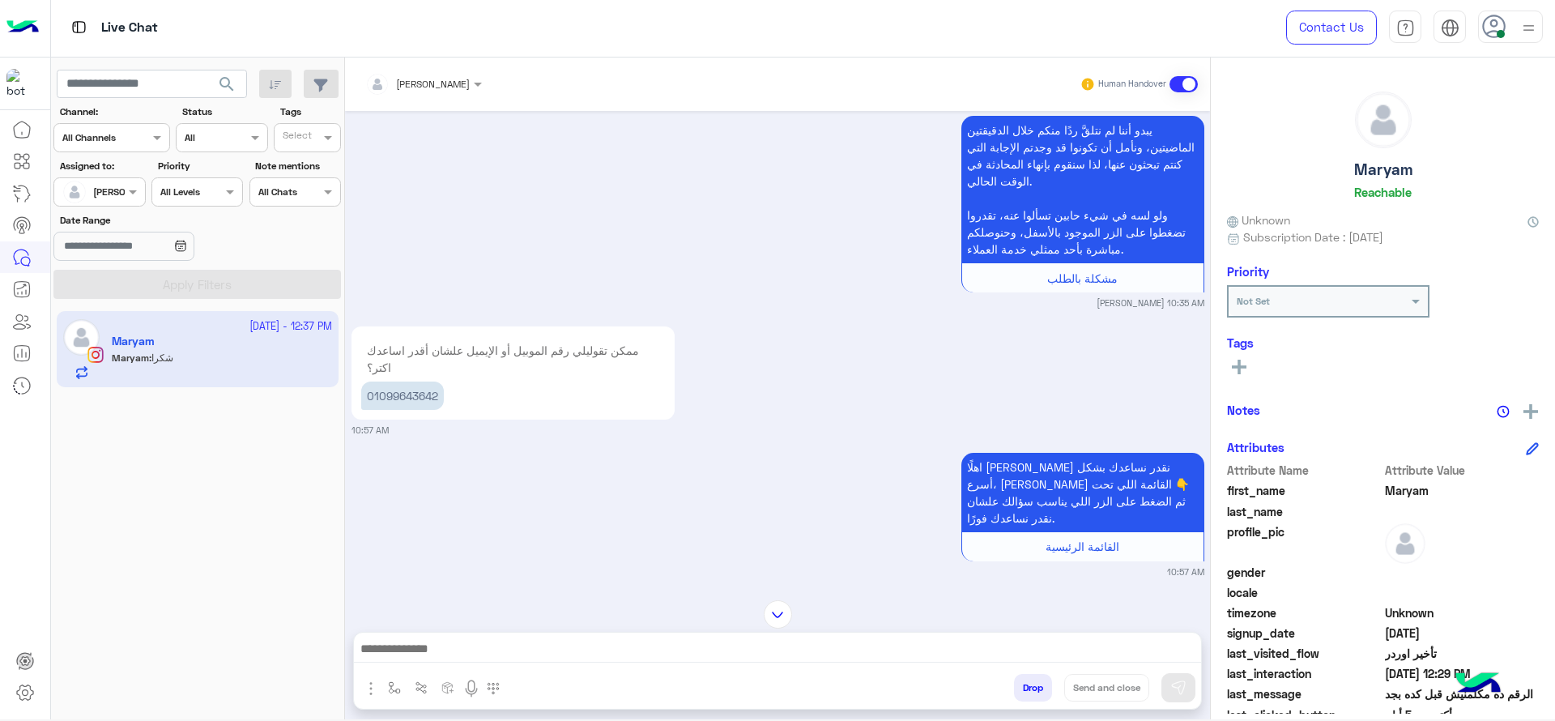
click at [385, 398] on p "01099643642" at bounding box center [402, 395] width 83 height 28
copy p "01099643642"
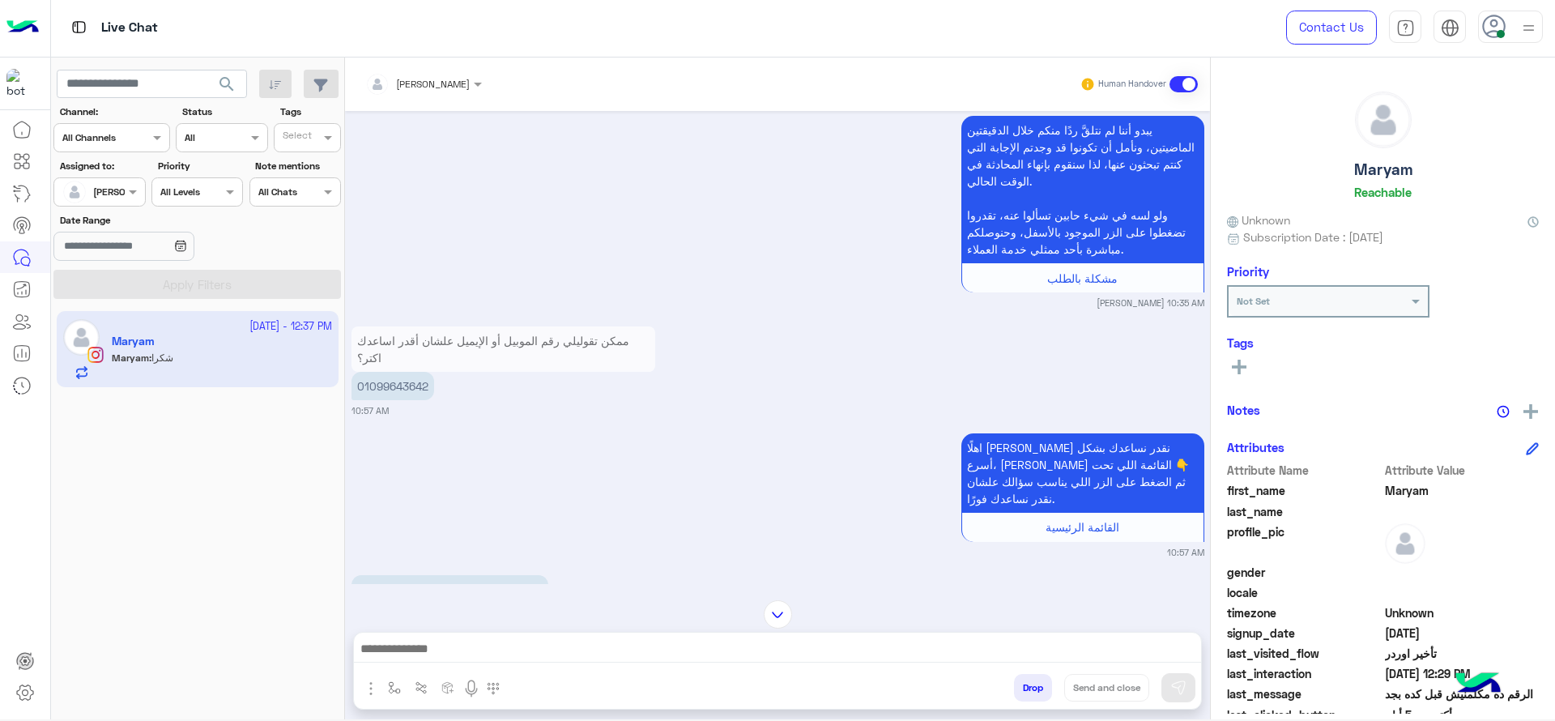
click at [711, 537] on div "اهلًا Maryam عشان نقدر نساعدك بشكل أسرع، اختر من القائمة اللي تحت 👇 ثم الضغط عل…" at bounding box center [777, 494] width 853 height 130
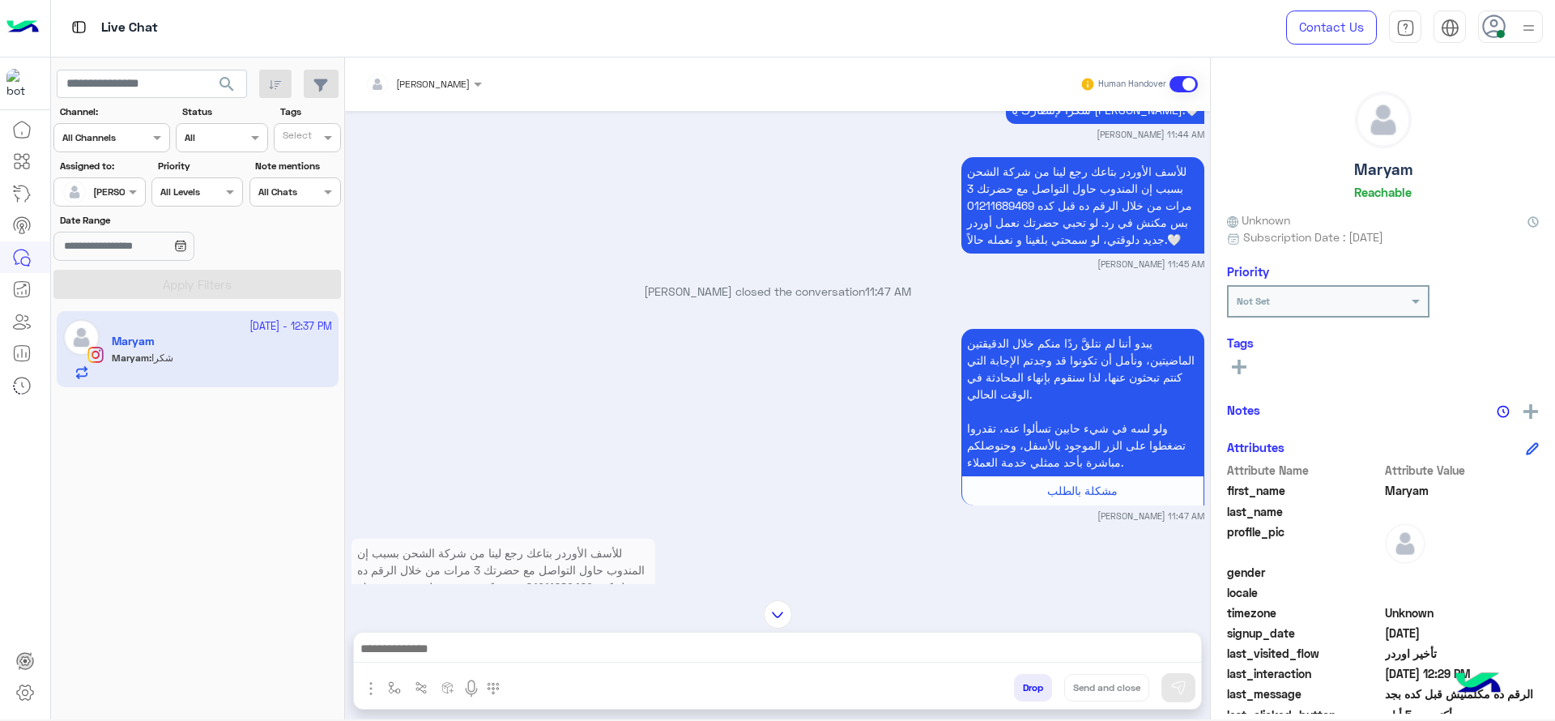
scroll to position [8, 0]
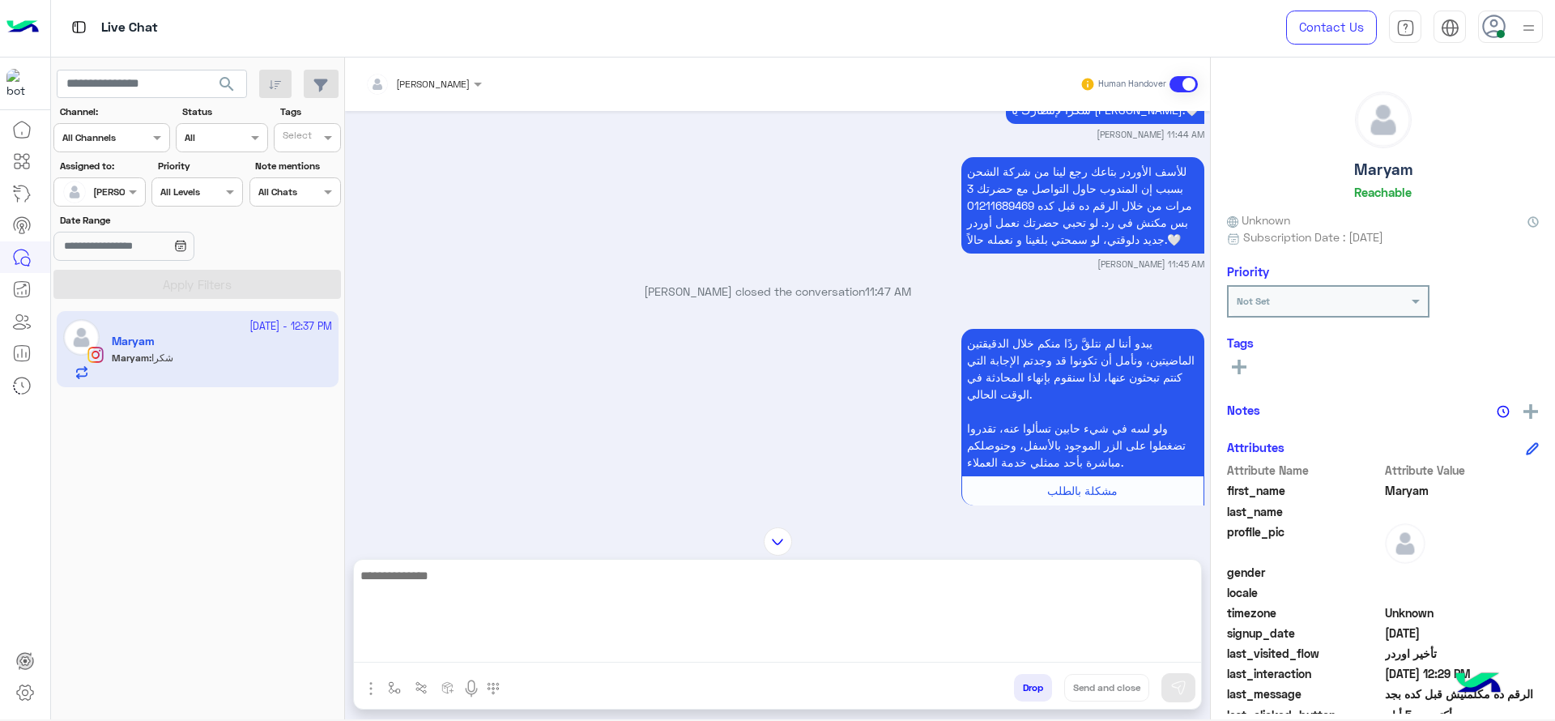
click at [587, 657] on textarea at bounding box center [777, 613] width 847 height 97
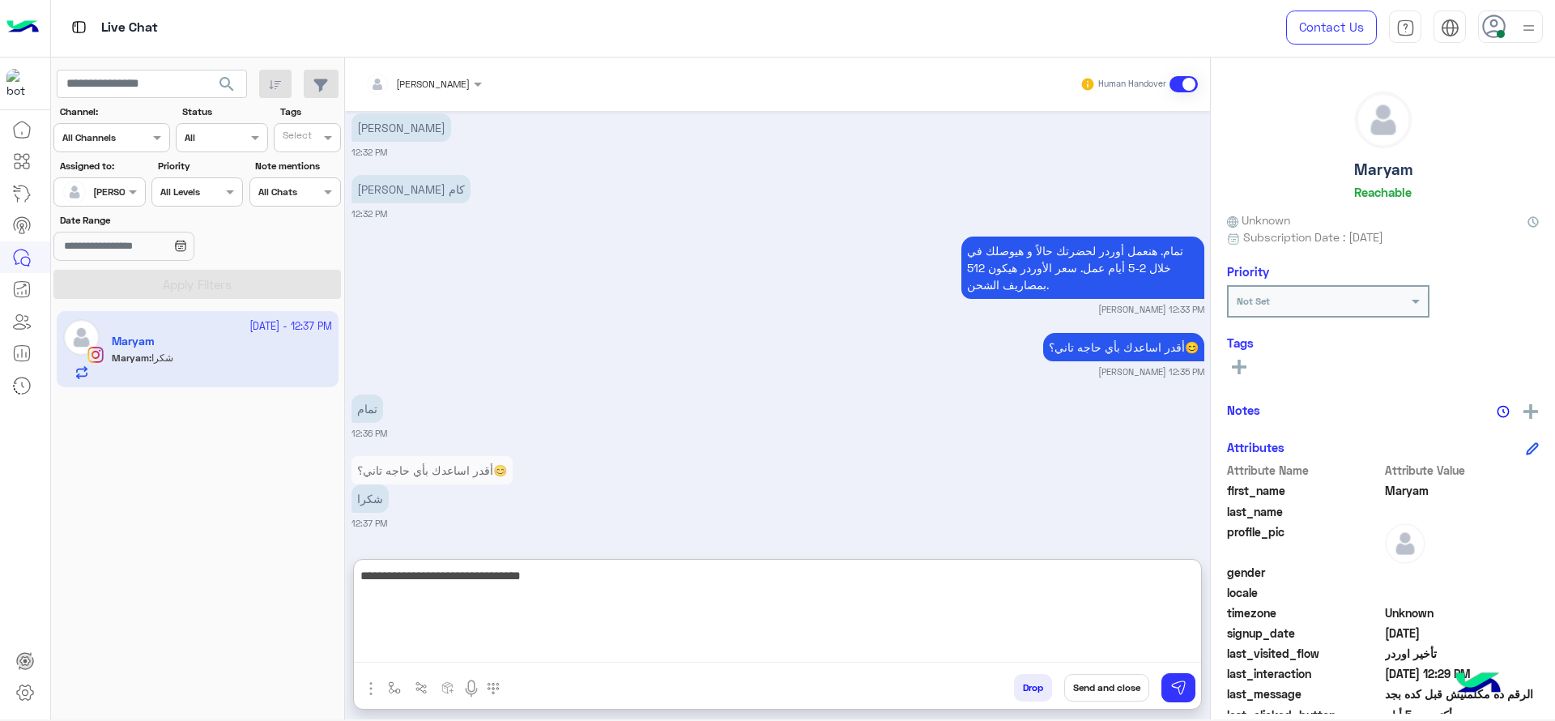
scroll to position [0, 0]
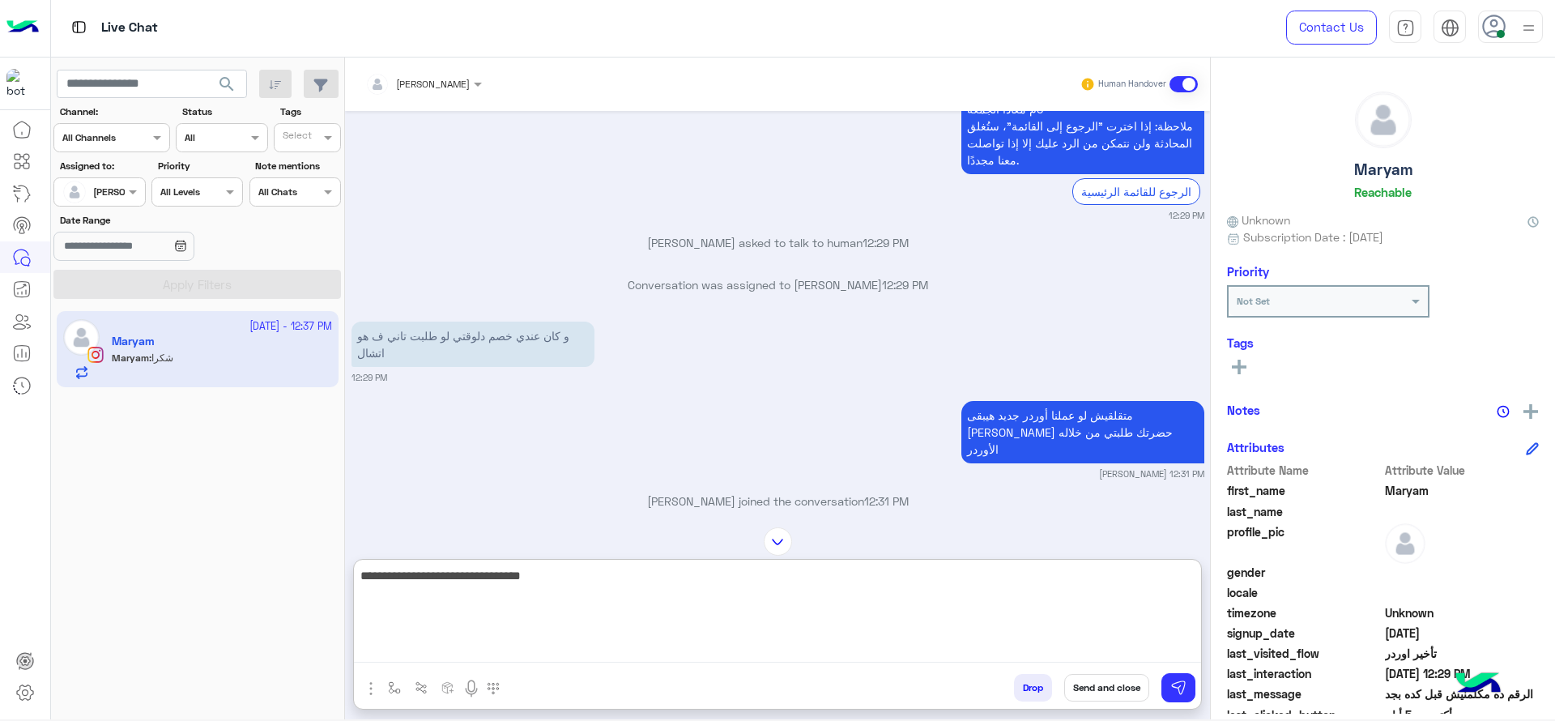
type textarea "**********"
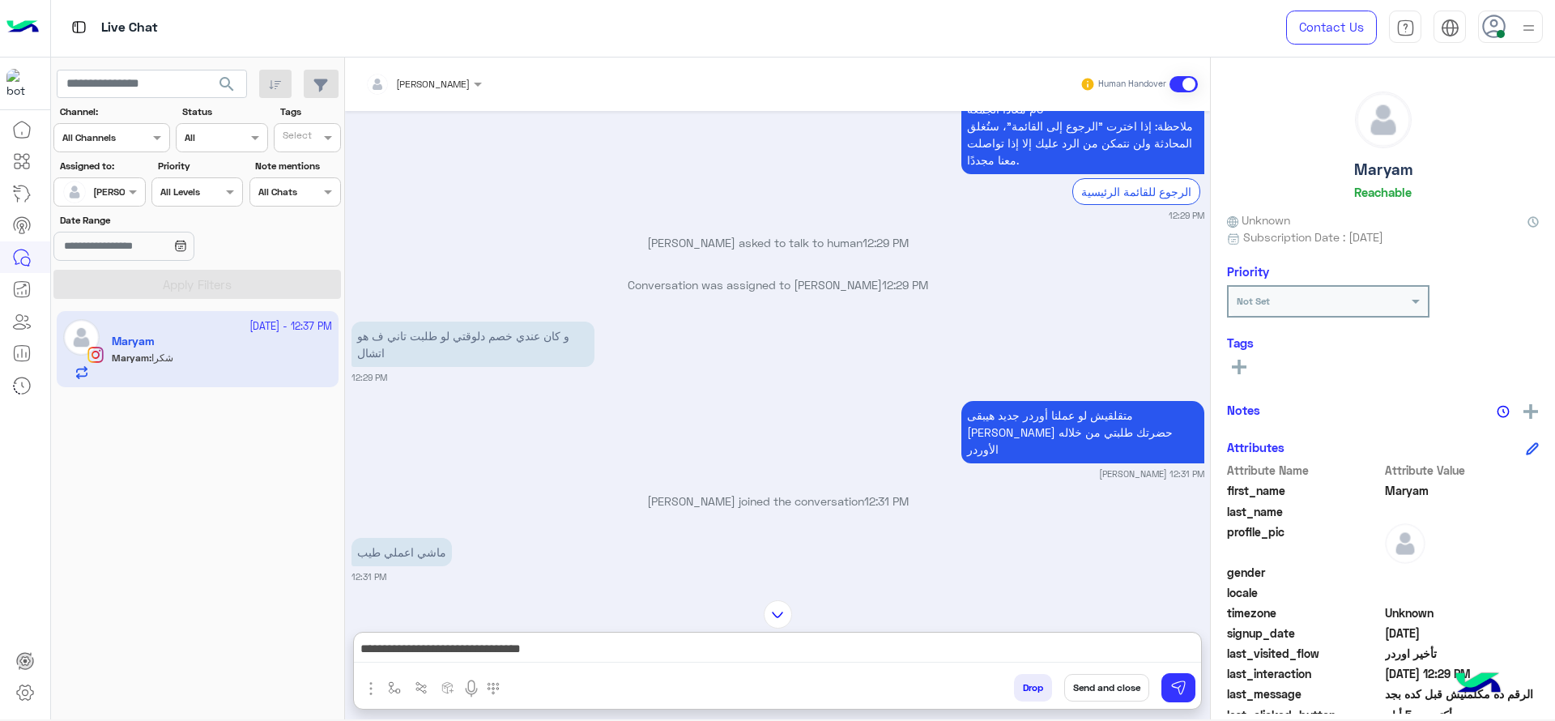
click at [1082, 683] on button "Send and close" at bounding box center [1106, 688] width 85 height 28
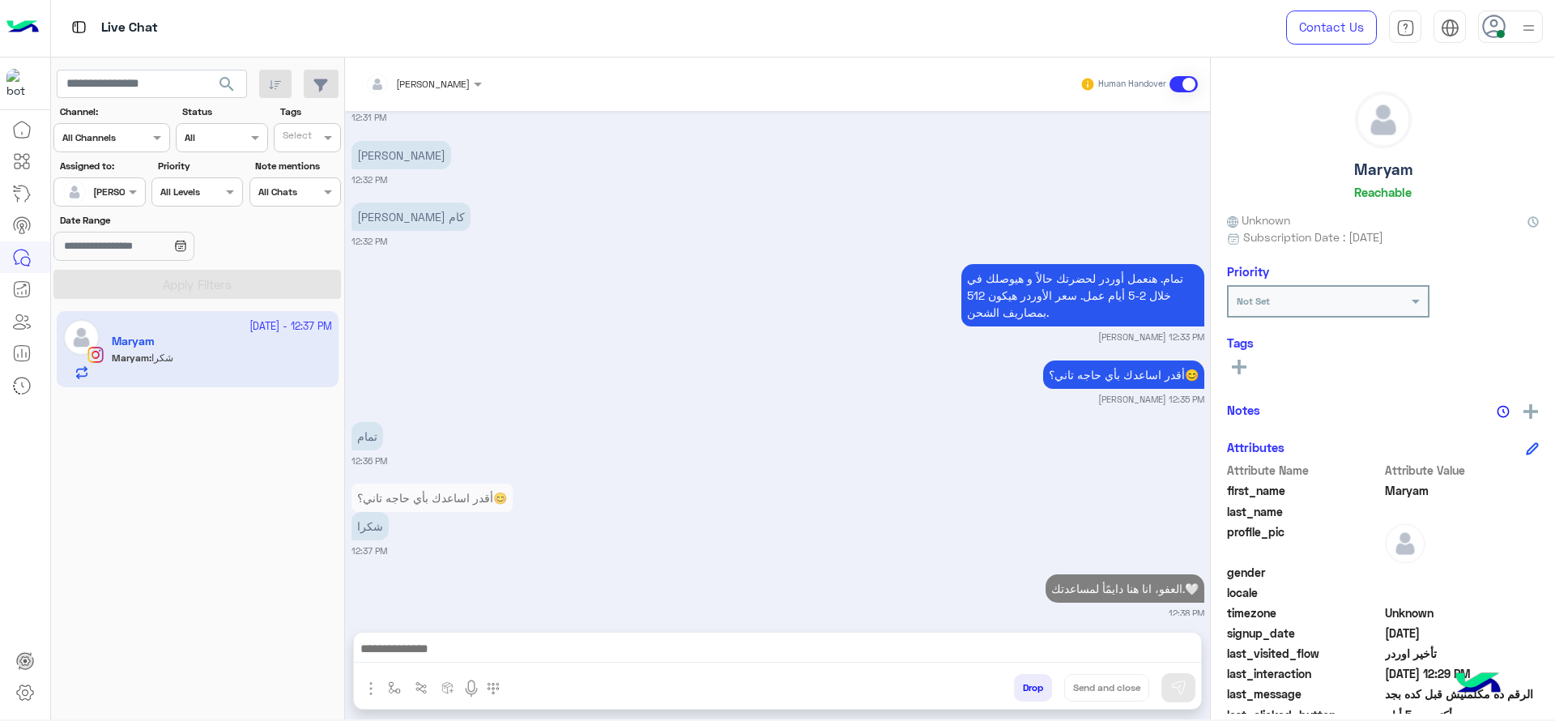
scroll to position [1401, 0]
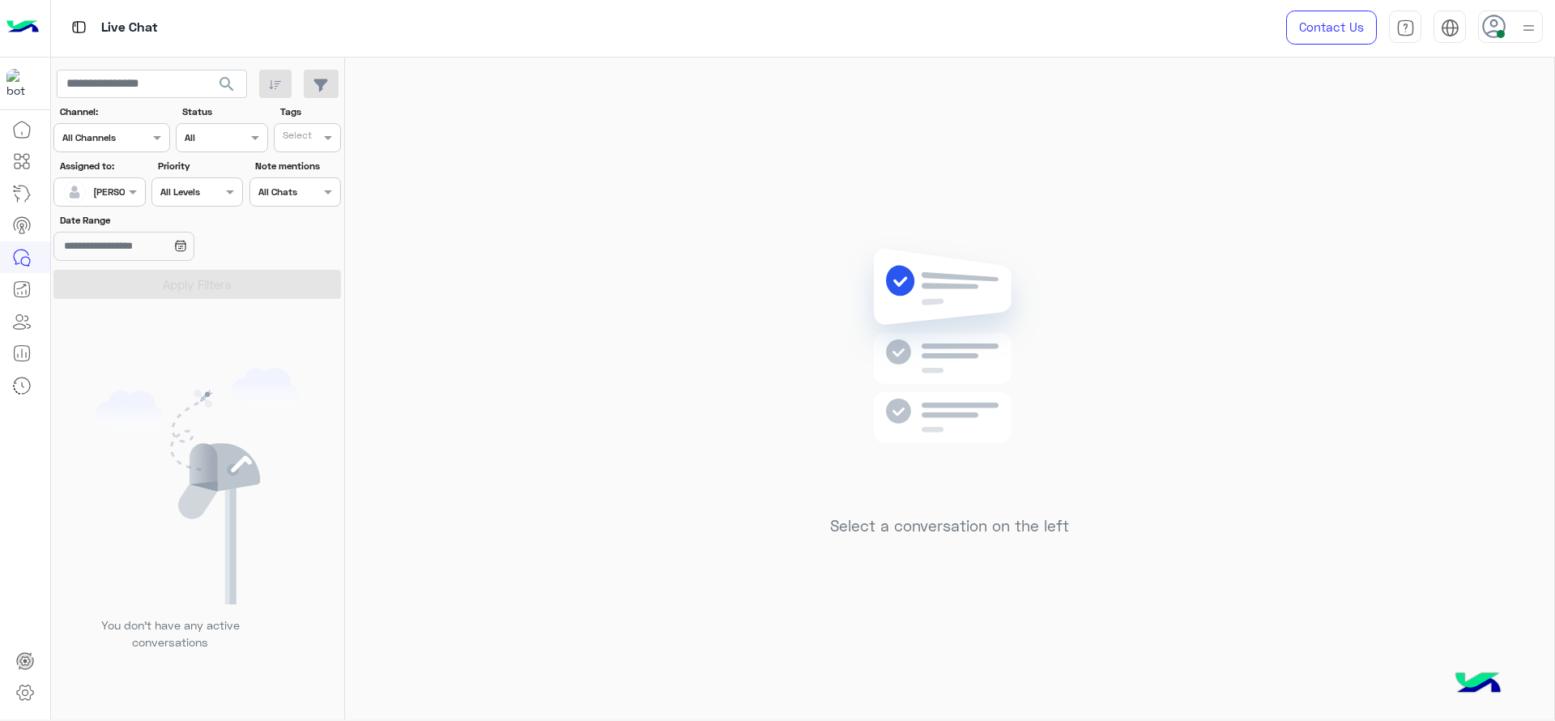
click at [91, 185] on input "text" at bounding box center [80, 190] width 37 height 15
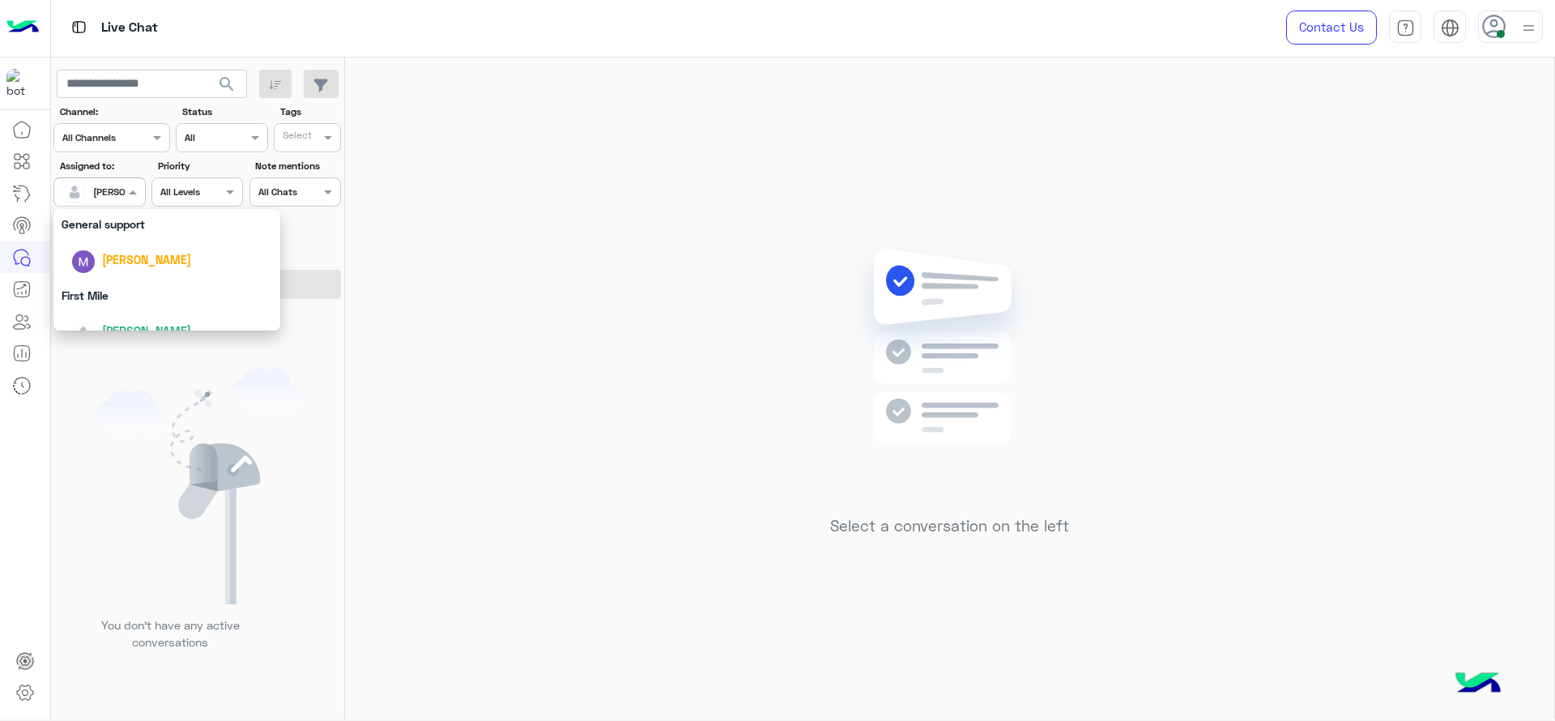
scroll to position [317, 0]
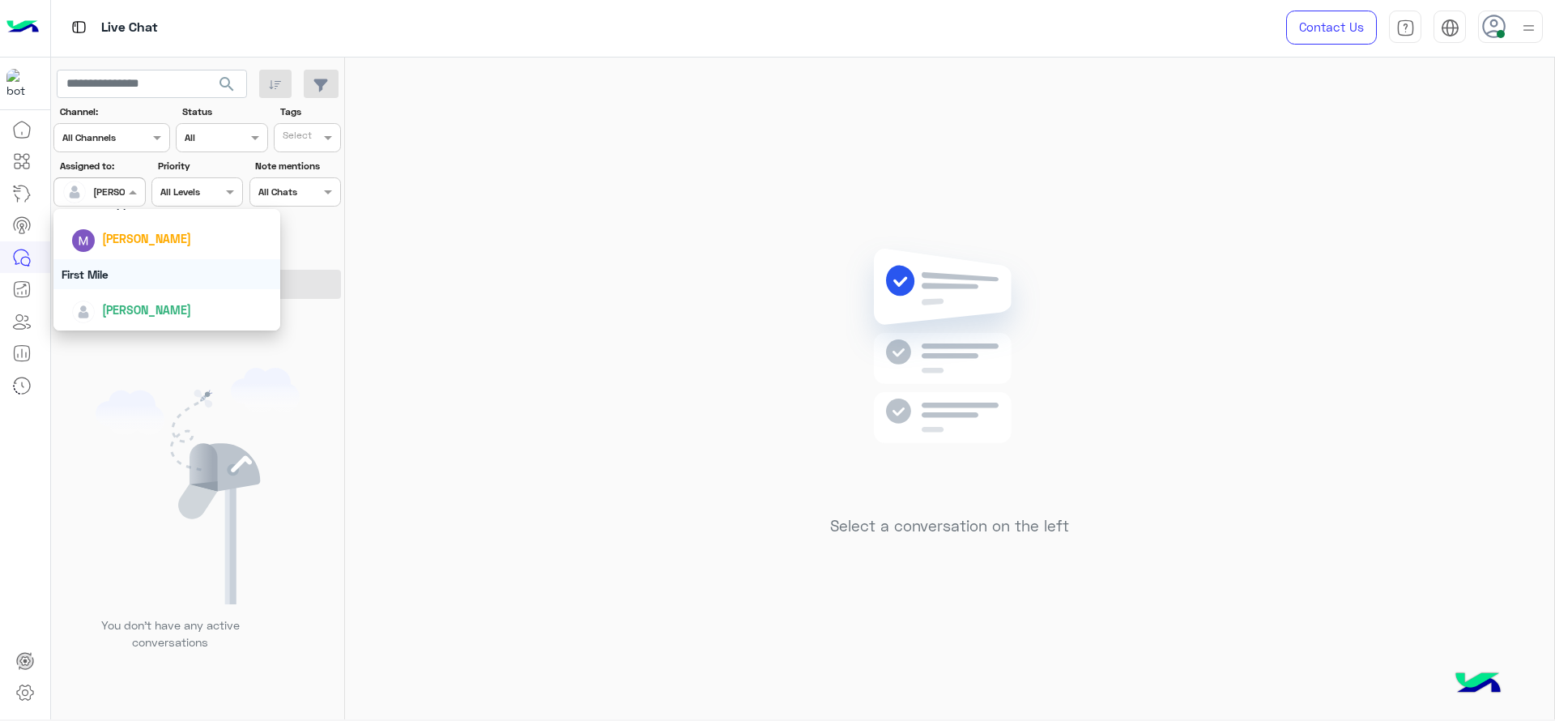
click at [162, 267] on div "First Mile" at bounding box center [166, 274] width 227 height 30
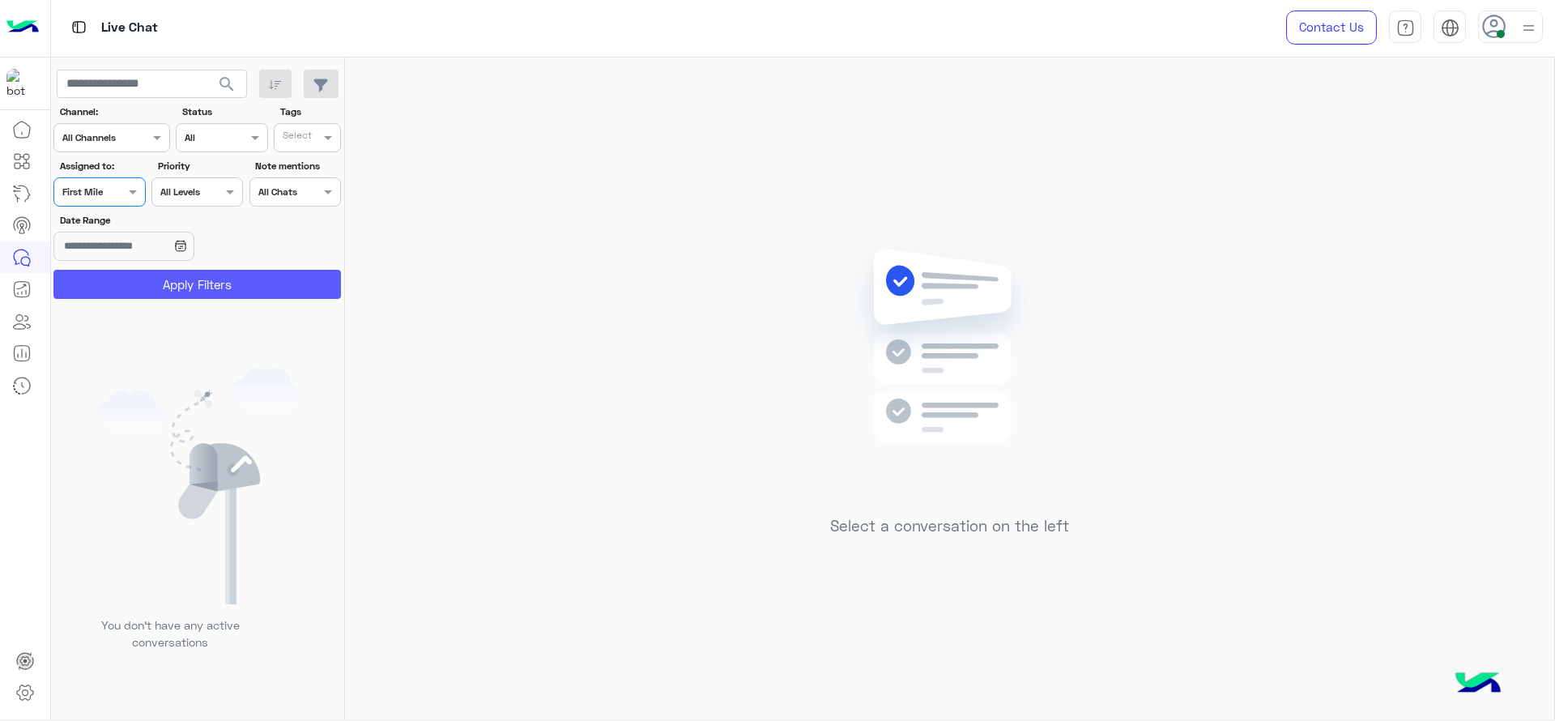
click at [162, 290] on button "Apply Filters" at bounding box center [196, 284] width 287 height 29
click at [120, 185] on div at bounding box center [99, 189] width 90 height 15
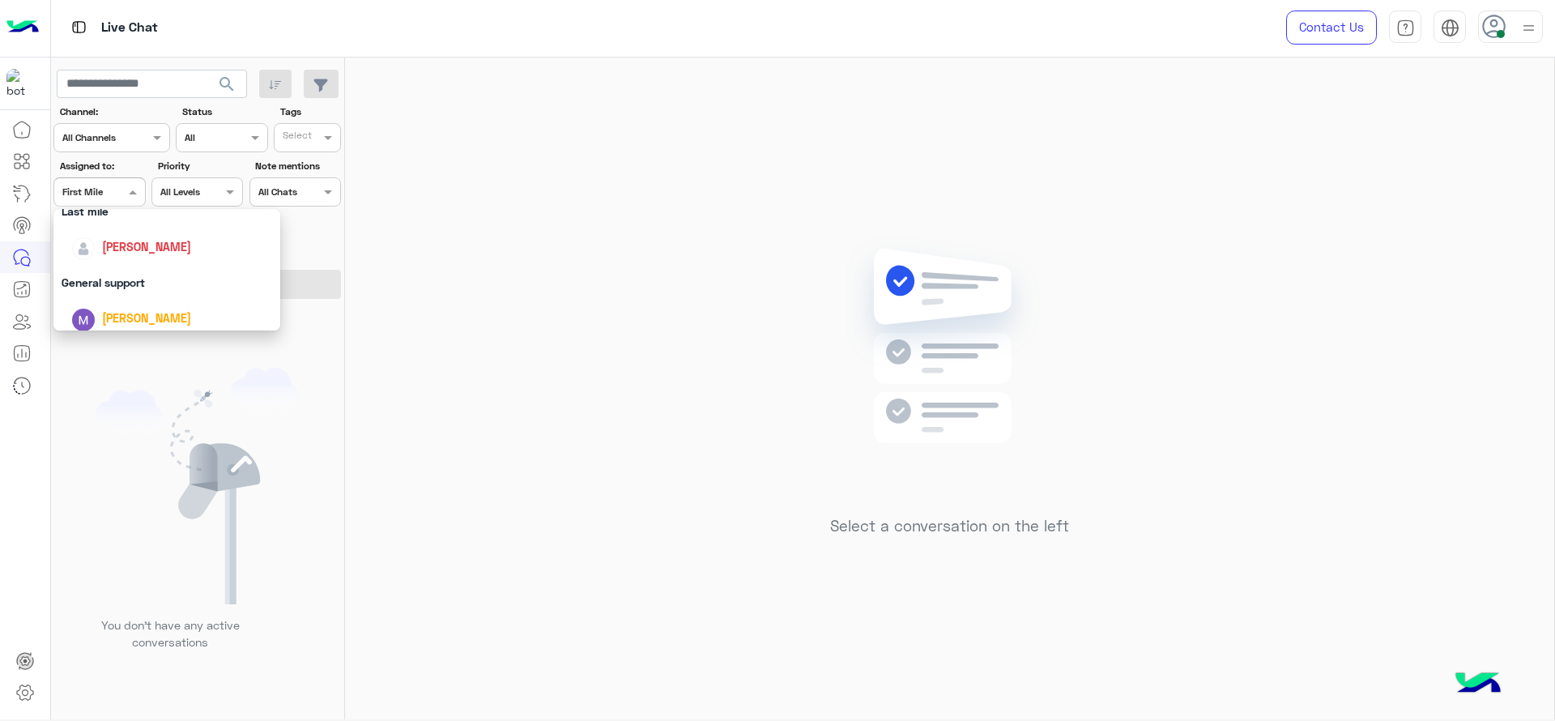
scroll to position [216, 0]
click at [142, 255] on div "[PERSON_NAME]" at bounding box center [171, 268] width 201 height 28
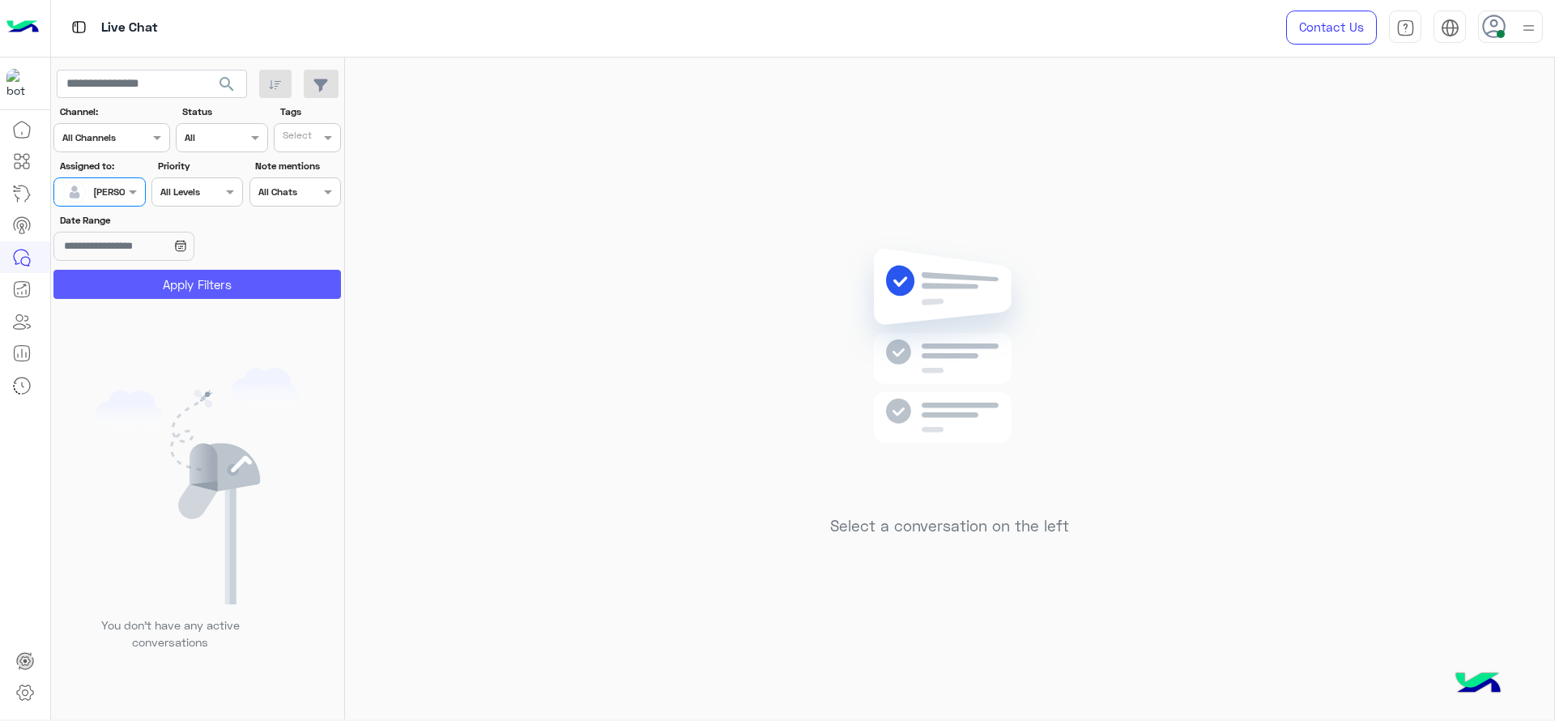
click at [224, 276] on button "Apply Filters" at bounding box center [196, 284] width 287 height 29
click at [1509, 23] on div at bounding box center [1510, 27] width 65 height 32
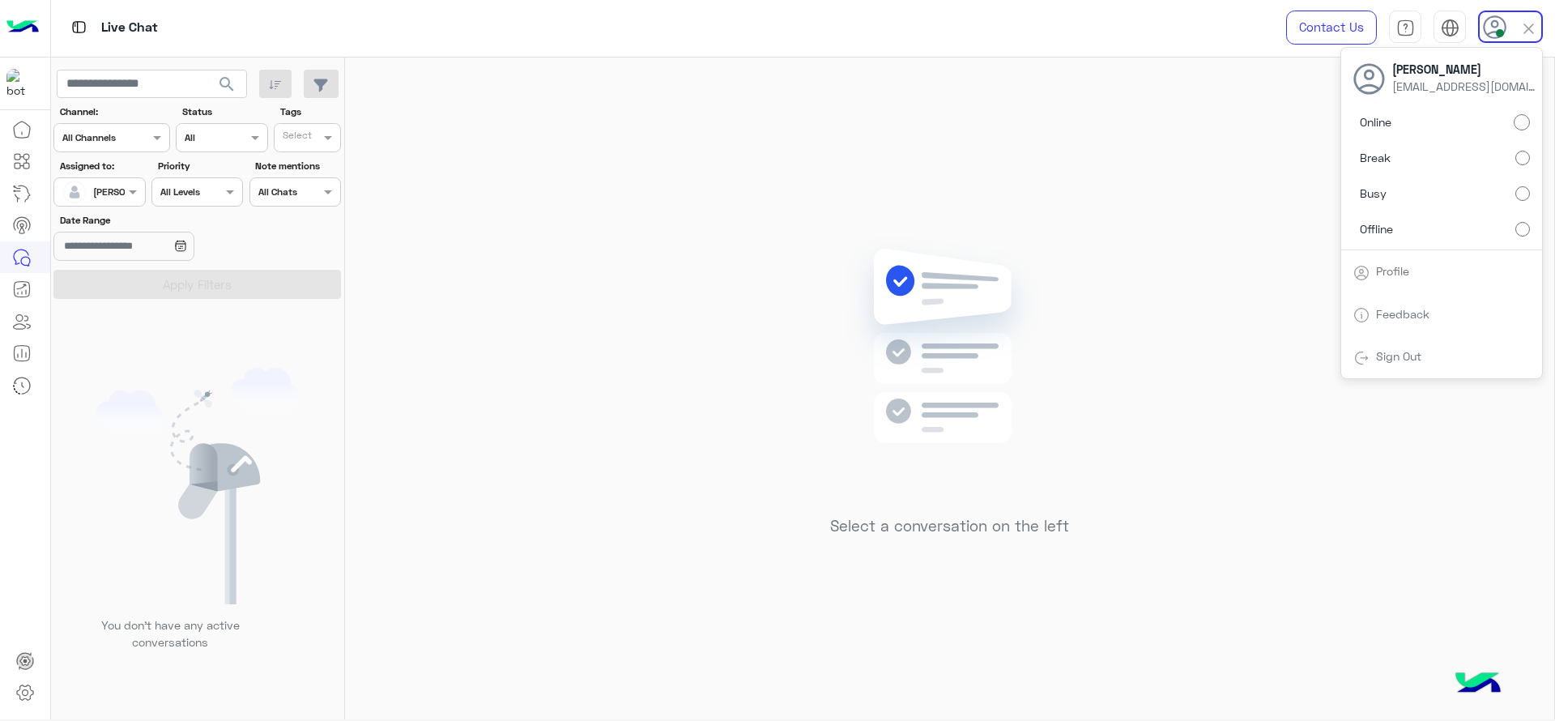
click at [1525, 181] on label "Busy" at bounding box center [1441, 193] width 177 height 29
click at [476, 334] on div "Select a conversation on the left" at bounding box center [949, 391] width 1209 height 668
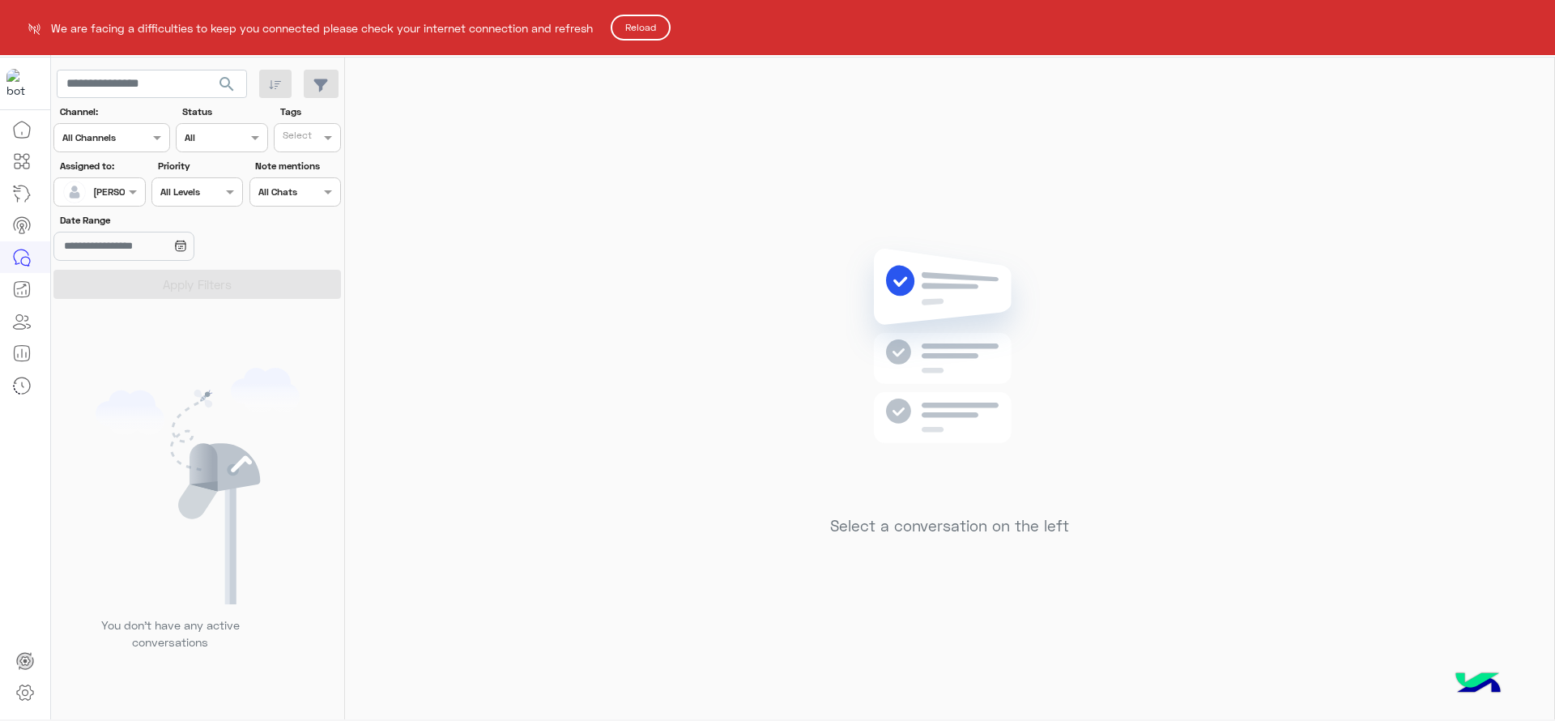
click at [635, 28] on button "Reload" at bounding box center [640, 28] width 60 height 26
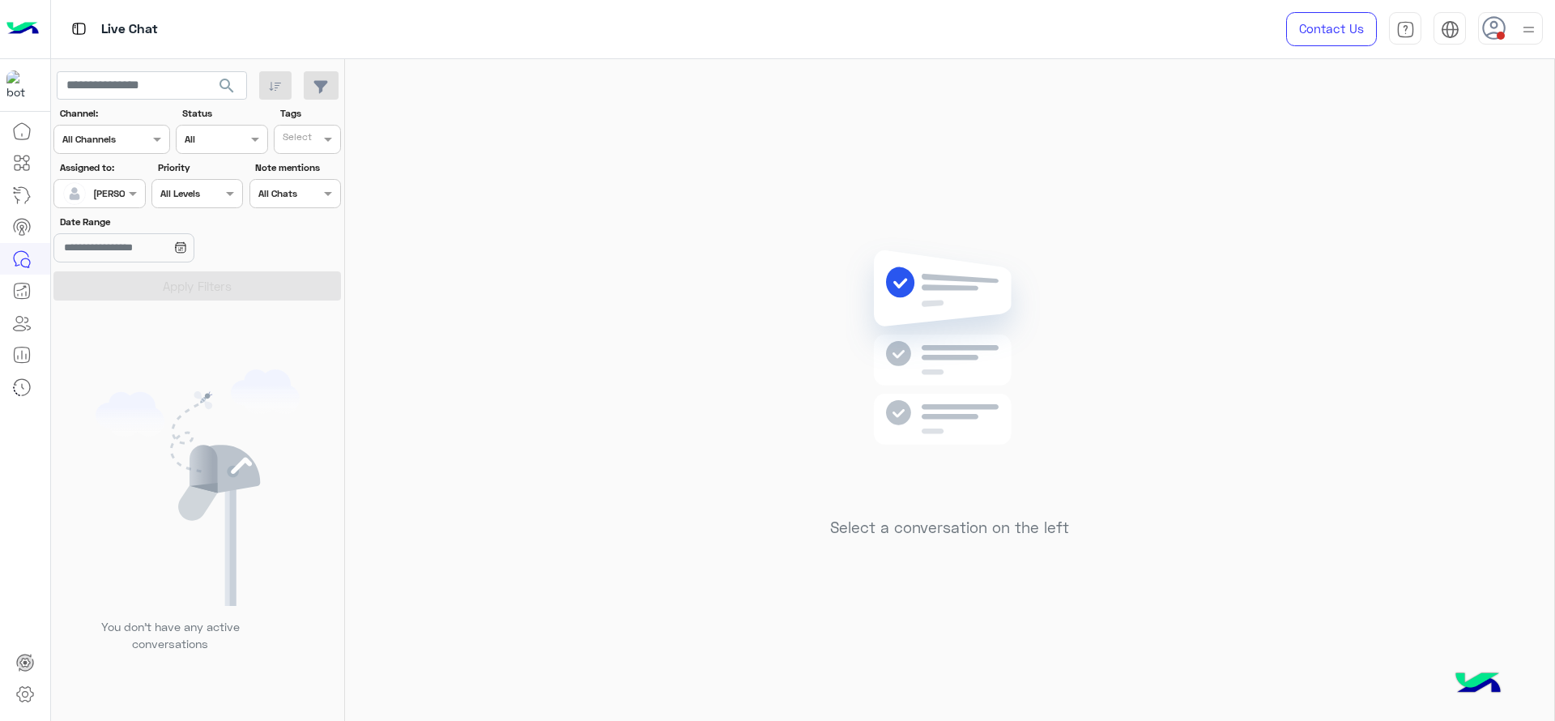
click at [449, 125] on div "Select a conversation on the left" at bounding box center [949, 393] width 1209 height 668
click at [508, 281] on div "Select a conversation on the left" at bounding box center [949, 393] width 1209 height 668
click at [1520, 32] on img at bounding box center [1528, 29] width 20 height 20
click at [738, 443] on div "Select a conversation on the left" at bounding box center [949, 393] width 1209 height 668
click at [125, 191] on span at bounding box center [135, 193] width 20 height 17
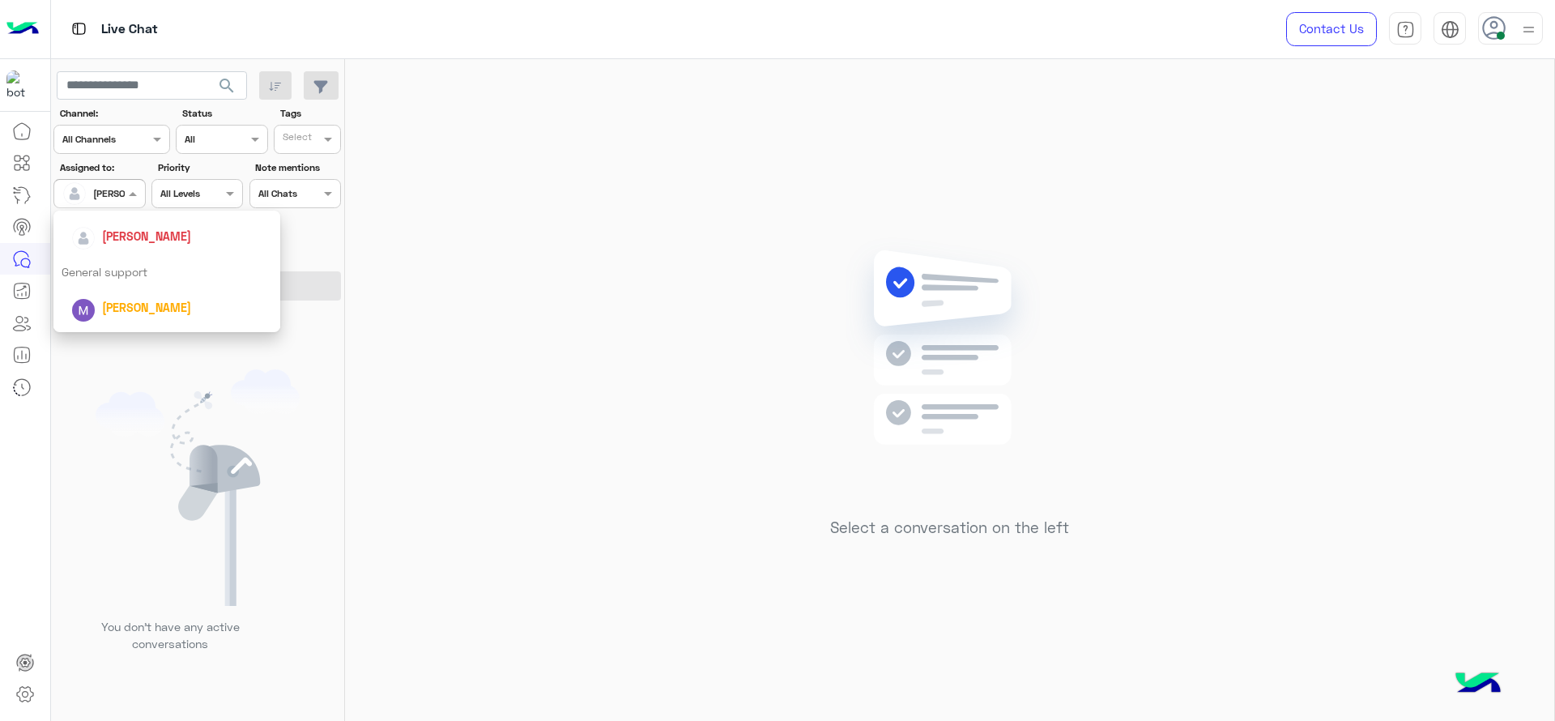
scroll to position [319, 0]
click at [108, 274] on div "First Mile" at bounding box center [166, 276] width 227 height 30
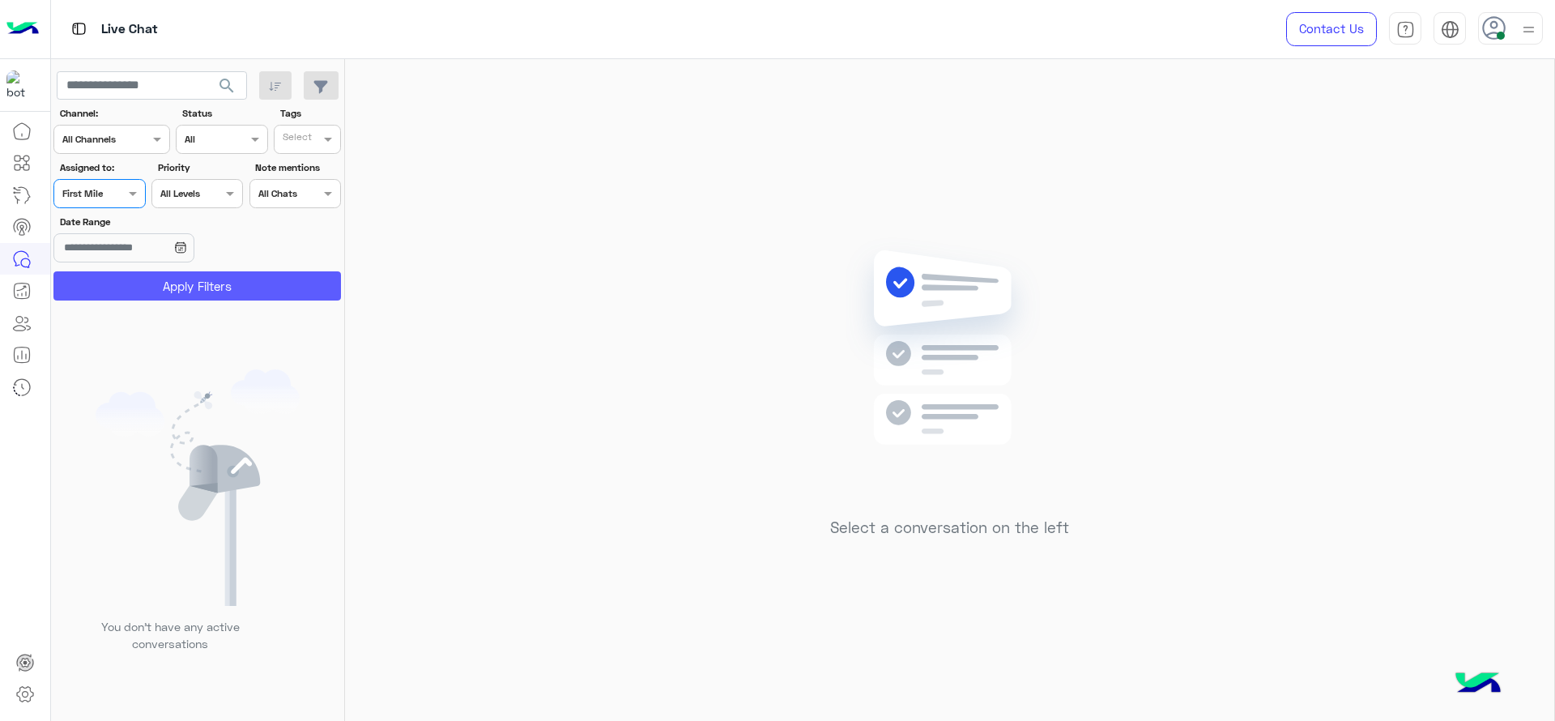
click at [119, 281] on button "Apply Filters" at bounding box center [196, 285] width 287 height 29
click at [117, 184] on div at bounding box center [99, 191] width 90 height 15
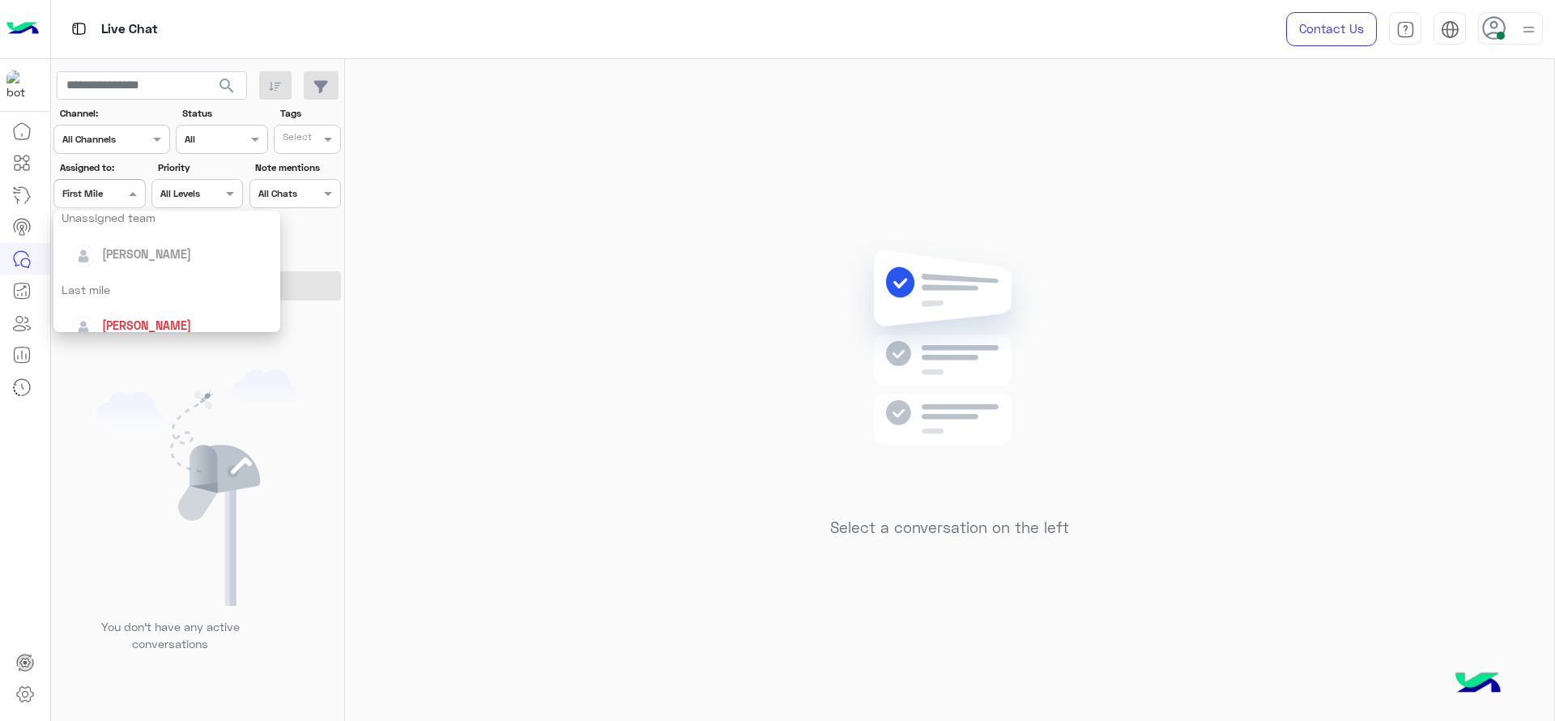
scroll to position [182, 0]
click at [138, 296] on div "[PERSON_NAME]" at bounding box center [146, 304] width 89 height 17
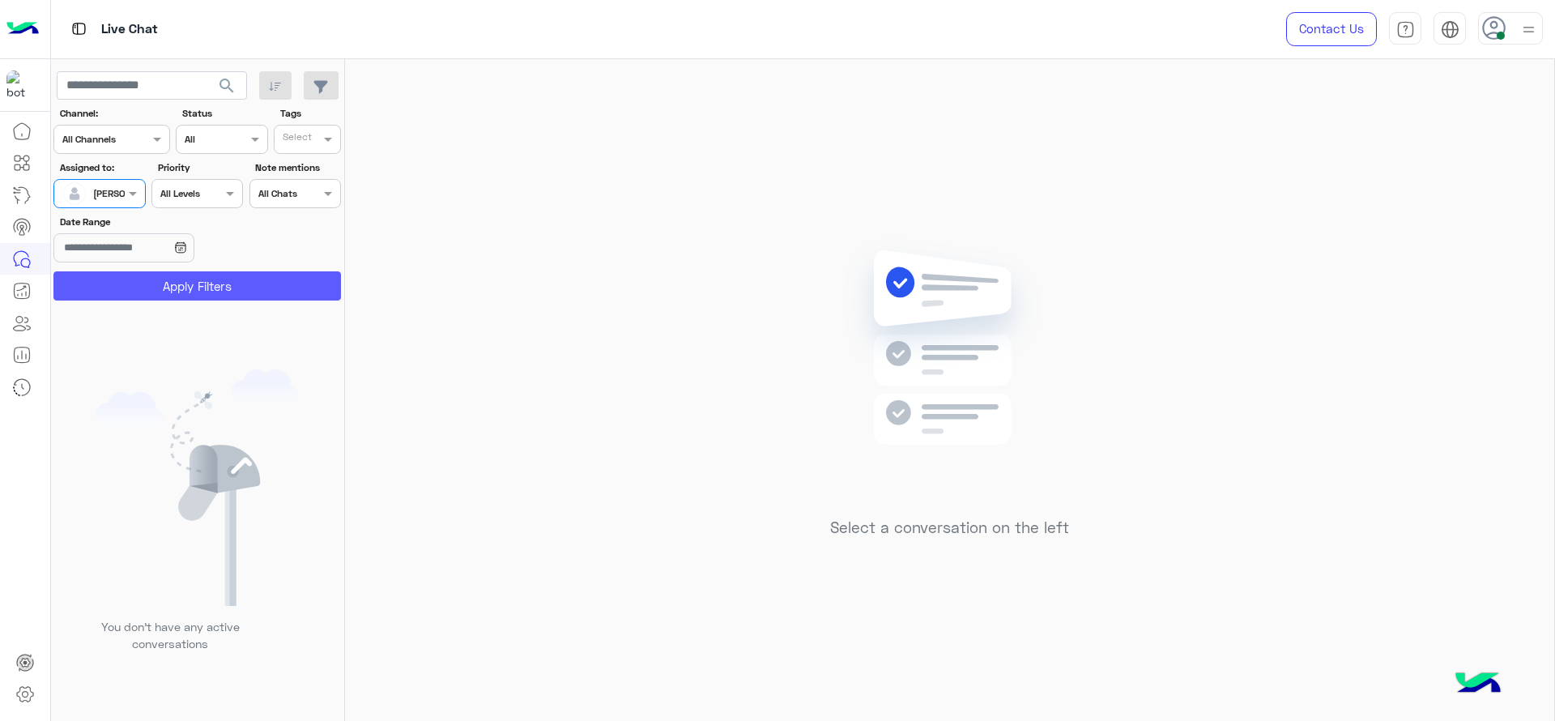
click at [150, 283] on button "Apply Filters" at bounding box center [196, 285] width 287 height 29
click at [593, 310] on div "Select a conversation on the left" at bounding box center [949, 393] width 1209 height 668
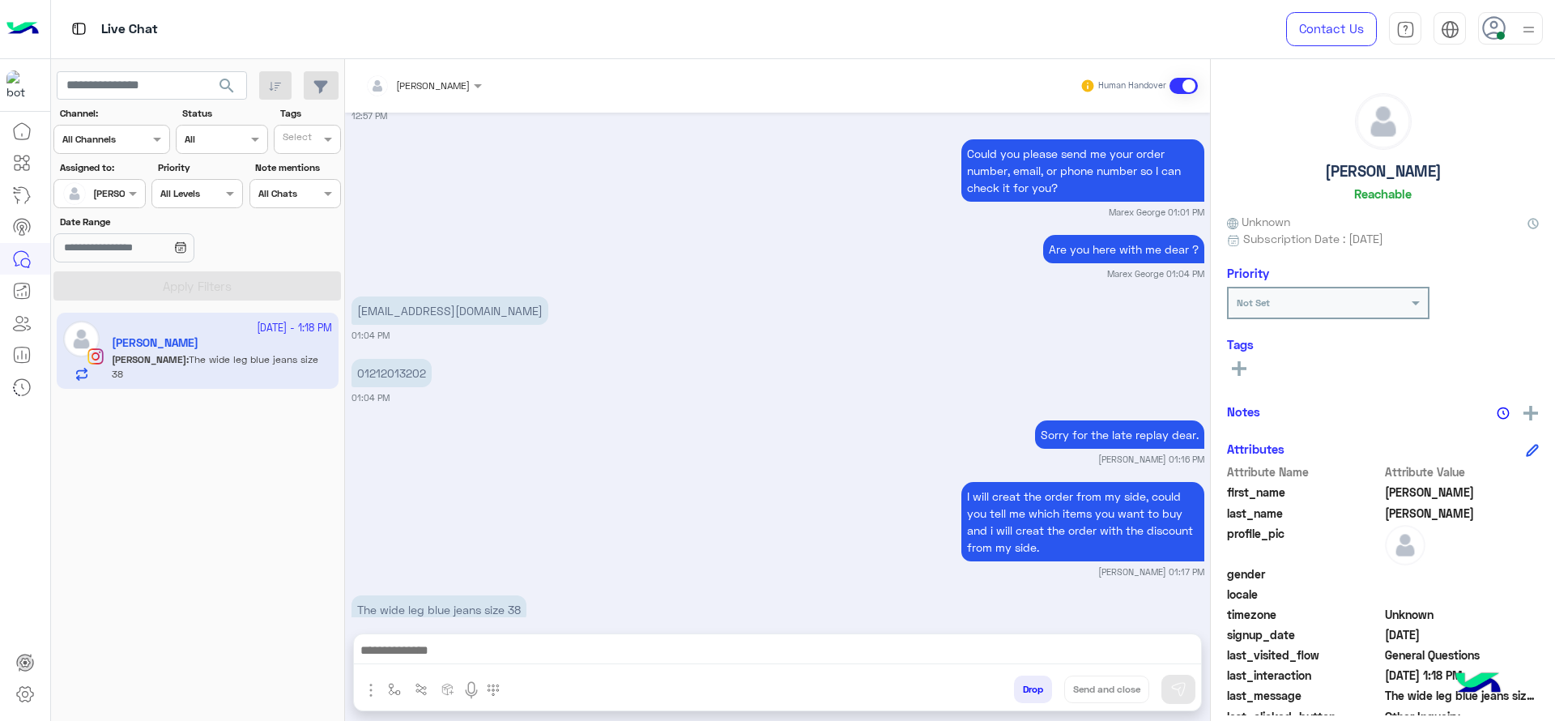
scroll to position [1037, 0]
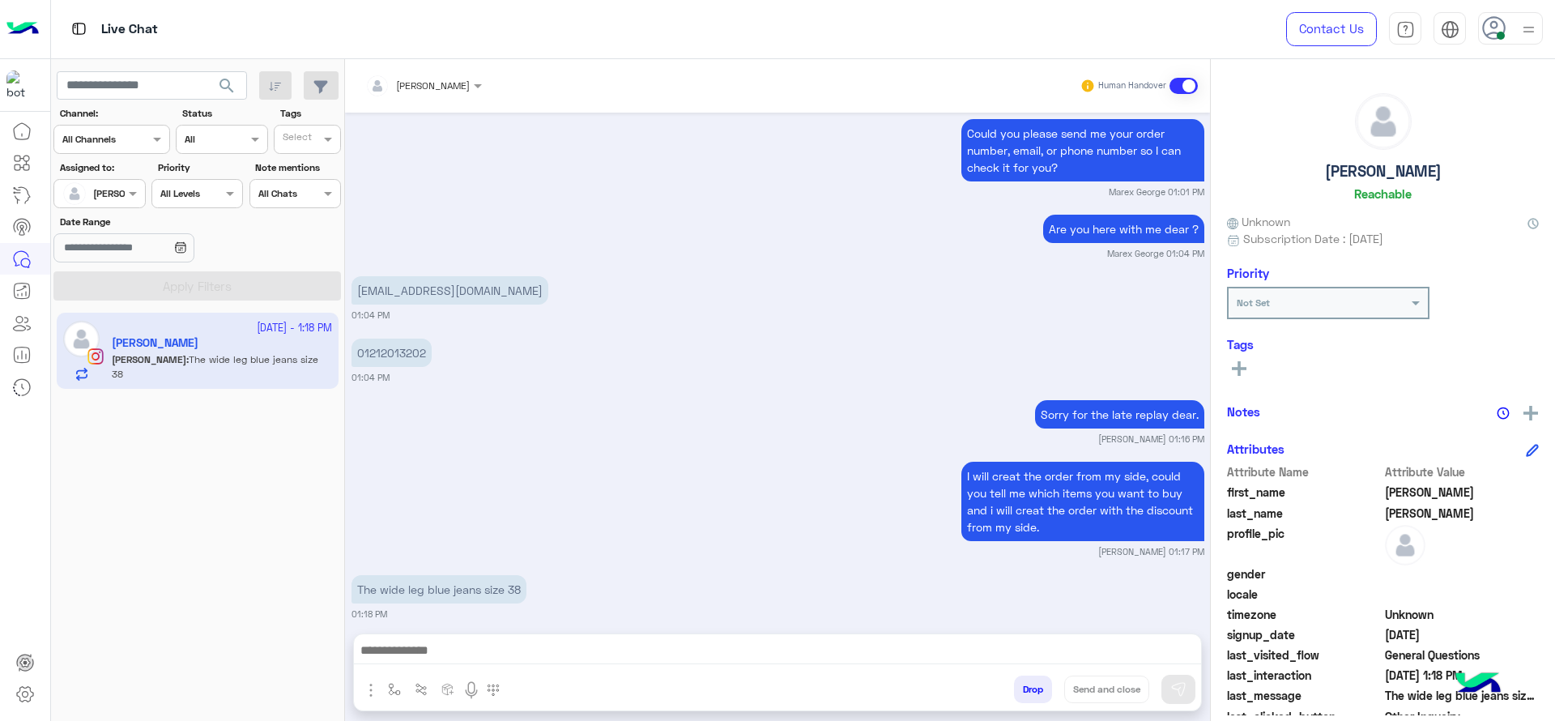
click at [482, 276] on p "judyahmed166@gmail.com" at bounding box center [449, 290] width 197 height 28
click at [750, 497] on div "I will creat the order from my side, could you tell me which items you want to …" at bounding box center [777, 507] width 853 height 100
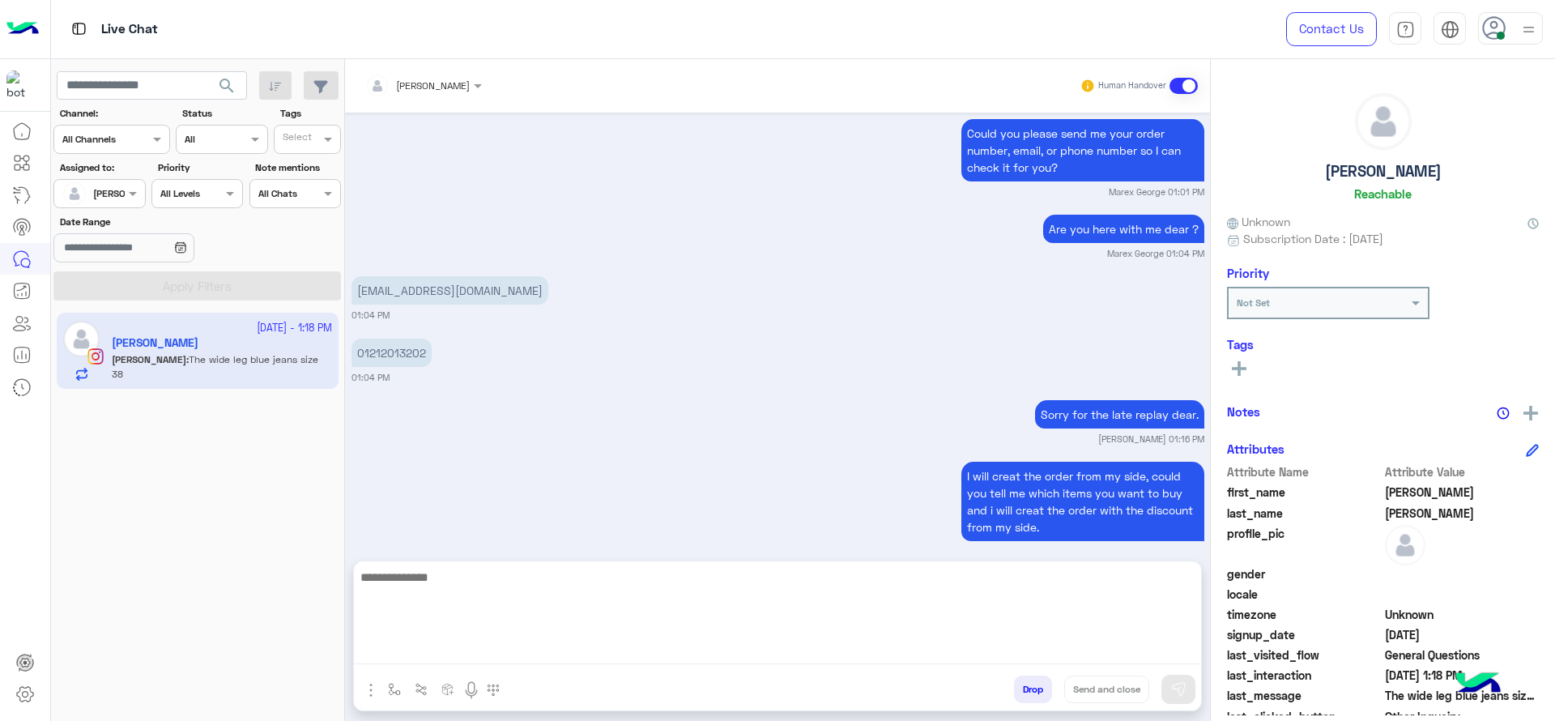
click at [698, 657] on textarea at bounding box center [777, 615] width 847 height 97
click at [746, 584] on textarea at bounding box center [777, 615] width 847 height 97
type textarea "**********"
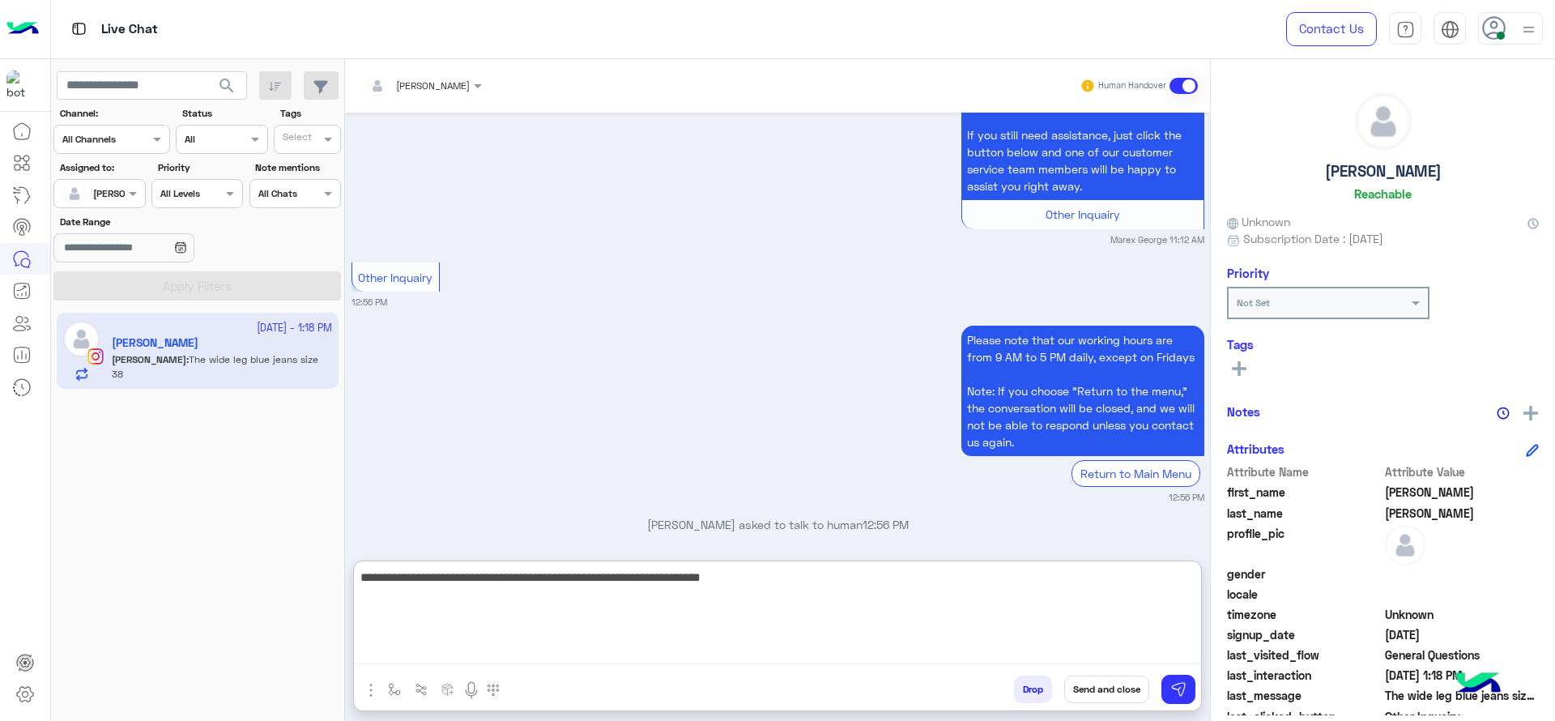
scroll to position [1150, 0]
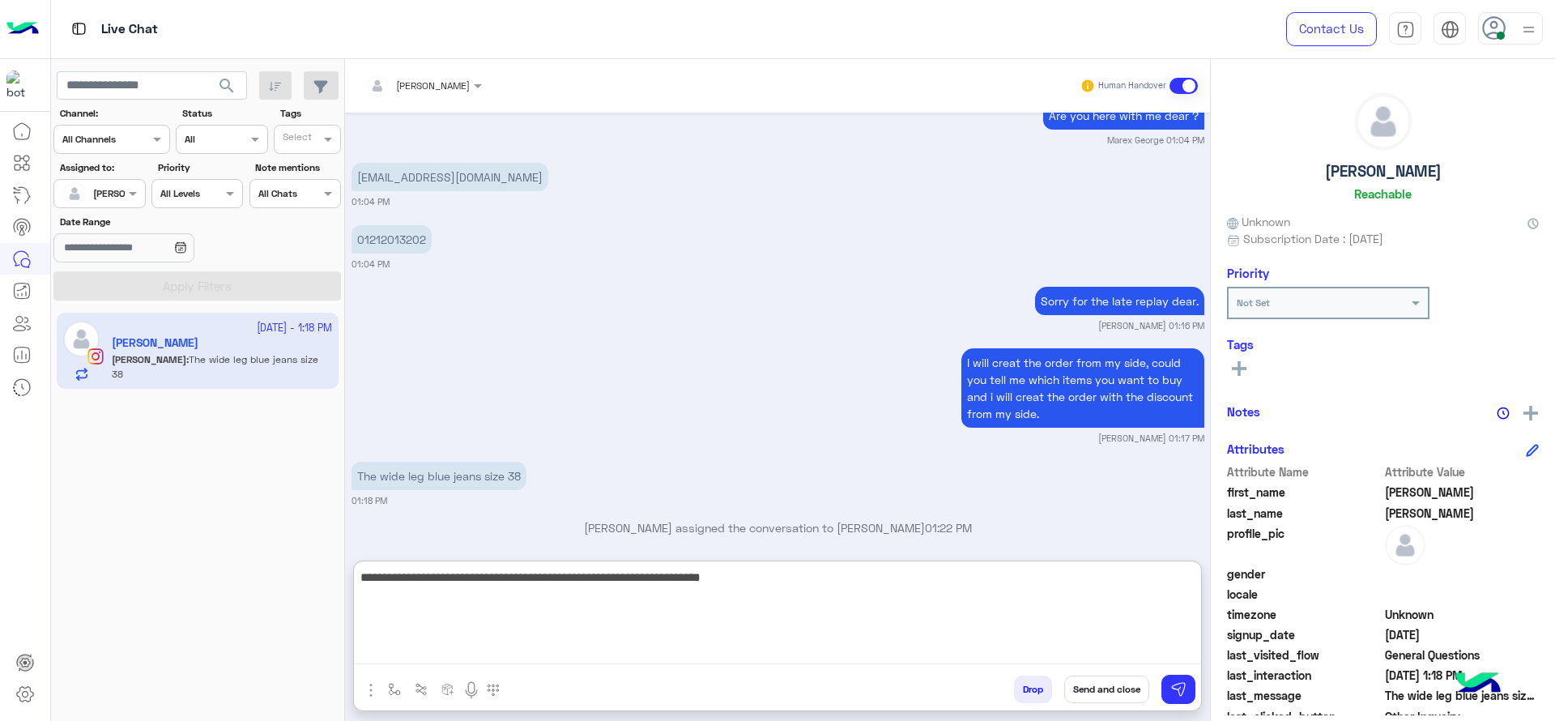
click at [650, 623] on textarea "**********" at bounding box center [777, 615] width 847 height 97
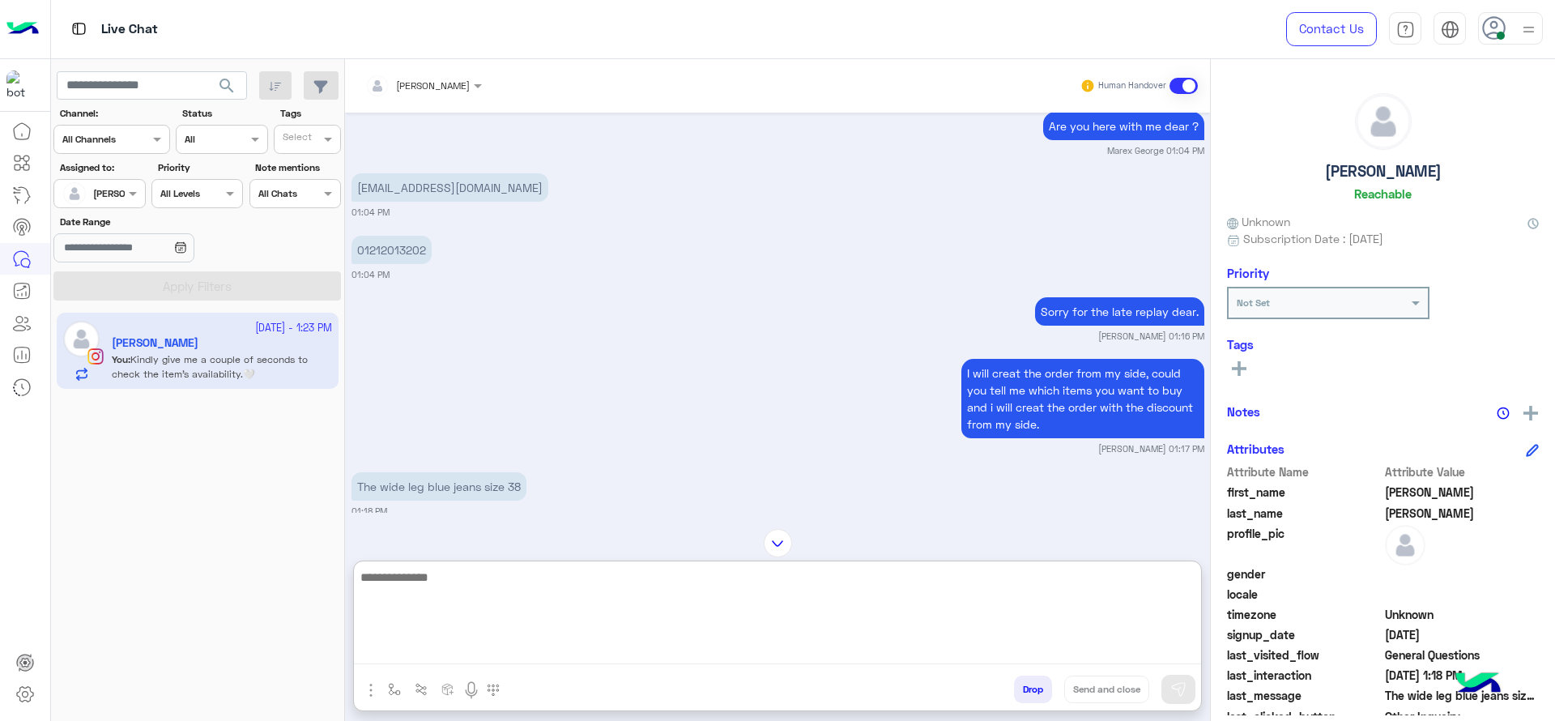
scroll to position [1128, 0]
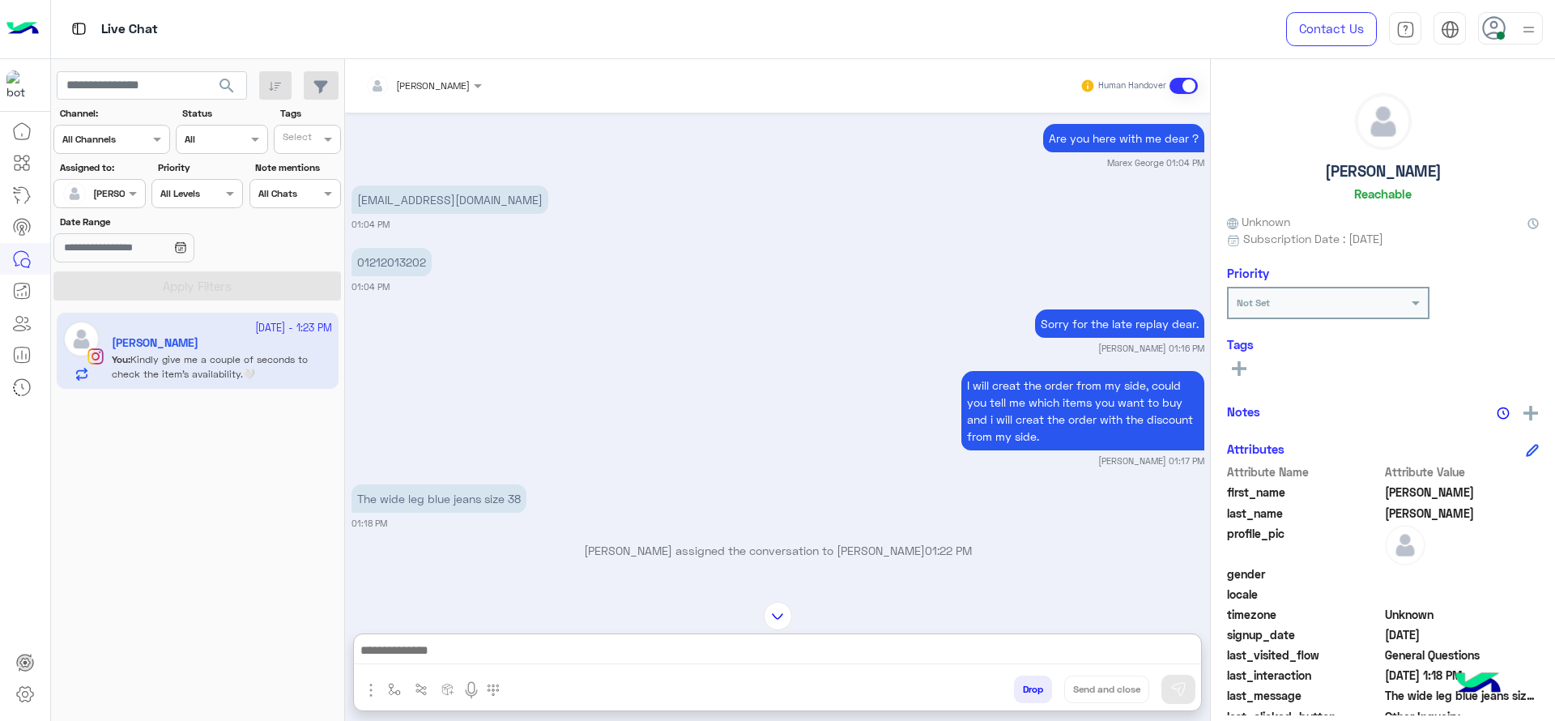
click at [410, 185] on p "judyahmed166@gmail.com" at bounding box center [449, 199] width 197 height 28
copy app-message "judyahmed166@gmail.com"
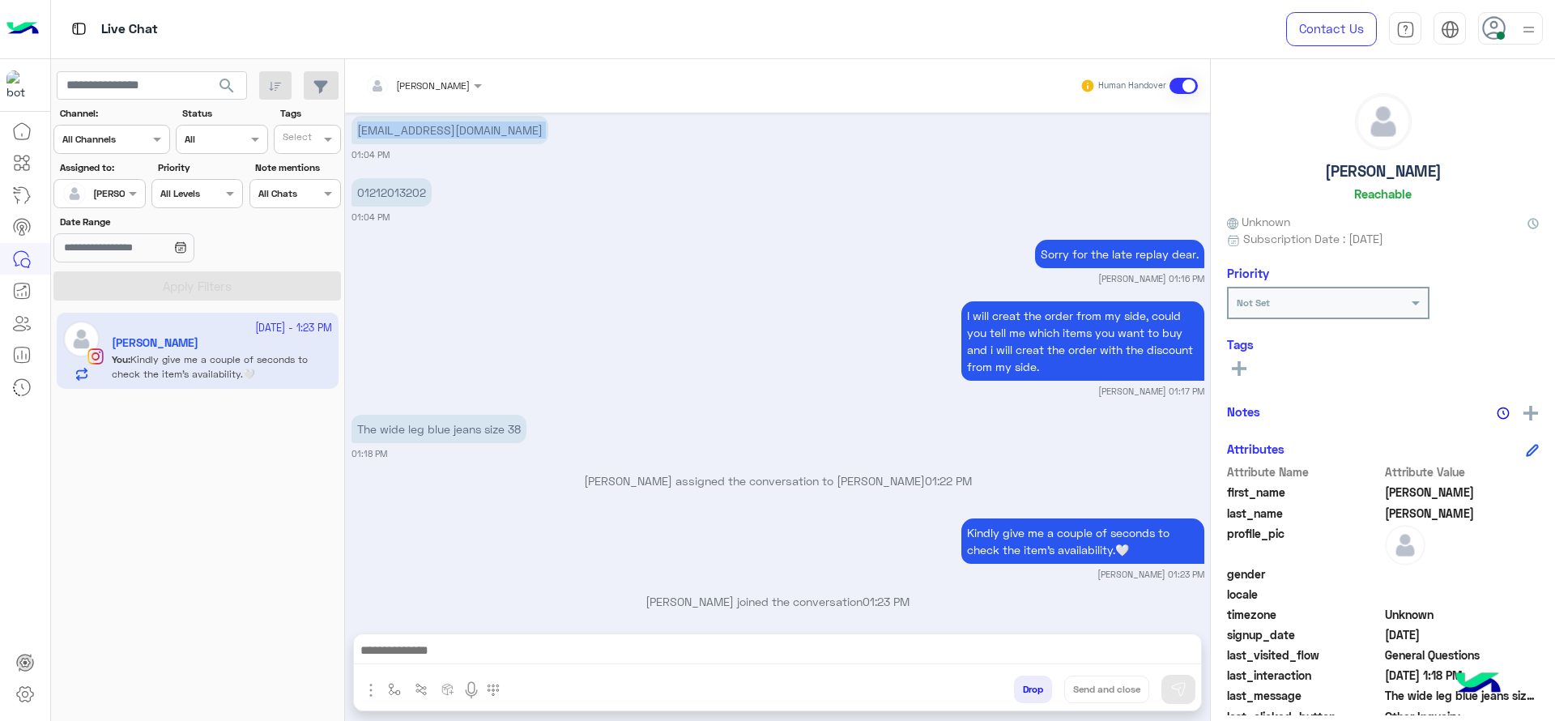
click at [377, 178] on p "01212013202" at bounding box center [391, 192] width 80 height 28
copy p "01212013202"
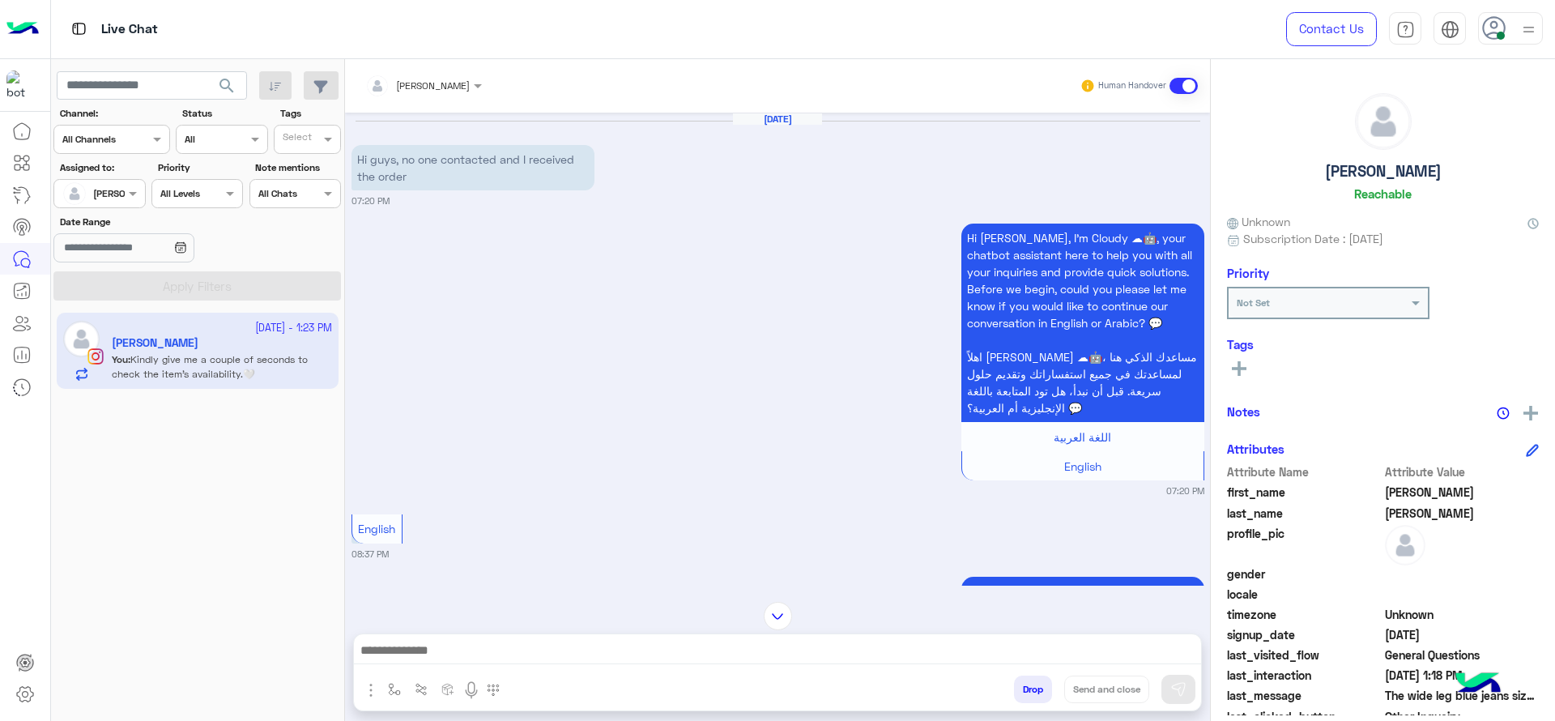
scroll to position [1012, 0]
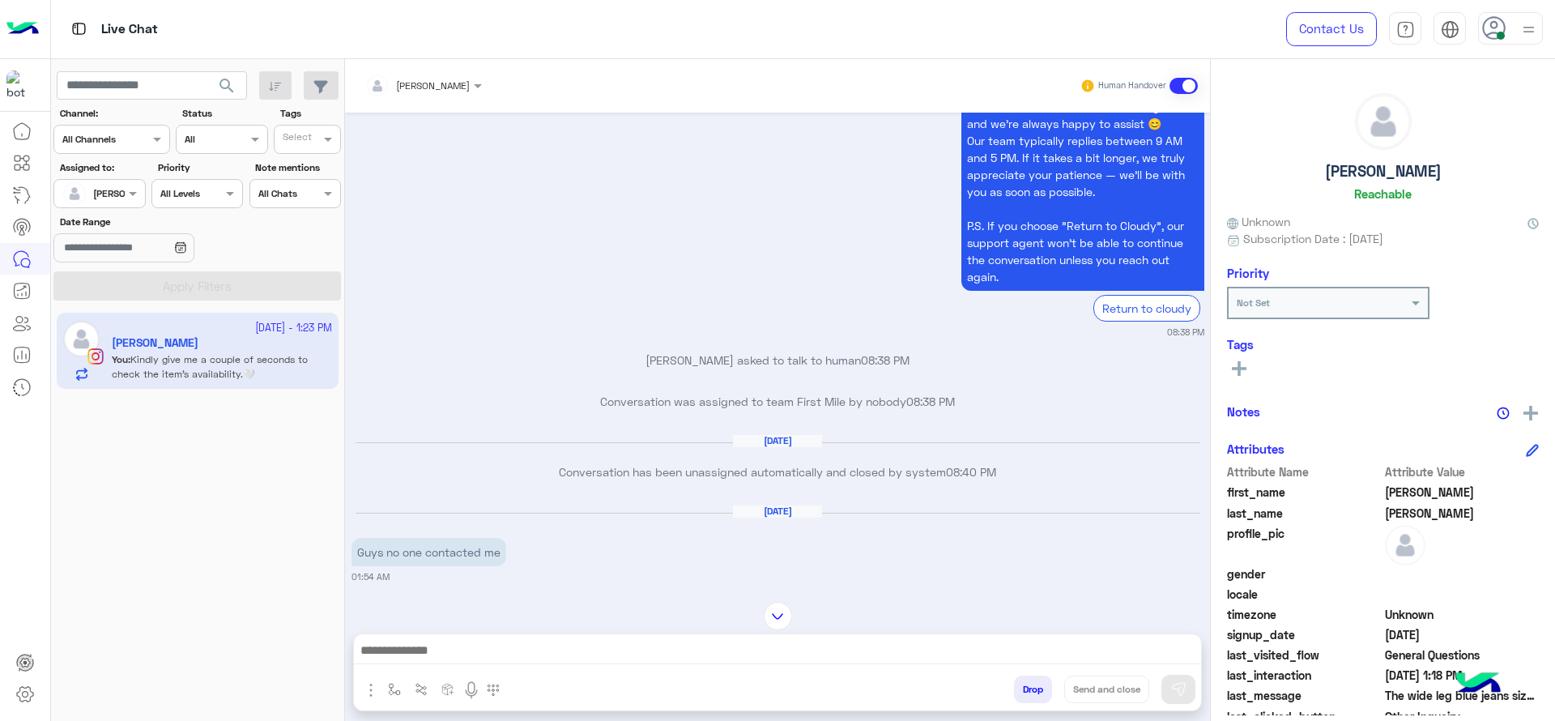
click at [781, 622] on img at bounding box center [777, 616] width 28 height 28
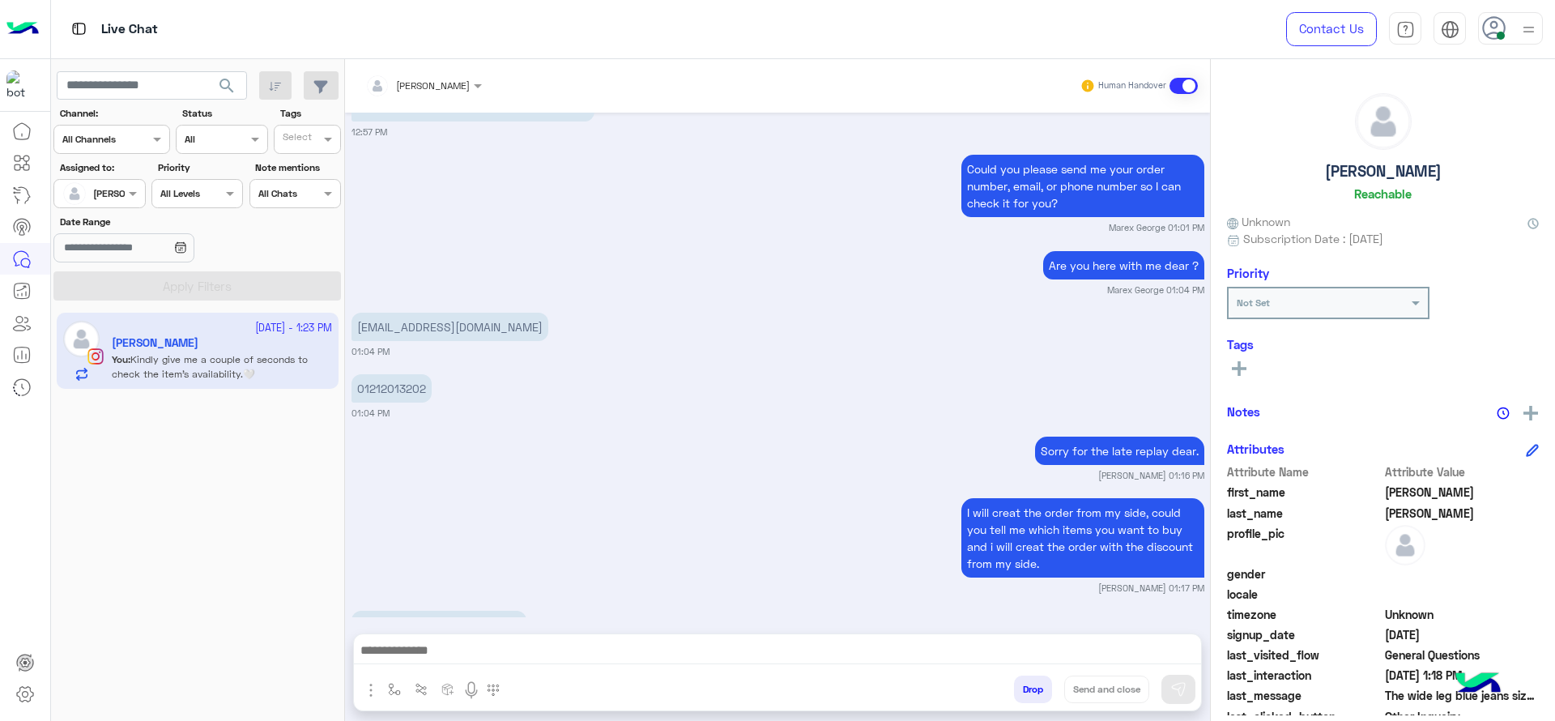
scroll to position [7695, 0]
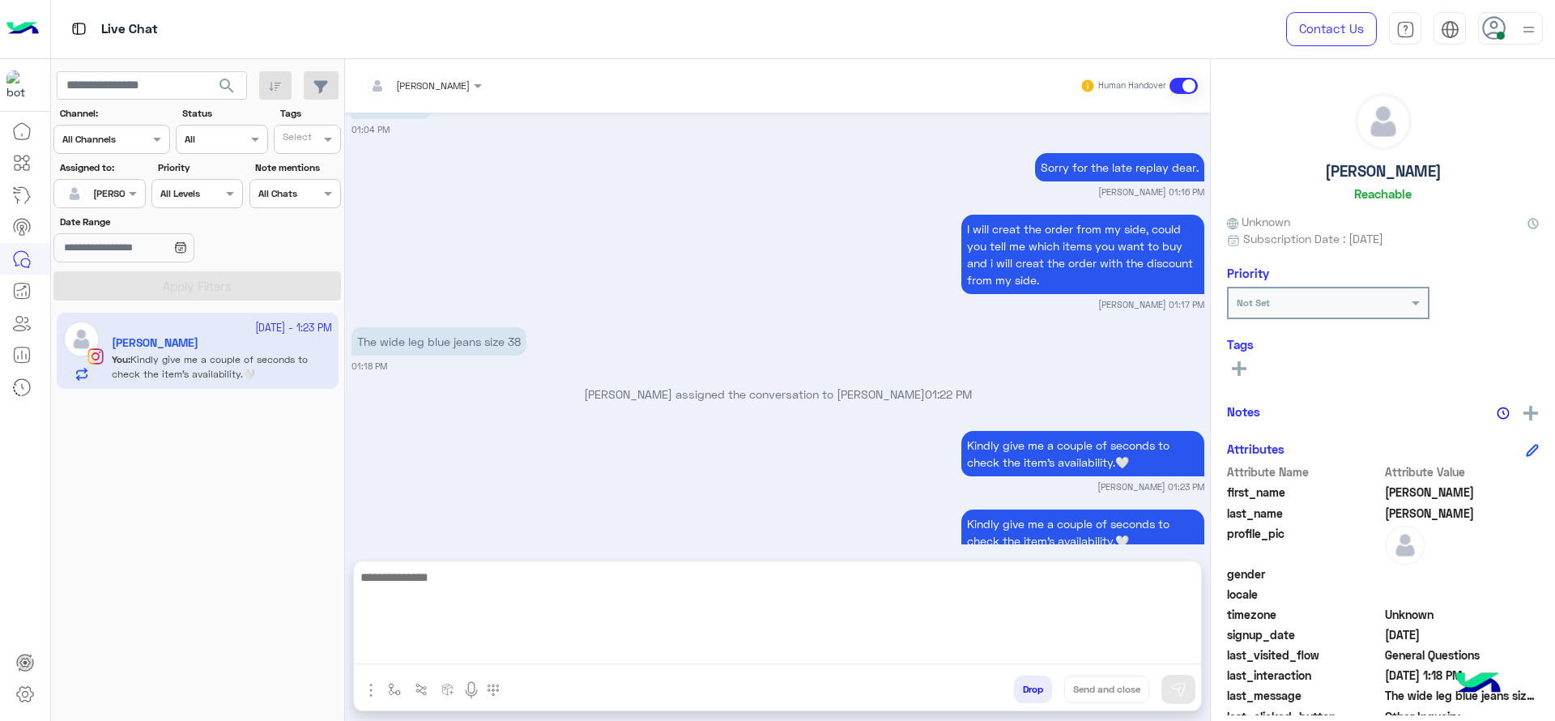
click at [673, 644] on textarea at bounding box center [777, 615] width 847 height 97
type textarea "**********"
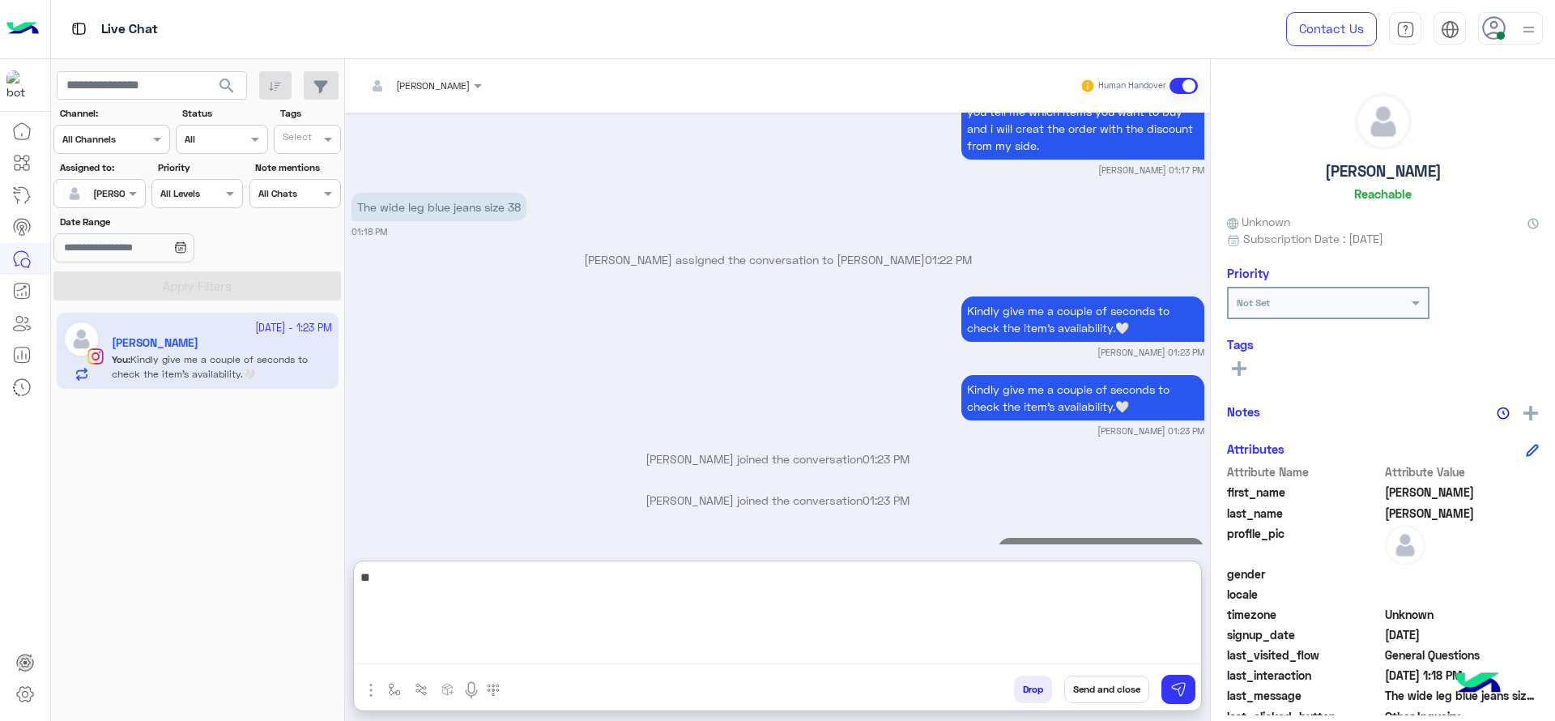
type textarea "*"
paste textarea "**********"
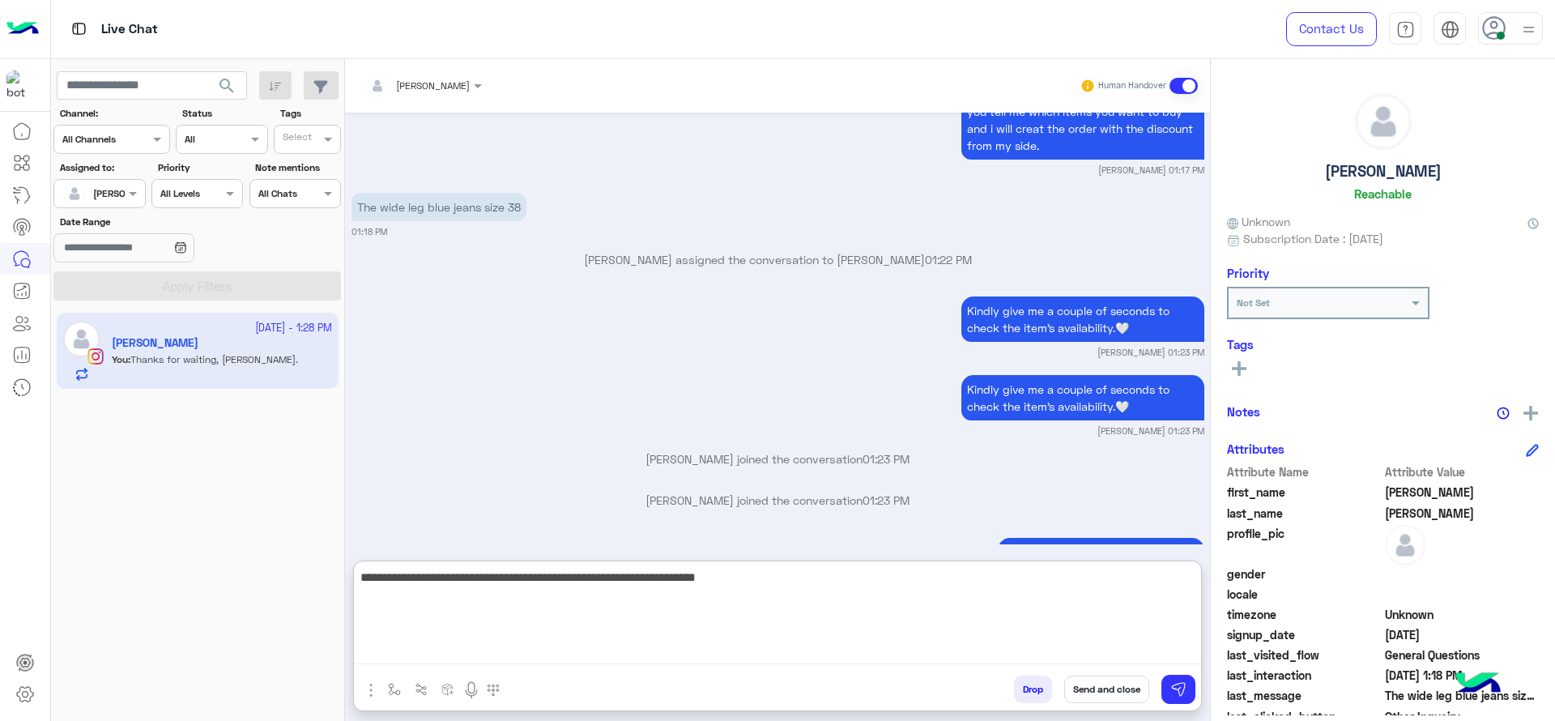
click at [817, 581] on textarea "**********" at bounding box center [777, 615] width 847 height 97
type textarea "**********"
click at [759, 609] on textarea "**********" at bounding box center [777, 615] width 847 height 97
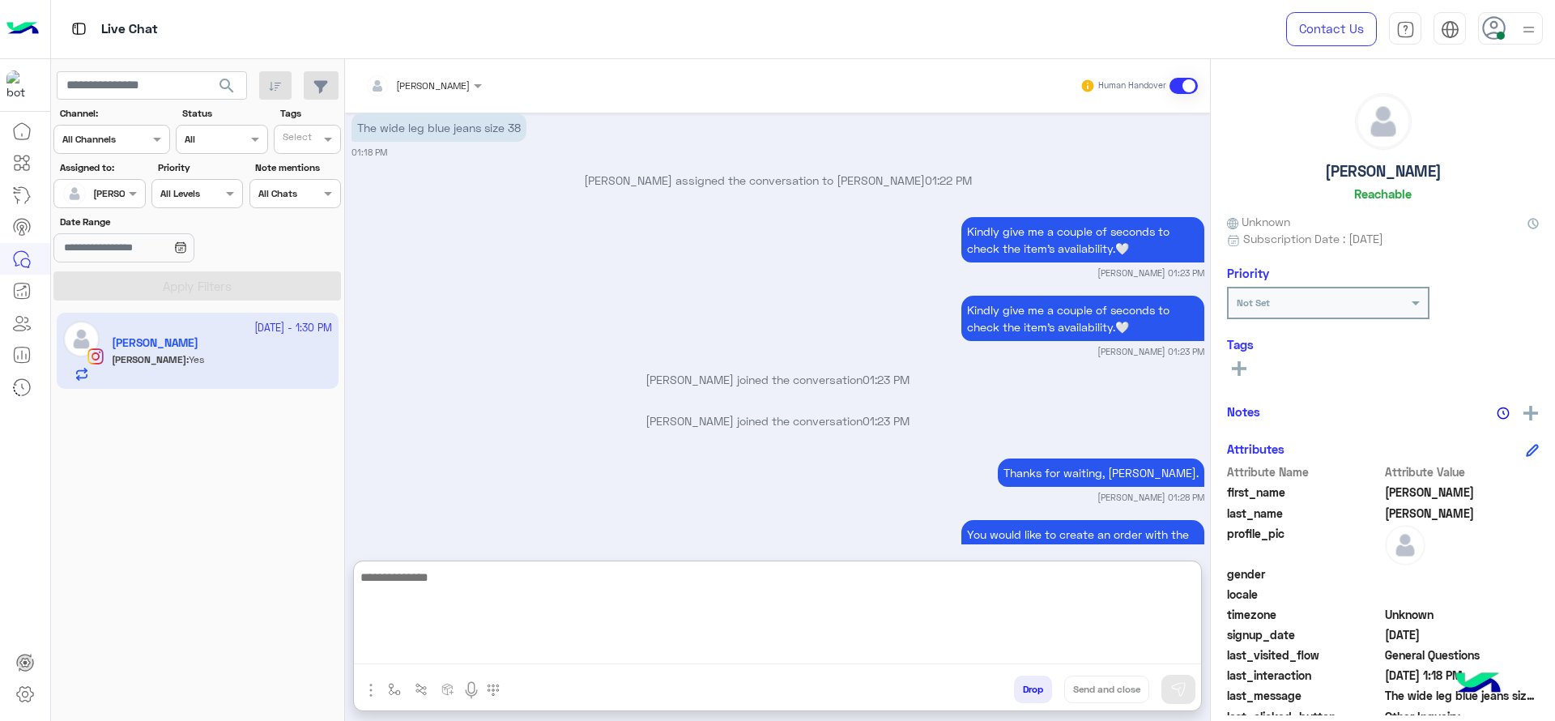
scroll to position [7970, 0]
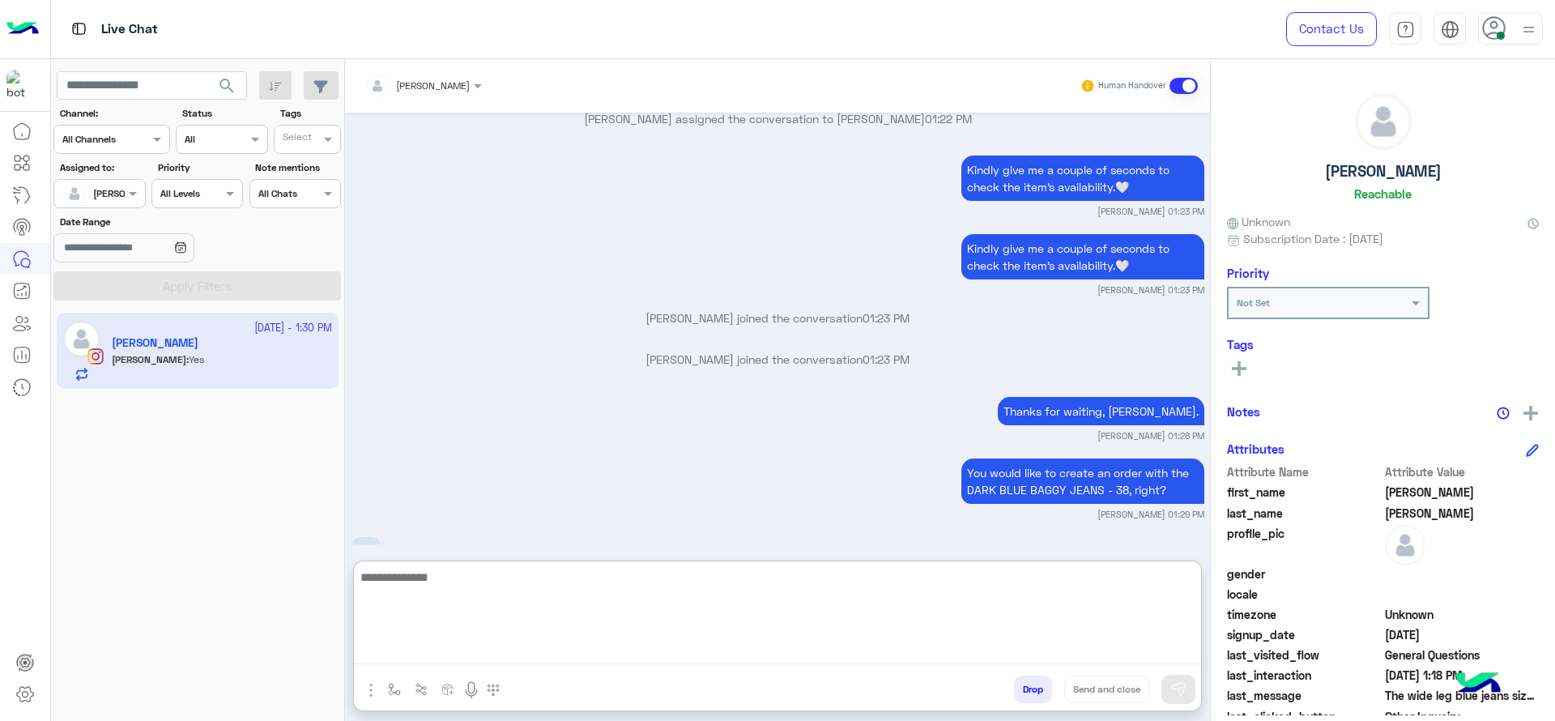
click at [498, 604] on textarea at bounding box center [777, 615] width 847 height 97
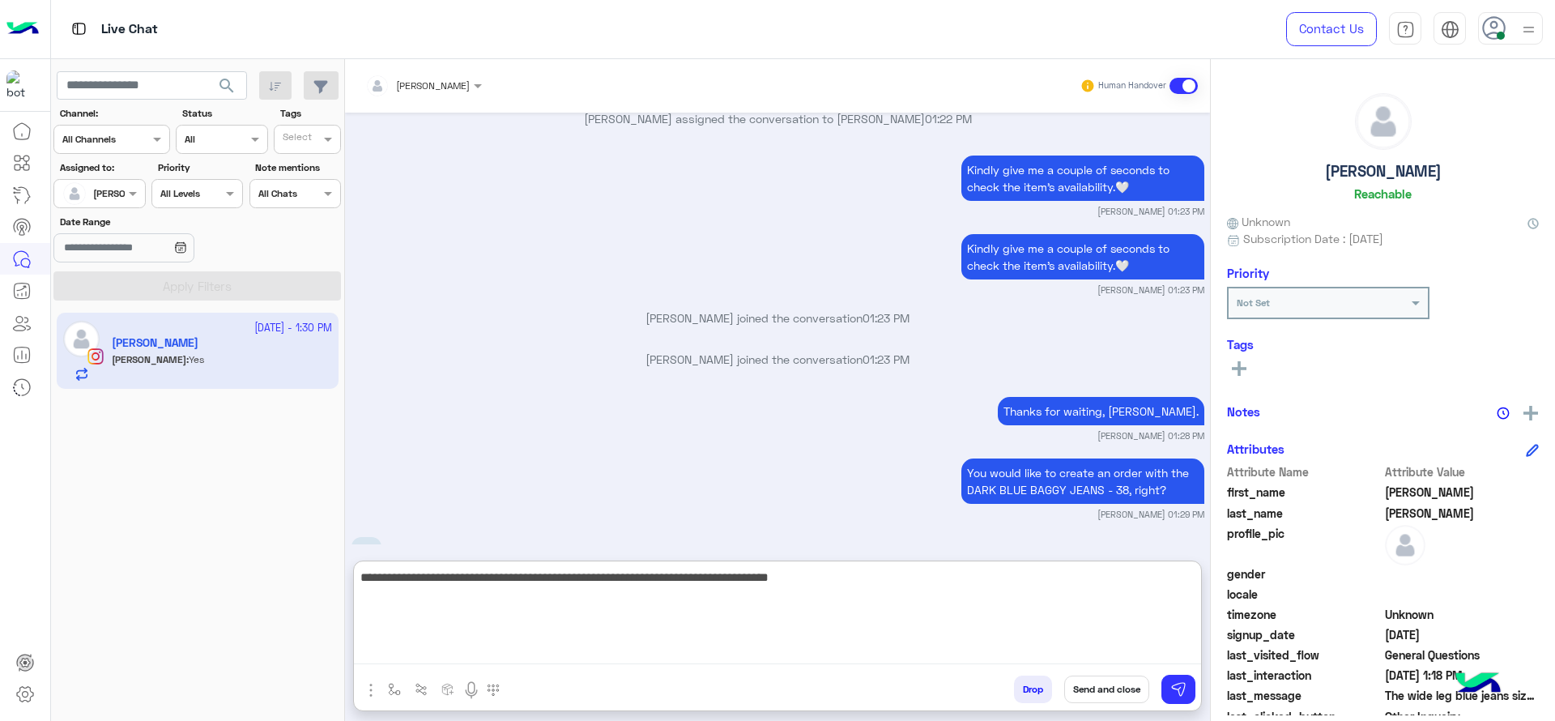
type textarea "**********"
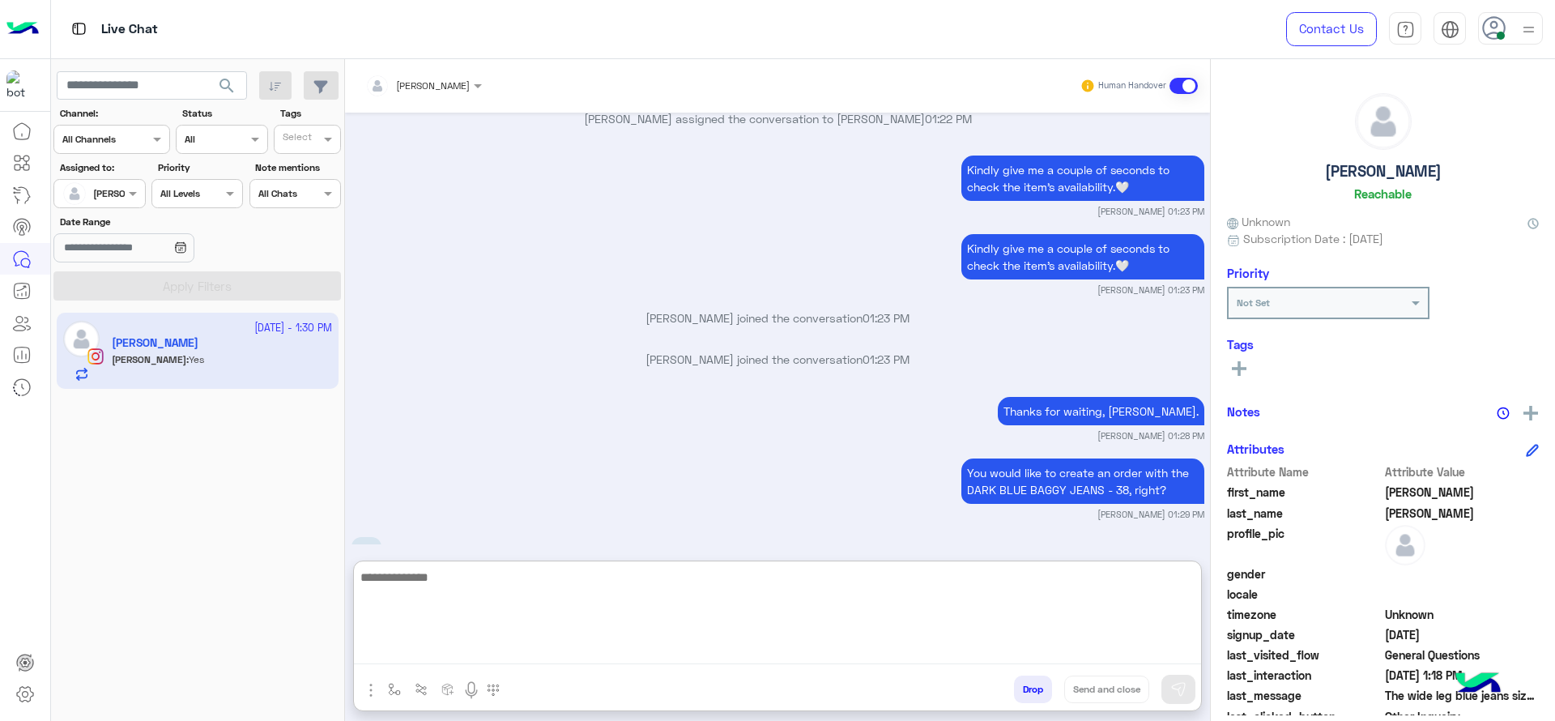
scroll to position [8049, 0]
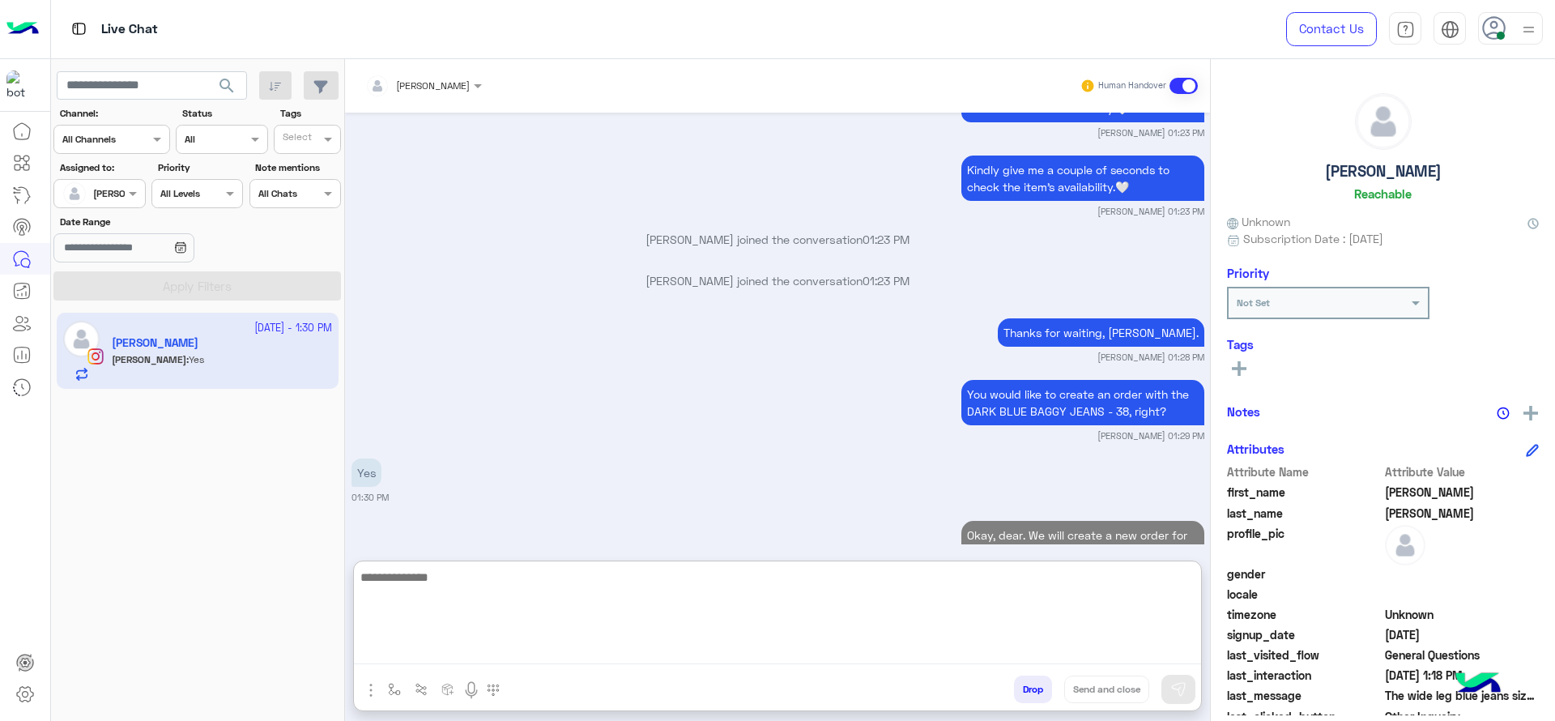
paste textarea "**********"
type textarea "**********"
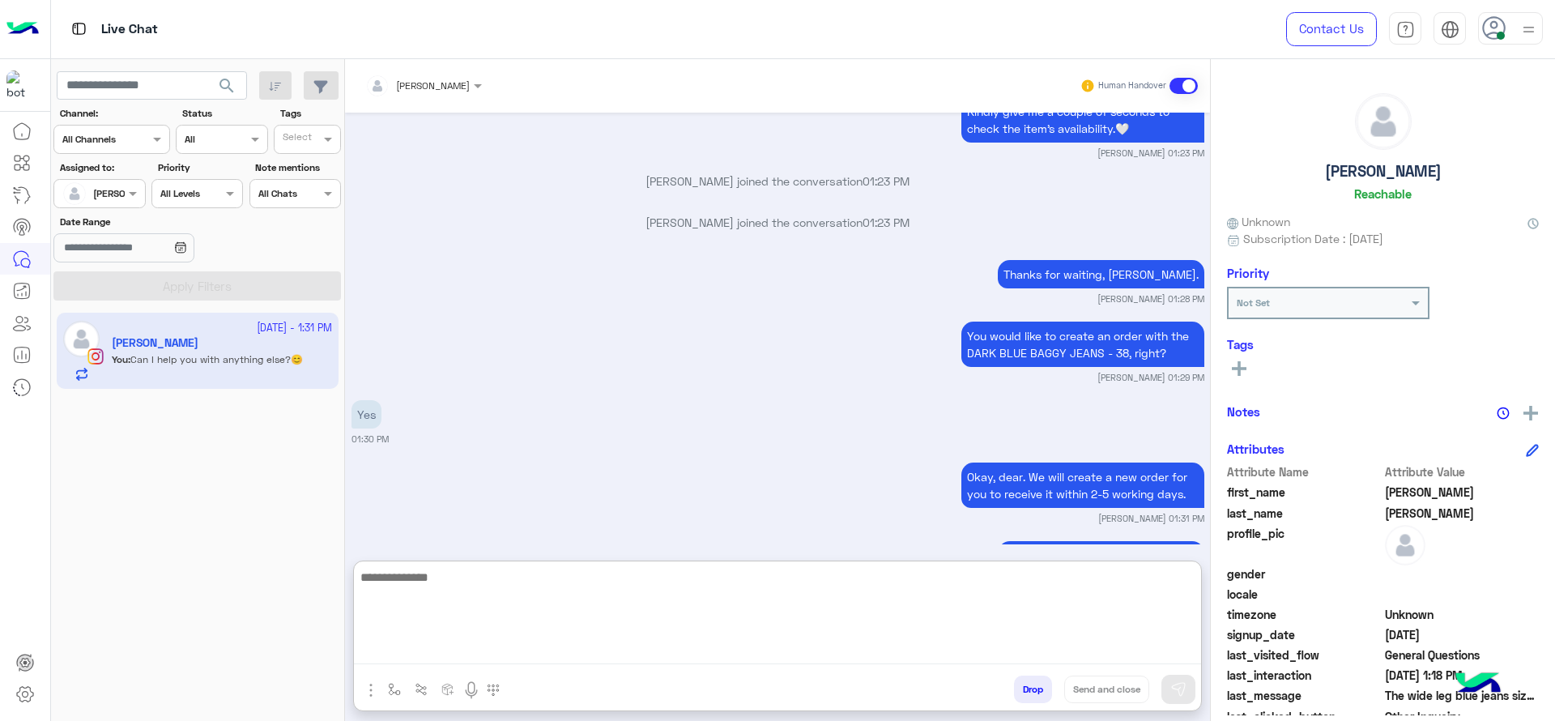
scroll to position [8110, 0]
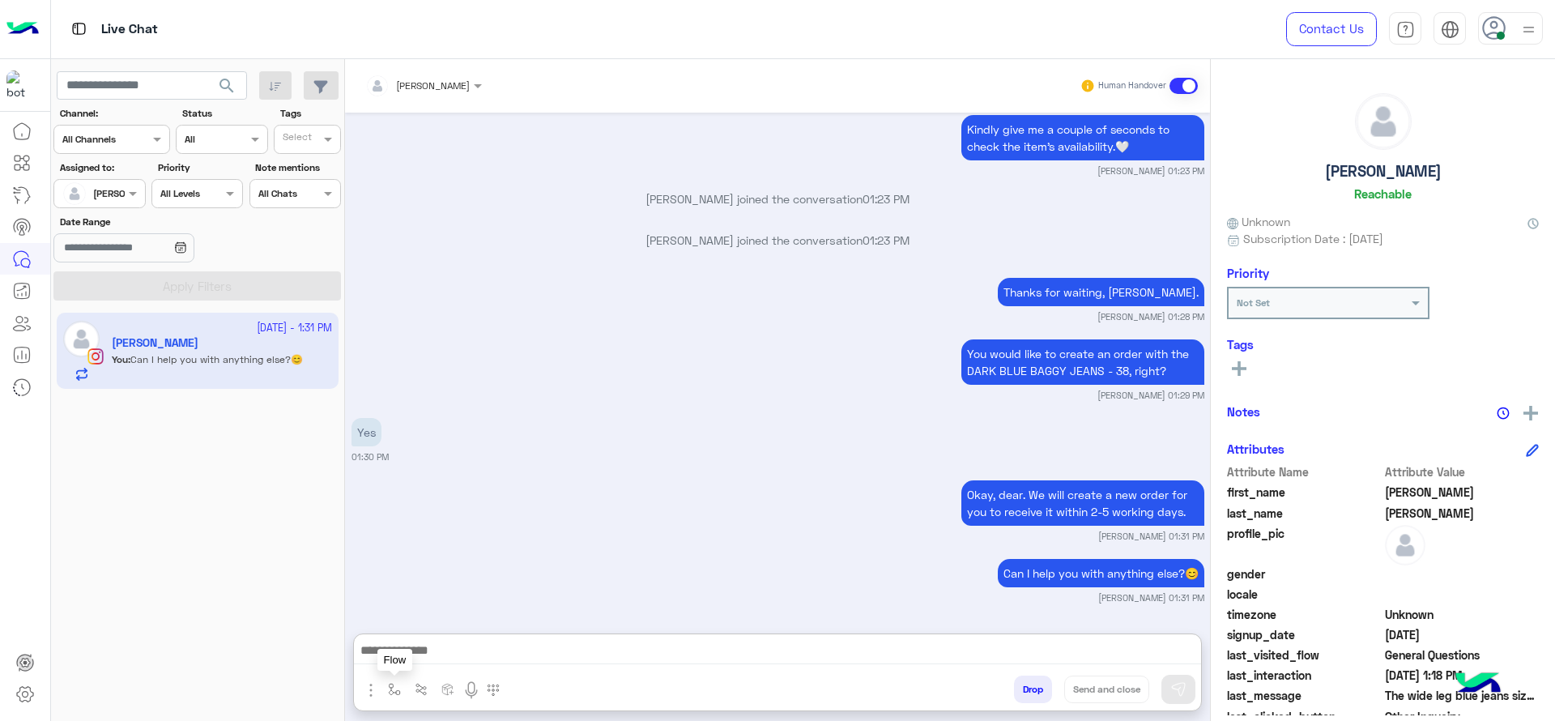
click at [392, 693] on img "button" at bounding box center [394, 689] width 13 height 13
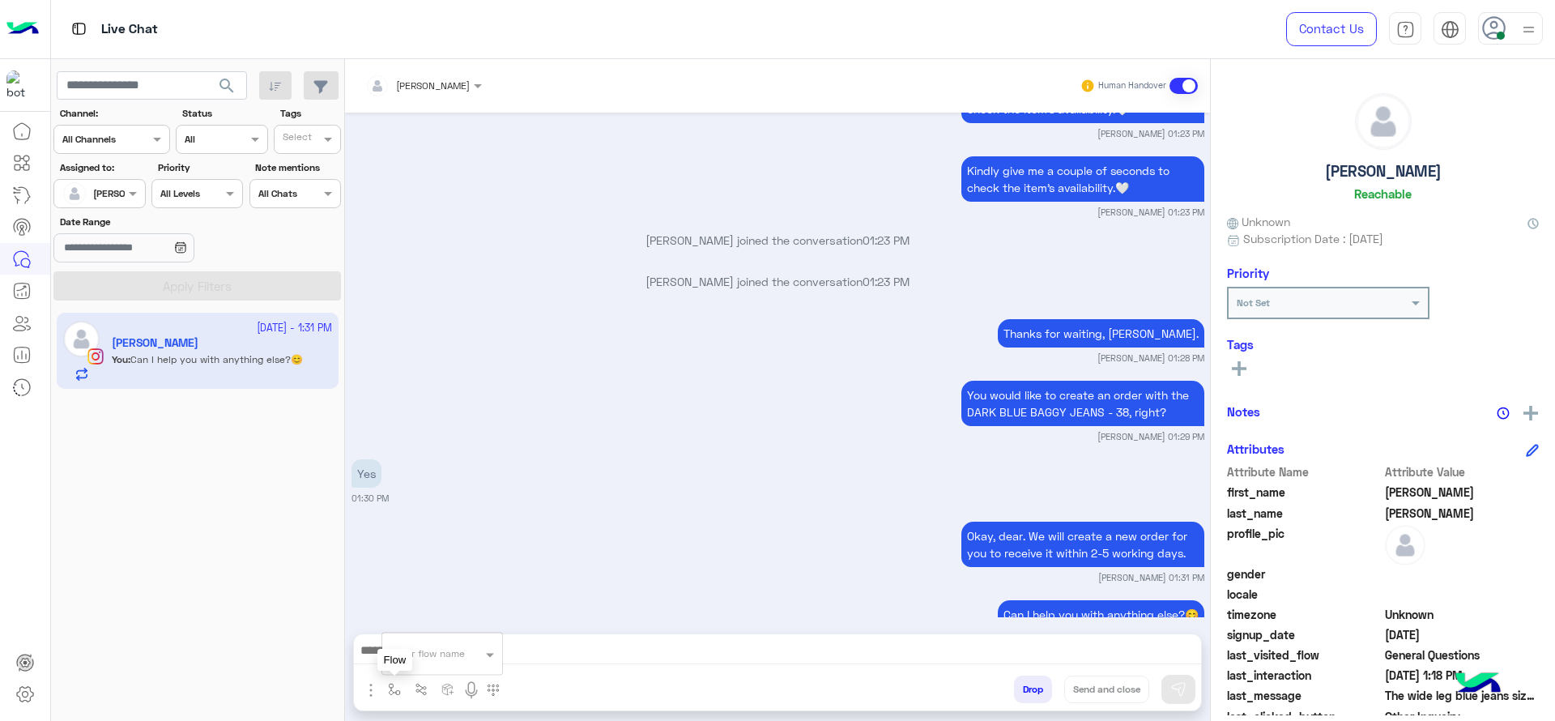
scroll to position [8038, 0]
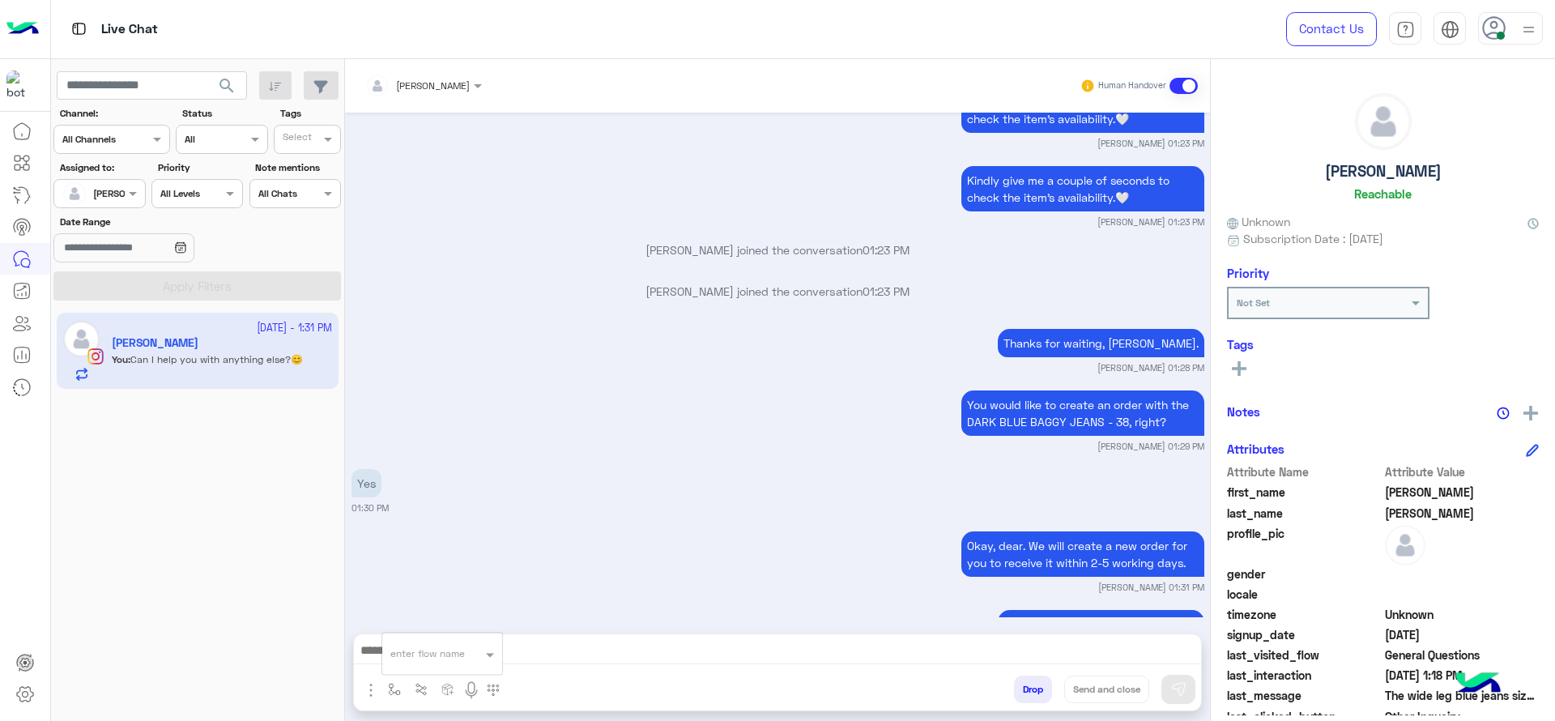
click at [423, 633] on div "enter flow name" at bounding box center [441, 653] width 121 height 43
click at [470, 606] on div "Can I help you with anything else?😊 Jana Aboelseoud 01:31 PM" at bounding box center [777, 630] width 853 height 49
click at [386, 679] on button "button" at bounding box center [394, 688] width 27 height 27
click at [432, 661] on div "enter flow name" at bounding box center [442, 653] width 120 height 29
type input "*"
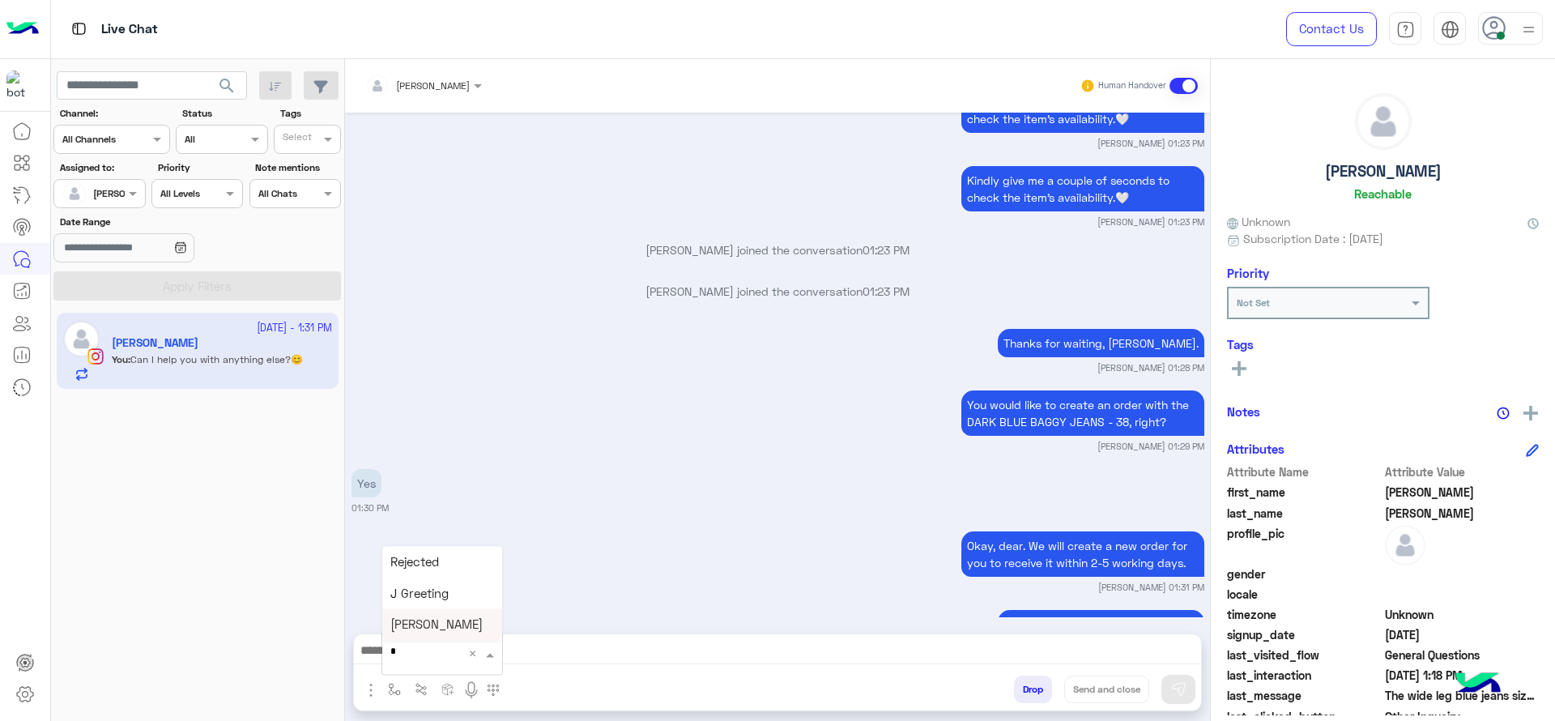
click at [423, 613] on div "Jana close" at bounding box center [442, 625] width 120 height 32
type textarea "**********"
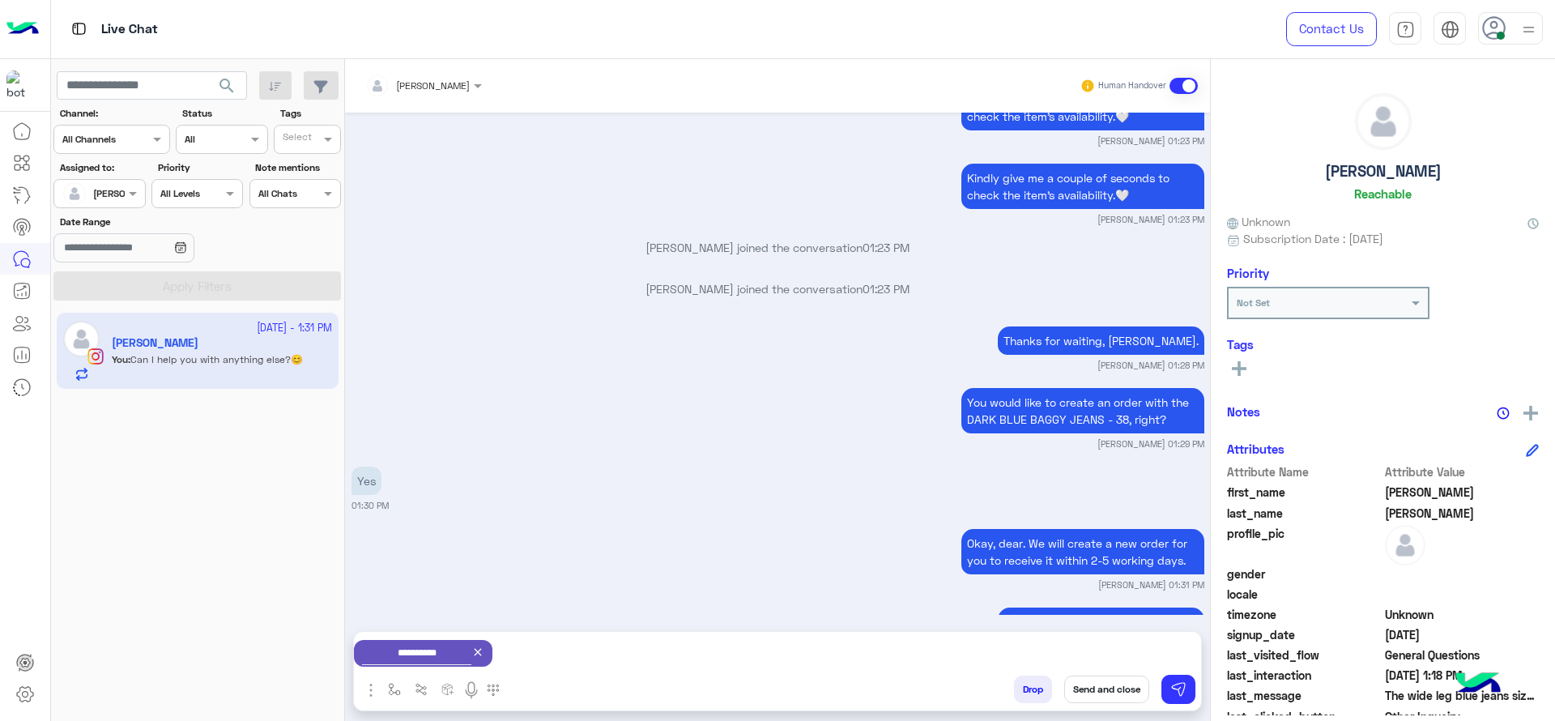
click at [1124, 679] on button "Send and close" at bounding box center [1106, 689] width 85 height 28
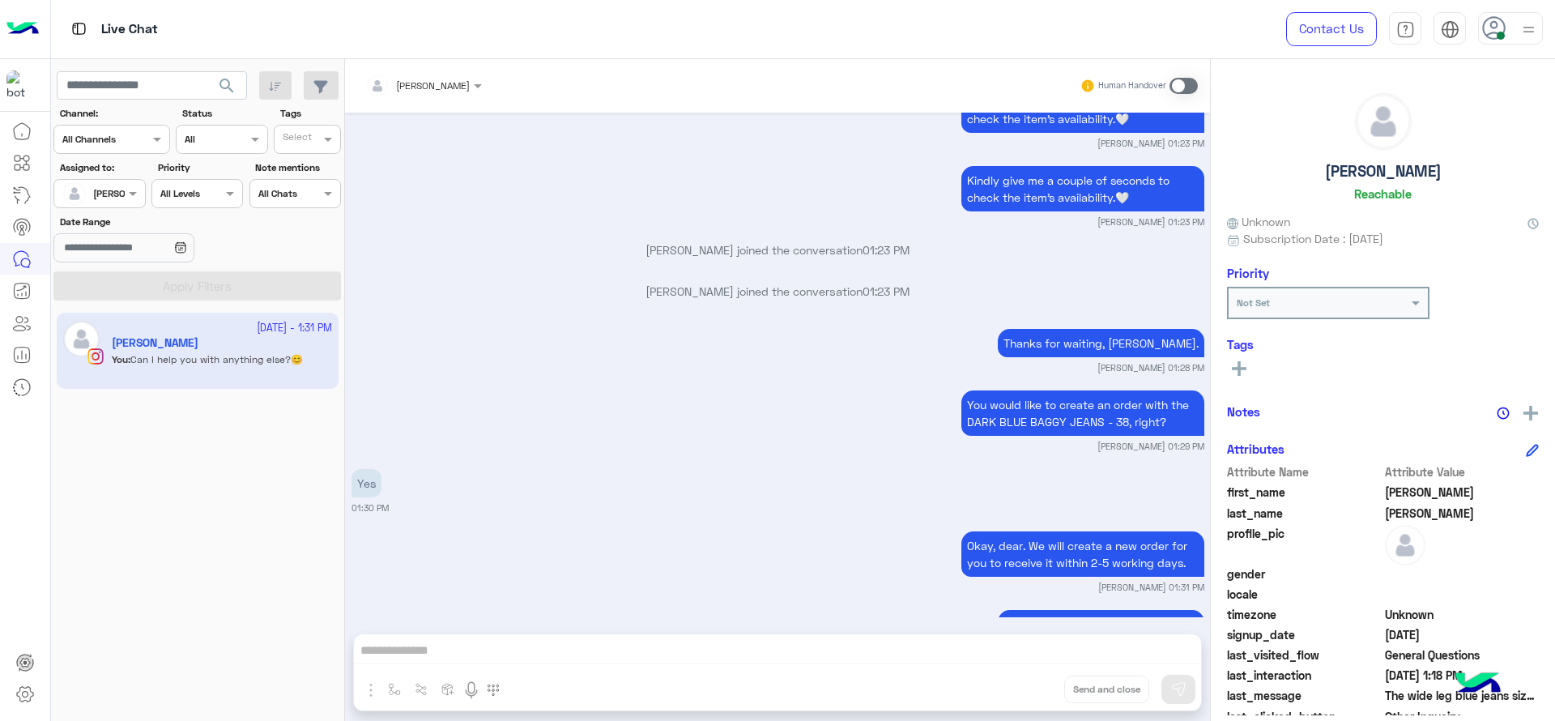
scroll to position [8079, 0]
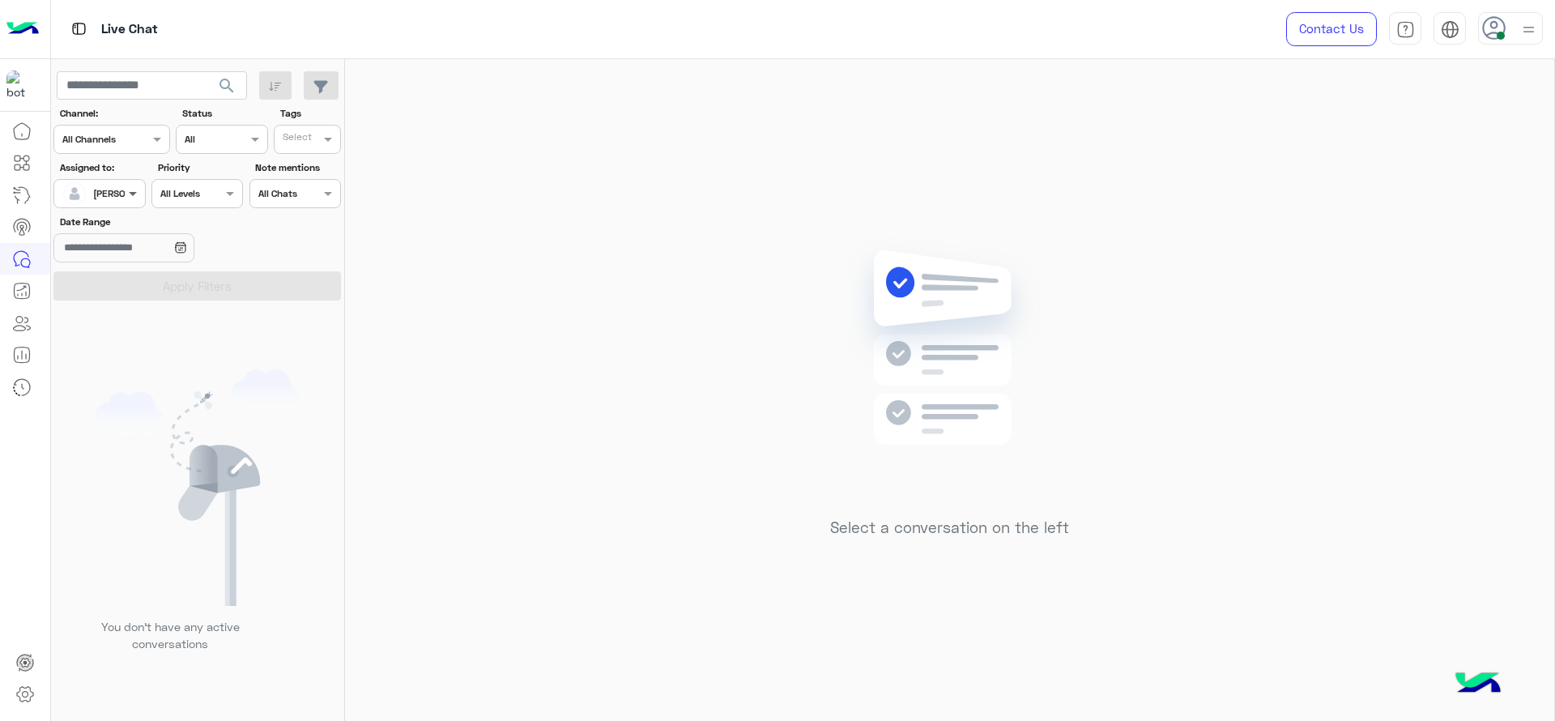
click at [138, 198] on span at bounding box center [135, 193] width 20 height 17
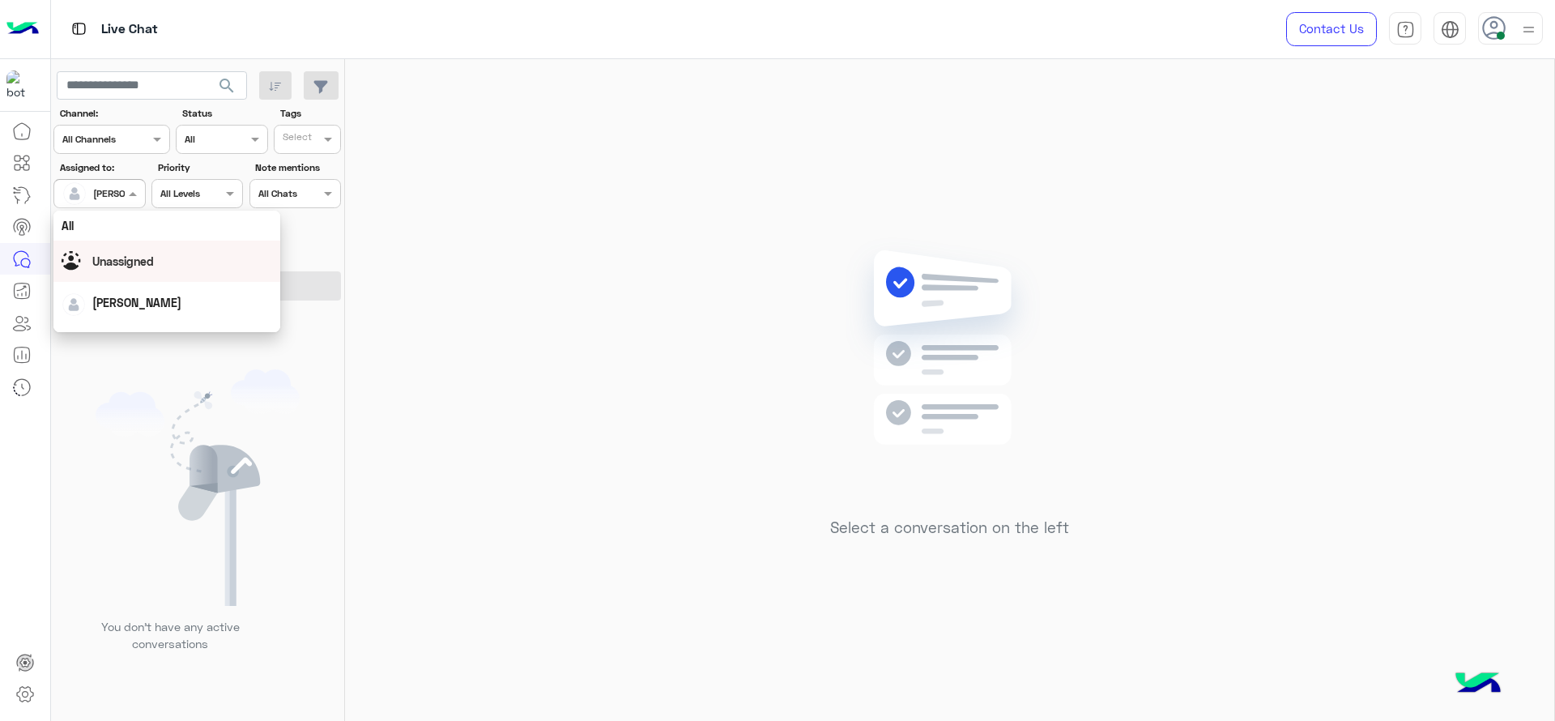
scroll to position [317, 0]
click at [142, 272] on div "First Mile" at bounding box center [166, 276] width 227 height 30
click at [142, 272] on button "Apply Filters" at bounding box center [196, 285] width 287 height 29
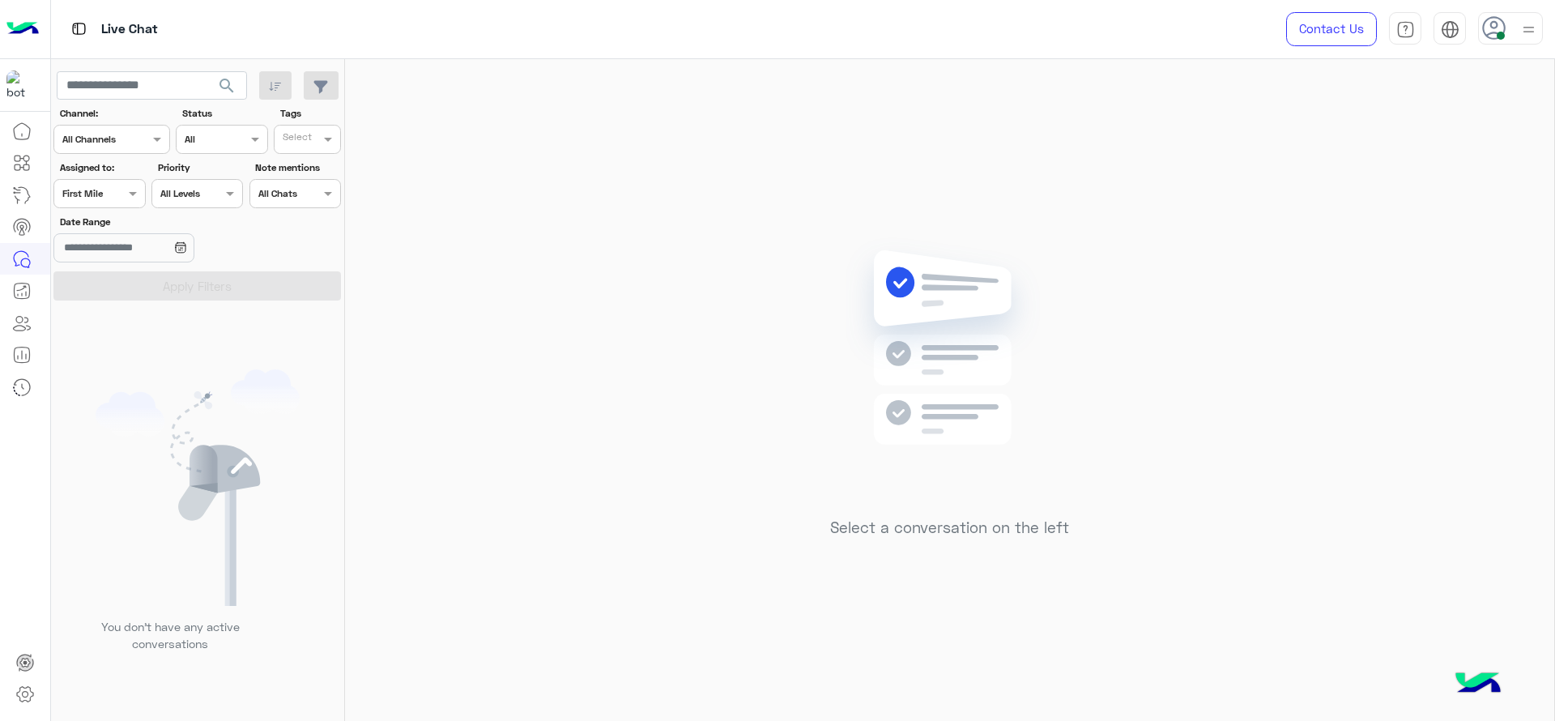
click at [91, 191] on input "text" at bounding box center [80, 192] width 37 height 15
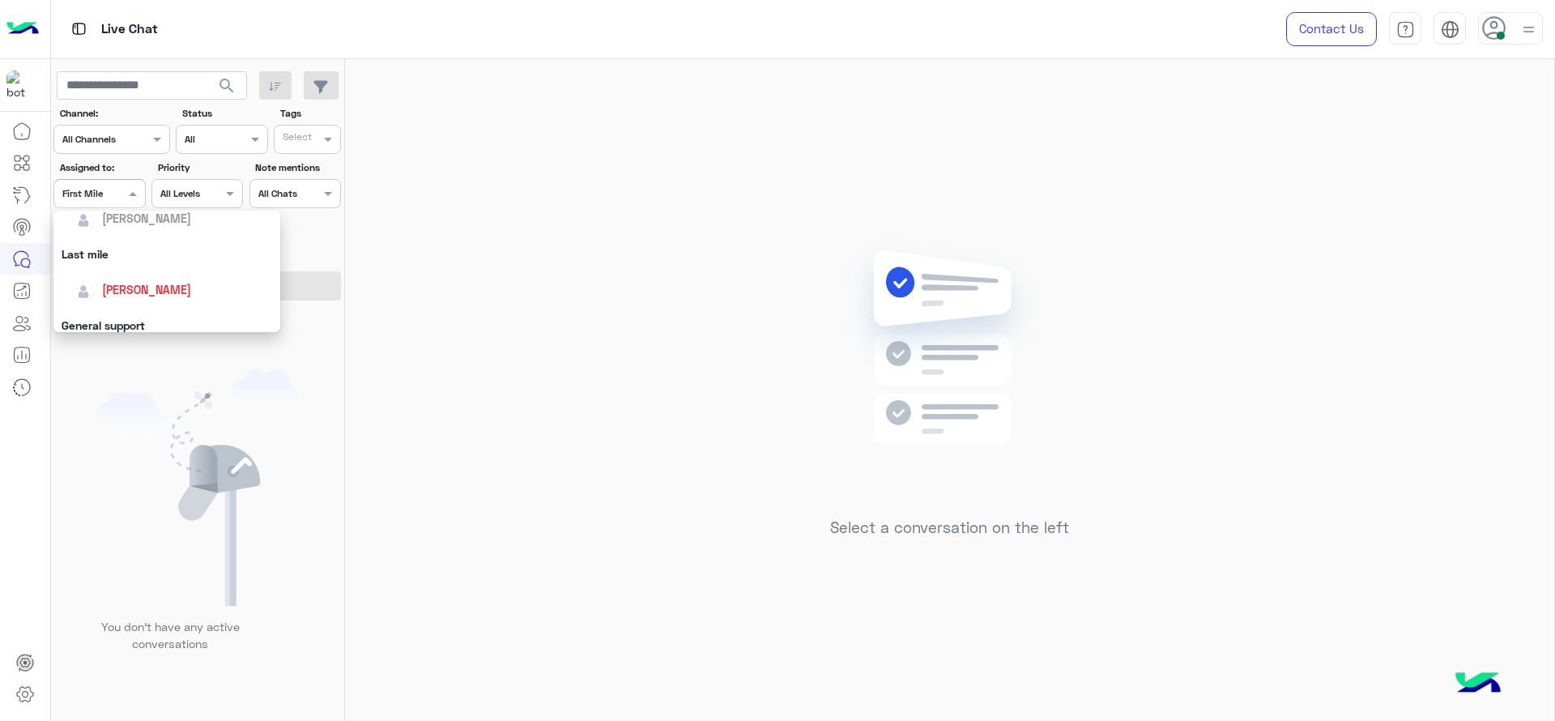
scroll to position [196, 0]
click at [117, 287] on span "[PERSON_NAME]" at bounding box center [146, 290] width 89 height 14
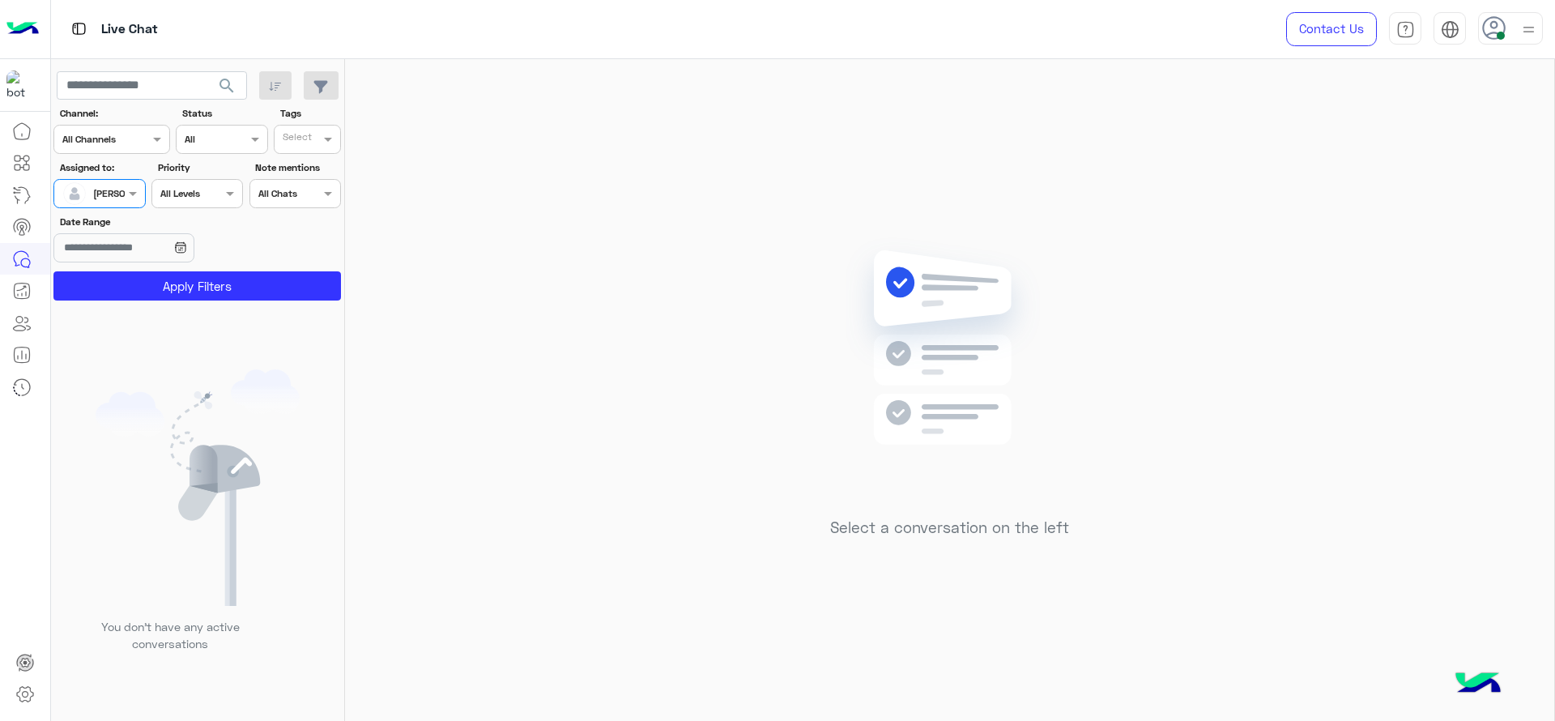
click at [117, 287] on button "Apply Filters" at bounding box center [196, 285] width 287 height 29
click at [130, 194] on span at bounding box center [135, 193] width 20 height 17
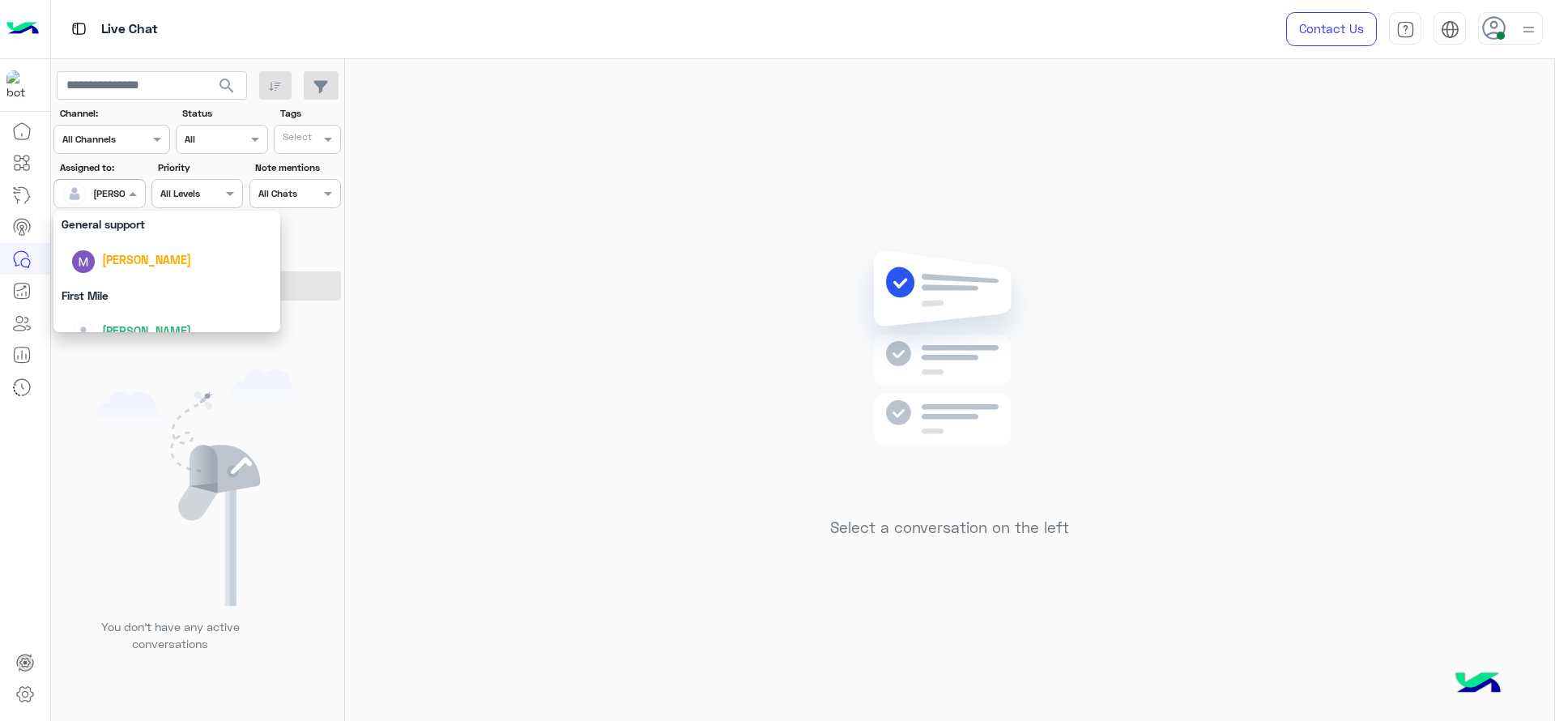
scroll to position [317, 0]
click at [102, 277] on div "First Mile" at bounding box center [166, 276] width 227 height 30
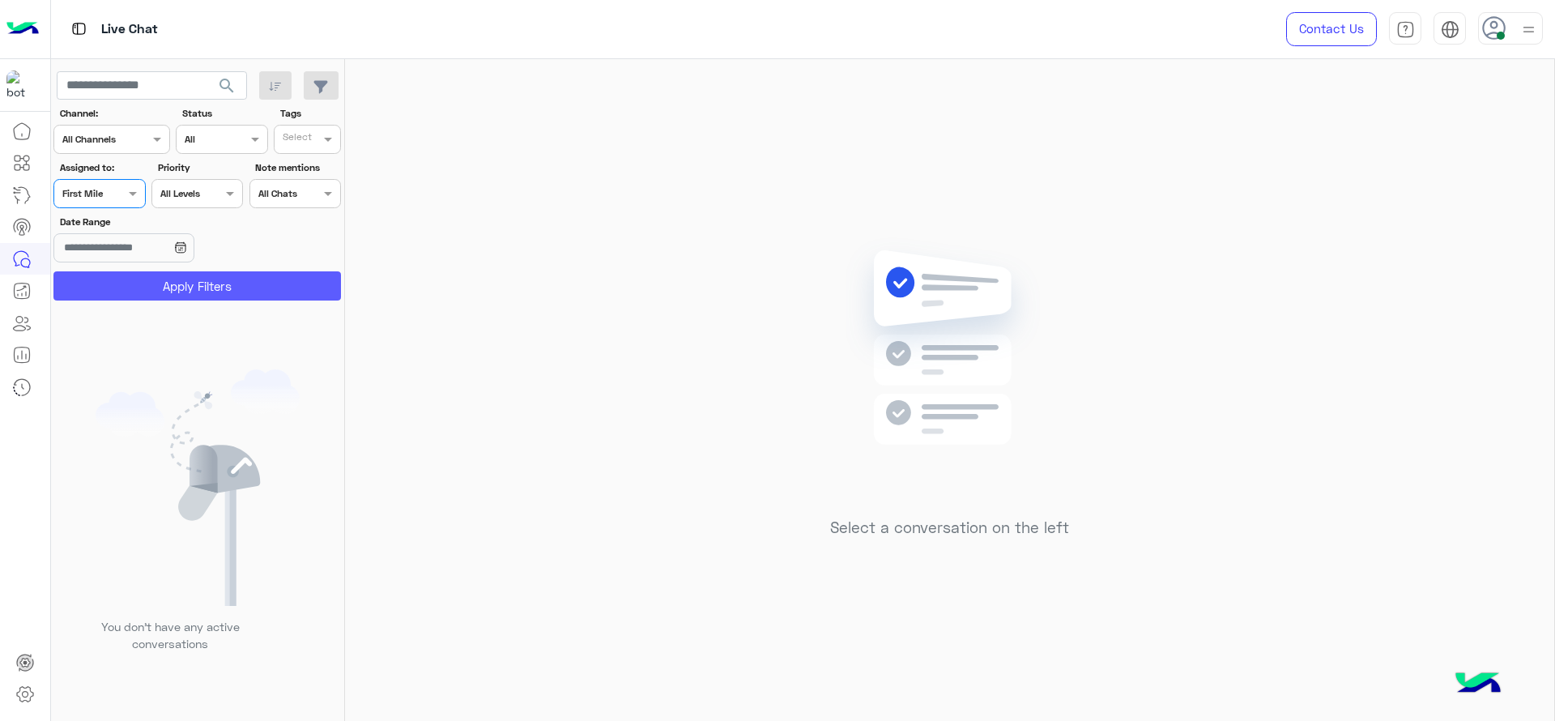
click at [121, 283] on button "Apply Filters" at bounding box center [196, 285] width 287 height 29
click at [108, 193] on div at bounding box center [99, 191] width 90 height 15
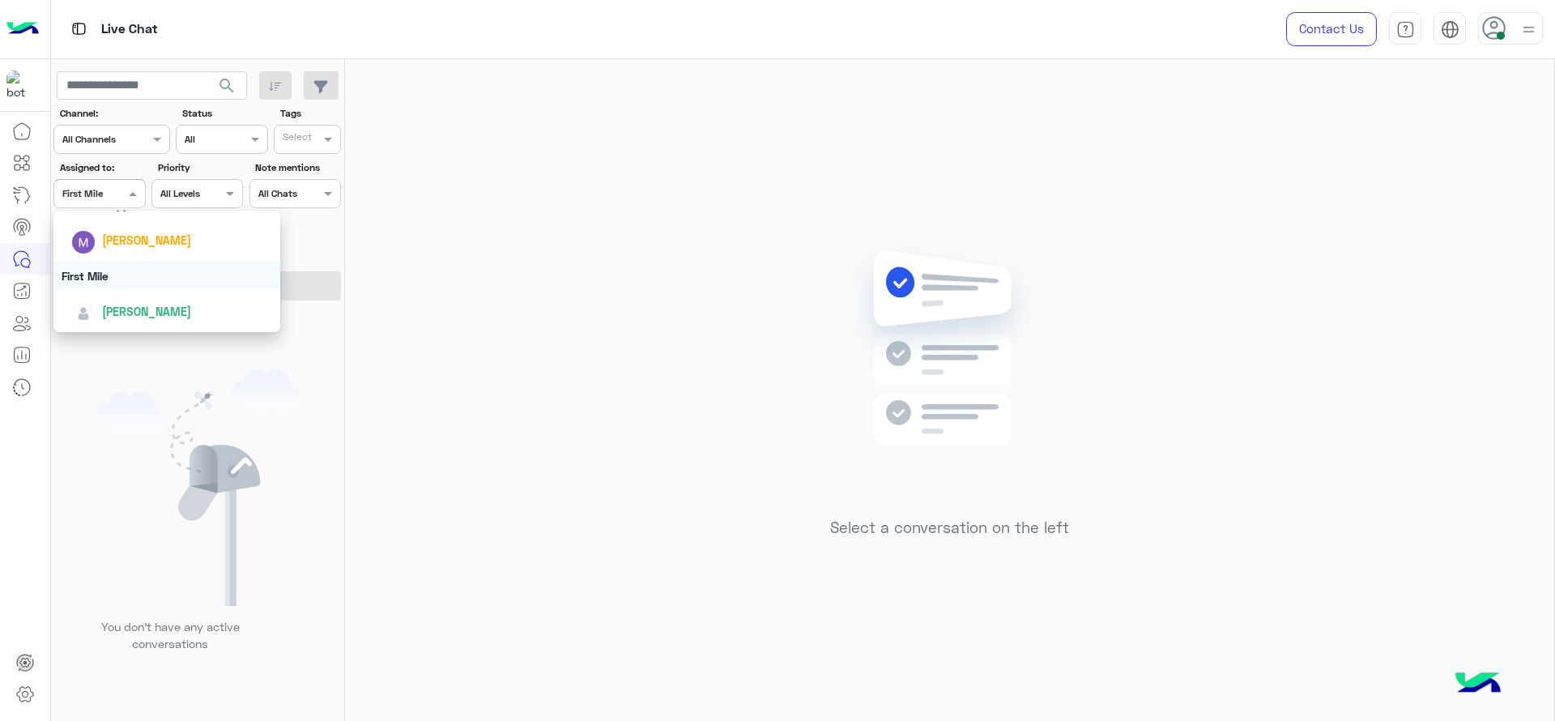
click at [665, 461] on div "Select a conversation on the left" at bounding box center [949, 393] width 1209 height 668
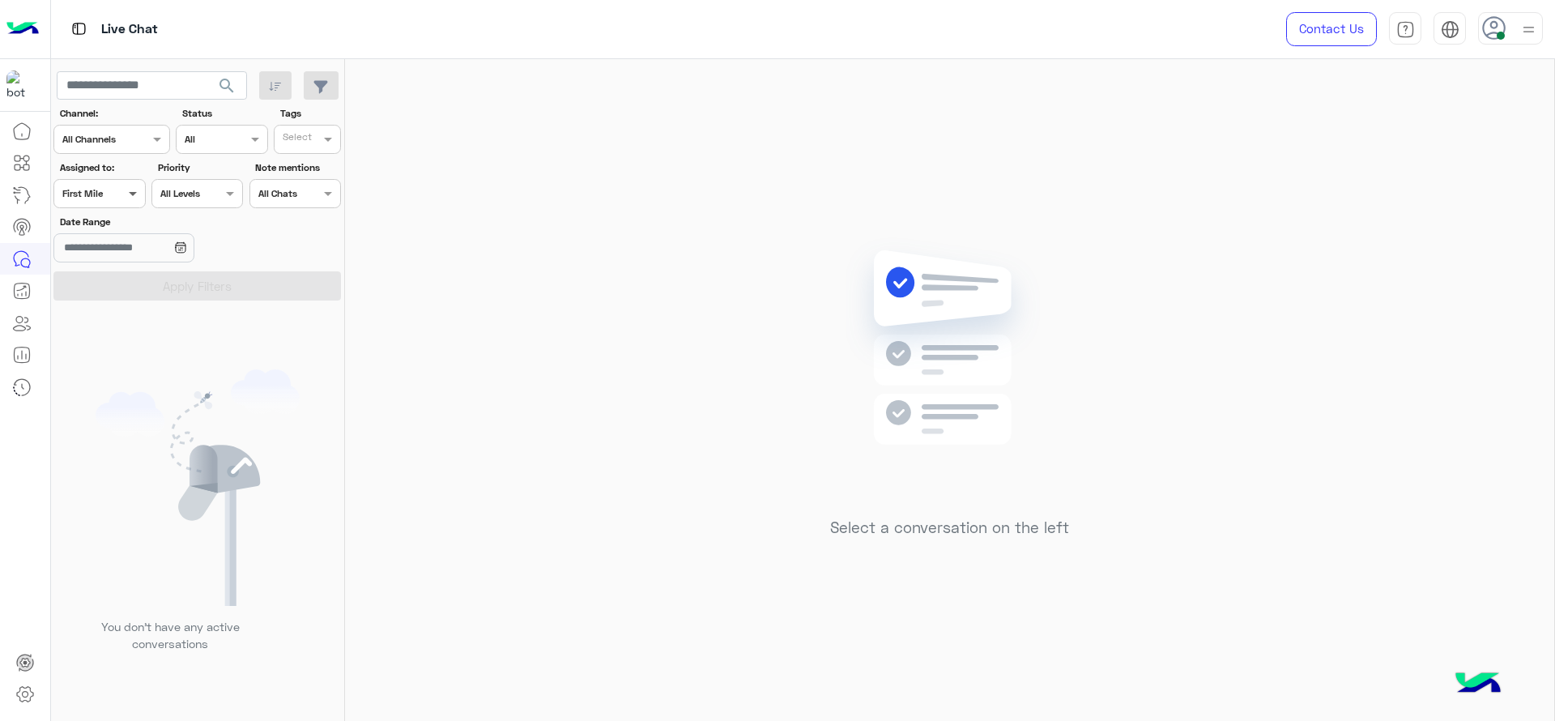
click at [126, 190] on span at bounding box center [135, 193] width 20 height 17
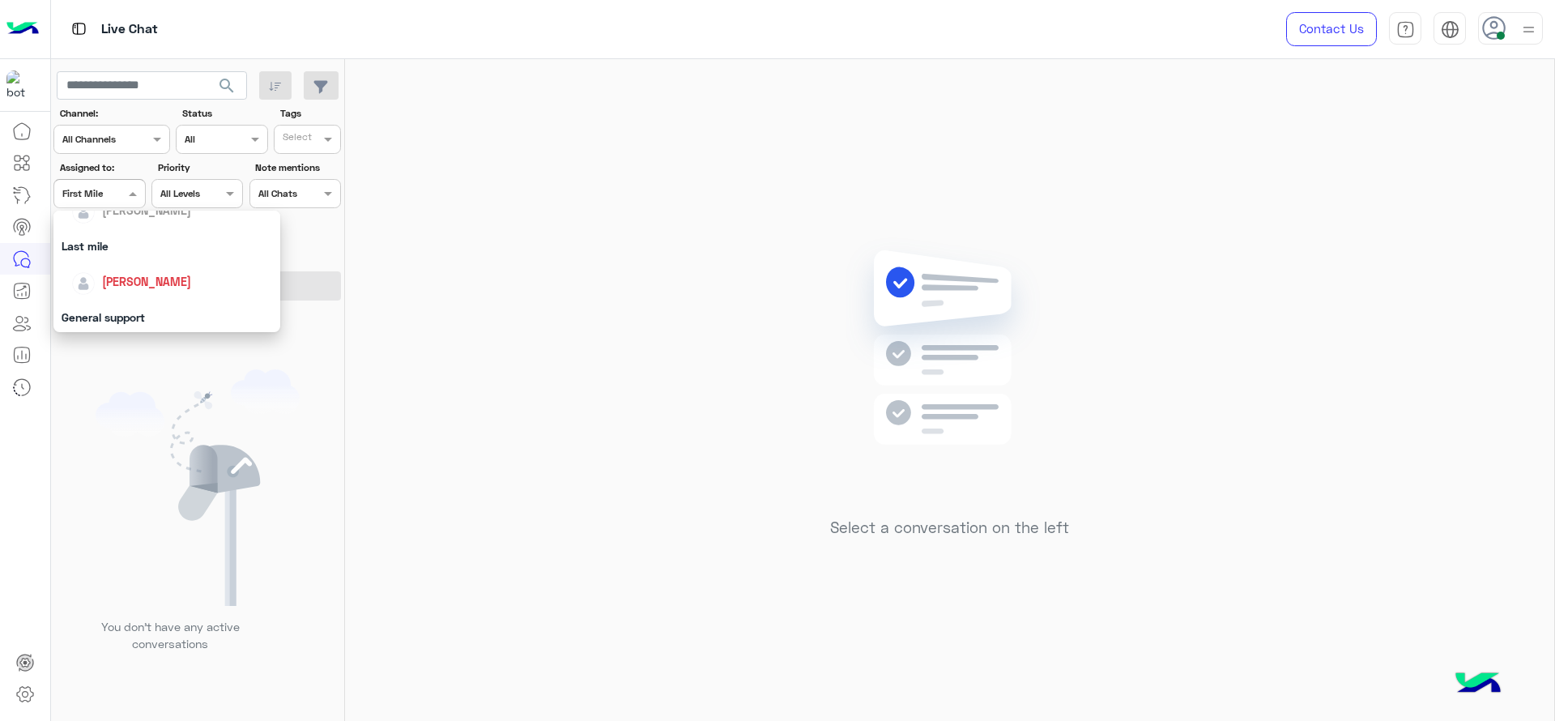
scroll to position [223, 0]
click at [130, 253] on div "[PERSON_NAME]" at bounding box center [171, 263] width 201 height 28
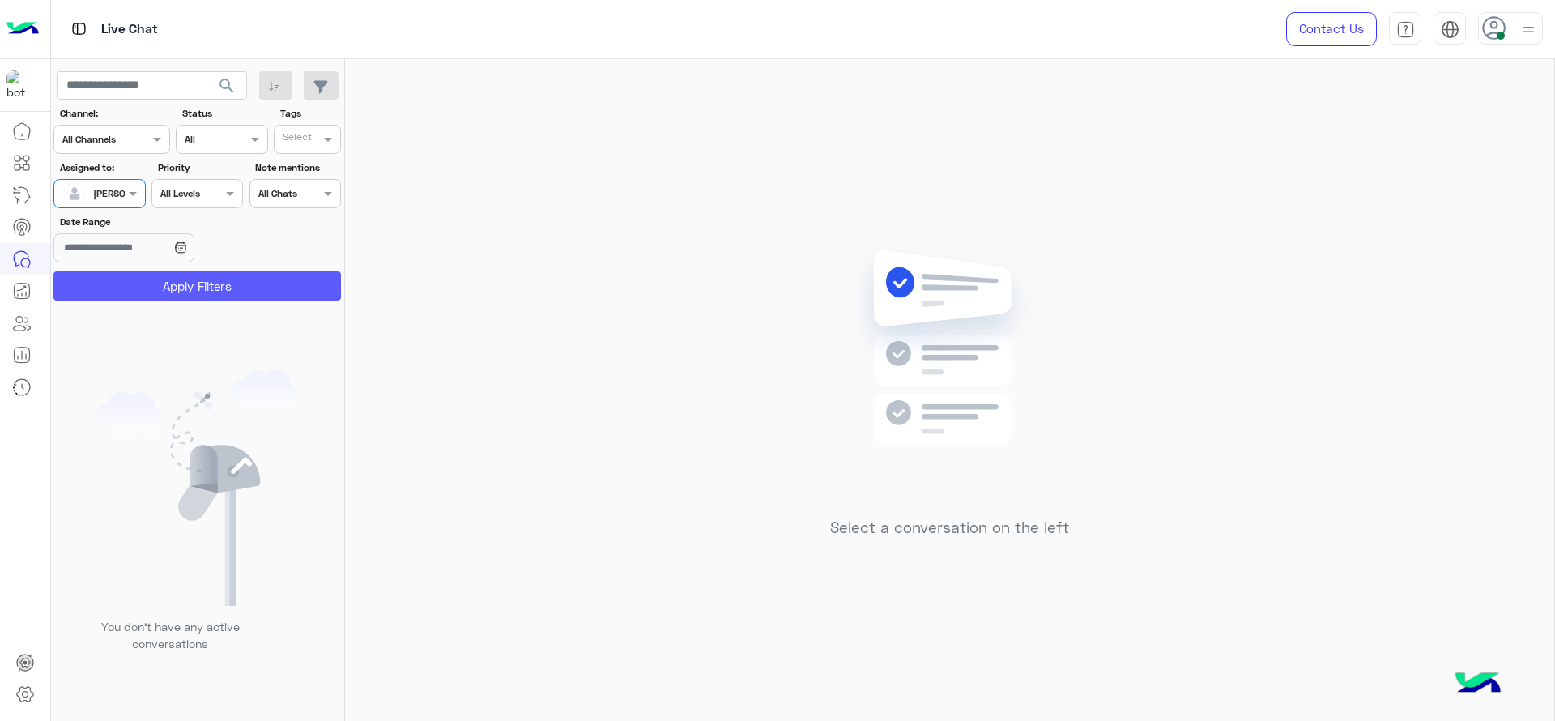
click at [133, 280] on button "Apply Filters" at bounding box center [196, 285] width 287 height 29
click at [1278, 373] on div "Select a conversation on the left" at bounding box center [949, 393] width 1209 height 668
click at [122, 196] on div at bounding box center [99, 191] width 90 height 15
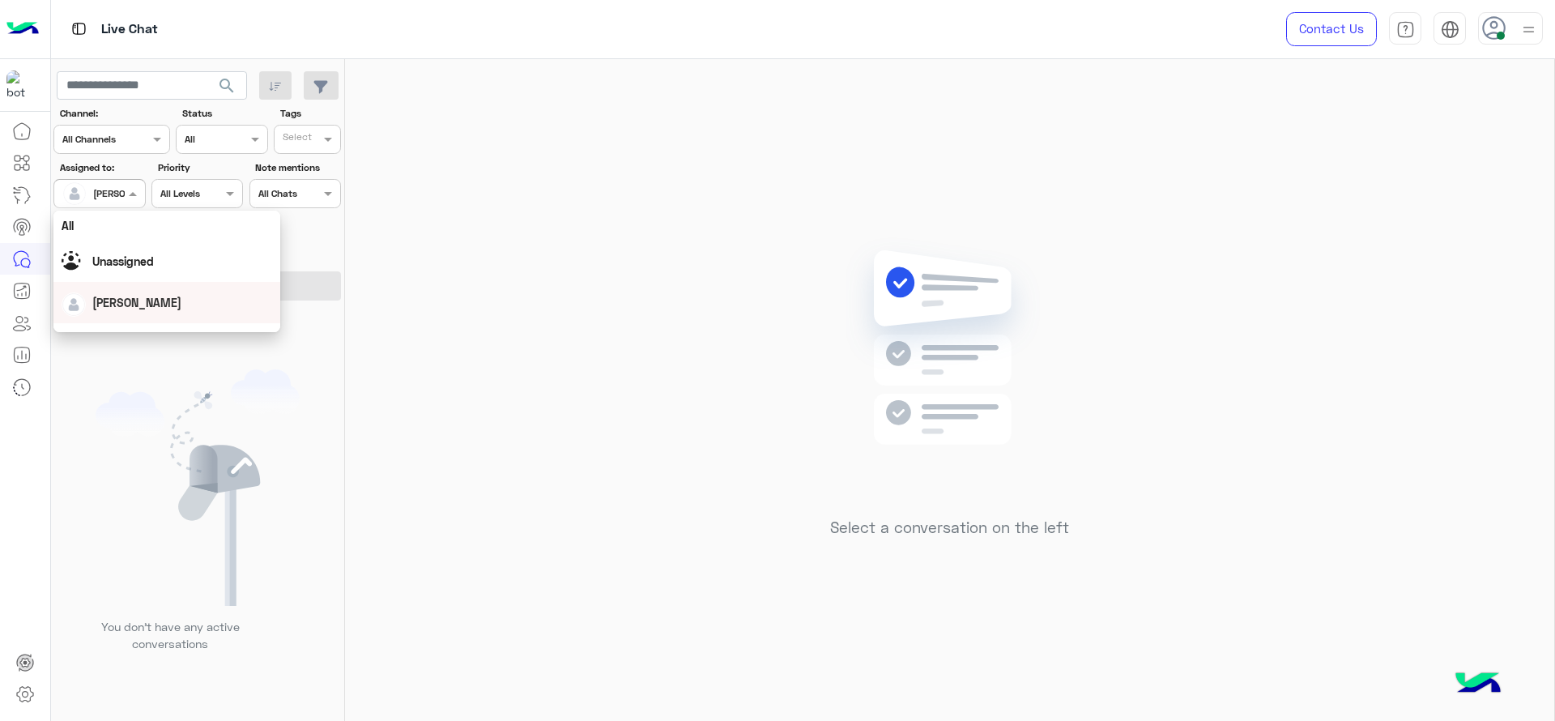
scroll to position [317, 0]
click at [151, 270] on div "First Mile" at bounding box center [166, 276] width 227 height 30
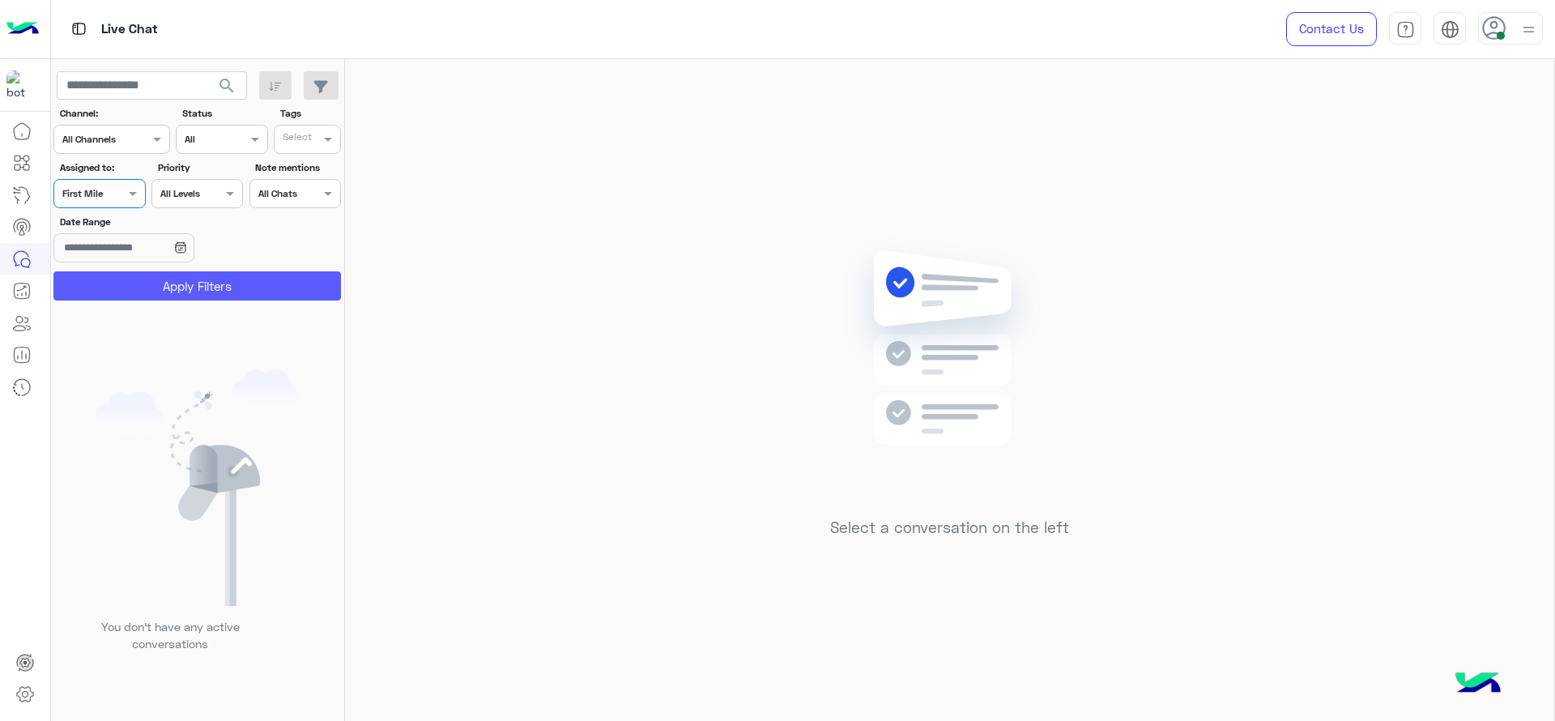
click at [159, 291] on button "Apply Filters" at bounding box center [196, 285] width 287 height 29
click at [117, 201] on div at bounding box center [192, 366] width 283 height 721
click at [125, 193] on span at bounding box center [135, 193] width 20 height 17
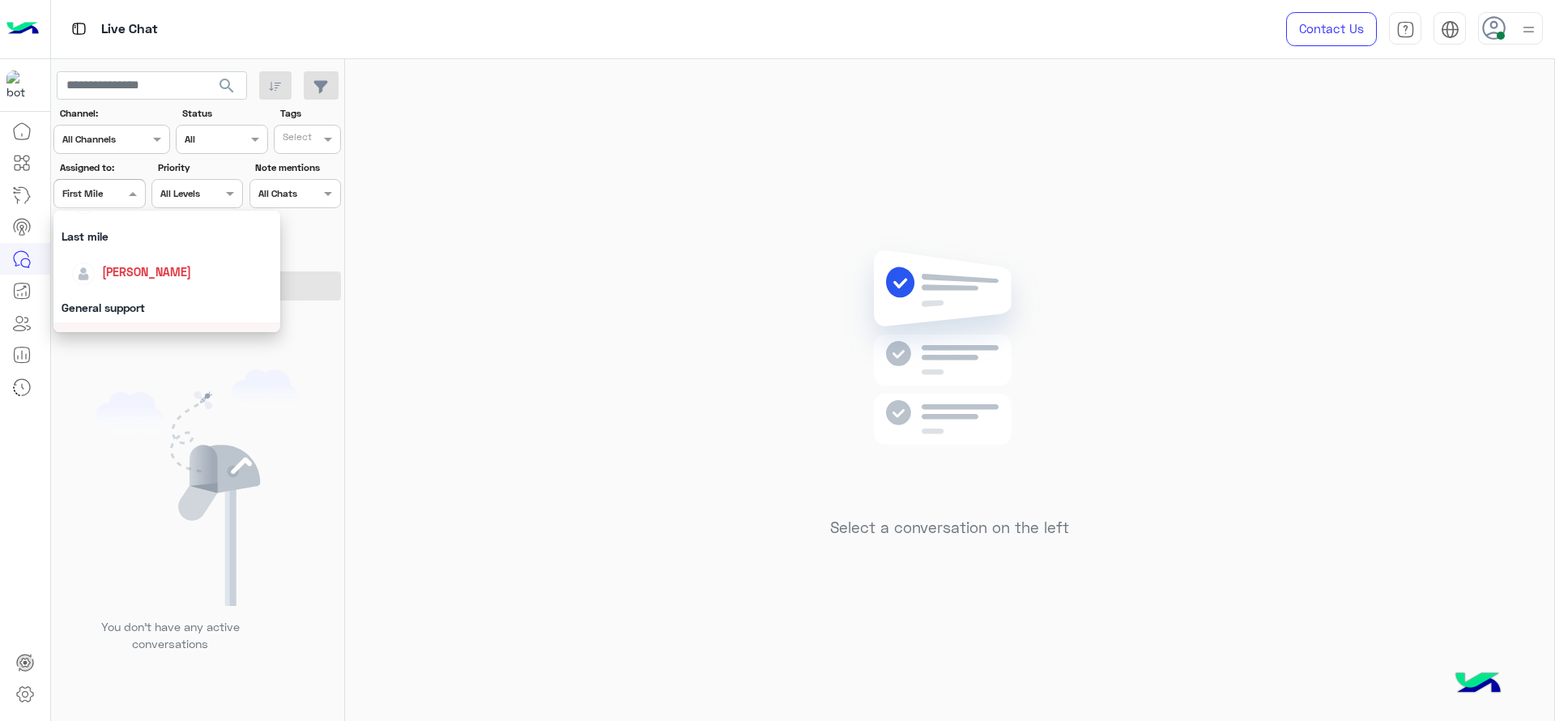
scroll to position [216, 0]
click at [122, 254] on div "[PERSON_NAME]" at bounding box center [166, 269] width 227 height 41
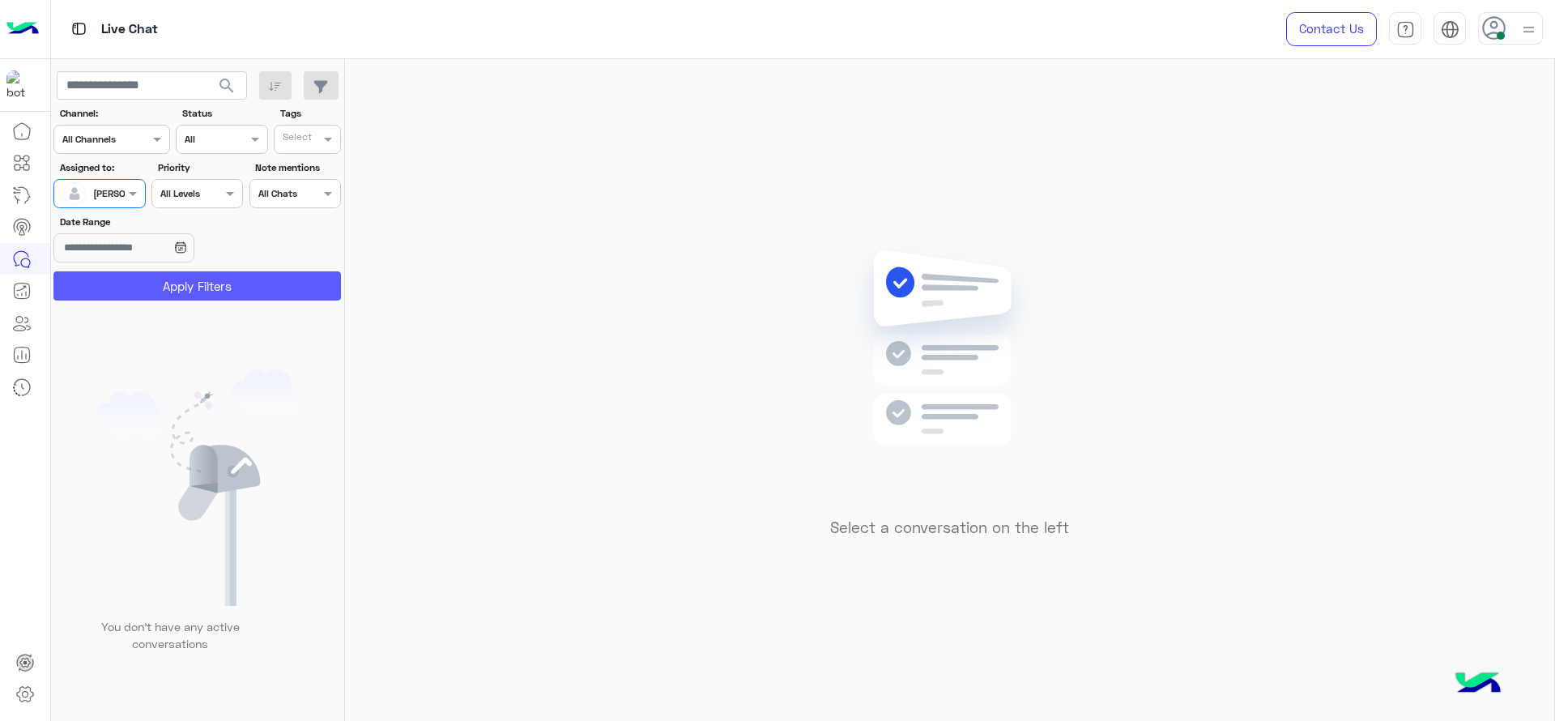
click at [139, 290] on button "Apply Filters" at bounding box center [196, 285] width 287 height 29
click at [125, 190] on span at bounding box center [135, 193] width 20 height 17
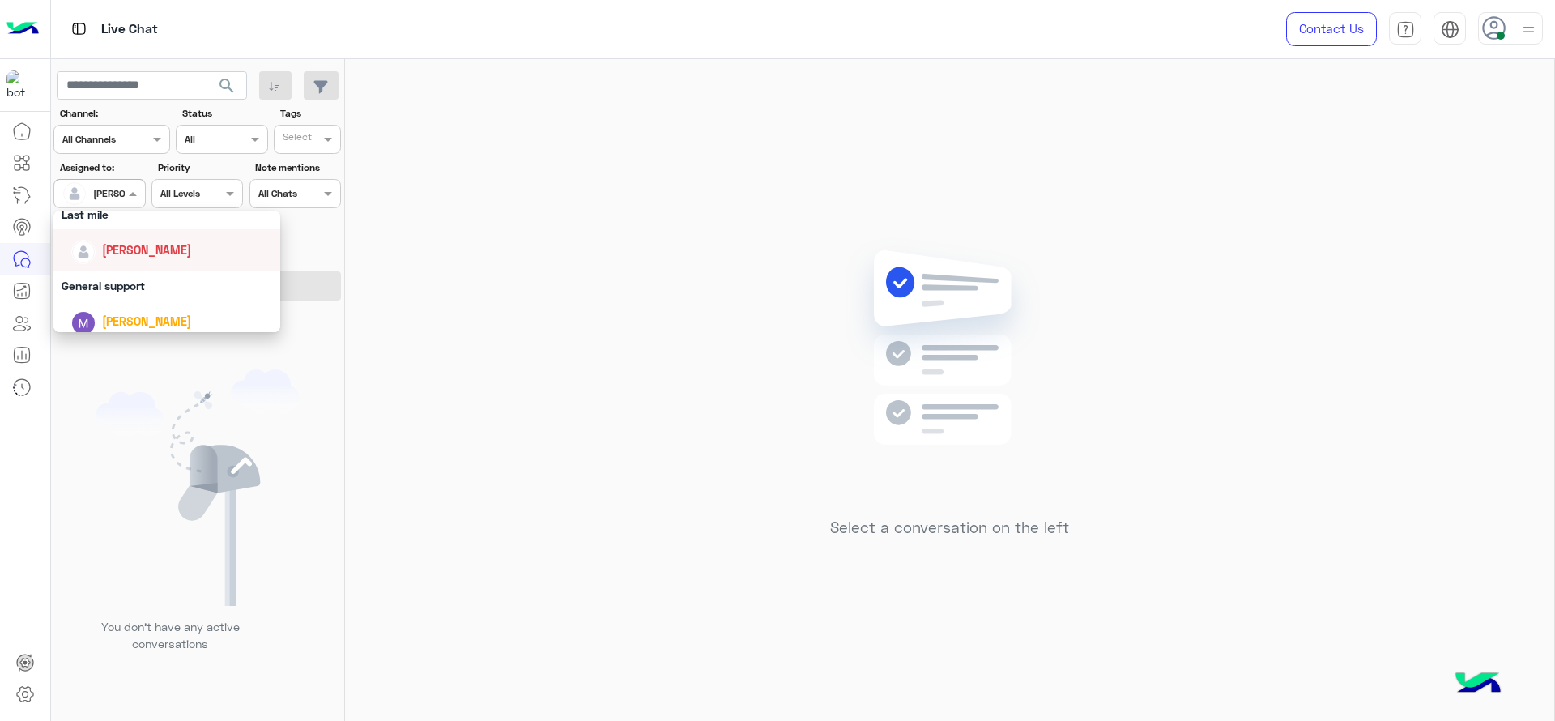
scroll to position [0, 0]
click at [151, 254] on span "Unassigned" at bounding box center [123, 261] width 62 height 14
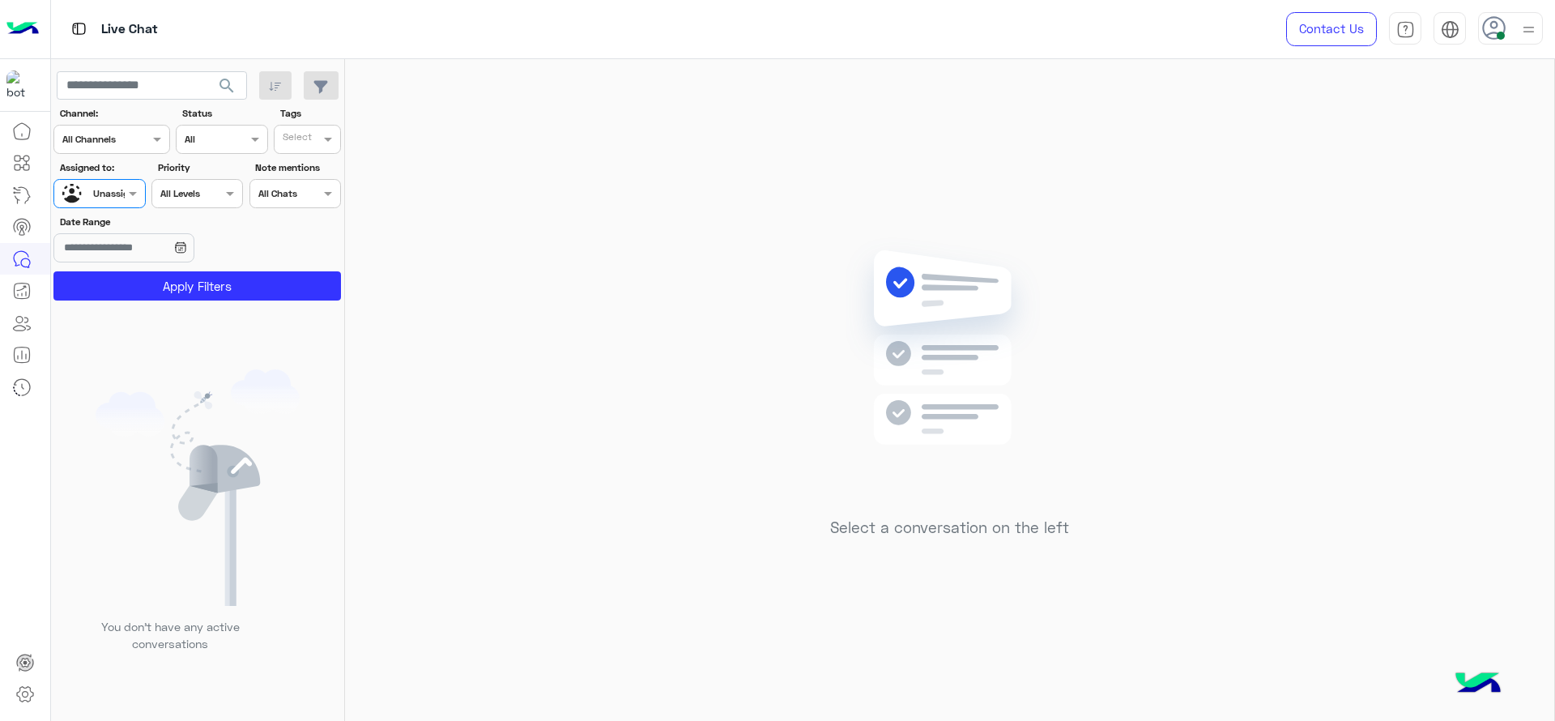
click at [328, 126] on div "Select" at bounding box center [307, 139] width 67 height 29
click at [316, 161] on div "J FOLLOW UP" at bounding box center [353, 171] width 158 height 30
click at [198, 271] on button "Apply Filters" at bounding box center [196, 285] width 287 height 29
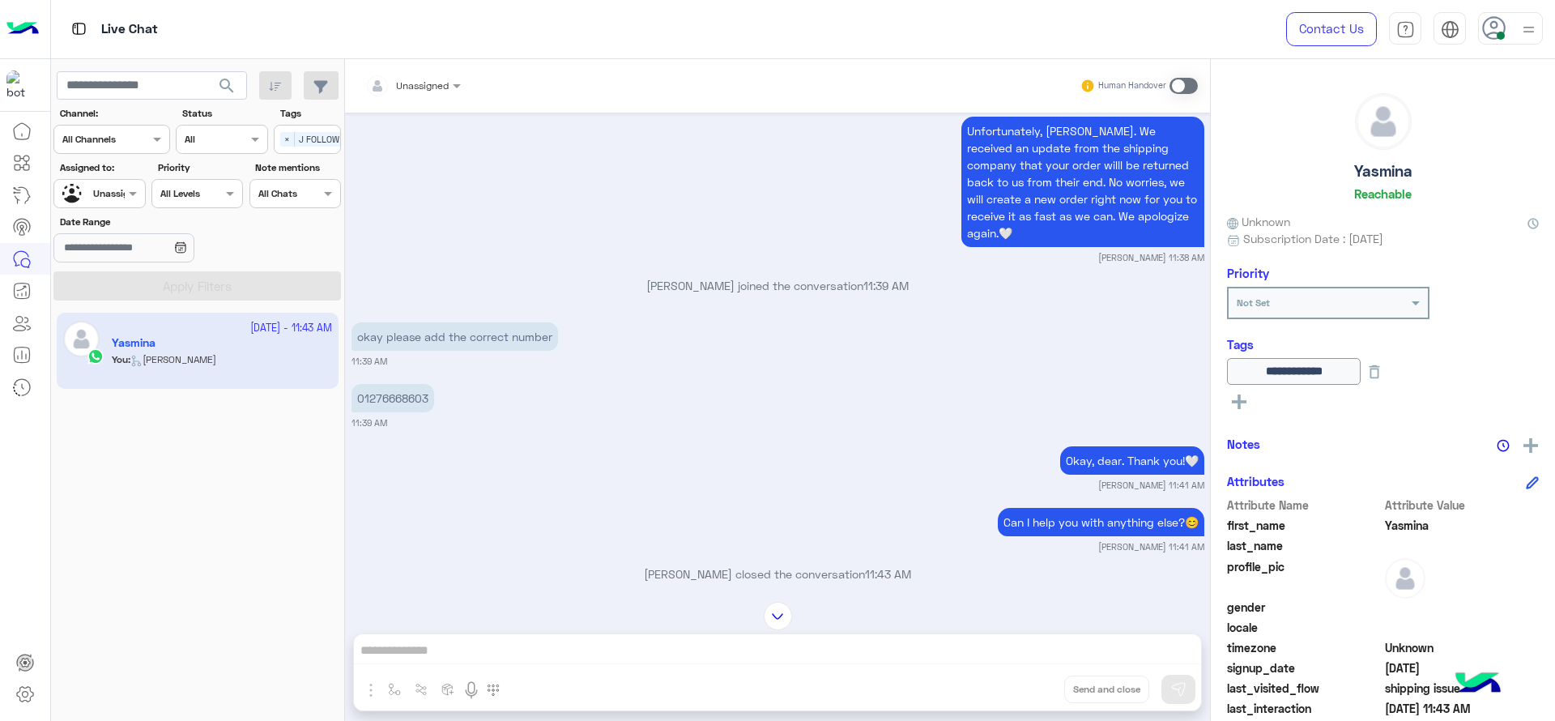
scroll to position [995, 0]
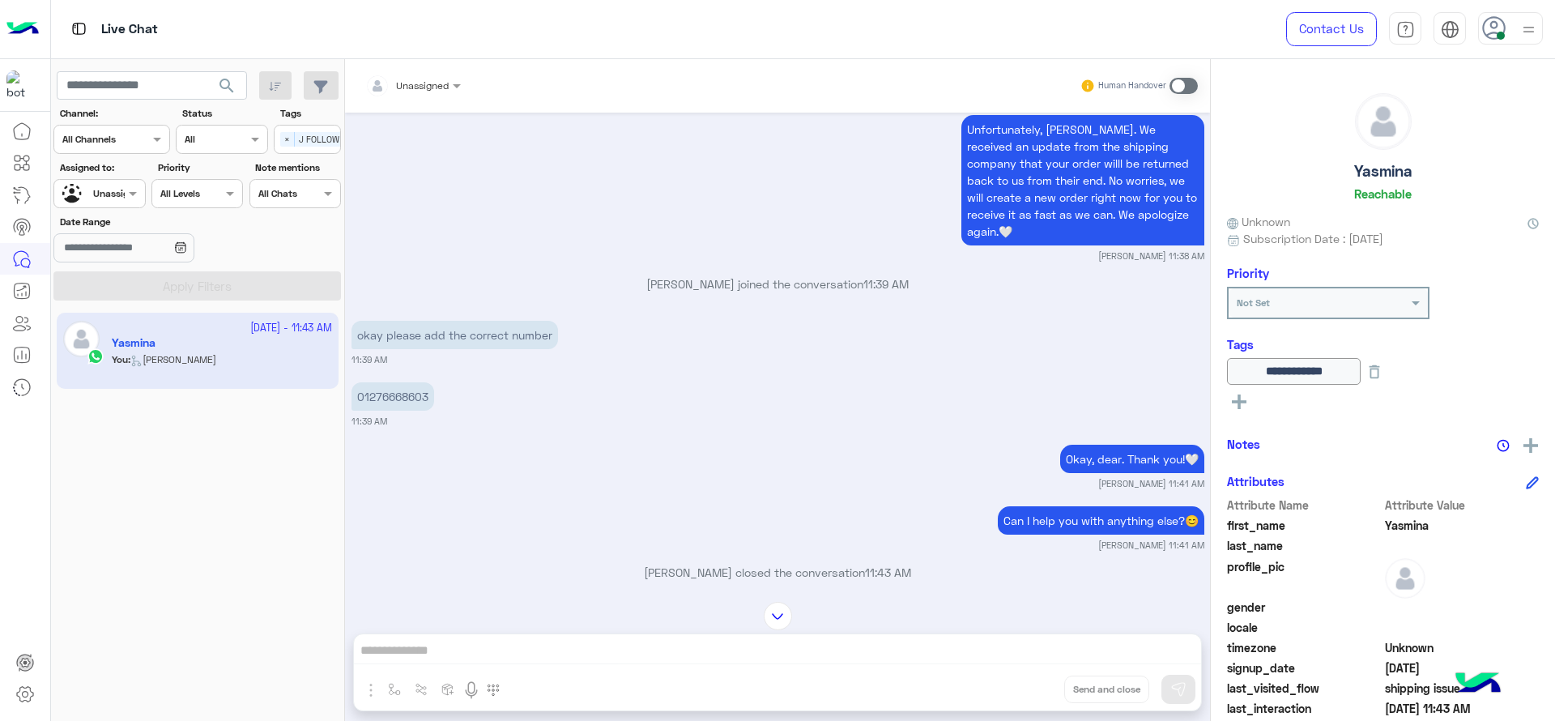
click at [392, 382] on p "01276668603" at bounding box center [392, 396] width 83 height 28
copy app-message "01276668603"
click at [283, 139] on span "×" at bounding box center [287, 139] width 15 height 15
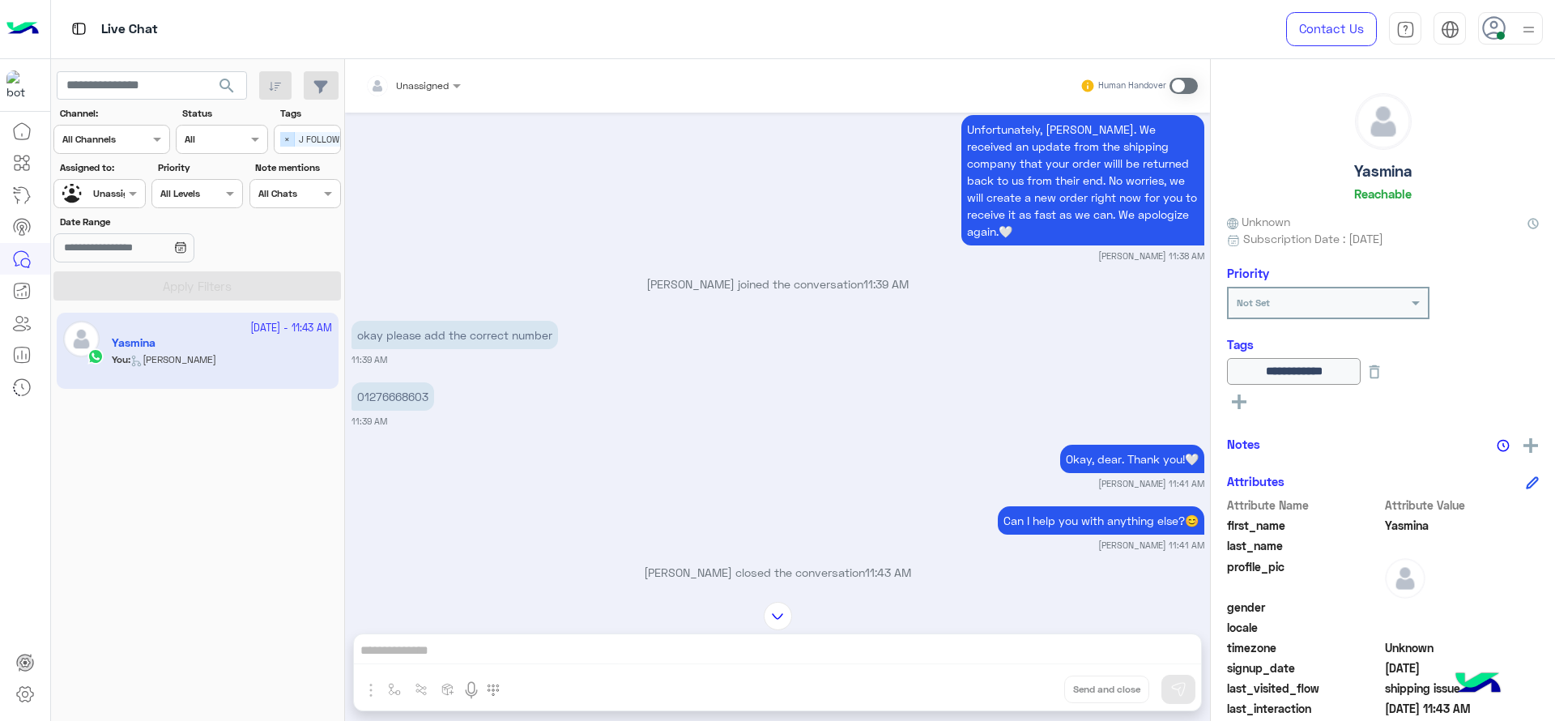
scroll to position [0, 0]
click at [129, 197] on span at bounding box center [135, 193] width 20 height 17
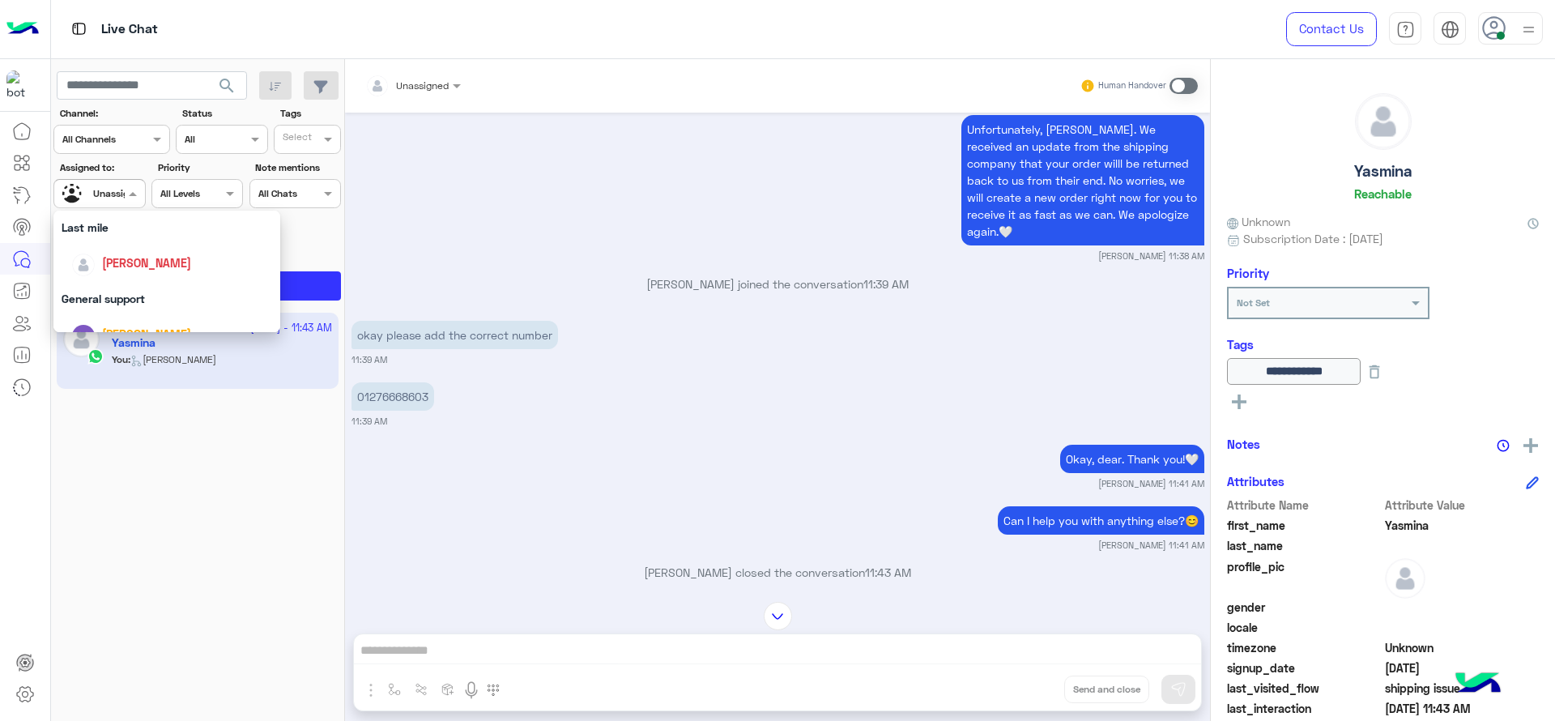
scroll to position [202, 0]
click at [137, 262] on div "Last mile" at bounding box center [166, 248] width 227 height 30
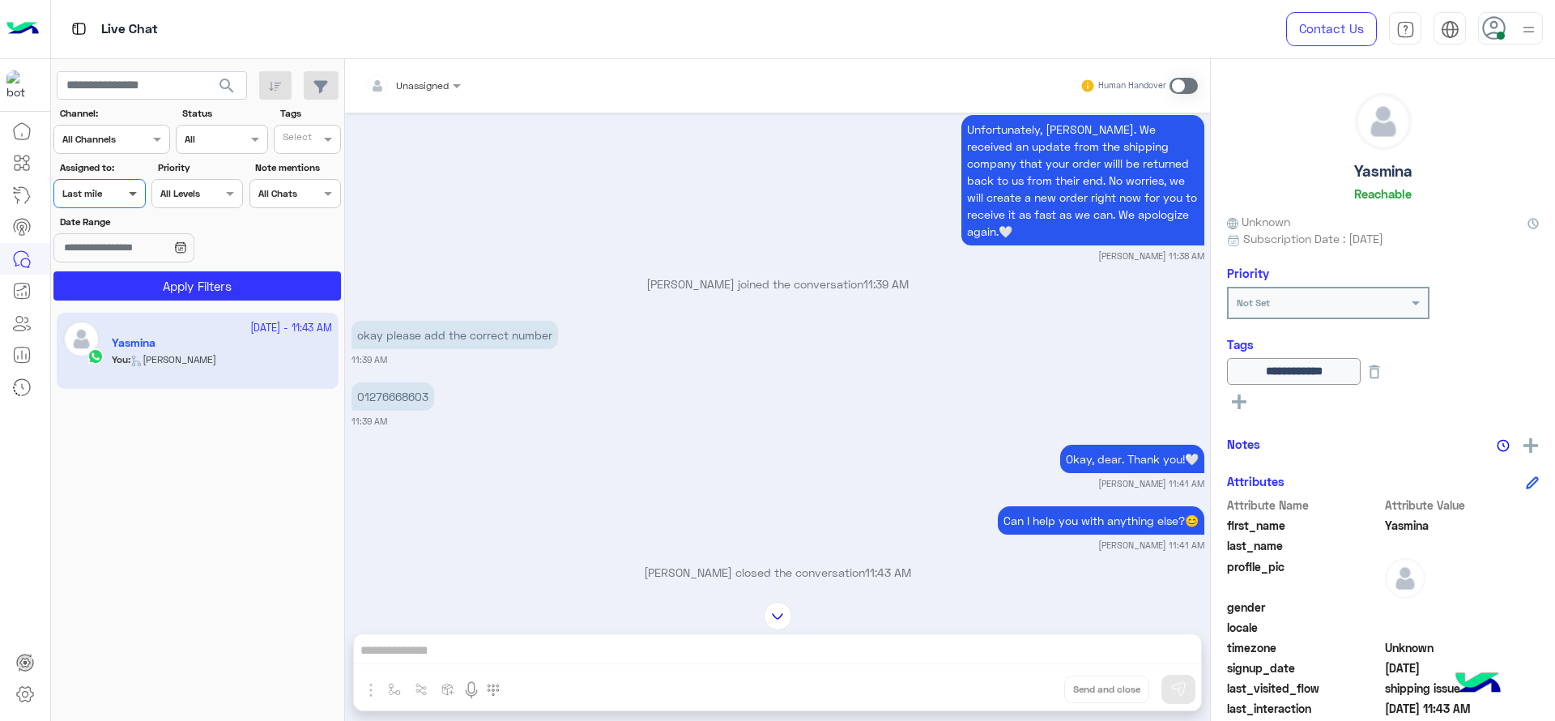
click at [126, 194] on span at bounding box center [135, 193] width 20 height 17
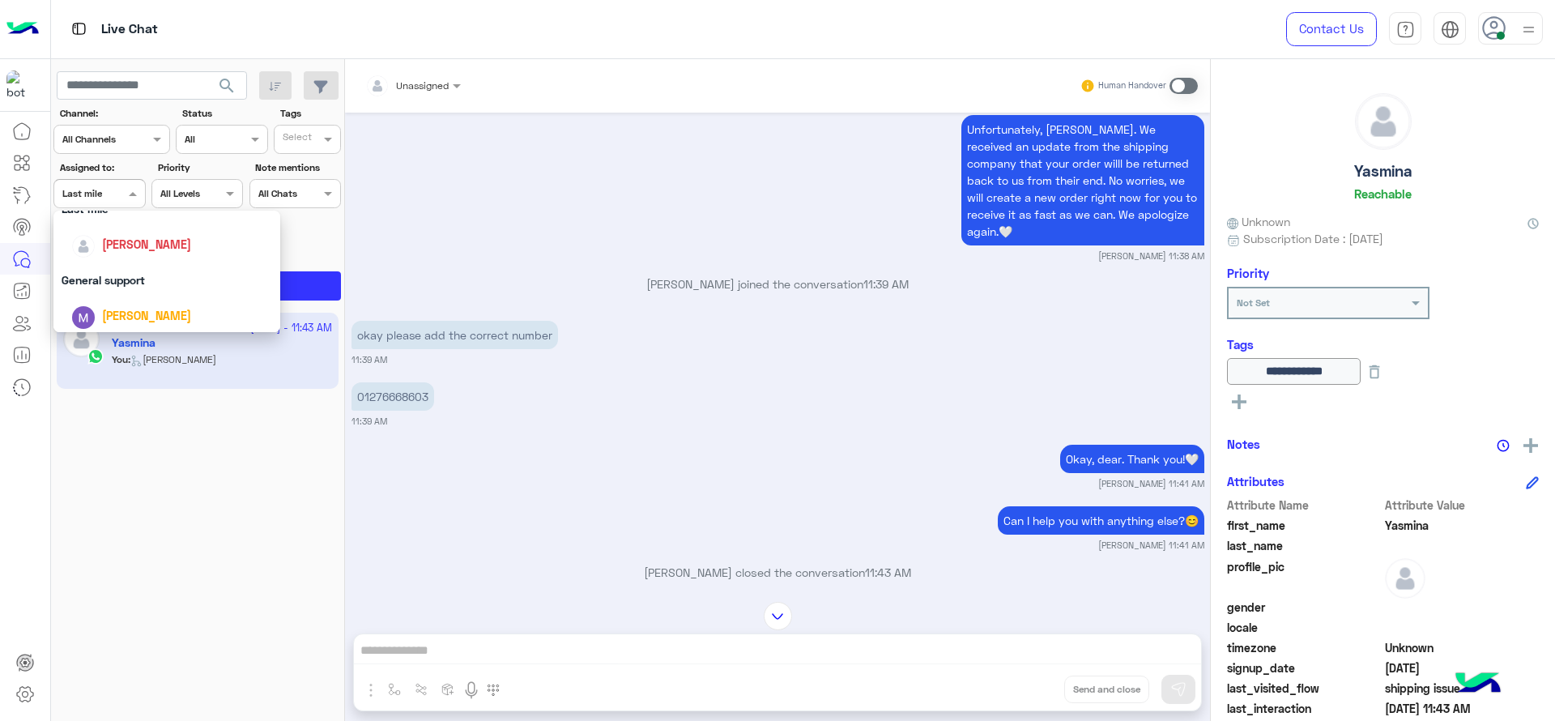
scroll to position [243, 0]
click at [127, 239] on span "[PERSON_NAME]" at bounding box center [146, 243] width 89 height 14
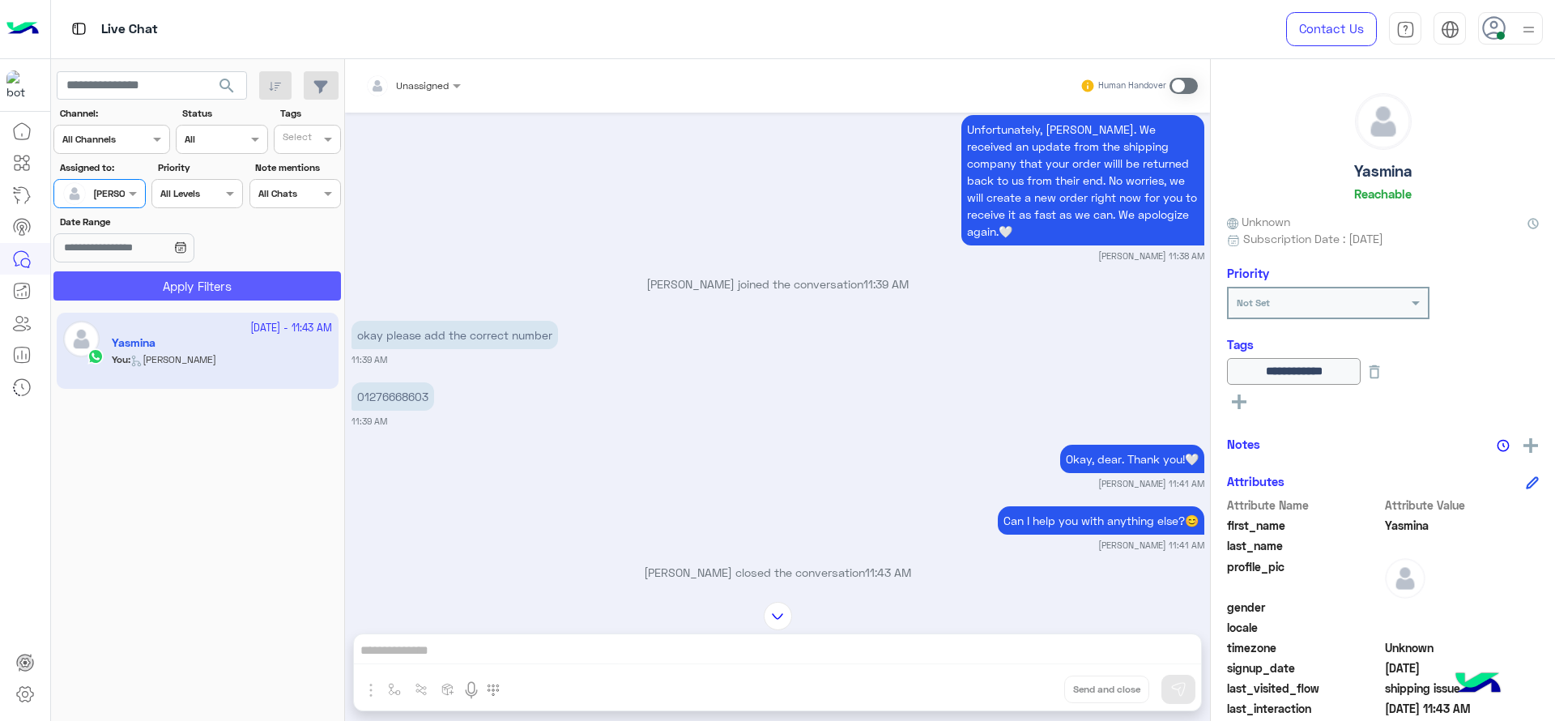
click at [255, 287] on button "Apply Filters" at bounding box center [196, 285] width 287 height 29
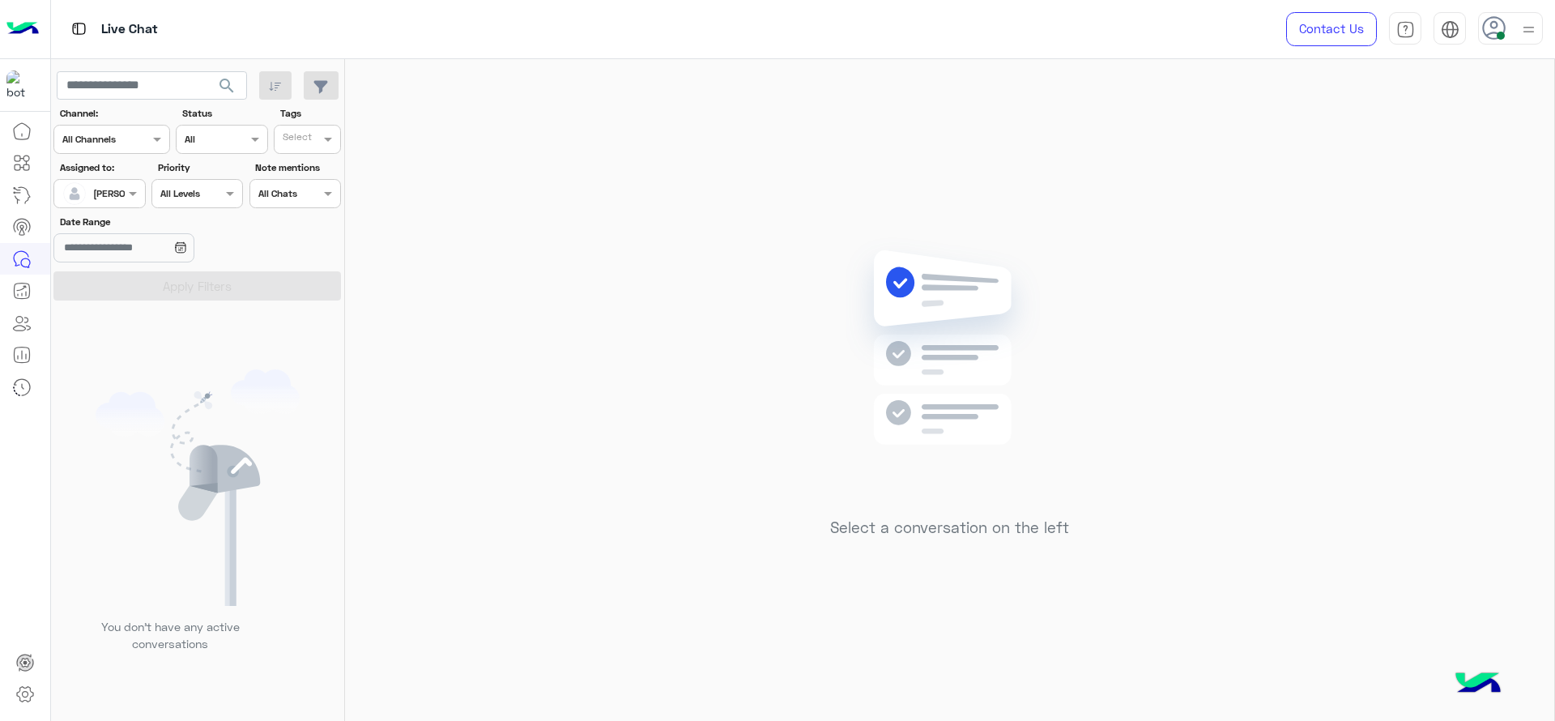
click at [788, 342] on div "Select a conversation on the left" at bounding box center [949, 393] width 1209 height 668
click at [132, 200] on span at bounding box center [135, 193] width 20 height 17
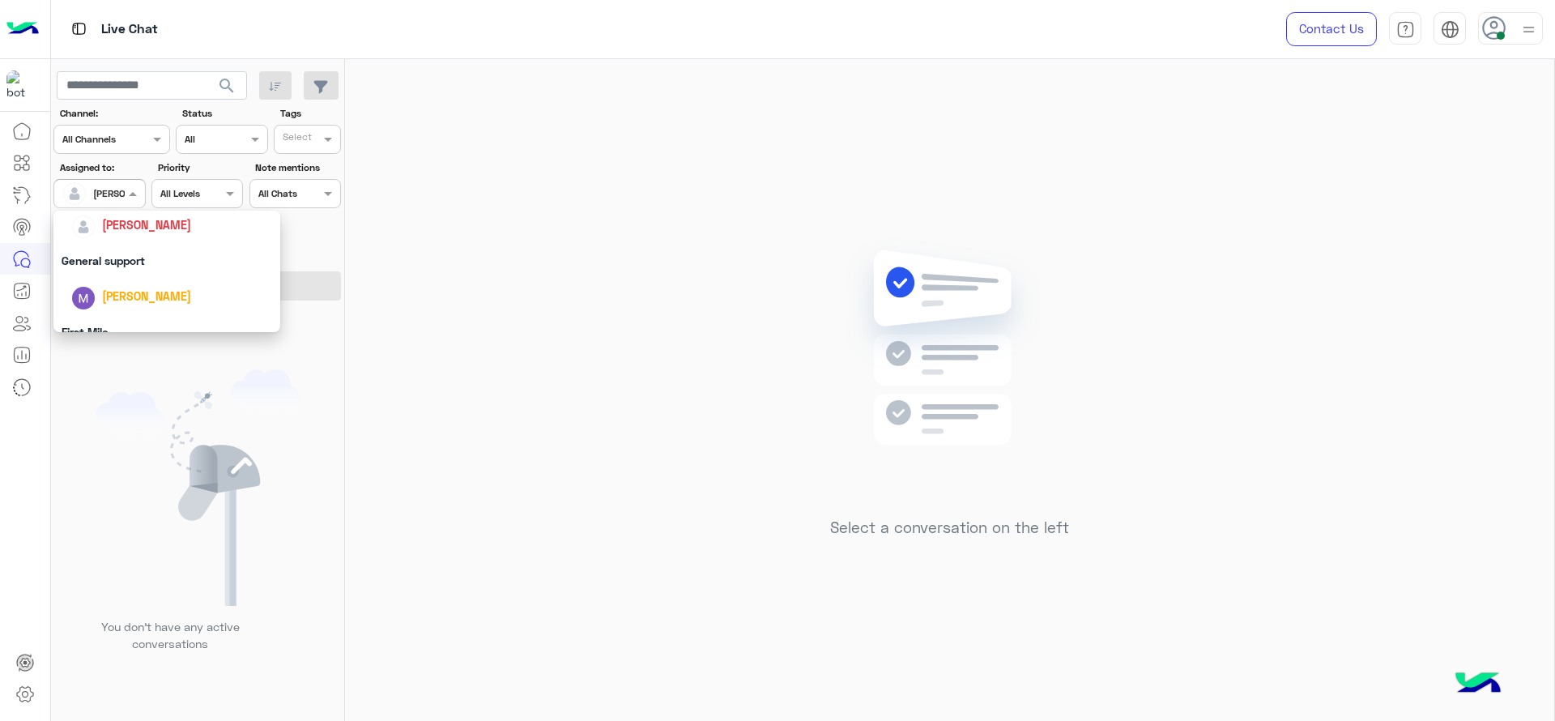
scroll to position [317, 0]
click at [113, 282] on div "First Mile" at bounding box center [166, 276] width 227 height 30
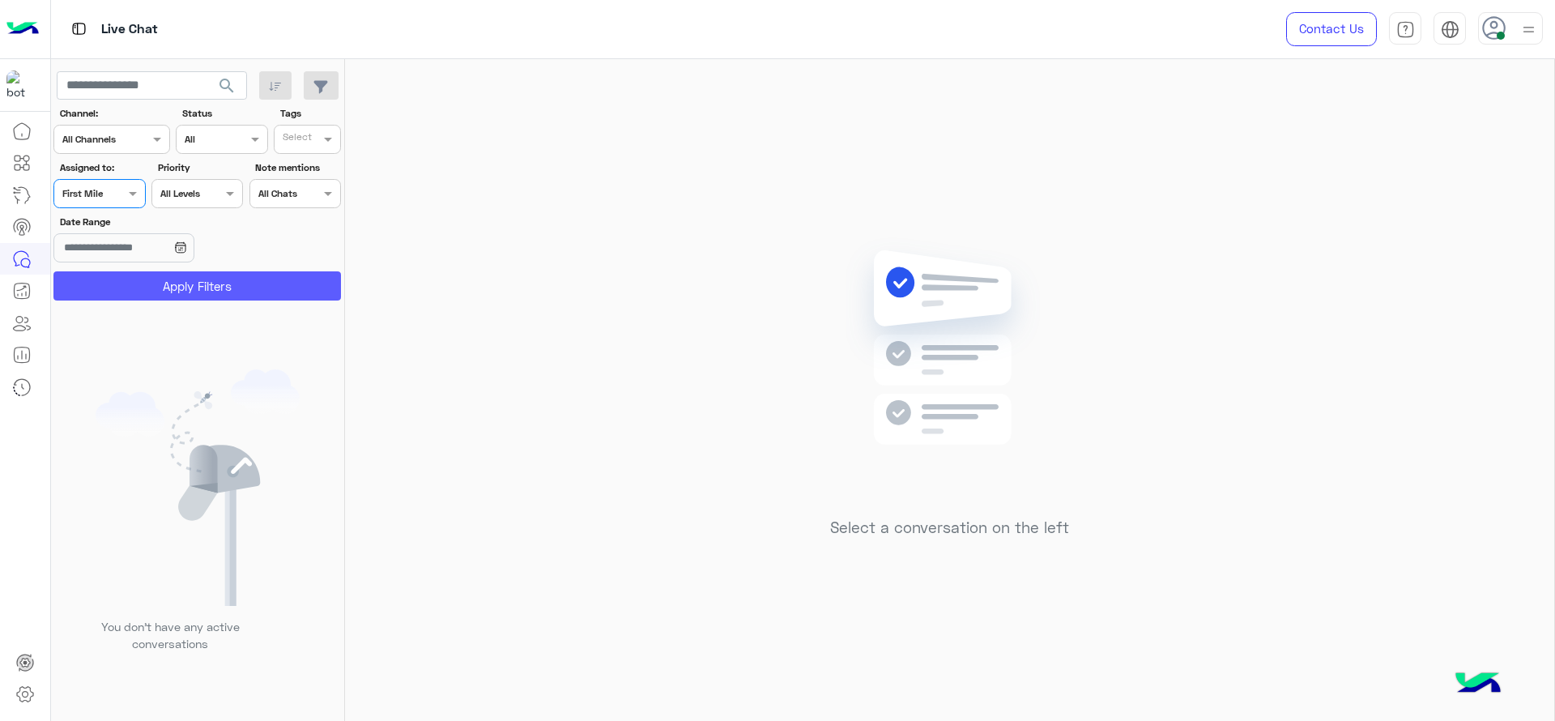
click at [113, 288] on button "Apply Filters" at bounding box center [196, 285] width 287 height 29
click at [83, 195] on div at bounding box center [192, 366] width 283 height 721
click at [70, 181] on div "Assigned on First Mile" at bounding box center [98, 193] width 91 height 29
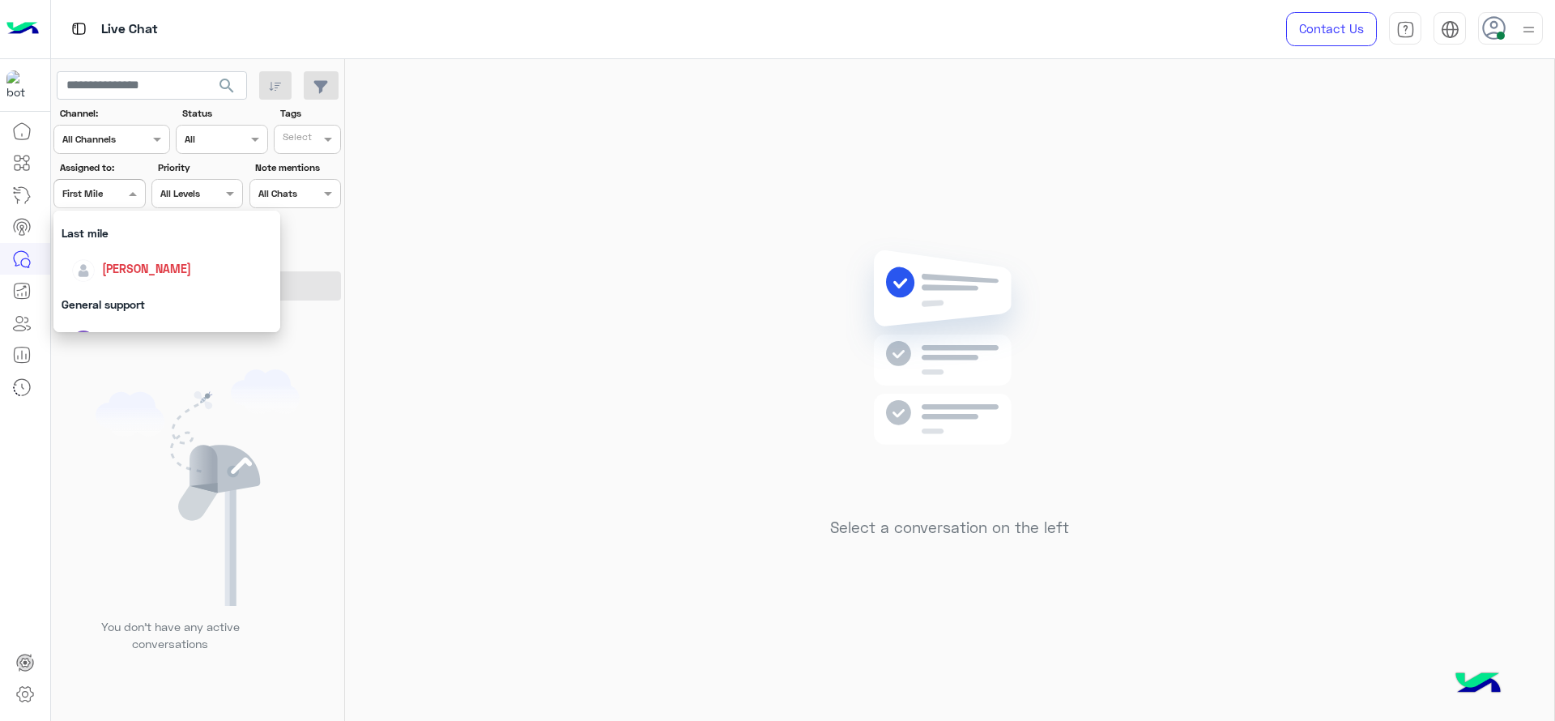
scroll to position [216, 0]
click at [138, 256] on div "[PERSON_NAME]" at bounding box center [171, 270] width 201 height 28
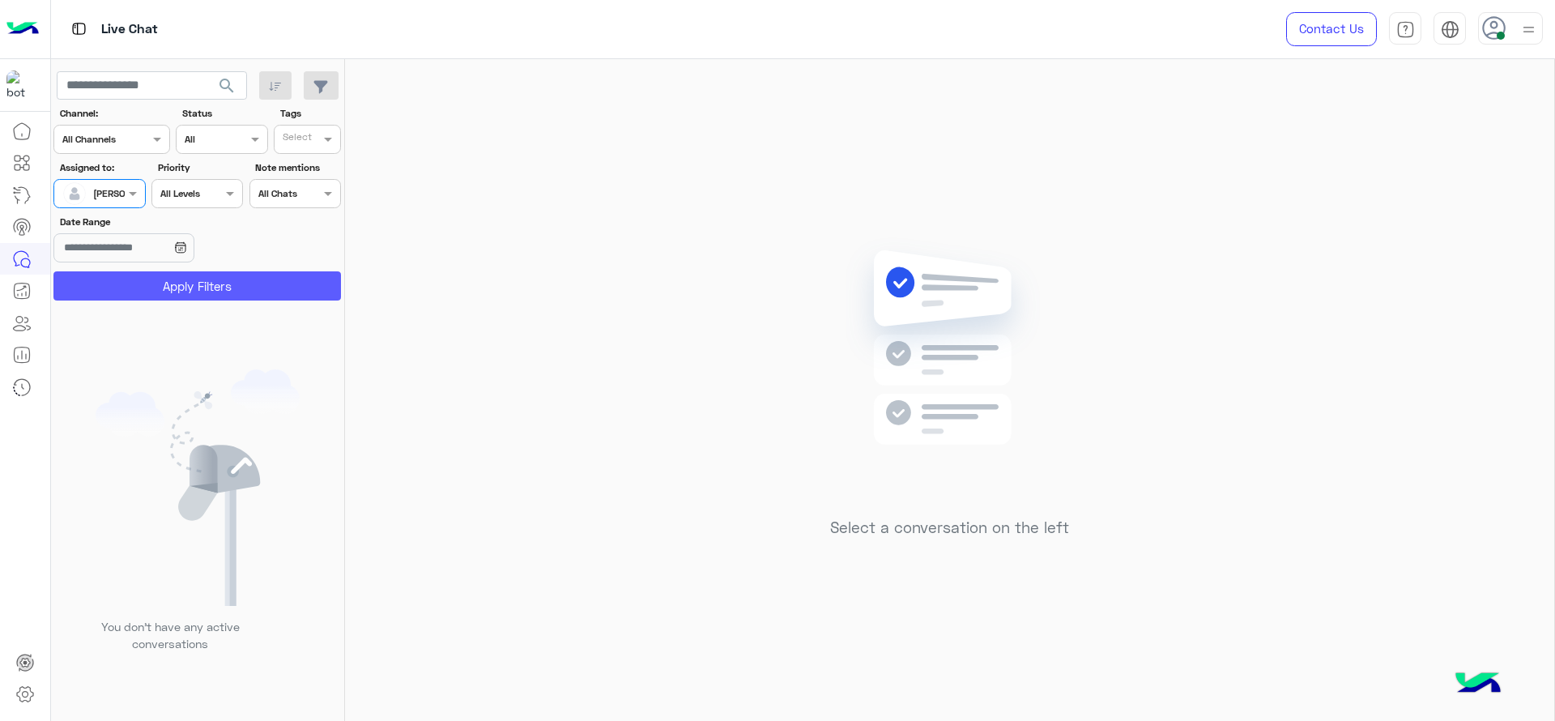
click at [165, 279] on button "Apply Filters" at bounding box center [196, 285] width 287 height 29
click at [97, 181] on div "[PERSON_NAME]" at bounding box center [93, 193] width 62 height 32
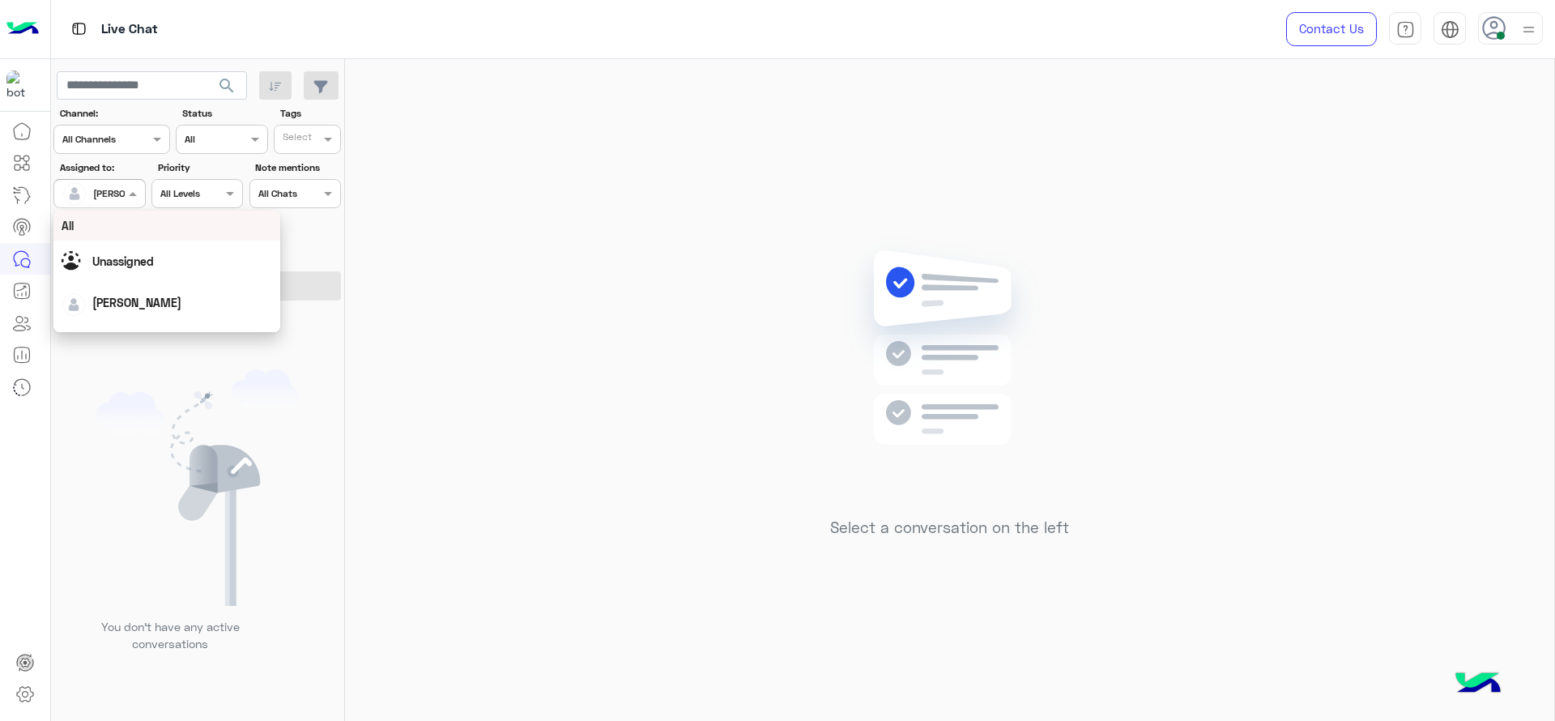
click at [98, 188] on input "text" at bounding box center [80, 192] width 37 height 15
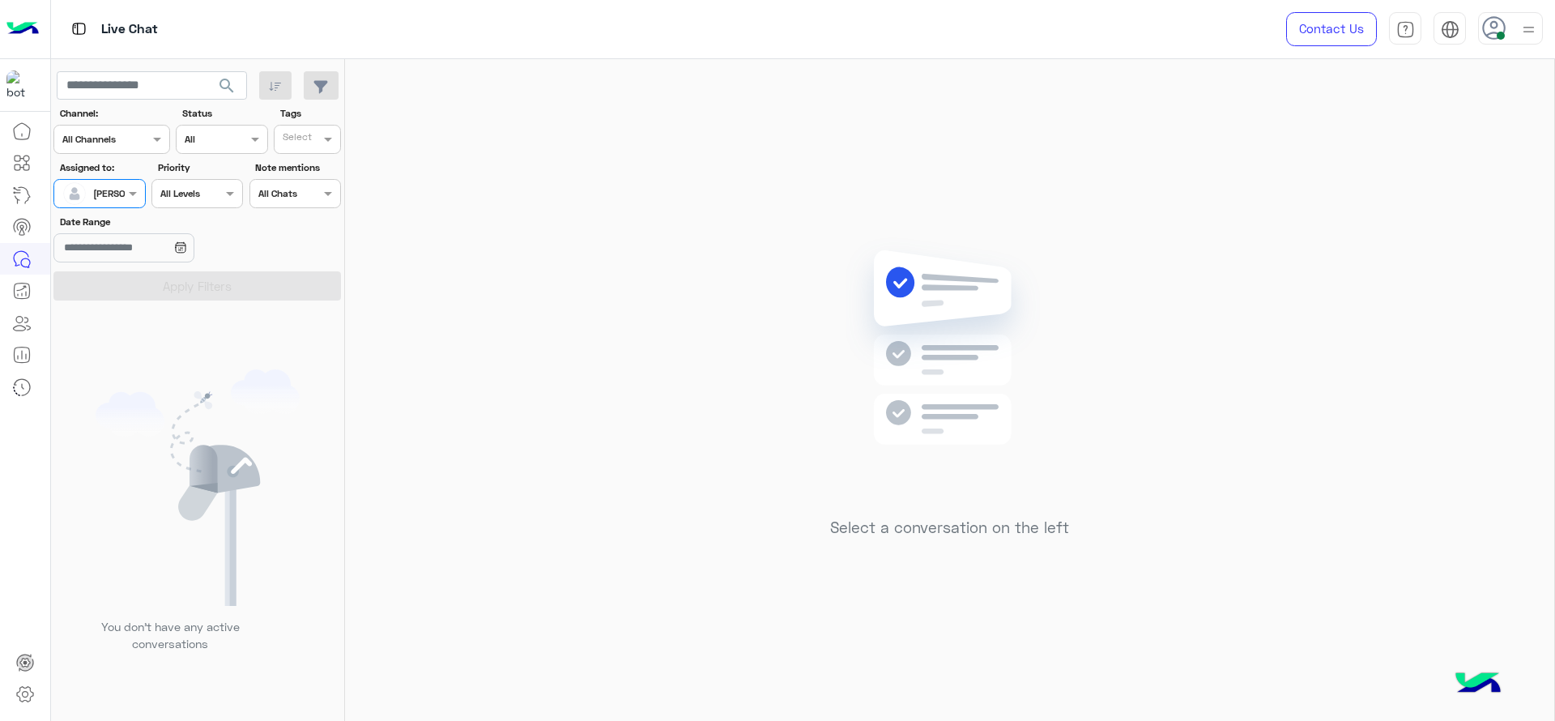
click at [111, 191] on div at bounding box center [99, 191] width 90 height 15
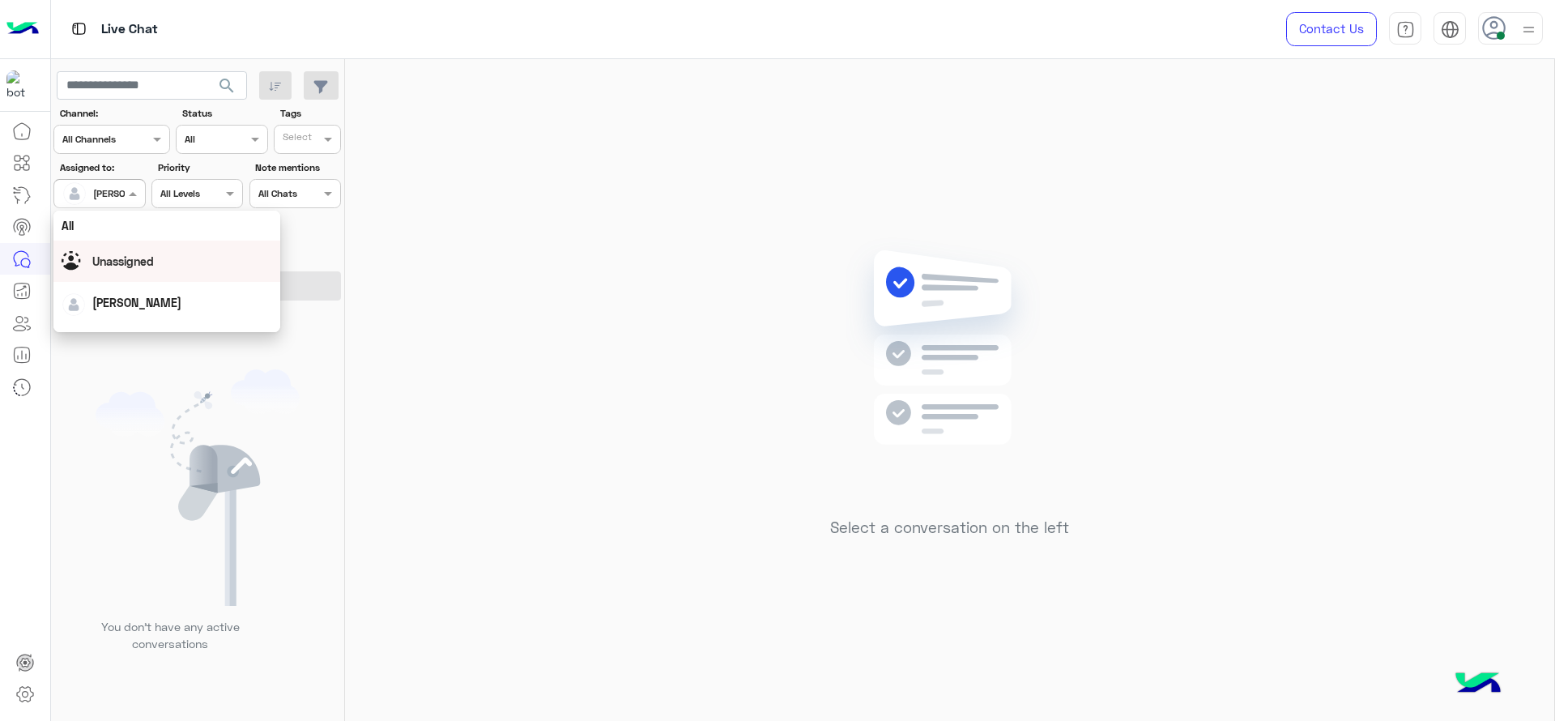
scroll to position [317, 0]
click at [116, 274] on div "First Mile" at bounding box center [166, 276] width 227 height 30
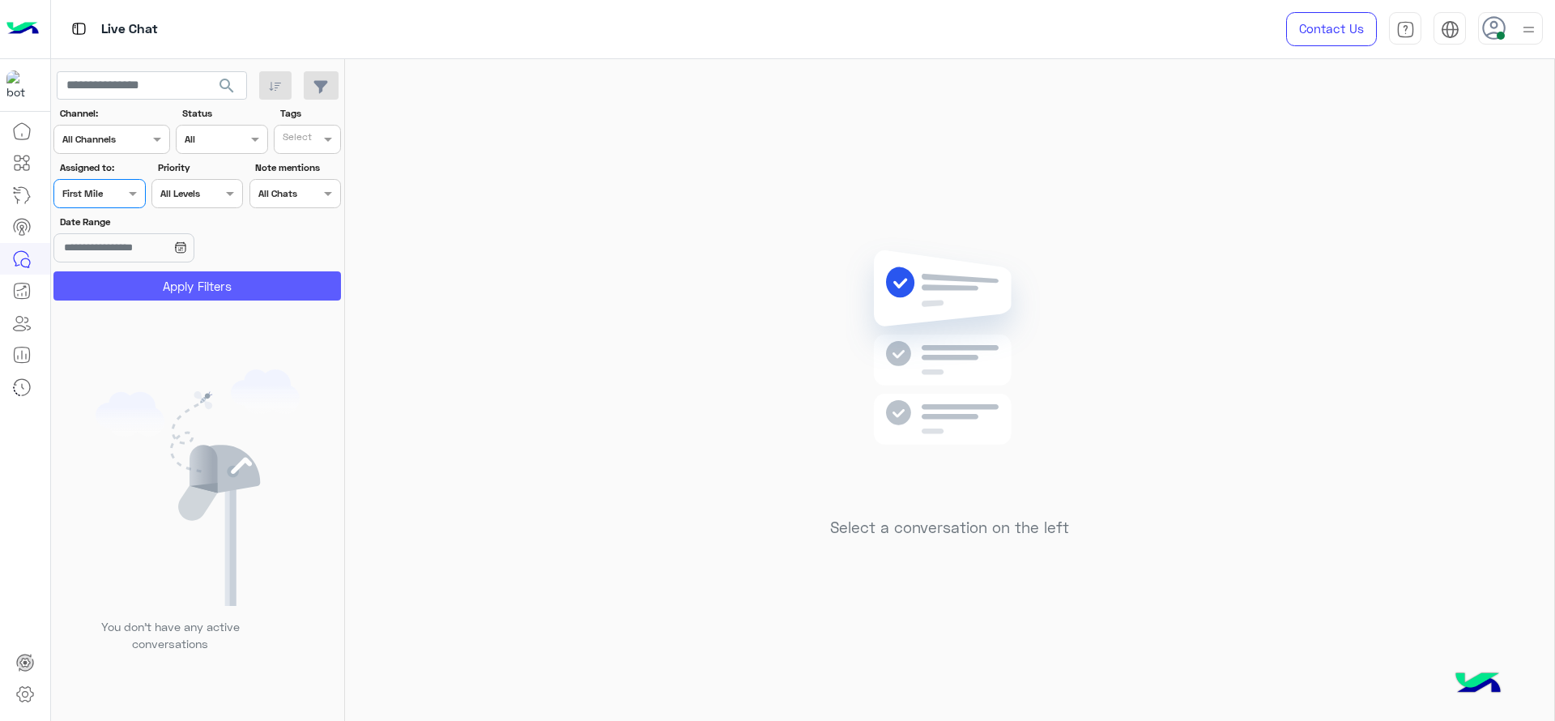
click at [116, 274] on button "Apply Filters" at bounding box center [196, 285] width 287 height 29
click at [103, 184] on div at bounding box center [99, 191] width 90 height 15
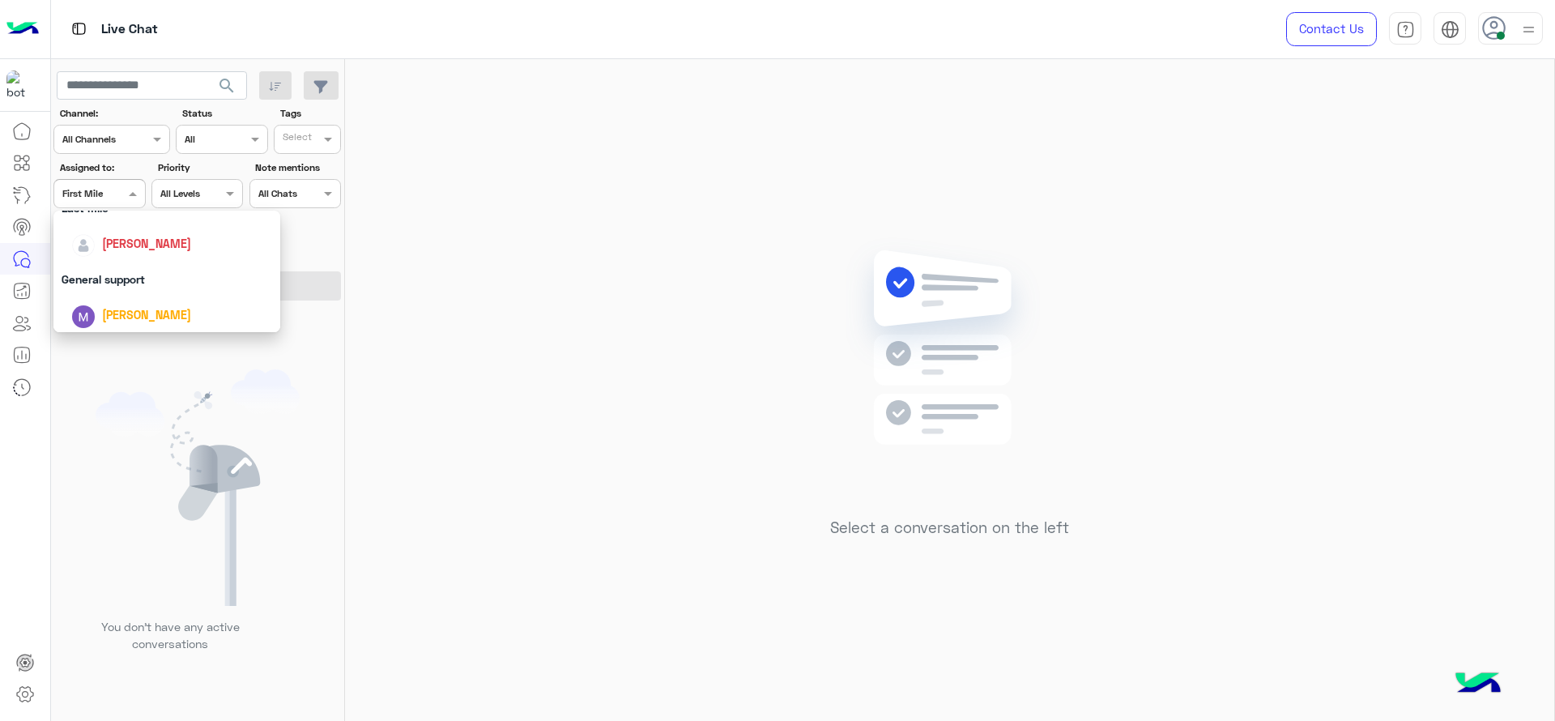
scroll to position [223, 0]
click at [113, 269] on span "[PERSON_NAME]" at bounding box center [146, 264] width 89 height 14
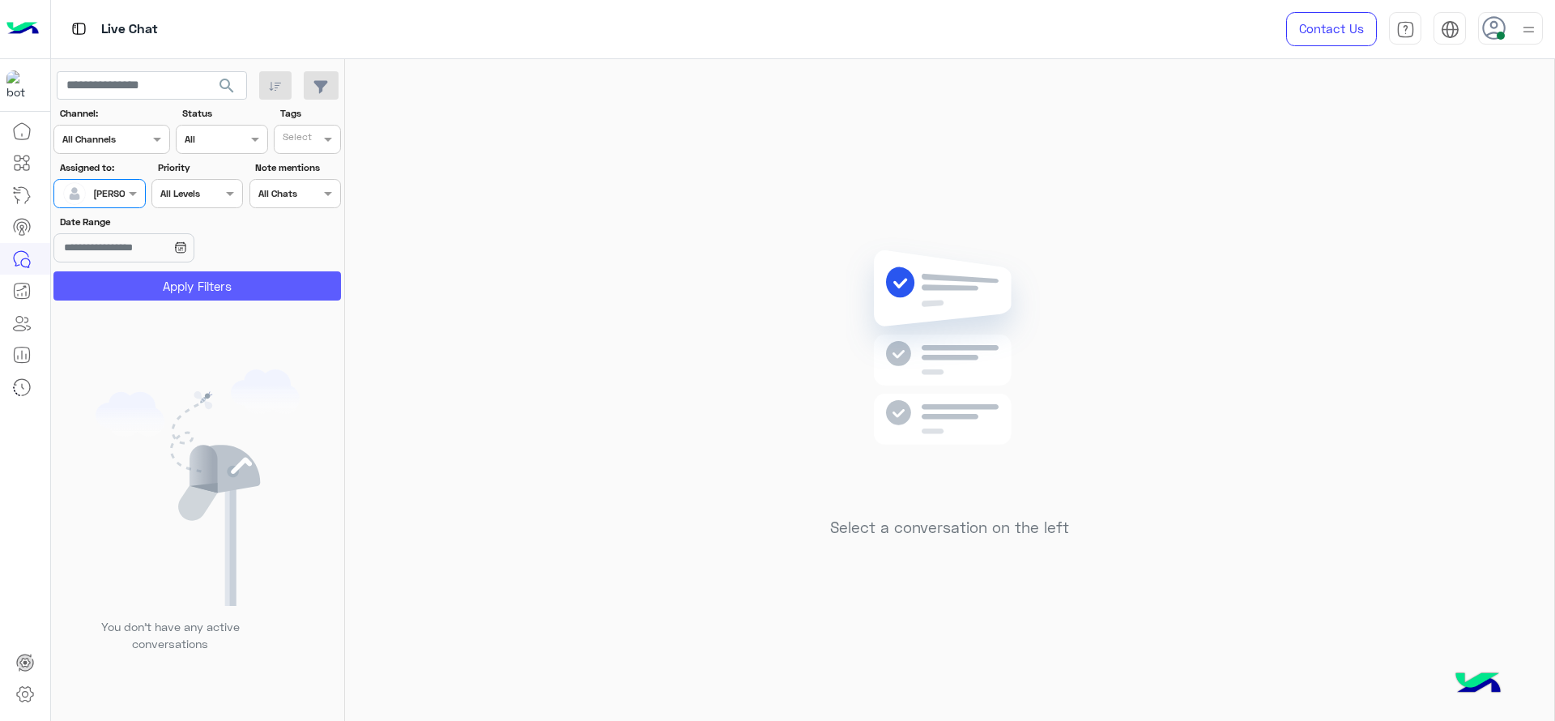
click at [114, 279] on button "Apply Filters" at bounding box center [196, 285] width 287 height 29
click at [926, 164] on div "Select a conversation on the left" at bounding box center [949, 393] width 1209 height 668
click at [126, 192] on span at bounding box center [135, 193] width 20 height 17
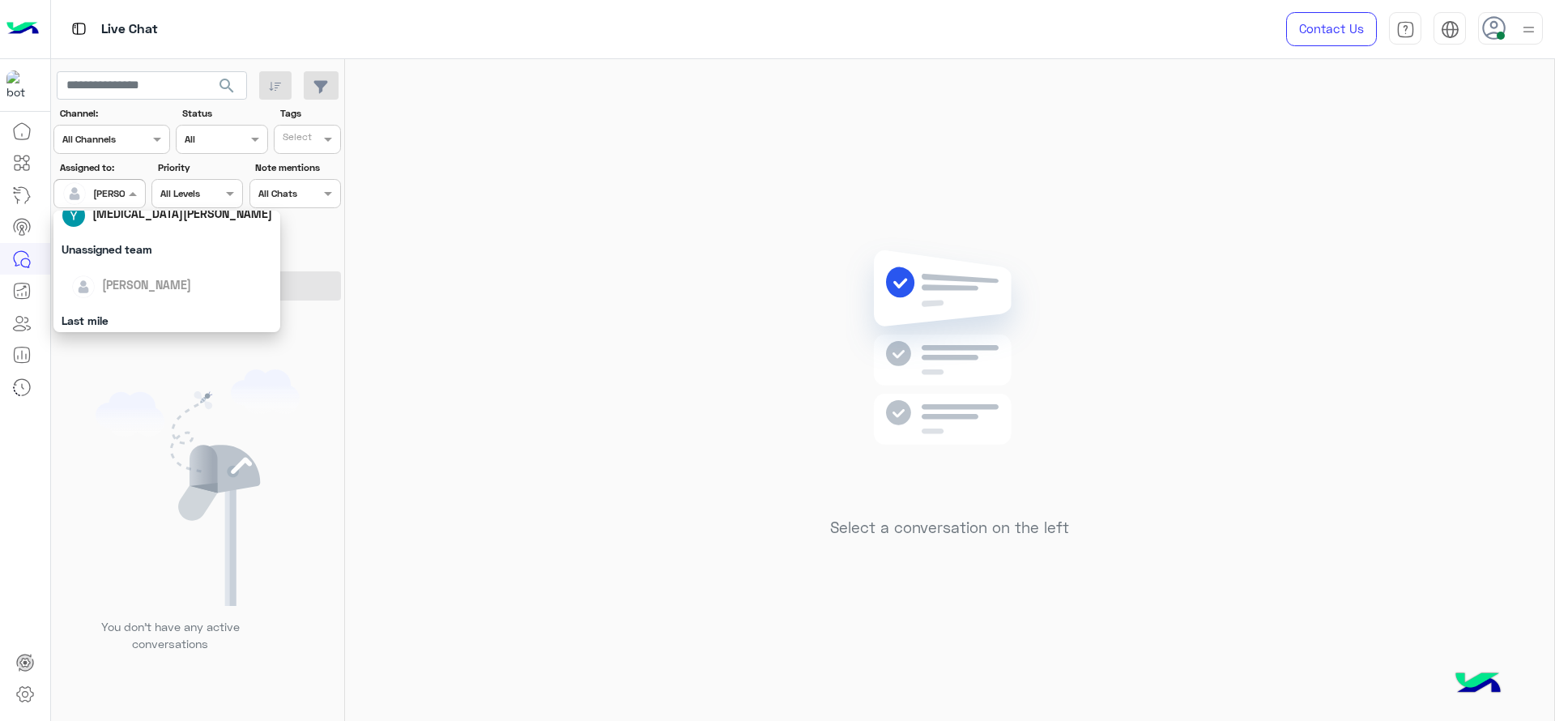
scroll to position [317, 0]
drag, startPoint x: 151, startPoint y: 267, endPoint x: 147, endPoint y: 279, distance: 12.6
click at [147, 279] on div "First Mile" at bounding box center [166, 276] width 227 height 30
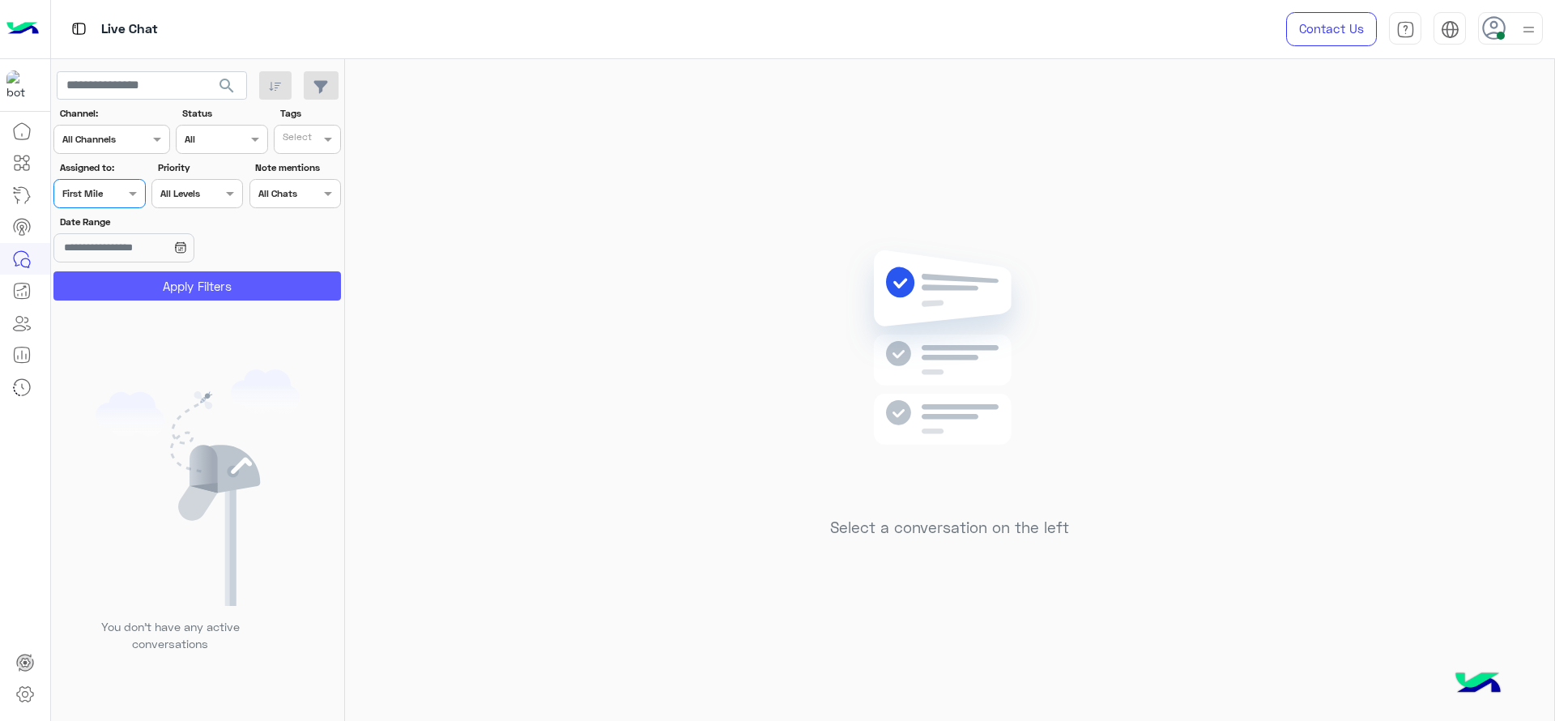
click at [147, 279] on button "Apply Filters" at bounding box center [196, 285] width 287 height 29
click at [103, 187] on div at bounding box center [99, 191] width 90 height 15
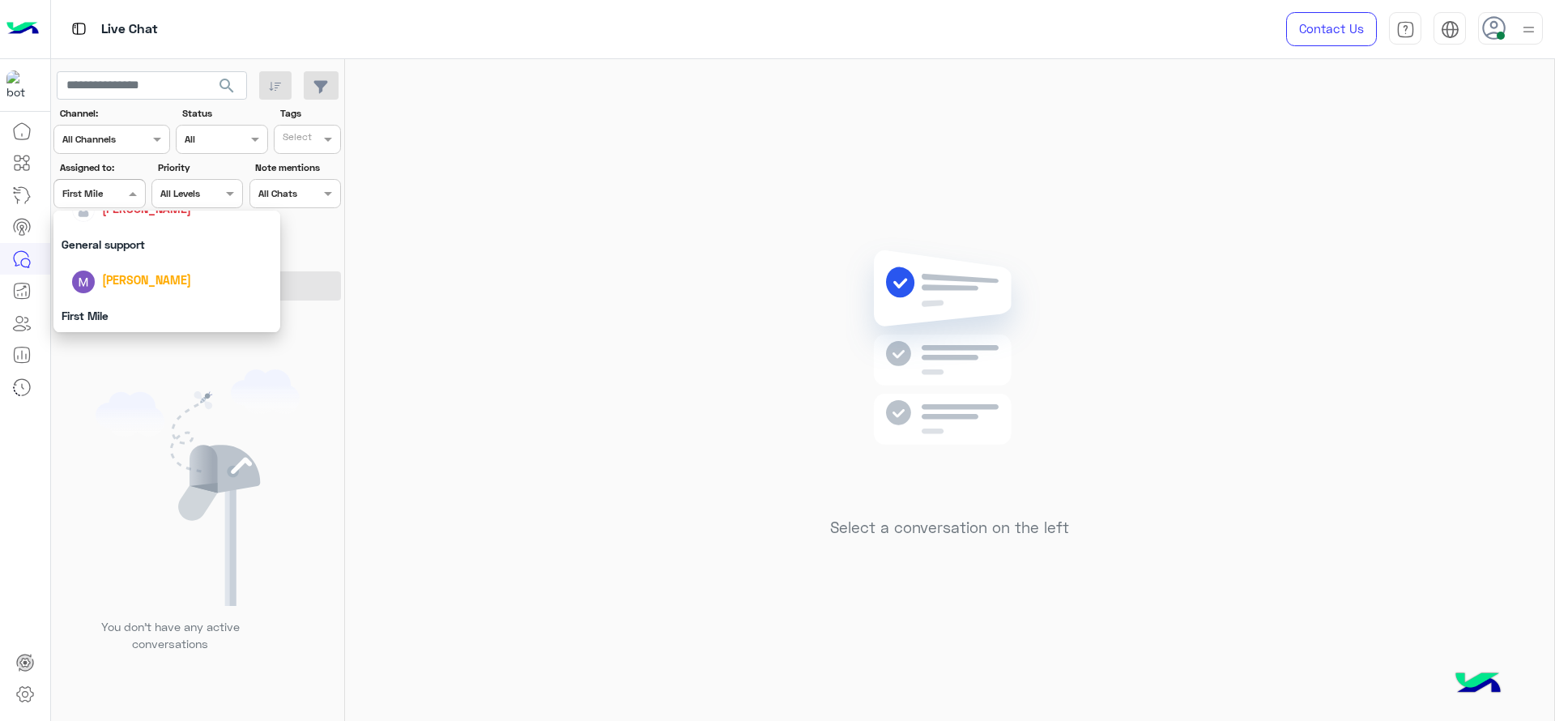
scroll to position [277, 0]
click at [123, 224] on div "[PERSON_NAME]" at bounding box center [166, 209] width 227 height 41
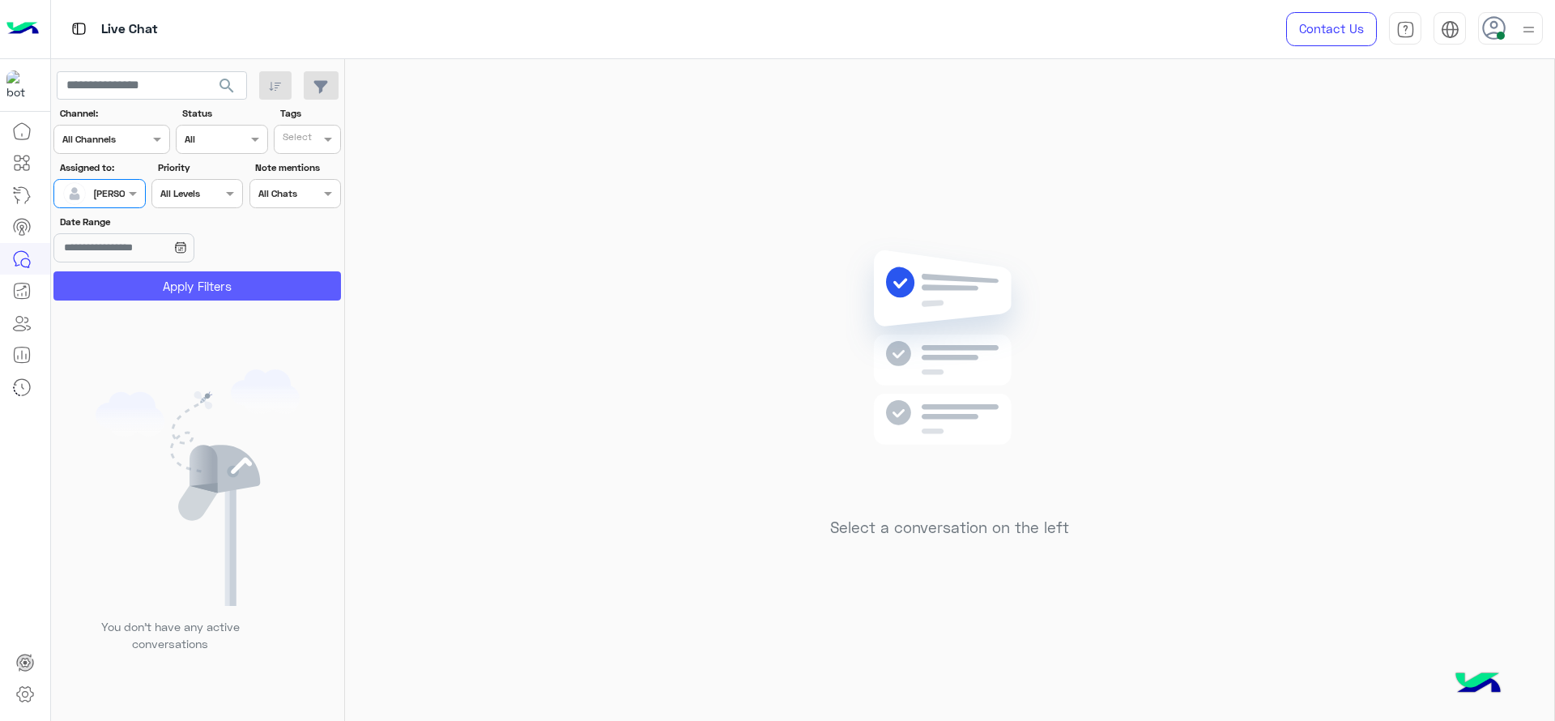
click at [171, 276] on button "Apply Filters" at bounding box center [196, 285] width 287 height 29
click at [863, 246] on img at bounding box center [949, 371] width 234 height 269
click at [121, 201] on div "[PERSON_NAME]" at bounding box center [93, 193] width 62 height 32
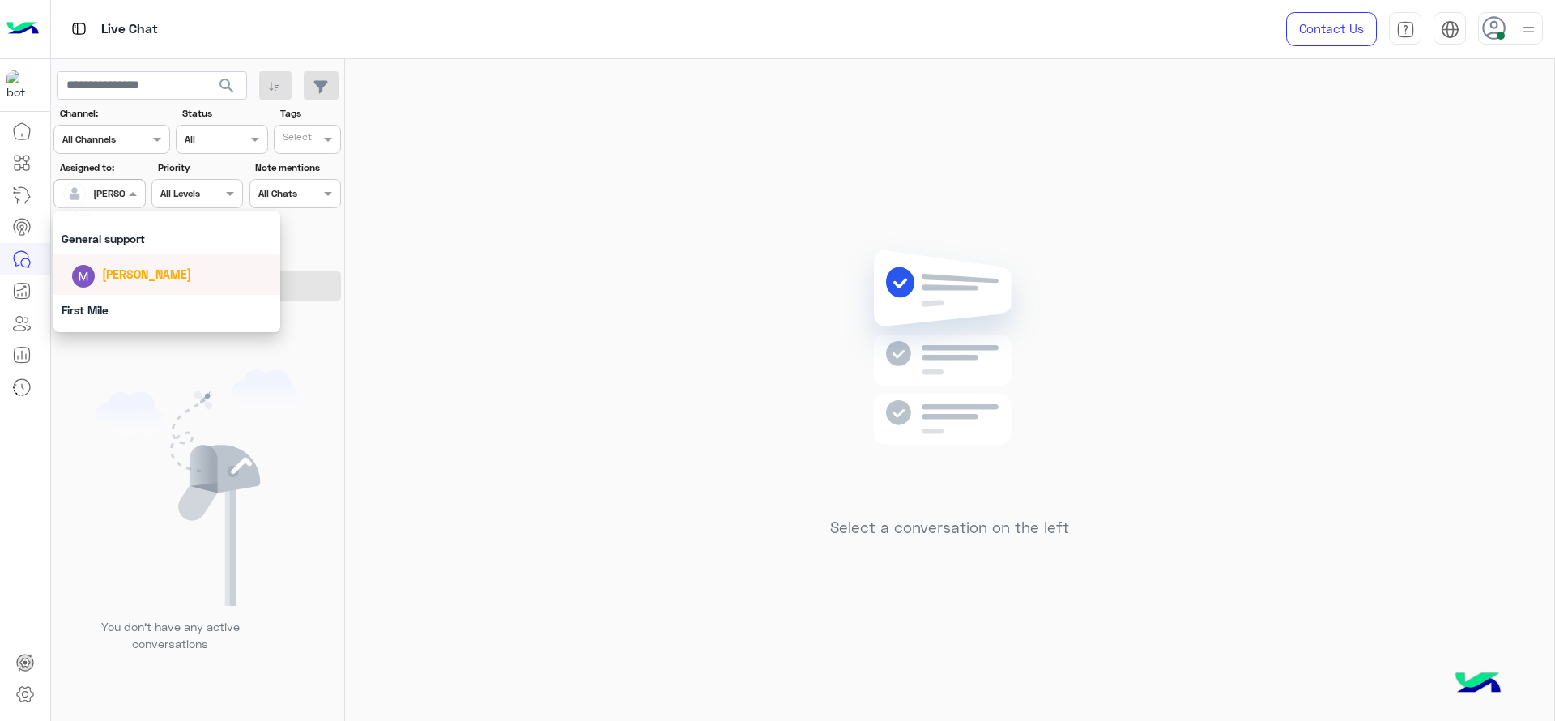
scroll to position [317, 0]
click at [155, 279] on div "First Mile" at bounding box center [166, 276] width 227 height 30
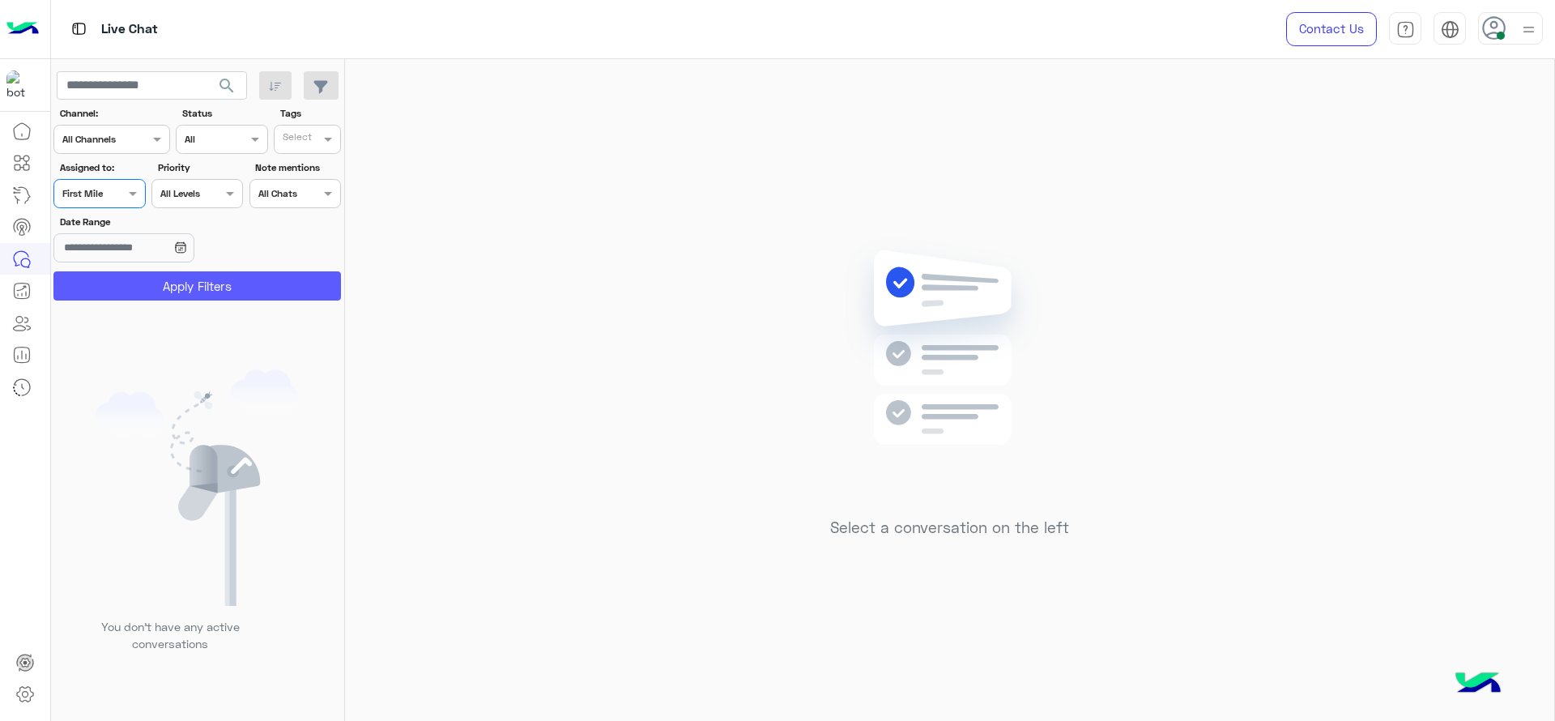
click at [155, 279] on button "Apply Filters" at bounding box center [196, 285] width 287 height 29
click at [96, 193] on input "text" at bounding box center [80, 192] width 37 height 15
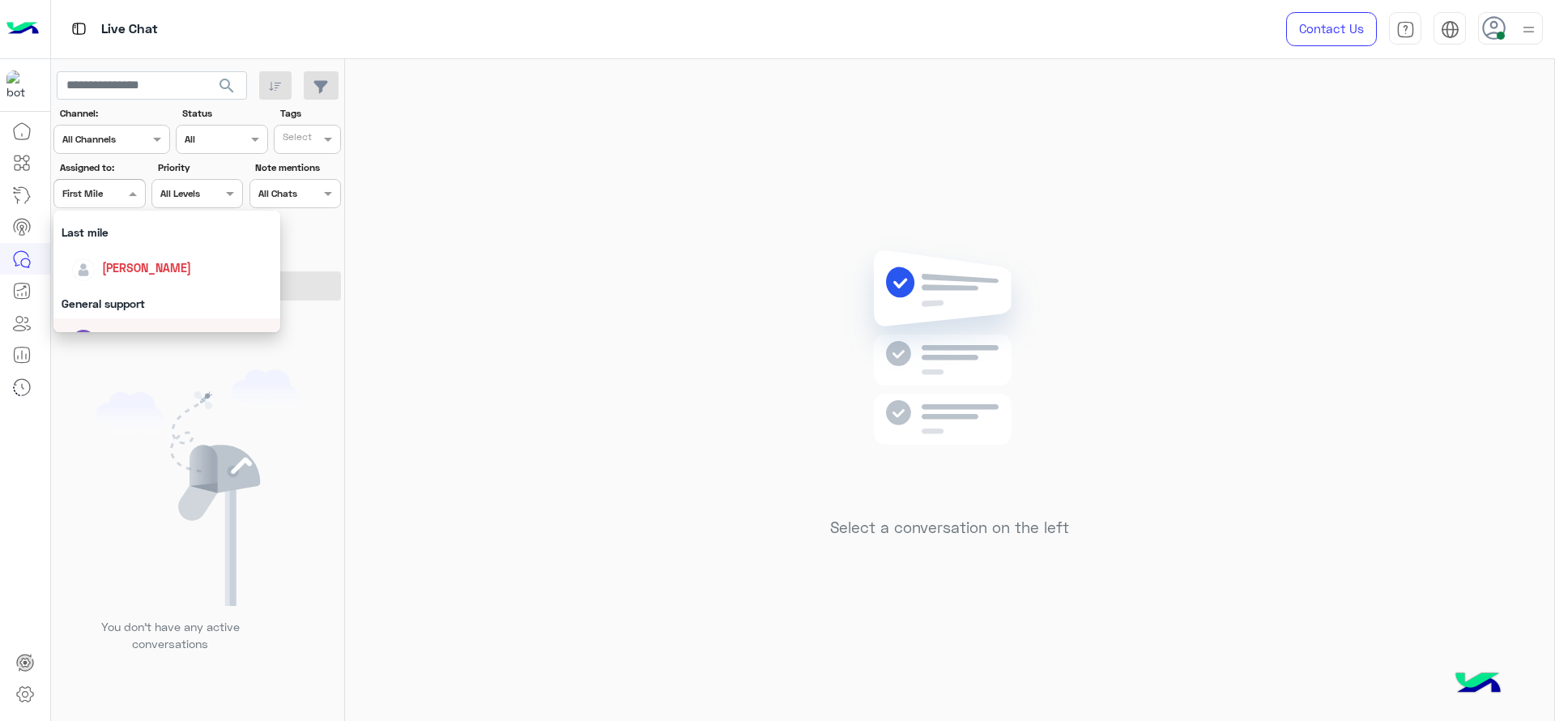
scroll to position [216, 0]
click at [115, 264] on span "[PERSON_NAME]" at bounding box center [146, 270] width 89 height 14
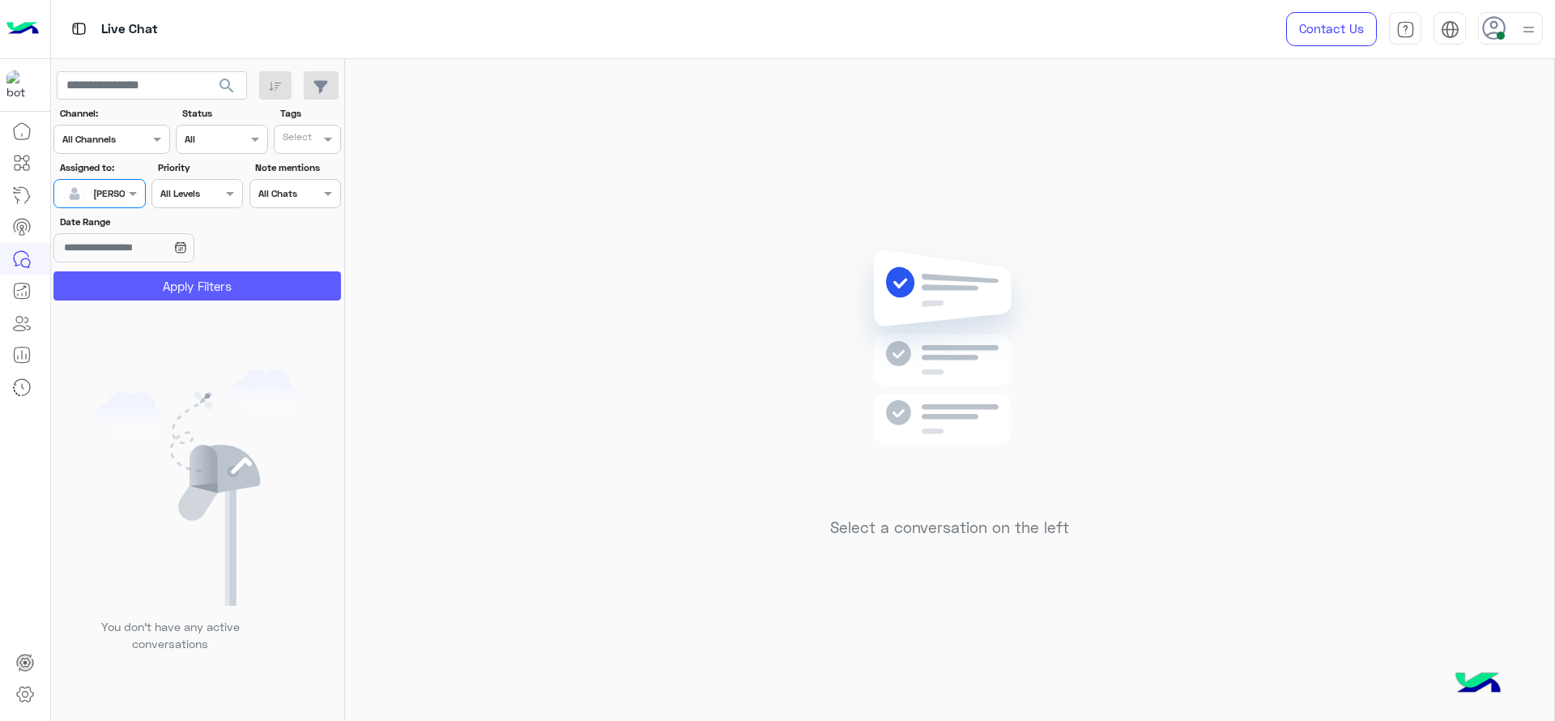
click at [115, 290] on button "Apply Filters" at bounding box center [196, 285] width 287 height 29
click at [680, 528] on div "Select a conversation on the left" at bounding box center [949, 393] width 1209 height 668
click at [900, 316] on img at bounding box center [949, 371] width 234 height 269
click at [1473, 324] on div "Select a conversation on the left" at bounding box center [949, 393] width 1209 height 668
click at [102, 194] on div at bounding box center [99, 191] width 90 height 15
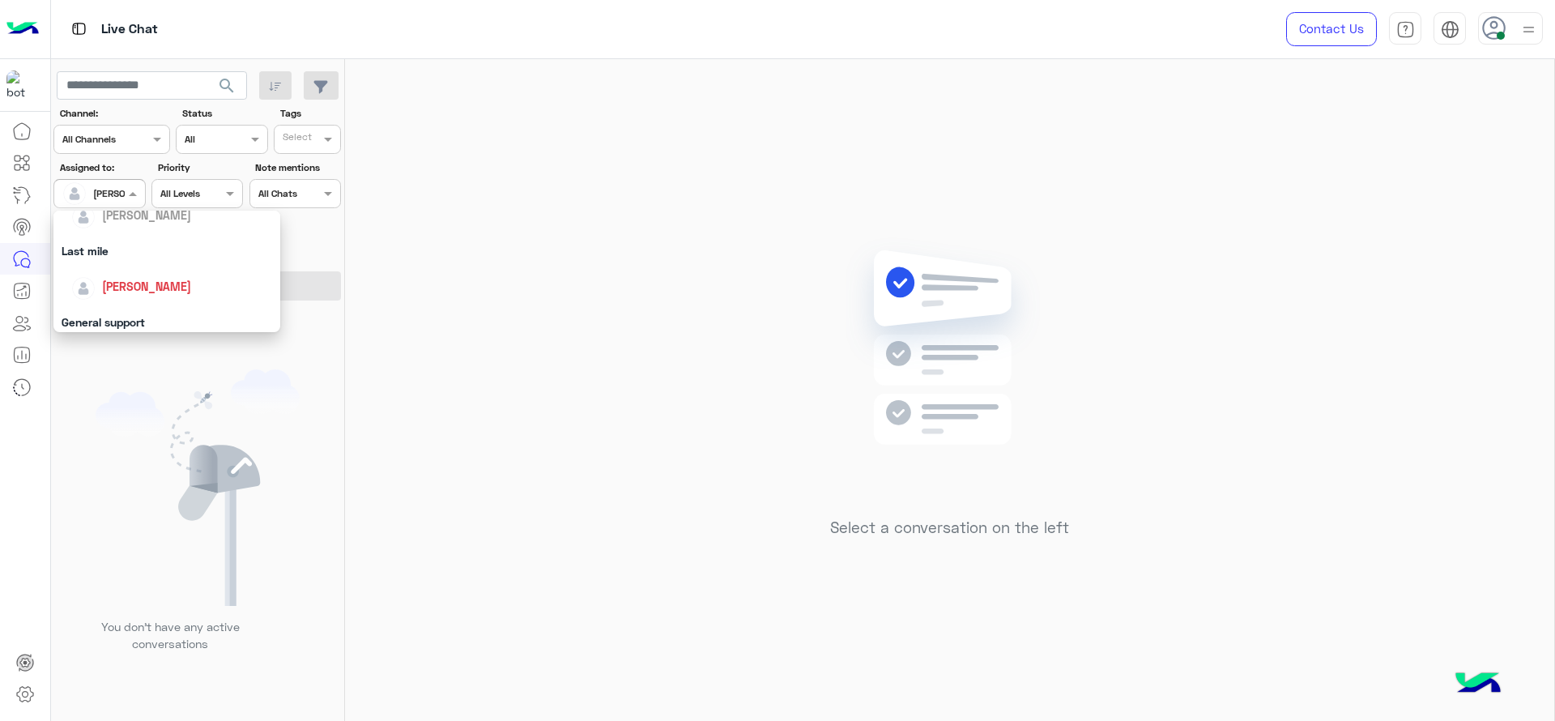
scroll to position [196, 0]
click at [166, 277] on div "[PERSON_NAME]" at bounding box center [171, 290] width 201 height 28
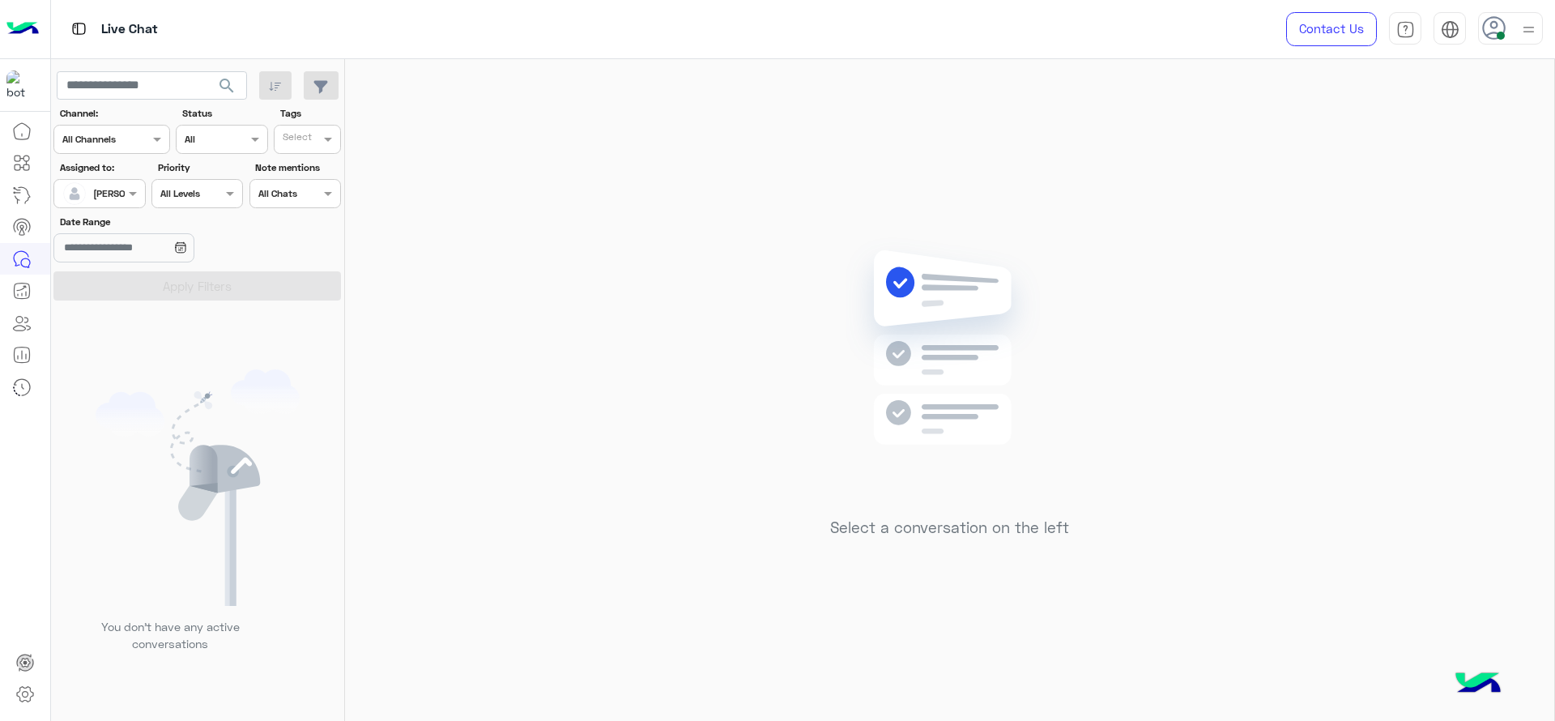
click at [568, 250] on div "Select a conversation on the left" at bounding box center [949, 393] width 1209 height 668
click at [632, 258] on div "Select a conversation on the left" at bounding box center [949, 393] width 1209 height 668
click at [127, 193] on span at bounding box center [135, 193] width 20 height 17
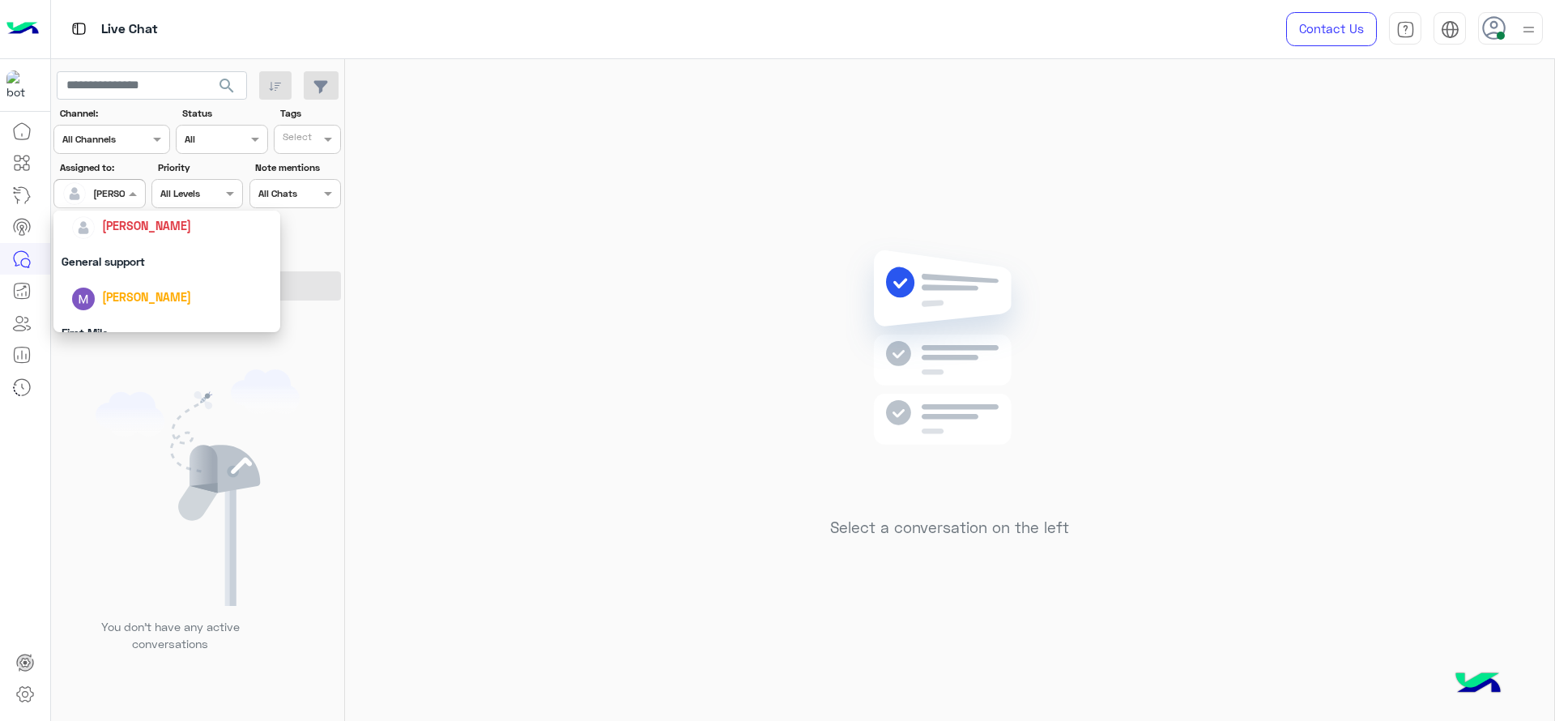
scroll to position [317, 0]
click at [117, 273] on div "First Mile" at bounding box center [166, 276] width 227 height 30
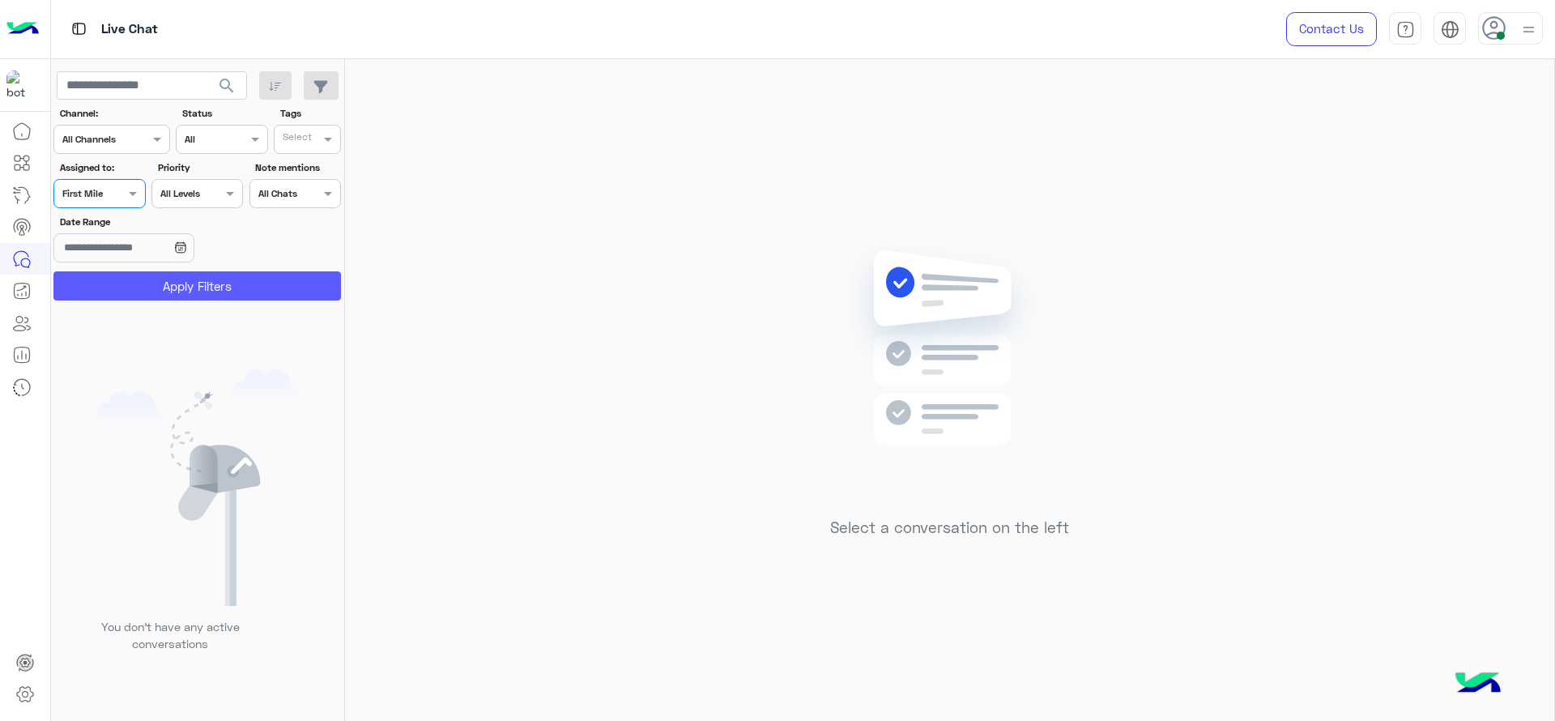
click at [117, 273] on button "Apply Filters" at bounding box center [196, 285] width 287 height 29
click at [90, 179] on div at bounding box center [192, 366] width 283 height 721
click at [104, 189] on div at bounding box center [99, 191] width 90 height 15
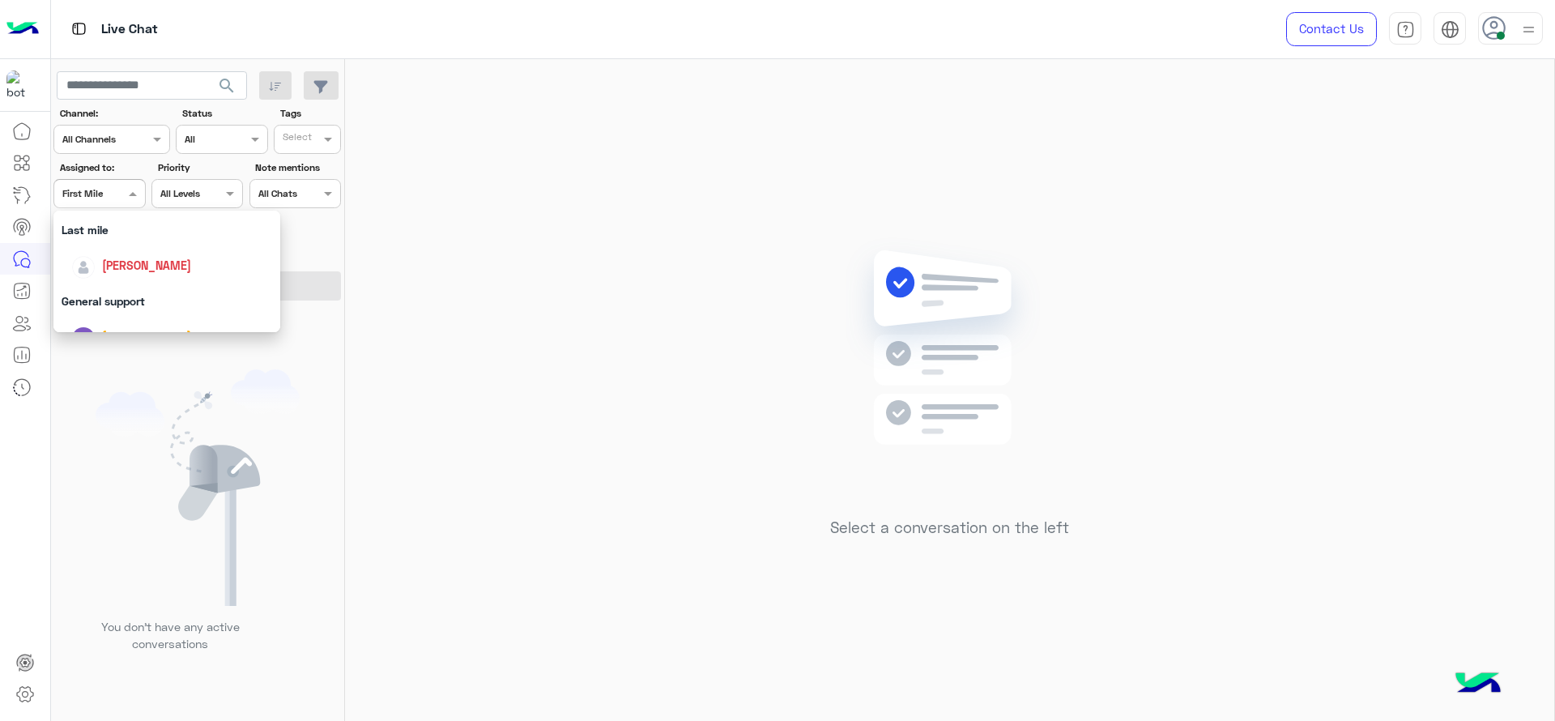
scroll to position [223, 0]
click at [129, 259] on span "[PERSON_NAME]" at bounding box center [146, 264] width 89 height 14
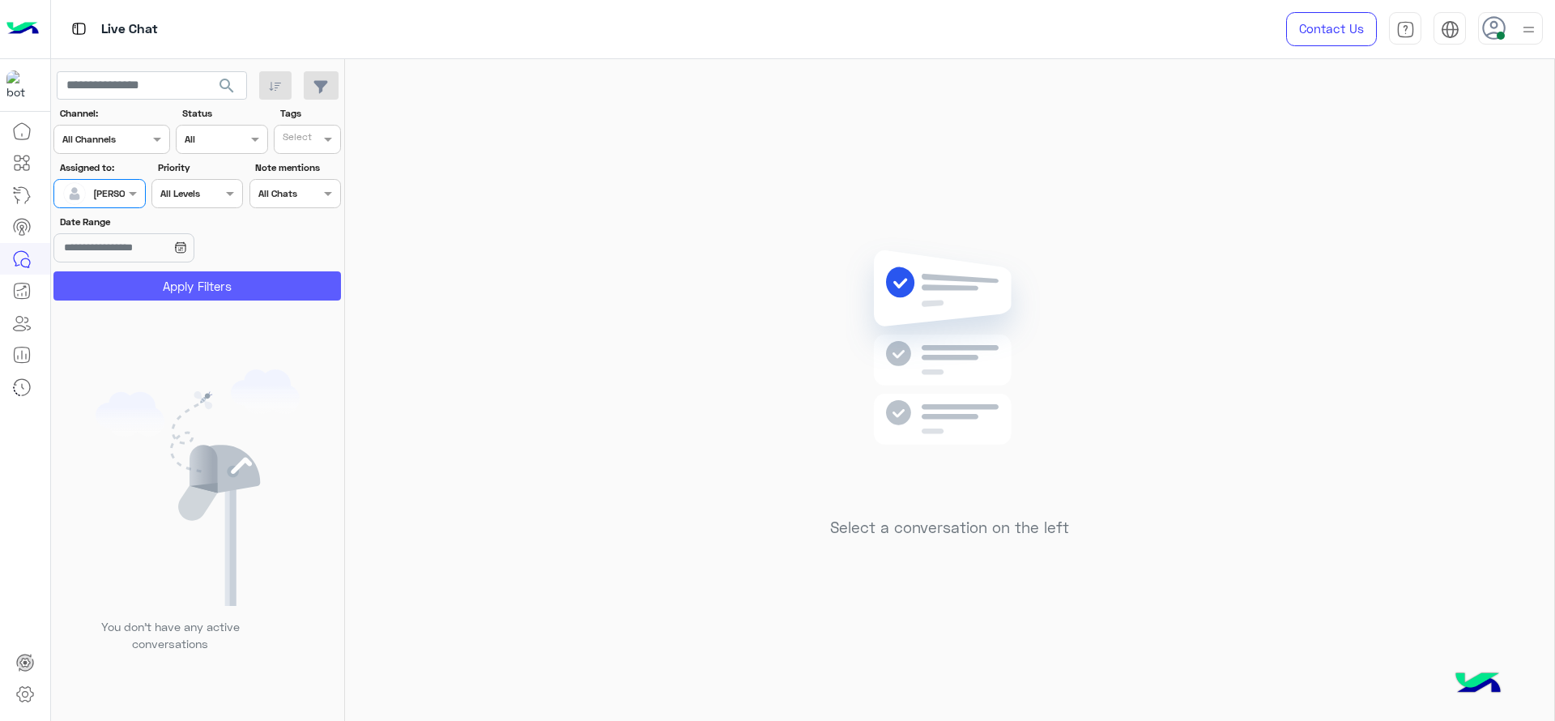
click at [205, 275] on button "Apply Filters" at bounding box center [196, 285] width 287 height 29
click at [415, 217] on div "Select a conversation on the left" at bounding box center [949, 393] width 1209 height 668
click at [1008, 230] on div "Select a conversation on the left" at bounding box center [949, 393] width 1209 height 668
click at [898, 418] on img at bounding box center [949, 371] width 234 height 269
click at [131, 189] on span at bounding box center [135, 193] width 20 height 17
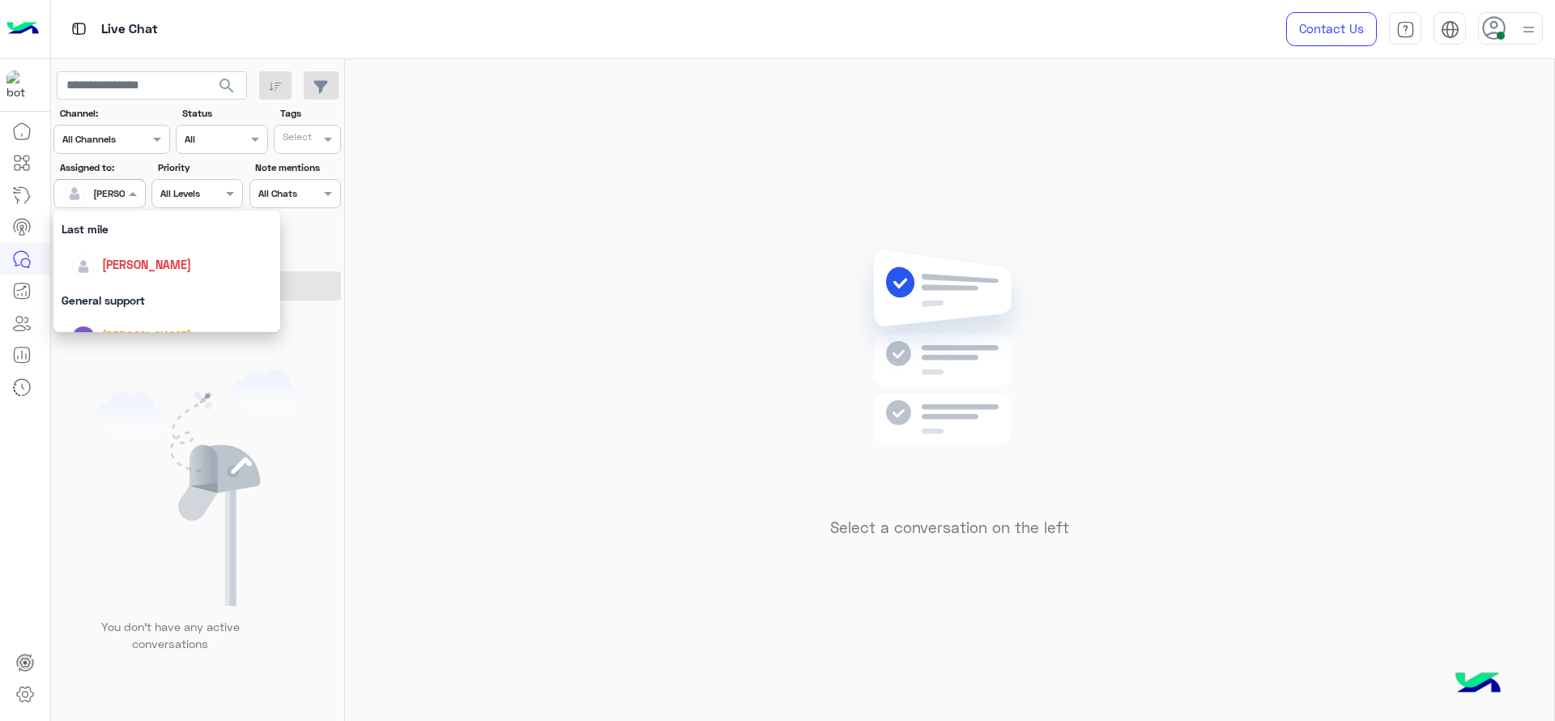
scroll to position [317, 0]
click at [139, 275] on div "First Mile" at bounding box center [166, 276] width 227 height 30
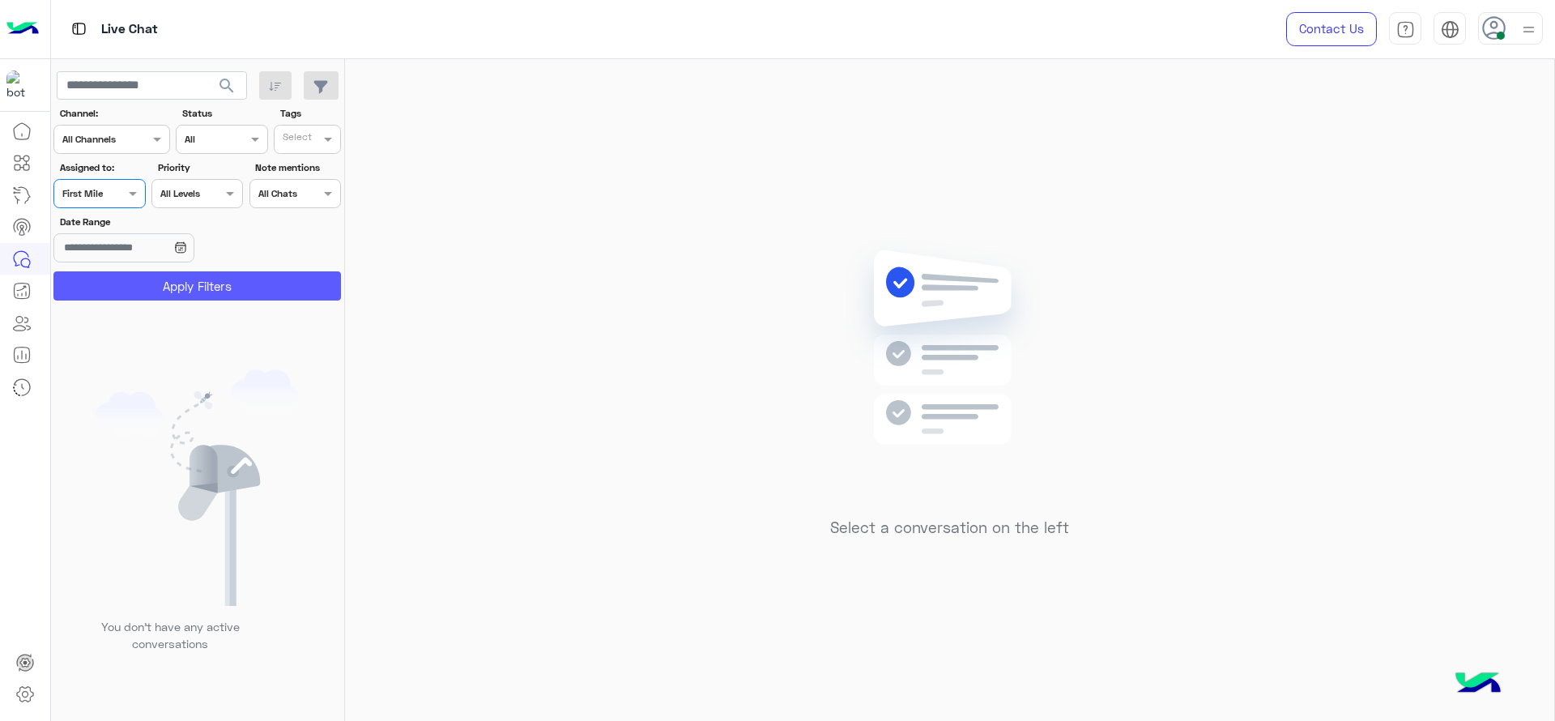
click at [148, 291] on button "Apply Filters" at bounding box center [196, 285] width 287 height 29
click at [100, 188] on div at bounding box center [99, 191] width 90 height 15
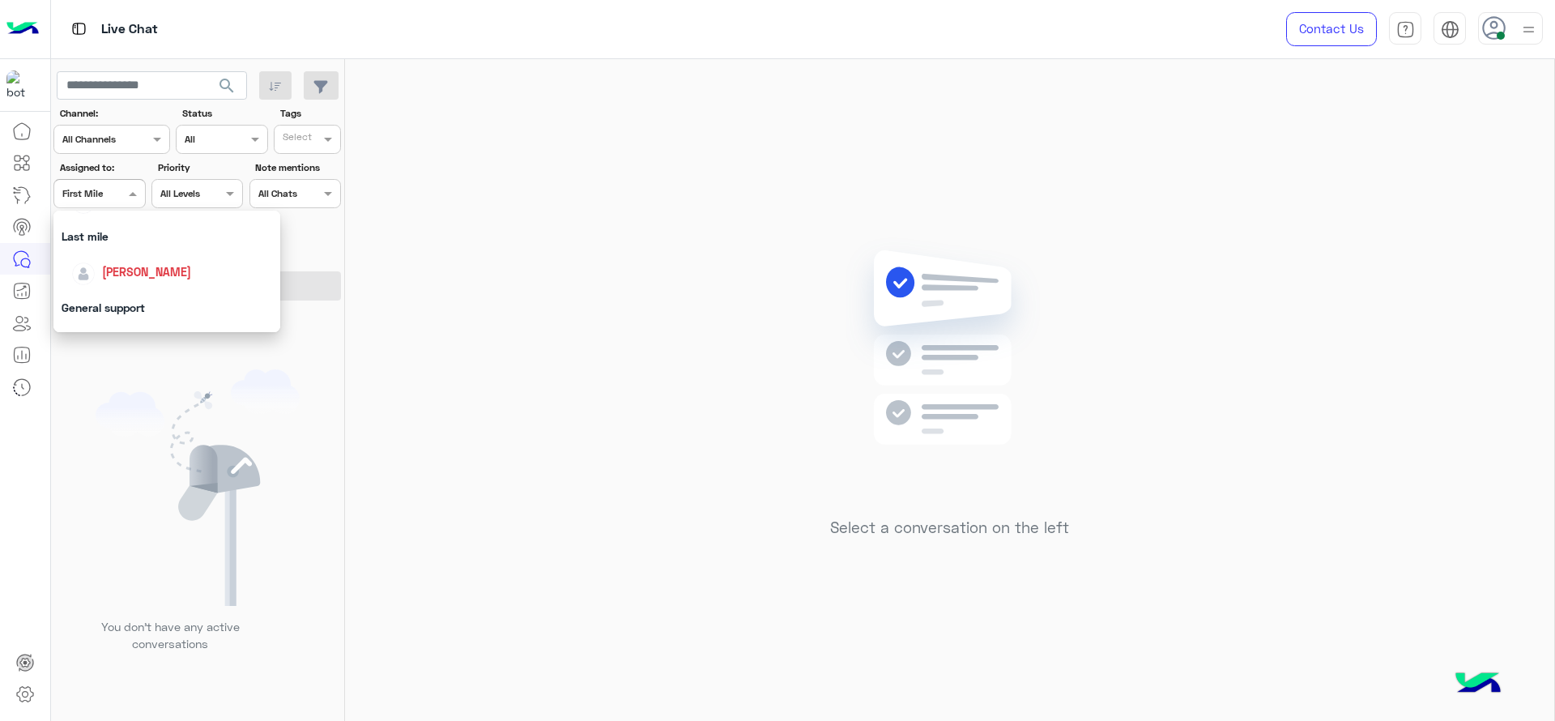
scroll to position [243, 0]
click at [118, 235] on div "[PERSON_NAME]" at bounding box center [146, 243] width 89 height 17
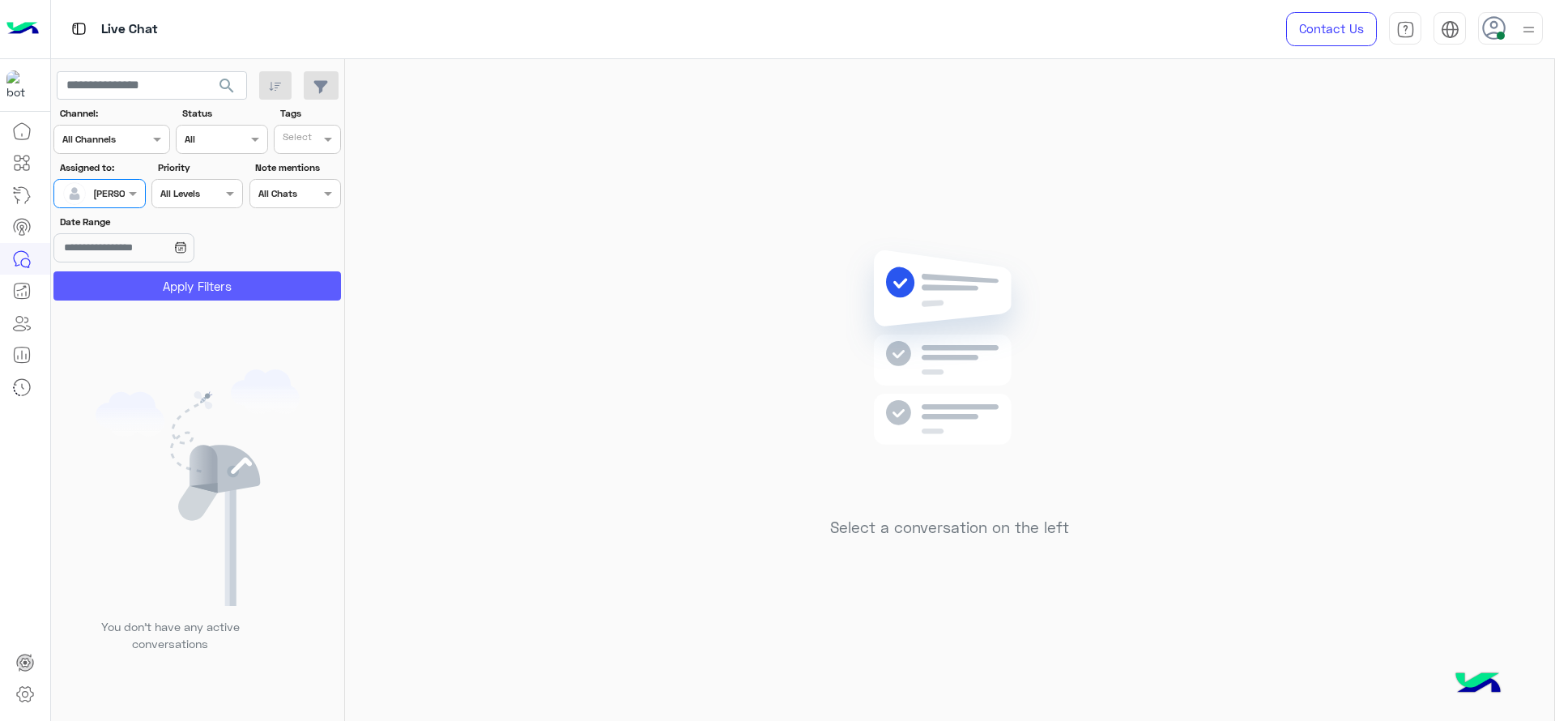
click at [142, 277] on button "Apply Filters" at bounding box center [196, 285] width 287 height 29
click at [425, 319] on div "Select a conversation on the left" at bounding box center [949, 393] width 1209 height 668
click at [1494, 14] on div at bounding box center [1493, 24] width 23 height 23
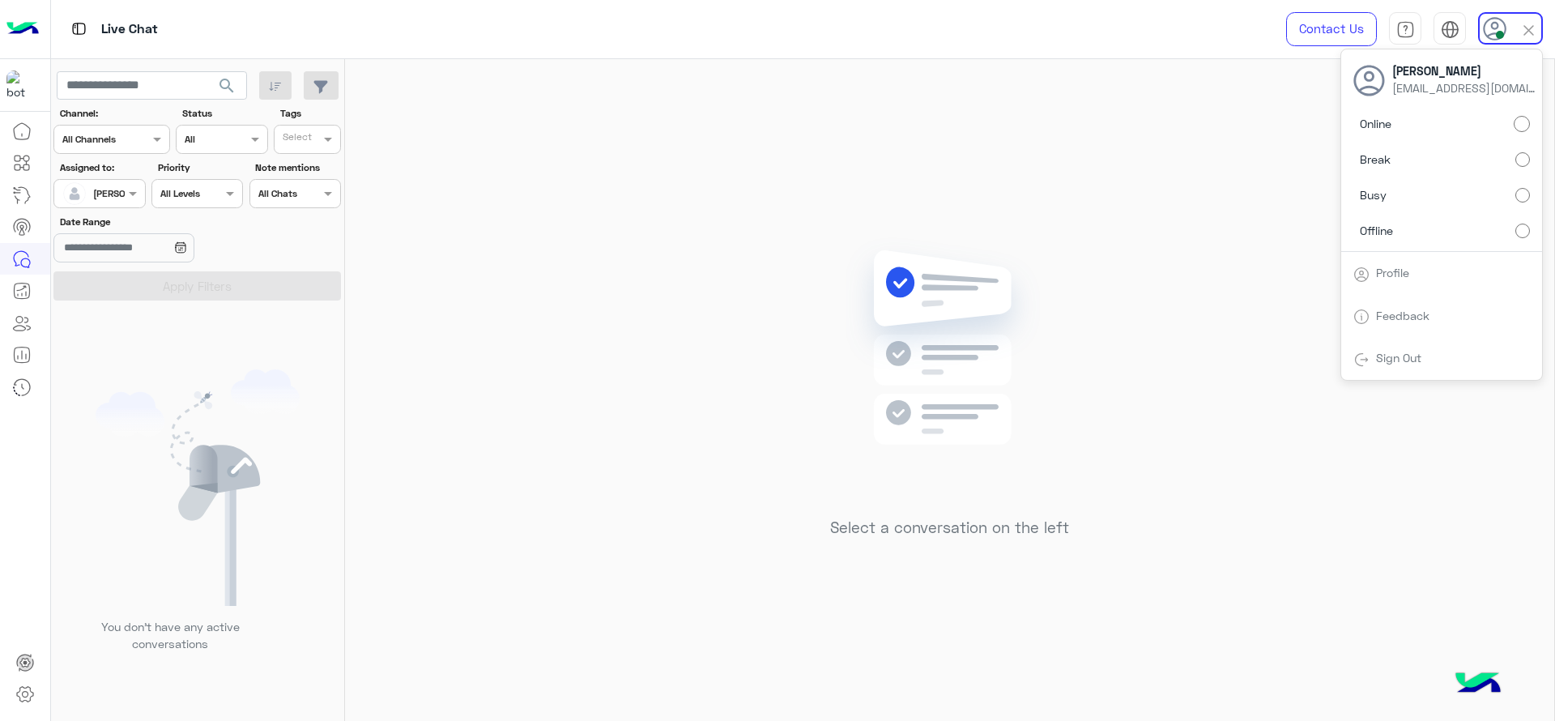
click at [1518, 149] on label "Break" at bounding box center [1441, 159] width 177 height 29
click at [556, 407] on div "Select a conversation on the left" at bounding box center [949, 393] width 1209 height 668
click at [905, 206] on div "Select a conversation on the left" at bounding box center [949, 393] width 1209 height 668
click at [728, 260] on div "Select a conversation on the left" at bounding box center [949, 393] width 1209 height 668
click at [92, 198] on input "text" at bounding box center [80, 192] width 37 height 15
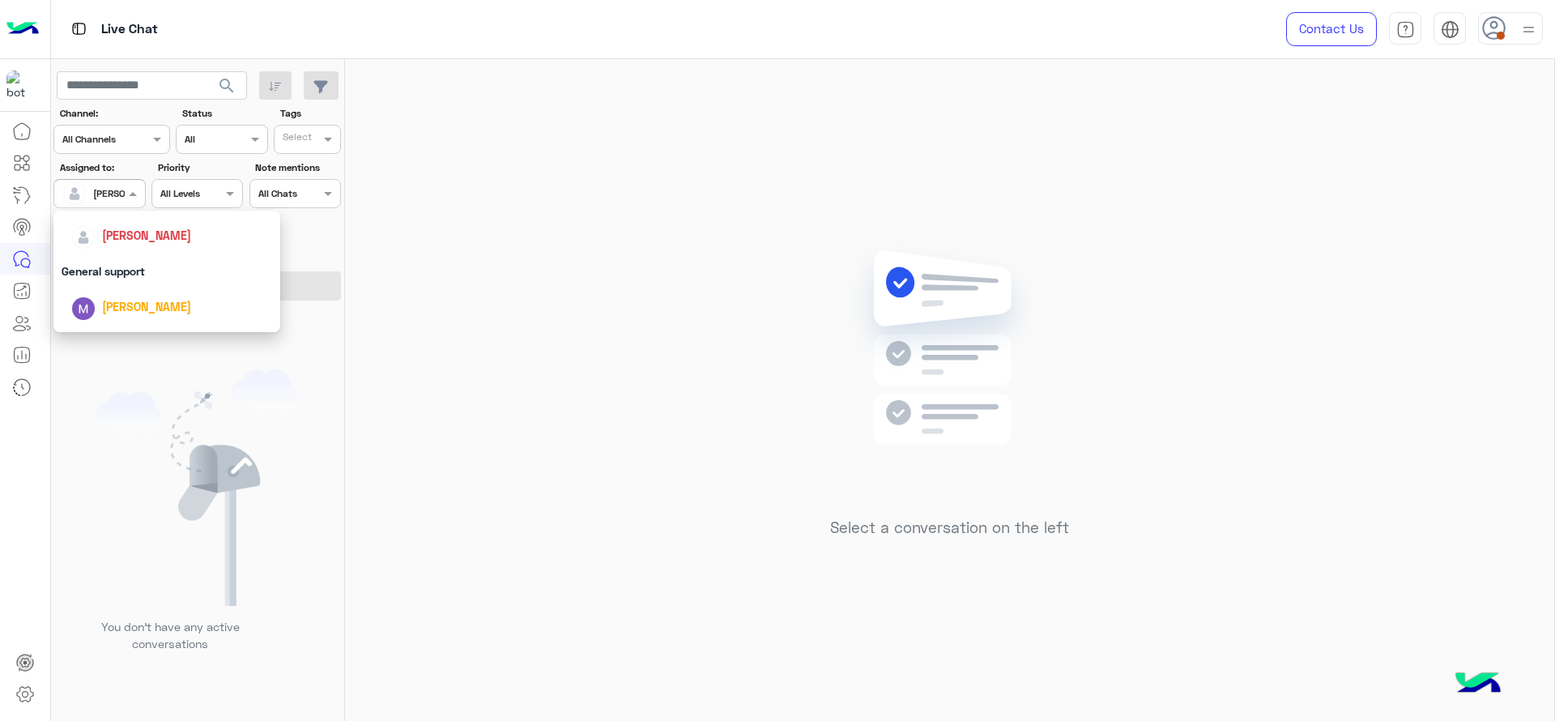
scroll to position [263, 0]
click at [113, 318] on div "First Mile" at bounding box center [166, 330] width 227 height 30
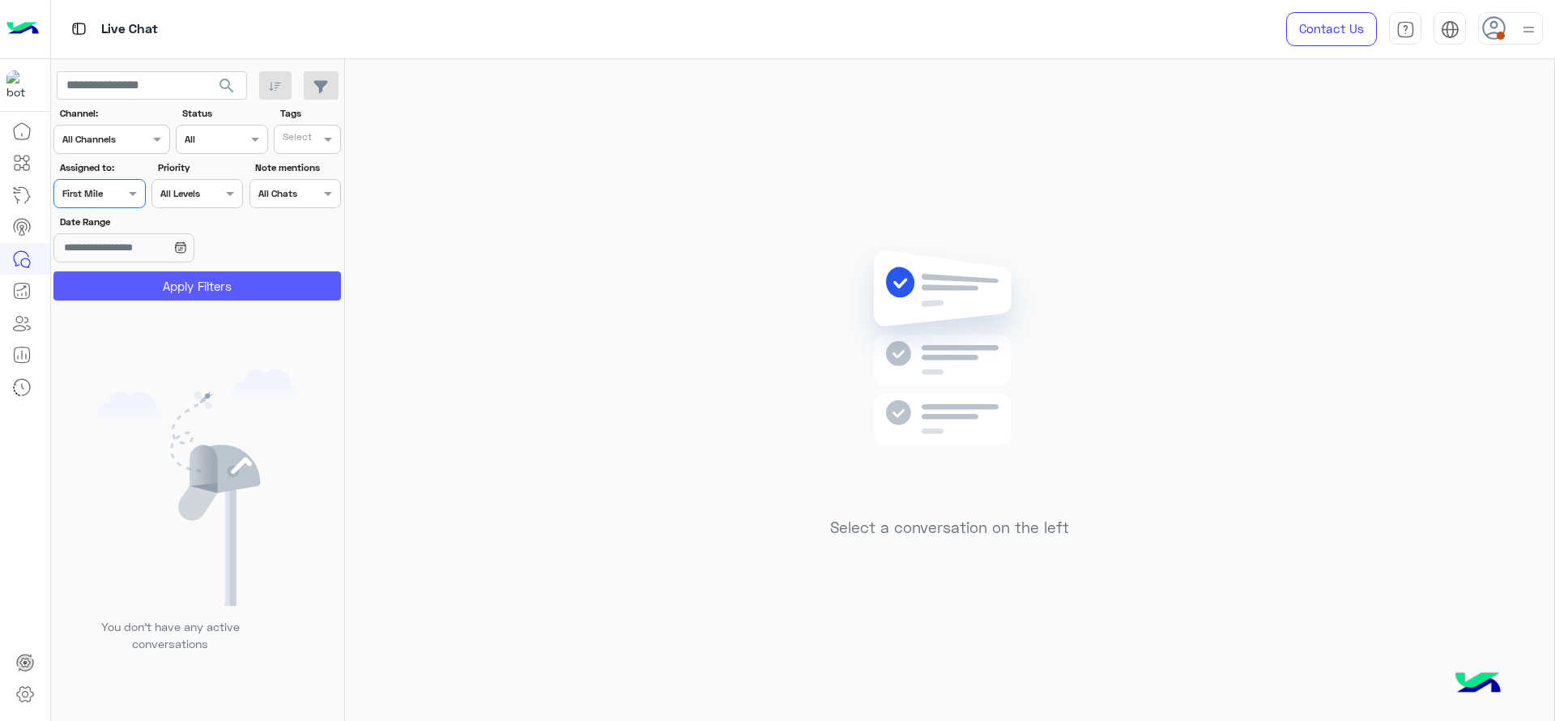
click at [113, 295] on button "Apply Filters" at bounding box center [196, 285] width 287 height 29
click at [125, 193] on span at bounding box center [135, 193] width 20 height 17
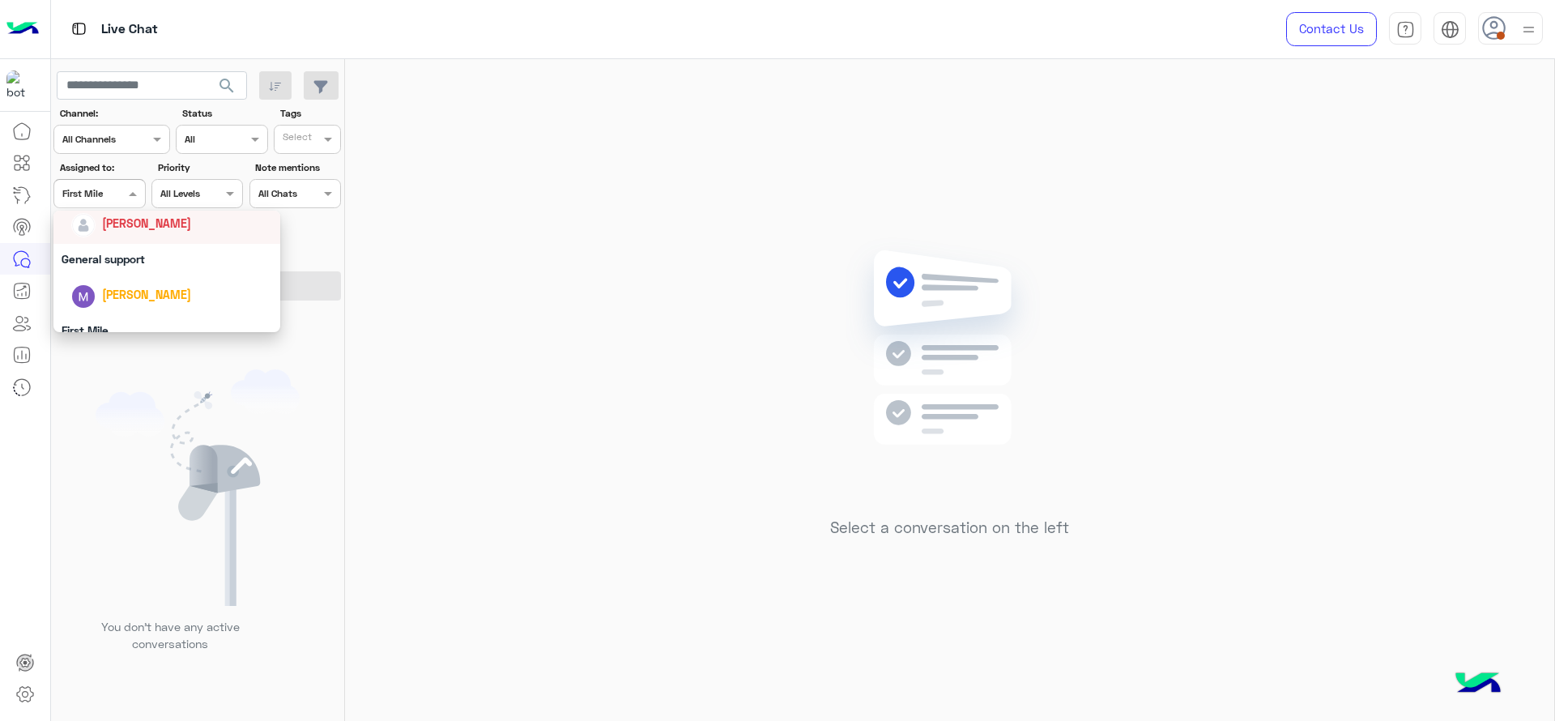
click at [139, 235] on div "[PERSON_NAME]" at bounding box center [171, 223] width 201 height 28
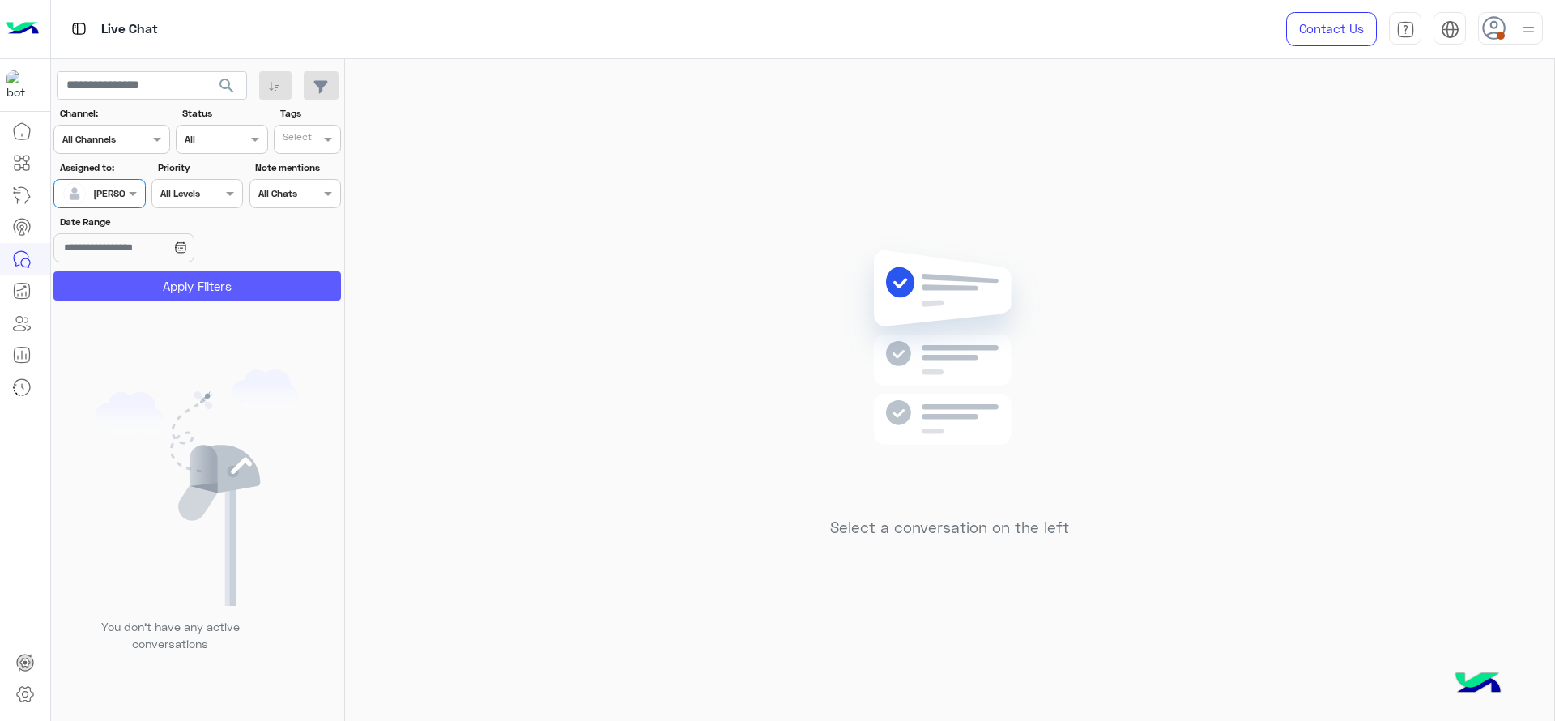
click at [303, 296] on button "Apply Filters" at bounding box center [196, 285] width 287 height 29
click at [1251, 453] on div "Select a conversation on the left" at bounding box center [949, 393] width 1209 height 668
click at [1503, 41] on div at bounding box center [1510, 28] width 65 height 32
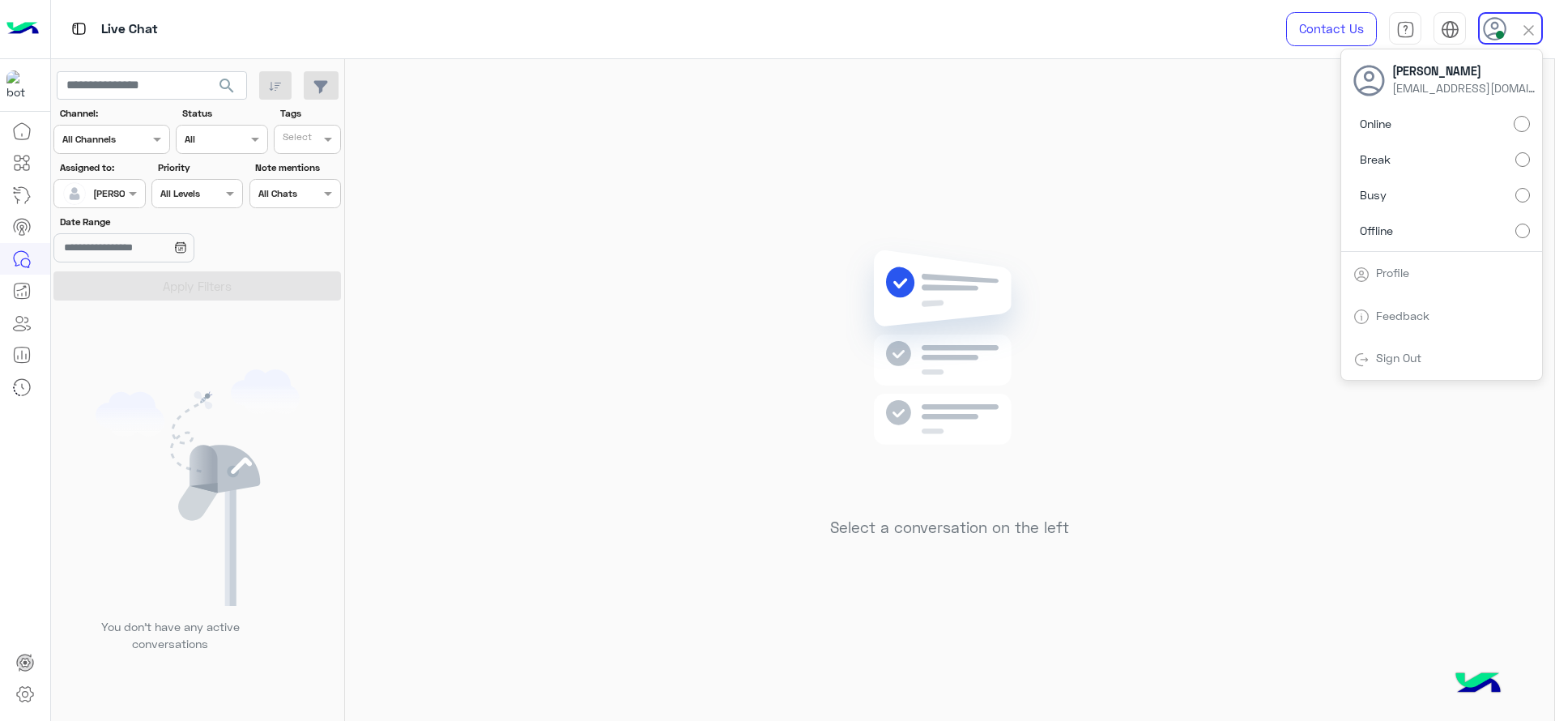
click at [886, 145] on div "Select a conversation on the left" at bounding box center [949, 393] width 1209 height 668
click at [103, 206] on div "[PERSON_NAME]" at bounding box center [93, 193] width 62 height 32
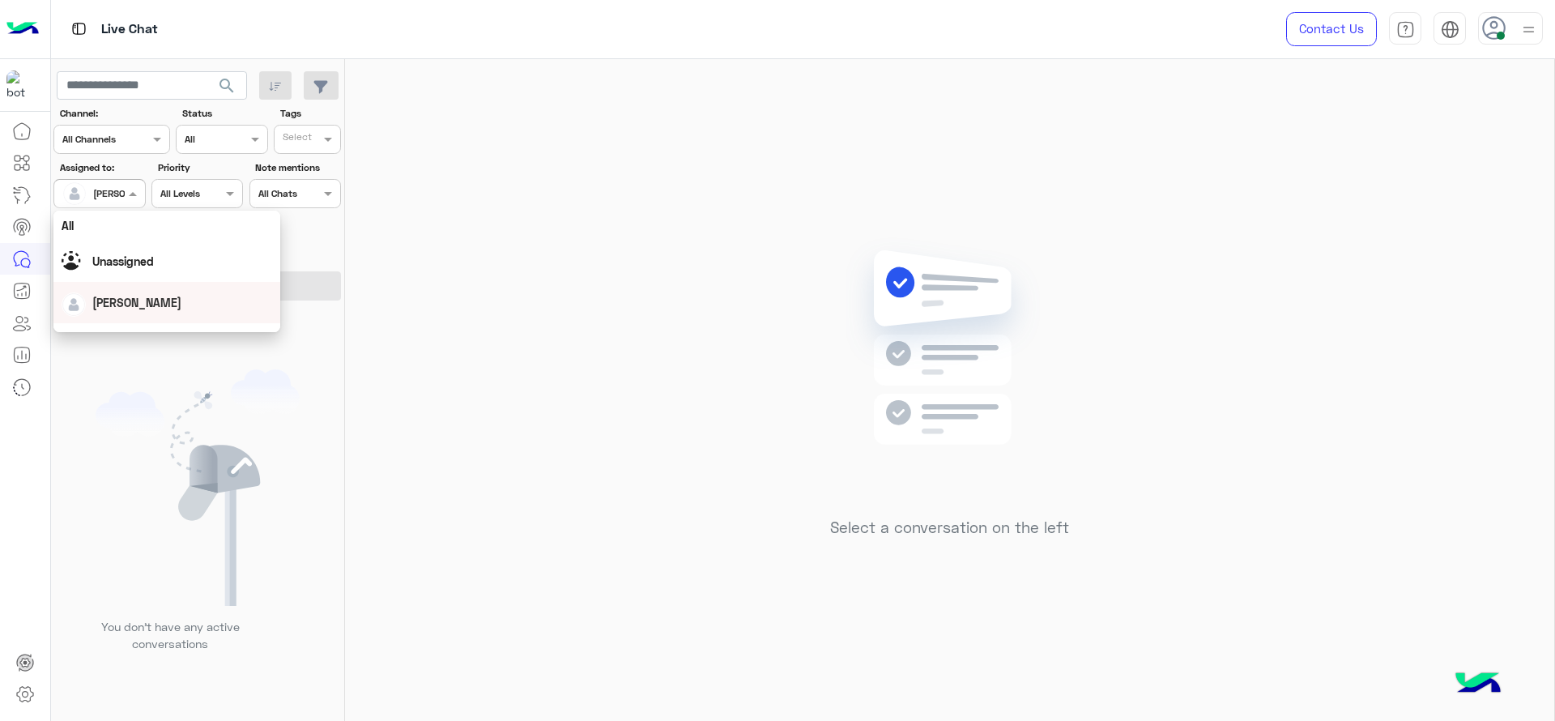
scroll to position [317, 0]
click at [109, 279] on div "First Mile" at bounding box center [166, 276] width 227 height 30
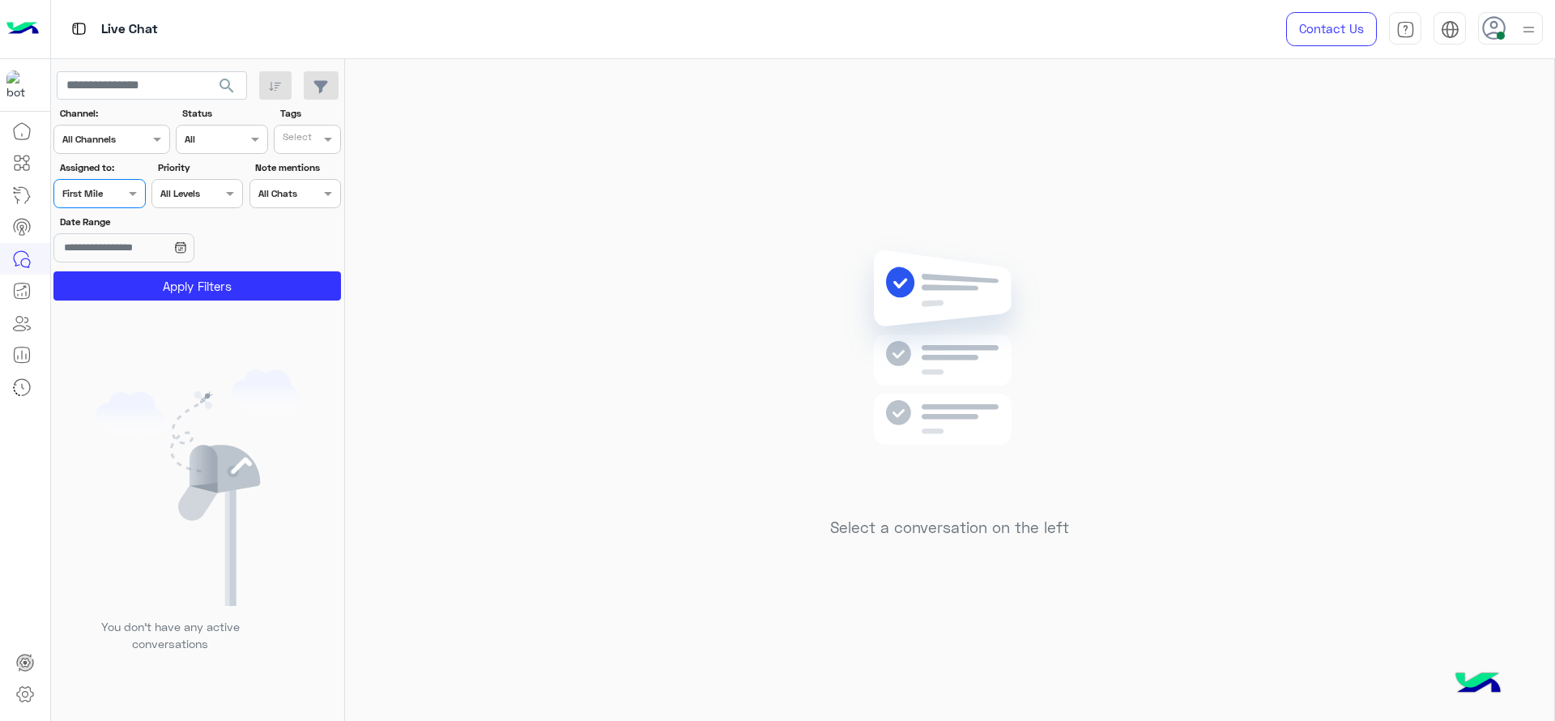
click at [109, 279] on button "Apply Filters" at bounding box center [196, 285] width 287 height 29
click at [123, 189] on div at bounding box center [99, 191] width 90 height 15
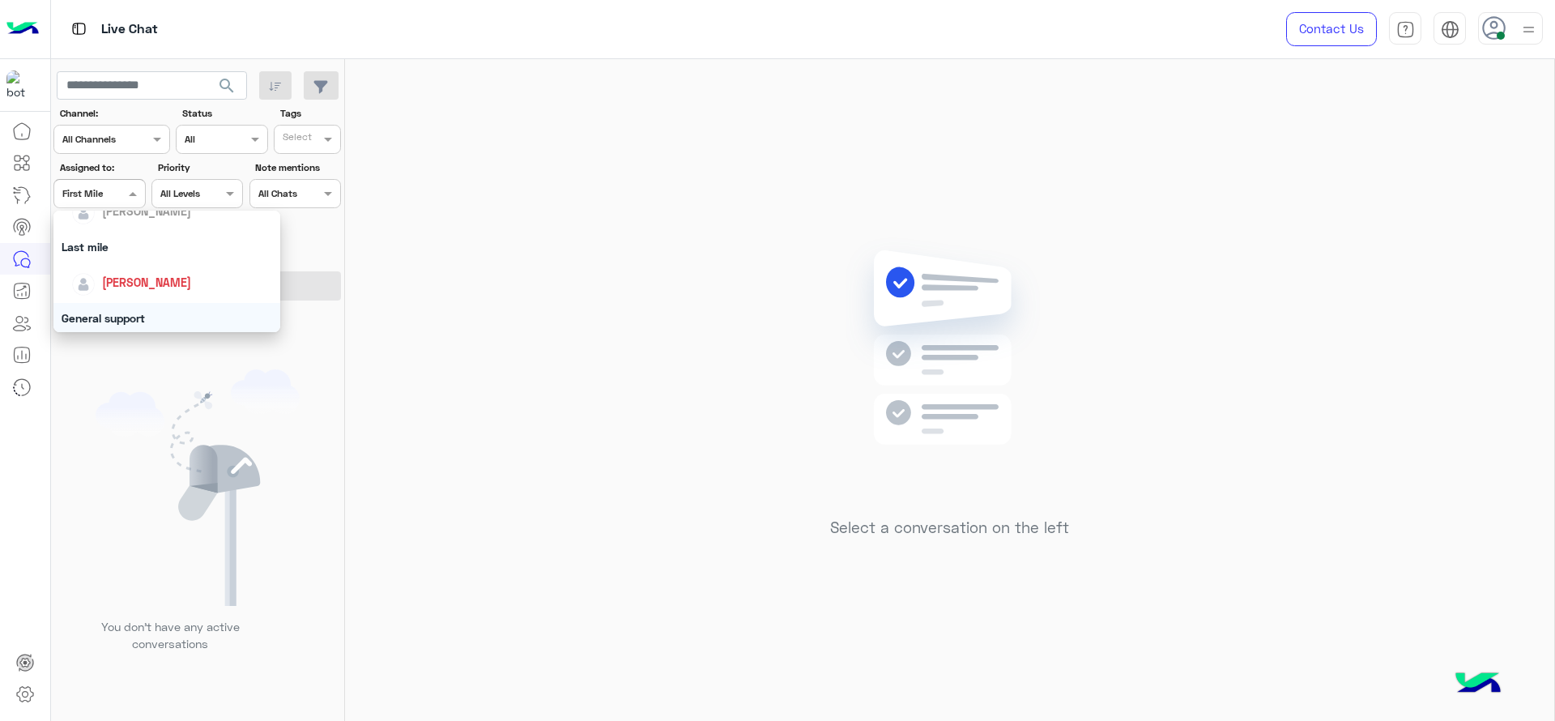
scroll to position [202, 0]
click at [119, 274] on div "[PERSON_NAME]" at bounding box center [171, 284] width 201 height 28
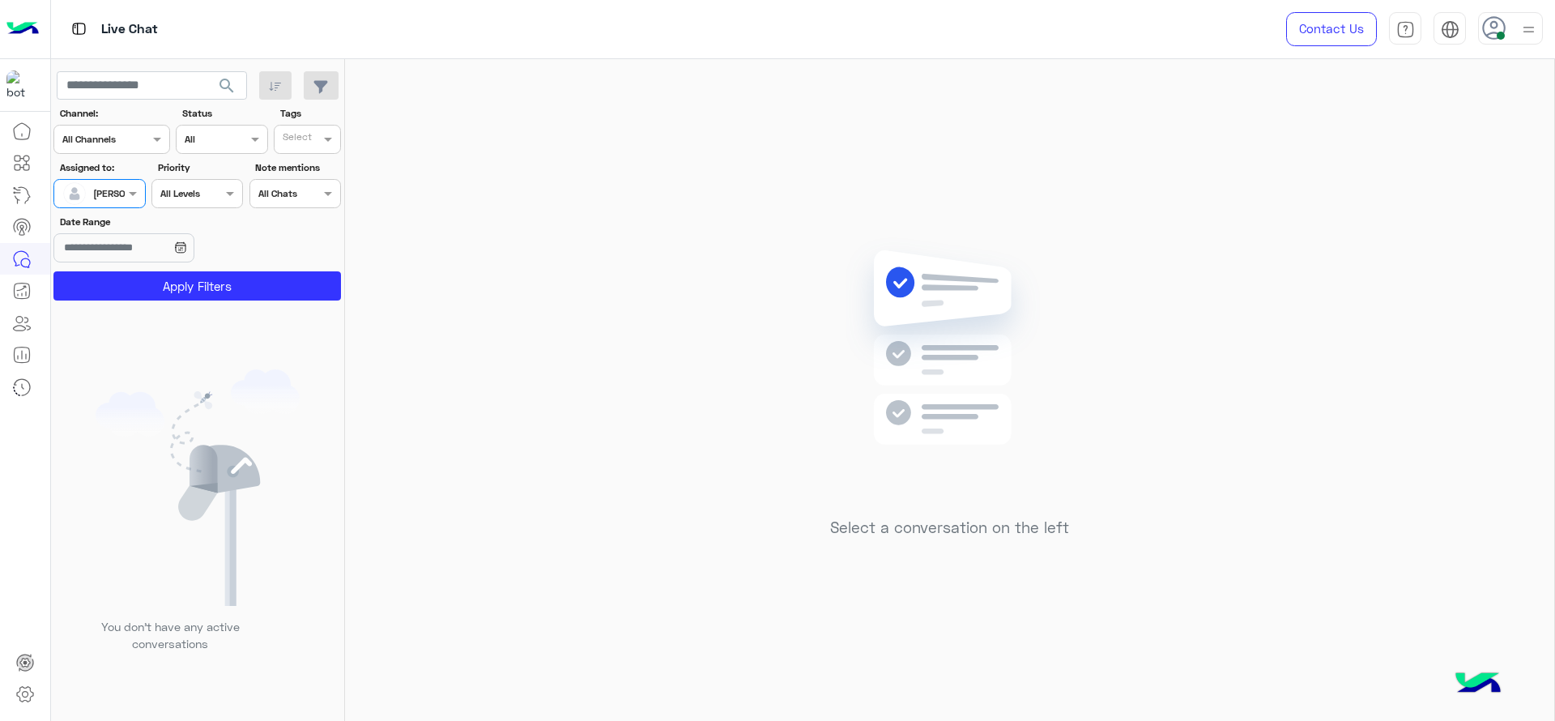
click at [119, 274] on button "Apply Filters" at bounding box center [196, 285] width 287 height 29
click at [576, 268] on div "Select a conversation on the left" at bounding box center [949, 393] width 1209 height 668
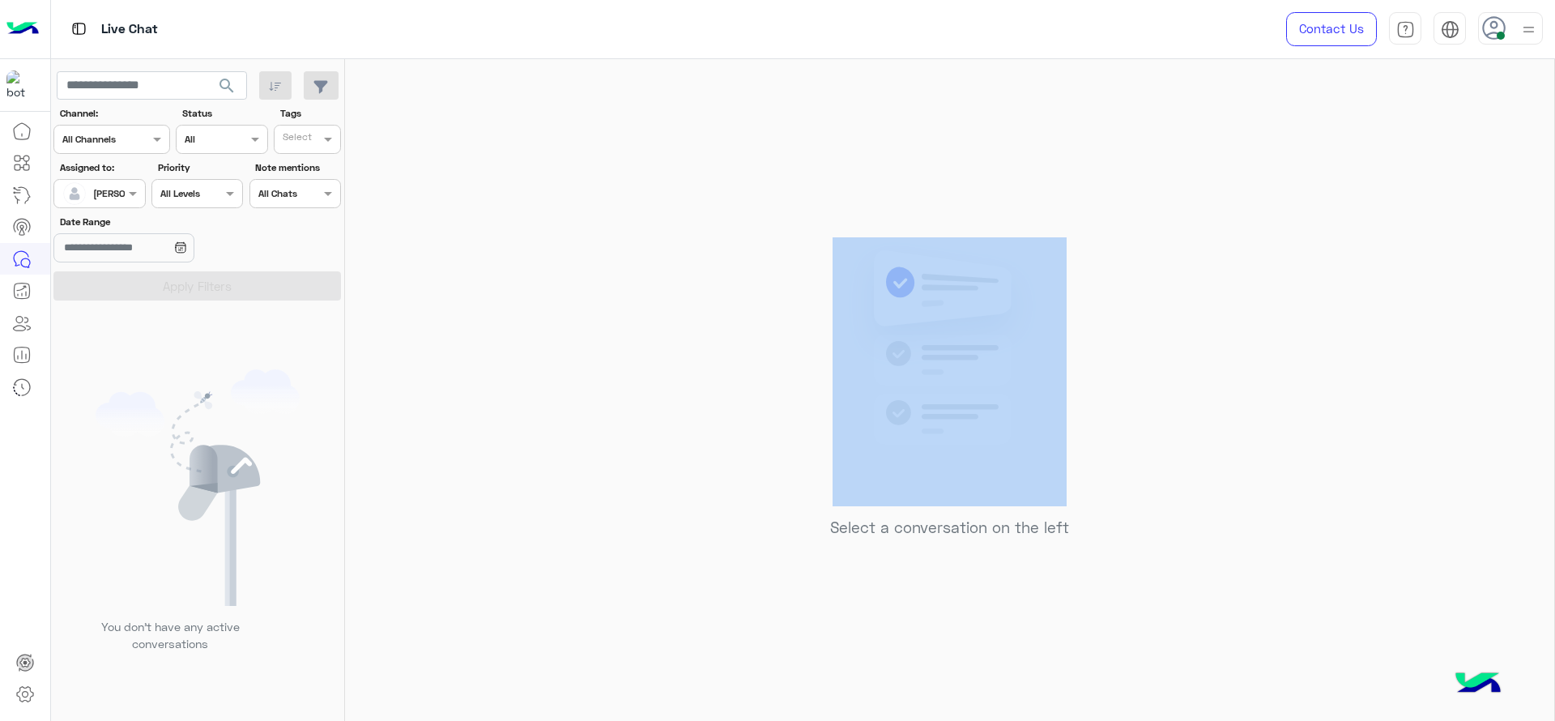
click at [419, 279] on div "Select a conversation on the left" at bounding box center [949, 393] width 1209 height 668
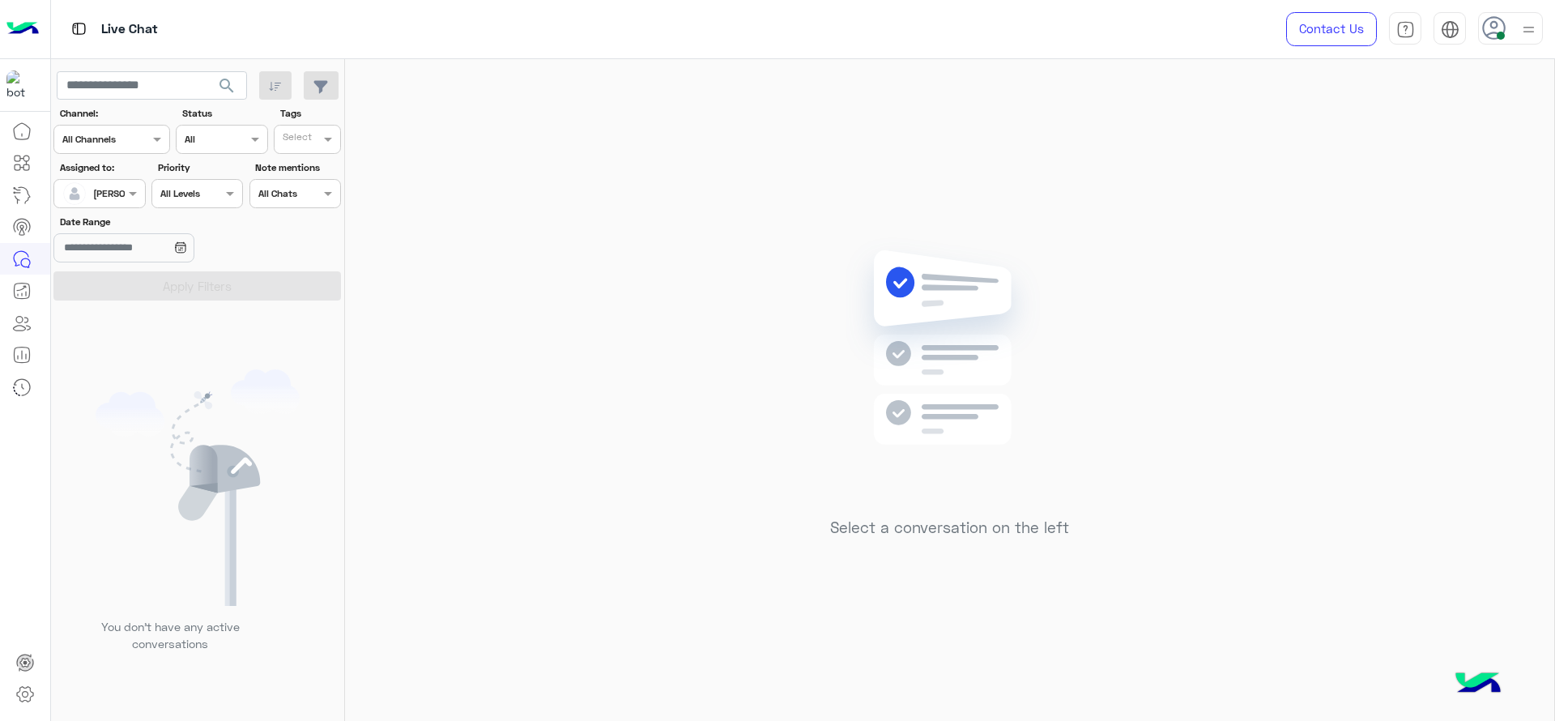
click at [644, 236] on div "Select a conversation on the left" at bounding box center [949, 393] width 1209 height 668
click at [145, 187] on div "Assigned on Jana Aboelseoud" at bounding box center [98, 193] width 91 height 29
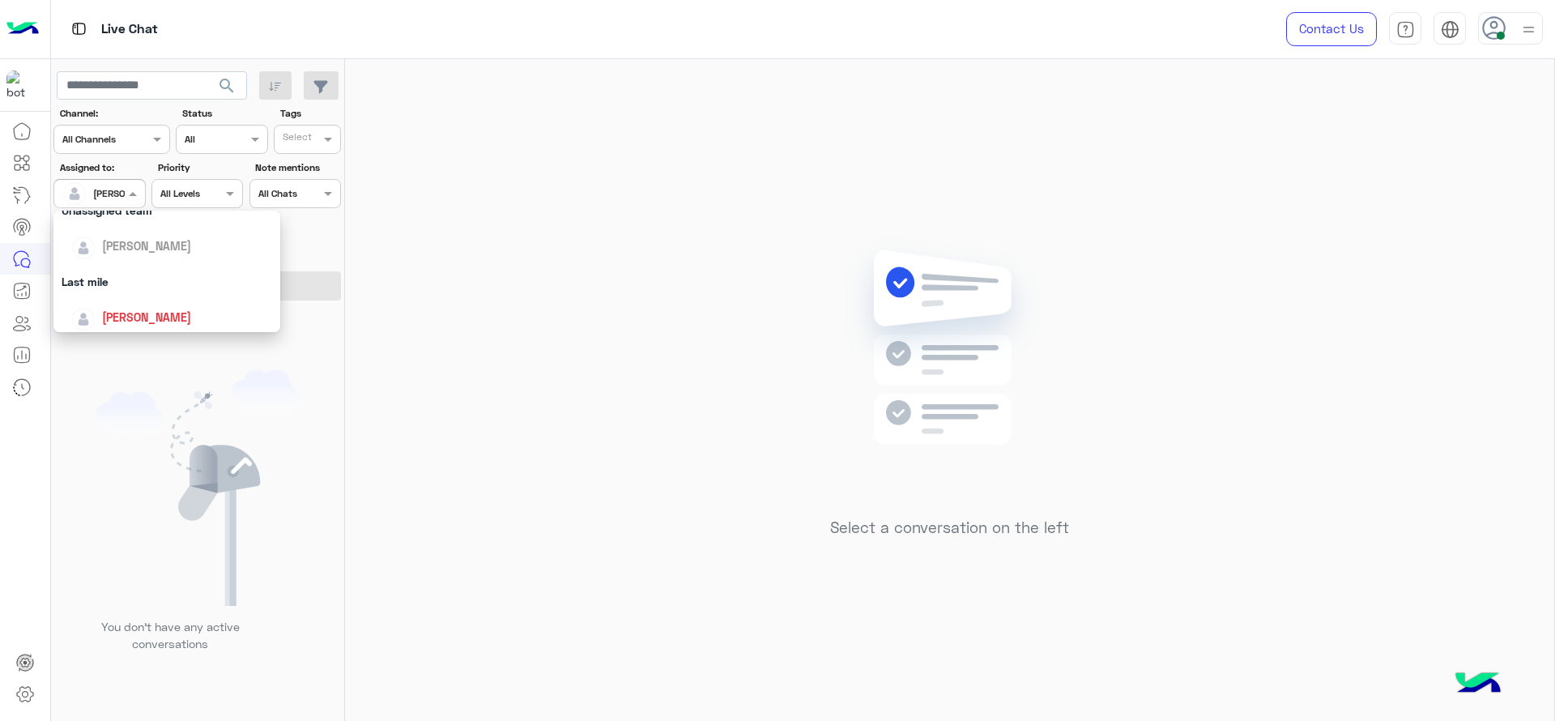
scroll to position [317, 0]
click at [150, 269] on div "First Mile" at bounding box center [166, 276] width 227 height 30
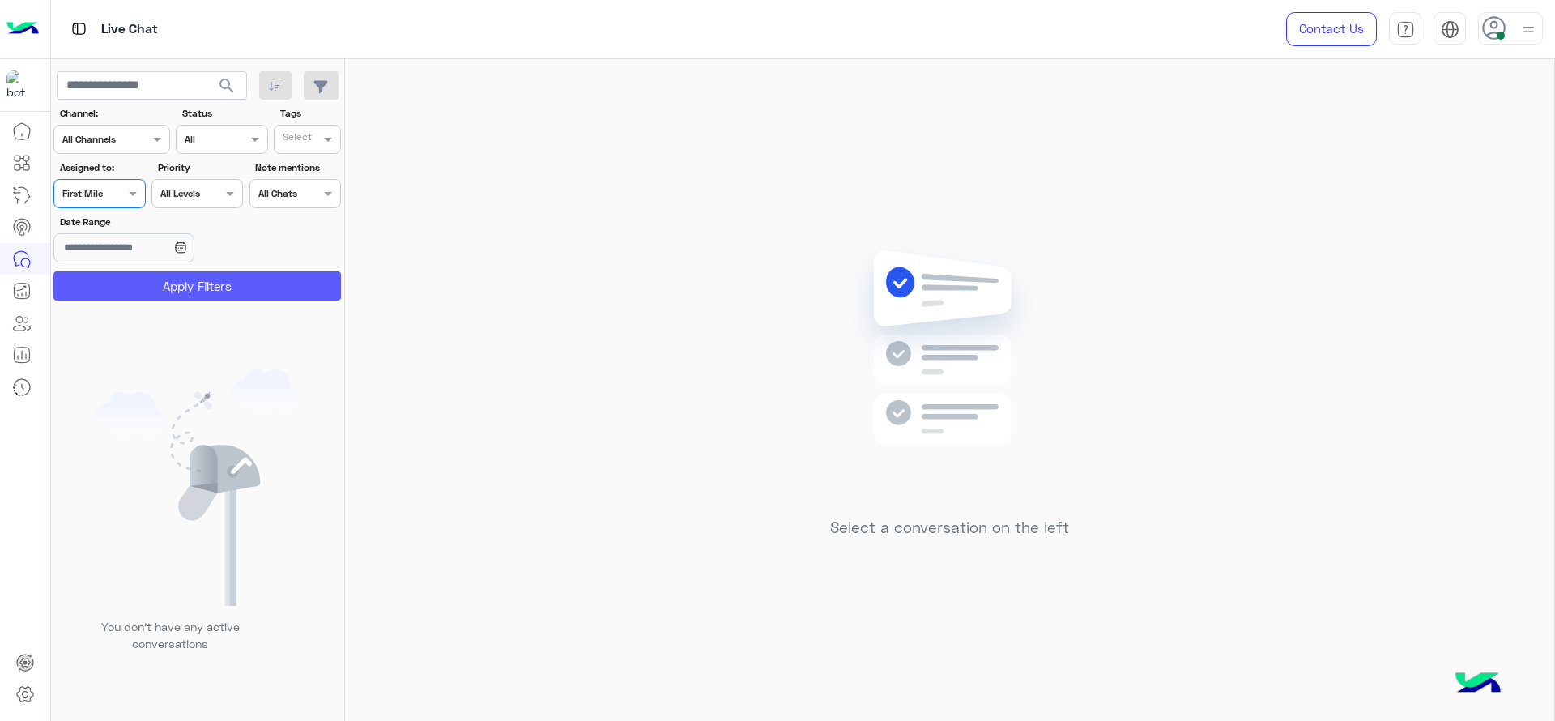
click at [153, 274] on section "Channel: Channel All Channels Status Channel All Tags Select Assigned to: Assig…" at bounding box center [198, 203] width 270 height 194
click at [144, 274] on button "Apply Filters" at bounding box center [196, 285] width 287 height 29
click at [100, 205] on div "Assigned on First Mile" at bounding box center [98, 193] width 91 height 29
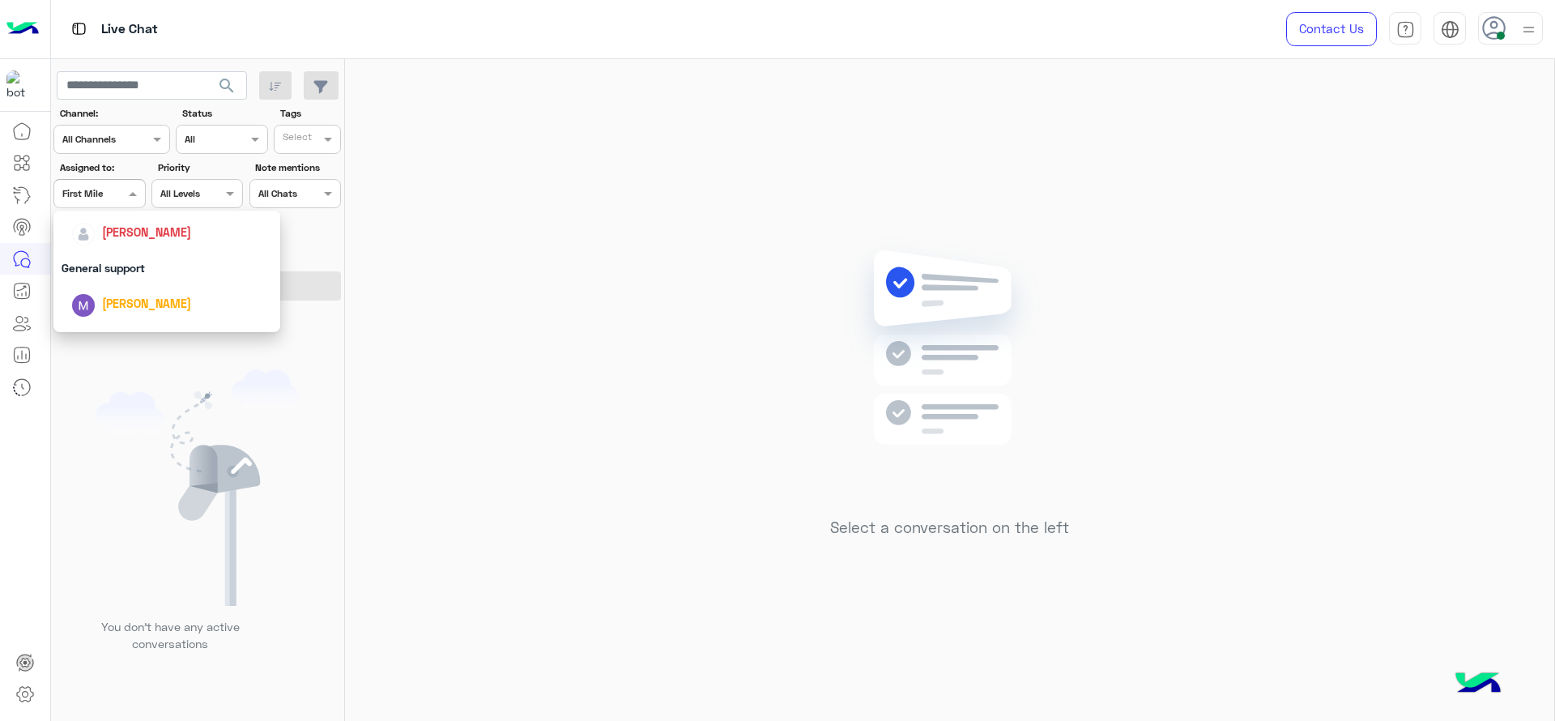
scroll to position [263, 0]
click at [132, 246] on div "General support" at bounding box center [166, 259] width 227 height 30
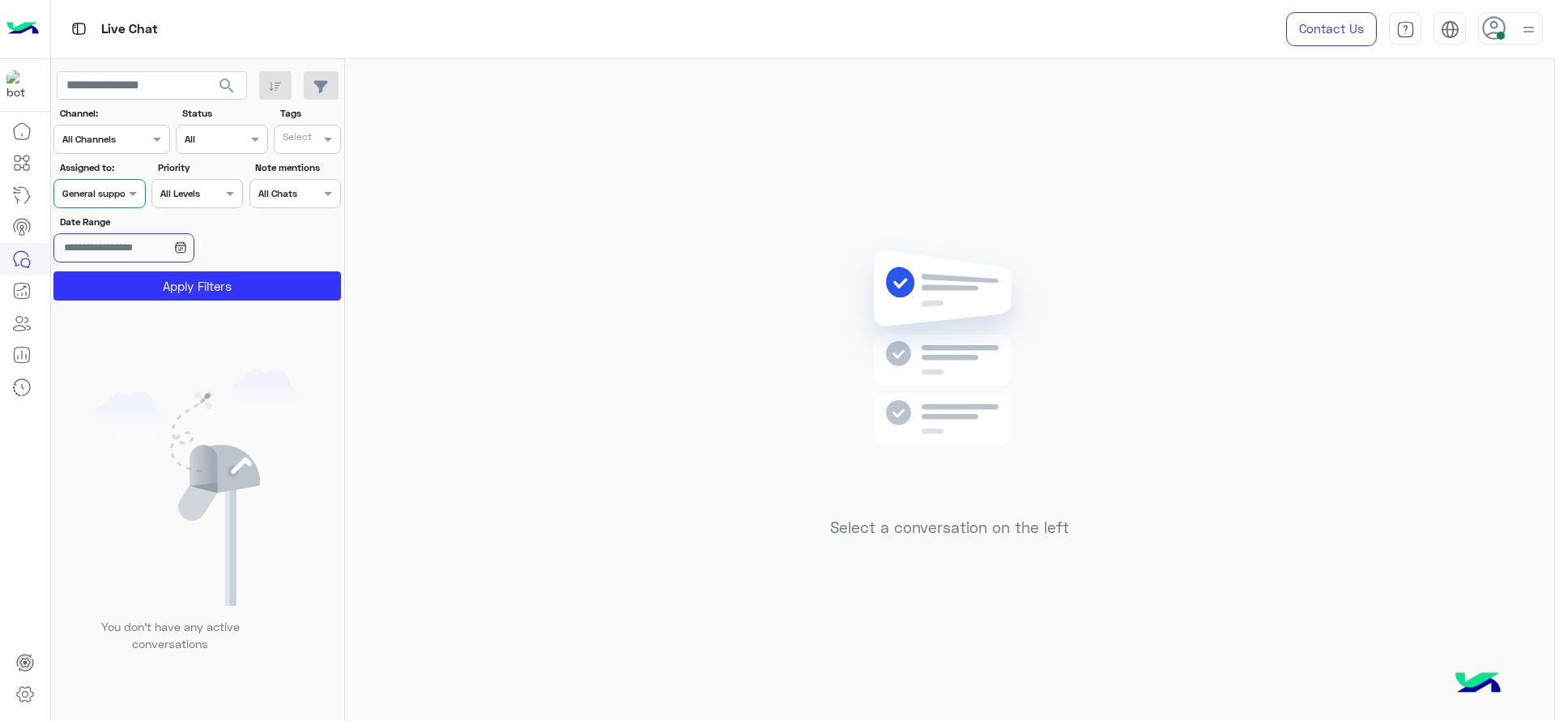
click at [131, 235] on input "Date Range" at bounding box center [123, 247] width 140 height 29
click at [123, 203] on div "Assigned on General support" at bounding box center [98, 193] width 91 height 29
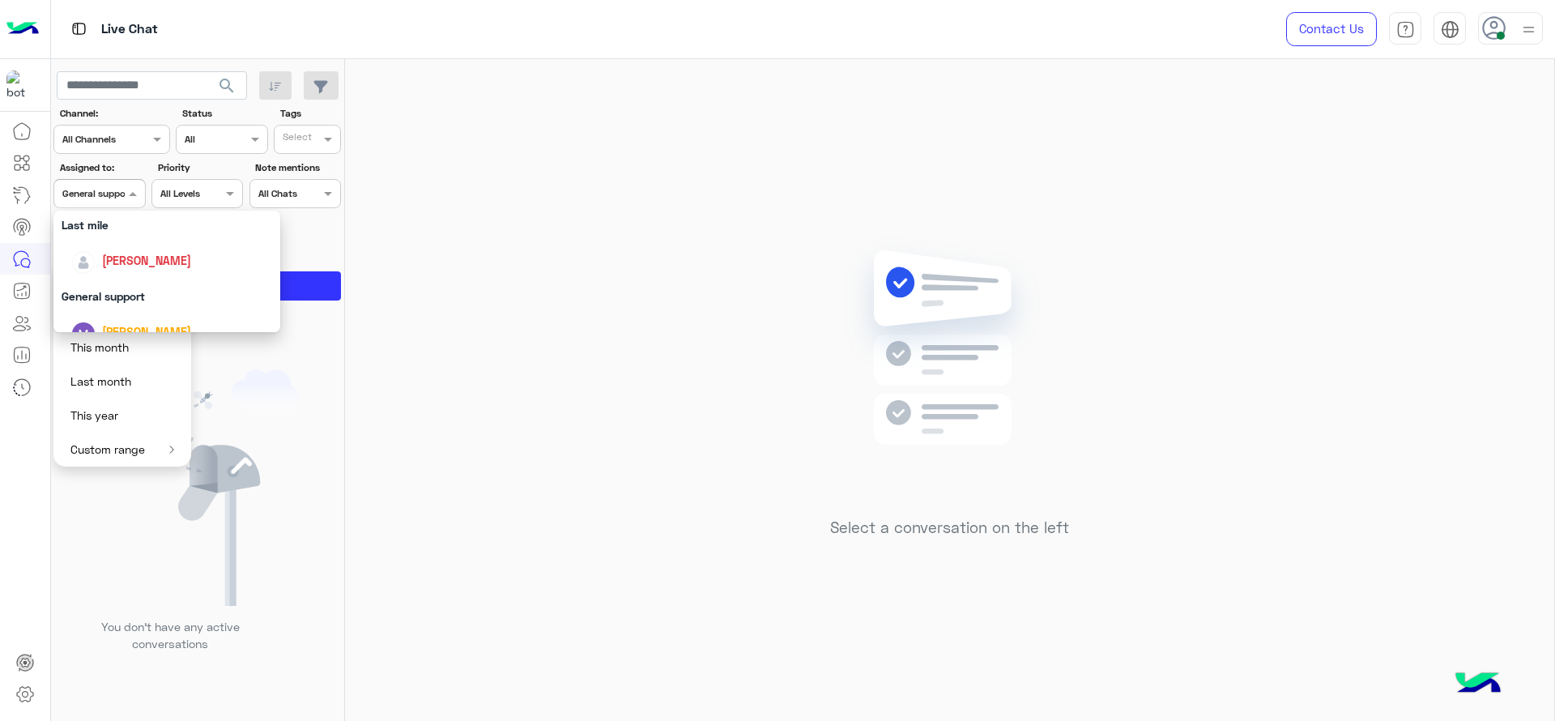
scroll to position [223, 0]
click at [136, 257] on span "[PERSON_NAME]" at bounding box center [146, 264] width 89 height 14
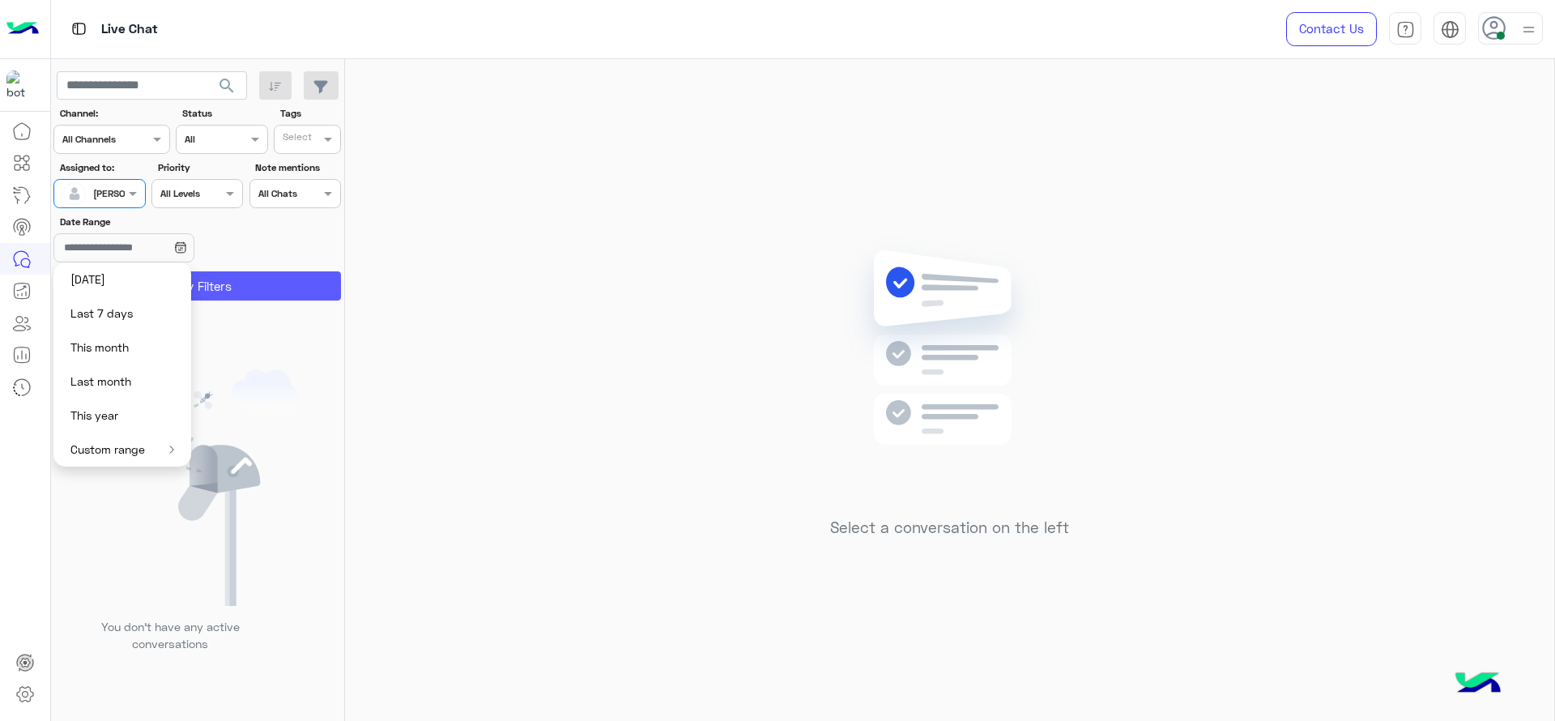
click at [244, 289] on button "Apply Filters" at bounding box center [196, 285] width 287 height 29
click at [194, 233] on input "Date Range" at bounding box center [123, 247] width 140 height 29
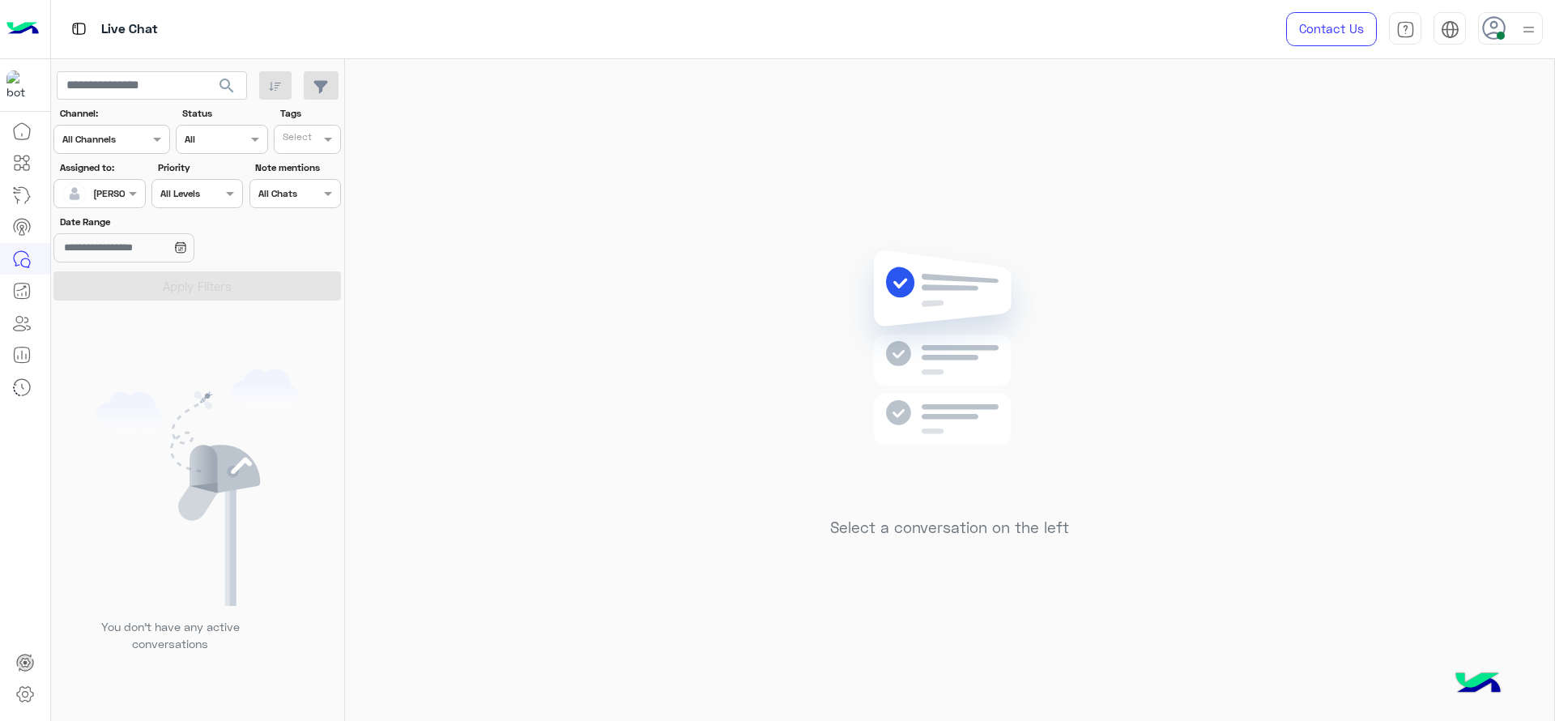
click at [517, 428] on div "Select a conversation on the left" at bounding box center [949, 393] width 1209 height 668
click at [881, 287] on img at bounding box center [949, 371] width 234 height 269
click at [853, 322] on img at bounding box center [949, 371] width 234 height 269
click at [86, 189] on div "AI Hub" at bounding box center [78, 194] width 57 height 26
click at [126, 191] on span at bounding box center [135, 193] width 20 height 17
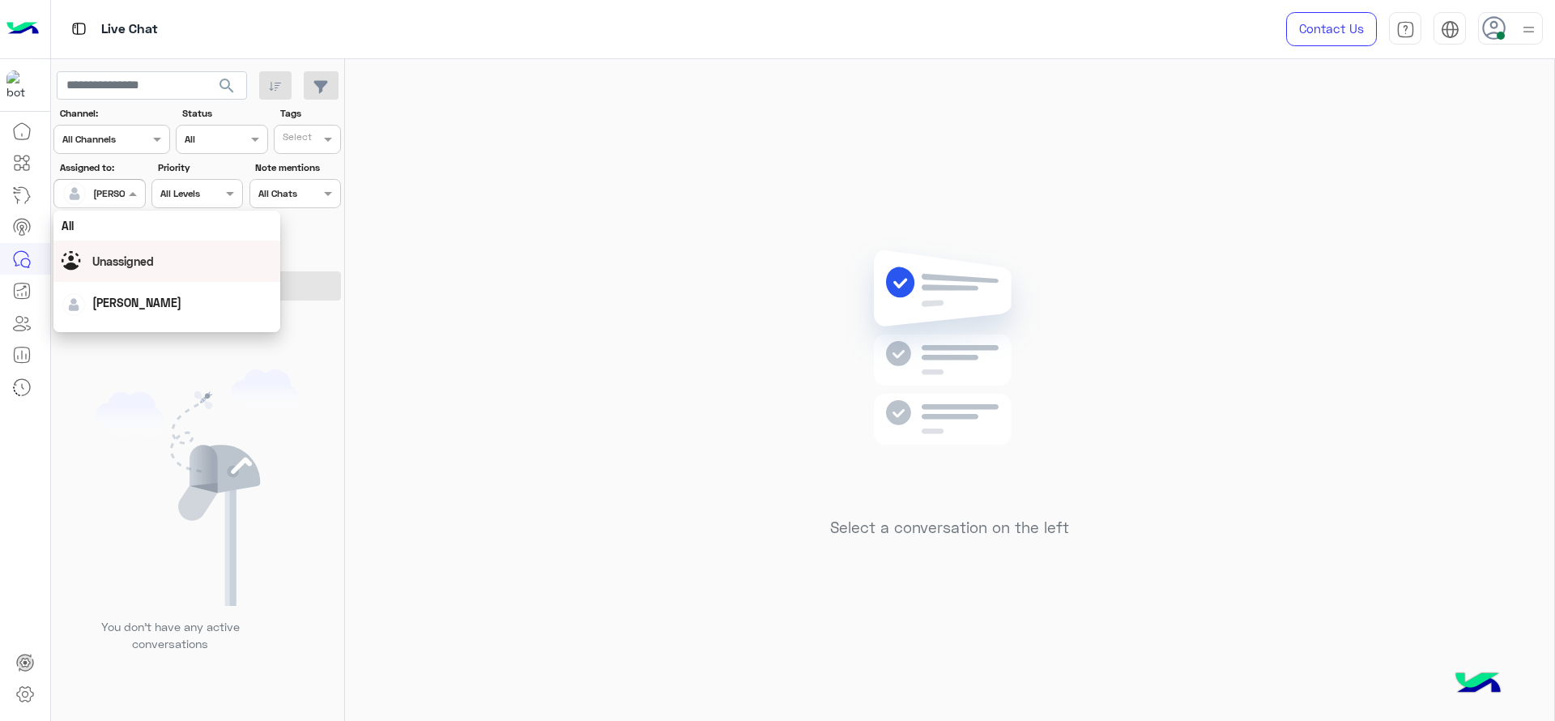
scroll to position [317, 0]
click at [140, 289] on div "First Mile" at bounding box center [166, 276] width 227 height 30
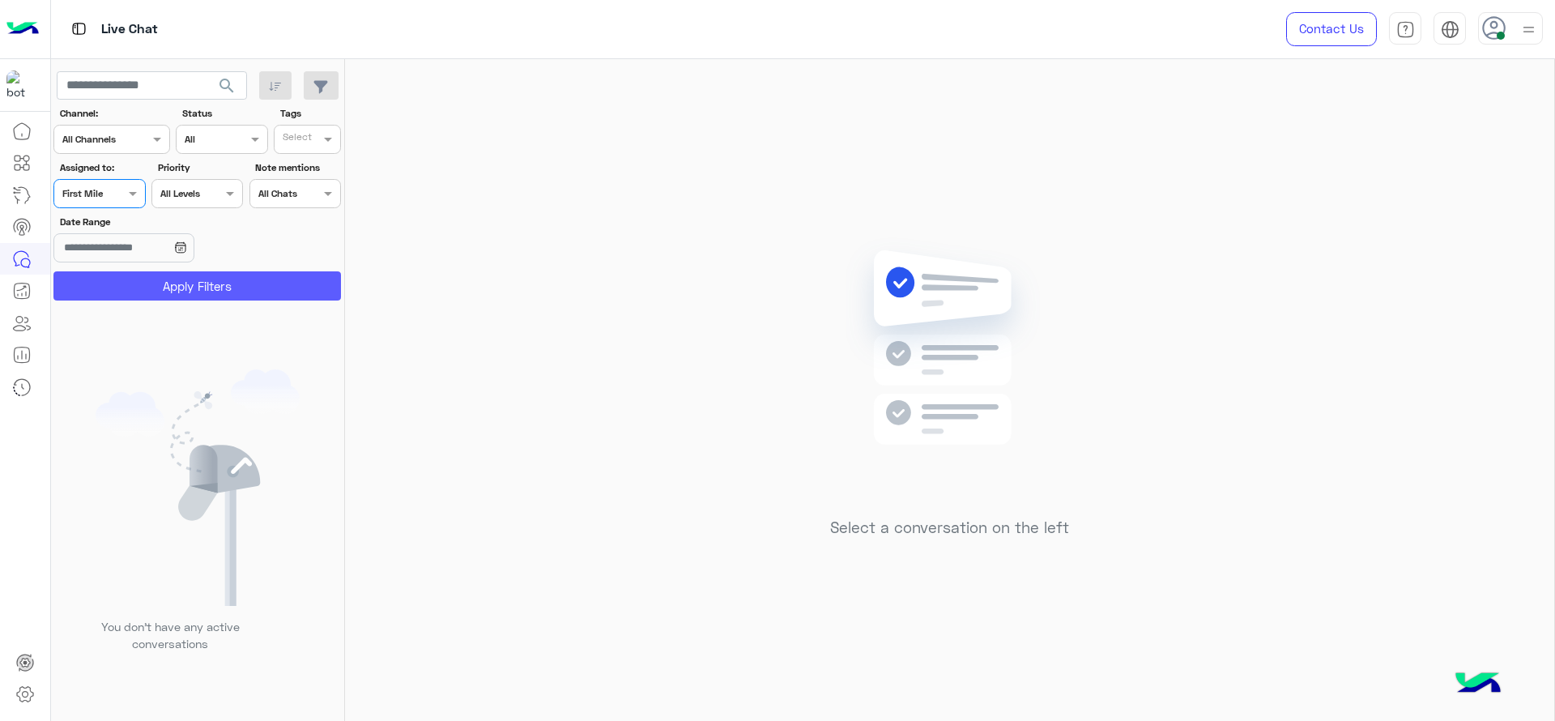
click at [140, 289] on button "Apply Filters" at bounding box center [196, 285] width 287 height 29
click at [117, 189] on div at bounding box center [99, 191] width 90 height 15
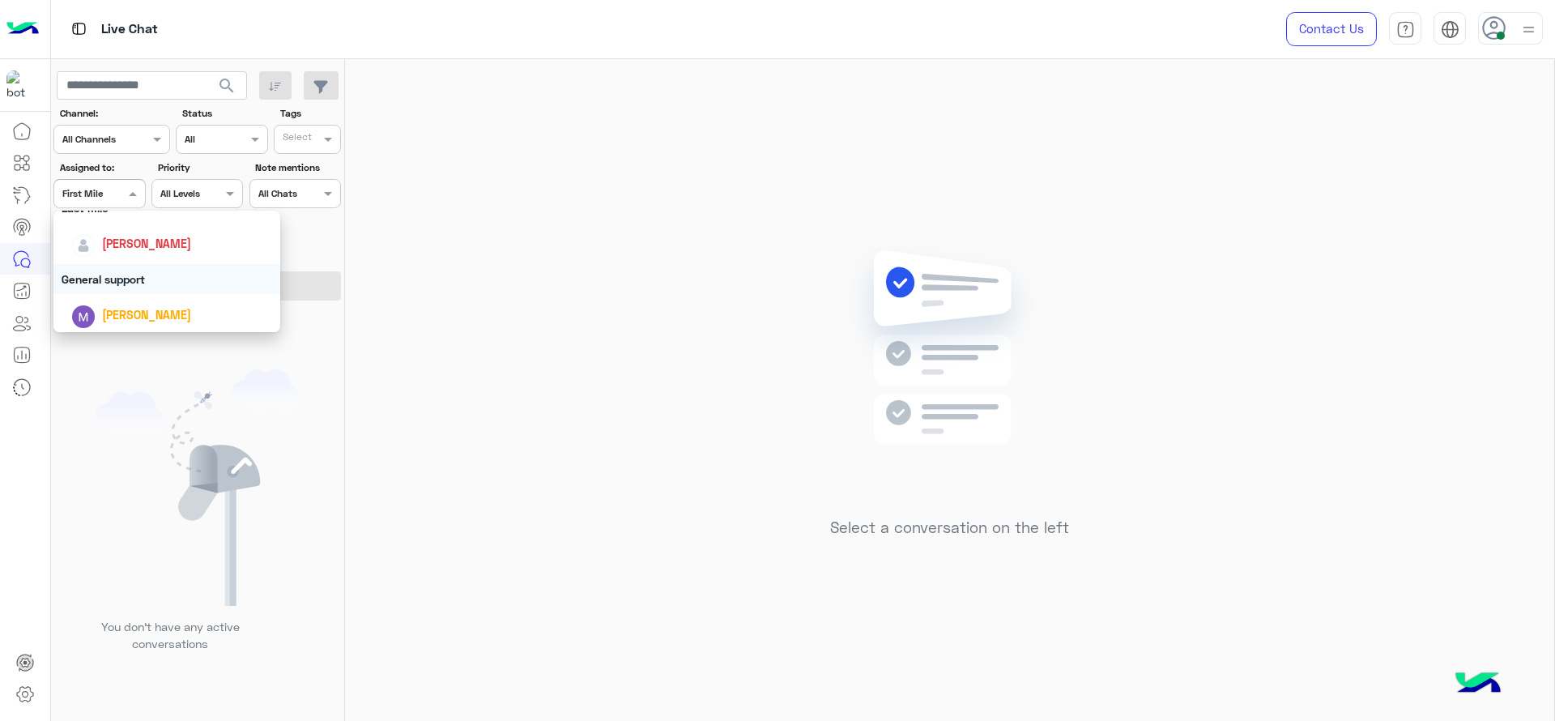
scroll to position [223, 0]
click at [140, 259] on span "[PERSON_NAME]" at bounding box center [146, 264] width 89 height 14
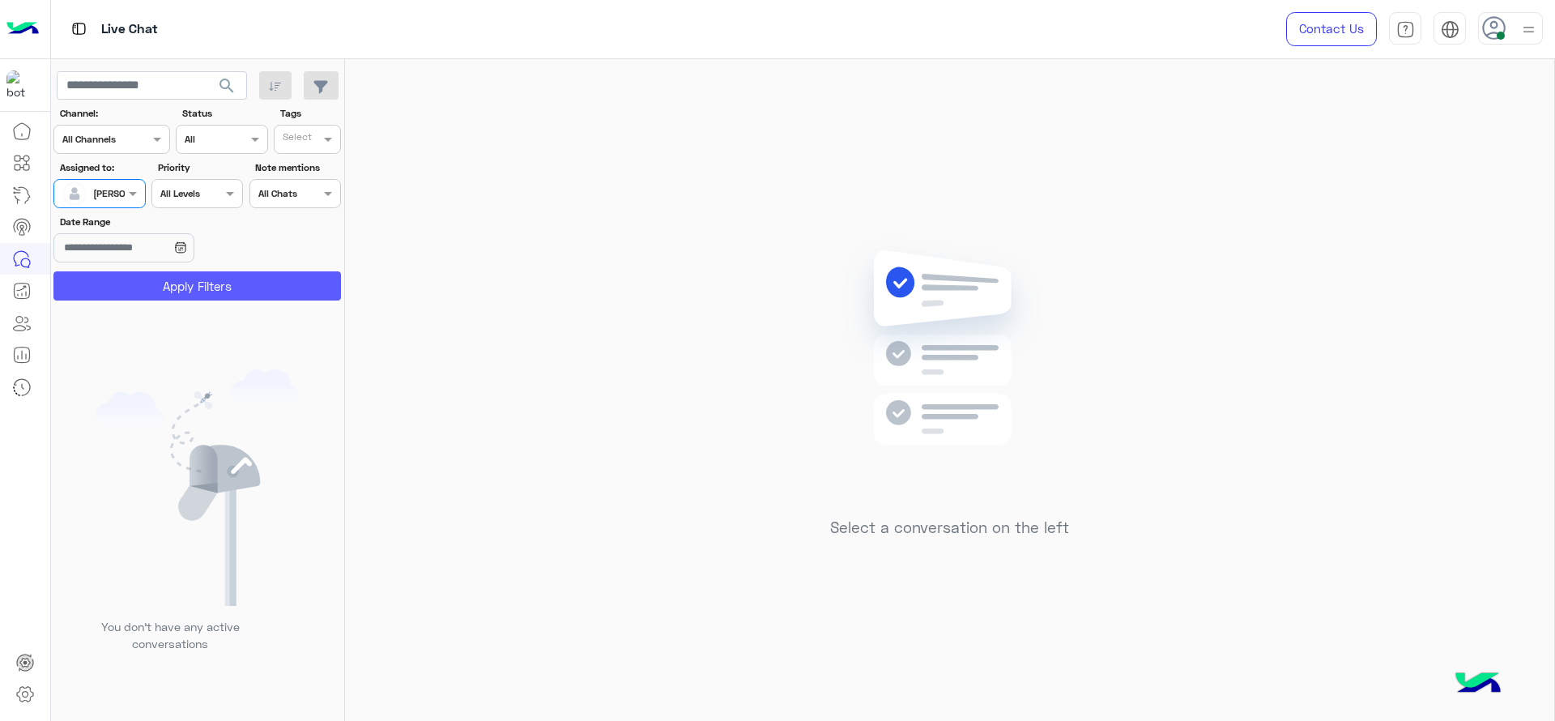
click at [138, 281] on button "Apply Filters" at bounding box center [196, 285] width 287 height 29
click at [1010, 211] on div "Select a conversation on the left" at bounding box center [949, 393] width 1209 height 668
click at [600, 274] on div "Select a conversation on the left" at bounding box center [949, 393] width 1209 height 668
click at [128, 193] on span at bounding box center [135, 193] width 20 height 17
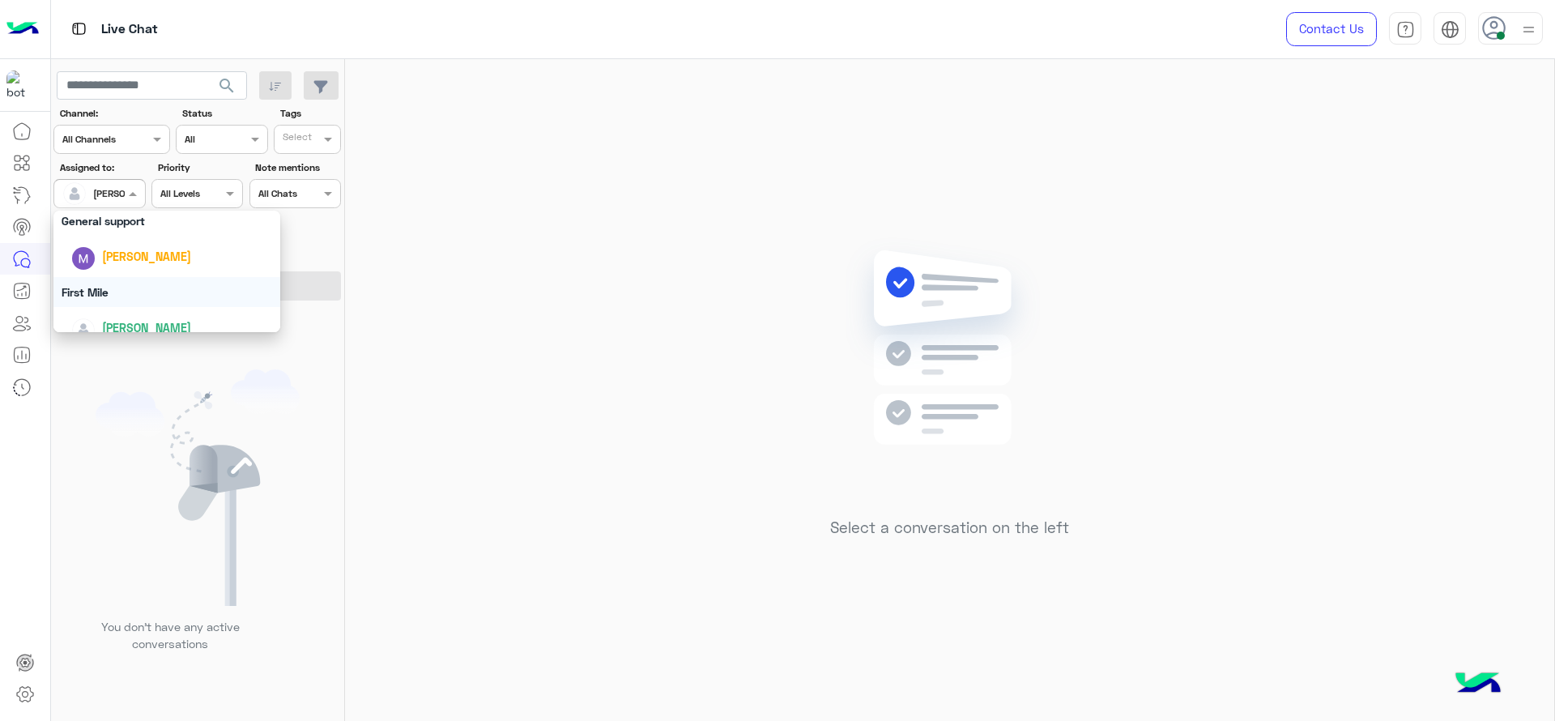
scroll to position [297, 0]
click at [142, 302] on div "First Mile" at bounding box center [166, 296] width 227 height 30
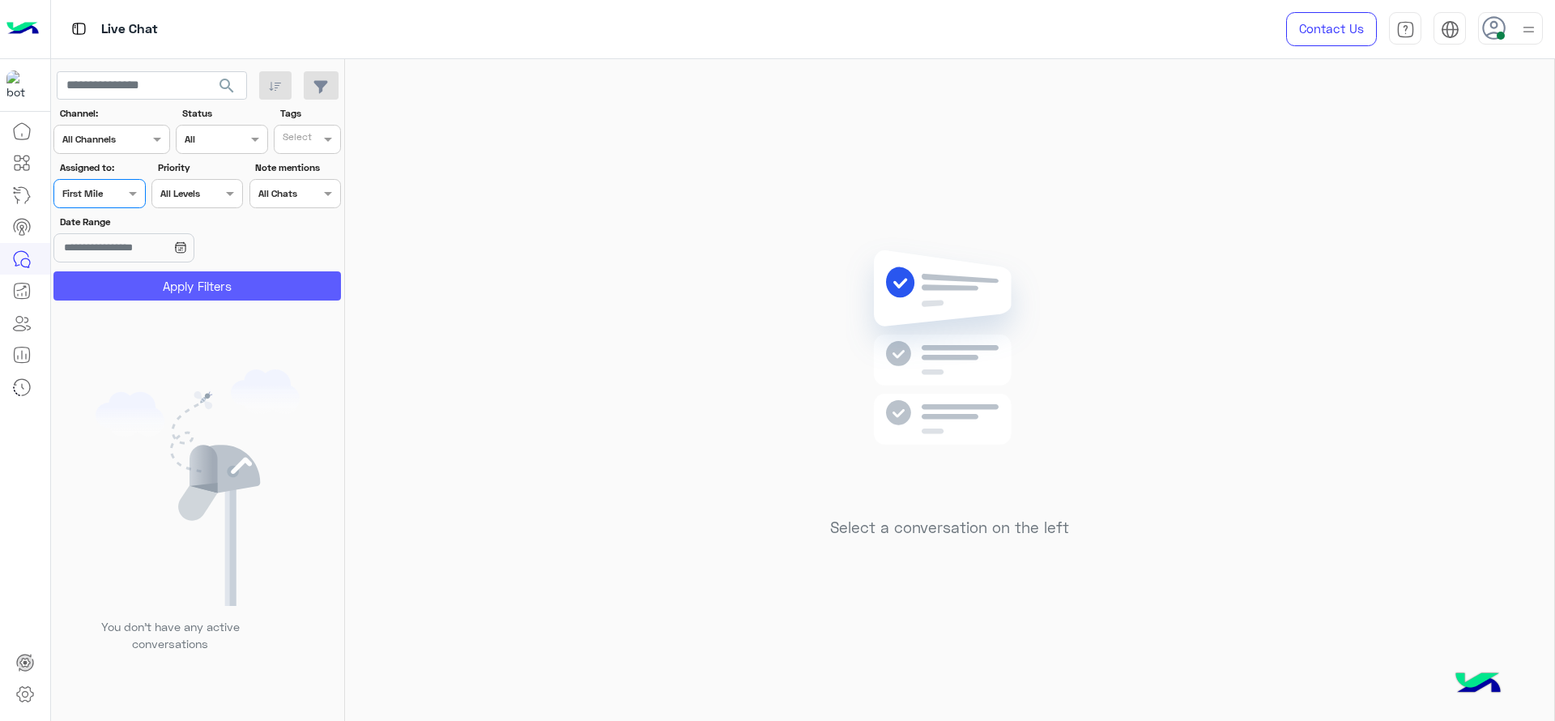
click at [134, 281] on button "Apply Filters" at bounding box center [196, 285] width 287 height 29
click at [125, 190] on div at bounding box center [192, 366] width 283 height 721
click at [125, 190] on span at bounding box center [135, 193] width 20 height 17
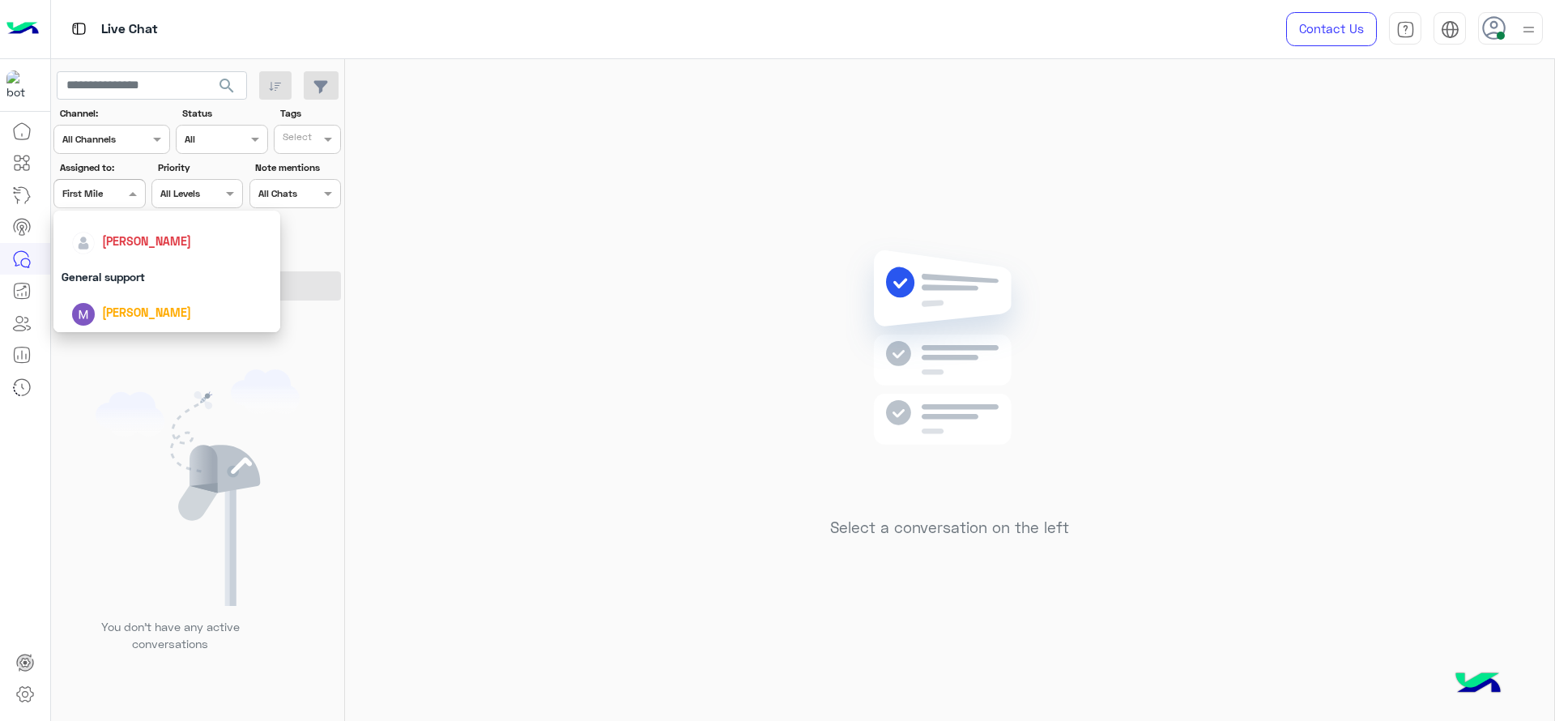
scroll to position [243, 0]
click at [119, 246] on span "[PERSON_NAME]" at bounding box center [146, 243] width 89 height 14
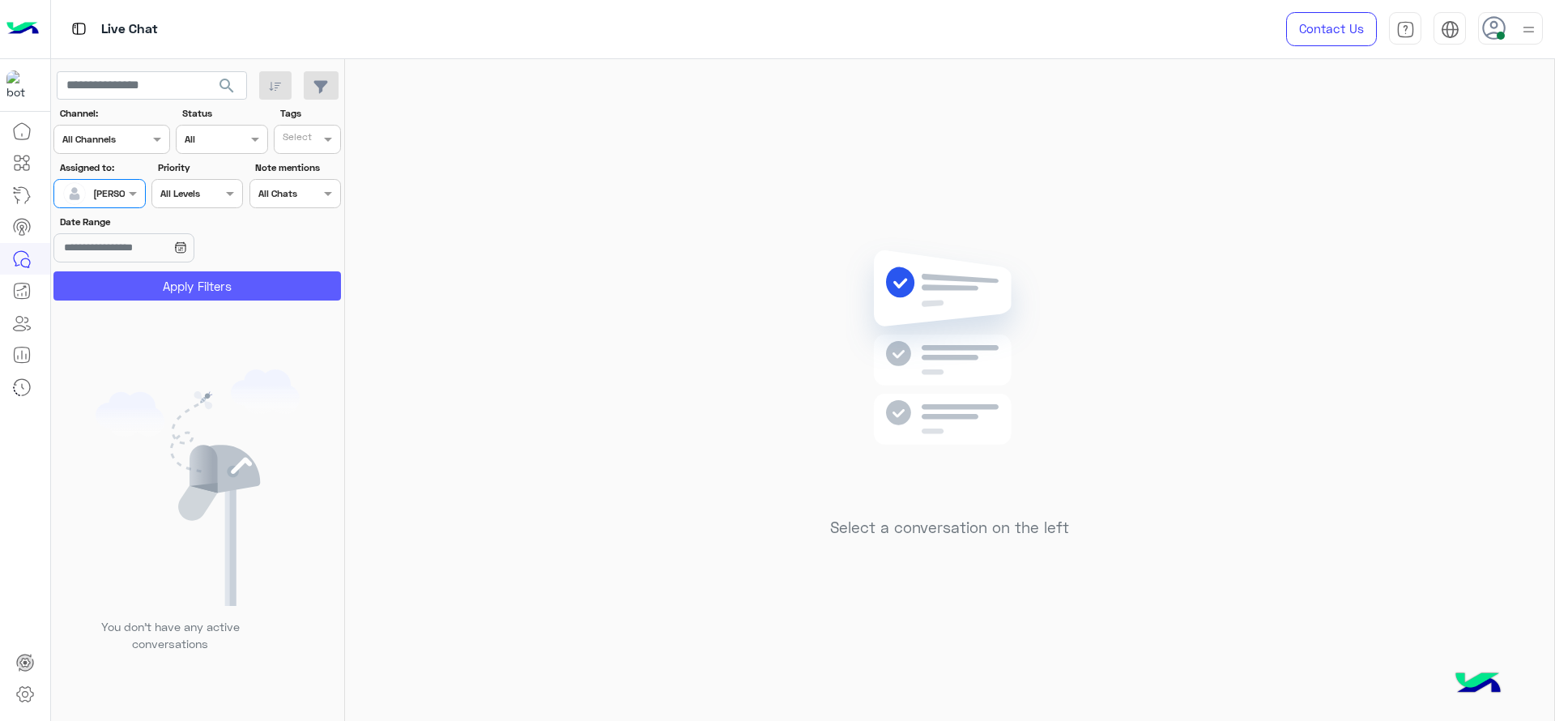
click at [123, 285] on button "Apply Filters" at bounding box center [196, 285] width 287 height 29
click at [1155, 193] on div "Select a conversation on the left" at bounding box center [949, 393] width 1209 height 668
click at [901, 147] on div "Select a conversation on the left" at bounding box center [949, 393] width 1209 height 668
click at [1167, 161] on div "Select a conversation on the left" at bounding box center [949, 393] width 1209 height 668
click at [99, 194] on input "text" at bounding box center [80, 192] width 37 height 15
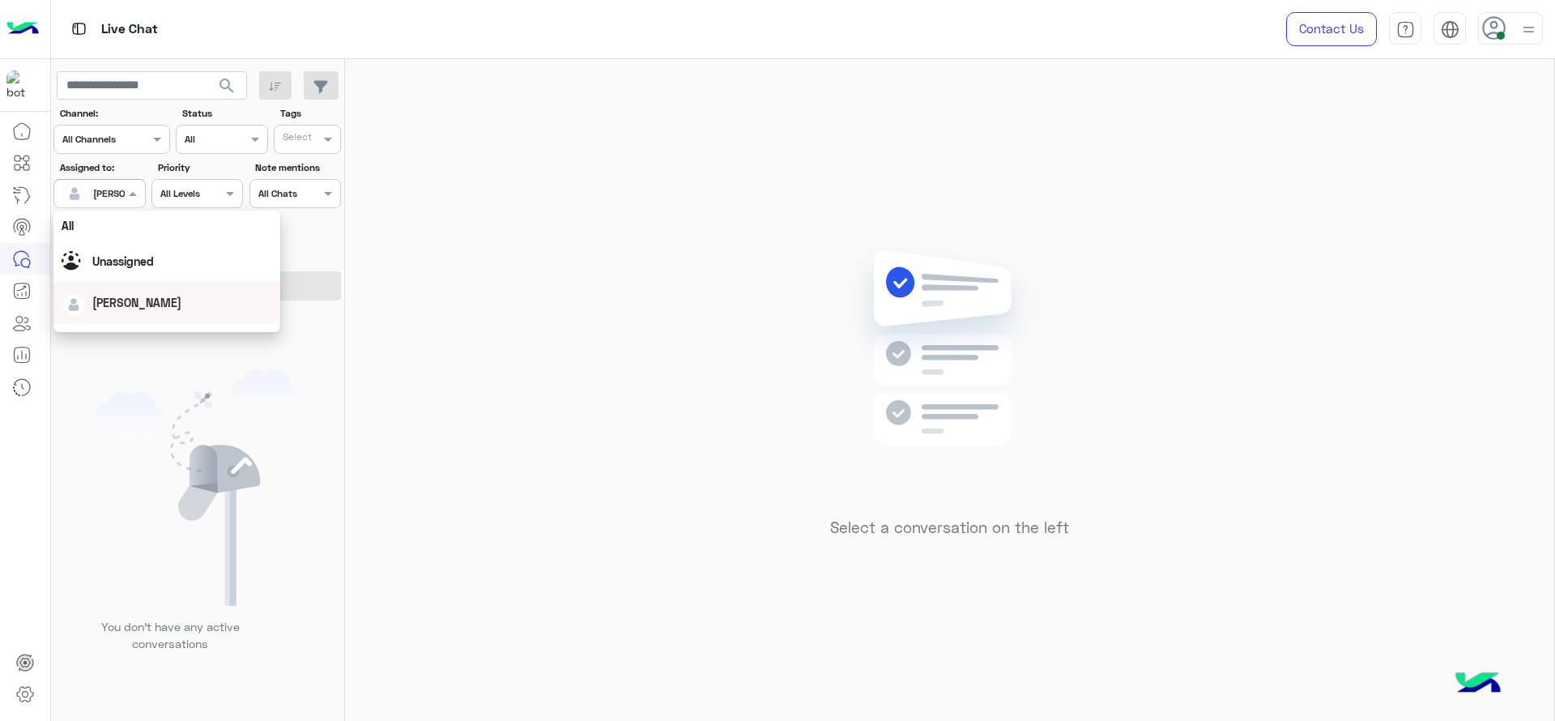
scroll to position [317, 0]
click at [178, 298] on div "loujy haitham" at bounding box center [171, 311] width 201 height 28
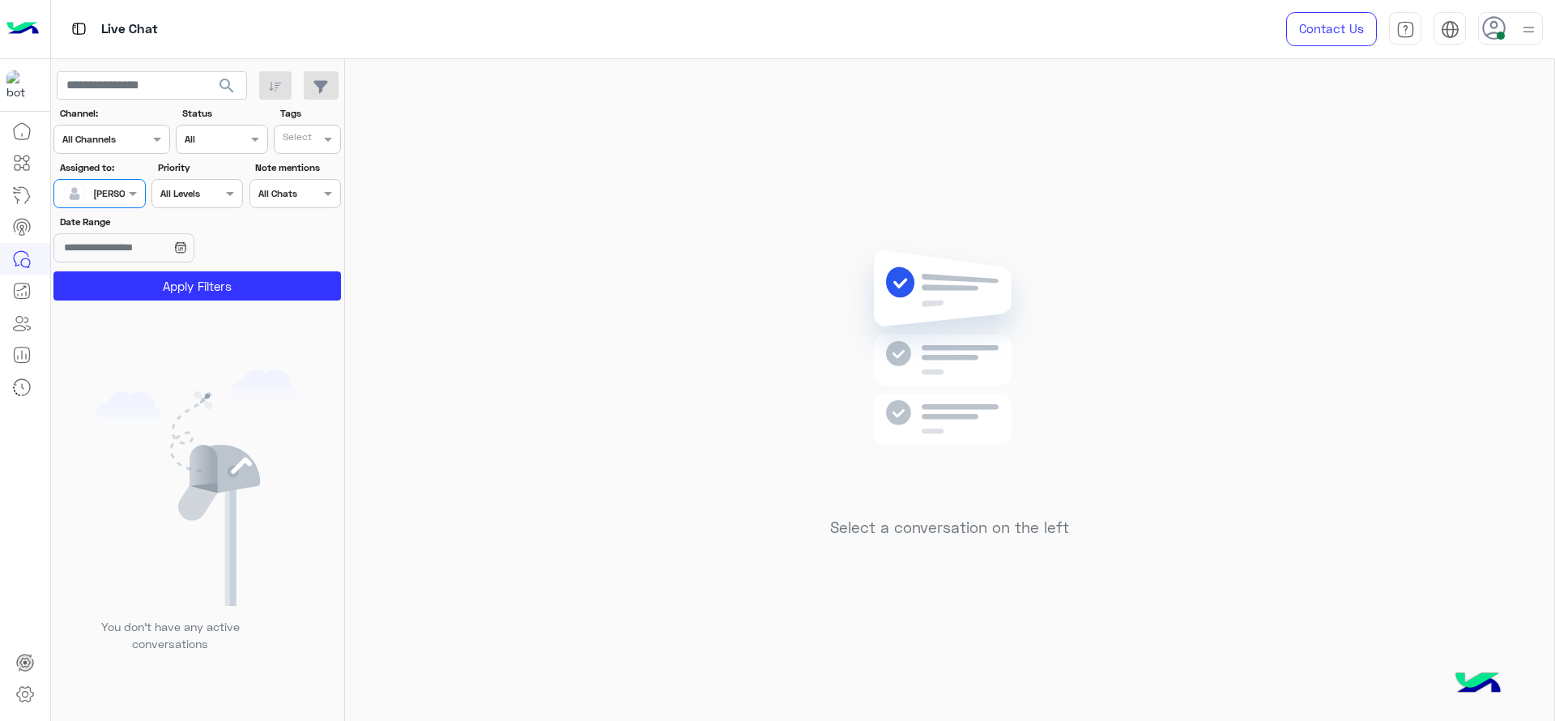
click at [103, 187] on div at bounding box center [99, 191] width 90 height 15
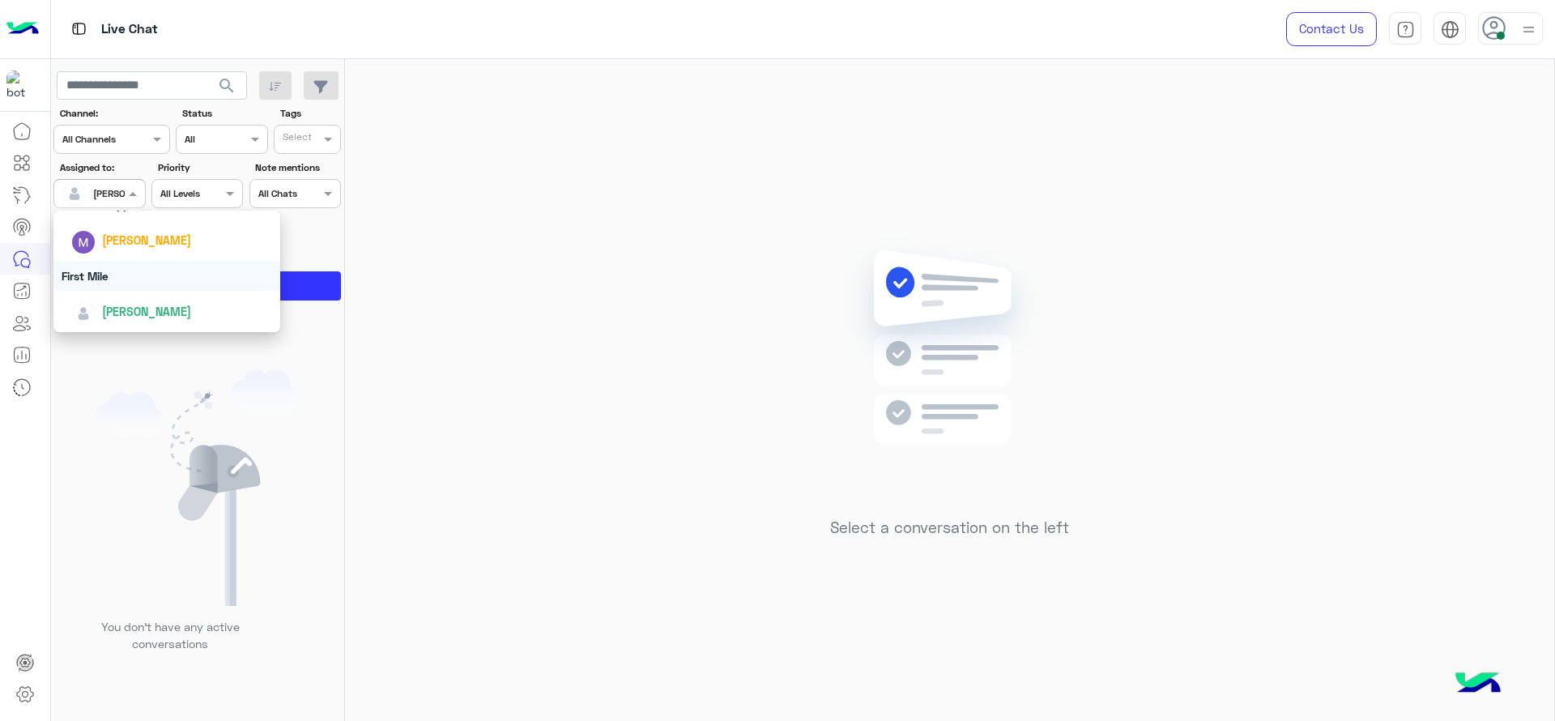
click at [144, 274] on div "First Mile" at bounding box center [166, 276] width 227 height 30
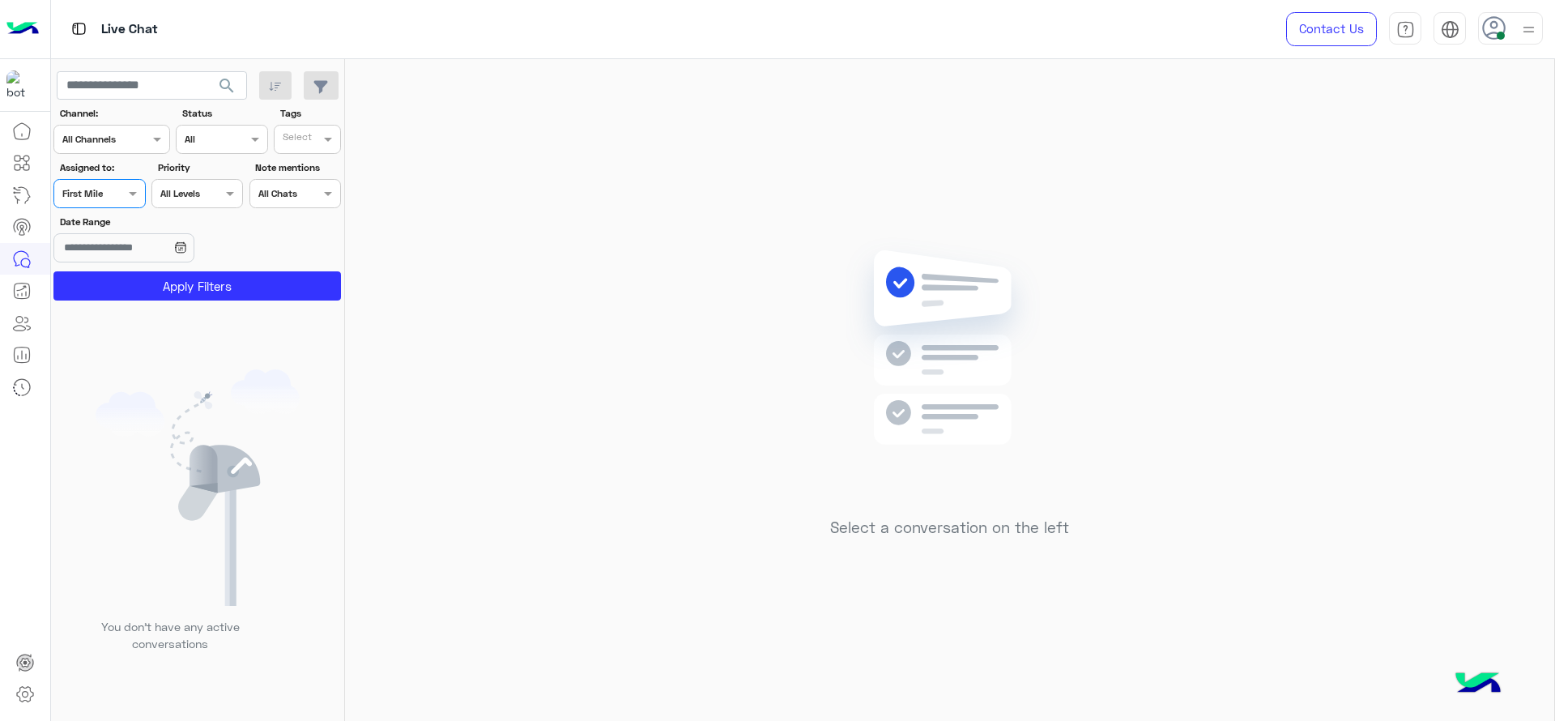
click at [144, 274] on button "Apply Filters" at bounding box center [196, 285] width 287 height 29
click at [98, 191] on input "text" at bounding box center [80, 192] width 37 height 15
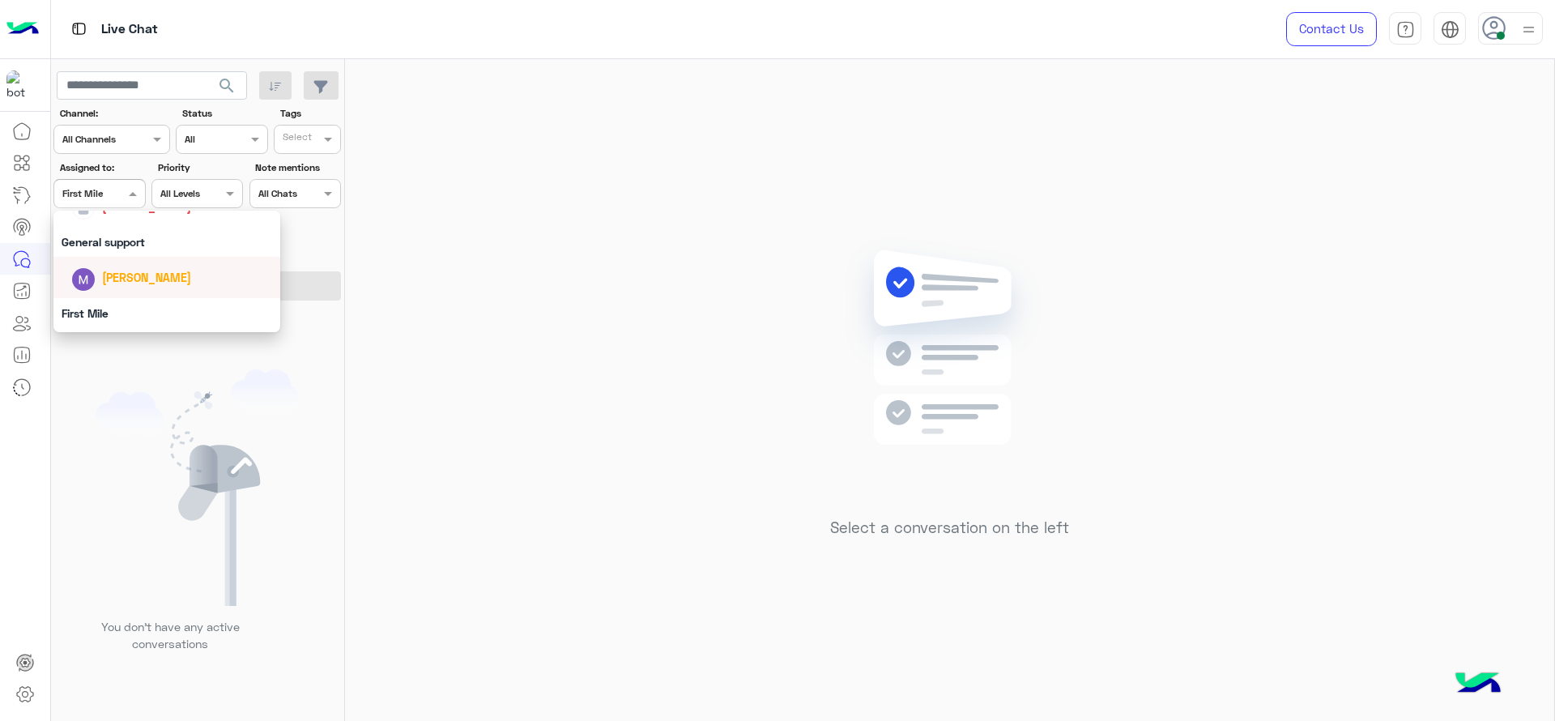
scroll to position [277, 0]
click at [99, 214] on div "[PERSON_NAME]" at bounding box center [171, 209] width 201 height 28
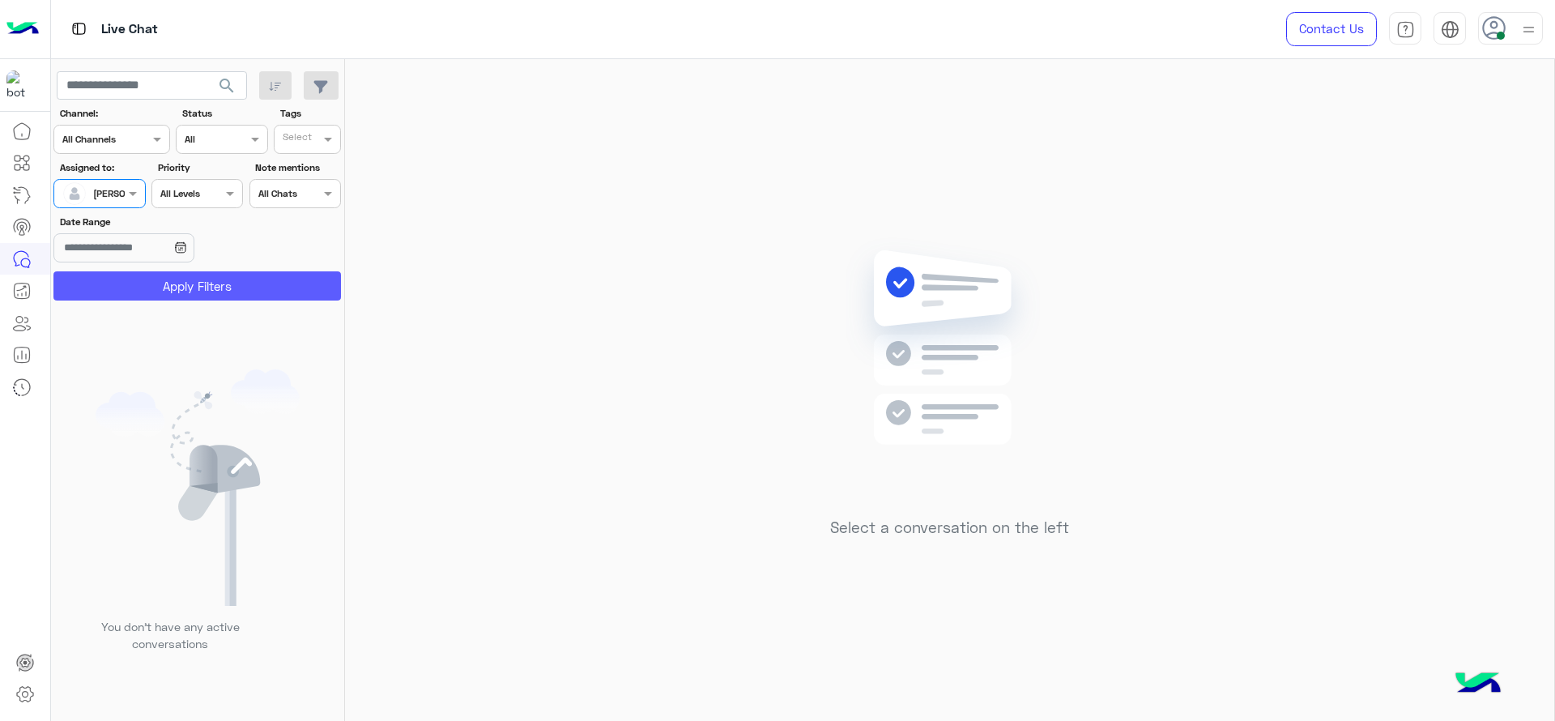
click at [153, 283] on button "Apply Filters" at bounding box center [196, 285] width 287 height 29
click at [109, 201] on div "[PERSON_NAME]" at bounding box center [93, 193] width 62 height 32
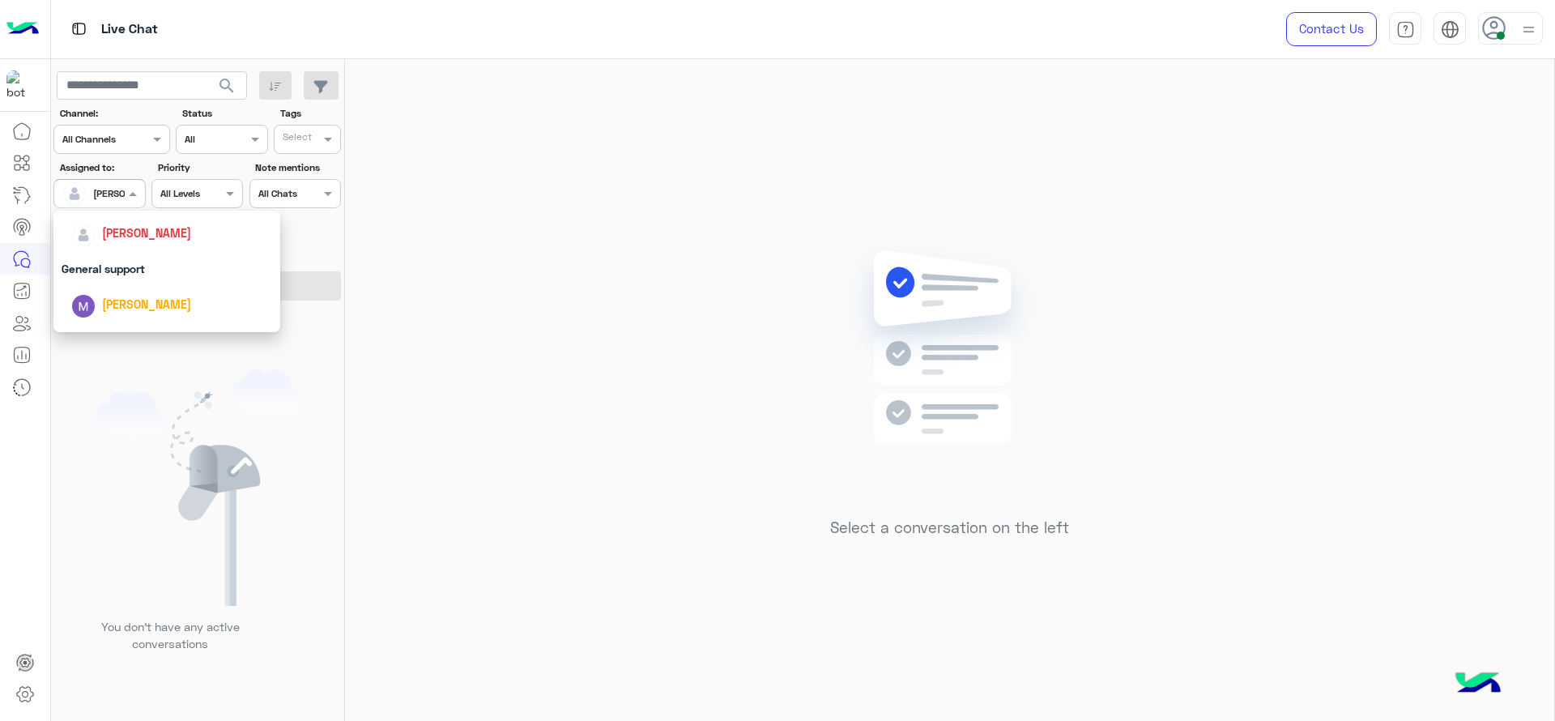
scroll to position [317, 0]
click at [176, 266] on div "First Mile" at bounding box center [166, 276] width 227 height 30
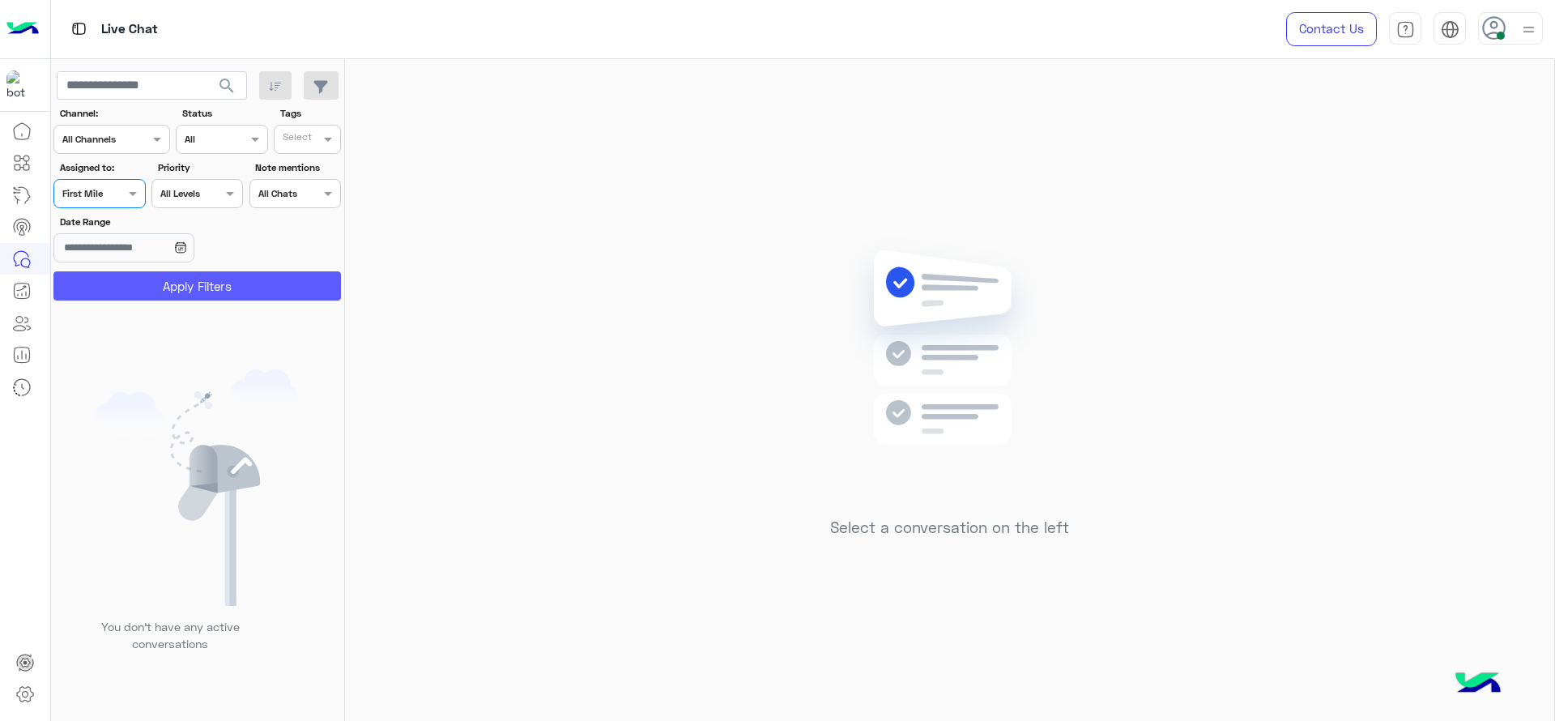
click at [184, 287] on button "Apply Filters" at bounding box center [196, 285] width 287 height 29
click at [114, 195] on div at bounding box center [192, 366] width 283 height 721
click at [116, 202] on div at bounding box center [192, 366] width 283 height 721
click at [123, 206] on div at bounding box center [192, 366] width 283 height 721
click at [125, 198] on div at bounding box center [192, 366] width 283 height 721
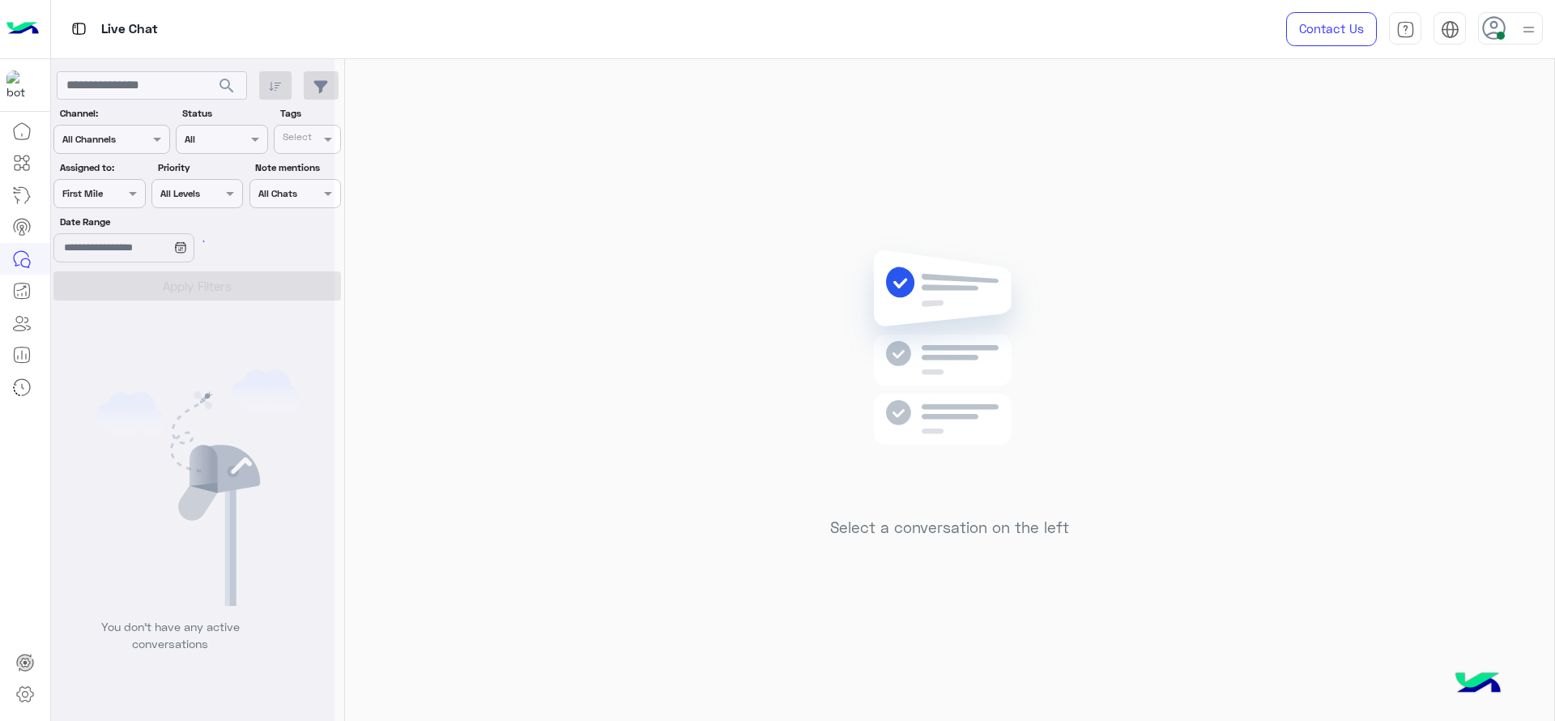
click at [127, 201] on div at bounding box center [192, 366] width 283 height 721
click at [119, 198] on div "Assigned on First Mile" at bounding box center [89, 193] width 70 height 15
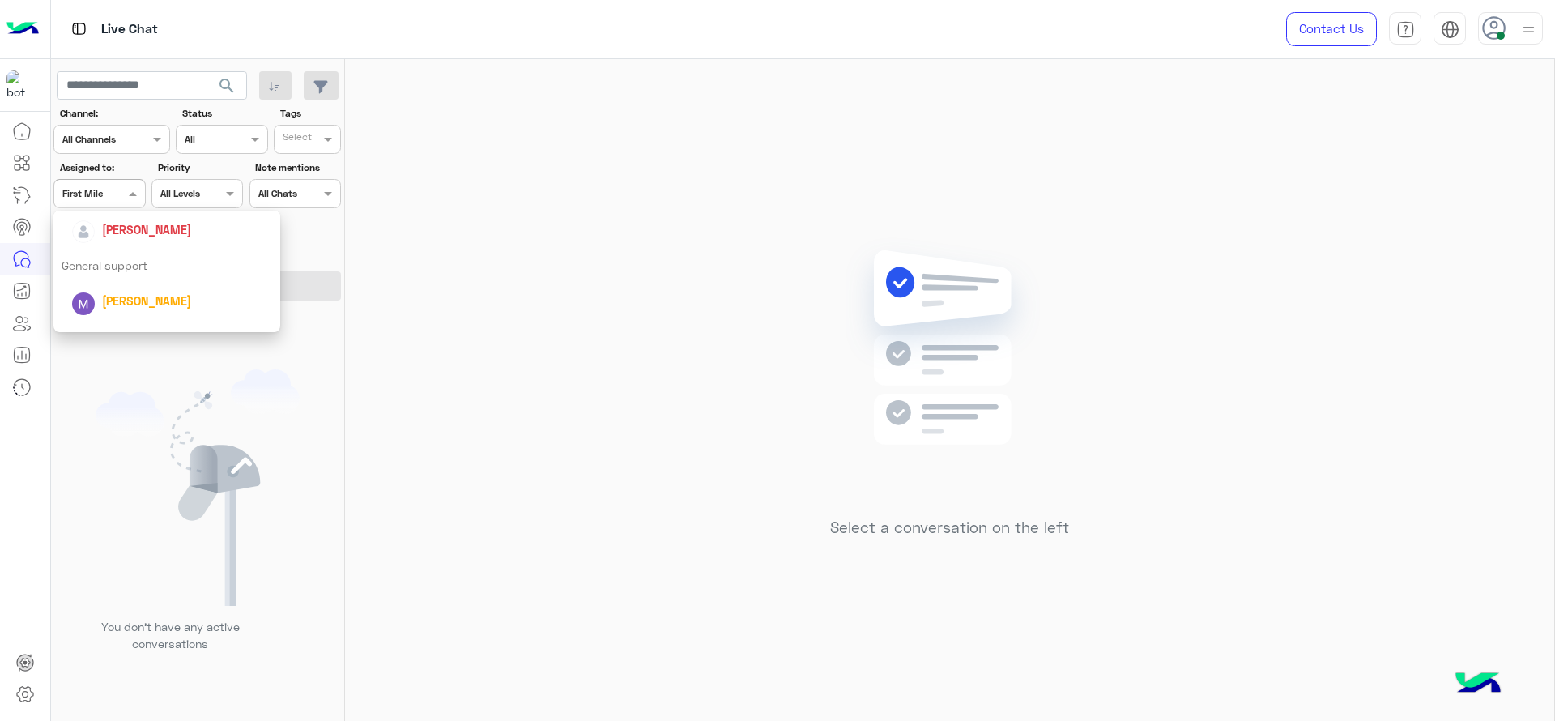
scroll to position [238, 0]
drag, startPoint x: 159, startPoint y: 245, endPoint x: 177, endPoint y: 255, distance: 20.7
click at [177, 255] on span "[PERSON_NAME]" at bounding box center [146, 249] width 89 height 14
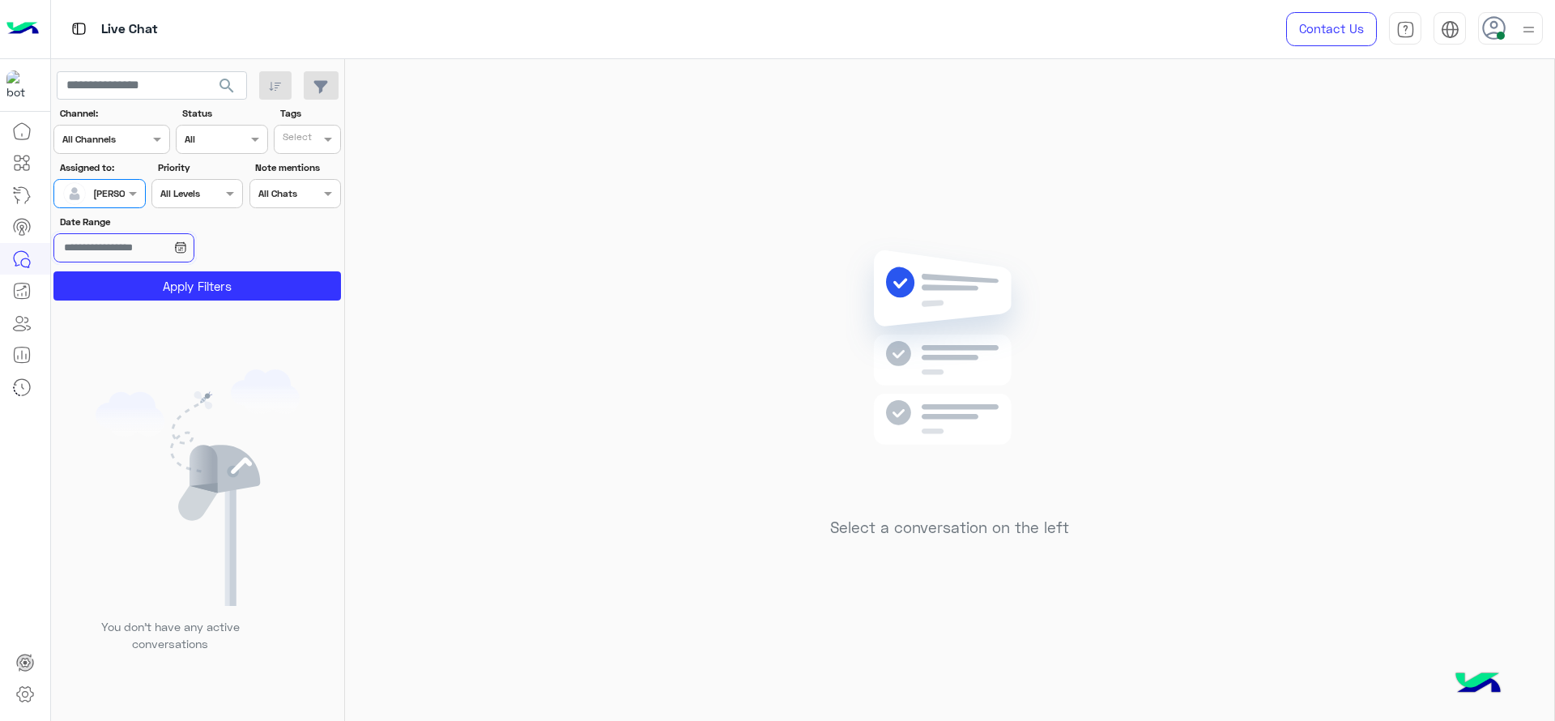
click at [177, 255] on input "Date Range" at bounding box center [123, 247] width 140 height 29
click at [230, 268] on section "Channel: Channel All Channels Status Channel All Tags Select Assigned to: Assig…" at bounding box center [198, 203] width 270 height 194
click at [234, 281] on button "Apply Filters" at bounding box center [196, 285] width 287 height 29
click at [723, 108] on div "Select a conversation on the left" at bounding box center [949, 393] width 1209 height 668
click at [121, 185] on div at bounding box center [99, 191] width 90 height 15
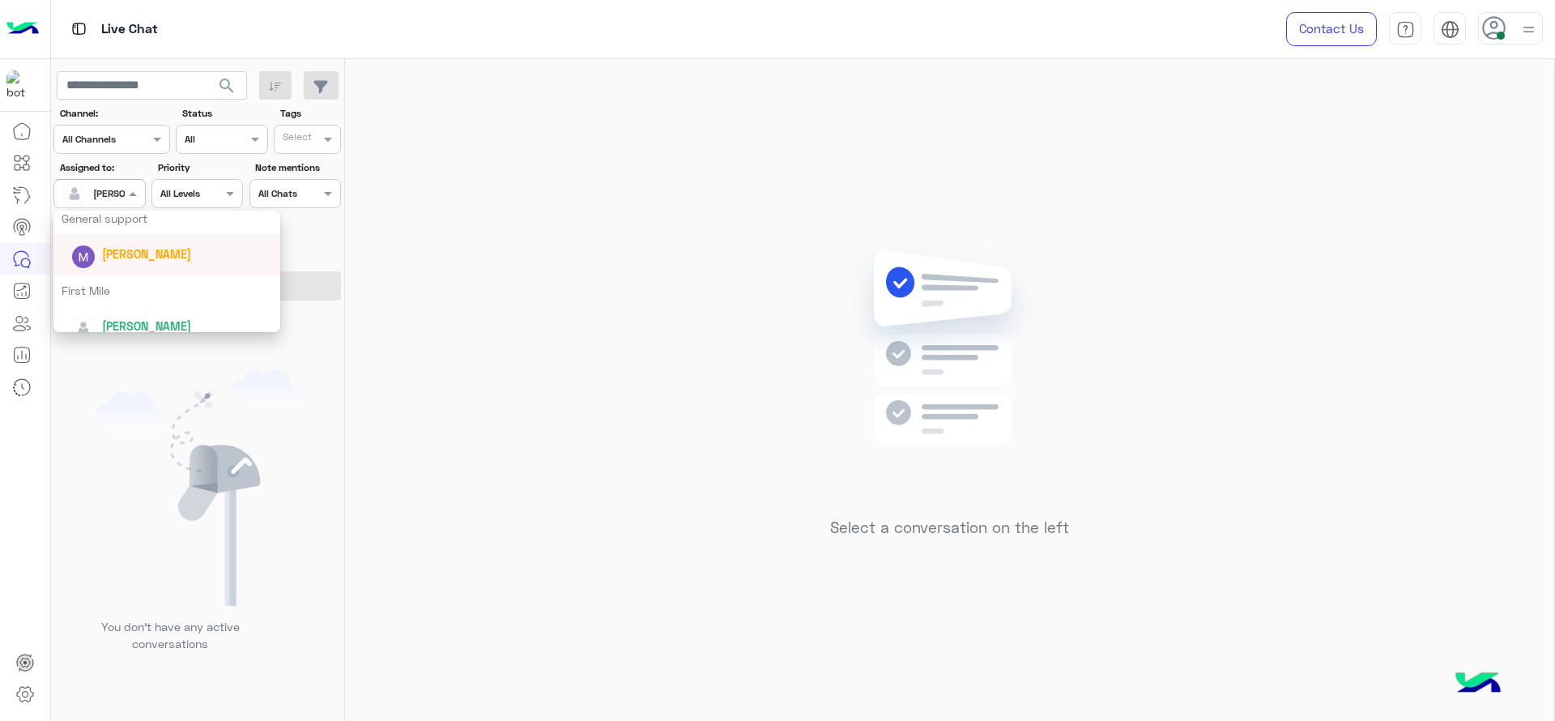
scroll to position [319, 0]
click at [125, 266] on div "First Mile" at bounding box center [166, 276] width 227 height 30
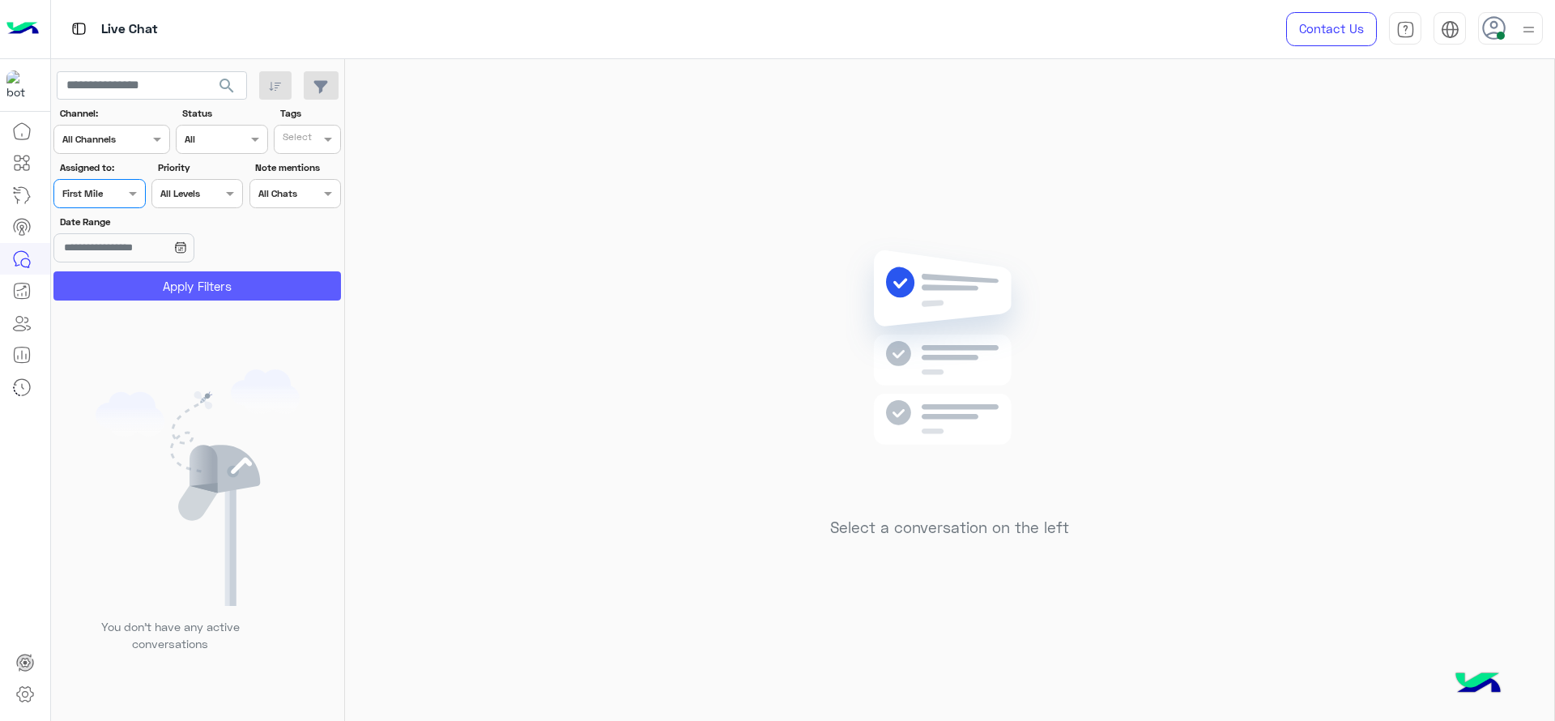
click at [125, 296] on button "Apply Filters" at bounding box center [196, 285] width 287 height 29
click at [84, 200] on div "First Mile" at bounding box center [82, 193] width 40 height 15
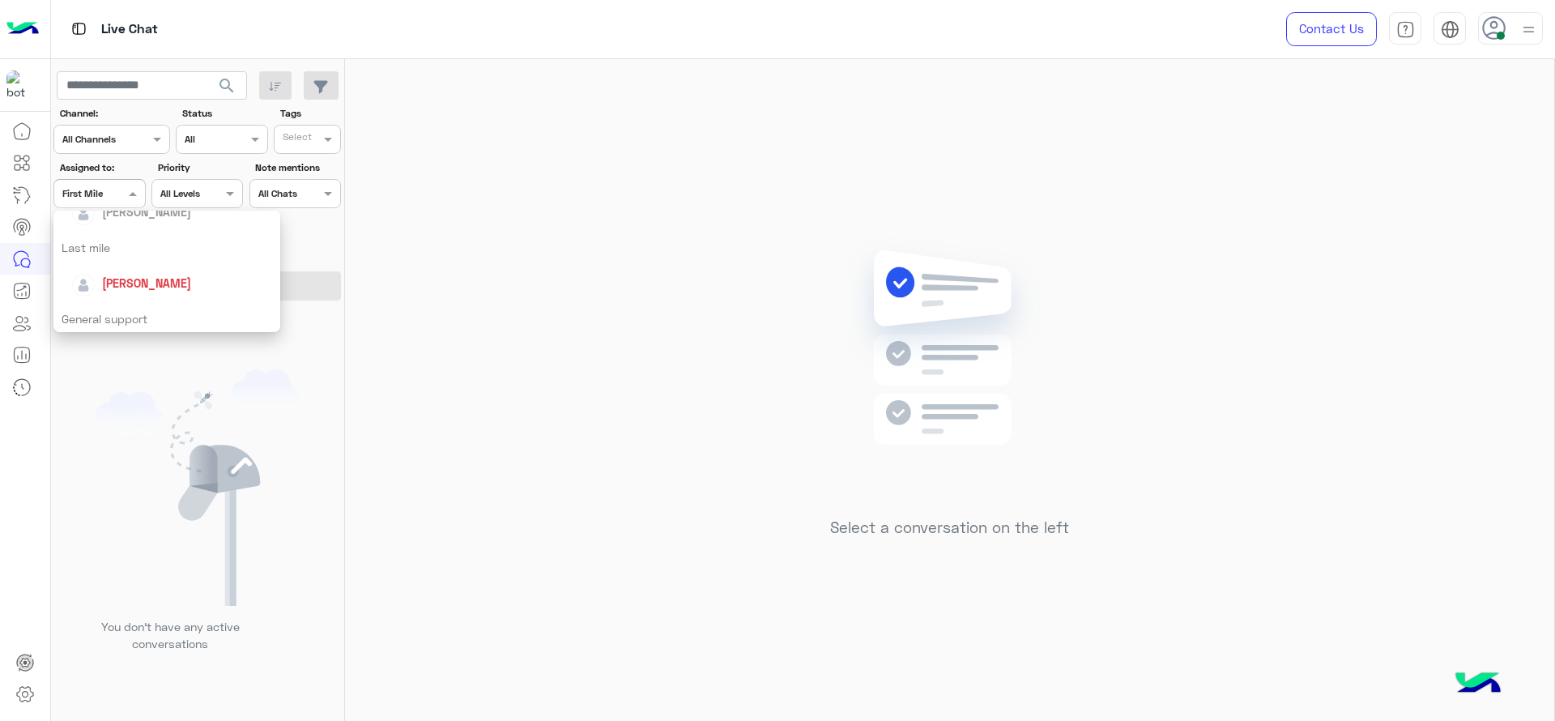
scroll to position [198, 0]
click at [121, 285] on span "[PERSON_NAME]" at bounding box center [146, 290] width 89 height 14
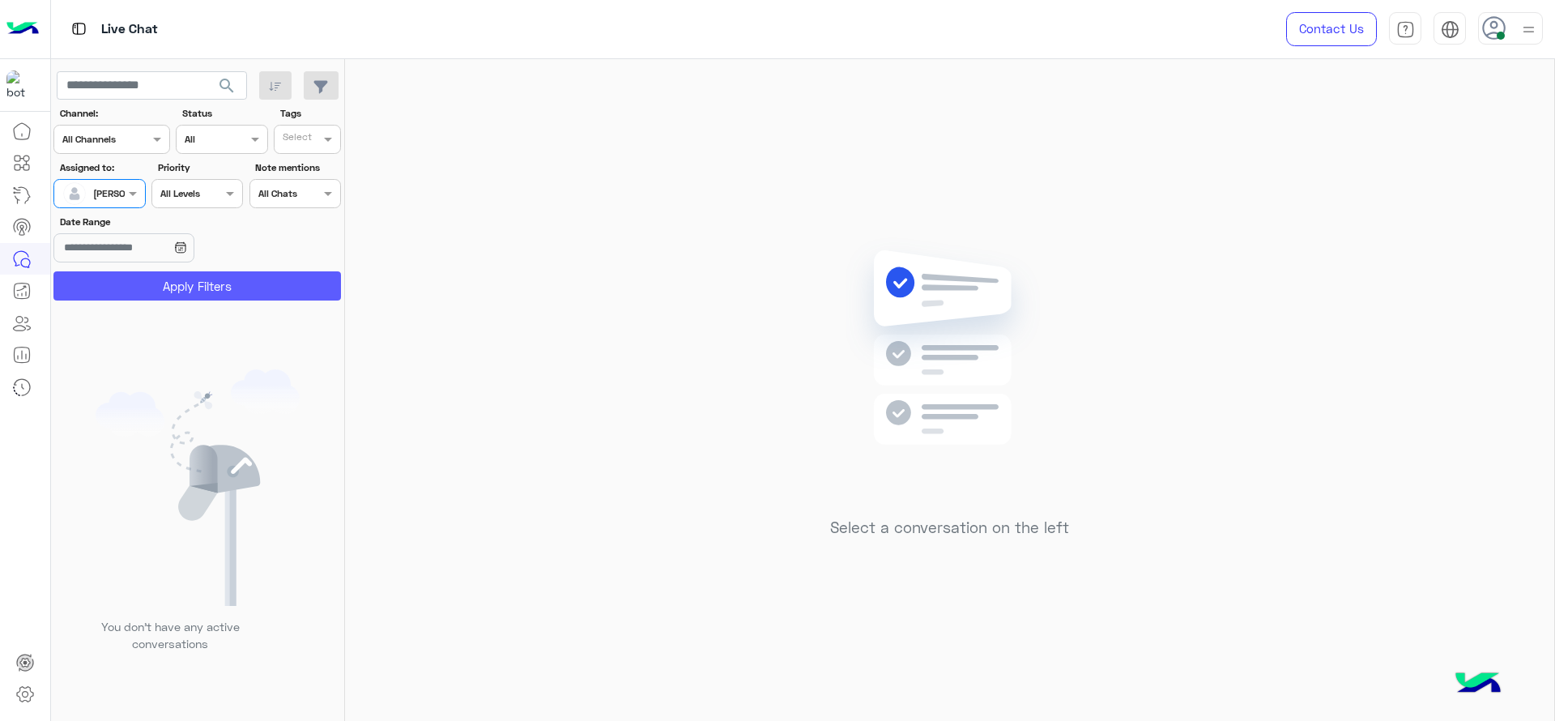
click at [121, 285] on button "Apply Filters" at bounding box center [196, 285] width 287 height 29
click at [1123, 380] on div "Select a conversation on the left" at bounding box center [949, 393] width 1209 height 668
click at [125, 189] on span at bounding box center [135, 193] width 20 height 17
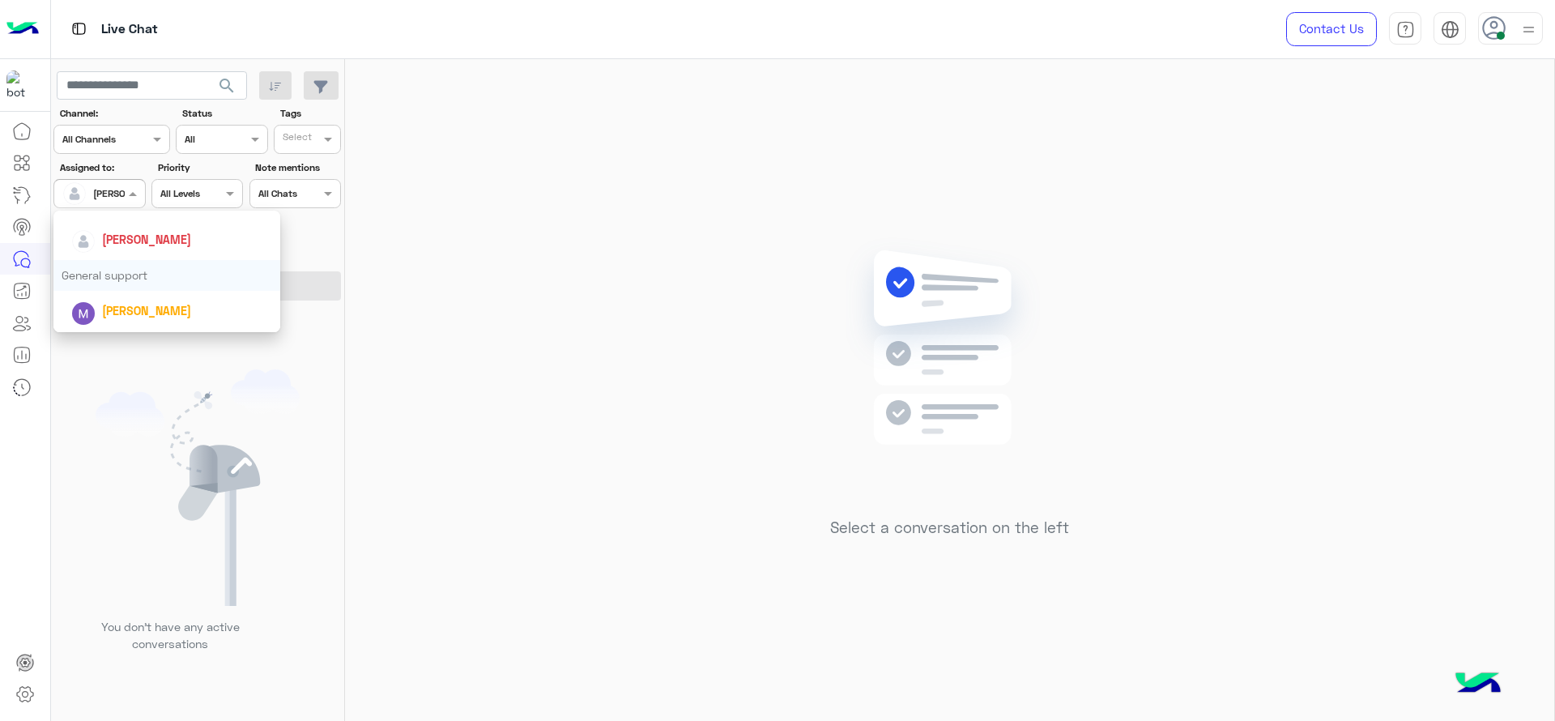
scroll to position [243, 0]
click at [142, 246] on span "[PERSON_NAME]" at bounding box center [146, 244] width 89 height 14
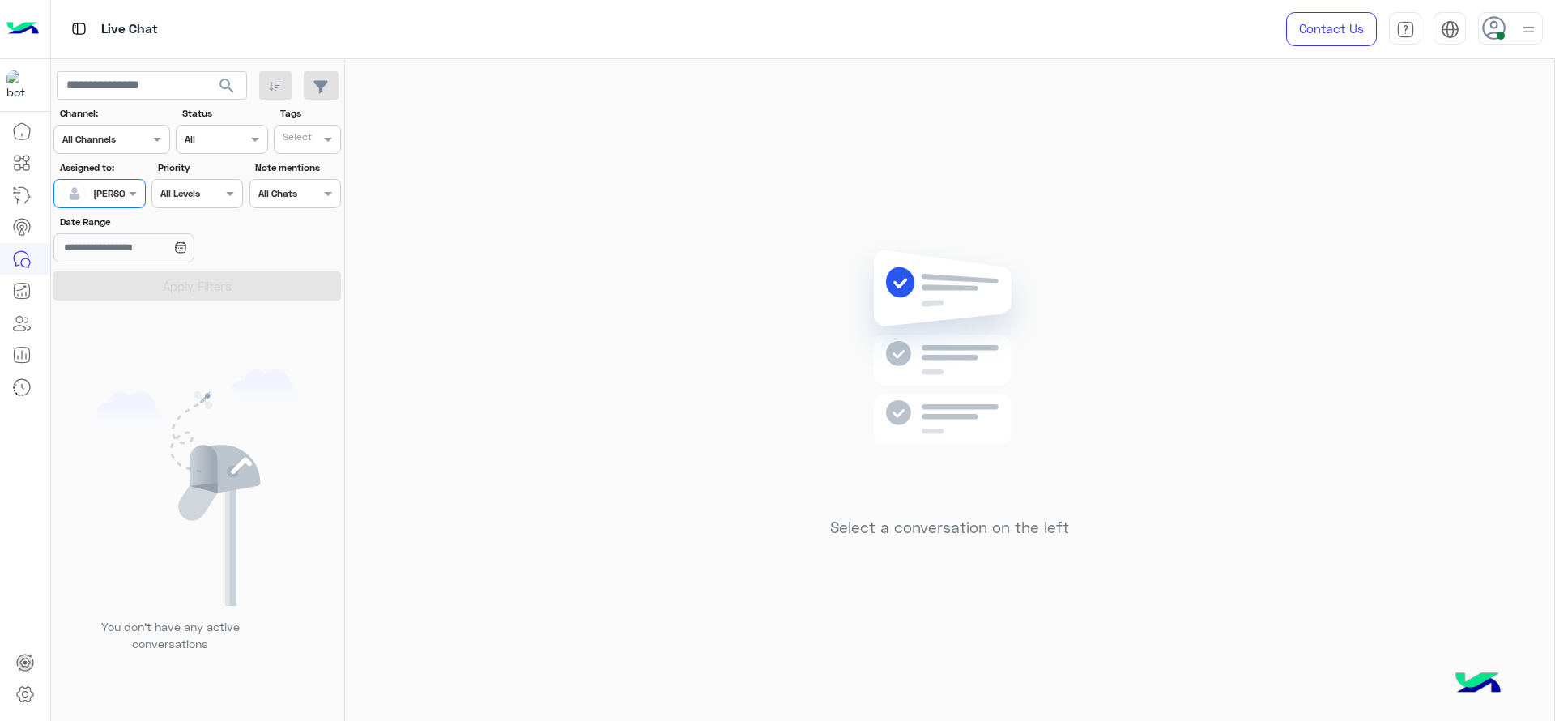
click at [117, 197] on div at bounding box center [99, 191] width 90 height 15
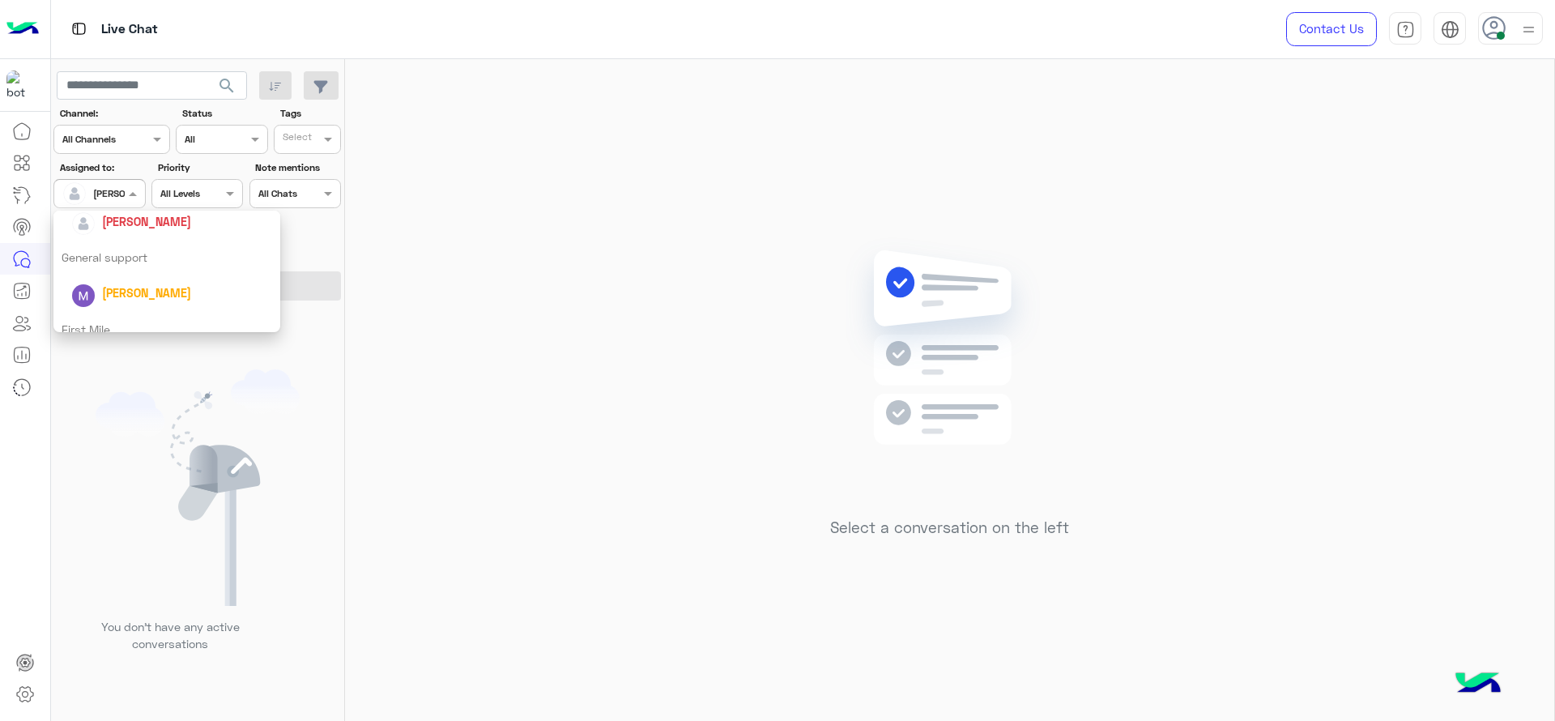
scroll to position [319, 0]
click at [111, 267] on div "First Mile" at bounding box center [166, 276] width 227 height 30
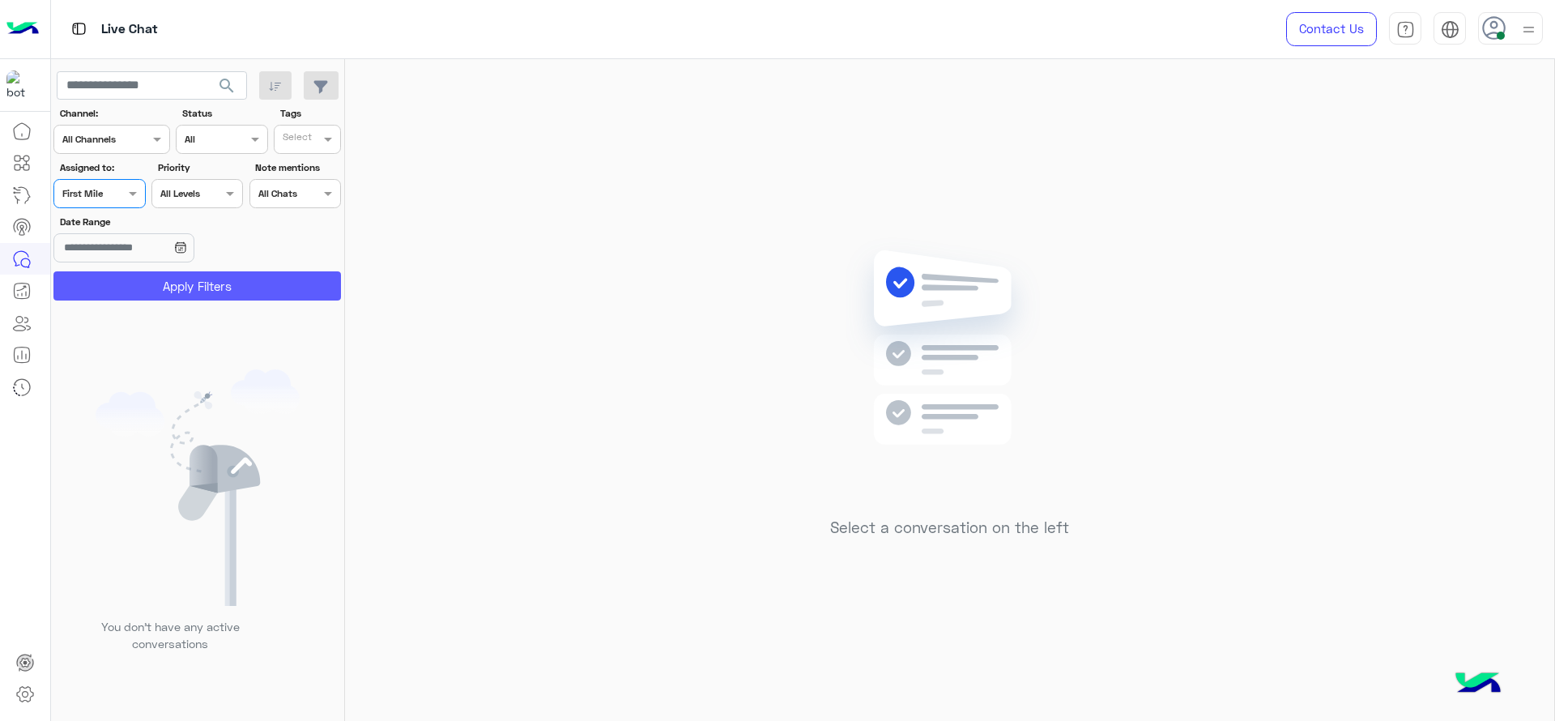
click at [121, 282] on button "Apply Filters" at bounding box center [196, 285] width 287 height 29
click at [129, 203] on div "Assigned on First Mile" at bounding box center [98, 193] width 91 height 29
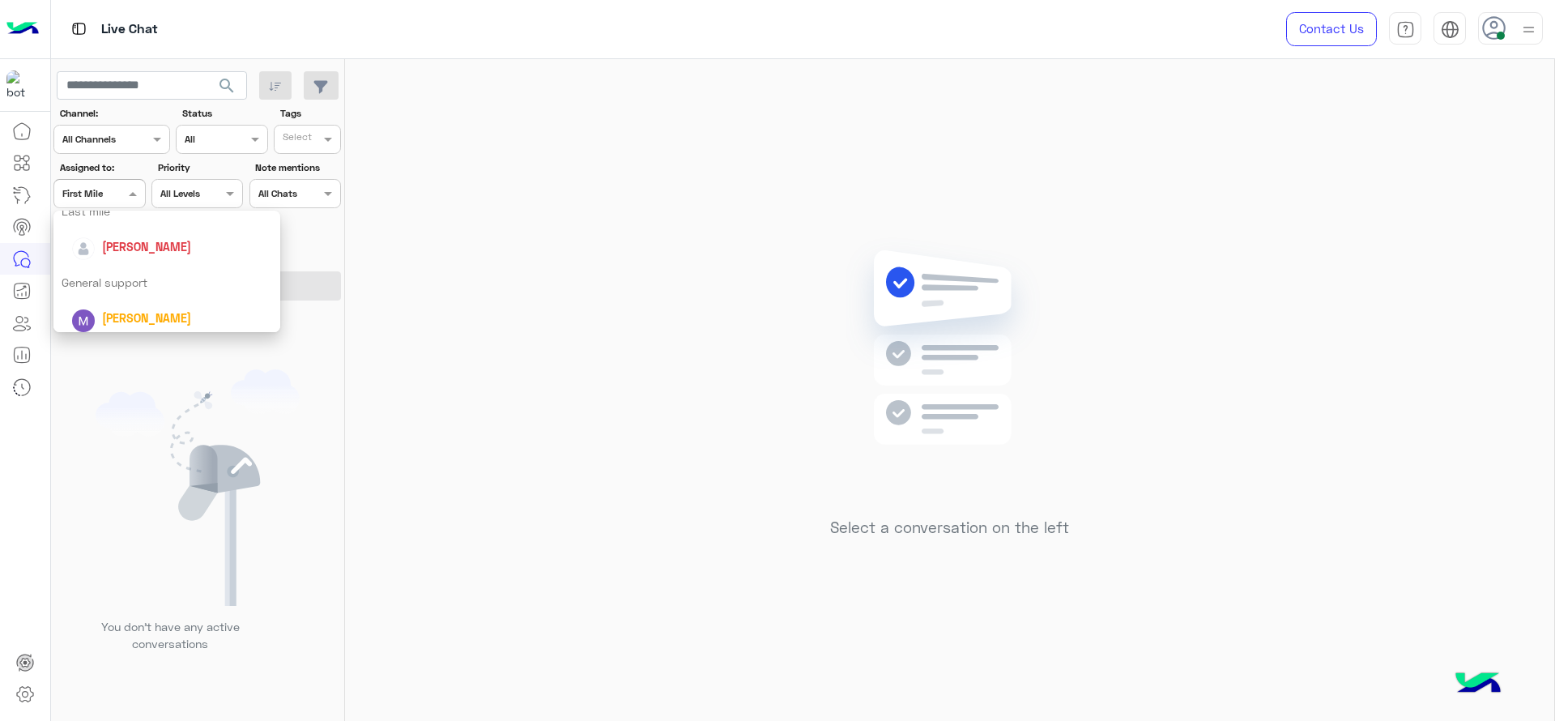
scroll to position [243, 0]
click at [147, 232] on div "[PERSON_NAME]" at bounding box center [171, 244] width 201 height 28
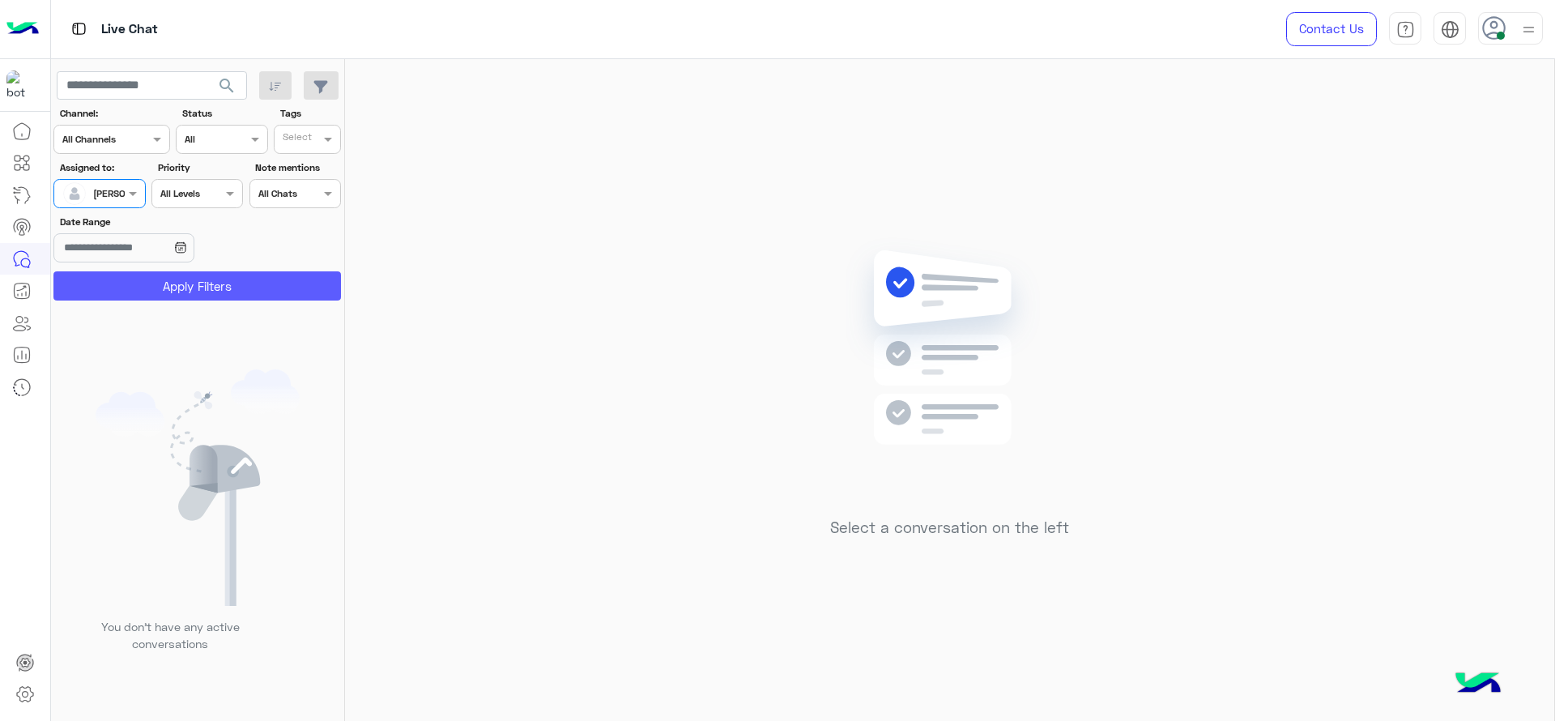
click at [230, 291] on button "Apply Filters" at bounding box center [196, 285] width 287 height 29
click at [113, 197] on div at bounding box center [99, 191] width 90 height 15
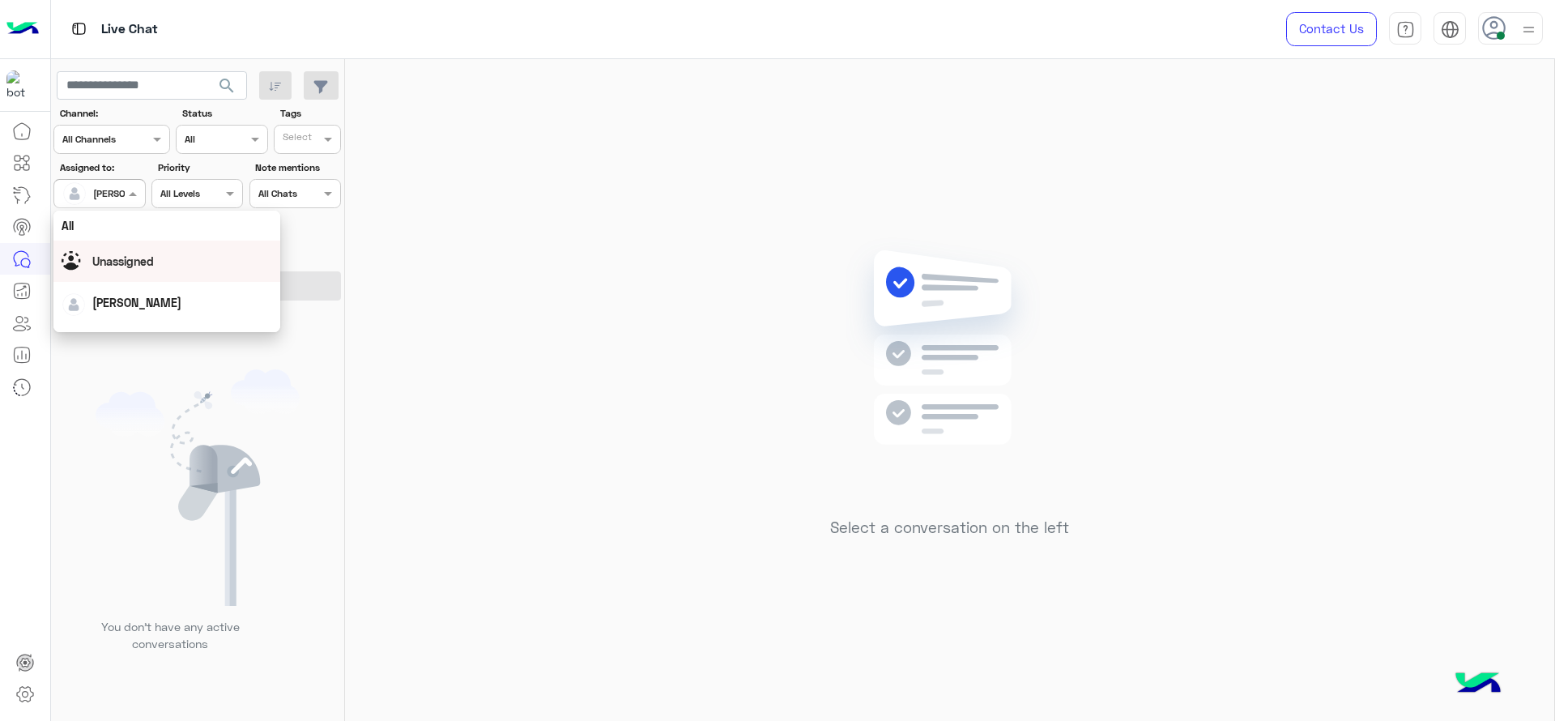
scroll to position [319, 0]
click at [113, 284] on div "First Mile" at bounding box center [166, 276] width 227 height 30
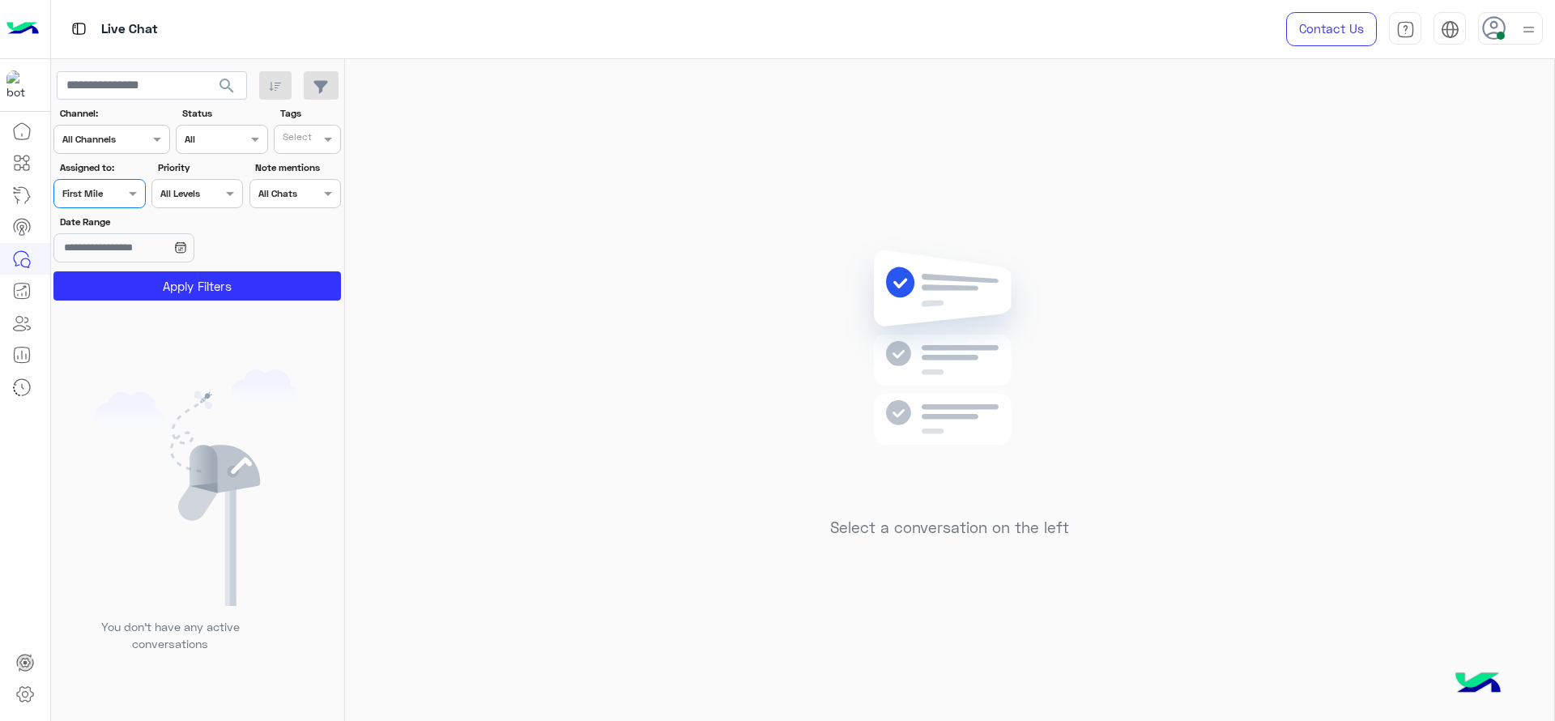
click at [113, 284] on button "Apply Filters" at bounding box center [196, 285] width 287 height 29
click at [124, 204] on div "Assigned on First Mile" at bounding box center [98, 193] width 91 height 29
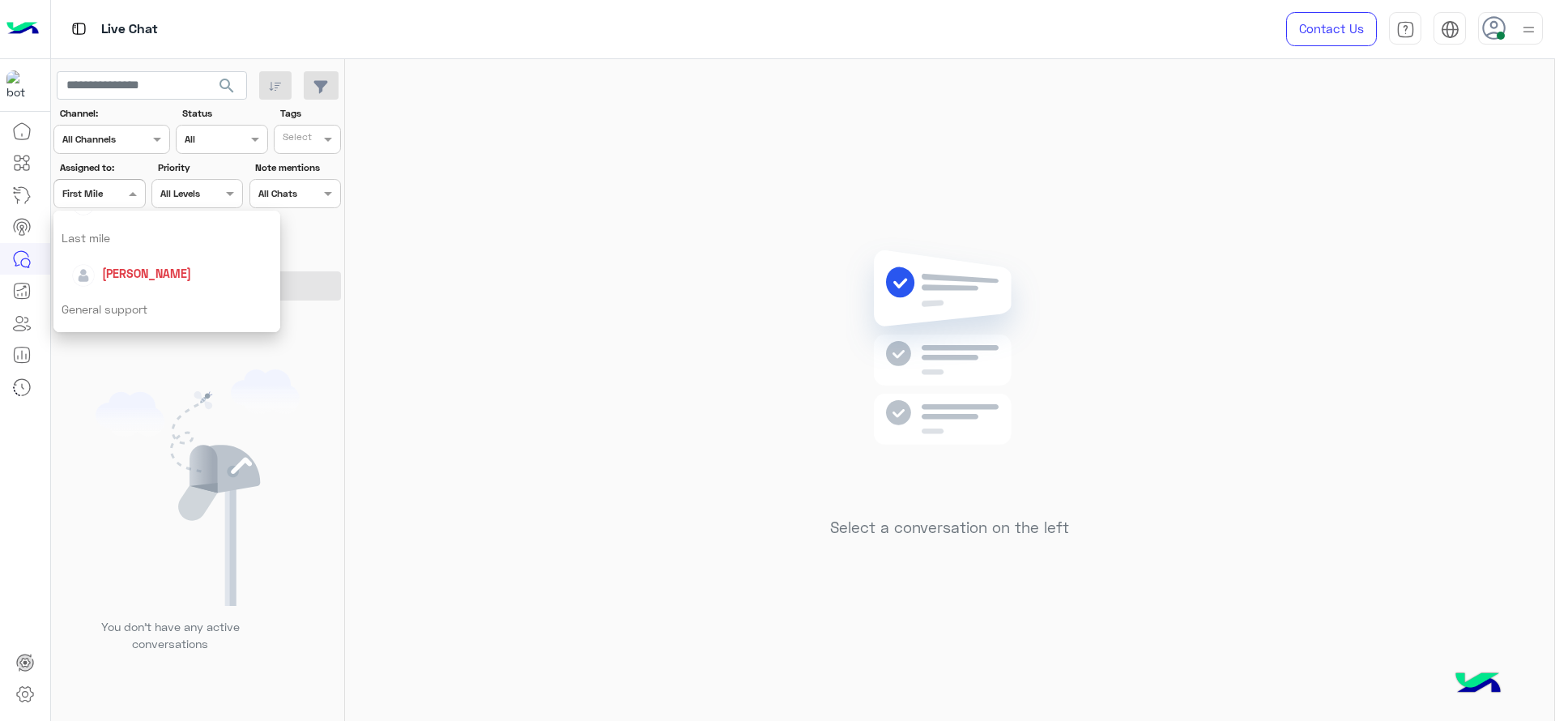
scroll to position [198, 0]
click at [117, 290] on span "[PERSON_NAME]" at bounding box center [146, 290] width 89 height 14
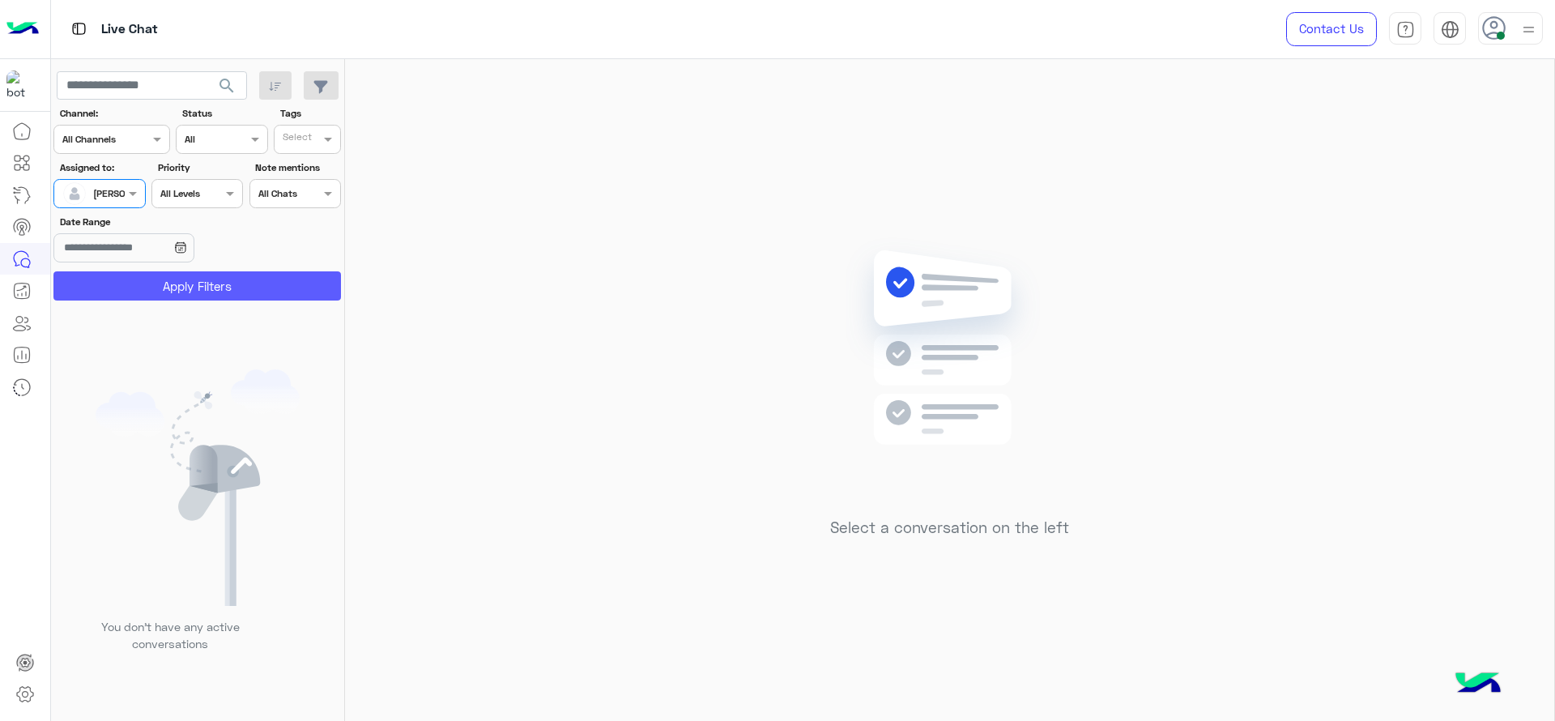
click at [117, 287] on button "Apply Filters" at bounding box center [196, 285] width 287 height 29
click at [1228, 186] on div "Select a conversation on the left" at bounding box center [949, 393] width 1209 height 668
click at [122, 202] on div "[PERSON_NAME]" at bounding box center [93, 193] width 62 height 32
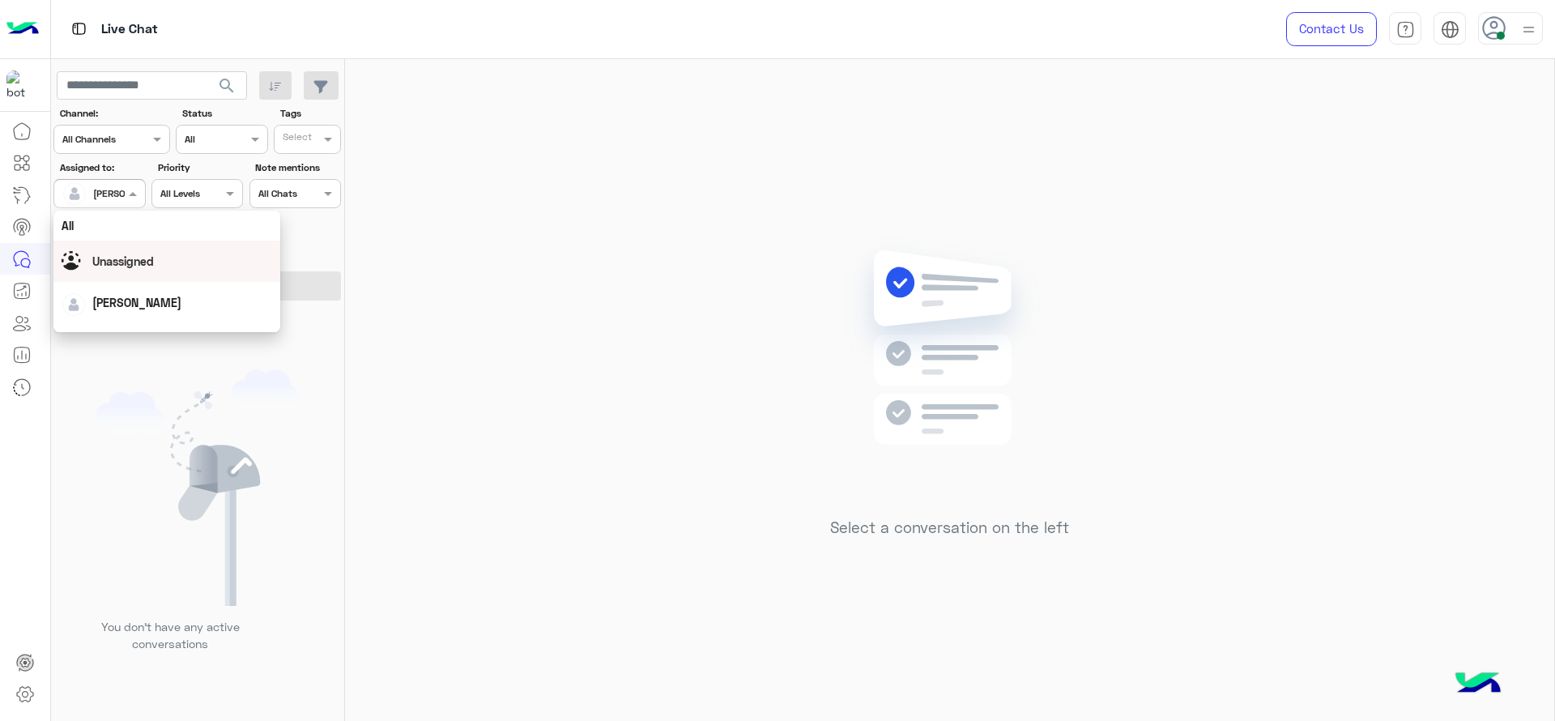
scroll to position [319, 0]
click at [132, 261] on div "First Mile" at bounding box center [166, 276] width 227 height 30
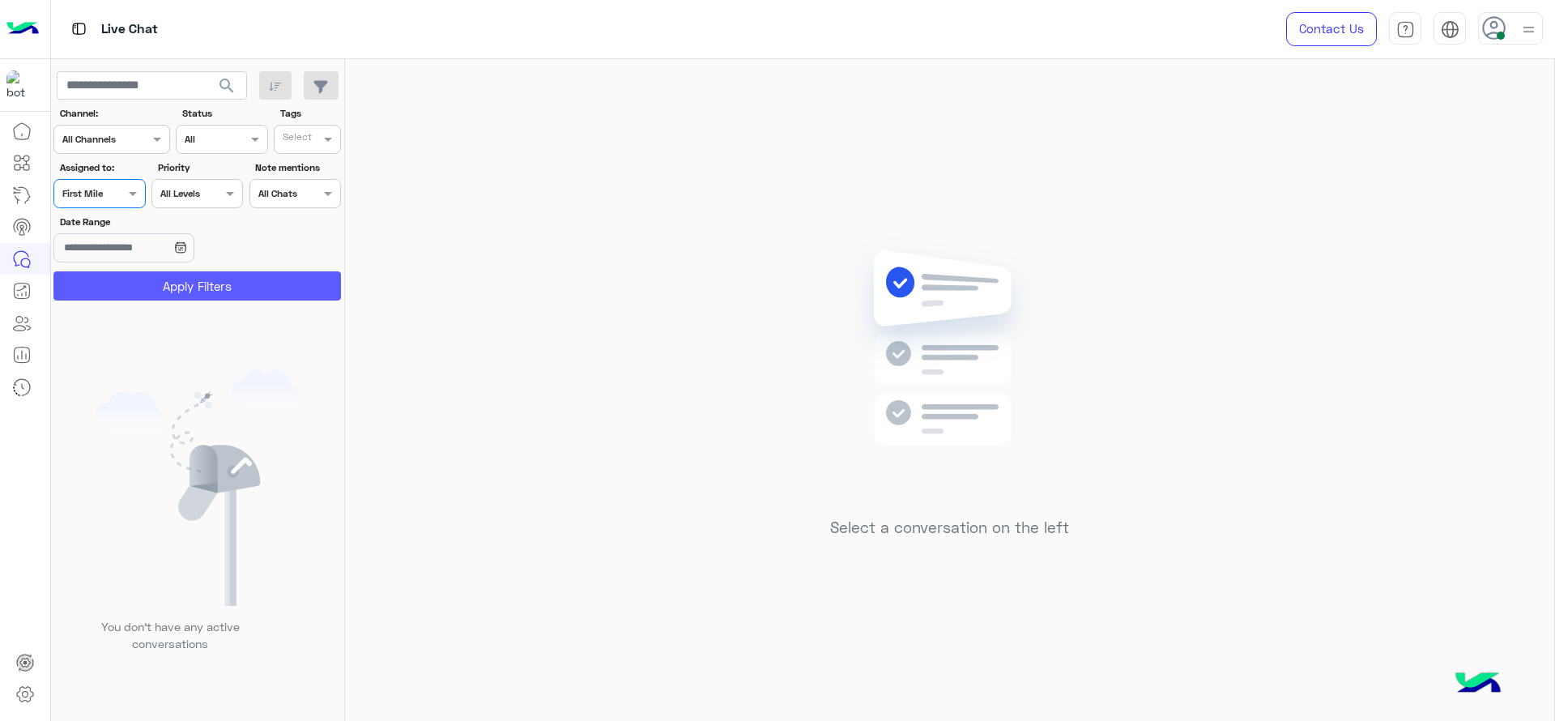
click at [153, 287] on button "Apply Filters" at bounding box center [196, 285] width 287 height 29
click at [111, 194] on div at bounding box center [99, 191] width 90 height 15
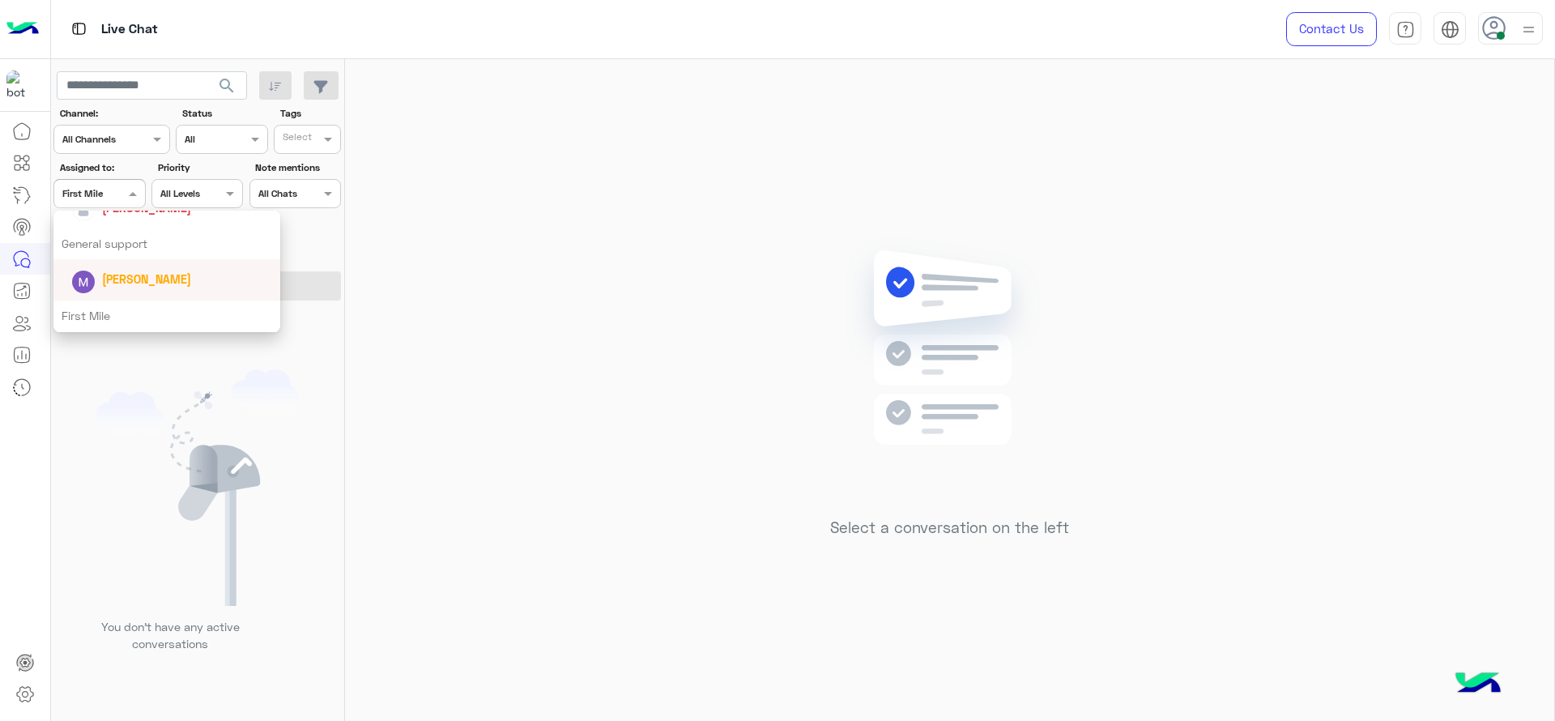
scroll to position [279, 0]
click at [121, 227] on div "[PERSON_NAME]" at bounding box center [166, 208] width 227 height 41
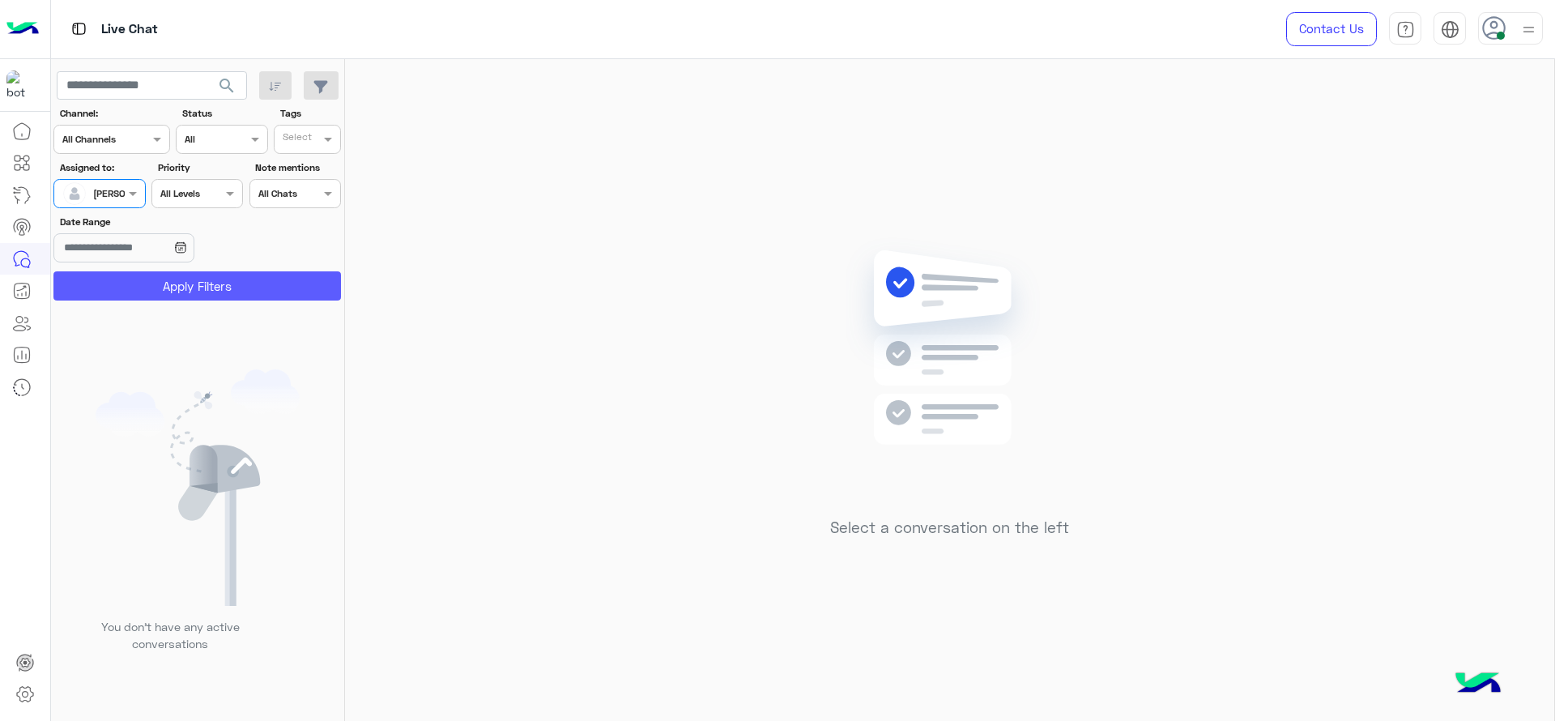
click at [164, 280] on button "Apply Filters" at bounding box center [196, 285] width 287 height 29
click at [538, 252] on div "Select a conversation on the left" at bounding box center [949, 393] width 1209 height 668
click at [1520, 24] on img at bounding box center [1528, 29] width 20 height 20
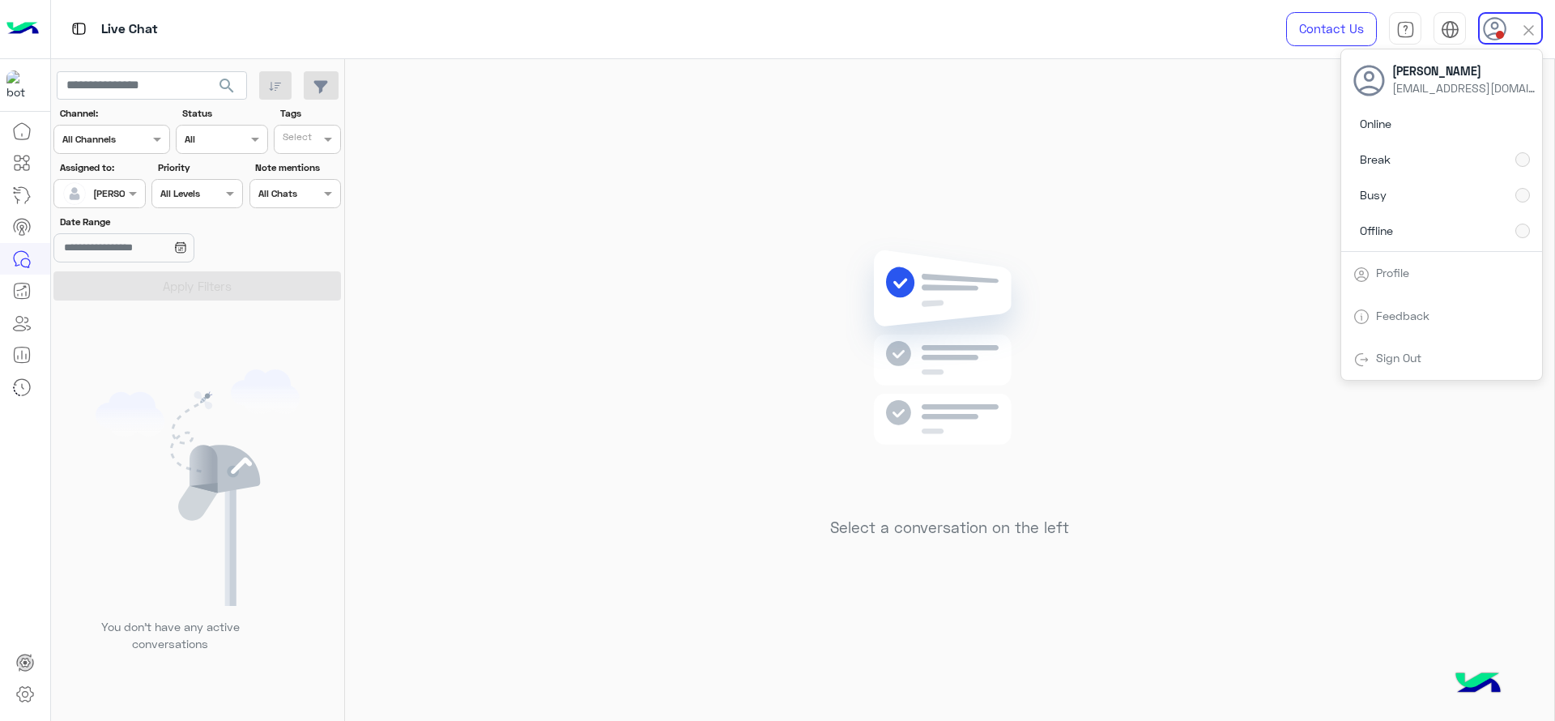
click at [950, 262] on img at bounding box center [949, 371] width 234 height 269
click at [87, 195] on html "Live Chat Contact Us Help Center عربي English search Channel: Channel All Chann…" at bounding box center [777, 360] width 1555 height 721
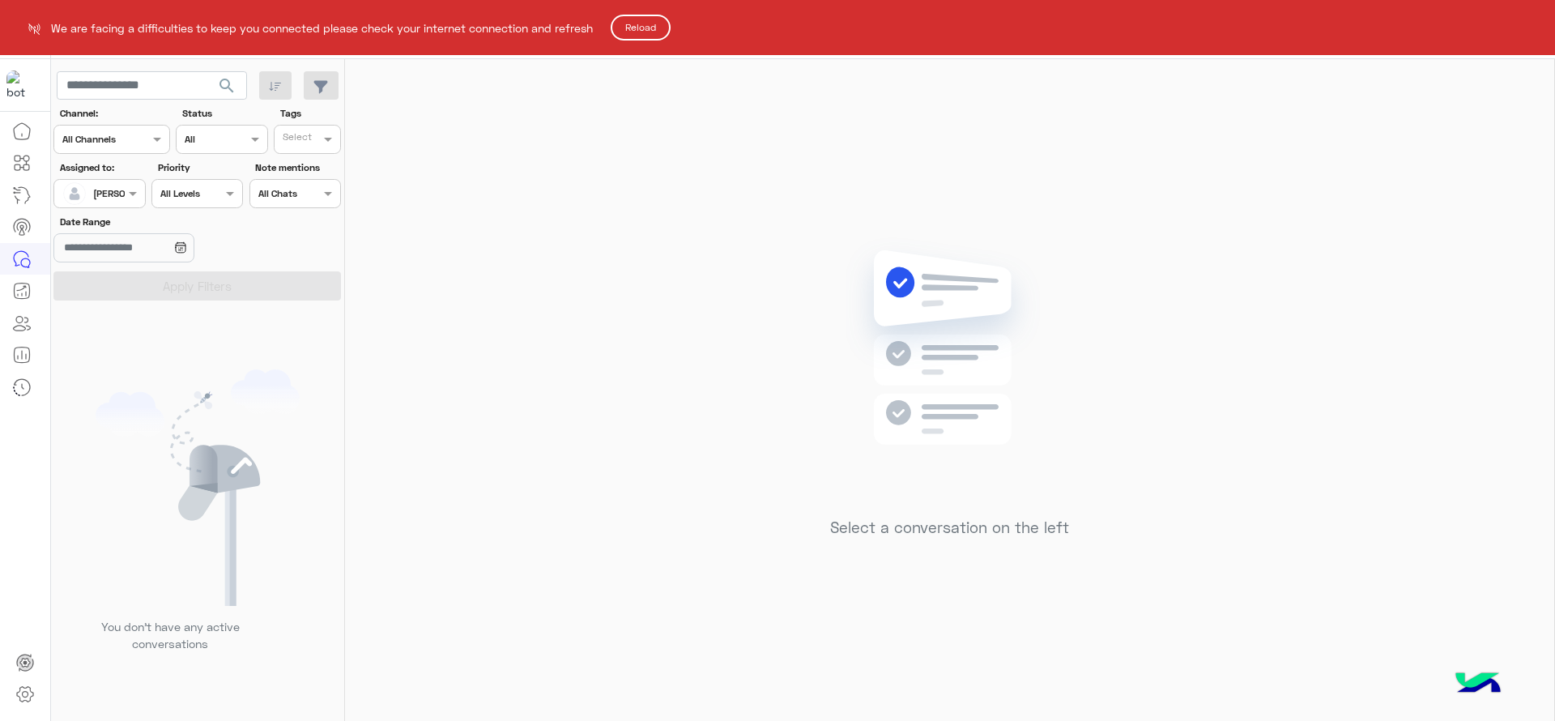
click at [652, 26] on button "Reload" at bounding box center [640, 28] width 60 height 26
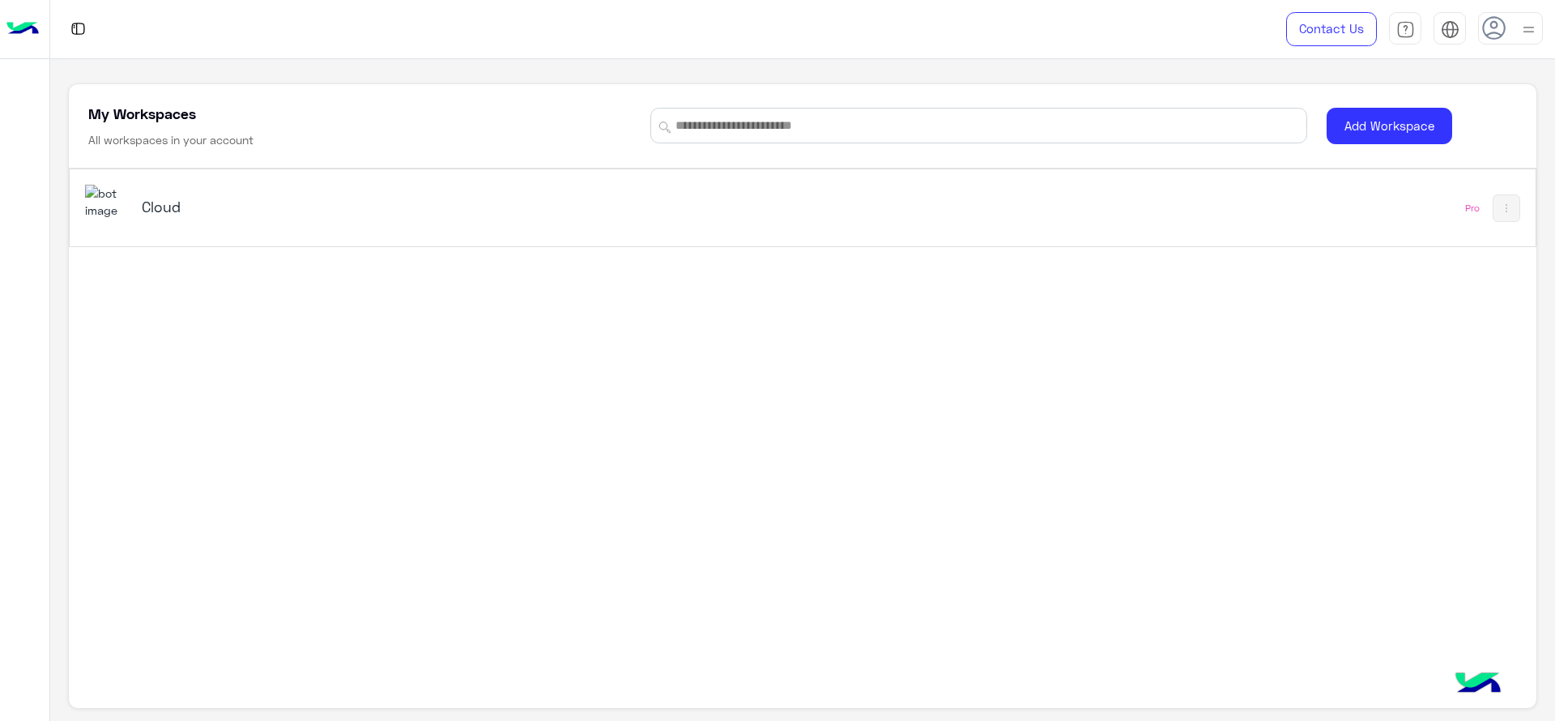
click at [181, 215] on h5 "Cloud" at bounding box center [400, 206] width 517 height 19
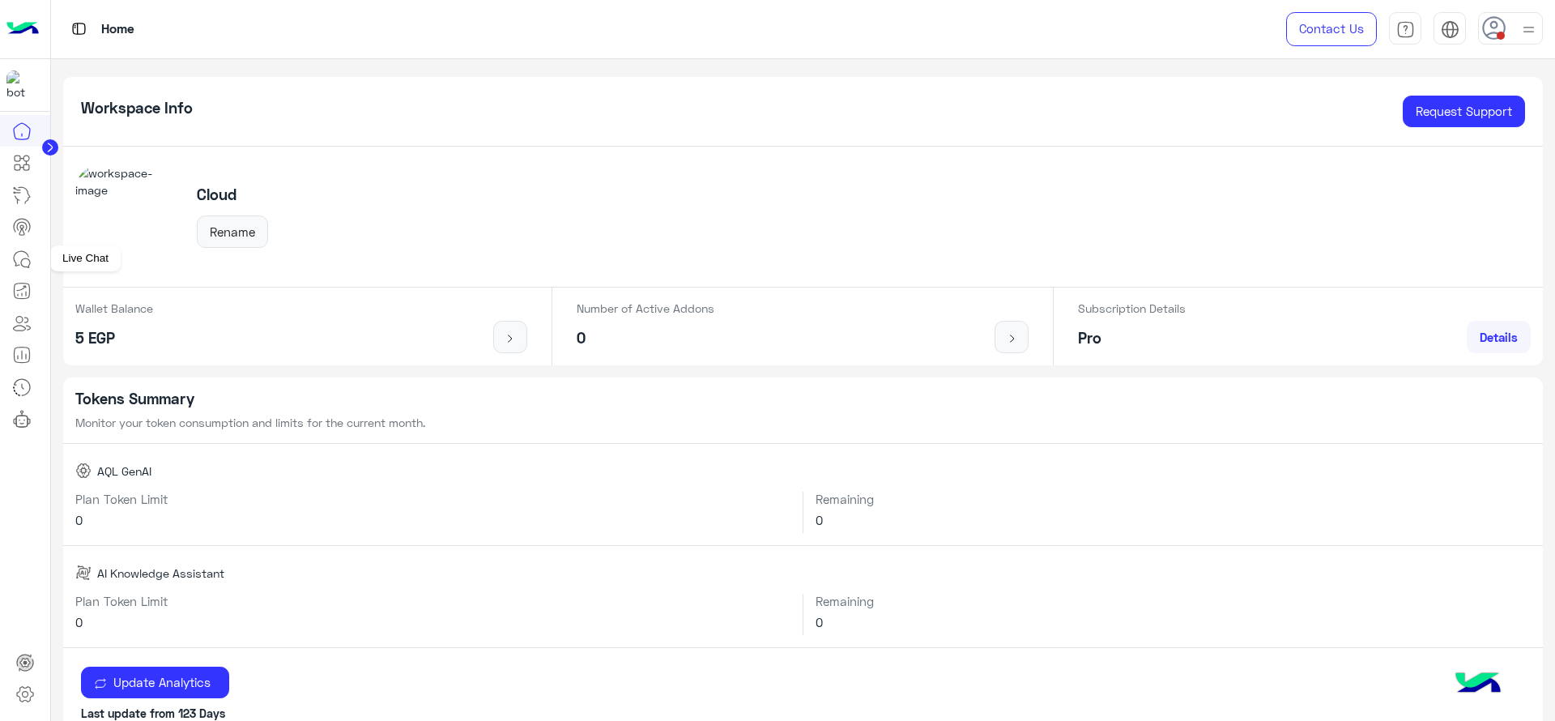
click at [25, 255] on icon at bounding box center [21, 258] width 19 height 19
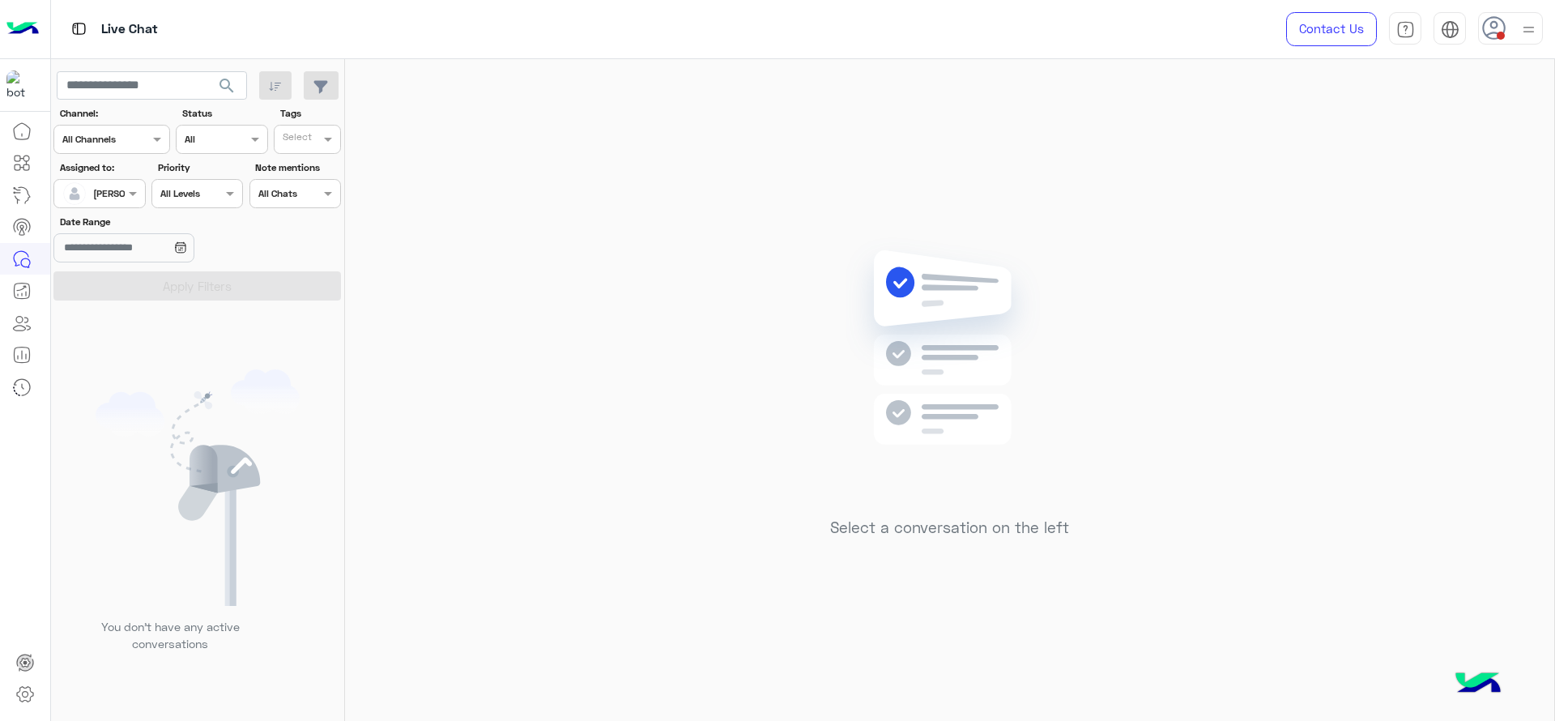
click at [1510, 24] on div at bounding box center [1510, 28] width 65 height 32
click at [891, 345] on img at bounding box center [949, 371] width 234 height 269
click at [122, 177] on div "Assigned to: Assigned on Jana Aboelseoud" at bounding box center [98, 184] width 91 height 48
click at [108, 202] on div "[PERSON_NAME]" at bounding box center [93, 193] width 62 height 32
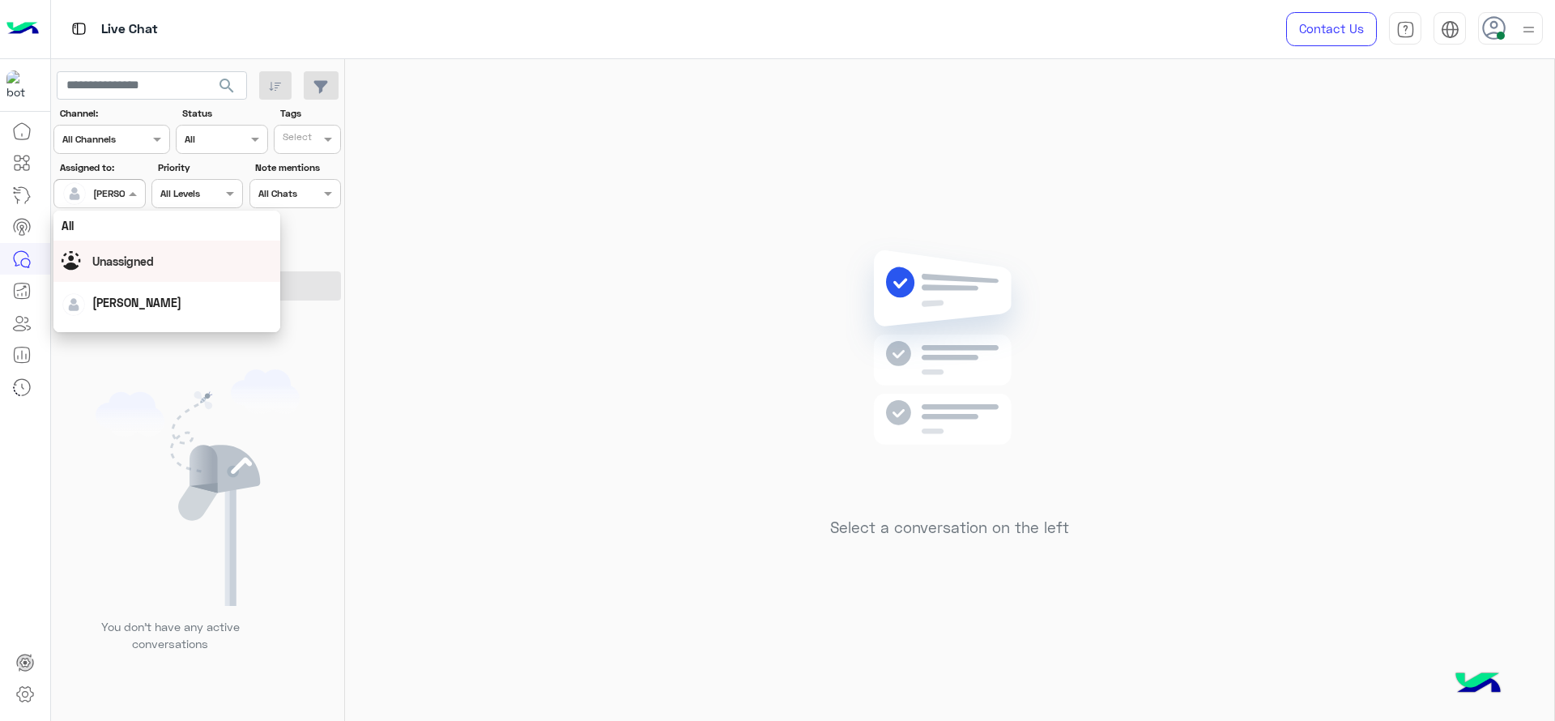
scroll to position [319, 0]
click at [112, 279] on div "First Mile" at bounding box center [166, 276] width 227 height 30
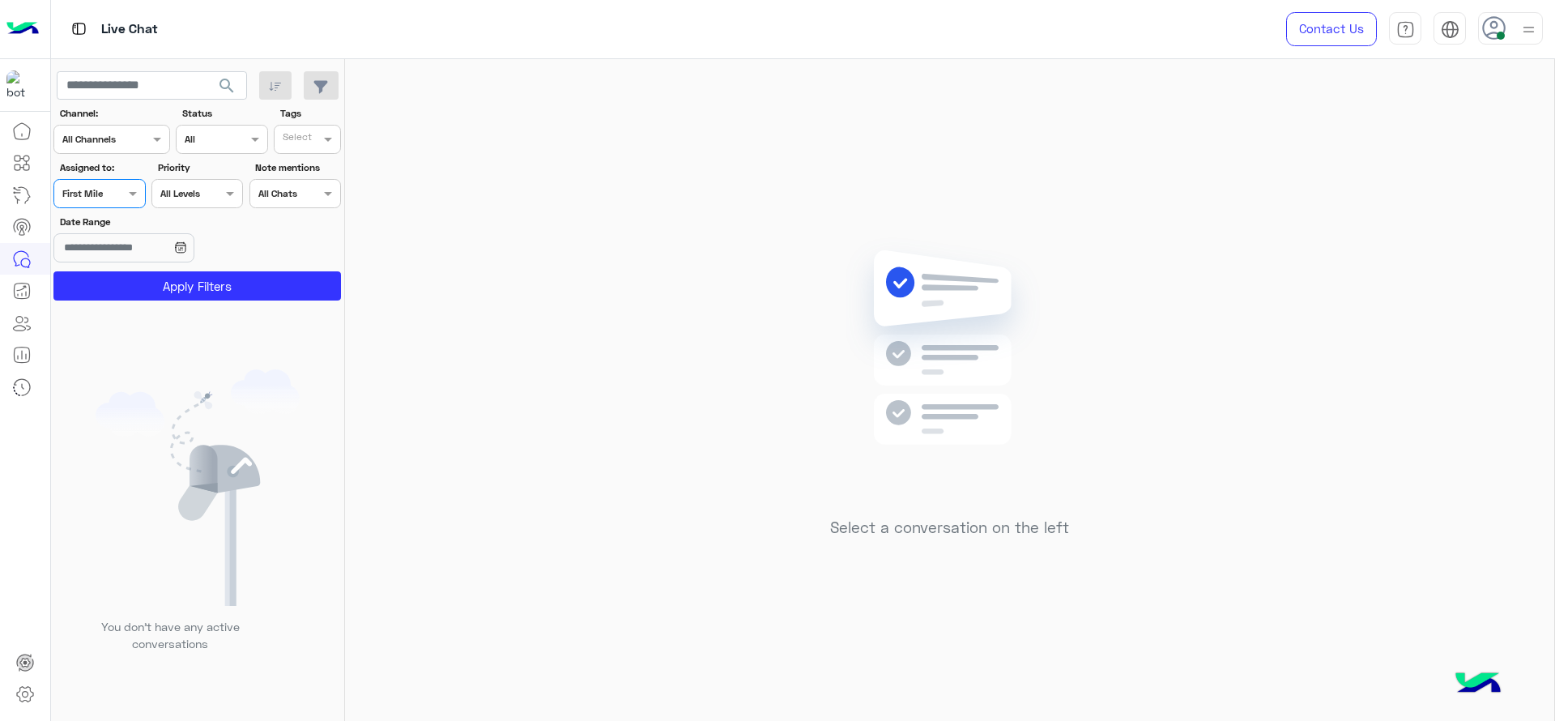
click at [112, 279] on button "Apply Filters" at bounding box center [196, 285] width 287 height 29
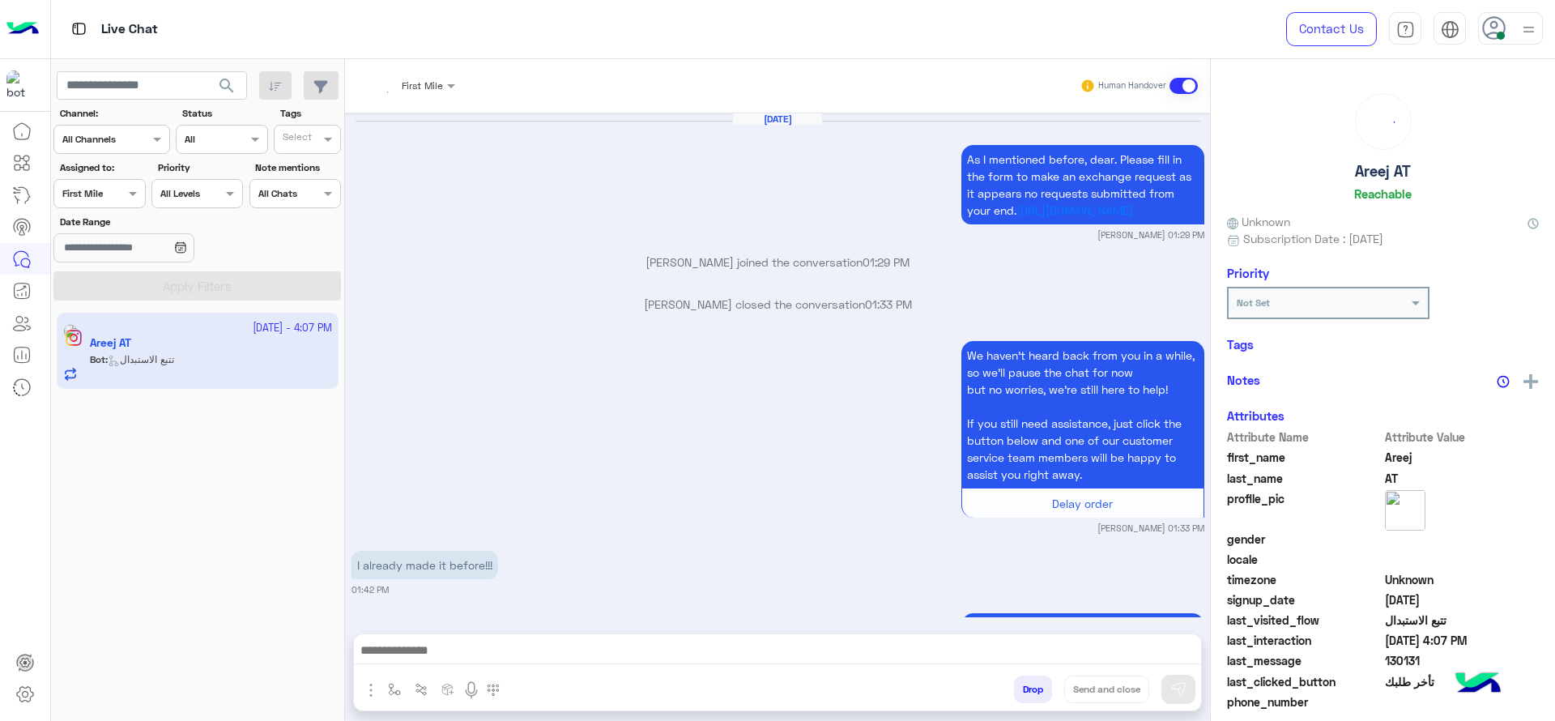
scroll to position [1945, 0]
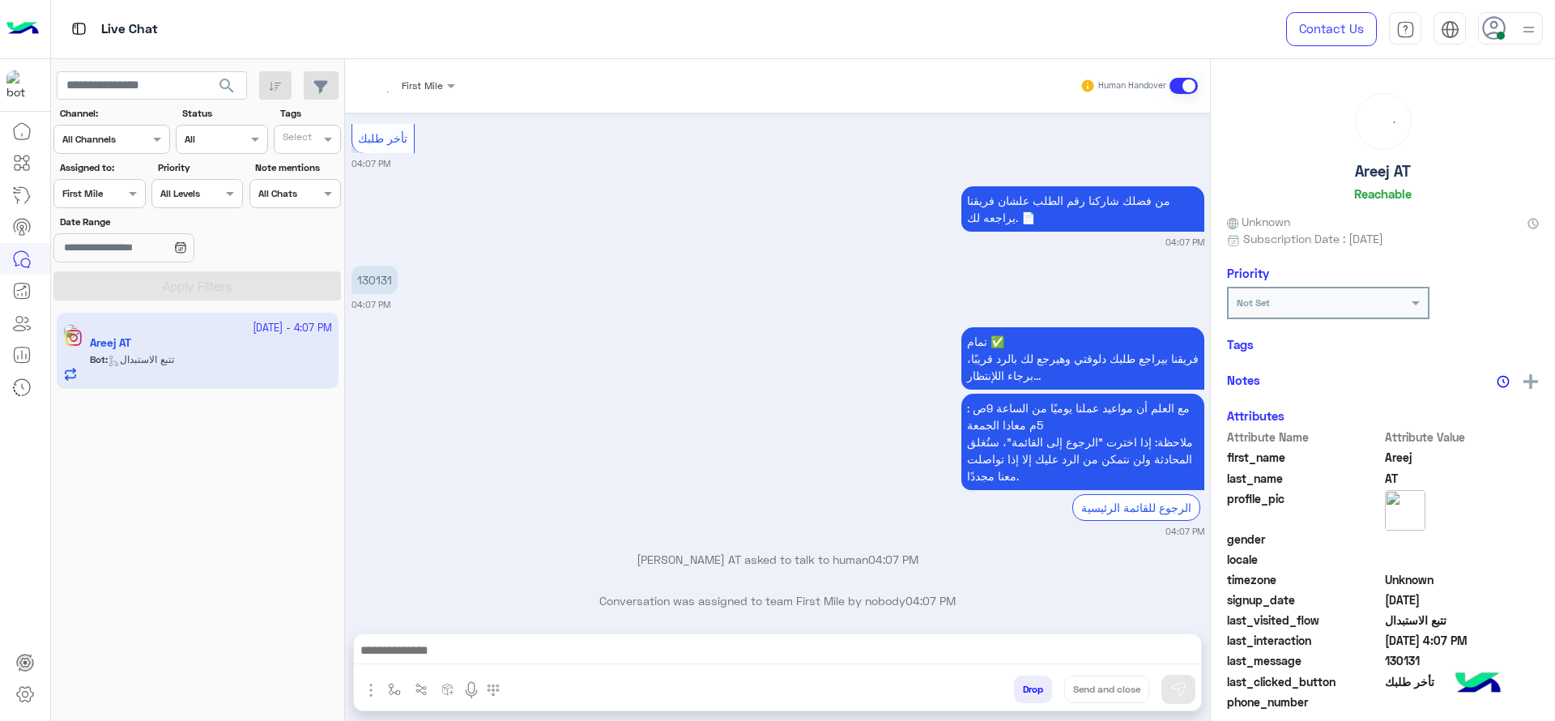
click at [104, 190] on div at bounding box center [99, 191] width 90 height 15
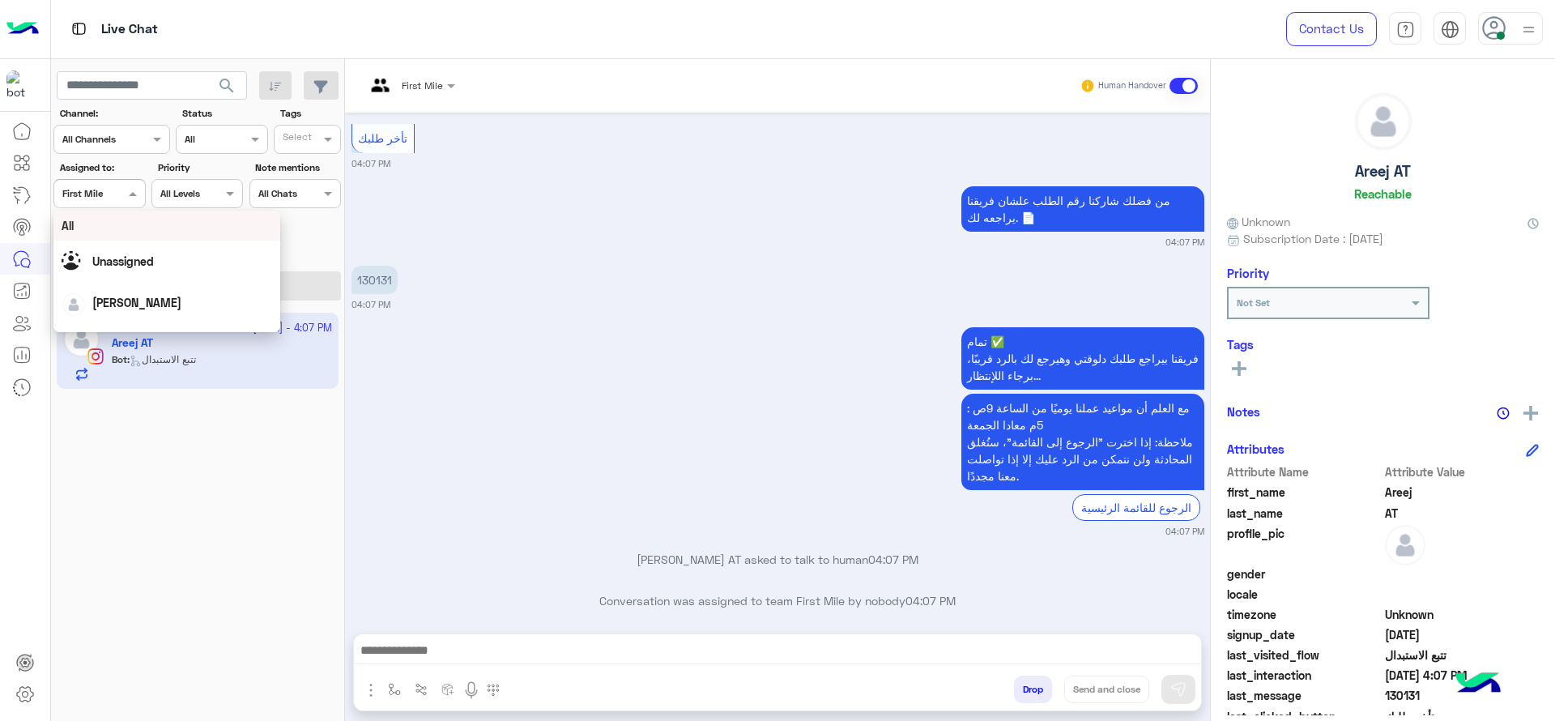
click at [432, 341] on div "تمام ✅ فريقنا بيراجع طلبك دلوقتي وهيرجع لك بالرد قريبًا، برجاء اللإنتظار... مع …" at bounding box center [777, 430] width 853 height 215
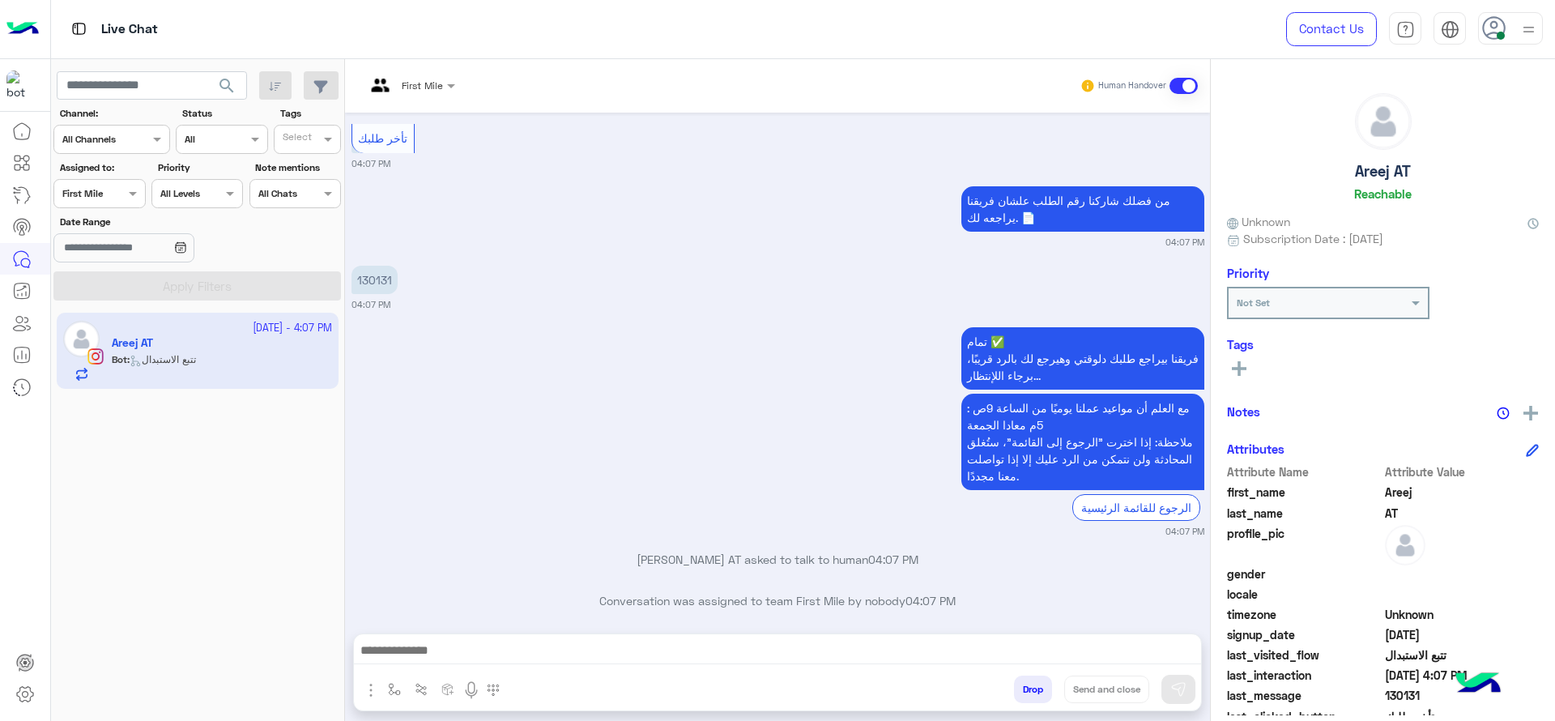
click at [394, 79] on input "text" at bounding box center [390, 83] width 51 height 15
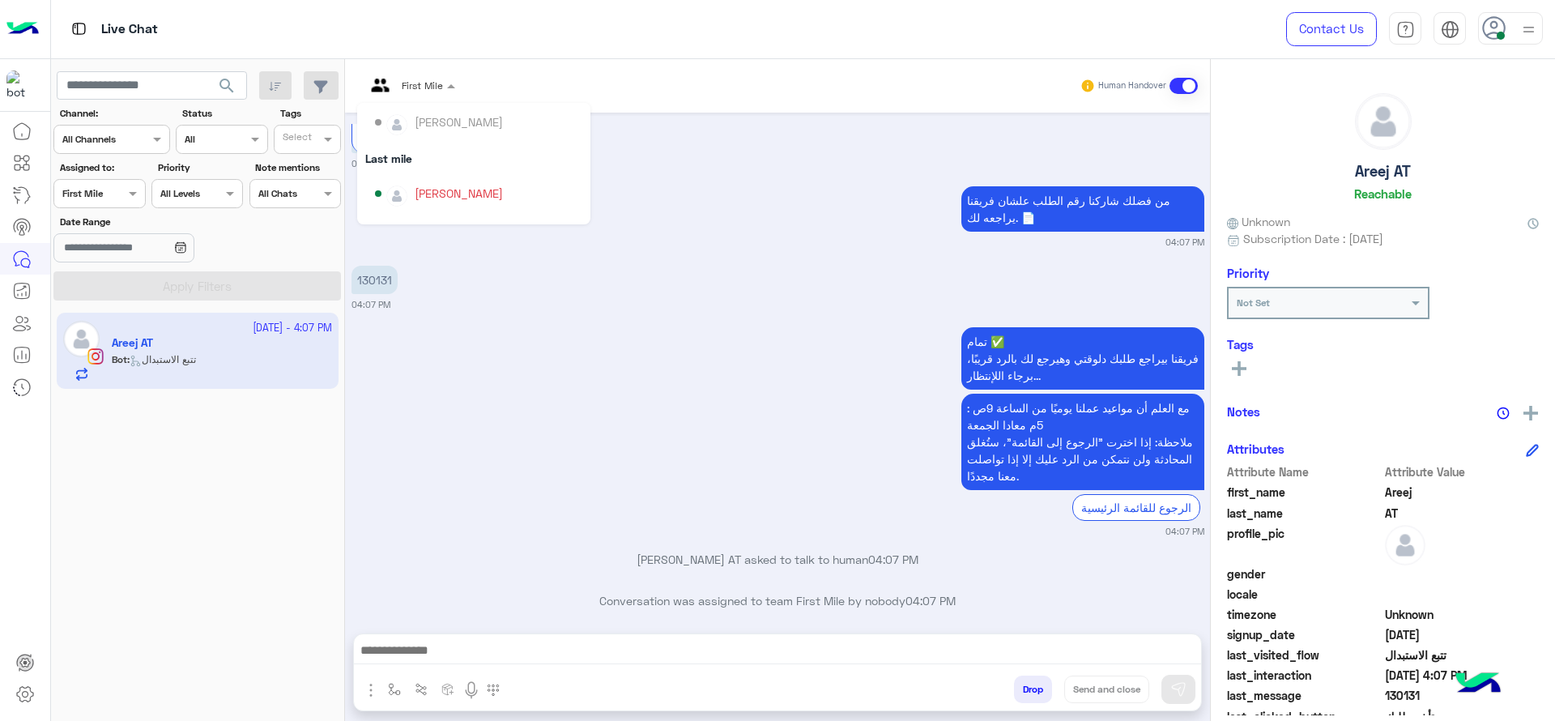
scroll to position [162, 0]
click at [459, 186] on div "[PERSON_NAME]" at bounding box center [459, 185] width 88 height 17
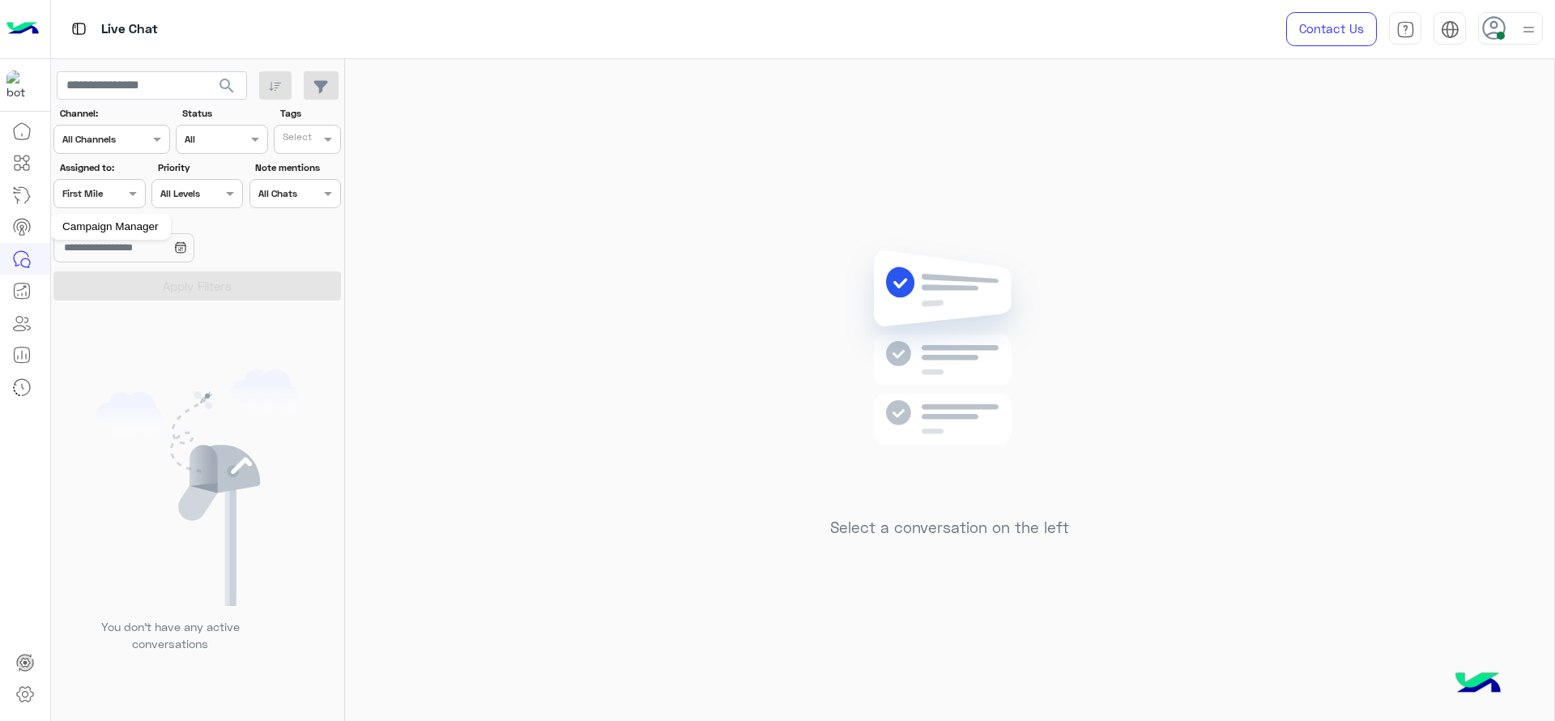
click at [79, 211] on mat-tooltip-component "Campaign Manager" at bounding box center [110, 226] width 121 height 49
click at [79, 205] on mat-tooltip-component "Campaign Manager" at bounding box center [110, 226] width 121 height 49
click at [84, 198] on input "text" at bounding box center [80, 192] width 37 height 15
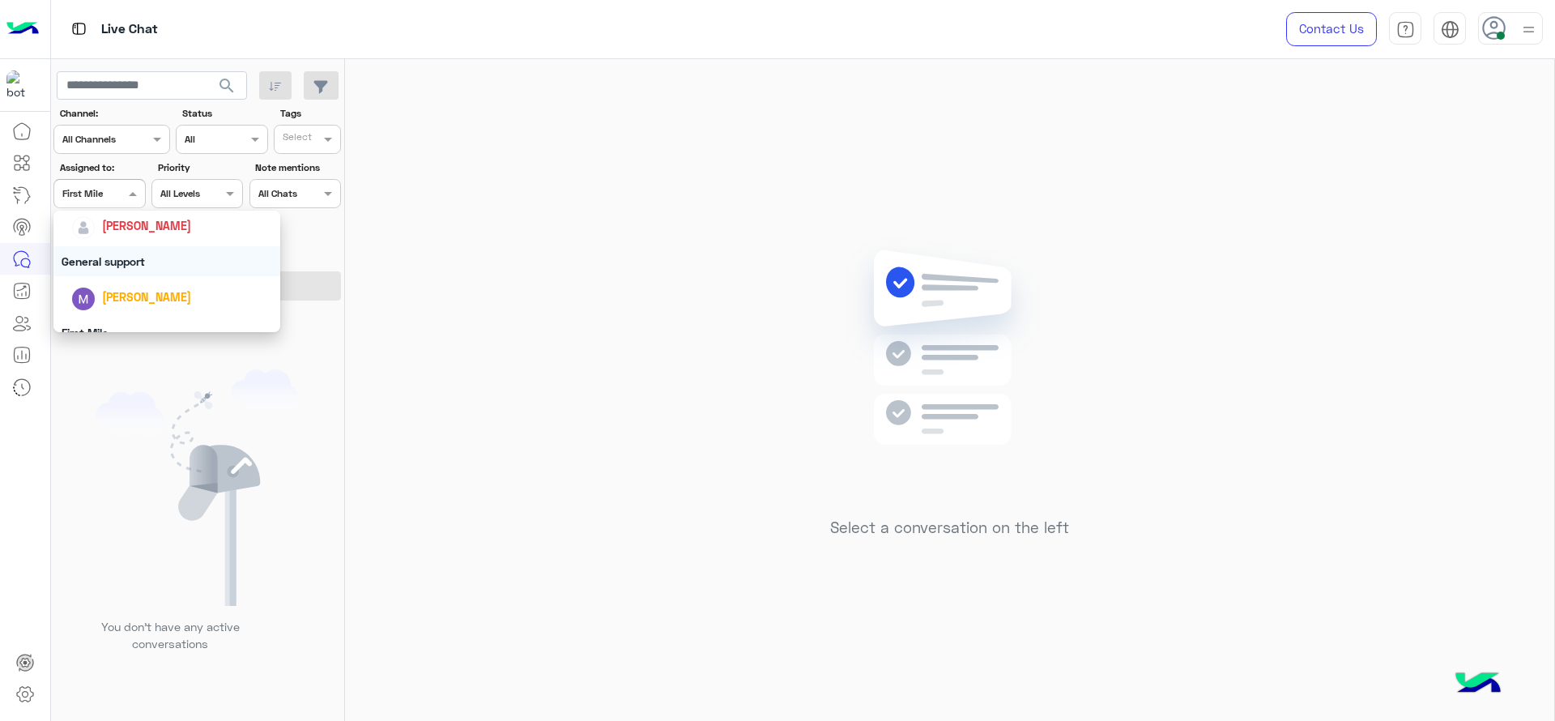
scroll to position [263, 0]
click at [102, 228] on span "[PERSON_NAME]" at bounding box center [146, 223] width 89 height 14
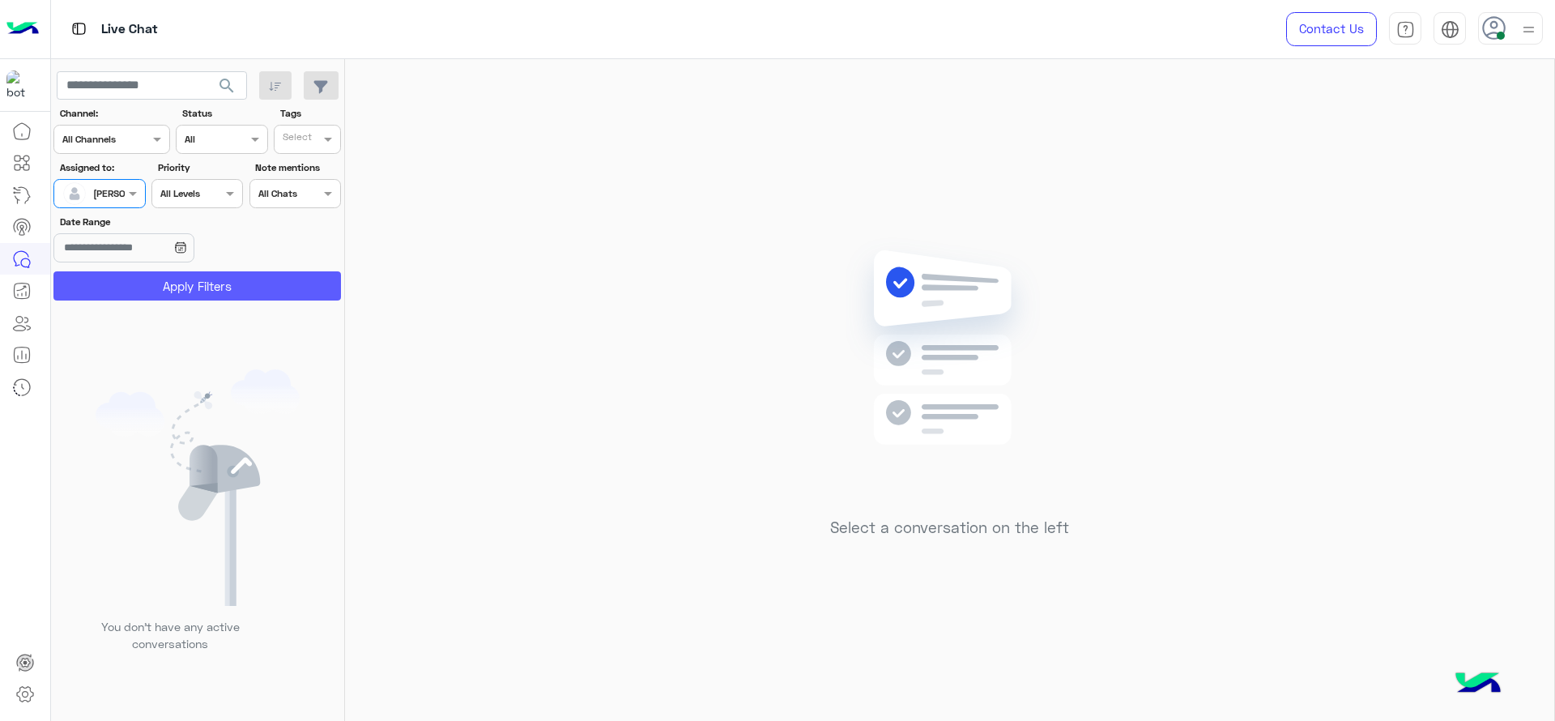
click at [151, 292] on button "Apply Filters" at bounding box center [196, 285] width 287 height 29
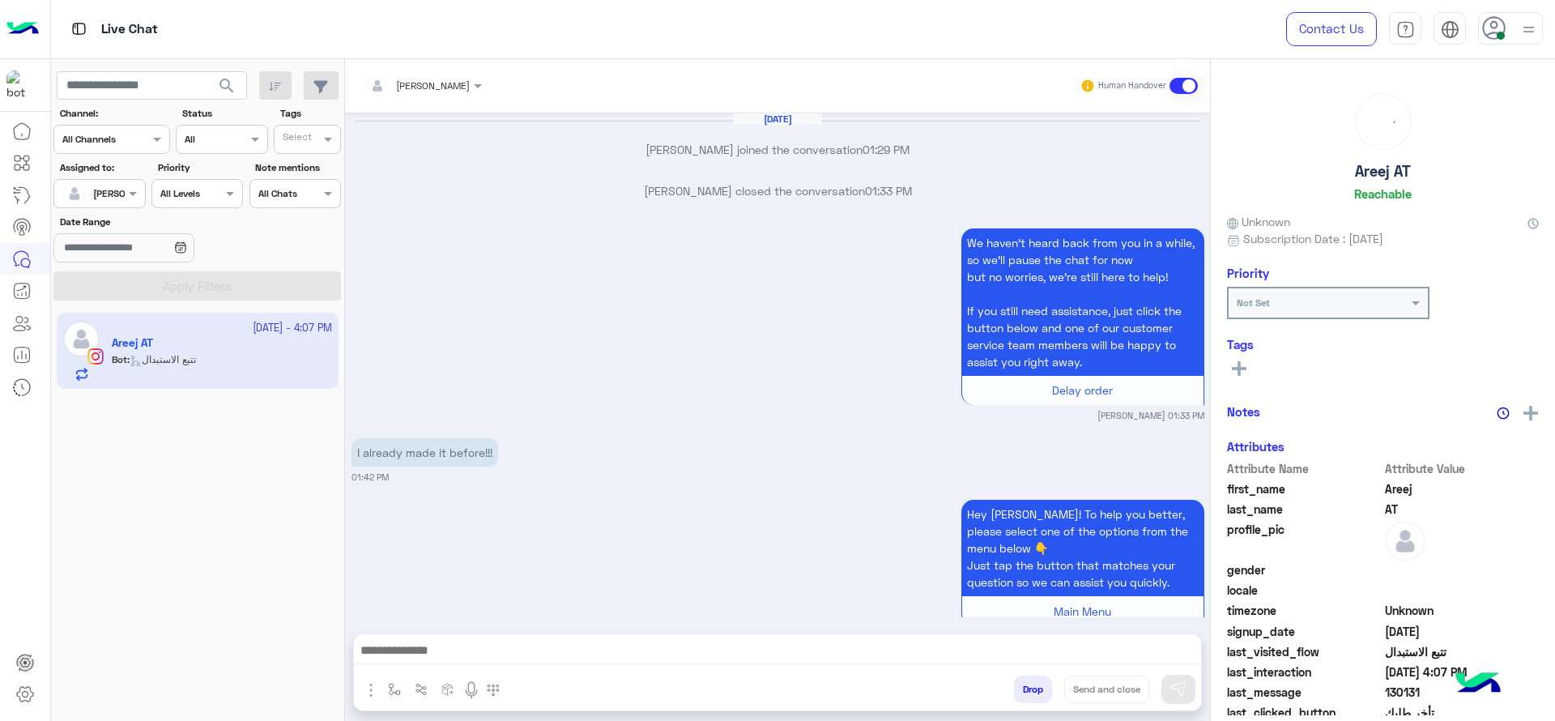
scroll to position [1857, 0]
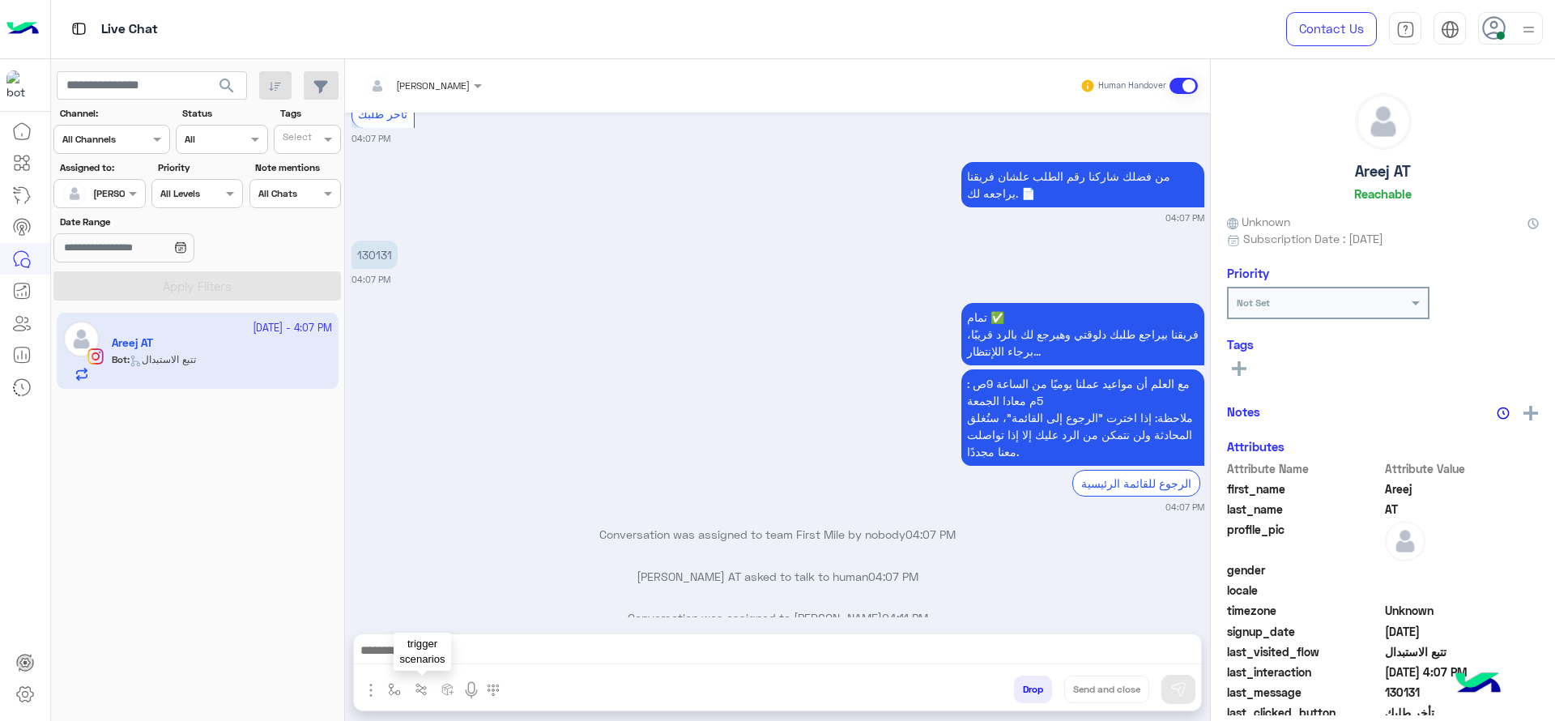
click at [406, 695] on button "button" at bounding box center [394, 688] width 27 height 27
click at [409, 640] on div "enter flow name" at bounding box center [442, 653] width 120 height 29
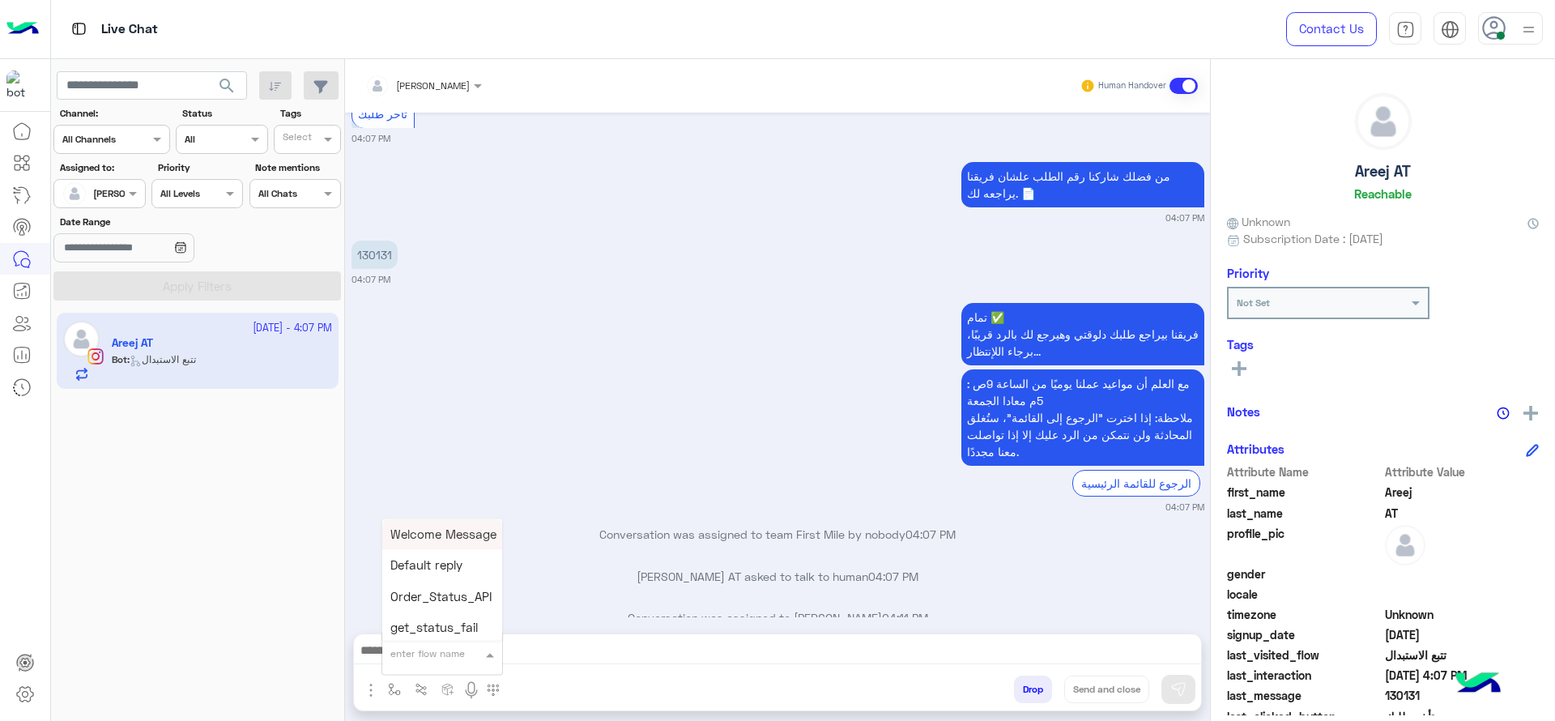
type input "*"
click at [406, 593] on span "J Greeting" at bounding box center [419, 592] width 58 height 15
type textarea "**********"
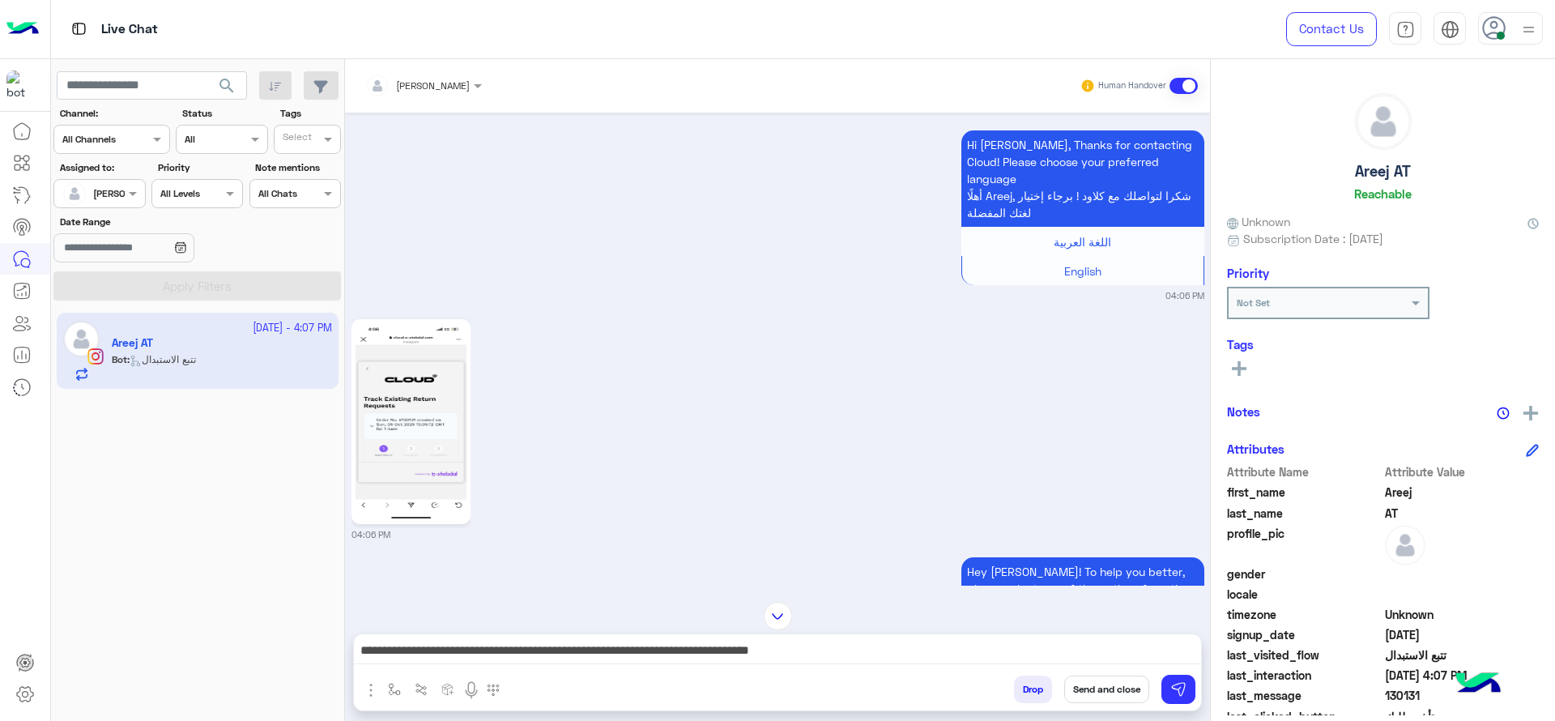
scroll to position [621, 0]
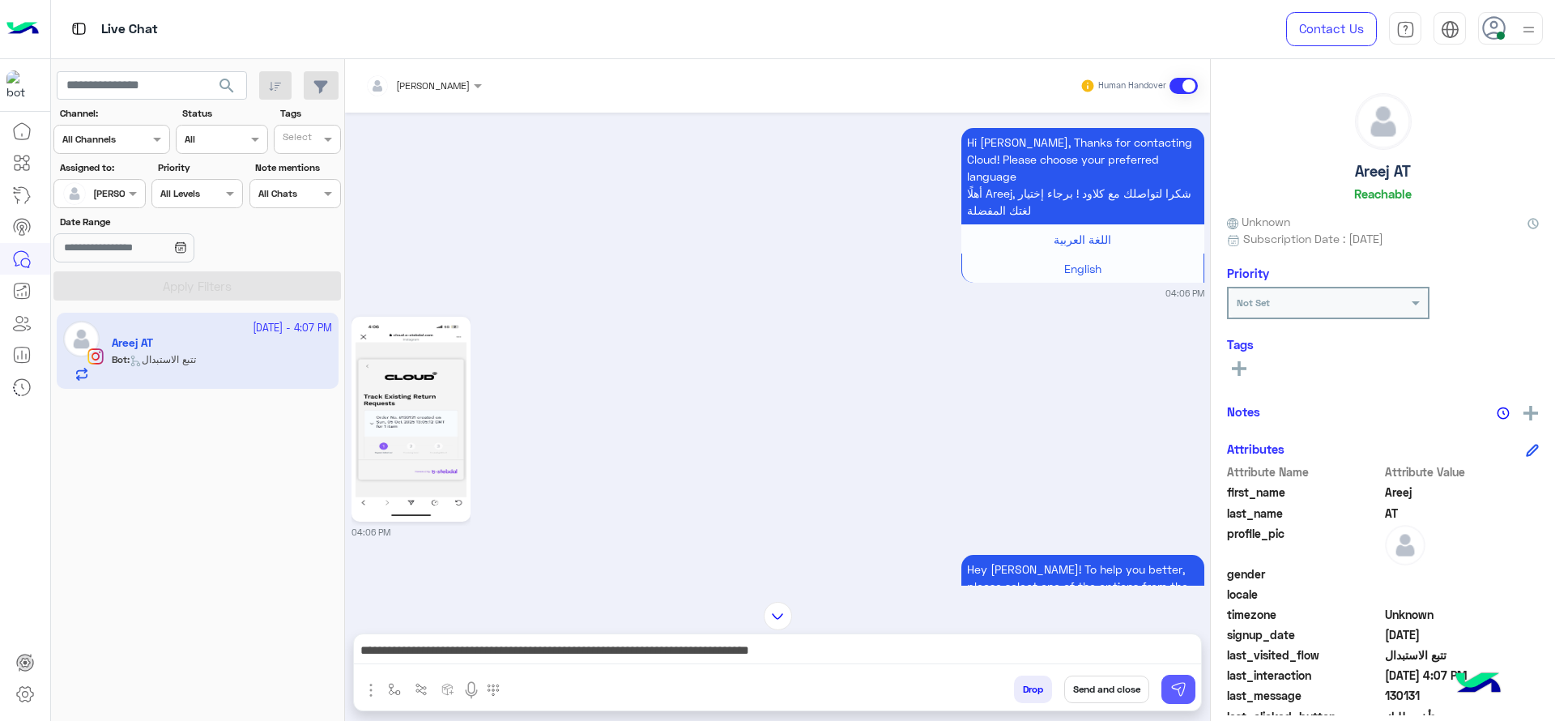
click at [1188, 685] on button at bounding box center [1178, 688] width 34 height 29
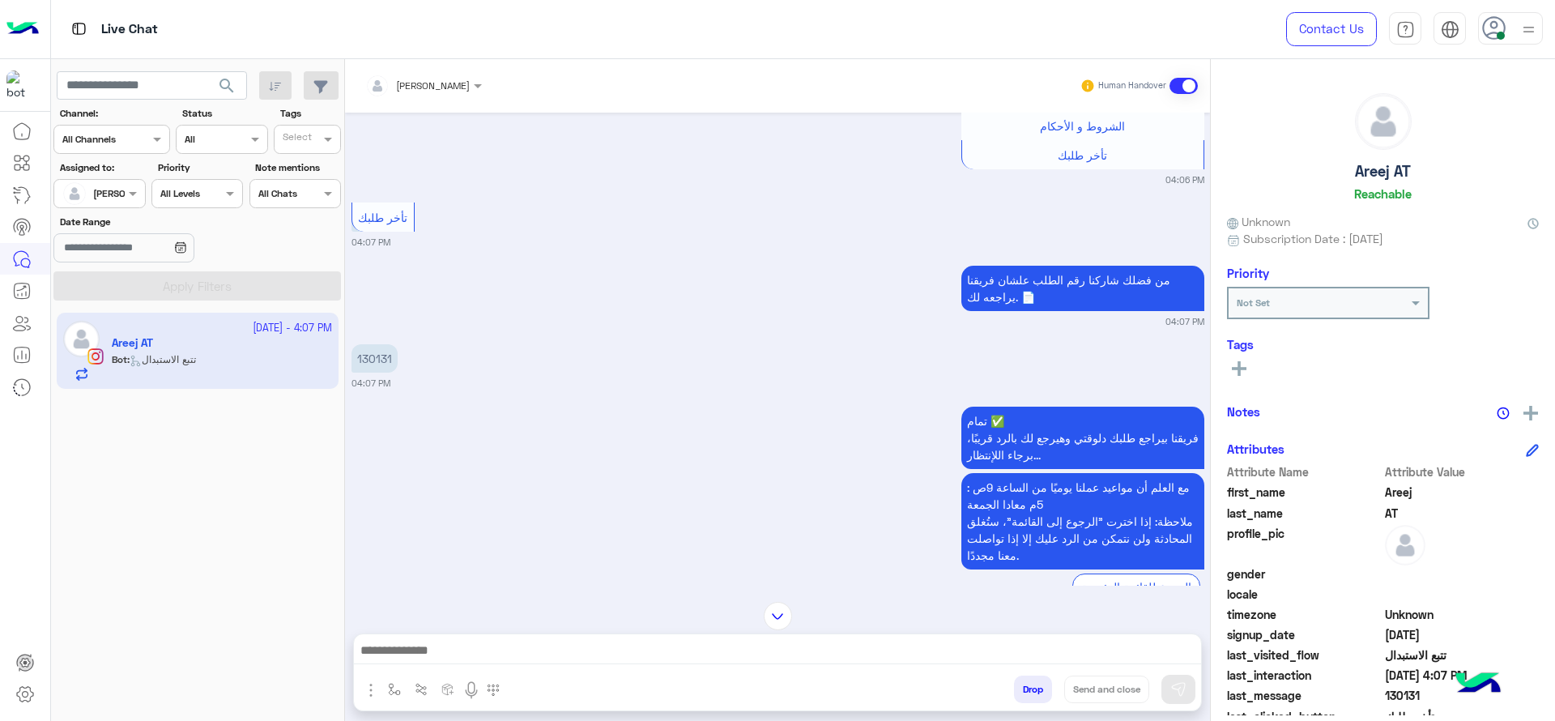
scroll to position [1735, 0]
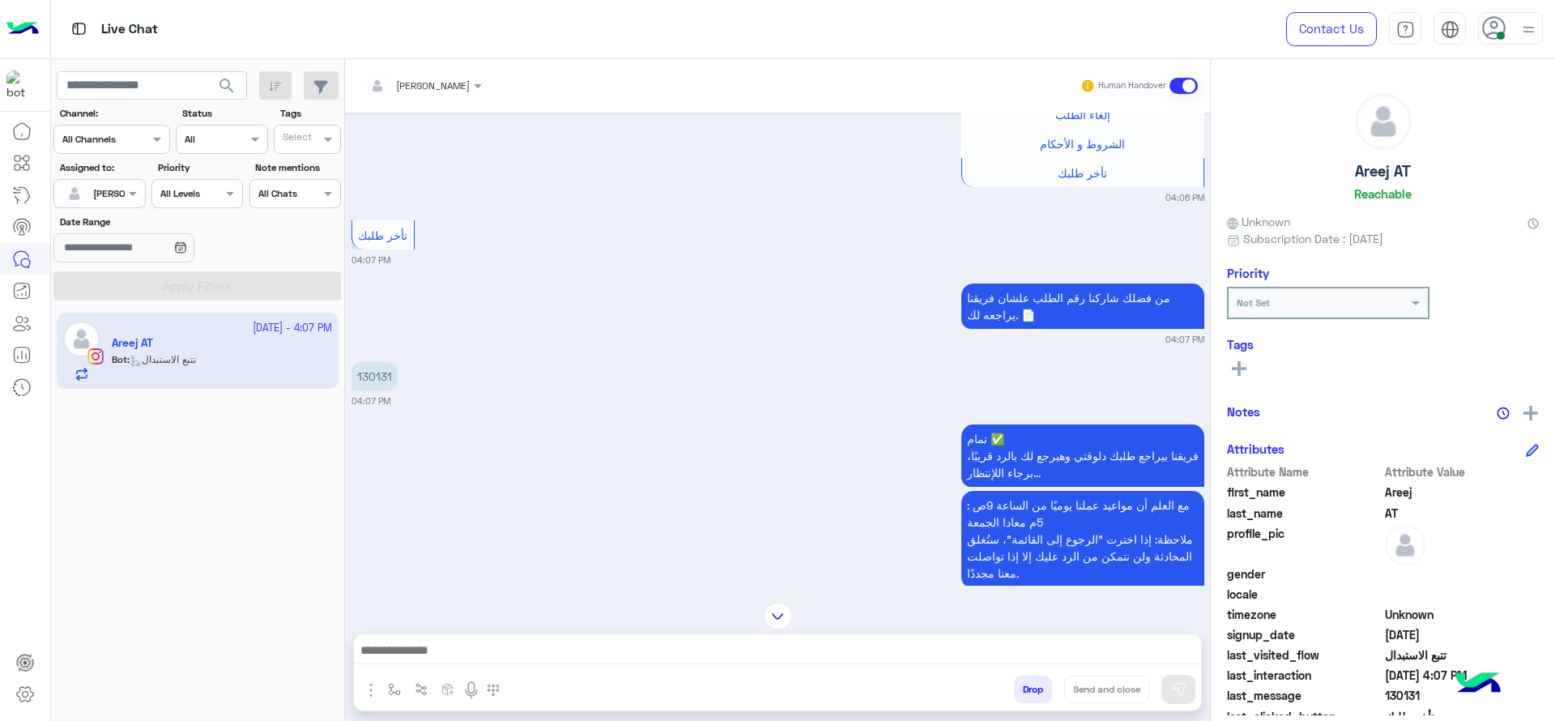
click at [378, 362] on p "130131" at bounding box center [374, 376] width 46 height 28
copy p "130131"
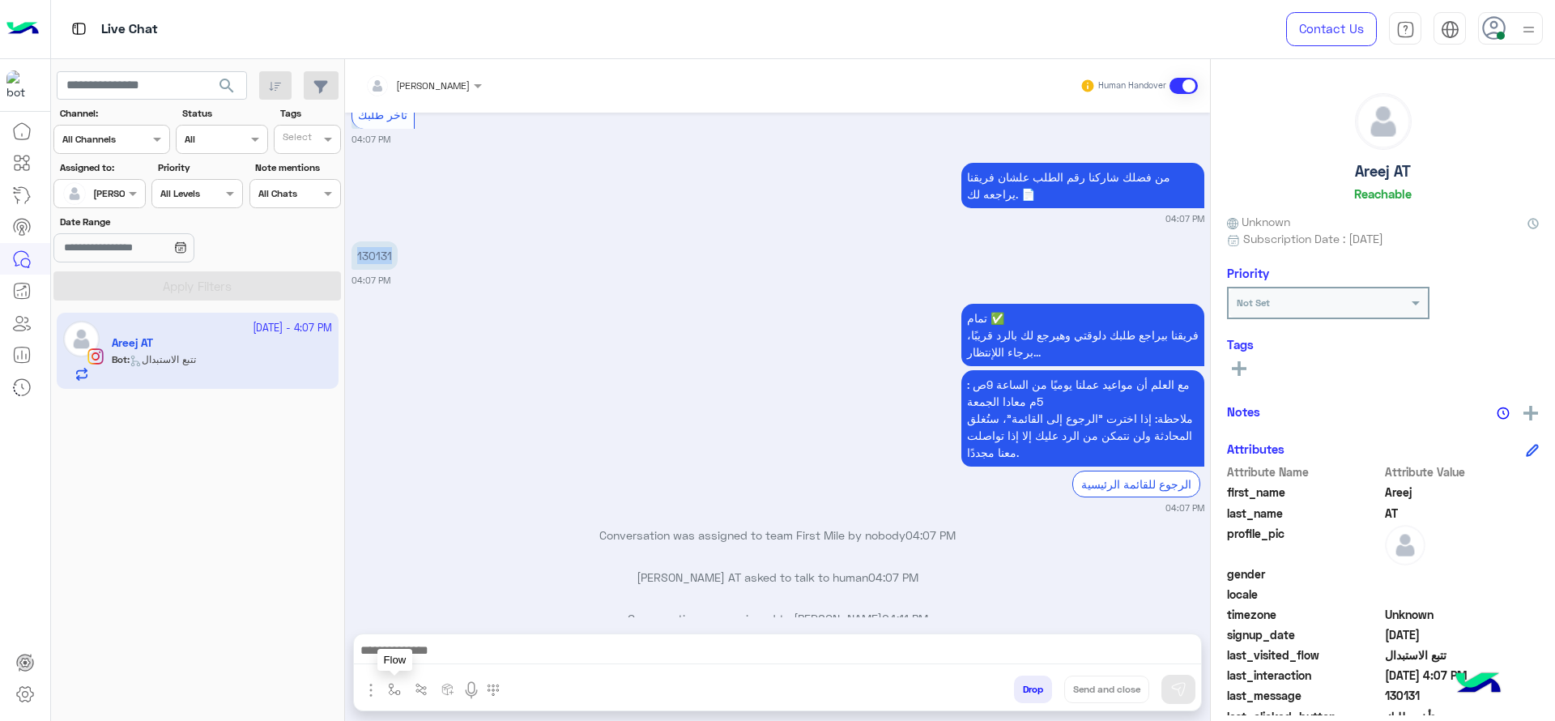
click at [391, 693] on img "button" at bounding box center [394, 689] width 13 height 13
click at [419, 659] on div "enter flow name" at bounding box center [427, 653] width 74 height 15
type input "*"
click at [442, 592] on span "J Greeting" at bounding box center [419, 592] width 58 height 15
type textarea "**********"
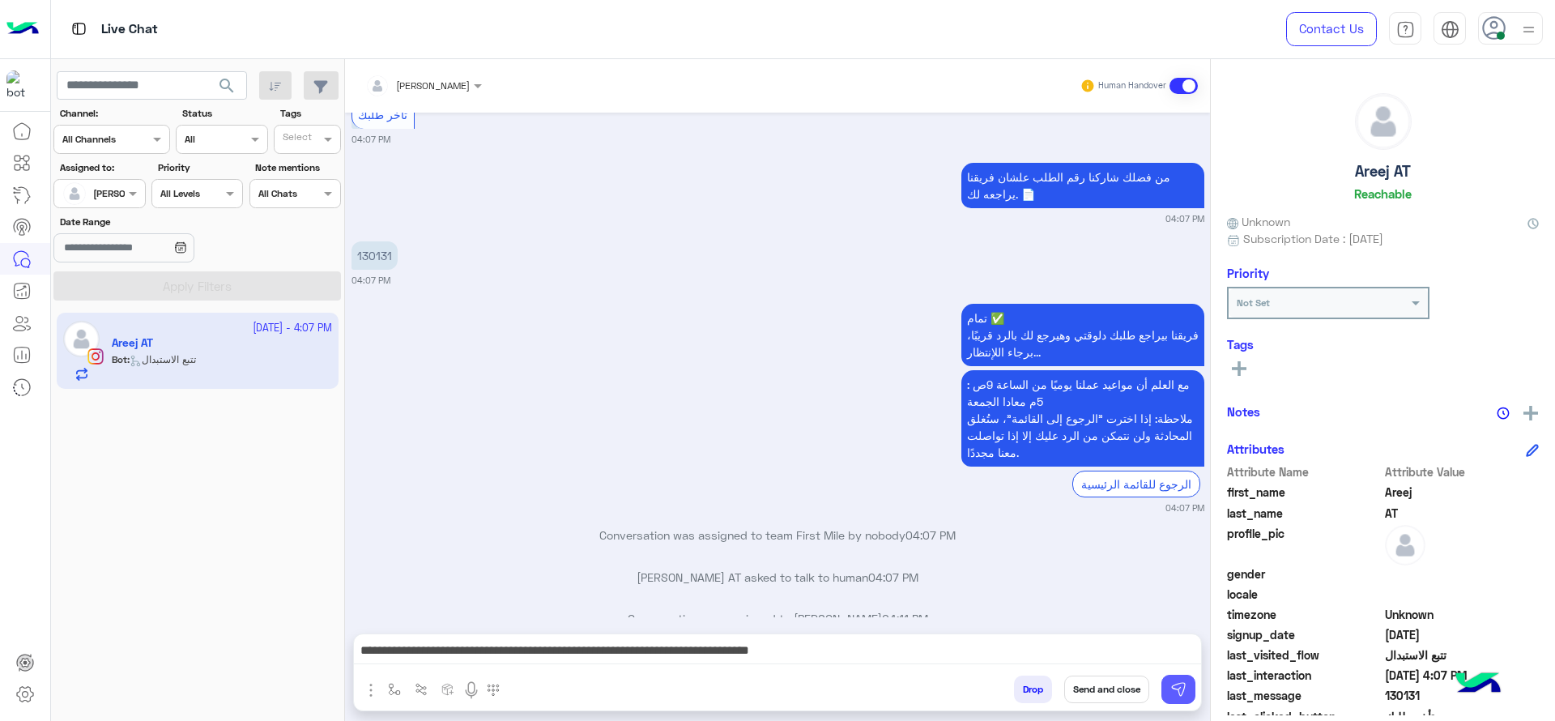
click at [1188, 694] on button at bounding box center [1178, 688] width 34 height 29
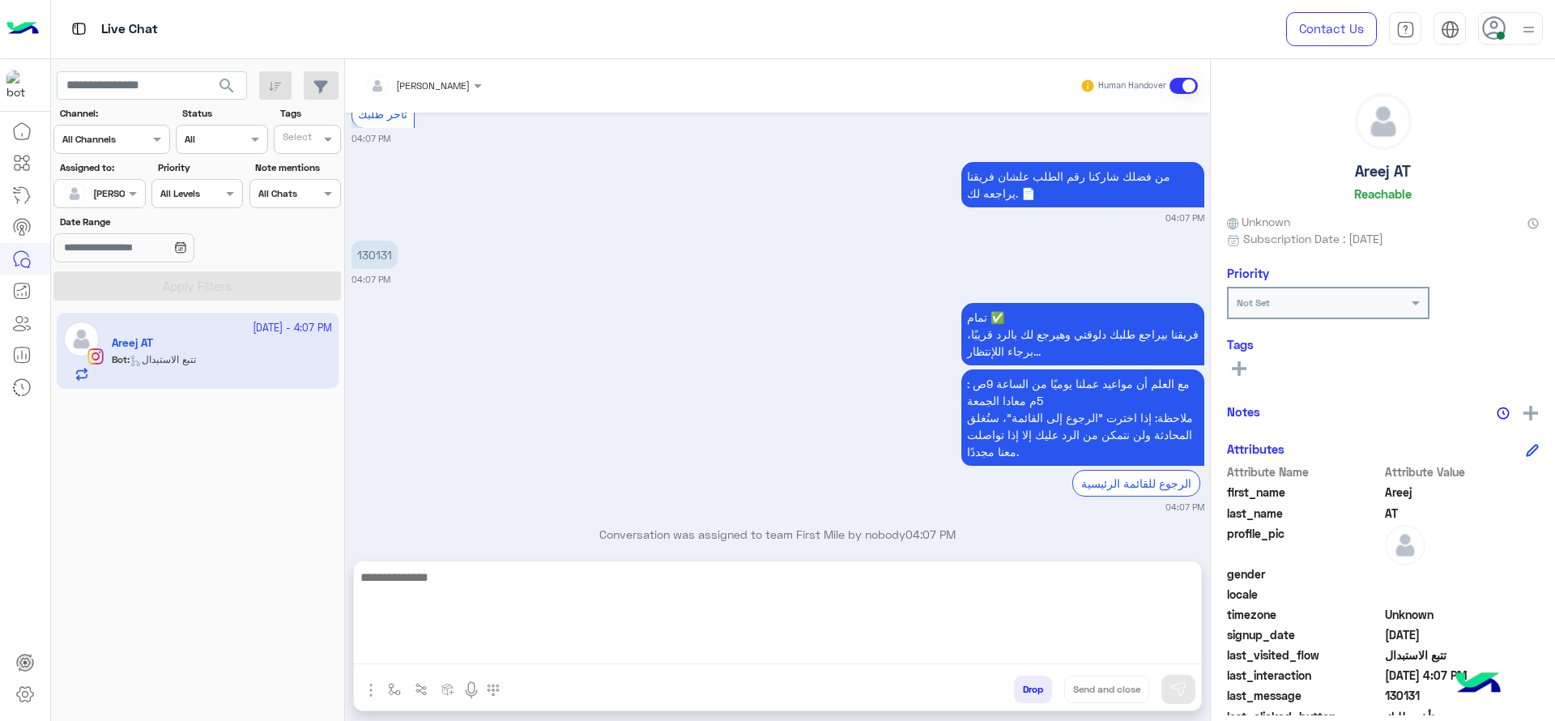
click at [1065, 645] on textarea at bounding box center [777, 615] width 847 height 97
type textarea "**********"
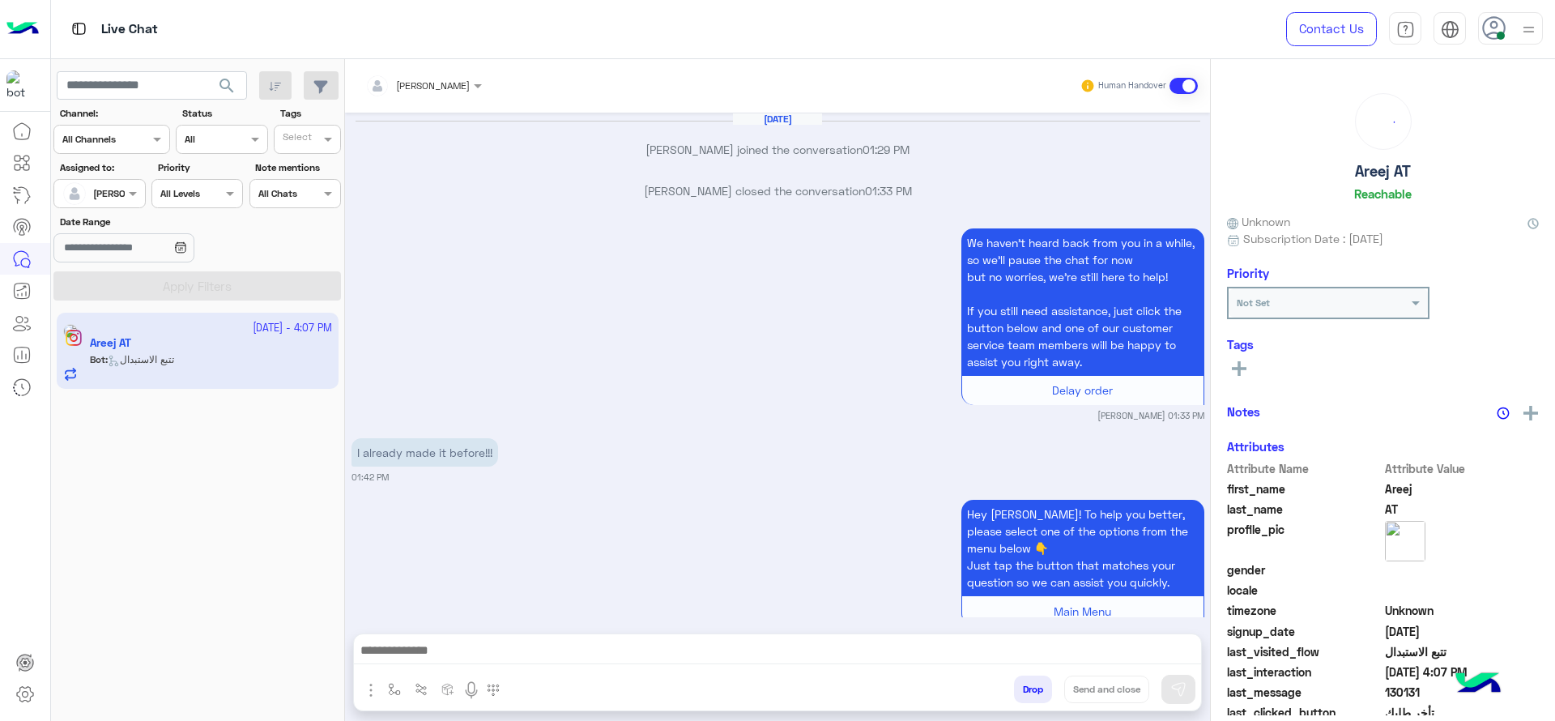
scroll to position [1857, 0]
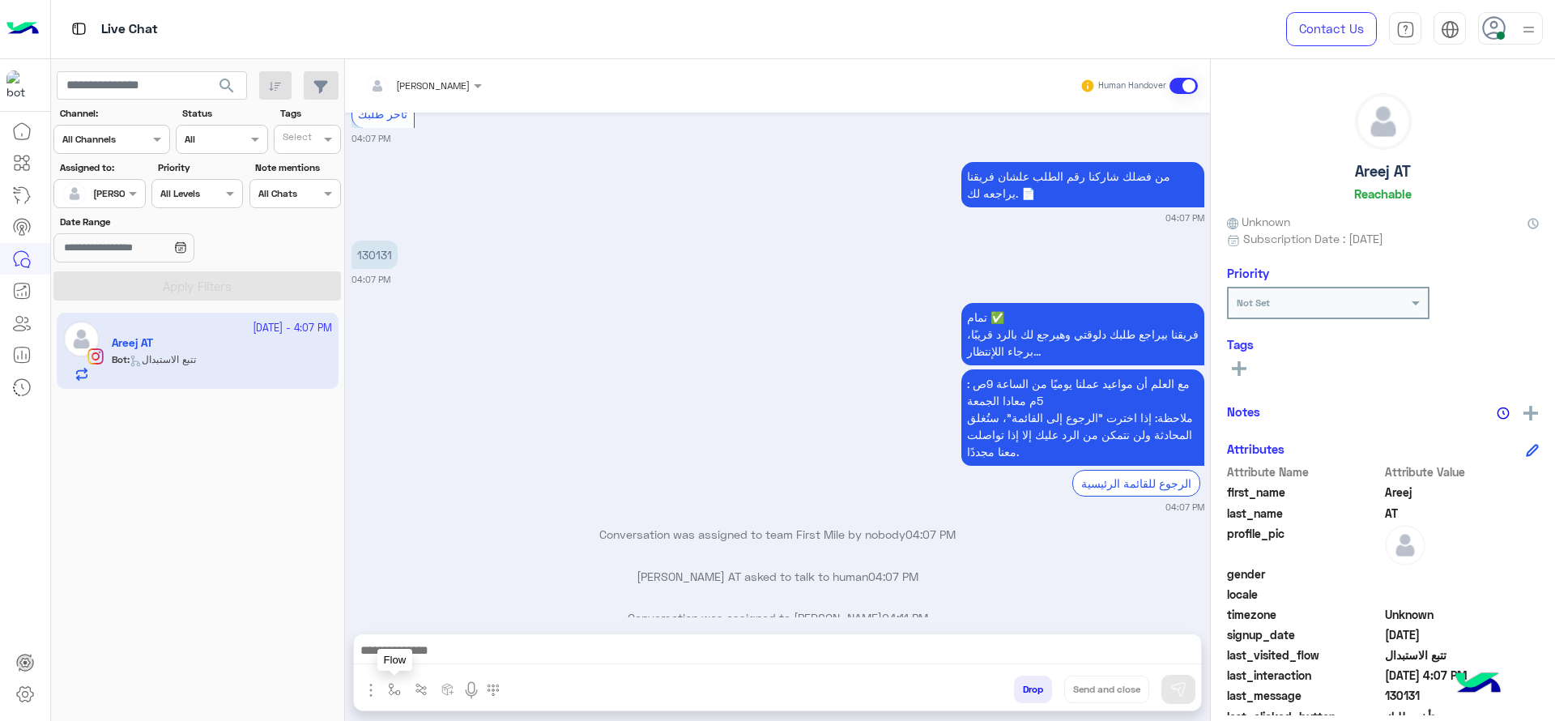
click at [403, 698] on button "button" at bounding box center [394, 688] width 27 height 27
click at [435, 631] on div "[PERSON_NAME] Human Handover [DATE] [PERSON_NAME] joined the conversation 01:29…" at bounding box center [777, 393] width 865 height 668
click at [395, 683] on img "button" at bounding box center [394, 689] width 13 height 13
click at [443, 653] on input "text" at bounding box center [422, 651] width 64 height 15
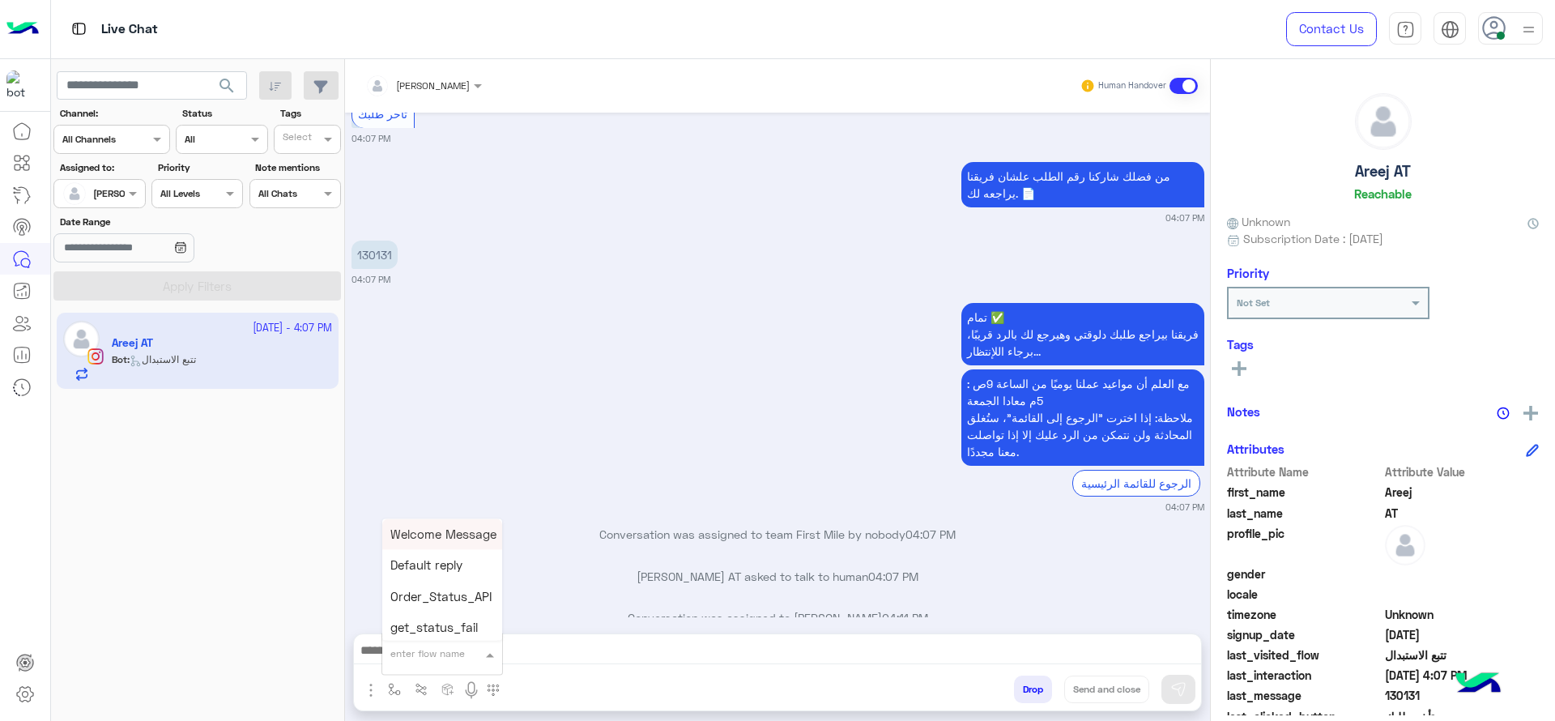
click at [443, 653] on input "text" at bounding box center [422, 651] width 64 height 15
type input "*"
click at [448, 589] on span "J Greeting" at bounding box center [419, 592] width 58 height 15
type textarea "**********"
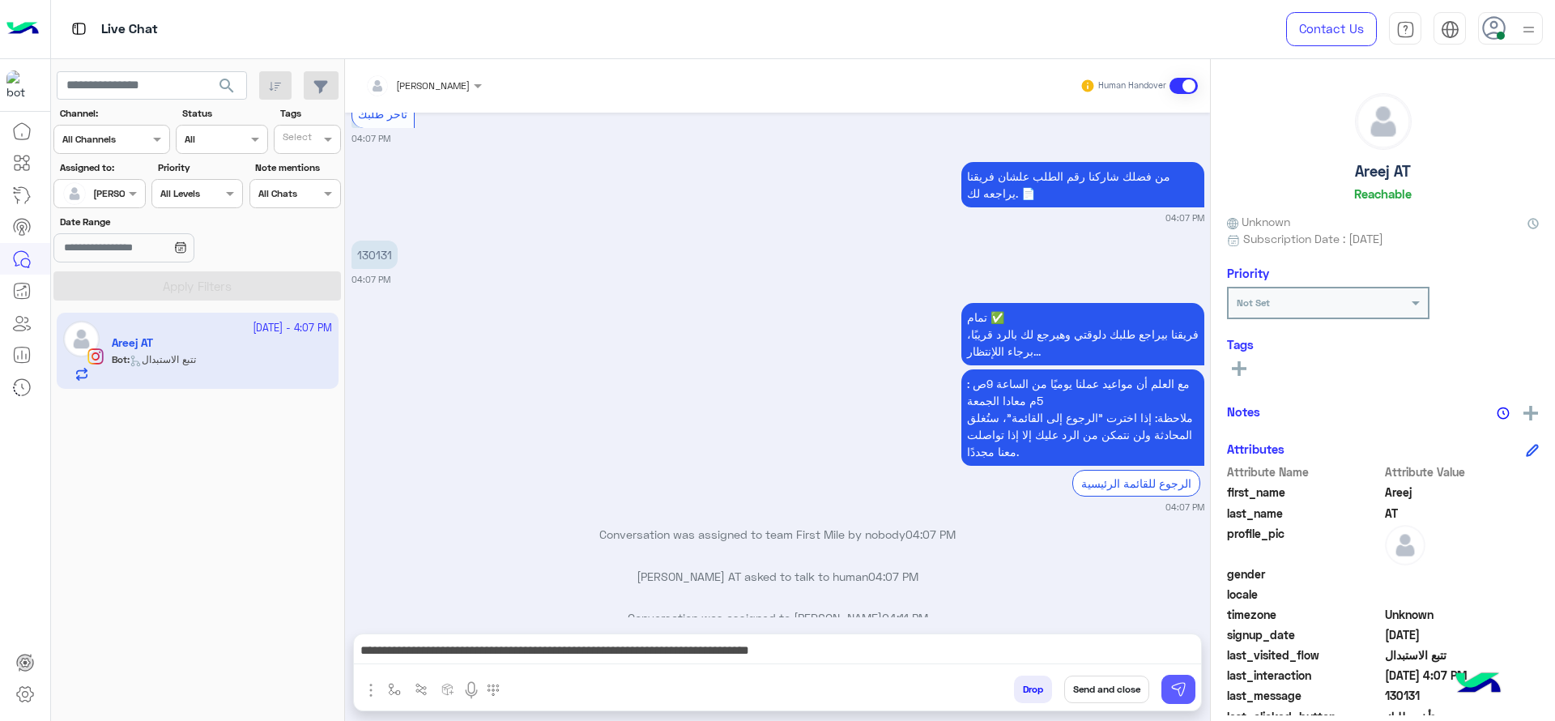
click at [1176, 698] on button at bounding box center [1178, 688] width 34 height 29
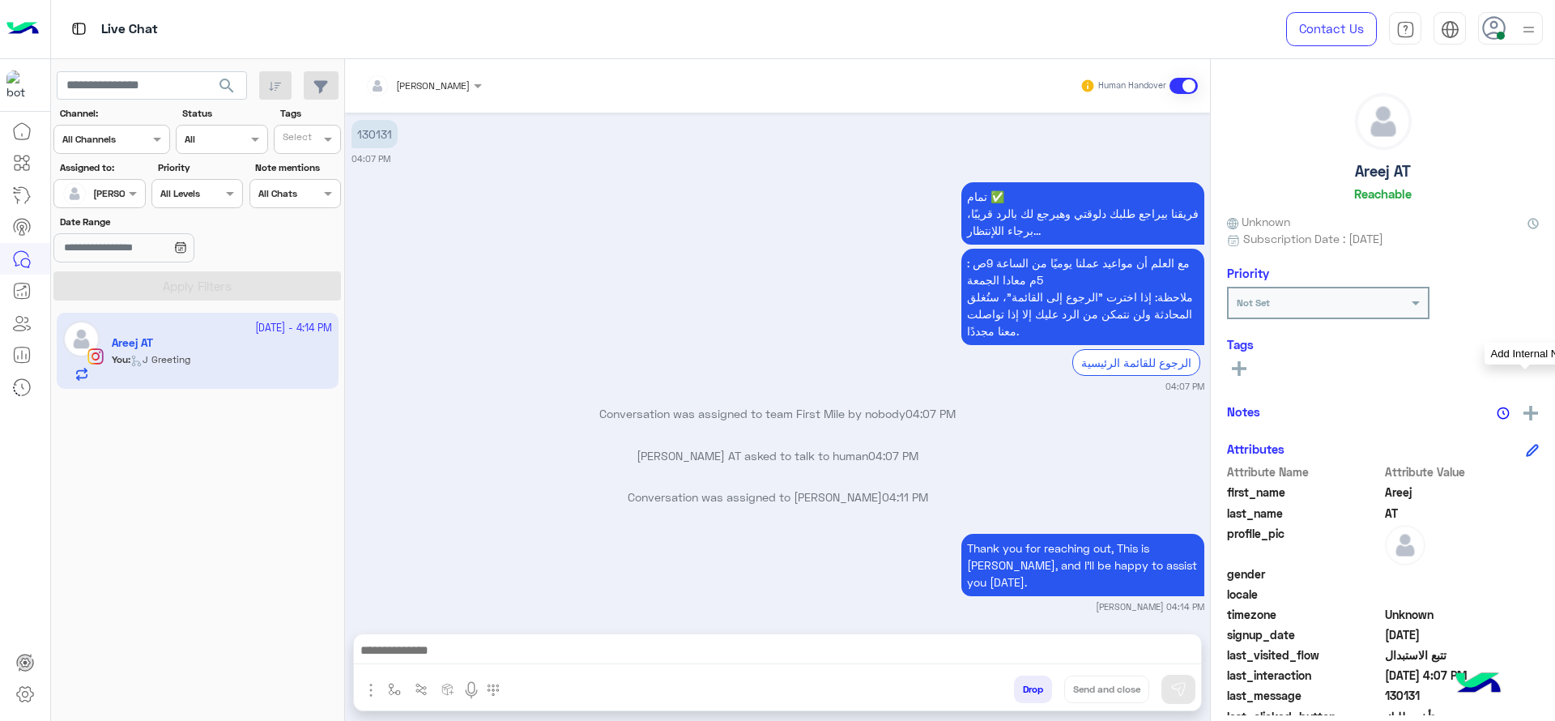
click at [1523, 406] on img at bounding box center [1530, 413] width 15 height 15
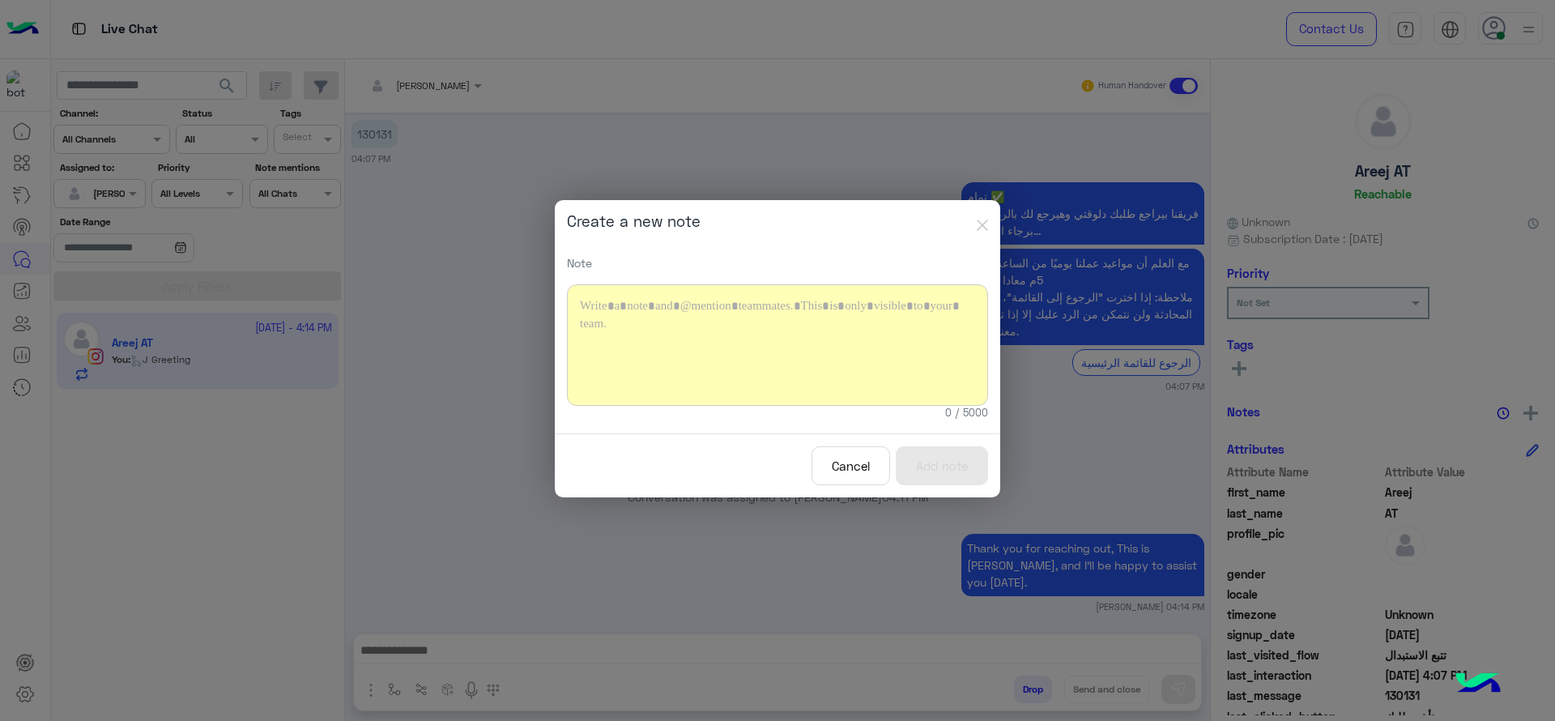
click at [890, 373] on div at bounding box center [777, 344] width 421 height 121
click at [923, 476] on button "Add note" at bounding box center [941, 466] width 92 height 40
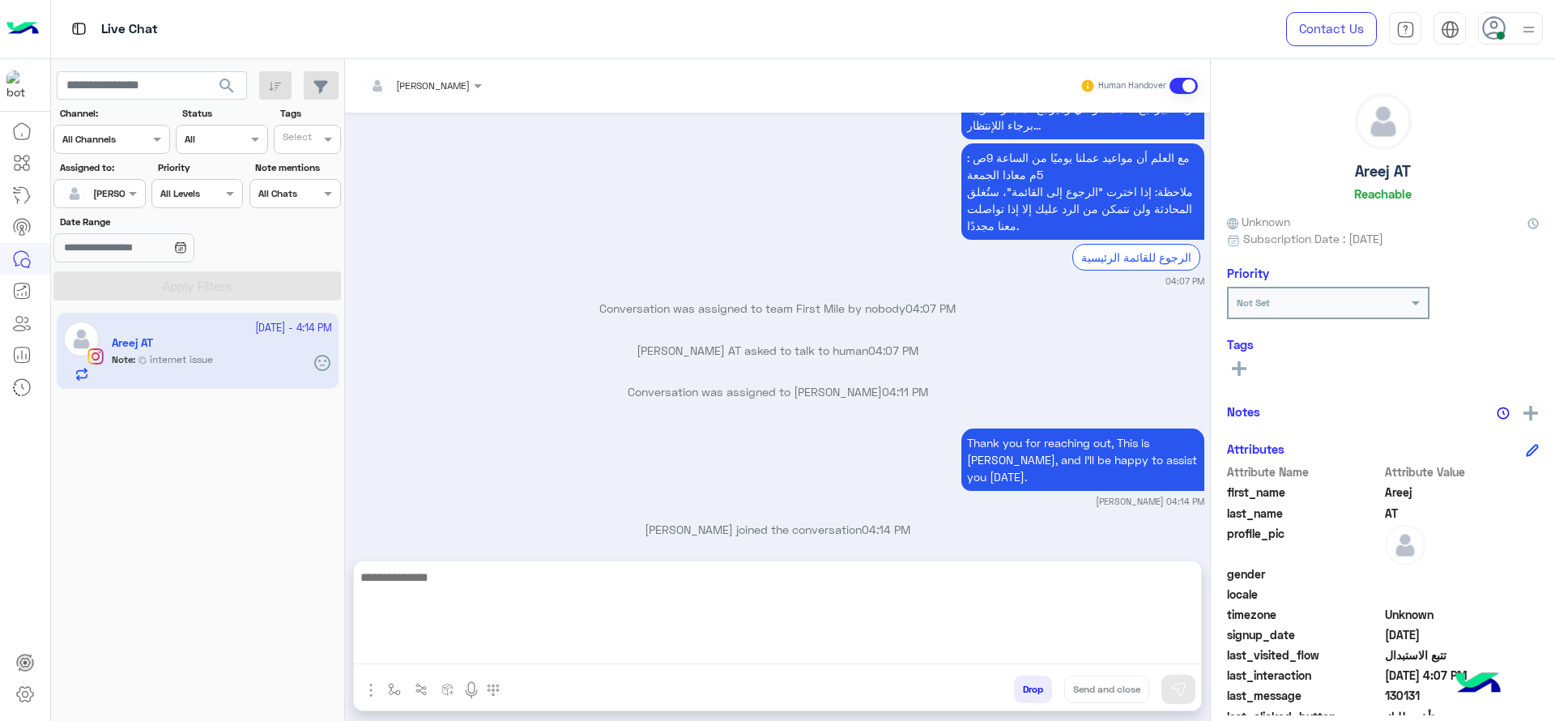
click at [761, 644] on textarea at bounding box center [777, 615] width 847 height 97
type textarea "**********"
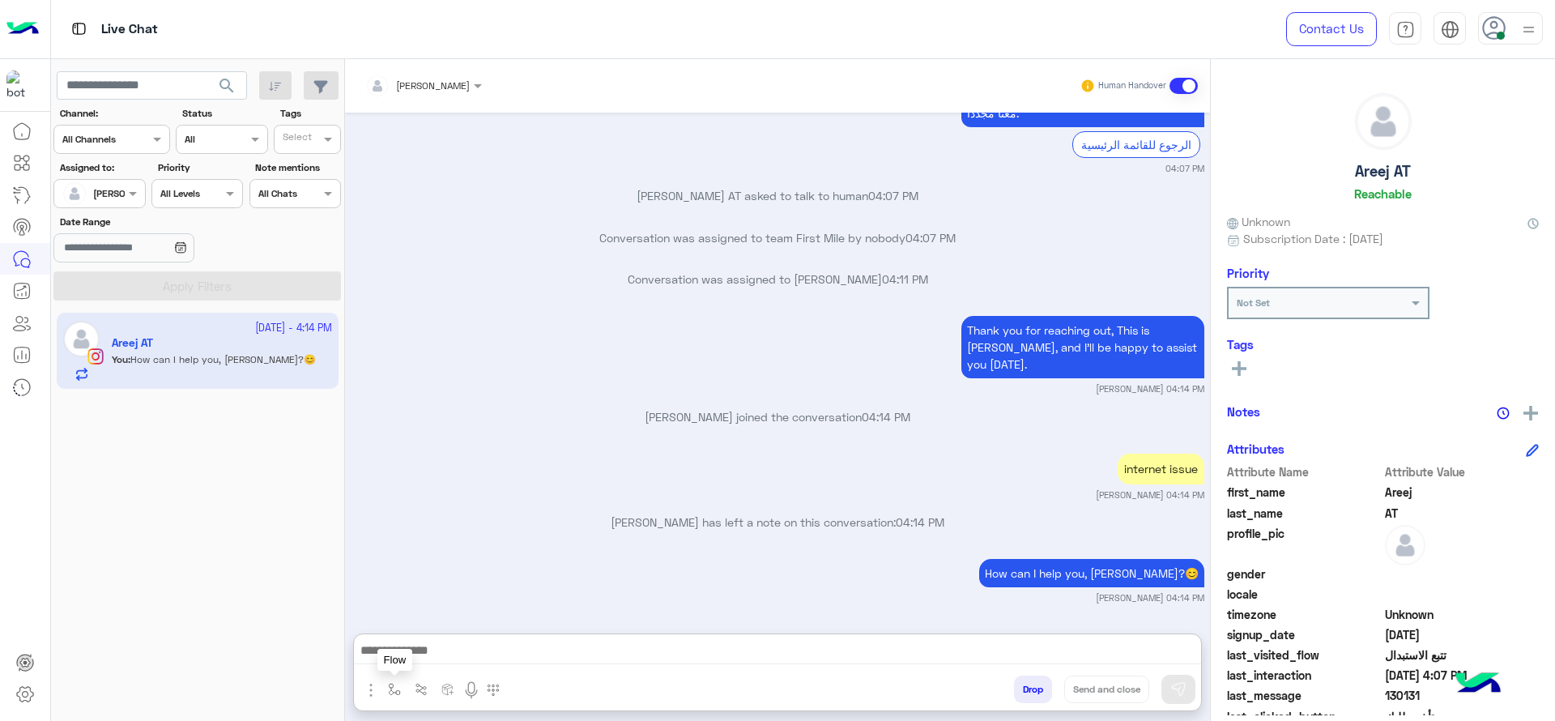
click at [398, 684] on img "button" at bounding box center [394, 689] width 13 height 13
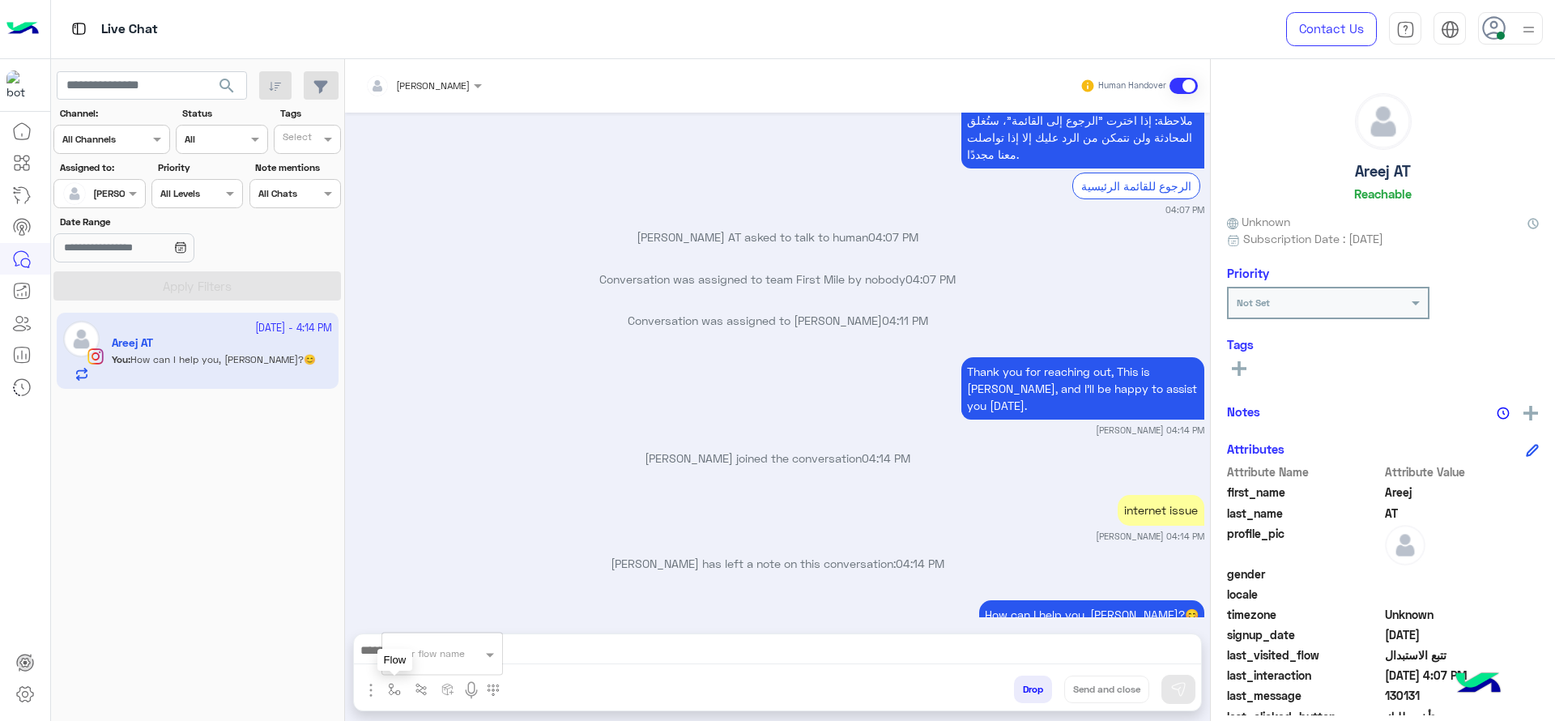
scroll to position [2144, 0]
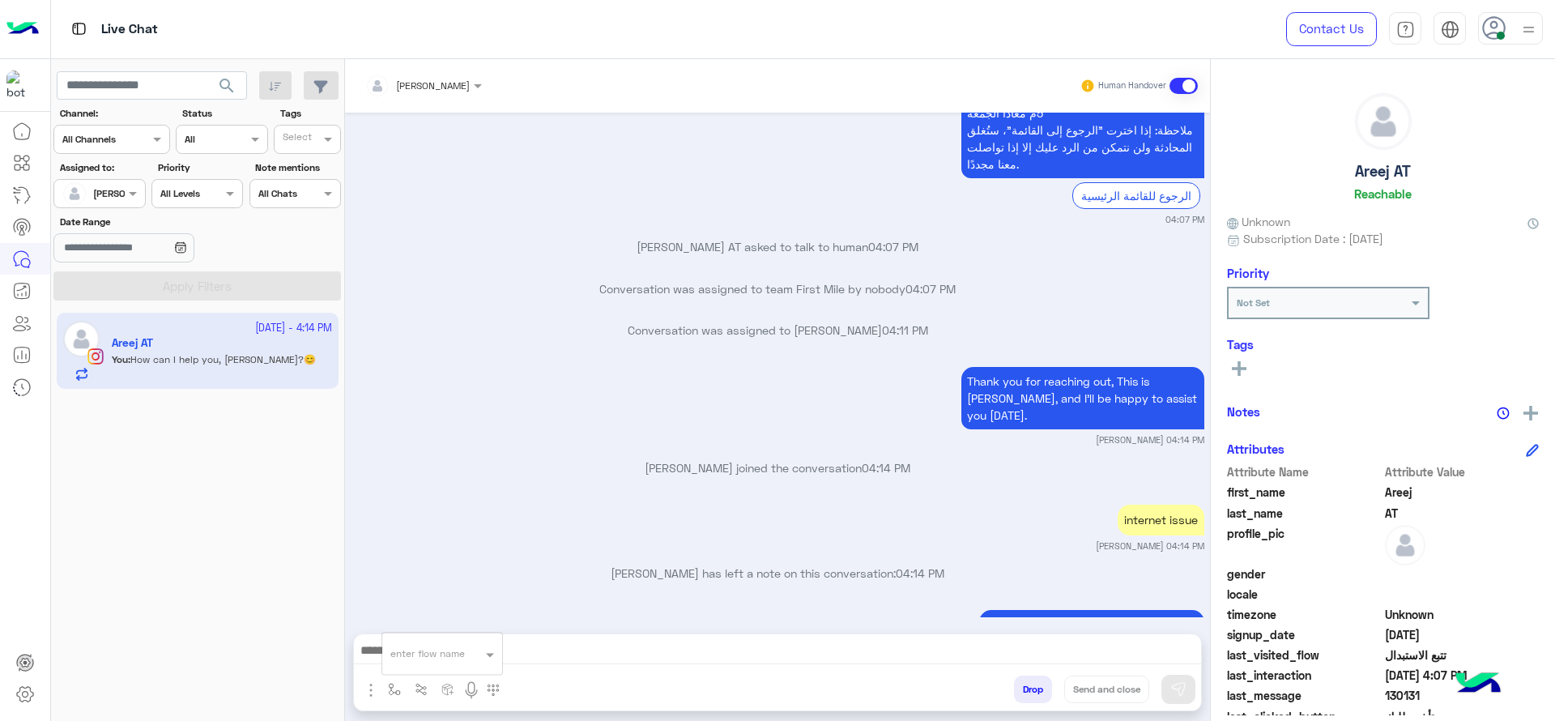
click at [425, 654] on input "text" at bounding box center [422, 651] width 64 height 15
type input "*"
click at [436, 625] on span "Jana close" at bounding box center [436, 624] width 92 height 15
type textarea "**********"
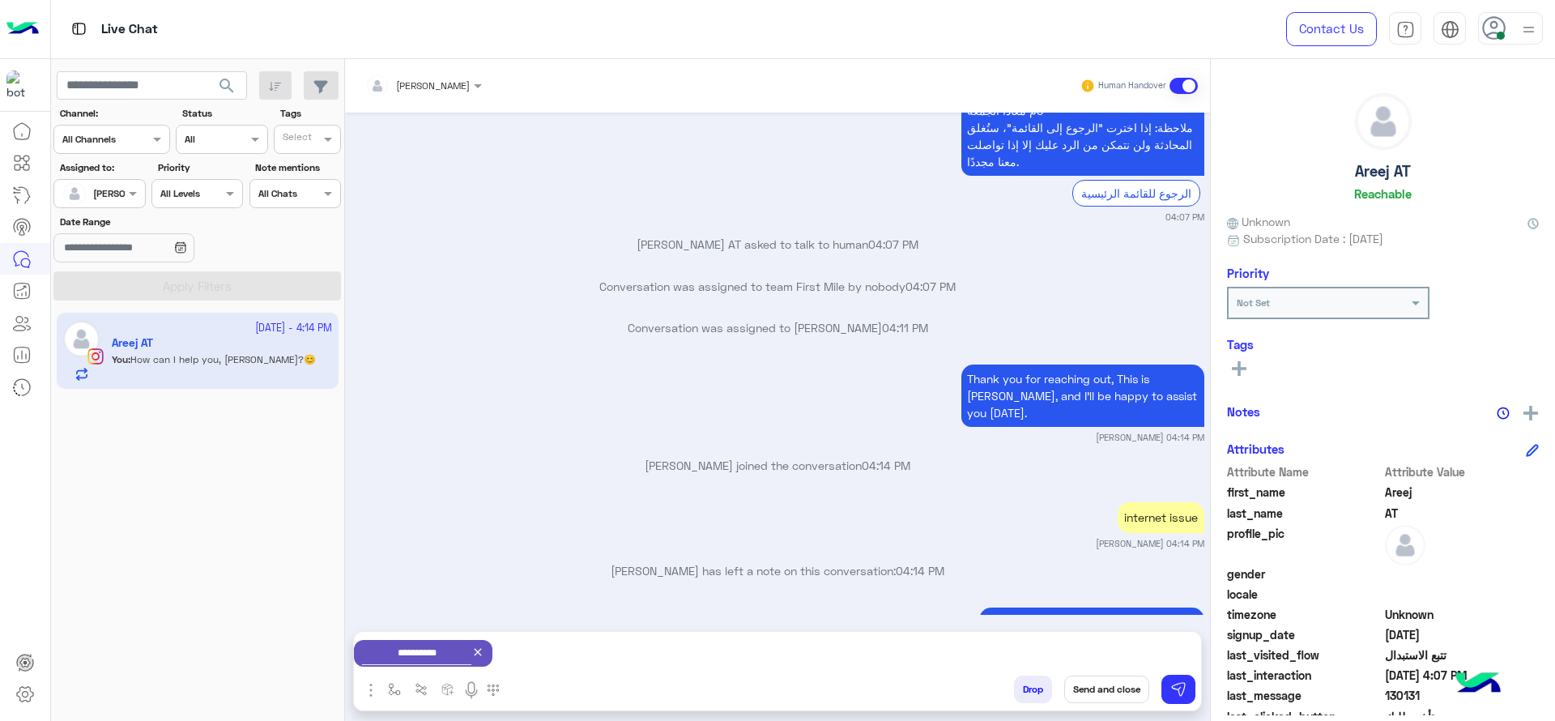
click at [1124, 694] on button "Send and close" at bounding box center [1106, 689] width 85 height 28
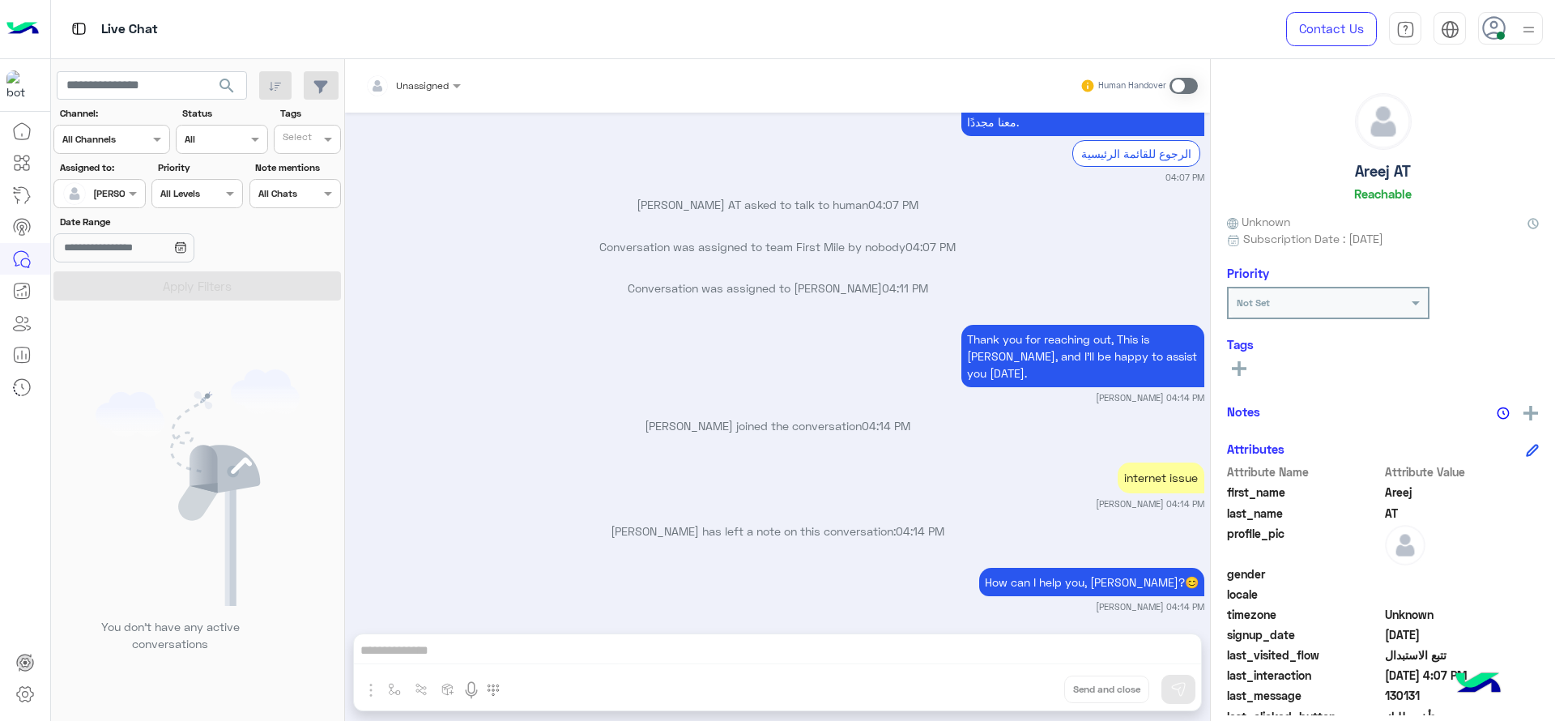
scroll to position [2396, 0]
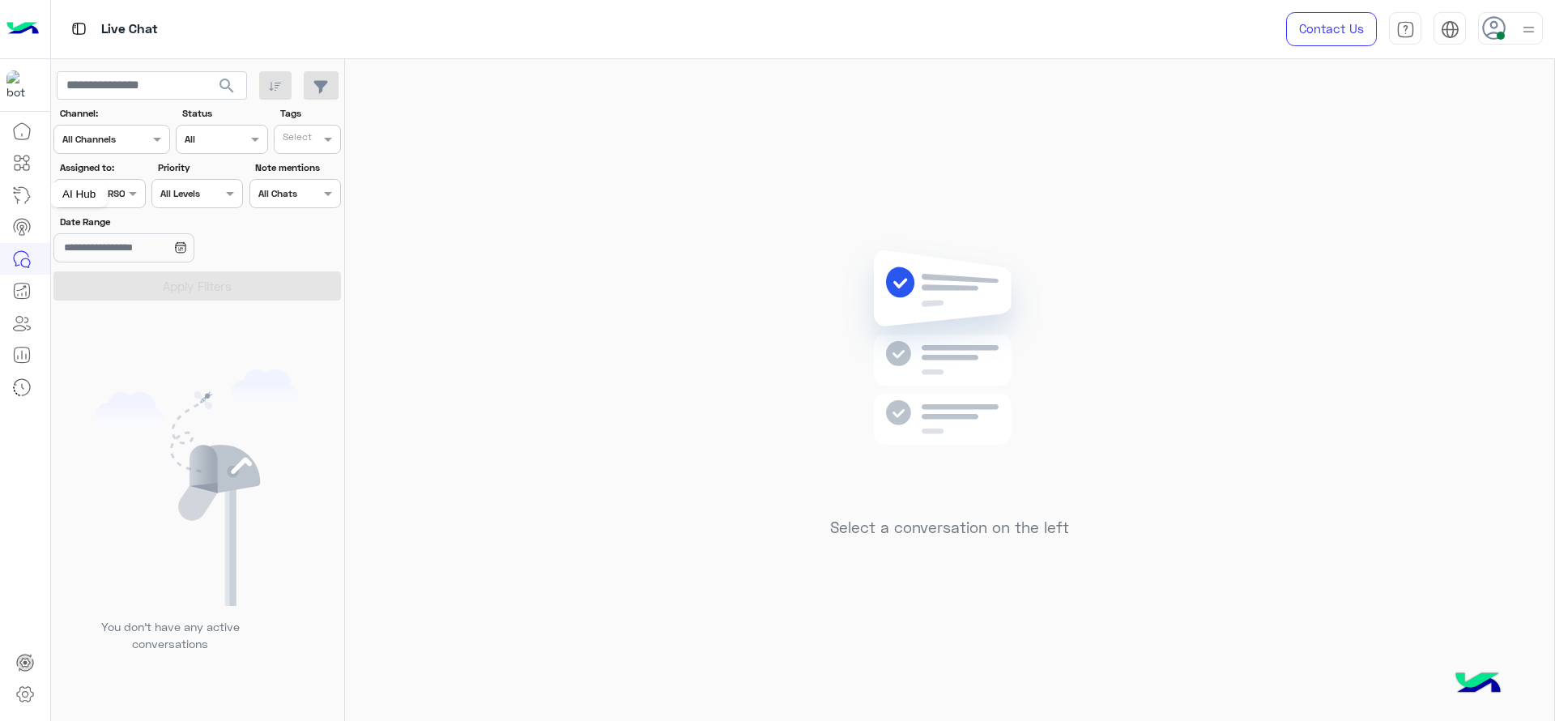
click at [83, 188] on div "AI Hub" at bounding box center [78, 194] width 57 height 26
click at [121, 186] on div at bounding box center [99, 191] width 90 height 15
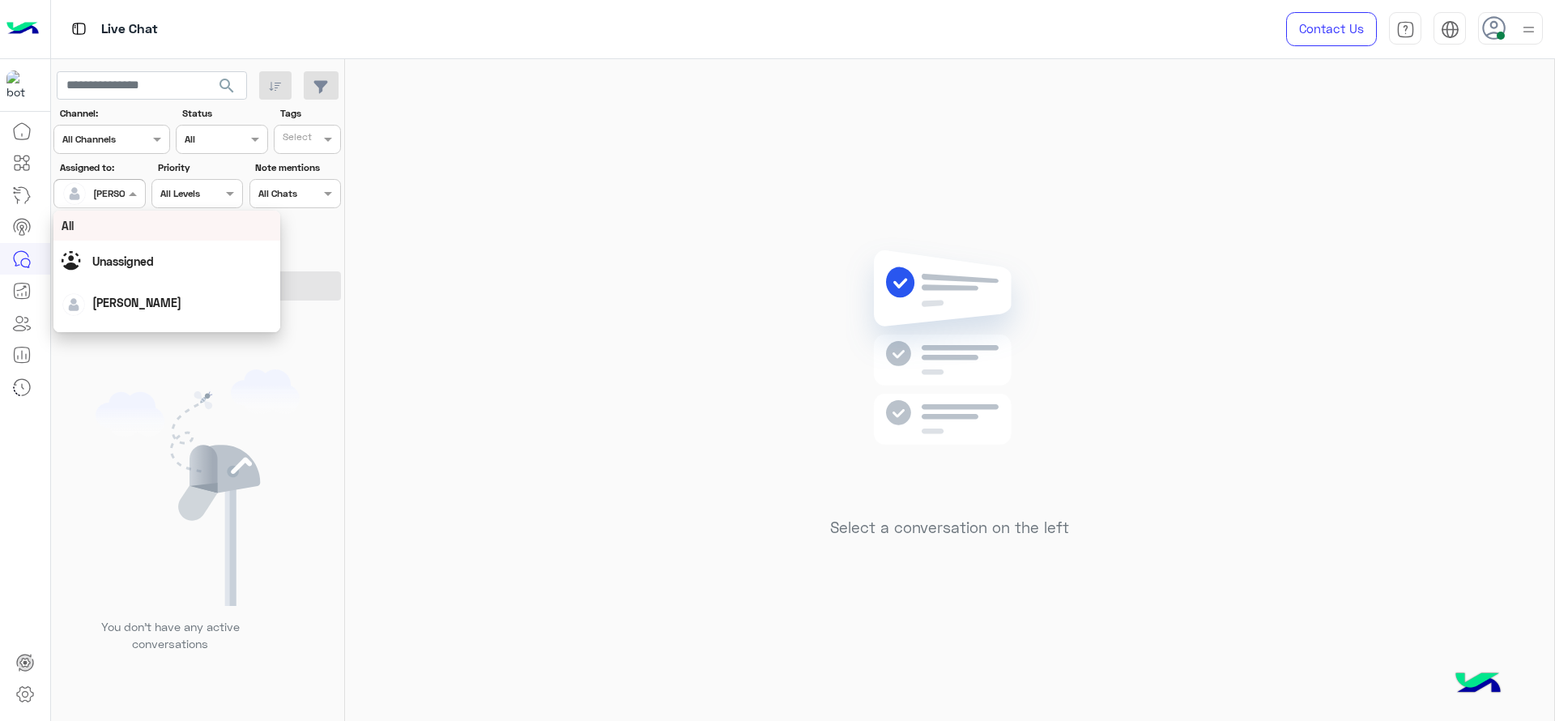
scroll to position [317, 0]
click at [127, 279] on div "First Mile" at bounding box center [166, 276] width 227 height 30
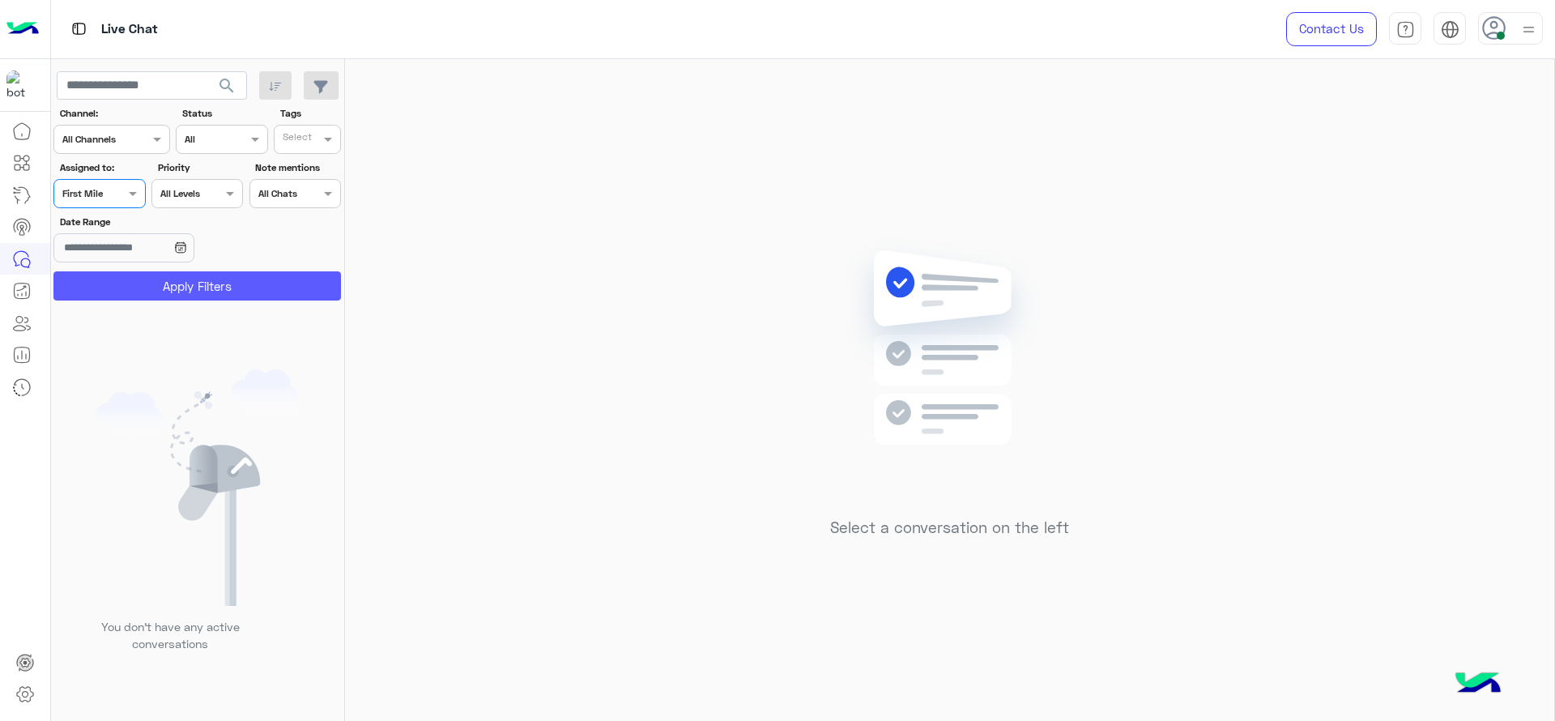
click at [170, 271] on button "Apply Filters" at bounding box center [196, 285] width 287 height 29
click at [132, 199] on span at bounding box center [135, 193] width 20 height 17
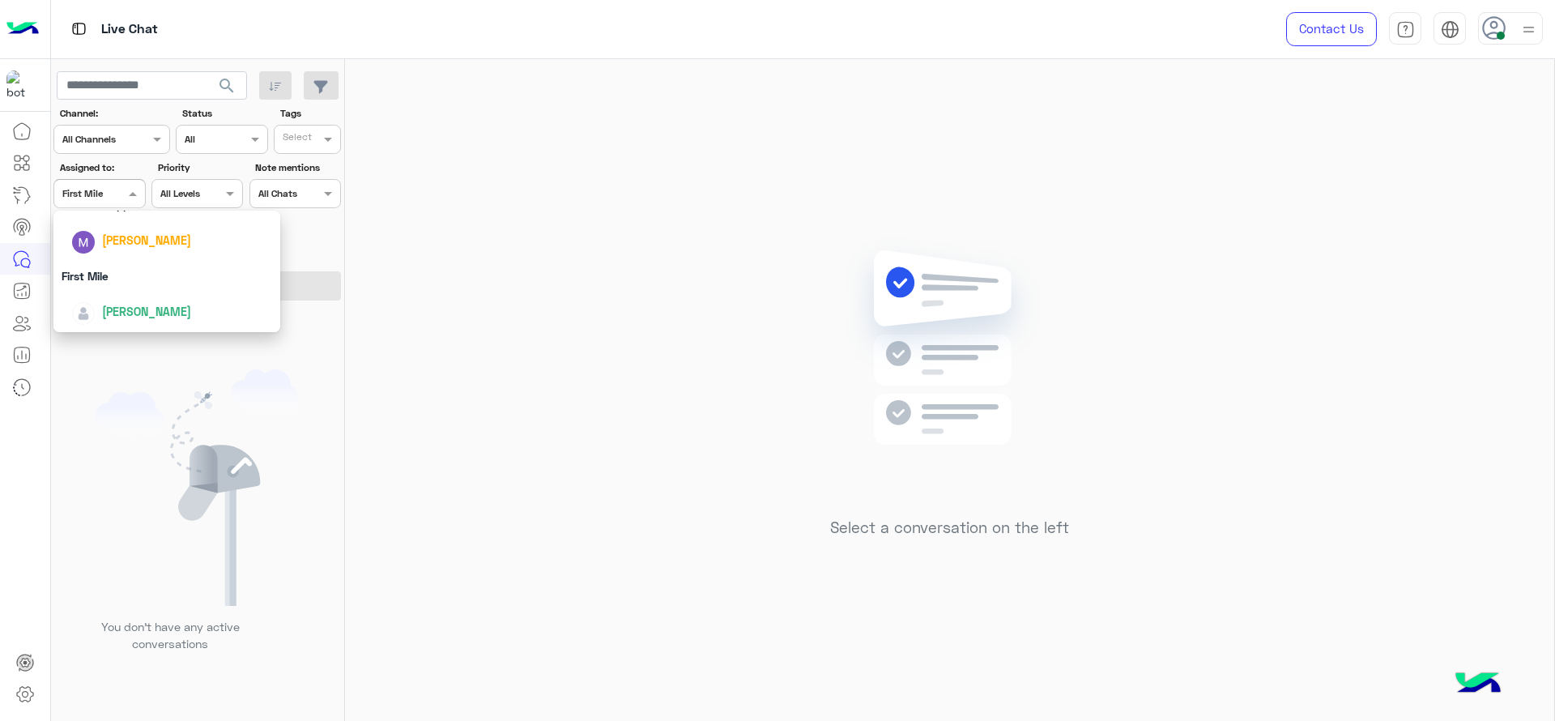
scroll to position [277, 0]
click at [151, 225] on div "[PERSON_NAME]" at bounding box center [166, 209] width 227 height 41
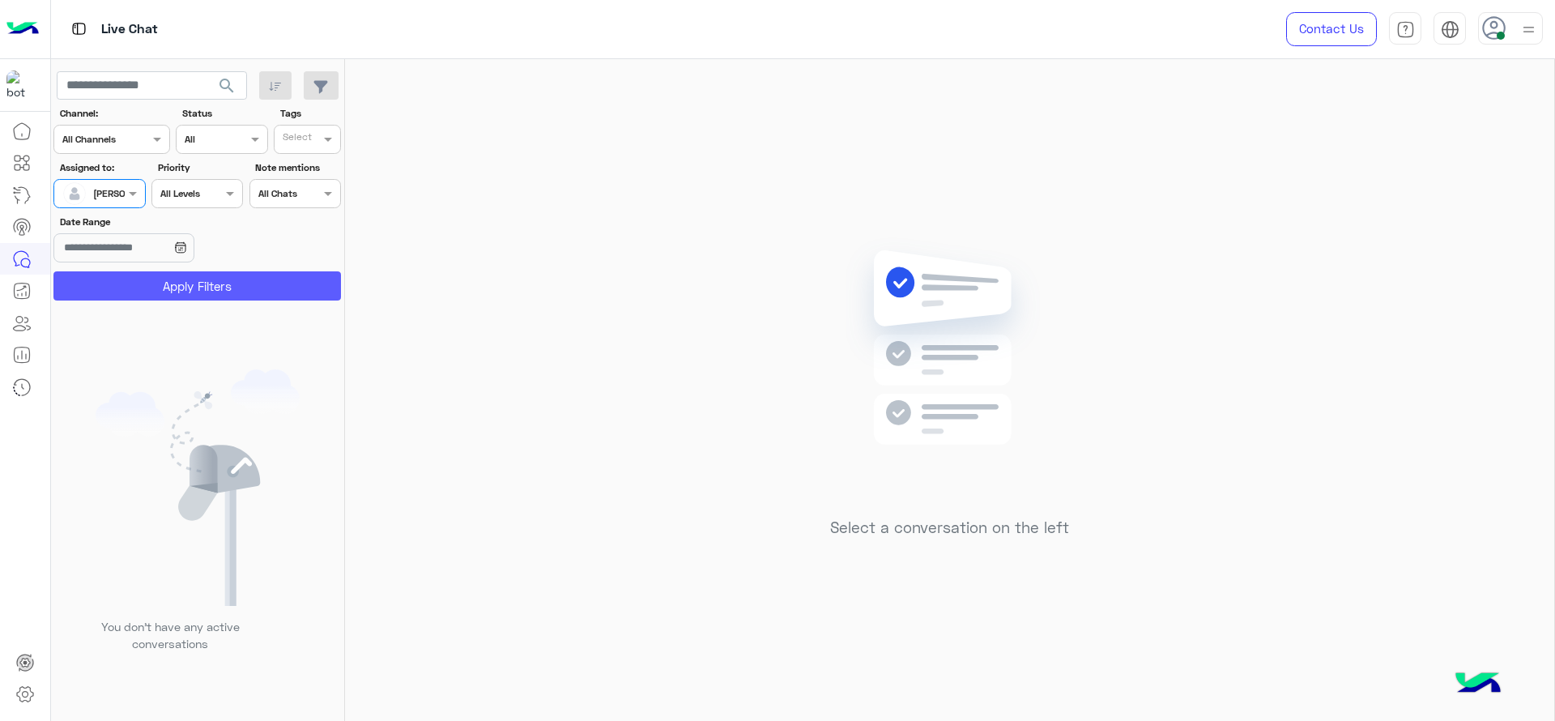
click at [202, 290] on button "Apply Filters" at bounding box center [196, 285] width 287 height 29
click at [955, 422] on img at bounding box center [949, 371] width 234 height 269
click at [125, 192] on span at bounding box center [135, 193] width 20 height 17
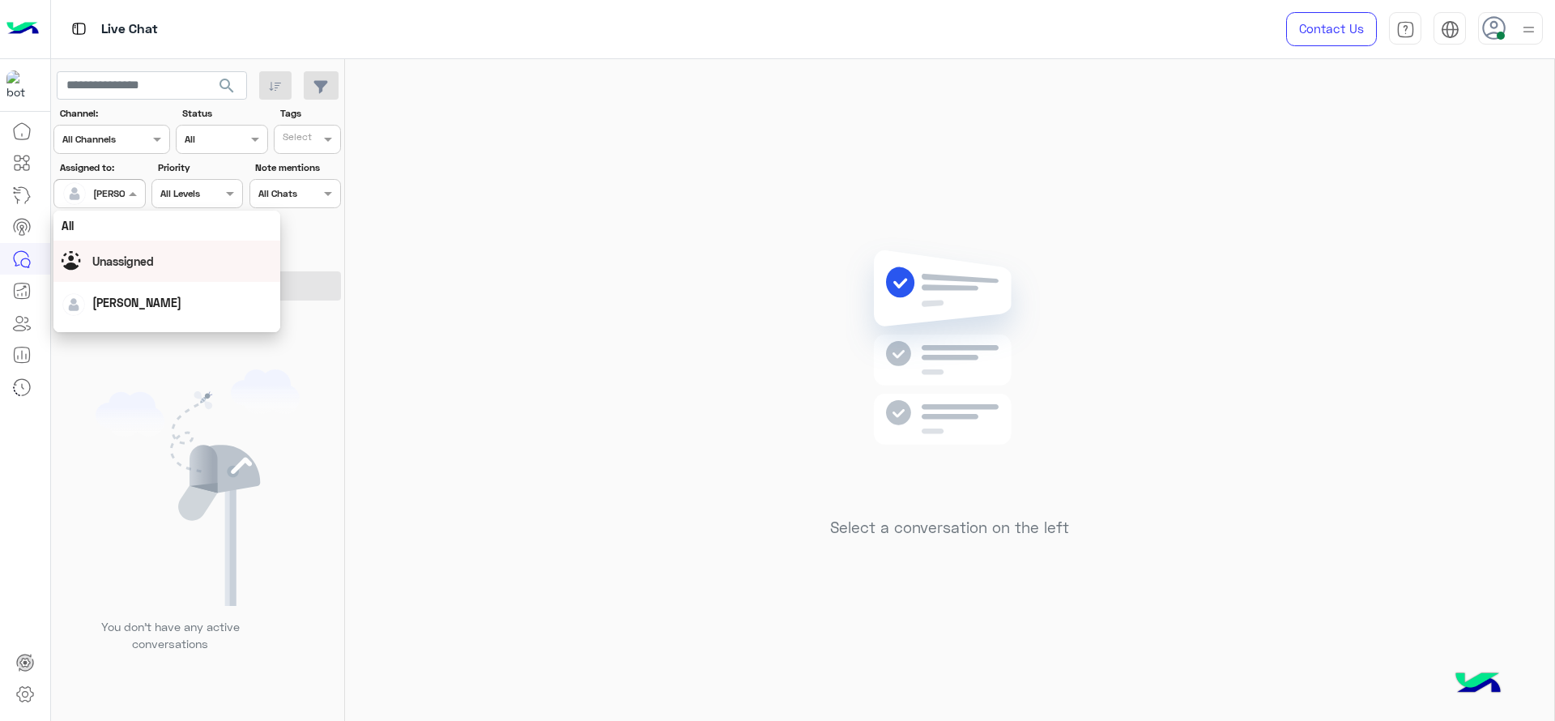
scroll to position [317, 0]
click at [134, 286] on div "First Mile" at bounding box center [166, 276] width 227 height 30
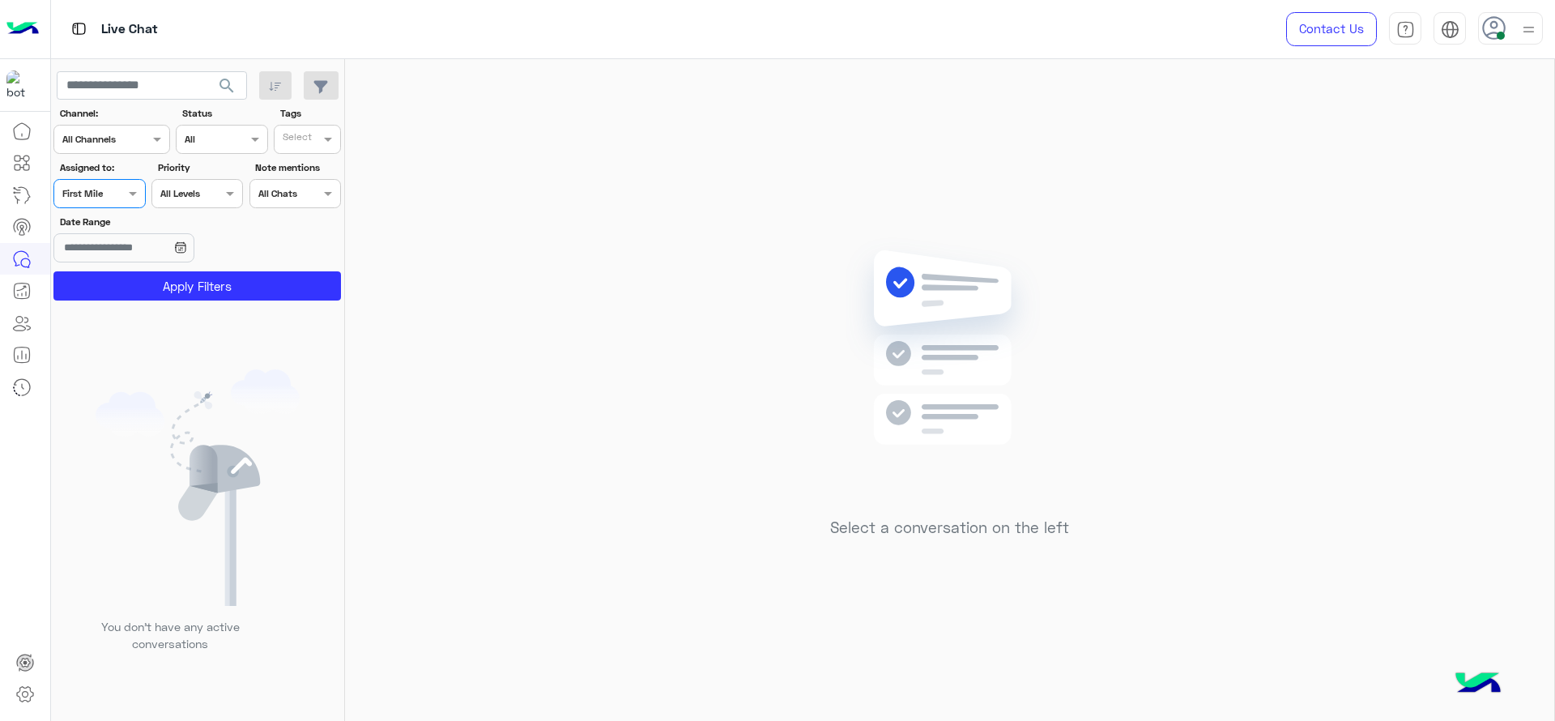
click at [134, 286] on button "Apply Filters" at bounding box center [196, 285] width 287 height 29
click at [123, 194] on div at bounding box center [99, 191] width 90 height 15
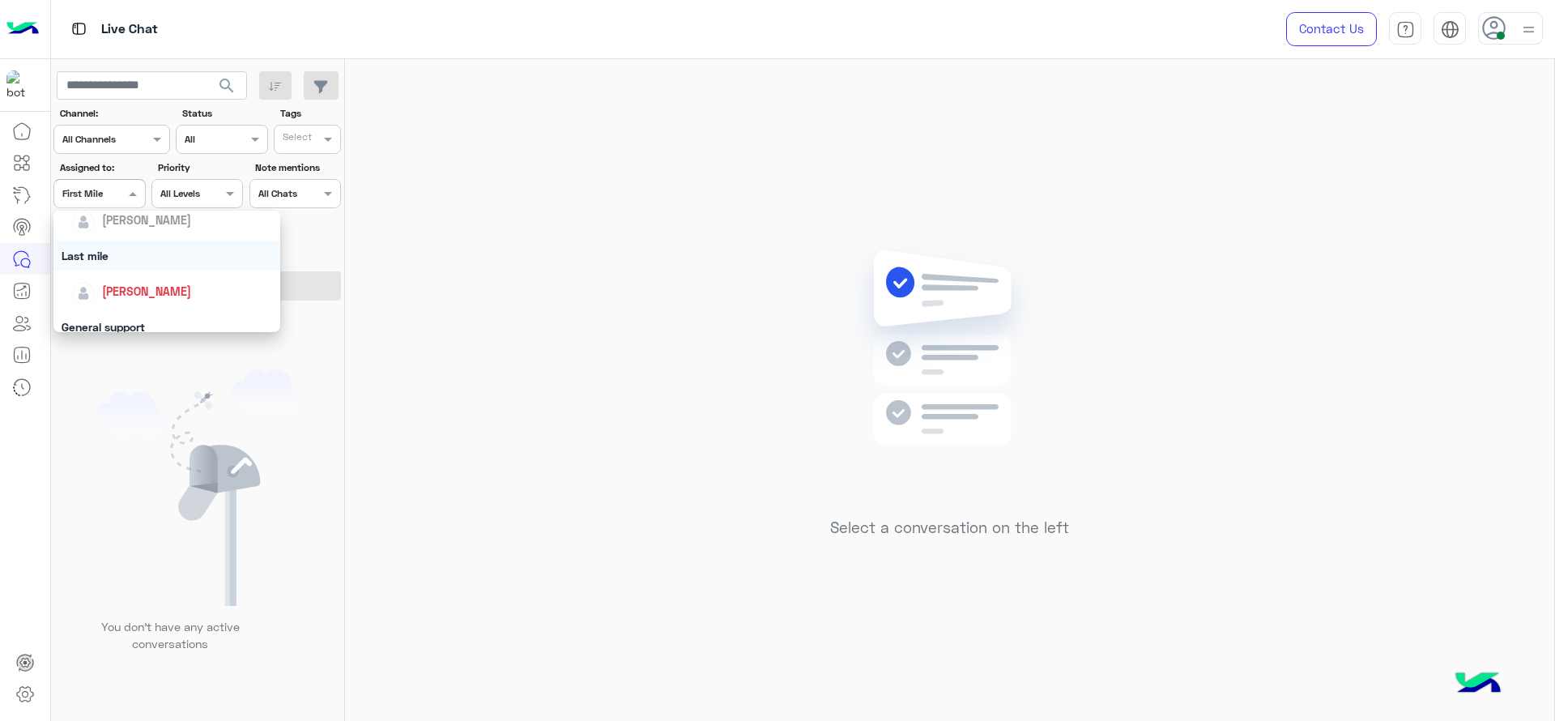
scroll to position [202, 0]
click at [142, 265] on div "[PERSON_NAME]" at bounding box center [166, 283] width 227 height 41
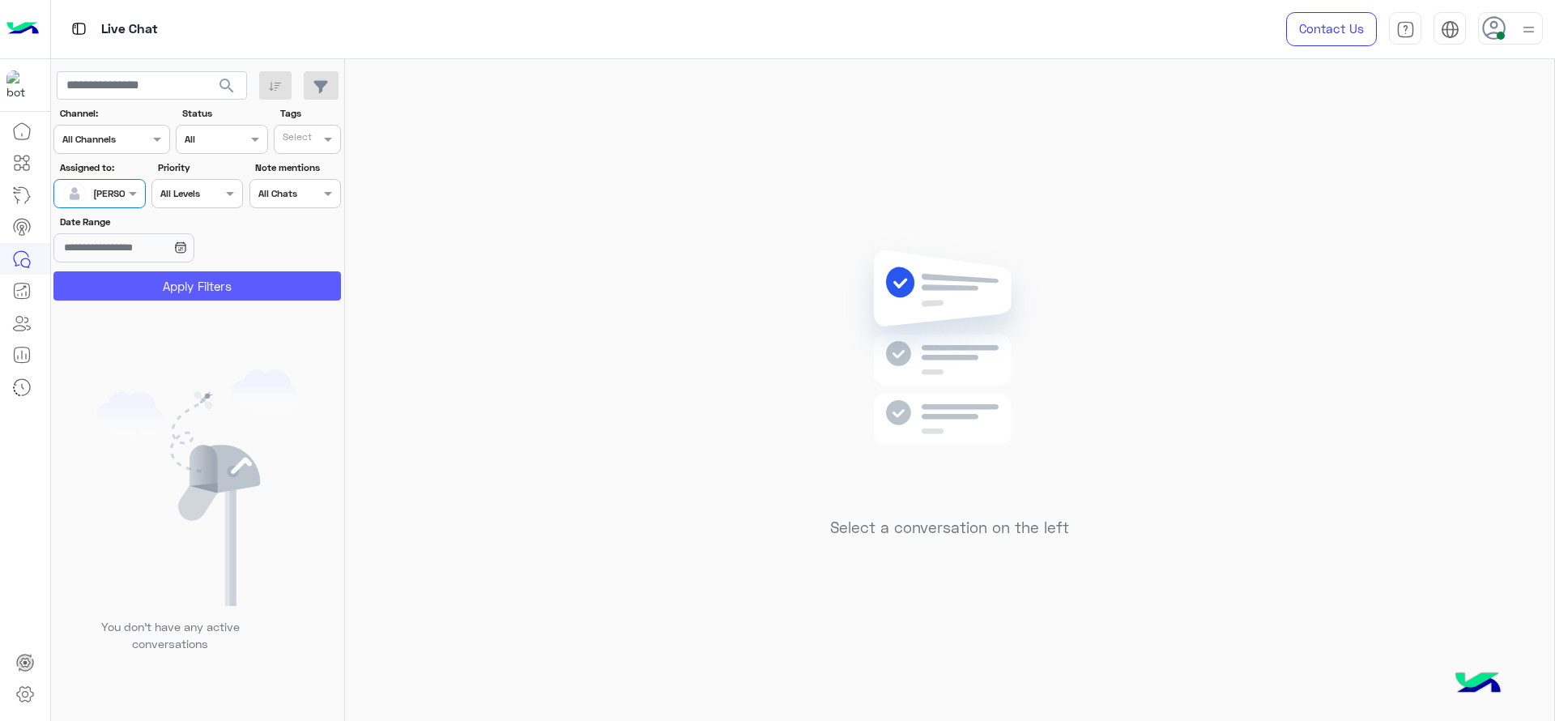
click at [180, 274] on button "Apply Filters" at bounding box center [196, 285] width 287 height 29
click at [1521, 35] on img at bounding box center [1528, 29] width 20 height 20
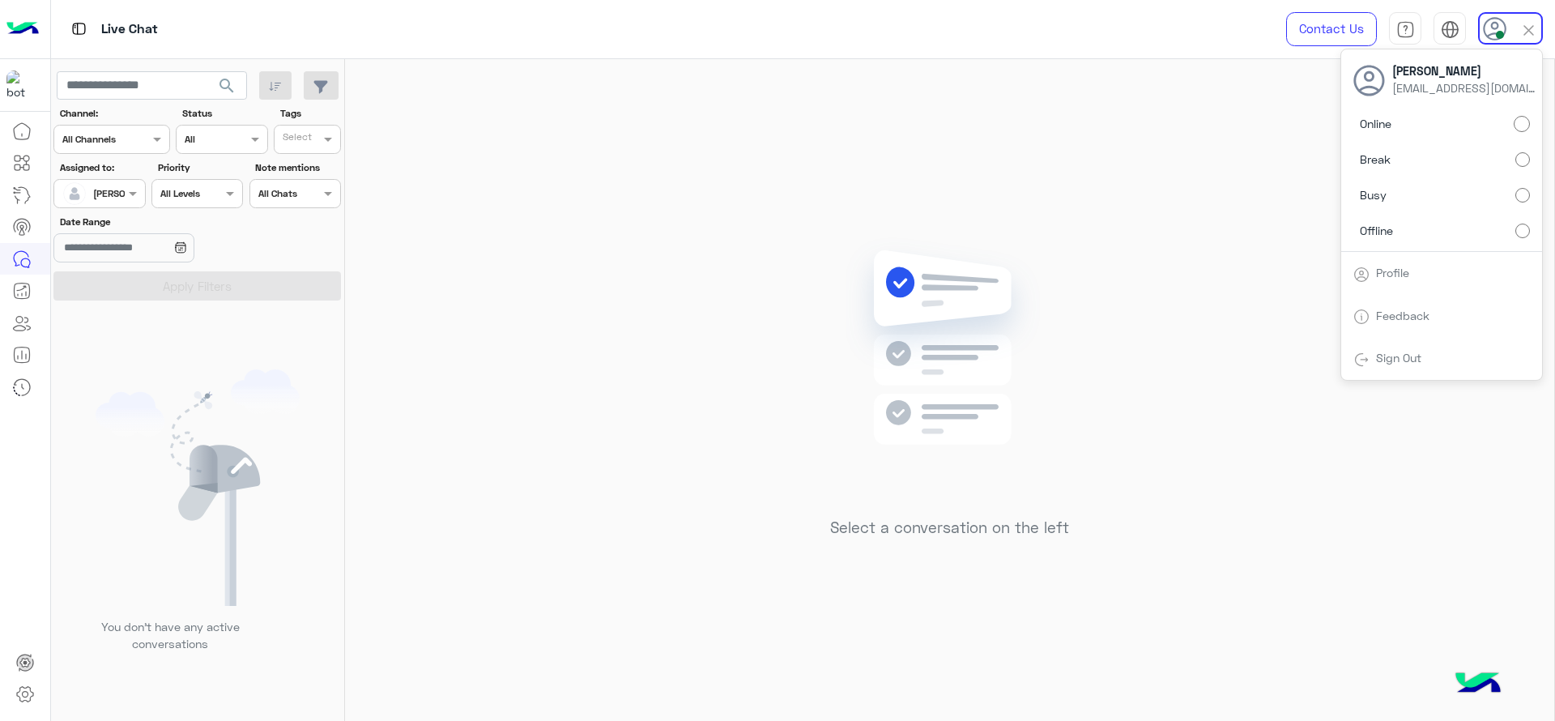
click at [1528, 172] on label "Break" at bounding box center [1441, 159] width 177 height 29
click at [1299, 177] on div "Select a conversation on the left" at bounding box center [949, 393] width 1209 height 668
click at [1539, 62] on div "Select a conversation on the left" at bounding box center [949, 393] width 1209 height 668
click at [1538, 37] on img at bounding box center [1528, 29] width 20 height 20
click at [1496, 123] on label "Online" at bounding box center [1441, 123] width 177 height 29
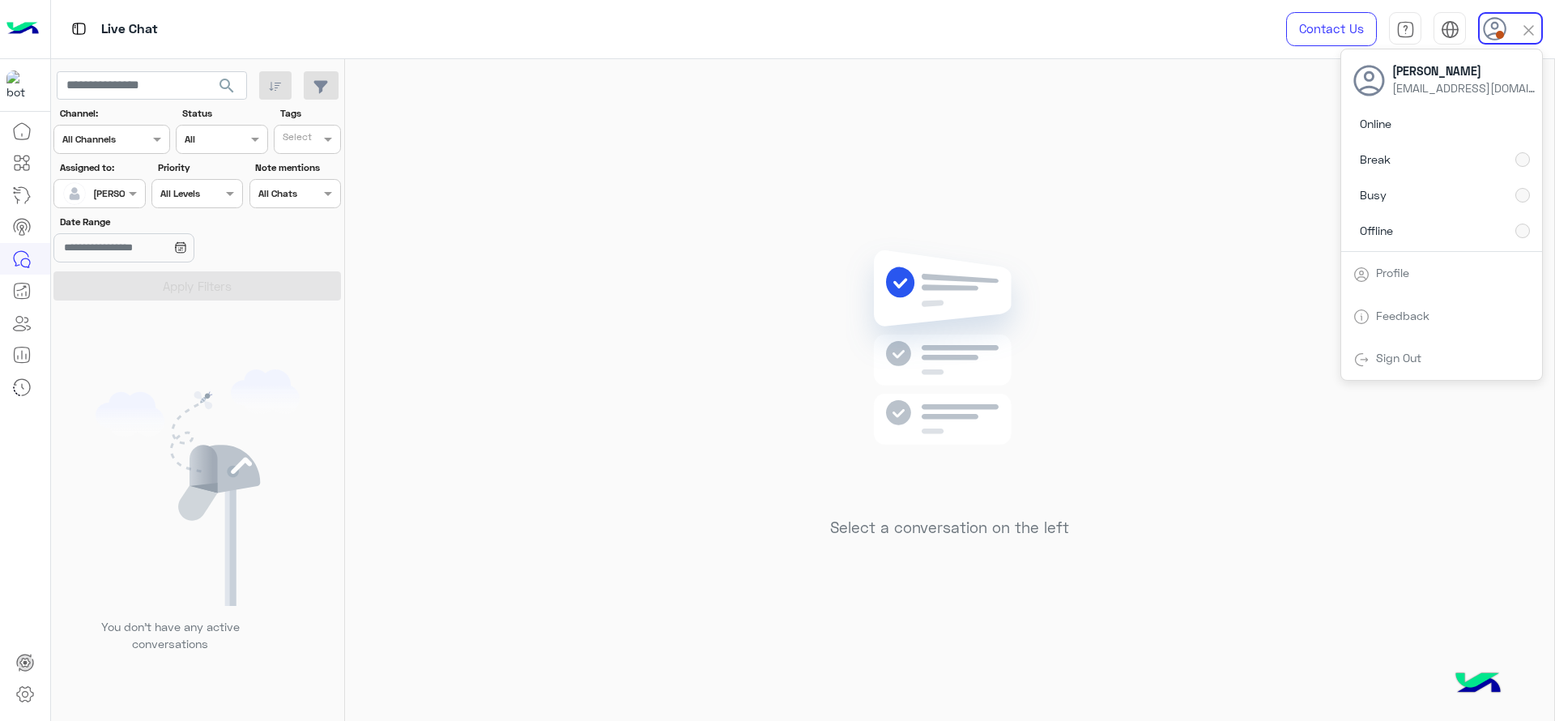
click at [1124, 204] on div "Select a conversation on the left" at bounding box center [949, 393] width 1209 height 668
click at [100, 186] on div at bounding box center [99, 191] width 90 height 15
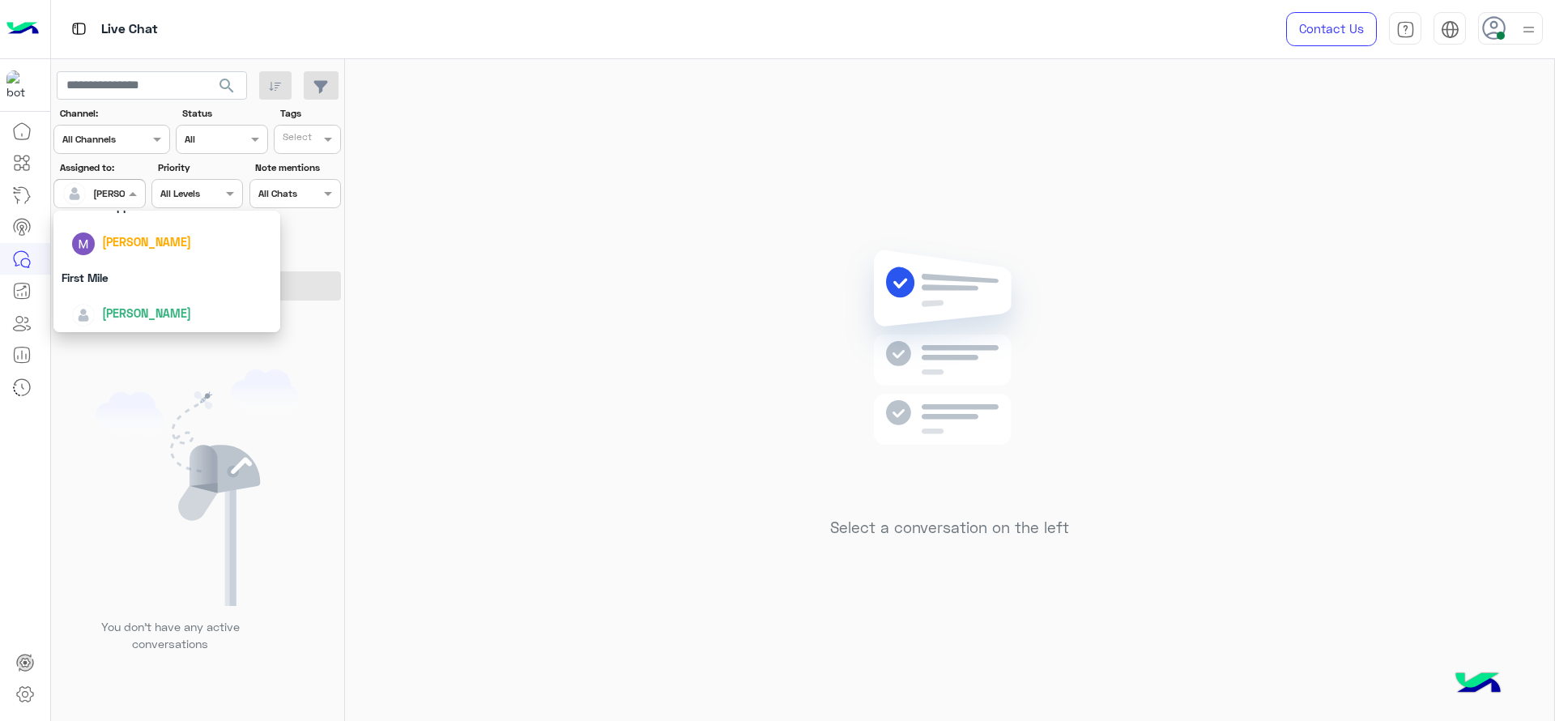
scroll to position [317, 0]
click at [120, 282] on div "First Mile" at bounding box center [166, 276] width 227 height 30
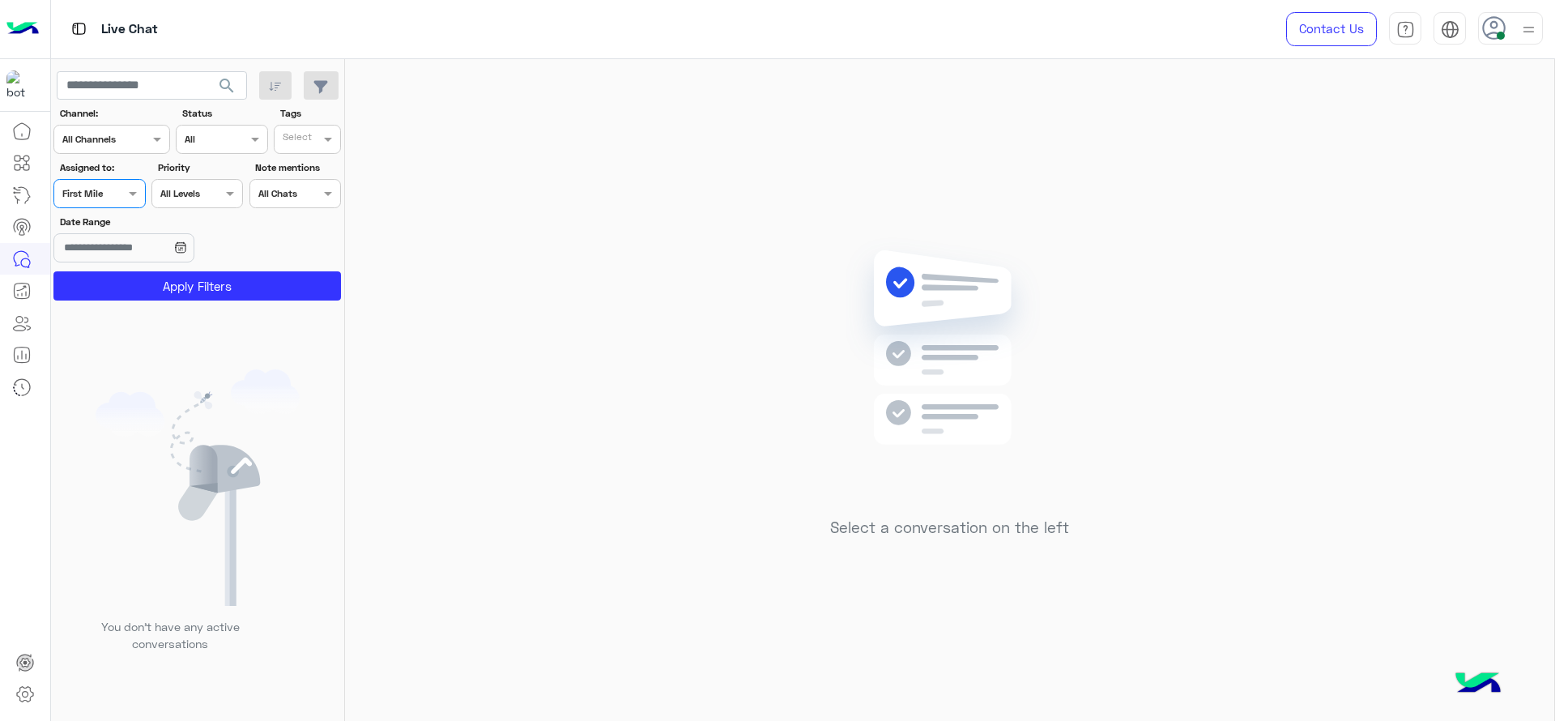
click at [120, 282] on button "Apply Filters" at bounding box center [196, 285] width 287 height 29
click at [136, 195] on span at bounding box center [135, 193] width 20 height 17
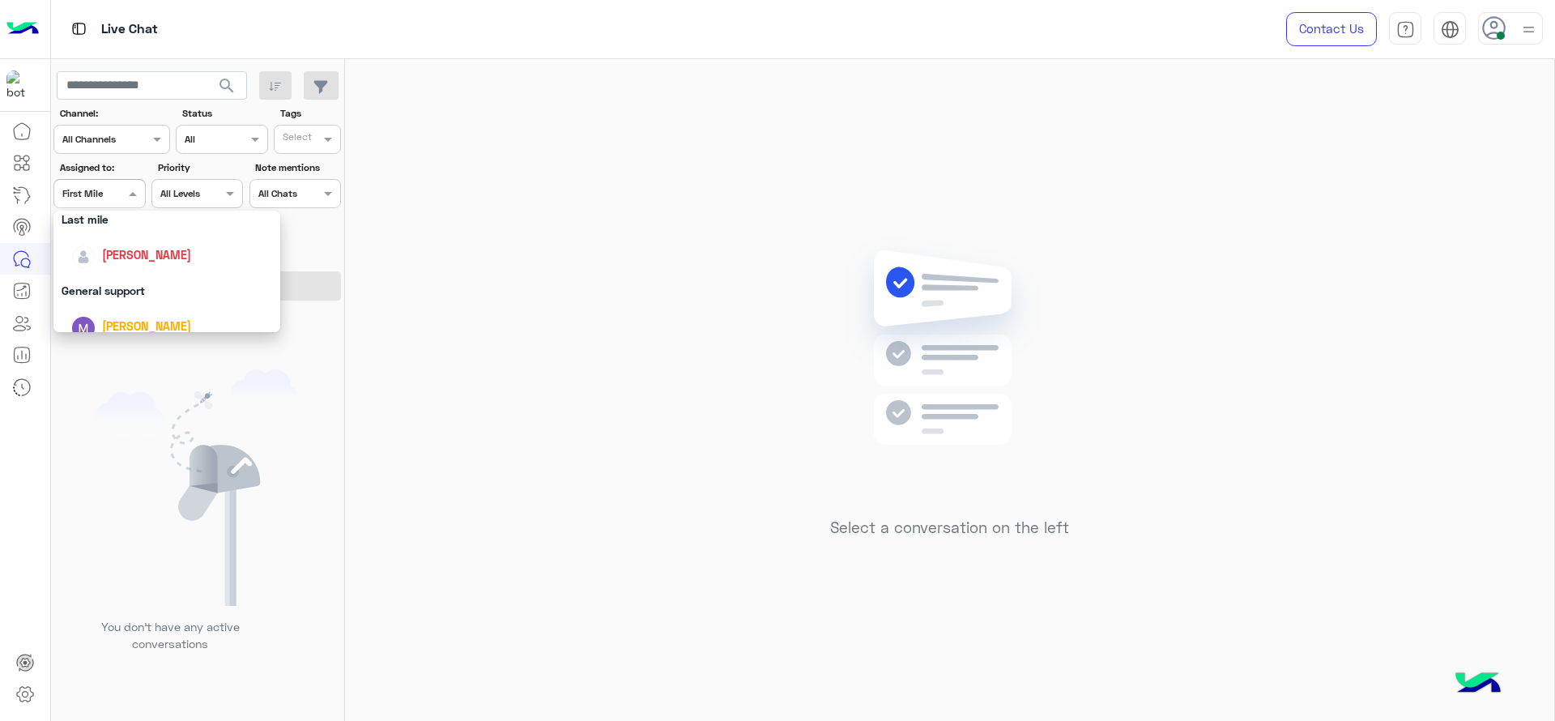
scroll to position [257, 0]
click at [102, 221] on div "[PERSON_NAME]" at bounding box center [146, 229] width 89 height 17
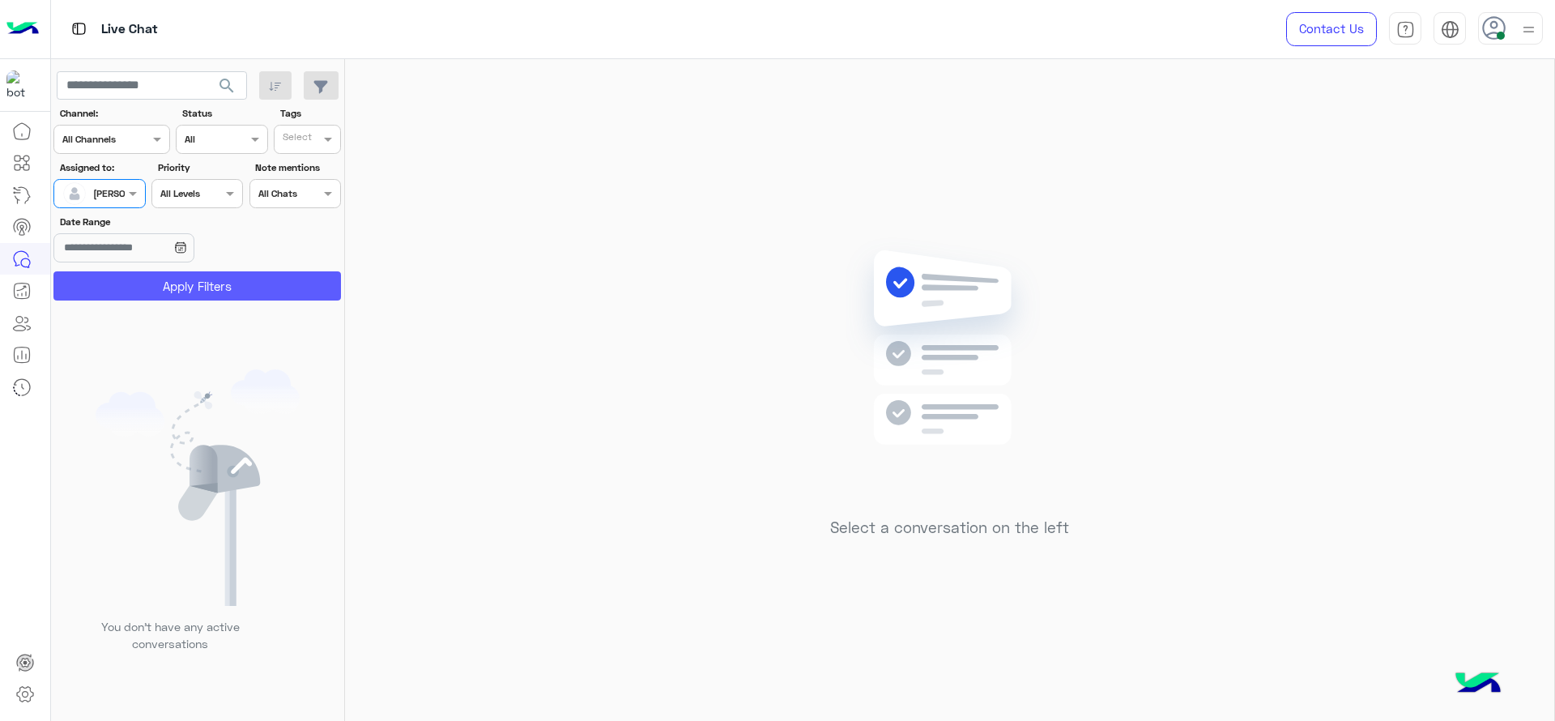
click at [143, 289] on button "Apply Filters" at bounding box center [196, 285] width 287 height 29
click at [125, 190] on span at bounding box center [135, 193] width 20 height 17
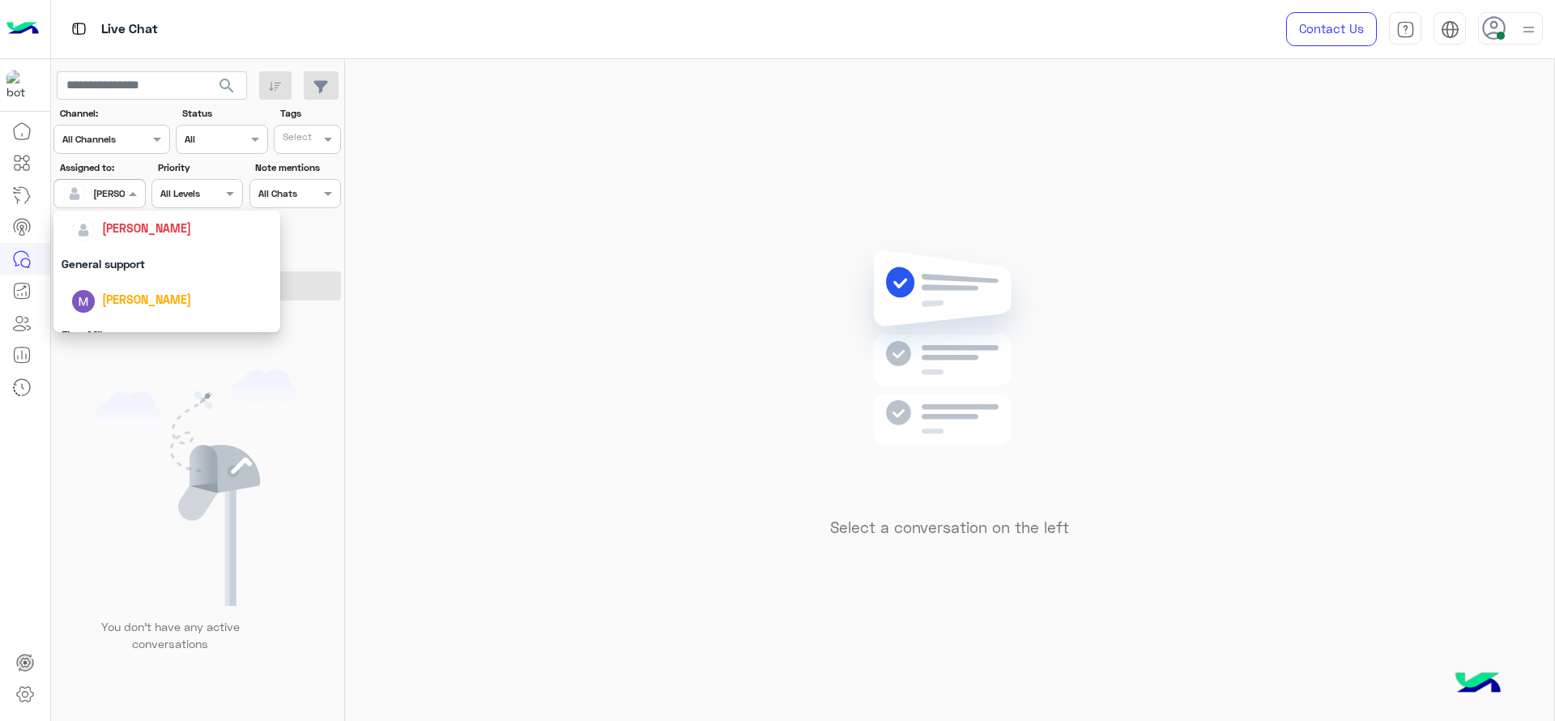
scroll to position [317, 0]
click at [121, 281] on div "First Mile" at bounding box center [166, 276] width 227 height 30
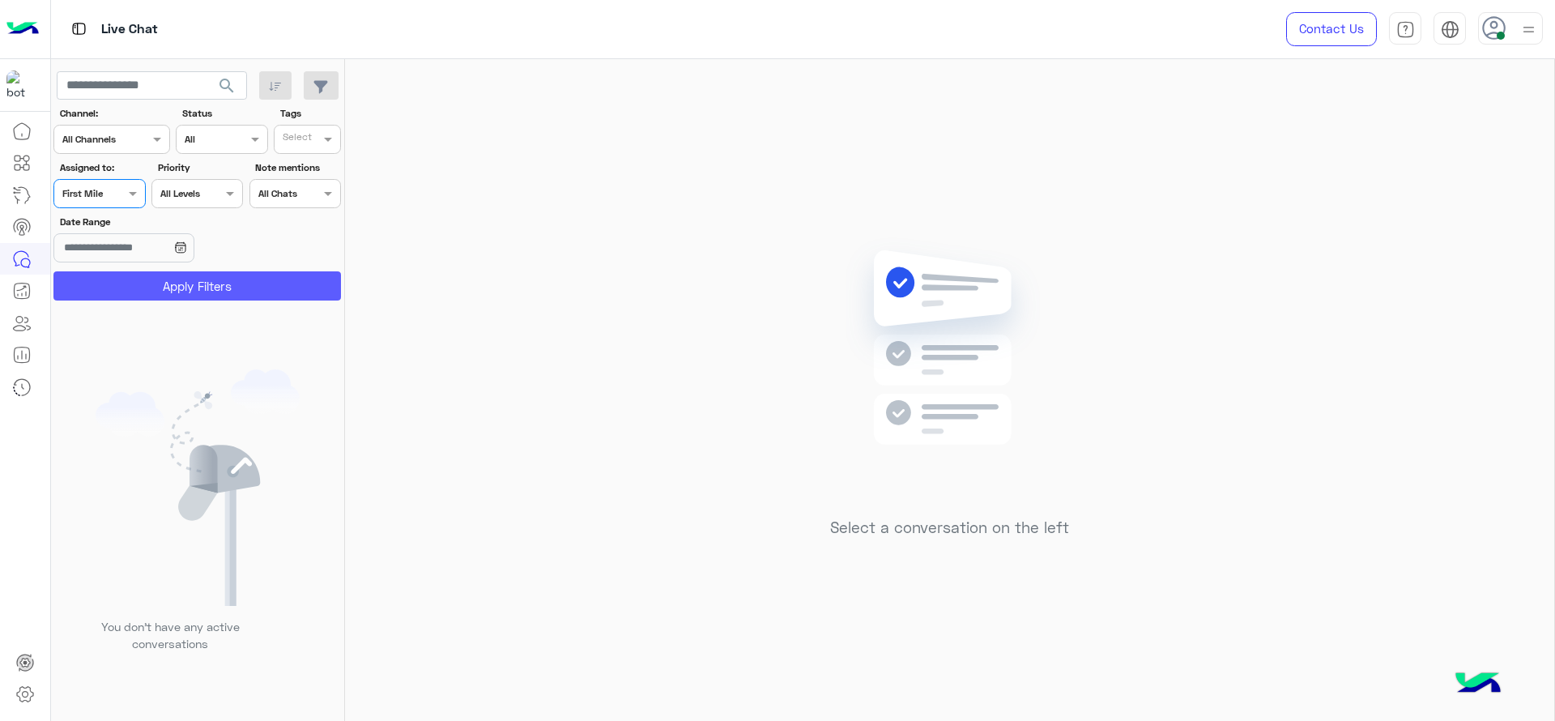
click at [121, 281] on button "Apply Filters" at bounding box center [196, 285] width 287 height 29
click at [104, 195] on div at bounding box center [99, 191] width 90 height 15
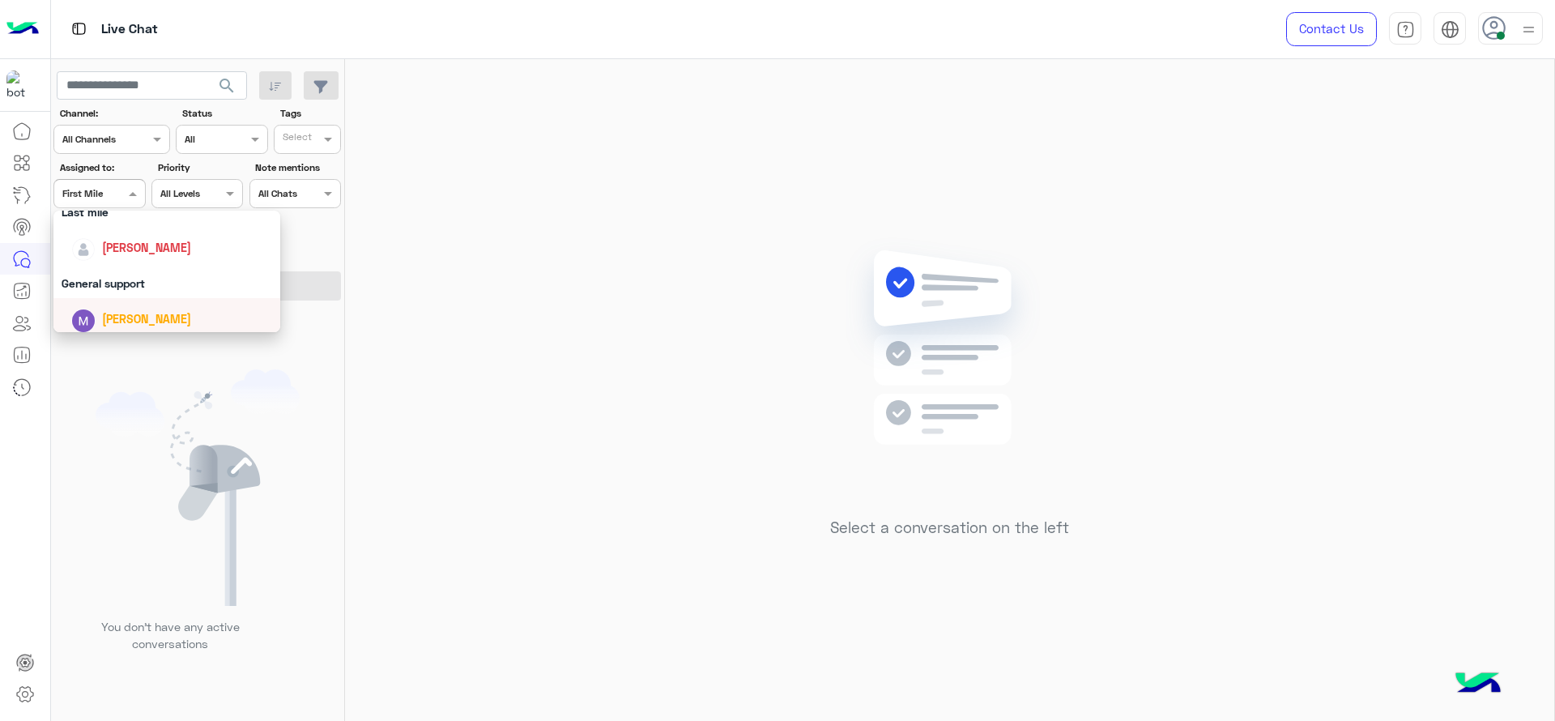
scroll to position [236, 0]
click at [169, 257] on div "[PERSON_NAME]" at bounding box center [146, 249] width 89 height 17
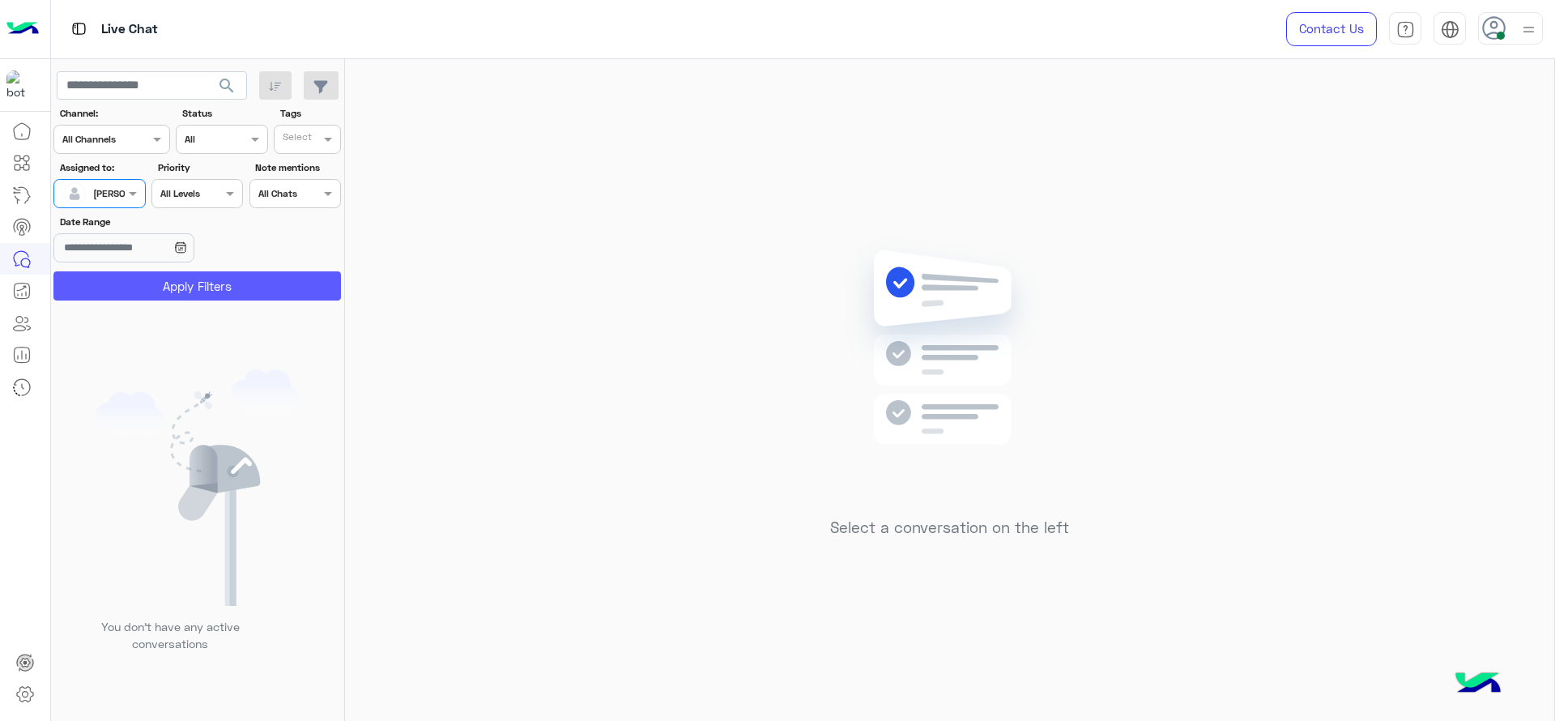
click at [169, 282] on button "Apply Filters" at bounding box center [196, 285] width 287 height 29
click at [1529, 33] on img at bounding box center [1528, 29] width 20 height 20
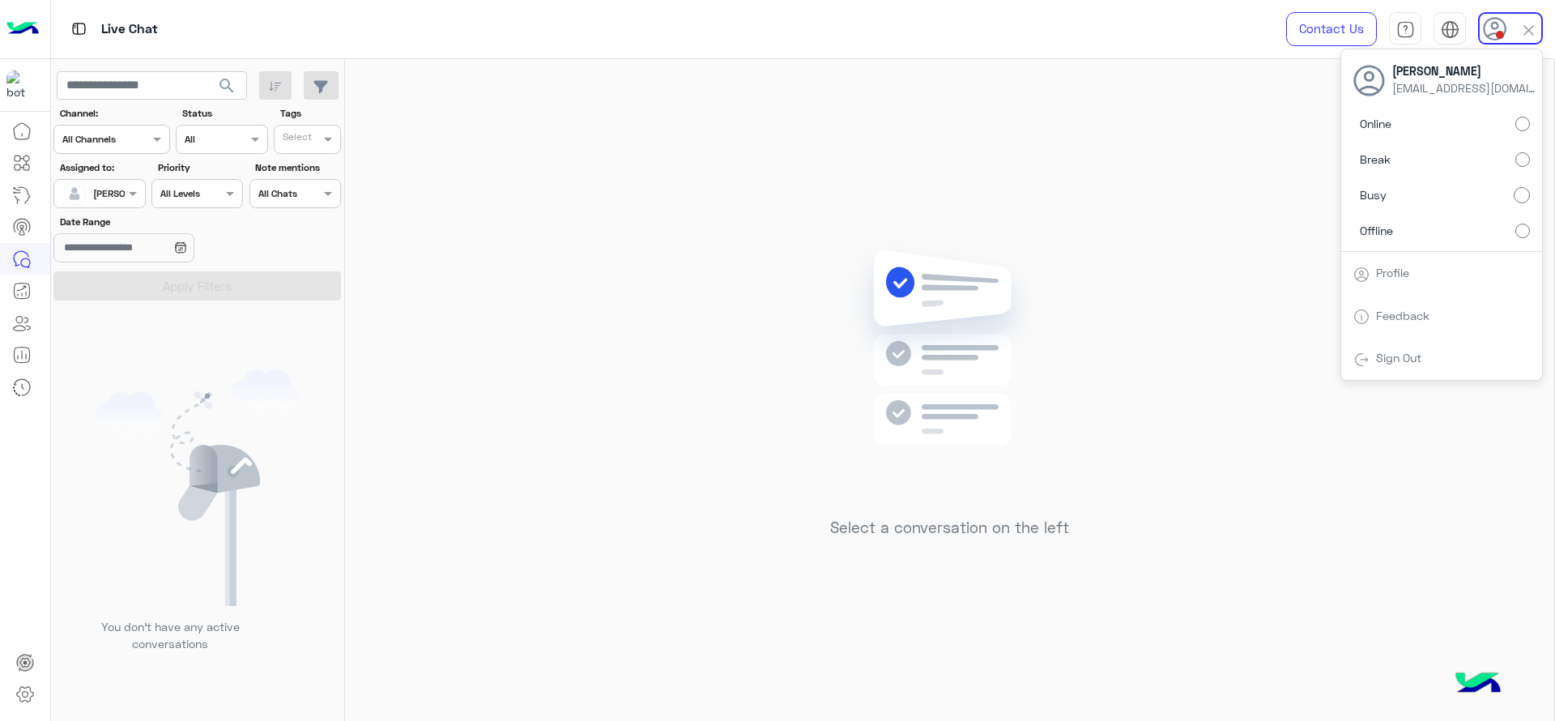
click at [1521, 222] on label "Offline" at bounding box center [1441, 229] width 177 height 29
click at [931, 128] on div "Select a conversation on the left" at bounding box center [949, 393] width 1209 height 668
